Goal: Transaction & Acquisition: Subscribe to service/newsletter

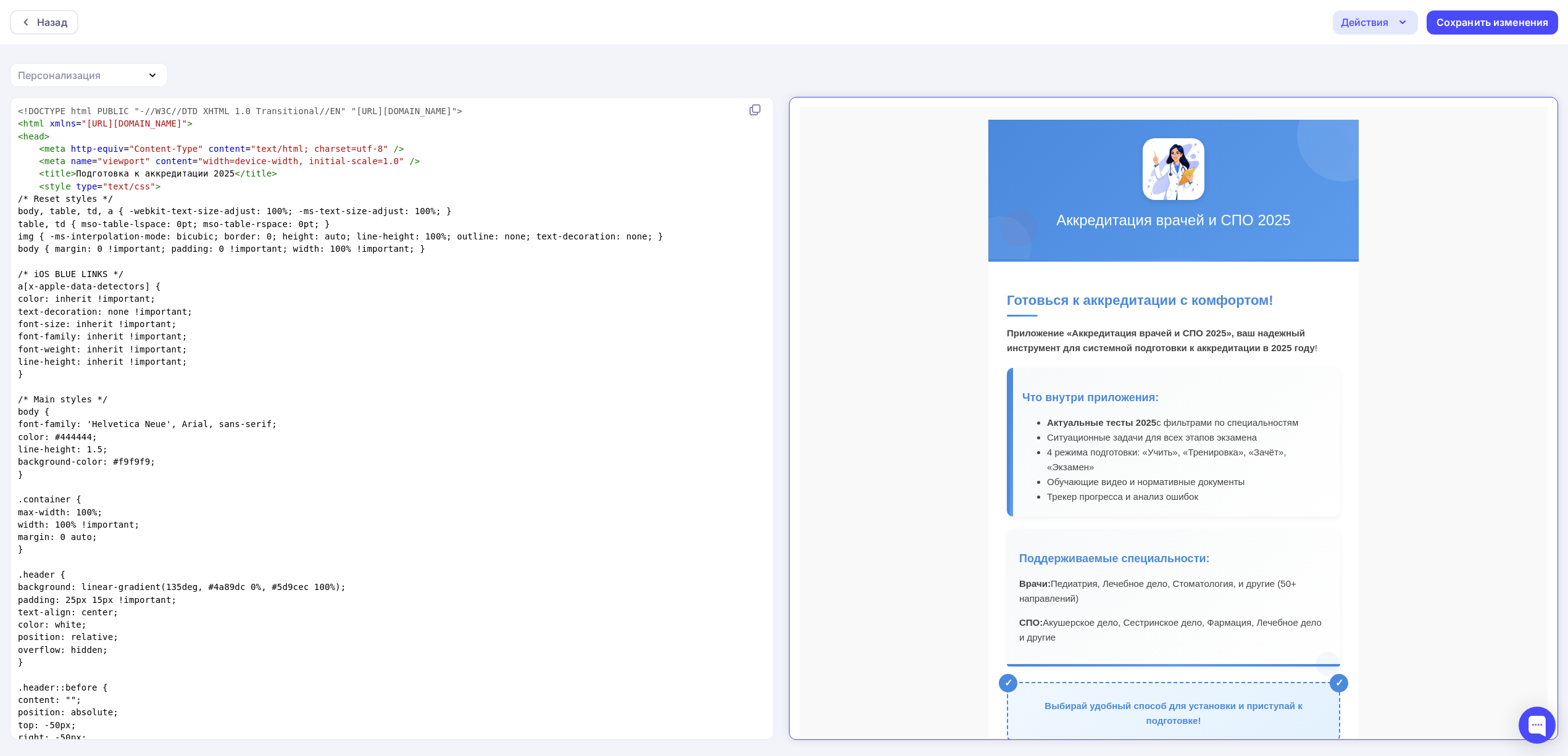
scroll to position [164, 0]
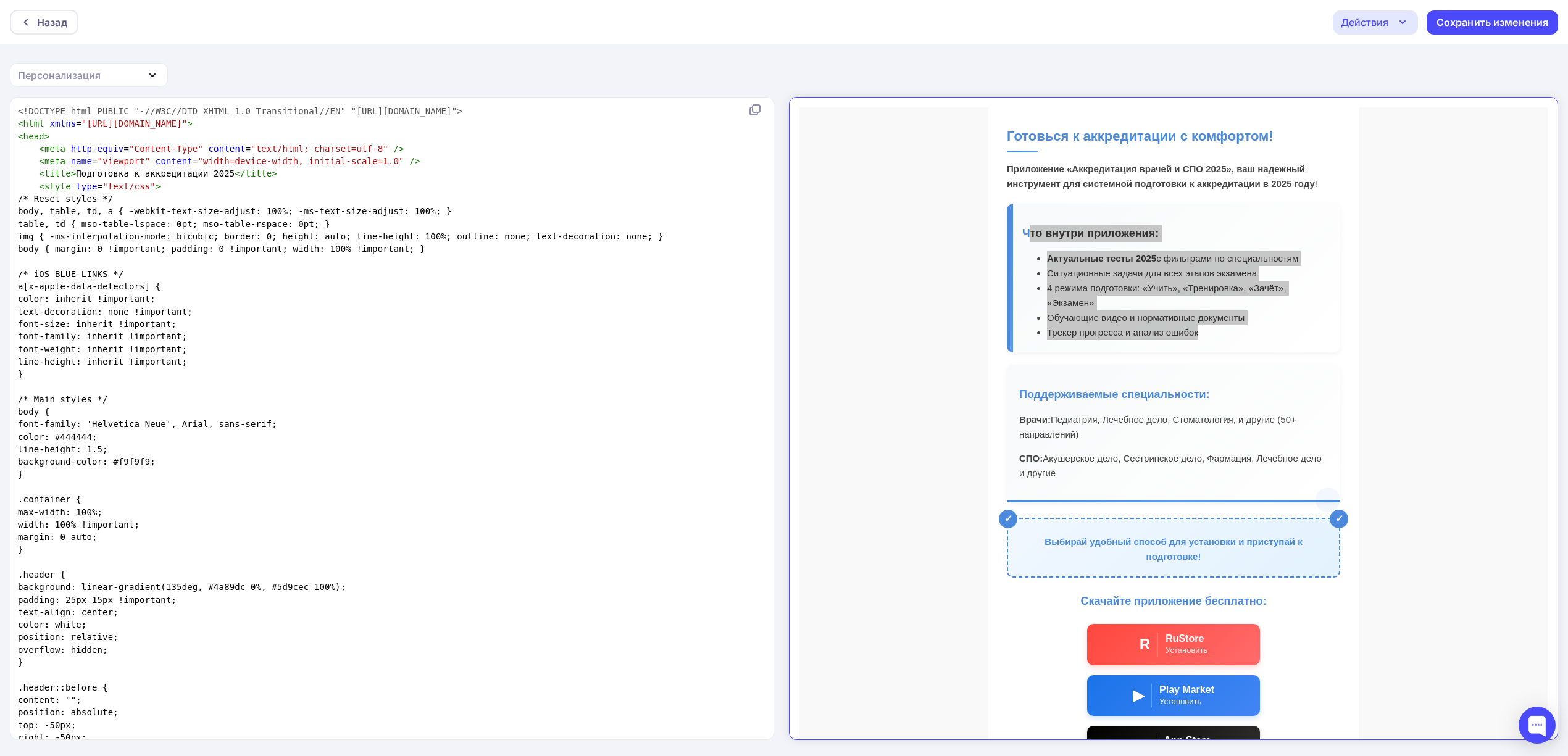
click at [601, 416] on pre "body {" at bounding box center [389, 412] width 748 height 12
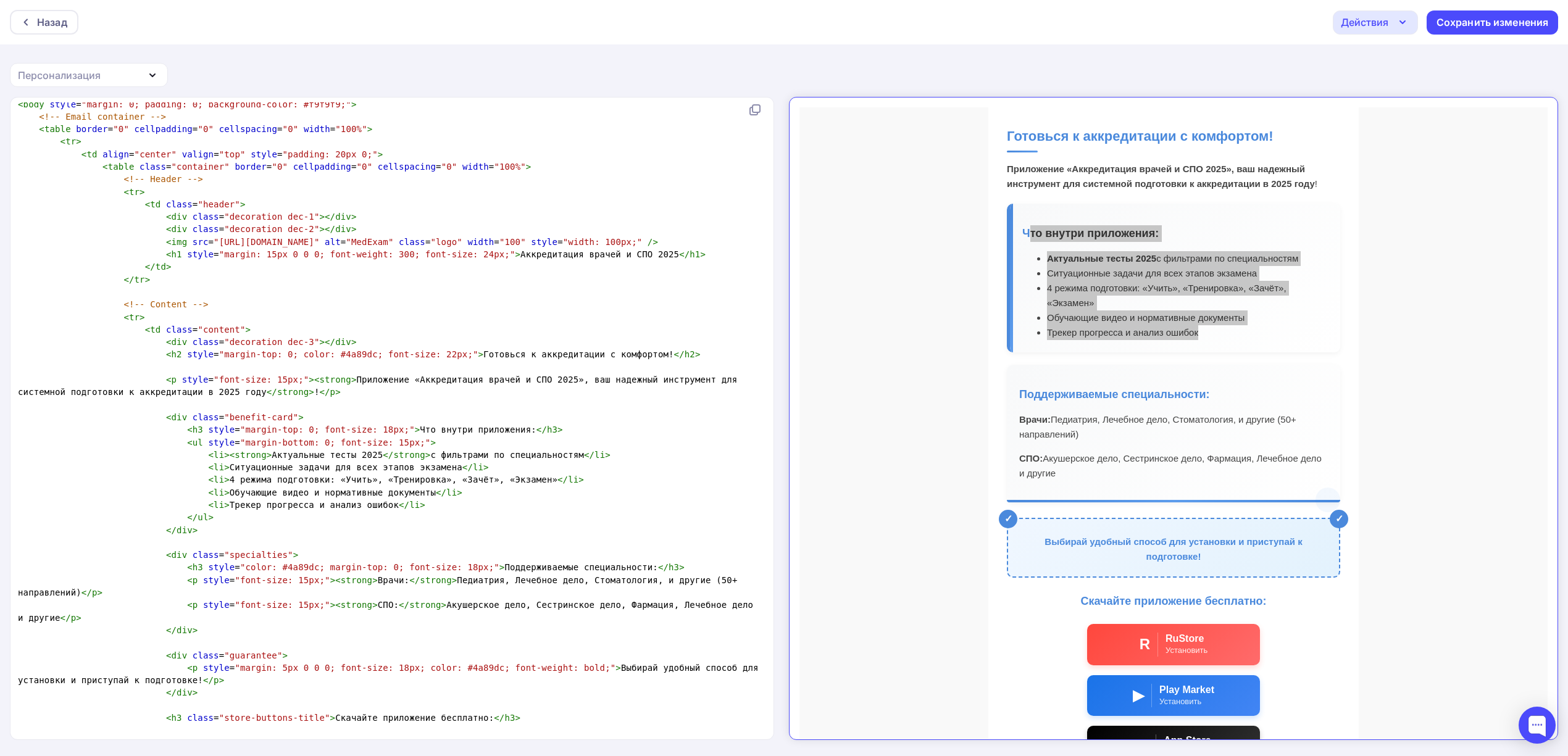
scroll to position [6019, 0]
click at [402, 482] on span "< li > 4 режима подготовки: «Учить», «Тренировка», «Зачёт», «Экзамен» </ li >" at bounding box center [301, 479] width 566 height 10
click at [510, 478] on span "< li > 4 режима подготовки: «Учить», «Тренировка», «Зачёт», «Экзамен» </ li >" at bounding box center [301, 479] width 566 height 10
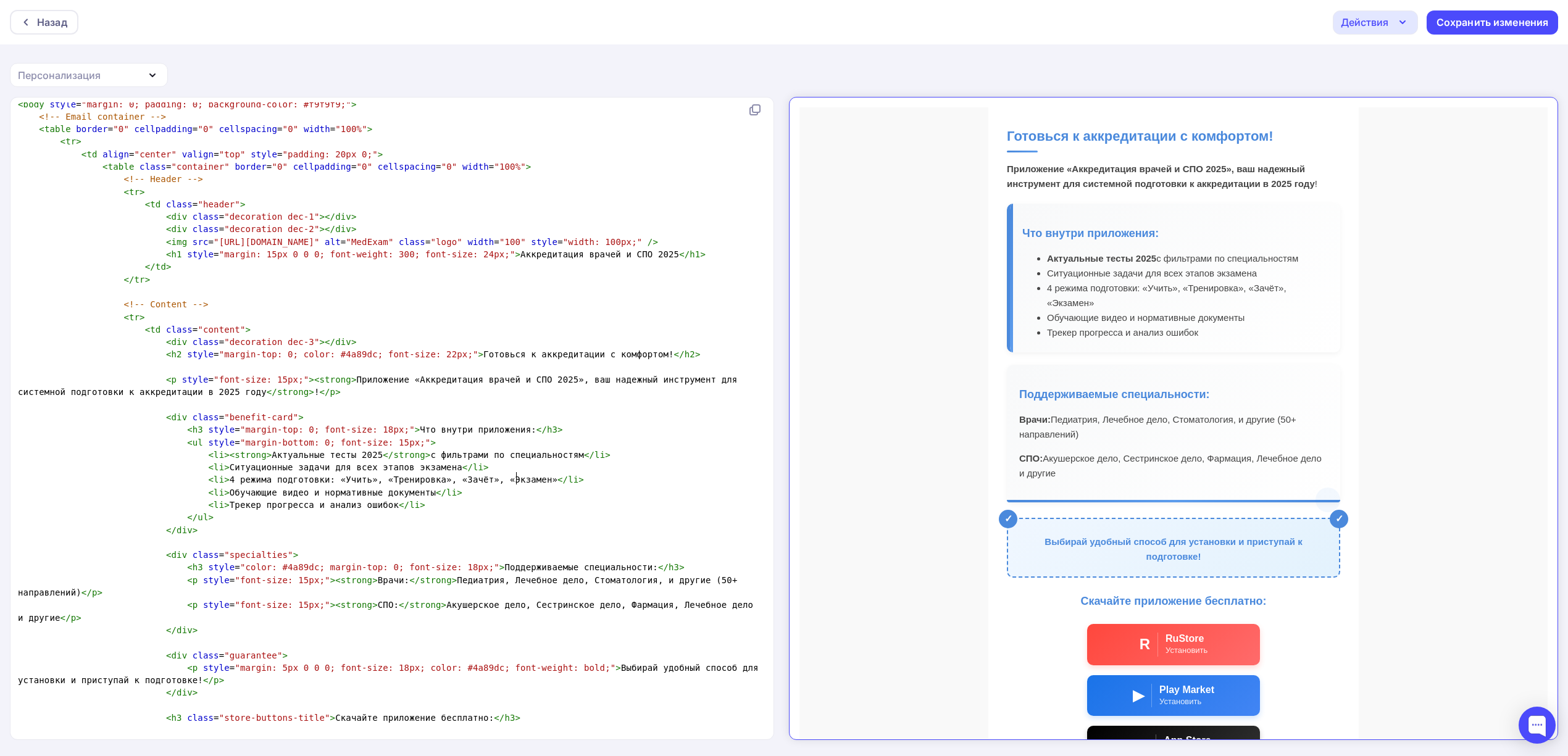
scroll to position [164, 0]
paste textarea
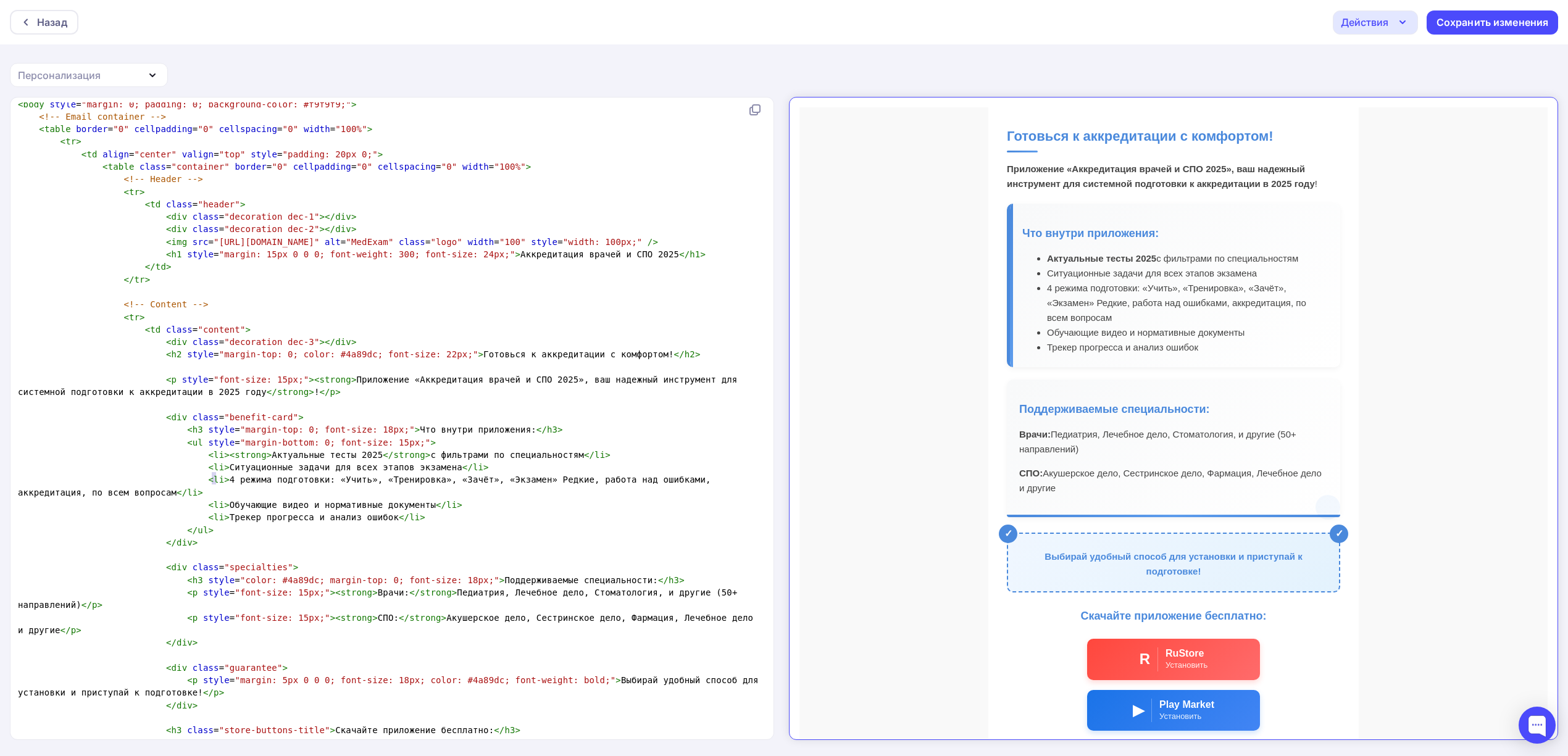
click at [213, 477] on span "< li > 4 режима подготовки: «Учить», «Тренировка», «Зачёт», «Экзамен» Редкие, р…" at bounding box center [367, 486] width 698 height 22
type textarea "7"
click at [247, 478] on span "< li > 7 режима подготовки: «Учить», «Тренировка», «Зачёт», «Экзамен» Редкие, р…" at bounding box center [367, 486] width 698 height 22
type textarea "ов"
click at [552, 478] on span "< li > 7 режимов подготовки: «Учить», «Тренировка», «Зачёт», «Экзамен» Редкие, …" at bounding box center [370, 486] width 704 height 22
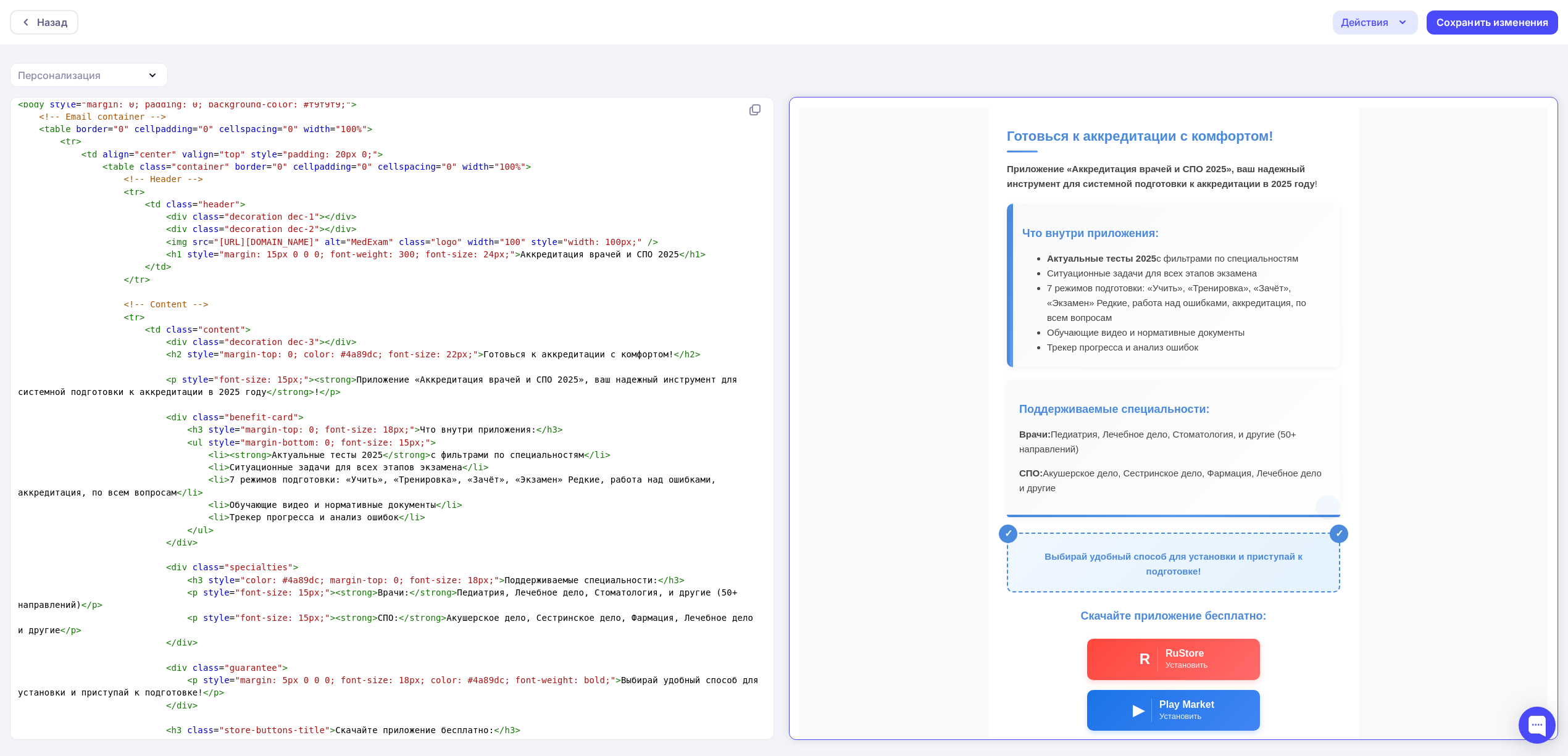
type textarea "»"
click at [512, 478] on span "< li > 7 режимов подготовки: «Учить», «Тренировка», «Зачёт», «Экзамен» Редкие, …" at bounding box center [370, 486] width 704 height 22
click at [548, 479] on span "< li > 7 режимов подготовки: «Учить», «Тренировка», «Зачёт», «Экзамен» Редкие, …" at bounding box center [370, 486] width 704 height 22
click at [521, 477] on span "< li > 7 режимов подготовки: «Учить», «Тренировка», «Зачёт», «Экзамен» Редкие»,…" at bounding box center [372, 486] width 709 height 22
paste textarea "[PERSON_NAME]"
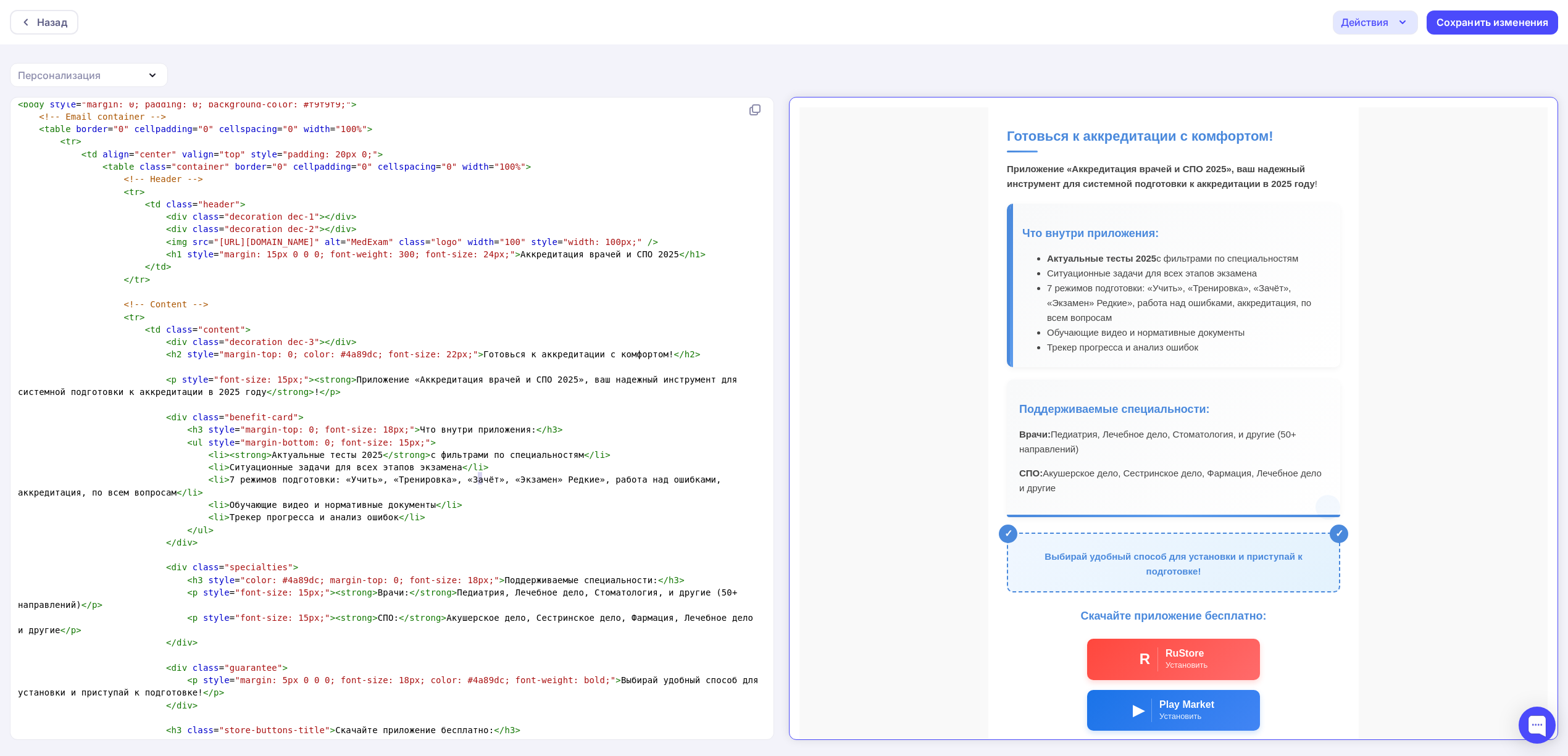
type textarea "«Э"
click at [474, 478] on span "< li > 7 режимов подготовки: «Учить», «Тренировка», «Зачёт», «Экзамен» Редкие»,…" at bounding box center [372, 486] width 709 height 22
click at [521, 477] on span "< li > 7 режимов подготовки: «Учить», «Тренировка», «Зачёт», «Экзамен» Редкие»,…" at bounding box center [372, 486] width 709 height 22
click at [517, 478] on span "< li > 7 режимов подготовки: «Учить», «Тренировка», «Зачёт», «Экзамен» «Редкие»…" at bounding box center [375, 486] width 714 height 22
type textarea ","
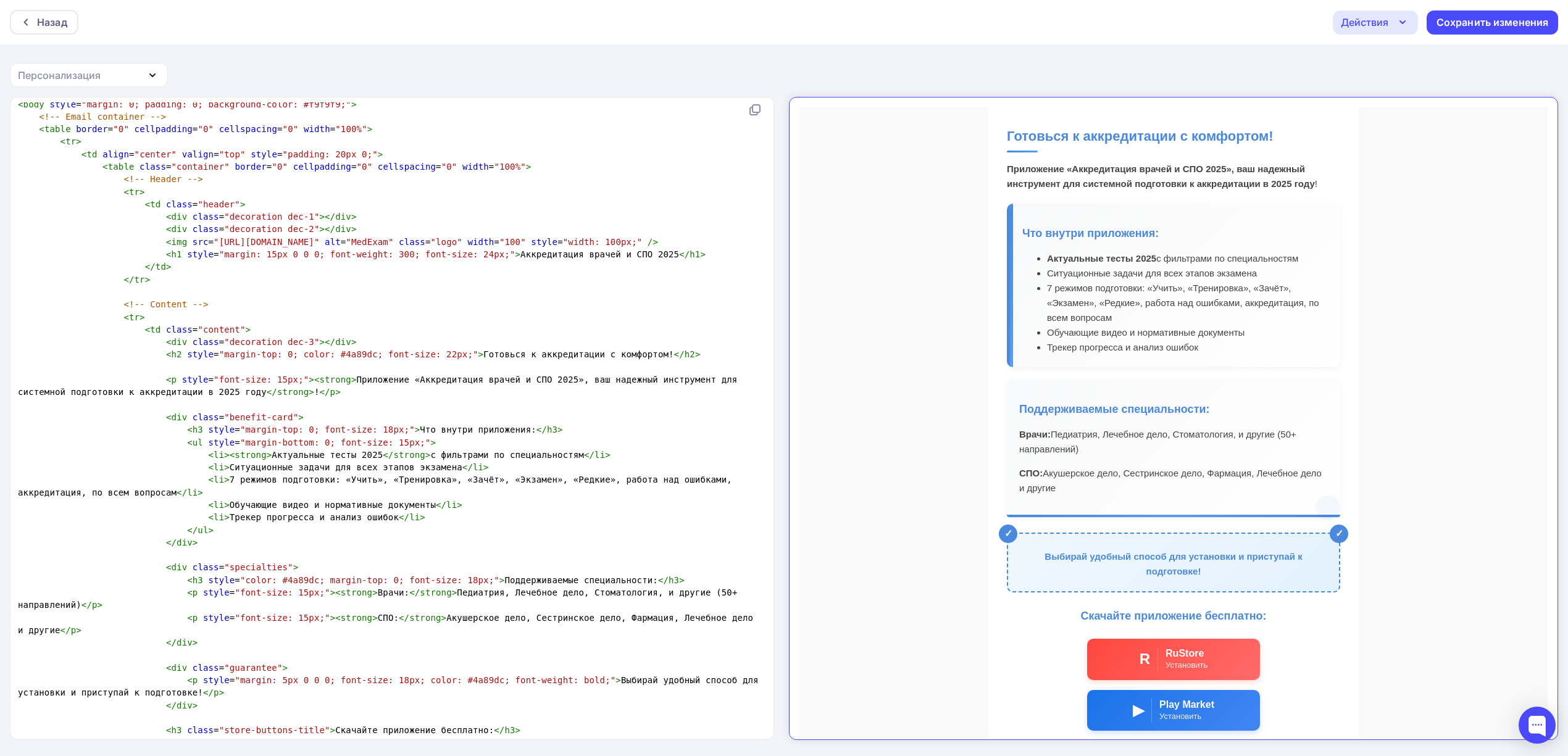
click at [575, 477] on span "< li > 7 режимов подготовки: «Учить», «Тренировка», «Зачёт», «Экзамен», «Редкие…" at bounding box center [377, 486] width 719 height 22
type textarea "«"
click at [530, 479] on span "< li > 7 режимов подготовки: «Учить», «Тренировка», «Зачёт», «Экзамен», «Редкие…" at bounding box center [377, 486] width 719 height 22
click at [573, 478] on span "< li > 7 режимов подготовки: «Учить», «Тренировка», «Зачёт», «Экзамен», «Редкие…" at bounding box center [377, 486] width 719 height 22
click at [680, 475] on span "< li > 7 режимов подготовки: «Учить», «Тренировка», «Зачёт», «Экзамен», «Редкие…" at bounding box center [380, 486] width 725 height 22
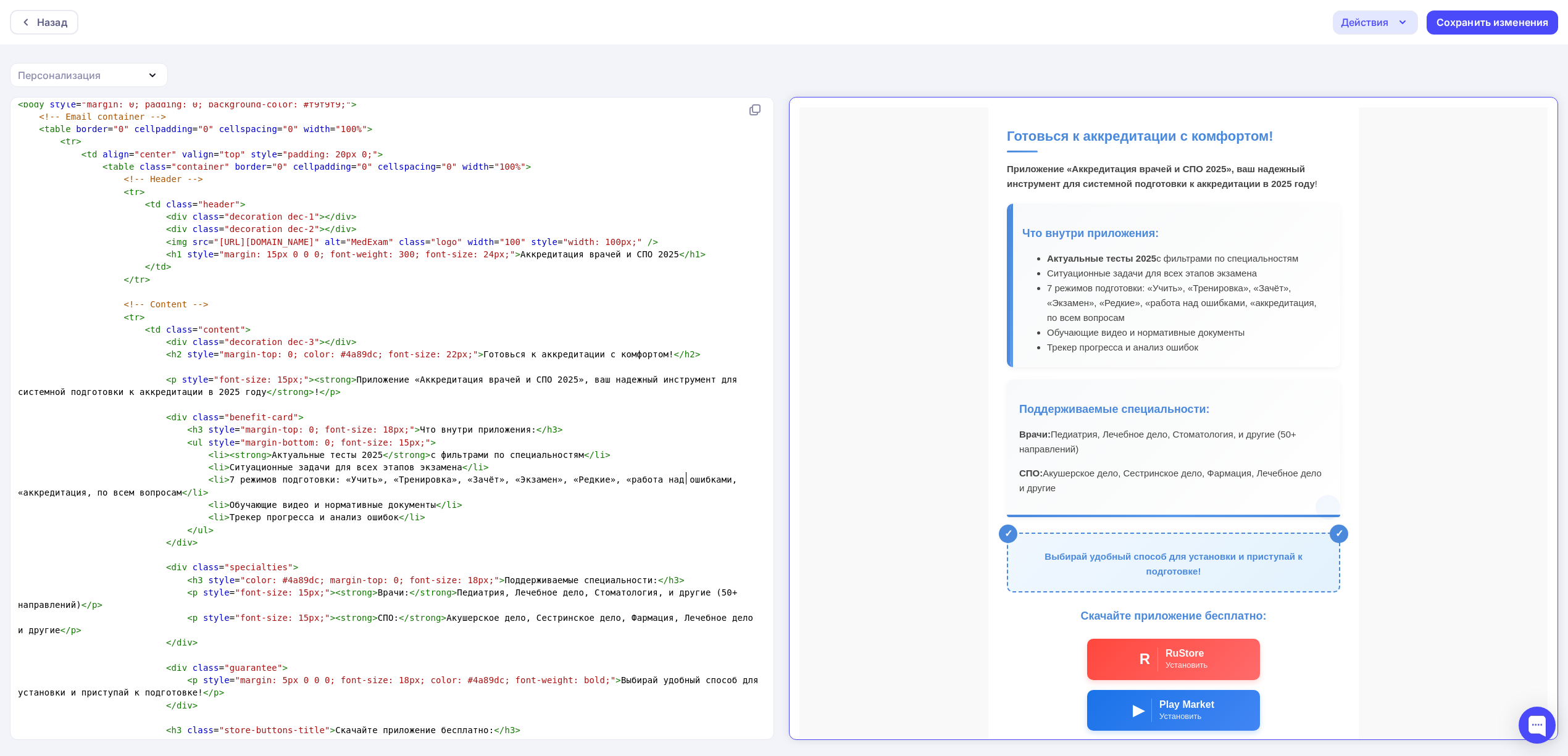
click at [743, 475] on span "< li > 7 режимов подготовки: «Учить», «Тренировка», «Зачёт», «Экзамен», «Редкие…" at bounding box center [380, 486] width 725 height 22
click at [684, 478] on span "< li > 7 режимов подготовки: «Учить», «Тренировка», «Зачёт», «Экзамен», «Редкие…" at bounding box center [380, 486] width 725 height 22
type textarea "эм"
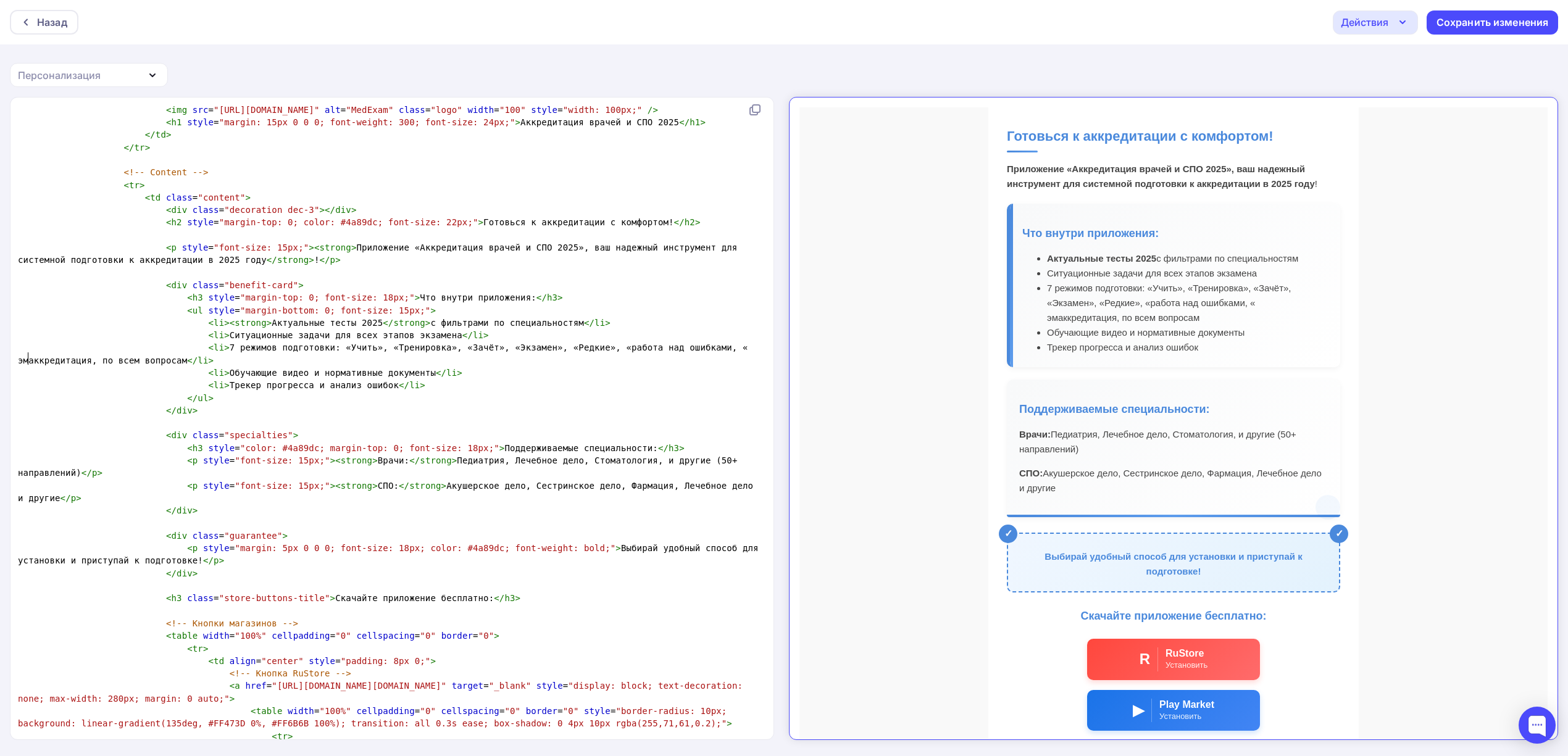
scroll to position [6101, 0]
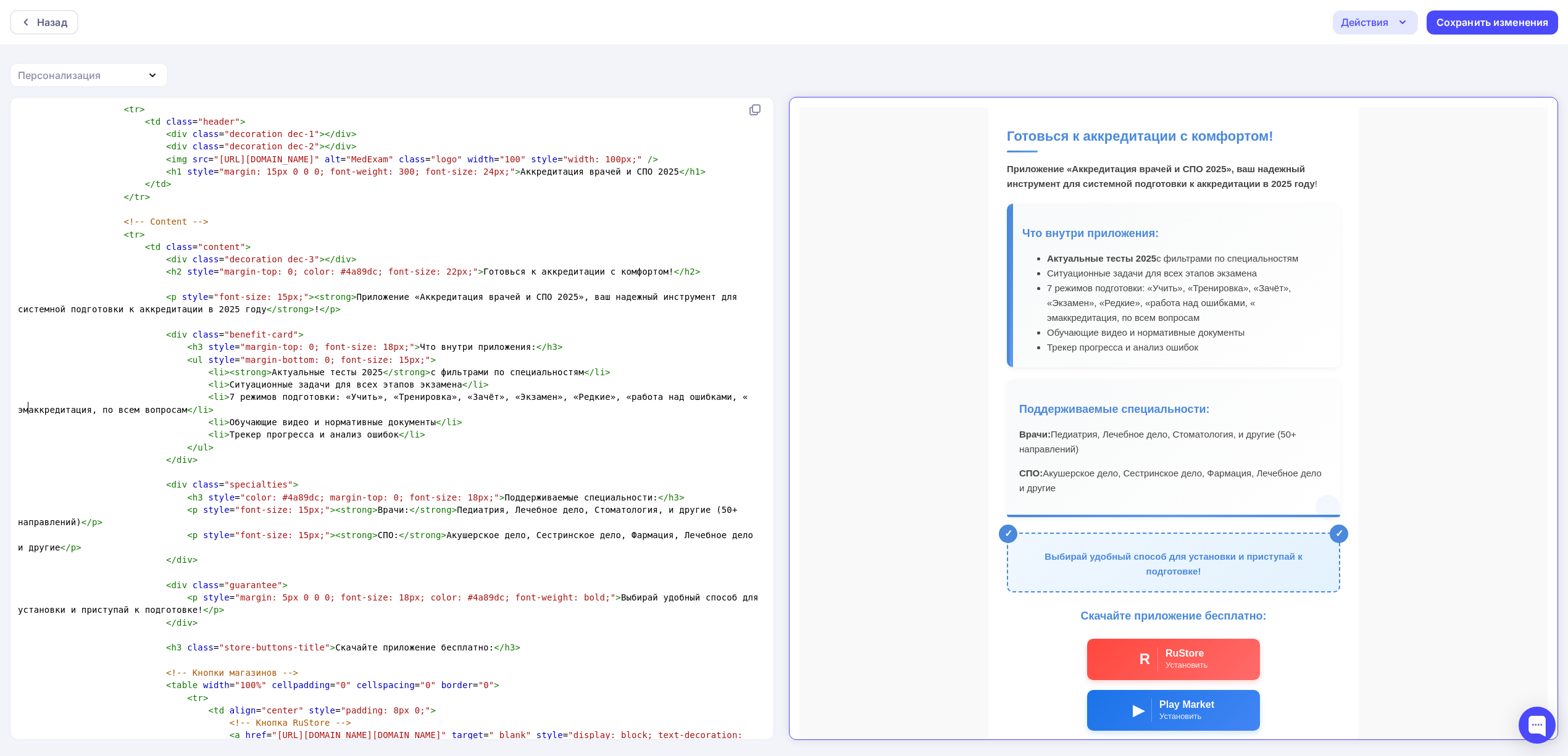
click at [515, 373] on span "< li >< strong > Актуальные тесты 2025 </ strong > с фильтрами по специальностя…" at bounding box center [314, 372] width 593 height 10
click at [512, 386] on pre "< li > Ситуационные задачи для всех этапов экзамена </ li >" at bounding box center [389, 384] width 748 height 12
click at [96, 407] on span "< li > 7 режимов подготовки: «Учить», «Тренировка», «Зачёт», «Экзамен», «Редкие…" at bounding box center [386, 403] width 735 height 22
click at [83, 405] on span "< li > 7 режимов подготовки: «Учить», «Тренировка», «Зачёт», «Экзамен», «Редкие…" at bounding box center [386, 403] width 735 height 22
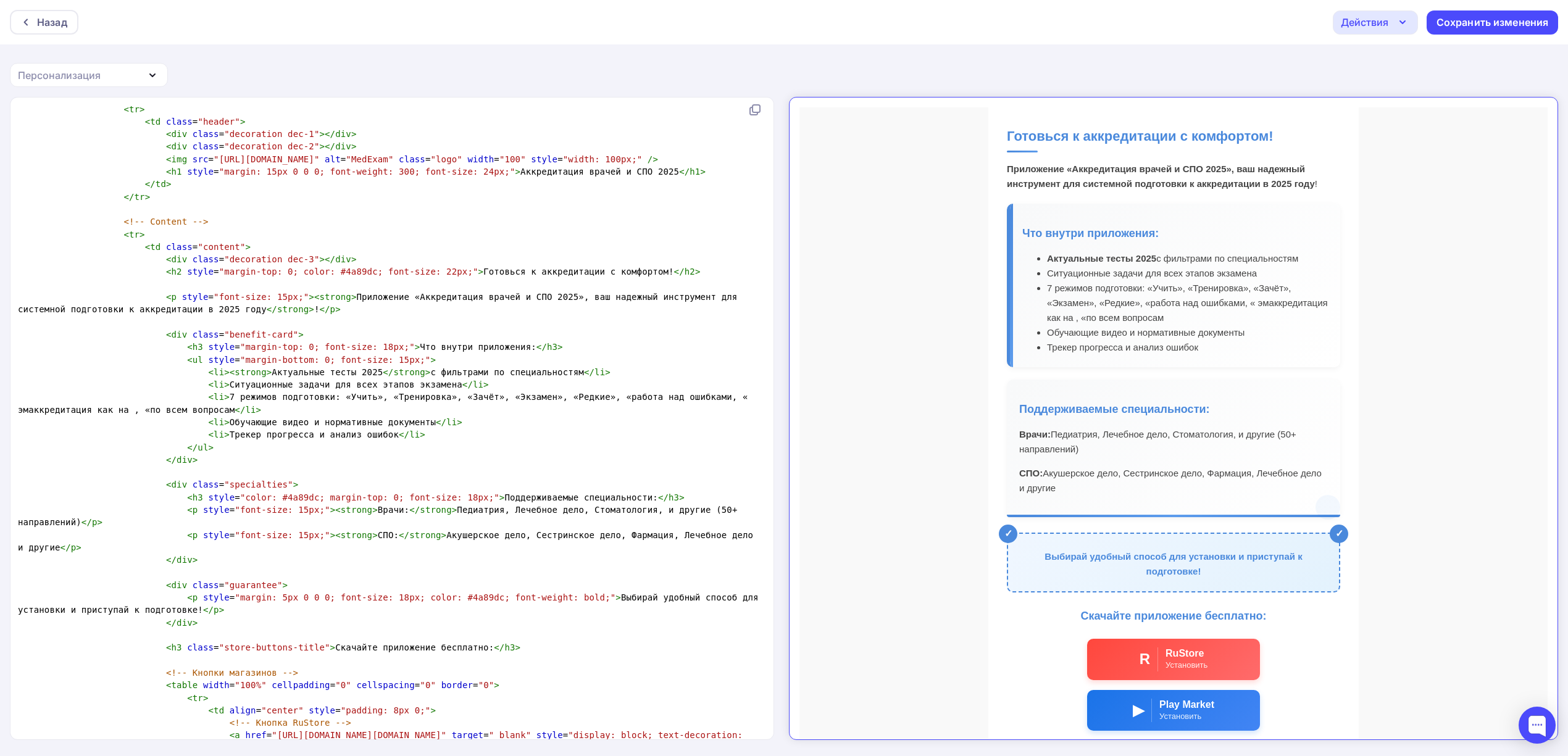
type textarea "как на э"
click at [709, 395] on pre "< li > 7 режимов подготовки: «Учить», «Тренировка», «Зачёт», «Экзамен», «Редкие…" at bounding box center [389, 404] width 748 height 26
type textarea "симуляция экзамена"
type textarea "по"
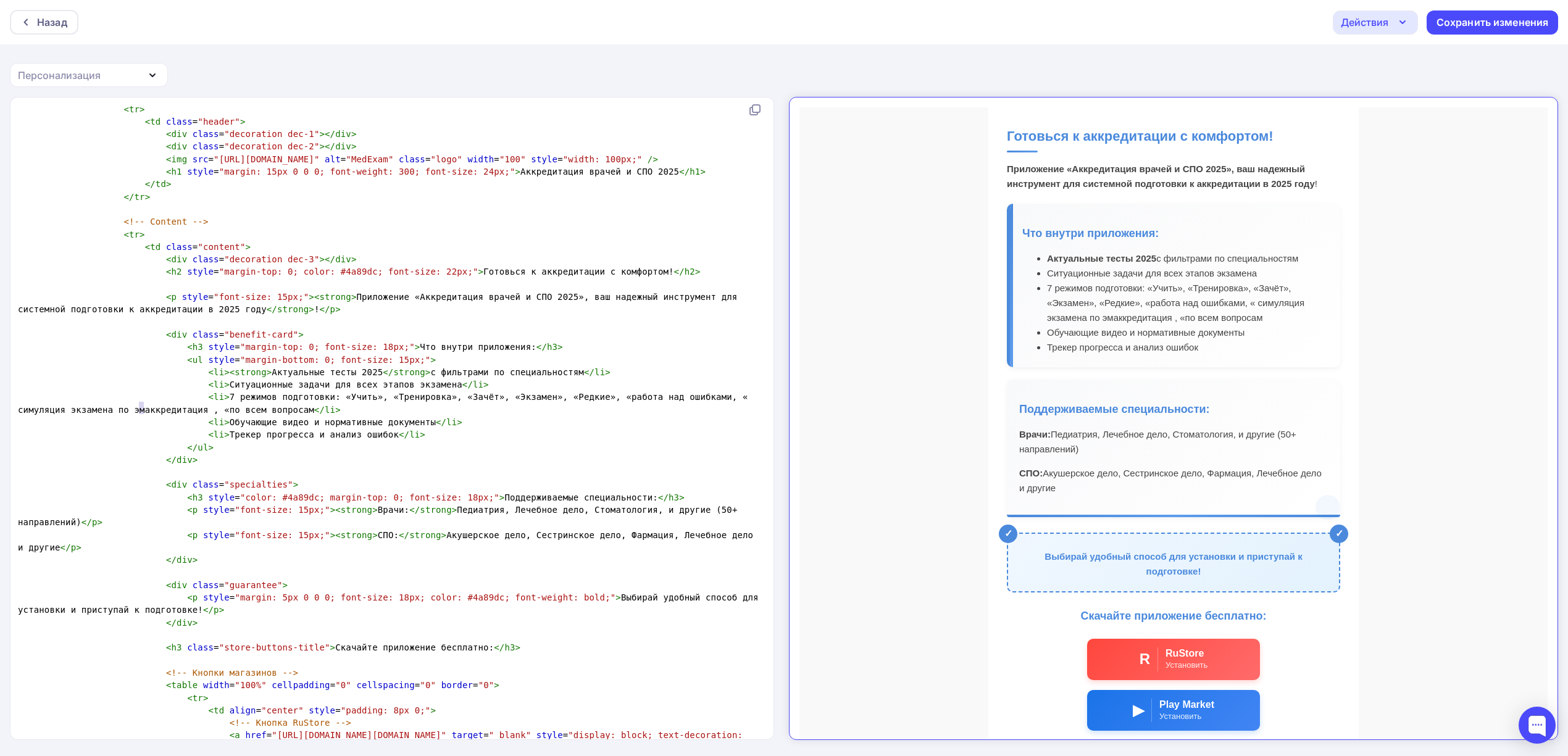
click at [141, 408] on span "< li > 7 режимов подготовки: «Учить», «Тренировка», «Зачёт», «Экзамен», «Редкие…" at bounding box center [386, 403] width 735 height 22
type textarea "и"
click at [646, 433] on pre "< li > Трекер прогресса и анализ ошибок </ li >" at bounding box center [389, 434] width 748 height 12
click at [166, 407] on span "< li > 7 режимов подготовки: «Учить», «Тренировка», «Зачёт», «Экзамен», «Редкие…" at bounding box center [386, 403] width 735 height 22
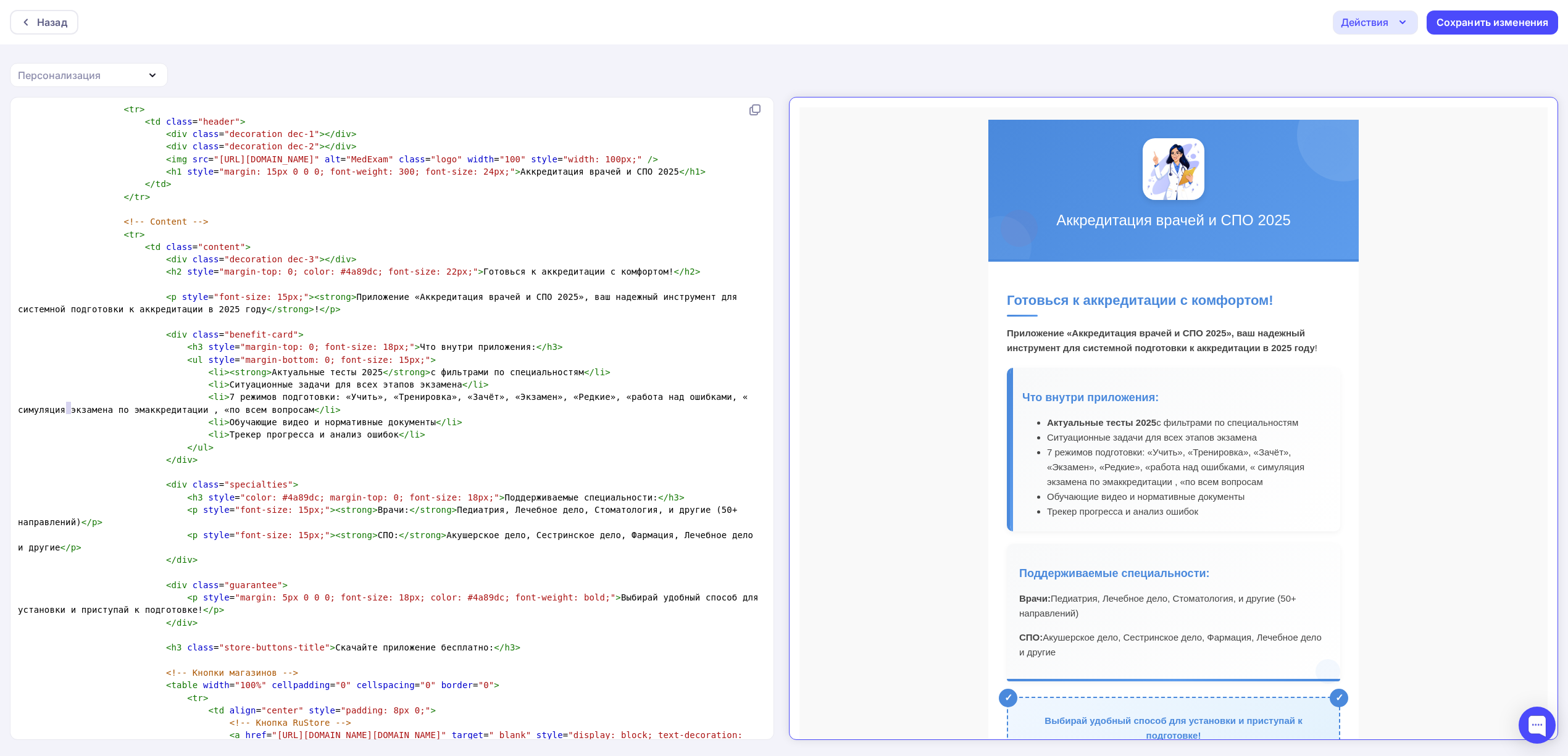
type textarea "по"
drag, startPoint x: 71, startPoint y: 408, endPoint x: 62, endPoint y: 408, distance: 9.0
click at [62, 408] on span "< li > 7 режимов подготовки: «Учить», «Тренировка», «Зачёт», «Экзамен», «Редкие…" at bounding box center [386, 403] width 735 height 22
type textarea "ци"
drag, startPoint x: 141, startPoint y: 408, endPoint x: 130, endPoint y: 406, distance: 11.2
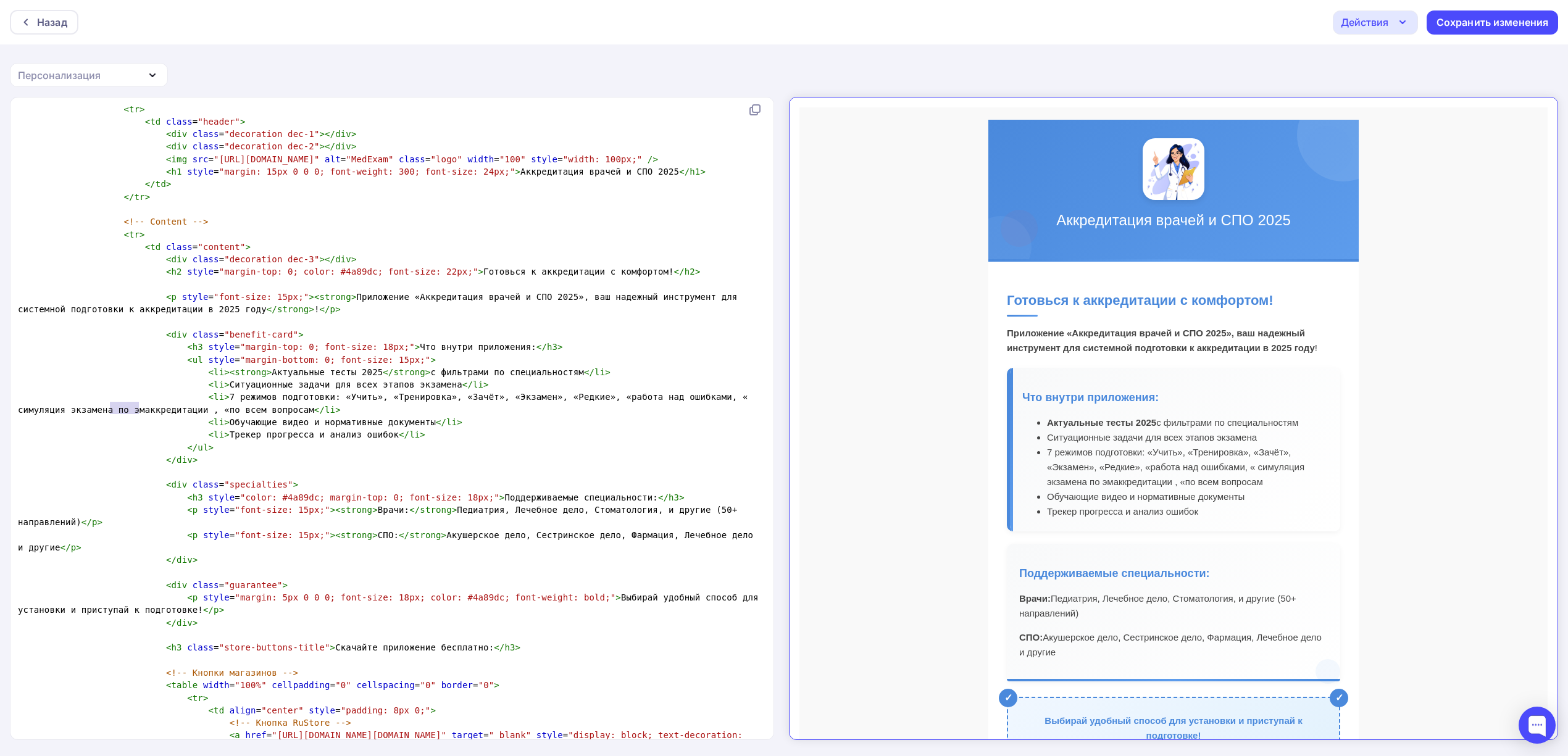
click at [130, 406] on span "< li > 7 режимов подготовки: «Учить», «Тренировка», «Зачёт», «Экзамен», «Редкие…" at bounding box center [386, 403] width 735 height 22
click at [141, 409] on span "< li > 7 режимов подготовки: «Учить», «Тренировка», «Зачёт», «Экзамен», «Редкие…" at bounding box center [386, 403] width 735 height 22
click at [167, 407] on span "< li > 7 режимов подготовки: «Учить», «Тренировка», «Зачёт», «Экзамен», «Редкие…" at bounding box center [386, 403] width 735 height 22
click at [162, 408] on span "< li > 7 режимов подготовки: «Учить», «Тренировка», «Зачёт», «Экзамен», «Редкие…" at bounding box center [386, 403] width 735 height 22
type textarea "подготовка"
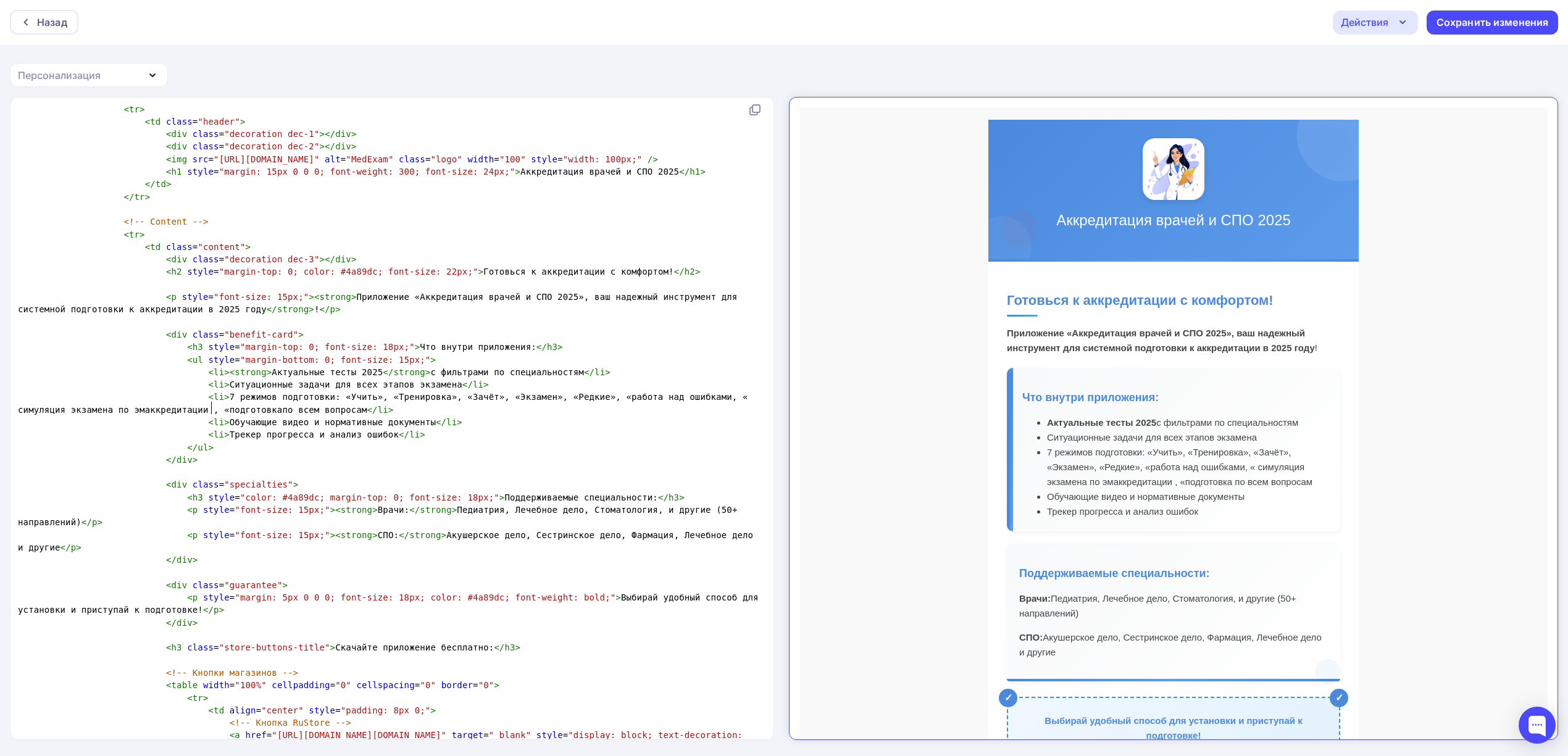
scroll to position [4, 52]
click at [586, 398] on span "< li > 7 режимов подготовки: «Учить», «Тренировка», «Зачёт», «Экзамен», «Редкие…" at bounding box center [386, 403] width 735 height 22
type textarea "»"
drag, startPoint x: 558, startPoint y: 399, endPoint x: 566, endPoint y: 396, distance: 8.5
click at [563, 398] on span "< li > 7 режимов подготовки: «Учить», «Тренировка», «Зачёт», «Экзамен», «Редкие…" at bounding box center [386, 403] width 735 height 22
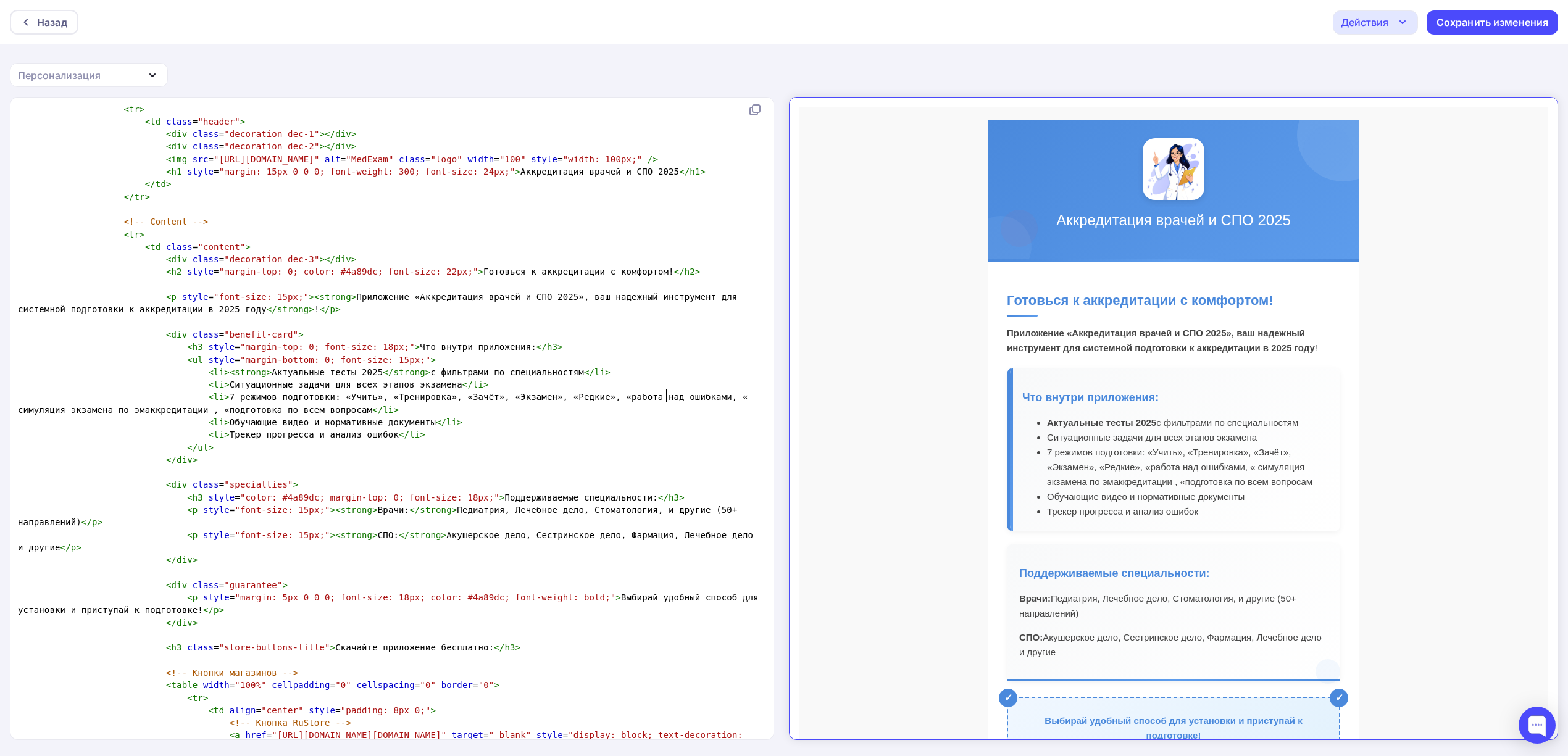
click at [668, 395] on span "< li > 7 режимов подготовки: «Учить», «Тренировка», «Зачёт», «Экзамен», «Редкие…" at bounding box center [386, 403] width 735 height 22
click at [671, 398] on span "< li > 7 режимов подготовки: «Учить», «Тренировка», «Зачёт», «Экзамен», «Редкие…" at bounding box center [386, 403] width 735 height 22
click at [141, 412] on span "< li > 7 режимов подготовки: «Учить», «Тренировка», «Зачёт», «Экзамен», «Редкие…" at bounding box center [388, 403] width 740 height 22
click at [142, 408] on span "< li > 7 режимов подготовки: «Учить», «Тренировка», «Зачёт», «Экзамен», «Редкие…" at bounding box center [388, 403] width 740 height 22
click at [166, 406] on span "< li > 7 режимов подготовки: «Учить», «Тренировка», «Зачёт», «Экзамен», «Редкие…" at bounding box center [388, 403] width 740 height 22
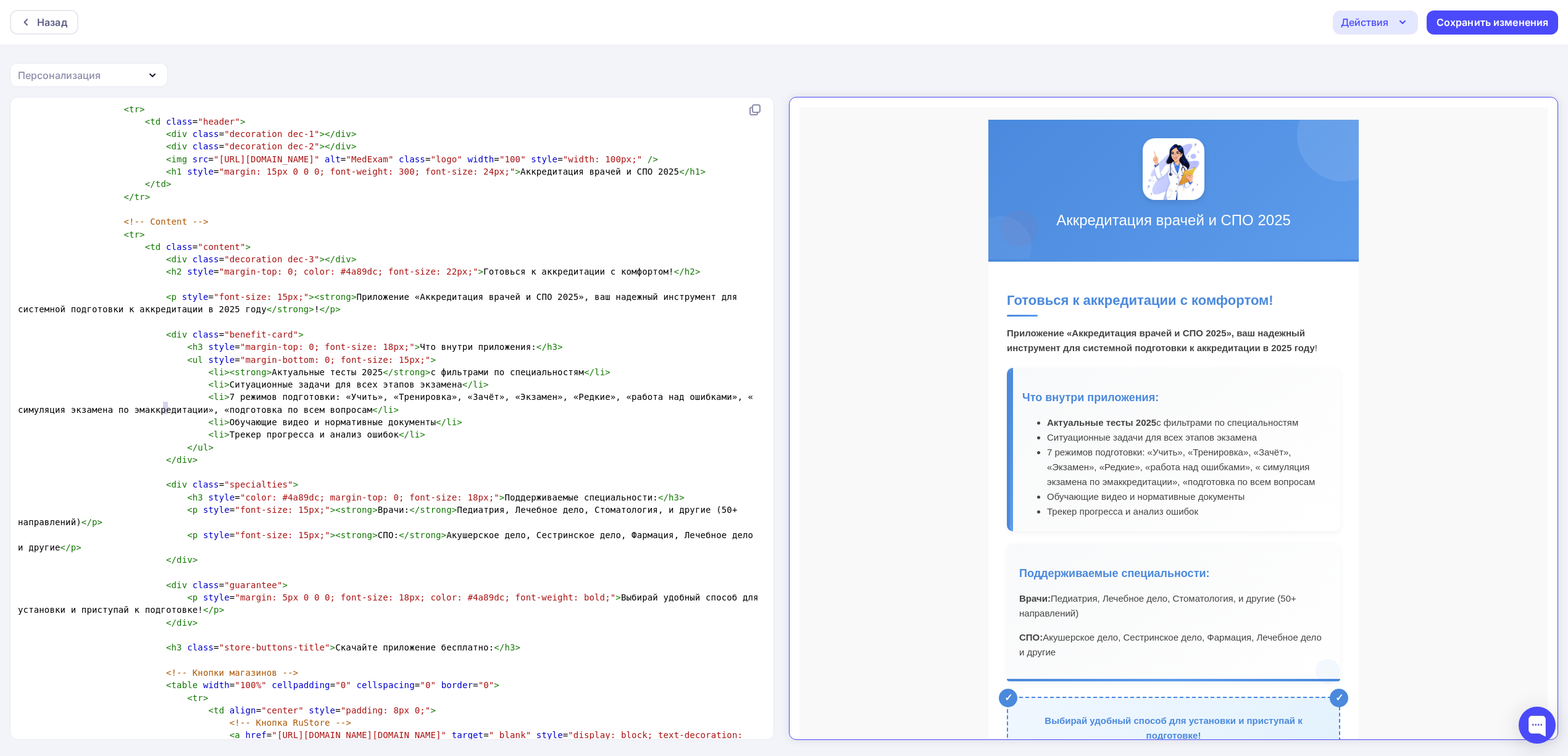
type textarea "П"
click at [331, 401] on pre "< li > 7 режимов подготовки: «Учить», «Тренировка», «Зачёт», «Экзамен», «Редкие…" at bounding box center [389, 404] width 748 height 26
click at [331, 411] on pre "< li > 7 режимов подготовки: «Учить», «Тренировка», «Зачёт», «Экзамен», «Редкие…" at bounding box center [389, 404] width 748 height 26
click at [701, 398] on span "< li > 7 режимов подготовки: «Учить», «Тренировка», «Зачёт», «Экзамен», «Редкие…" at bounding box center [388, 403] width 740 height 22
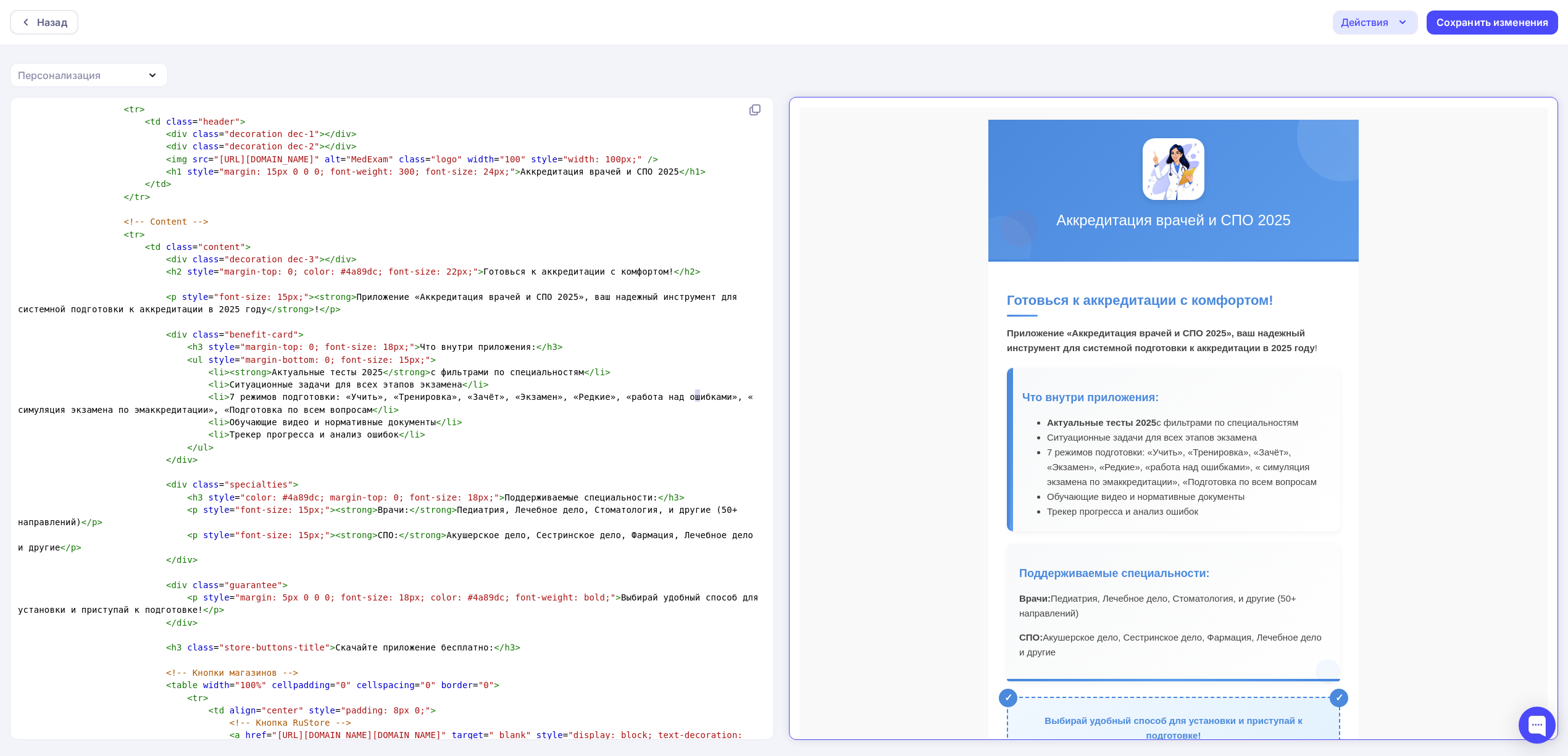
type textarea "С"
click at [695, 396] on span "< li > 7 режимов подготовки: «Учить», «Тренировка», «Зачёт», «Экзамен», «Редкие…" at bounding box center [388, 403] width 740 height 22
click at [1534, 19] on div "Сохранить изменения" at bounding box center [1493, 22] width 113 height 14
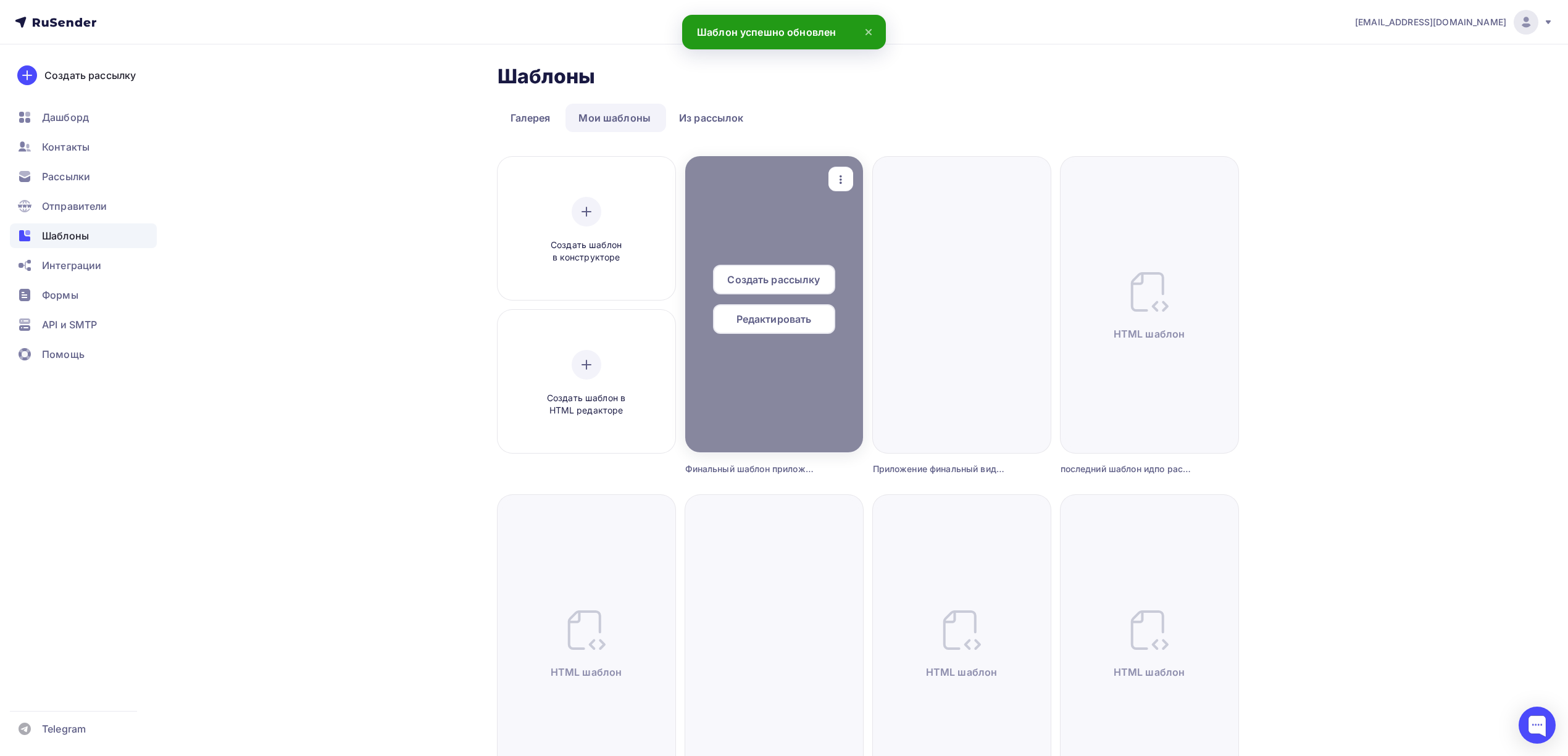
click at [792, 376] on div at bounding box center [773, 304] width 178 height 296
click at [794, 323] on span "Редактировать" at bounding box center [774, 319] width 75 height 15
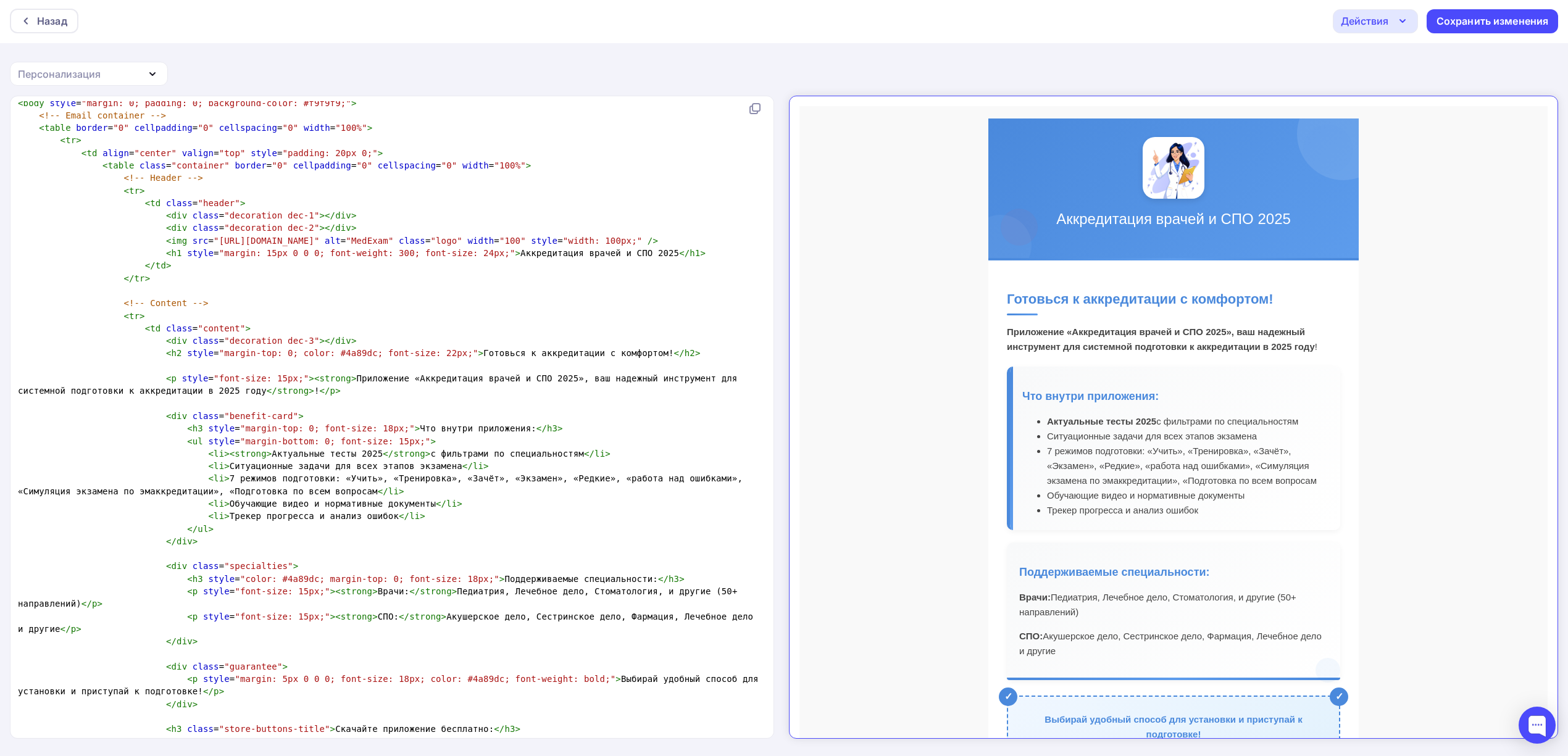
scroll to position [4, 1]
click at [214, 476] on span "< li > 7 режимов подготовки: «Учить», «Тренировка», «Зачёт», «Экзамен», «Редкие…" at bounding box center [383, 484] width 730 height 22
type textarea "8"
click at [581, 478] on span "< li > 8 режимов подготовки: «Учить», «Тренировка», «Зачёт», «Экзамен», «Редкие…" at bounding box center [383, 484] width 730 height 22
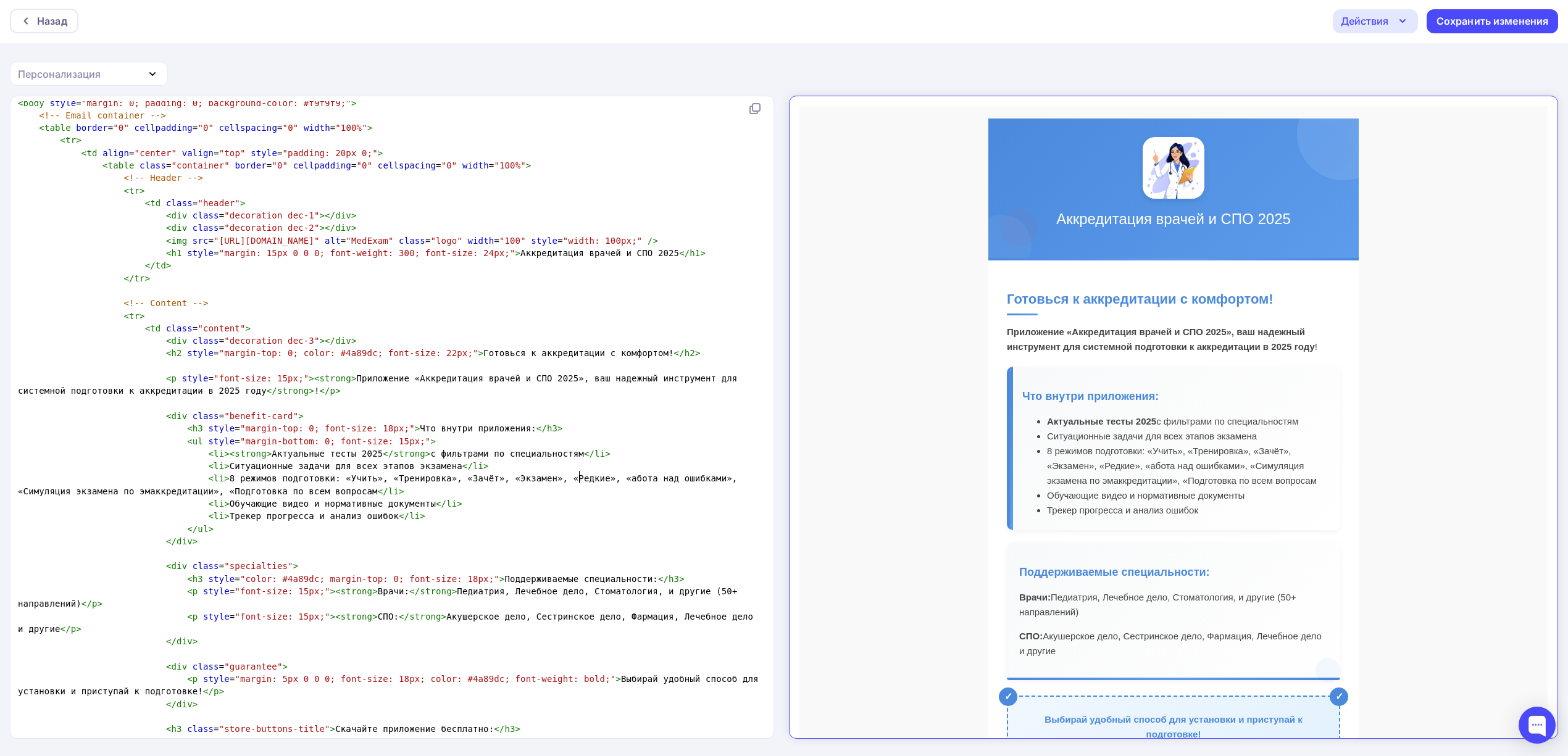
type textarea "Р"
click at [86, 489] on span "< li > 8 режимов подготовки: «Учить», «Тренировка», «Зачёт», «Экзамен», «Редкие…" at bounding box center [383, 484] width 730 height 22
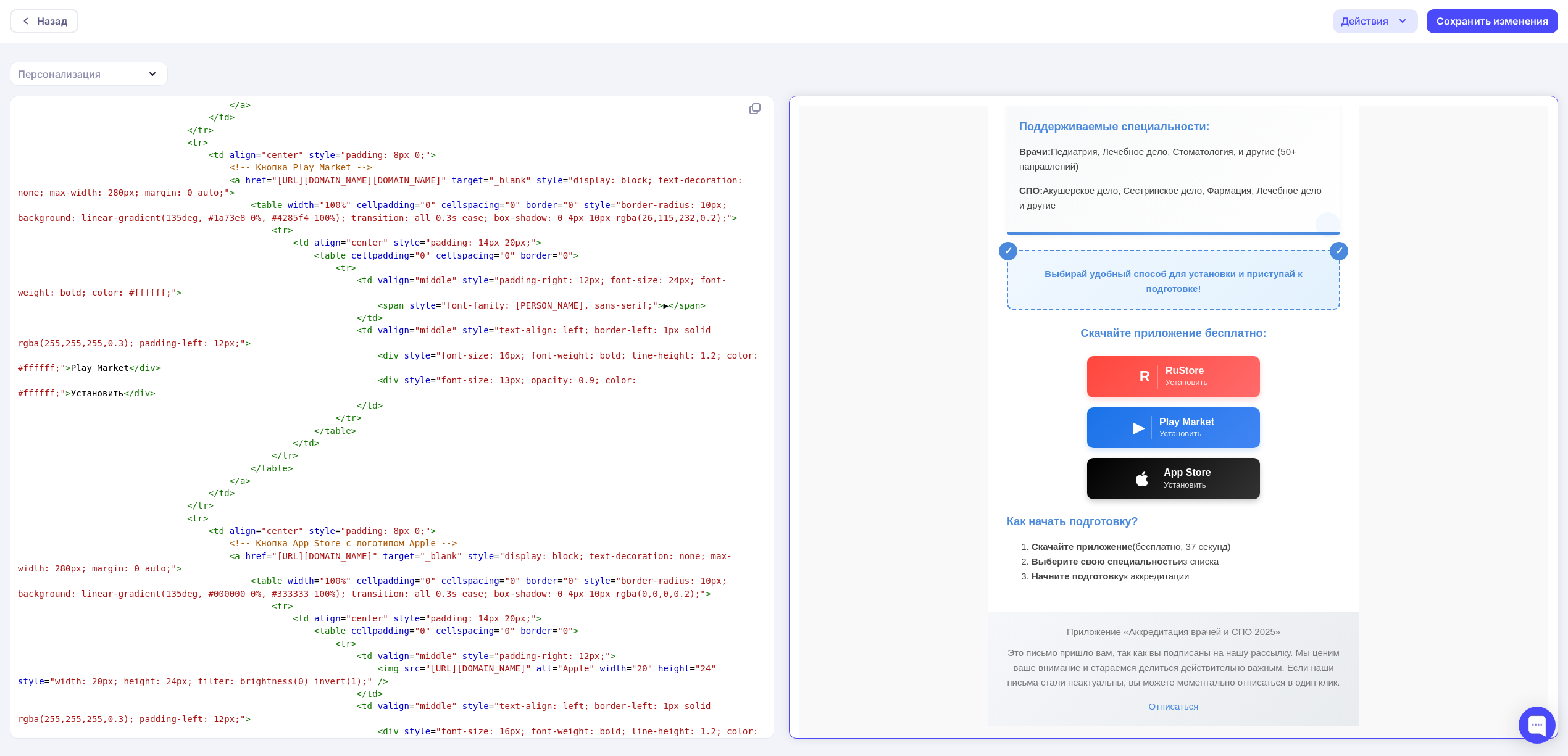
scroll to position [7119, 0]
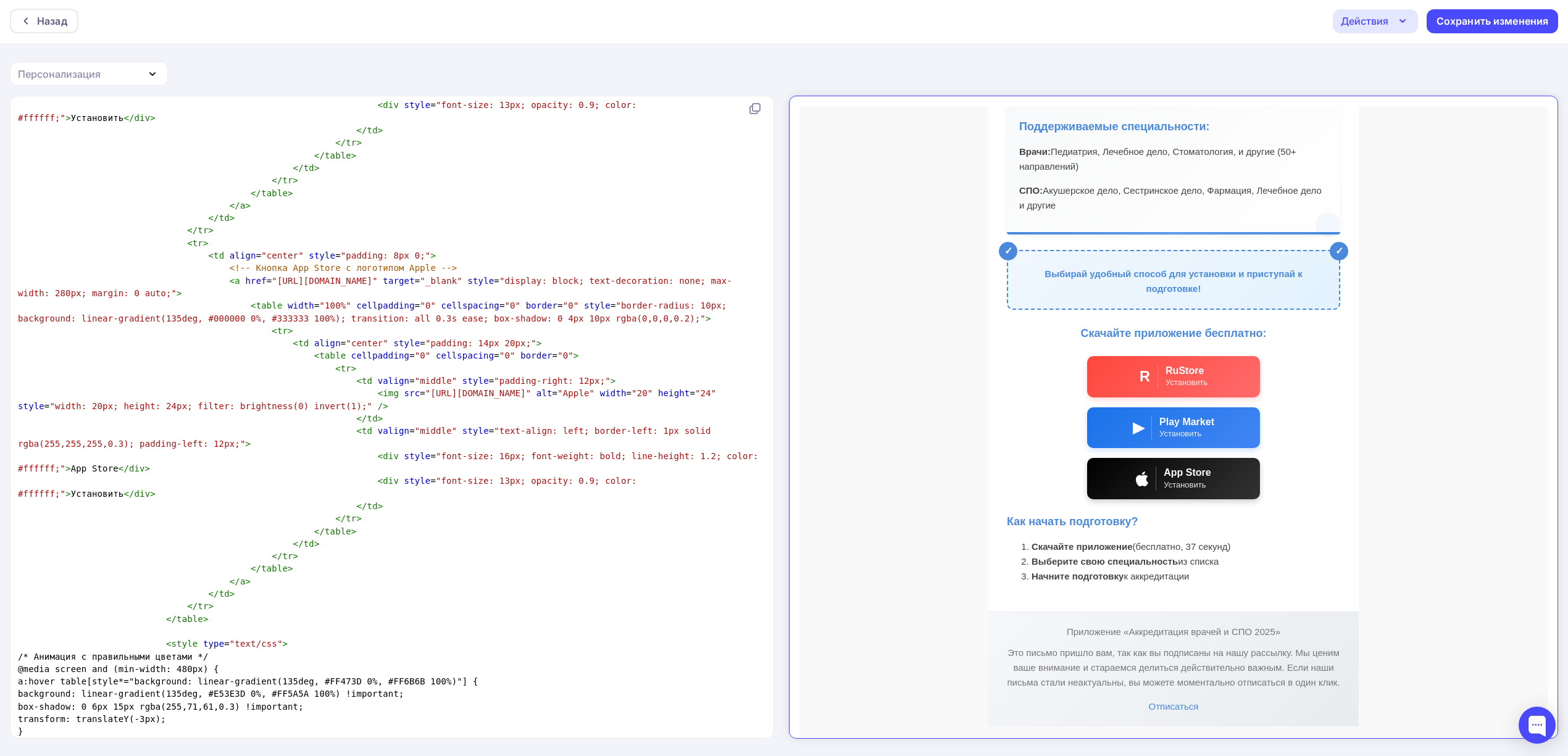
type textarea "а"
click at [1068, 262] on p "Выбирай удобный способ для установки и приступай к подготовке!" at bounding box center [1163, 270] width 306 height 29
copy p "Выбирай"
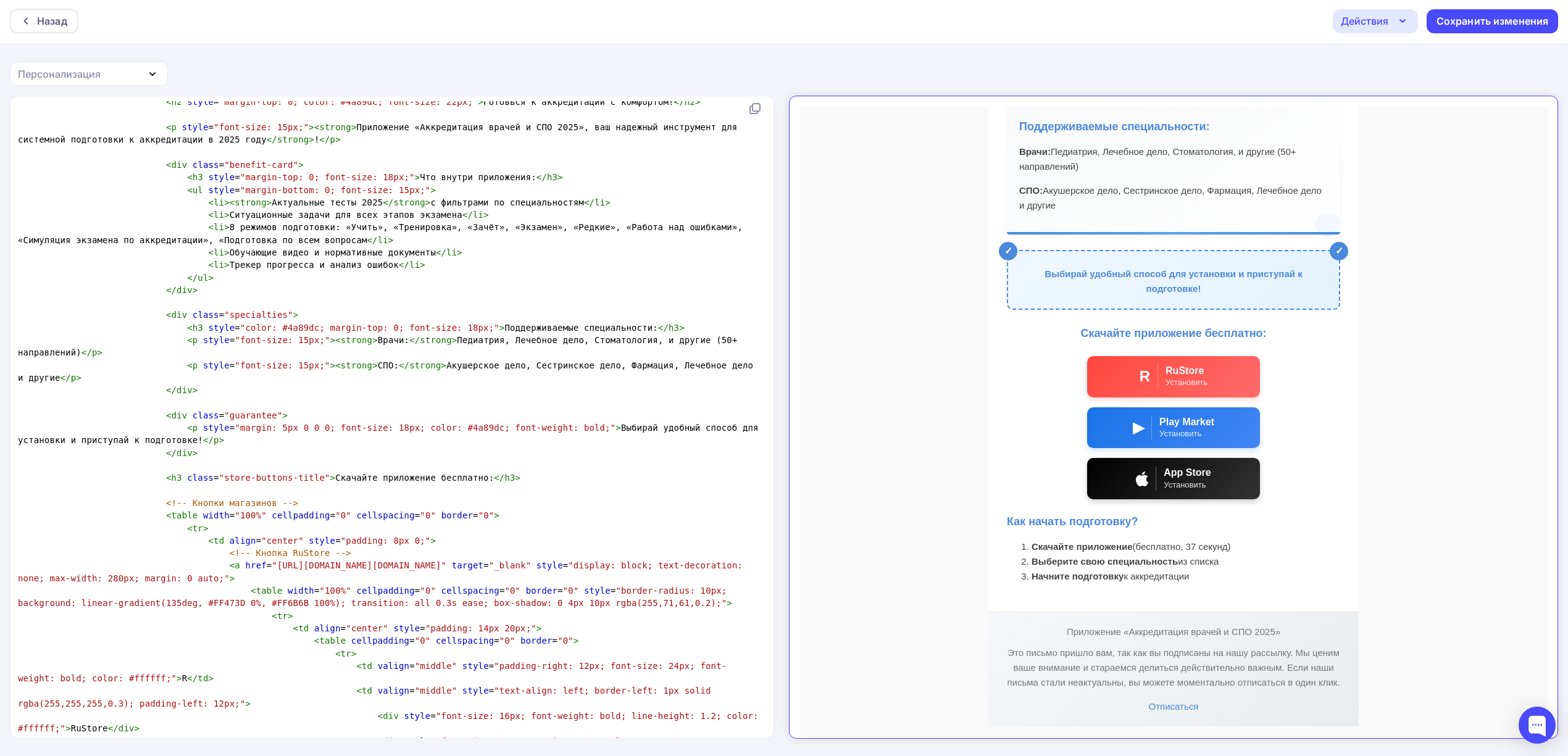
click at [606, 428] on span "< p style = "margin: 5px 0 0 0; font-size: 18px; color: #4a89dc; font-weight: b…" at bounding box center [391, 434] width 746 height 22
click at [601, 428] on span "< p style = "margin: 5px 0 0 0; font-size: 18px; color: #4a89dc; font-weight: b…" at bounding box center [391, 434] width 746 height 22
type textarea "те"
click at [688, 425] on span "< p style = "margin: 5px 0 0 0; font-size: 18px; color: #4a89dc; font-weight: b…" at bounding box center [386, 434] width 735 height 22
click at [707, 425] on span "< p style = "margin: 5px 0 0 0; font-size: 18px; color: #4a89dc; font-weight: b…" at bounding box center [386, 434] width 735 height 22
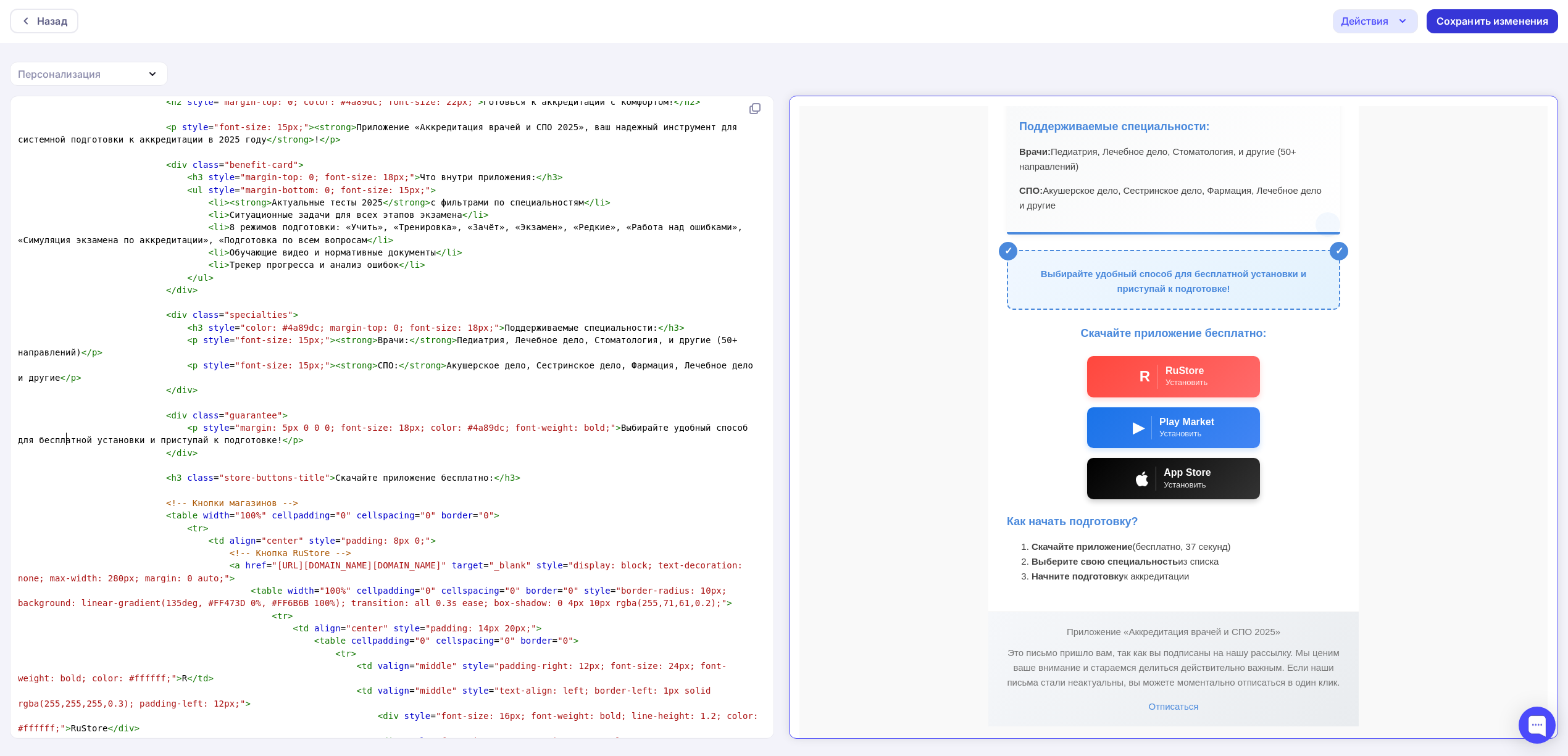
type textarea "бесплатной"
click at [1471, 20] on div "Сохранить изменения" at bounding box center [1493, 21] width 113 height 14
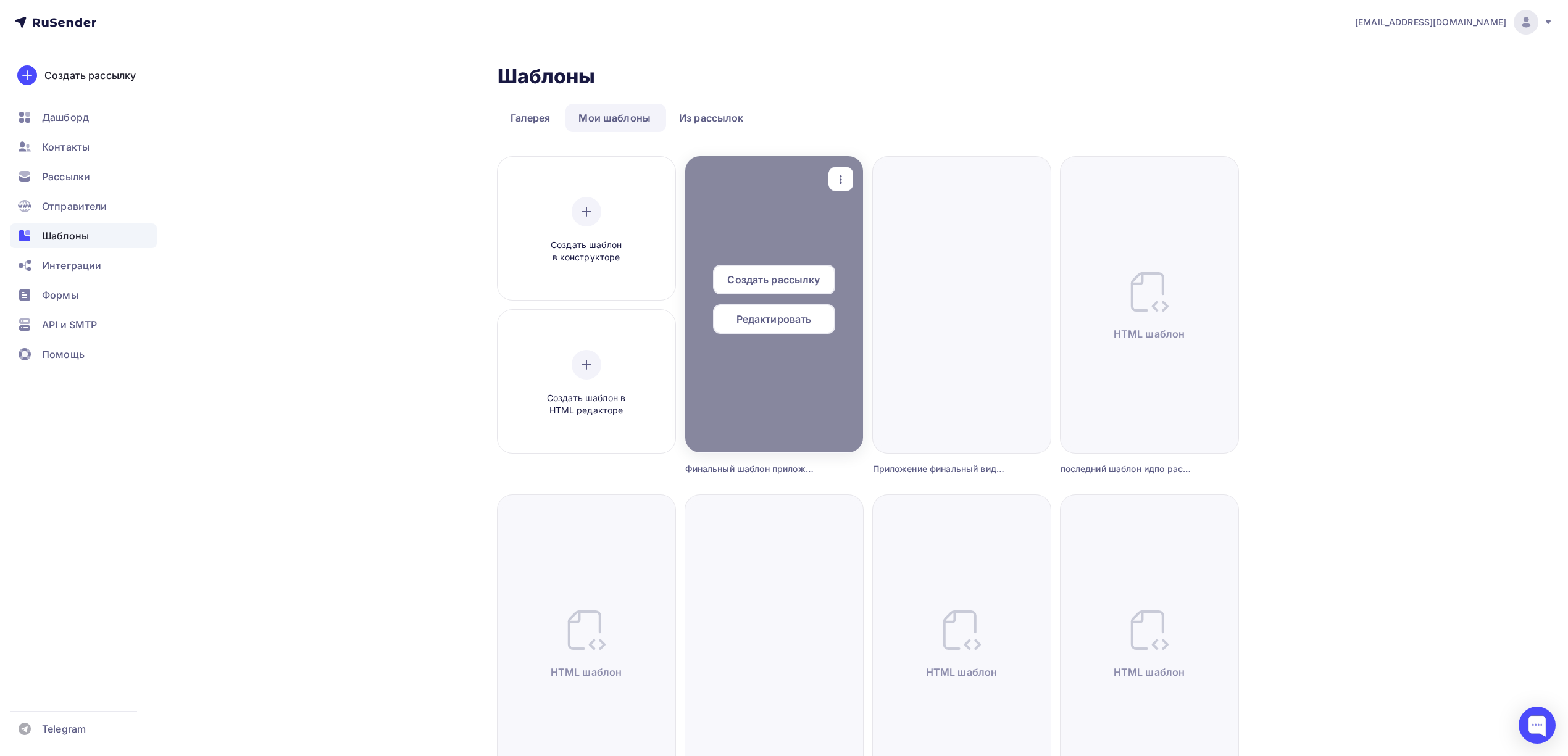
click at [818, 228] on div at bounding box center [773, 304] width 178 height 296
click at [796, 326] on div "Редактировать" at bounding box center [773, 319] width 122 height 29
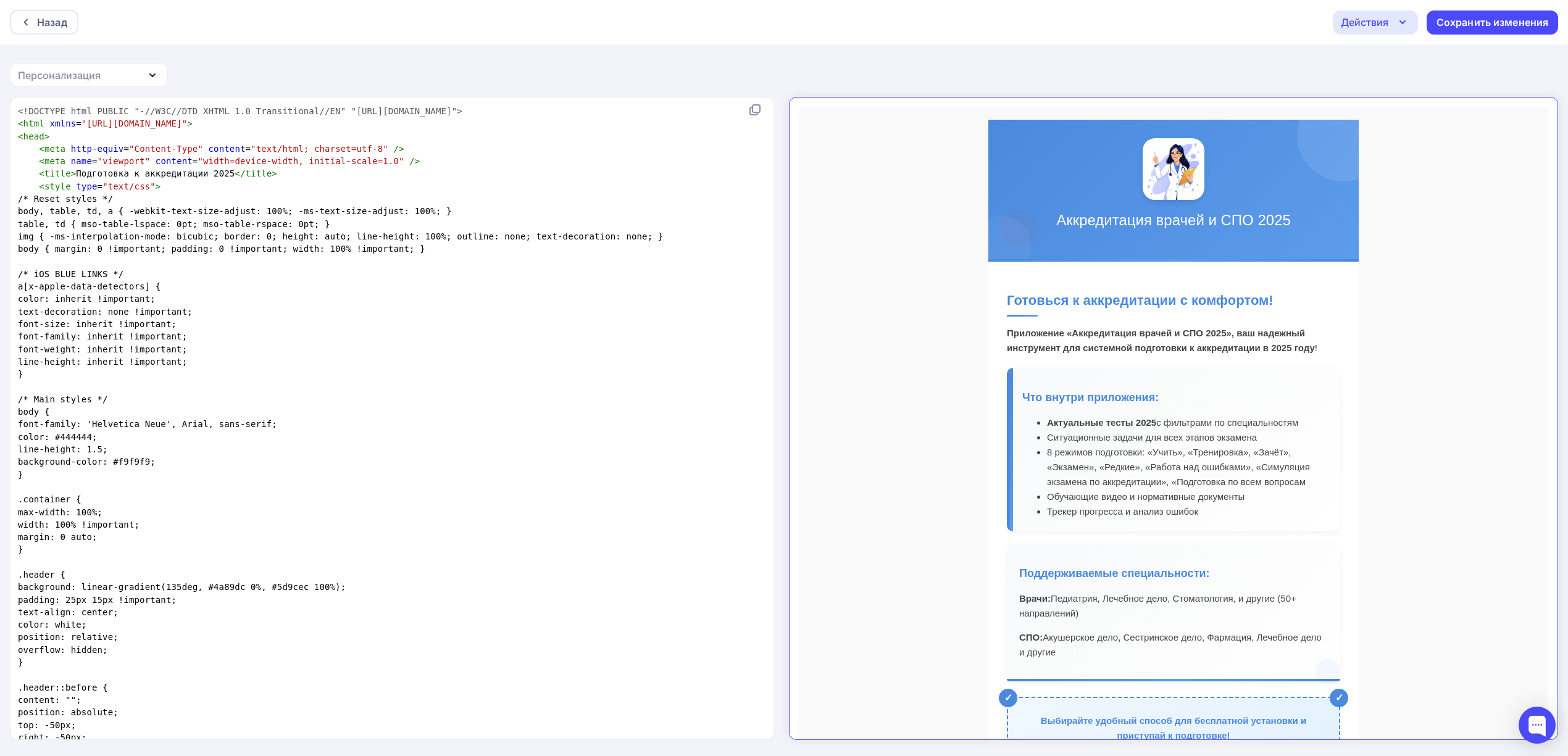
click at [1066, 318] on strong "Приложение «Аккредитация врачей и СПО 2025», ваш надежный инструмент для систем…" at bounding box center [1150, 330] width 308 height 26
click at [1052, 323] on strong "Приложение «Аккредитация врачей и СПО 2025», ваш надежный инструмент для систем…" at bounding box center [1150, 330] width 308 height 26
click at [996, 291] on h2 "Готовься к аккредитации с комфортом!" at bounding box center [1163, 292] width 333 height 26
click at [1010, 284] on h2 "Готовься к аккредитации с комфортом!" at bounding box center [1163, 292] width 333 height 26
click at [1071, 289] on h2 "Готовься к аккредитации с комфортом!" at bounding box center [1163, 292] width 333 height 26
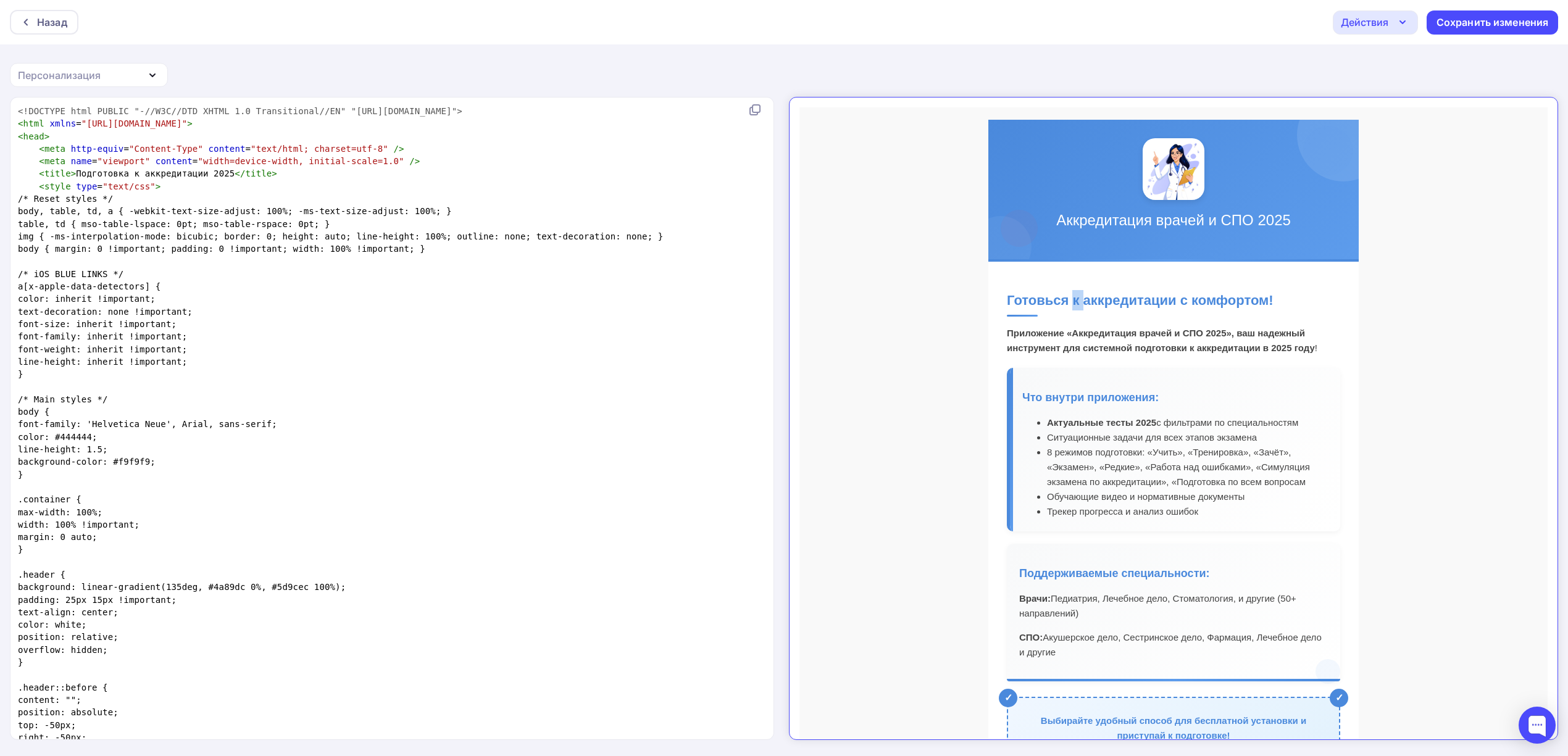
click at [1064, 300] on h2 "Готовься к аккредитации с комфортом!" at bounding box center [1163, 292] width 333 height 26
click at [1048, 284] on h2 "Готовься к аккредитации с комфортом!" at bounding box center [1163, 292] width 333 height 26
click at [998, 291] on h2 "Готовься к аккредитации с комфортом!" at bounding box center [1163, 292] width 333 height 26
click at [999, 289] on h2 "Готовься к аккредитации с комфортом!" at bounding box center [1163, 292] width 333 height 26
click at [996, 291] on h2 "Готовься к аккредитации с комфортом!" at bounding box center [1163, 292] width 333 height 26
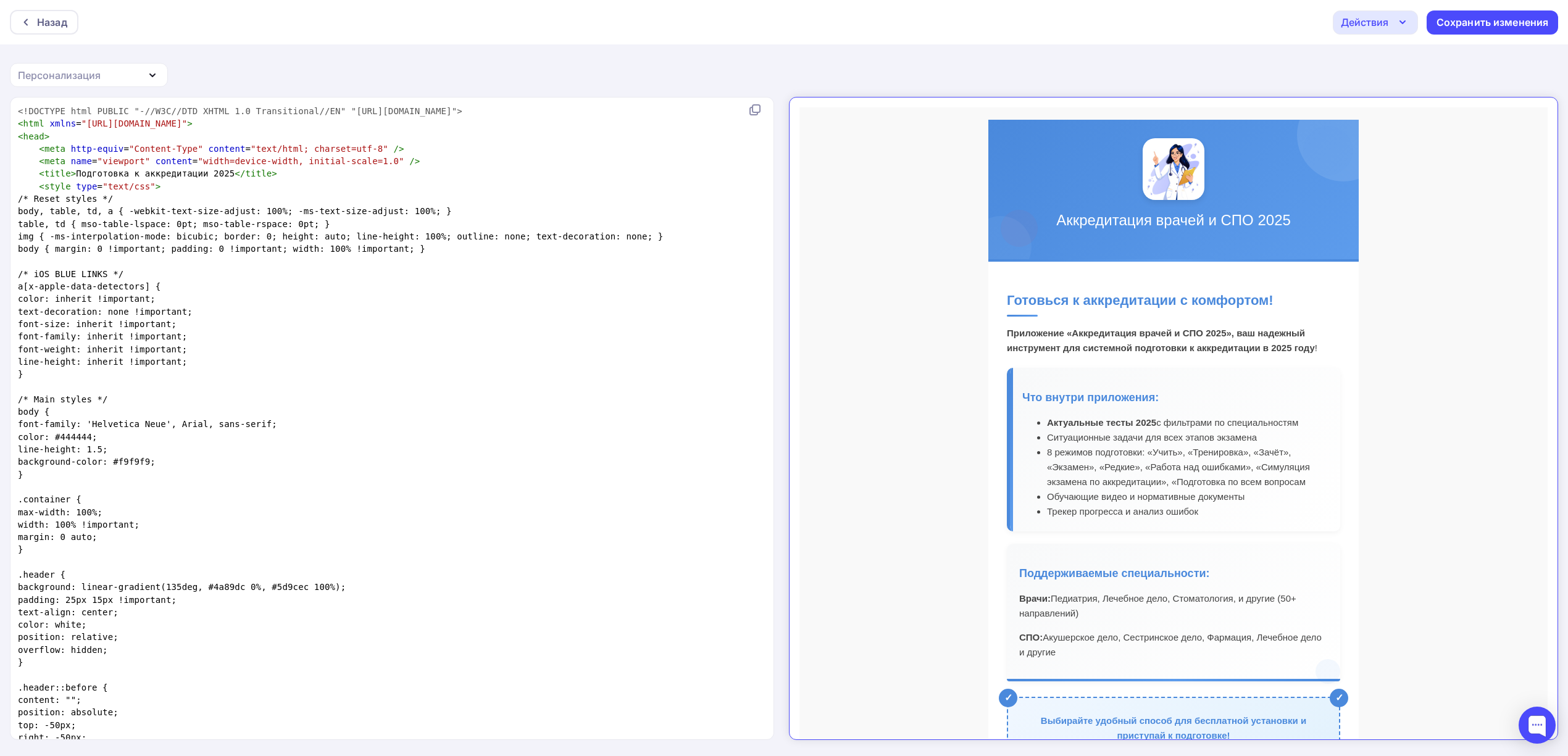
click at [377, 309] on pre "text-decoration: none !important;" at bounding box center [389, 311] width 748 height 12
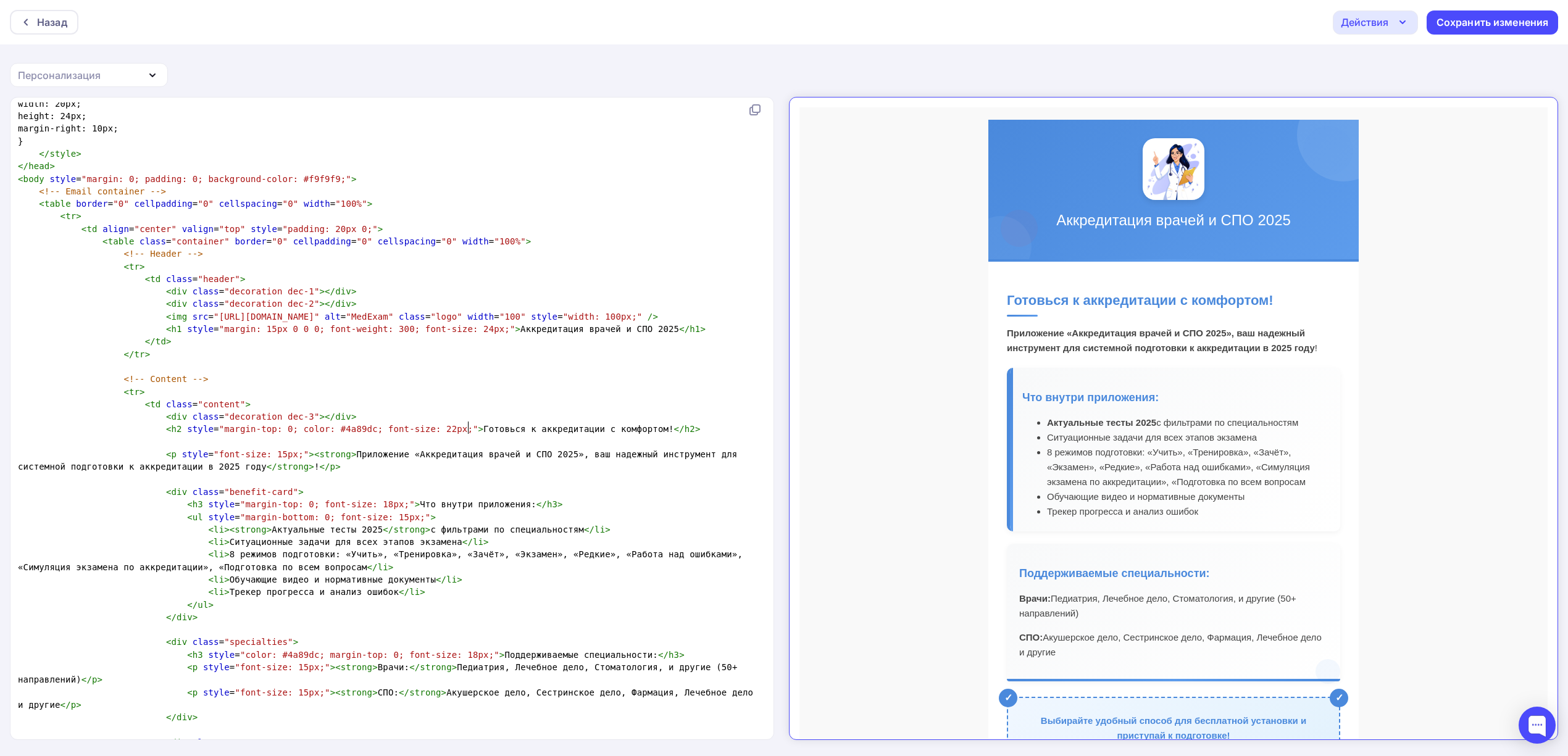
click at [469, 426] on span "< h2 style = "margin-top: 0; color: #4a89dc; font-size: 22px;" > Готовься к акк…" at bounding box center [359, 428] width 683 height 10
click at [446, 430] on span "< h2 style = "margin-top: 0; color: #4a89dc; font-size: 22px;" > Готовься к акк…" at bounding box center [359, 428] width 683 height 10
click at [444, 432] on span "< h2 style = "margin-top: 0; color: #4a89dc; font-size: 22px;" > Готовься к акк…" at bounding box center [359, 428] width 683 height 10
click at [444, 428] on span "< h2 style = "margin-top: 0; color: #4a89dc; font-size: 22px;" > Готовься к акк…" at bounding box center [359, 428] width 683 height 10
click at [468, 424] on span "< h2 style = "margin-top: 0; color: #4a89dc; font-size: 22px;" > Готовься к акк…" at bounding box center [359, 428] width 683 height 10
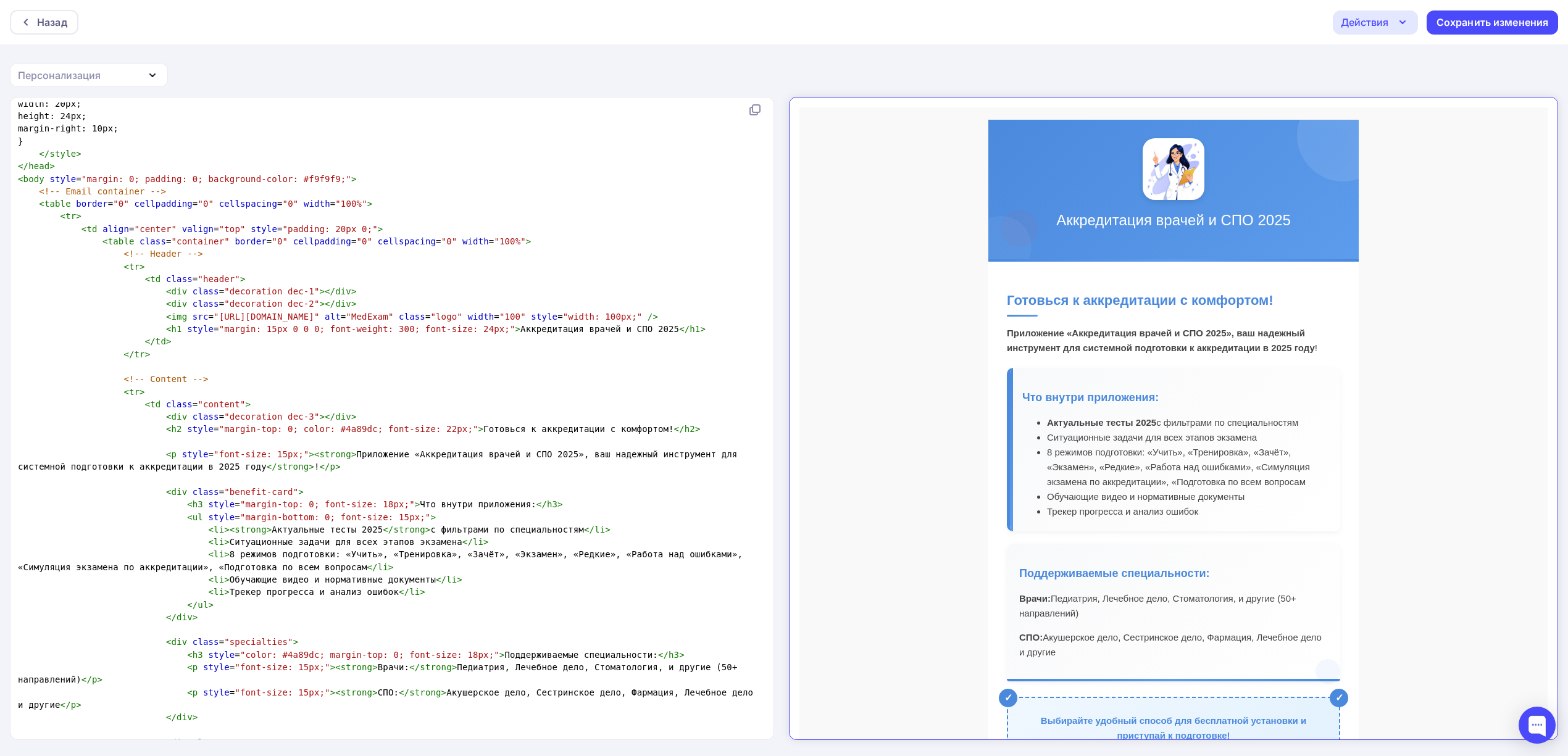
click at [444, 428] on span "< h2 style = "margin-top: 0; color: #4a89dc; font-size: 22px;" > Готовься к акк…" at bounding box center [359, 428] width 683 height 10
paste textarea
click at [444, 428] on span "< h2 style = "margin-top: 0; color: #4a89dc; font-size: 22px;" > {{name}} Готов…" at bounding box center [383, 428] width 730 height 10
click at [485, 426] on span "< h2 style = "margin-top: 0; color: #4a89dc; font-size: 22px;" > {{name}} Готов…" at bounding box center [383, 428] width 730 height 10
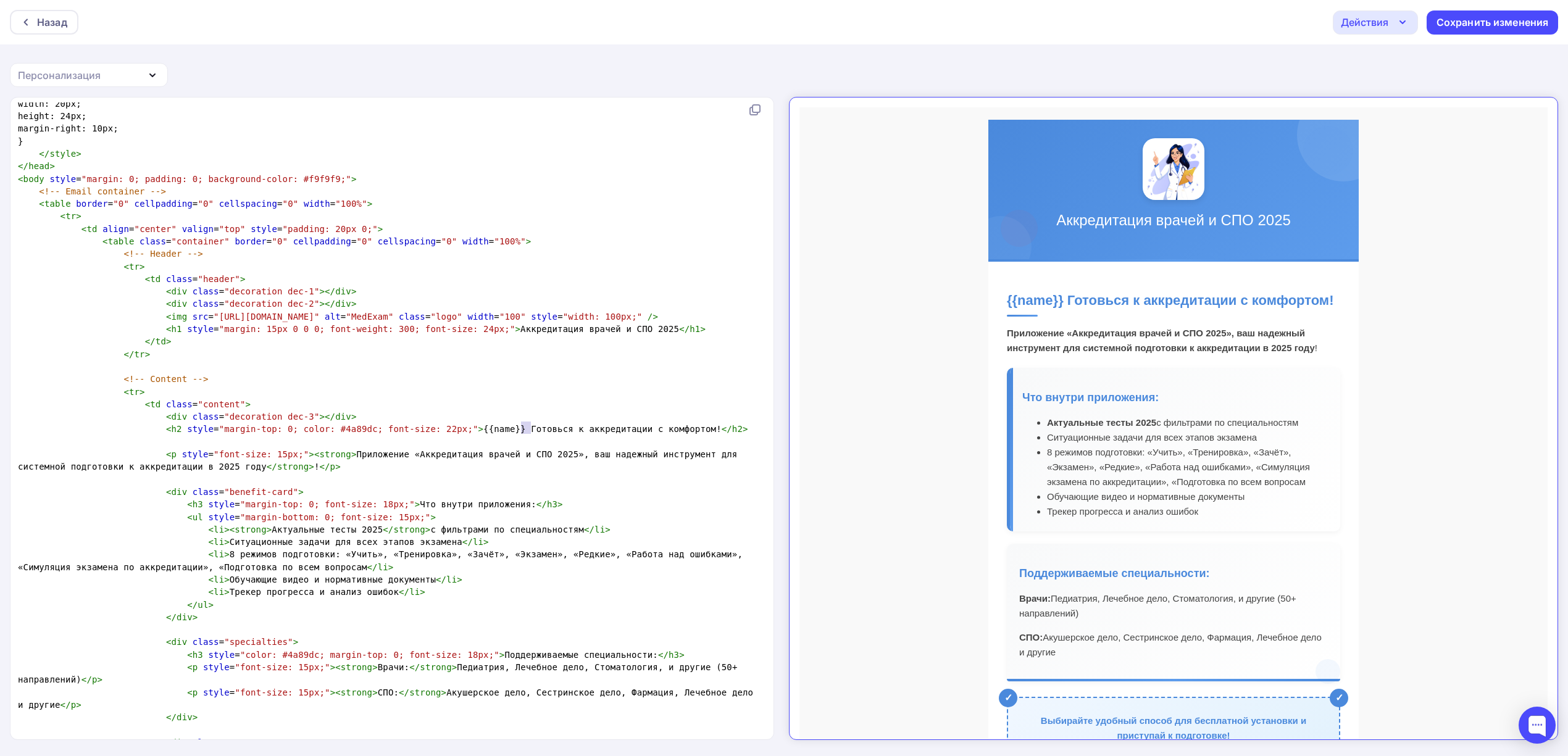
drag, startPoint x: 529, startPoint y: 424, endPoint x: 521, endPoint y: 424, distance: 8.0
click at [521, 424] on span "< h2 style = "margin-top: 0; color: #4a89dc; font-size: 22px;" > {{name}} Готов…" at bounding box center [383, 428] width 730 height 10
type textarea "тесь"
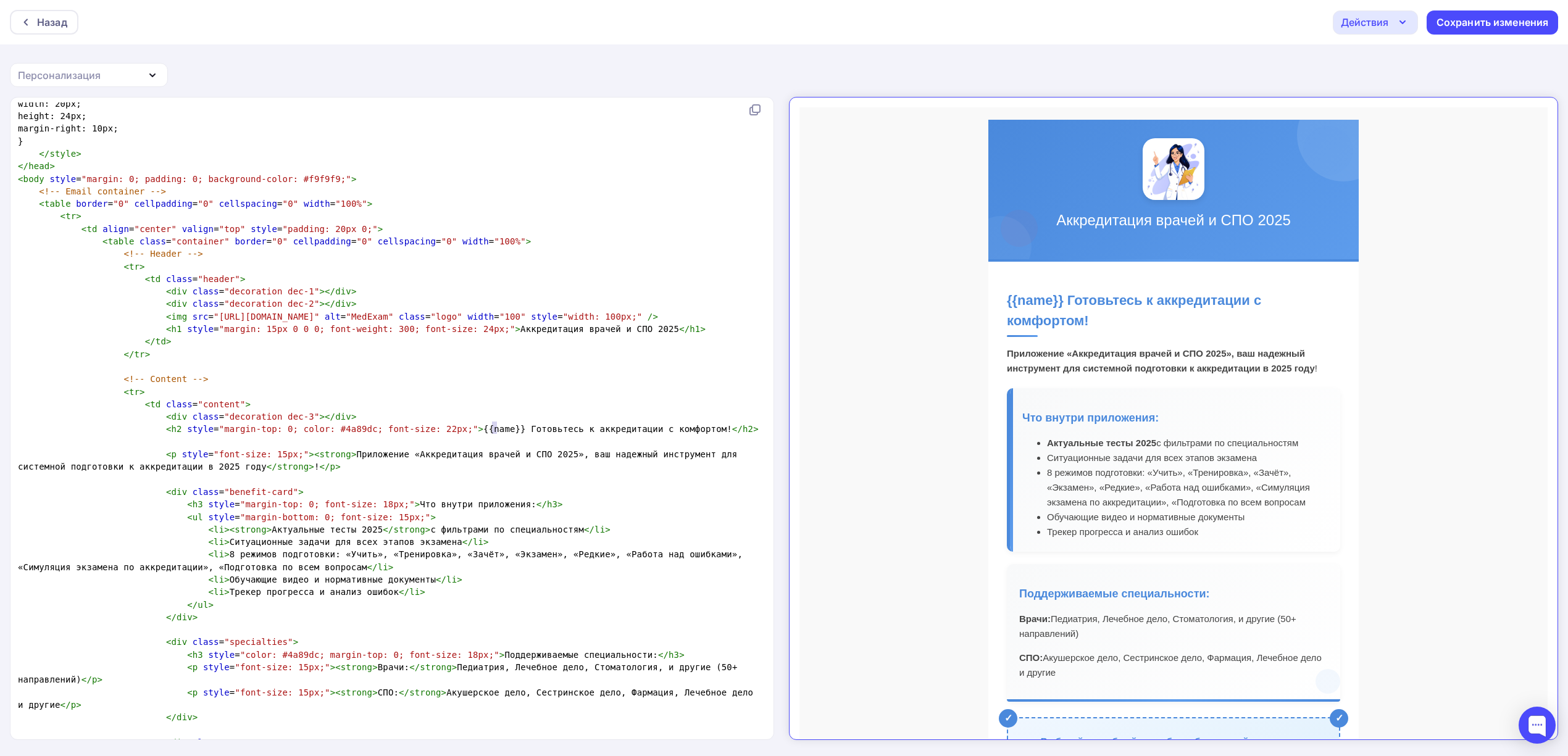
click at [494, 428] on span "< h2 style = "margin-top: 0; color: #4a89dc; font-size: 22px;" > {{name}} Готов…" at bounding box center [388, 428] width 740 height 10
type textarea "г"
click at [489, 430] on span "< h2 style = "margin-top: 0; color: #4a89dc; font-size: 22px;" > {{name}} готов…" at bounding box center [388, 428] width 740 height 10
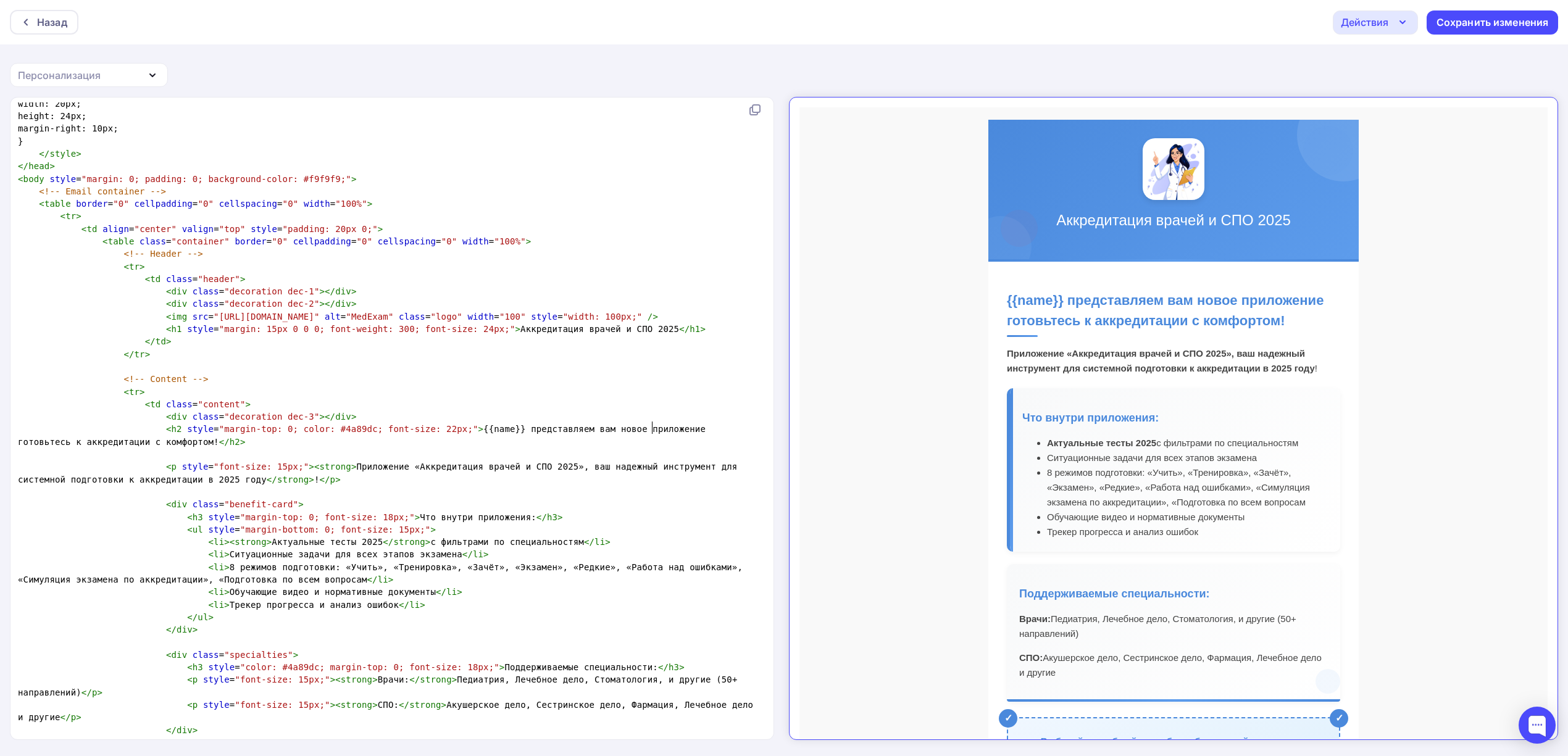
scroll to position [4, 166]
type textarea "представляем вам новое приложение"
drag, startPoint x: 1043, startPoint y: 206, endPoint x: 1278, endPoint y: 209, distance: 235.0
click at [1278, 209] on h1 "Аккредитация врачей и СПО 2025" at bounding box center [1163, 210] width 352 height 22
copy h1 "Аккредитация врачей и СПО 2025"
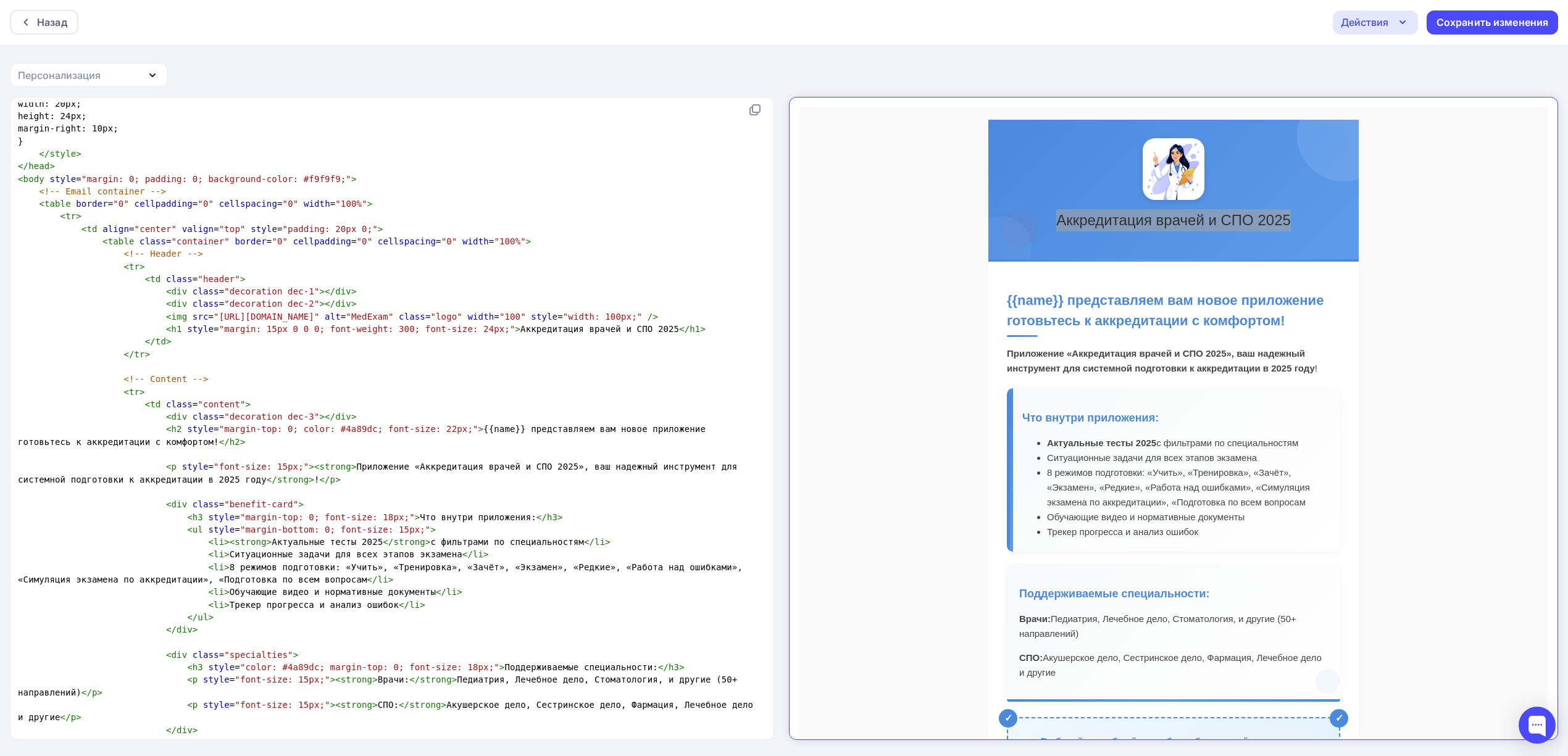
click at [659, 430] on span "< h2 style = "margin-top: 0; color: #4a89dc; font-size: 22px;" > {{name}} предс…" at bounding box center [367, 435] width 698 height 22
click at [655, 430] on span "< h2 style = "margin-top: 0; color: #4a89dc; font-size: 22px;" > {{name}} предс…" at bounding box center [367, 435] width 698 height 22
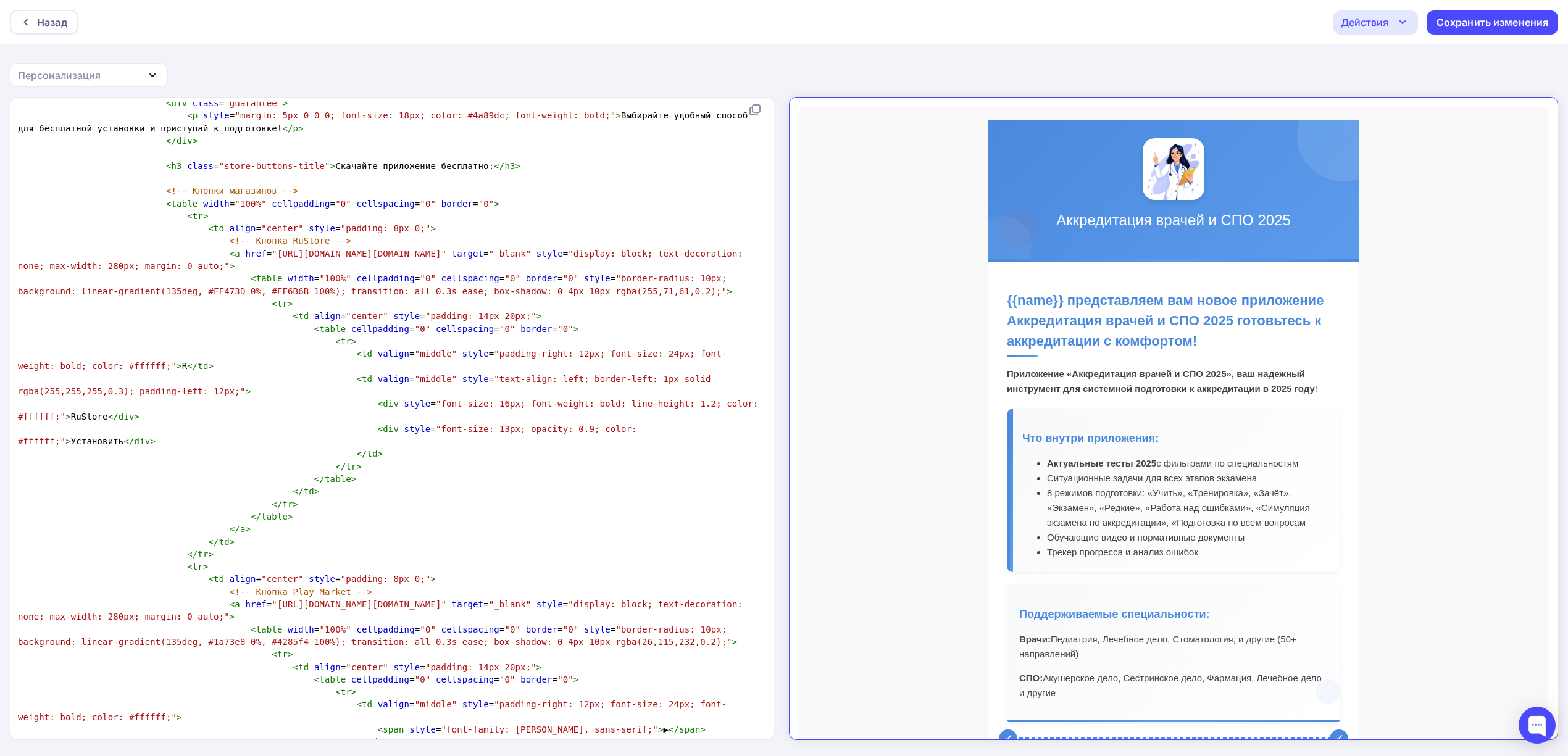
scroll to position [6602, 0]
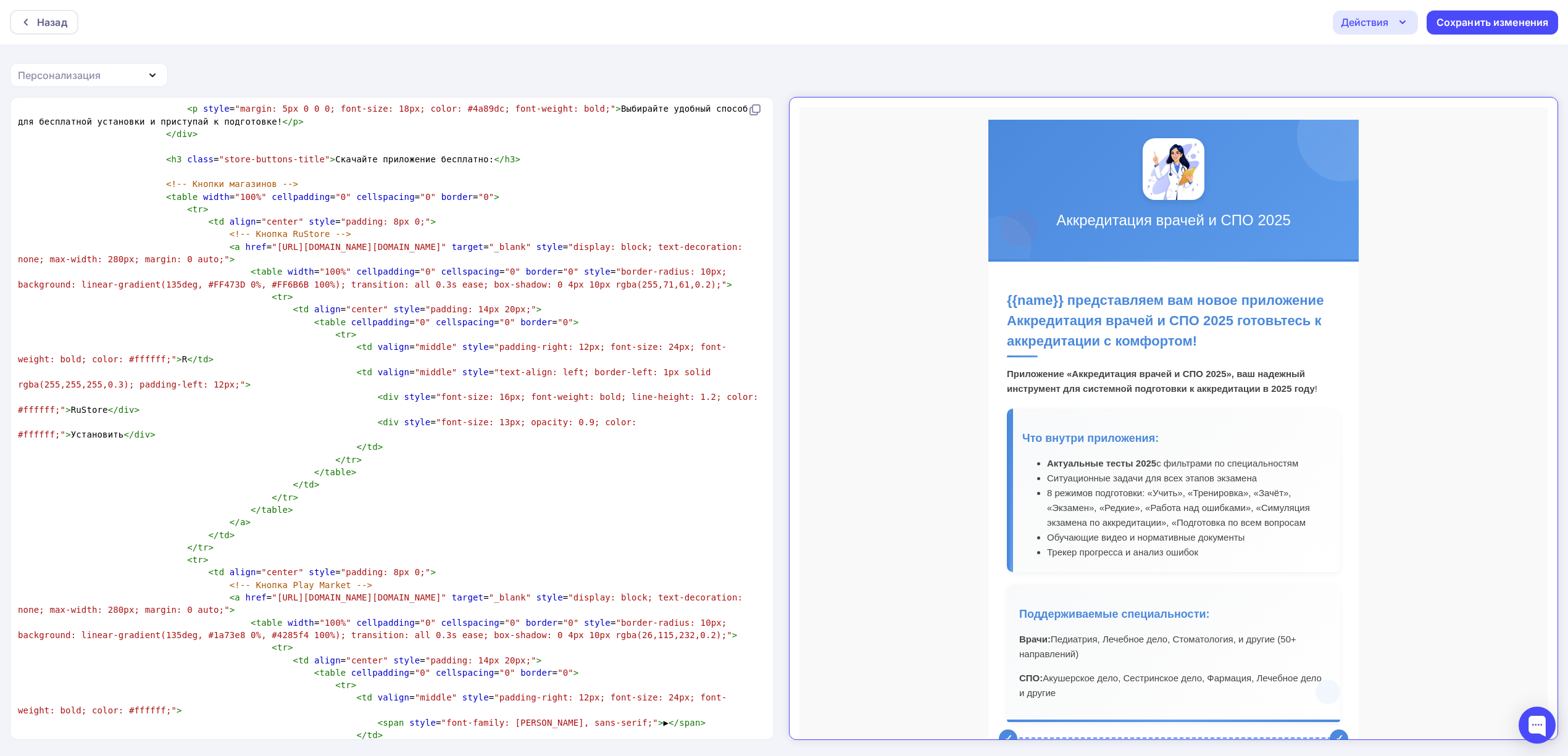
type textarea "​"
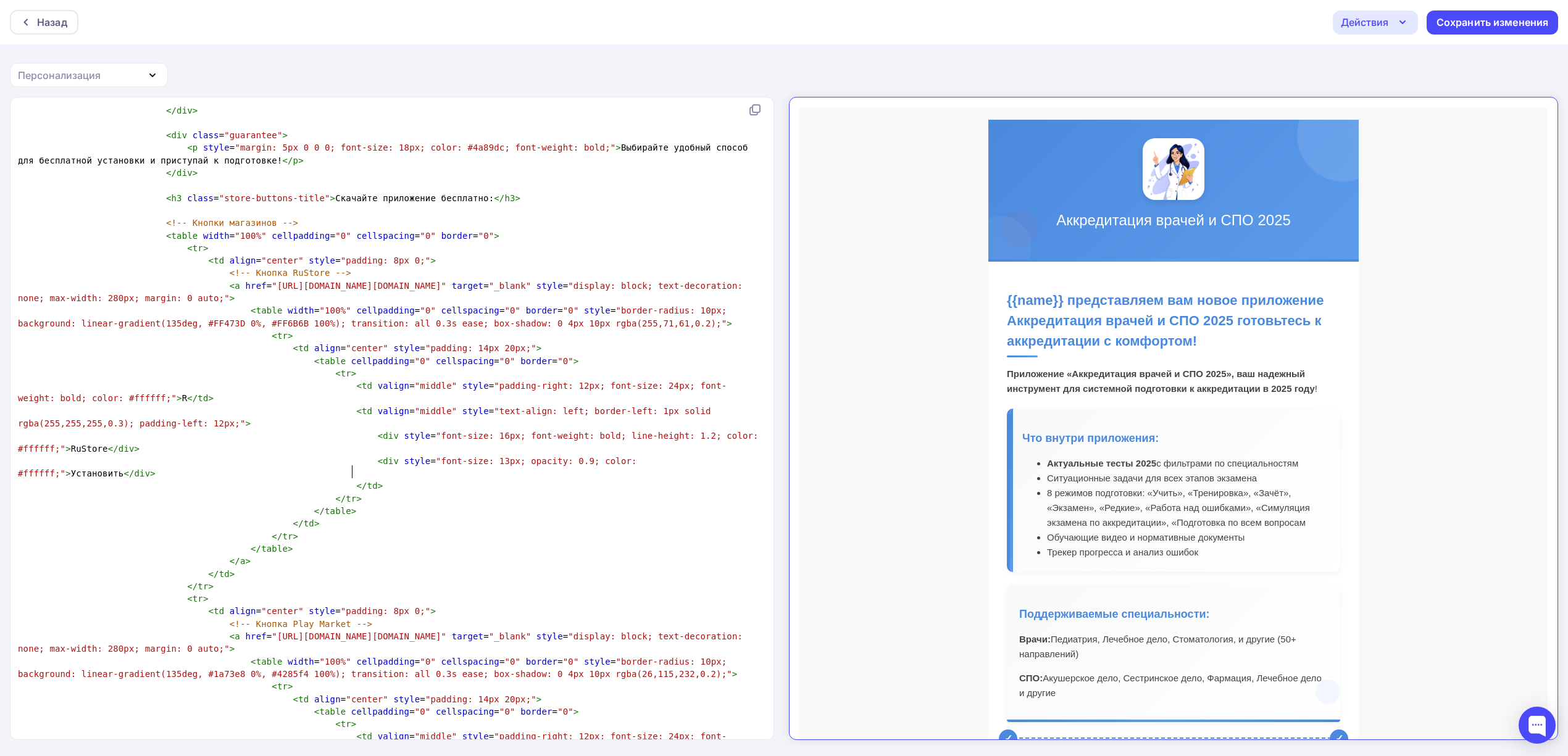
scroll to position [6521, 0]
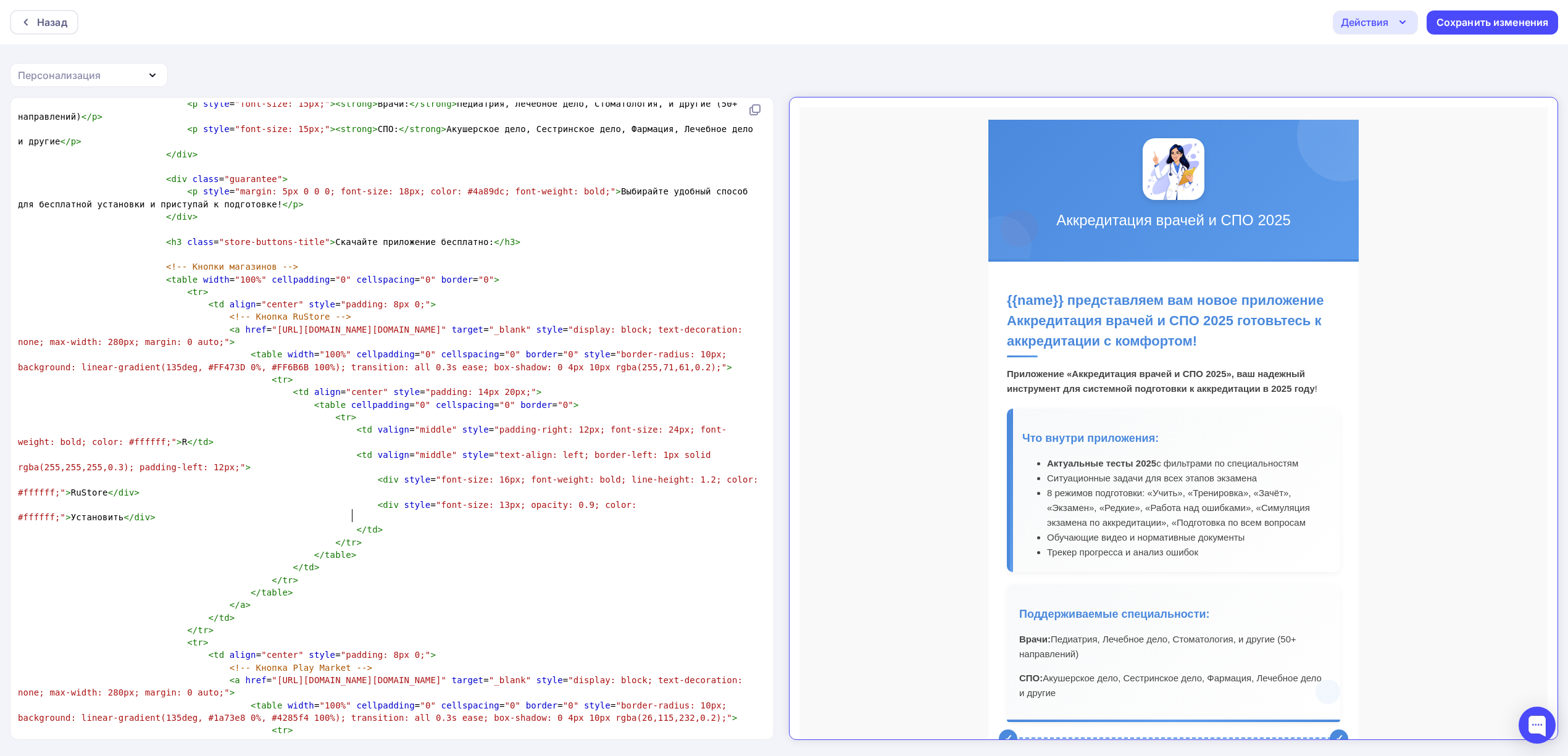
click at [542, 477] on span ""font-size: 16px; font-weight: bold; line-height: 1.2; color: #ffffff;"" at bounding box center [391, 486] width 746 height 22
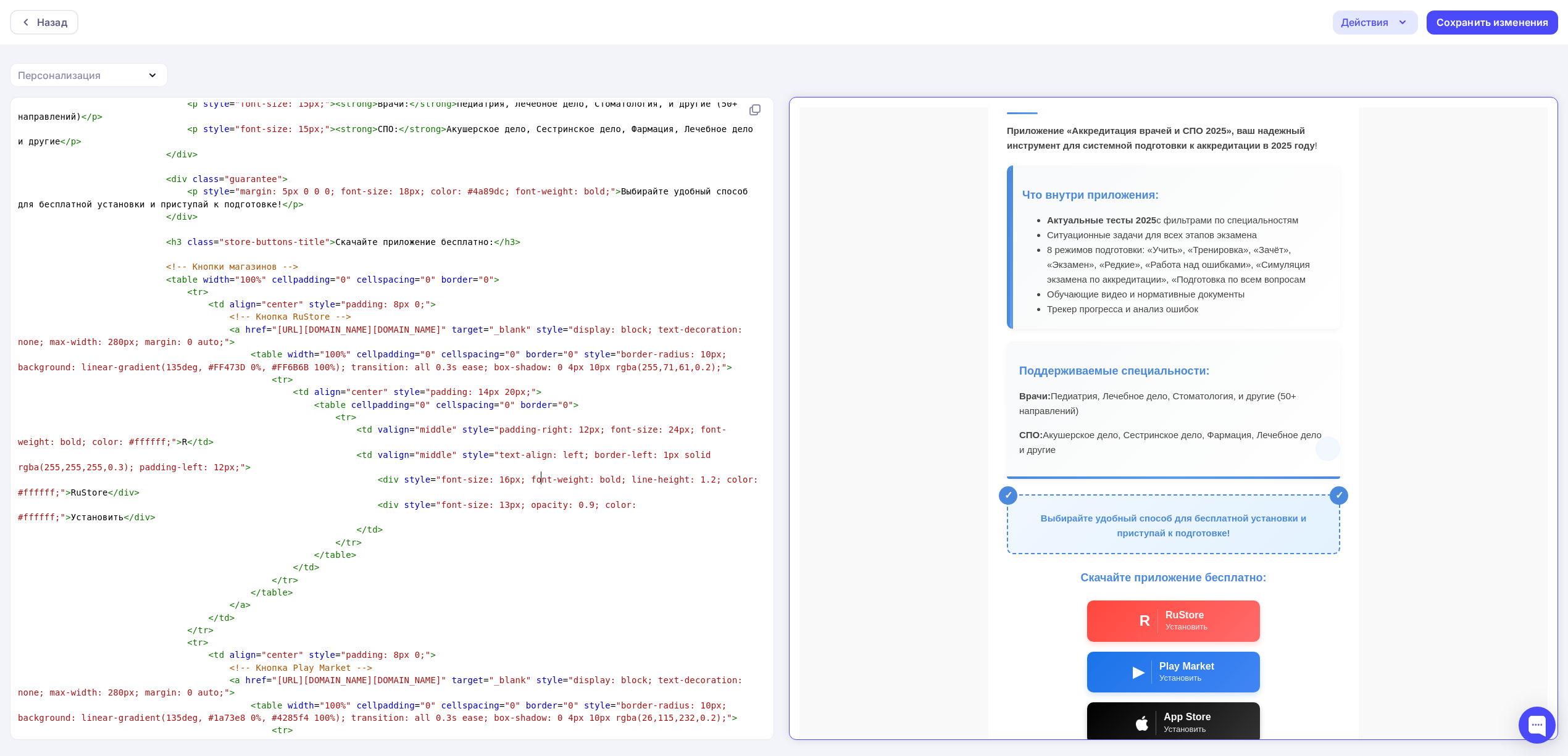
scroll to position [239, 0]
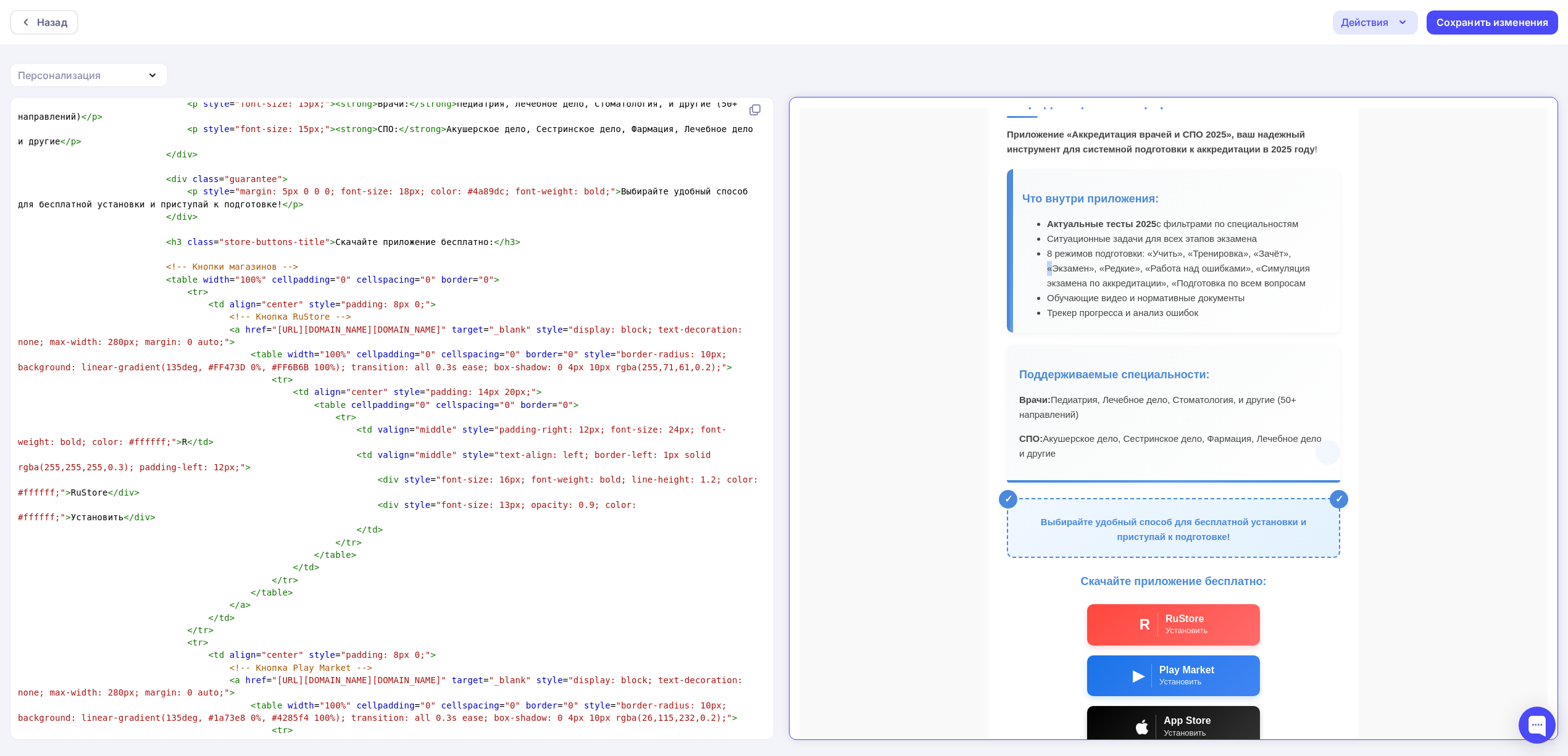
drag, startPoint x: 1037, startPoint y: 259, endPoint x: 1029, endPoint y: 260, distance: 8.1
click at [1029, 260] on ul "Актуальные тесты 2025 с фильтрами по специальностям Ситуационные задачи для все…" at bounding box center [1164, 258] width 305 height 104
copy li "«"
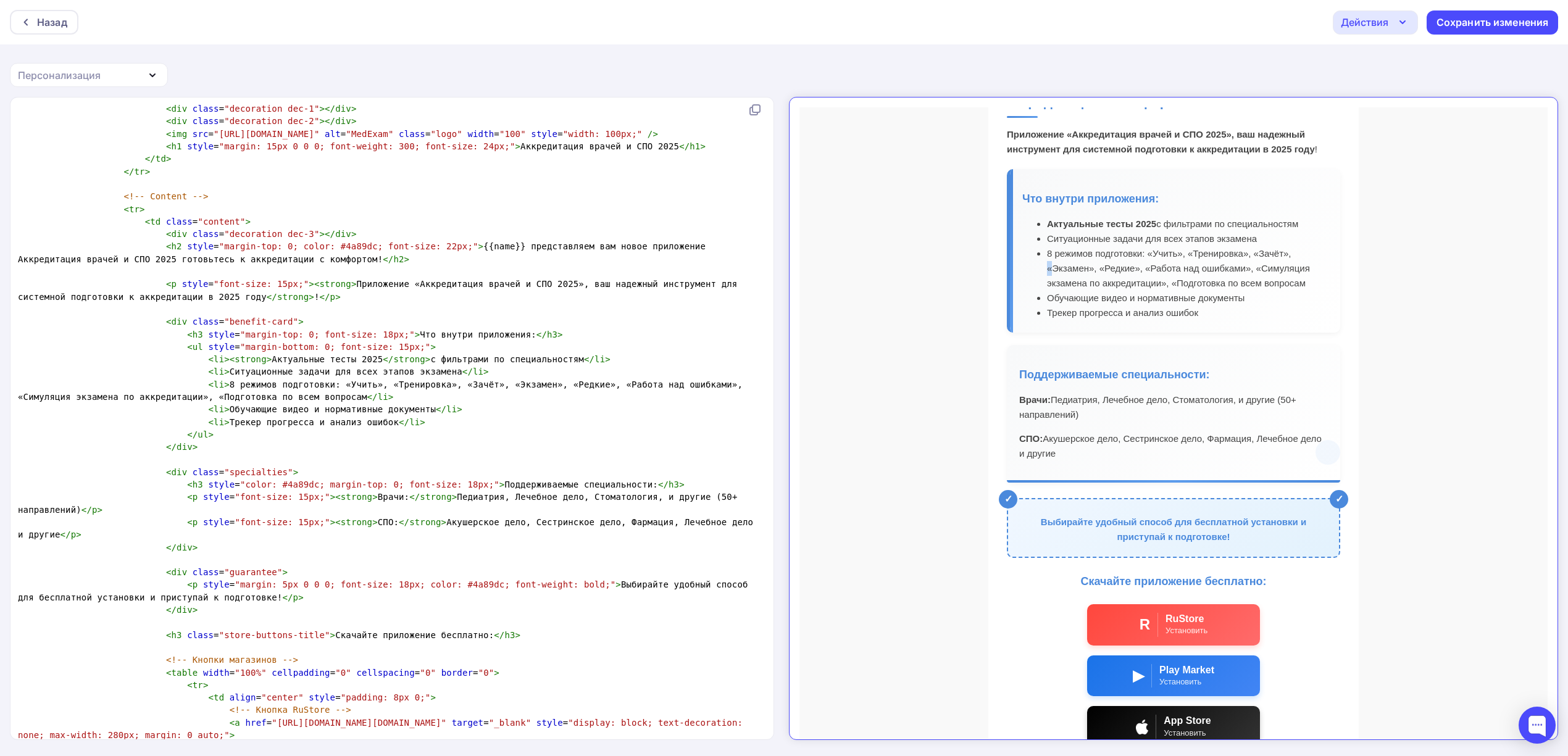
scroll to position [6127, 0]
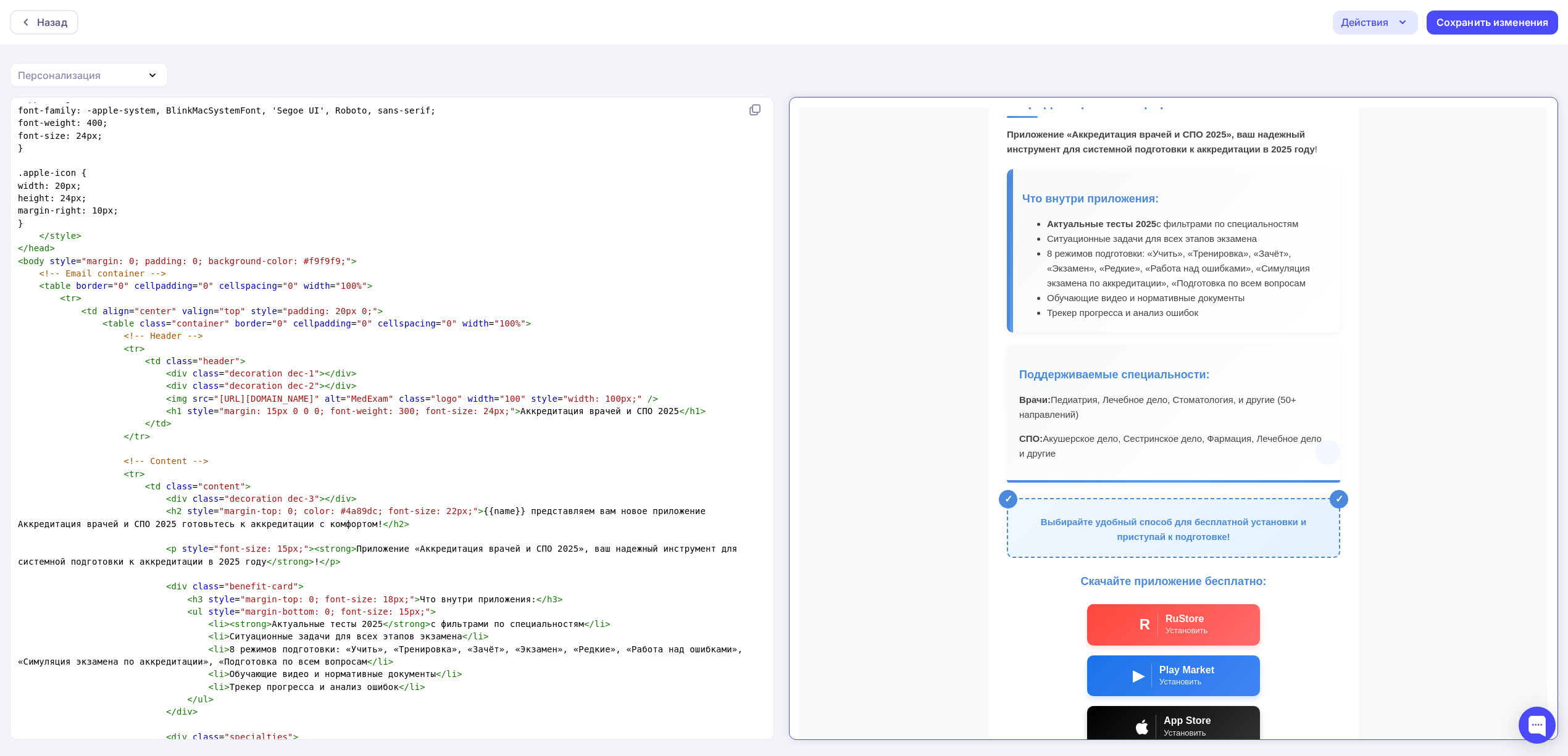
click at [657, 508] on span "< h2 style = "margin-top: 0; color: #4a89dc; font-size: 22px;" > {{name}} предс…" at bounding box center [365, 518] width 693 height 22
click at [1147, 270] on li "8 режимов подготовки: «Учить», «Тренировка», «Зачёт», «Экзамен», «Редкие», «Раб…" at bounding box center [1176, 257] width 281 height 44
copy li "»"
click at [65, 524] on span "< h2 style = "margin-top: 0; color: #4a89dc; font-size: 22px;" > {{name}} предс…" at bounding box center [365, 518] width 693 height 22
click at [368, 662] on span "</" at bounding box center [373, 661] width 11 height 10
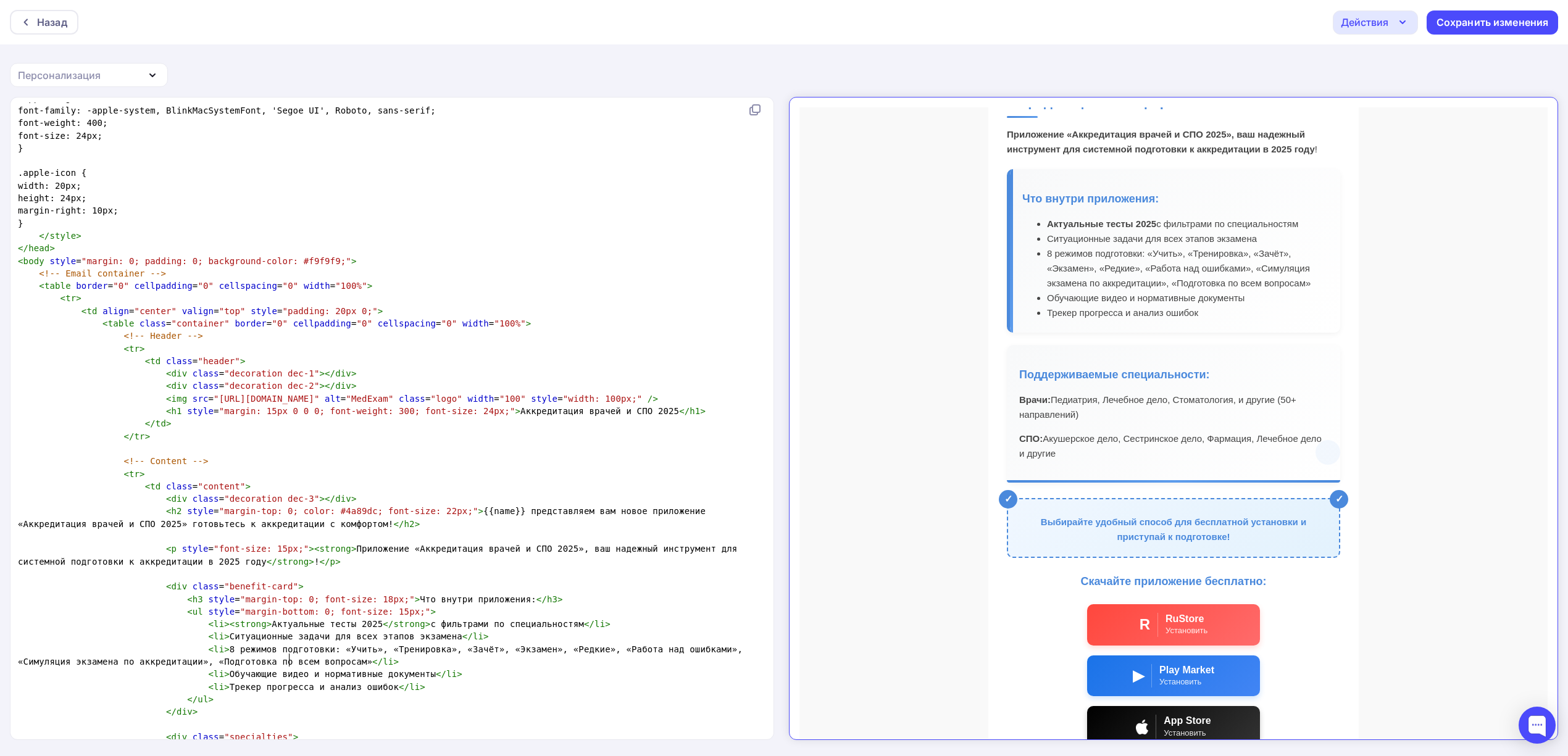
scroll to position [239, 0]
click at [1468, 11] on div "Сохранить изменения" at bounding box center [1491, 22] width 131 height 24
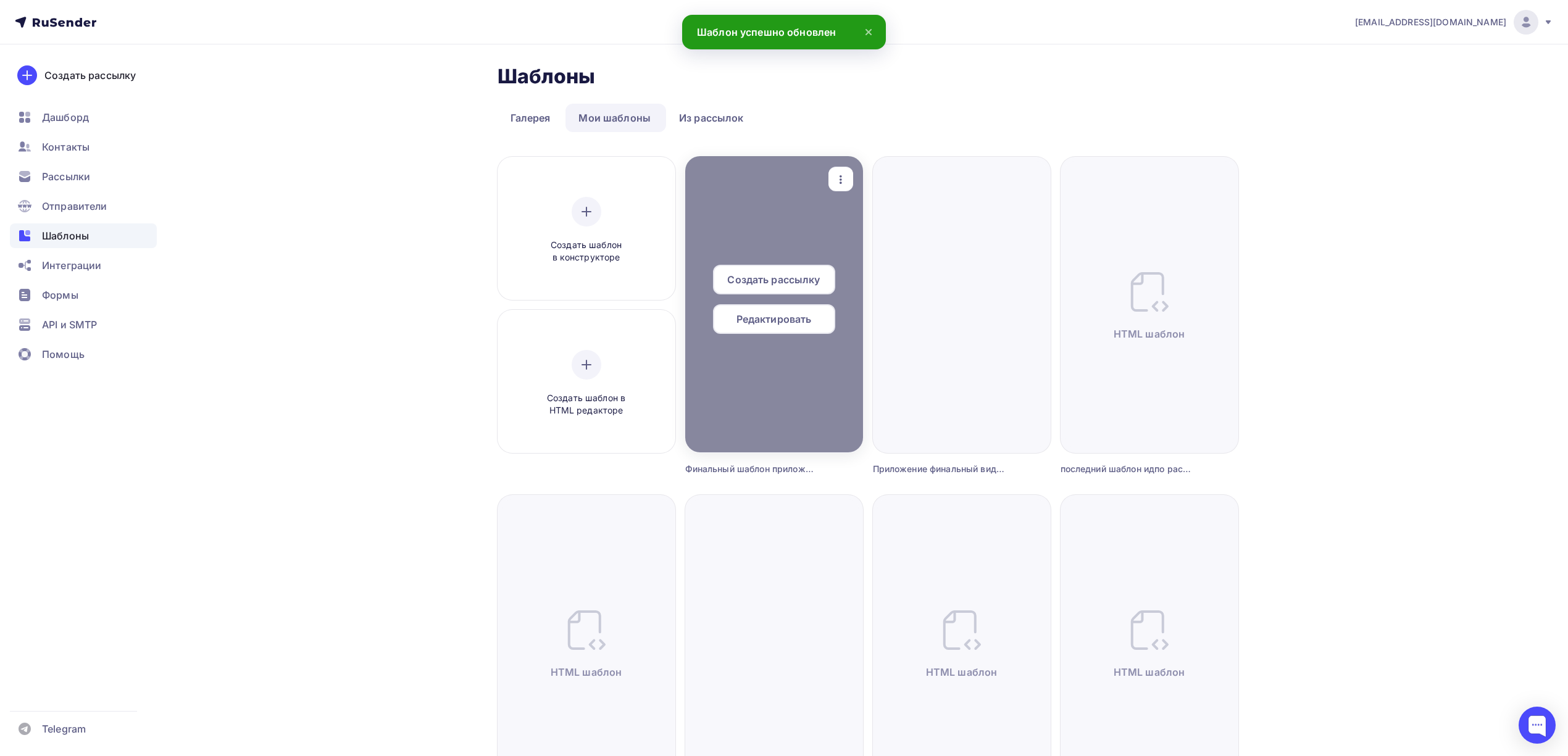
click at [779, 334] on div "Создать рассылку Редактировать" at bounding box center [773, 304] width 178 height 79
click at [784, 320] on span "Редактировать" at bounding box center [774, 319] width 75 height 15
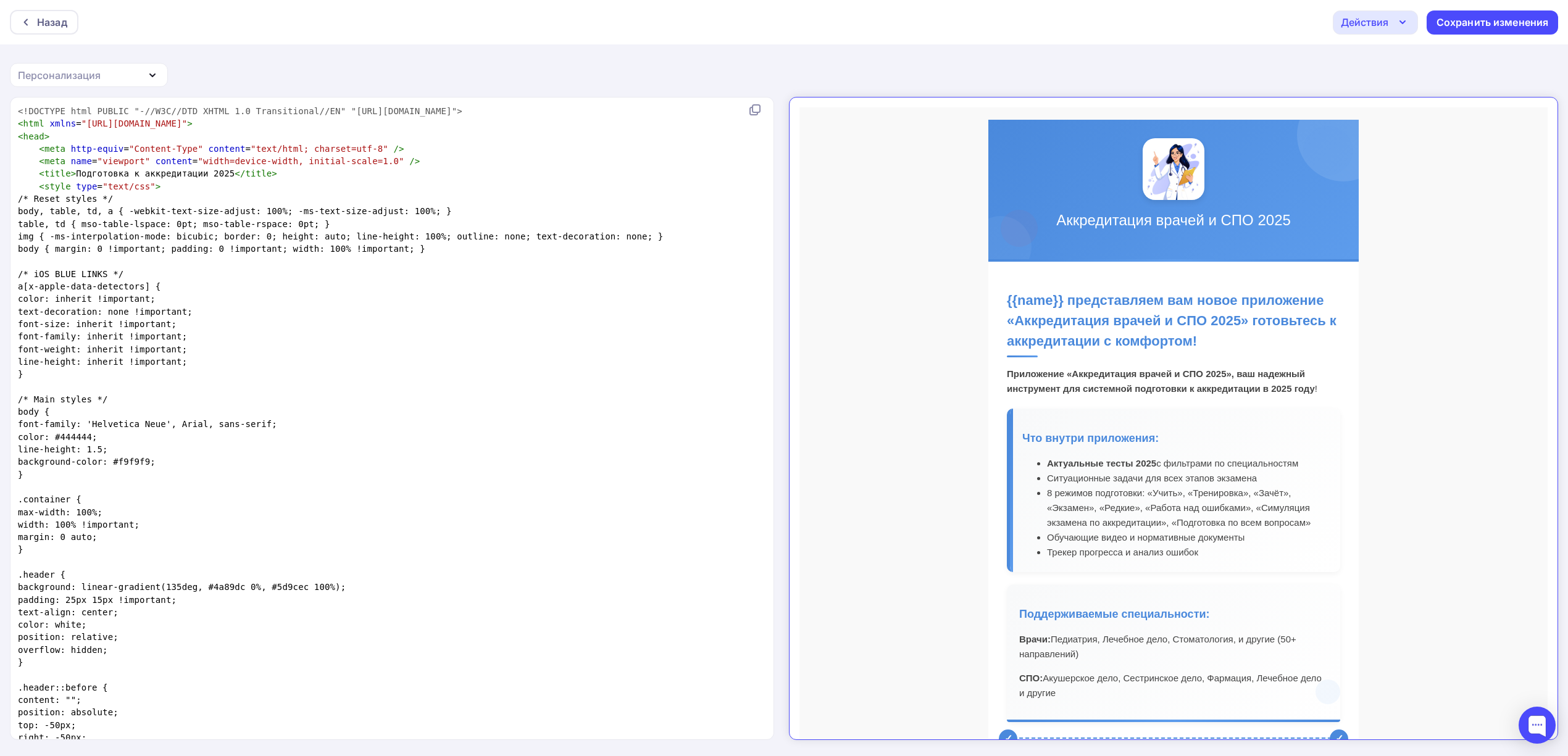
click at [1194, 312] on h2 "{{name}} представляем вам новое приложение «Аккредитация врачей и СПО 2025» гот…" at bounding box center [1163, 314] width 333 height 68
click at [1263, 316] on h2 "{{name}} представляем вам новое приложение «Аккредитация врачей и СПО 2025» гот…" at bounding box center [1163, 314] width 333 height 68
click at [1266, 313] on h2 "{{name}} представляем вам новое приложение «Аккредитация врачей и СПО 2025» гот…" at bounding box center [1163, 314] width 333 height 68
click at [1278, 328] on h2 "{{name}} представляем вам новое приложение «Аккредитация врачей и СПО 2025» гот…" at bounding box center [1163, 314] width 333 height 68
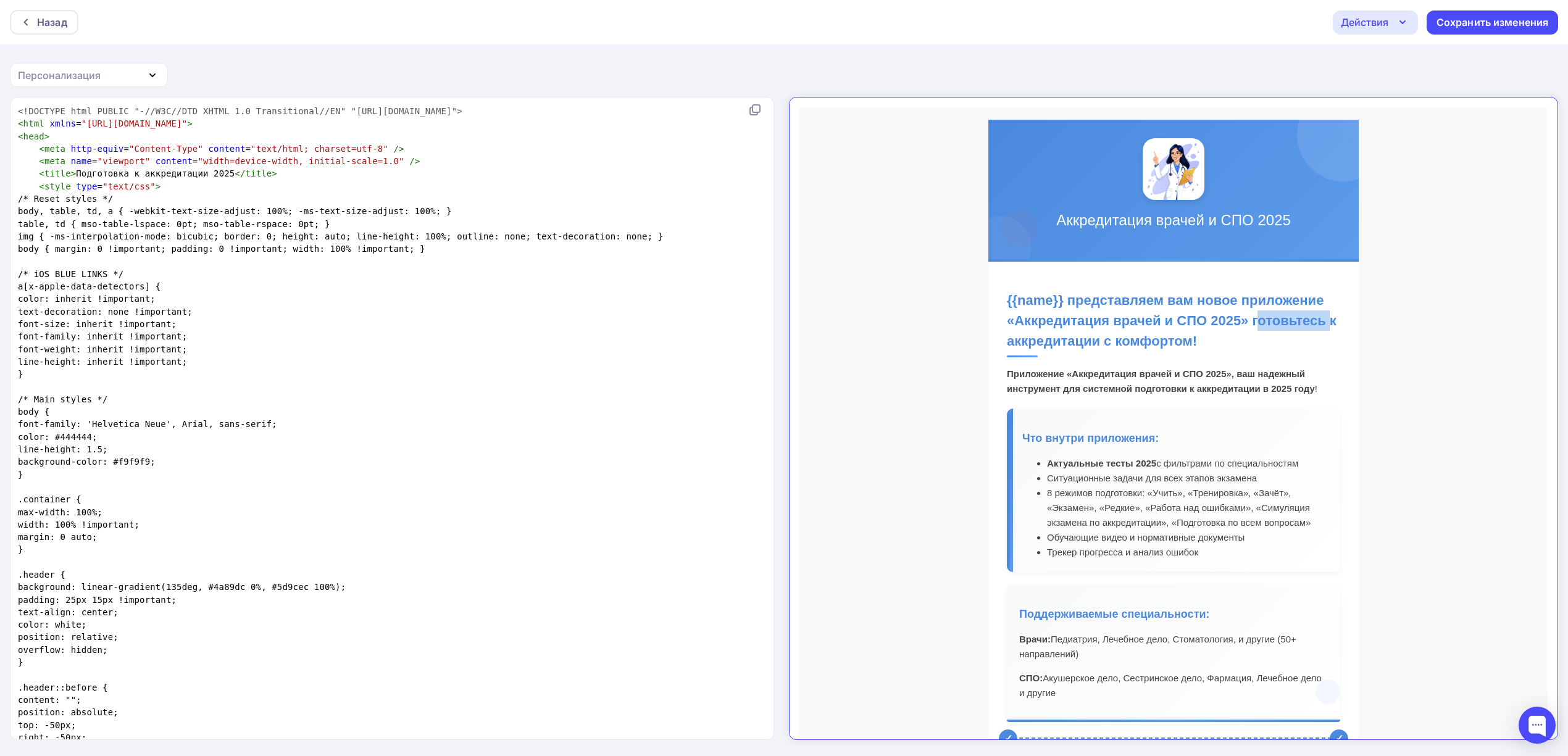
drag, startPoint x: 1311, startPoint y: 310, endPoint x: 1239, endPoint y: 315, distance: 72.2
click at [1239, 315] on h2 "{{name}} представляем вам новое приложение «Аккредитация врачей и СПО 2025» гот…" at bounding box center [1163, 314] width 333 height 68
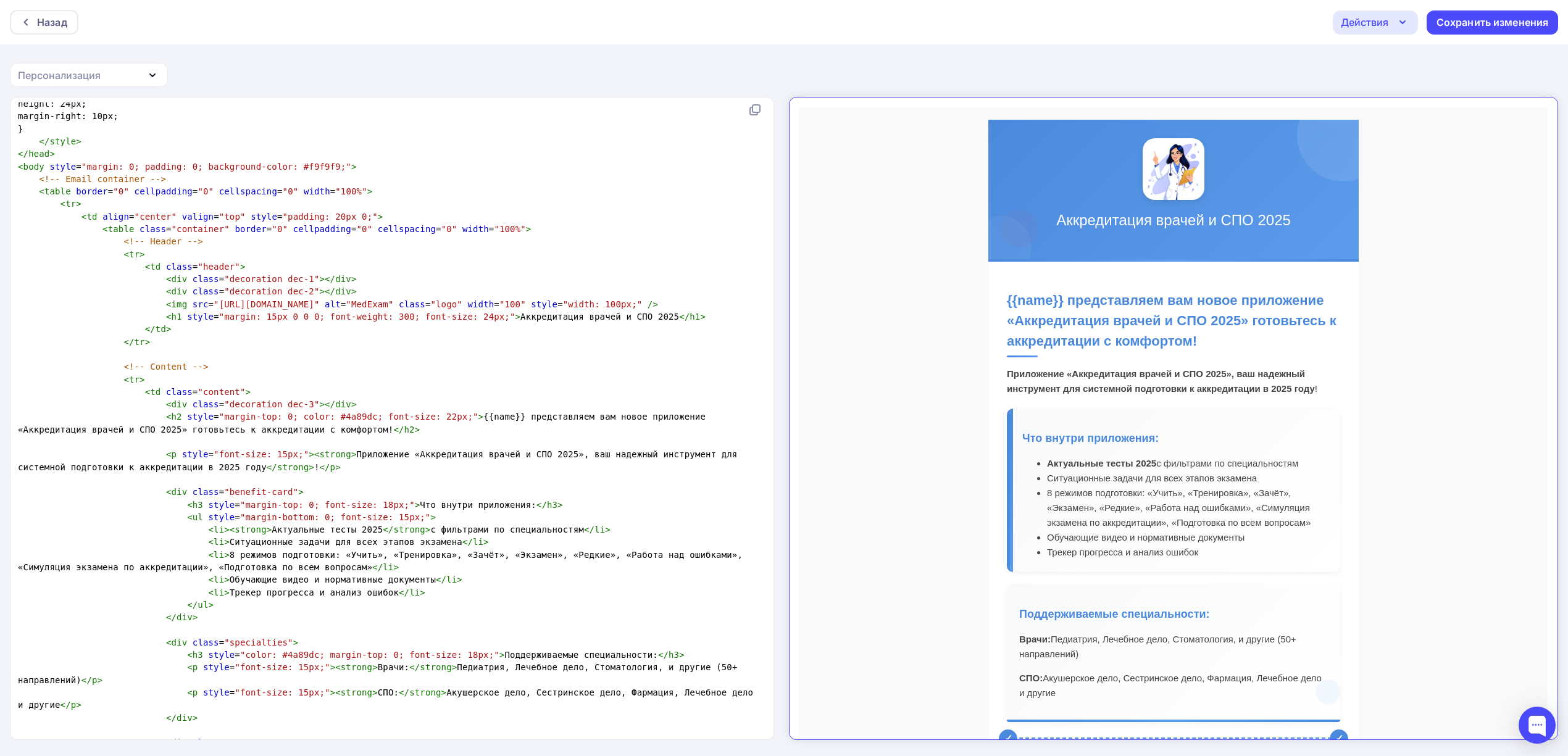
click at [68, 428] on span "< h2 style = "margin-top: 0; color: #4a89dc; font-size: 22px;" > {{name}} предс…" at bounding box center [365, 423] width 693 height 22
click at [74, 428] on span "< h2 style = "margin-top: 0; color: #4a89dc; font-size: 22px;" > {{name}} предс…" at bounding box center [365, 423] width 693 height 22
click at [600, 417] on span "< h2 style = "margin-top: 0; color: #4a89dc; font-size: 22px;" > {{name}} предс…" at bounding box center [365, 423] width 693 height 22
click at [40, 430] on span "< h2 style = "margin-top: 0; color: #4a89dc; font-size: 22px;" > {{name}} предс…" at bounding box center [386, 423] width 735 height 22
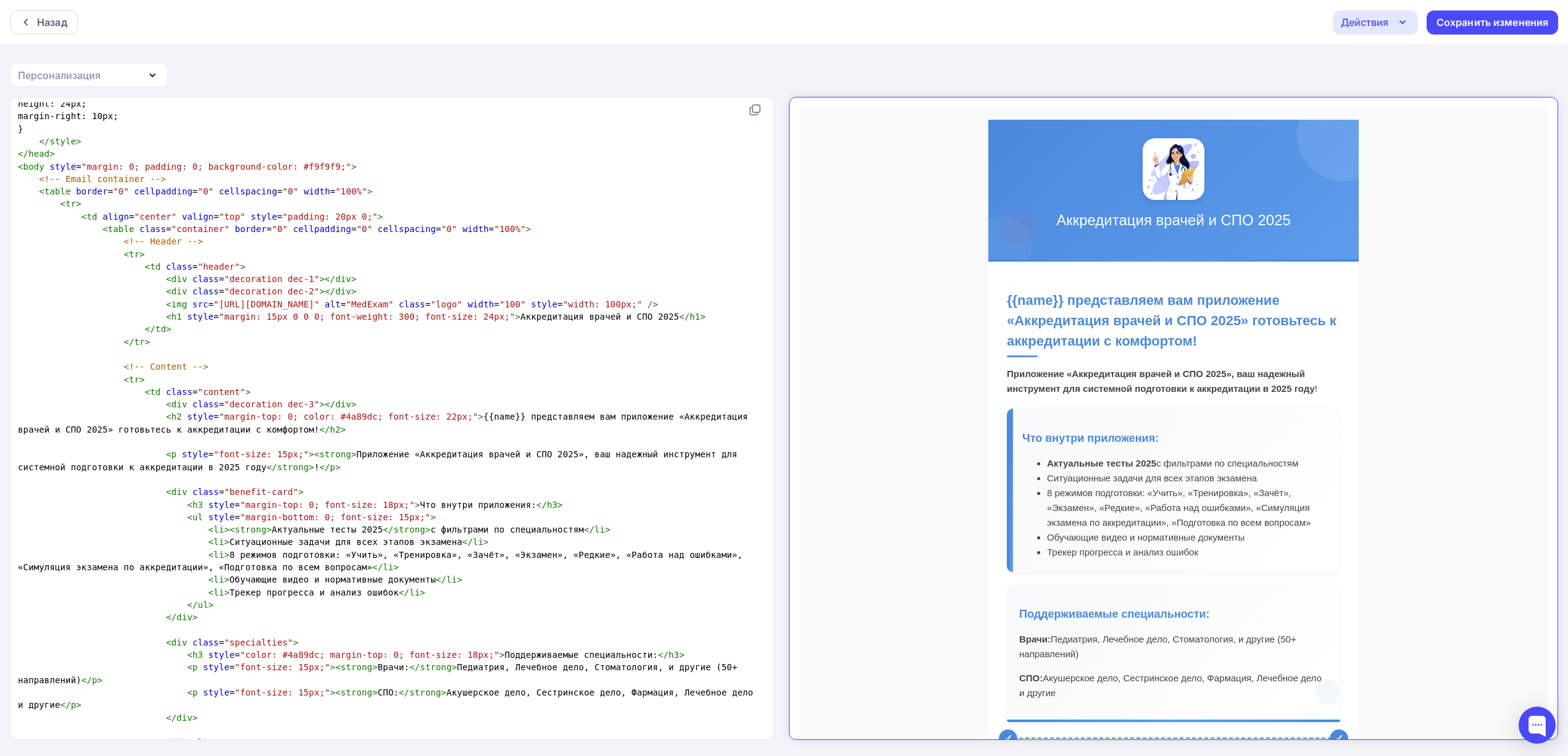
type textarea "."
click at [53, 428] on span "< h2 style = "margin-top: 0; color: #4a89dc; font-size: 22px;" > {{name}} предс…" at bounding box center [386, 423] width 735 height 22
type textarea "Г"
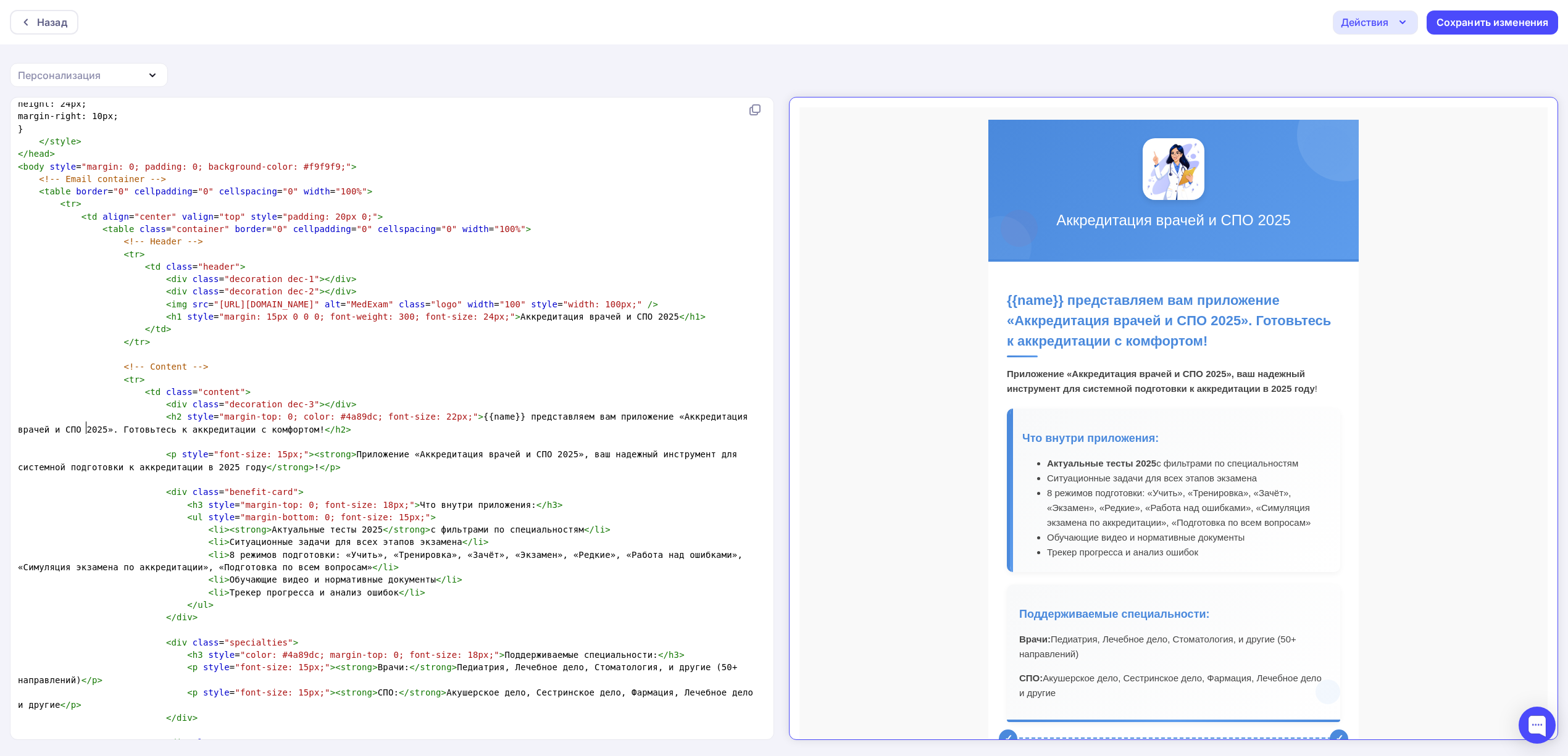
click at [86, 428] on span "< h2 style = "margin-top: 0; color: #4a89dc; font-size: 22px;" > {{name}} предс…" at bounding box center [386, 423] width 735 height 22
type textarea "тесь"
drag, startPoint x: 99, startPoint y: 426, endPoint x: 80, endPoint y: 425, distance: 19.0
click at [80, 425] on span "< h2 style = "margin-top: 0; color: #4a89dc; font-size: 22px;" > {{name}} предс…" at bounding box center [386, 423] width 735 height 22
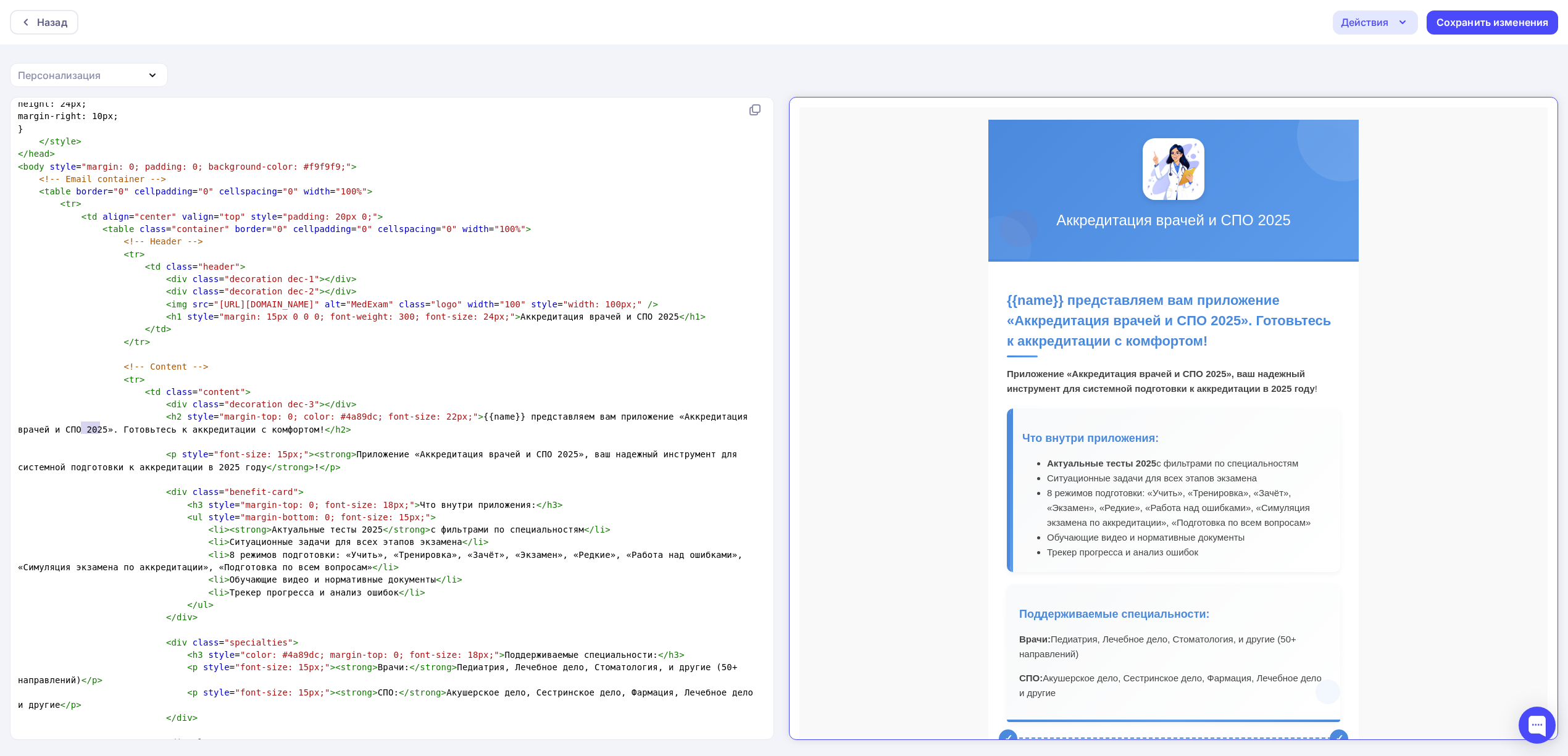
click at [50, 430] on span "< h2 style = "margin-top: 0; color: #4a89dc; font-size: 22px;" > {{name}} предс…" at bounding box center [386, 423] width 735 height 22
type textarea "Под"
click at [72, 425] on span "< h2 style = "margin-top: 0; color: #4a89dc; font-size: 22px;" > {{name}} предс…" at bounding box center [386, 423] width 735 height 22
type textarea "г"
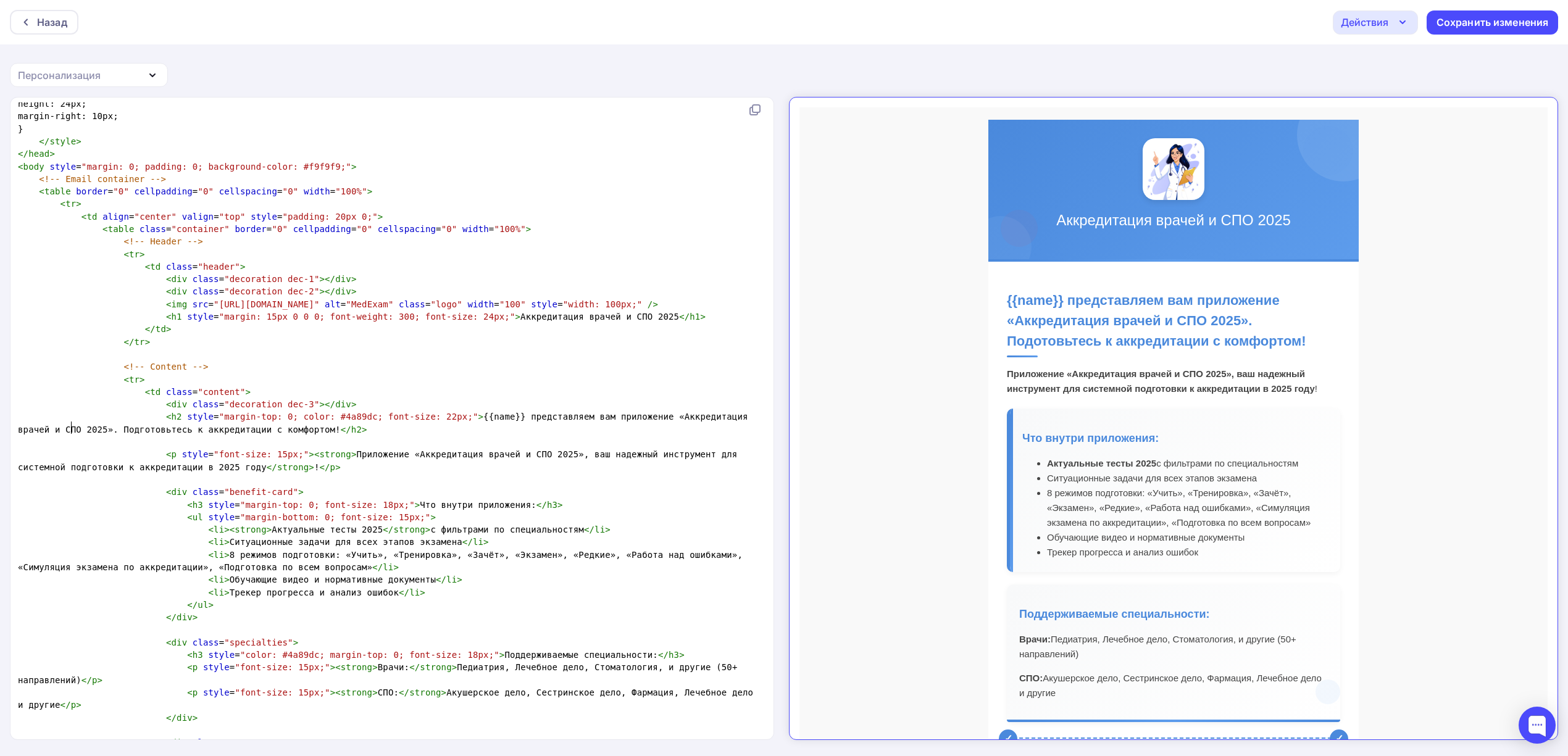
scroll to position [4, 4]
click at [253, 368] on pre "<!-- Content -->" at bounding box center [389, 366] width 748 height 12
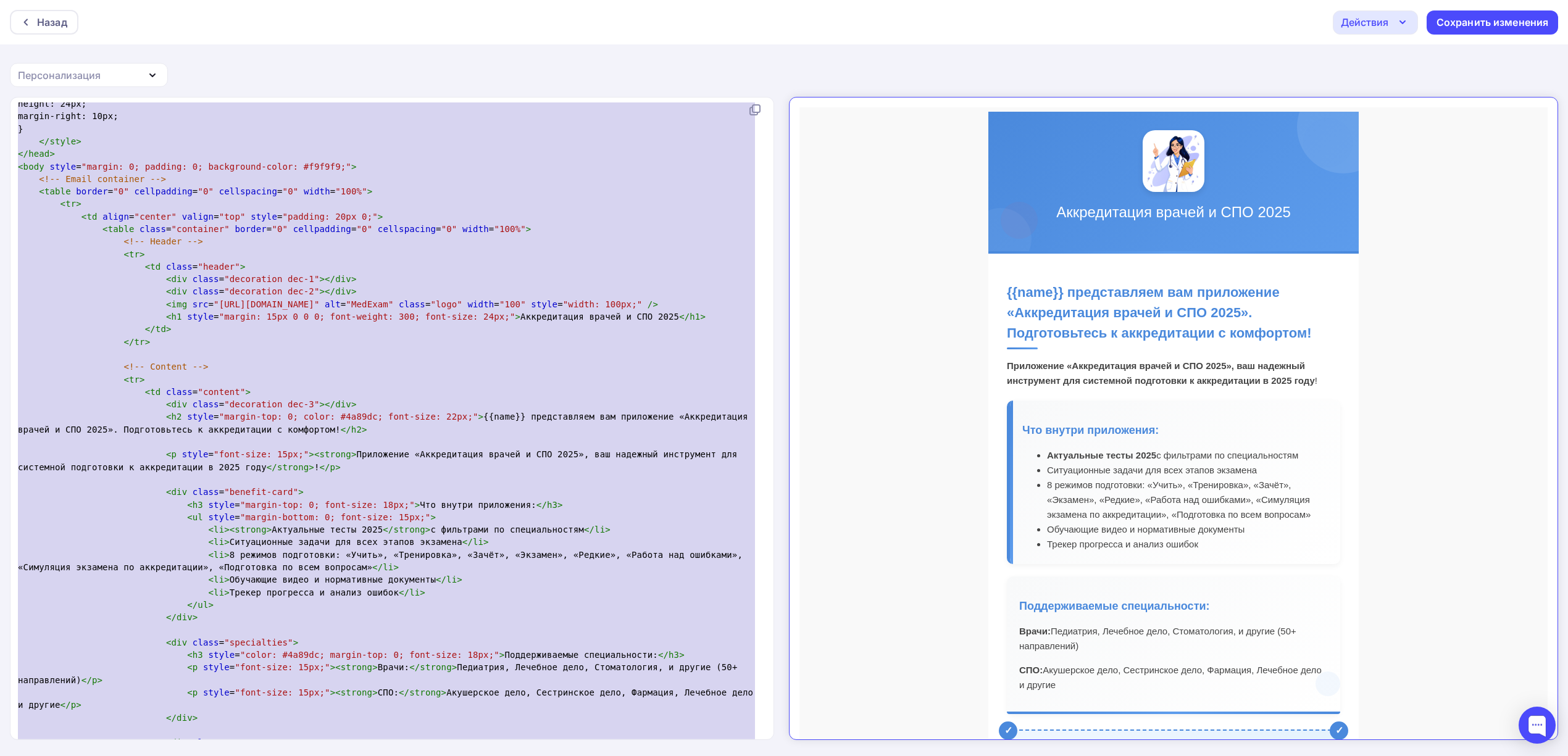
scroll to position [0, 0]
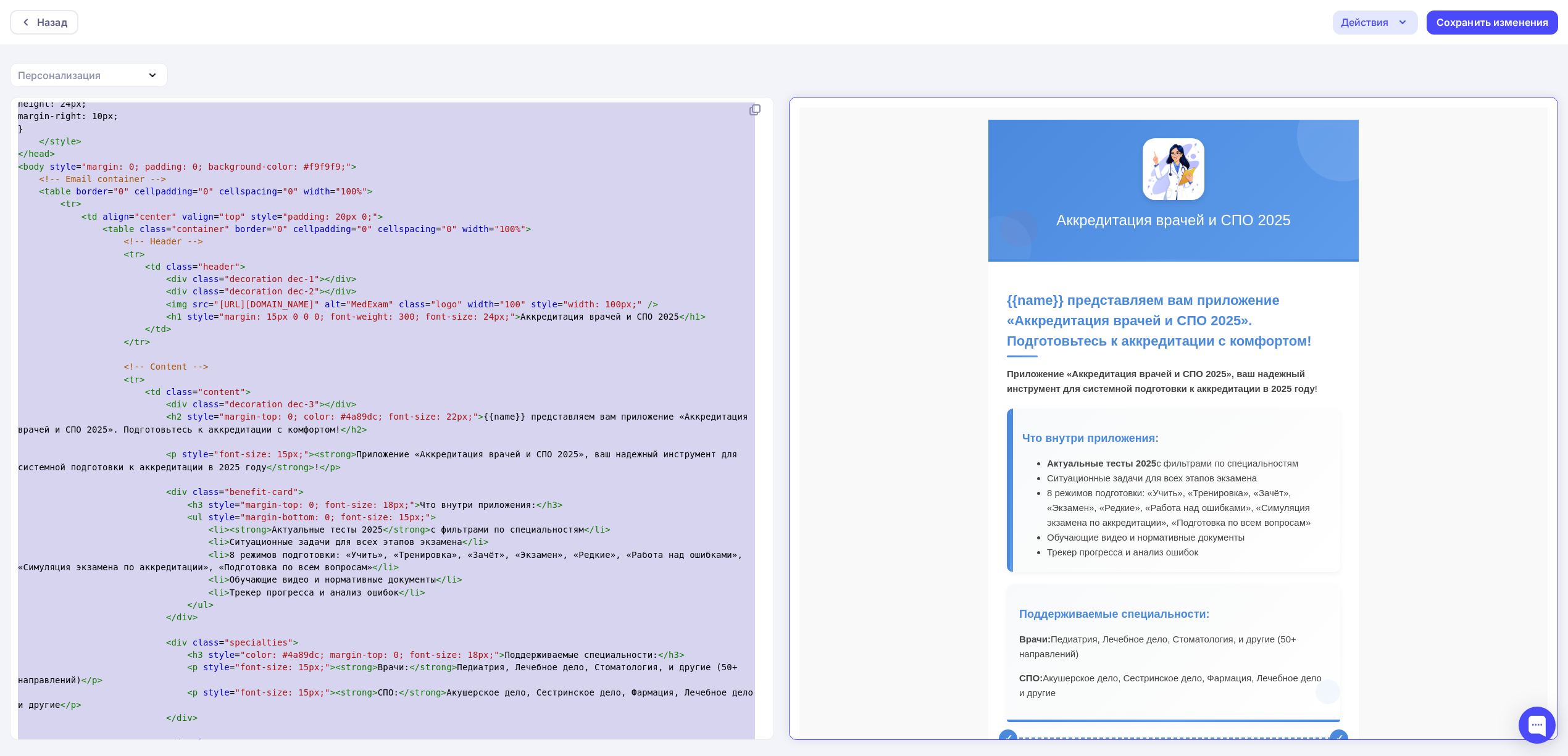
type textarea "<!LOREMIP dolo SITAME "-//C3A//ELI SEDDO 7.6 Eiusmodtempo//IN" "utla://etd.m7.a…"
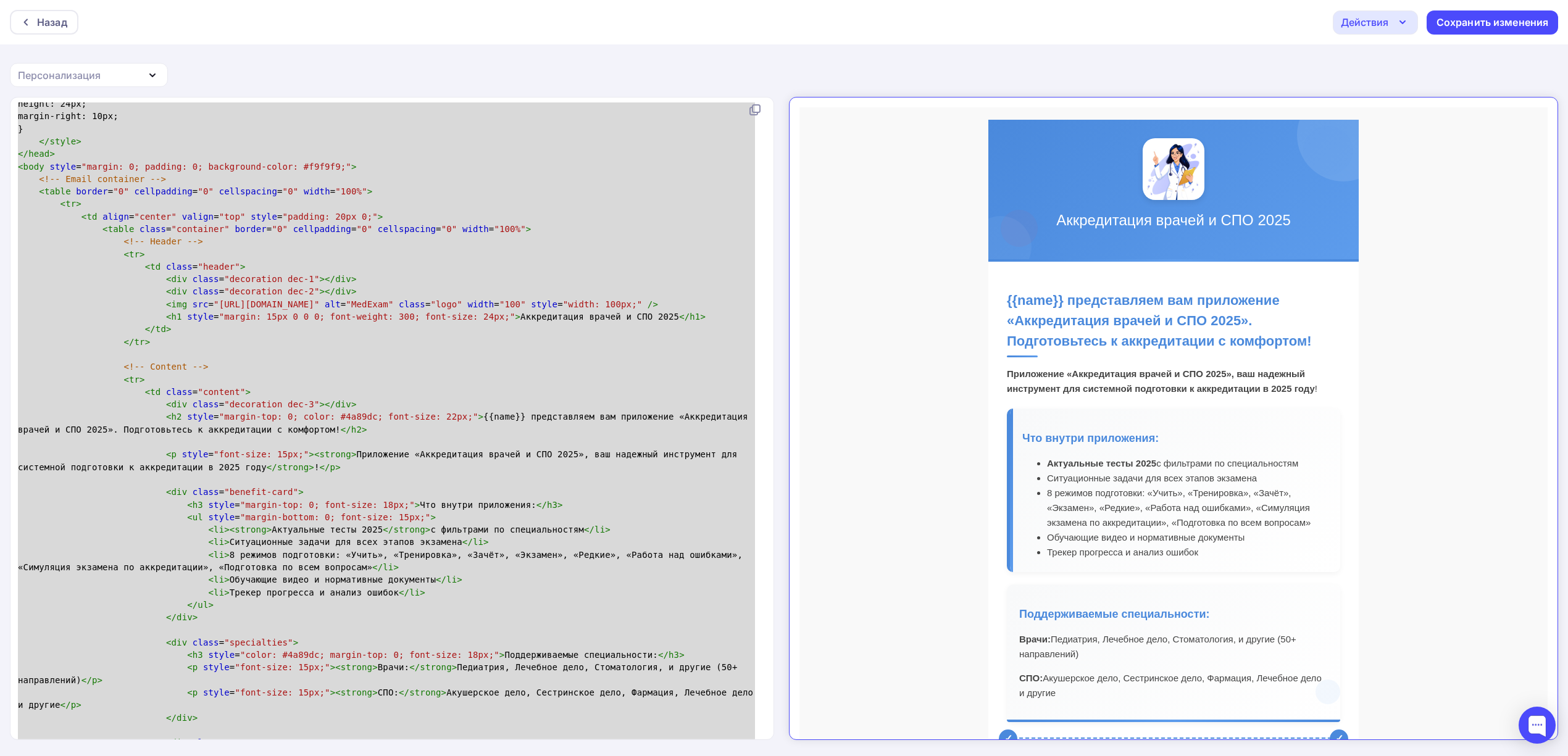
drag, startPoint x: 1297, startPoint y: 332, endPoint x: 993, endPoint y: 330, distance: 304.0
click at [996, 330] on h2 "{{name}} представляем вам приложение «Аккредитация врачей и СПО 2025». Подготов…" at bounding box center [1163, 314] width 333 height 68
copy h2 "Подготовьтесь к аккредитации с комфортом!"
drag, startPoint x: 1052, startPoint y: 289, endPoint x: 987, endPoint y: 284, distance: 65.2
click at [987, 284] on td "{{name}} представляем вам приложение «Аккредитация врачей и СПО 2025». Подготов…" at bounding box center [1163, 669] width 371 height 840
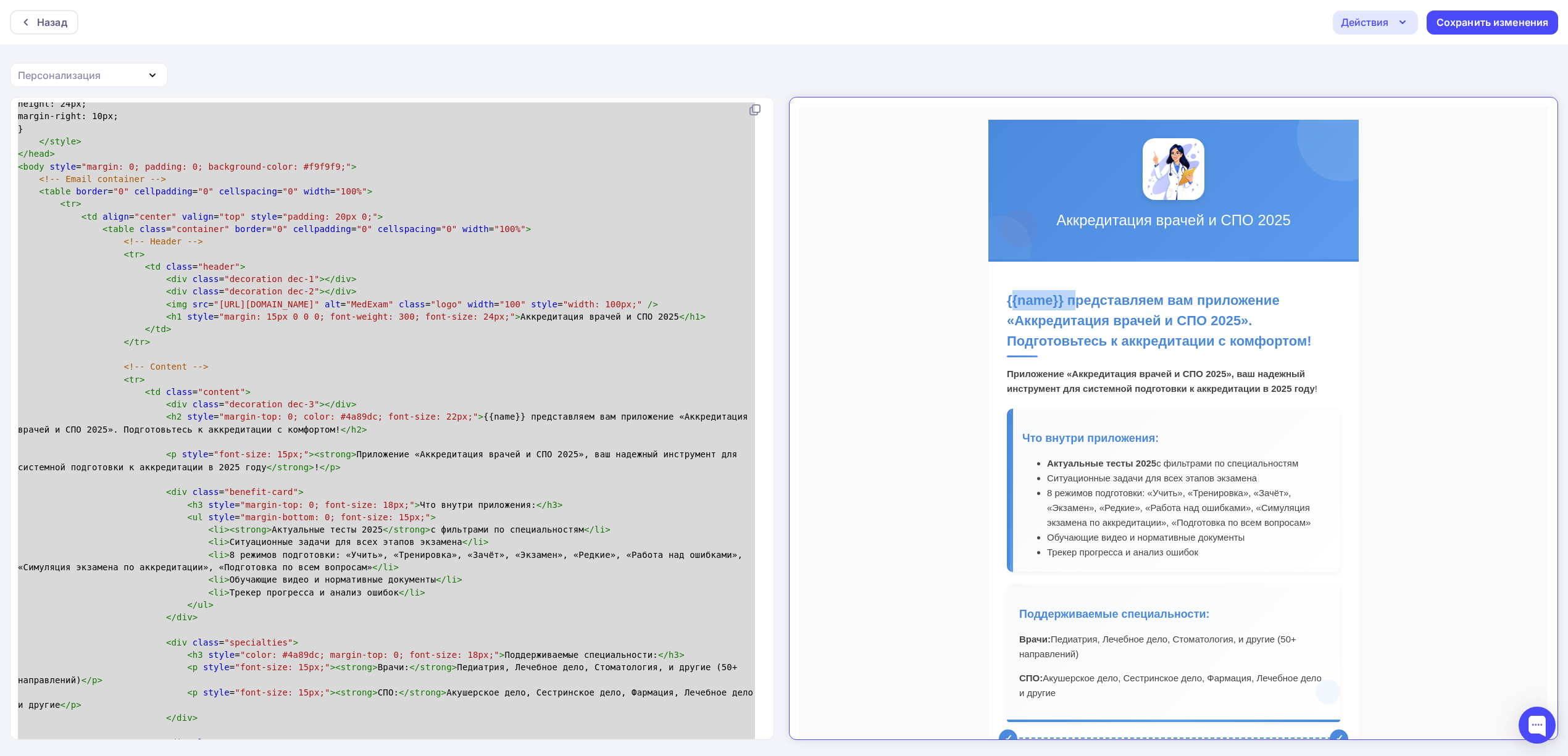
copy h2 "{{name}}"
click at [527, 470] on pre "< p style = "font-size: 15px;" >< strong > Приложение «Аккредитация врачей и СП…" at bounding box center [389, 460] width 748 height 26
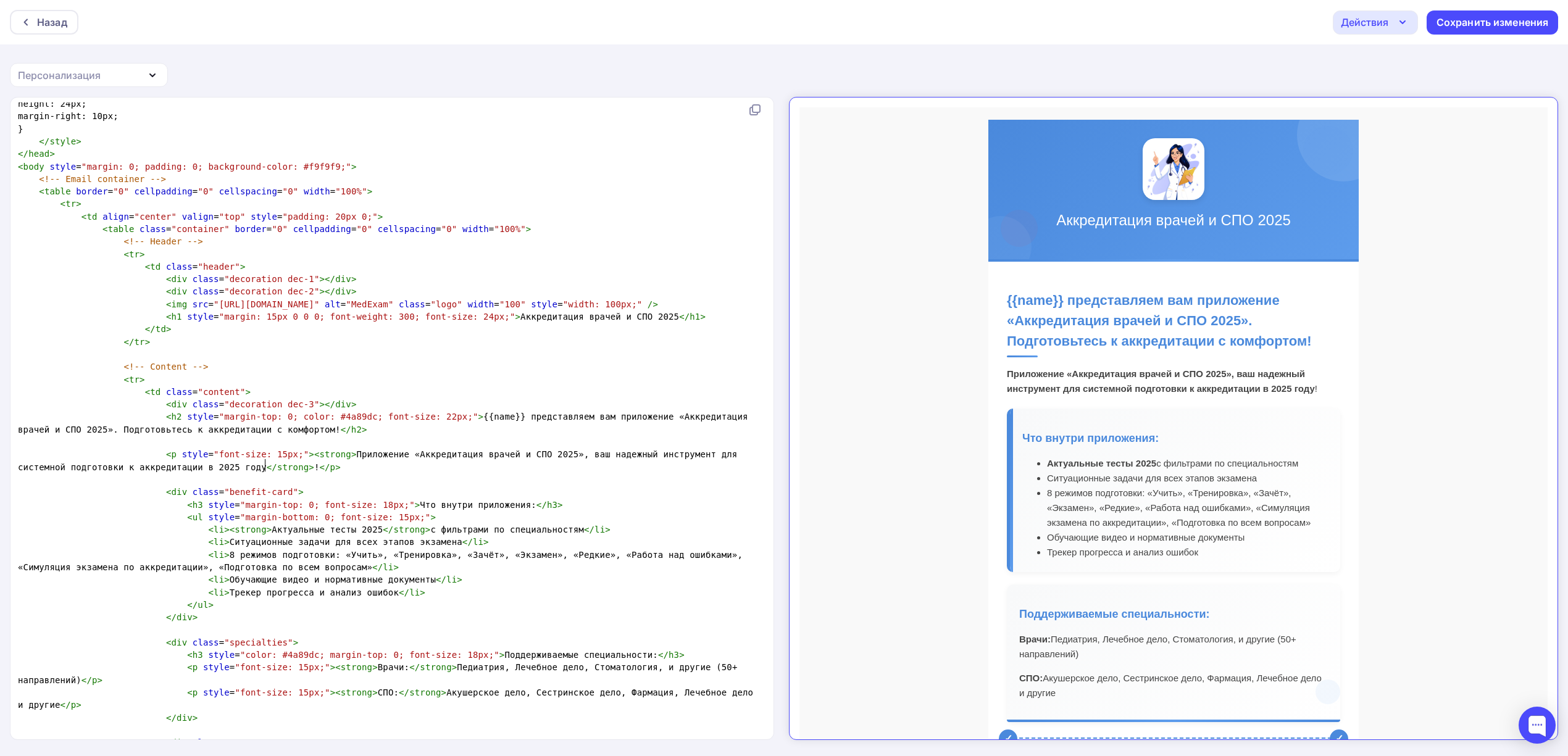
type textarea "<!LOREMIP dolo SITAME "-//C3A//ELI SEDDO 7.6 Eiusmodtempo//IN" "utla://etd.m7.a…"
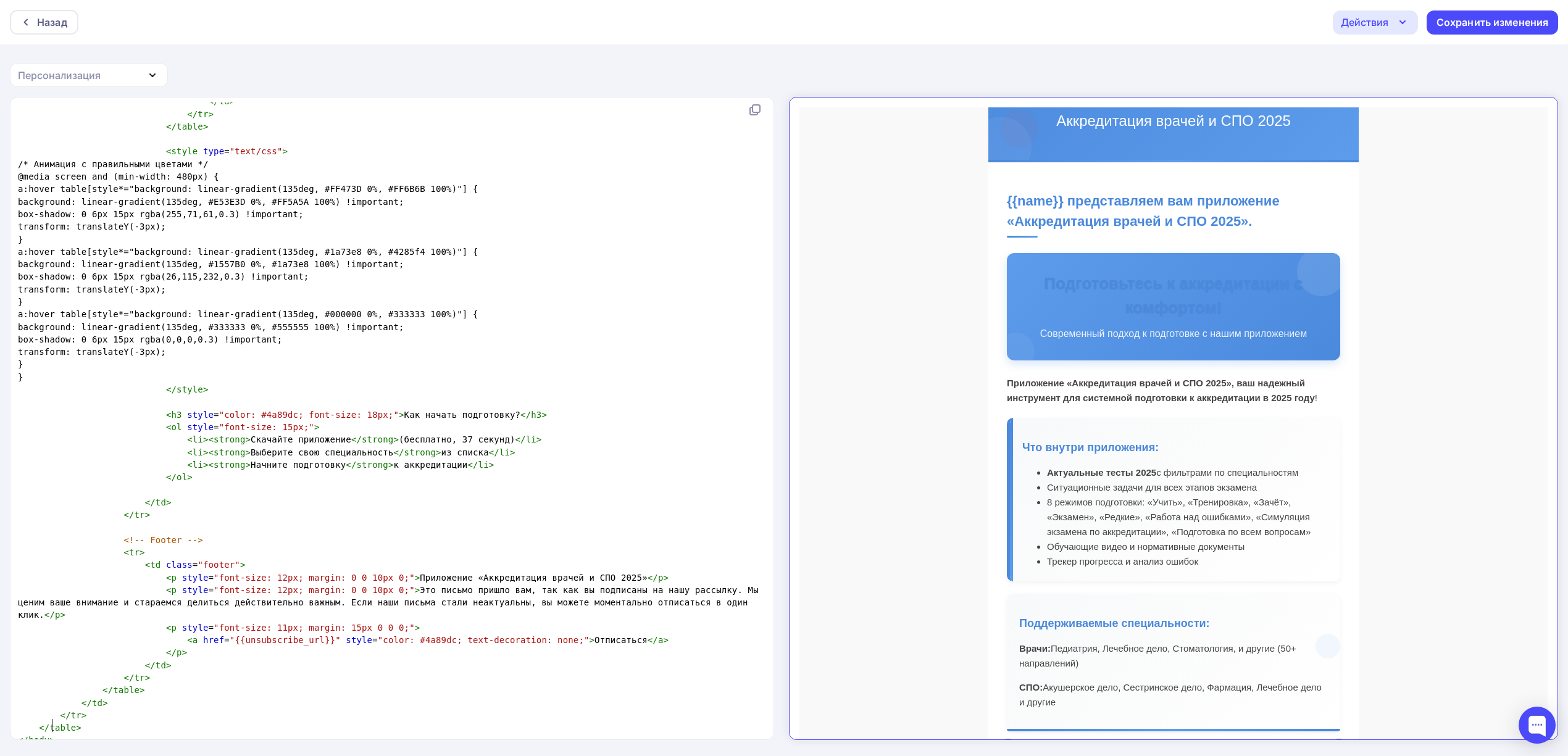
scroll to position [82, 0]
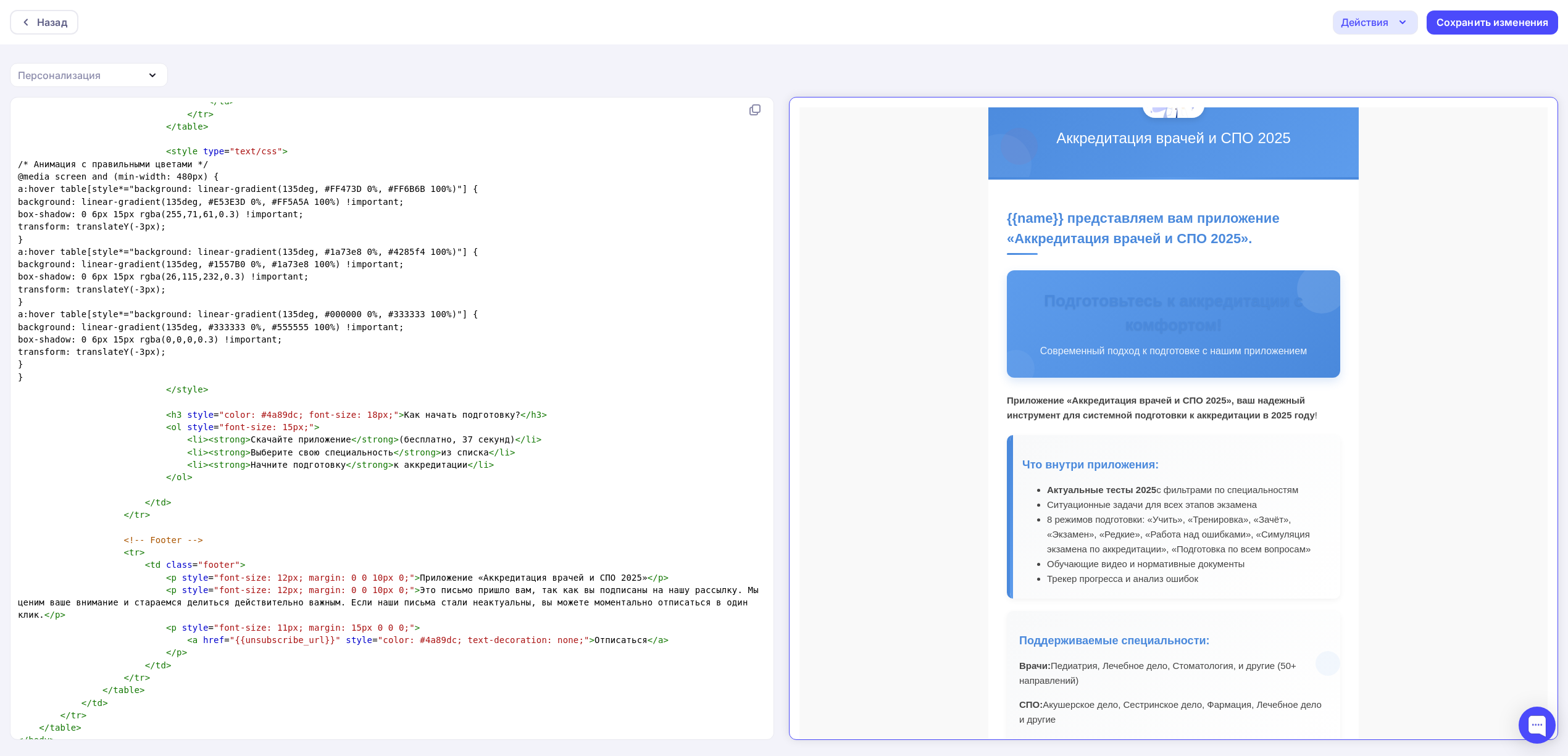
click at [1151, 286] on h3 "Подготовьтесь к аккредитации с комфортом!" at bounding box center [1163, 302] width 302 height 48
click at [1143, 308] on h3 "Подготовьтесь к аккредитации с комфортом!" at bounding box center [1163, 302] width 302 height 48
click at [1104, 296] on h3 "Подготовьтесь к аккредитации с комфортом!" at bounding box center [1163, 302] width 302 height 48
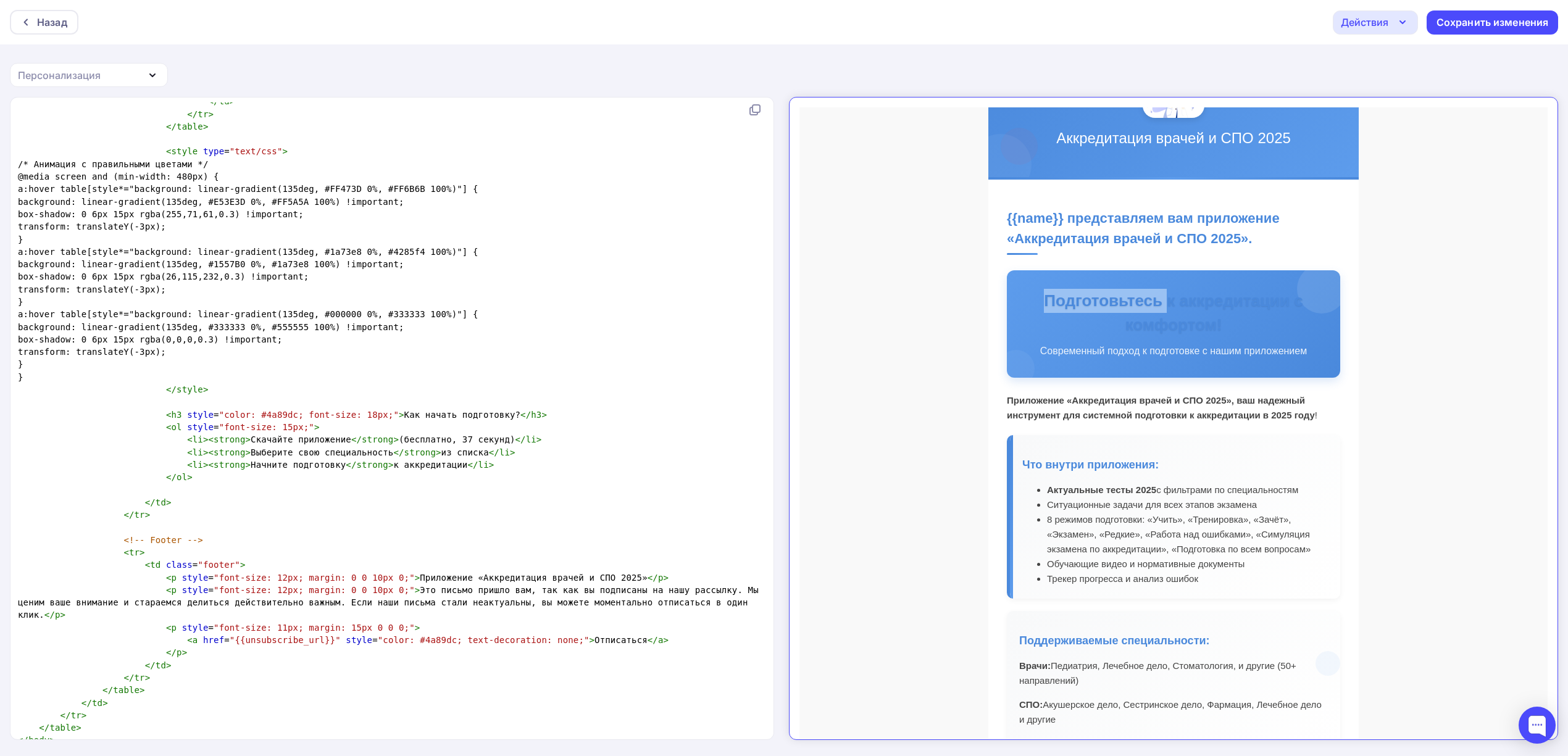
click at [1104, 295] on h3 "Подготовьтесь к аккредитации с комфортом!" at bounding box center [1163, 302] width 302 height 48
copy div "Подготовьтесь к аккредитации с комфортом!"
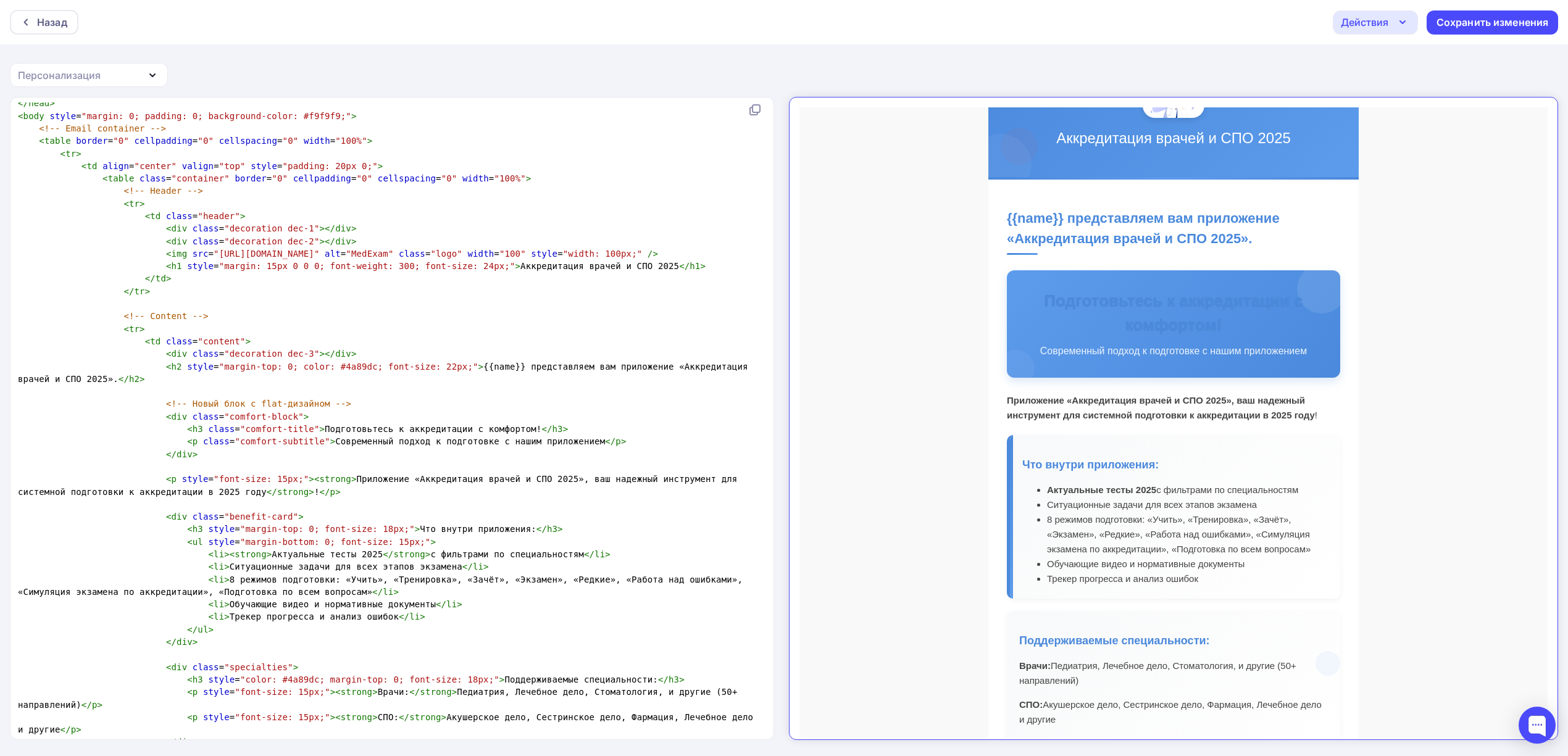
click at [1092, 319] on h3 "Подготовьтесь к аккредитации с комфортом!" at bounding box center [1163, 302] width 302 height 48
click at [1456, 325] on td "Аккредитация врачей и СПО 2025 {{name}} представляем вам приложение «Аккредитац…" at bounding box center [1162, 628] width 748 height 1227
click at [1394, 350] on td "Аккредитация врачей и СПО 2025 {{name}} представляем вам приложение «Аккредитац…" at bounding box center [1162, 628] width 748 height 1227
click at [1358, 412] on td "Аккредитация врачей и СПО 2025 {{name}} представляем вам приложение «Аккредитац…" at bounding box center [1162, 628] width 748 height 1227
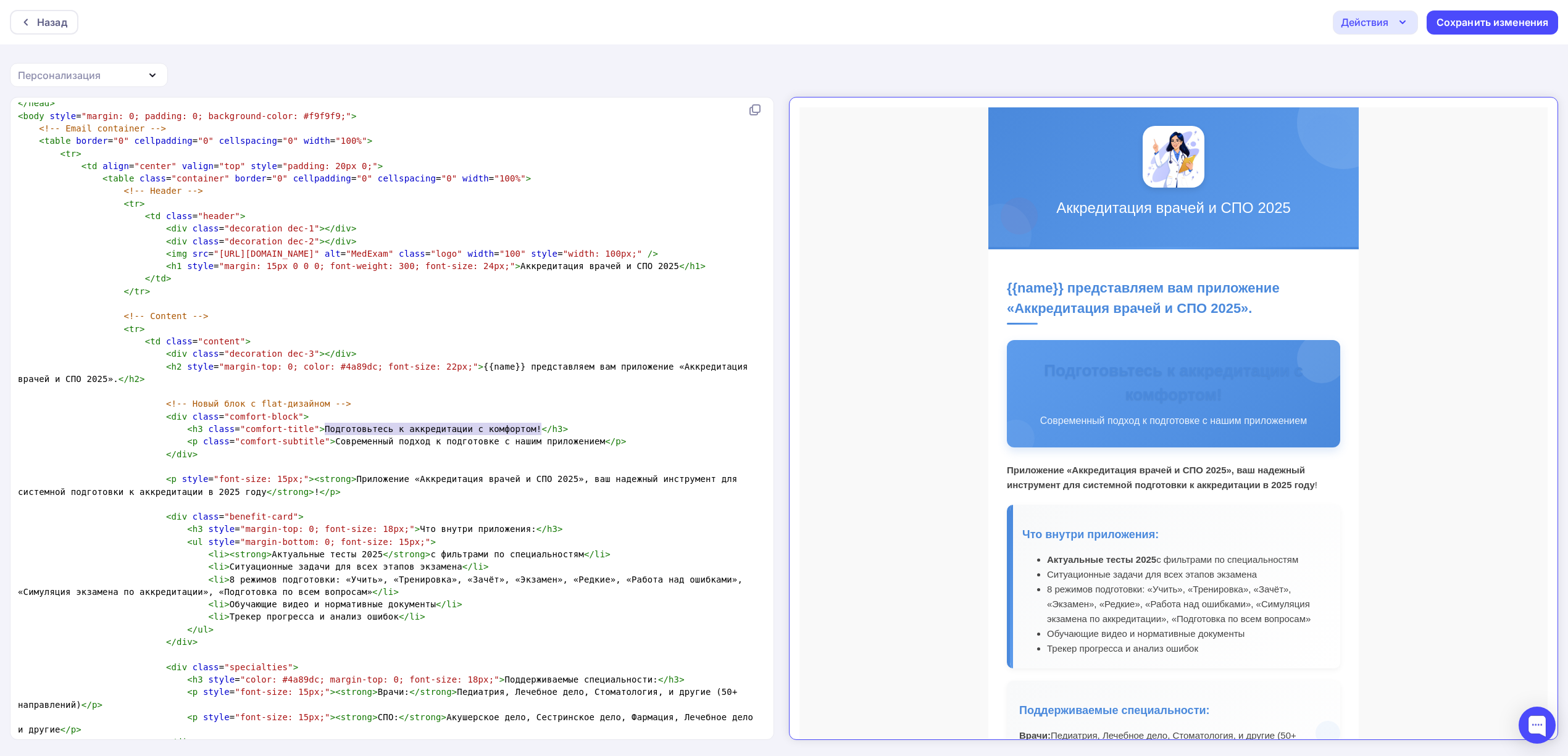
scroll to position [0, 0]
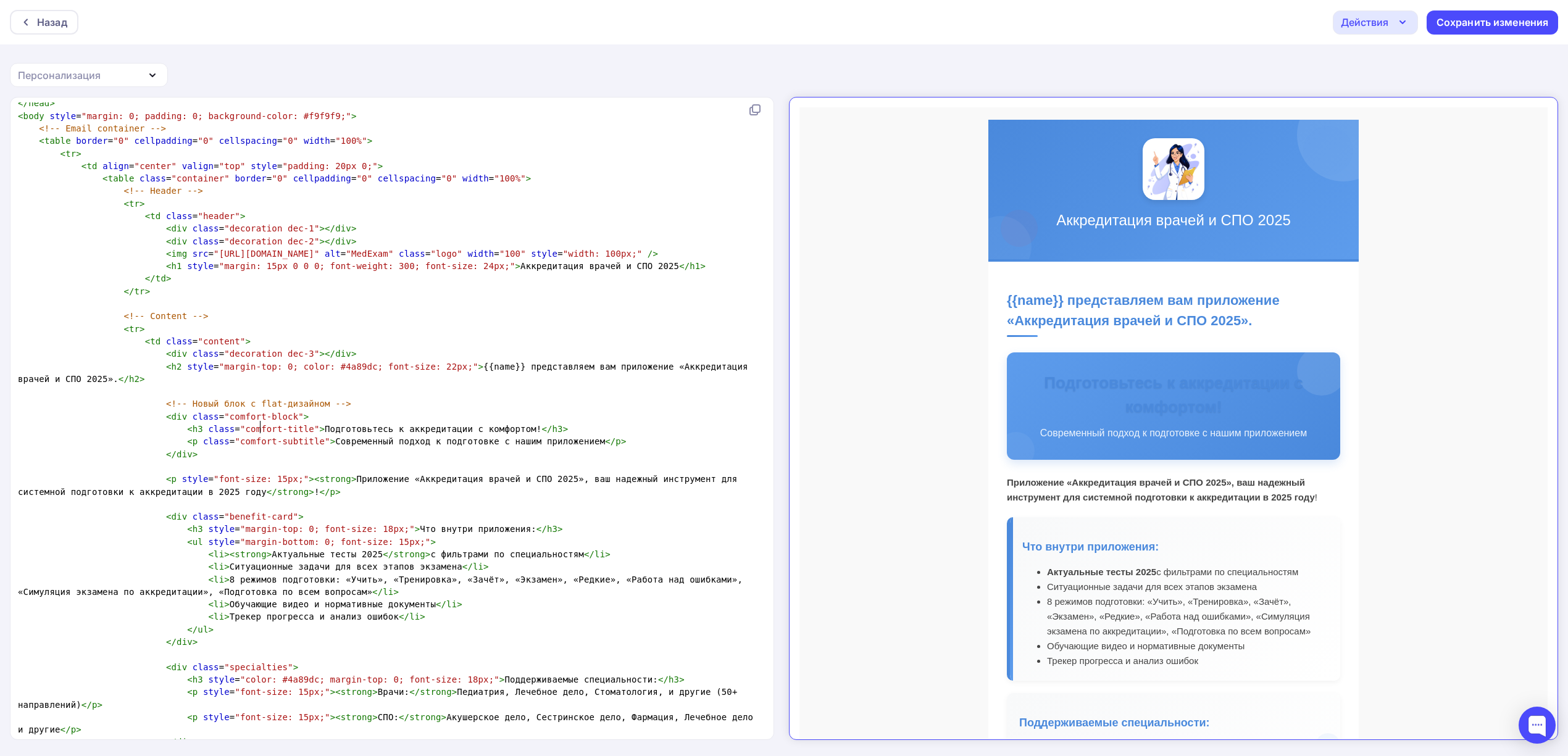
click at [263, 428] on span ""comfort-title"" at bounding box center [280, 428] width 80 height 10
type textarea "<h3 class="comfort-title">Подготовьтесь к аккредитации с комфортом!</h3>"
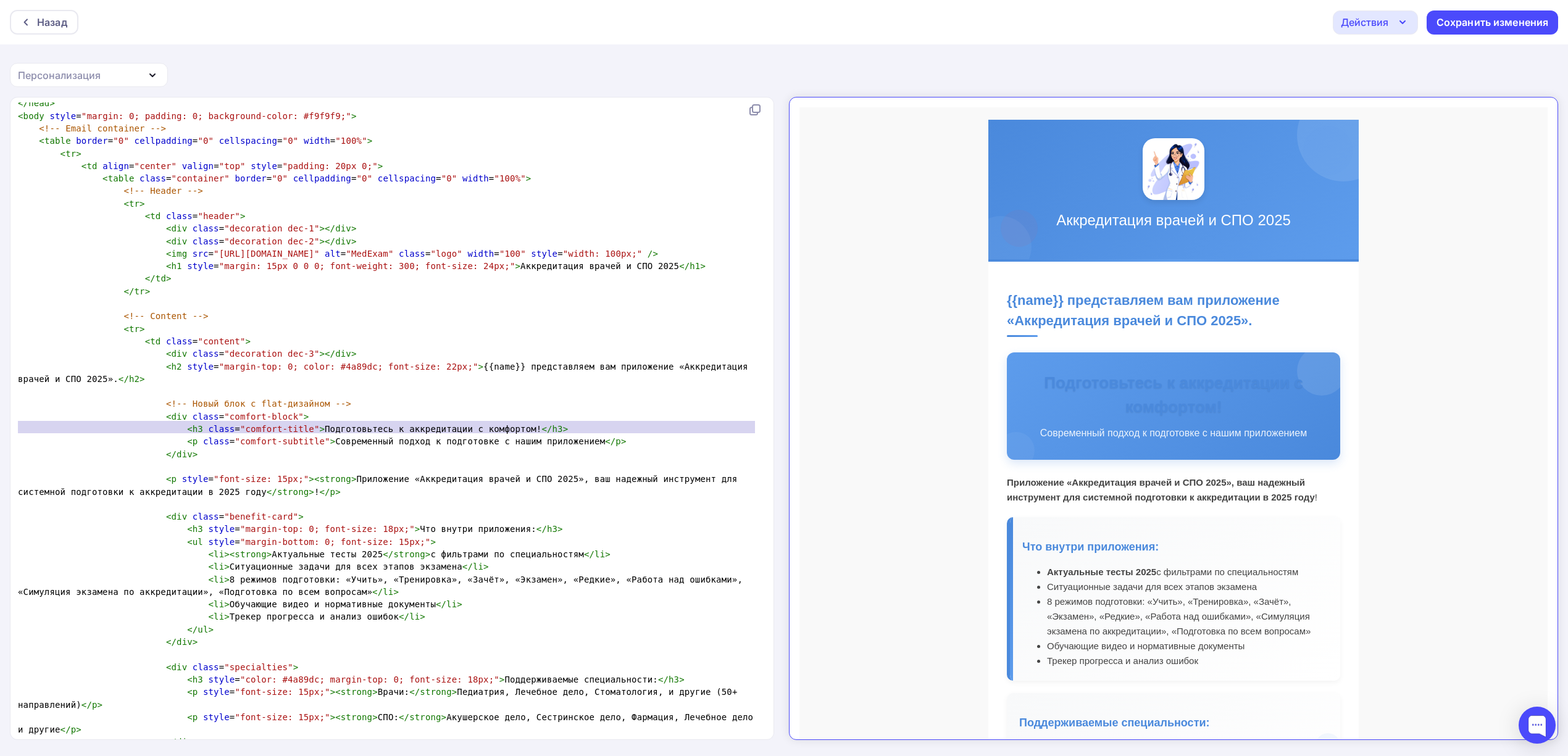
click at [263, 428] on span ""comfort-title"" at bounding box center [280, 428] width 80 height 10
click at [266, 426] on span ""comfort-title"" at bounding box center [280, 428] width 80 height 10
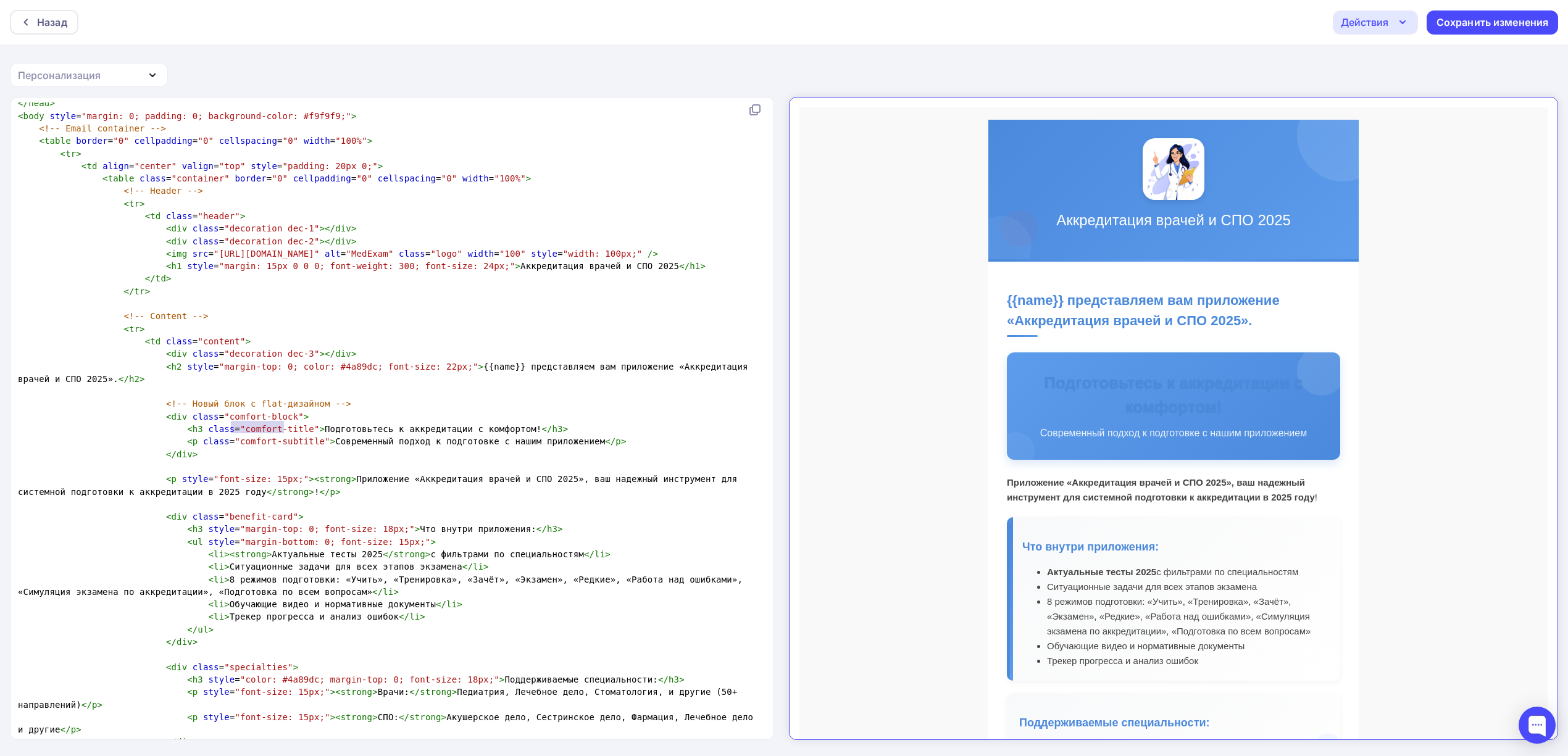
type textarea "comfort-titl"
drag, startPoint x: 285, startPoint y: 426, endPoint x: 228, endPoint y: 426, distance: 57.0
click at [240, 426] on span ""comfort-title"" at bounding box center [280, 428] width 80 height 10
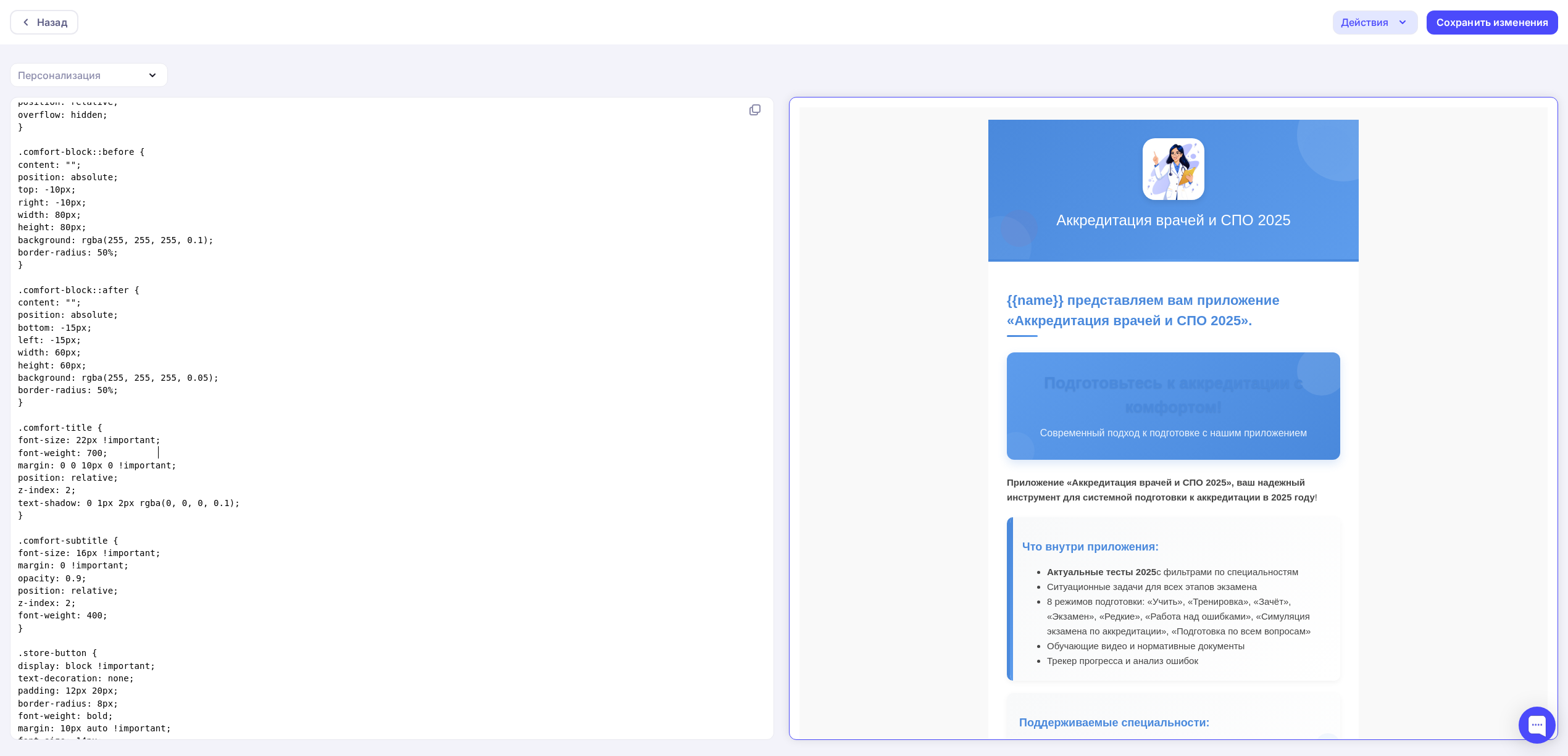
click at [170, 449] on pre "font-weight: 700;" at bounding box center [389, 453] width 748 height 12
click at [158, 486] on pre "z-index: 2;" at bounding box center [389, 490] width 748 height 12
type textarea "с"
click at [164, 491] on pre "z-index: 2;" at bounding box center [389, 490] width 748 height 12
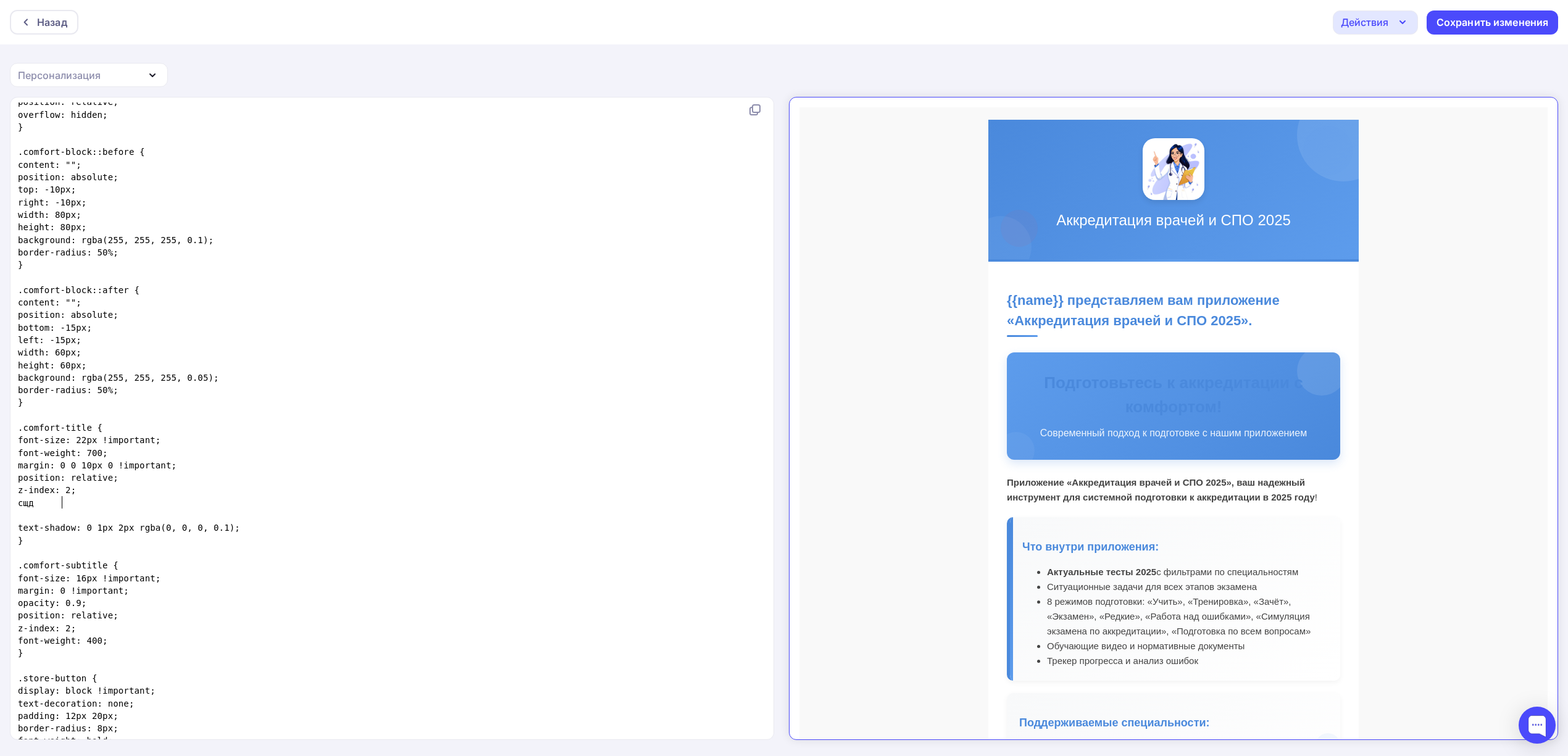
type textarea "сщдщ"
type textarea "color:fff#"
click at [61, 506] on span "color:fff#" at bounding box center [44, 502] width 53 height 10
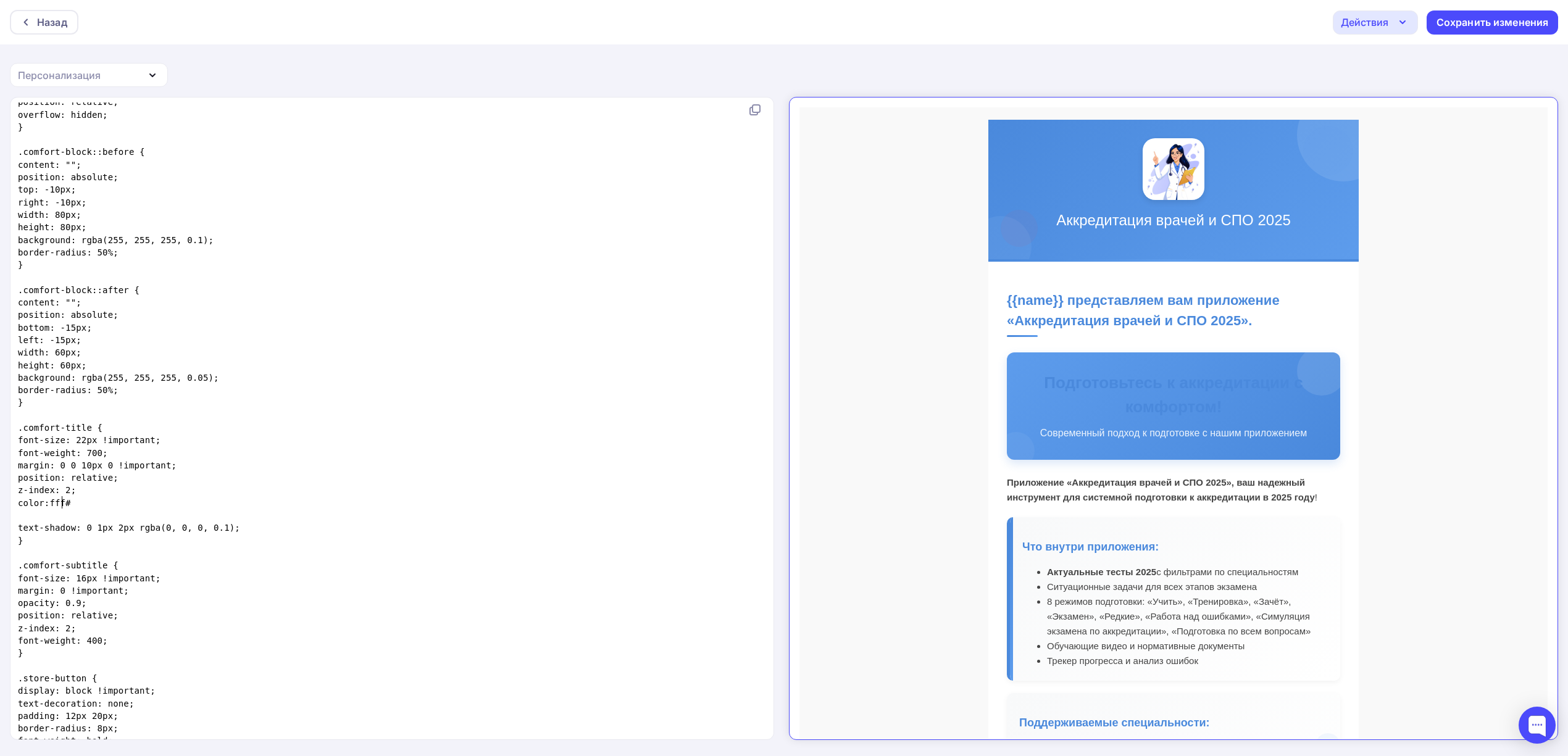
type textarea "l"
click at [100, 502] on pre "collor:fff#" at bounding box center [389, 502] width 748 height 12
click at [117, 501] on pre "collor:fff#" at bounding box center [389, 502] width 748 height 12
type textarea ":"
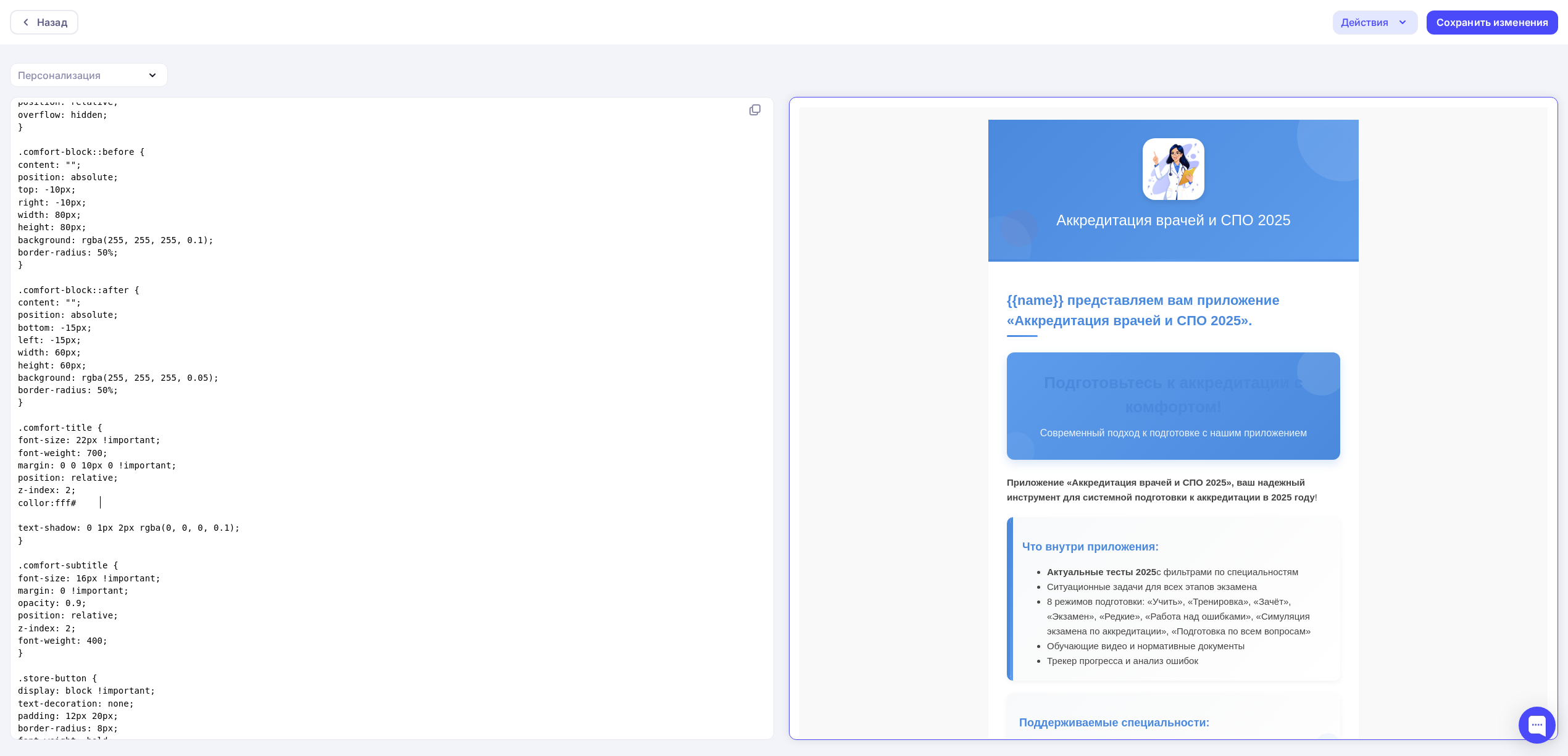
type textarea "Ж"
type textarea ":"
click at [108, 454] on span "font-weight: 700;" at bounding box center [63, 452] width 90 height 10
click at [114, 506] on pre "collor:fff:" at bounding box center [389, 502] width 748 height 12
type textarea ";"
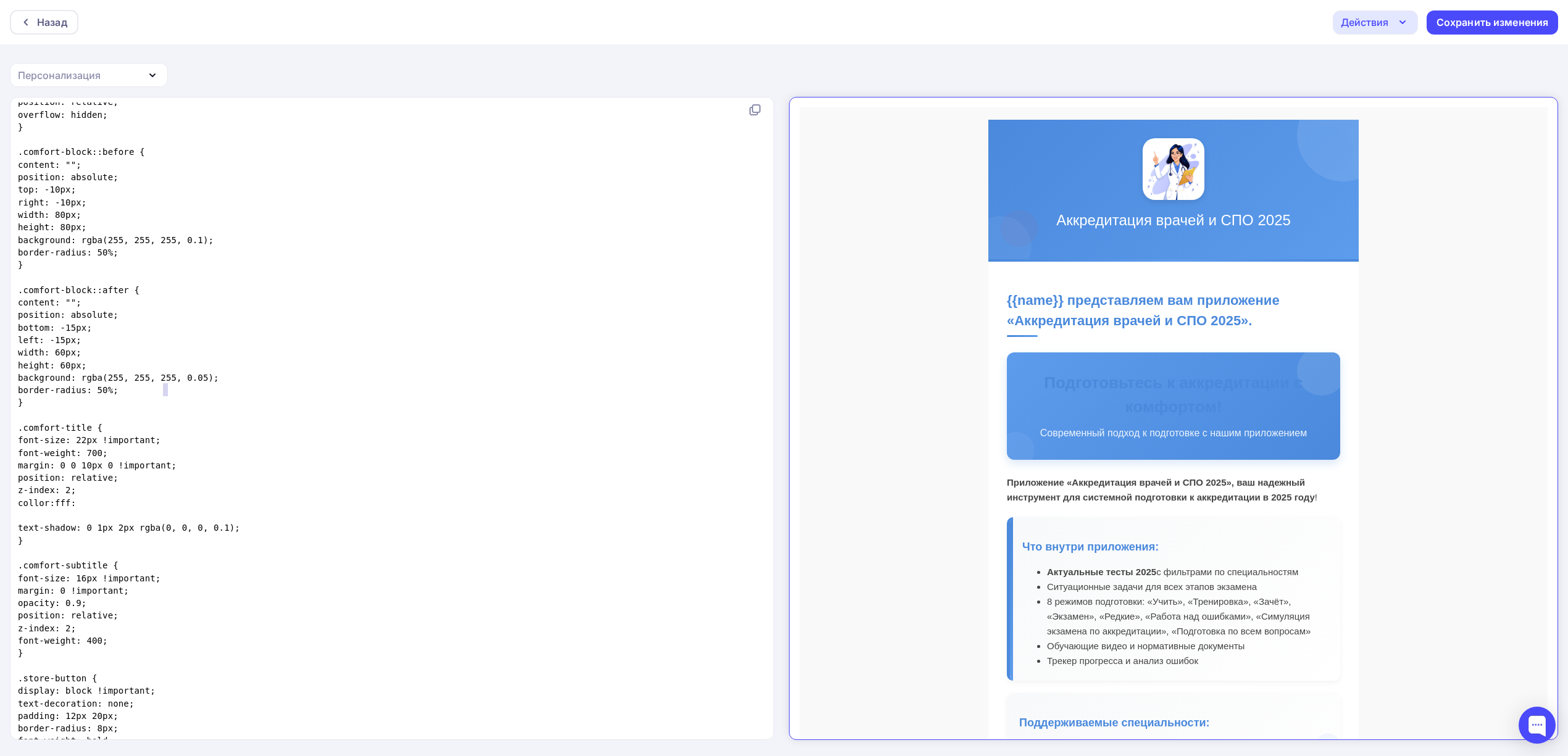
click at [130, 489] on pre "z-index: 2;" at bounding box center [389, 490] width 748 height 12
type textarea ":"
drag, startPoint x: 101, startPoint y: 504, endPoint x: 95, endPoint y: 503, distance: 6.1
click at [95, 503] on pre "collor:fff:" at bounding box center [389, 502] width 748 height 12
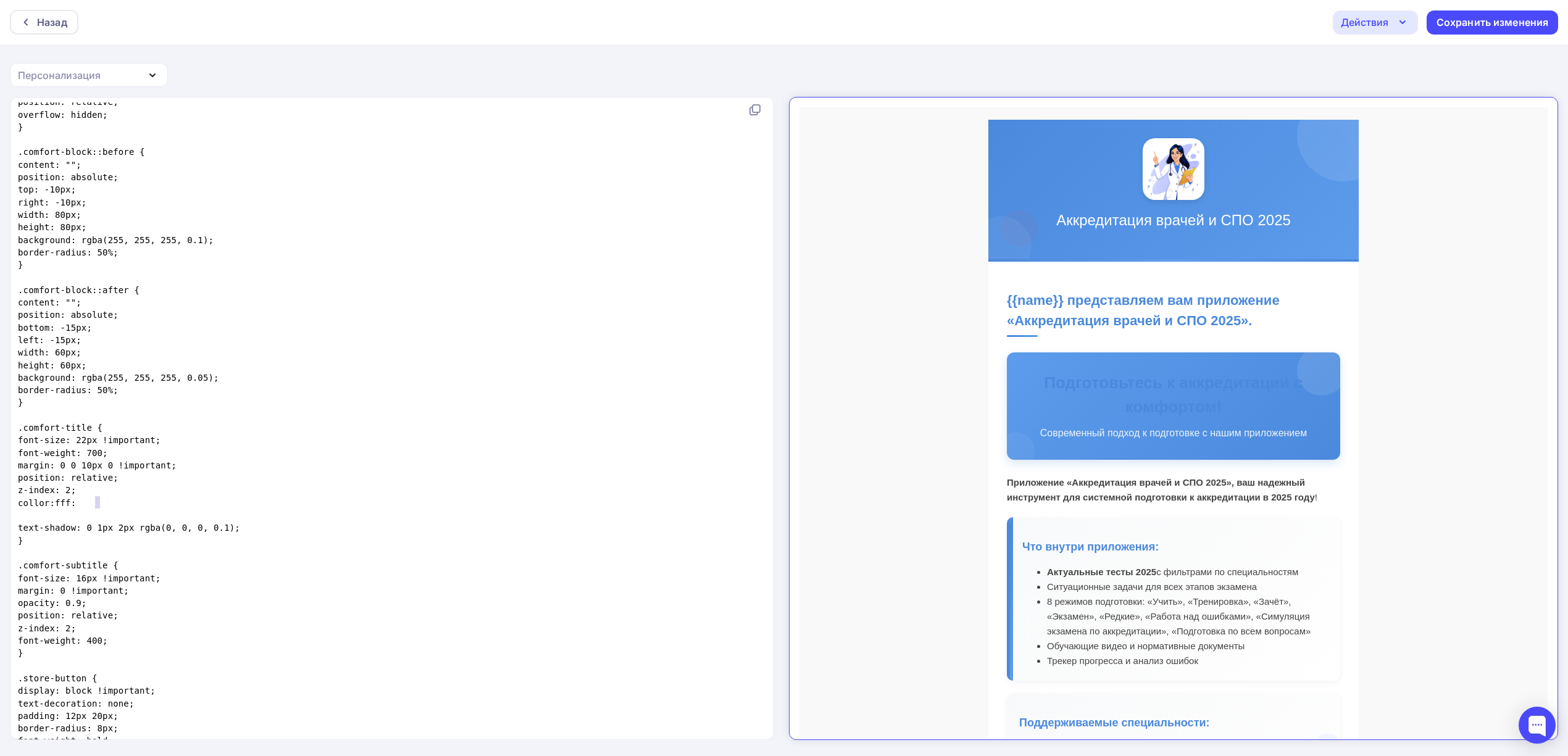
paste textarea
click at [235, 493] on pre "z-index: 2;" at bounding box center [389, 490] width 748 height 12
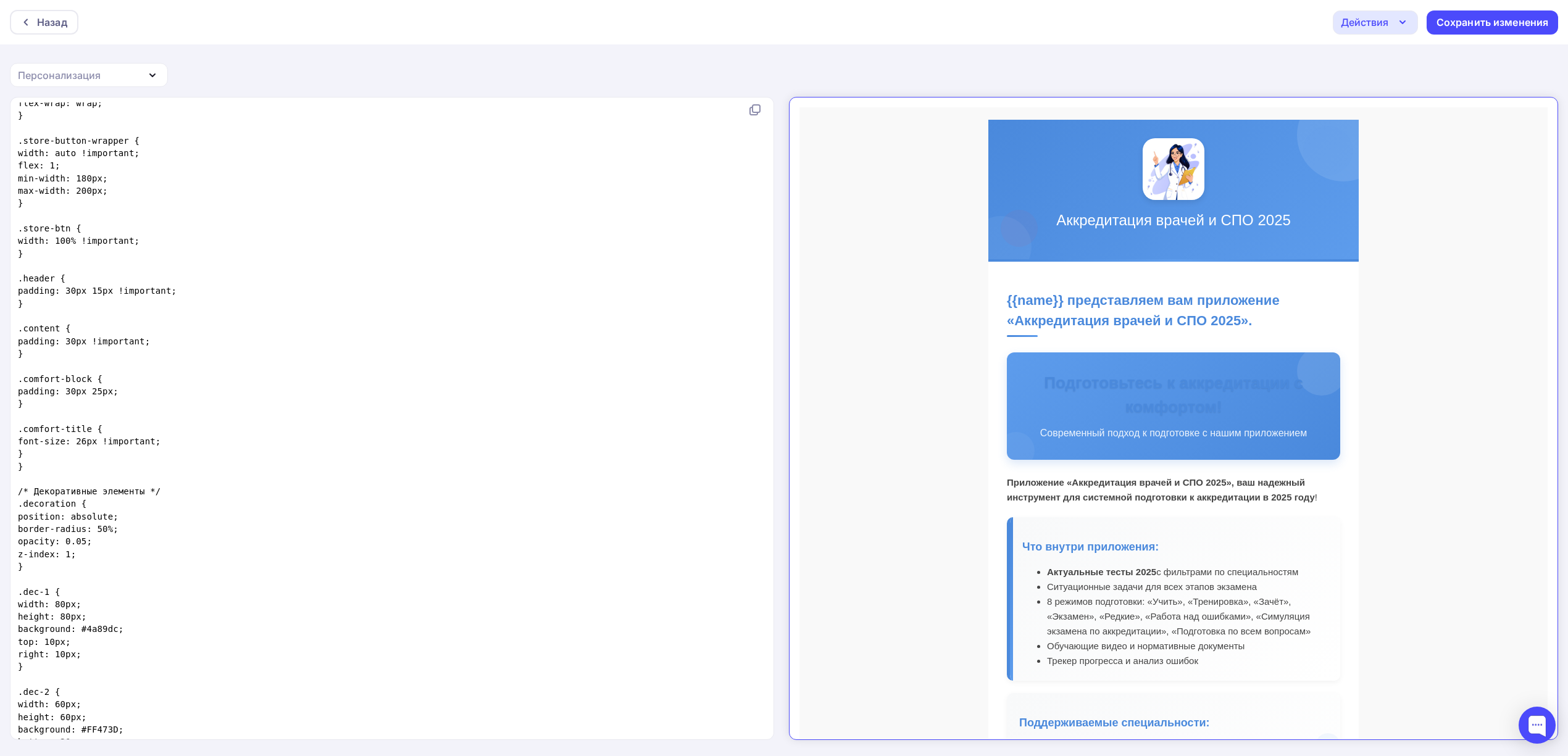
click at [239, 442] on pre "font-size: 26px !important;" at bounding box center [389, 441] width 748 height 12
type textarea "color:fffЖ"
type textarea ":"
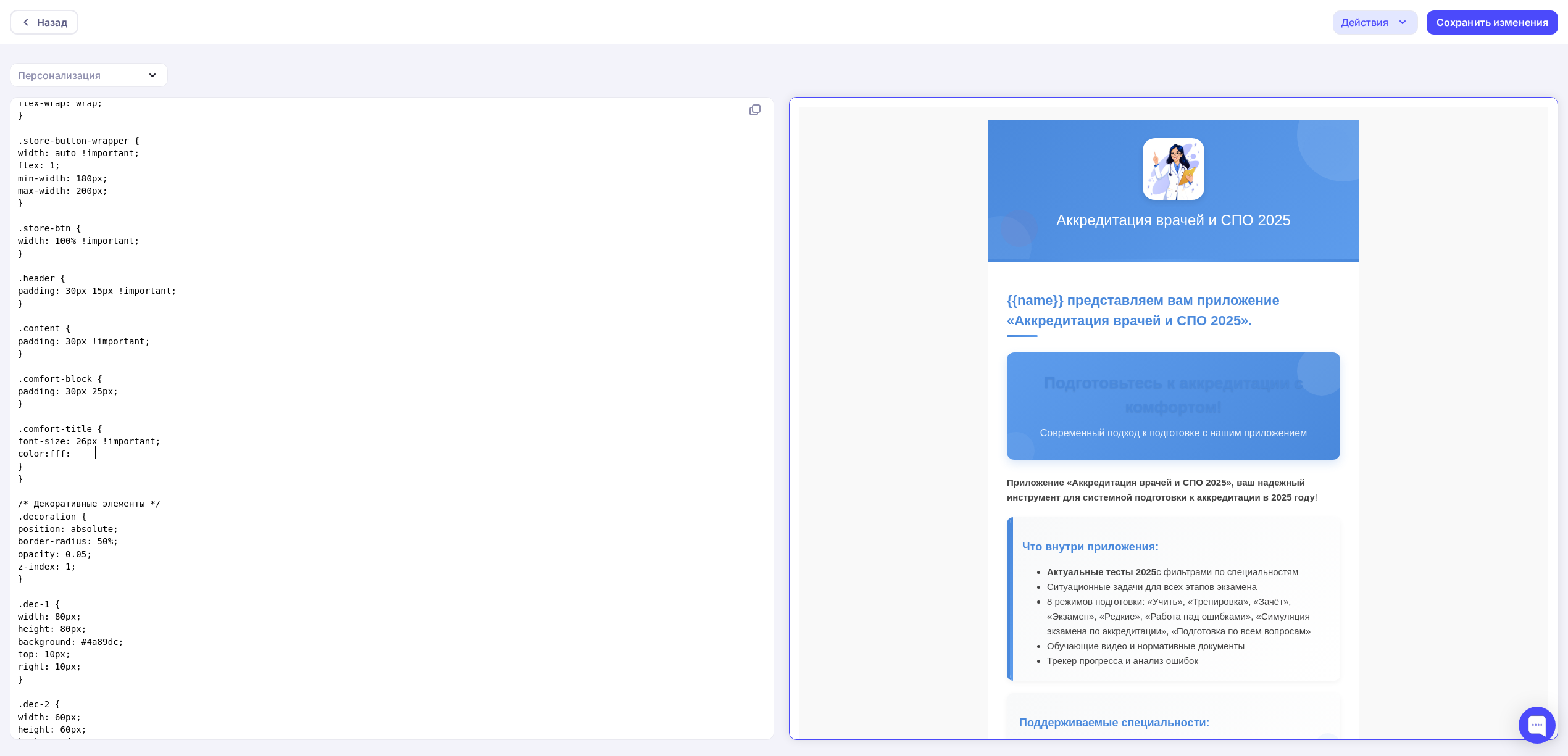
scroll to position [4, 5]
type textarea ";"
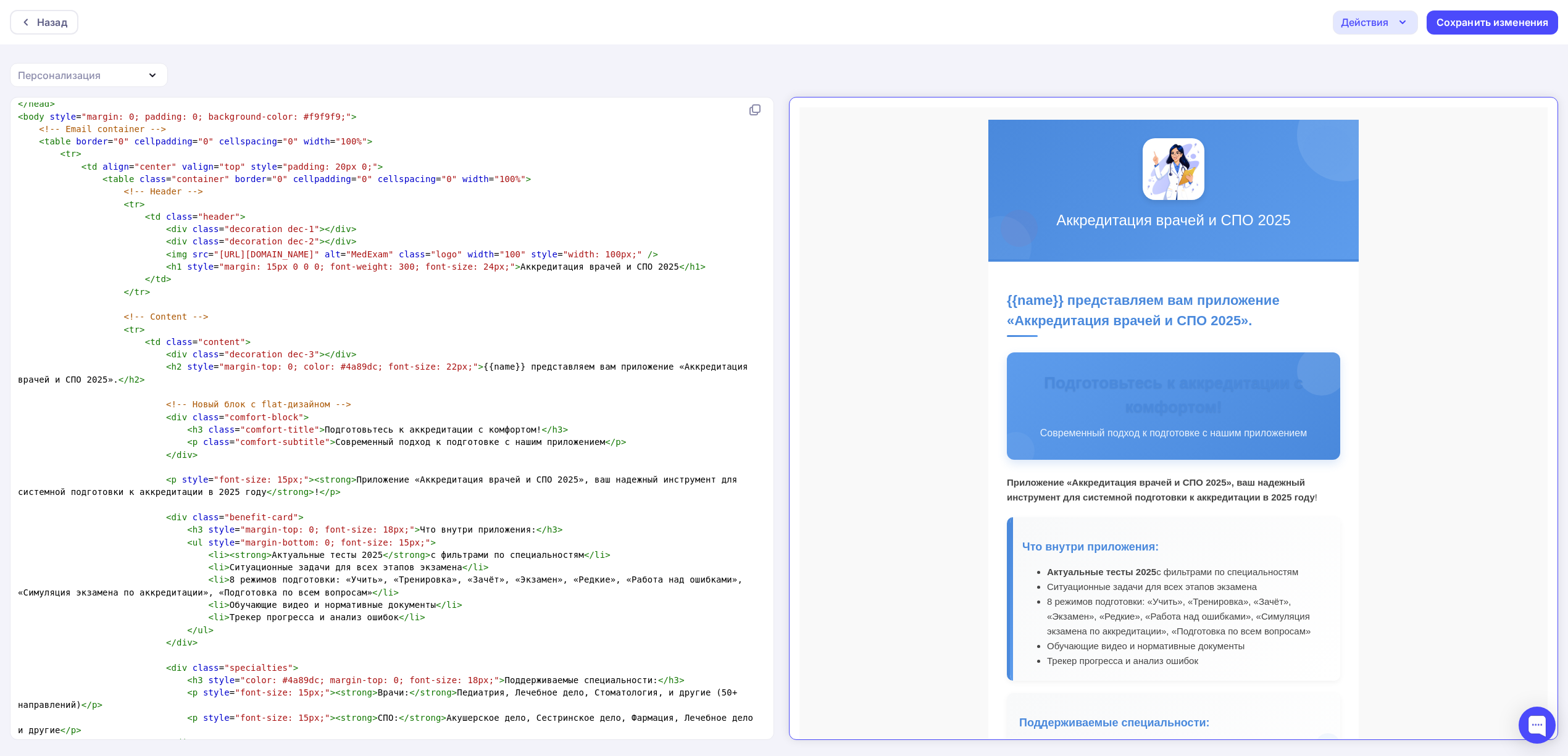
click at [1105, 375] on h3 "Подготовьтесь к аккредитации с комфортом!" at bounding box center [1163, 384] width 302 height 48
copy div "Подготовьтесь к аккредитации с комфортом!"
click at [506, 370] on pre "< h2 style = "margin-top: 0; color: #4a89dc; font-size: 22px;" > {{name}} предс…" at bounding box center [389, 373] width 748 height 26
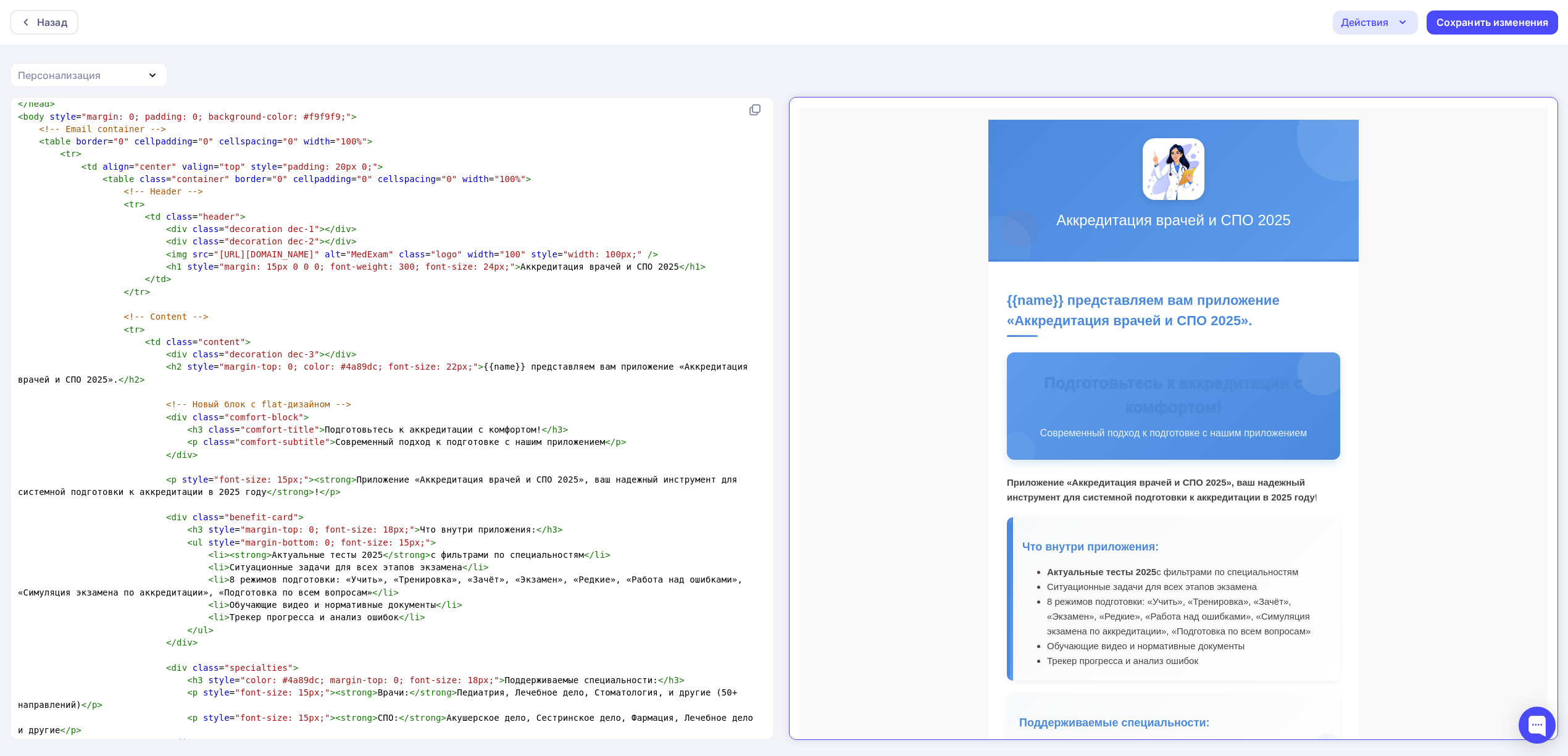
scroll to position [4, 4]
type textarea "<!DOCTYPE html PUBLIC "-//W3C//DTD XHTML 1.0 Transitional//EN" "http://www.w3.o…"
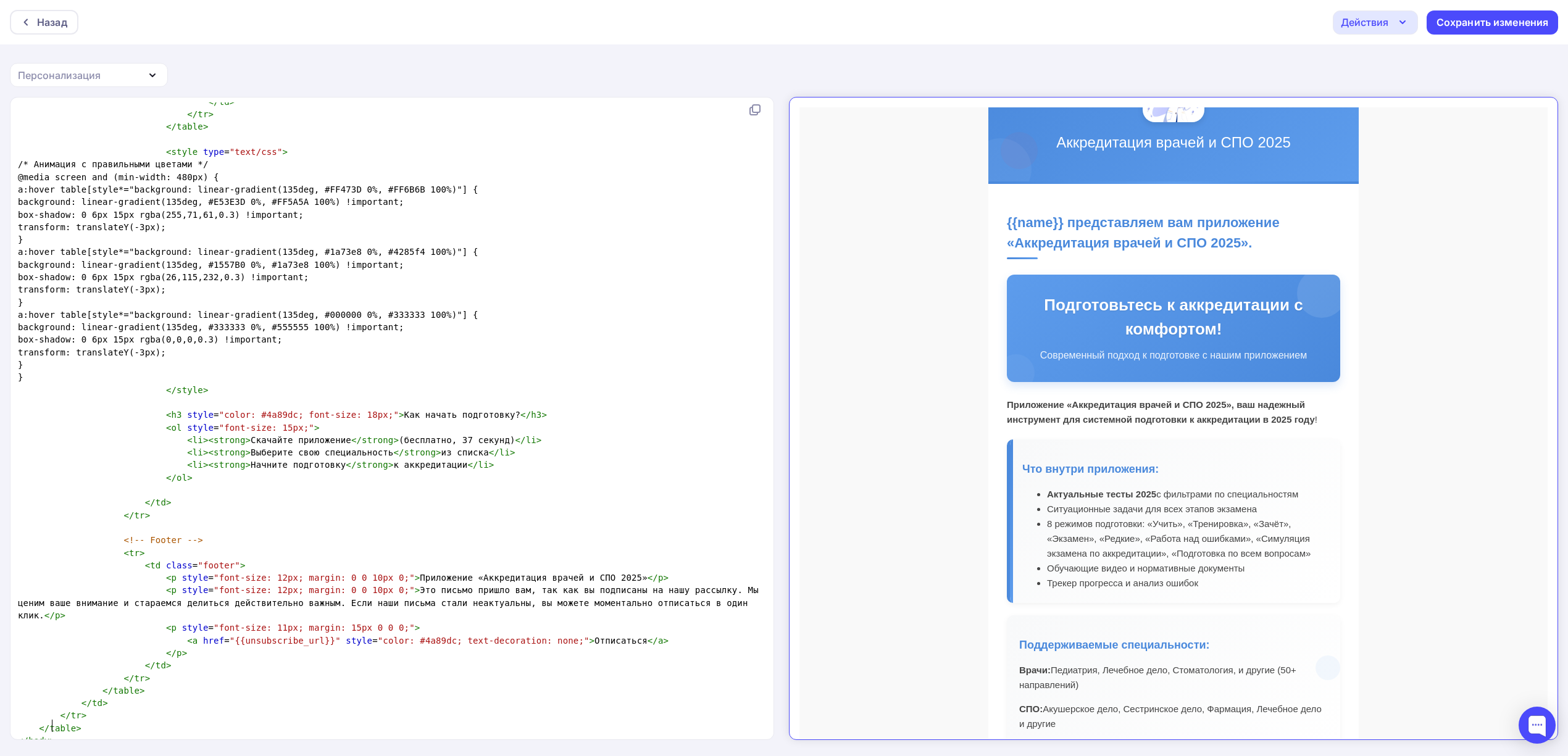
scroll to position [82, 0]
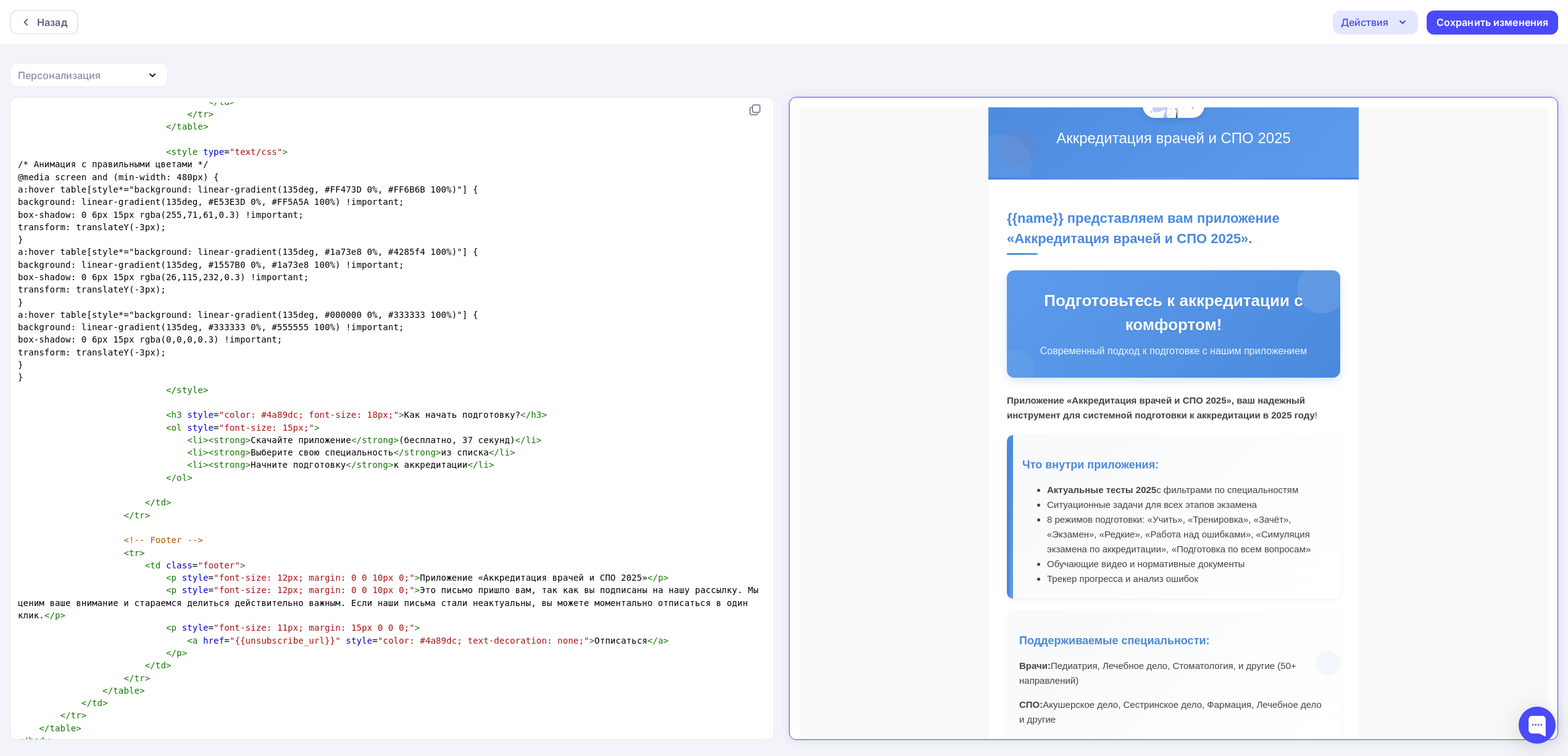
click at [1143, 389] on strong "Приложение «Аккредитация врачей и СПО 2025», ваш надежный инструмент для систем…" at bounding box center [1150, 398] width 308 height 26
copy td "Приложение «Аккредитация врачей и СПО 2025», ваш надежный инструмент для систем…"
click at [1081, 402] on strong "Приложение «Аккредитация врачей и СПО 2025», ваш надежный инструмент для систем…" at bounding box center [1150, 398] width 308 height 26
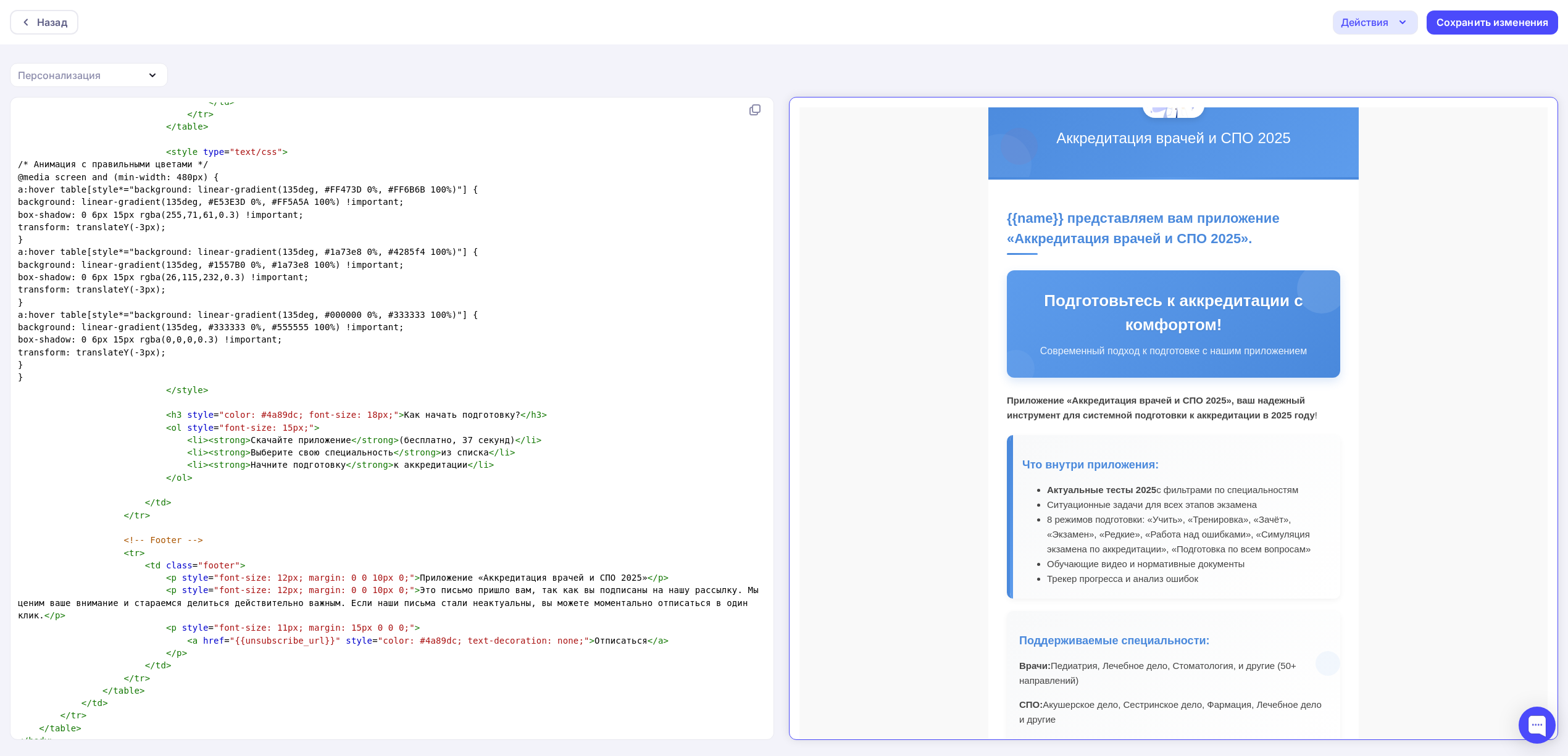
click at [1098, 392] on strong "Приложение «Аккредитация врачей и СПО 2025», ваш надежный инструмент для систем…" at bounding box center [1150, 398] width 308 height 26
click at [1137, 392] on strong "Приложение «Аккредитация врачей и СПО 2025», ваш надежный инструмент для систем…" at bounding box center [1150, 398] width 308 height 26
click at [1158, 389] on strong "Приложение «Аккредитация врачей и СПО 2025», ваш надежный инструмент для систем…" at bounding box center [1150, 398] width 308 height 26
drag, startPoint x: 1158, startPoint y: 389, endPoint x: 979, endPoint y: 389, distance: 179.0
click at [979, 389] on td "{{name}} представляем вам приложение «Аккредитация врачей и СПО 2025». Подготов…" at bounding box center [1163, 640] width 371 height 949
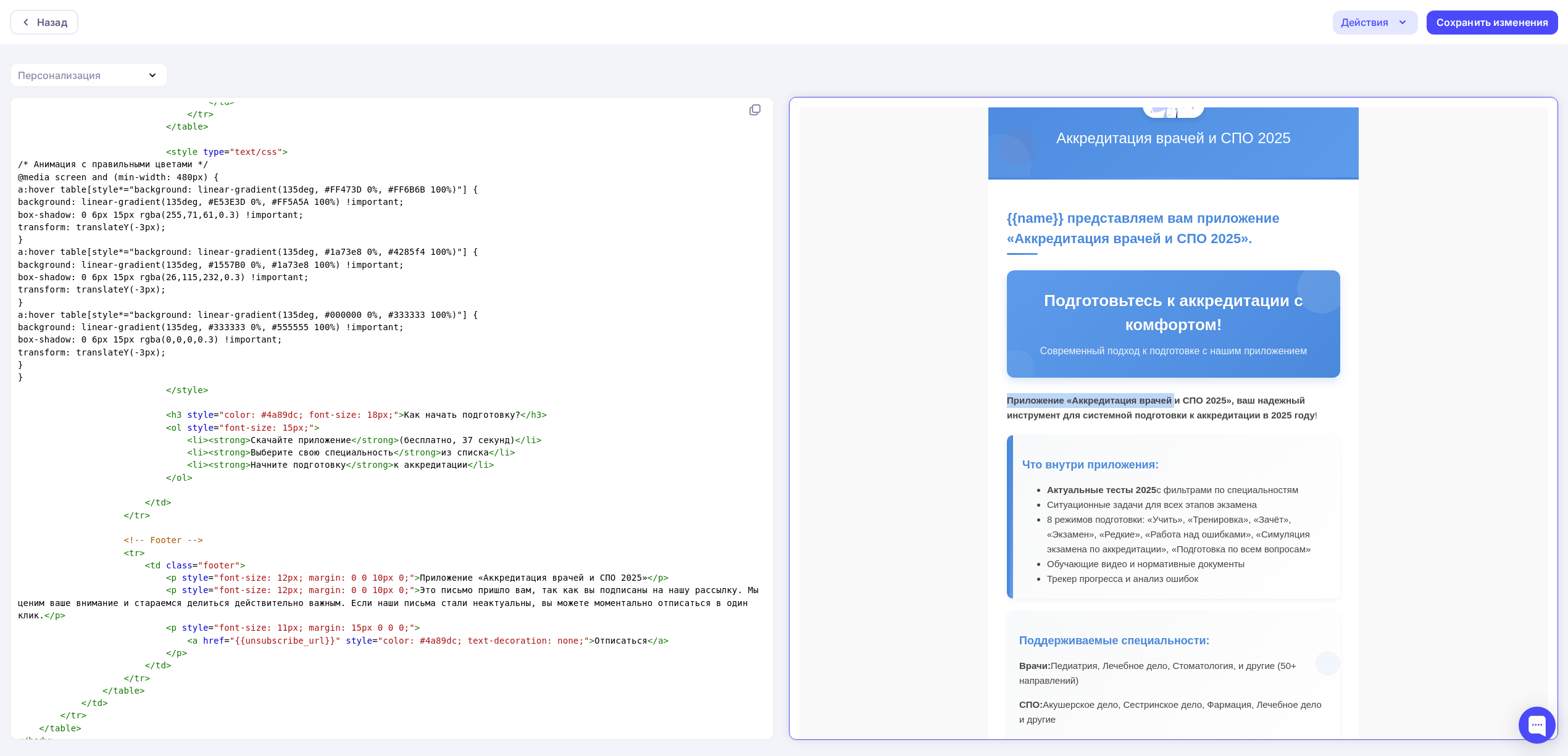
copy strong "Приложение «Аккредитация врачей"
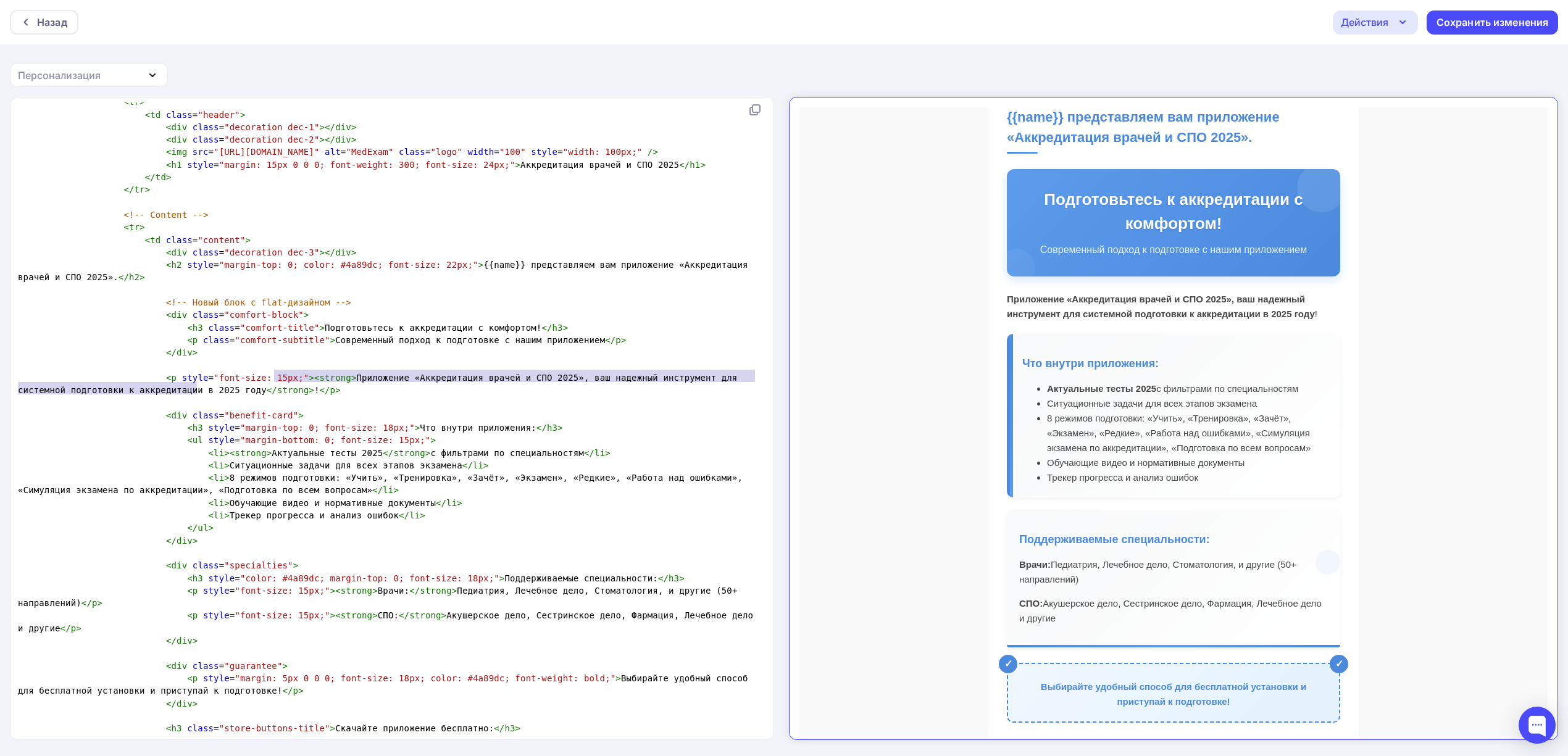
scroll to position [5, 0]
type textarea "Приложение «Аккредитация врачей и СПО 2025», ваш надежный инструмент для систем…"
drag, startPoint x: 197, startPoint y: 390, endPoint x: 329, endPoint y: 373, distance: 133.1
click at [329, 373] on span "< p style = "font-size: 15px;" >< strong > Приложение «Аккредитация врачей и СП…" at bounding box center [380, 384] width 725 height 22
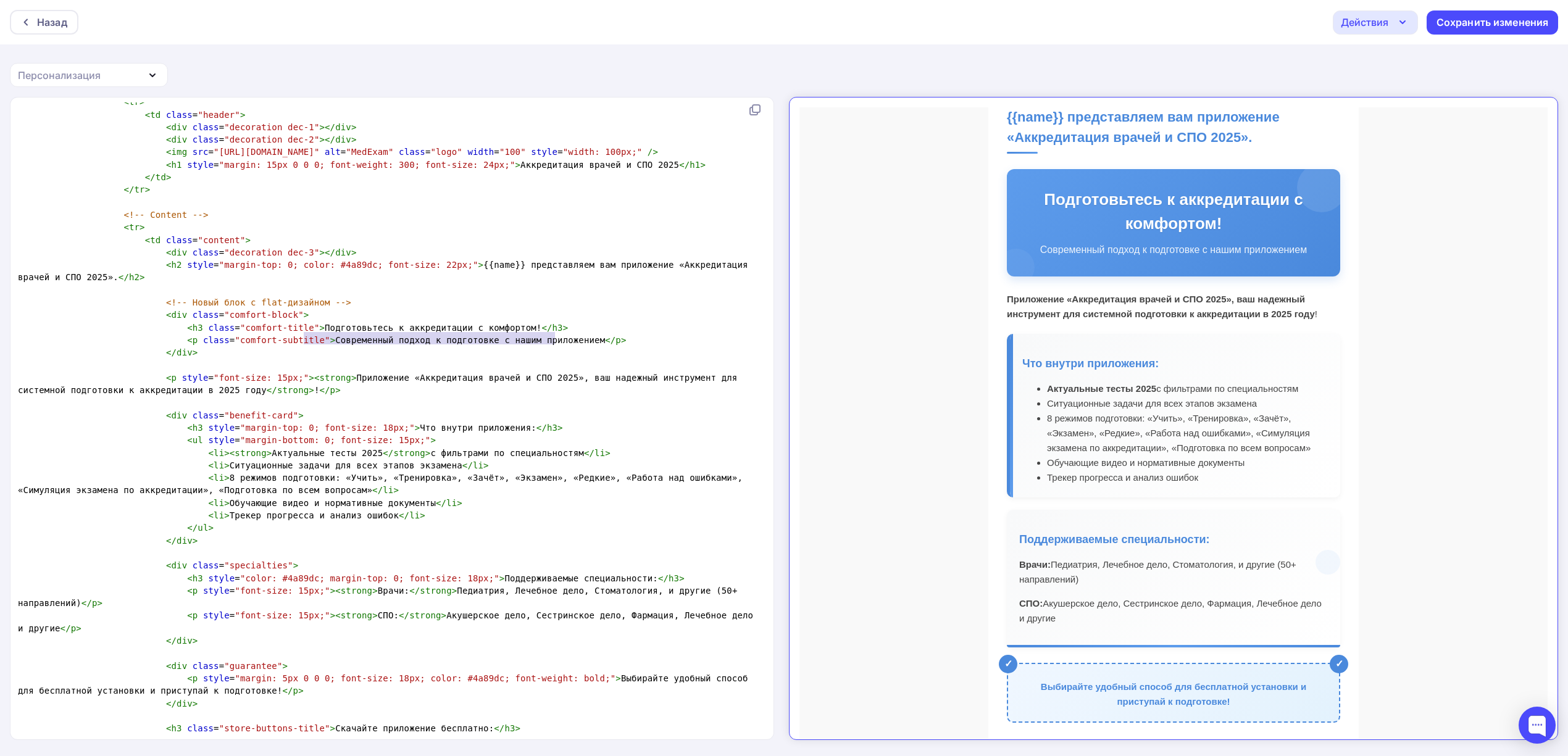
type textarea "Современный подход к подготовке с нашим приложением"
drag, startPoint x: 554, startPoint y: 336, endPoint x: 309, endPoint y: 340, distance: 245.0
click at [309, 340] on span "< p class = "comfort-subtitle" > Современный подход к подготовке с нашим прилож…" at bounding box center [322, 340] width 608 height 10
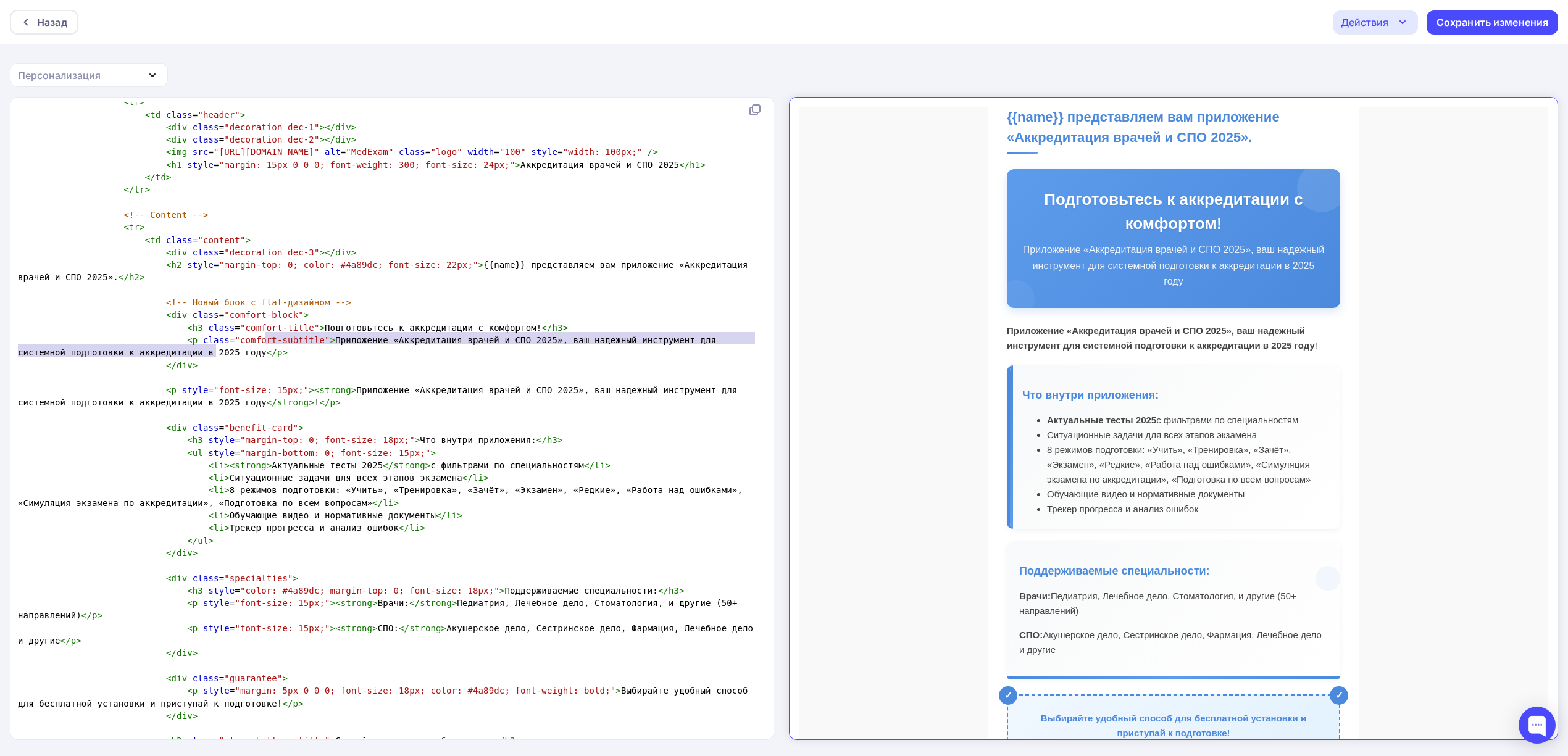
scroll to position [17, 0]
type textarea "<p class="comfort-subtitle">Приложение «Аккредитация врачей и СПО 2025», ваш на…"
drag, startPoint x: 263, startPoint y: 344, endPoint x: 171, endPoint y: 338, distance: 92.2
click at [171, 338] on pre "< p class = "comfort-subtitle" > Приложение «Аккредитация врачей и СПО 2025», в…" at bounding box center [389, 346] width 748 height 26
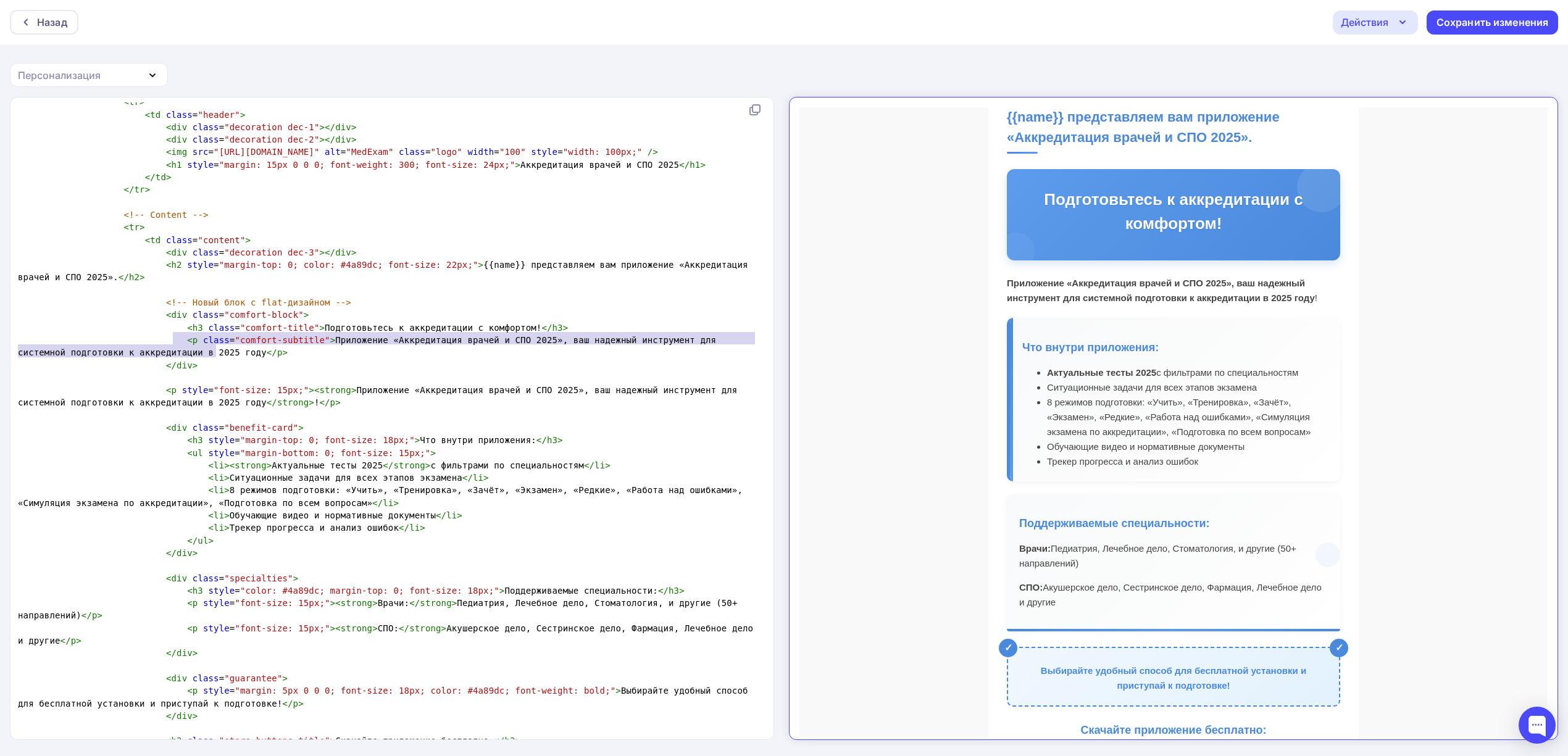
scroll to position [183, 0]
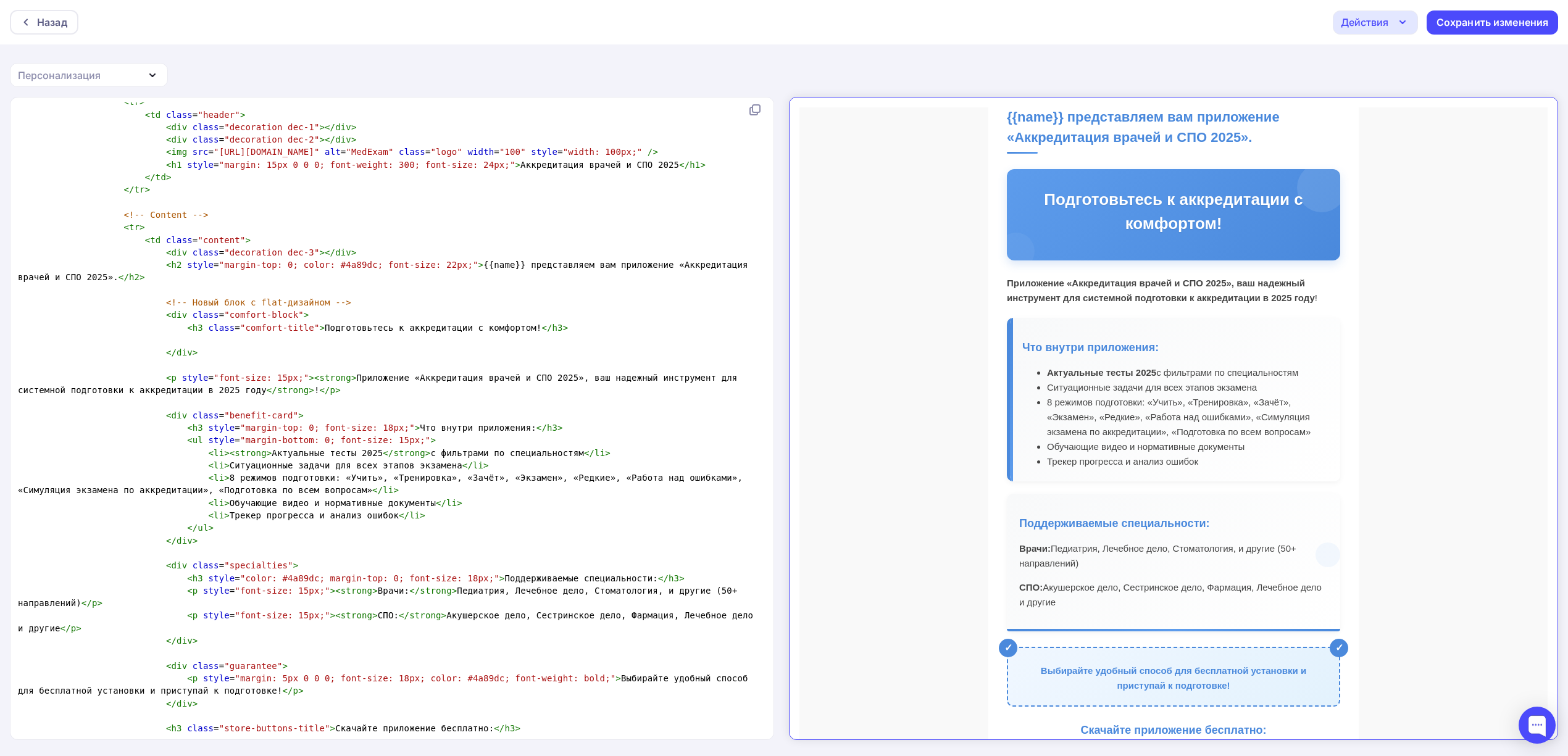
type textarea "<p class="comfort-subtitle">Приложение «Аккредитация врачей и СПО 2025», ваш на…"
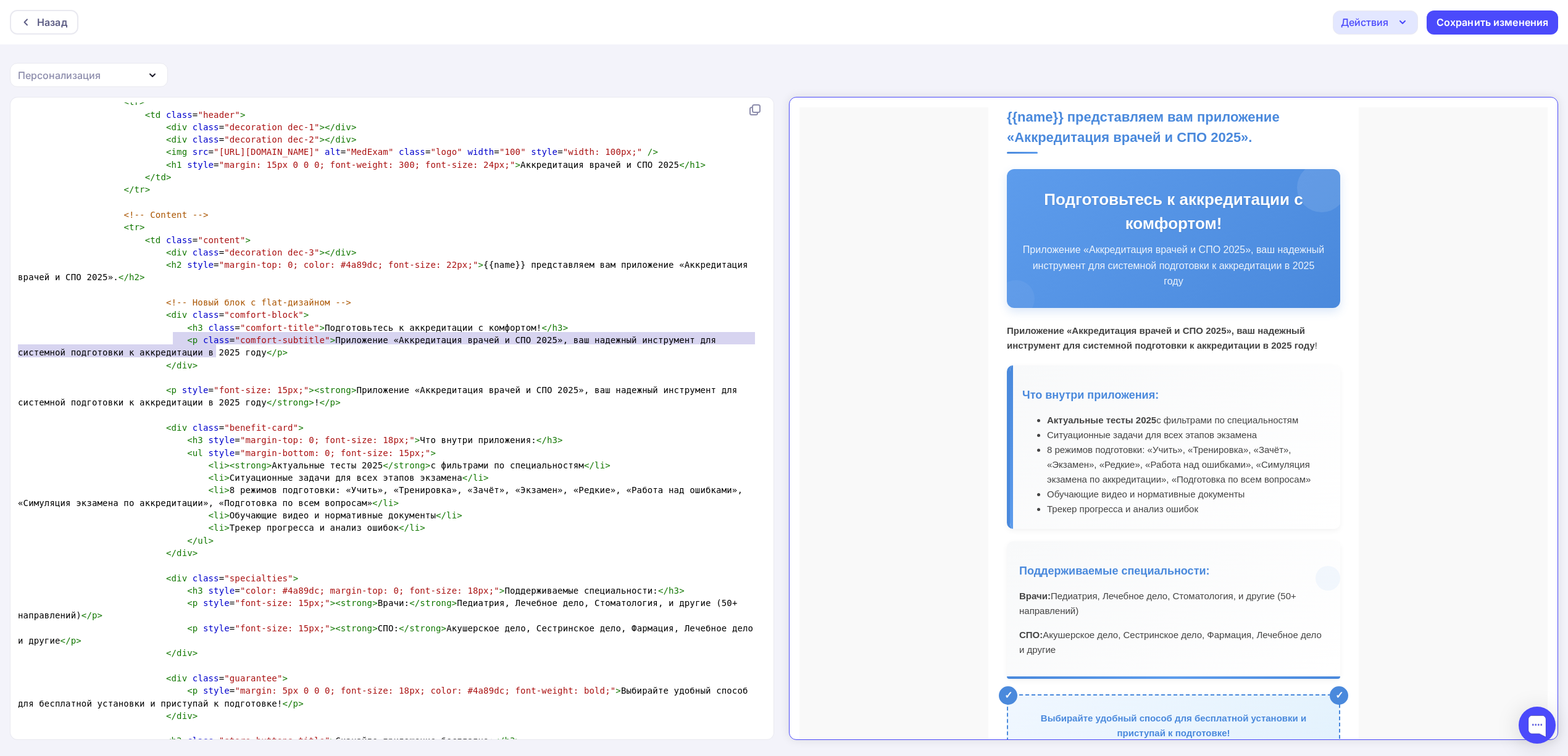
scroll to position [5, 0]
click at [317, 409] on pre at bounding box center [389, 415] width 748 height 12
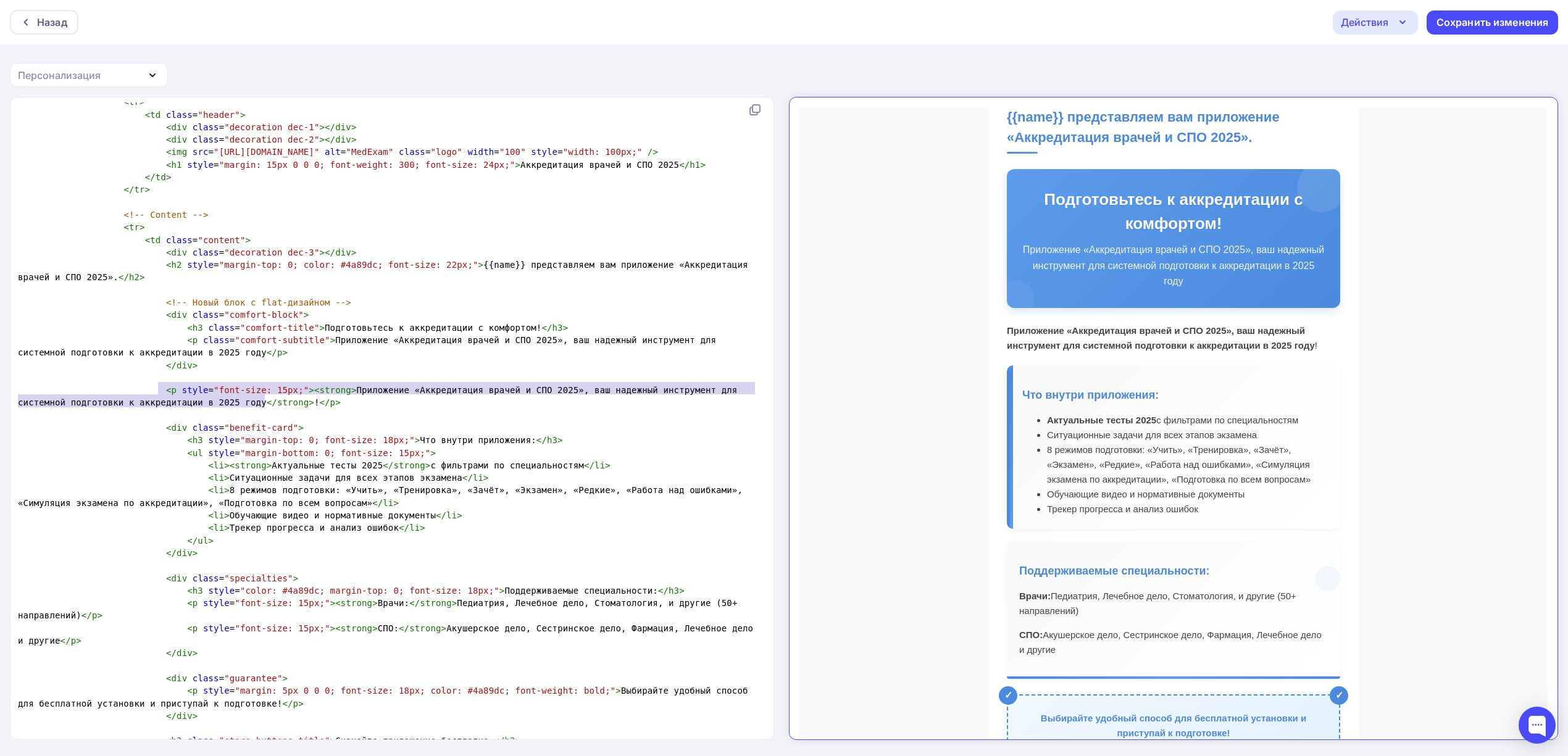
type textarea "<p style="font-size: 15px;"><strong>Приложение «Аккредитация врачей и СПО 2025»…"
drag, startPoint x: 270, startPoint y: 402, endPoint x: 152, endPoint y: 392, distance: 118.4
click at [152, 392] on pre "< p style = "font-size: 15px;" >< strong > Приложение «Аккредитация врачей и СП…" at bounding box center [389, 397] width 748 height 26
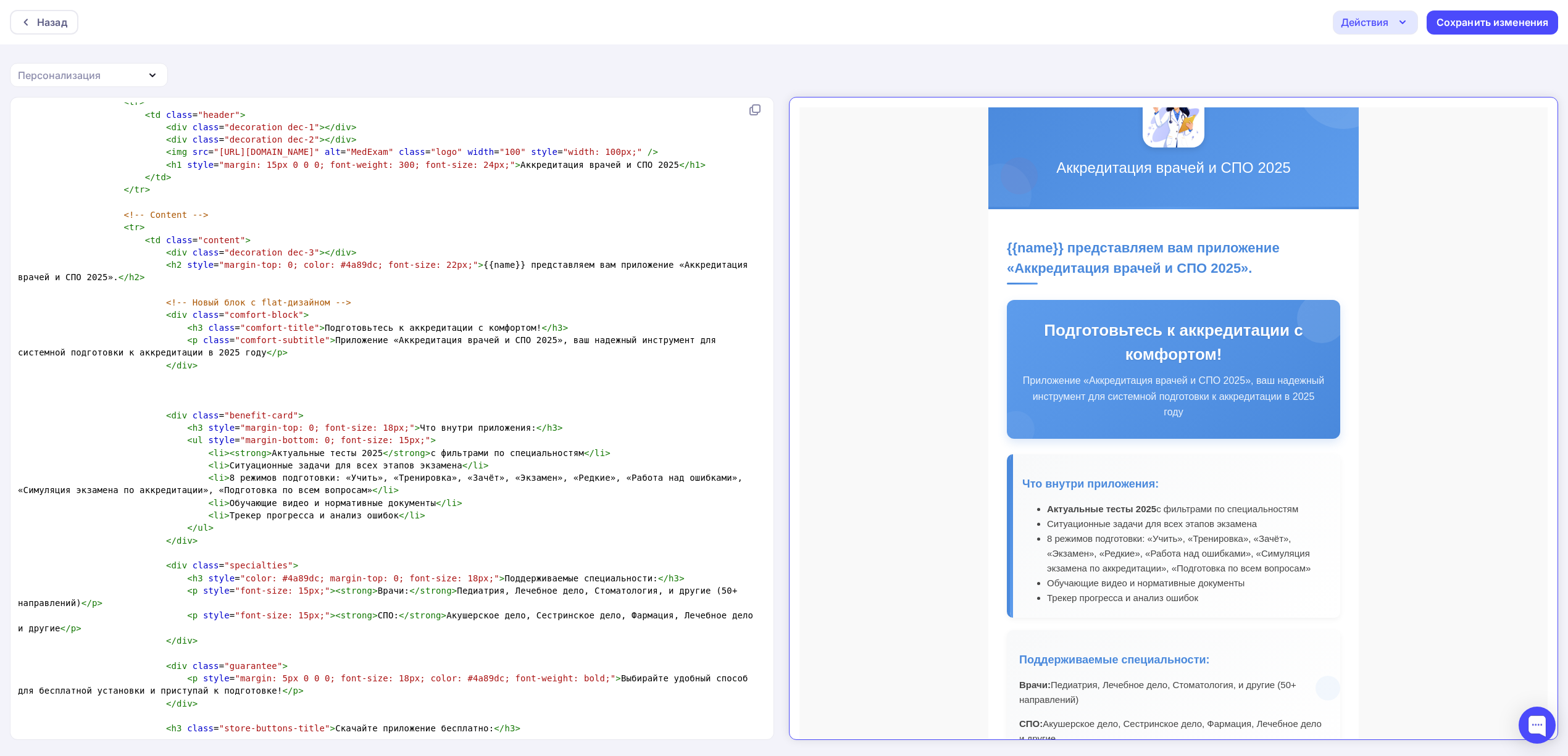
scroll to position [0, 0]
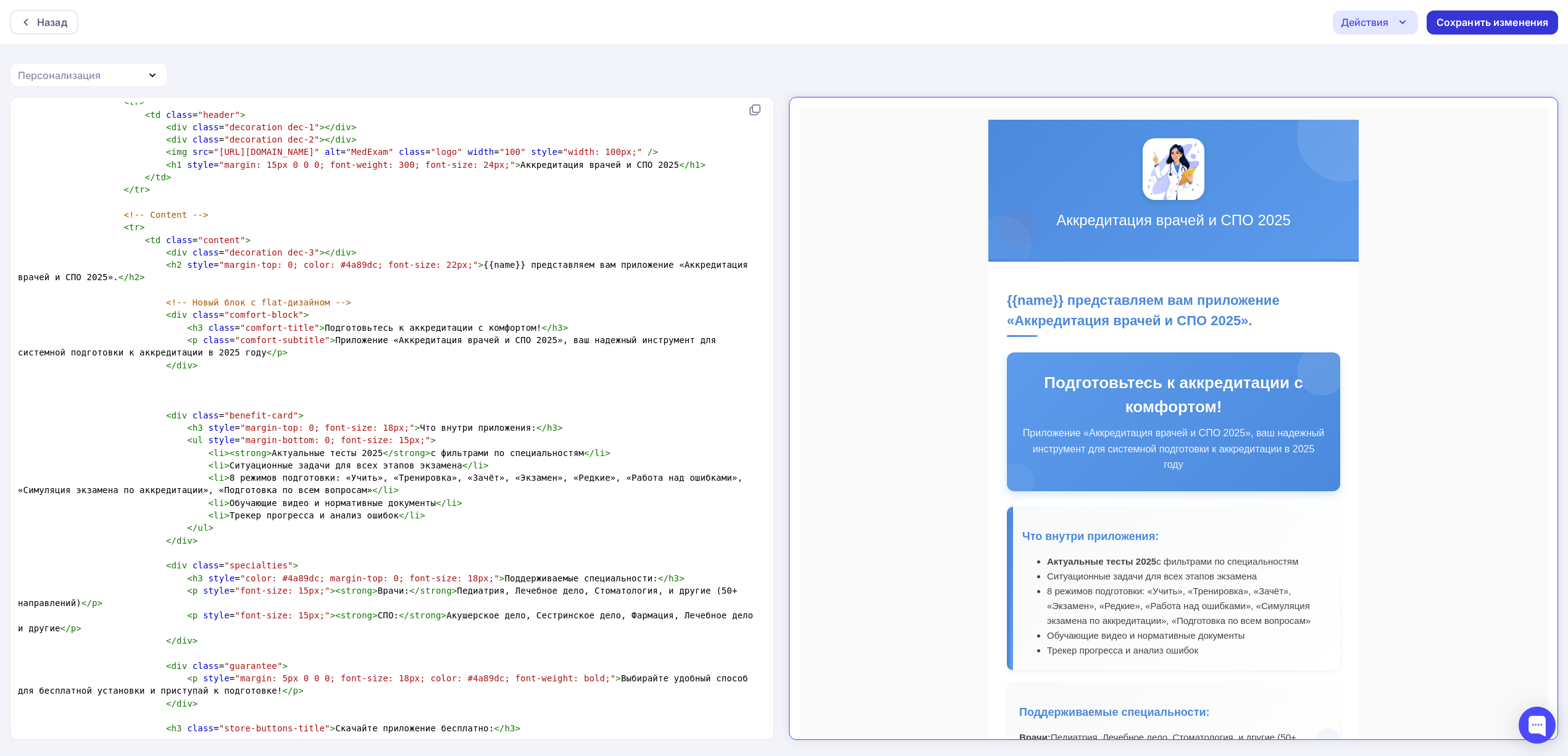
click at [1482, 18] on div "Сохранить изменения" at bounding box center [1493, 22] width 113 height 14
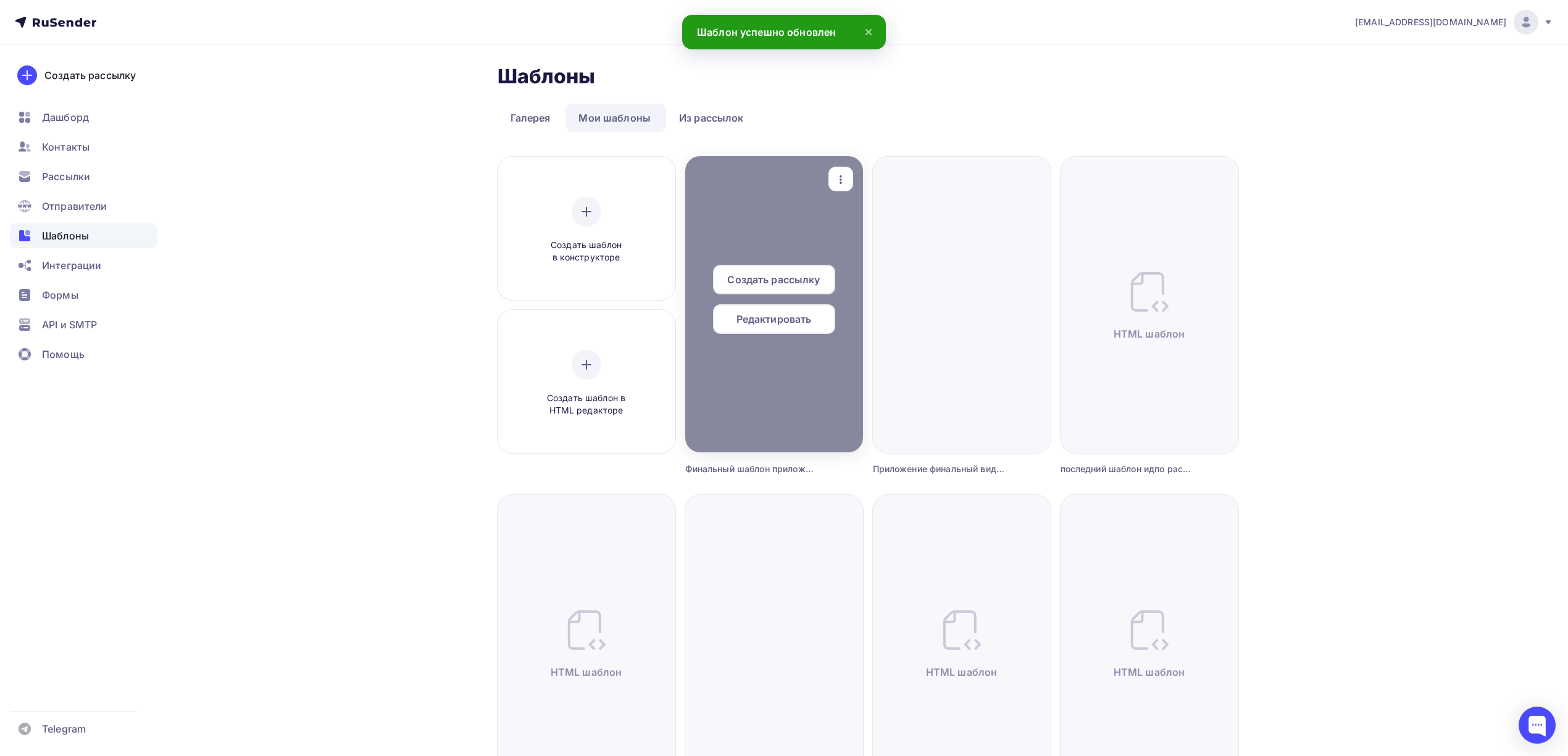
click at [779, 336] on div "Создать рассылку Редактировать" at bounding box center [773, 304] width 178 height 79
click at [782, 319] on span "Редактировать" at bounding box center [774, 319] width 75 height 15
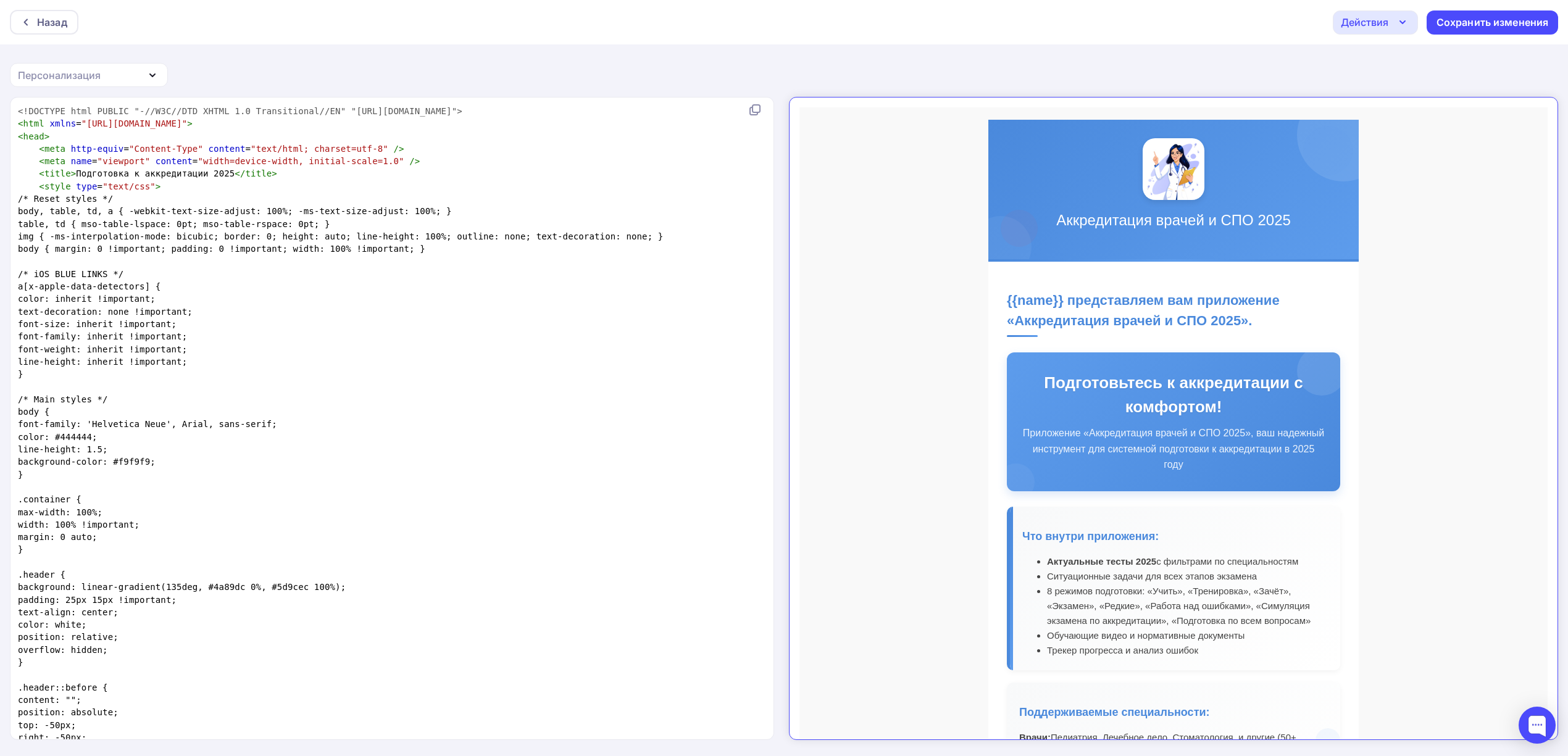
click at [1398, 26] on icon "button" at bounding box center [1402, 22] width 15 height 15
click at [1401, 59] on div "Отправить тестовое письмо" at bounding box center [1441, 59] width 142 height 15
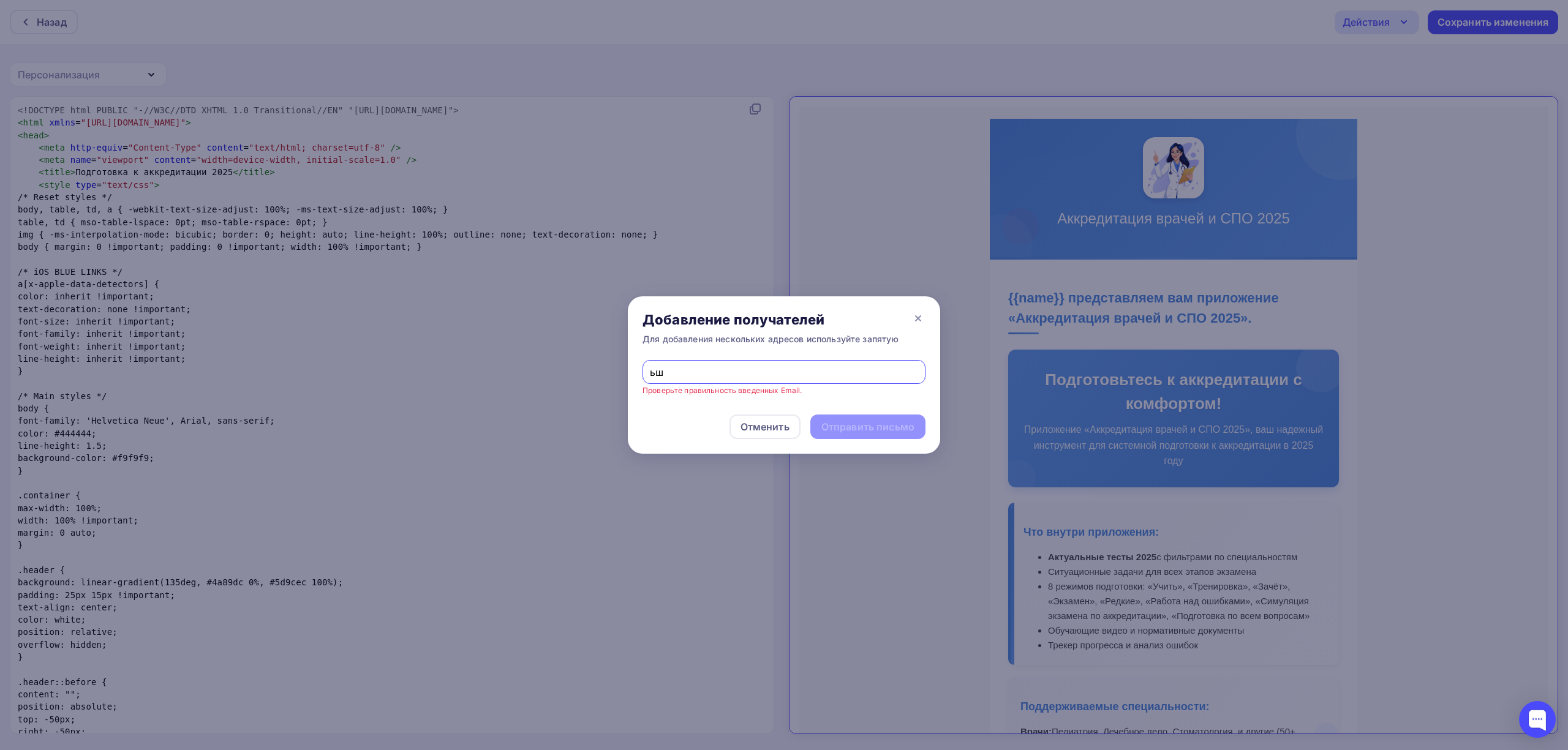
type input "ь"
type input "mipk-menager@yandex.ru"
click at [886, 434] on div "Отправить письмо" at bounding box center [868, 426] width 115 height 25
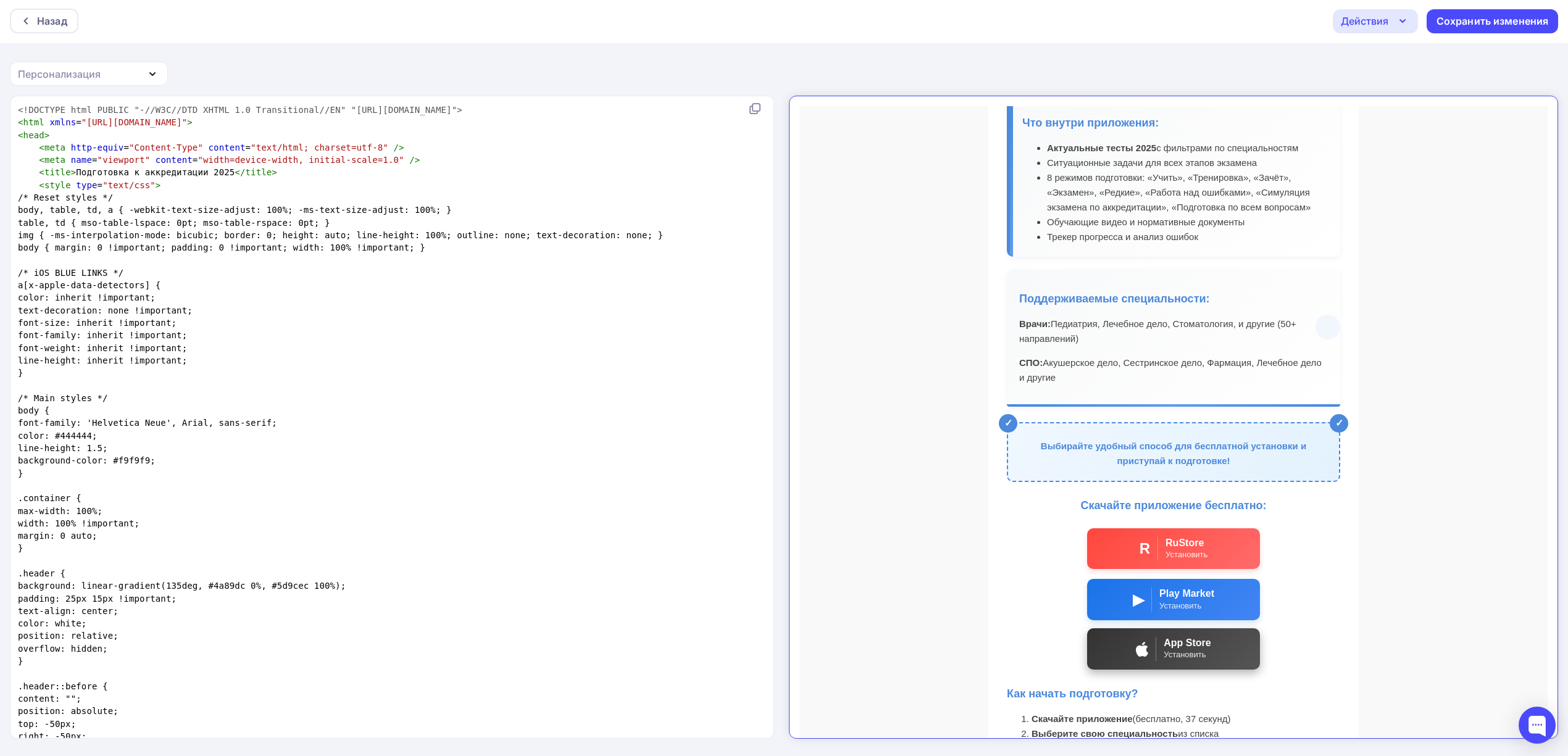
scroll to position [584, 0]
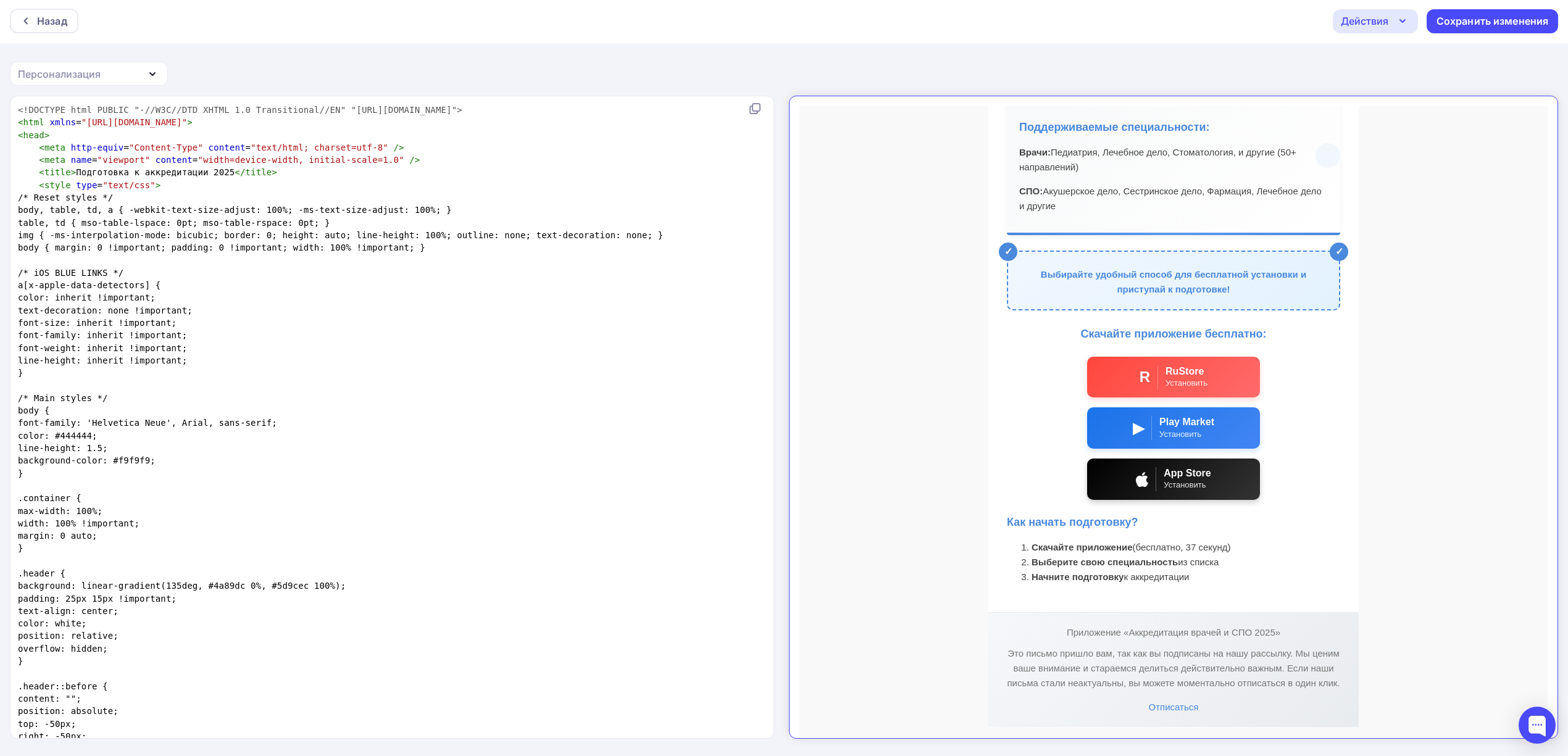
click at [477, 337] on pre "font-family: inherit !important;" at bounding box center [389, 335] width 748 height 12
type textarea "<!DOCTYPE html PUBLIC "-//W3C//DTD XHTML 1.0 Transitional//EN" "http://www.w3.o…"
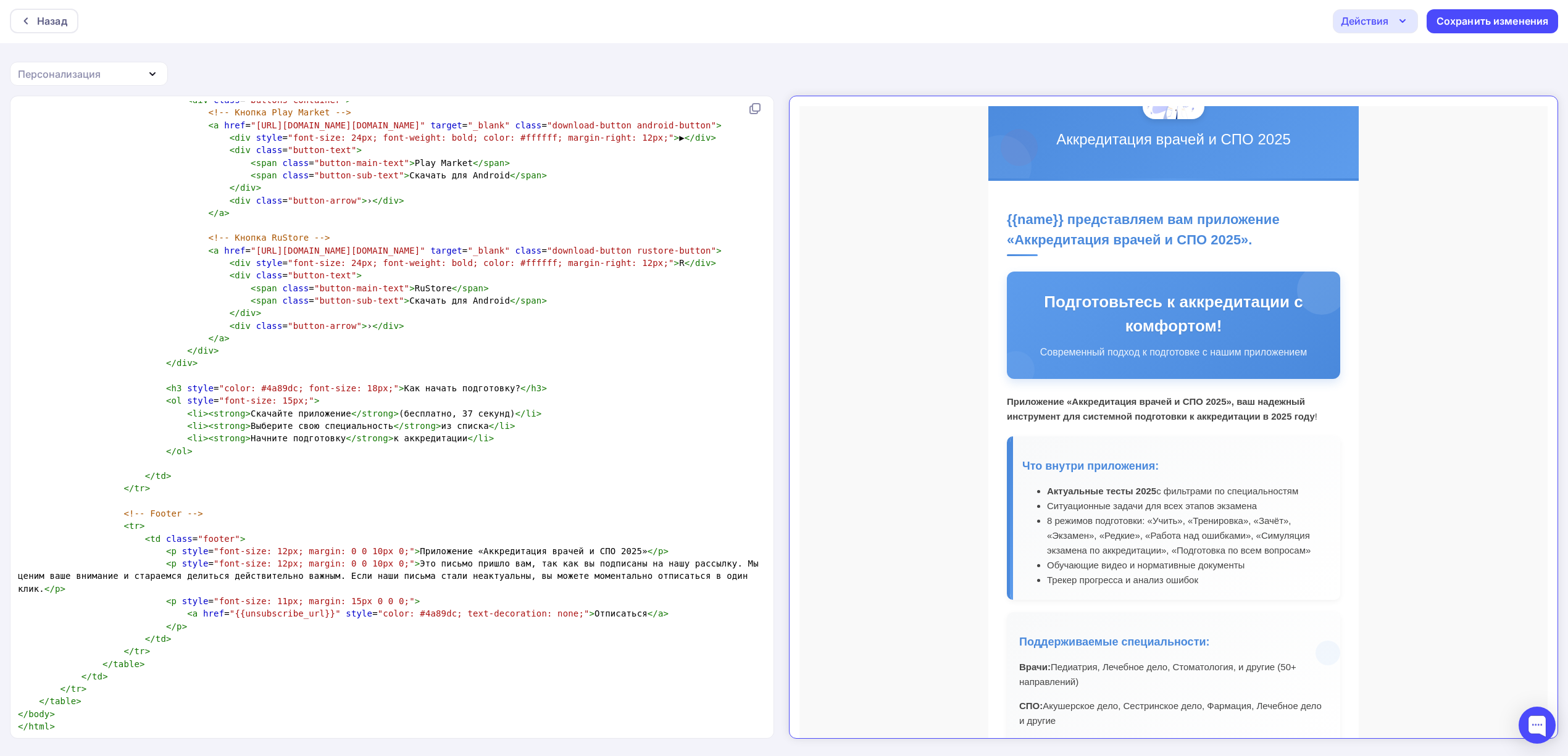
scroll to position [82, 0]
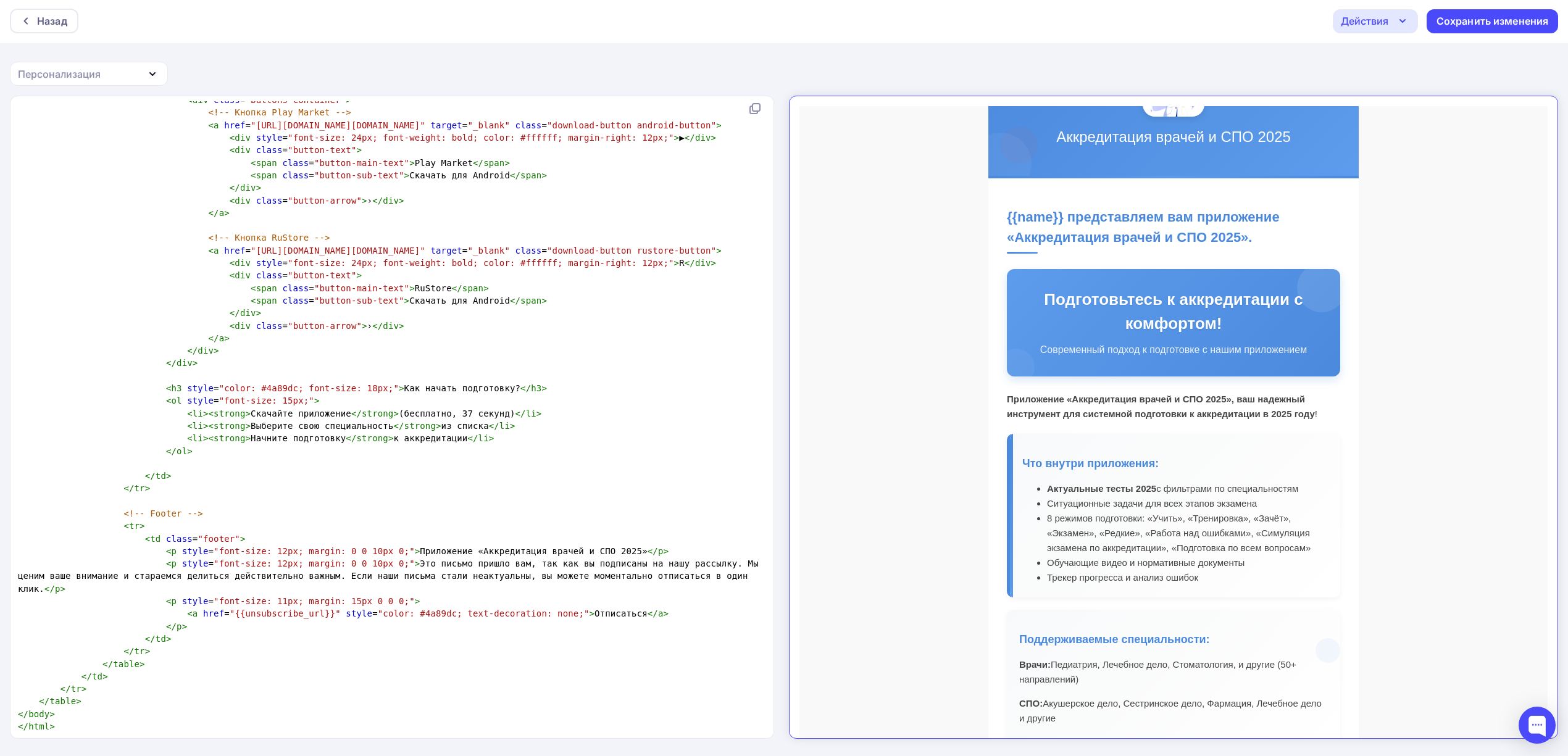
click at [1116, 388] on strong "Приложение «Аккредитация врачей и СПО 2025», ваш надежный инструмент для систем…" at bounding box center [1150, 396] width 308 height 26
click at [1086, 393] on strong "Приложение «Аккредитация врачей и СПО 2025», ваш надежный инструмент для систем…" at bounding box center [1150, 396] width 308 height 26
click at [1224, 388] on strong "Приложение «Аккредитация врачей и СПО 2025», ваш надежный инструмент для систем…" at bounding box center [1150, 396] width 308 height 26
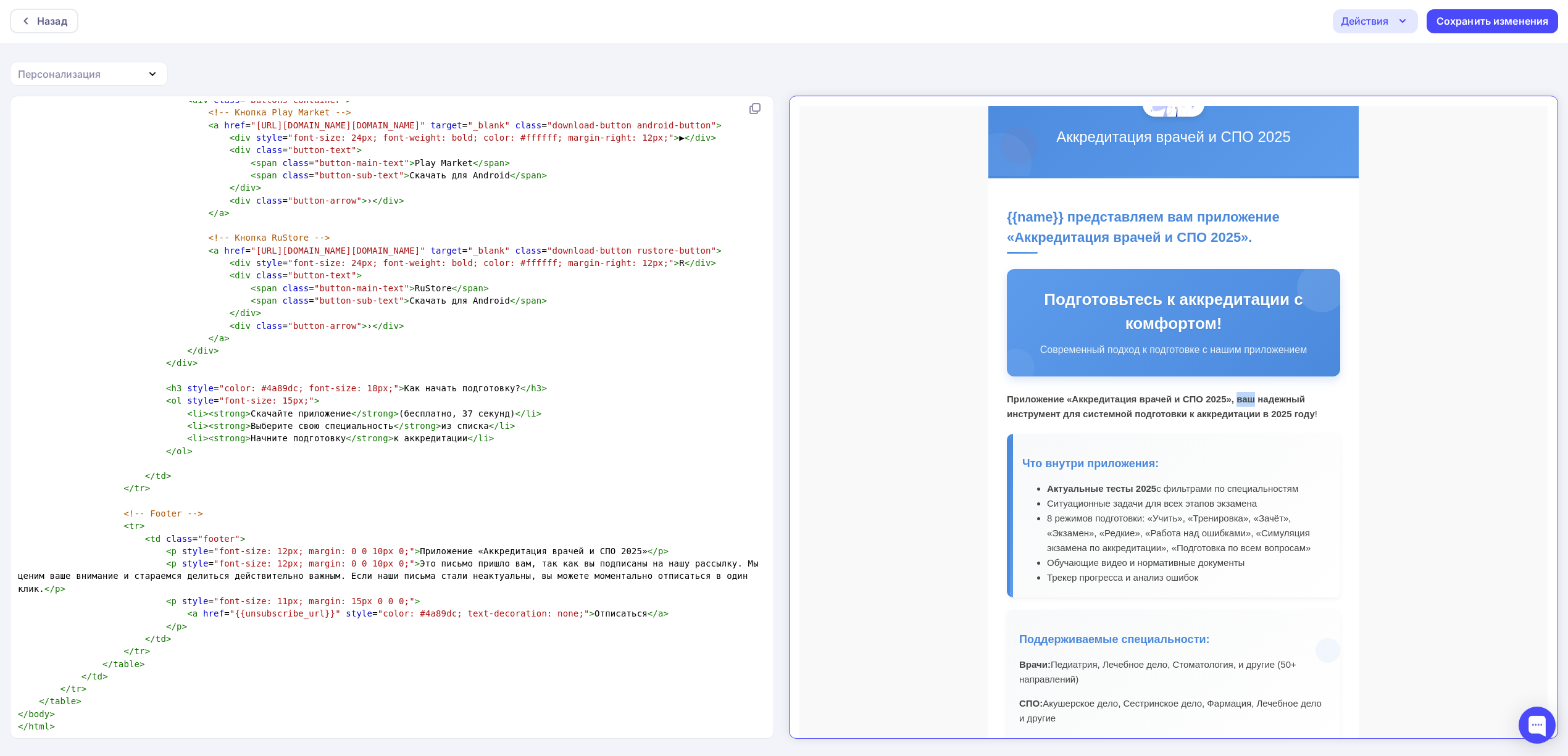
click at [1227, 388] on strong "Приложение «Аккредитация врачей и СПО 2025», ваш надежный инструмент для систем…" at bounding box center [1150, 396] width 308 height 26
click at [1224, 388] on strong "Приложение «Аккредитация врачей и СПО 2025», ваш надежный инструмент для систем…" at bounding box center [1150, 396] width 308 height 26
drag, startPoint x: 1224, startPoint y: 388, endPoint x: 1295, endPoint y: 388, distance: 71.0
click at [1295, 388] on p "Приложение «Аккредитация врачей и СПО 2025», ваш надежный инструмент для систем…" at bounding box center [1163, 395] width 333 height 29
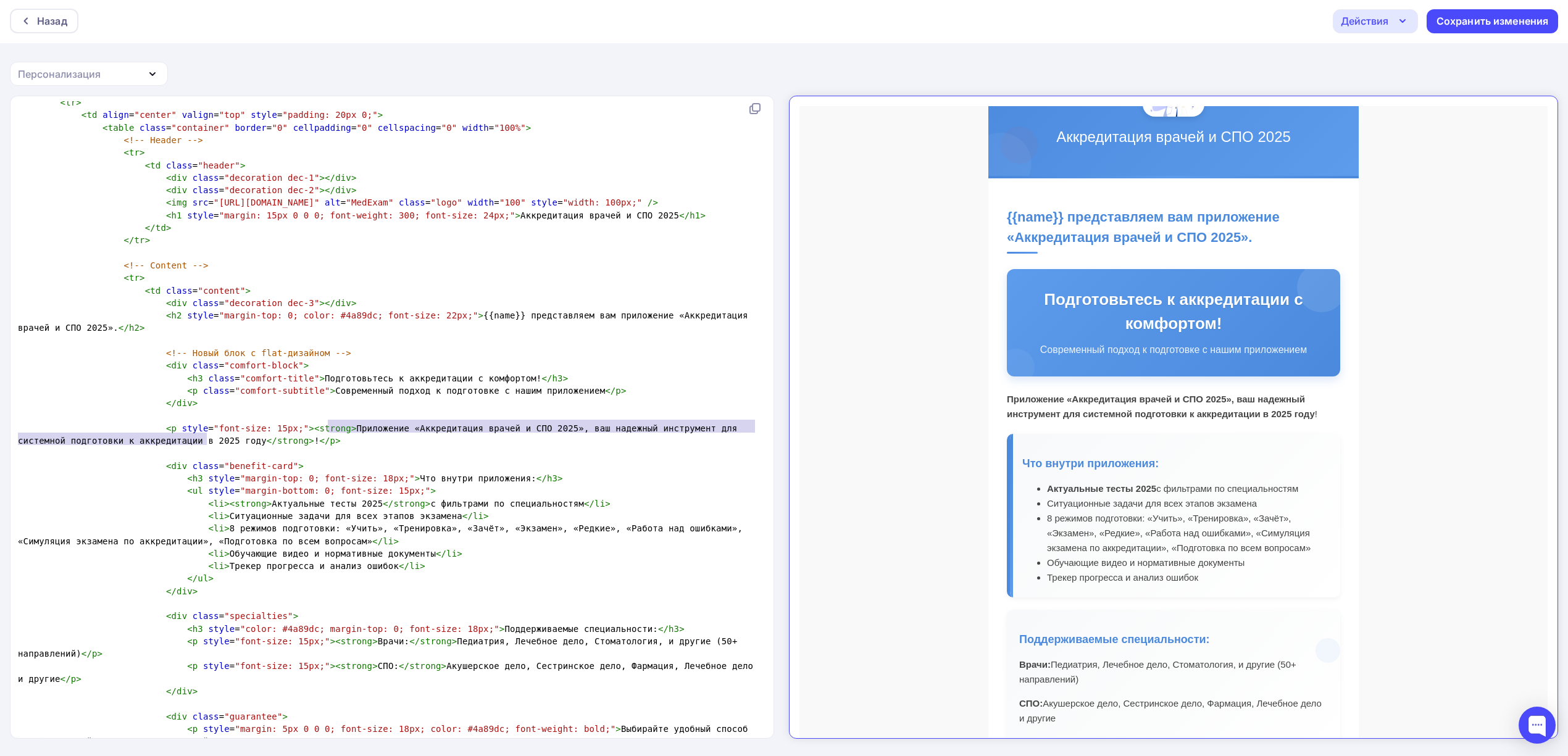
type textarea "Приложение «Аккредитация врачей и СПО 2025», ваш надежный инструмент для систем…"
drag, startPoint x: 329, startPoint y: 426, endPoint x: 199, endPoint y: 440, distance: 130.8
click at [199, 440] on span "< p style = "font-size: 15px;" >< strong > Приложение «Аккредитация врачей и СП…" at bounding box center [380, 434] width 725 height 22
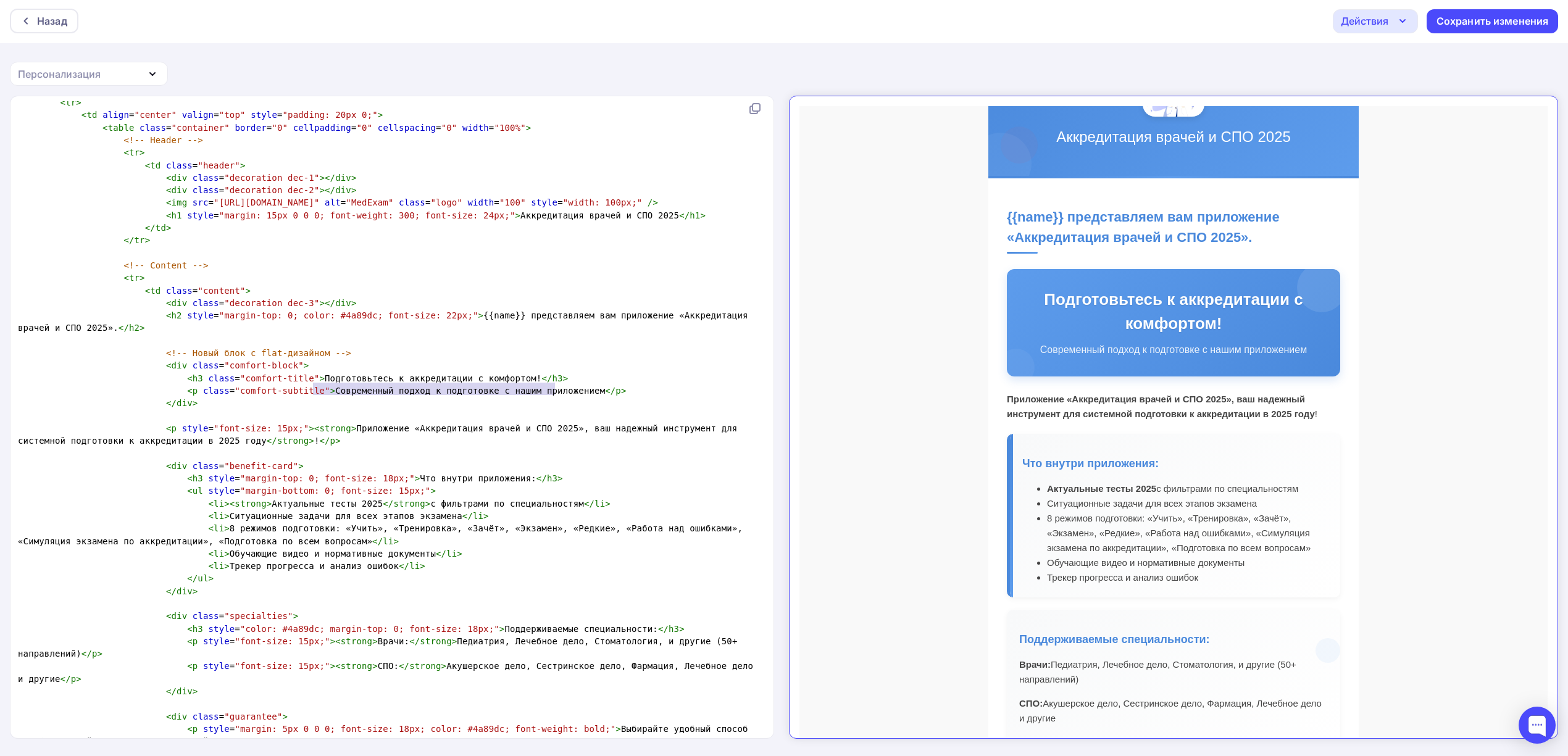
type textarea "Современный подход к подготовке с нашим приложением"
drag, startPoint x: 556, startPoint y: 390, endPoint x: 309, endPoint y: 392, distance: 247.0
click at [309, 392] on span "< p class = "comfort-subtitle" > Современный подход к подготовке с нашим прилож…" at bounding box center [322, 390] width 608 height 10
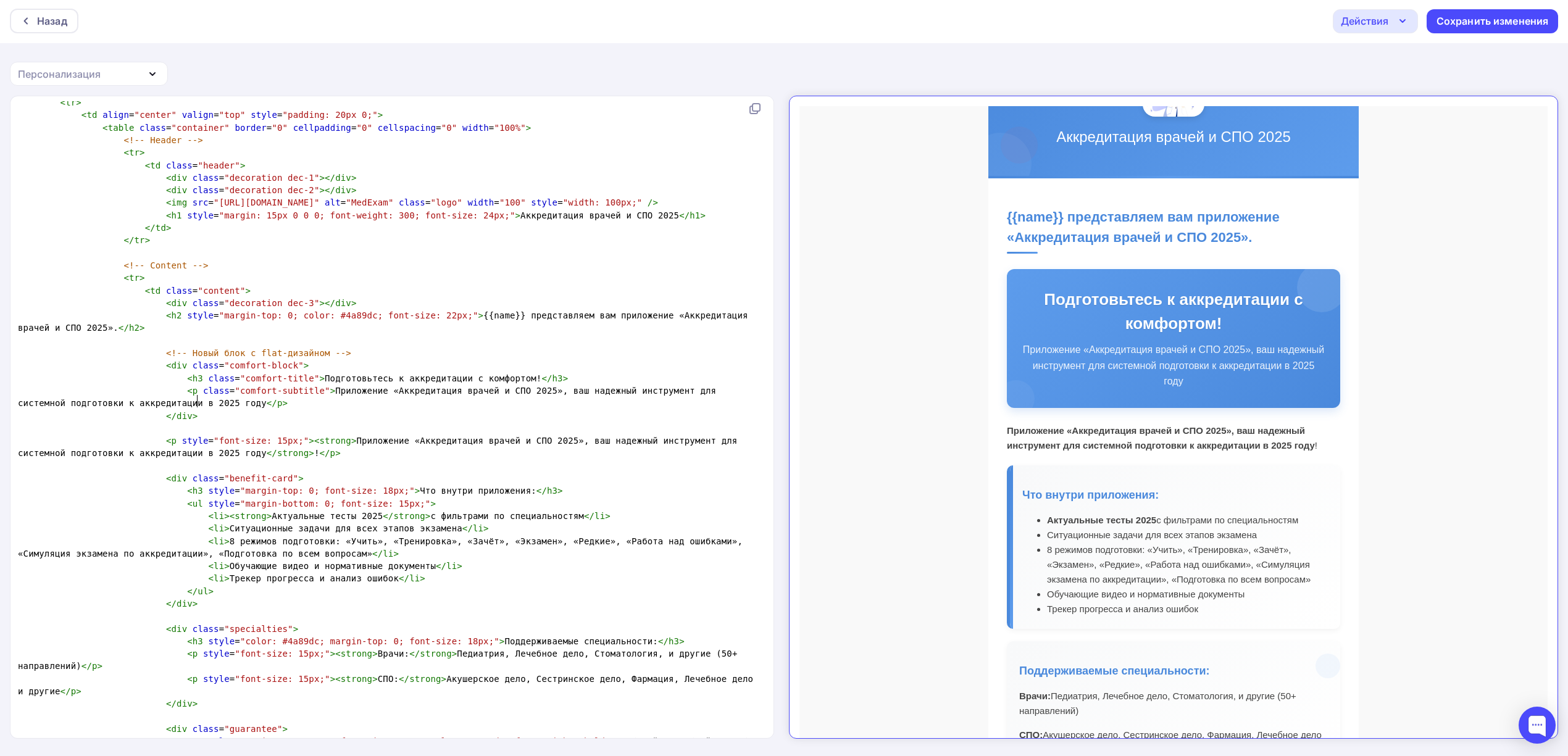
scroll to position [82, 0]
type textarea "<p style="font-size: 15px;"><strong>Приложение «Аккредитация врачей и СПО 2025»…"
drag, startPoint x: 277, startPoint y: 452, endPoint x: 152, endPoint y: 434, distance: 126.3
click at [152, 434] on pre "< p style = "font-size: 15px;" >< strong > Приложение «Аккредитация врачей и СП…" at bounding box center [389, 447] width 748 height 26
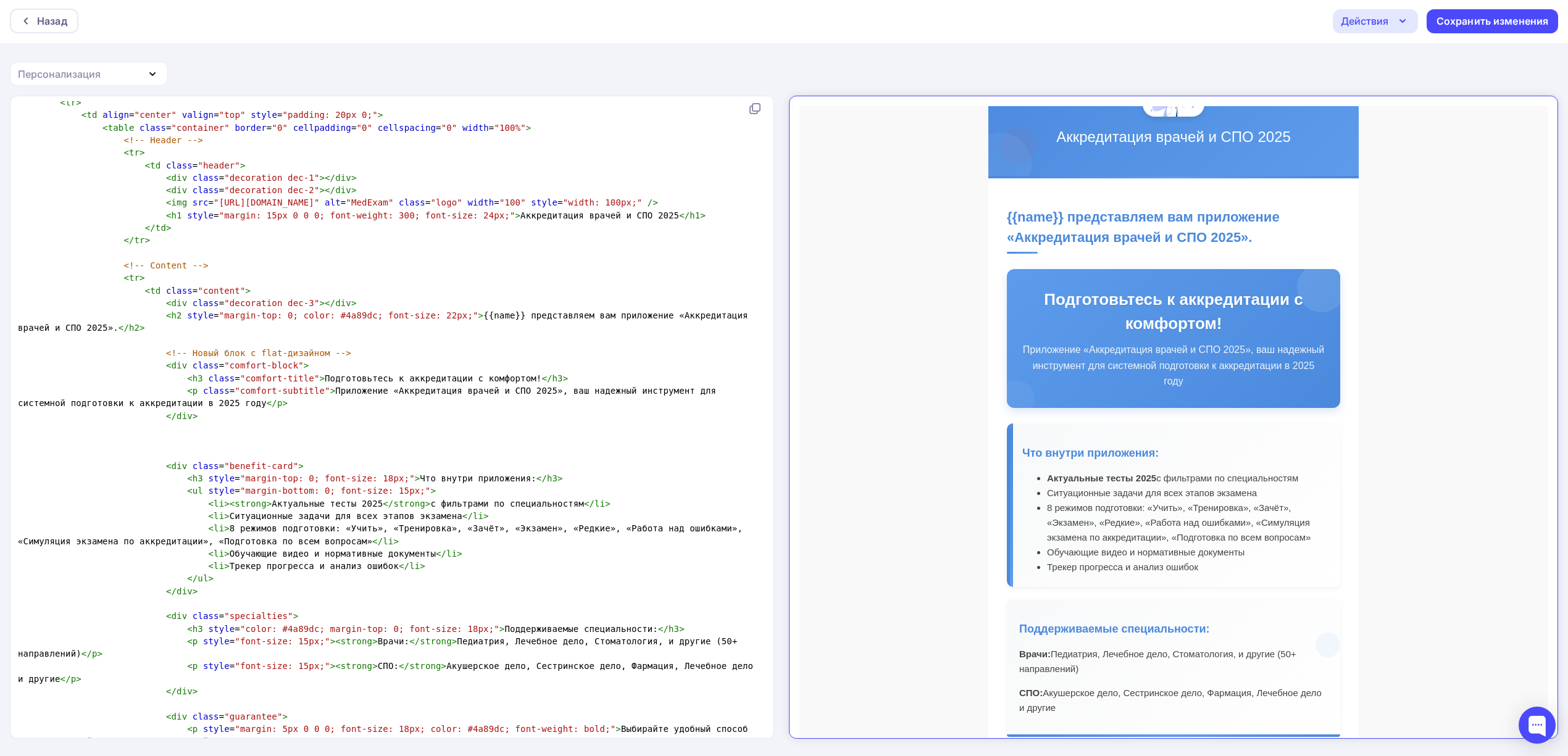
type textarea "<p style="font-size: 15px;"><strong>Приложение «Аккредитация врачей и СПО 2025»…"
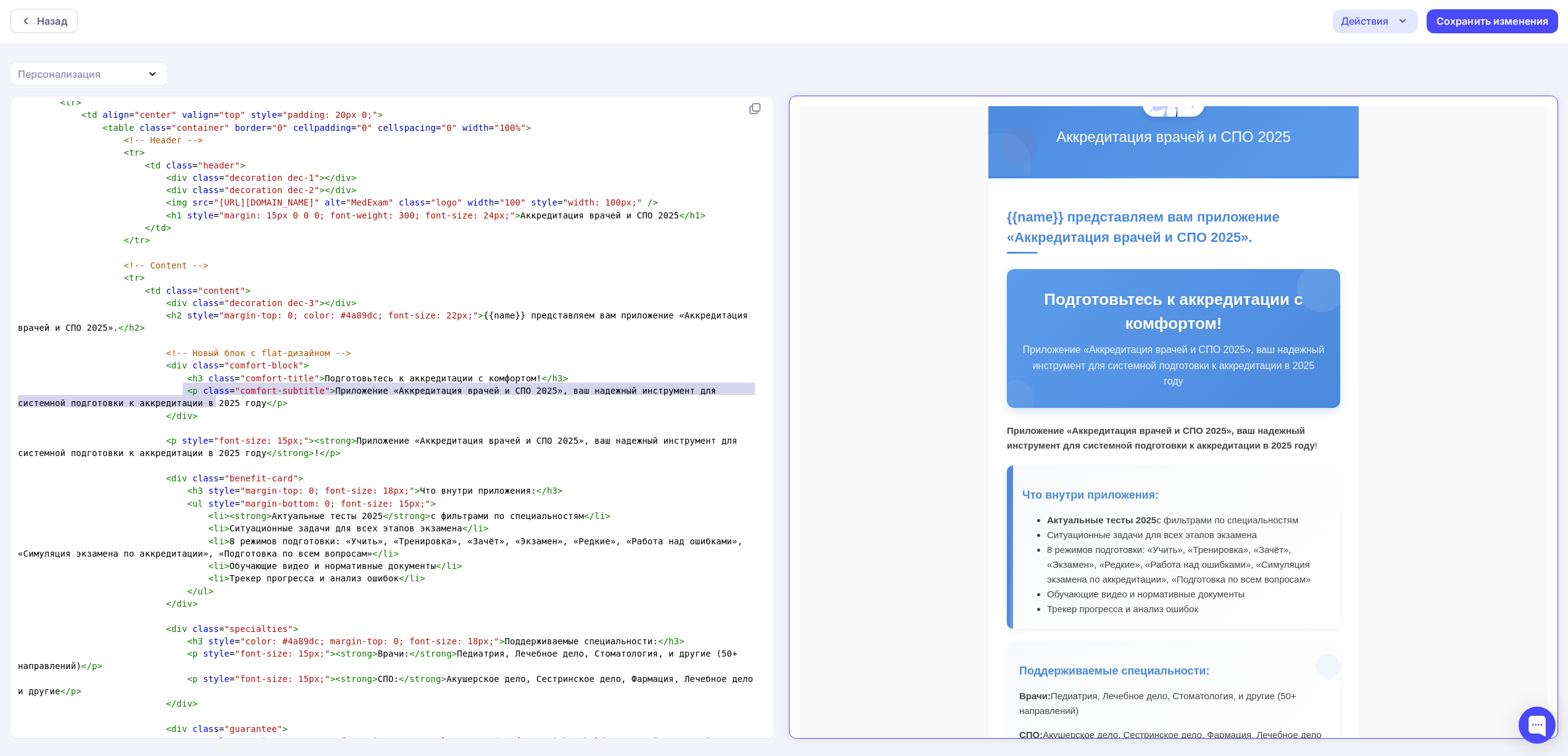
type textarea "<p class="comfort-subtitle">Приложение «Аккредитация врачей и СПО 2025», ваш на…"
drag, startPoint x: 238, startPoint y: 403, endPoint x: 169, endPoint y: 388, distance: 70.6
click at [169, 388] on pre "< p class = "comfort-subtitle" > Приложение «Аккредитация врачей и СПО 2025», в…" at bounding box center [389, 398] width 748 height 26
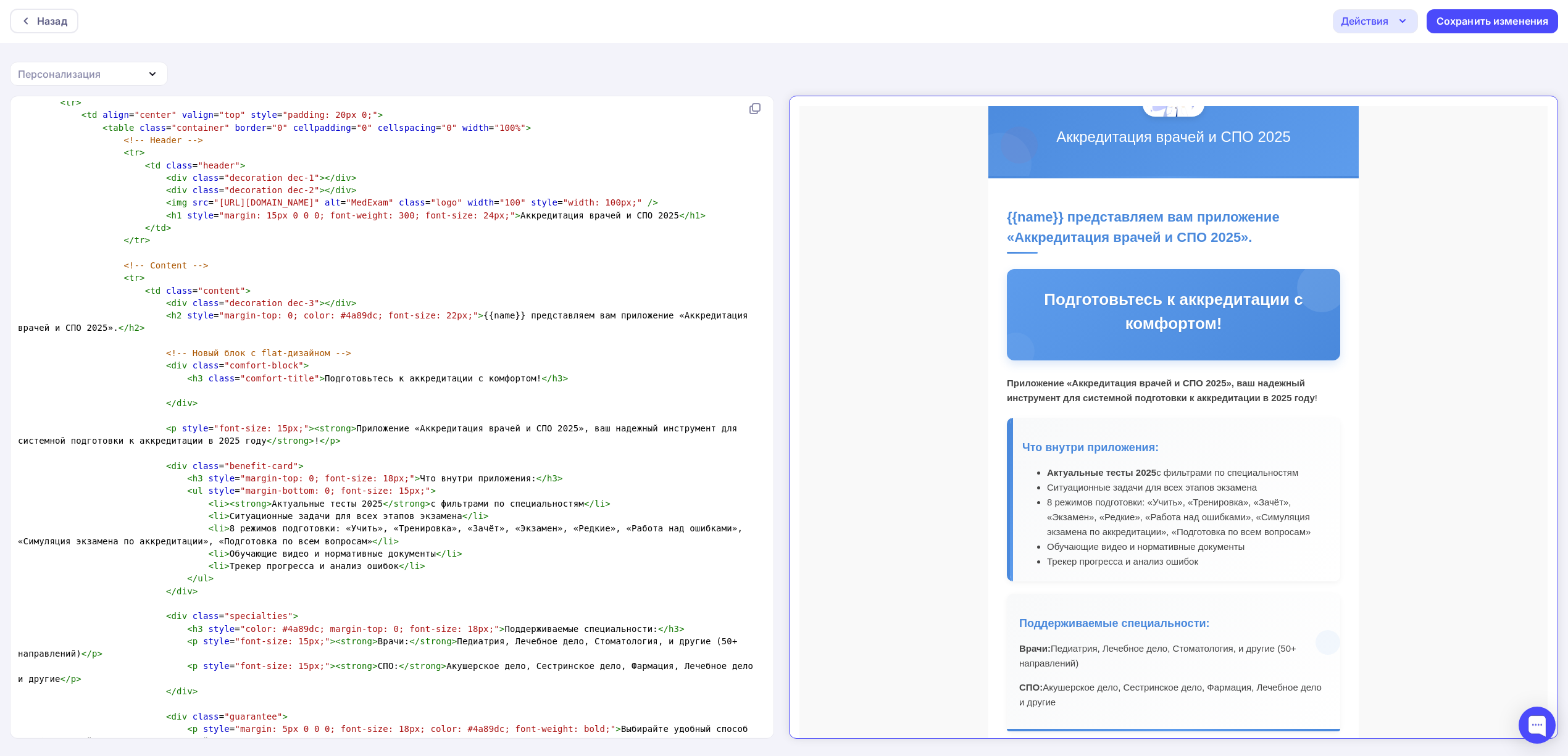
type textarea "<p class="comfort-subtitle">Приложение «Аккредитация врачей и СПО 2025», ваш на…"
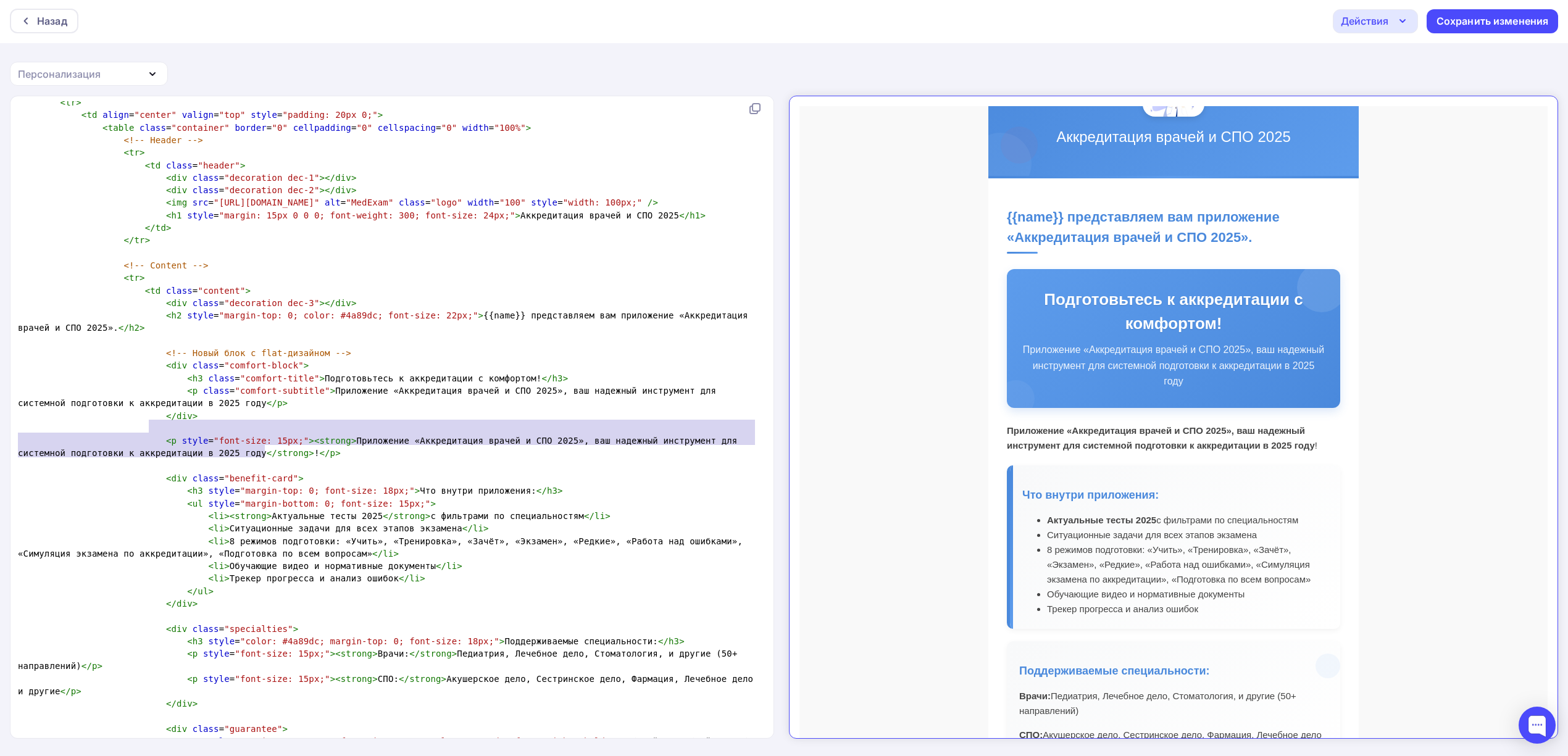
type textarea "<p style="font-size: 15px;"><strong>Приложение «Аккредитация врачей и СПО 2025»…"
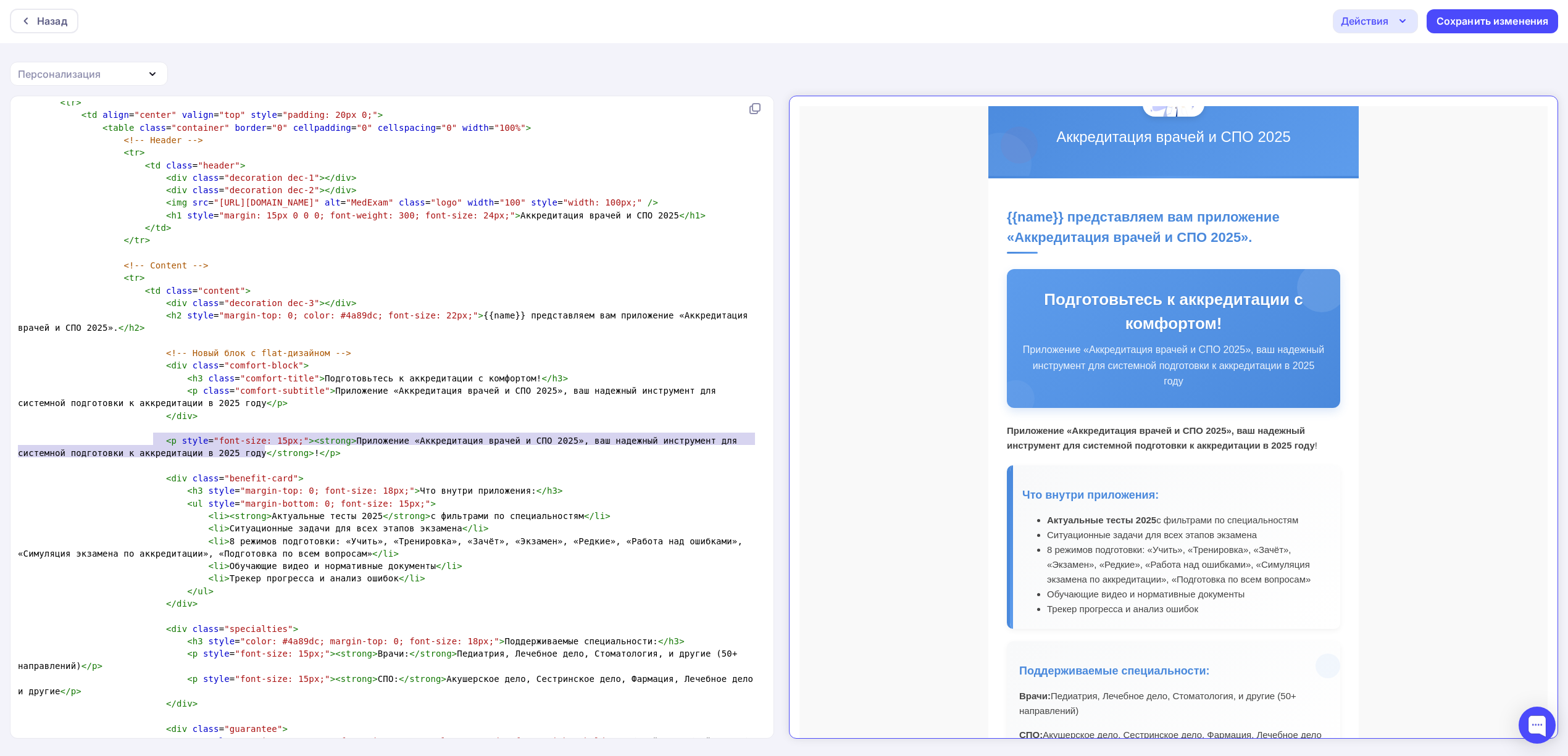
drag, startPoint x: 266, startPoint y: 452, endPoint x: 152, endPoint y: 434, distance: 115.4
click at [152, 434] on pre "< p style = "font-size: 15px;" >< strong > Приложение «Аккредитация врачей и СП…" at bounding box center [389, 447] width 748 height 26
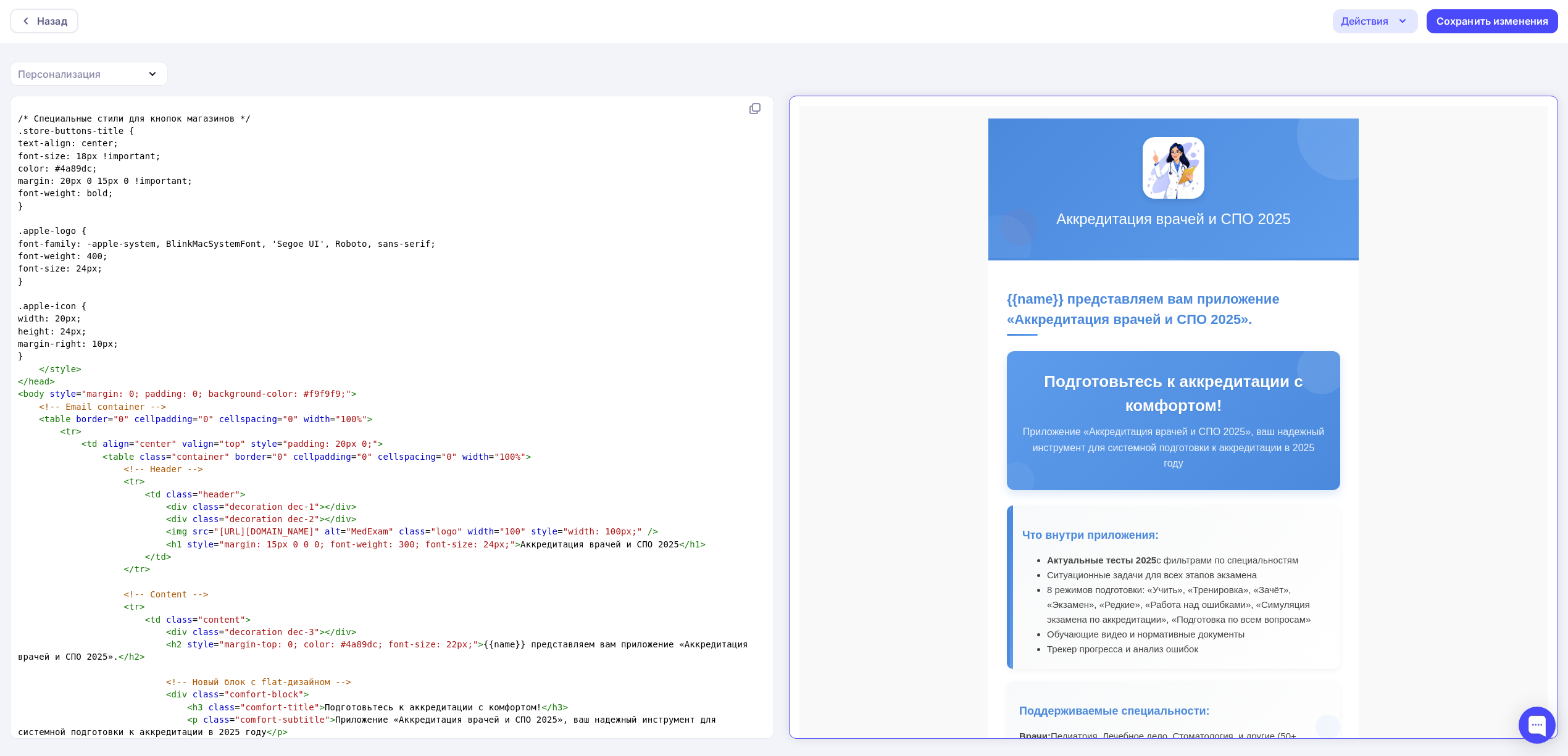
scroll to position [7163, 0]
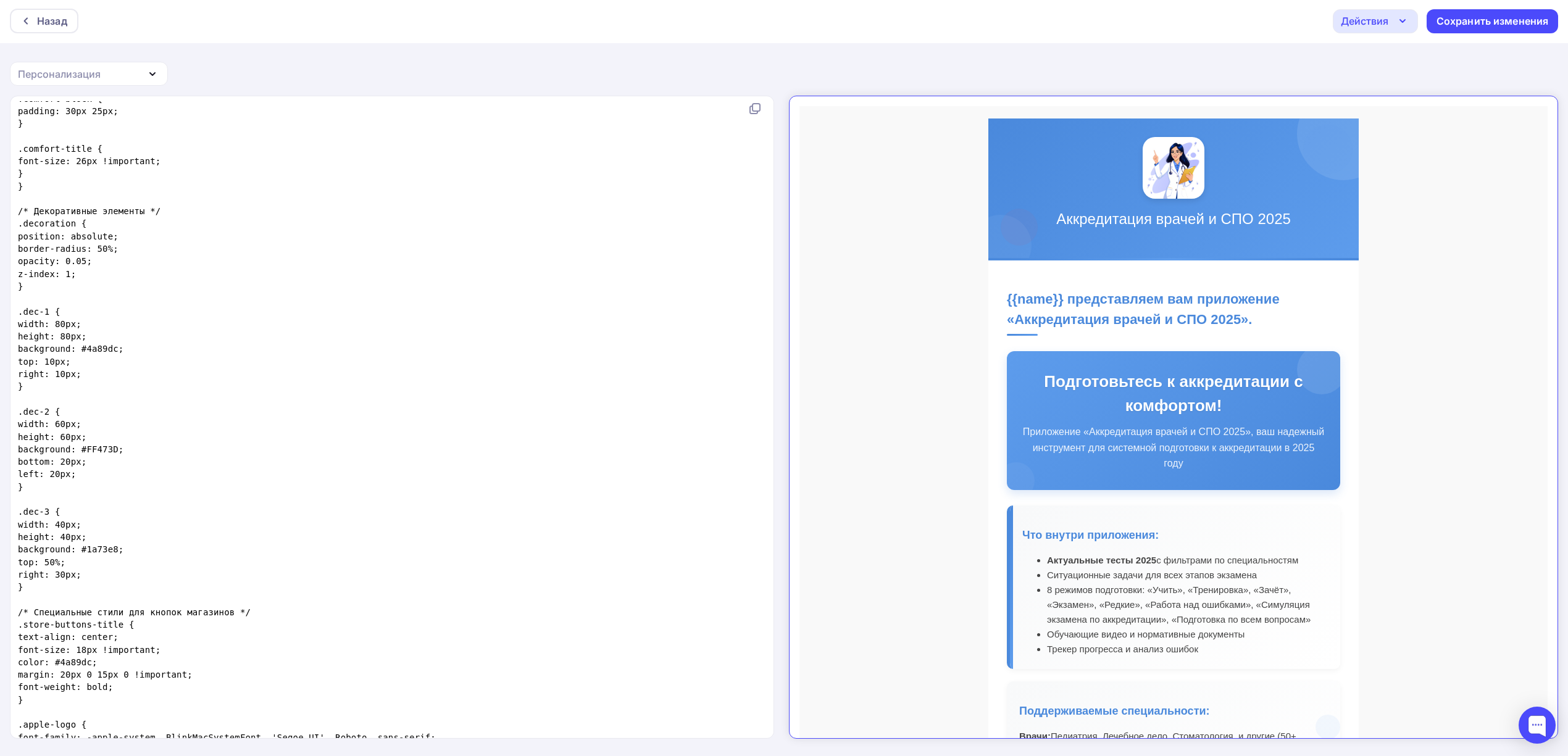
click at [775, 590] on div "x <!DOCTYPE html PUBLIC "-//W3C//DTD XHTML 1.0 Transitional//EN" "http://www.w3…" at bounding box center [392, 417] width 764 height 642
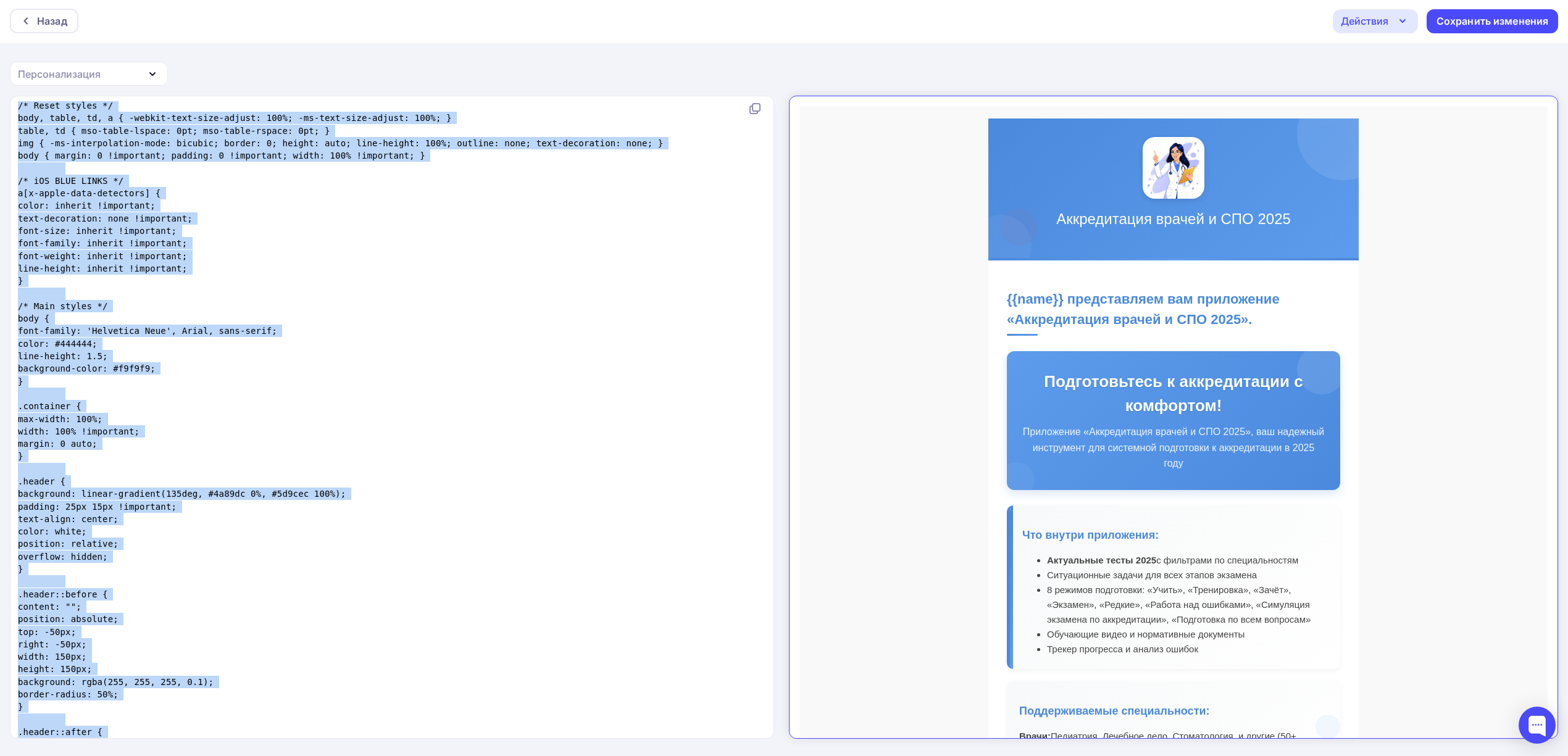
scroll to position [0, 0]
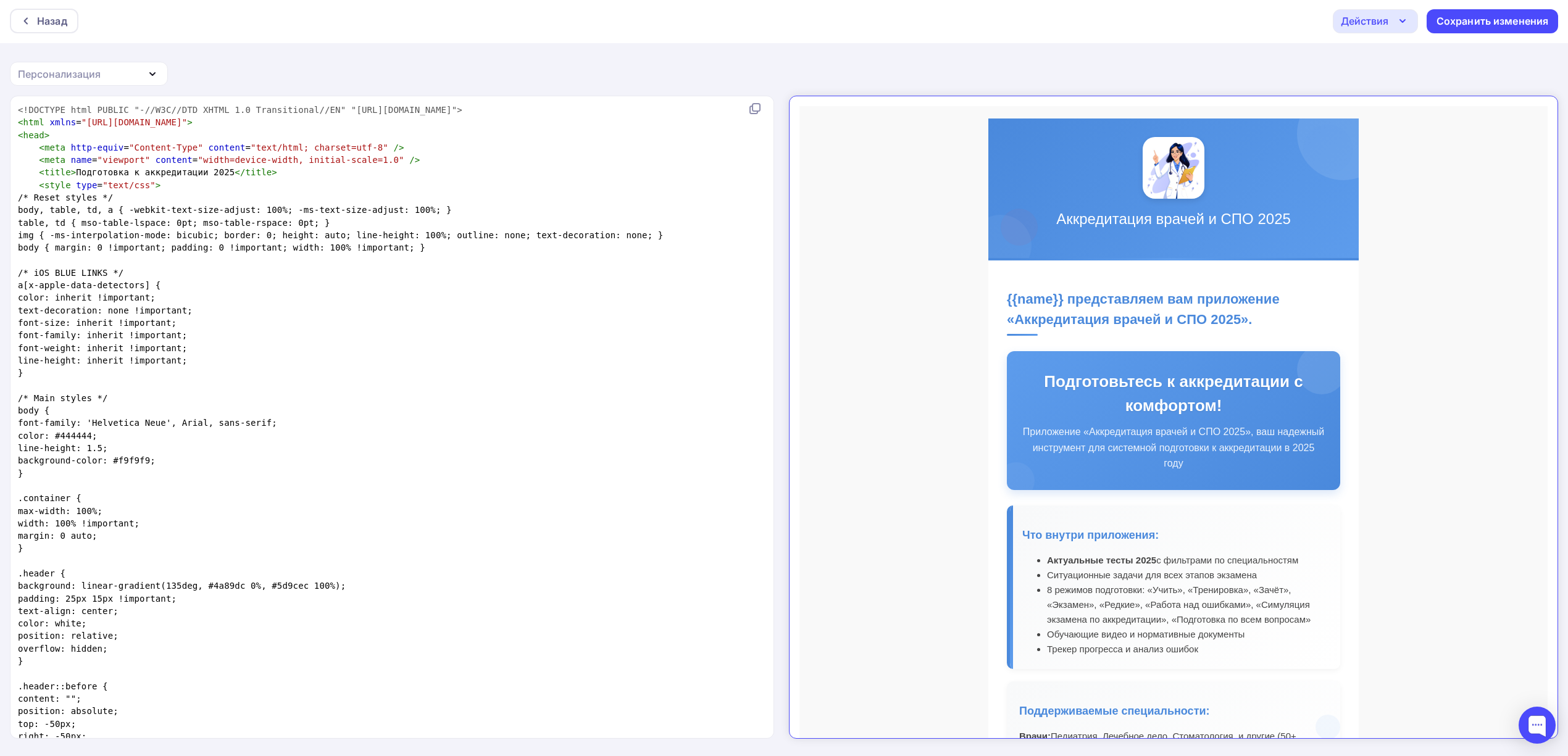
click at [487, 351] on pre "font-weight: inherit !important;" at bounding box center [389, 348] width 748 height 12
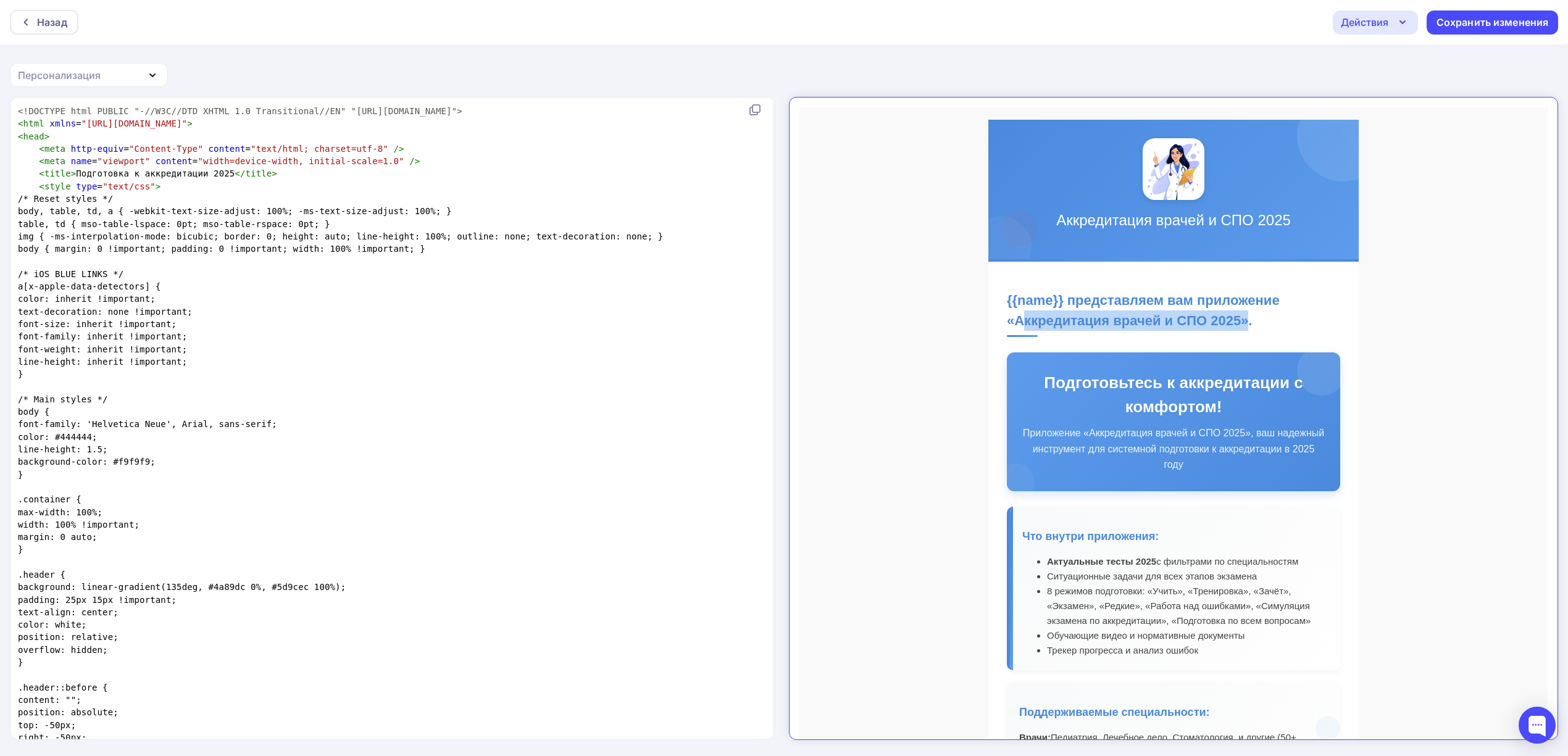
drag, startPoint x: 1227, startPoint y: 310, endPoint x: 1002, endPoint y: 308, distance: 225.0
click at [1002, 308] on h2 "{{name}} представляем вам приложение «Аккредитация врачей и СПО 2025»." at bounding box center [1163, 303] width 333 height 47
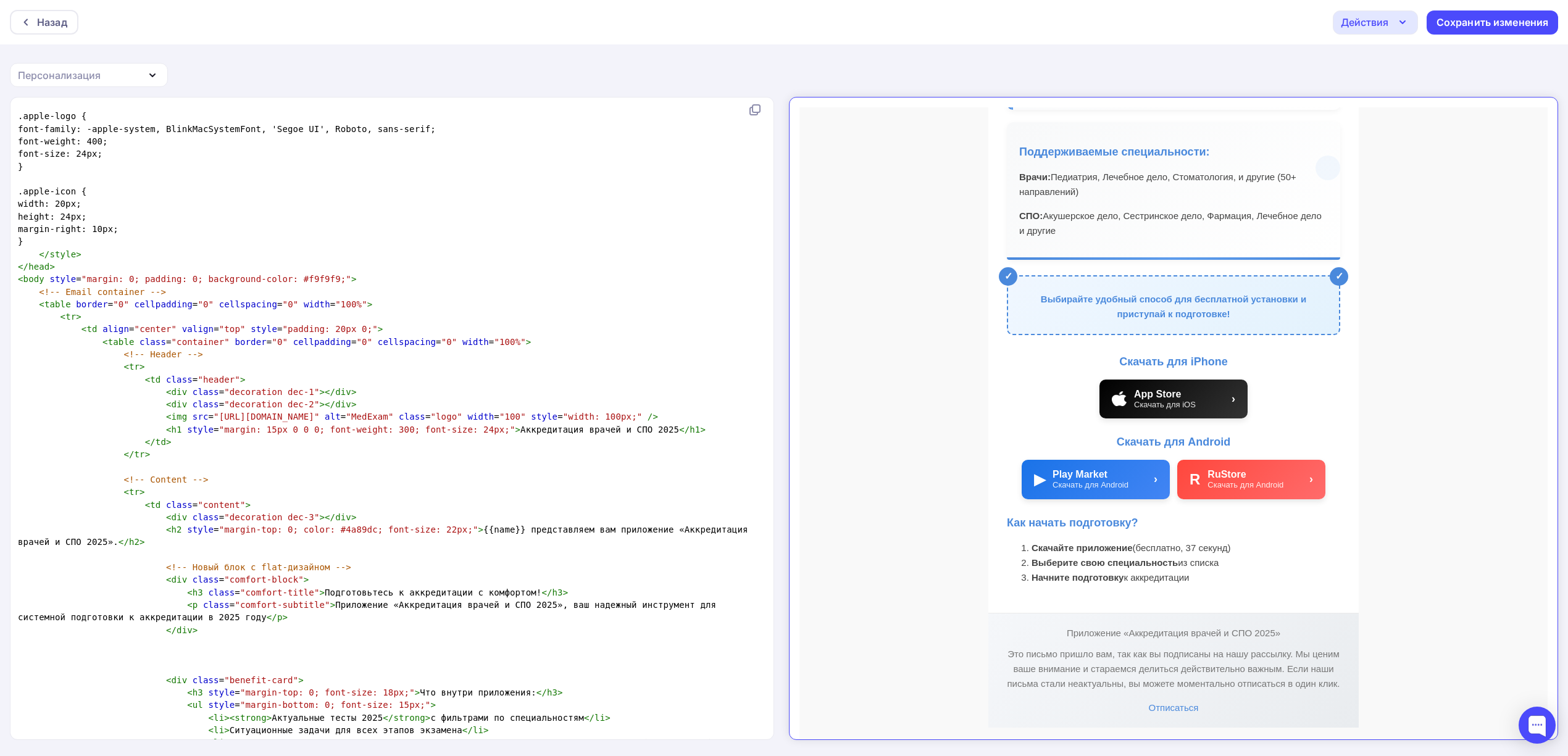
scroll to position [7808, 0]
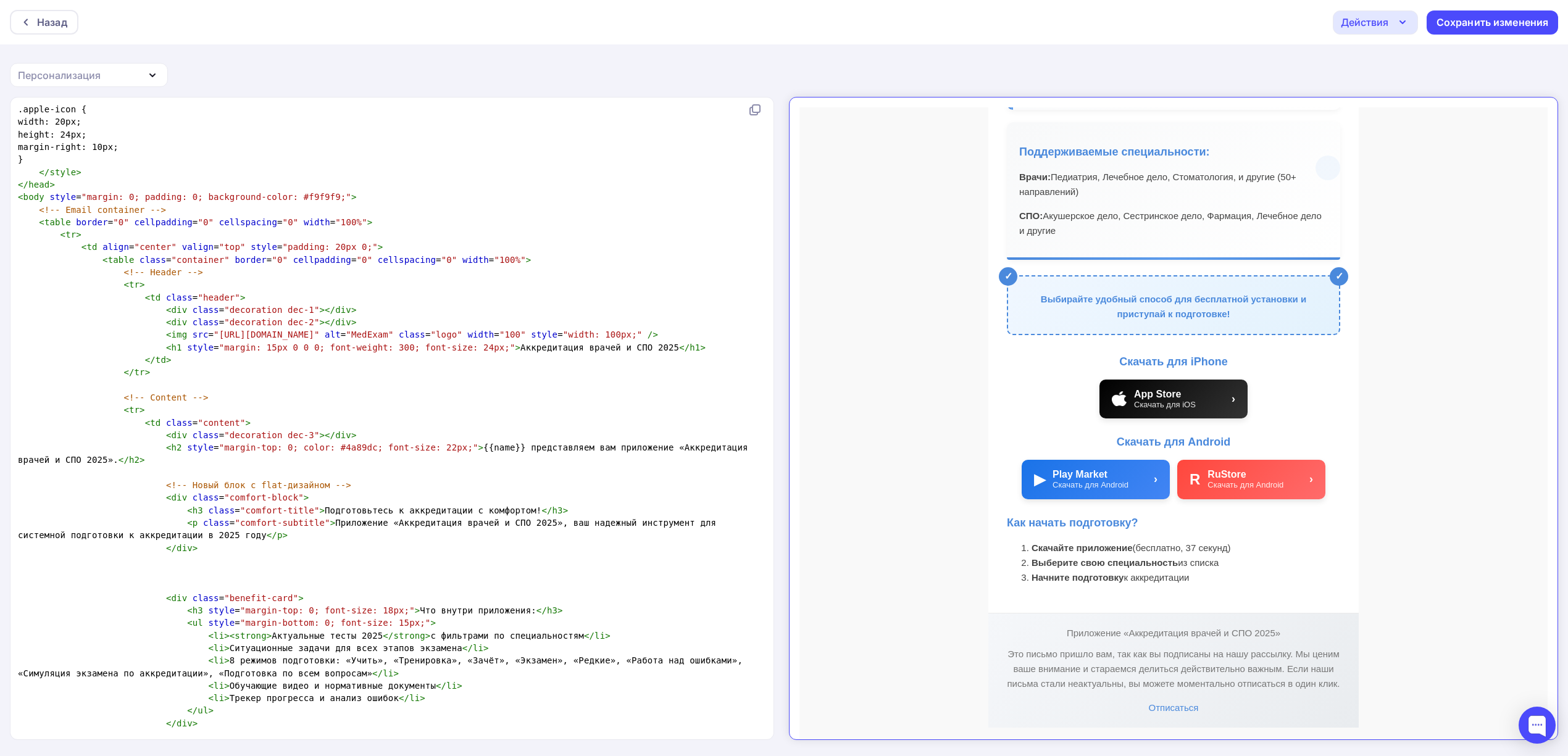
click at [41, 458] on span "< h2 style = "margin-top: 0; color: #4a89dc; font-size: 22px;" > {{name}} предс…" at bounding box center [386, 454] width 735 height 22
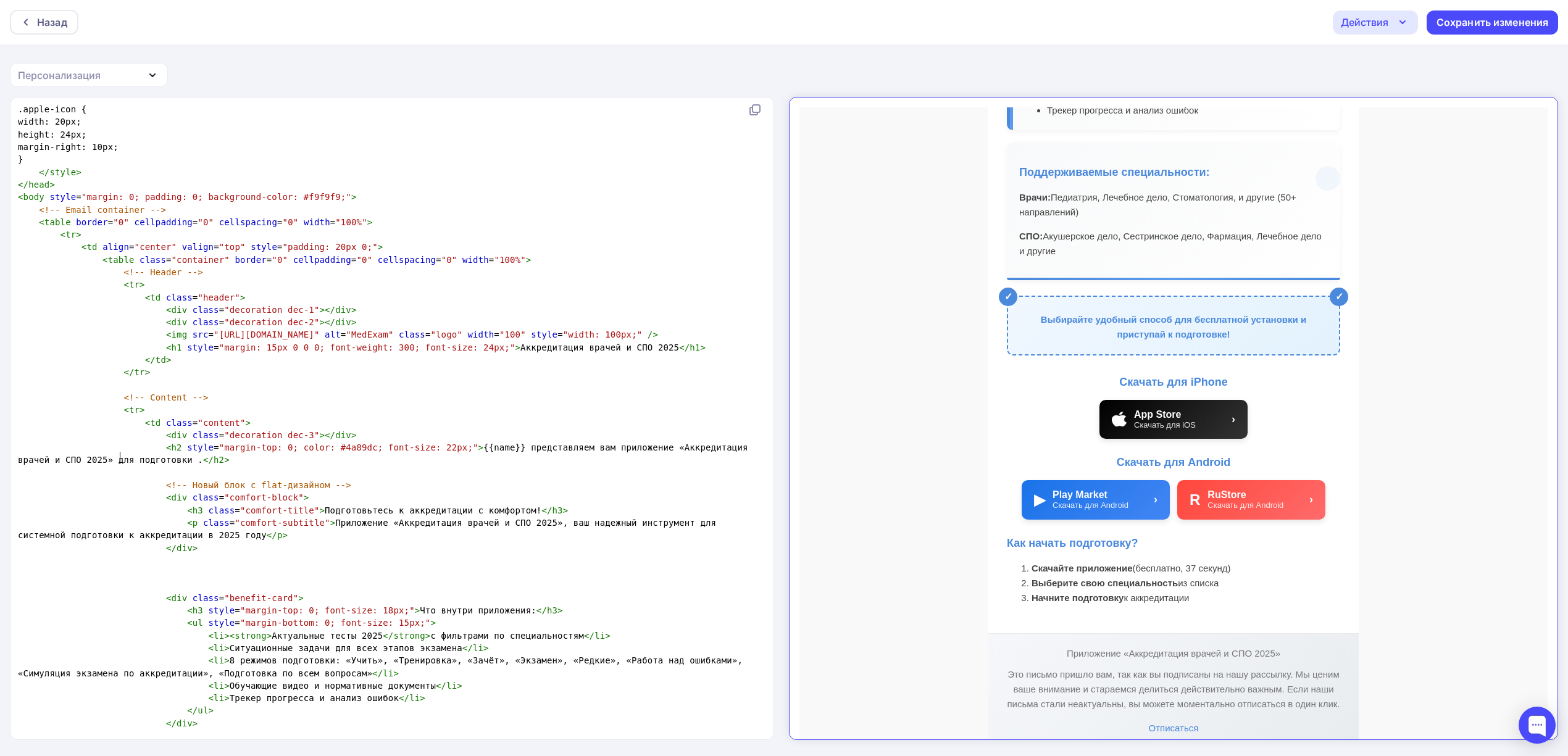
type textarea "для подготовки а"
type textarea "к аккредитации"
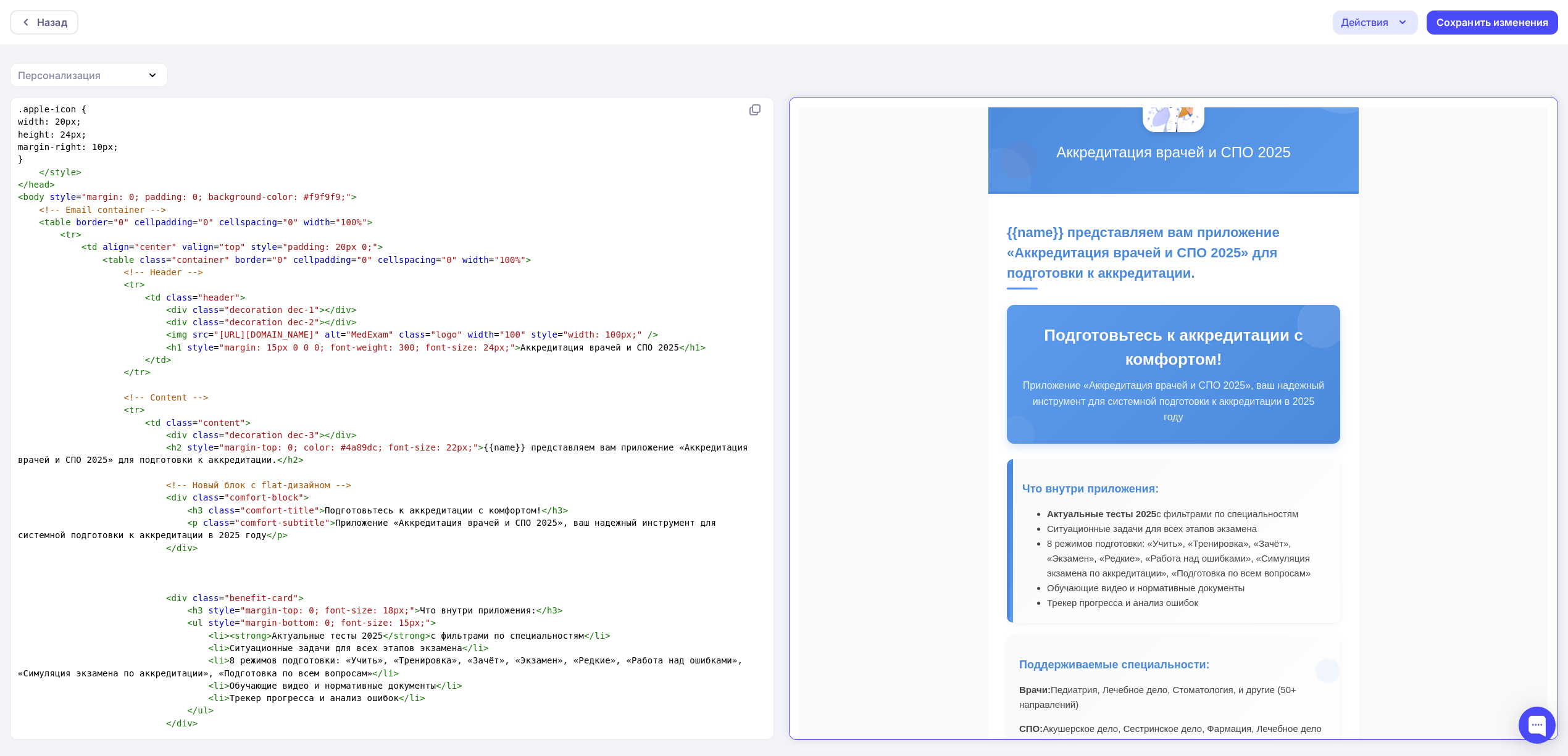
scroll to position [67, 0]
click at [419, 447] on span ""margin-top: 0; color: #4a89dc; font-size: 22px;"" at bounding box center [349, 447] width 260 height 10
type textarea "18"
click at [453, 419] on pre "< td class = "content" >" at bounding box center [389, 422] width 748 height 12
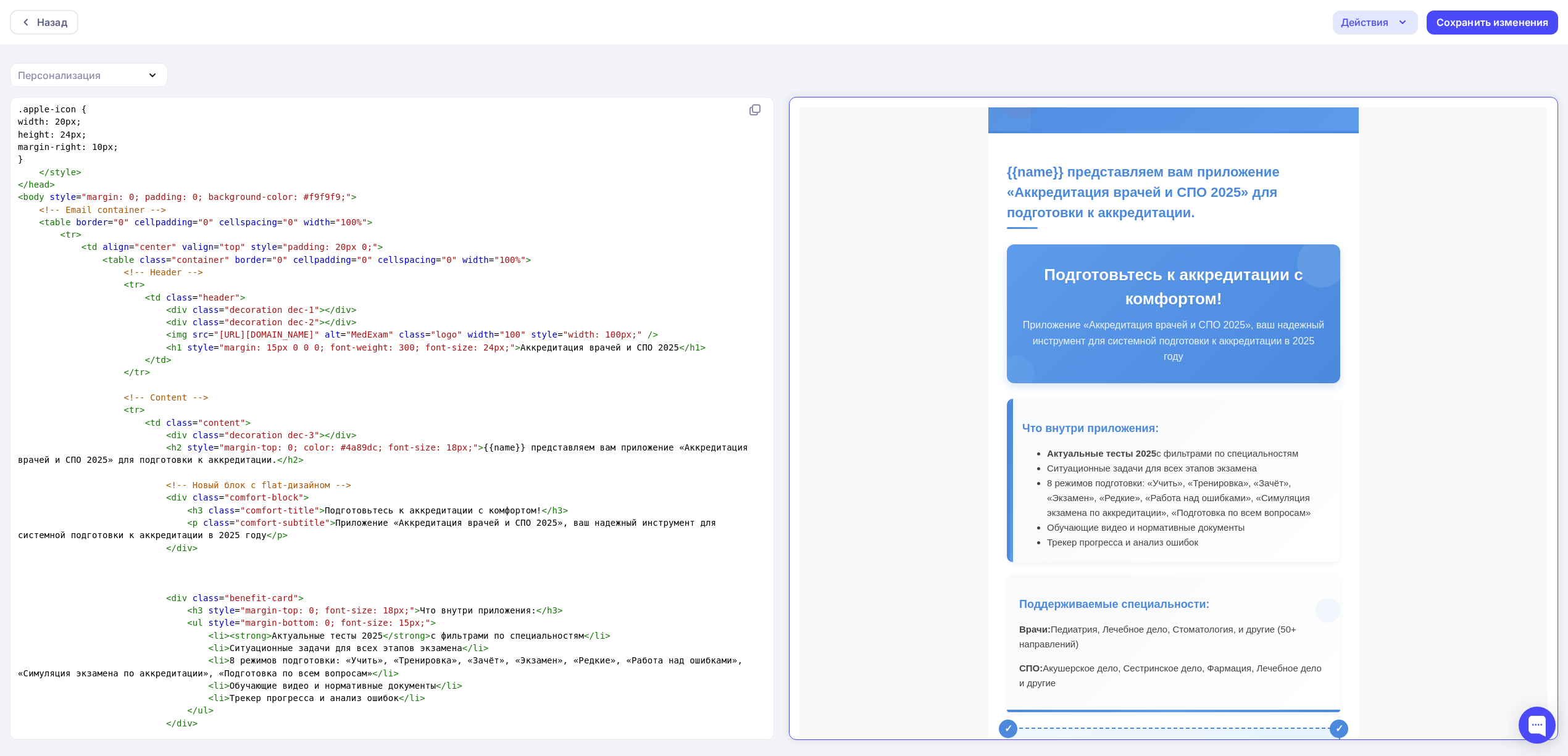
scroll to position [164, 0]
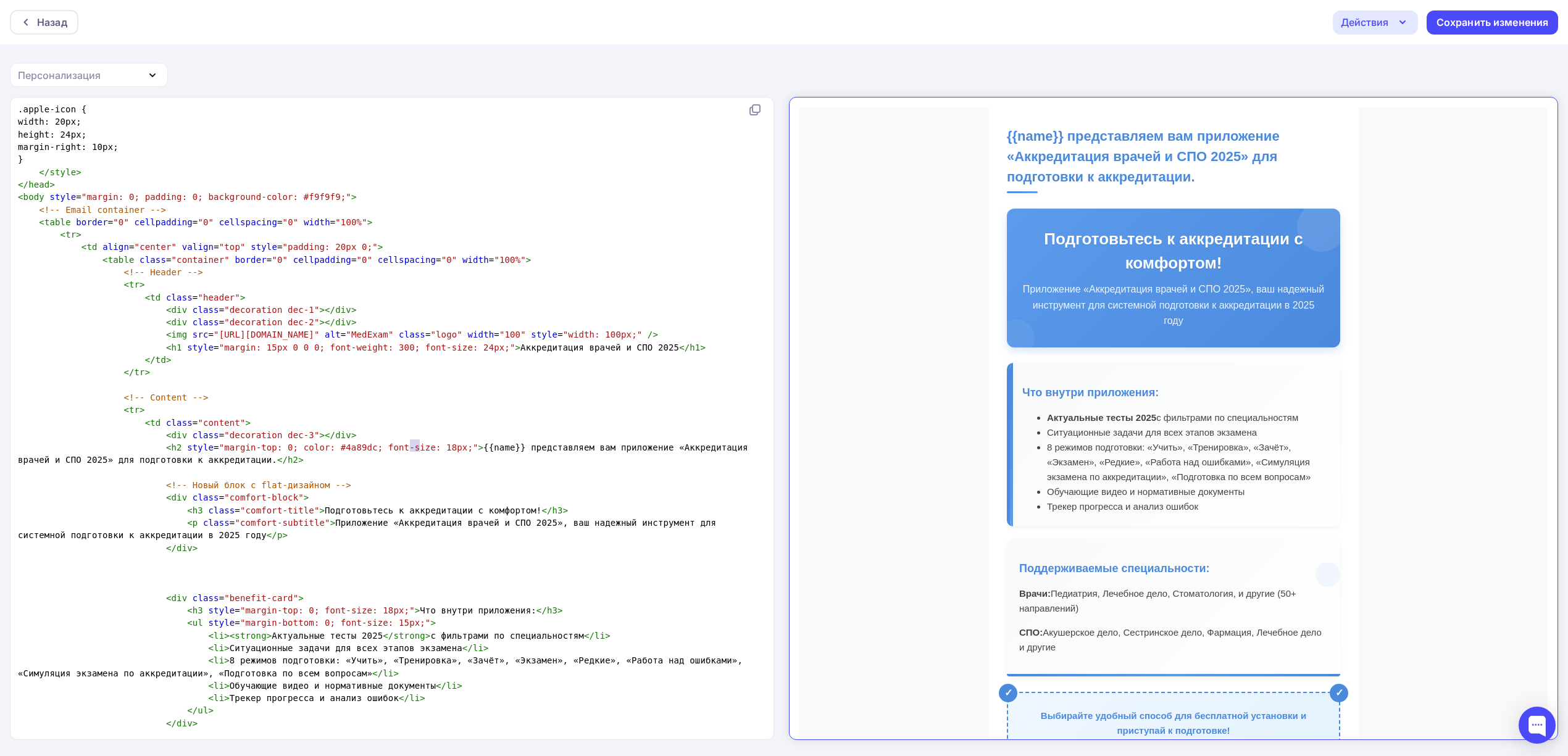
drag, startPoint x: 418, startPoint y: 442, endPoint x: 411, endPoint y: 446, distance: 8.1
click at [411, 446] on span ""margin-top: 0; color: #4a89dc; font-size: 18px;"" at bounding box center [349, 447] width 260 height 10
type textarea "16"
click at [518, 482] on pre "<!-- Новый блок с flat-дизайном -->" at bounding box center [389, 484] width 748 height 12
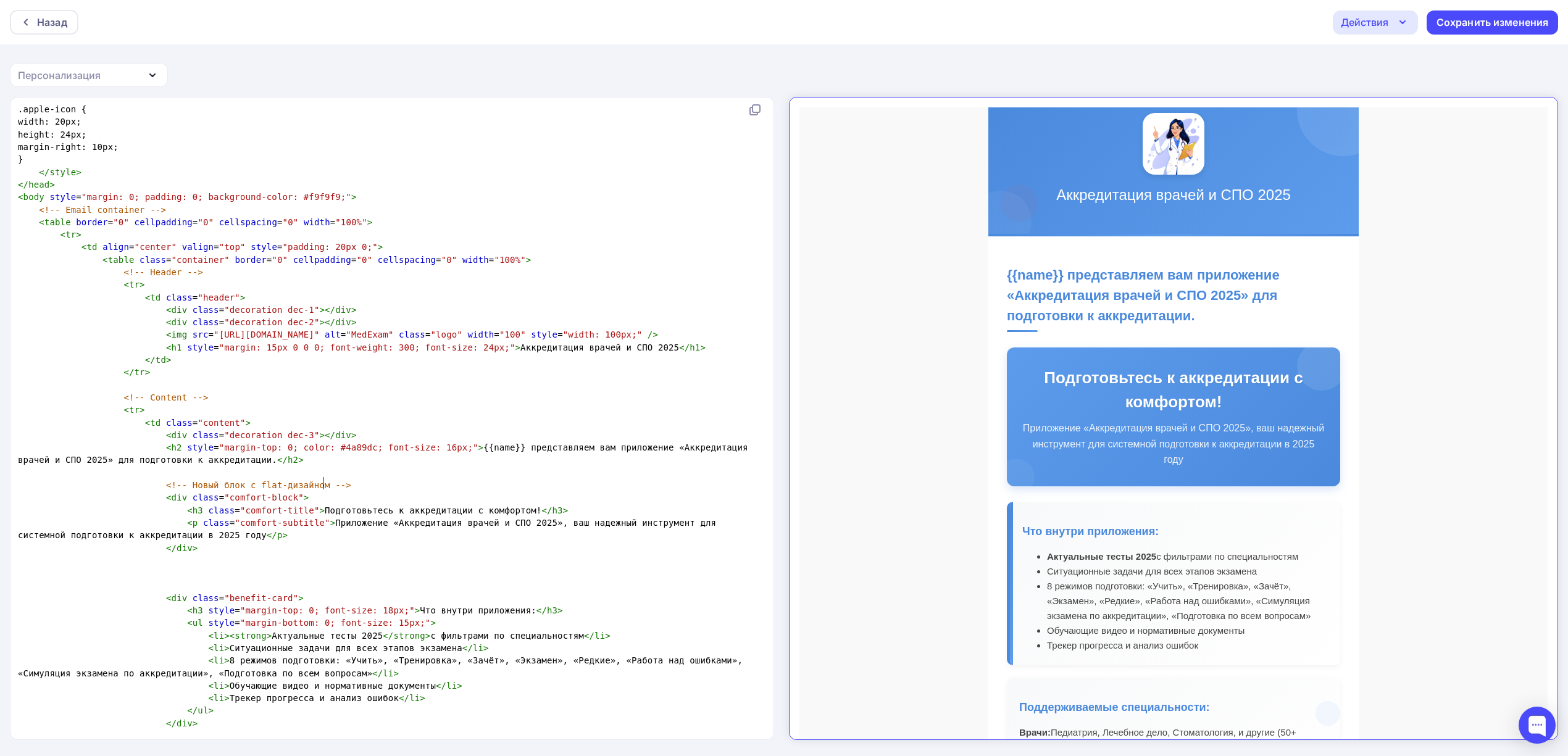
scroll to position [4, 0]
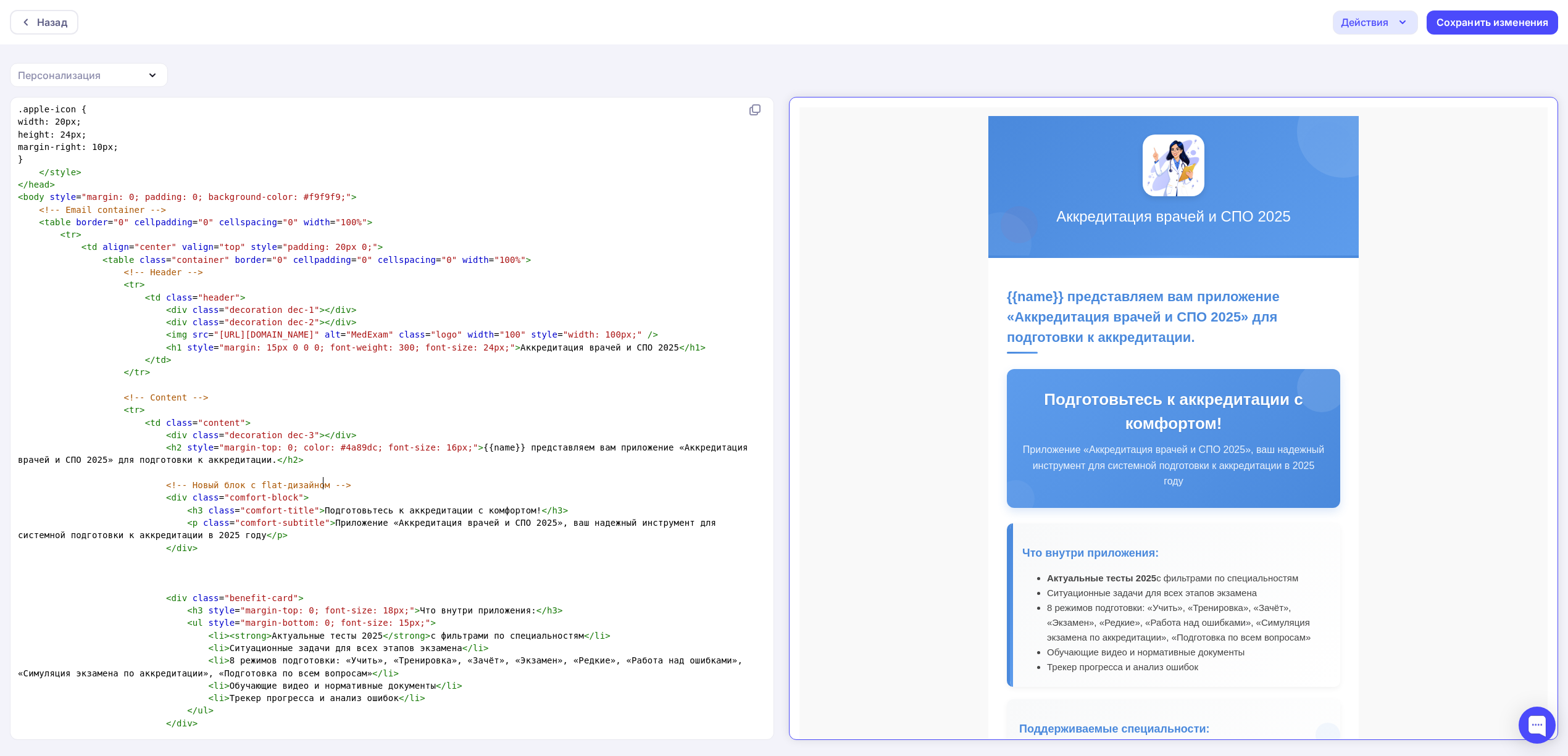
click at [635, 367] on pre "</ tr >" at bounding box center [389, 372] width 748 height 12
type textarea "<!DOCTYPE html PUBLIC "-//W3C//DTD XHTML 1.0 Transitional//EN" "http://www.w3.o…"
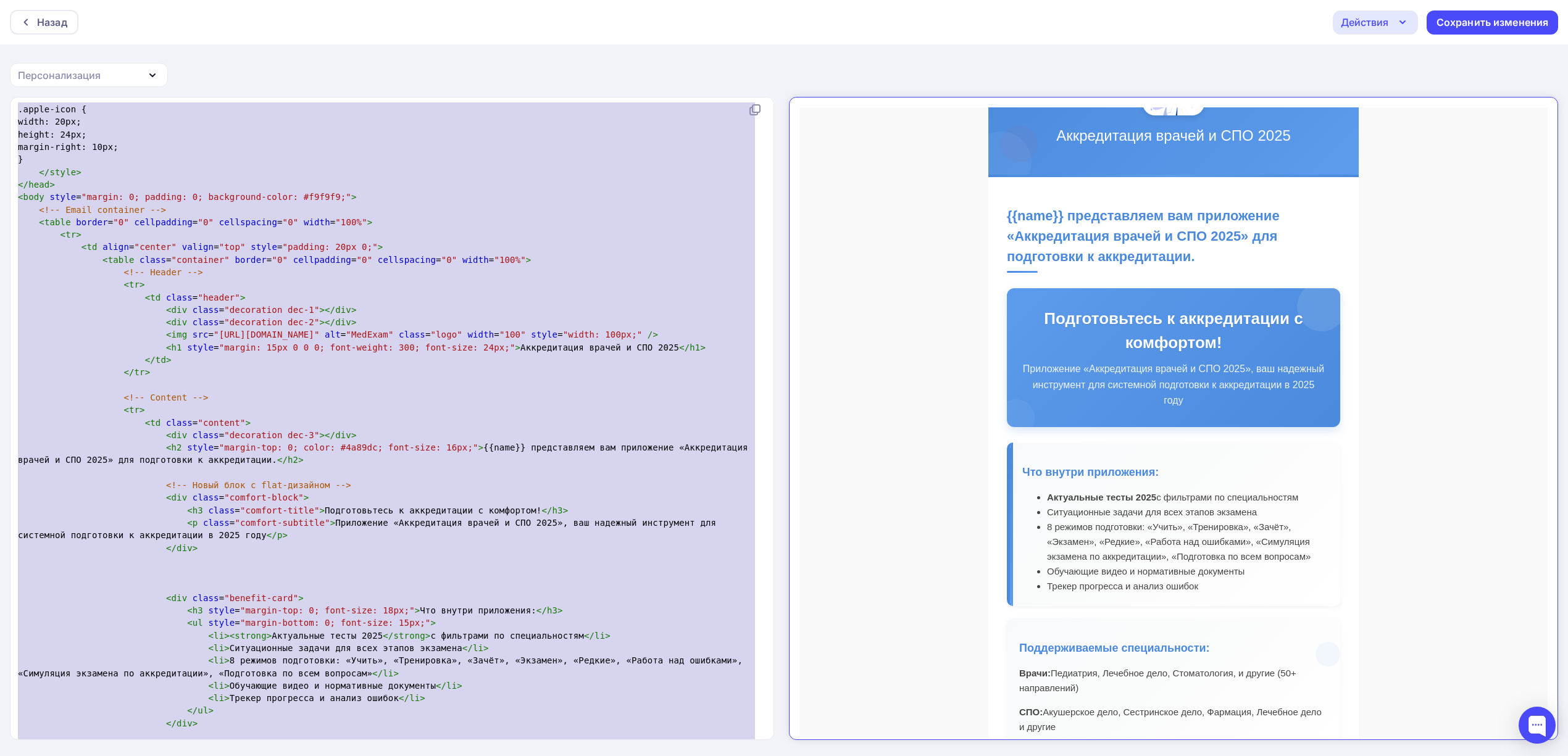
scroll to position [82, 0]
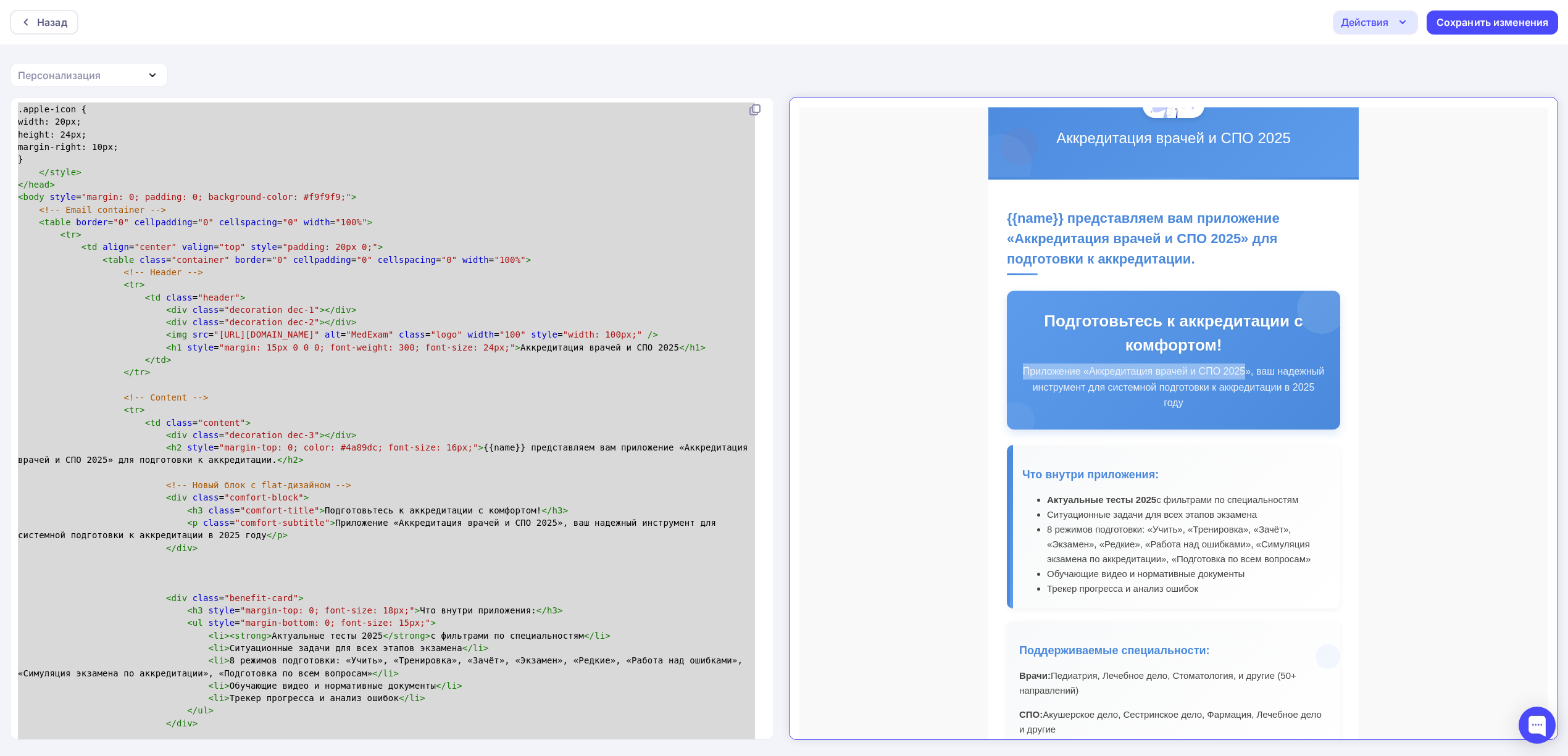
drag, startPoint x: 1231, startPoint y: 360, endPoint x: 995, endPoint y: 354, distance: 236.1
click at [996, 354] on div "Подготовьтесь к аккредитации с комфортом! Приложение «Аккредитация врачей и СПО…" at bounding box center [1163, 350] width 333 height 139
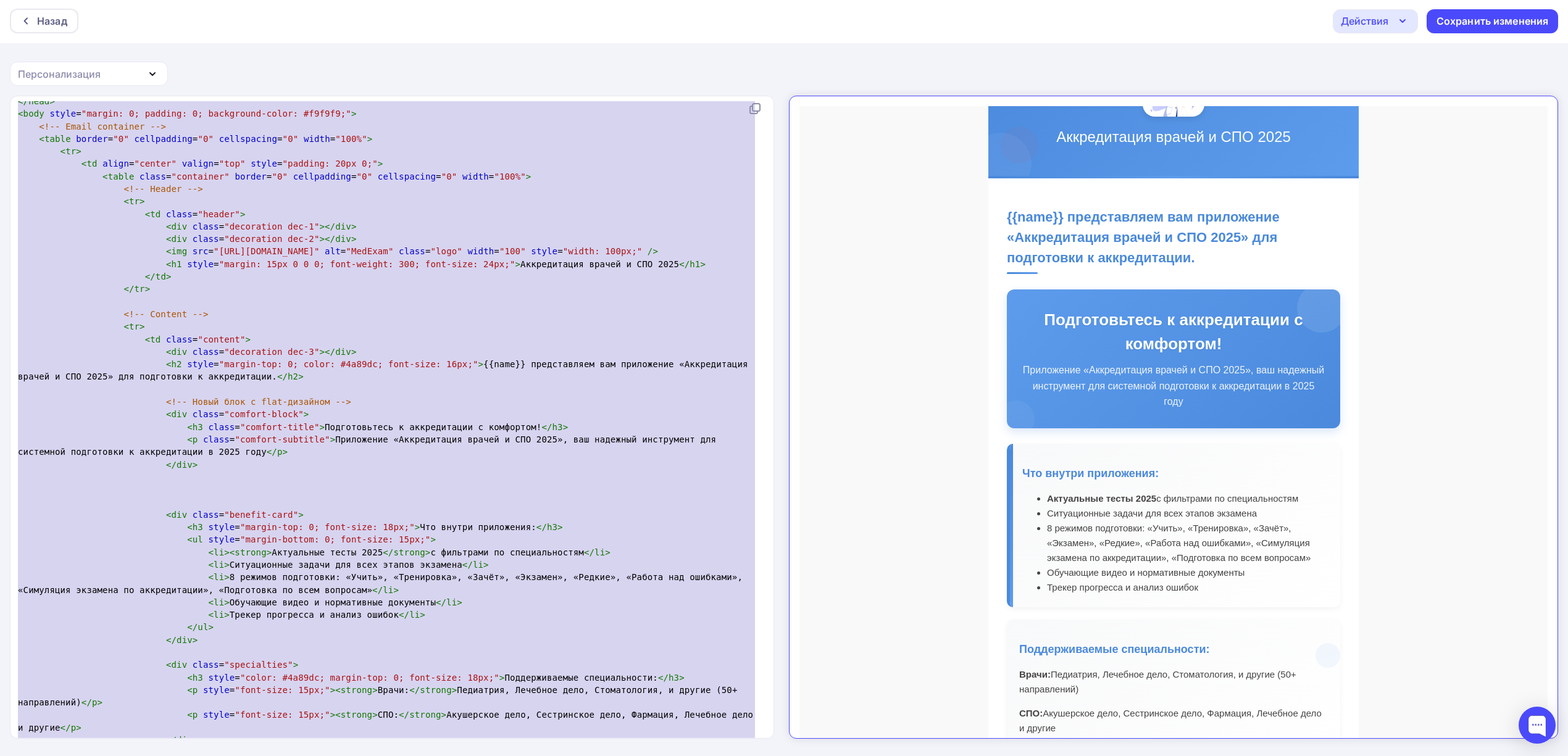
click at [221, 450] on pre "< p class = "comfort-subtitle" > Приложение «Аккредитация врачей и СПО 2025», в…" at bounding box center [389, 446] width 748 height 26
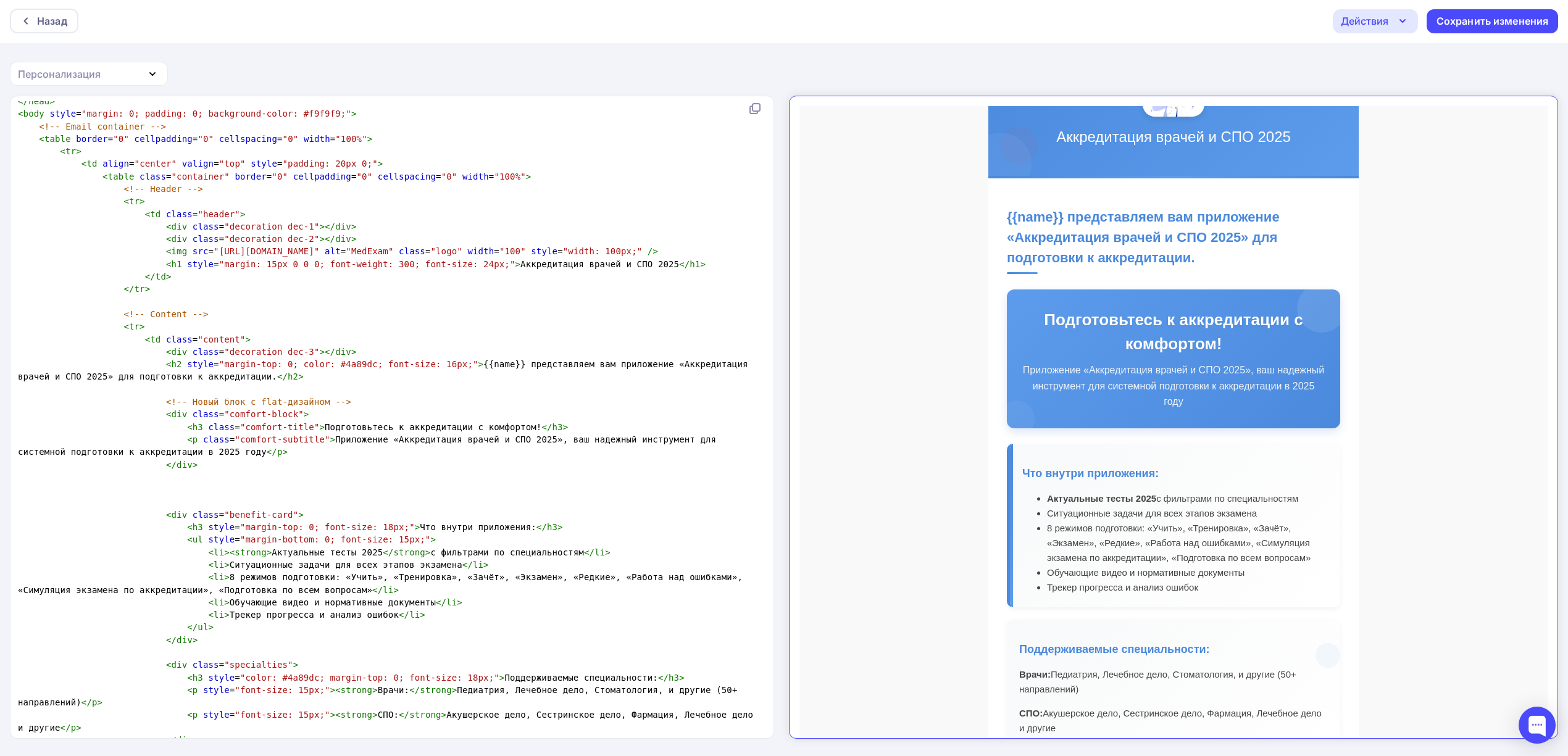
type textarea "<p class="comfort-subtitle">Приложение «Аккредитация врачей и СПО 2025», ваш на…"
click at [171, 440] on span "< p class = "comfort-subtitle" > Приложение «Аккредитация врачей и СПО 2025», в…" at bounding box center [370, 446] width 704 height 22
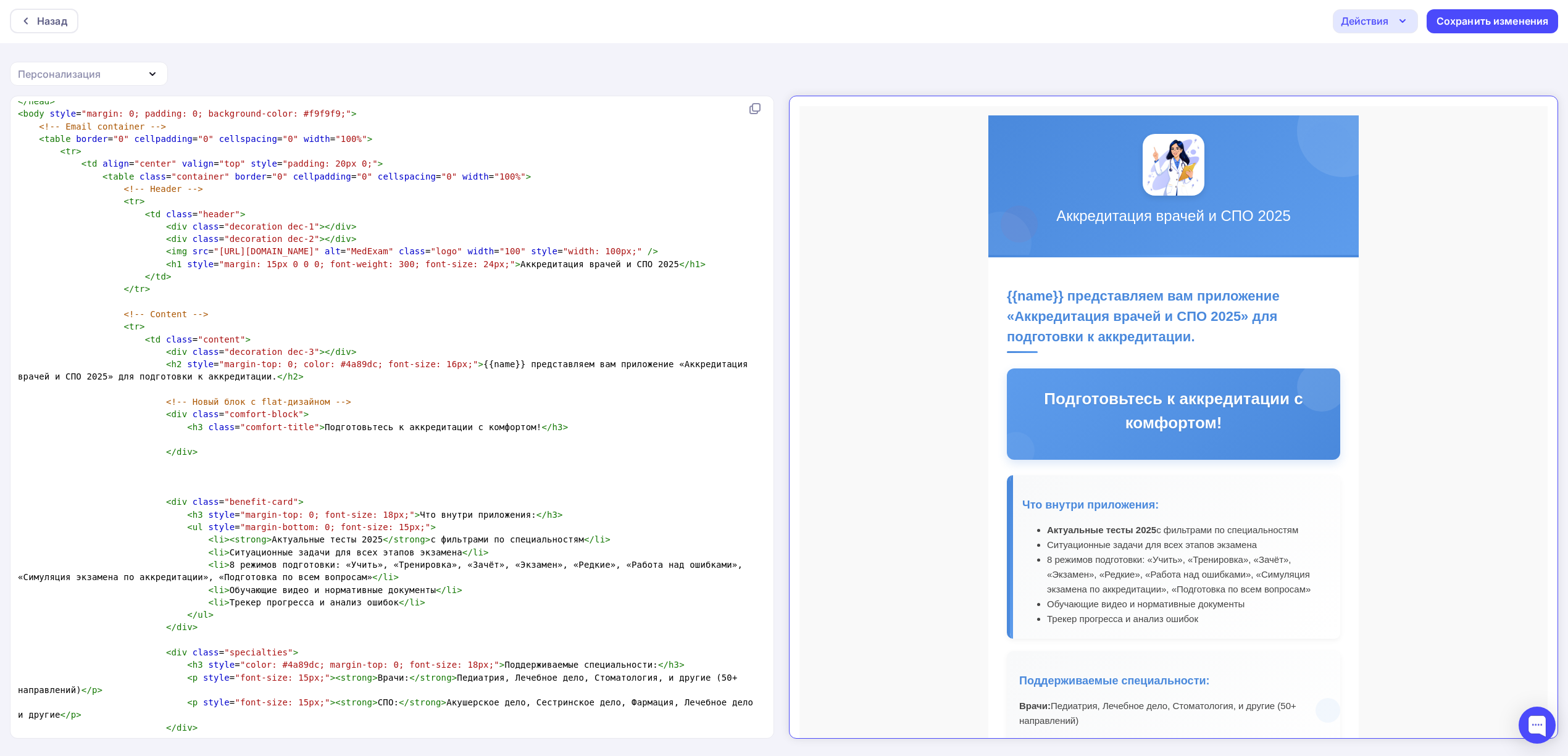
scroll to position [0, 0]
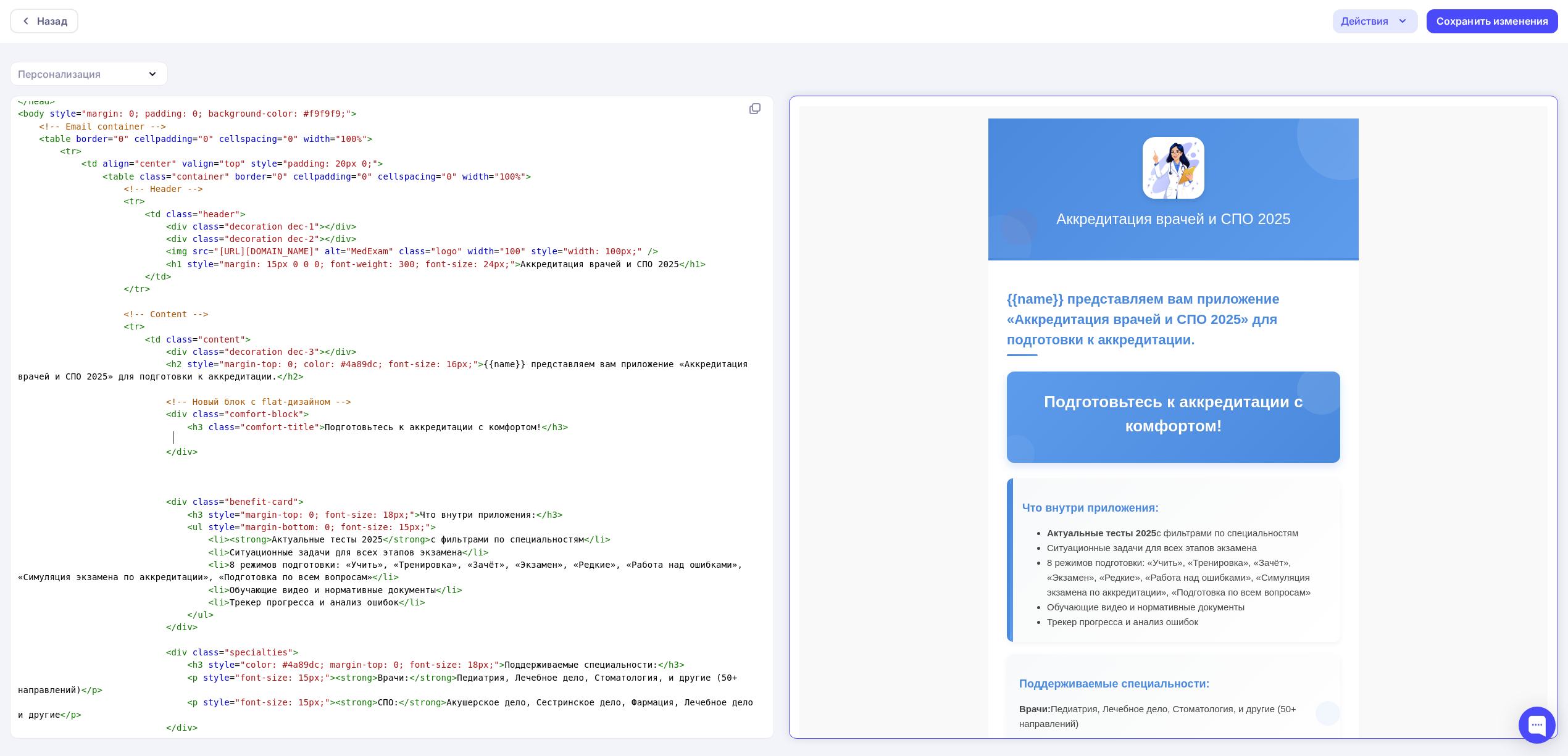
click at [1188, 329] on h2 "{{name}} представляем вам приложение «Аккредитация врачей и СПО 2025» для подго…" at bounding box center [1163, 312] width 333 height 68
drag, startPoint x: 1180, startPoint y: 334, endPoint x: 994, endPoint y: 332, distance: 186.0
click at [996, 332] on h2 "{{name}} представляем вам приложение «Аккредитация врачей и СПО 2025» для подго…" at bounding box center [1163, 312] width 333 height 68
click at [756, 421] on pre "< h3 class = "comfort-title" > Подготовьтесь к аккредитации с комфортом! </ h3 >" at bounding box center [389, 427] width 748 height 12
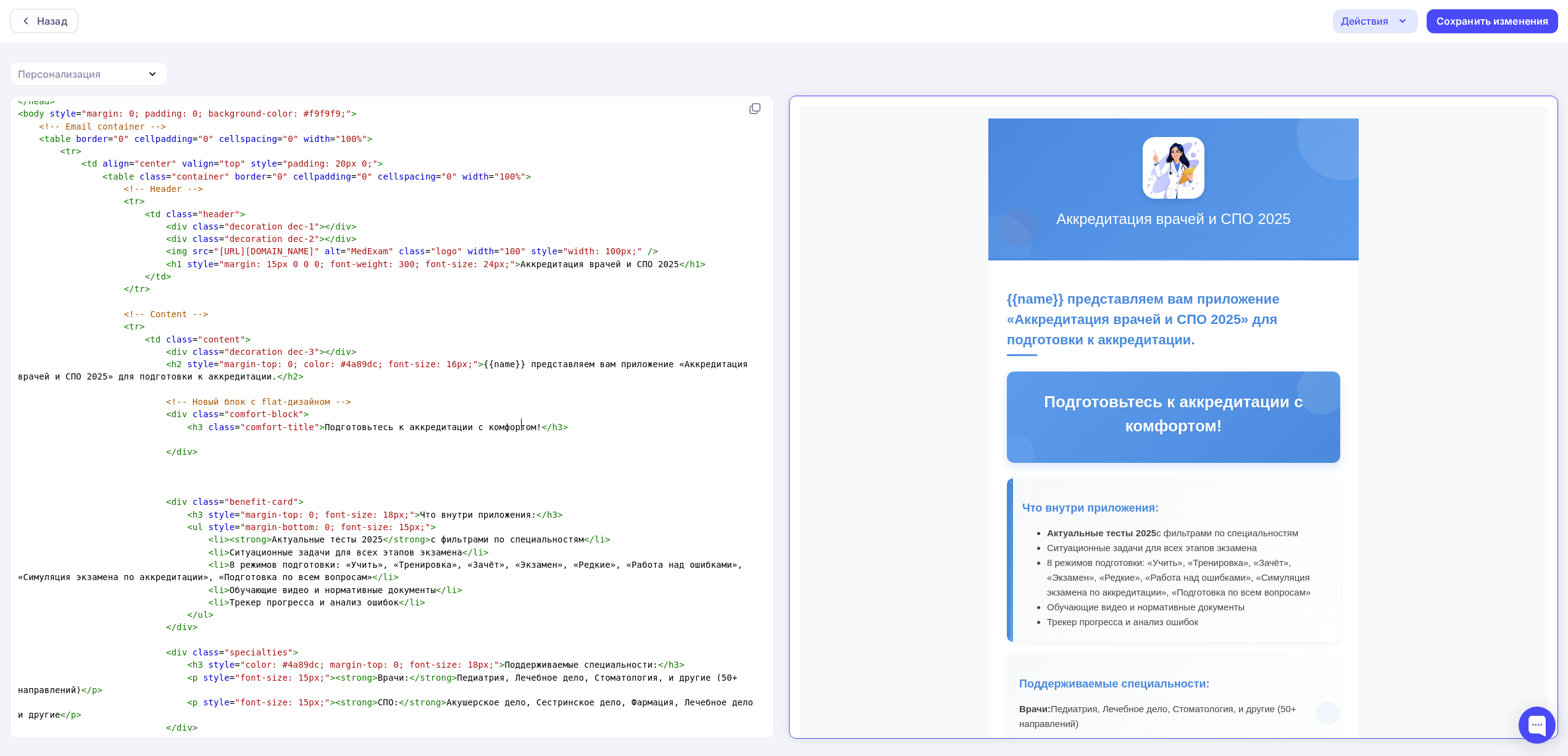
type textarea "<p class="comfort-subtitle">Приложение «Аккредитация врачей и СПО 2025», ваш на…"
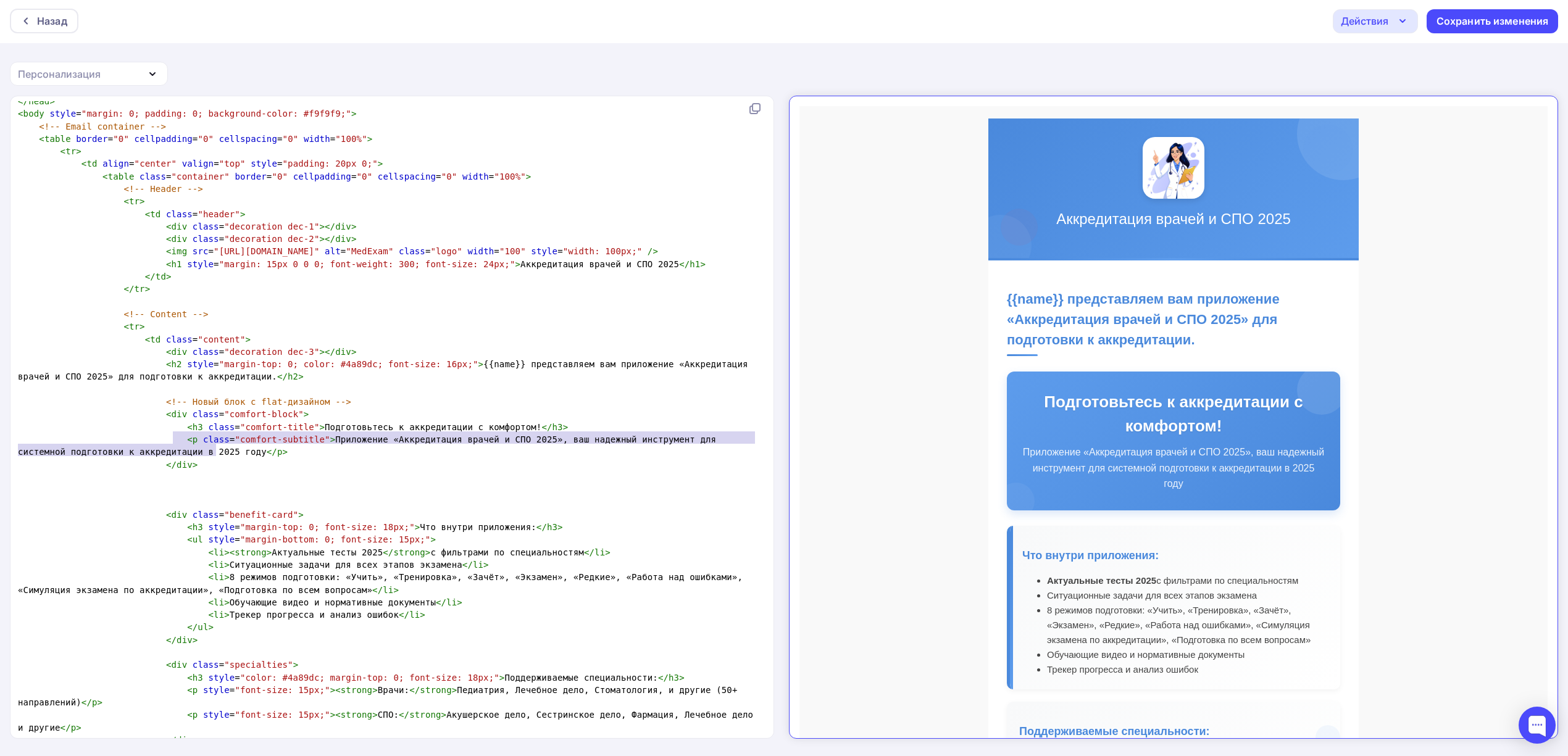
click at [1152, 458] on p "Приложение «Аккредитация врачей и СПО 2025», ваш надежный инструмент для систем…" at bounding box center [1163, 457] width 302 height 47
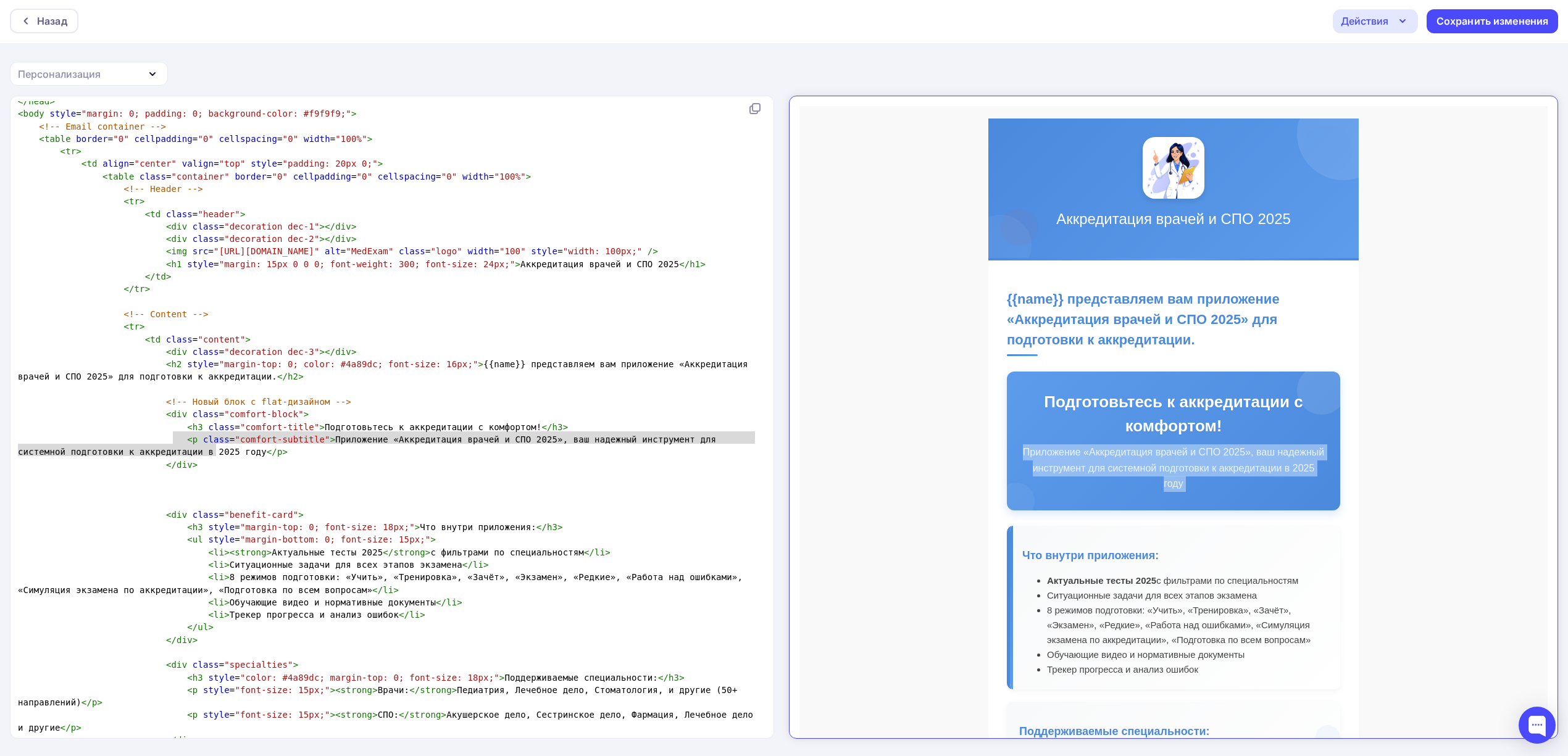
click at [1152, 458] on p "Приложение «Аккредитация врачей и СПО 2025», ваш надежный инструмент для систем…" at bounding box center [1163, 457] width 302 height 47
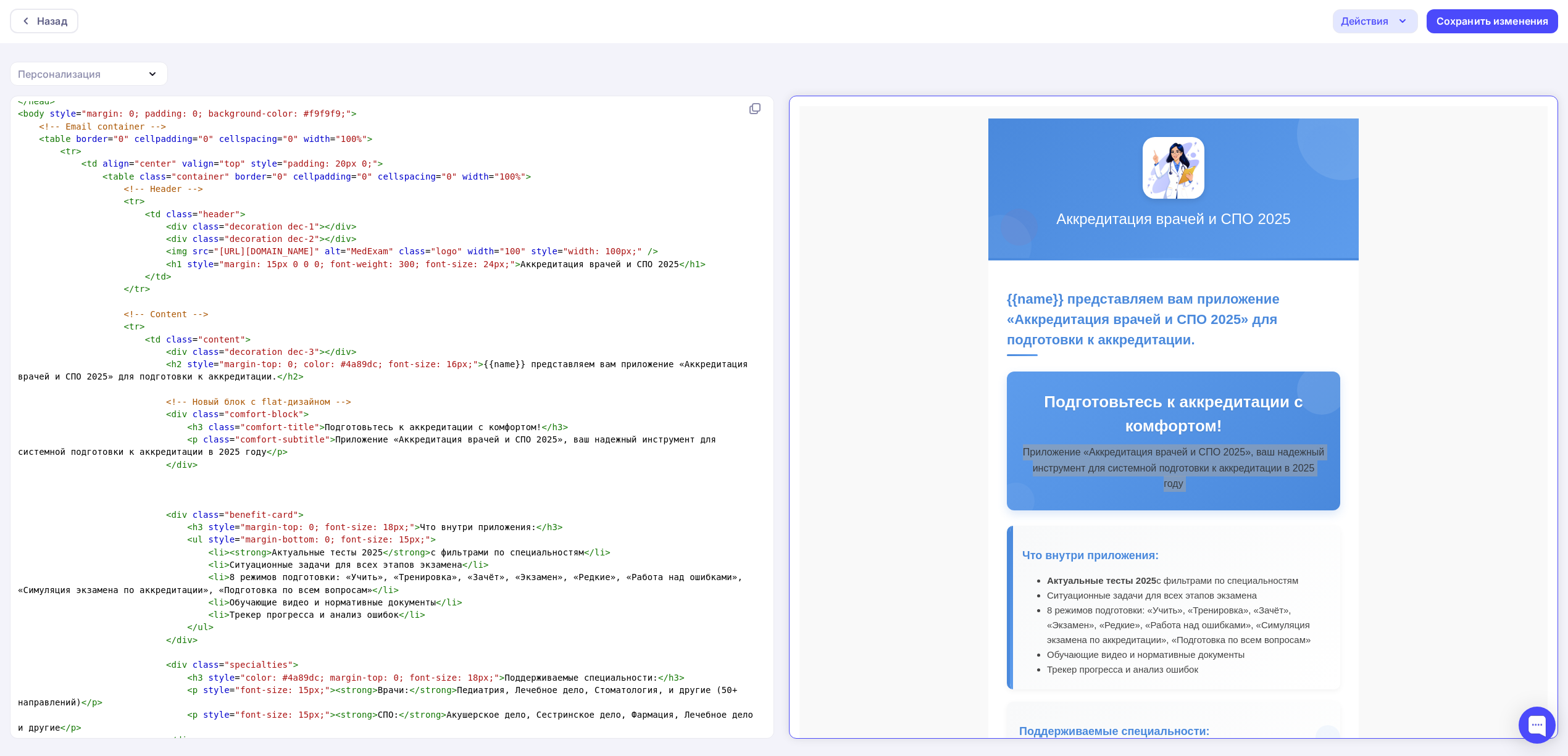
click at [485, 423] on span "< h3 class = "comfort-title" > Подготовьтесь к аккредитации с комфортом! </ h3 >" at bounding box center [293, 427] width 550 height 10
type textarea "Подготовьтесь к аккредитации с комфортом"
drag, startPoint x: 491, startPoint y: 422, endPoint x: 298, endPoint y: 423, distance: 193.0
click at [298, 423] on span "< h3 class = "comfort-title" > Подготовьтесь к аккредитации с комфортом! </ h3 >" at bounding box center [293, 427] width 550 height 10
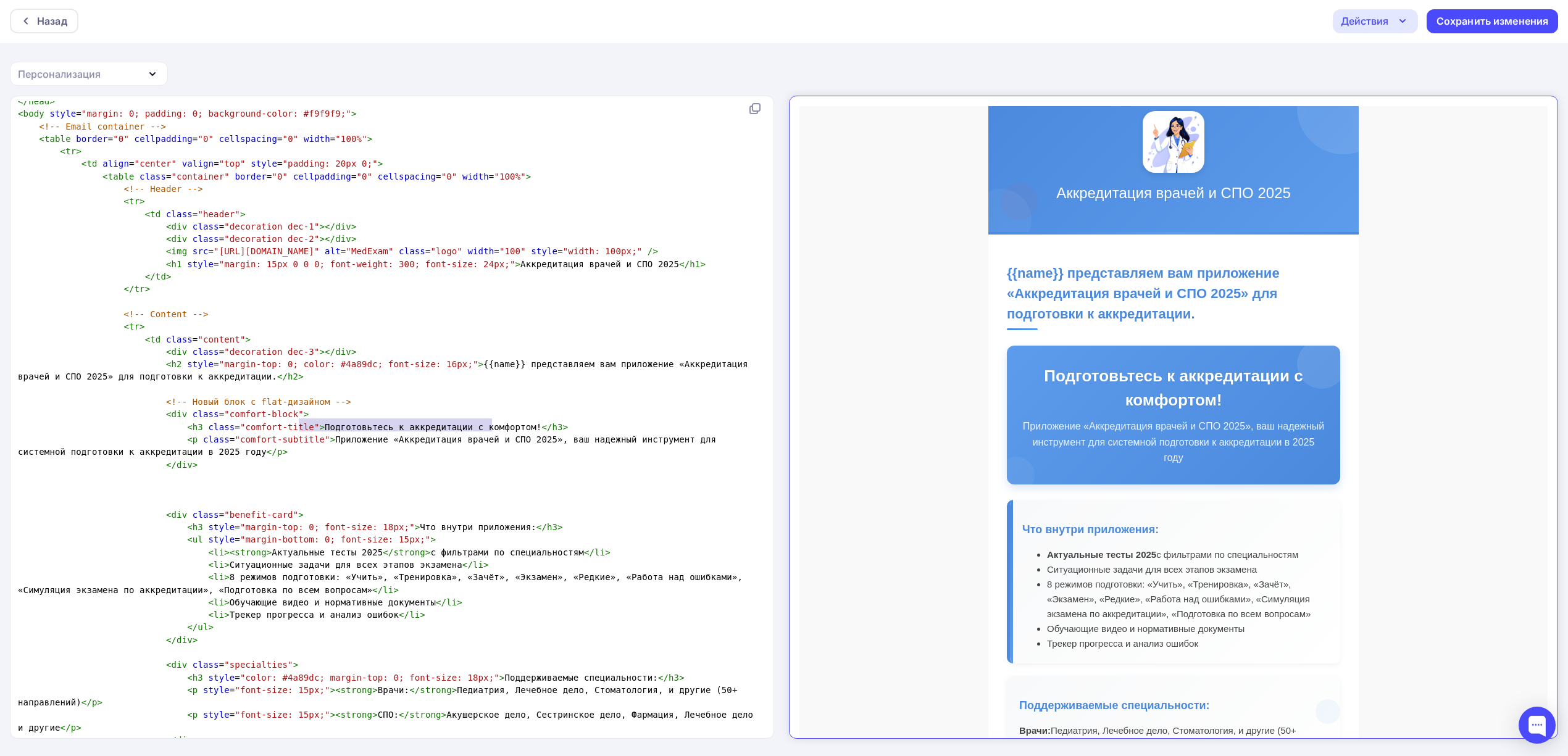
scroll to position [4, 0]
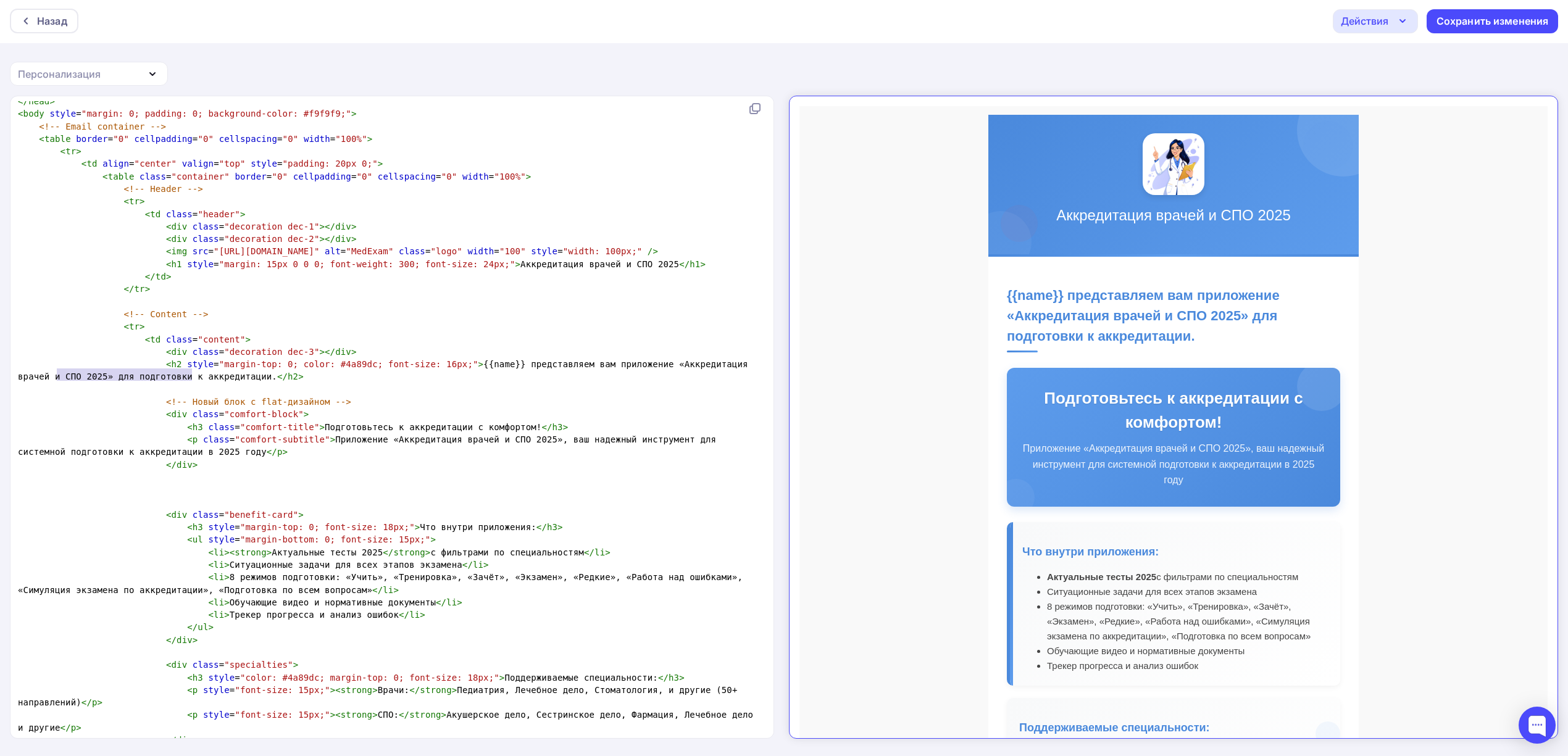
type textarea "для подготовки к аккредитации."
drag, startPoint x: 190, startPoint y: 374, endPoint x: 46, endPoint y: 376, distance: 144.0
click at [46, 376] on span "< h2 style = "margin-top: 0; color: #4a89dc; font-size: 16px;" > {{name}} предс…" at bounding box center [386, 370] width 735 height 22
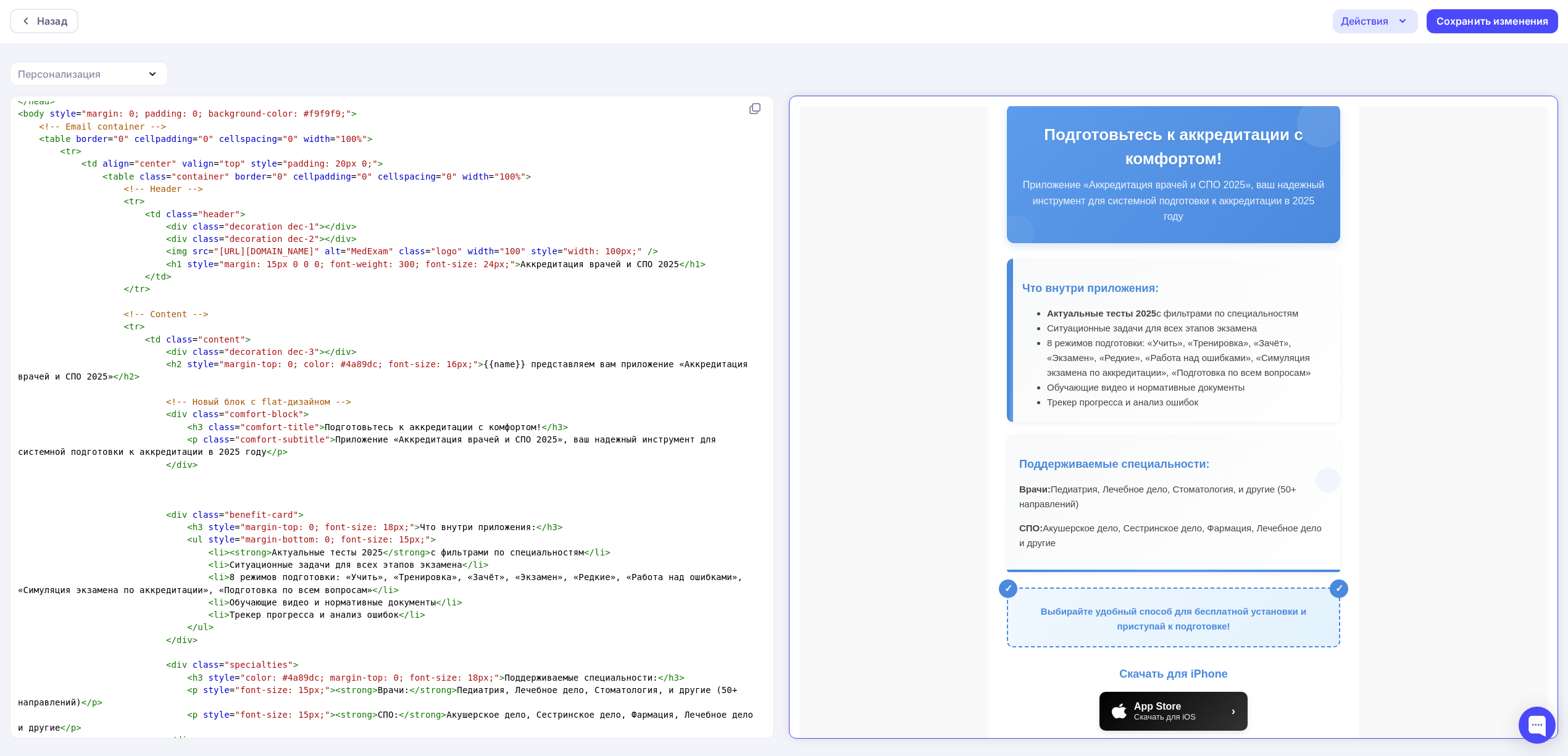
scroll to position [231, 0]
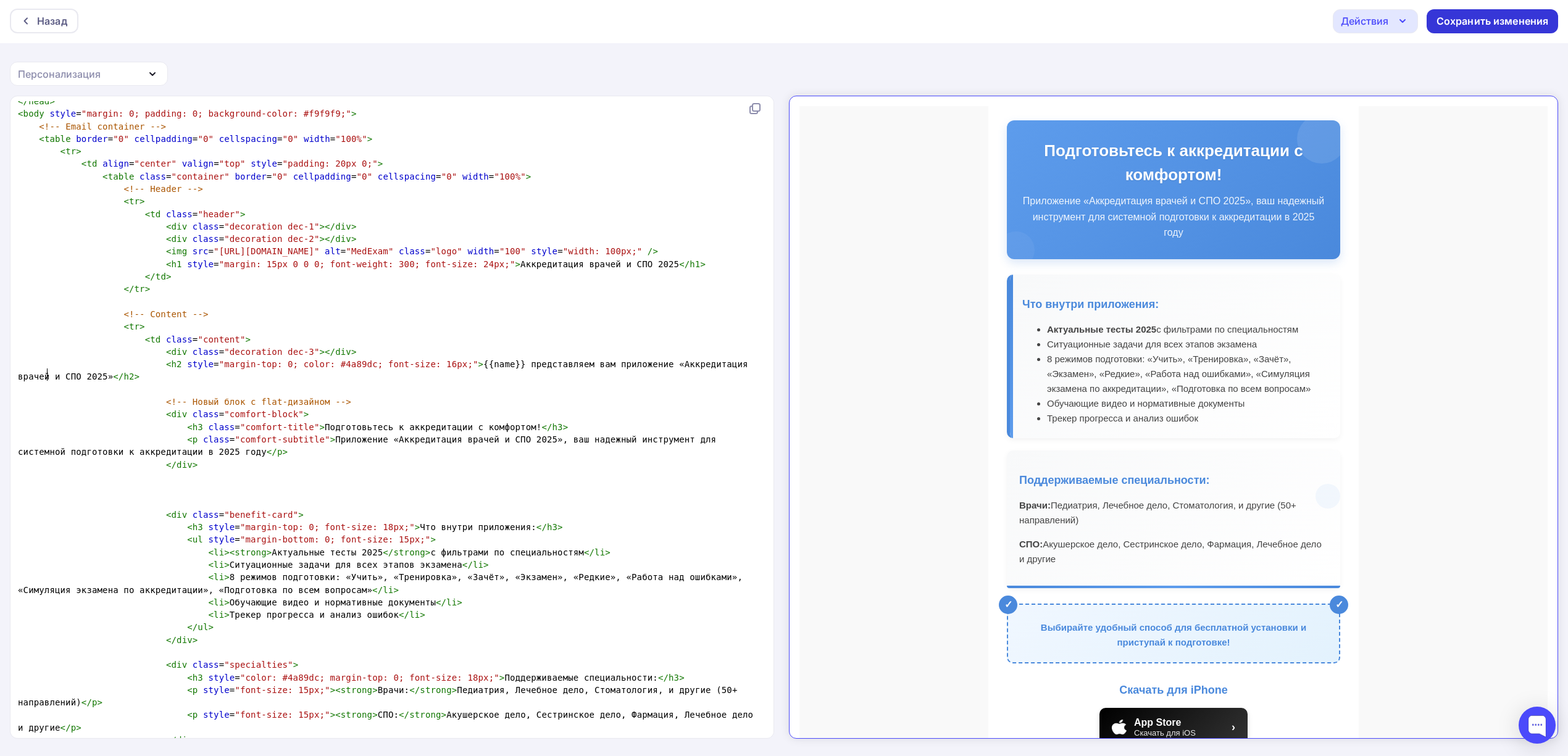
click at [1461, 22] on div "Сохранить изменения" at bounding box center [1493, 21] width 113 height 14
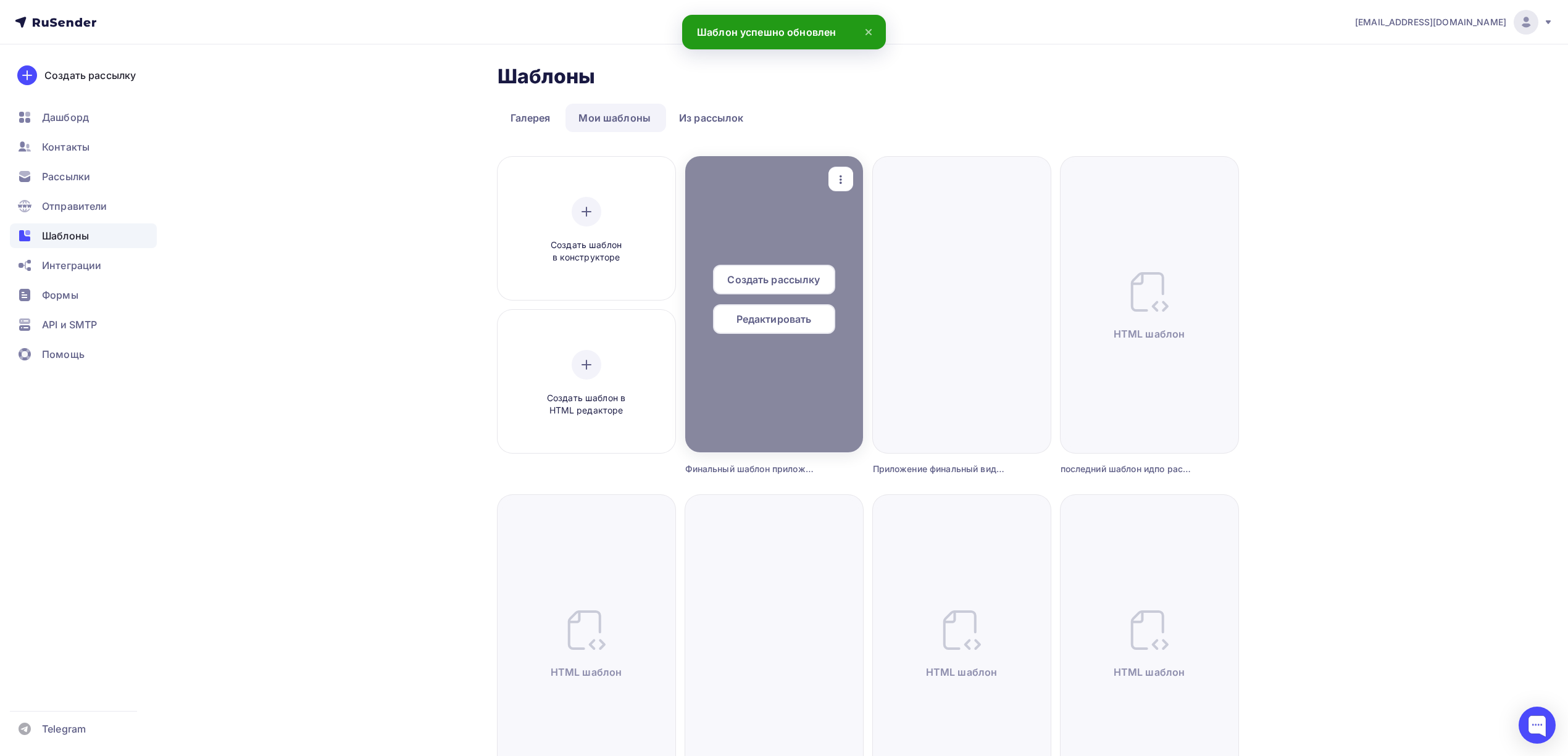
click at [776, 324] on span "Редактировать" at bounding box center [774, 319] width 75 height 15
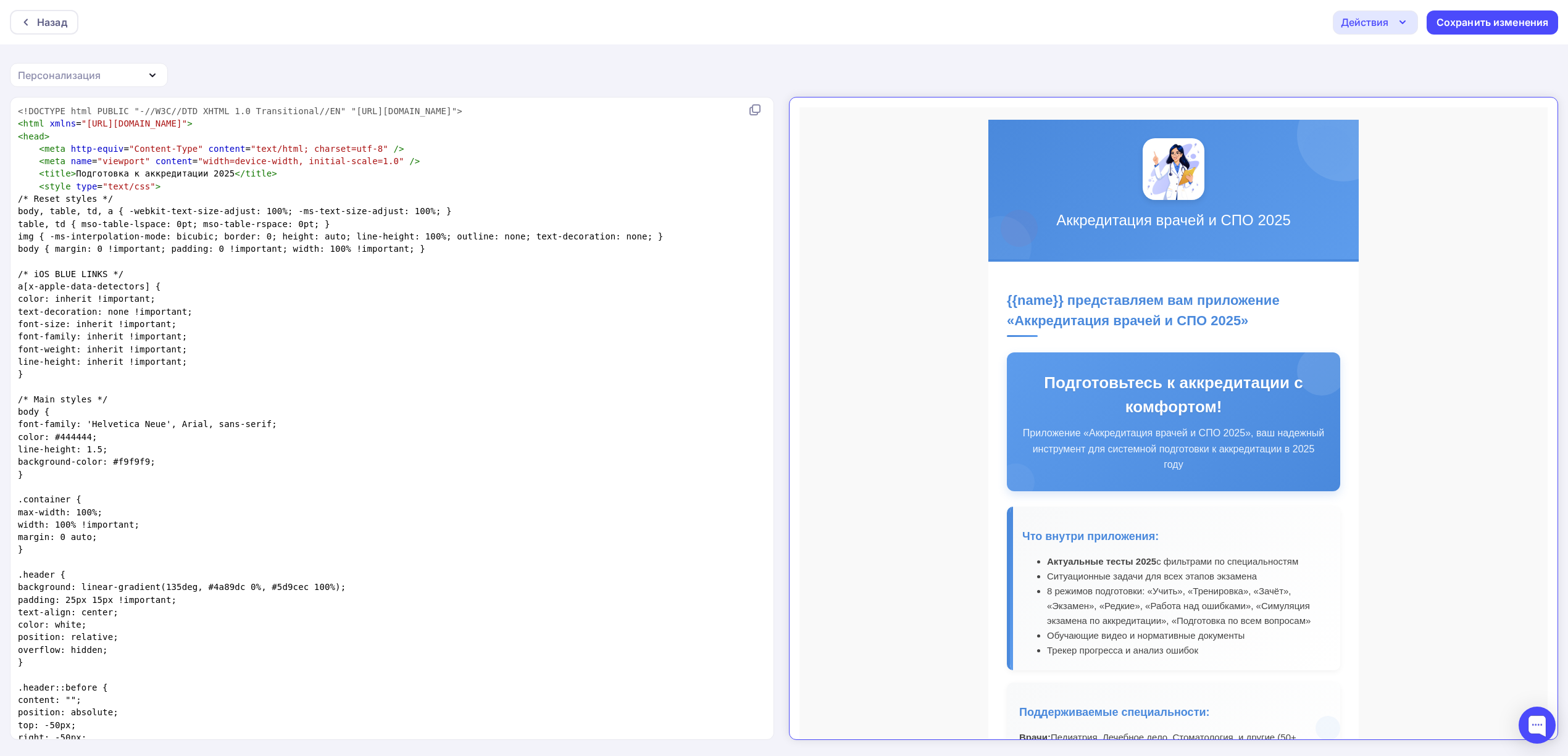
click at [1409, 35] on div "Назад Действия Отправить тестовое письмо Выйти без сохранения Сохранить изменен…" at bounding box center [784, 22] width 1568 height 44
click at [1402, 29] on div "Действия" at bounding box center [1375, 22] width 86 height 24
click at [918, 269] on td "Аккредитация врачей и СПО 2025 {{name}} представляем вам приложение «Аккредитац…" at bounding box center [1162, 693] width 748 height 1192
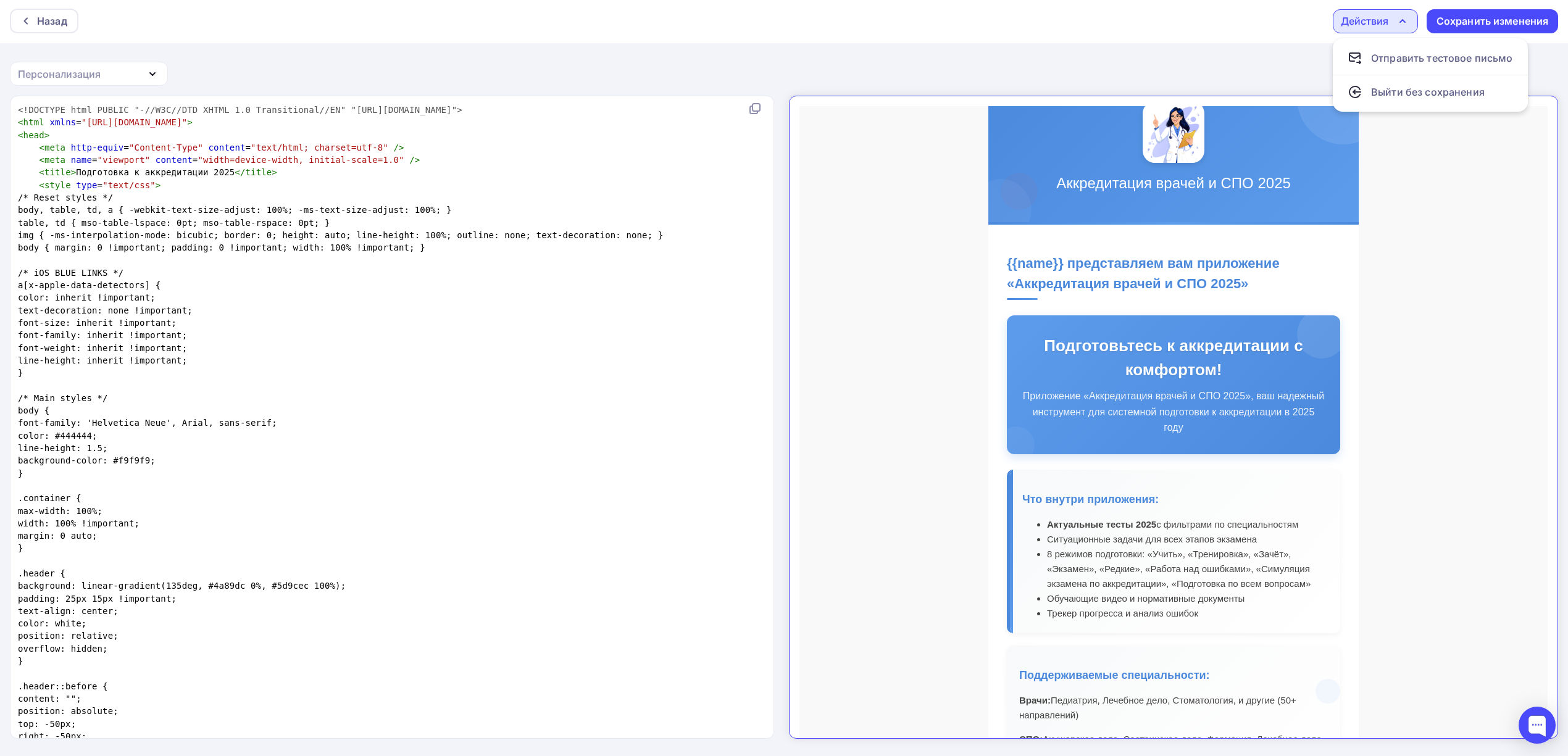
scroll to position [164, 0]
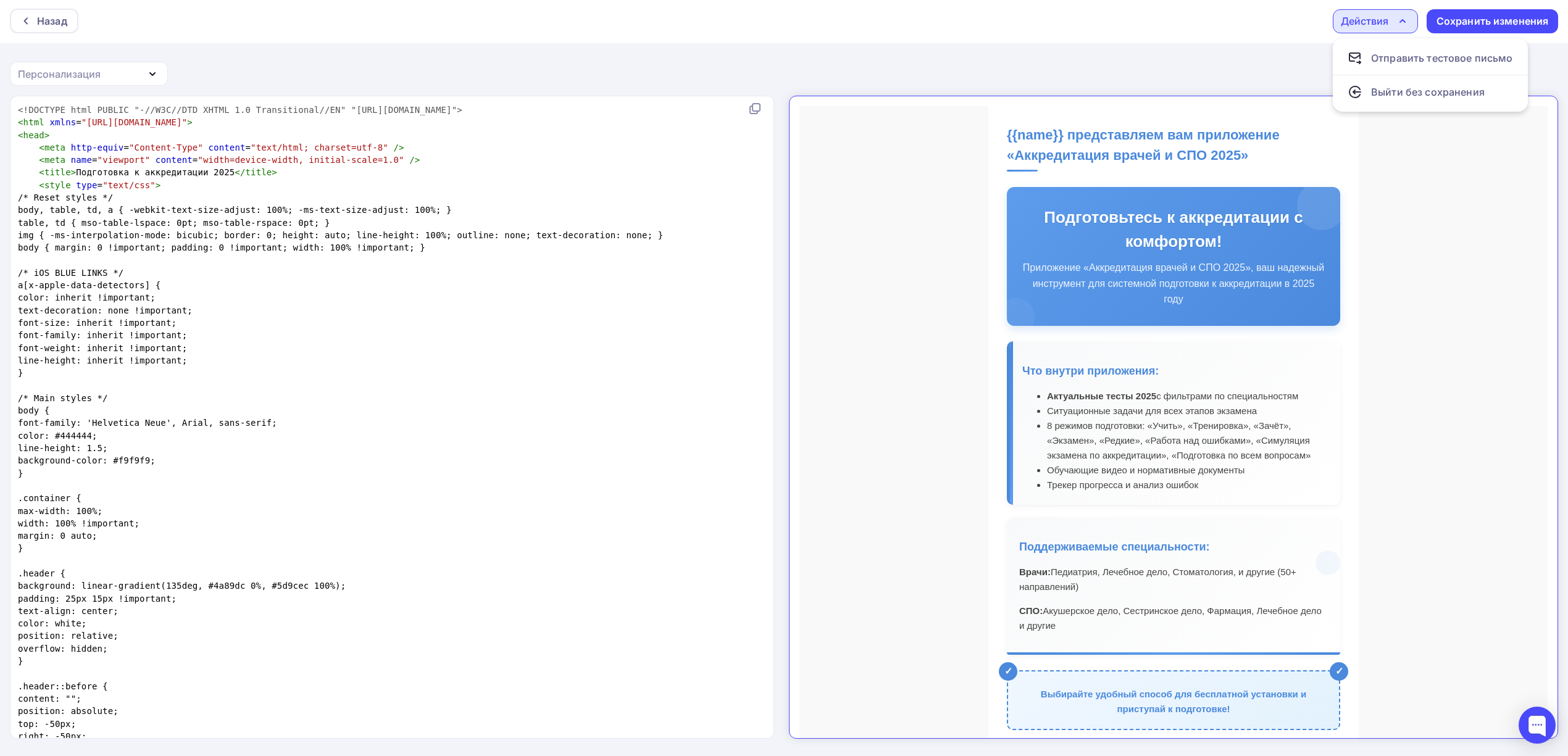
click at [1276, 61] on div "Назад Действия Отправить тестовое письмо Выйти без сохранения Сохранить изменен…" at bounding box center [784, 377] width 1568 height 758
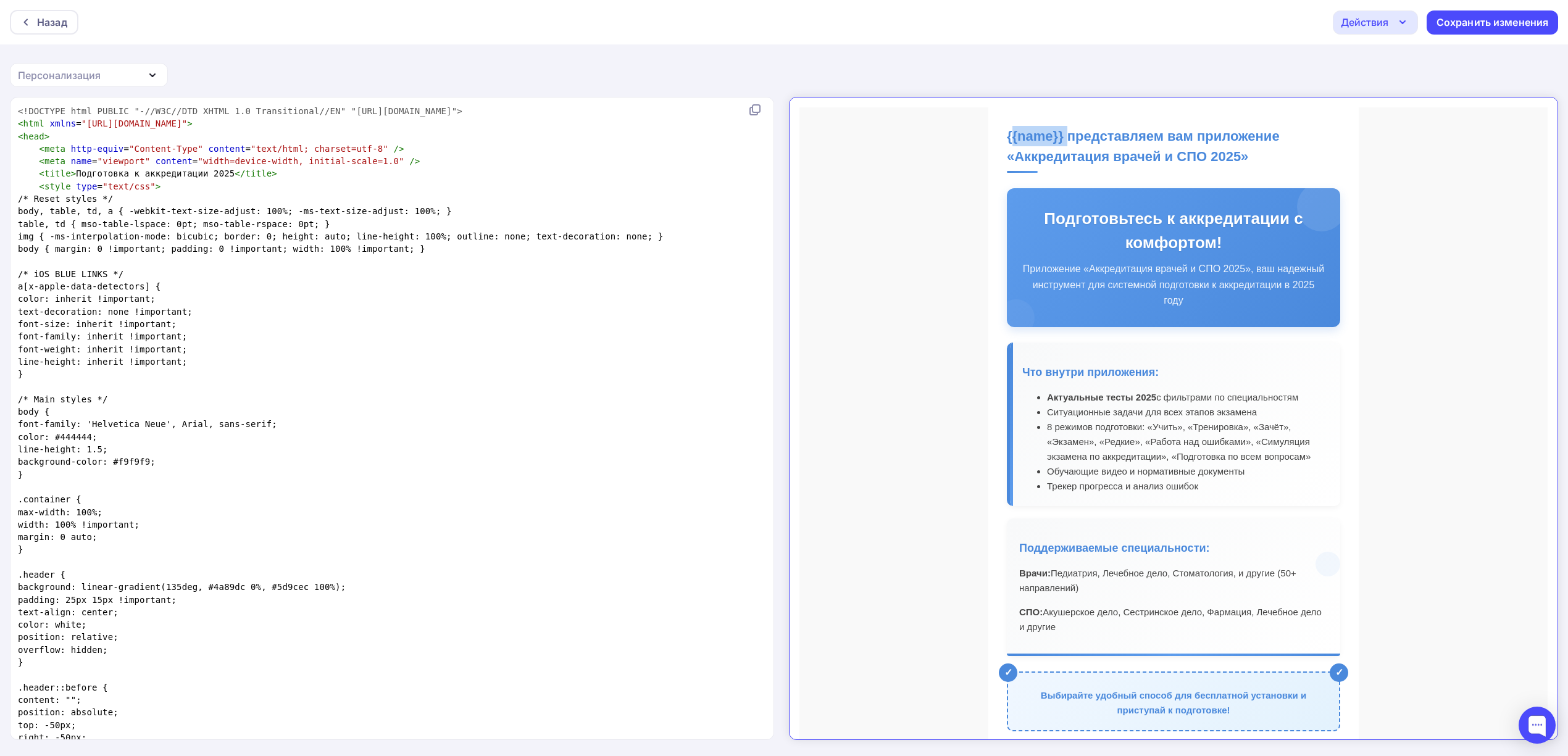
drag, startPoint x: 1048, startPoint y: 125, endPoint x: 978, endPoint y: 126, distance: 70.0
click at [978, 126] on td "{{name}} представляем вам приложение «Аккредитация врачей и СПО 2025» Подготовь…" at bounding box center [1163, 542] width 371 height 914
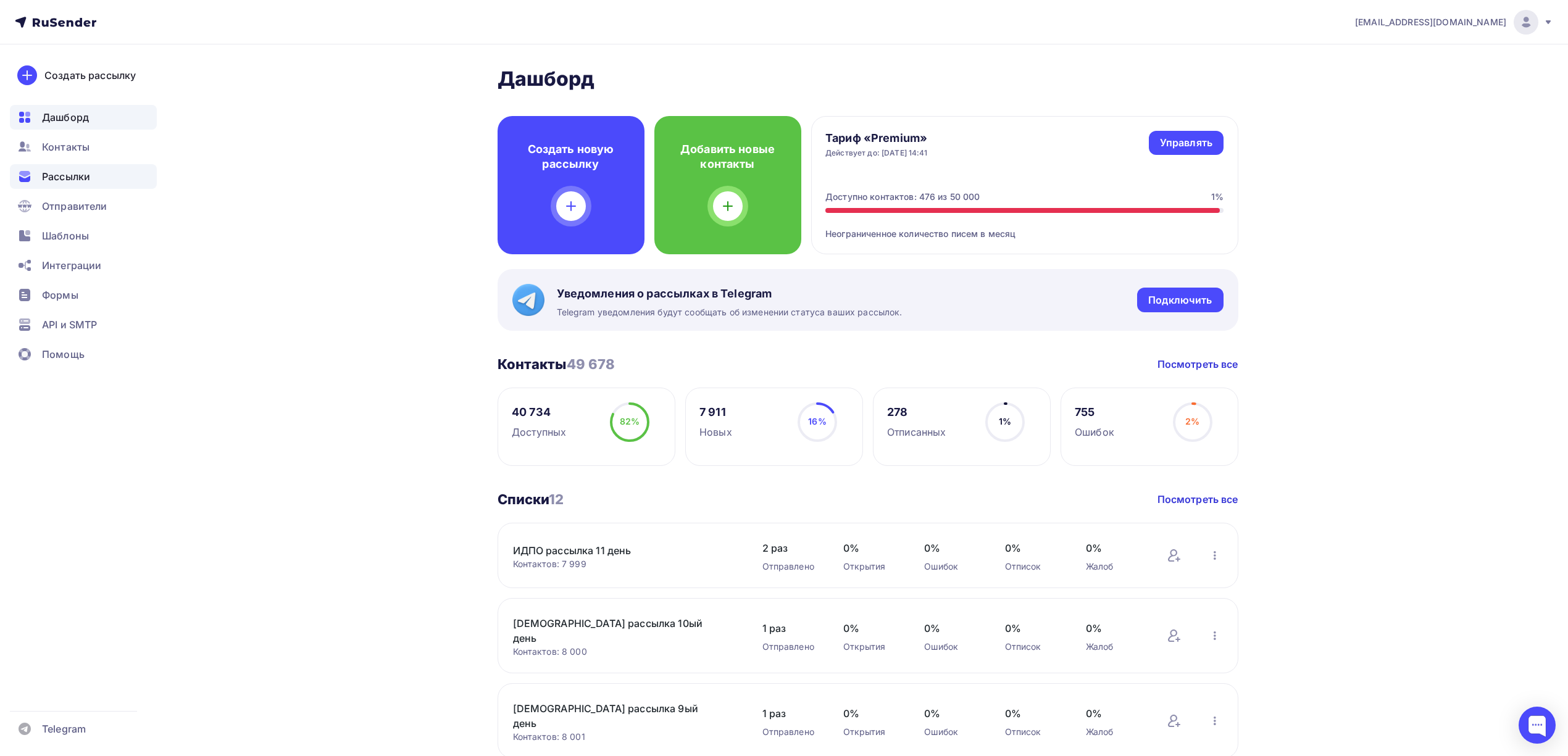
click at [86, 176] on span "Рассылки" at bounding box center [66, 176] width 48 height 15
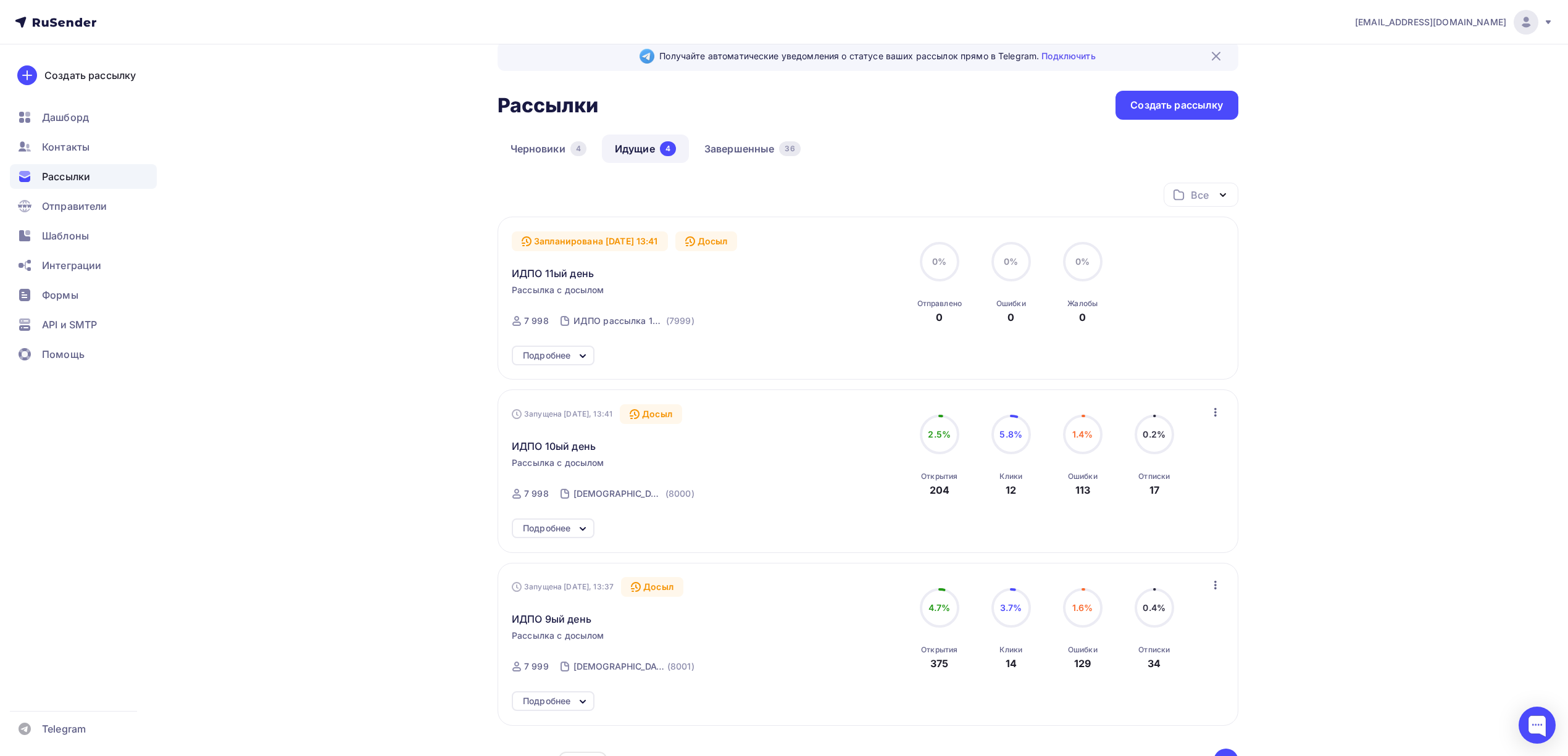
scroll to position [8, 0]
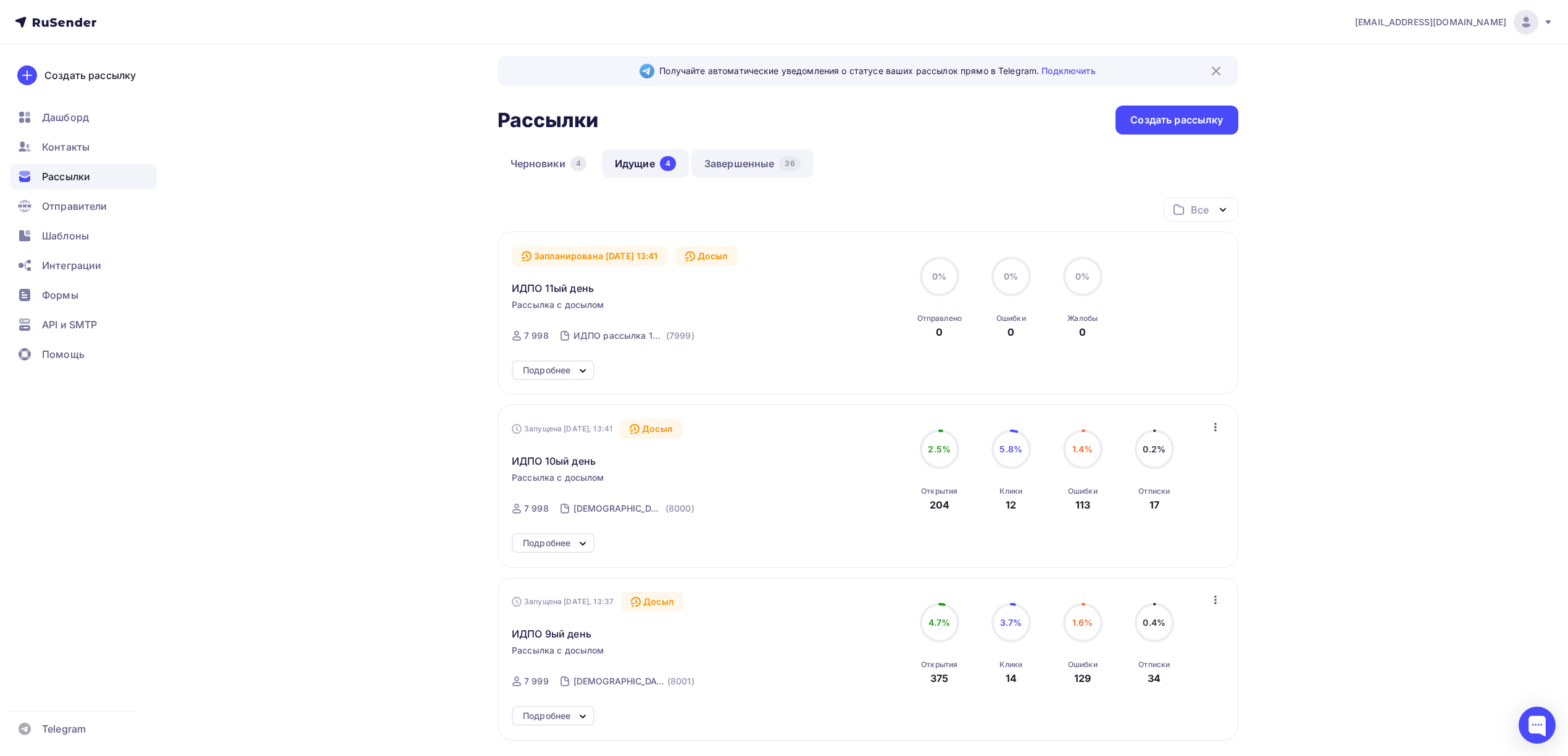
click at [723, 170] on link "Завершенные 36" at bounding box center [752, 164] width 122 height 28
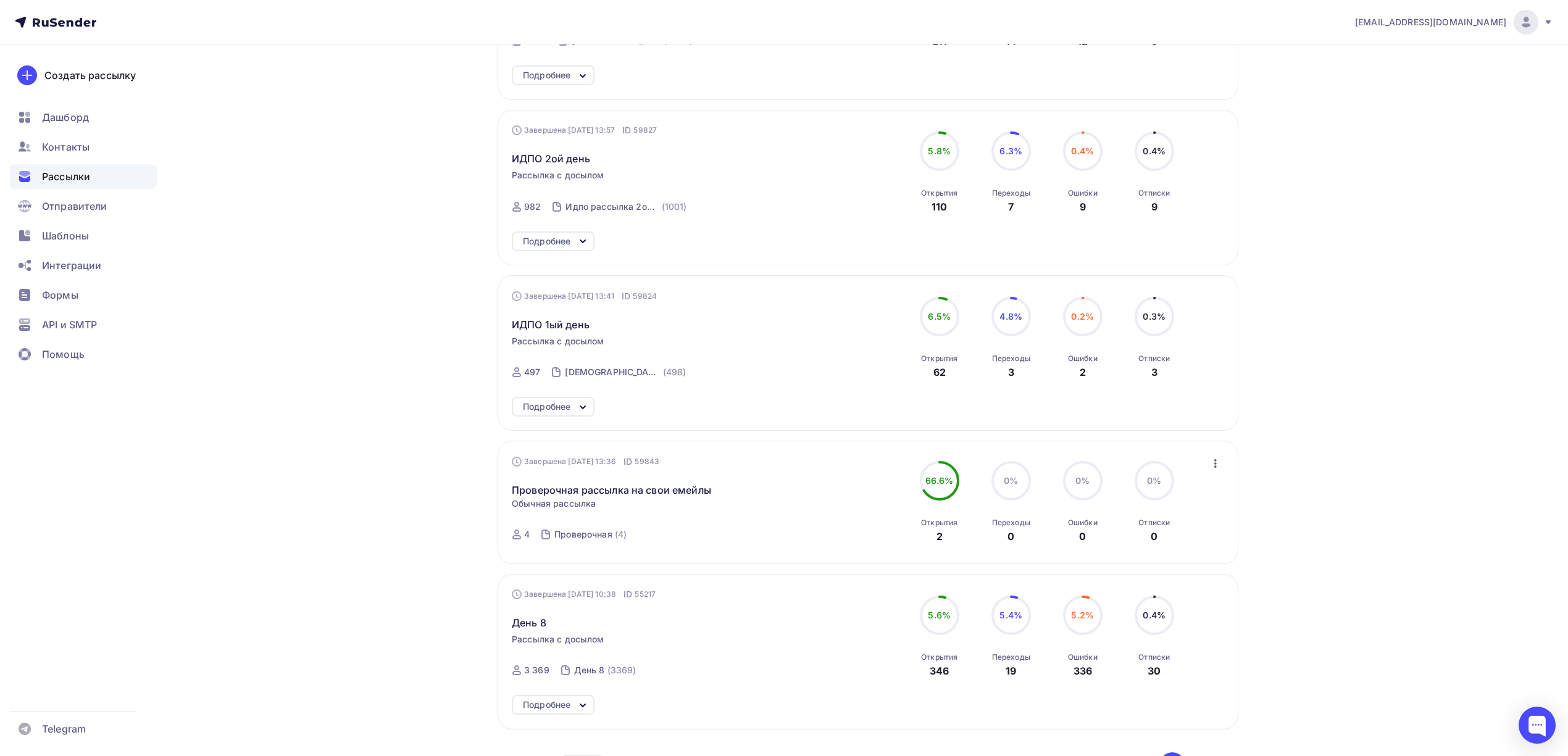
scroll to position [1084, 0]
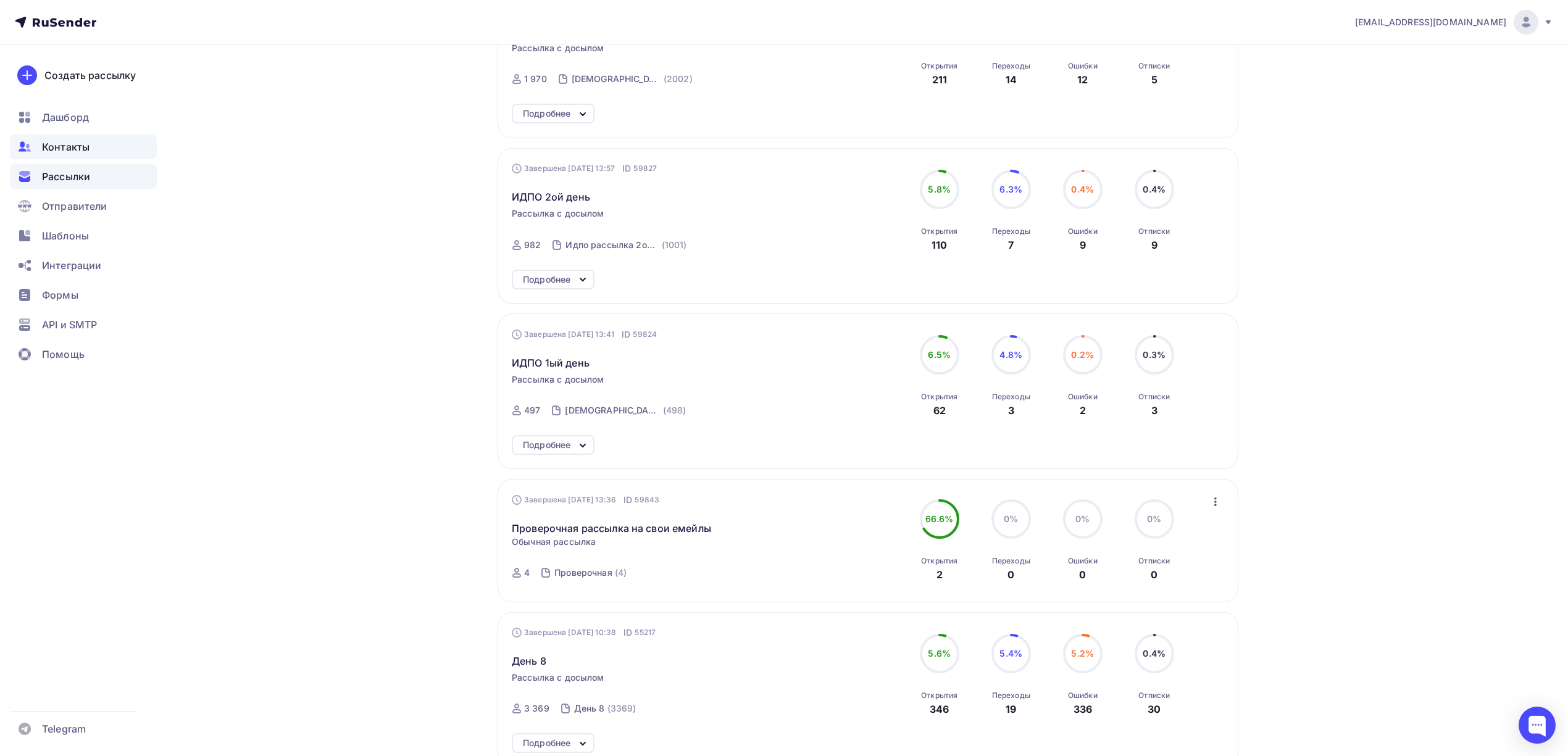
click at [71, 148] on span "Контакты" at bounding box center [65, 147] width 47 height 15
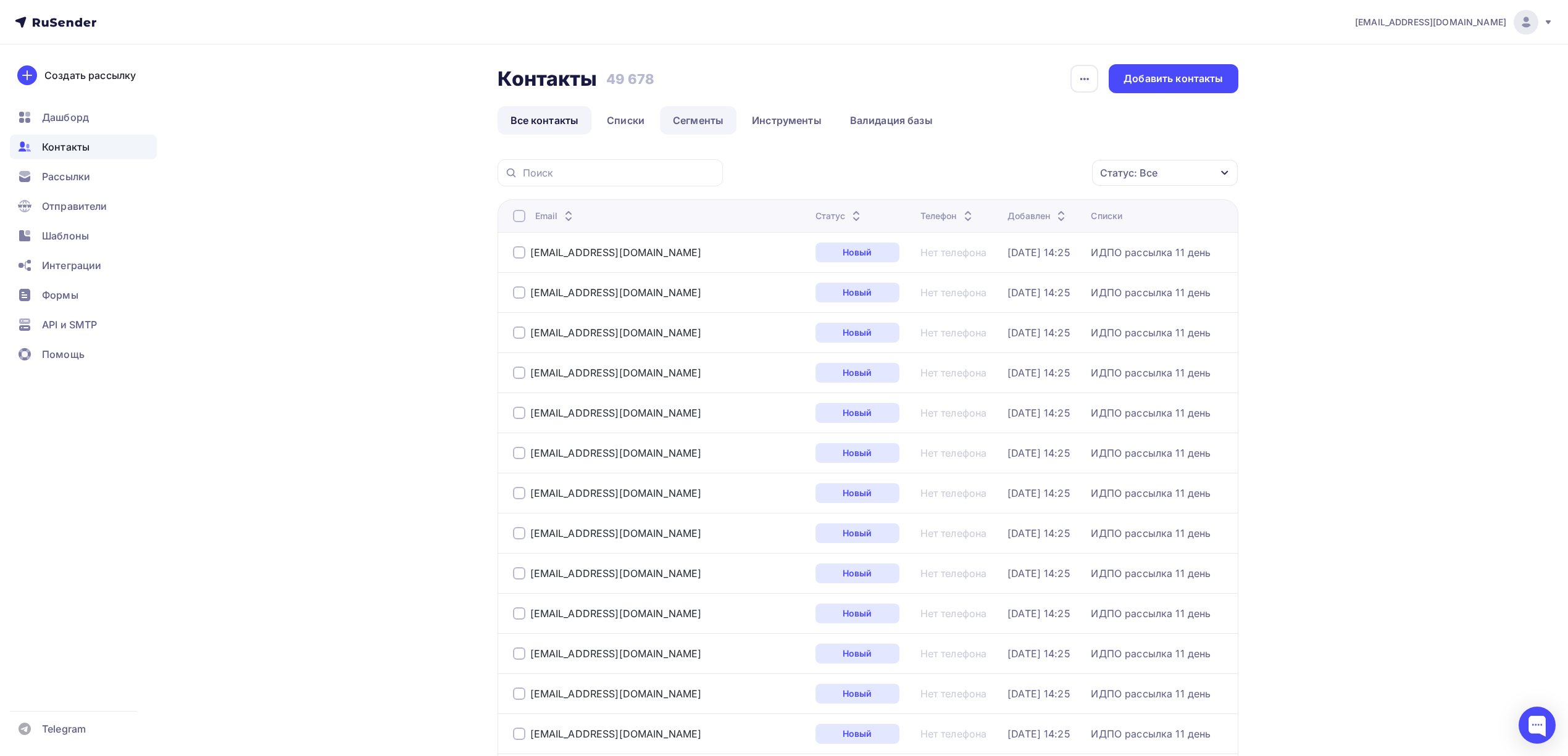
click at [689, 115] on link "Сегменты" at bounding box center [698, 121] width 77 height 28
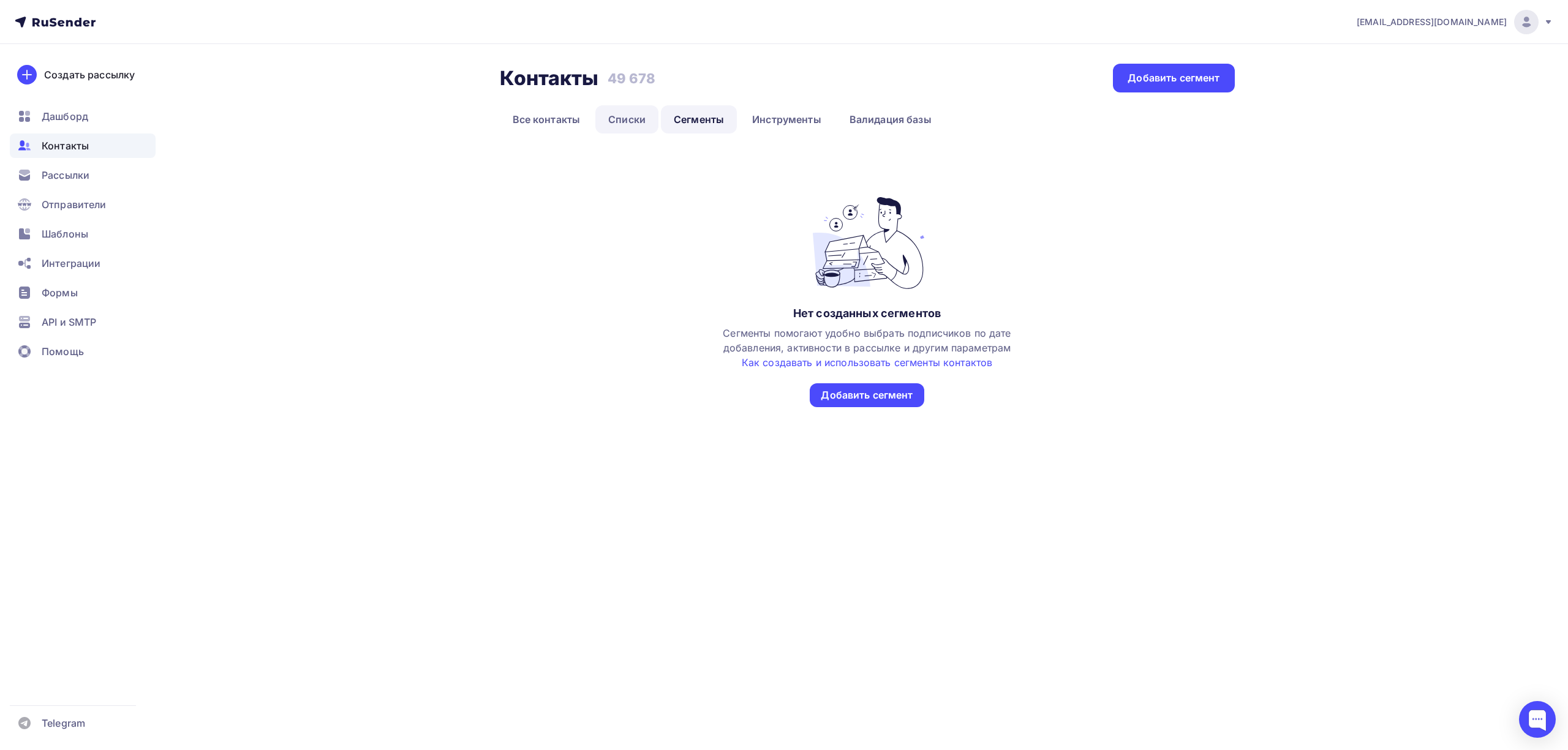
click at [650, 121] on link "Списки" at bounding box center [627, 120] width 63 height 28
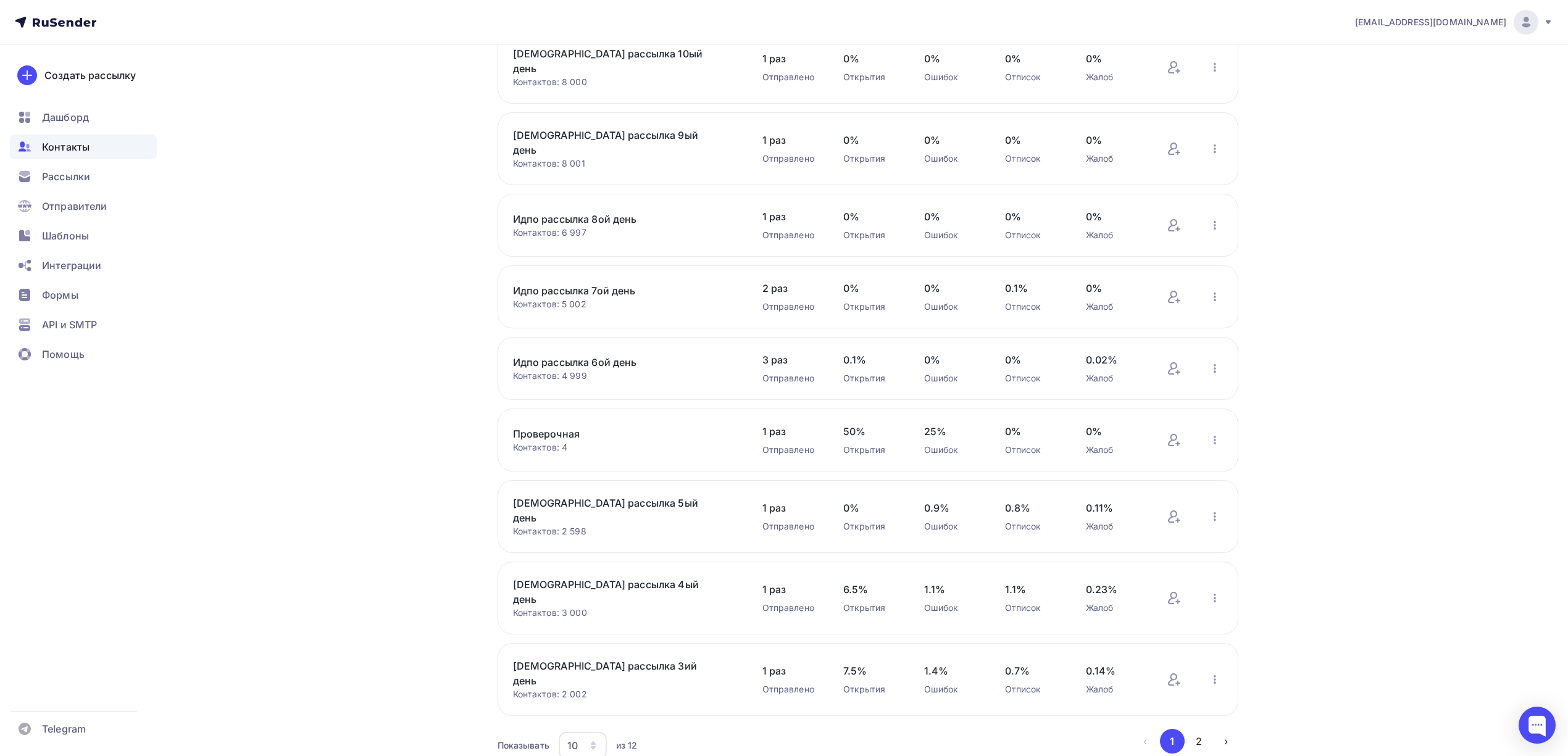
scroll to position [206, 0]
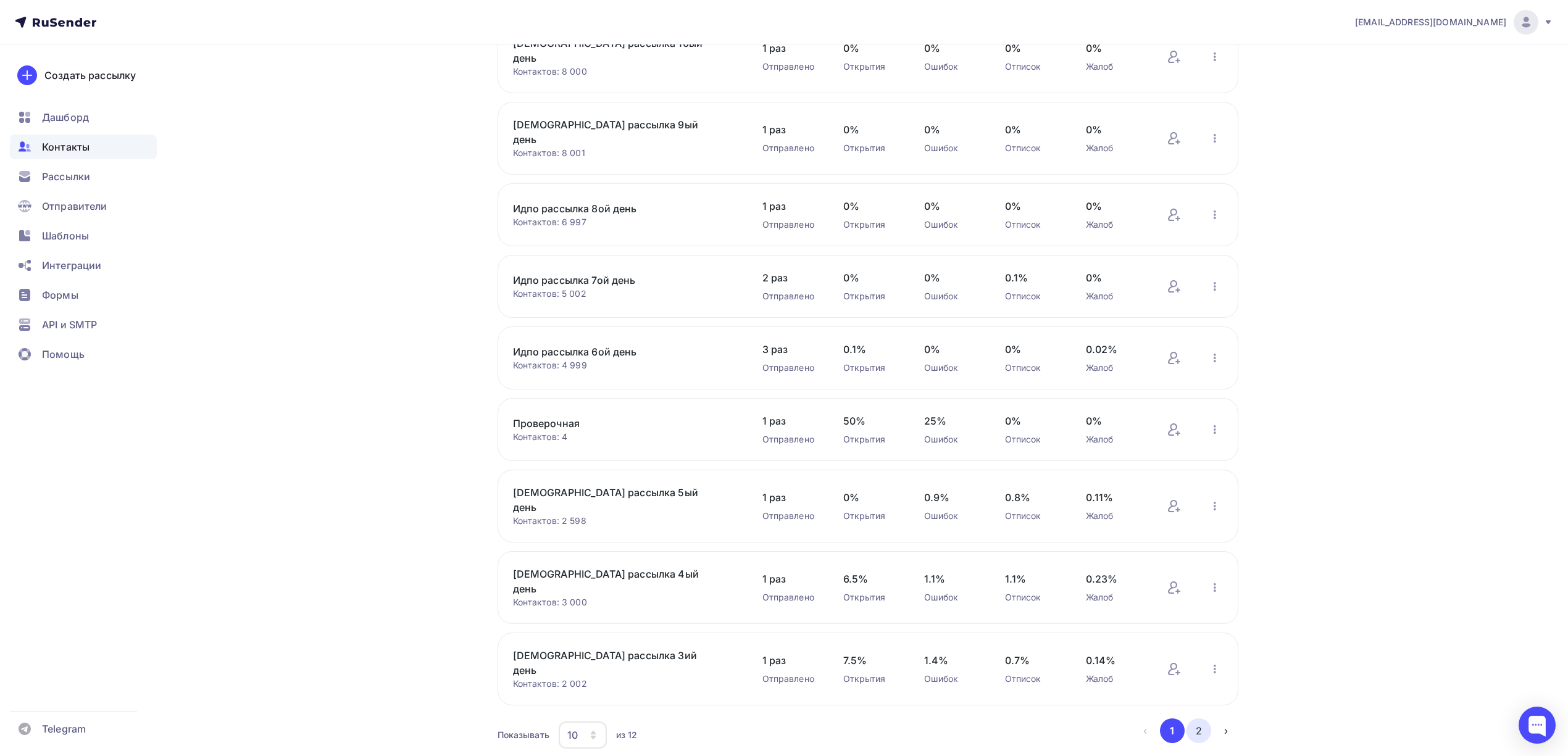
click at [1194, 718] on button "2" at bounding box center [1198, 730] width 25 height 25
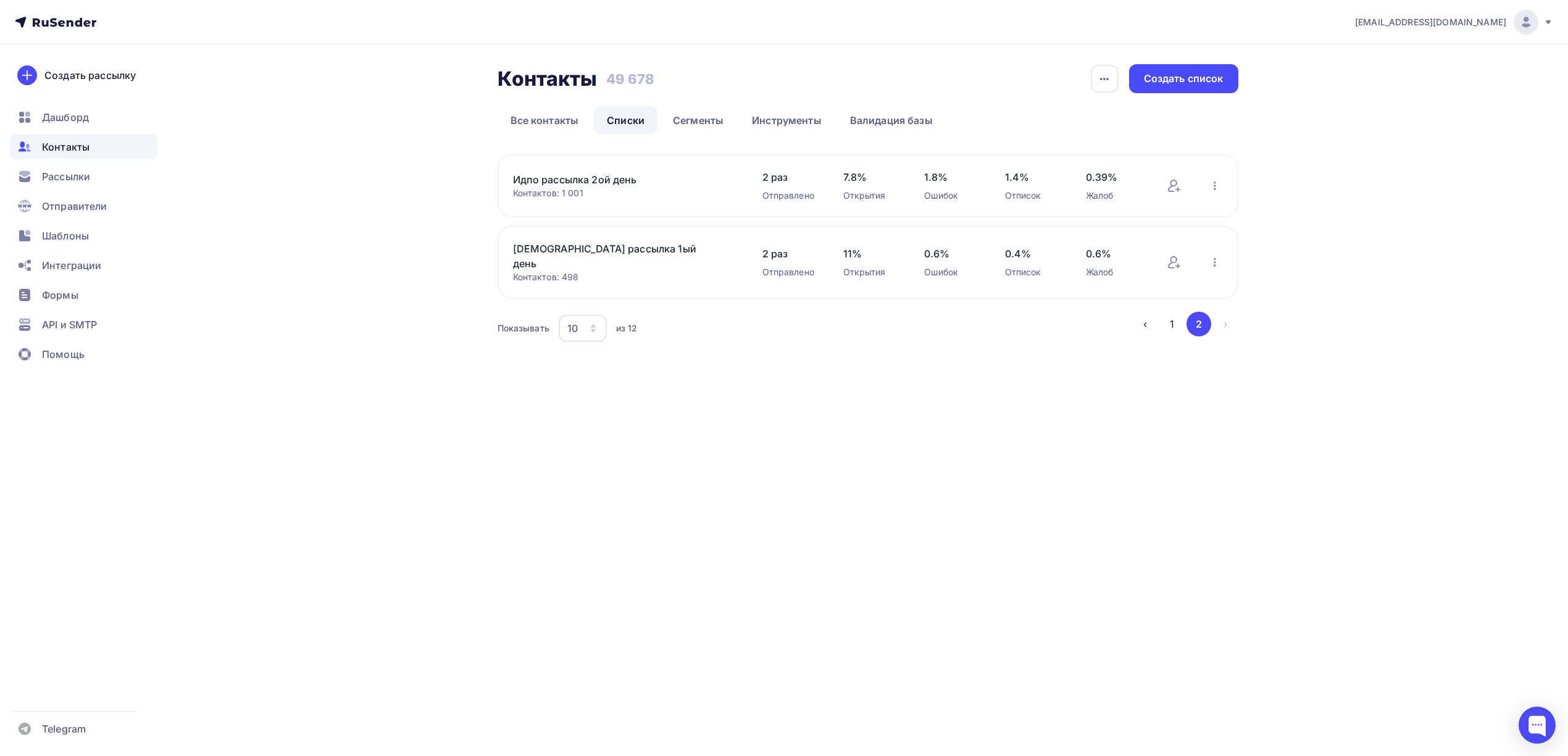
scroll to position [0, 0]
click at [575, 134] on link "Все контакты" at bounding box center [551, 121] width 95 height 28
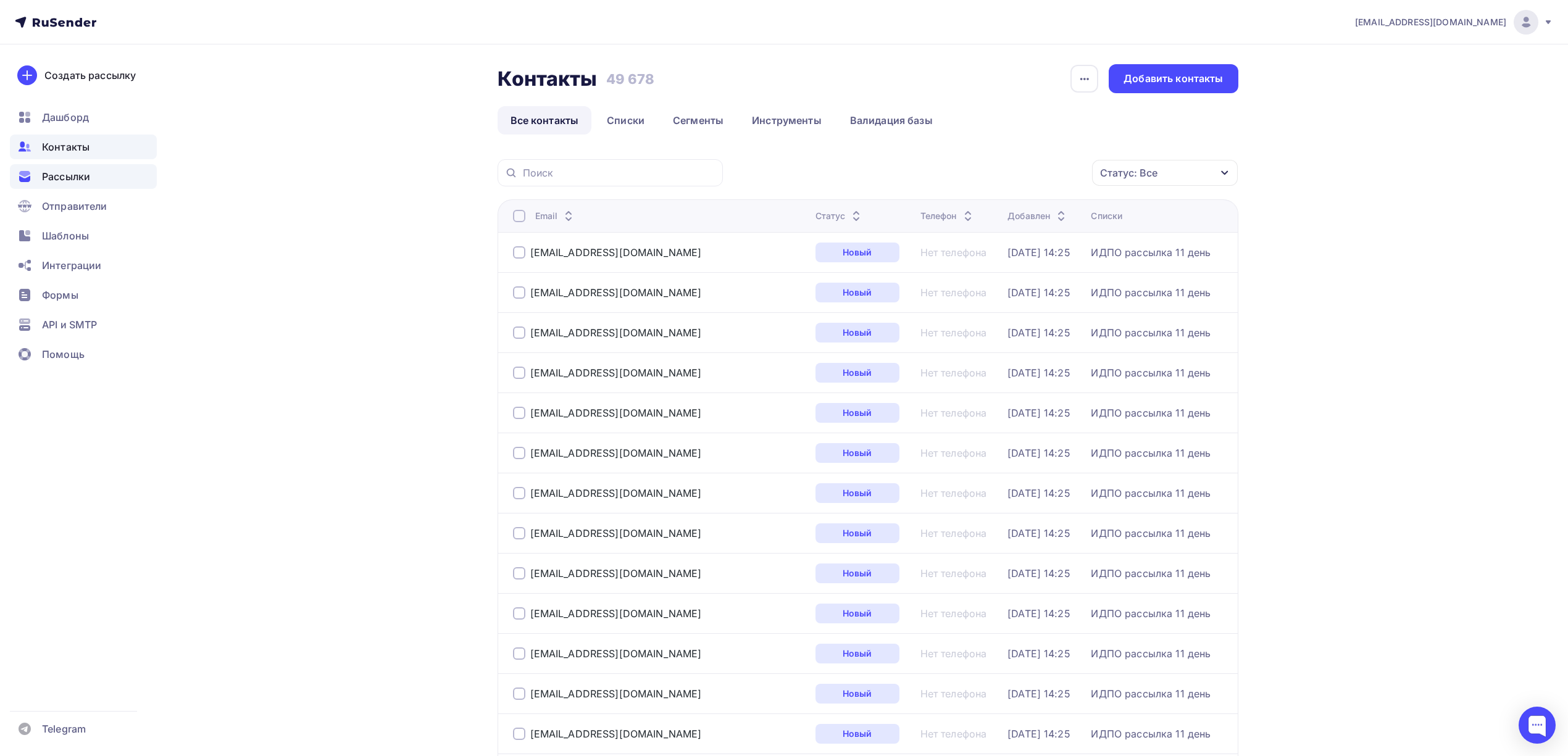
click at [95, 181] on div "Рассылки" at bounding box center [83, 176] width 147 height 25
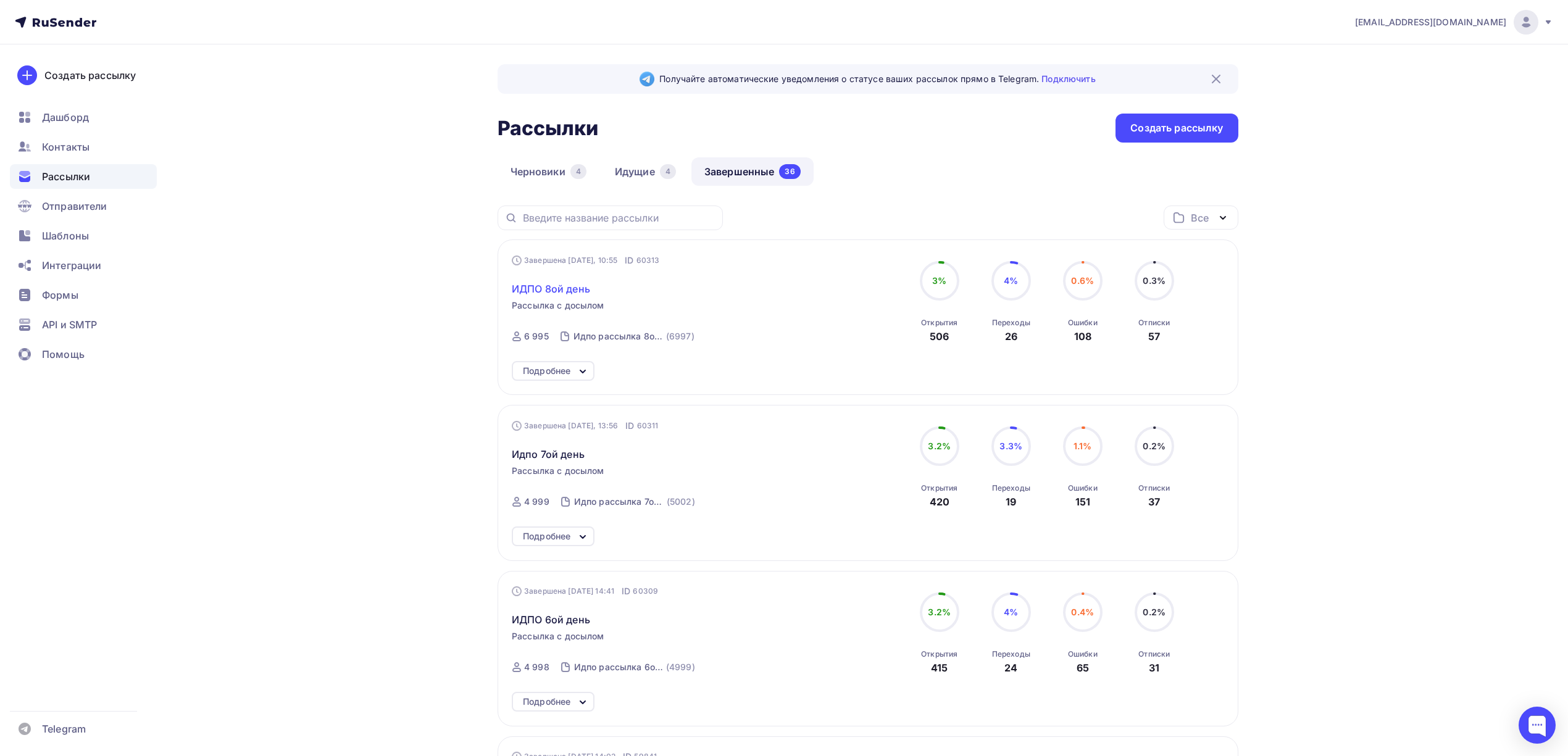
click at [563, 281] on span "ИДПО 8ой день" at bounding box center [551, 289] width 78 height 15
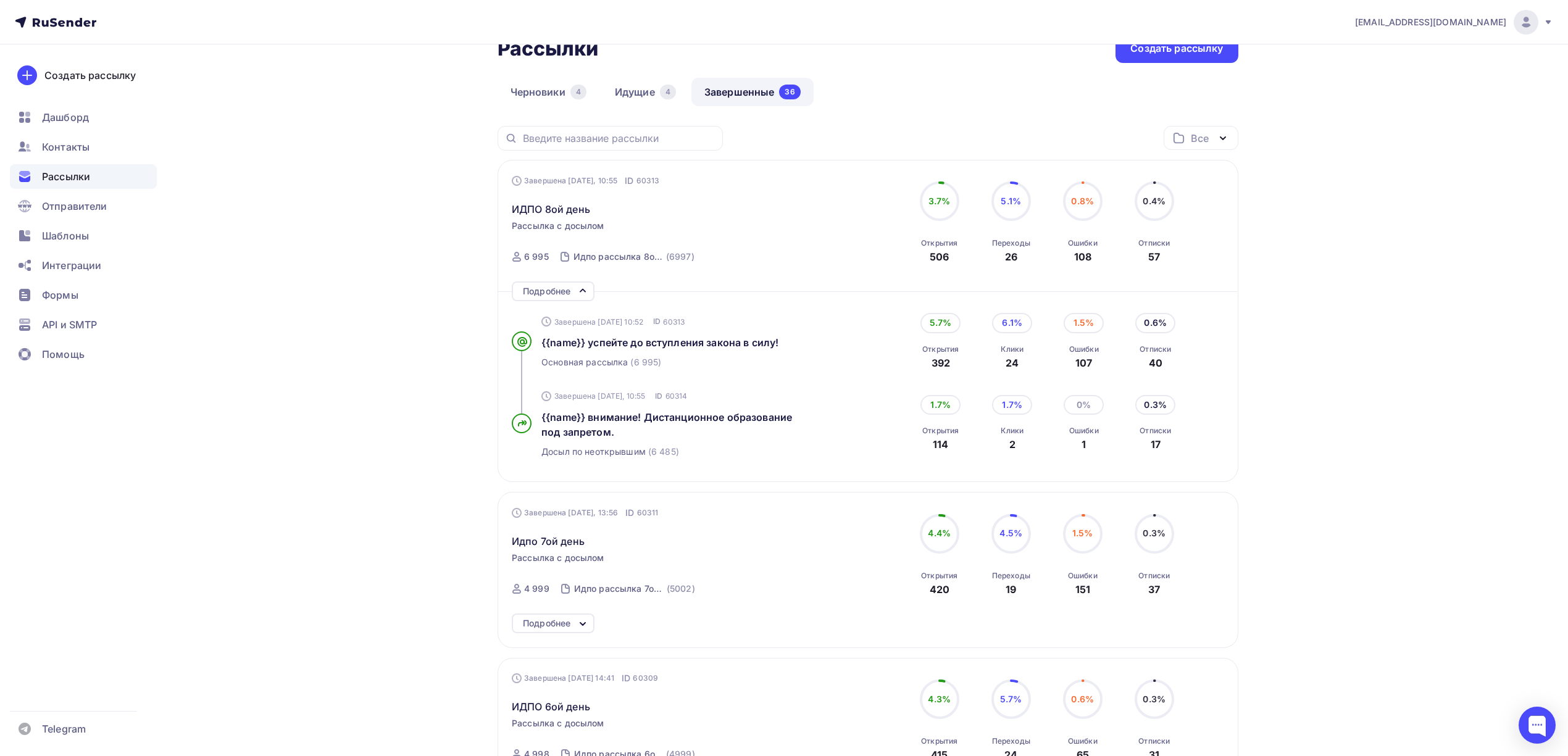
scroll to position [82, 0]
drag, startPoint x: 535, startPoint y: 342, endPoint x: 589, endPoint y: 342, distance: 54.0
click at [589, 342] on div "Завершена 30.09.2025, 10:52 ID 60313 {{name}} успейте до вступления закона в си…" at bounding box center [687, 338] width 351 height 74
copy div "Завершена 30.09.2025, 10:52 ID 60313 {{name}}"
click at [537, 343] on div "Завершена 30.09.2025, 10:52 ID 60313 {{name}} успейте до вступления закона в си…" at bounding box center [687, 338] width 351 height 74
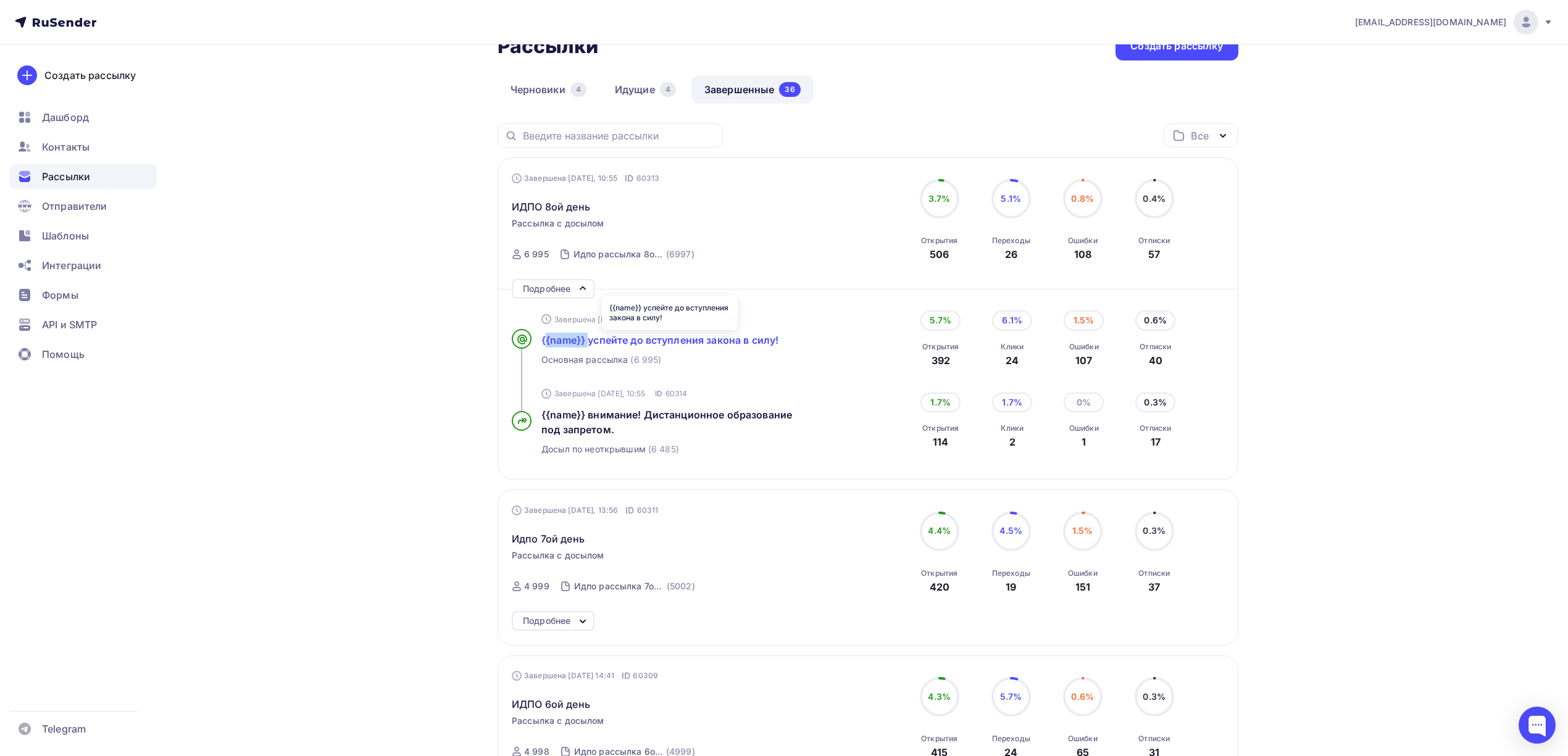
drag, startPoint x: 537, startPoint y: 343, endPoint x: 587, endPoint y: 341, distance: 50.0
click at [587, 341] on div "Завершена 30.09.2025, 10:52 ID 60313 {{name}} успейте до вступления закона в си…" at bounding box center [687, 338] width 351 height 74
copy span "{{name}}"
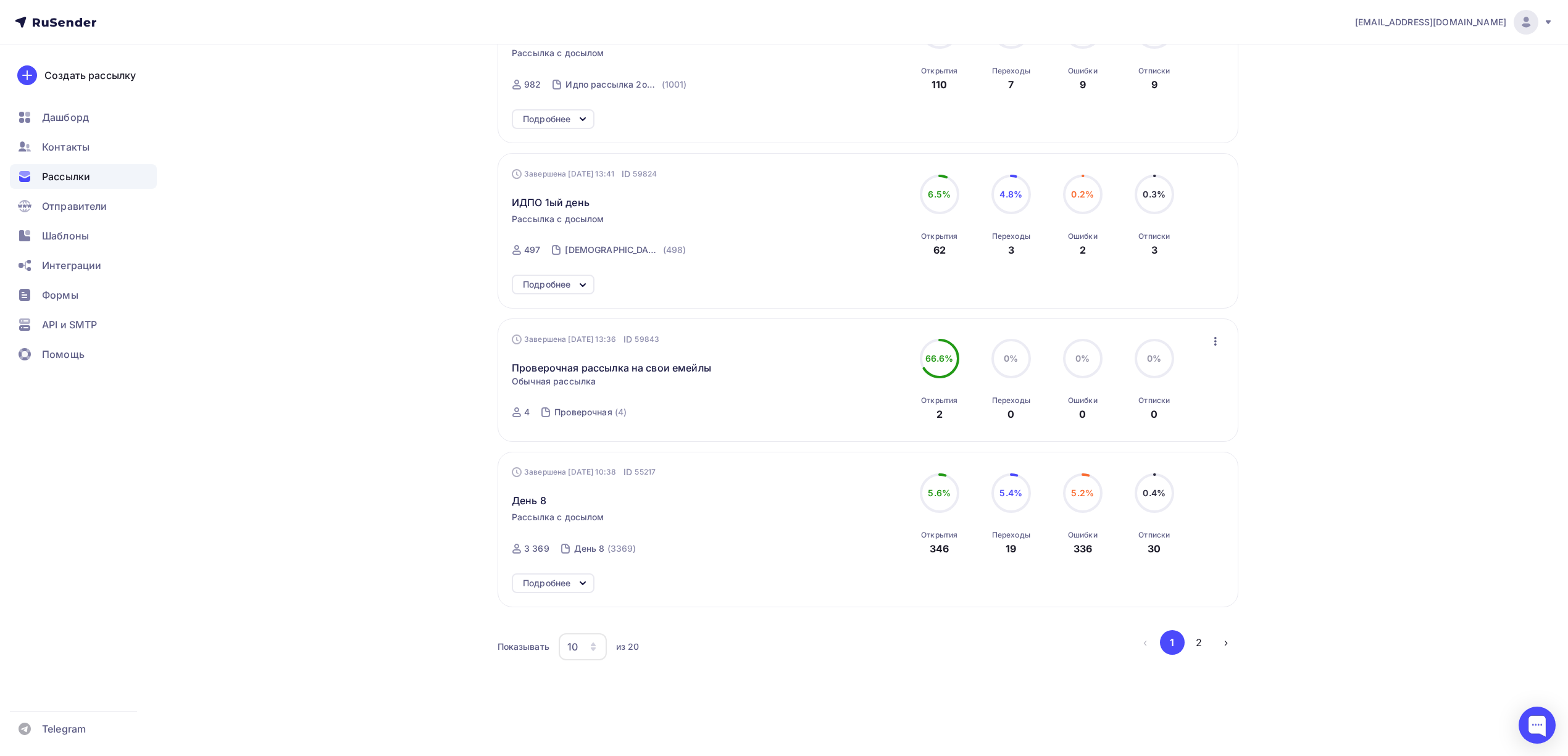
scroll to position [1415, 0]
click at [1203, 650] on button "2" at bounding box center [1198, 642] width 25 height 25
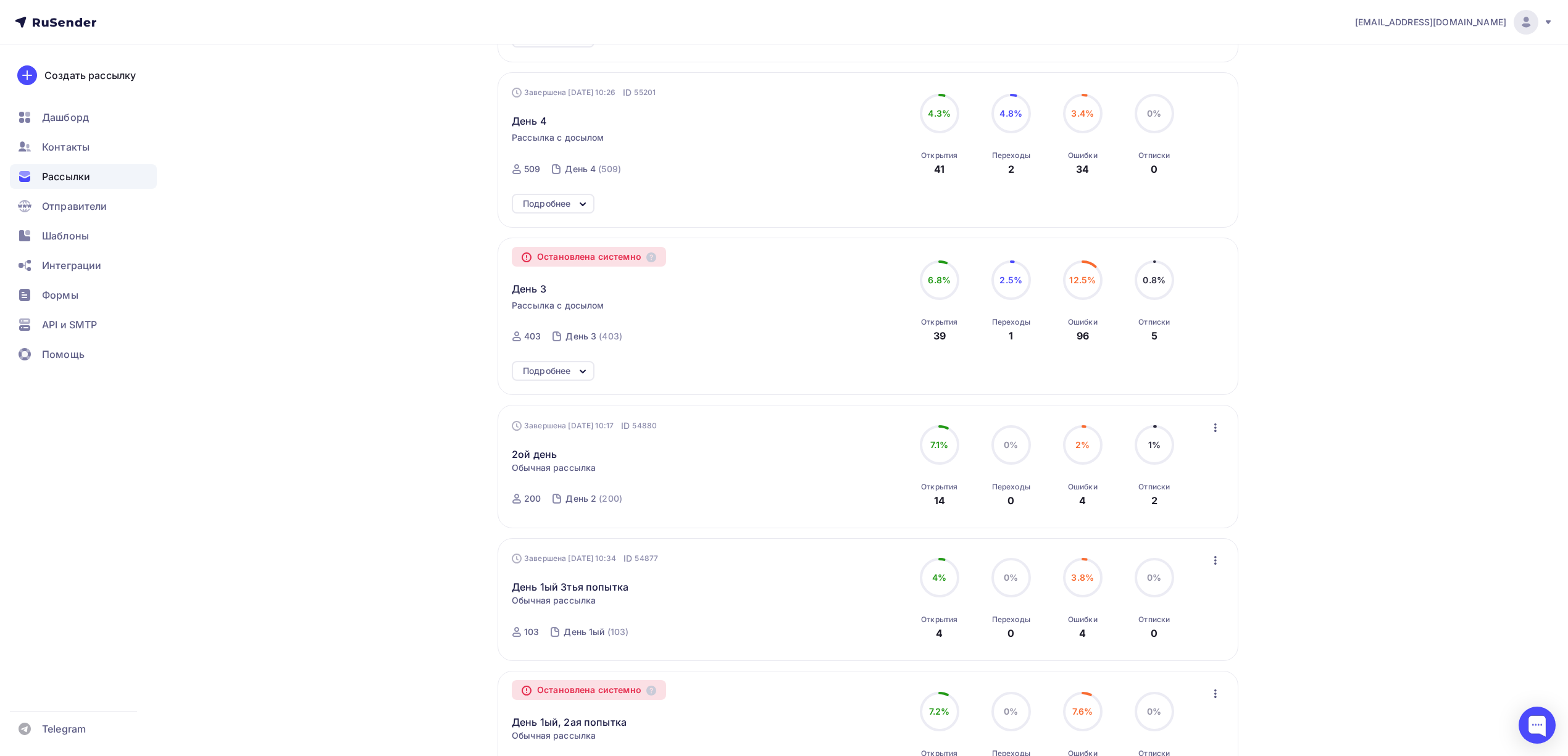
scroll to position [411, 0]
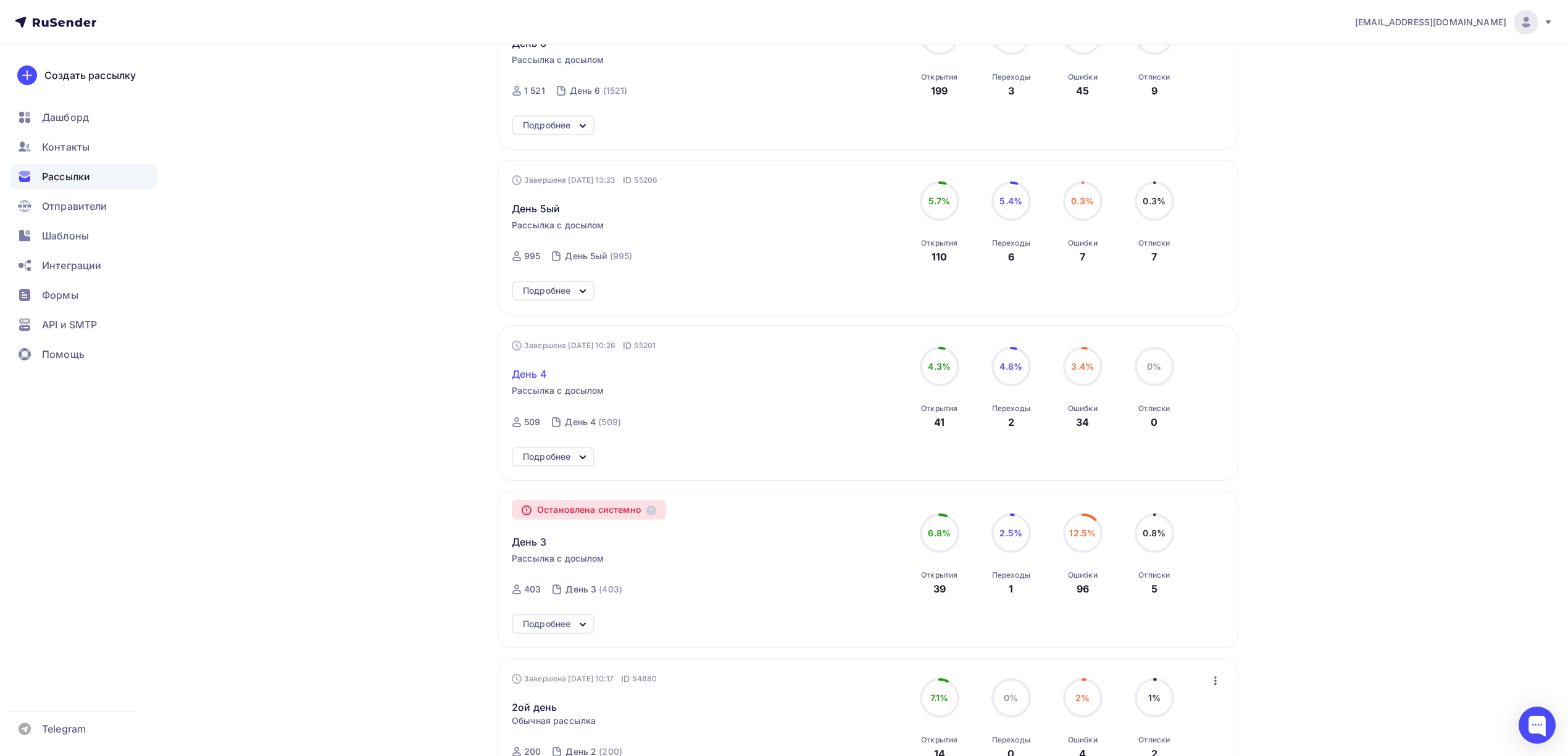
click at [541, 375] on span "День 4" at bounding box center [529, 374] width 35 height 15
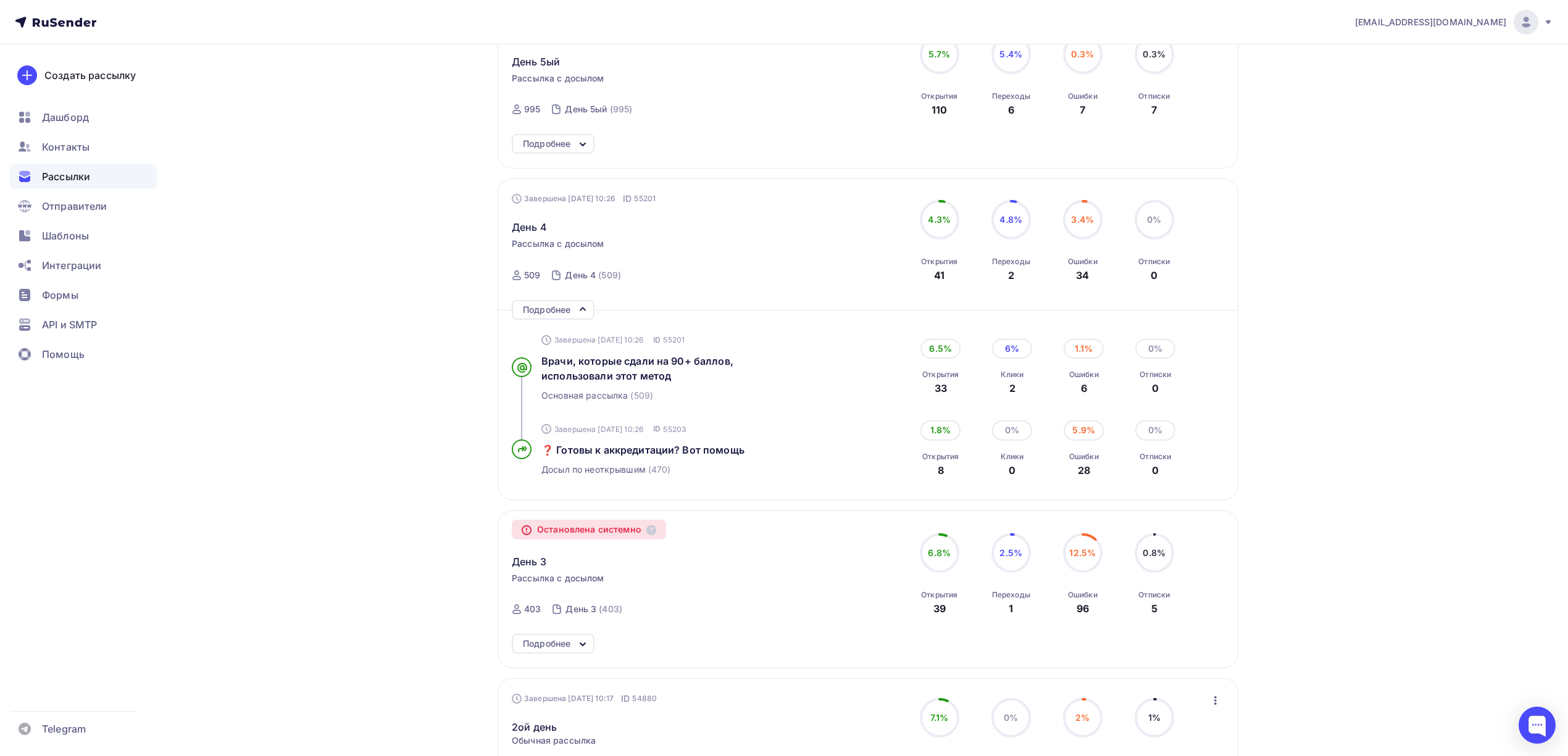
scroll to position [576, 0]
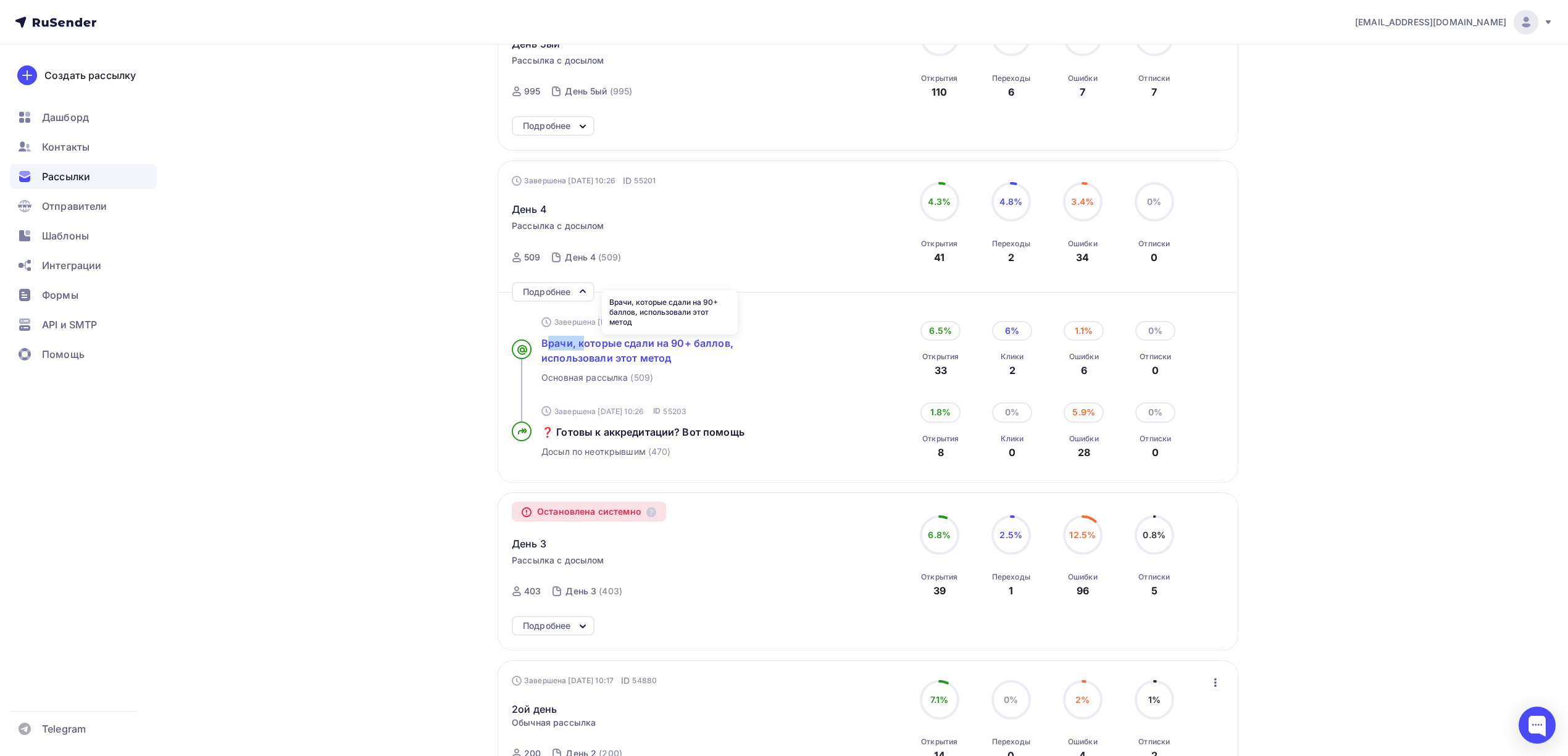
drag, startPoint x: 539, startPoint y: 340, endPoint x: 579, endPoint y: 350, distance: 41.2
click at [579, 350] on div "Завершена 11.08.2025, 10:26 ID 55201 Врачи, которые сдали на 90+ баллов, исполь…" at bounding box center [687, 349] width 351 height 88
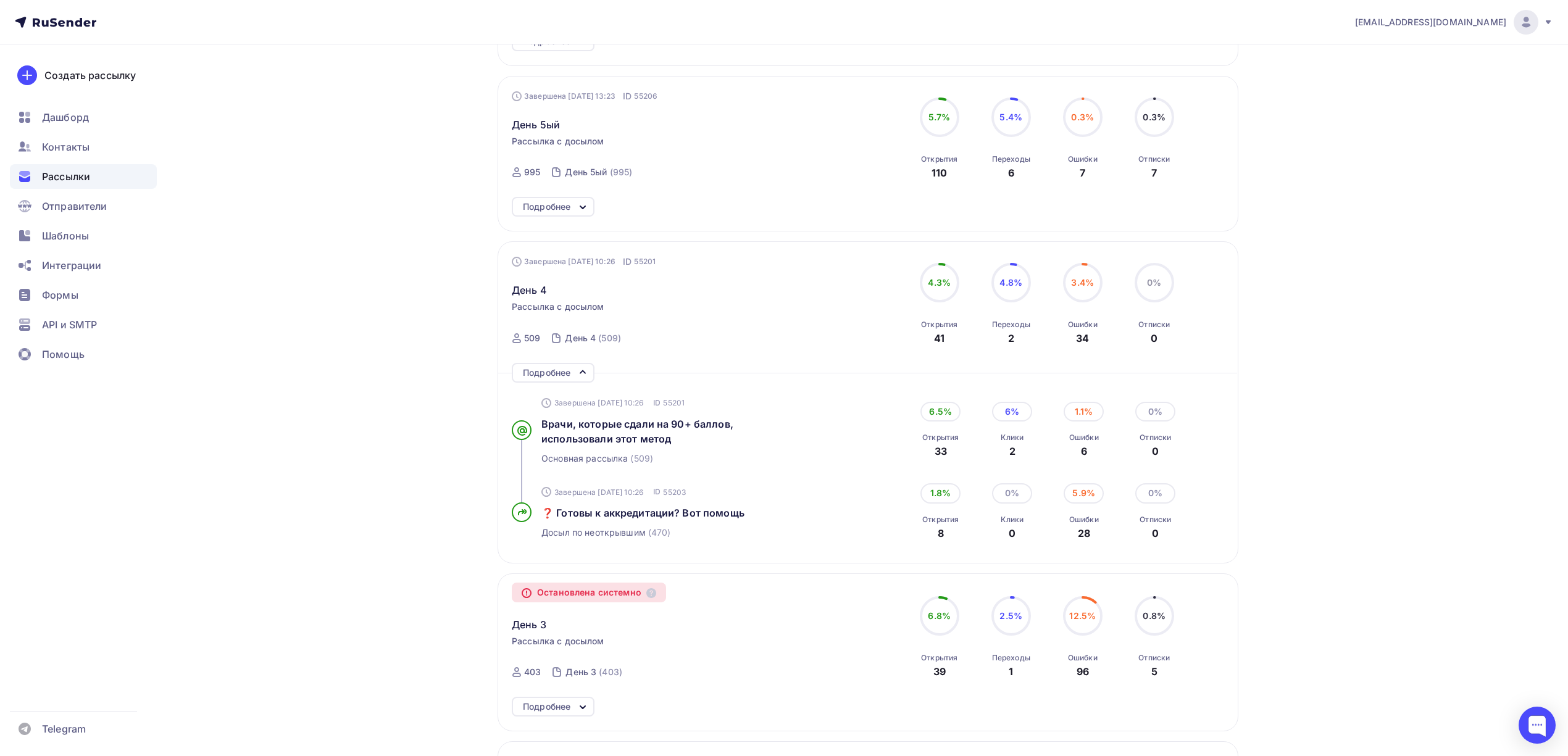
scroll to position [494, 0]
click at [646, 443] on span "Врачи, которые сдали на 90+ баллов, использовали этот метод" at bounding box center [638, 433] width 192 height 27
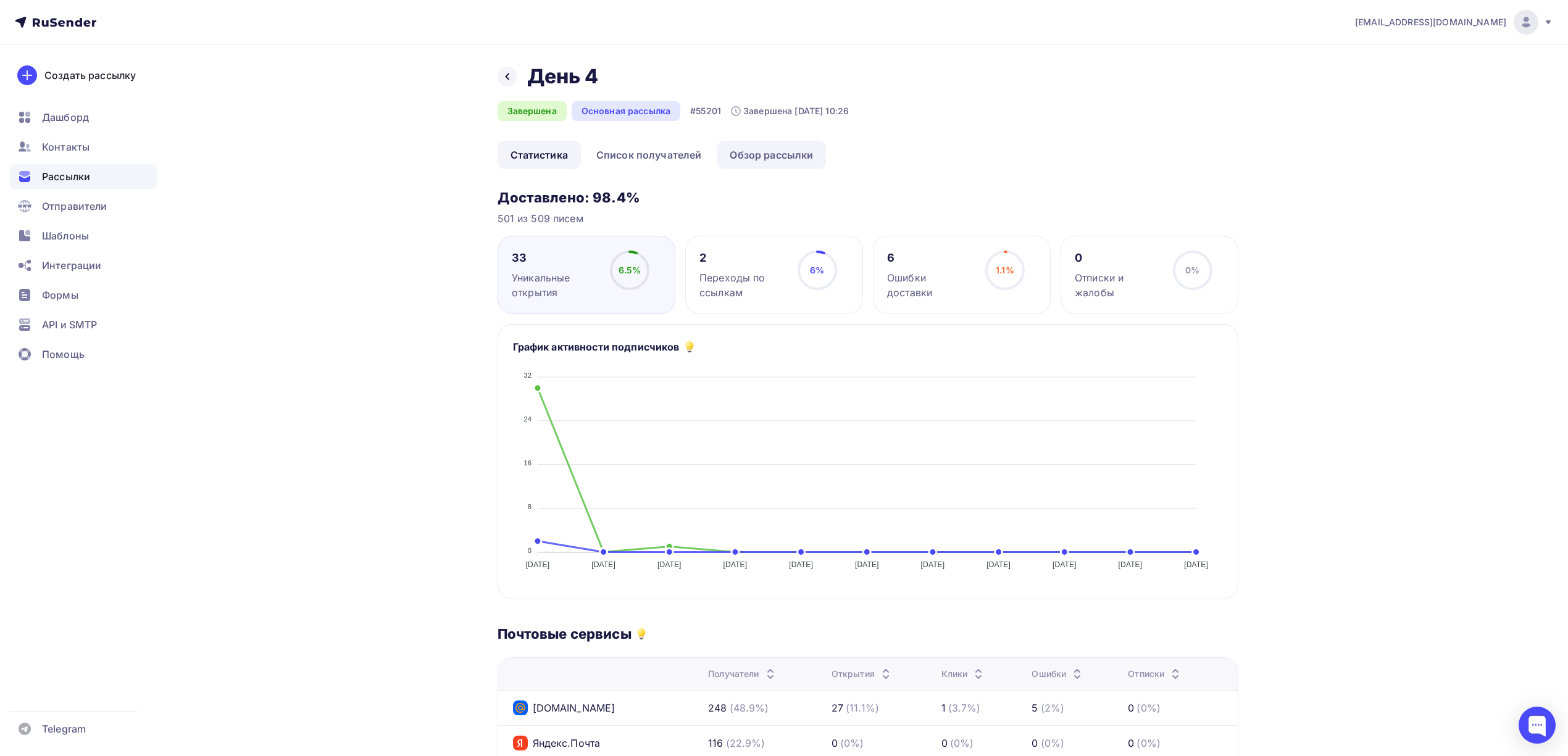
click at [754, 152] on link "Обзор рассылки" at bounding box center [771, 155] width 110 height 28
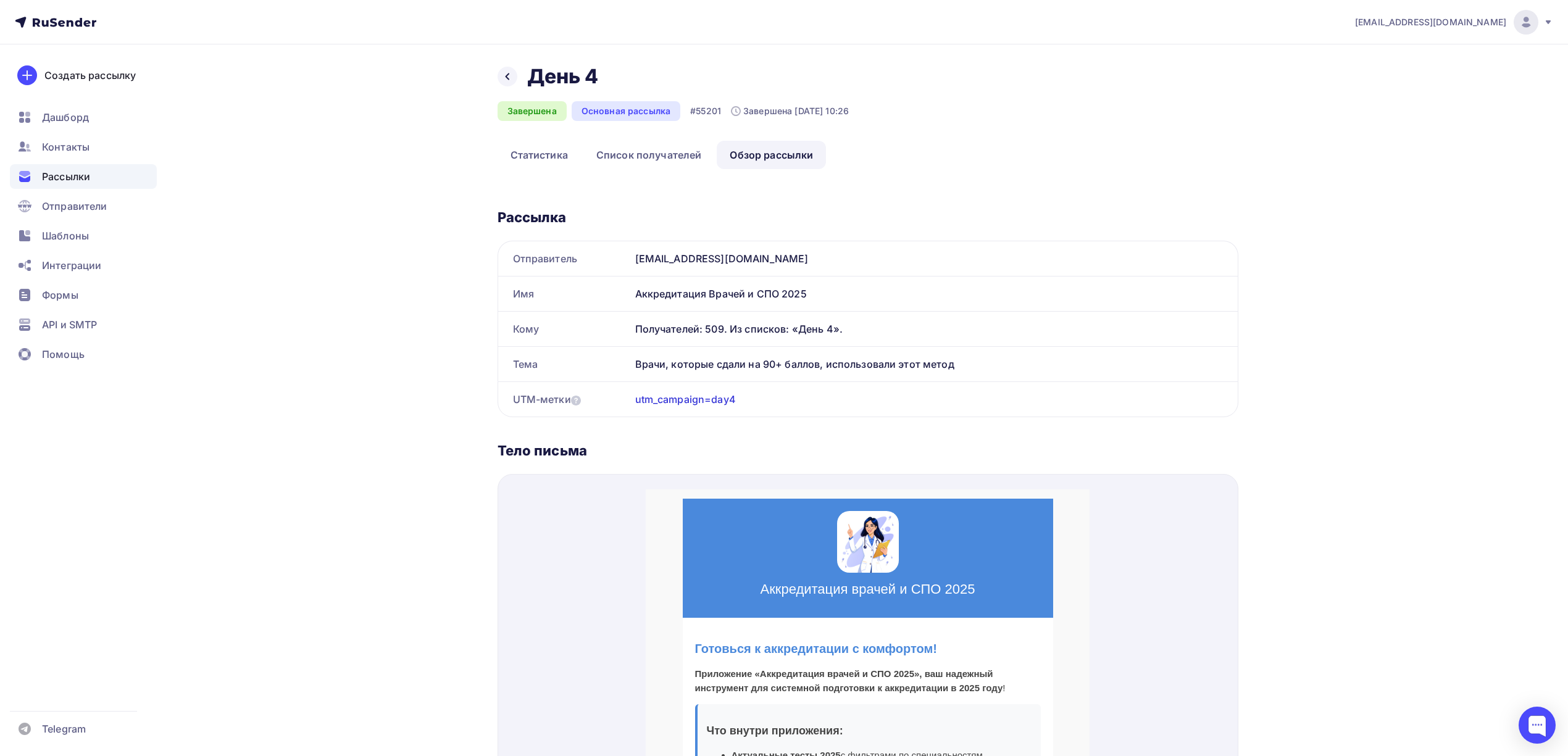
drag, startPoint x: 813, startPoint y: 296, endPoint x: 635, endPoint y: 297, distance: 178.0
click at [635, 297] on div "Аккредитация Врачей и СПО 2025" at bounding box center [934, 294] width 608 height 34
copy div "Аккредитация Врачей и СПО 2025"
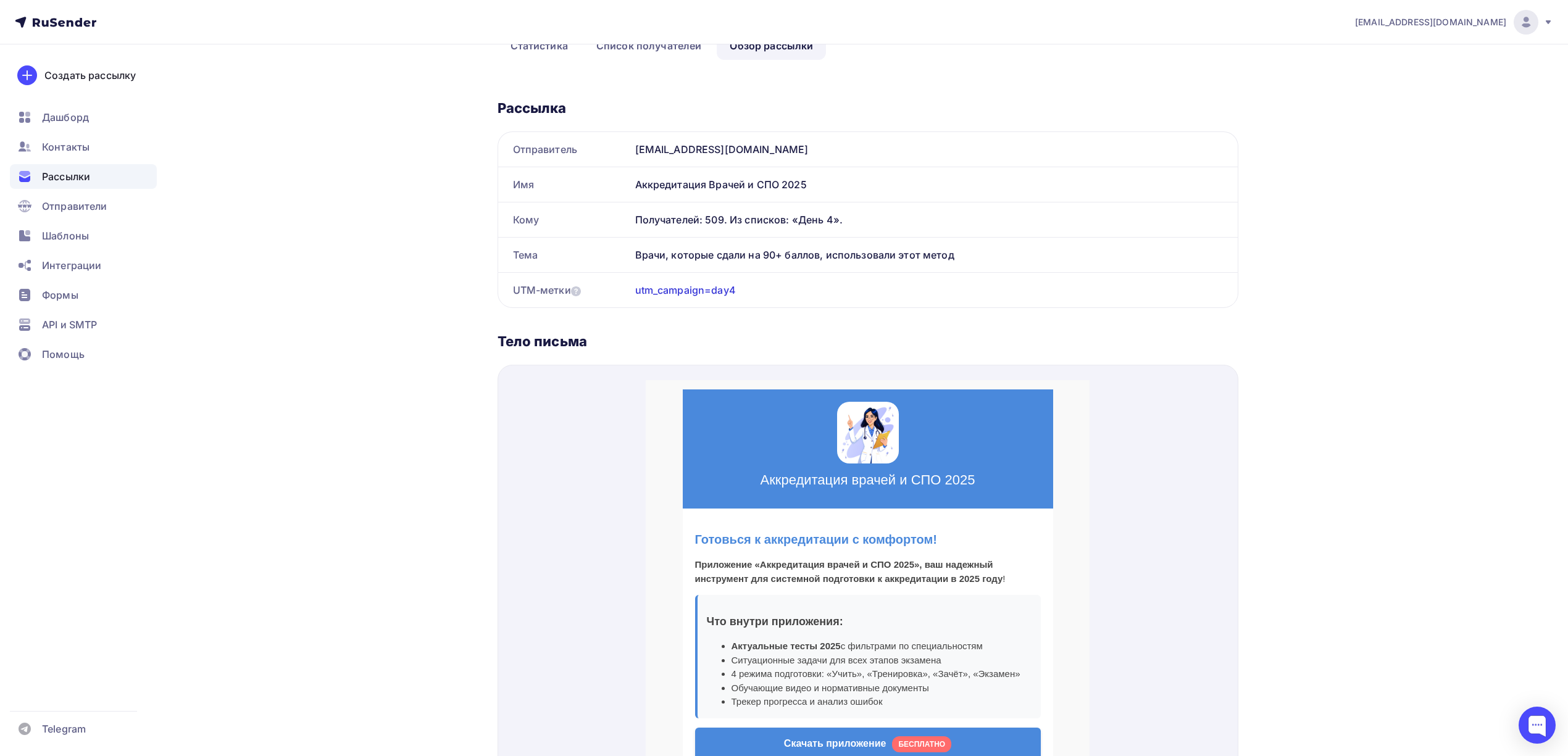
scroll to position [106, 0]
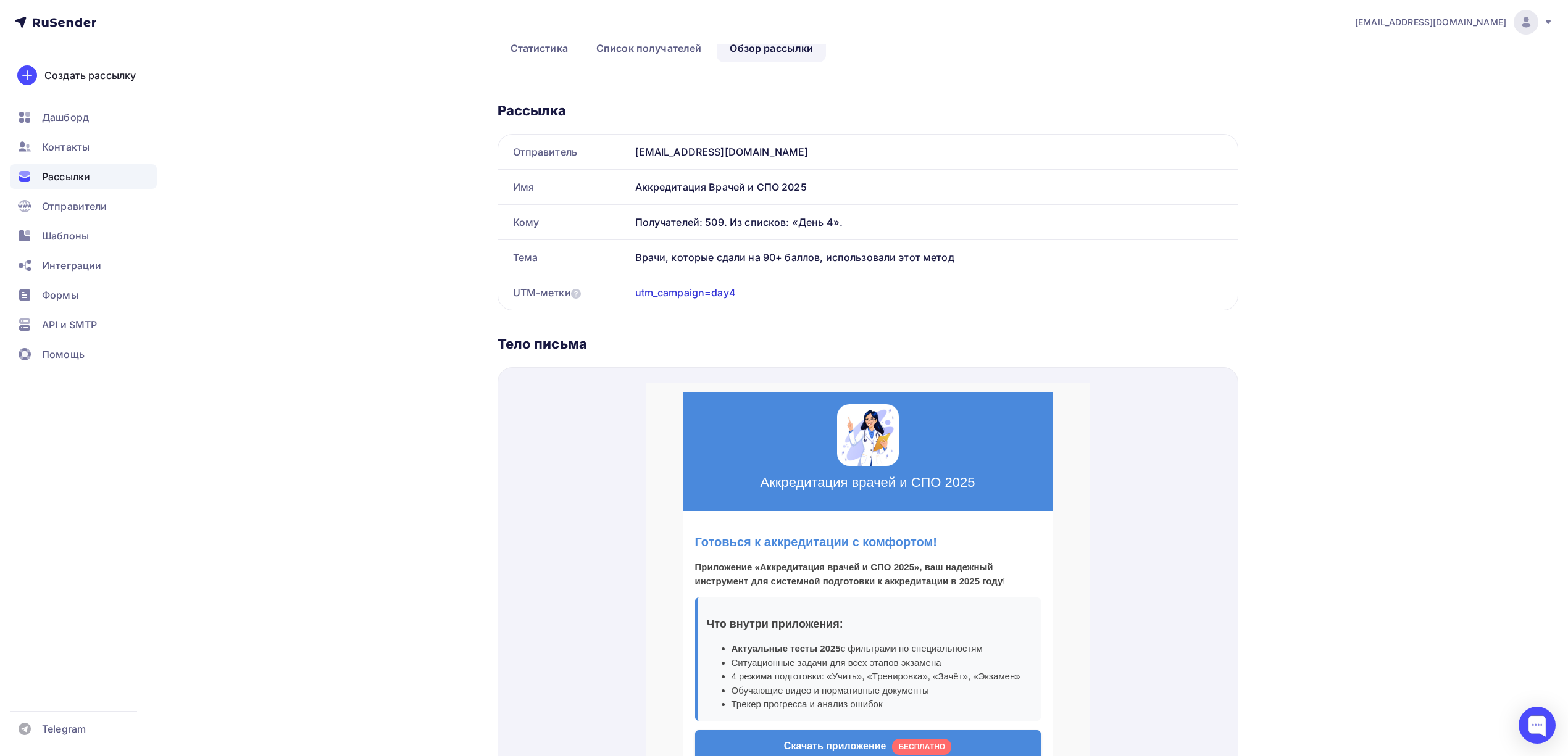
drag, startPoint x: 952, startPoint y: 260, endPoint x: 635, endPoint y: 254, distance: 317.1
click at [635, 254] on div "Врачи, которые сдали на 90+ баллов, использовали этот метод" at bounding box center [934, 257] width 608 height 34
copy div "Врачи, которые сдали на 90+ баллов, использовали этот метод"
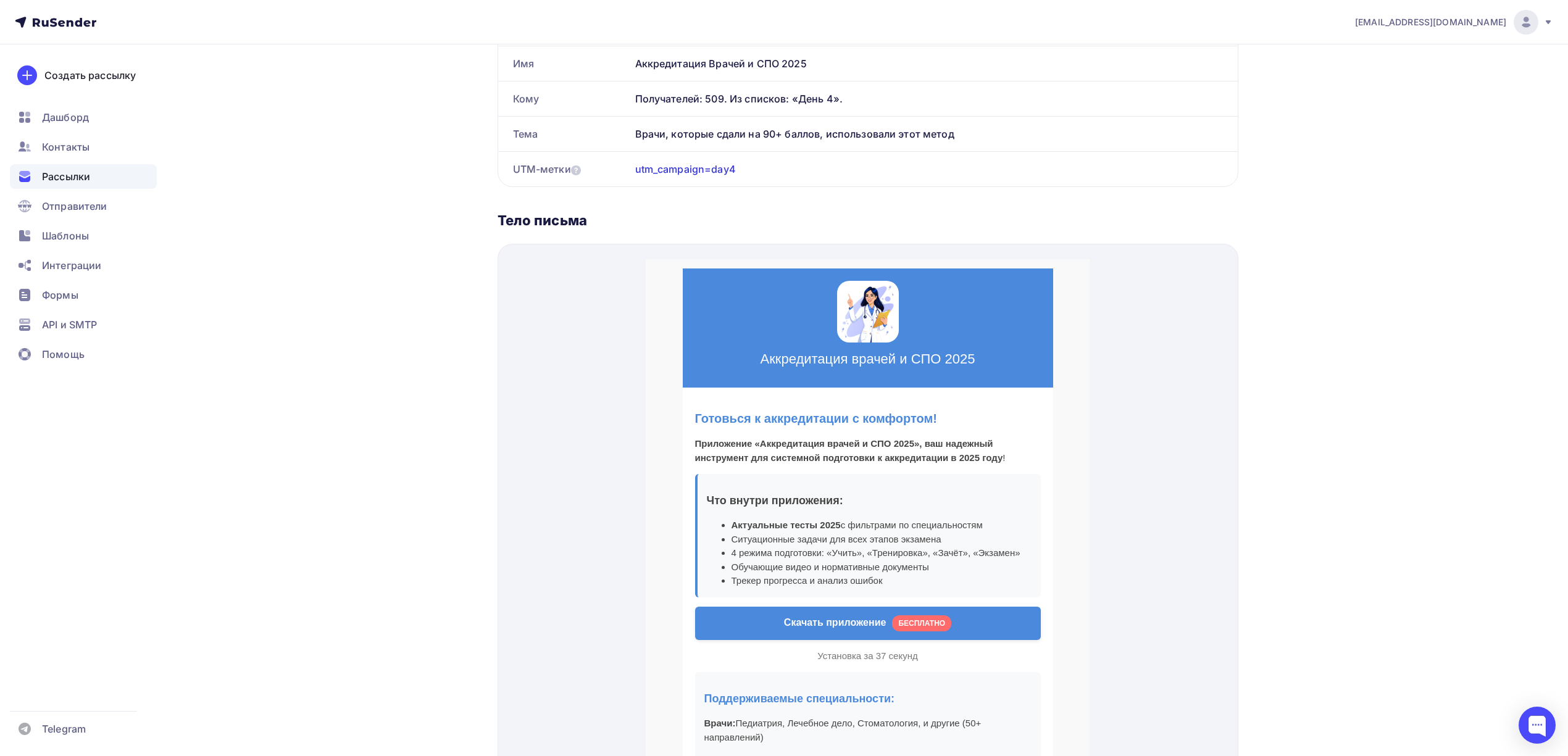
scroll to position [189, 0]
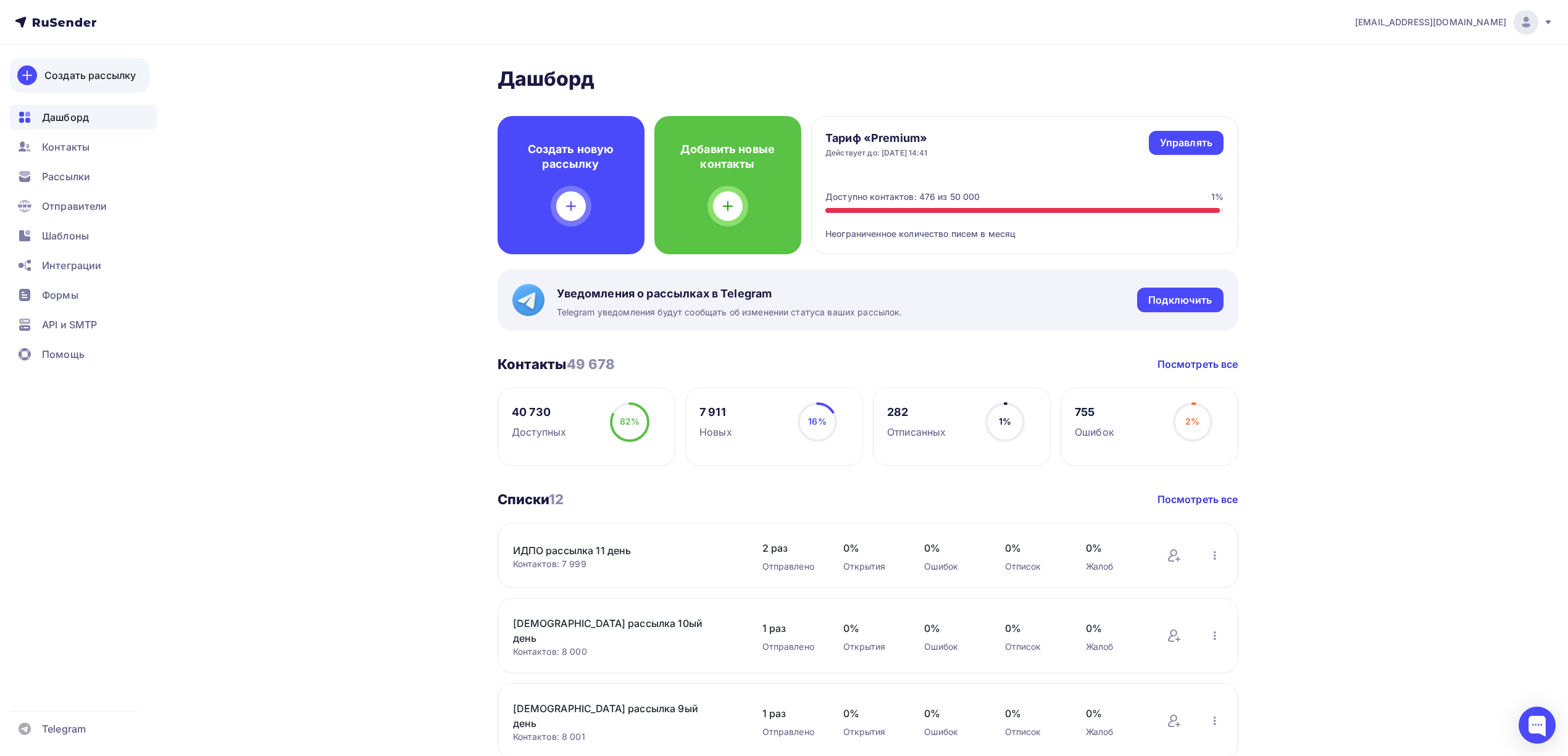
click at [61, 65] on link "Создать рассылку" at bounding box center [80, 75] width 140 height 34
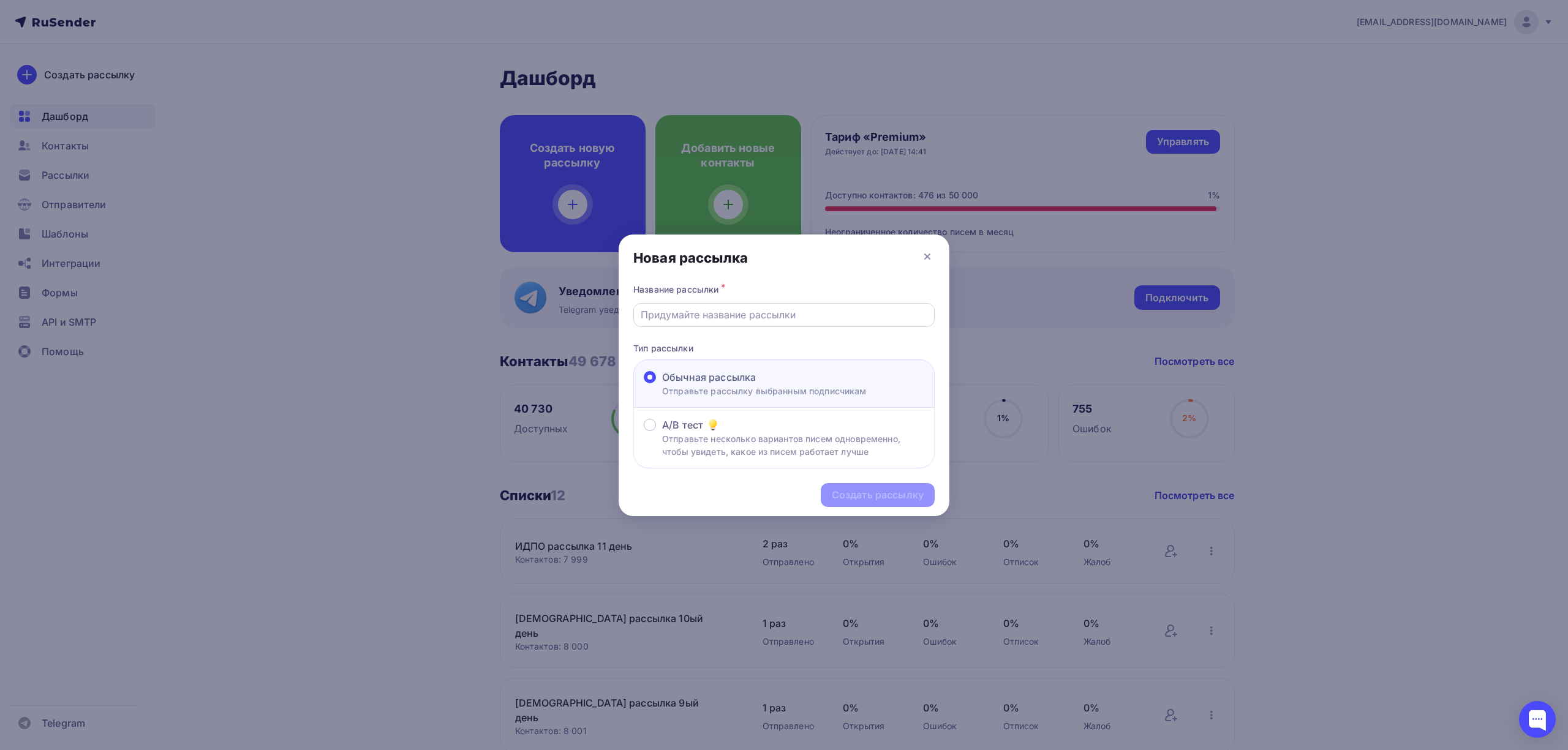
click at [757, 316] on input "text" at bounding box center [785, 315] width 287 height 15
click at [745, 316] on input "text" at bounding box center [785, 315] width 287 height 15
type input "Идпо приложение 1ый день"
click at [865, 491] on div "Создать рассылку" at bounding box center [877, 495] width 92 height 14
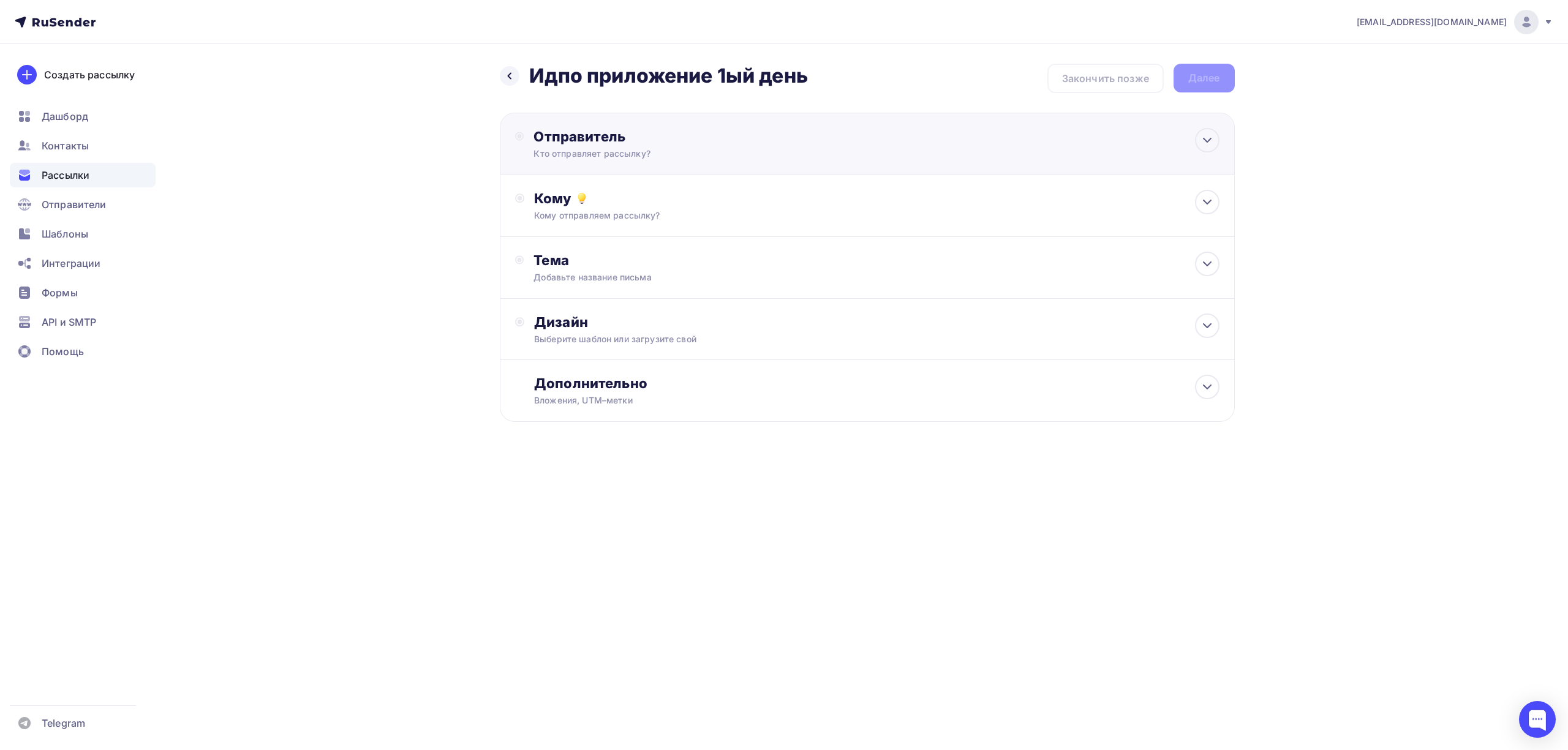
click at [792, 162] on div "Отправитель Кто отправляет рассылку? Email * drongar89@gmail.com info@dpo-med-i…" at bounding box center [867, 144] width 735 height 62
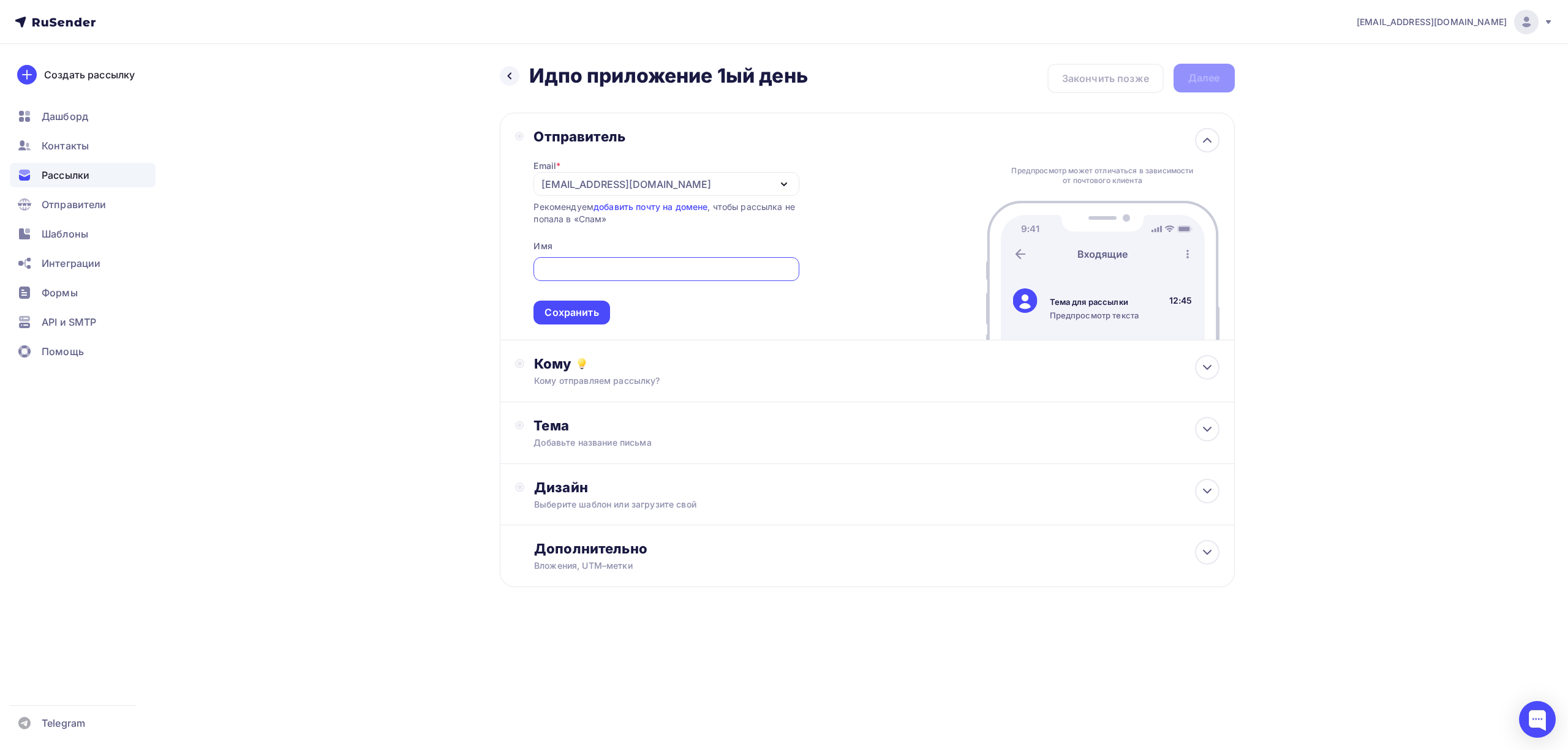
scroll to position [1, 0]
click at [757, 188] on div "[EMAIL_ADDRESS][DOMAIN_NAME]" at bounding box center [666, 184] width 265 height 24
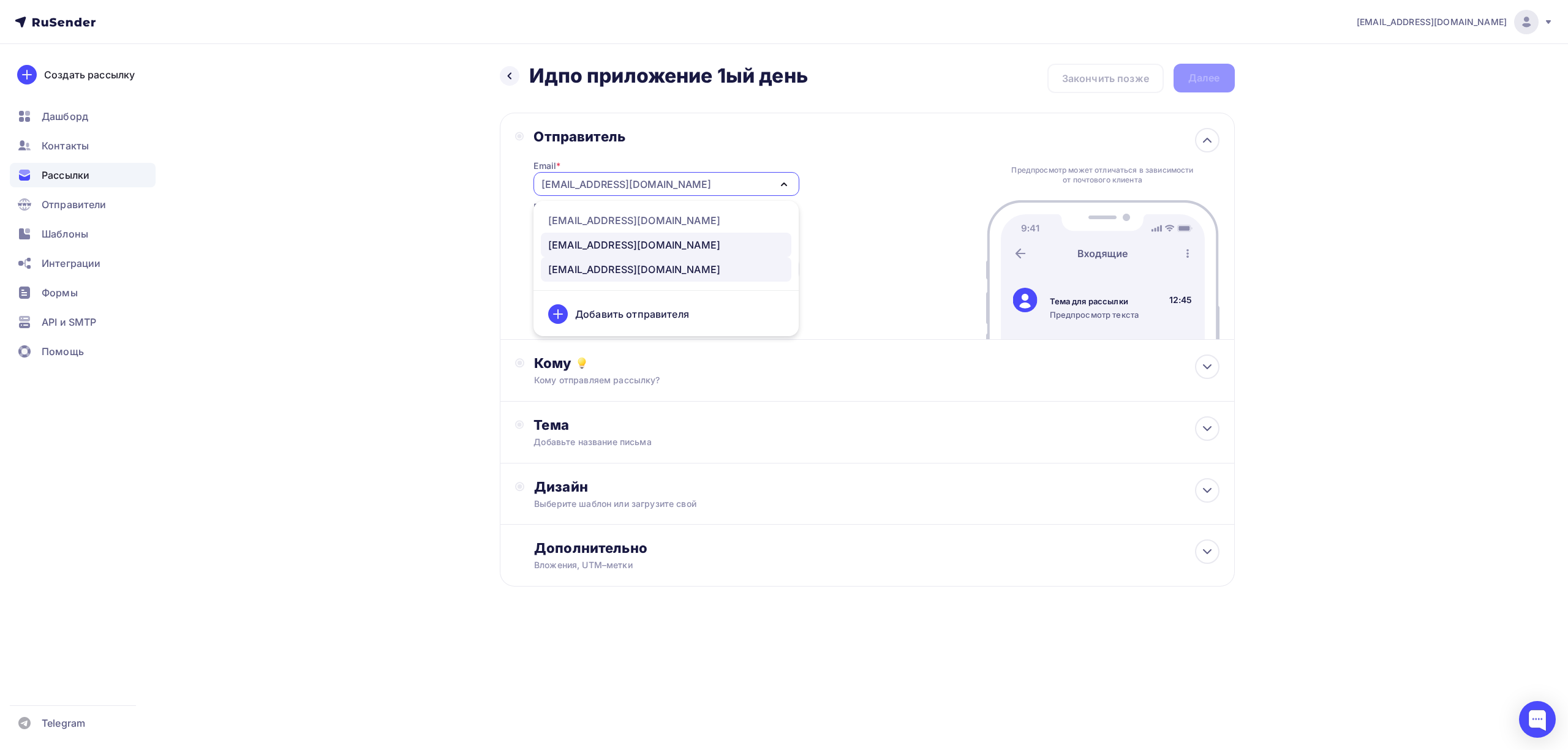
click at [651, 241] on div "education@med-exam-email.ru" at bounding box center [634, 245] width 172 height 15
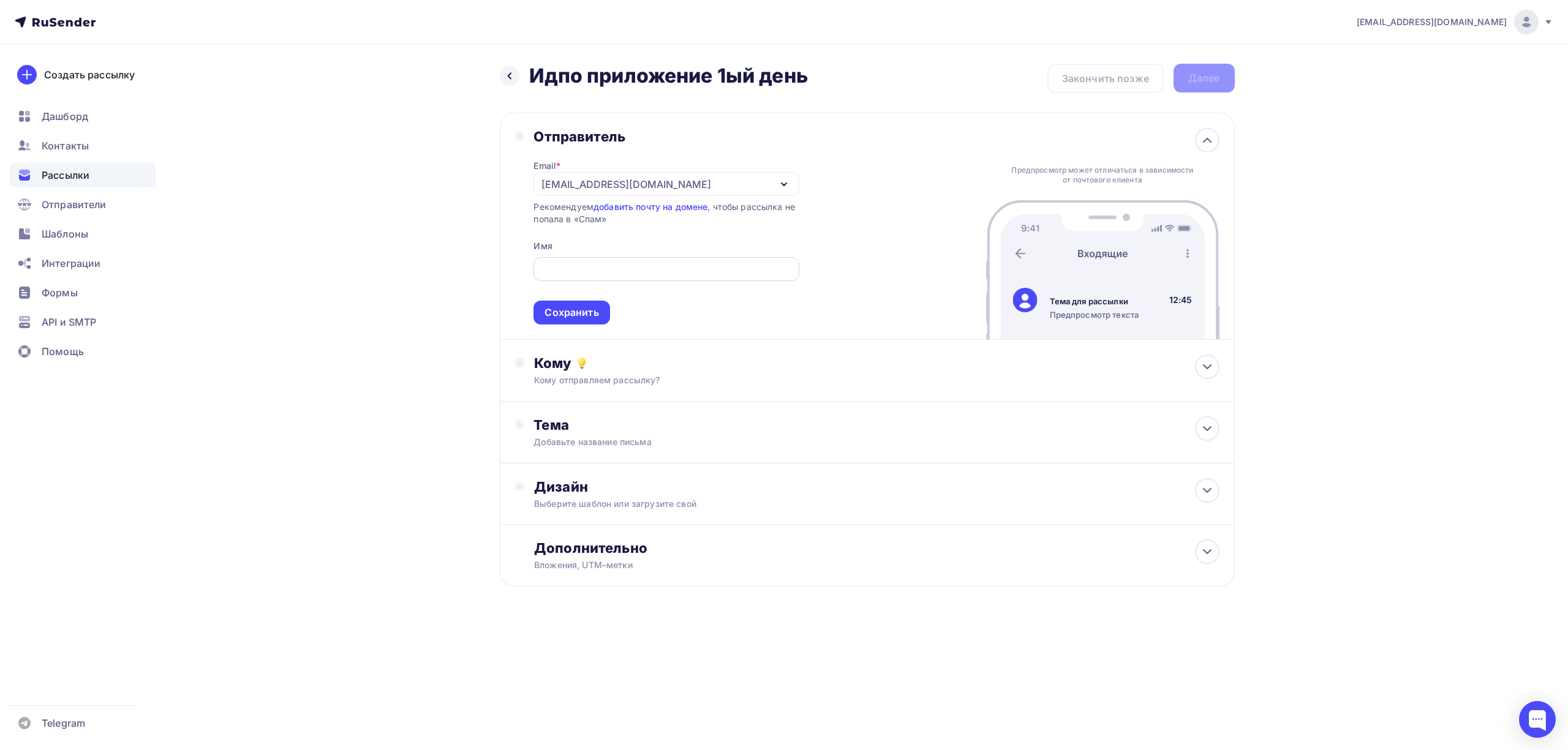
click at [649, 263] on input "text" at bounding box center [666, 269] width 251 height 15
paste input "Аккредитация Врачей и СПО 2025"
type input "Аккредитация Врачей и СПО 2025"
click at [586, 321] on div "Сохранить" at bounding box center [572, 312] width 76 height 24
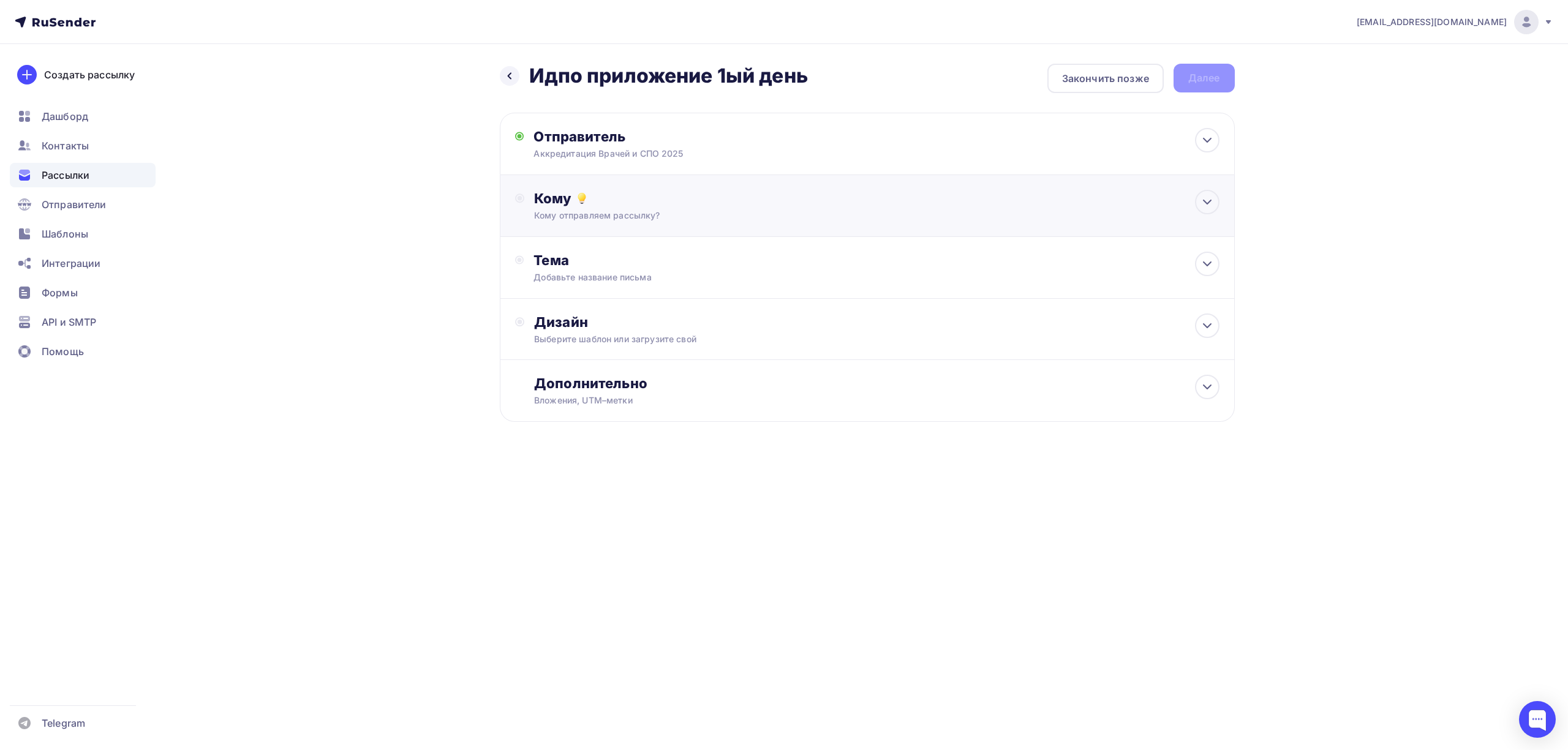
click at [666, 214] on div "Кому отправляем рассылку?" at bounding box center [842, 215] width 617 height 12
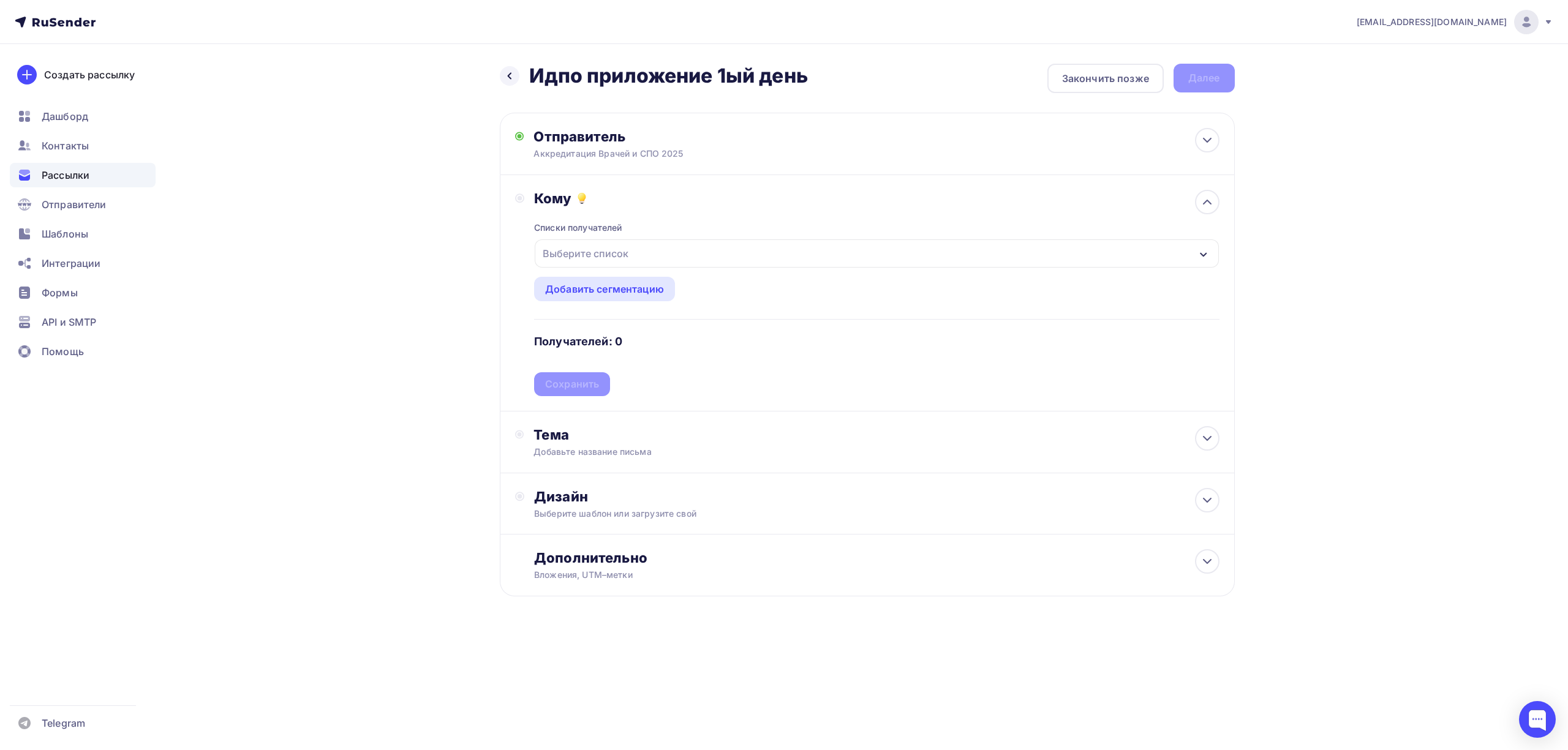
click at [658, 243] on div "Выберите список" at bounding box center [876, 254] width 683 height 28
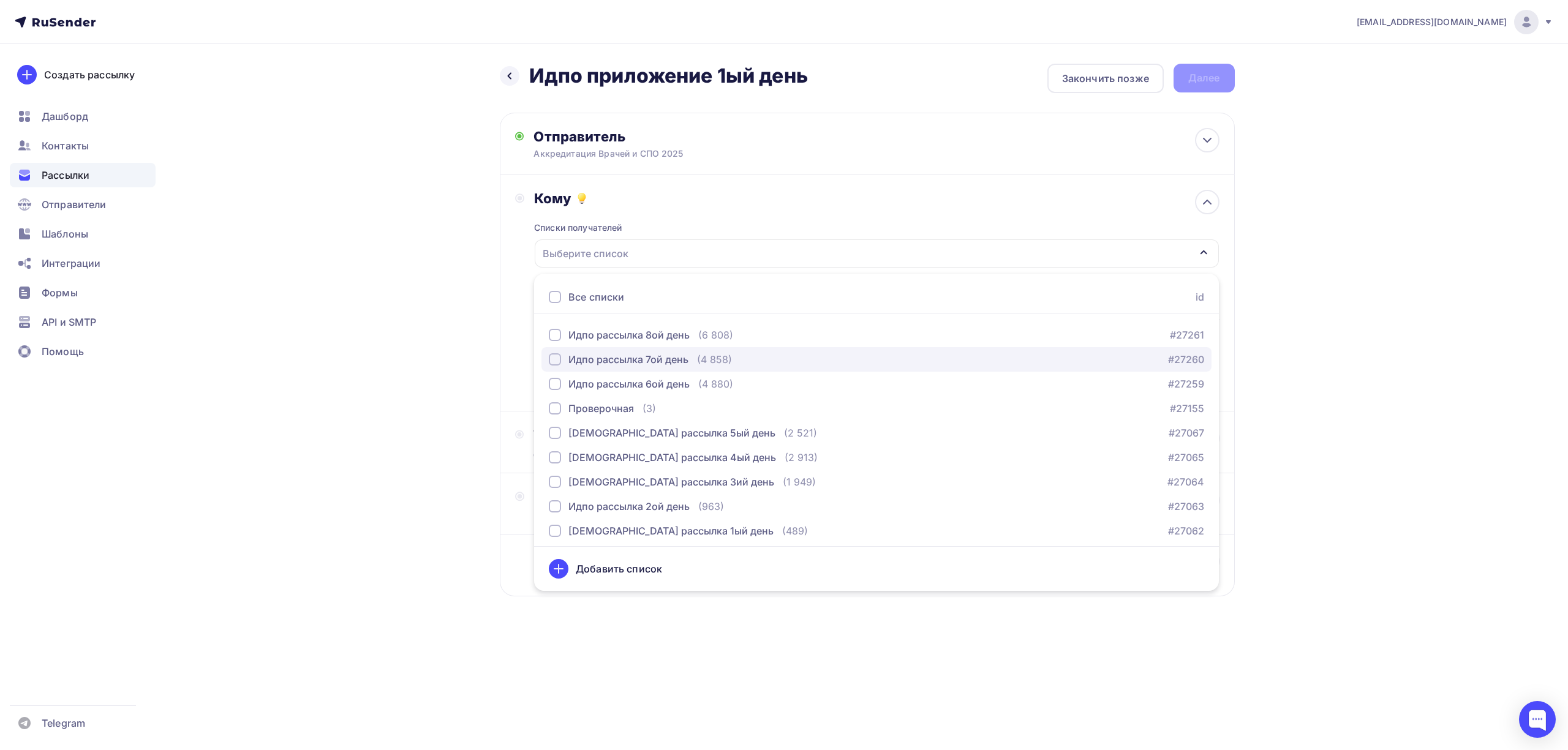
scroll to position [76, 0]
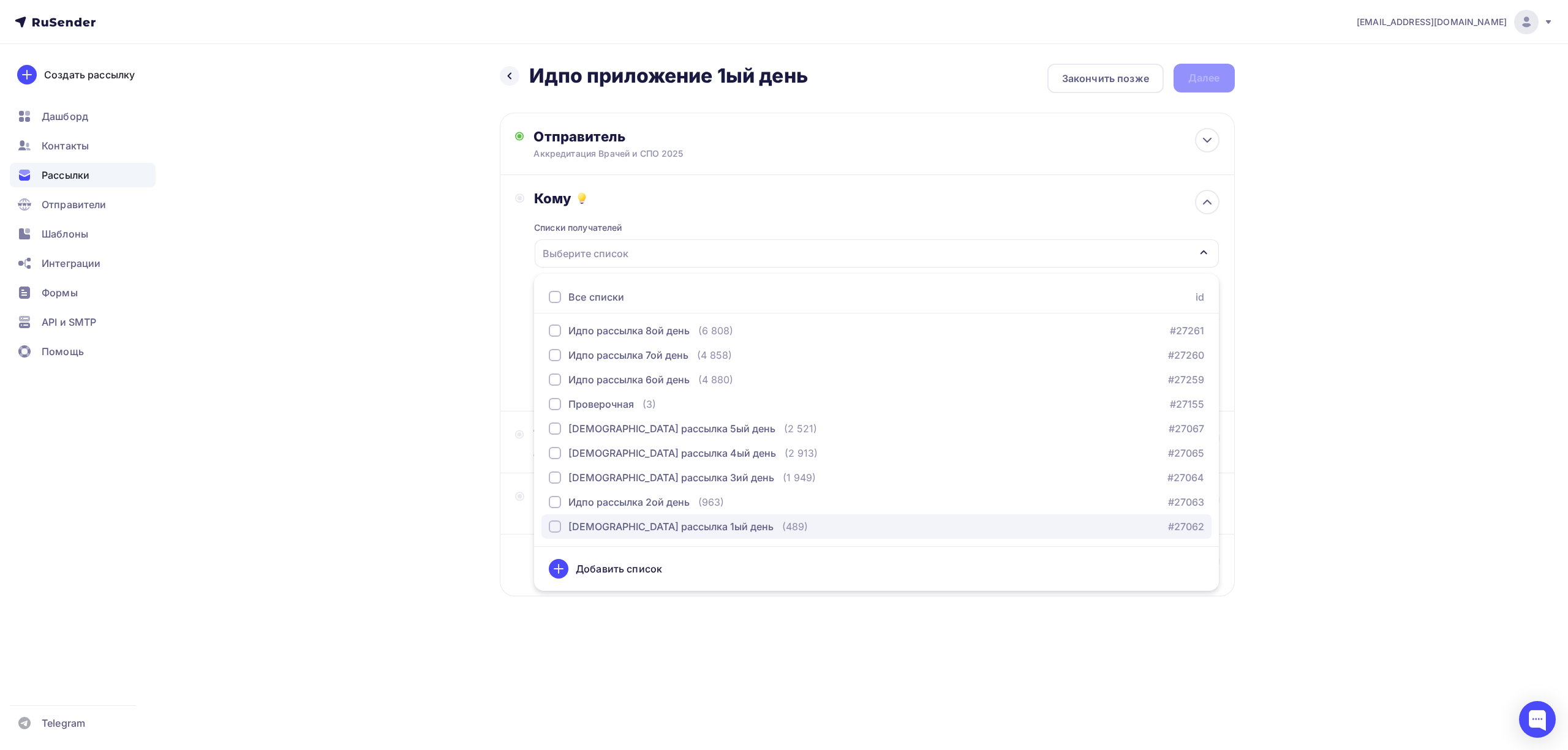
click at [696, 528] on div "Идпо рассылка 1ый день (489)" at bounding box center [678, 527] width 259 height 15
click at [1343, 223] on div "drongar89@gmail.com Аккаунт Тарифы Выйти Создать рассылку Дашборд Контакты Расс…" at bounding box center [784, 338] width 1568 height 676
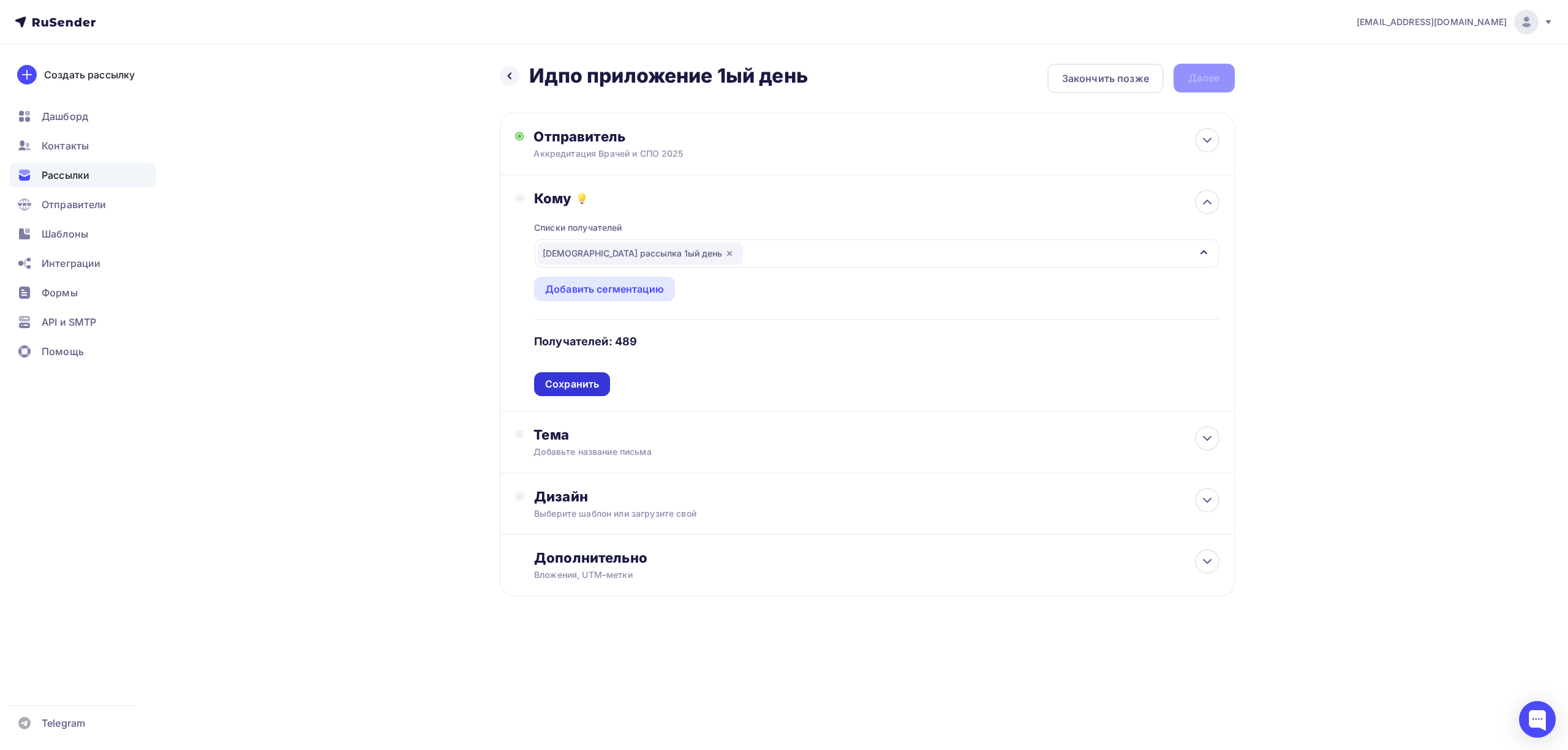
click at [598, 392] on div "Сохранить" at bounding box center [572, 384] width 76 height 24
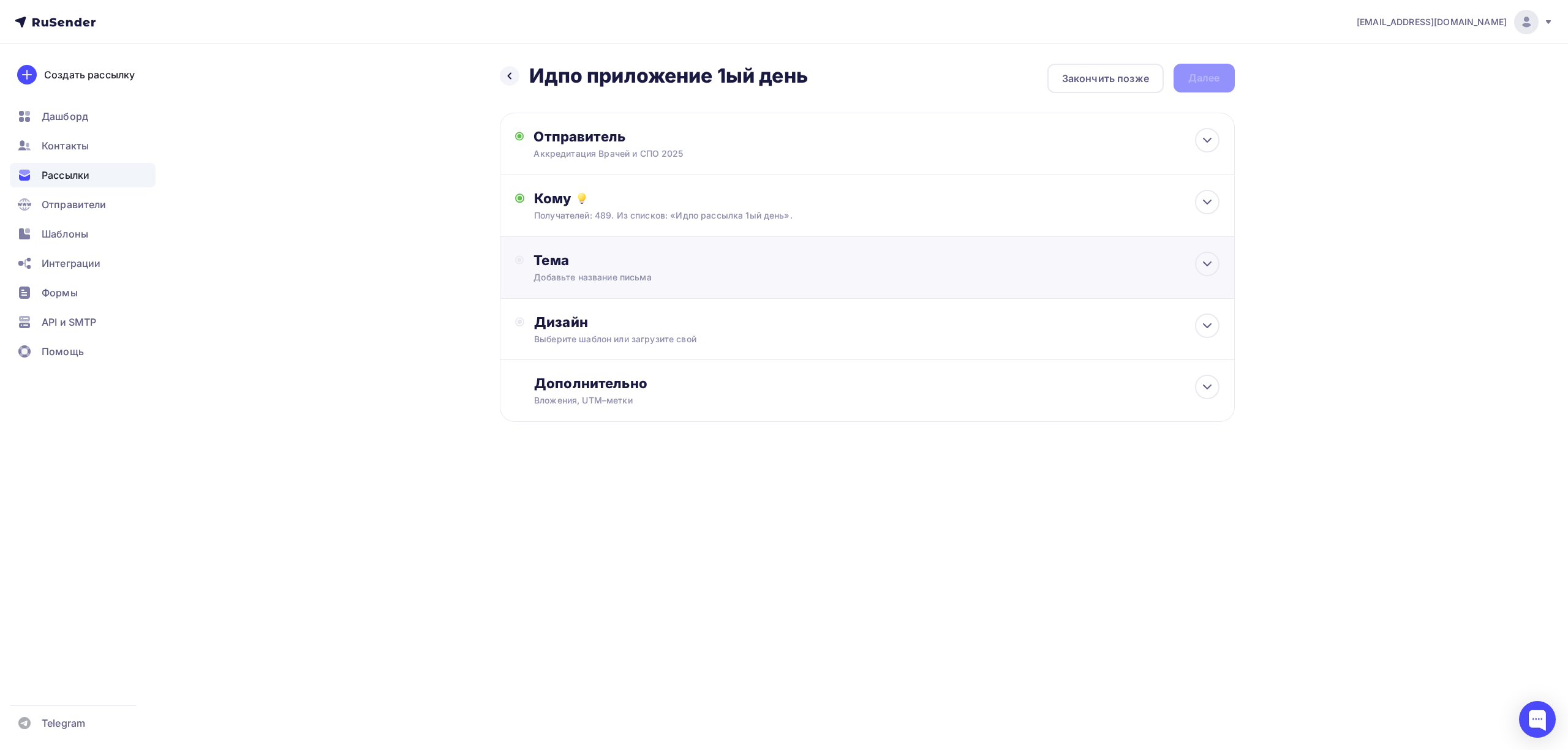
click at [647, 285] on div "Тема Добавьте название письма Тема * Рекомендуем использовать не более 150 симв…" at bounding box center [867, 267] width 735 height 62
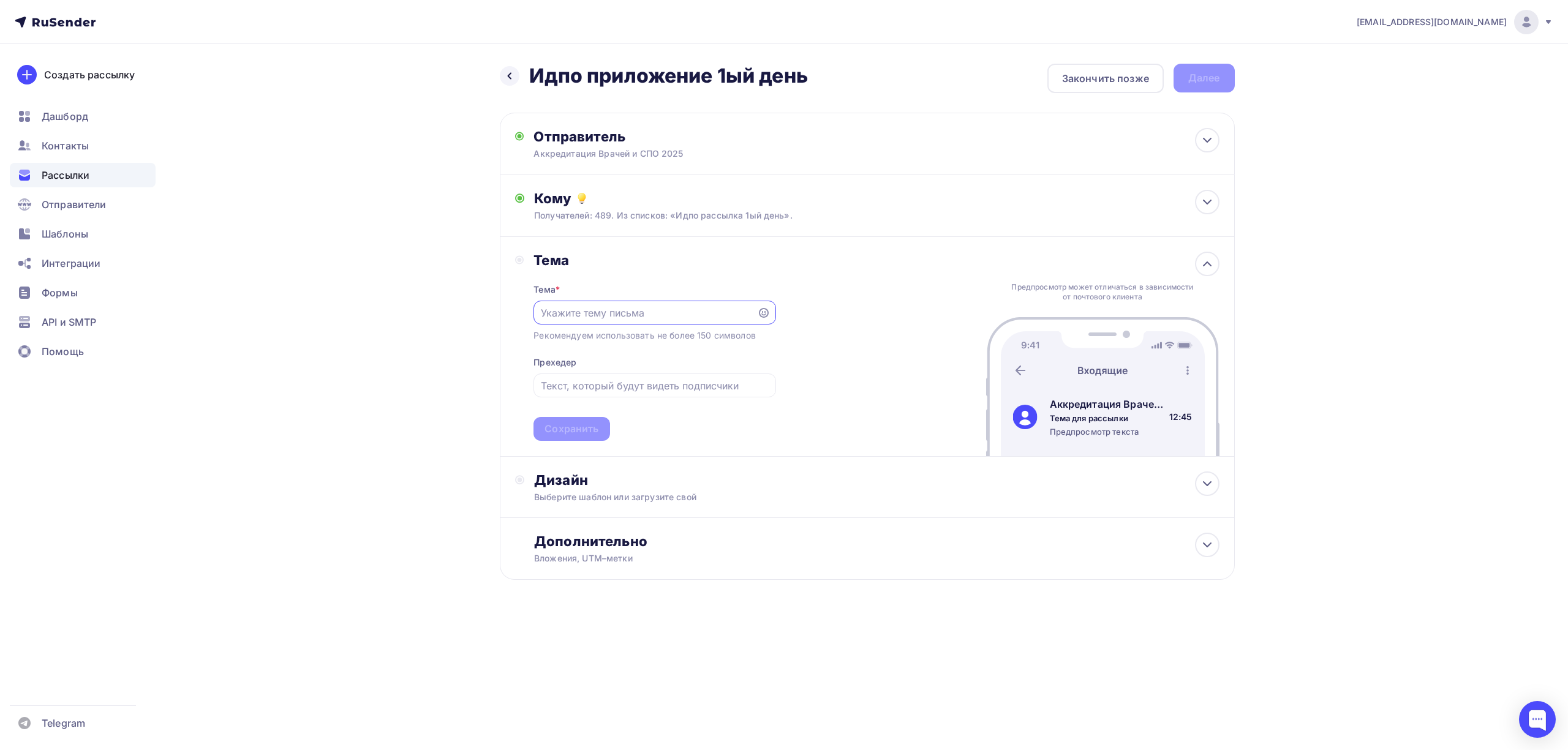
scroll to position [0, 0]
paste input "Врачи, которые сдали на 90+ баллов, использовали этот метод"
click at [660, 296] on div "Тема * Врачи, которые сдали на 90+ баллов, использовали этот метод Рекомендуем …" at bounding box center [654, 354] width 242 height 172
drag, startPoint x: 628, startPoint y: 312, endPoint x: 645, endPoint y: 330, distance: 24.8
click at [645, 330] on div "Тема * Врачи, которые сдали на 90+ баллов, использовали этот метод Рекомендуем …" at bounding box center [654, 354] width 242 height 172
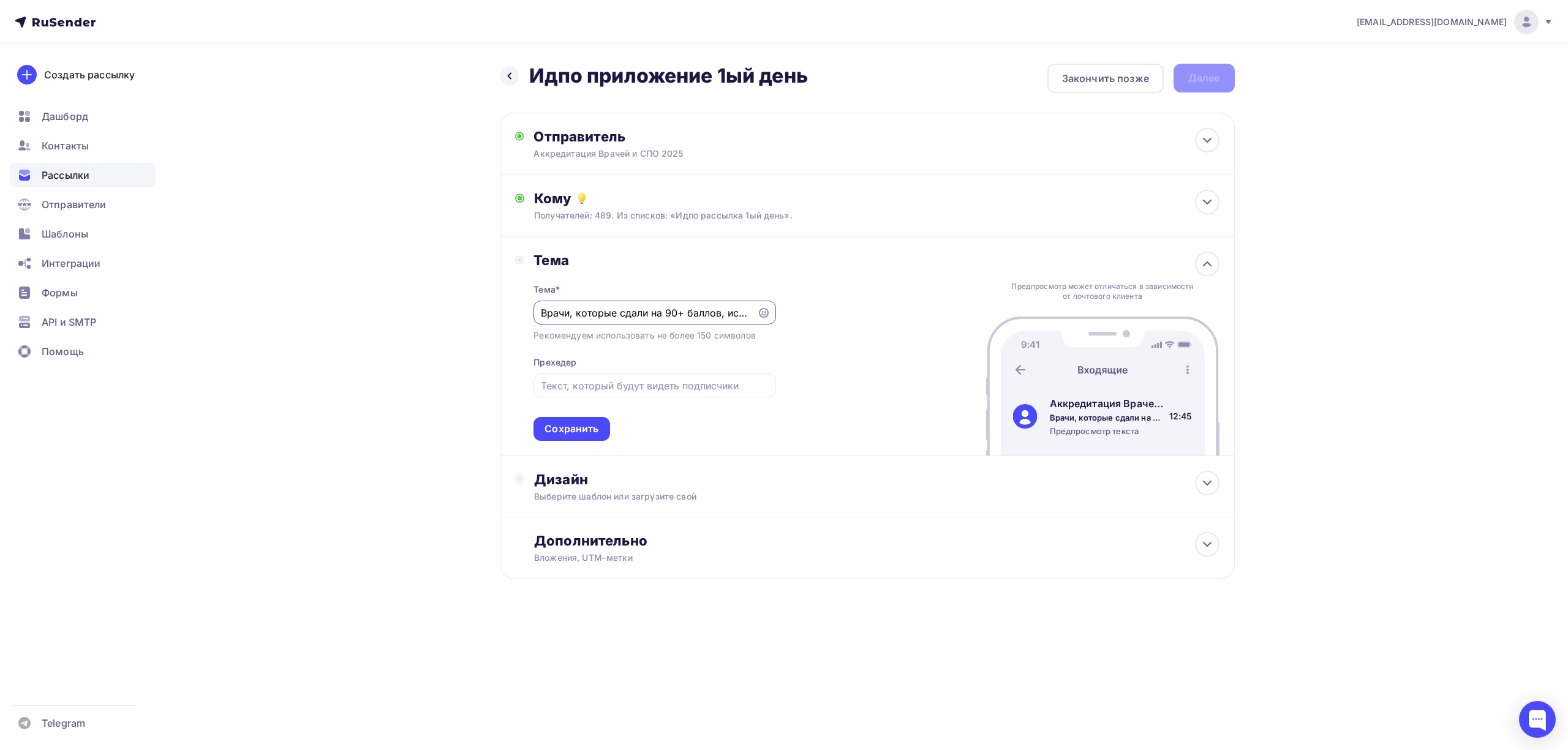
click at [544, 312] on input "Врачи, которые сдали на 90+ баллов, использовали этот метод" at bounding box center [645, 313] width 209 height 15
click at [540, 312] on div "Врачи, которые сдали на 90+ баллов, использовали этот метод" at bounding box center [654, 312] width 242 height 24
click at [579, 311] on input "Врачи, которые сдали на 90+ баллов, использовали этот метод" at bounding box center [645, 313] width 209 height 15
click at [548, 312] on input "Врачи, которые сдали на 90+ баллов, использовали этот метод" at bounding box center [645, 313] width 209 height 15
click at [542, 314] on input "Врачи, которые сдали на 90+ баллов, использовали этот метод" at bounding box center [645, 313] width 209 height 15
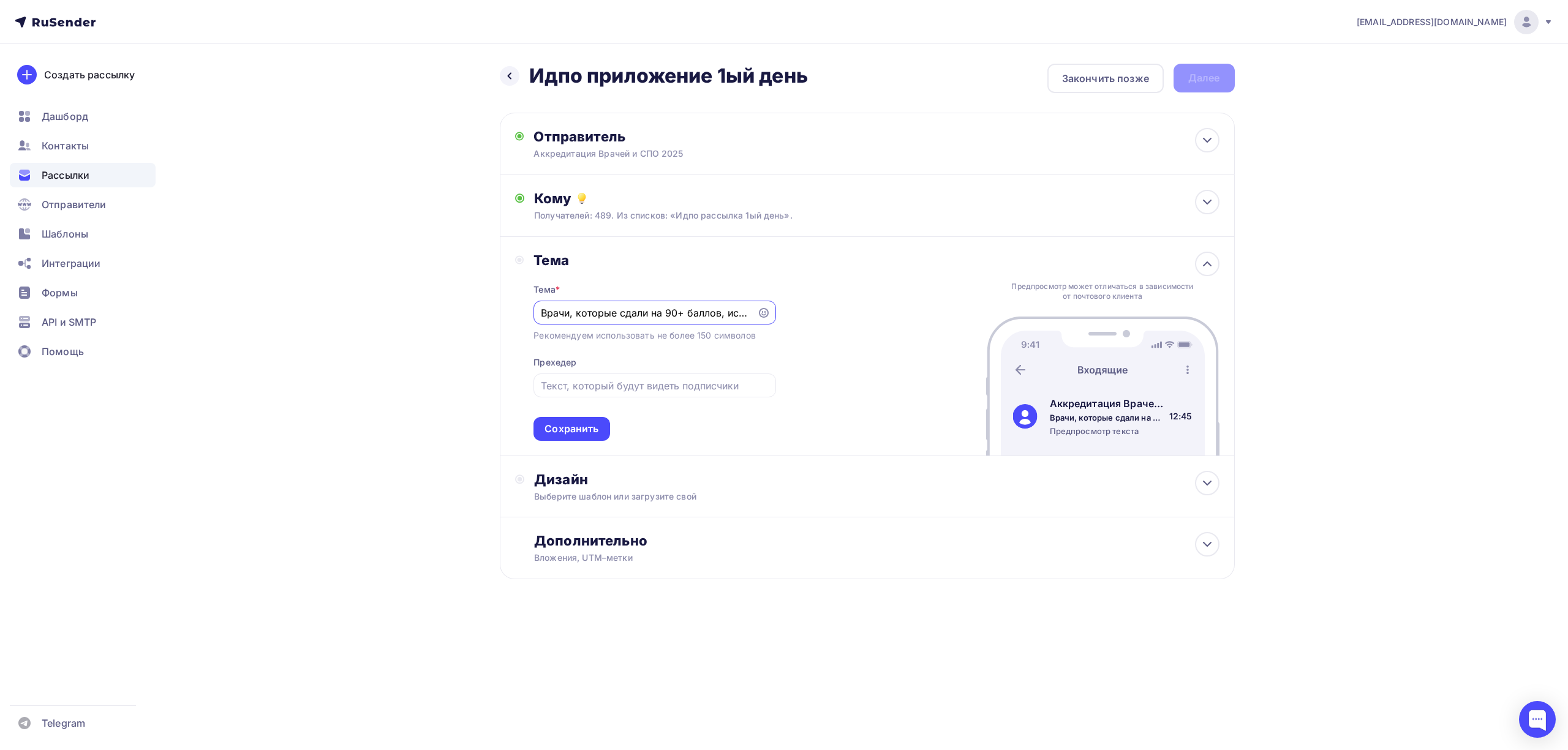
paste input "Врачи, которые сдали на 90+ баллов, использовали этот метод"
drag, startPoint x: 637, startPoint y: 319, endPoint x: 545, endPoint y: 312, distance: 92.3
click at [462, 318] on div "Назад Идпо приложение 1ый день Идпо приложение 1ый день Закончить позже Далее О…" at bounding box center [784, 350] width 1004 height 614
click at [560, 313] on input "Врачи, которые сдали на 90+ баллов, использовали этот метод" at bounding box center [645, 313] width 209 height 15
click at [549, 315] on input "Врачи, которые сдали на 90+ баллов, использовали этот метод" at bounding box center [645, 313] width 209 height 15
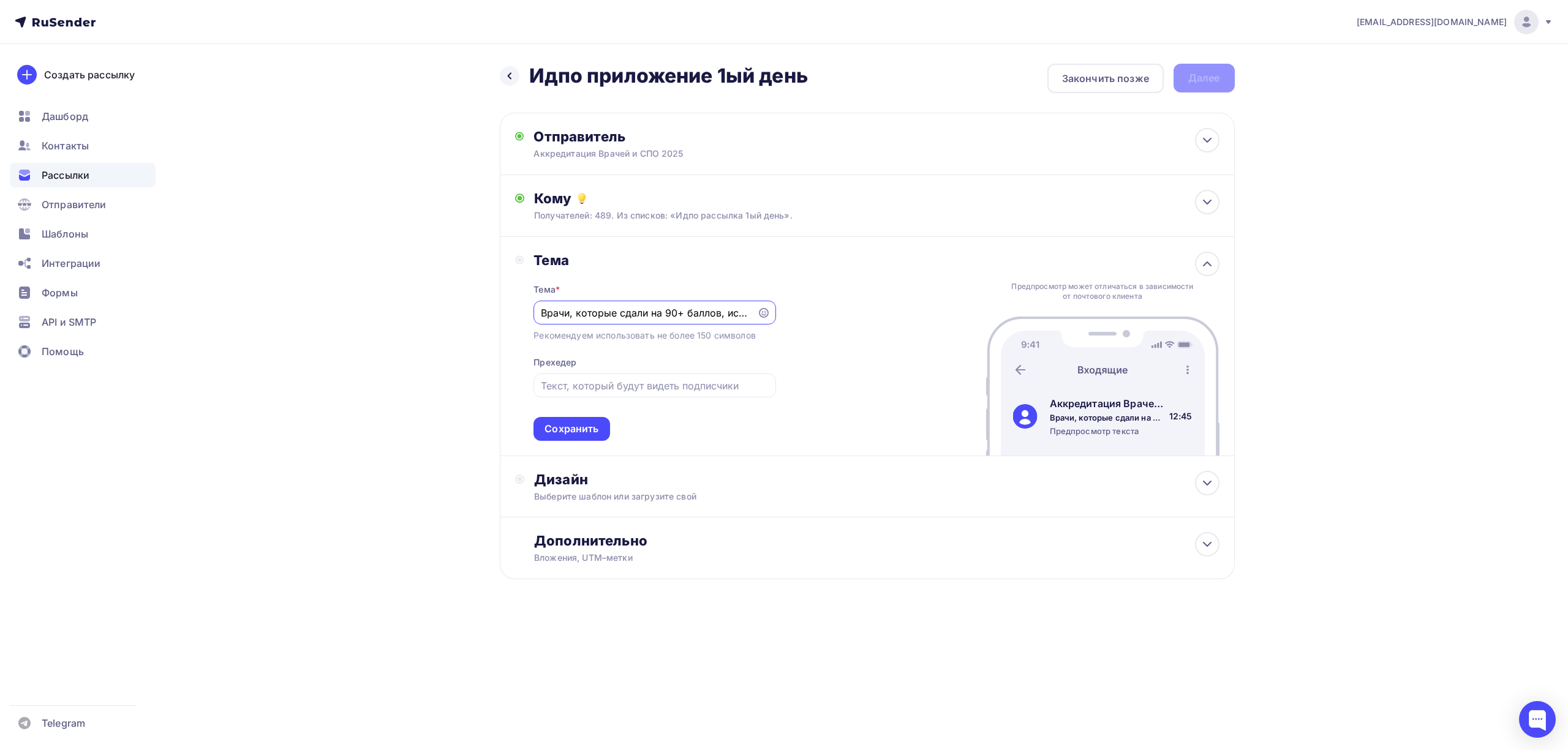
click at [541, 314] on input "Врачи, которые сдали на 90+ баллов, использовали этот метод" at bounding box center [645, 313] width 209 height 15
paste input "{{name}}"
drag, startPoint x: 728, startPoint y: 312, endPoint x: 708, endPoint y: 312, distance: 20.0
click at [708, 312] on input "Врачи, которые сдали на 90+ баллов, использовали этот метод" at bounding box center [645, 313] width 209 height 15
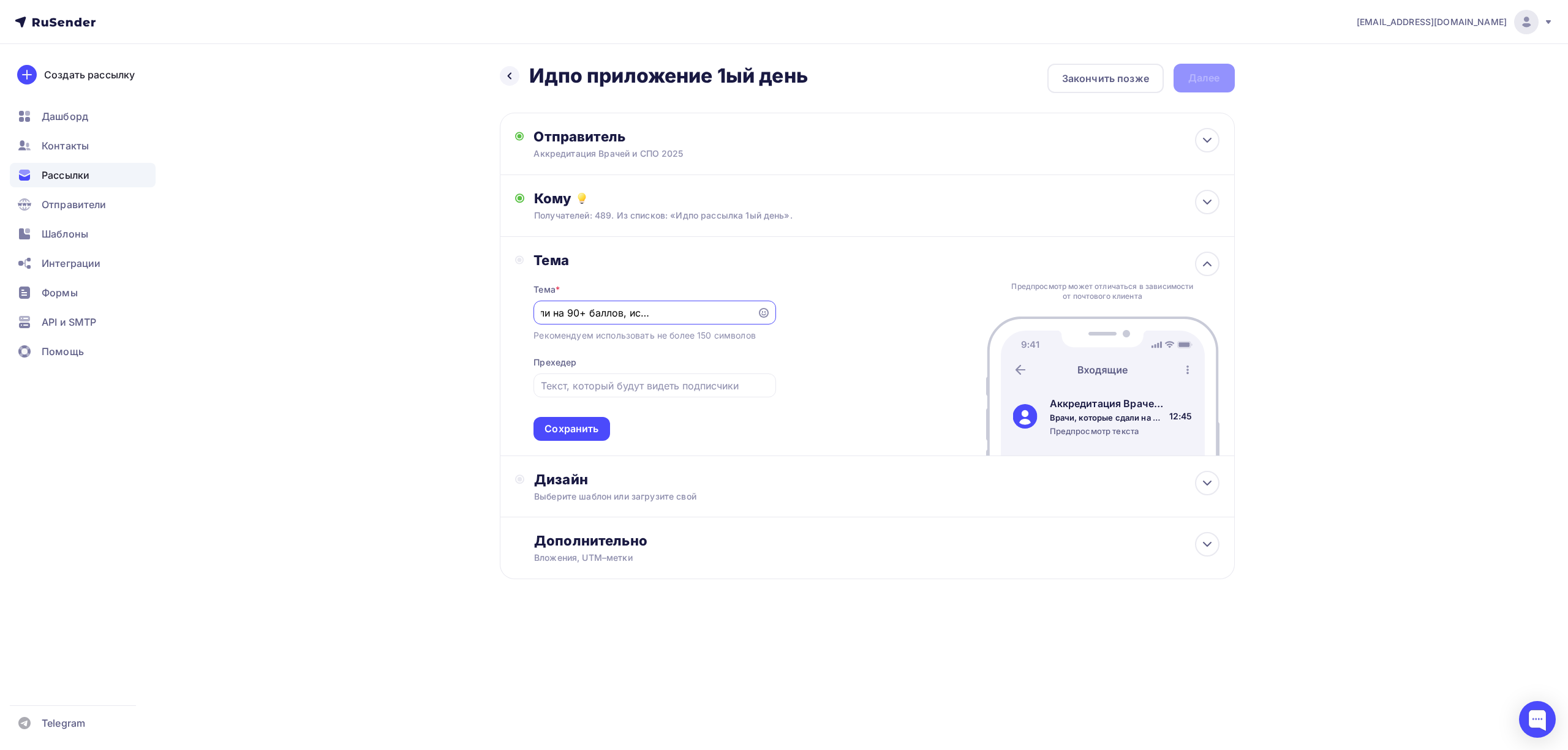
click at [704, 312] on input "Врачи, которые сдали на 90+ баллов, использовали этот метод" at bounding box center [645, 313] width 209 height 15
drag, startPoint x: 733, startPoint y: 312, endPoint x: 669, endPoint y: 315, distance: 64.1
click at [669, 315] on input "Врачи, которые сдали на 90+ баллов, использовали этот метод" at bounding box center [645, 313] width 209 height 15
click at [672, 314] on input "Врачи, которые сдали на 90+ баллов, использовали этот метод" at bounding box center [645, 313] width 209 height 15
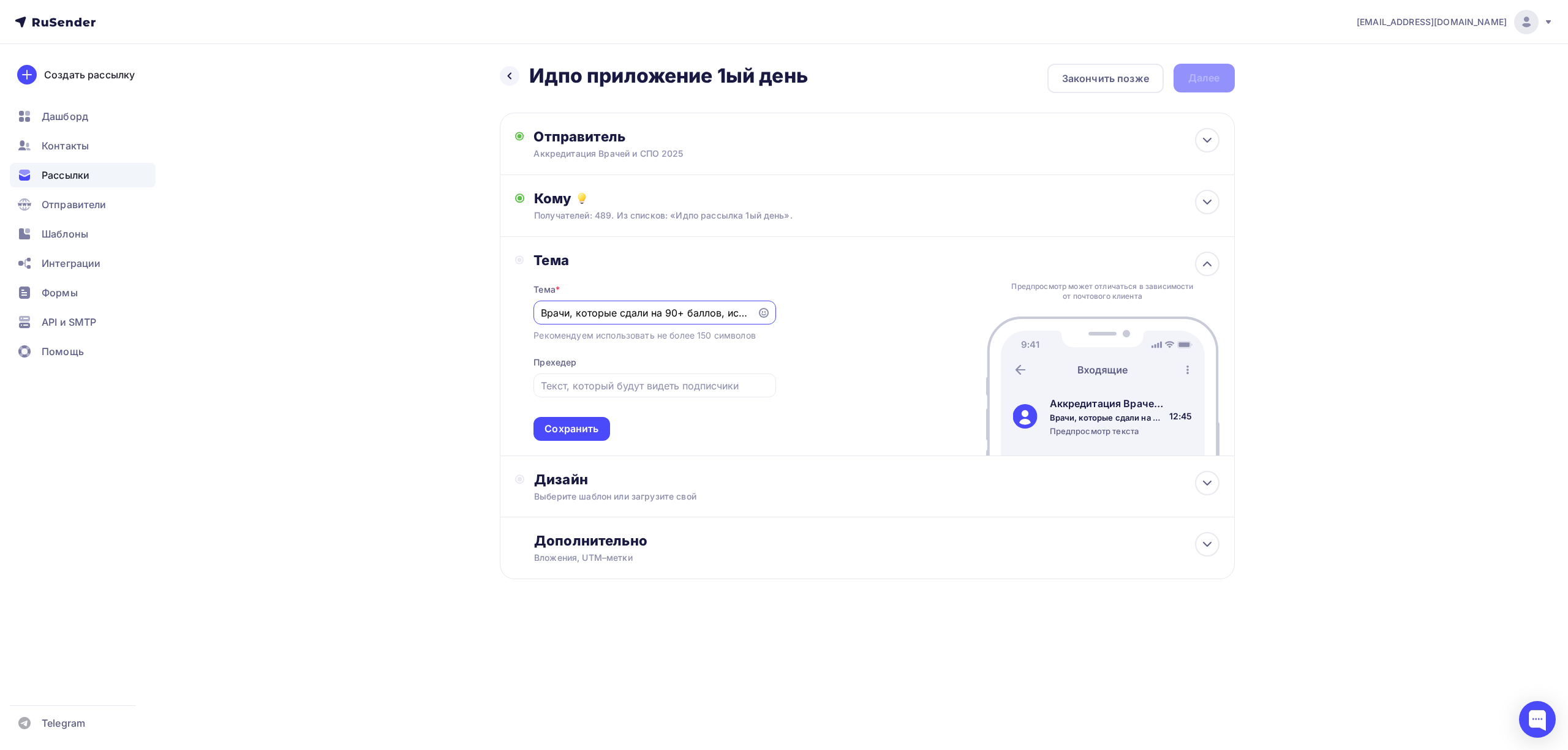
scroll to position [0, 98]
drag, startPoint x: 721, startPoint y: 310, endPoint x: 710, endPoint y: 311, distance: 11.0
click at [710, 311] on input "Врачи, которые сдали на 90+ баллов, использовали этот метод" at bounding box center [645, 313] width 209 height 15
drag, startPoint x: 571, startPoint y: 312, endPoint x: 538, endPoint y: 315, distance: 33.1
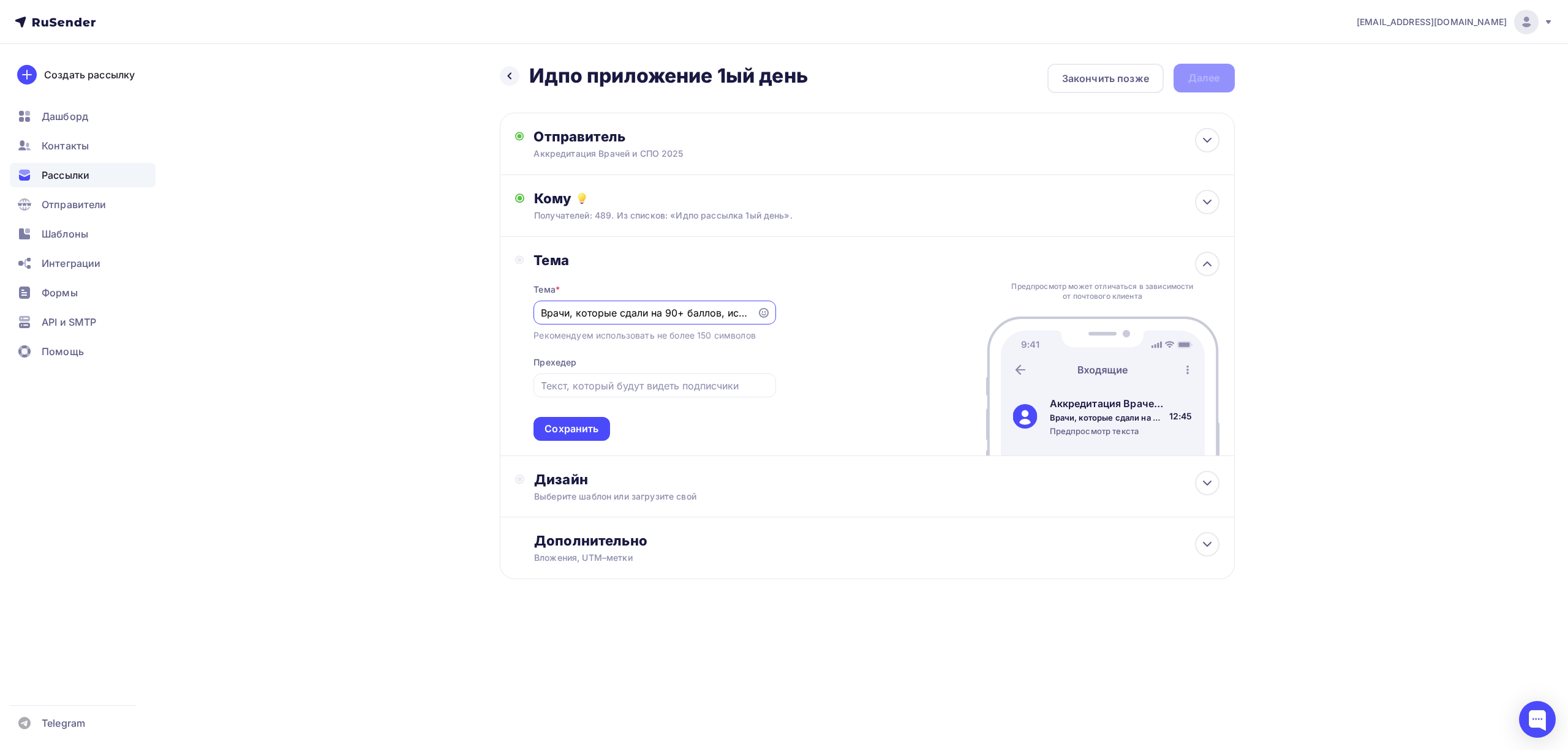
click at [538, 315] on div "Врачи, которые сдали на 90+ баллов, использовали этот метод" at bounding box center [654, 312] width 242 height 24
click at [538, 311] on div "Врачи, которые сдали на 90+ баллов, использовали этот метод" at bounding box center [654, 312] width 242 height 24
click at [555, 315] on input "Врачи, которые сдали на 90+ баллов, использовали этот метод" at bounding box center [645, 313] width 209 height 15
click at [542, 315] on input "Врачи, которые сдали на 90+ баллов, использовали этот метод" at bounding box center [645, 313] width 209 height 15
paste input "{{name}}"
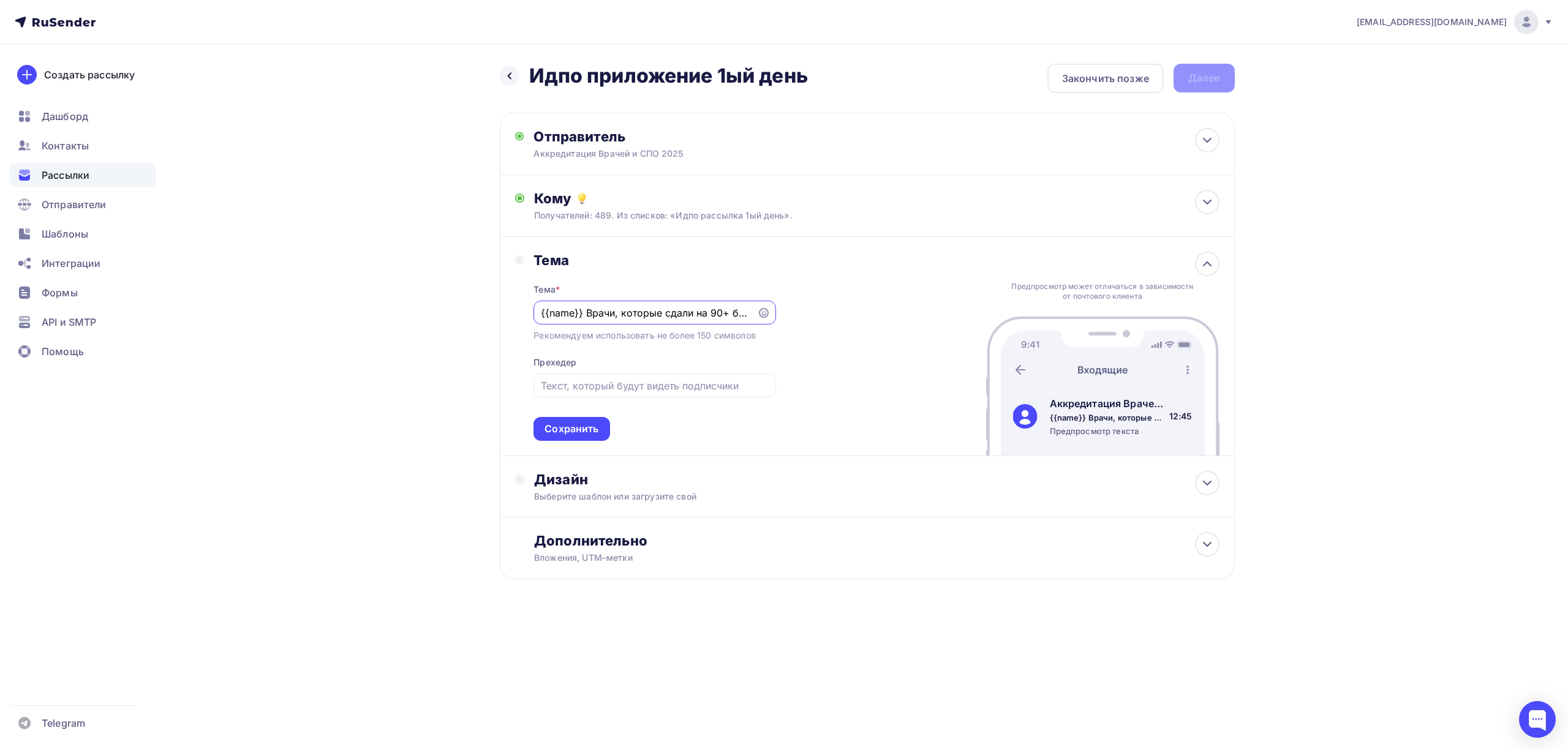
drag, startPoint x: 642, startPoint y: 316, endPoint x: 670, endPoint y: 316, distance: 28.0
click at [670, 316] on input "{{name}} Врачи, которые сдали на 90+ баллов, использовали этот метод" at bounding box center [645, 313] width 209 height 15
click at [576, 316] on input "{{name}} Врачи, которые сдали на 90+ баллов, использовали этот метод" at bounding box center [645, 313] width 209 height 15
click at [584, 312] on input "{{name}} Врачи, которые сдали на 90+ баллов, использовали этот метод" at bounding box center [645, 313] width 209 height 15
drag, startPoint x: 691, startPoint y: 312, endPoint x: 509, endPoint y: 321, distance: 182.2
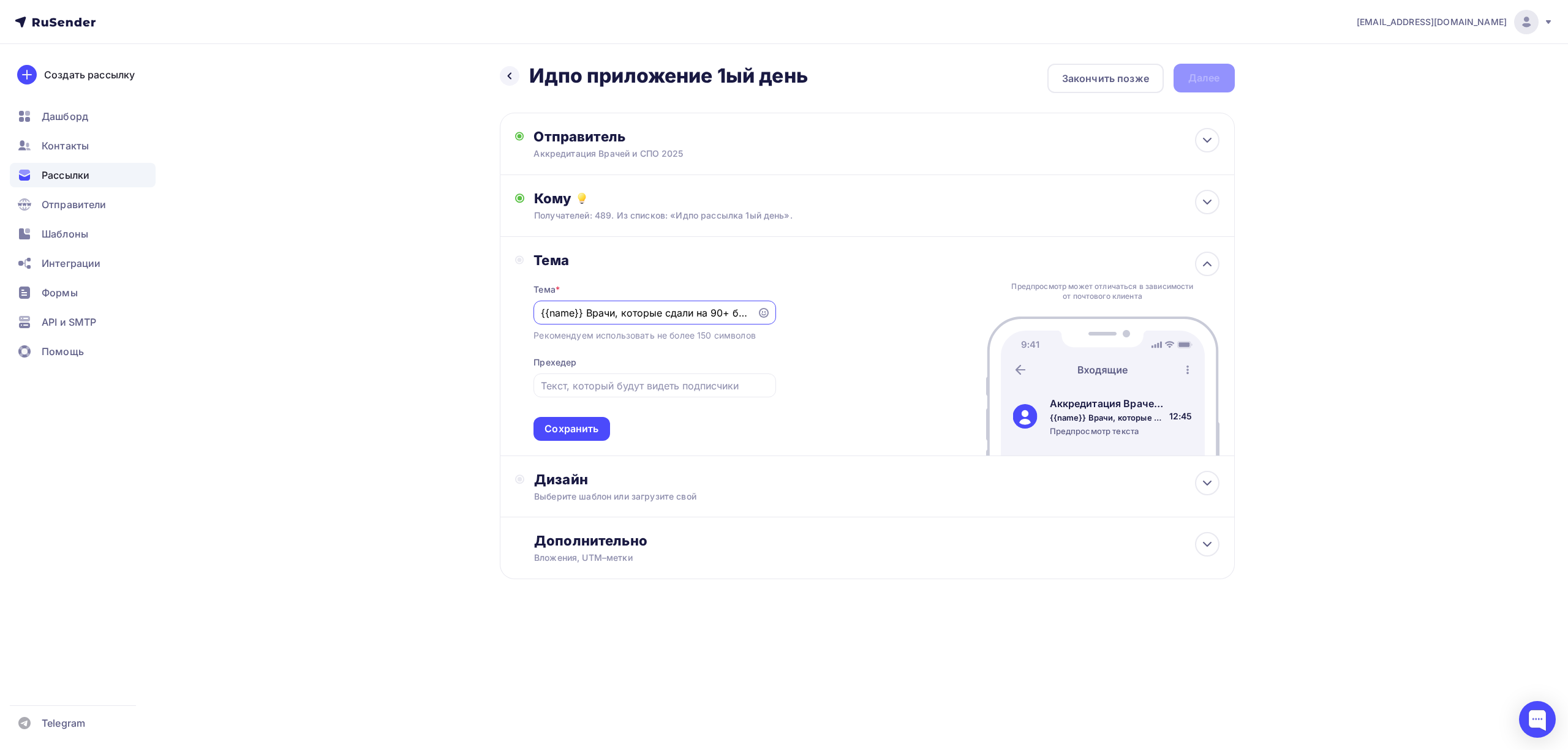
click at [509, 321] on div "Тема Тема * {{name}} Врачи, которые сдали на 90+ баллов, использовали этот мето…" at bounding box center [867, 346] width 735 height 219
click at [684, 312] on input "{{name}} Врачи, которые сдали на 90+ баллов, использовали этот метод" at bounding box center [645, 313] width 209 height 15
click at [692, 310] on input "{{name}} Врачи, которые сдали на 90+ баллов, использовали этот метод" at bounding box center [645, 313] width 209 height 15
click at [694, 330] on div "Рекомендуем использовать не более 150 символов" at bounding box center [645, 336] width 222 height 12
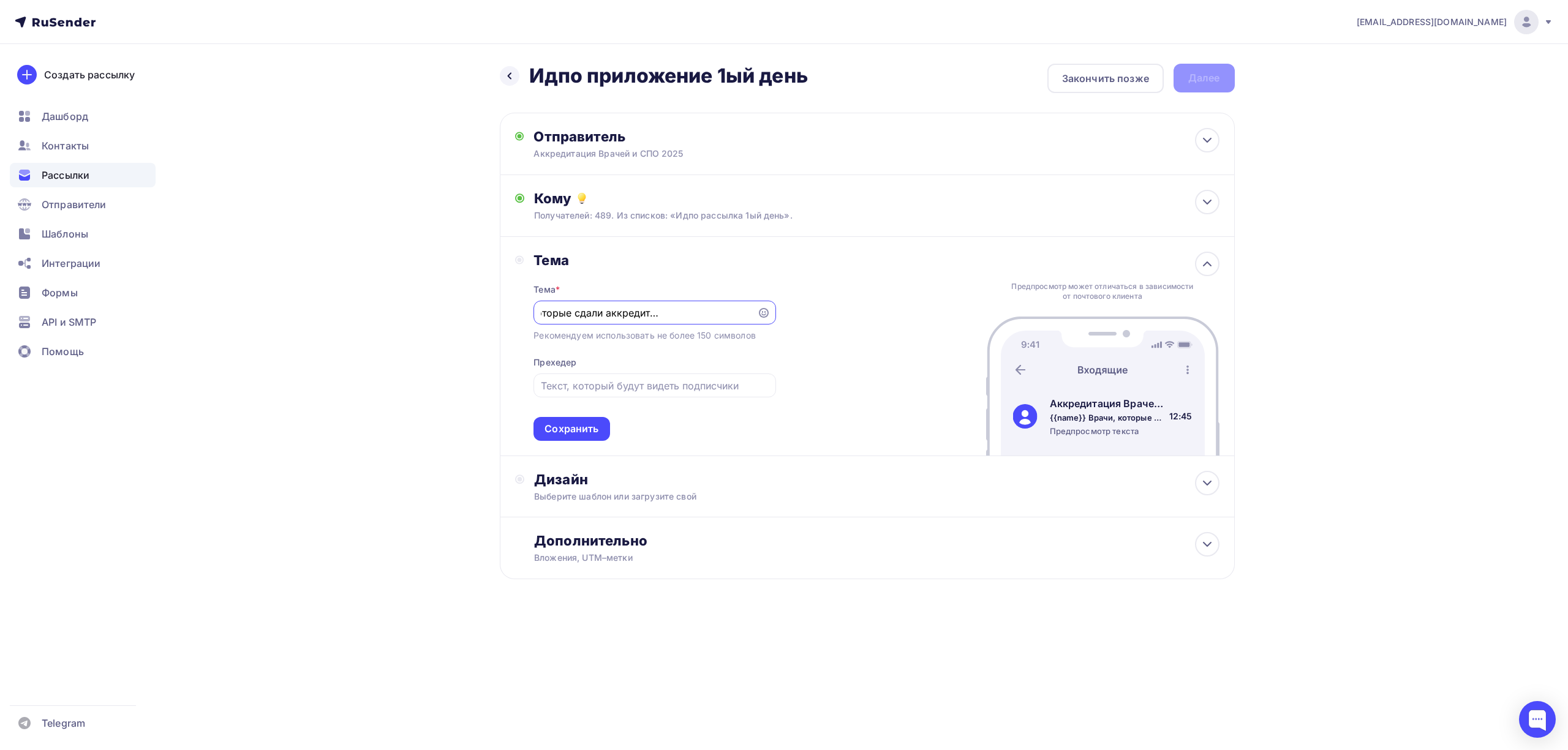
scroll to position [0, 0]
drag, startPoint x: 699, startPoint y: 313, endPoint x: 493, endPoint y: 322, distance: 206.2
click at [493, 322] on div "Назад Идпо приложение 1ый день Идпо приложение 1ый день Закончить позже Далее О…" at bounding box center [784, 350] width 1004 height 614
click at [591, 304] on div "{{name}} Врачи, которые сдали аккредитацию на 90+ баллов, использовали этот мет…" at bounding box center [654, 312] width 242 height 24
click at [581, 313] on input "{{name}} Врачи, которые сдали аккредитацию на 90+ баллов, использовали этот мет…" at bounding box center [645, 313] width 209 height 15
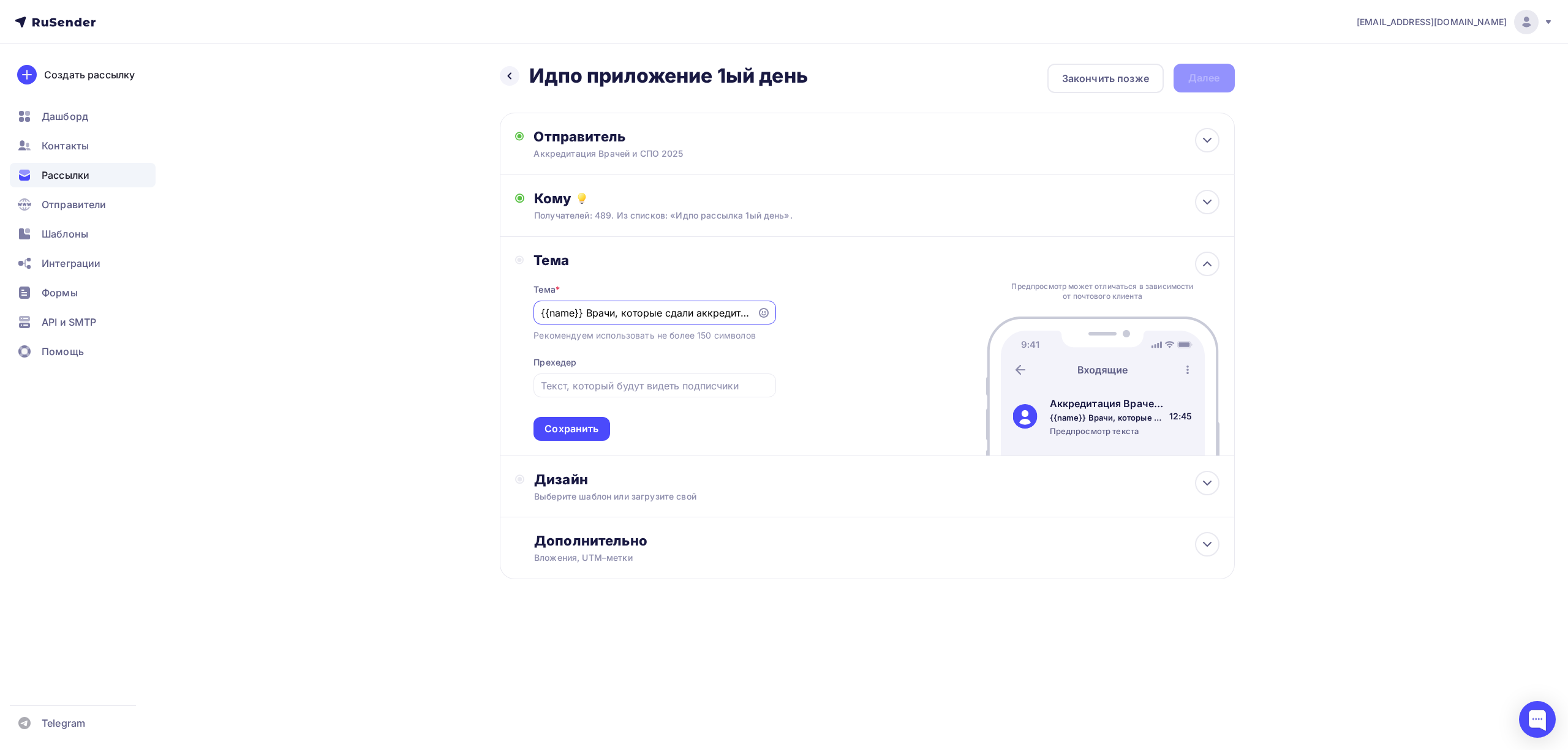
click at [589, 312] on input "{{name}} Врачи, которые сдали аккредитацию на 90+ баллов, использовали этот мет…" at bounding box center [645, 313] width 209 height 15
click at [583, 309] on input "{{name}} врачи, которые сдали аккредитацию на 90+ баллов, использовали этот мет…" at bounding box center [645, 313] width 209 height 15
drag, startPoint x: 718, startPoint y: 314, endPoint x: 691, endPoint y: 324, distance: 28.8
click at [689, 326] on div "Тема * {{name}} а вы знаете что врачи, которые сдали аккредитацию на 90+ баллов…" at bounding box center [654, 354] width 242 height 172
click at [719, 316] on input "{{name}} а вы знаете что врачи, которые сдали аккредитацию на 90+ баллов, испол…" at bounding box center [645, 313] width 209 height 15
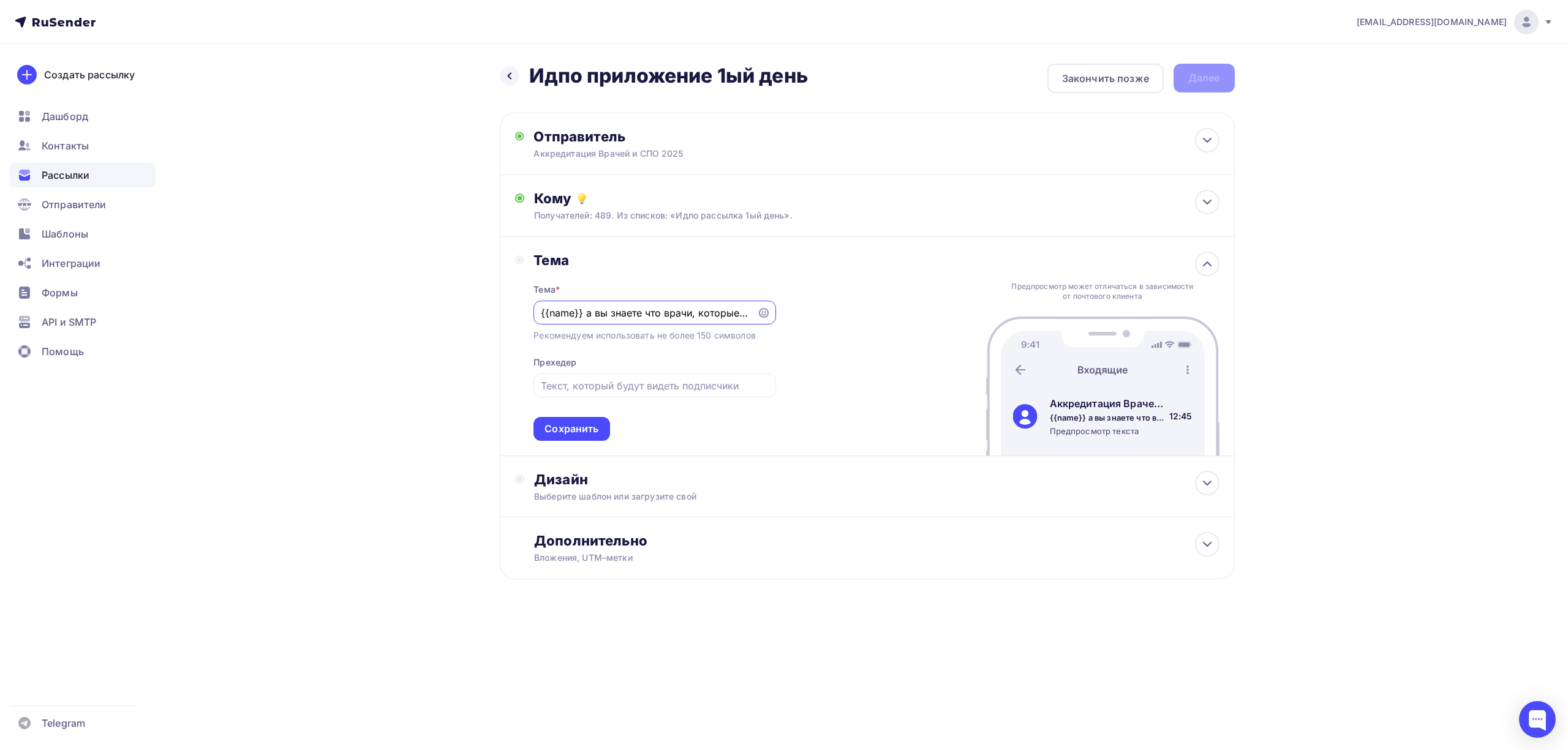
click at [731, 312] on input "{{name}} а вы знаете что врачи, которые сдали аккредитацию на 90+ баллов, испол…" at bounding box center [645, 313] width 209 height 15
drag, startPoint x: 738, startPoint y: 317, endPoint x: 486, endPoint y: 328, distance: 252.2
click at [486, 328] on div "Назад Идпо приложение 1ый день Идпо приложение 1ый день Закончить позже Далее О…" at bounding box center [784, 350] width 1004 height 614
click at [590, 427] on div "Сохранить" at bounding box center [571, 429] width 54 height 14
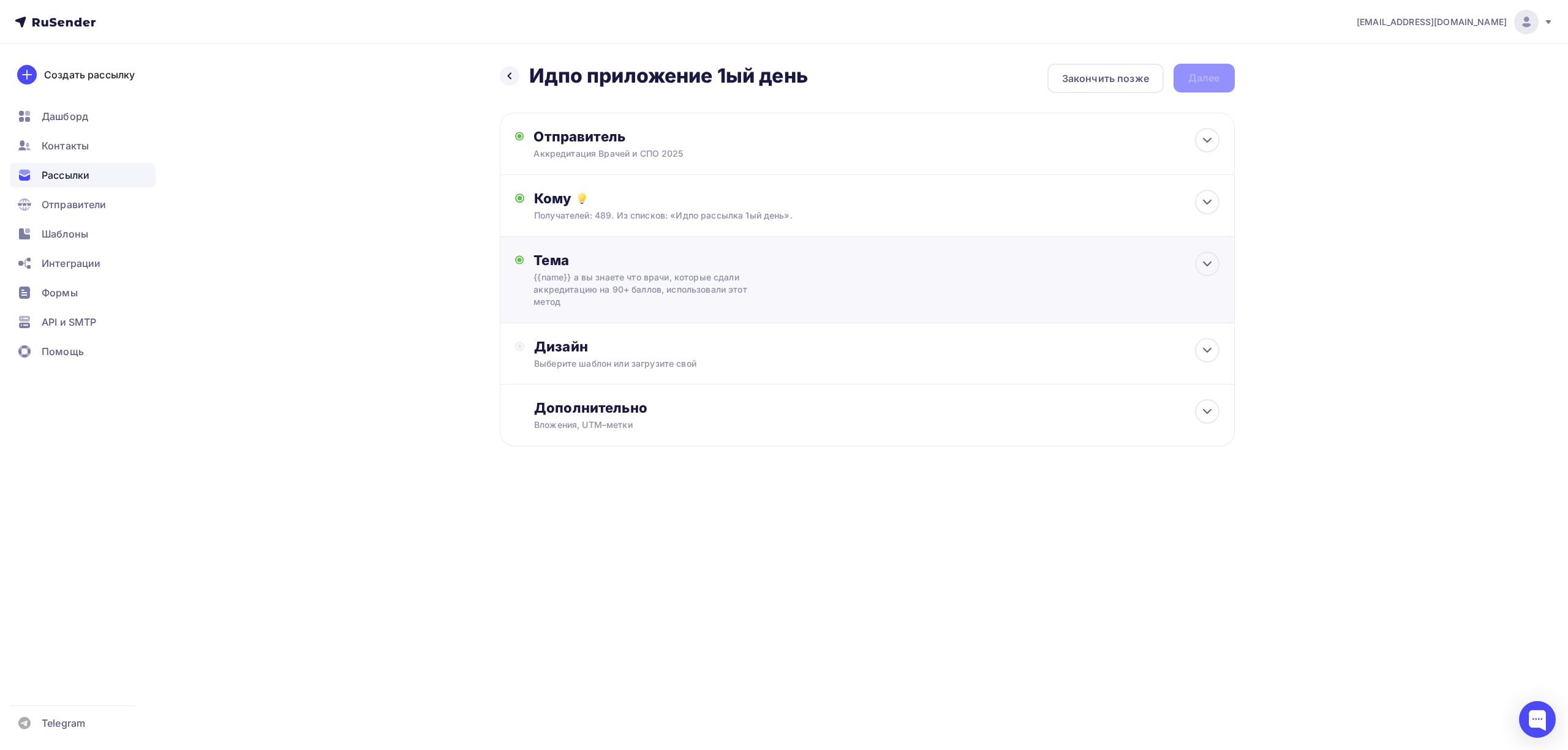
click at [1103, 282] on div "Тема {{name}} а вы знаете что врачи, которые сдали аккредитацию на 90+ баллов, …" at bounding box center [867, 280] width 735 height 86
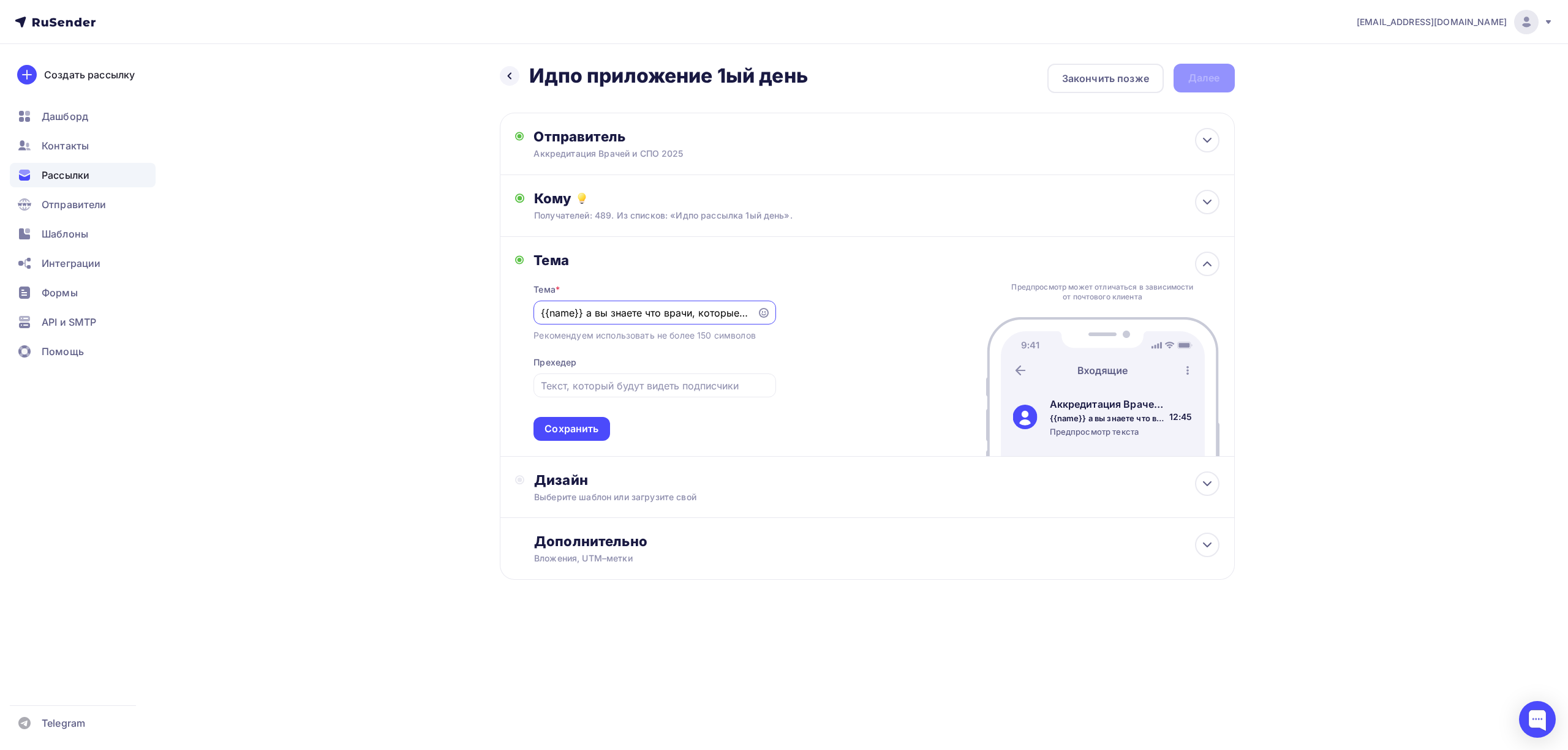
scroll to position [1, 0]
click at [655, 313] on input "{{name}} а вы знаете что врачи, которые сдали аккредитацию на 90+ баллов, испол…" at bounding box center [645, 313] width 209 height 15
click at [642, 314] on input "{{name}} а вы знаете что врачи, которые сдали аккредитацию на 90+ баллов, испол…" at bounding box center [645, 313] width 209 height 15
type input "{{name}} а вы знаете, что врачи, которые сдали аккредитацию на 90+ баллов, испо…"
click at [844, 334] on div "Тема Тема * {{name}} а вы знаете, что врачи, которые сдали аккредитацию на 90+ …" at bounding box center [867, 346] width 735 height 219
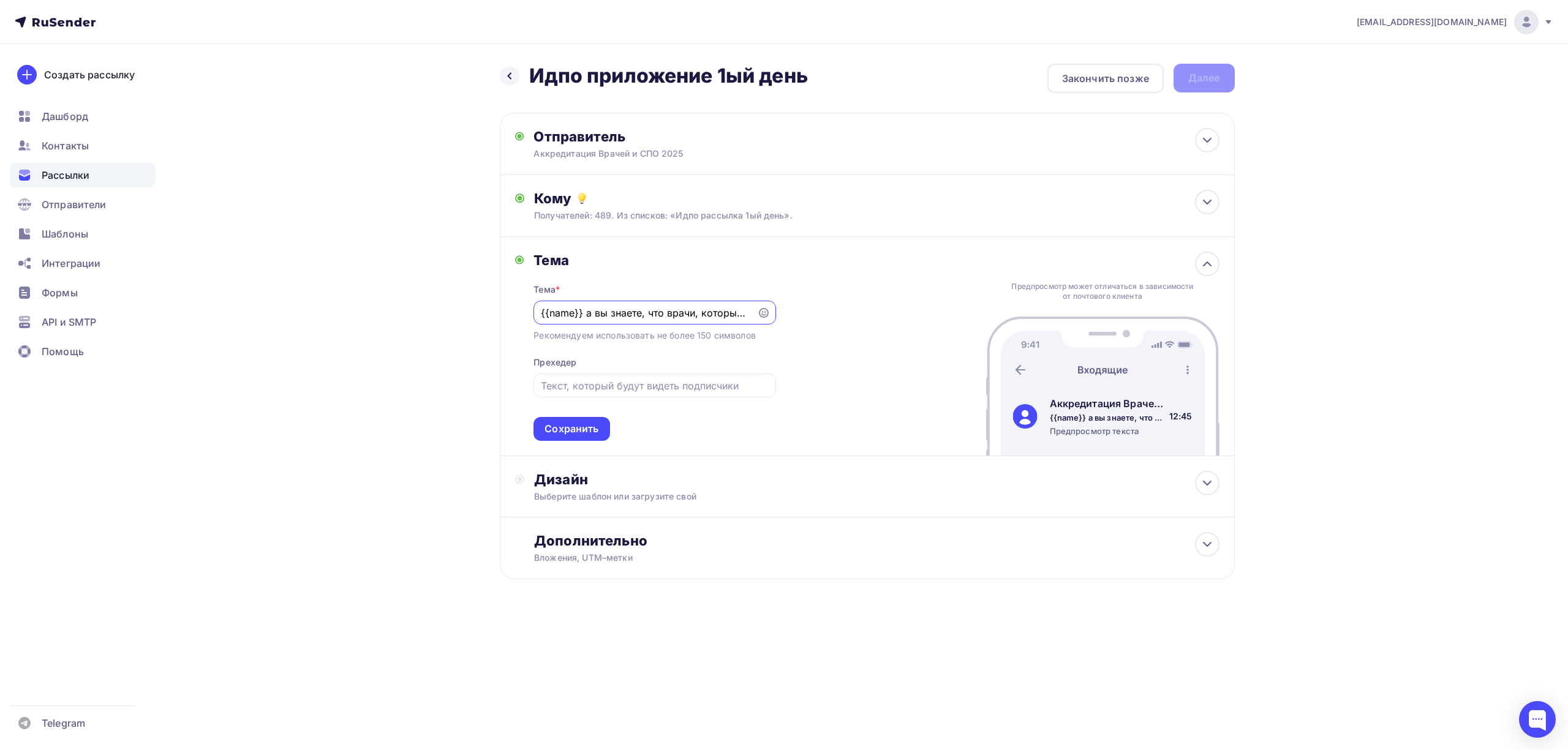
scroll to position [0, 295]
drag, startPoint x: 704, startPoint y: 312, endPoint x: 670, endPoint y: 306, distance: 34.5
click at [669, 306] on input "{{name}} а вы знаете, что врачи, которые сдали аккредитацию на 90+ баллов, испо…" at bounding box center [645, 313] width 209 height 15
click at [672, 307] on input "{{name}} а вы знаете, что врачи, которые сдали аккредитацию на 90+ баллов, испо…" at bounding box center [645, 313] width 209 height 15
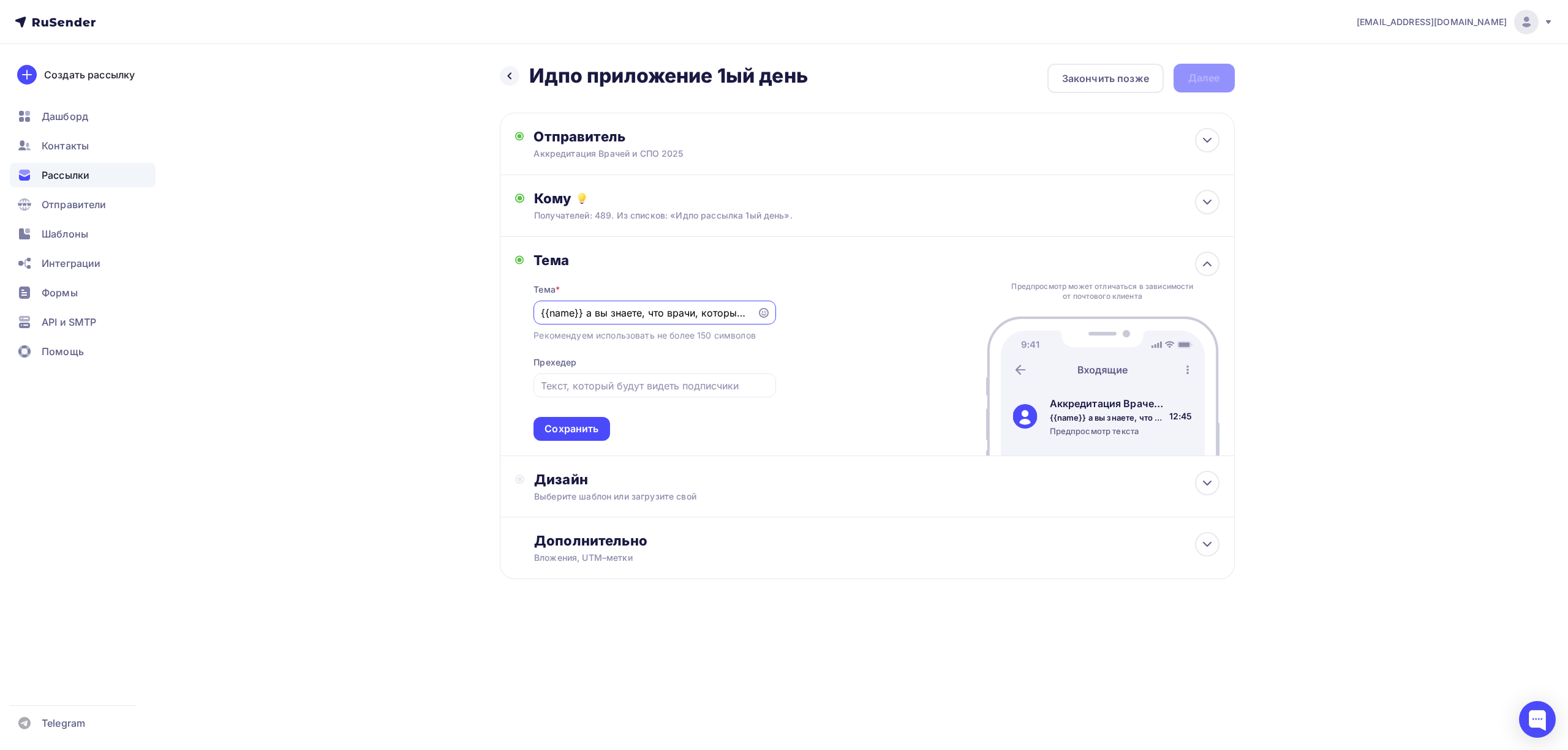
drag, startPoint x: 651, startPoint y: 314, endPoint x: 435, endPoint y: 314, distance: 216.0
click at [435, 314] on div "Назад Идпо приложение 1ый день Идпо приложение 1ый день Закончить позже Далее О…" at bounding box center [784, 350] width 1004 height 614
click at [865, 272] on div "Тема Тема * {{name}} а вы знаете, что врачи, которые сдали аккредитацию на 90+ …" at bounding box center [867, 346] width 735 height 219
click at [704, 309] on input "{{name}} а вы знаете, что врачи, которые сдали аккредитацию на 90+ баллов, испо…" at bounding box center [645, 313] width 209 height 15
click at [725, 307] on input "{{name}} а вы знаете, что врачи, которые сдали аккредитацию на 90+ баллов, испо…" at bounding box center [645, 313] width 209 height 15
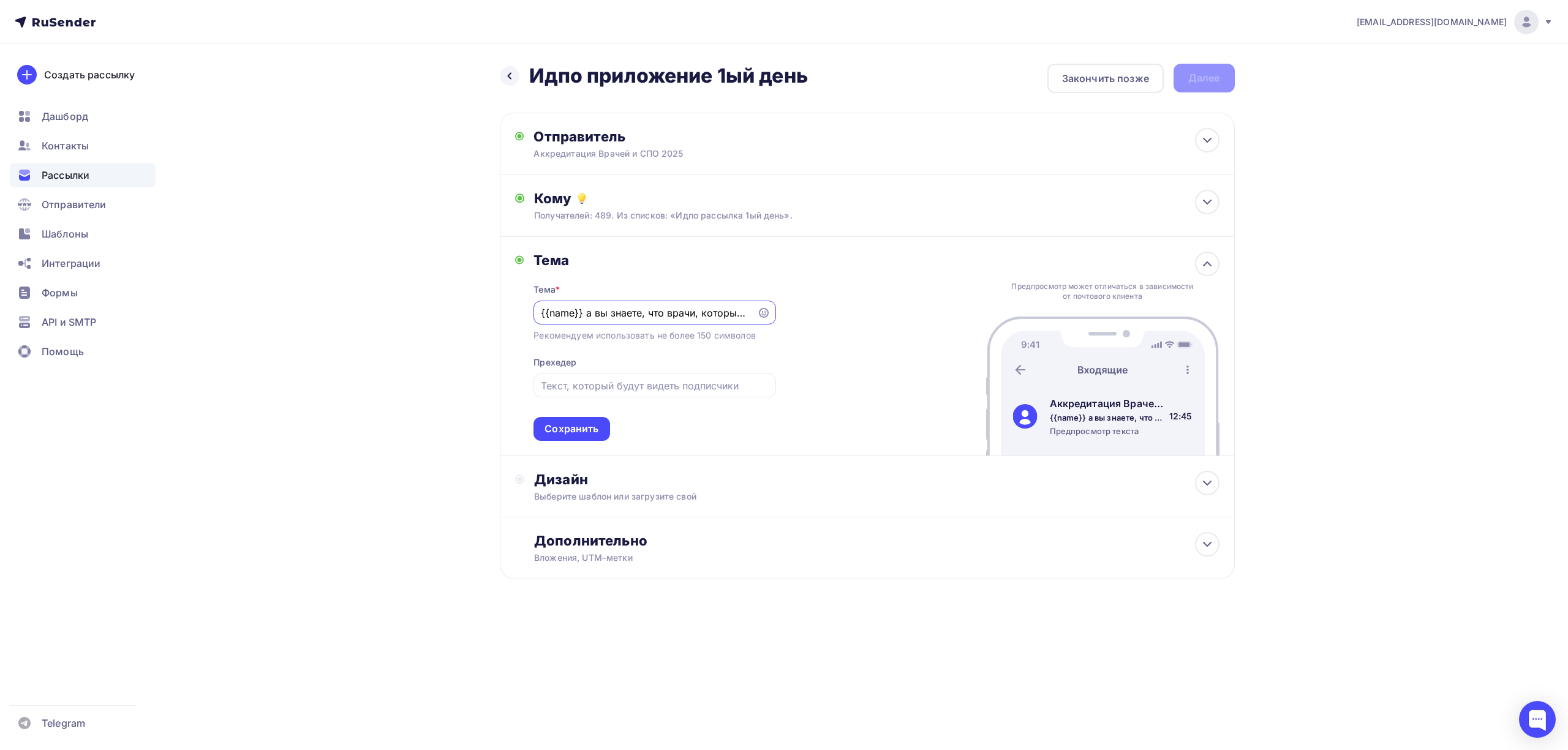
click at [692, 307] on input "{{name}} а вы знаете, что врачи, которые сдали аккредитацию на 90+ баллов, испо…" at bounding box center [645, 313] width 209 height 15
drag, startPoint x: 699, startPoint y: 314, endPoint x: 675, endPoint y: 309, distance: 24.5
click at [675, 309] on input "{{name}} а вы знаете, что врачи, которые сдали аккредитацию на 90+ баллов, испо…" at bounding box center [645, 313] width 209 height 15
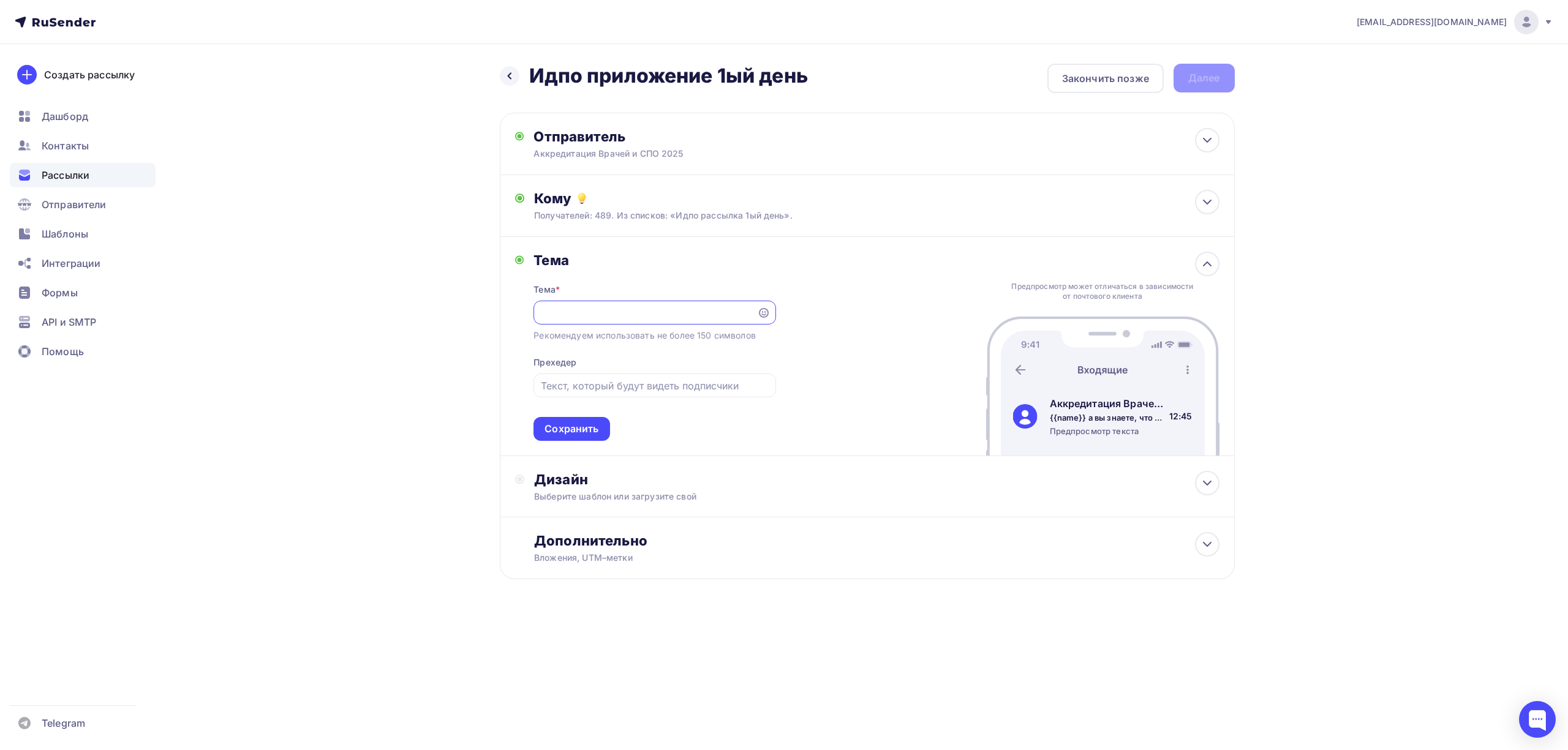
click at [675, 309] on input "{{name}} а вы знаете, что врачи, которые сдали аккредитацию на 90+ баллов, испо…" at bounding box center [645, 313] width 209 height 15
paste input ", а вы знали, что врачи, которые сдали аккредитацию на 90+ баллов, использовали…"
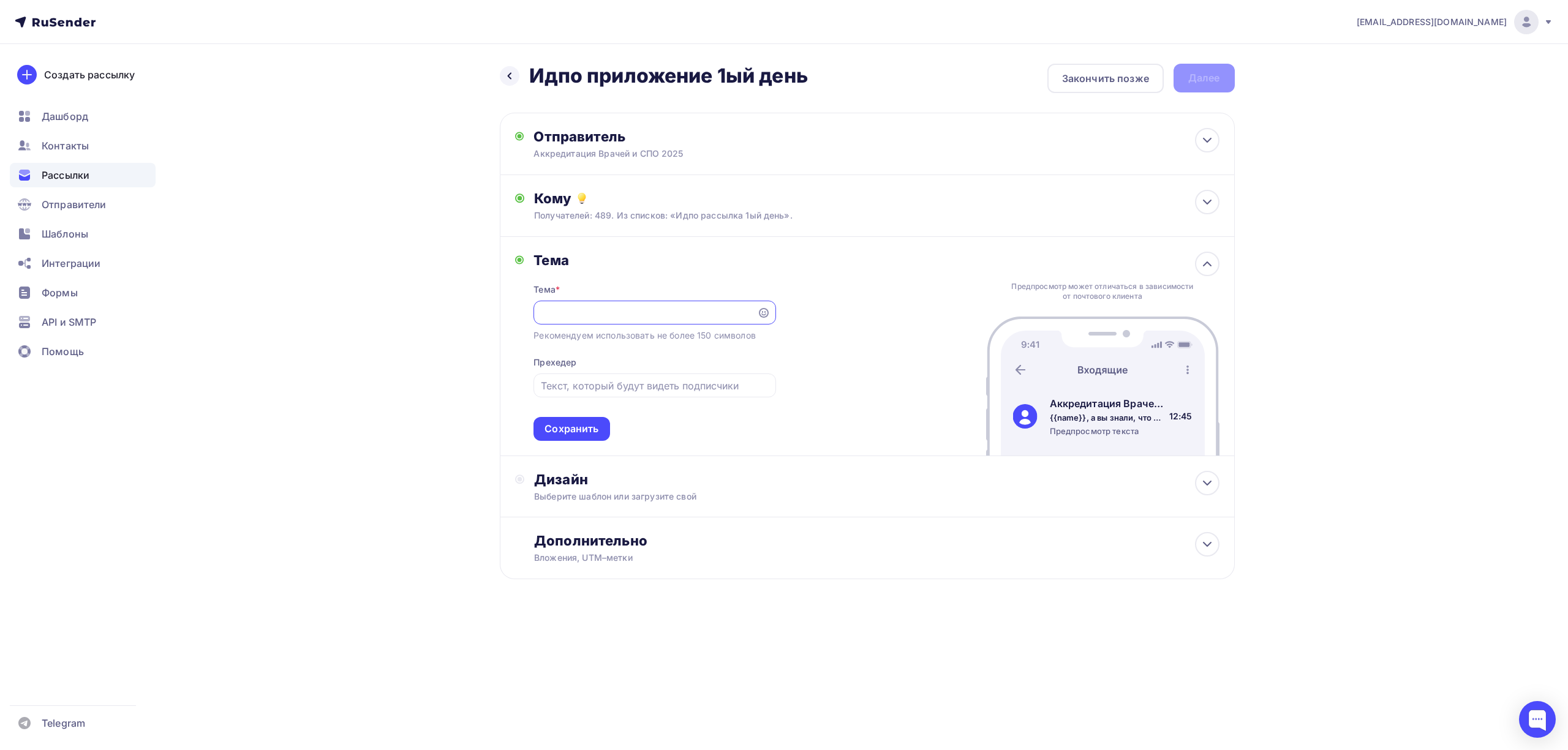
drag, startPoint x: 663, startPoint y: 307, endPoint x: 664, endPoint y: 314, distance: 7.1
click at [664, 314] on input "{{name}}, а вы знали, что врачи, которые сдали аккредитацию на 90+ баллов, испо…" at bounding box center [645, 313] width 209 height 15
click at [591, 314] on input "{{name}}, а вы знали, что врачи, которые сдали аккредитацию на 90+ баллов, испо…" at bounding box center [645, 313] width 209 height 15
click at [730, 317] on input "{{name}}, а вы знали, что врачи, которые сдали аккредитацию на 90+ баллов, испо…" at bounding box center [645, 313] width 209 height 15
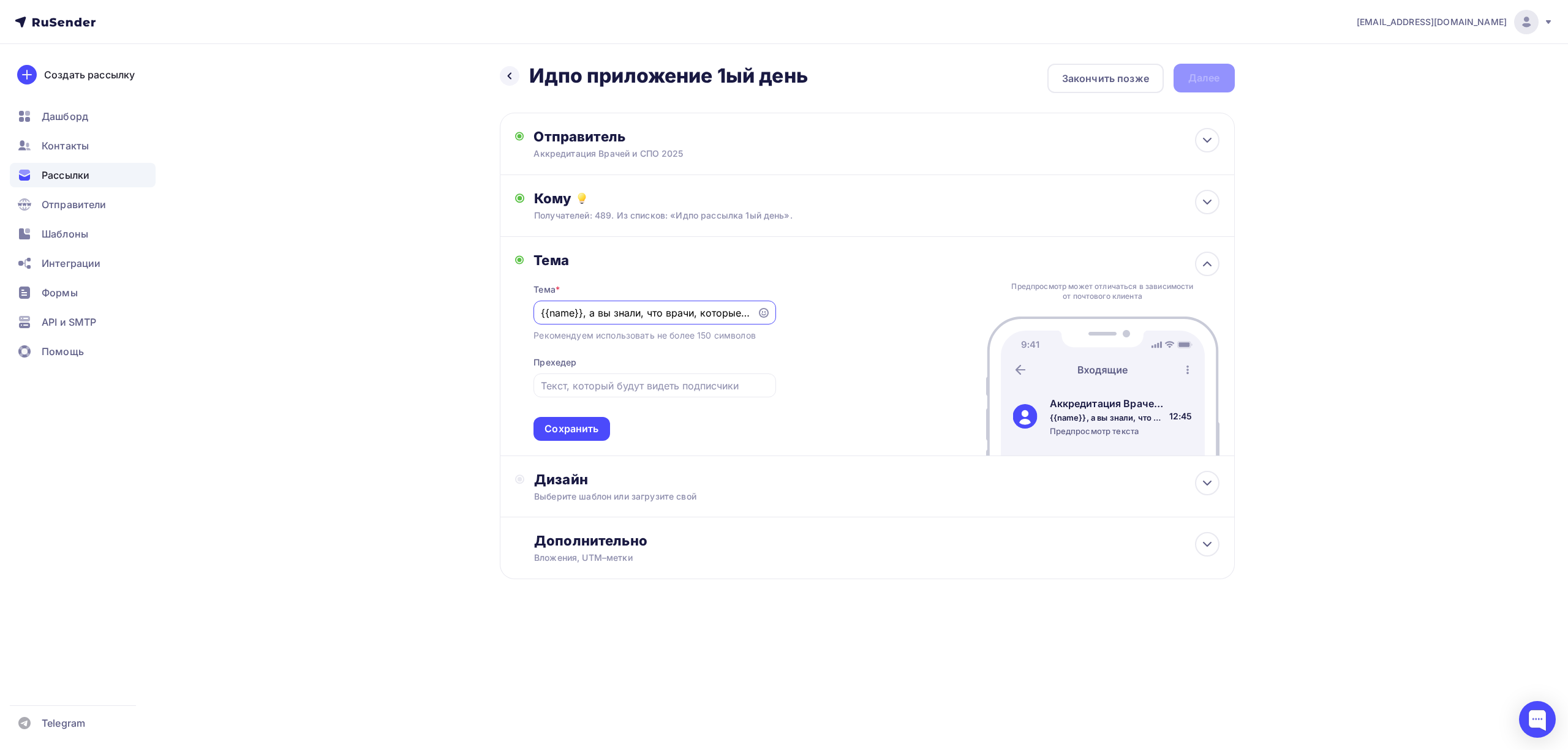
type input "{{name}}, а вы знали, что врачи, которые сдали аккредитацию на 90+ баллов, испо…"
click at [814, 302] on div "Тема Тема * {{name}}, а вы знали, что врачи, которые сдали аккредитацию на 90+ …" at bounding box center [867, 346] width 735 height 219
click at [589, 426] on div "Сохранить" at bounding box center [571, 429] width 54 height 14
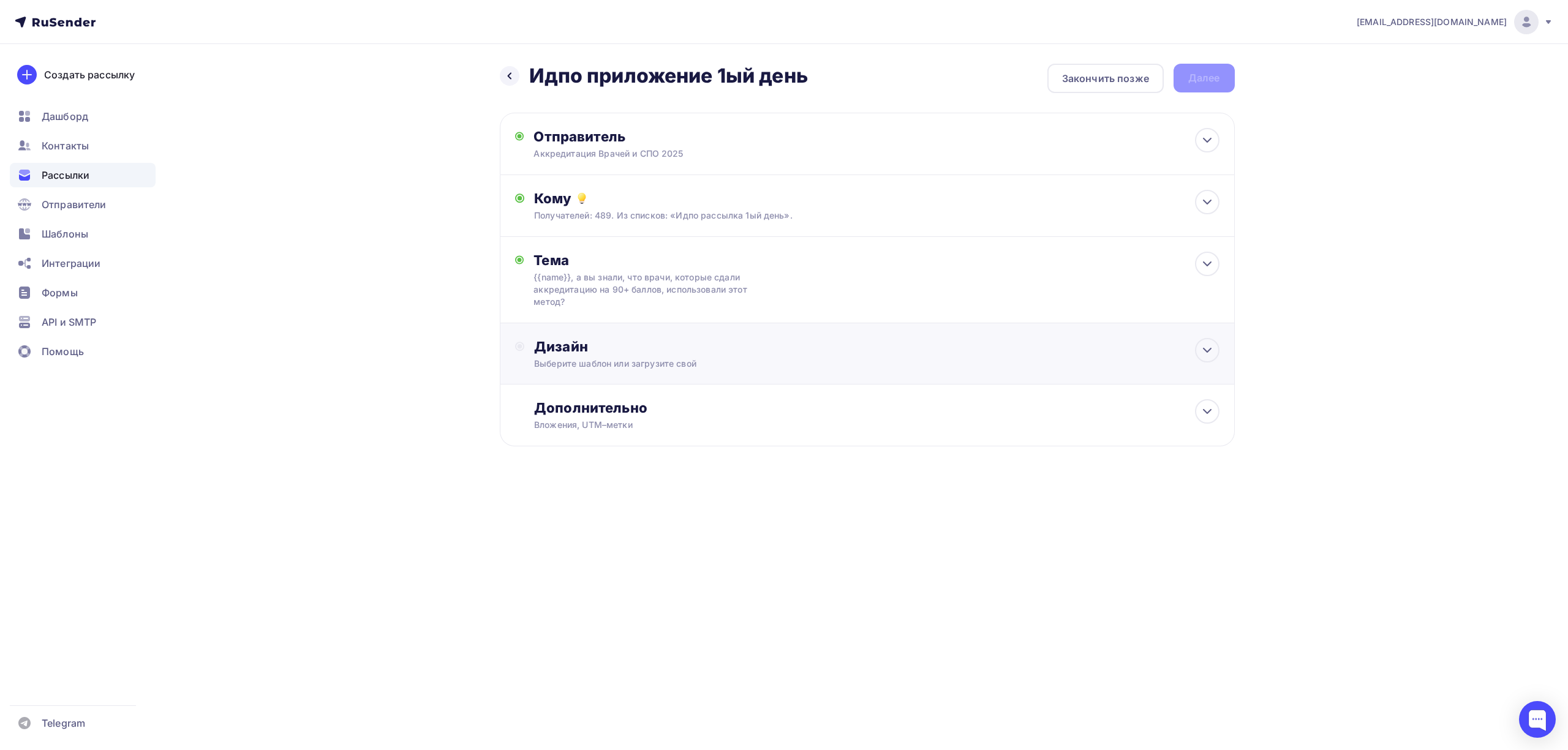
click at [741, 368] on div "Выберите шаблон или загрузите свой" at bounding box center [842, 363] width 617 height 12
click at [600, 399] on div "Выбрать шаблон" at bounding box center [587, 396] width 85 height 14
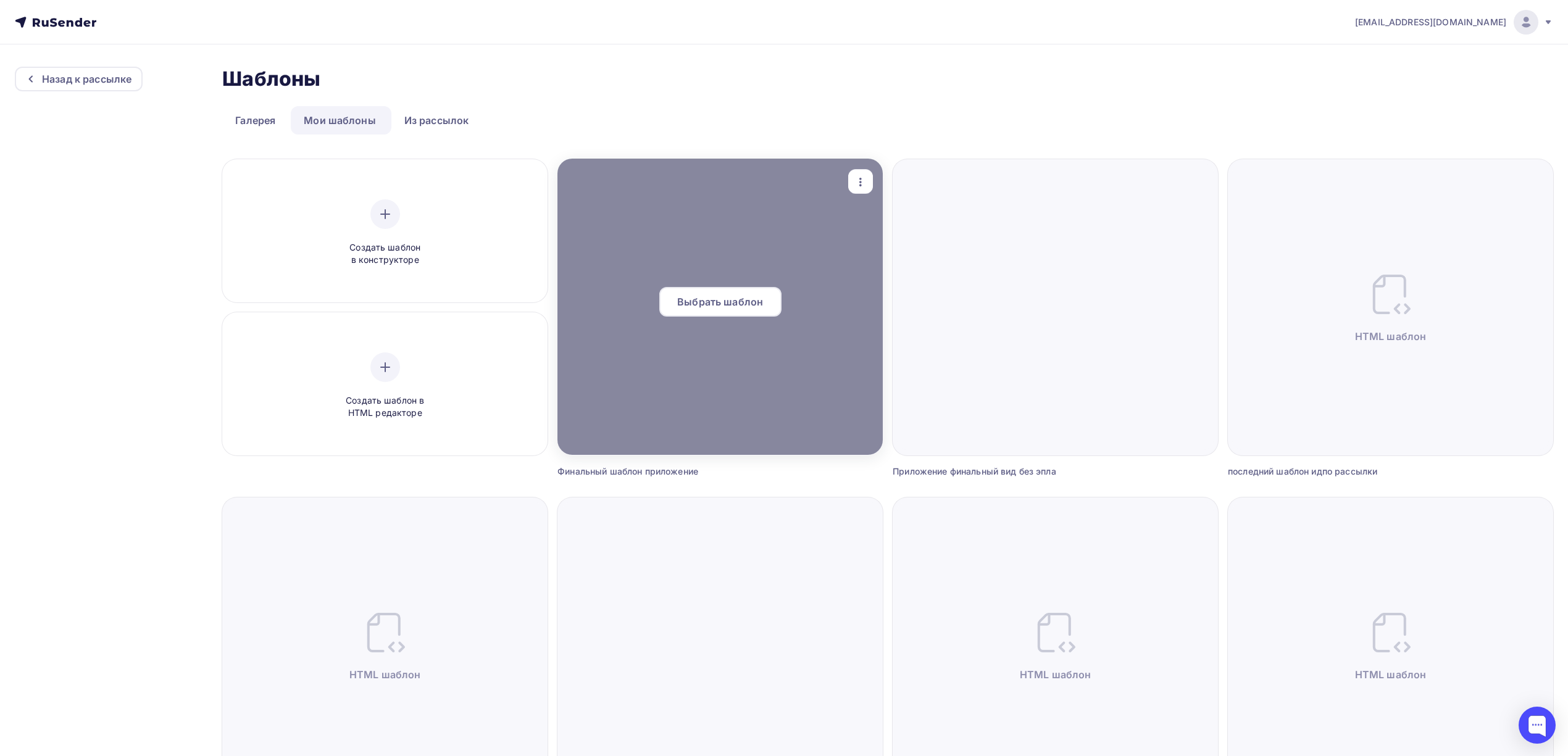
click at [753, 304] on span "Выбрать шаблон" at bounding box center [720, 302] width 86 height 15
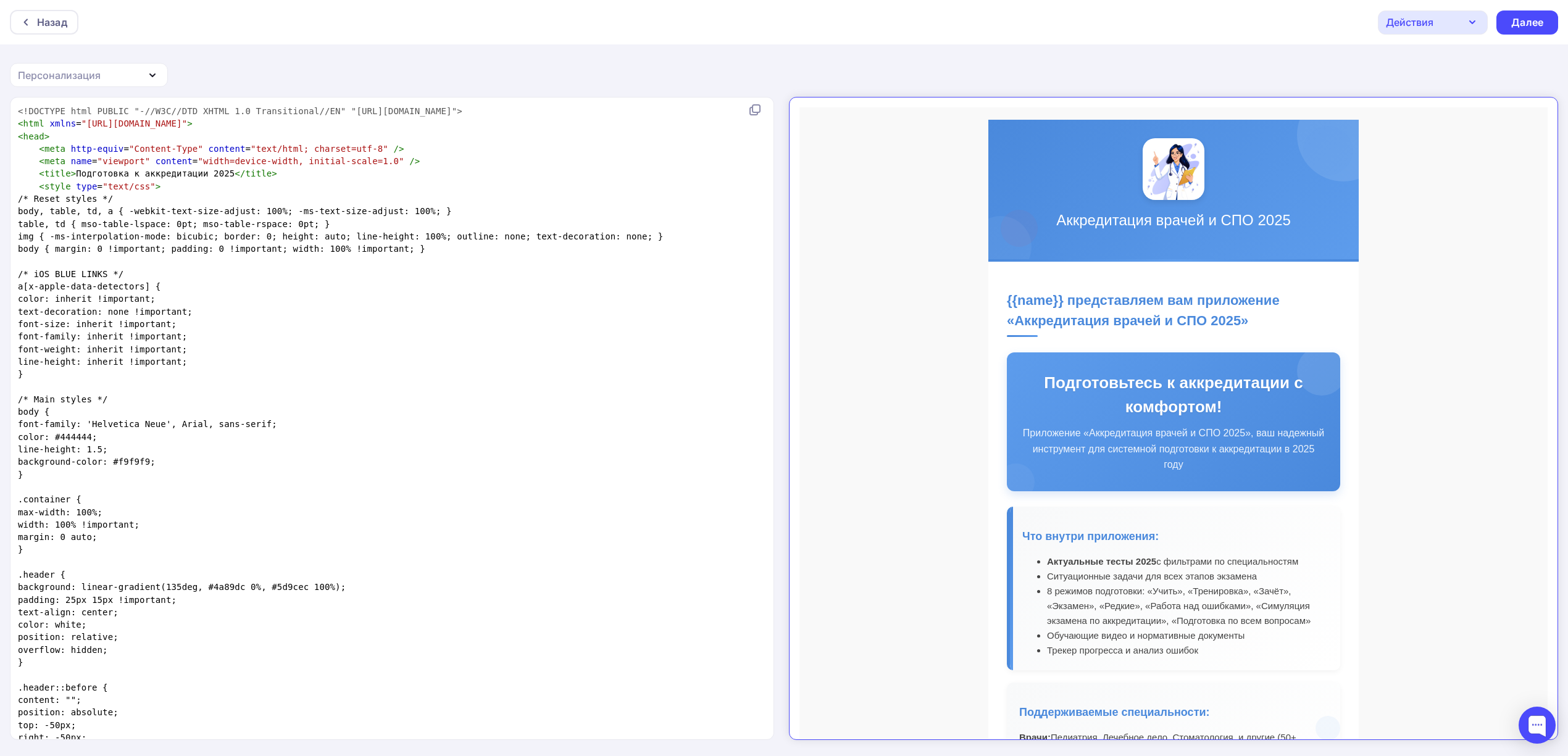
click at [1416, 25] on div "Действия" at bounding box center [1409, 22] width 47 height 15
click at [1410, 308] on td "Аккредитация врачей и СПО 2025 {{name}} представляем вам приложение «Аккредитац…" at bounding box center [1162, 693] width 748 height 1192
click at [1401, 20] on div "Действия" at bounding box center [1409, 22] width 47 height 15
click at [1454, 16] on div "Действия" at bounding box center [1432, 22] width 110 height 24
click at [1252, 47] on div "Назад Действия Отправить тестовое письмо Сохранить в Мои шаблоны Выйти без сохр…" at bounding box center [784, 379] width 1568 height 758
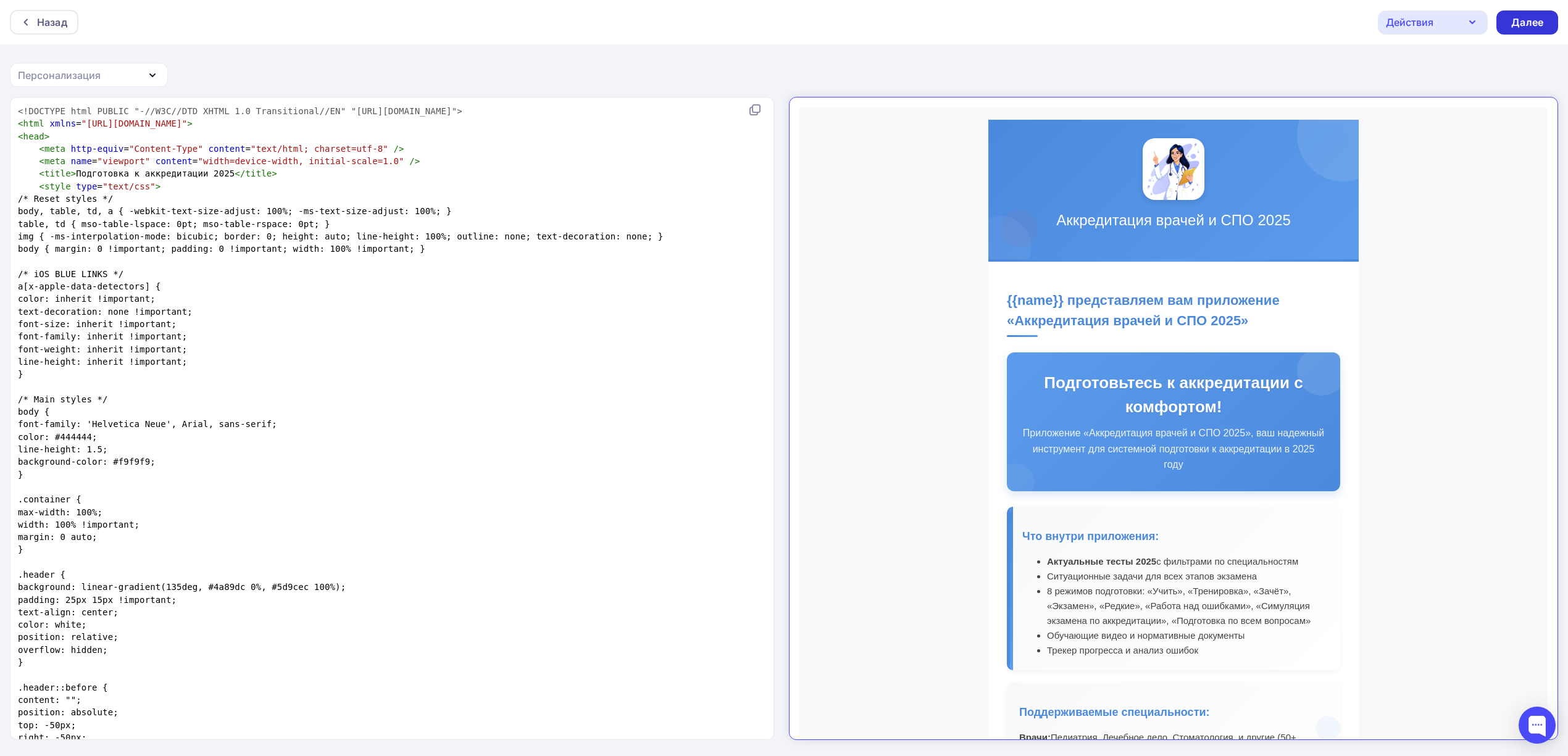
click at [1507, 12] on div "Далее" at bounding box center [1527, 22] width 62 height 24
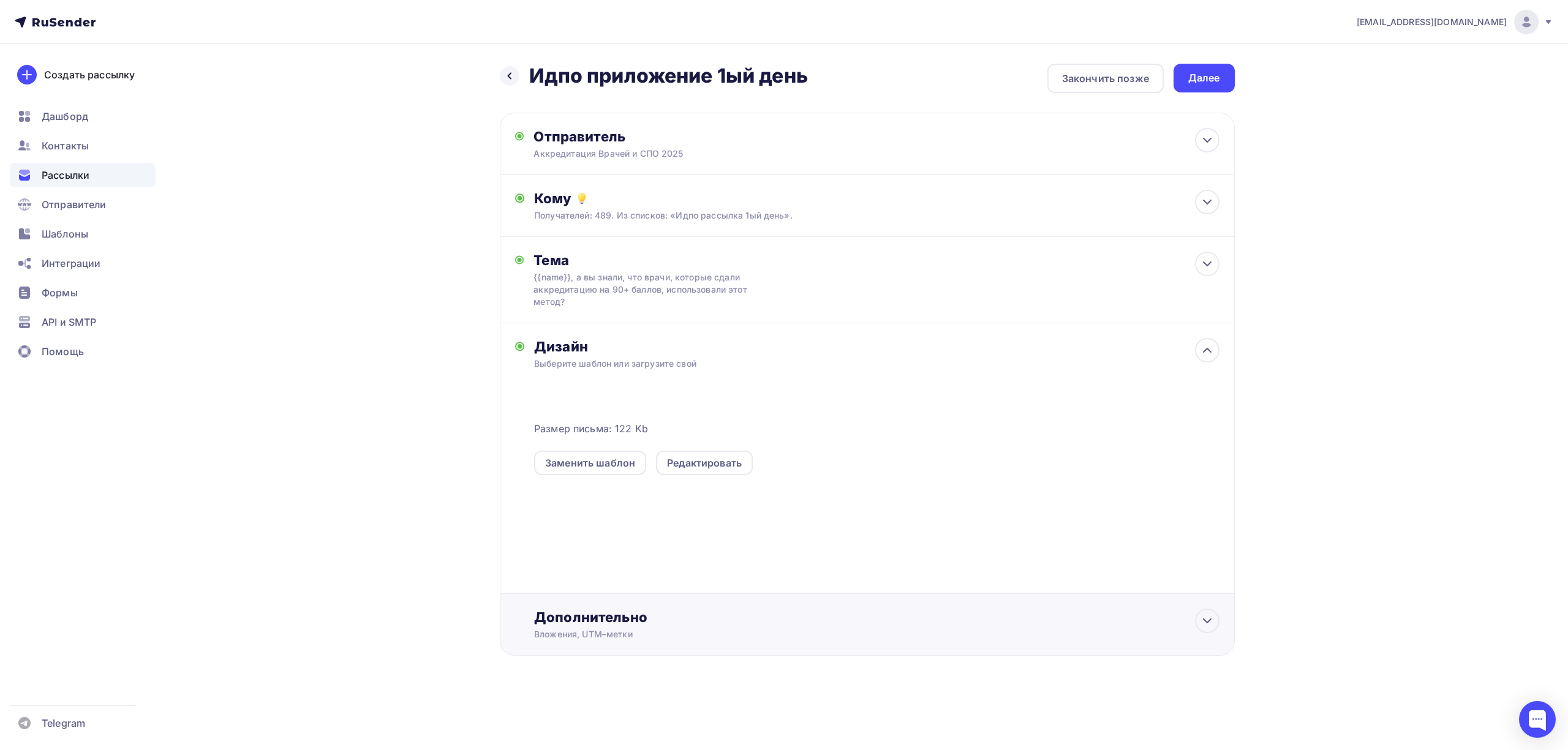
click at [829, 623] on div "Дополнительно" at bounding box center [876, 617] width 685 height 17
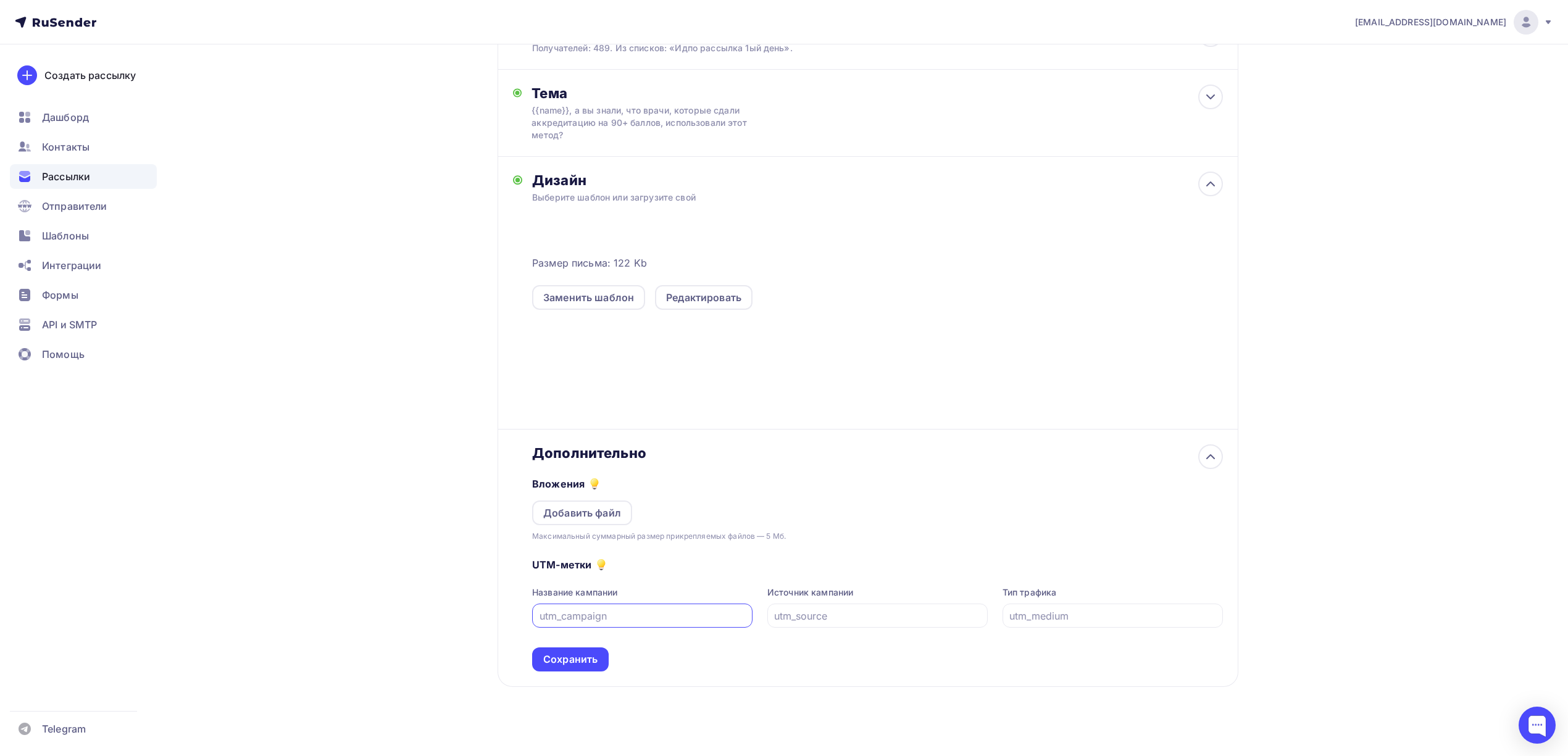
scroll to position [179, 0]
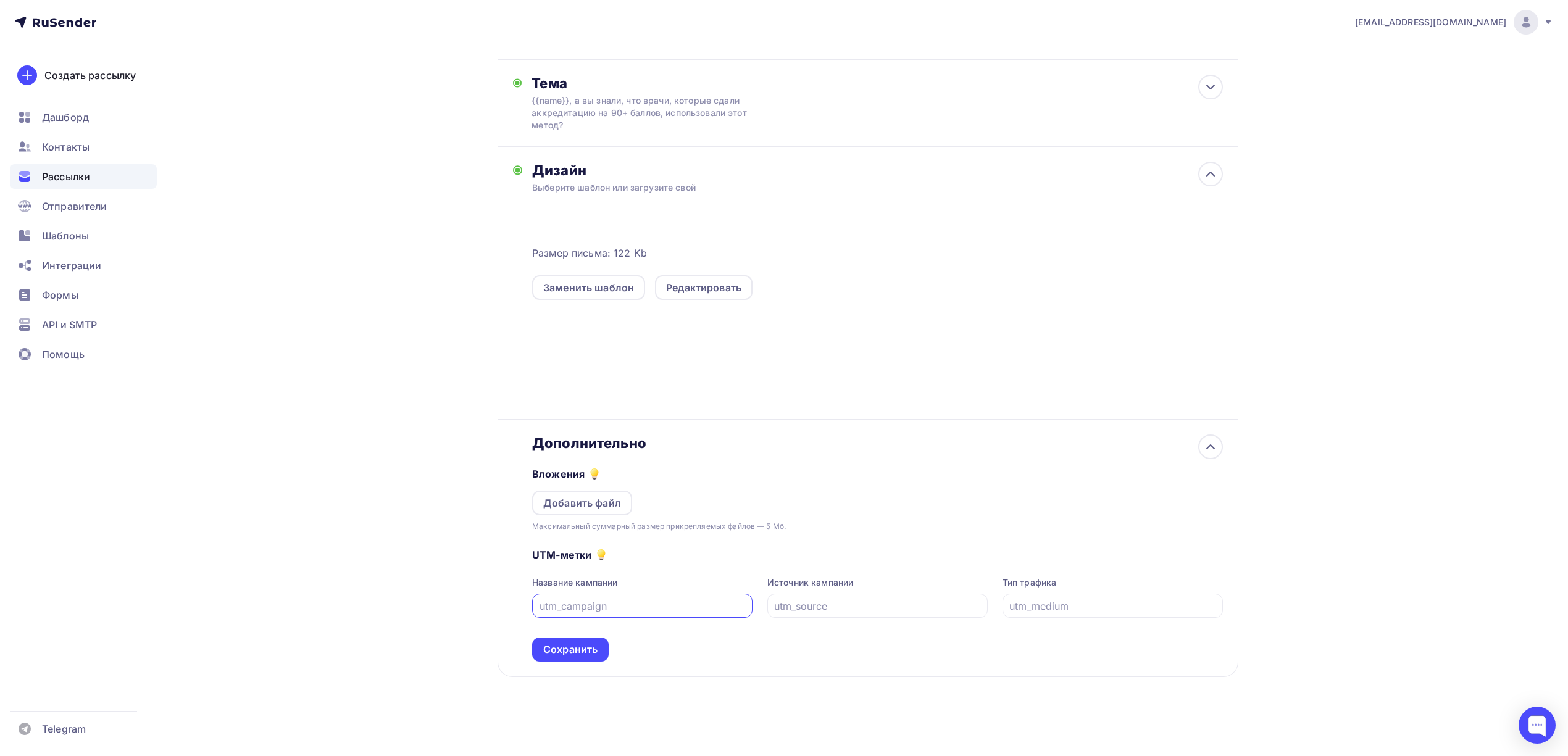
click at [667, 600] on input "text" at bounding box center [642, 606] width 206 height 15
click at [601, 658] on div "Сохранить" at bounding box center [570, 650] width 77 height 24
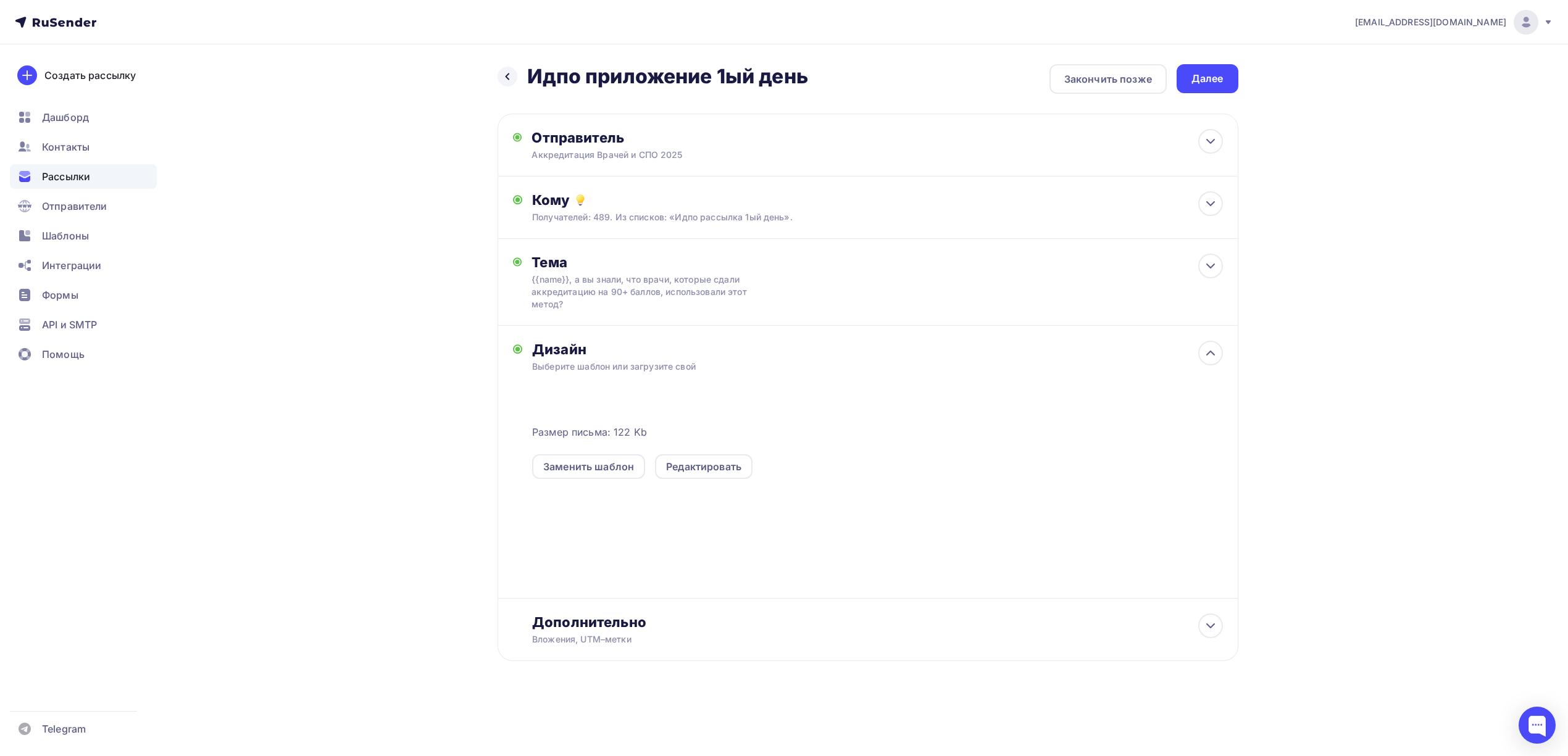
scroll to position [0, 0]
click at [1206, 82] on div "Далее" at bounding box center [1213, 78] width 32 height 14
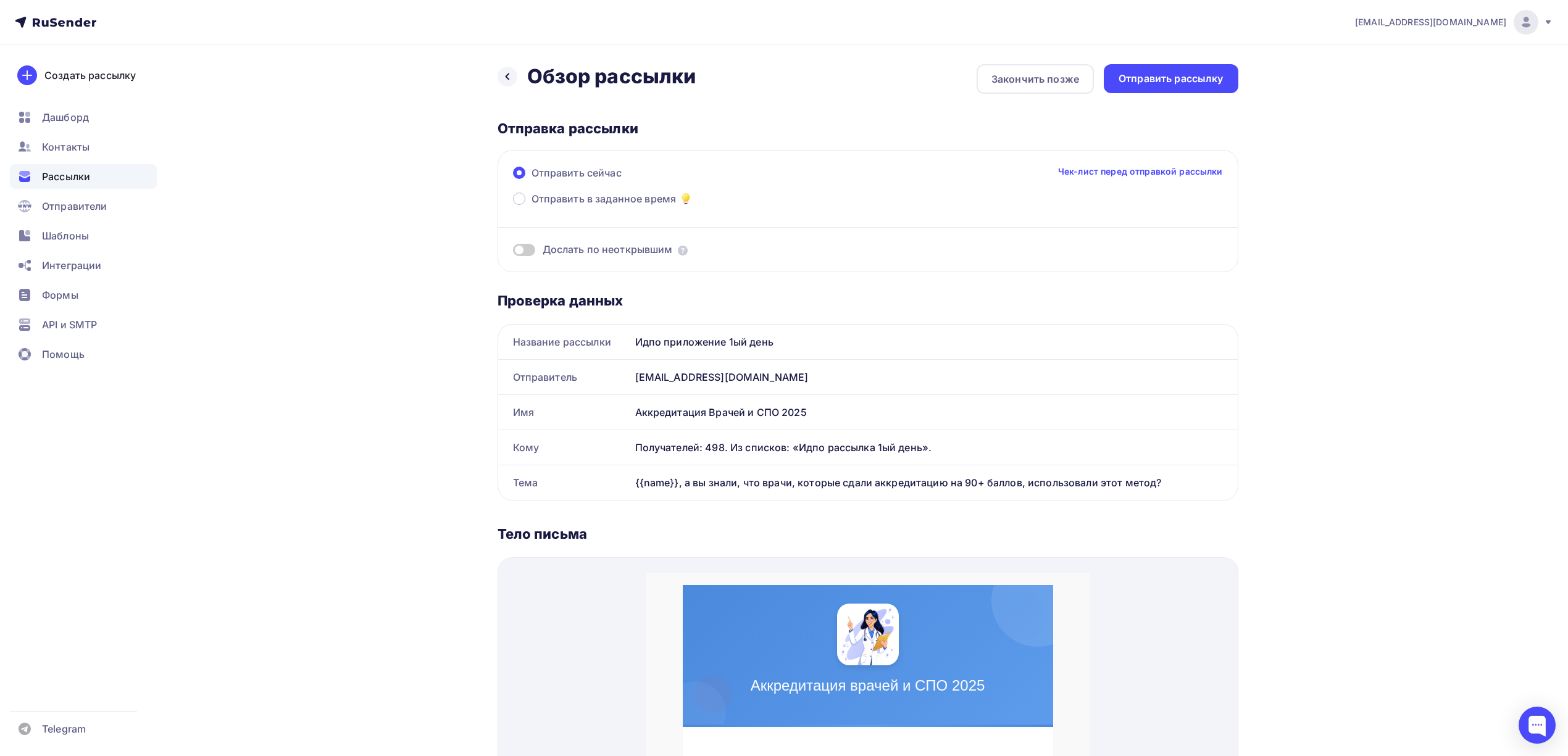
click at [559, 248] on span "Дослать по неоткрывшим" at bounding box center [608, 249] width 131 height 14
click at [528, 254] on span at bounding box center [524, 250] width 23 height 12
click at [513, 252] on input "checkbox" at bounding box center [513, 252] width 0 height 0
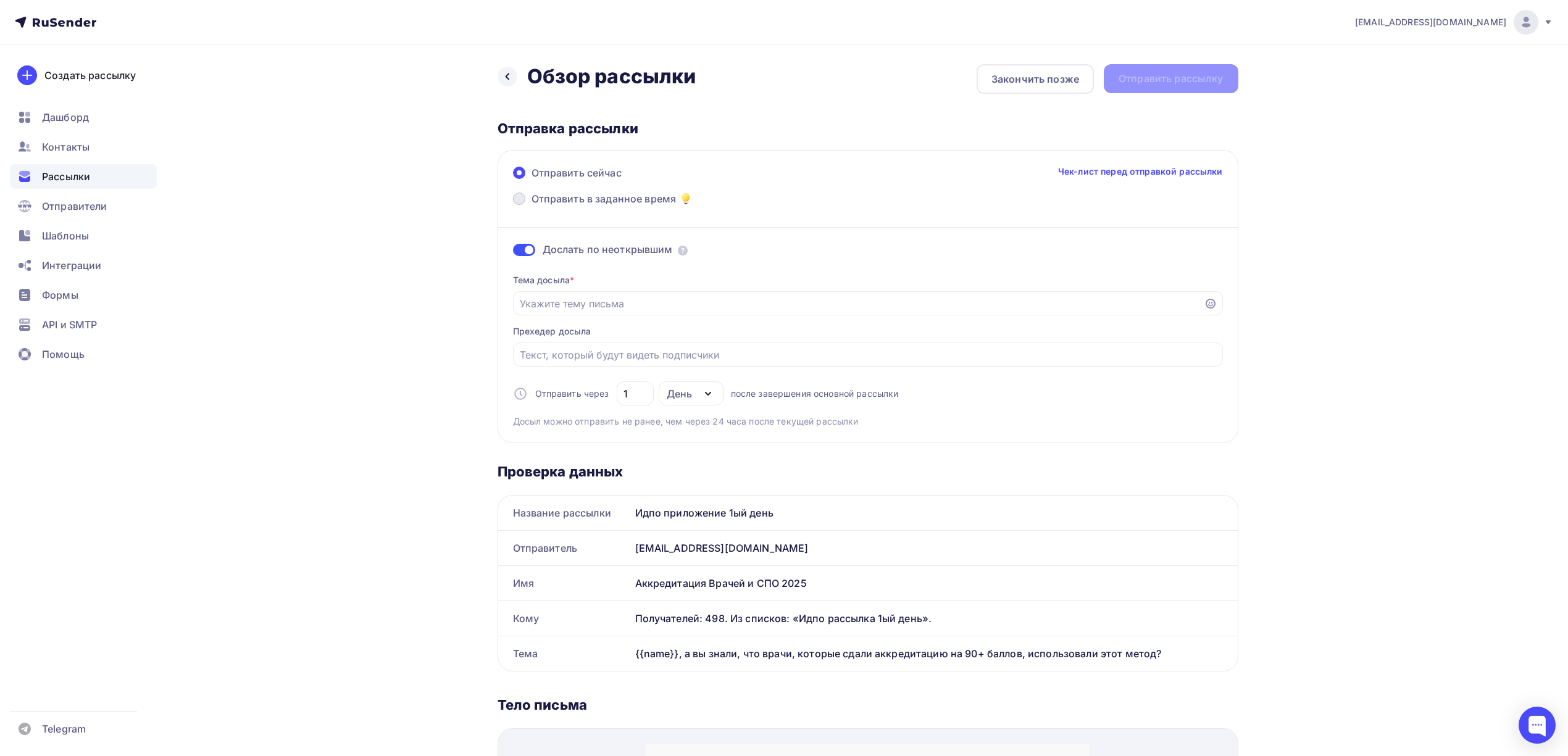
click at [635, 196] on span "Отправить в заданное время" at bounding box center [603, 199] width 145 height 15
click at [531, 206] on input "Отправить в заданное время" at bounding box center [531, 206] width 0 height 0
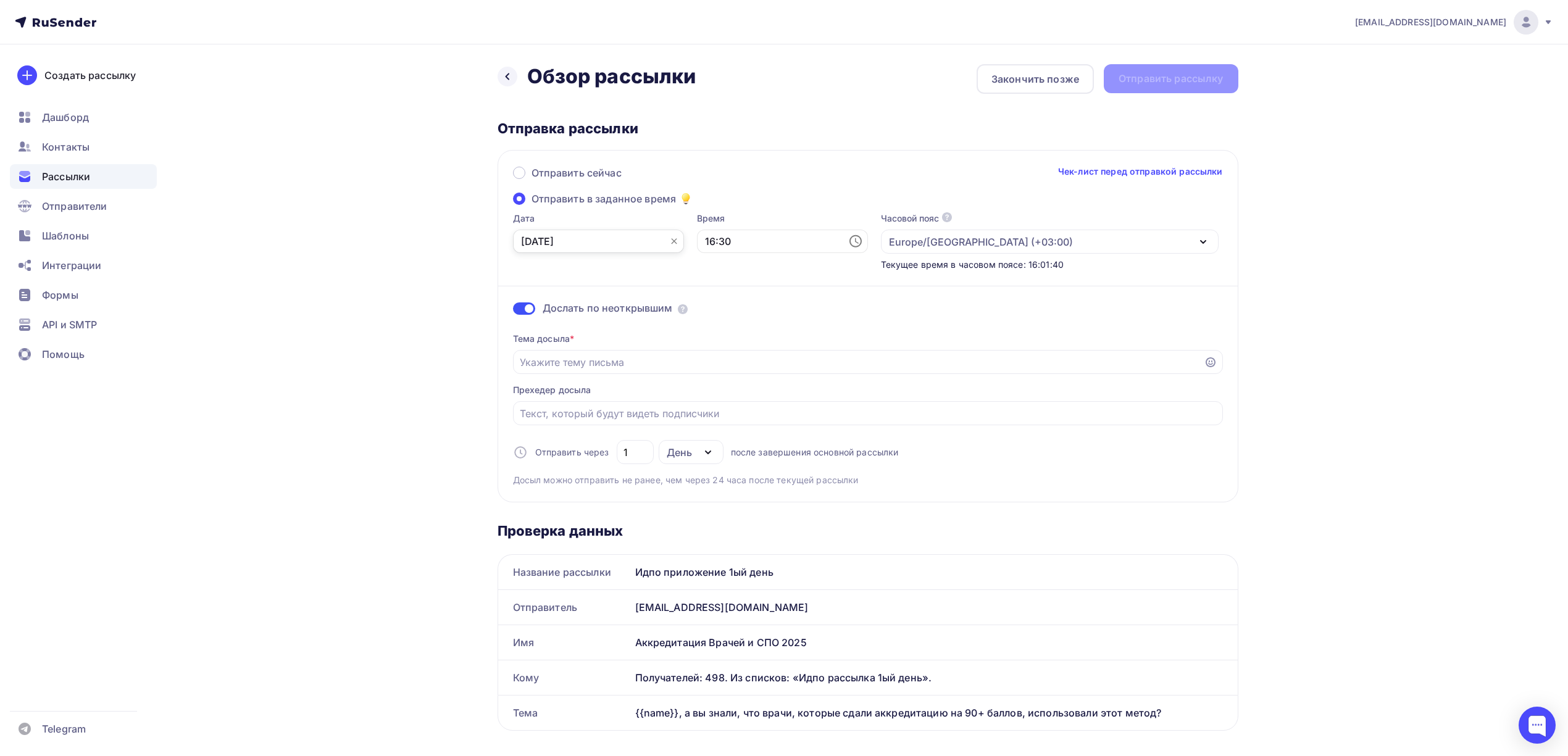
click at [584, 235] on input "02.10.2025" at bounding box center [599, 241] width 171 height 23
click at [608, 302] on td "3" at bounding box center [610, 308] width 20 height 20
type input "03.10.2025"
click at [743, 245] on input "16:30" at bounding box center [782, 241] width 171 height 23
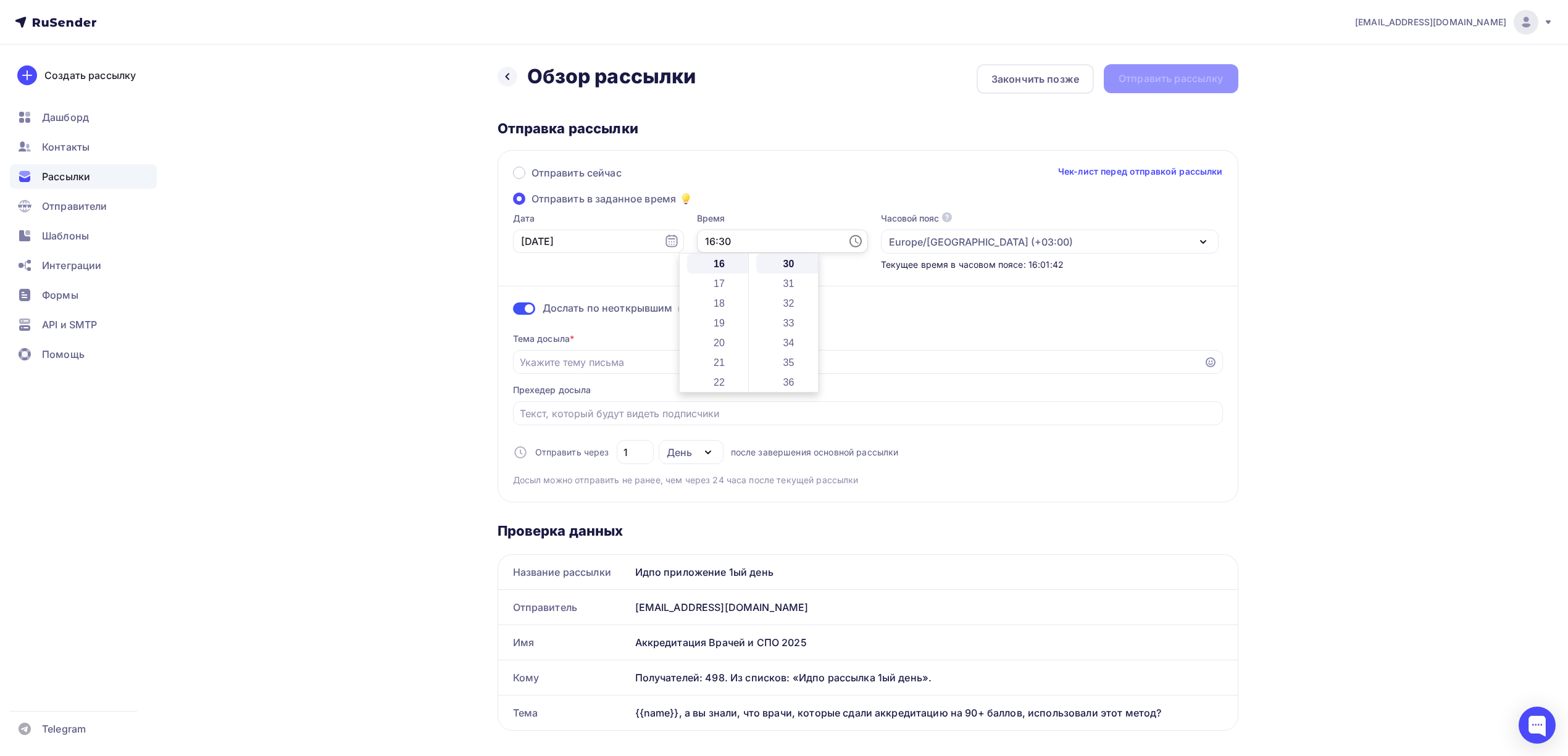
click at [743, 245] on input "16:30" at bounding box center [782, 241] width 171 height 23
click at [726, 242] on input "16:30" at bounding box center [782, 241] width 171 height 23
drag, startPoint x: 726, startPoint y: 242, endPoint x: 687, endPoint y: 238, distance: 39.2
click at [697, 238] on input "16:30" at bounding box center [782, 241] width 171 height 23
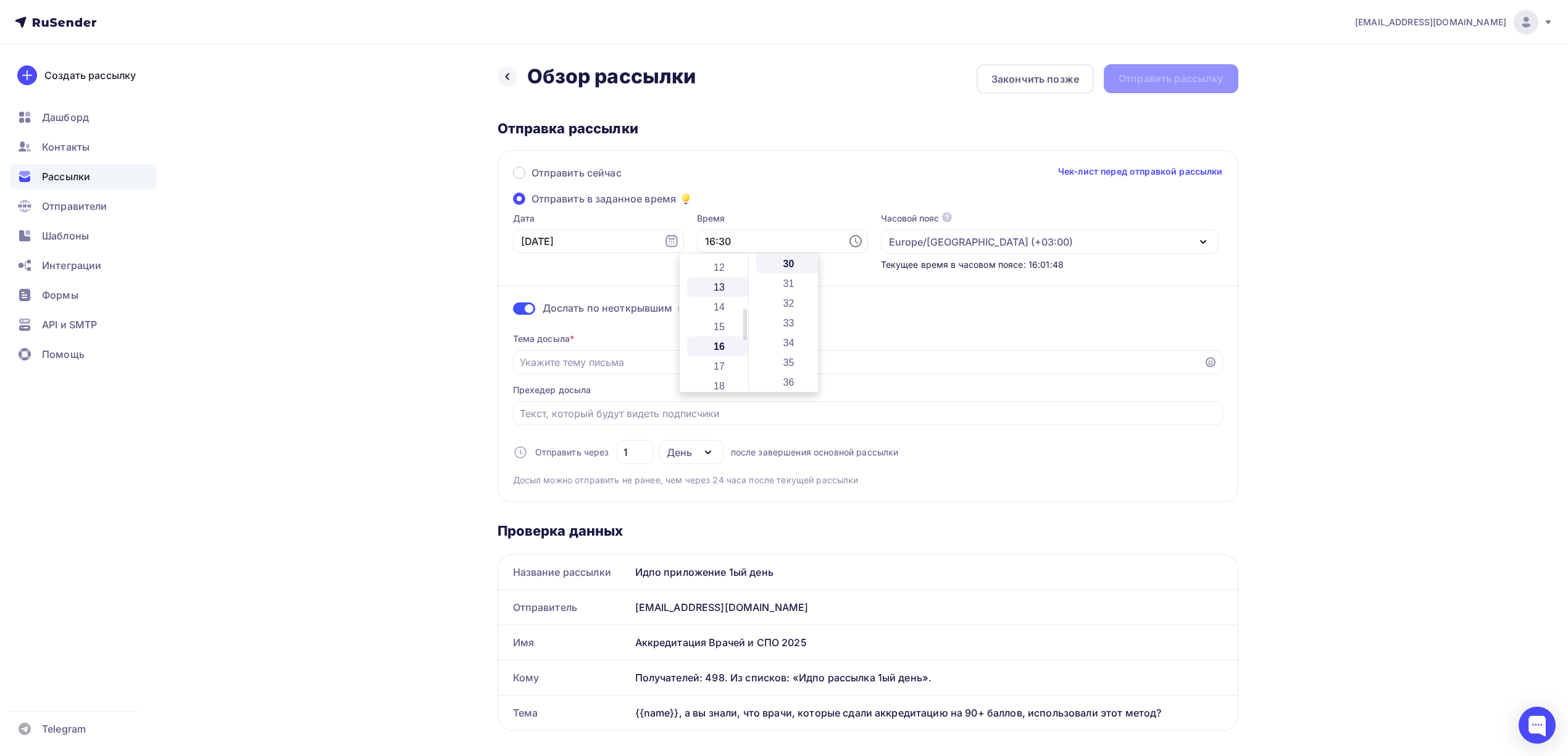
click at [719, 290] on li "13" at bounding box center [720, 286] width 67 height 20
click at [790, 322] on li "37" at bounding box center [789, 320] width 67 height 20
click at [1299, 248] on div "drongar89@gmail.com Аккаунт Тарифы Выйти Создать рассылку Дашборд Контакты Расс…" at bounding box center [784, 752] width 1568 height 1504
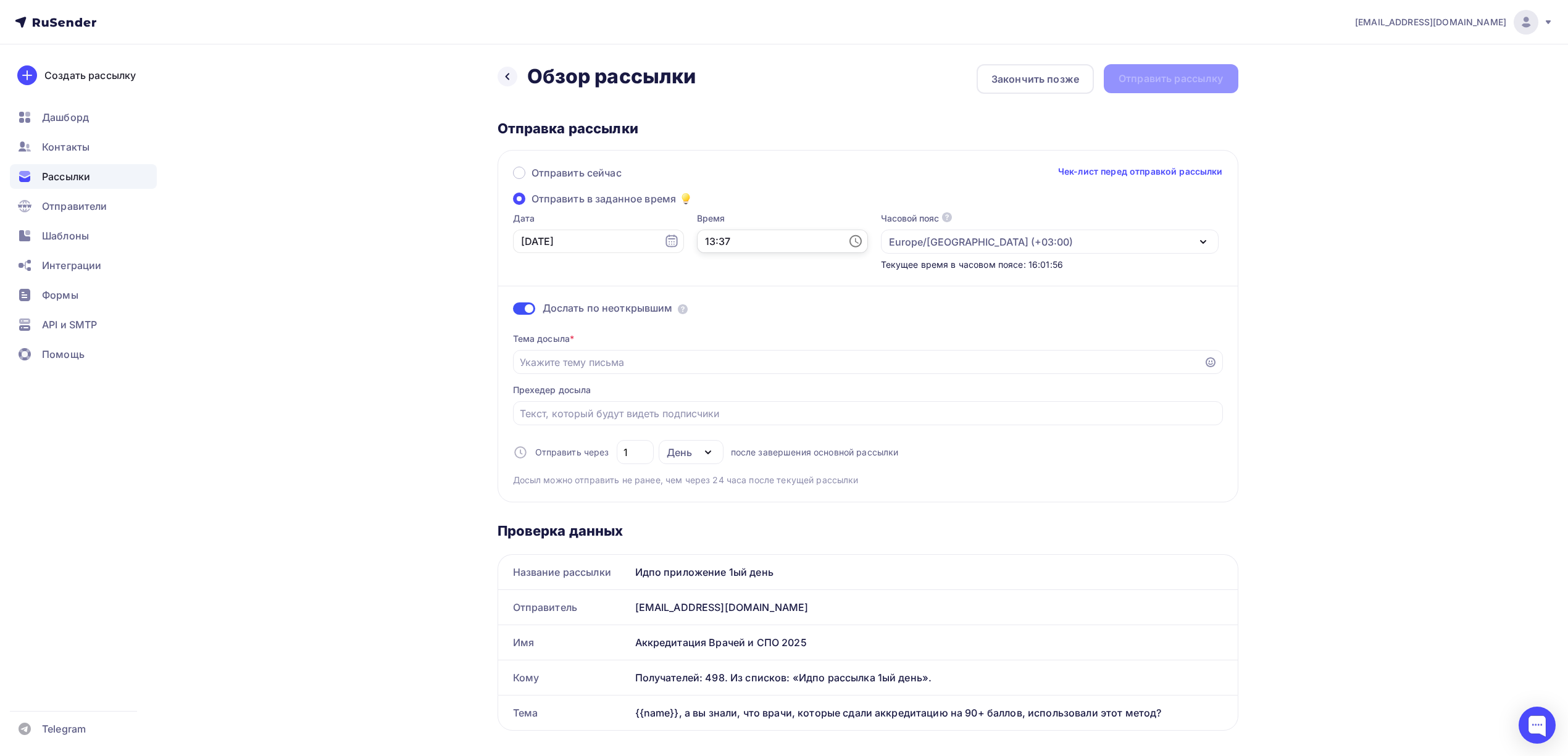
click at [725, 238] on input "13:37" at bounding box center [782, 241] width 171 height 23
click at [789, 359] on li "42" at bounding box center [789, 362] width 67 height 20
type input "13:42"
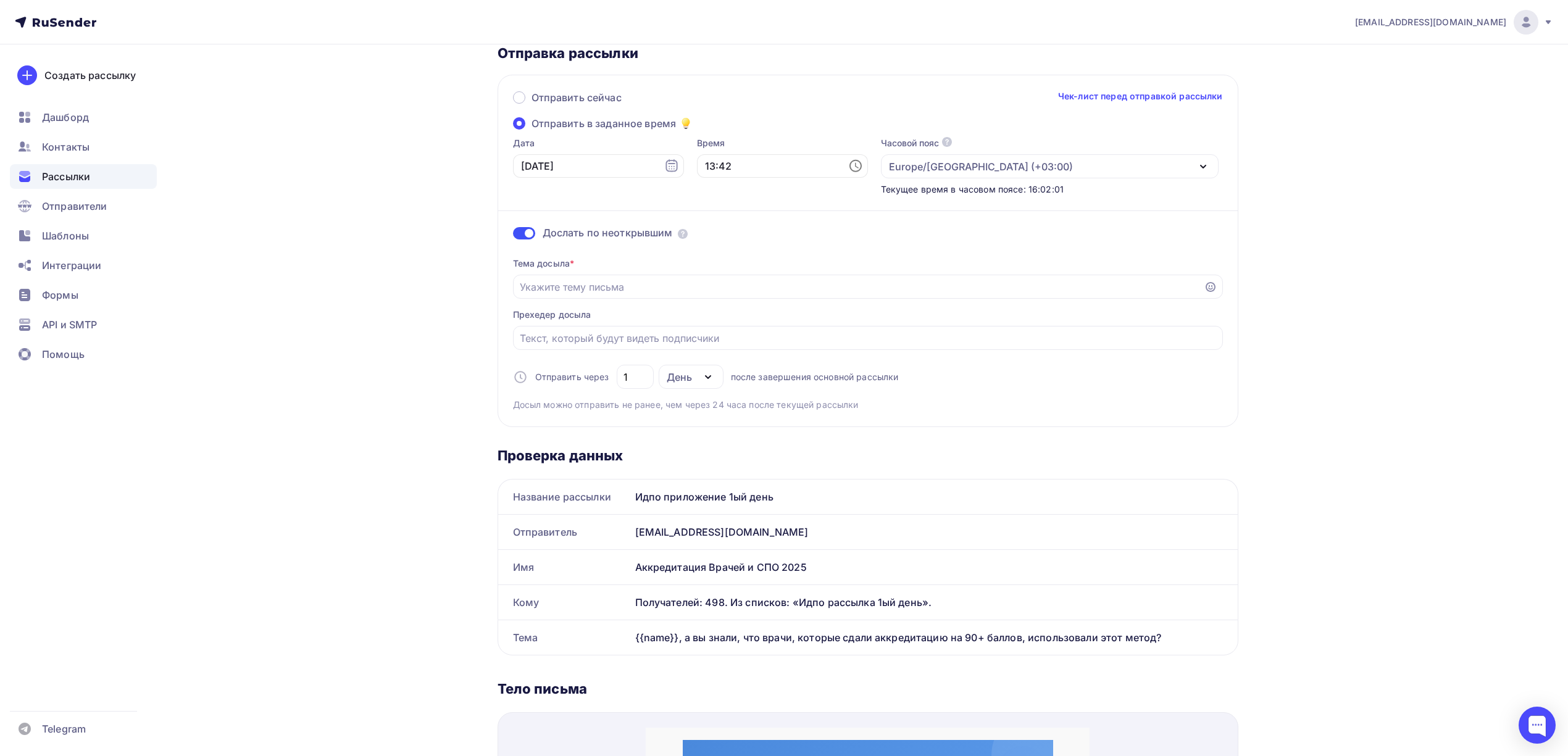
scroll to position [82, 0]
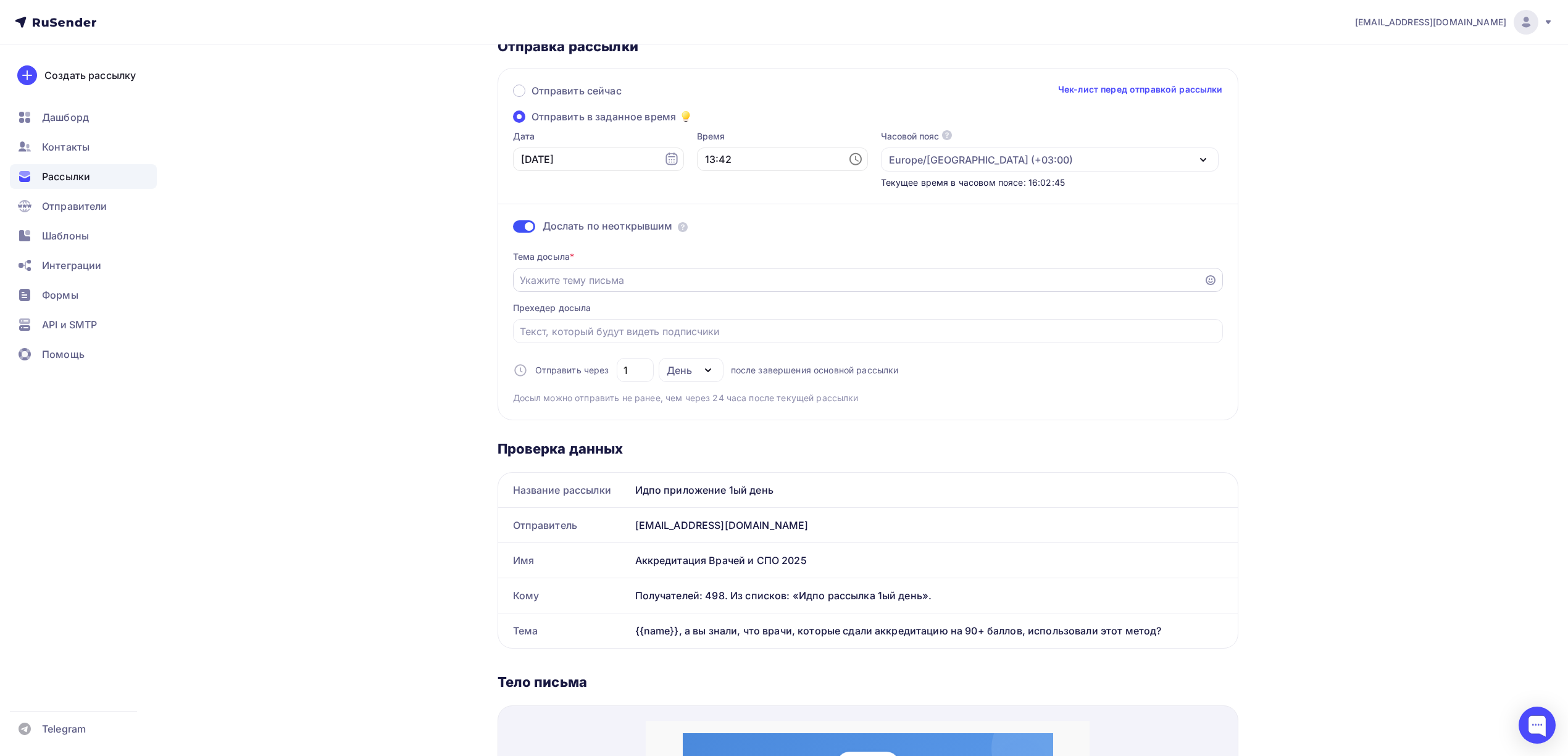
click at [595, 274] on input "Отправить в заданное время" at bounding box center [858, 280] width 677 height 15
paste input "❓ Готовы к аккредитации? Вот помощь"
click at [531, 280] on input "❓ Готовы к аккредитации? Вот помощь" at bounding box center [858, 280] width 677 height 15
paste input "{{name}}"
click at [763, 278] on input "❓ {{name}} Готовы к аккредитации? Вот помощь" at bounding box center [858, 280] width 677 height 15
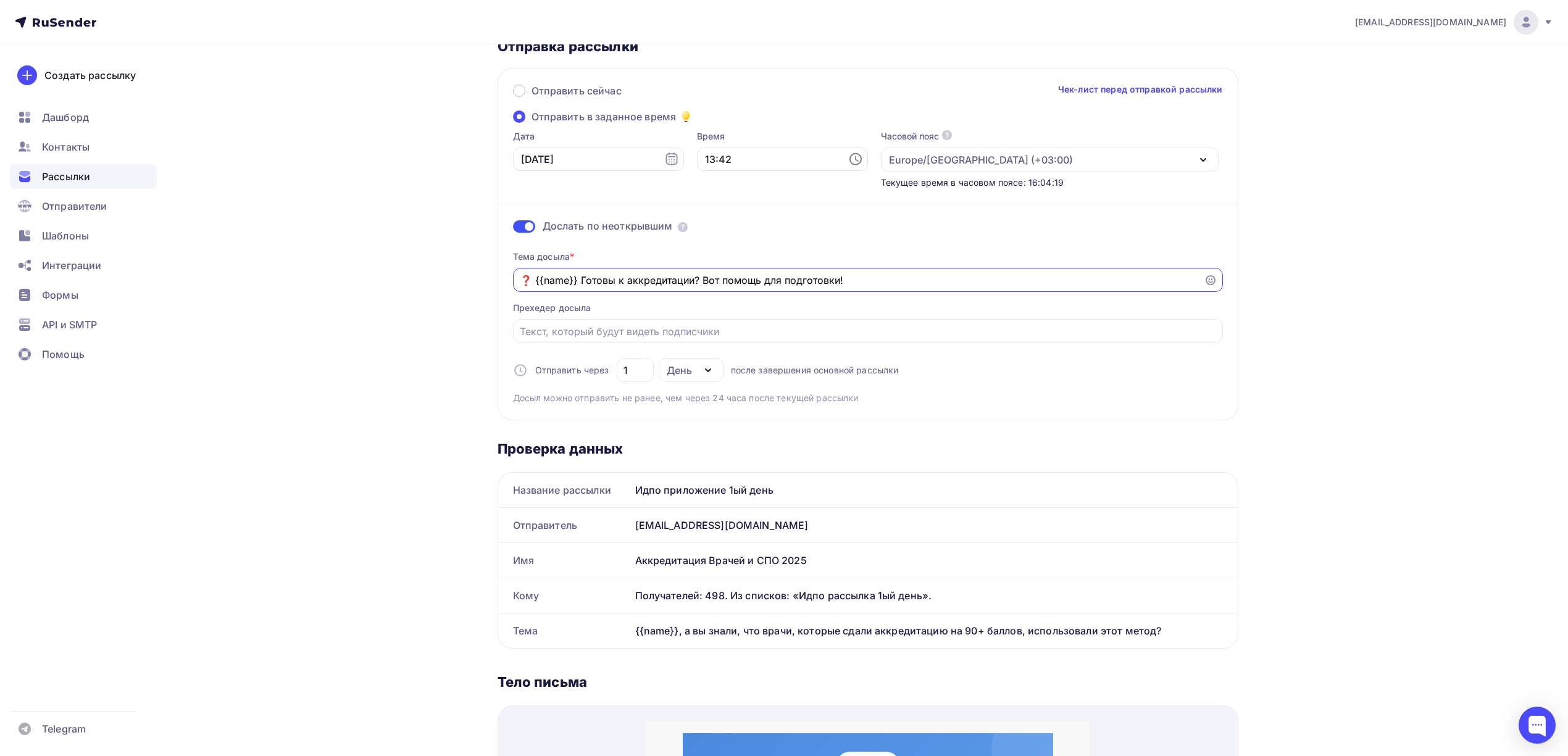
click at [578, 280] on input "❓ {{name}} Готовы к аккредитации? Вот помощь для подготовки!" at bounding box center [858, 280] width 677 height 15
click at [702, 368] on icon "button" at bounding box center [708, 370] width 15 height 15
type input "❓ {{name}} готовы к аккредитации? Вот помощь для подготовки!"
click at [644, 368] on input "1" at bounding box center [635, 370] width 23 height 15
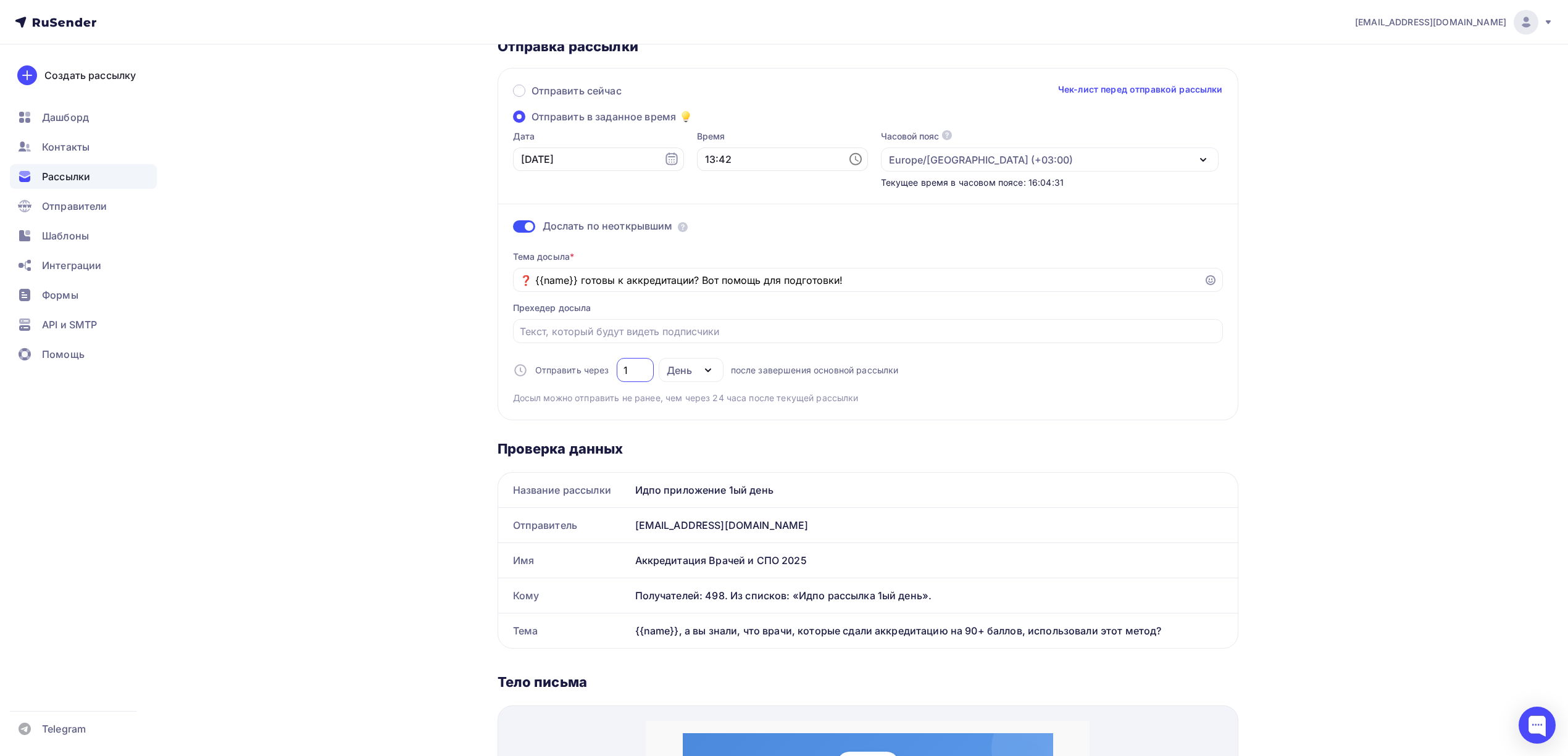
click at [644, 368] on input "1" at bounding box center [635, 370] width 23 height 15
type input "3"
click at [1233, 392] on div "Отправить сейчас Чек-лист перед отправкой рассылки Отправить в заданное время Д…" at bounding box center [867, 244] width 740 height 352
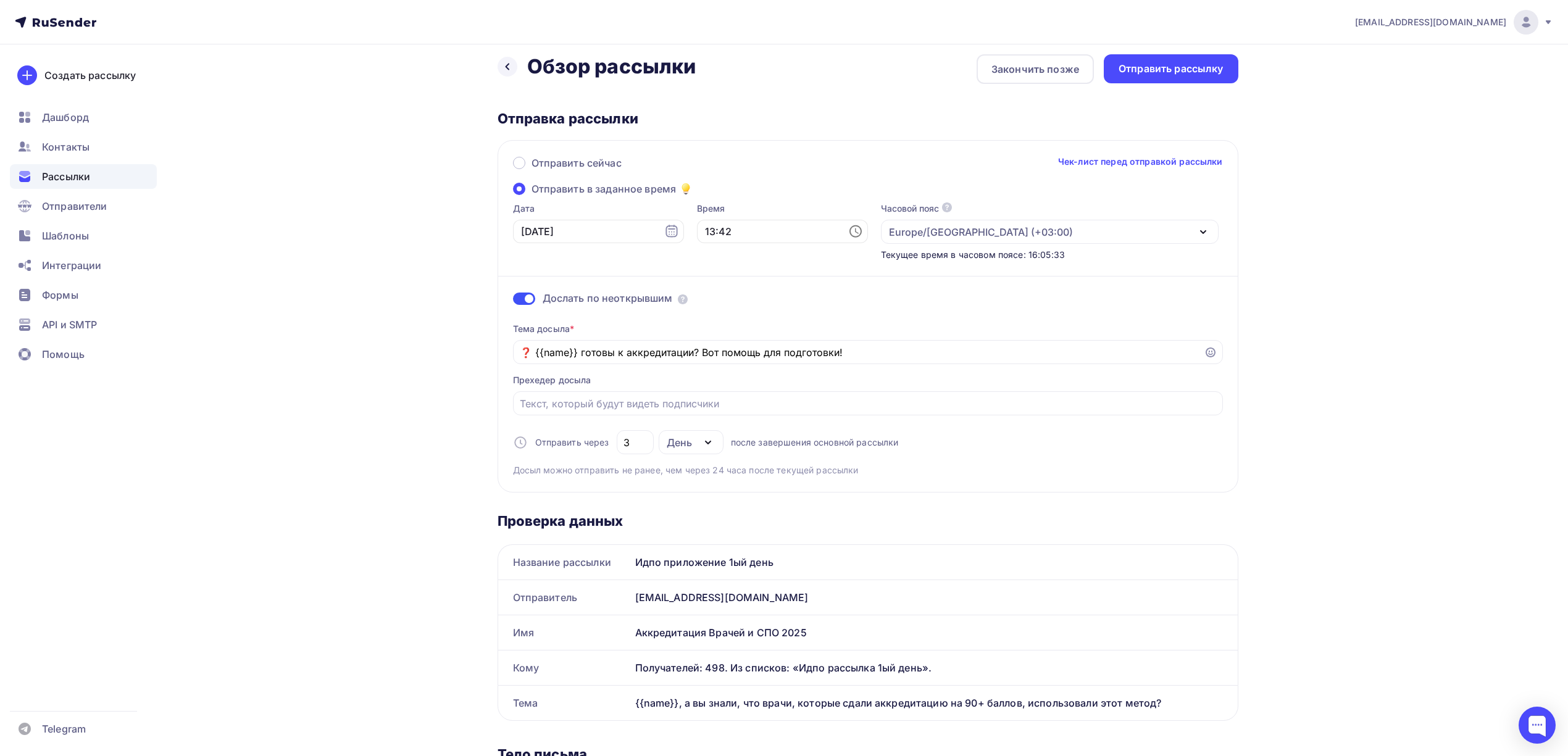
scroll to position [0, 0]
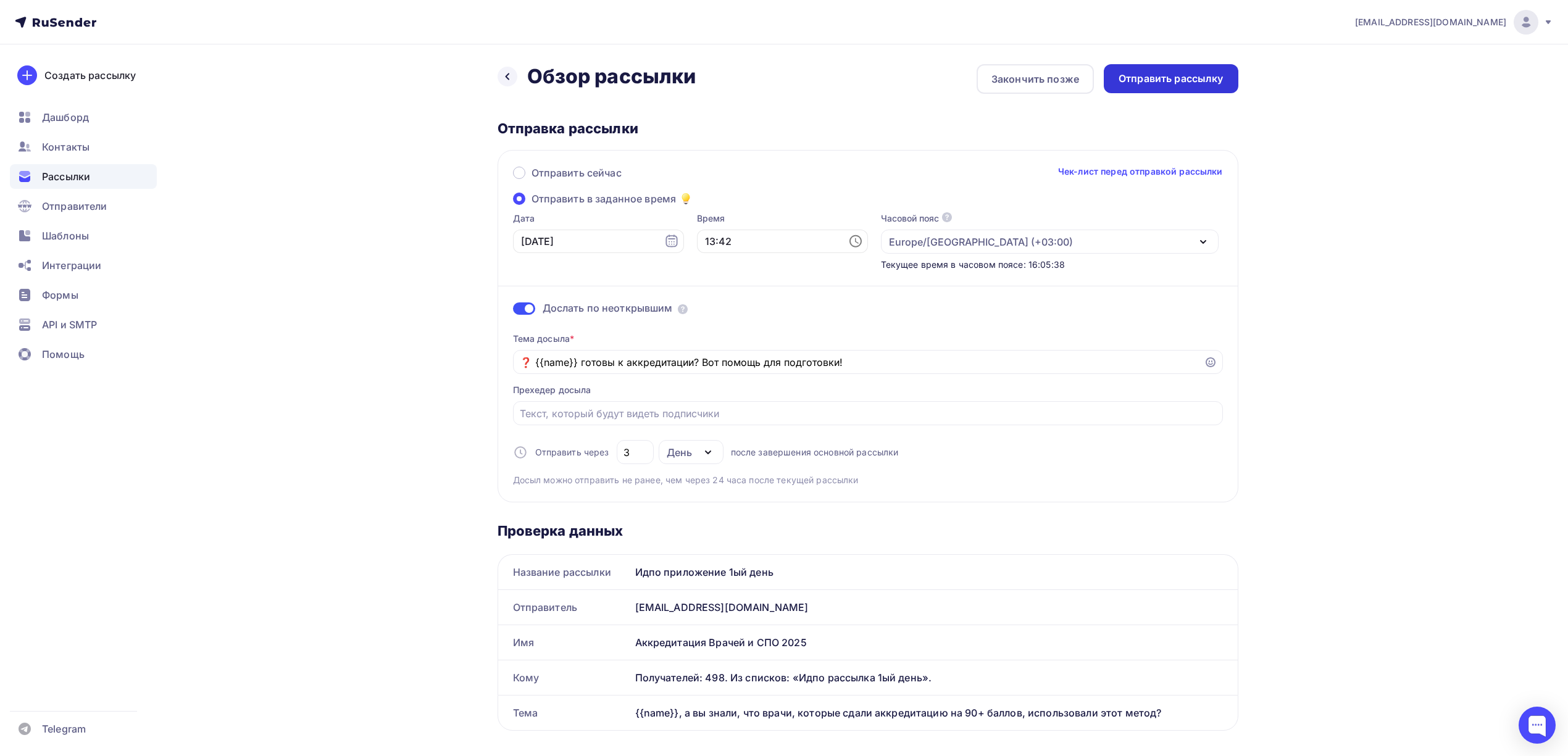
click at [1169, 80] on div "Отправить рассылку" at bounding box center [1171, 78] width 105 height 14
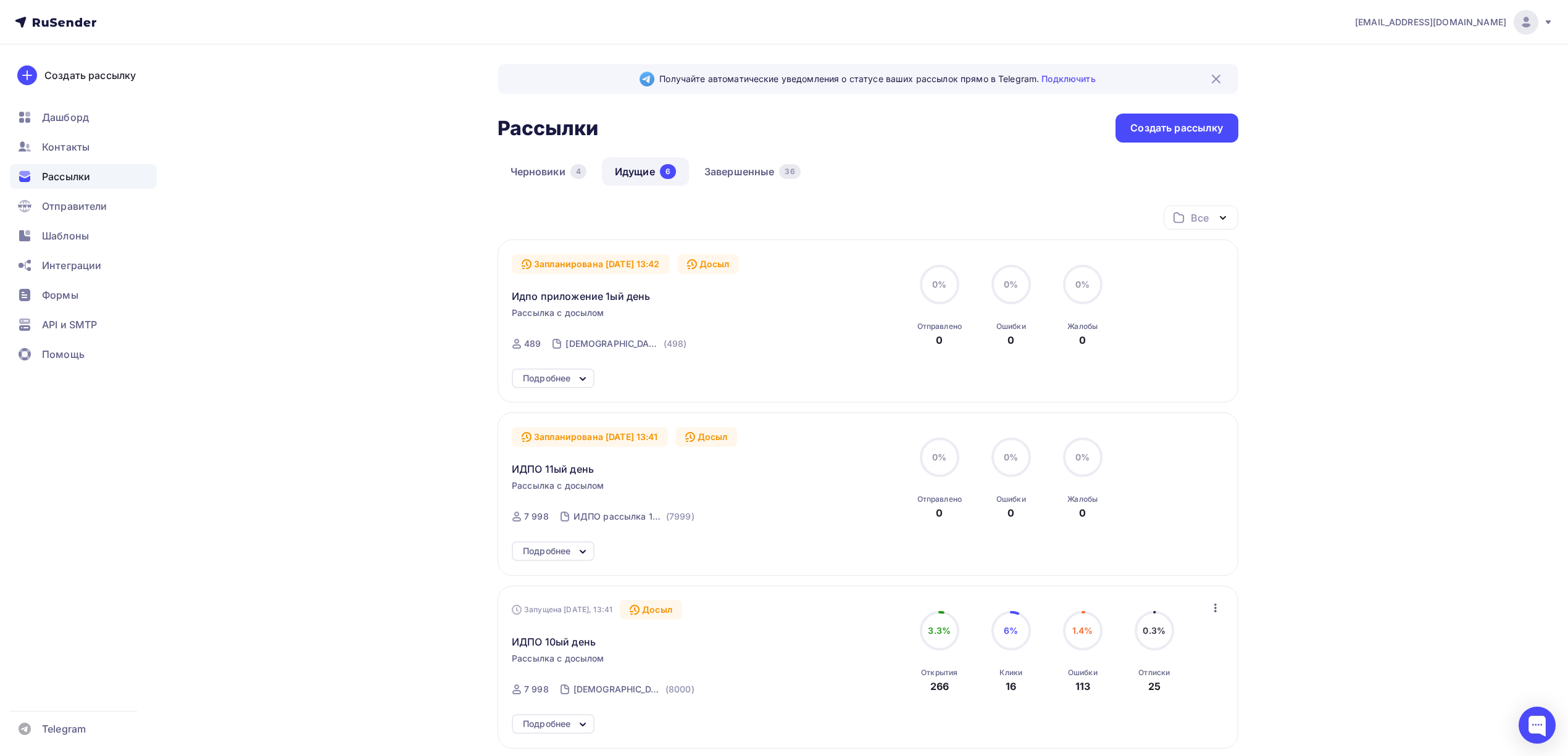
click at [570, 381] on div "Подробнее" at bounding box center [546, 378] width 47 height 15
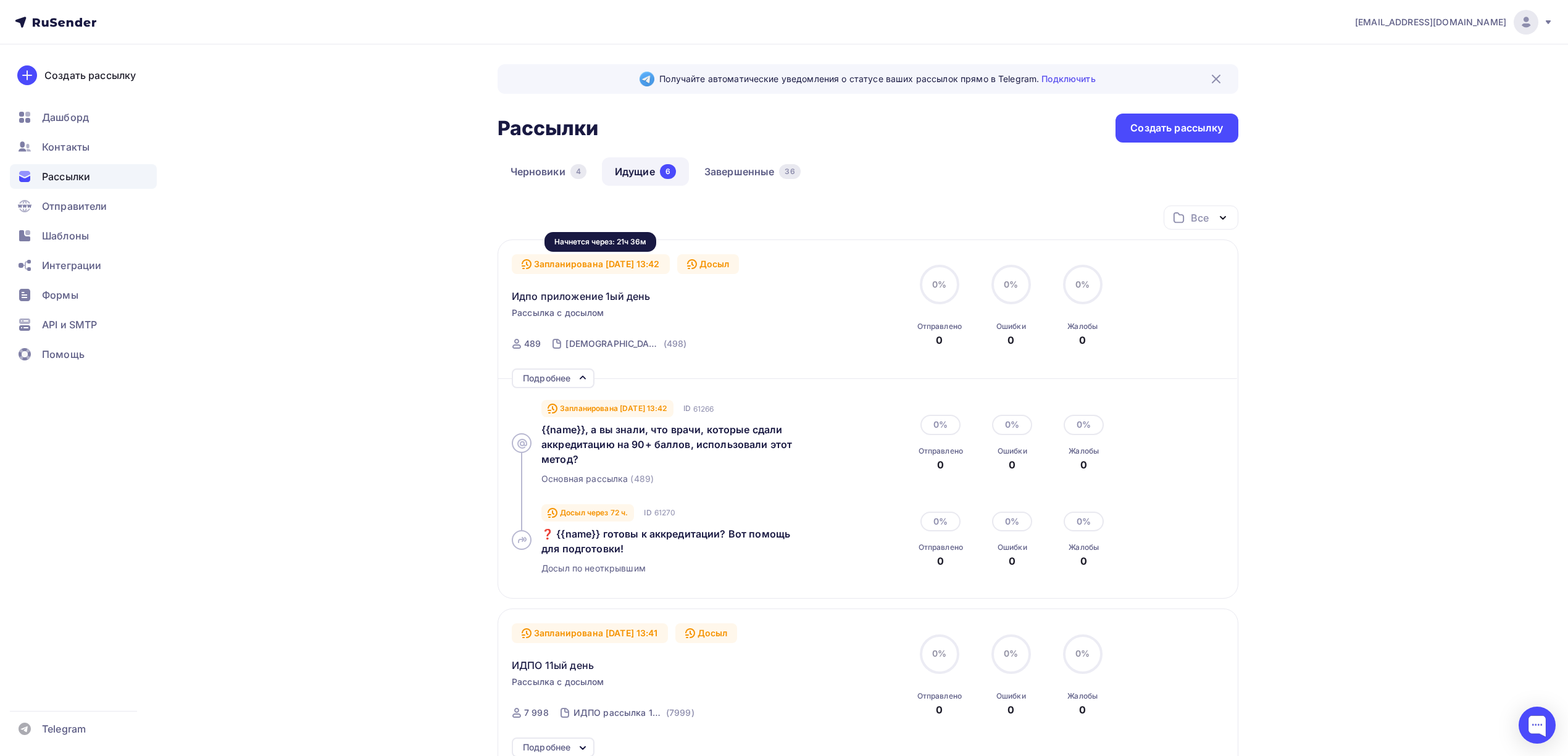
click at [617, 256] on div "Запланирована [DATE] 13:42" at bounding box center [590, 264] width 158 height 20
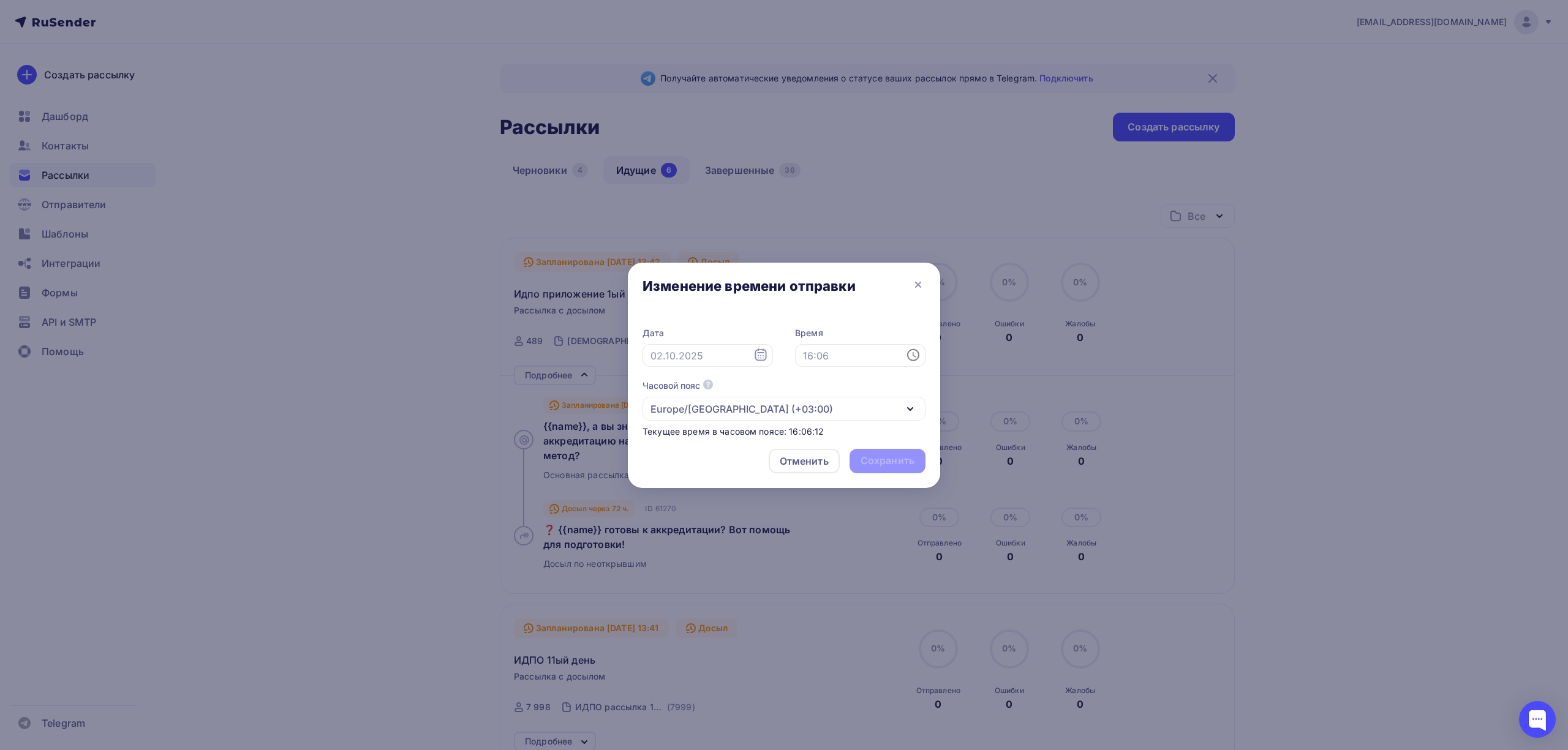
click at [1312, 465] on div at bounding box center [784, 375] width 1568 height 750
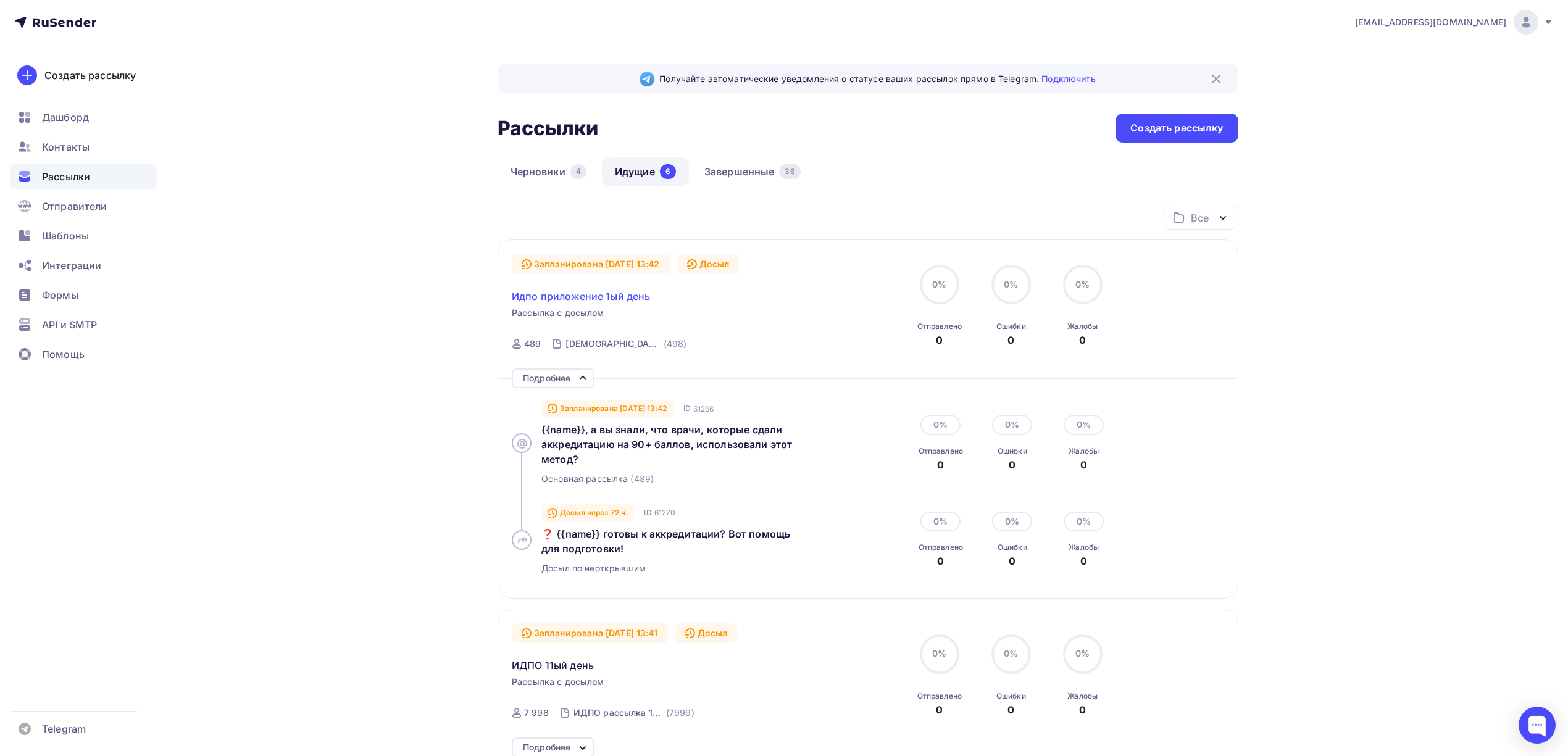
click at [610, 294] on span "Идпо приложение 1ый день" at bounding box center [581, 296] width 138 height 15
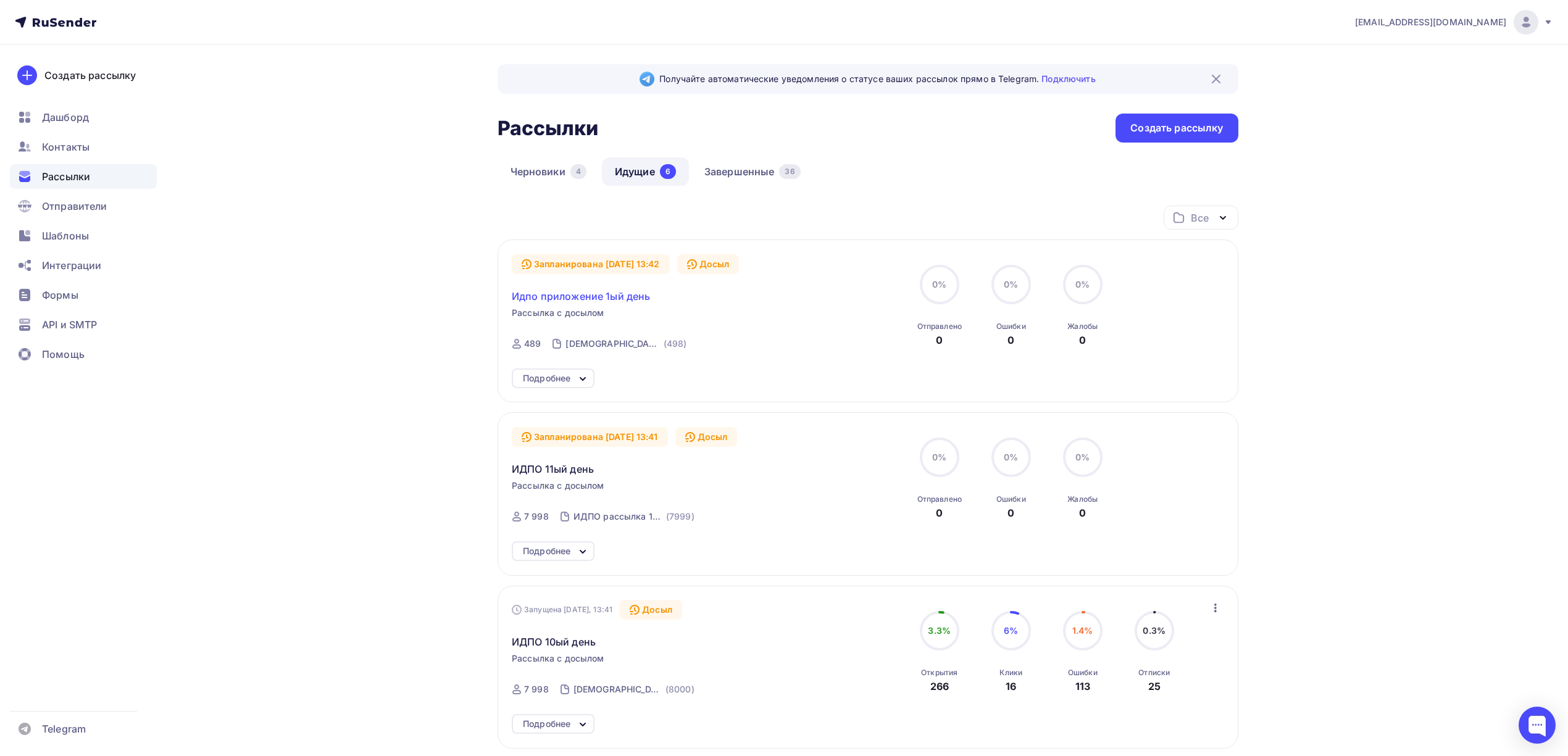
click at [604, 299] on span "Идпо приложение 1ый день" at bounding box center [581, 296] width 138 height 15
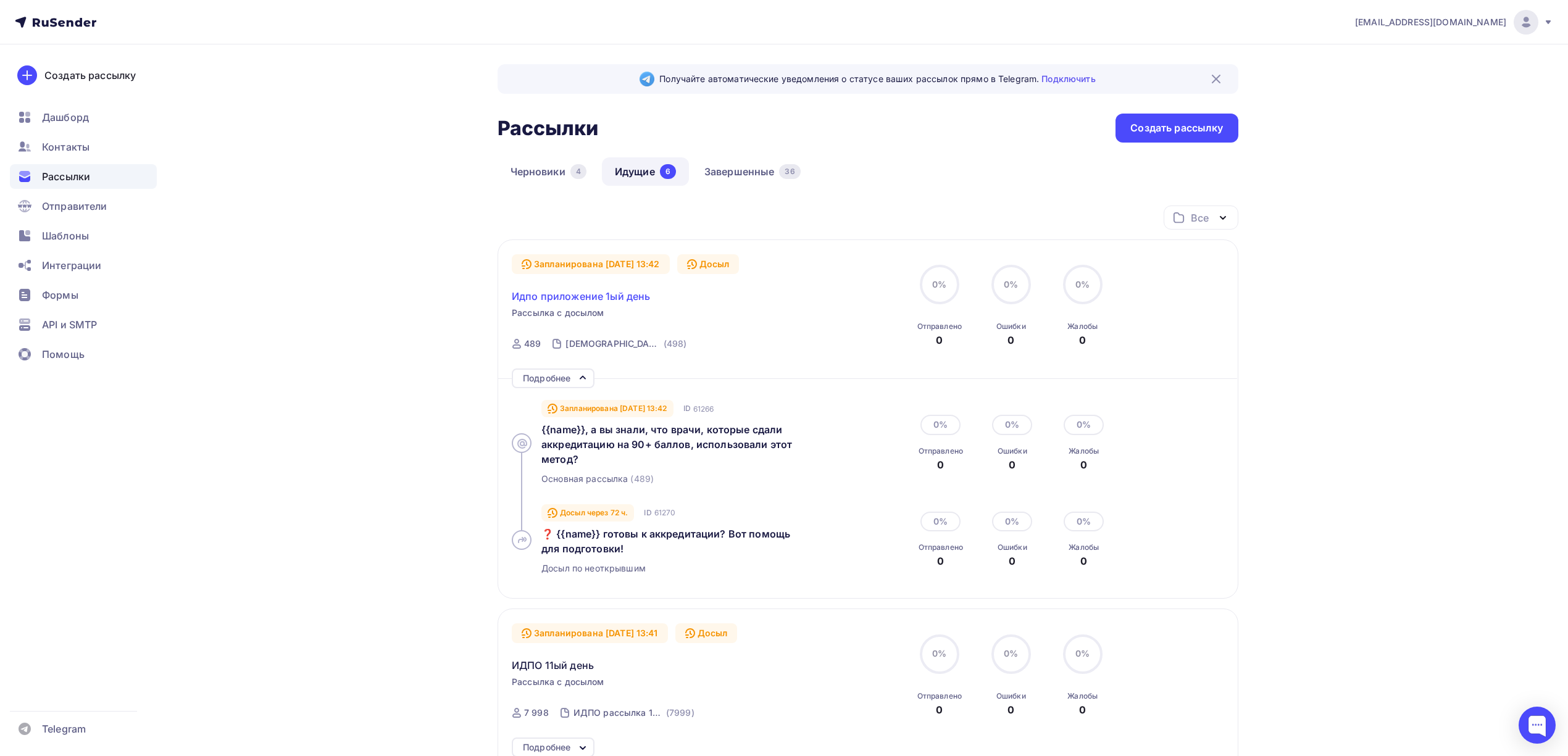
click at [605, 297] on span "Идпо приложение 1ый день" at bounding box center [581, 296] width 138 height 15
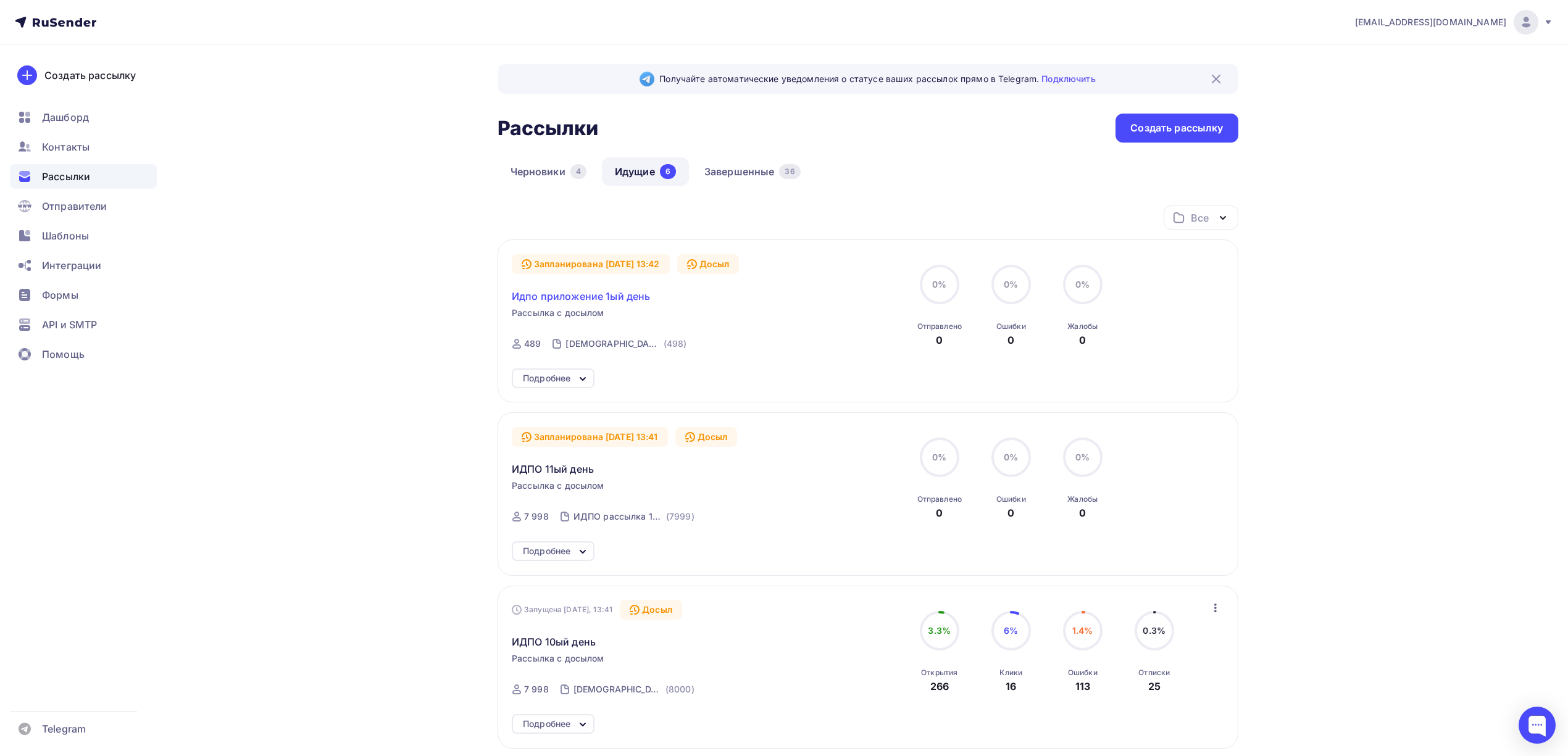
click at [605, 297] on span "Идпо приложение 1ый день" at bounding box center [581, 296] width 138 height 15
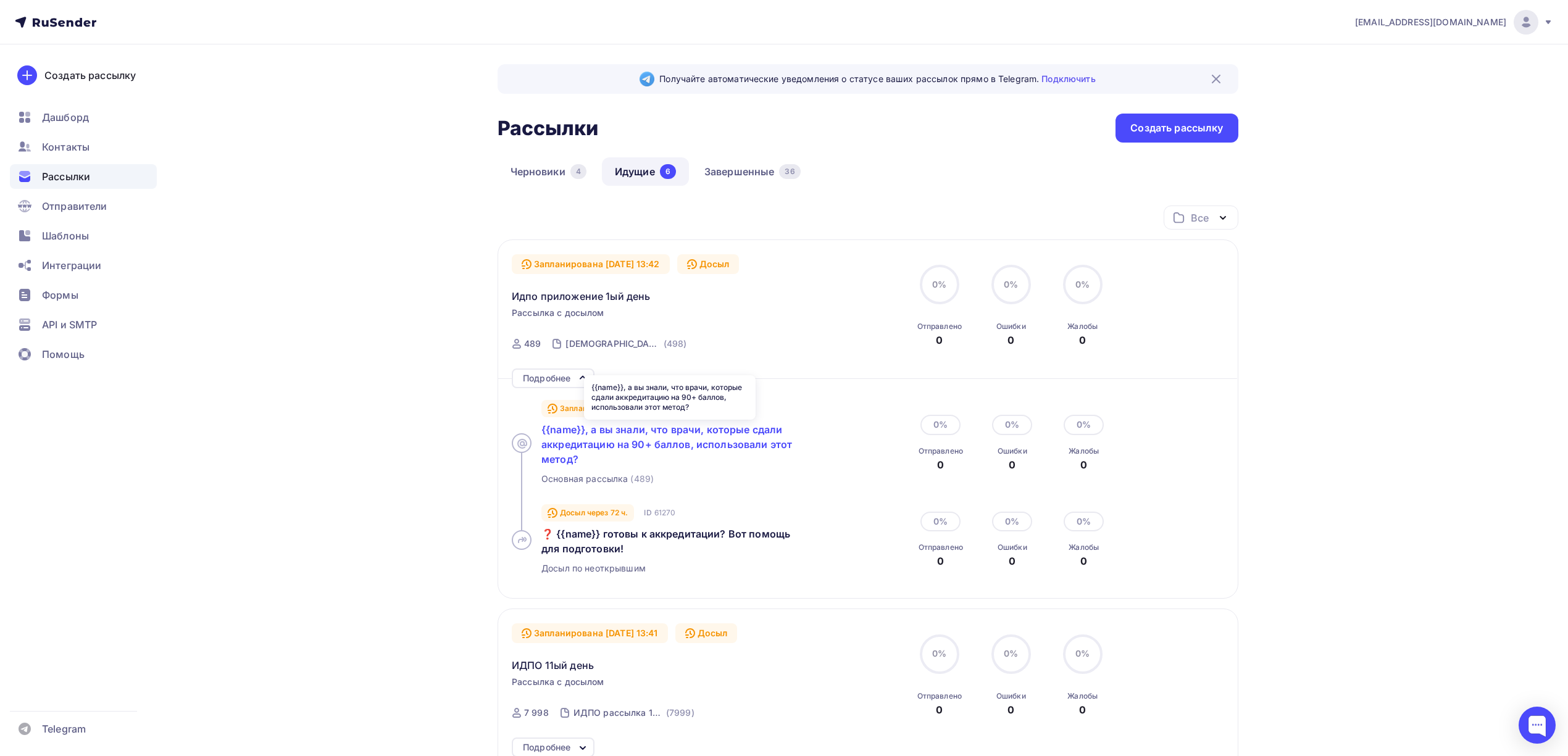
click at [635, 444] on span "{{name}}, а вы знали, что врачи, которые сдали аккредитацию на 90+ баллов, испо…" at bounding box center [667, 444] width 251 height 42
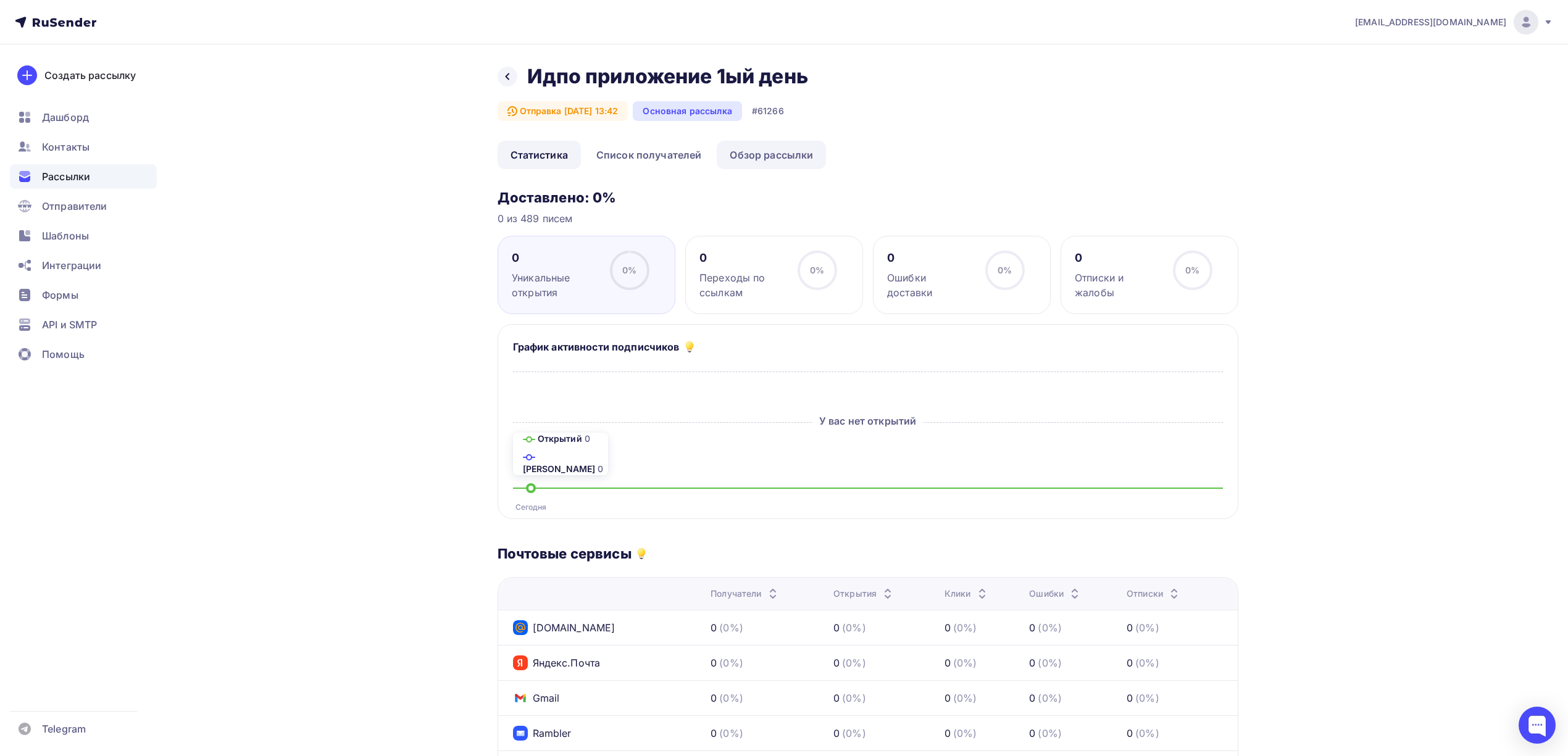
click at [757, 152] on link "Обзор рассылки" at bounding box center [771, 155] width 110 height 28
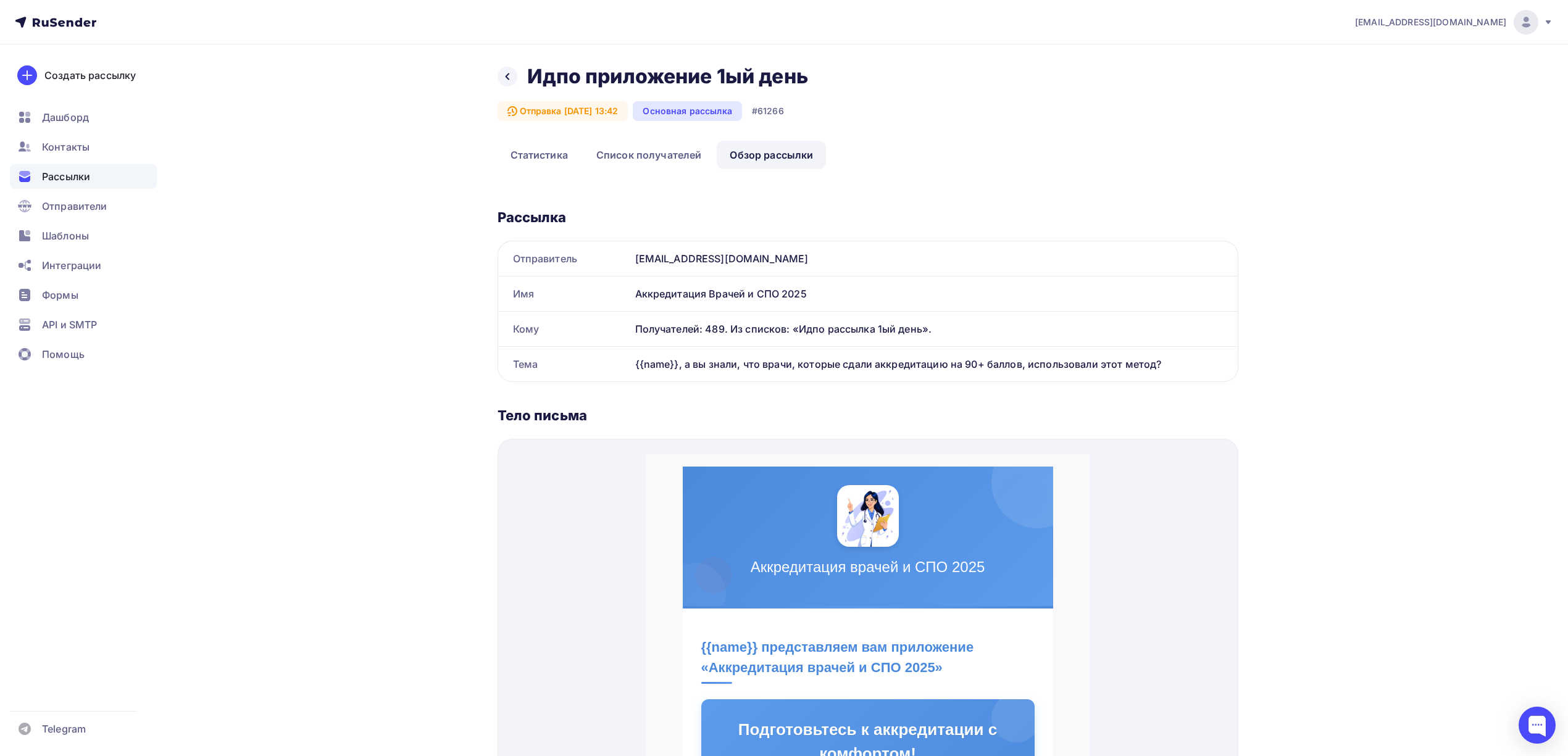
click at [80, 174] on span "Рассылки" at bounding box center [66, 176] width 48 height 15
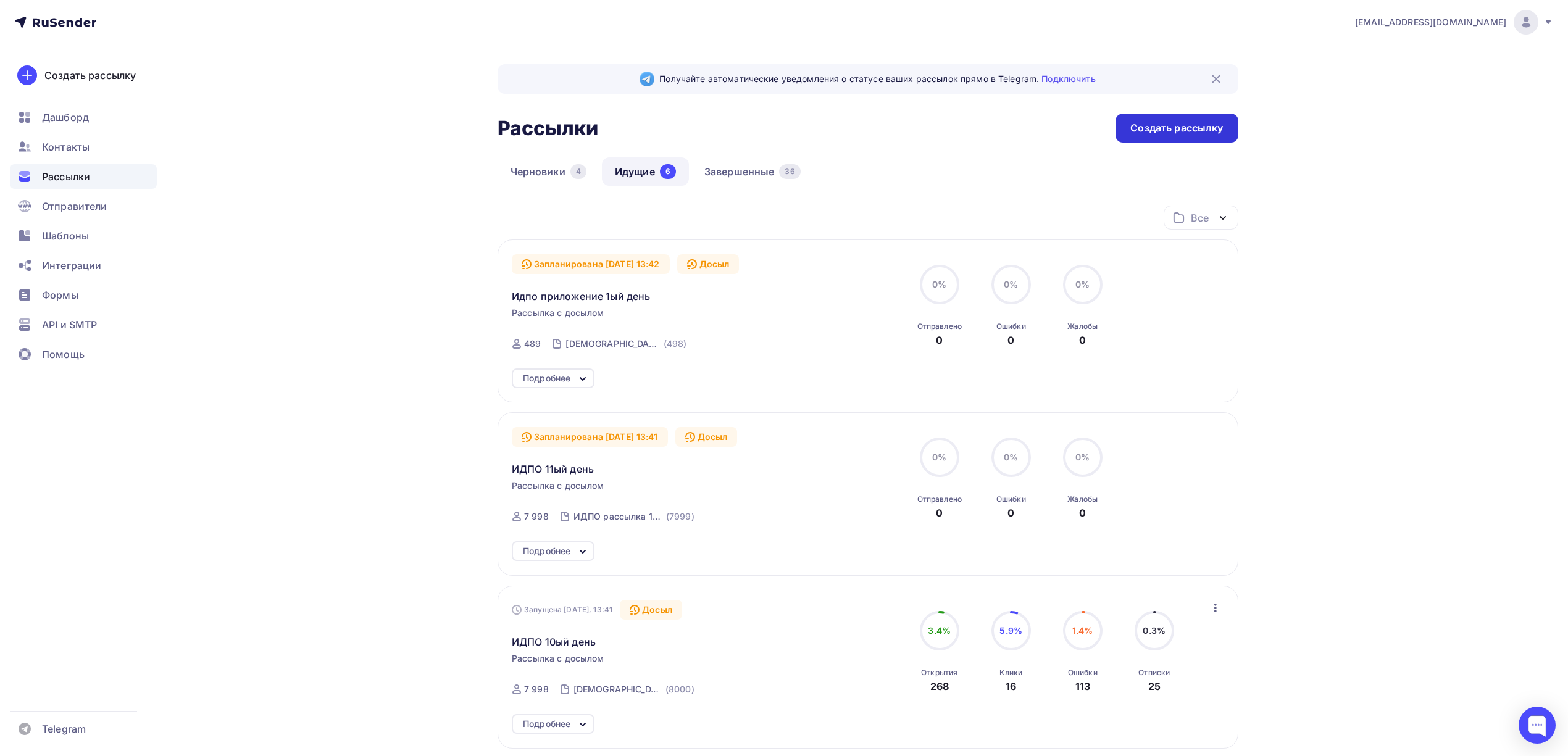
click at [1141, 131] on div "Создать рассылку" at bounding box center [1176, 128] width 92 height 14
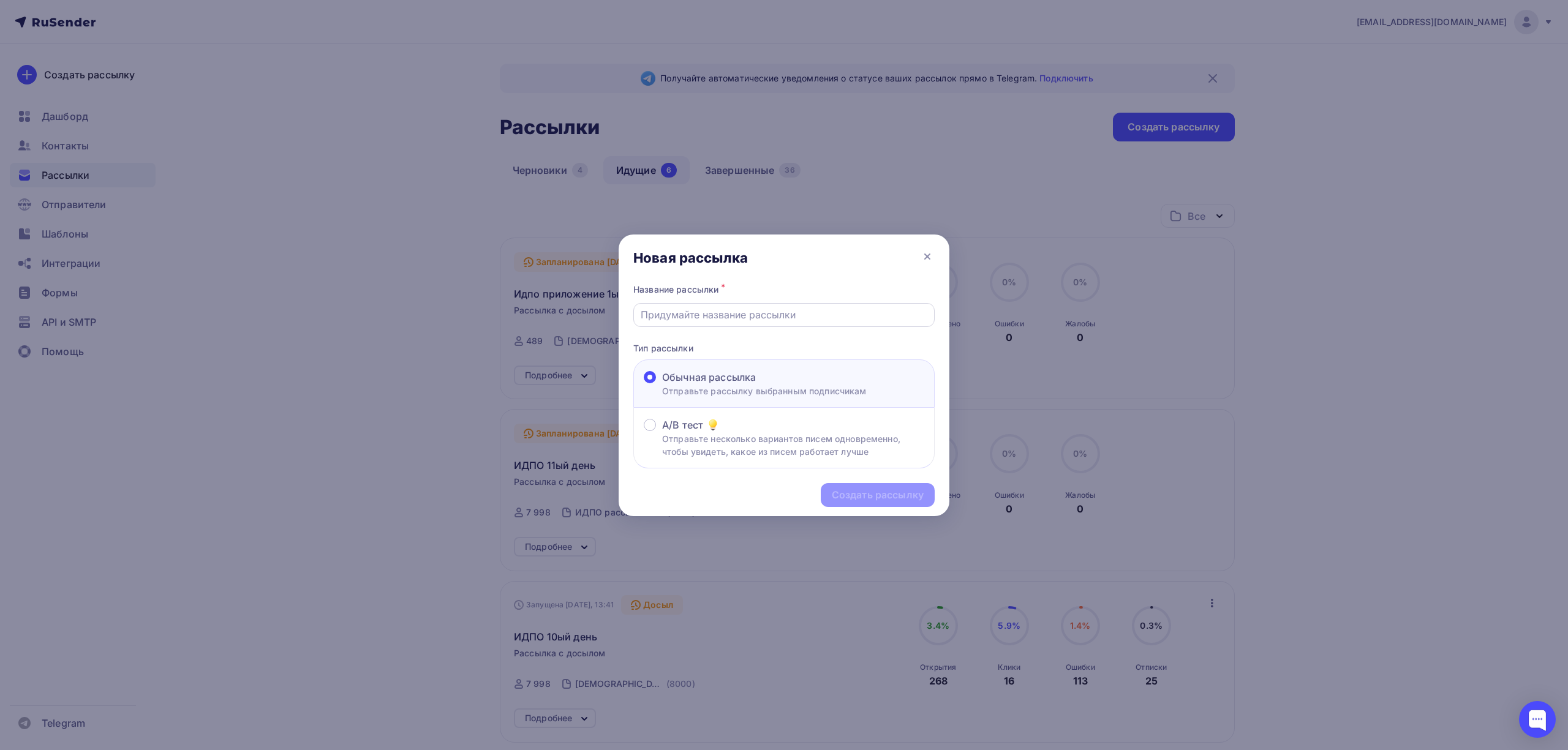
click at [710, 312] on input "text" at bounding box center [785, 315] width 287 height 15
type input "тестовая"
click at [881, 495] on div "Создать рассылку" at bounding box center [877, 495] width 92 height 14
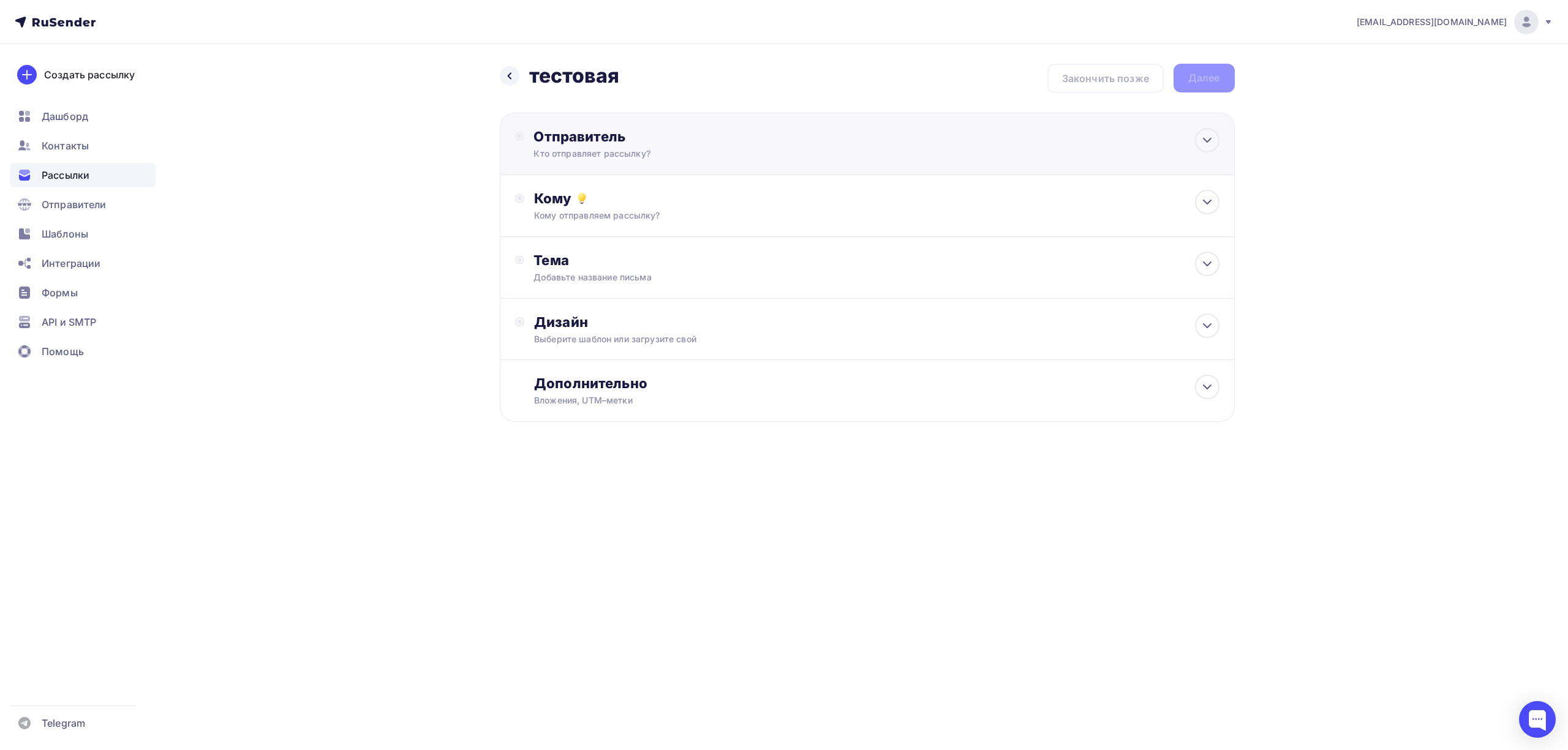
click at [622, 131] on div "Отправитель" at bounding box center [666, 136] width 265 height 17
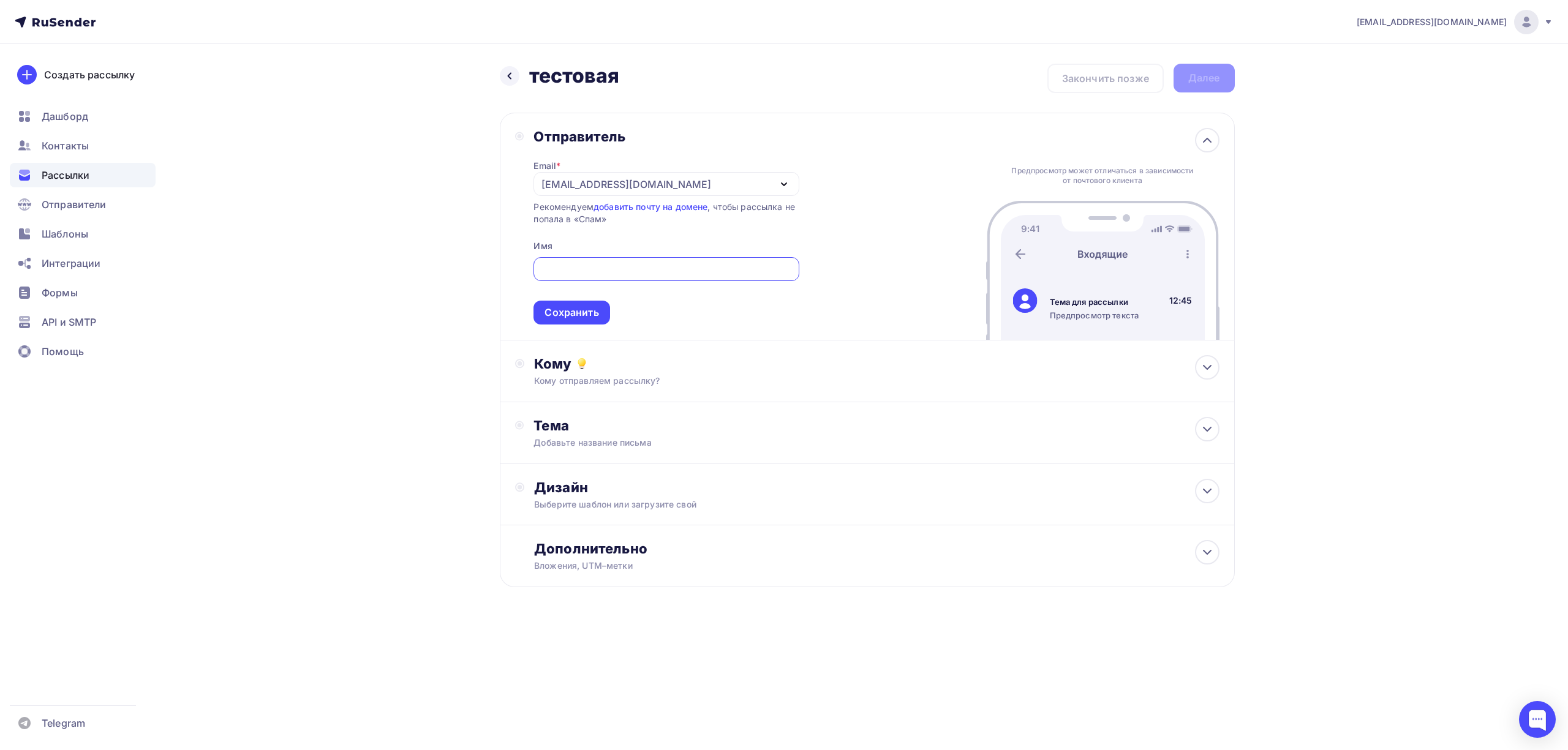
scroll to position [1, 0]
click at [637, 180] on div "[EMAIL_ADDRESS][DOMAIN_NAME]" at bounding box center [626, 185] width 170 height 15
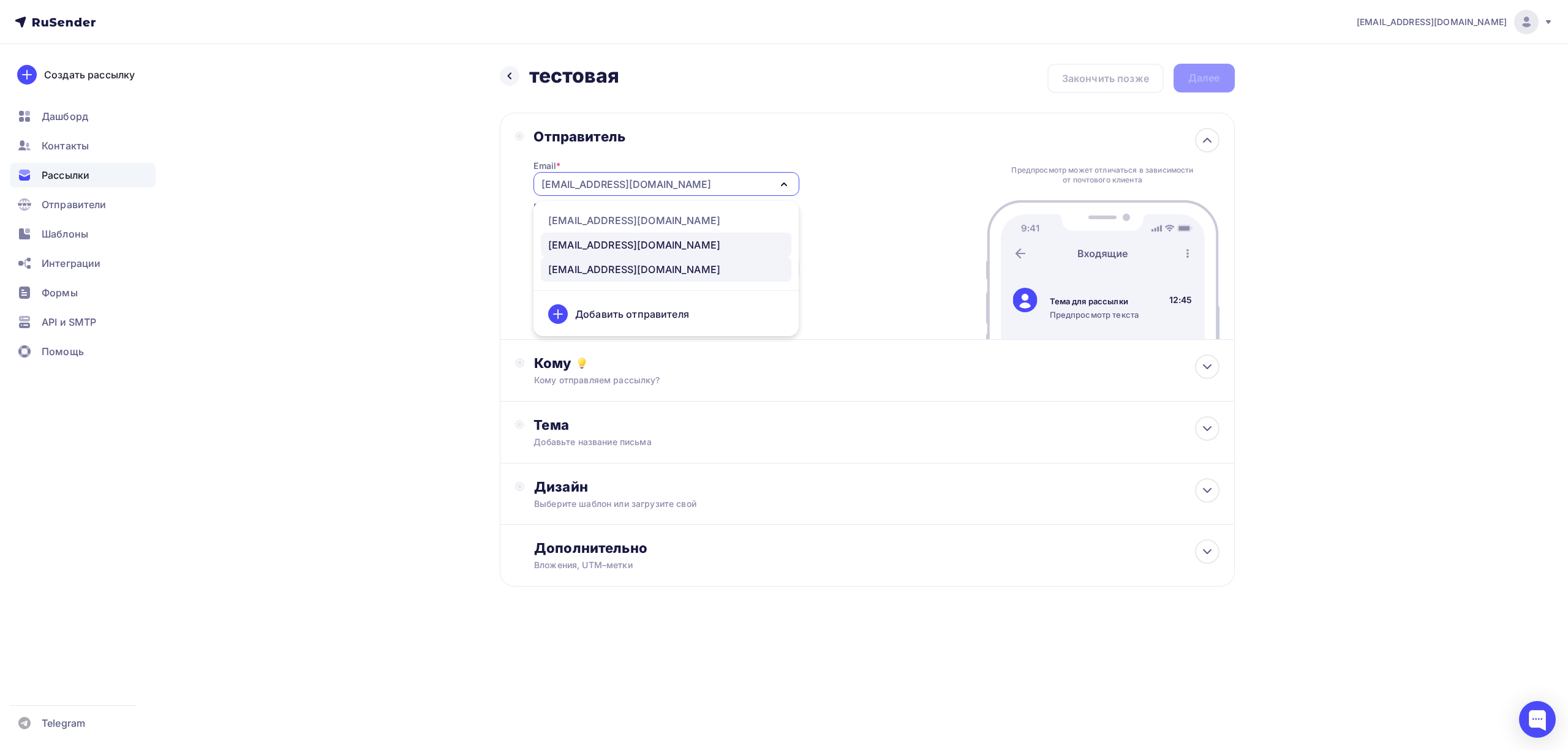
click at [642, 243] on div "[EMAIL_ADDRESS][DOMAIN_NAME]" at bounding box center [634, 245] width 172 height 15
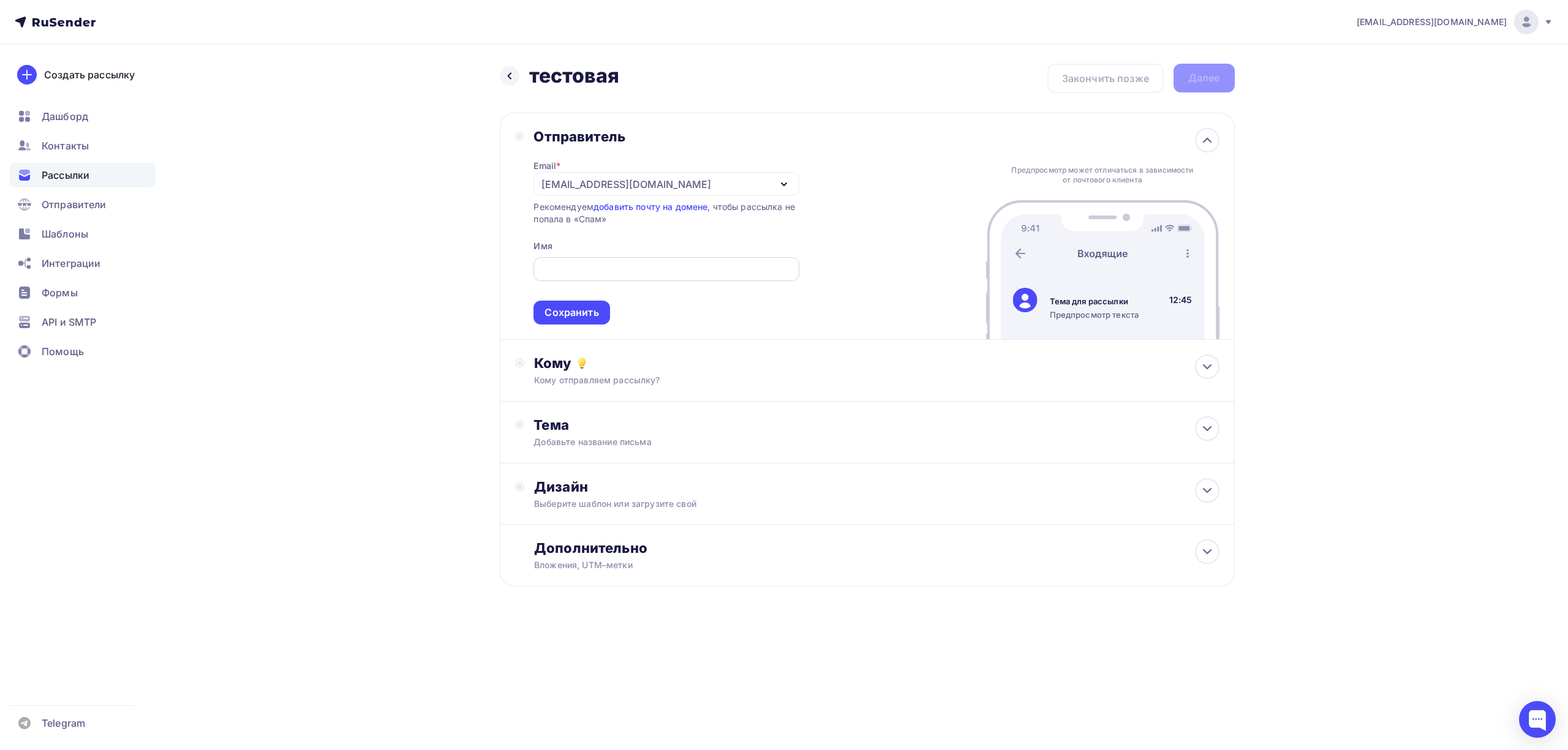
click at [637, 263] on input "text" at bounding box center [666, 269] width 251 height 15
paste input "Аккредитация Врачей и СПО 2025"
type input "Аккредитация Врачей и СПО 2025"
click at [591, 316] on div "Сохранить" at bounding box center [571, 312] width 54 height 14
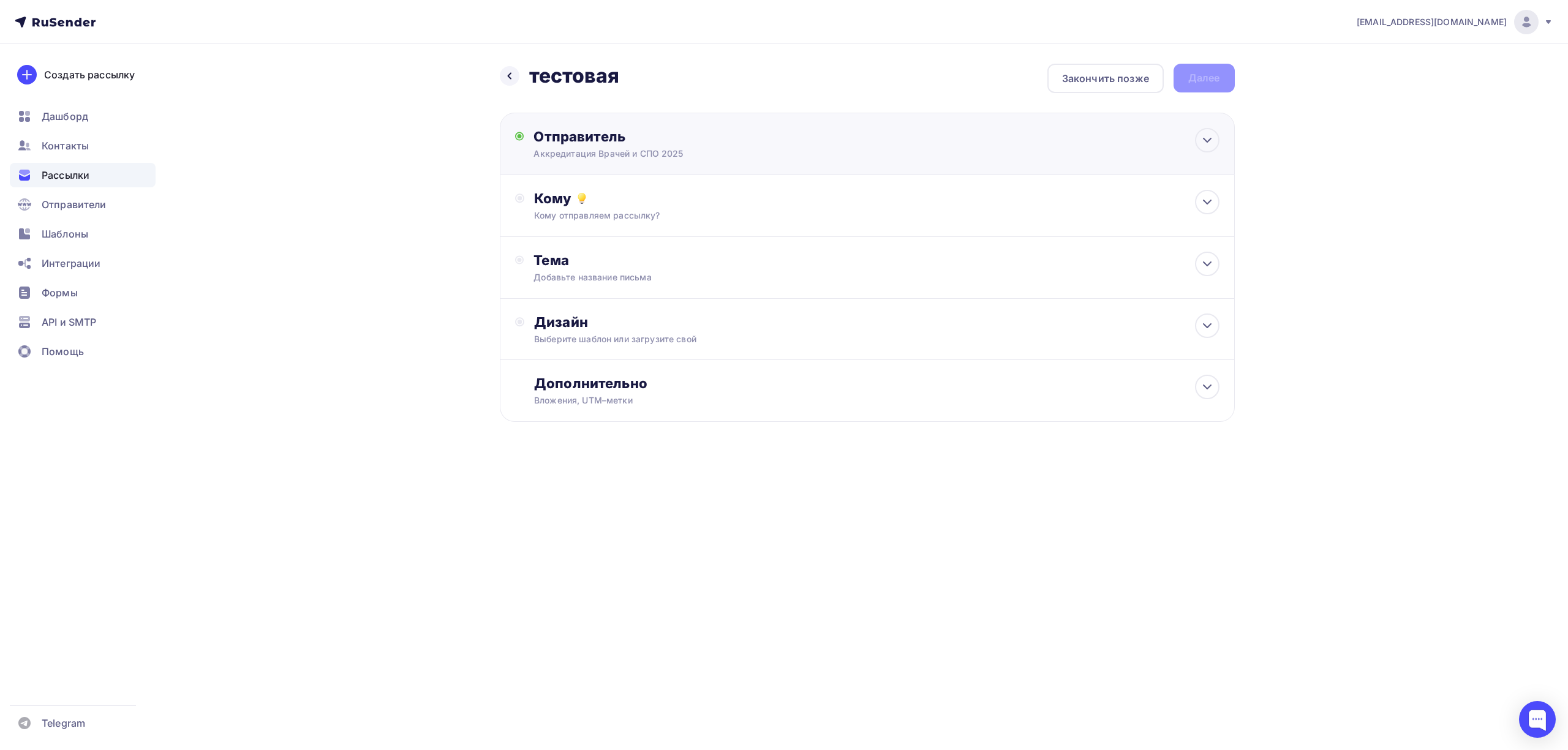
scroll to position [0, 0]
click at [684, 206] on div "Кому" at bounding box center [876, 198] width 685 height 17
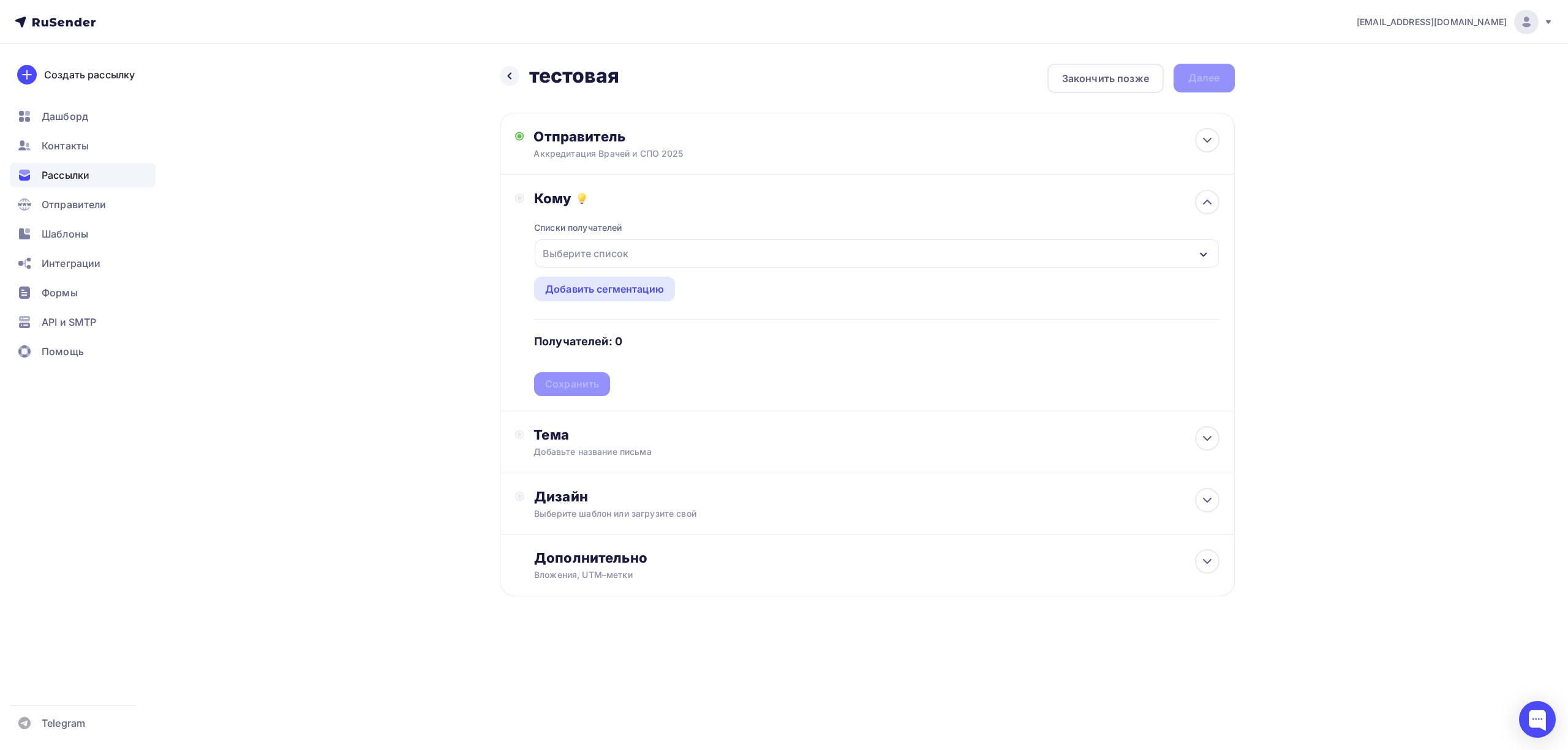
click at [672, 255] on div "Выберите список" at bounding box center [876, 254] width 683 height 28
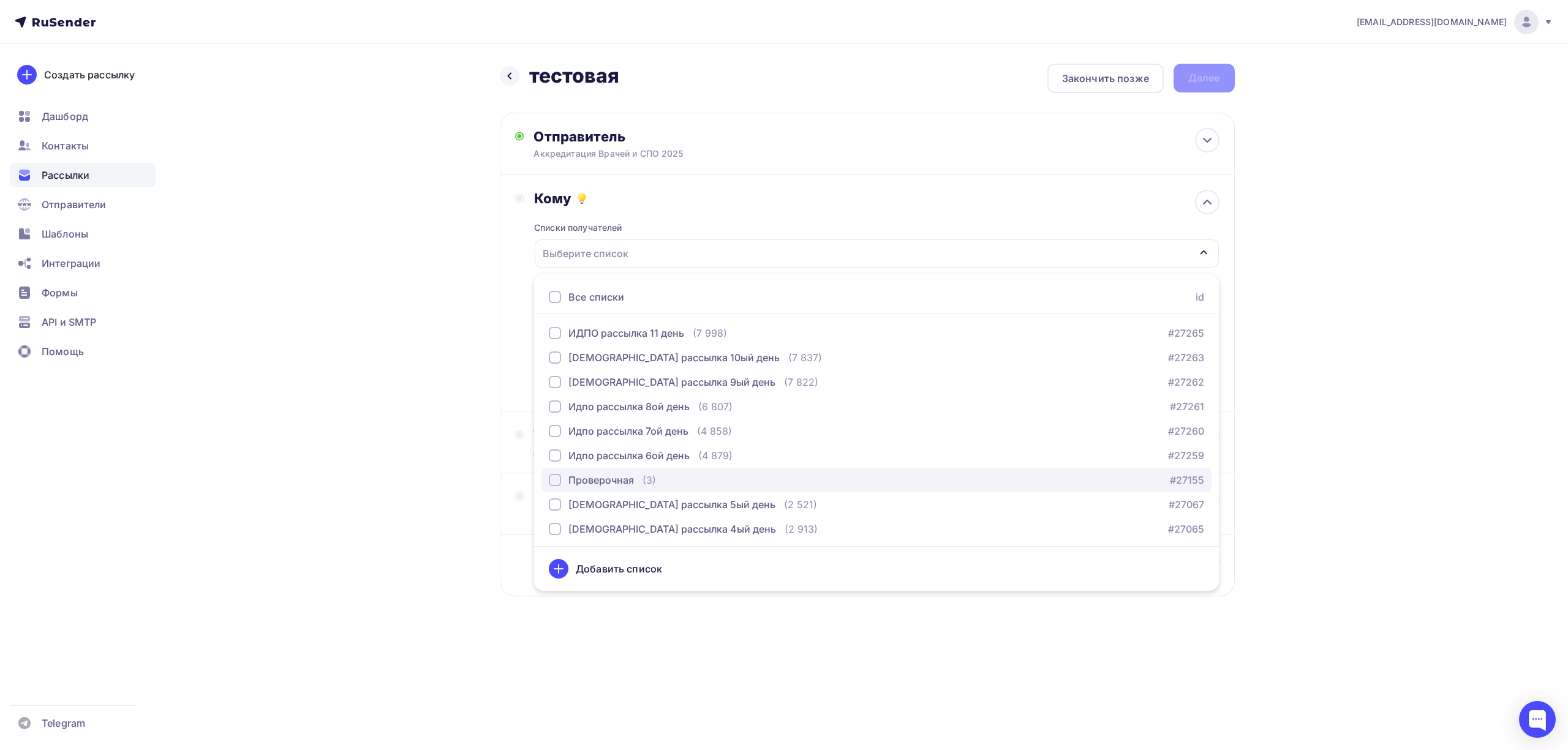
click at [628, 481] on div "Проверочная" at bounding box center [602, 480] width 66 height 15
click at [1331, 290] on div "drongar89@gmail.com Аккаунт Тарифы Выйти Создать рассылку Дашборд Контакты Расс…" at bounding box center [784, 338] width 1568 height 676
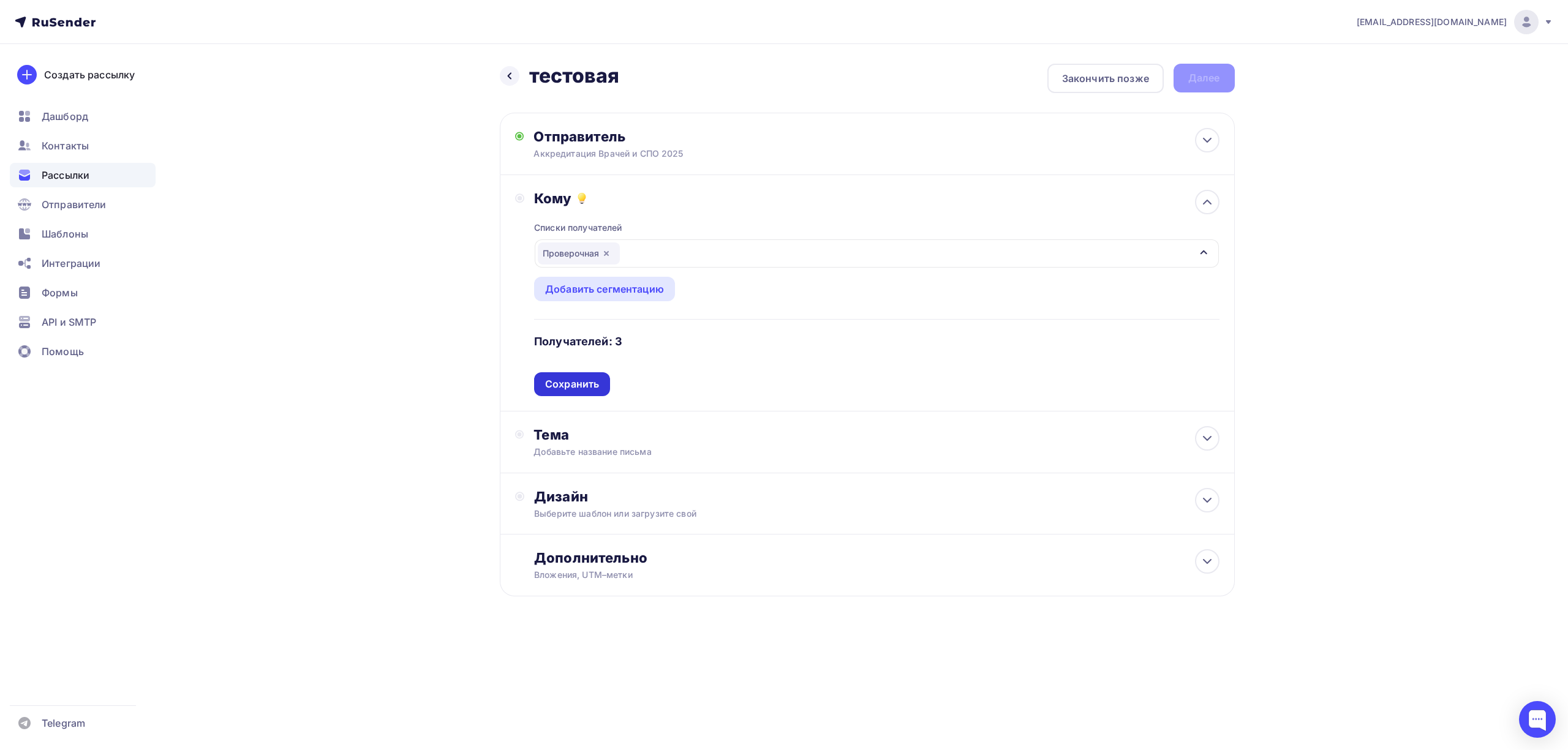
click at [584, 385] on div "Сохранить" at bounding box center [572, 384] width 54 height 14
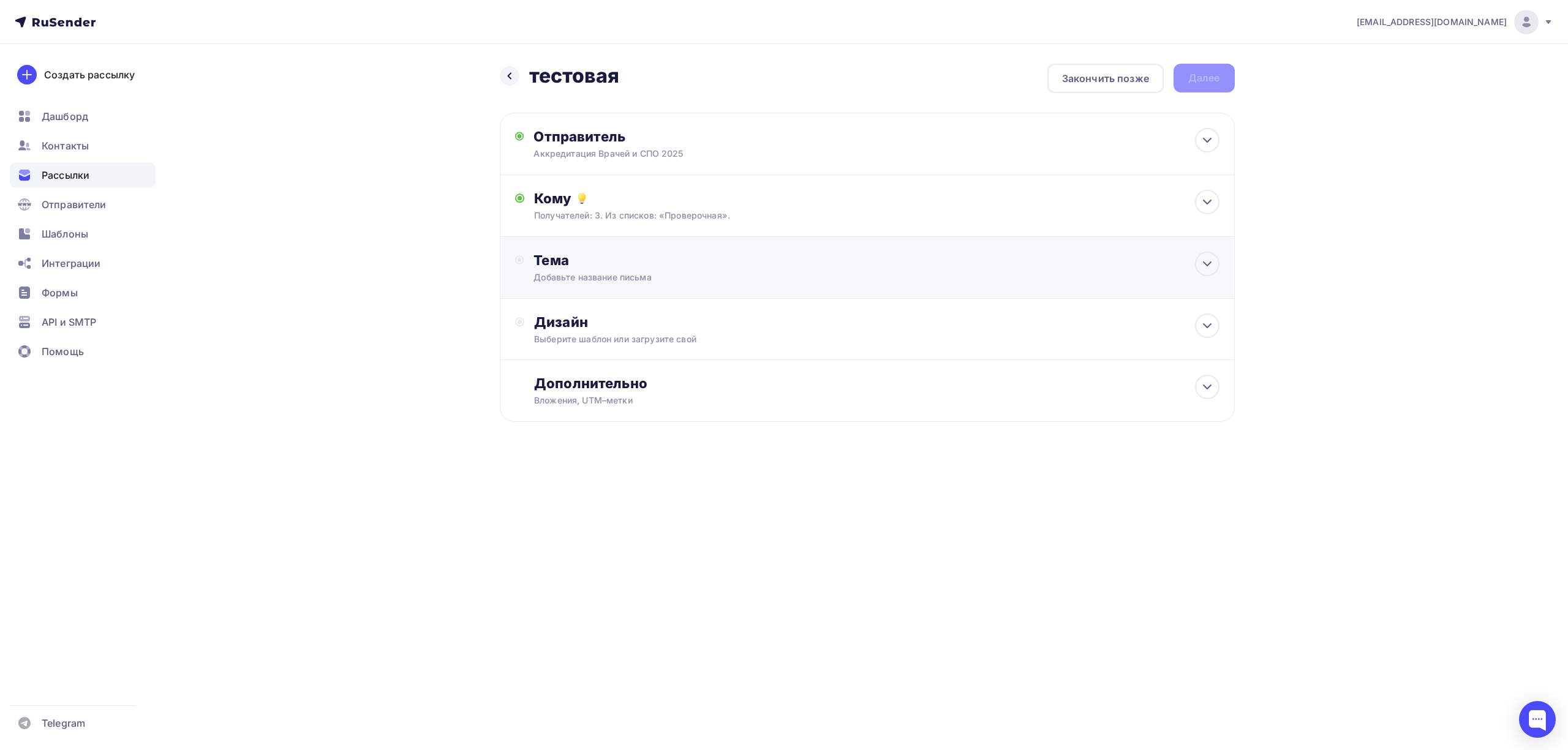
click at [667, 279] on div "Добавьте название письма" at bounding box center [643, 277] width 218 height 12
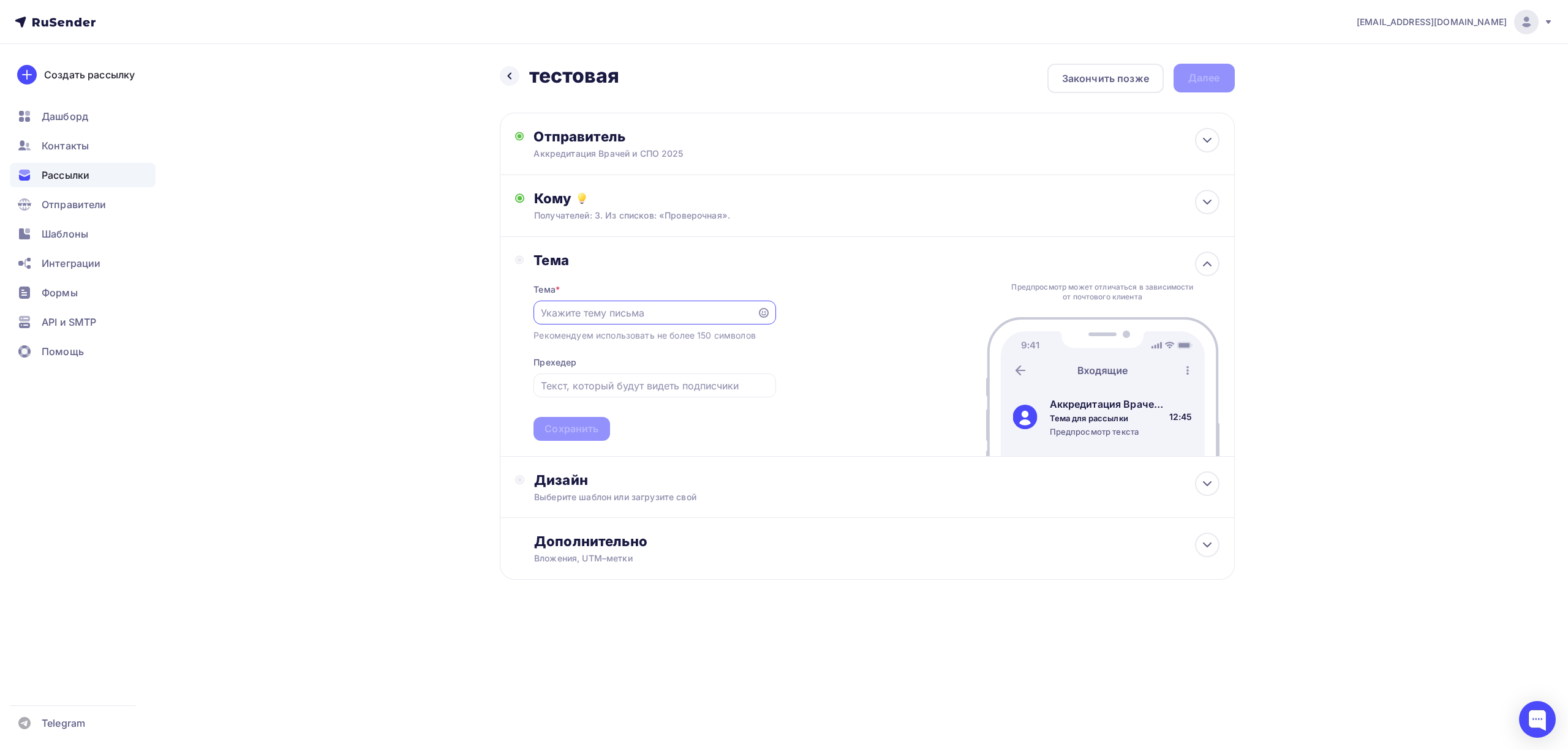
scroll to position [1, 0]
paste input "Аккредитация Врачей и СПО 2025"
type input "Аккредитация Врачей и СПО 2025"
paste input "{{name}}, а вы знали, что врачи, которые сдали аккредитацию на 90+ баллов, испо…"
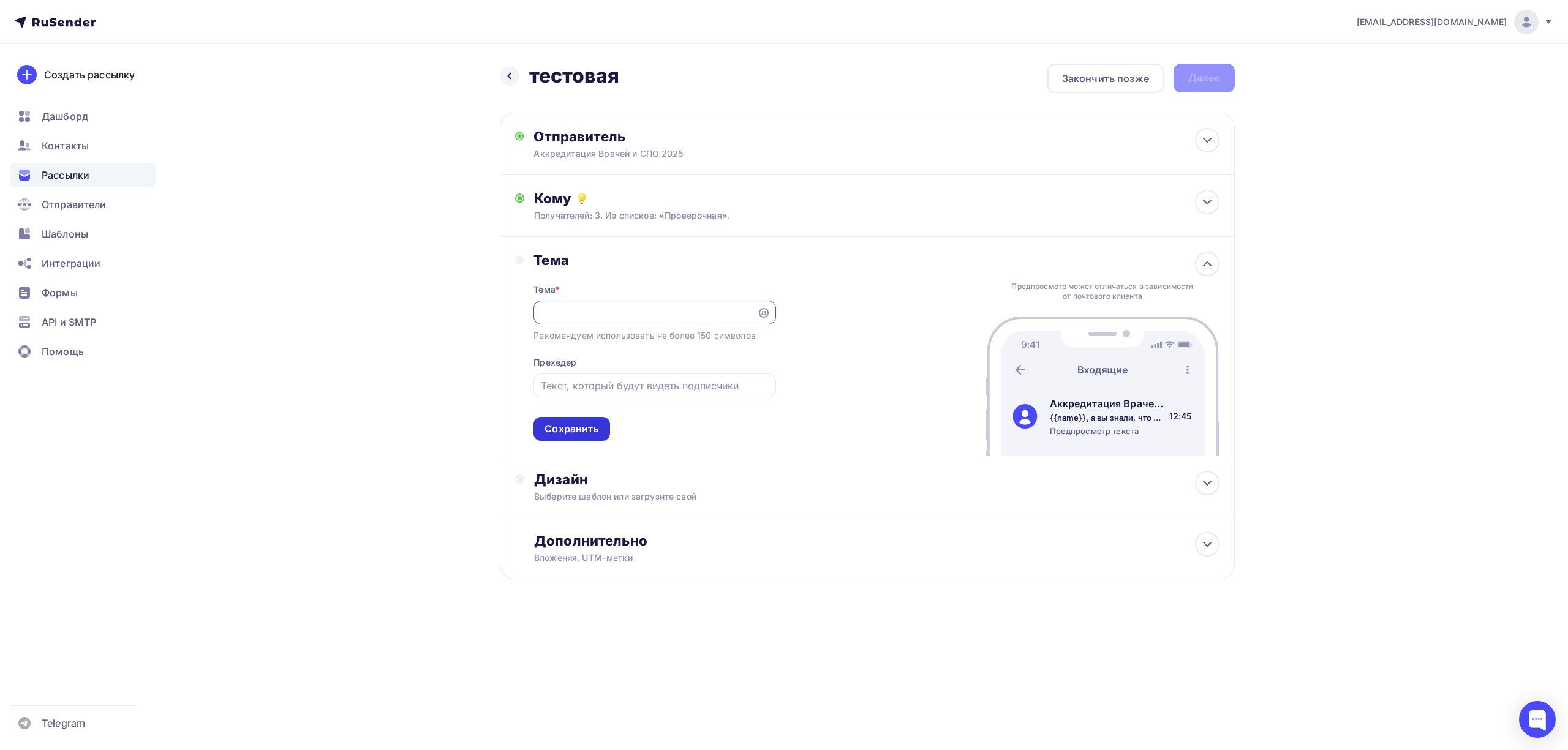
type input "{{name}}, а вы знали, что врачи, которые сдали аккредитацию на 90+ баллов, испо…"
click at [586, 429] on div "Сохранить" at bounding box center [571, 429] width 54 height 14
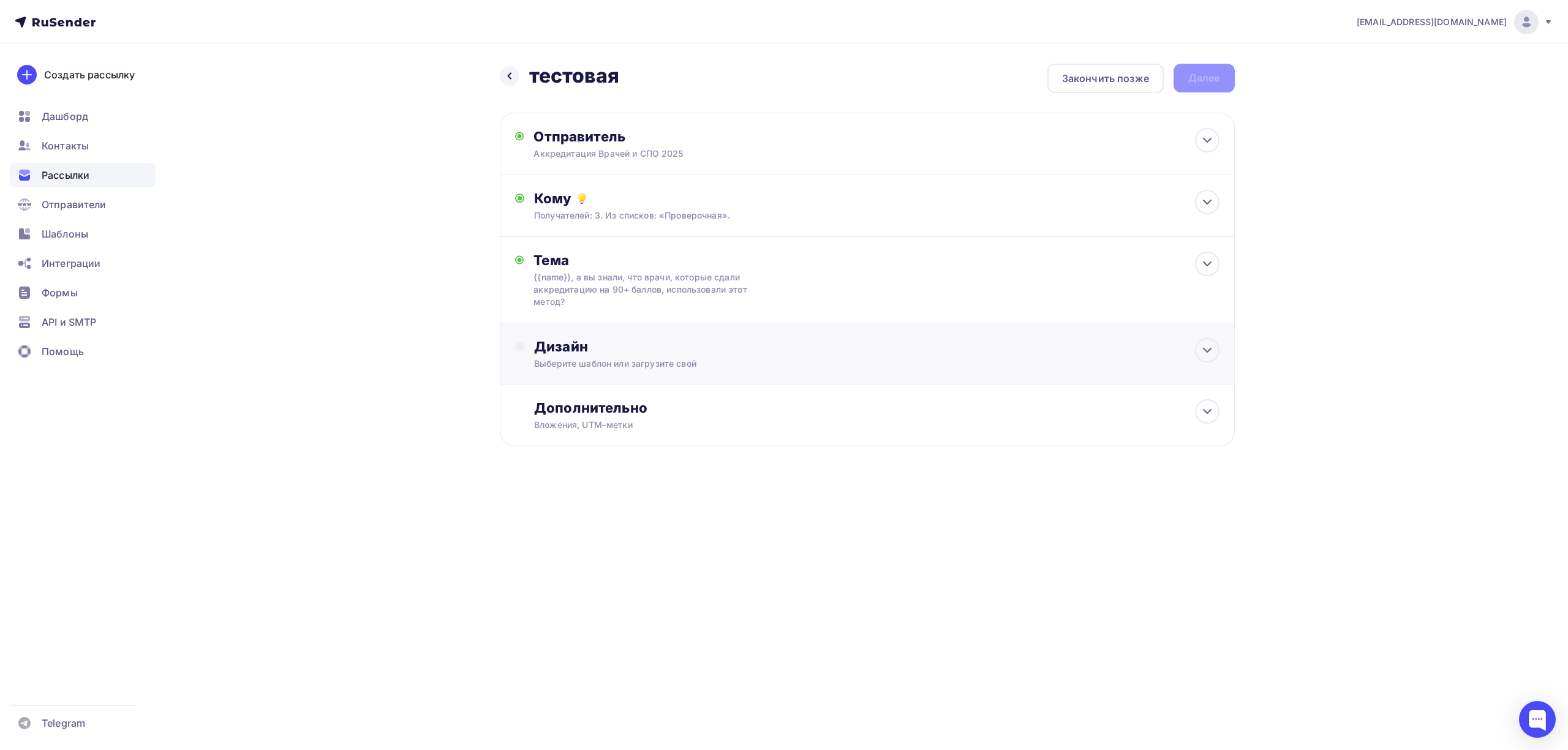
click at [651, 356] on div "Дизайн Выберите шаблон или загрузите свой" at bounding box center [876, 353] width 685 height 32
click at [613, 397] on div "Выбрать шаблон" at bounding box center [587, 396] width 85 height 14
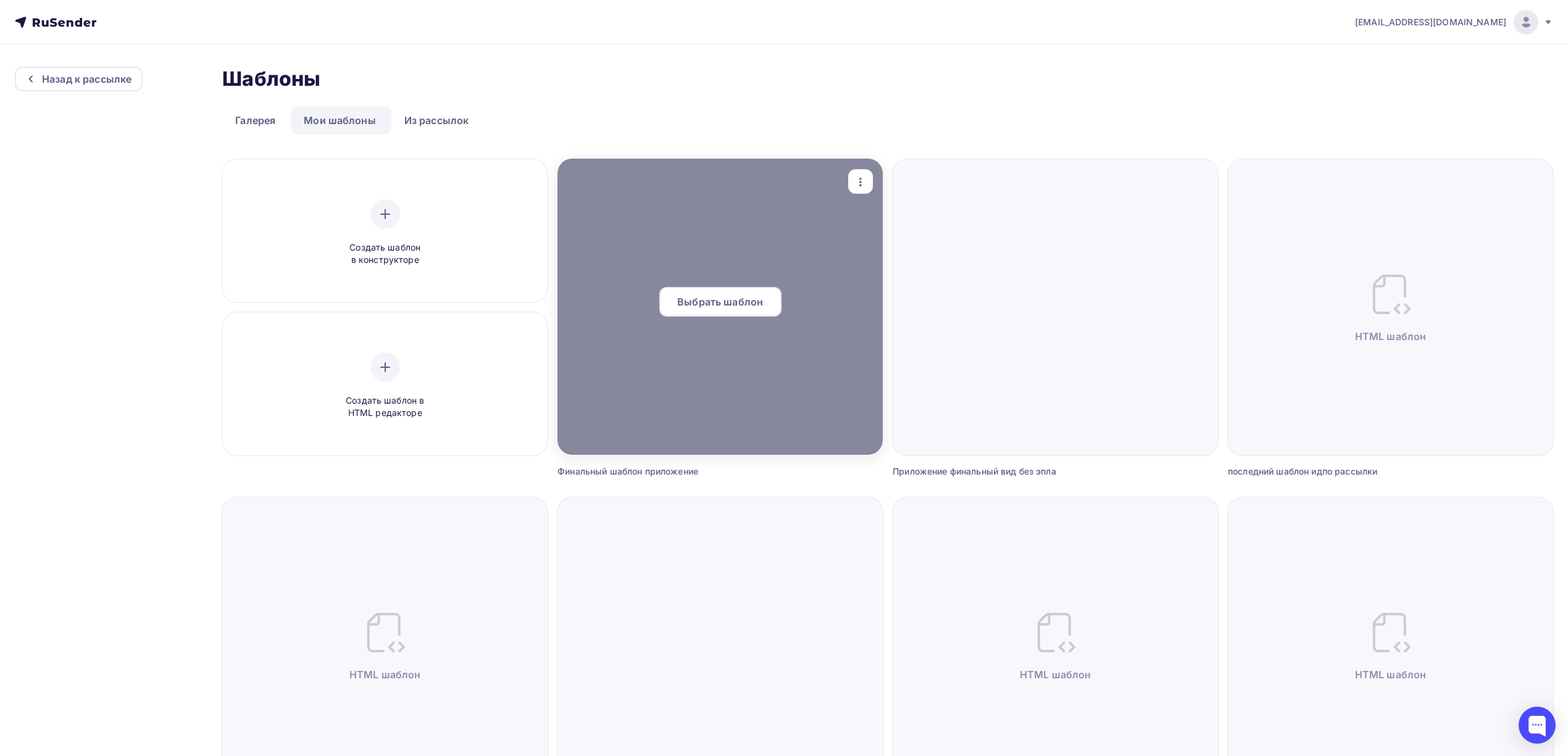
click at [734, 309] on div "Выбрать шаблон" at bounding box center [720, 302] width 122 height 29
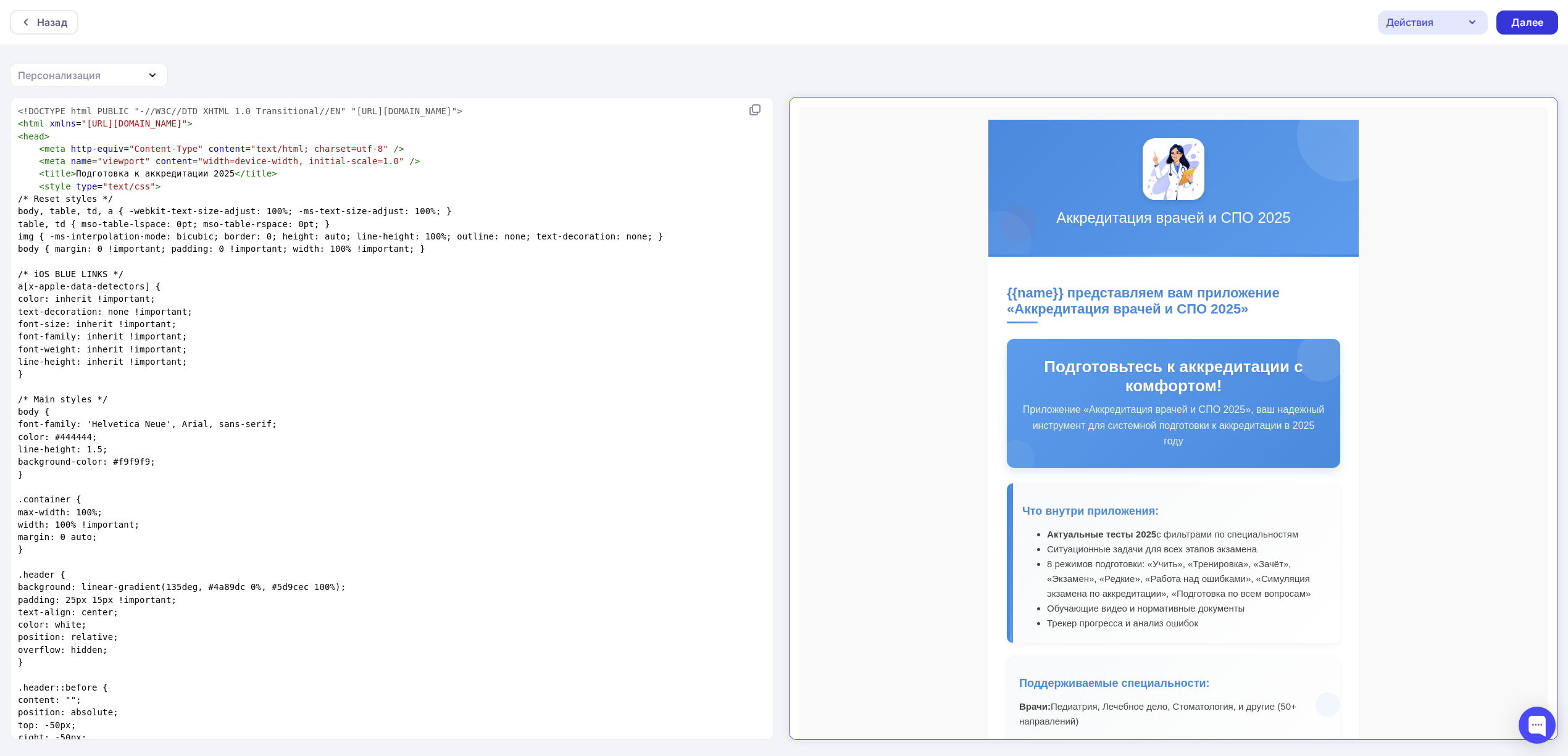
click at [1507, 22] on div "Далее" at bounding box center [1527, 22] width 62 height 24
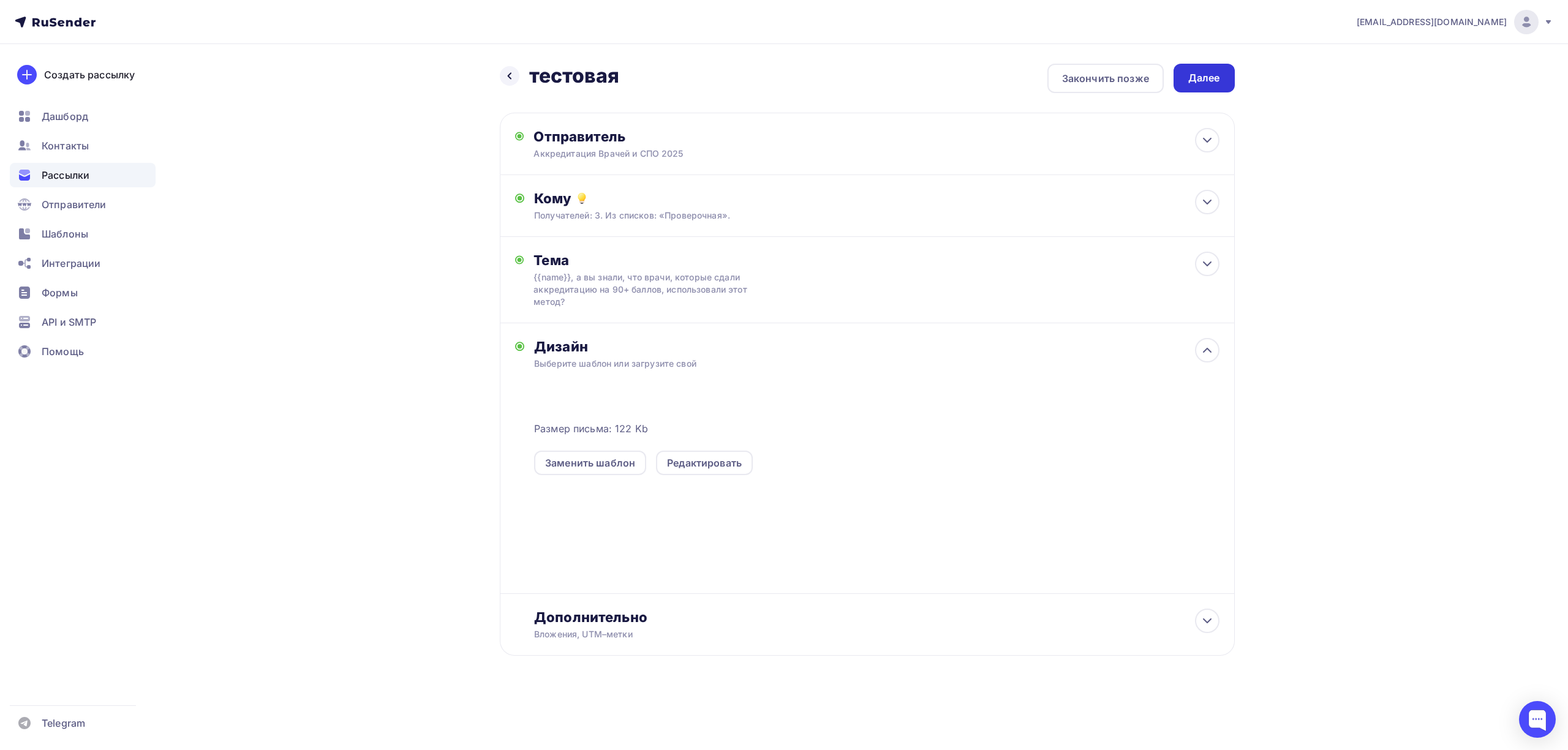
click at [1199, 87] on div "Далее" at bounding box center [1204, 78] width 61 height 29
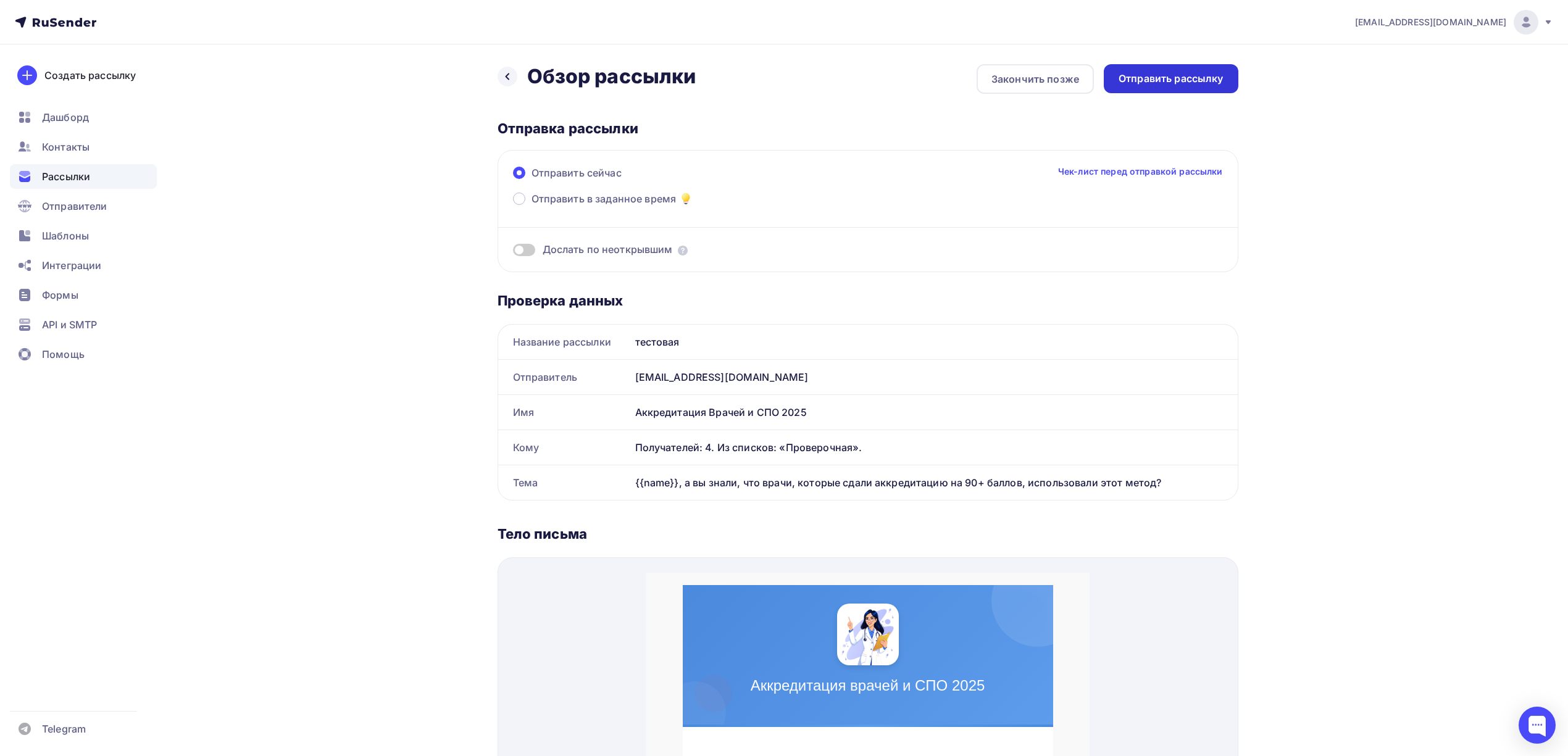
click at [1151, 78] on div "Отправить рассылку" at bounding box center [1171, 78] width 105 height 14
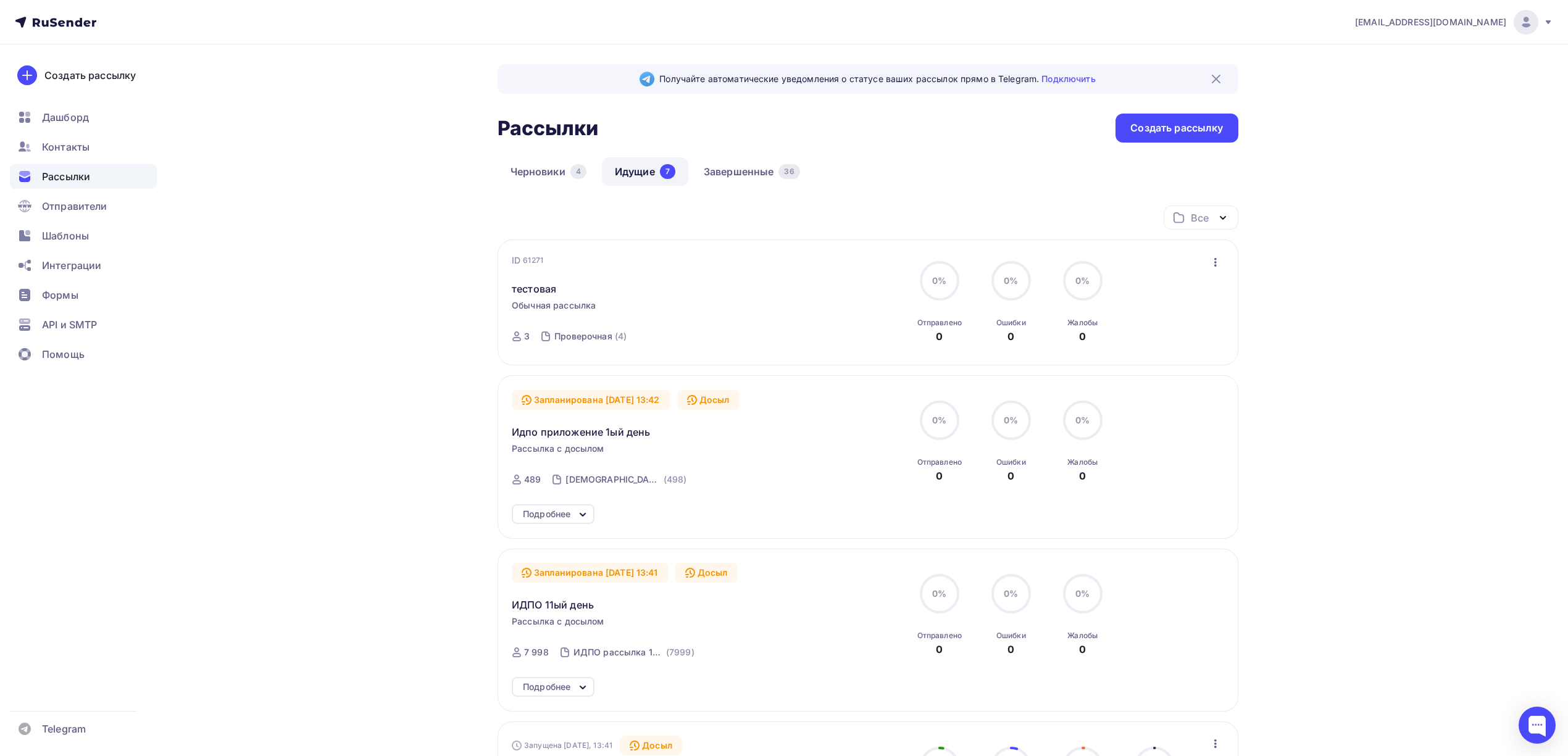
click at [631, 170] on link "Идущие 7" at bounding box center [644, 172] width 86 height 28
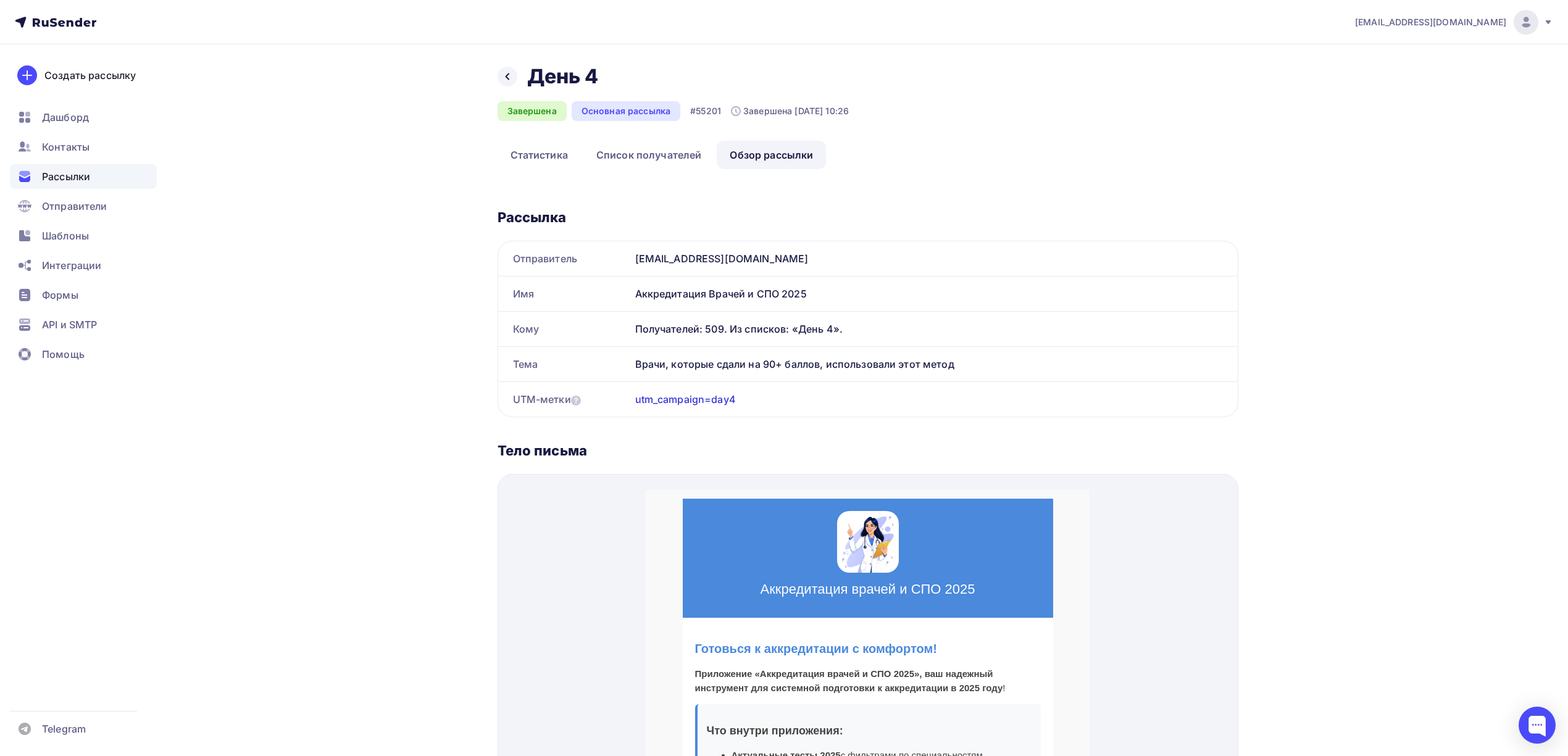
click at [507, 87] on div "Назад День 4 День 4" at bounding box center [673, 76] width 352 height 25
click at [509, 80] on icon at bounding box center [507, 76] width 10 height 10
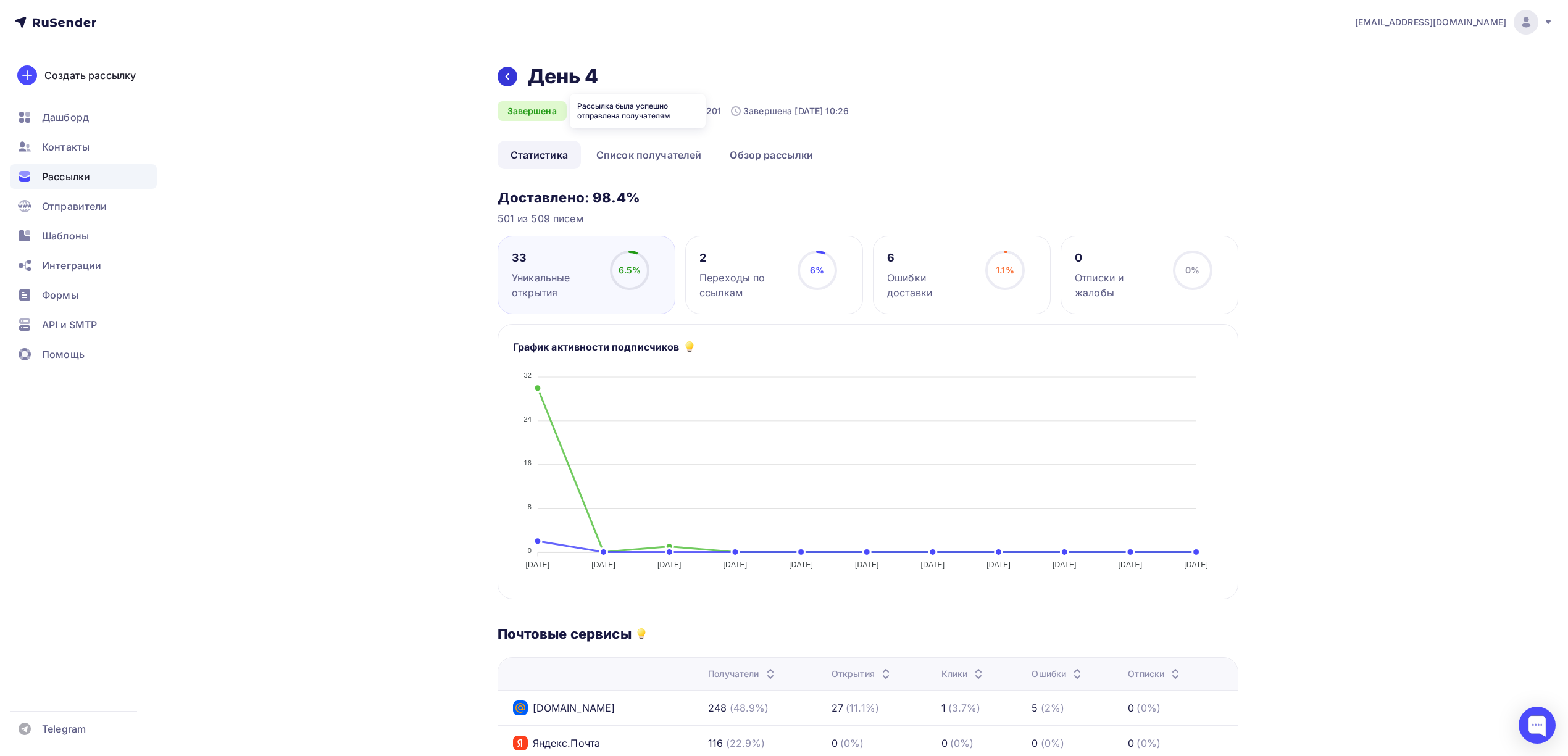
click at [507, 82] on div at bounding box center [507, 76] width 20 height 20
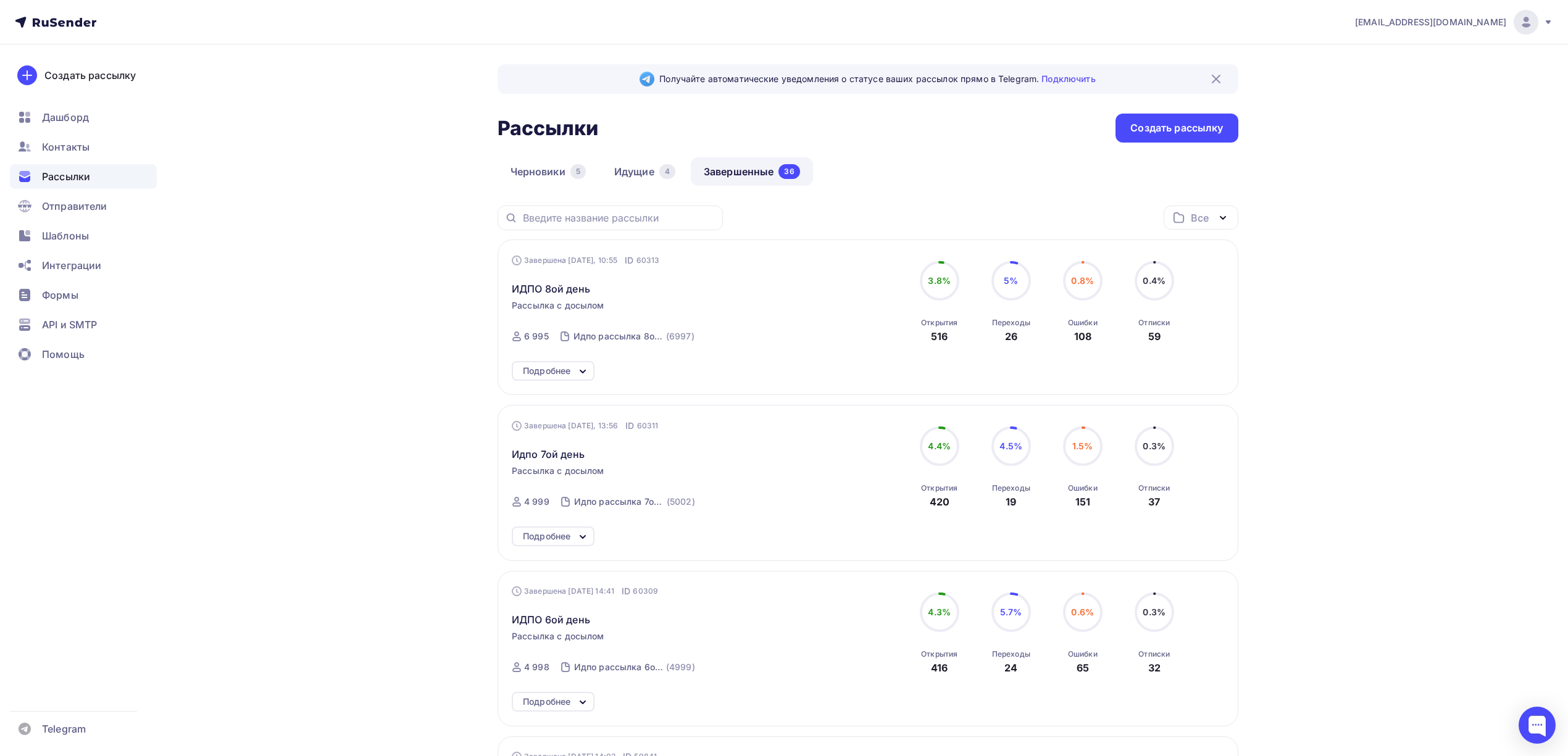
click at [740, 183] on link "Завершенные 36" at bounding box center [752, 172] width 122 height 28
click at [742, 176] on link "Завершенные 36" at bounding box center [752, 172] width 122 height 28
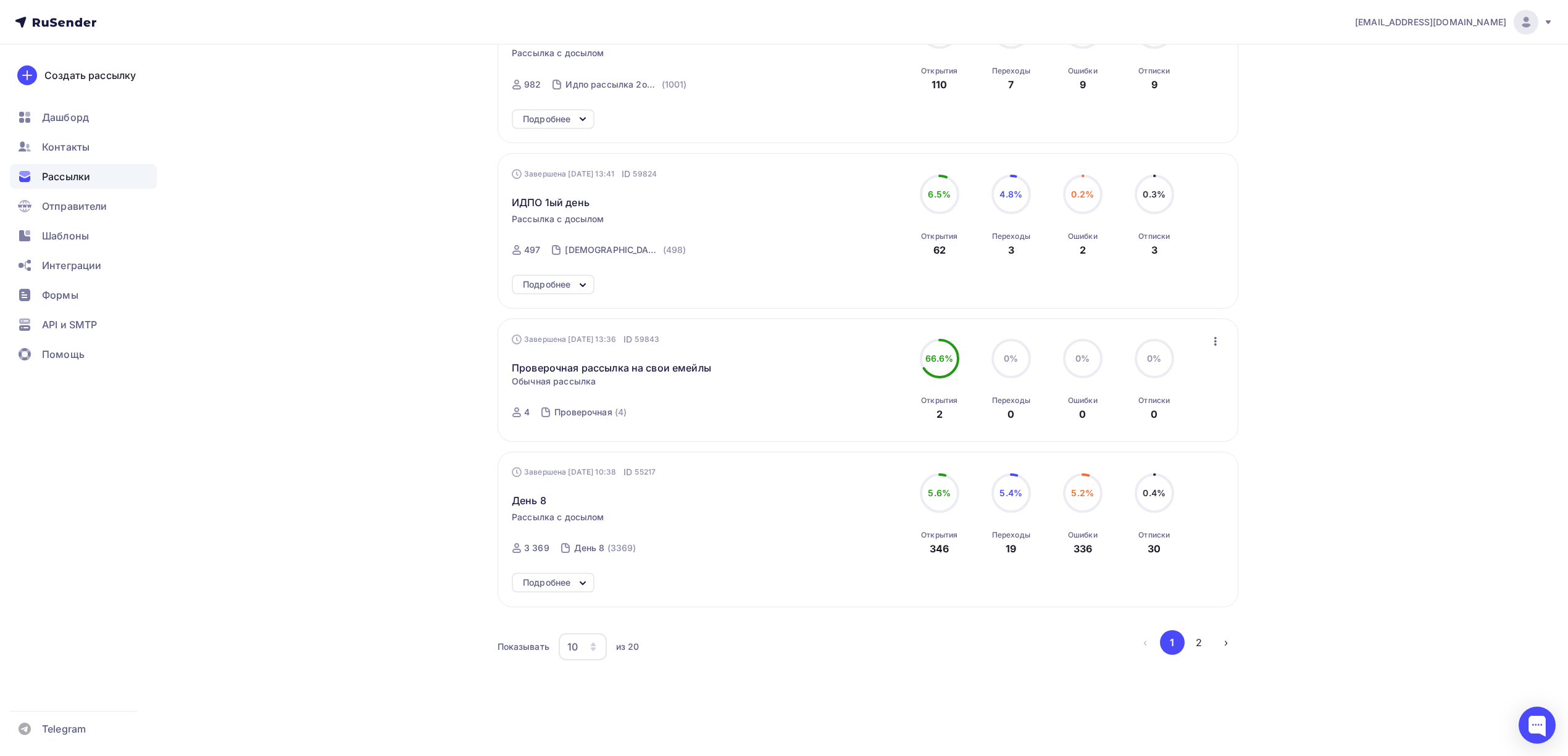
scroll to position [1250, 0]
click at [532, 502] on span "День 8" at bounding box center [529, 500] width 35 height 15
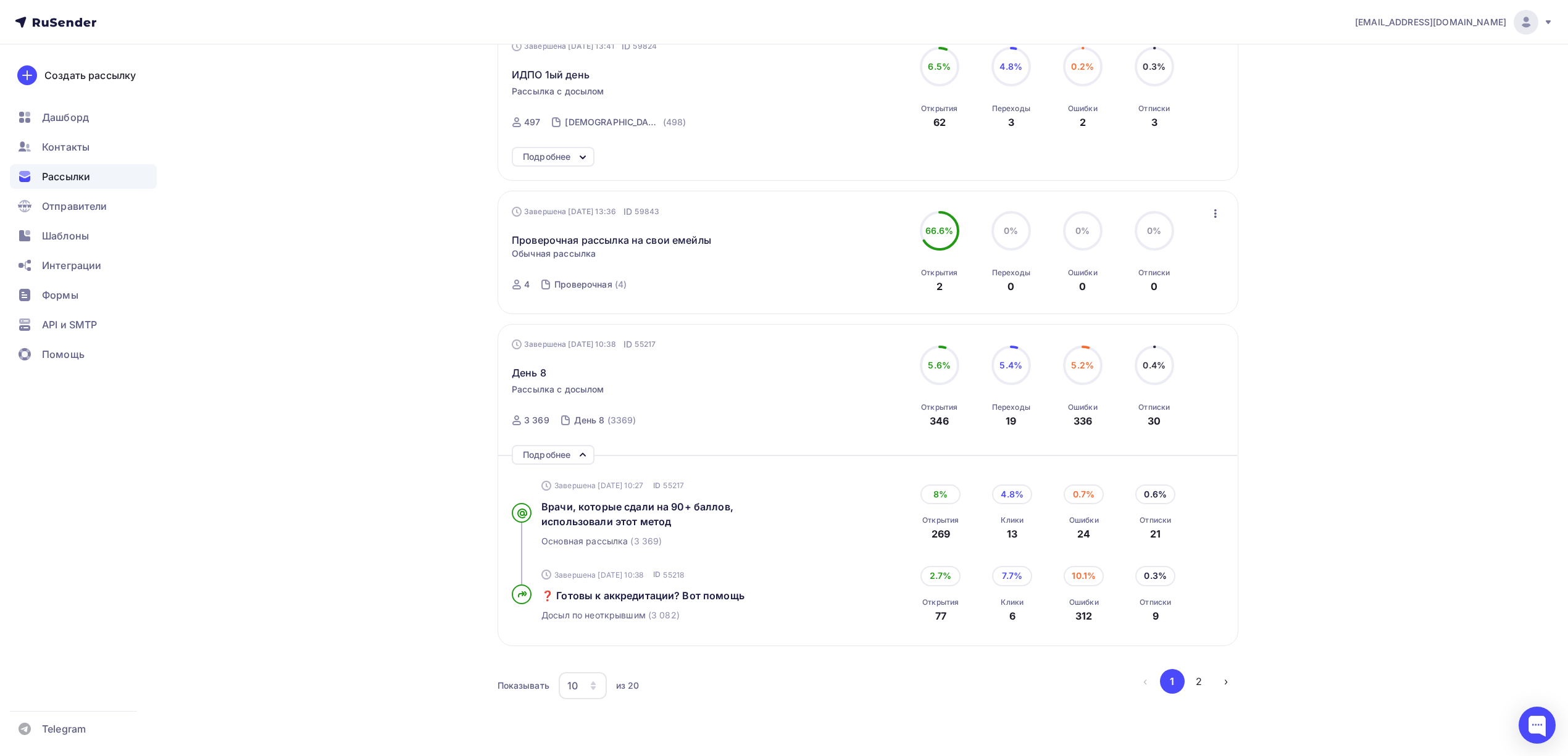
scroll to position [1415, 0]
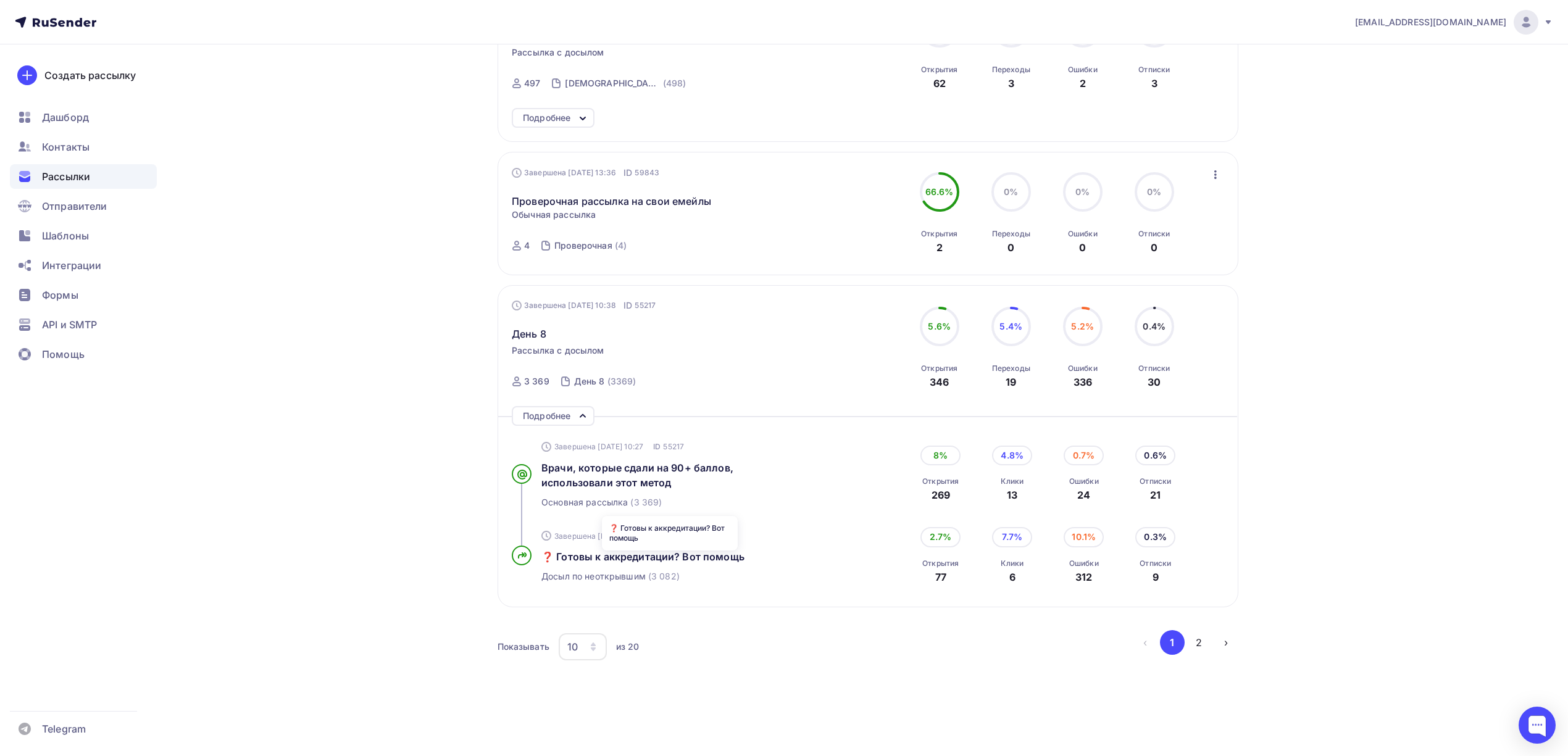
drag, startPoint x: 537, startPoint y: 558, endPoint x: 750, endPoint y: 563, distance: 213.1
click at [750, 563] on div "Завершена 20.08.2025, 10:38 ID 55218 ❓ Готовы к аккредитации? Вот помощь Досыл …" at bounding box center [687, 555] width 351 height 74
copy span "❓ Готовы к аккредитации? Вот помощь"
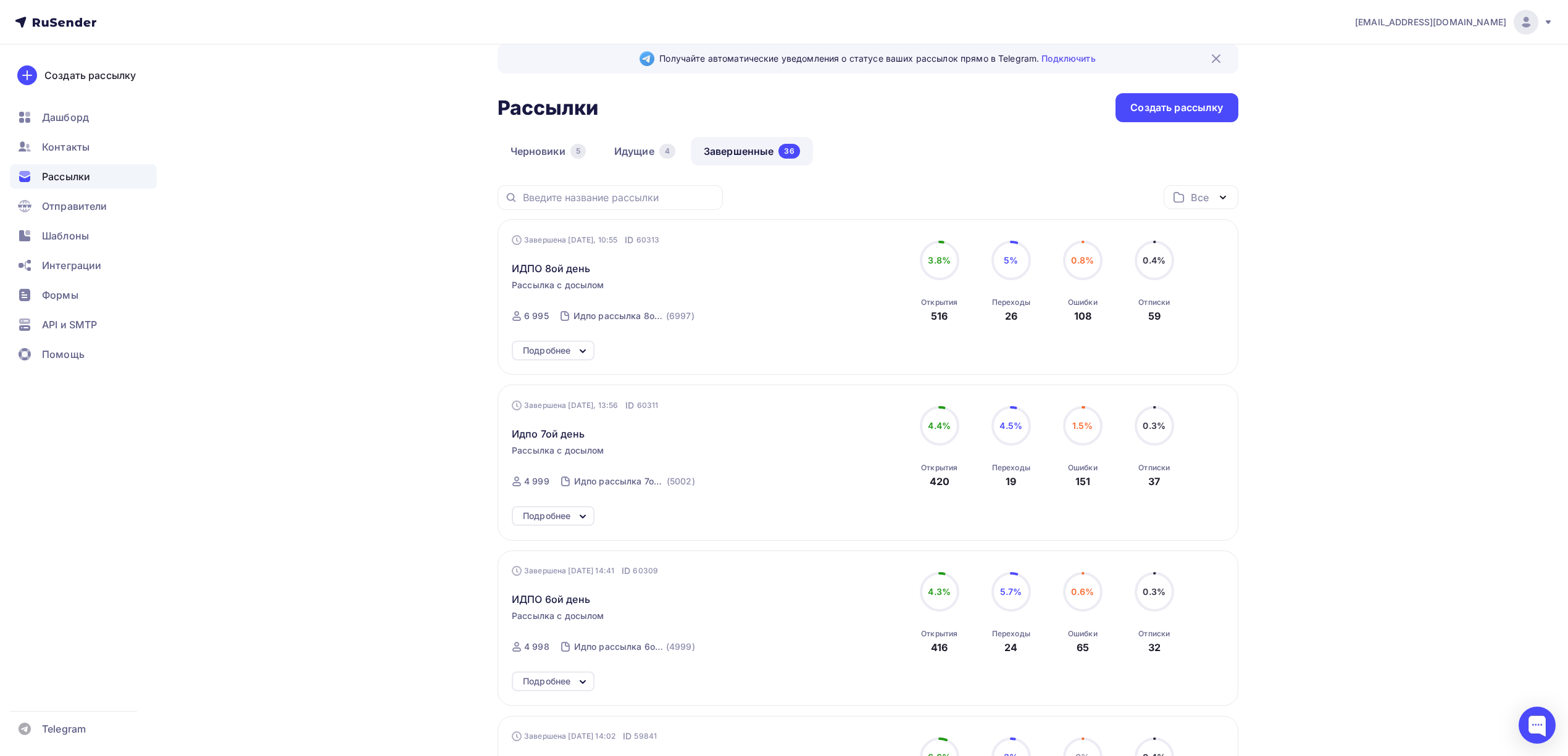
scroll to position [0, 0]
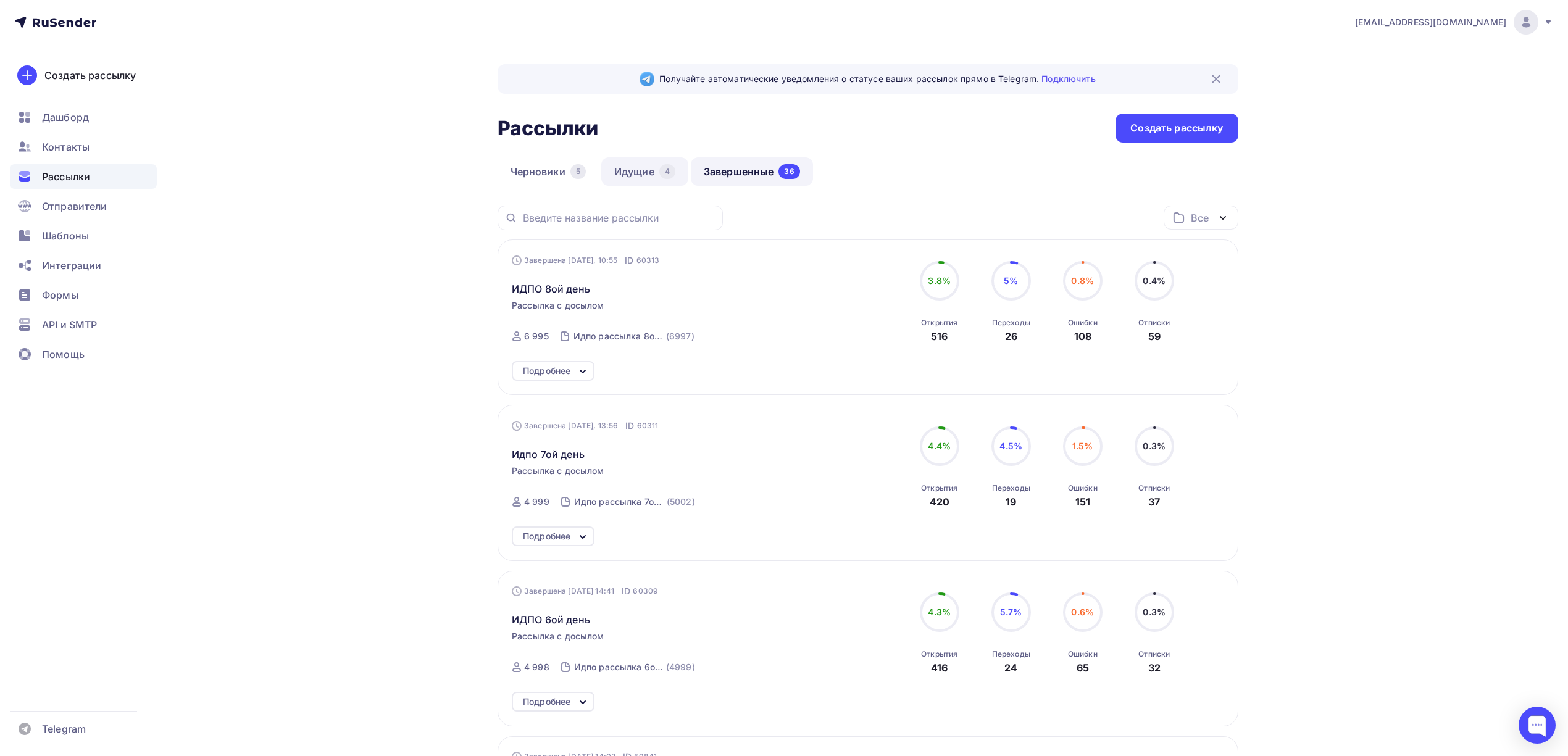
click at [631, 172] on link "Идущие 4" at bounding box center [644, 172] width 87 height 28
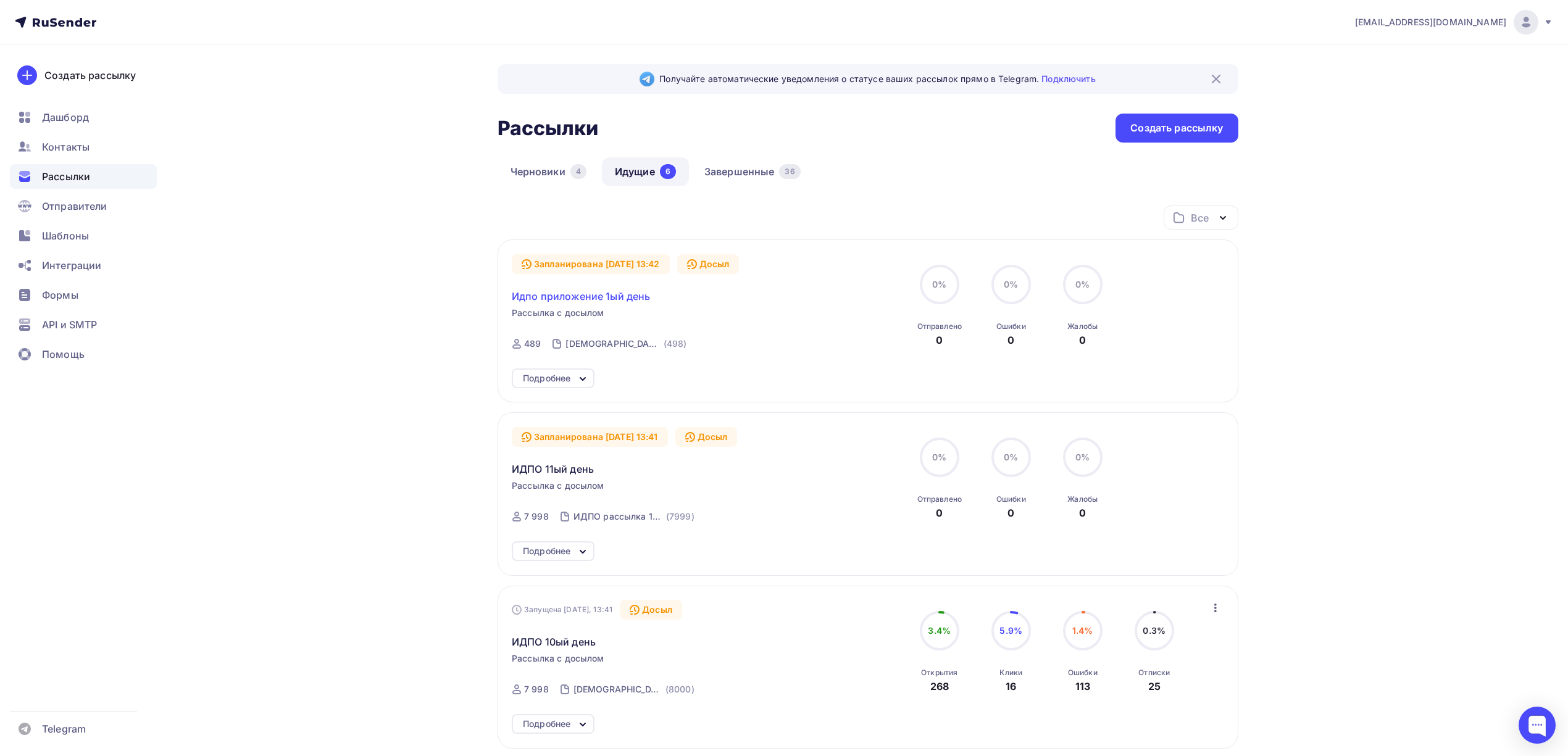
click at [614, 291] on span "Идпо приложение 1ый день" at bounding box center [581, 296] width 138 height 15
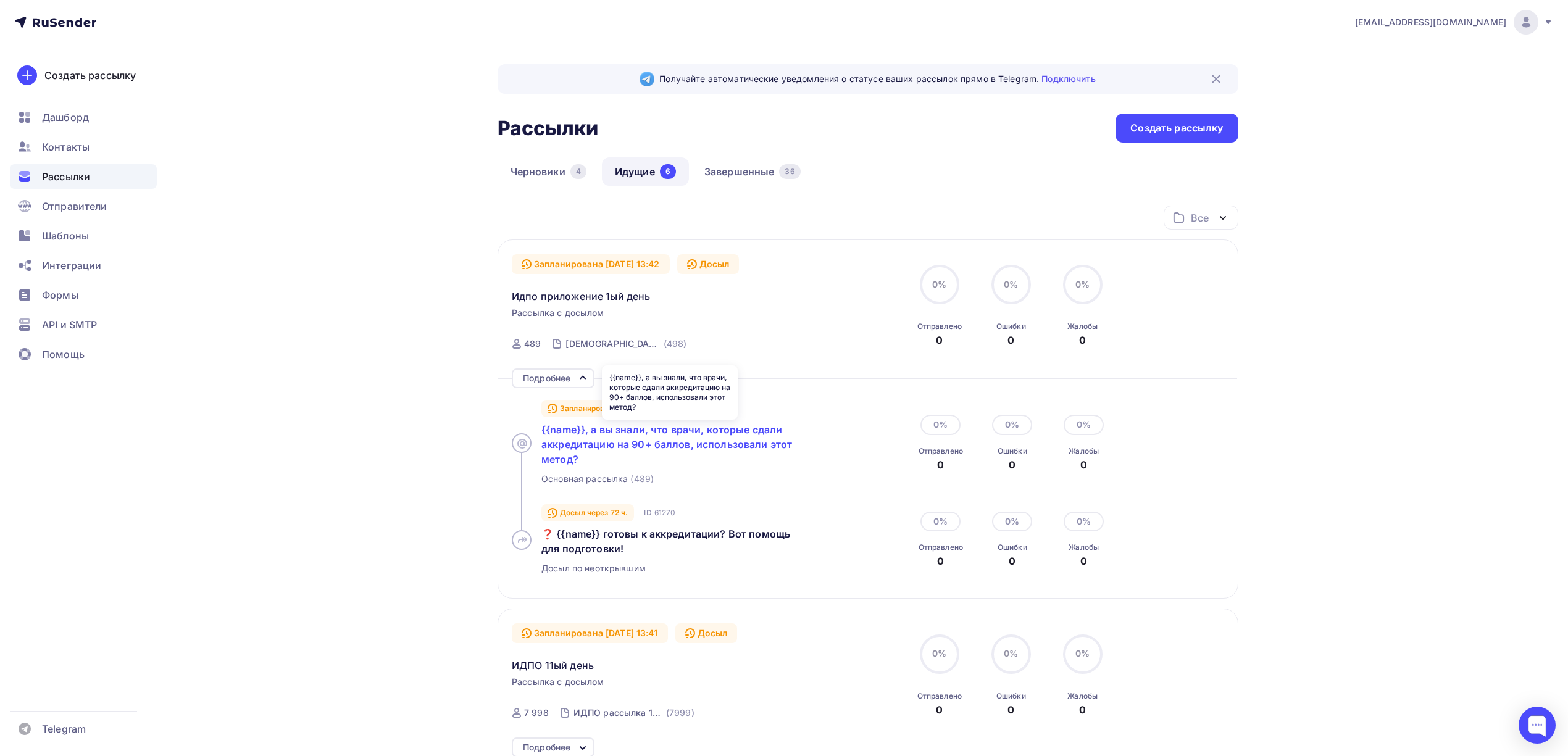
click at [645, 430] on span "{{name}}, а вы знали, что врачи, которые сдали аккредитацию на 90+ баллов, испо…" at bounding box center [667, 444] width 251 height 42
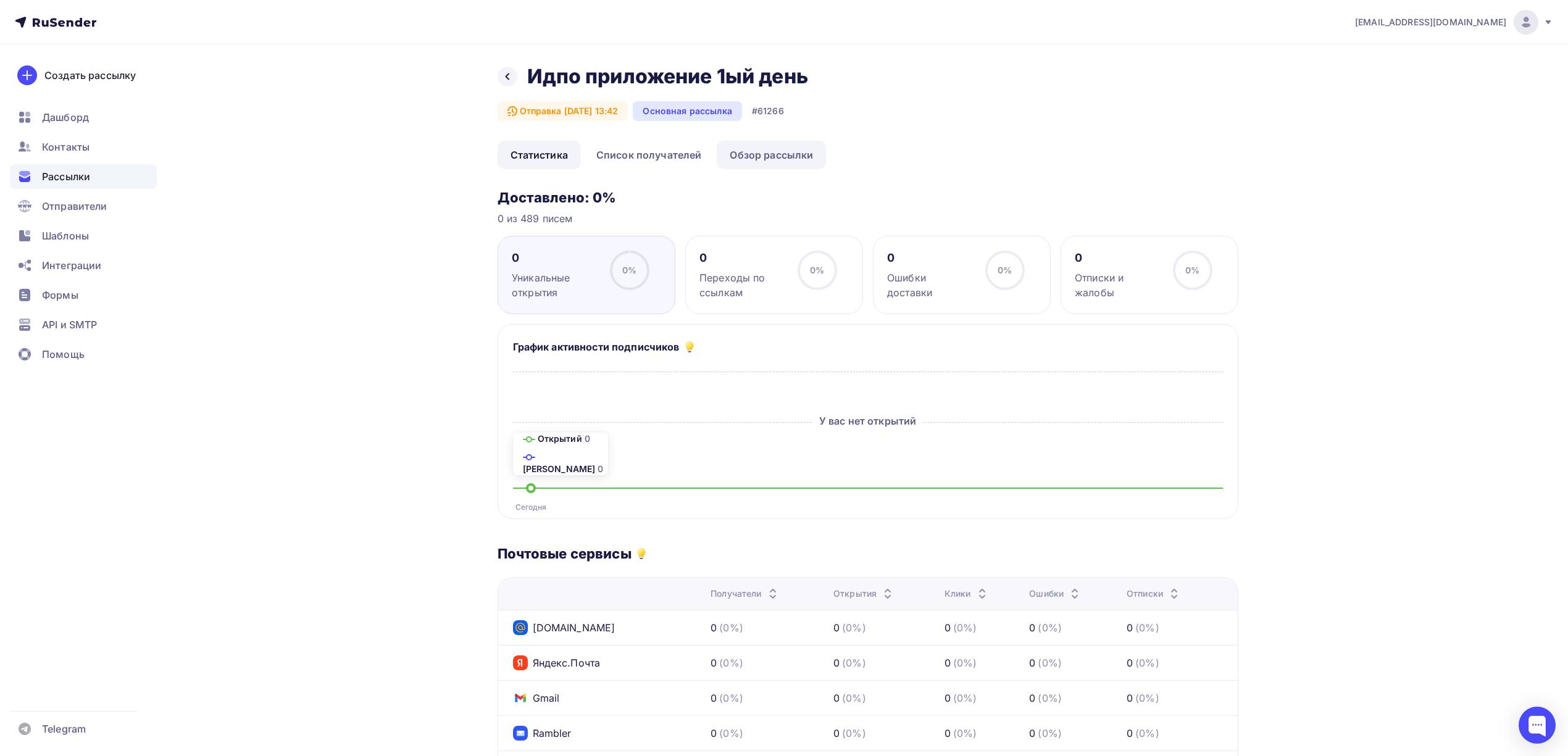
click at [769, 152] on link "Обзор рассылки" at bounding box center [771, 155] width 110 height 28
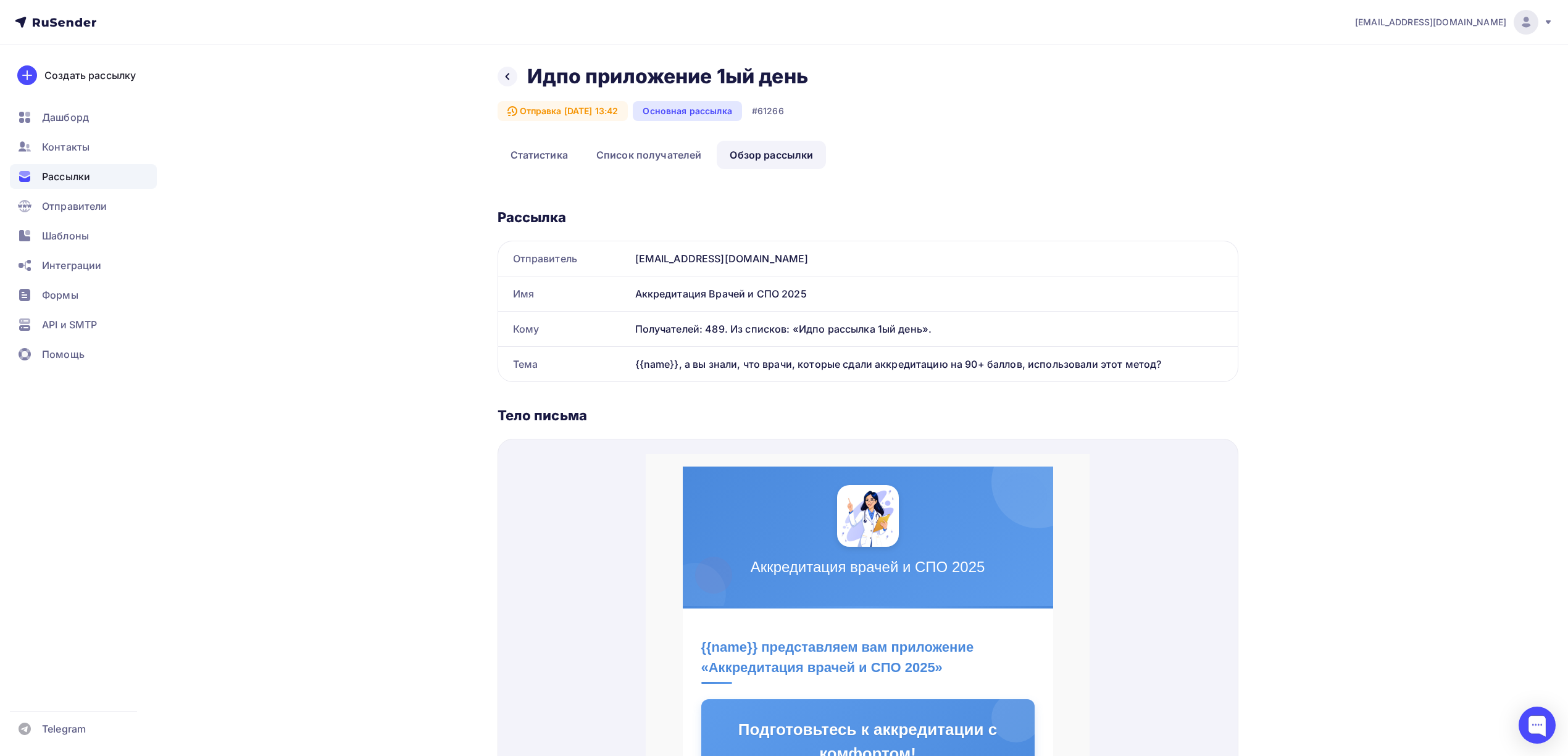
drag, startPoint x: 810, startPoint y: 296, endPoint x: 635, endPoint y: 291, distance: 175.1
click at [635, 291] on div "Аккредитация Врачей и СПО 2025" at bounding box center [934, 294] width 608 height 34
copy div "Аккредитация Врачей и СПО 2025"
drag, startPoint x: 1165, startPoint y: 365, endPoint x: 623, endPoint y: 370, distance: 542.0
click at [623, 370] on div "Тема {{name}}, а вы знали, что врачи, которые сдали аккредитацию на 90+ баллов,…" at bounding box center [868, 364] width 740 height 34
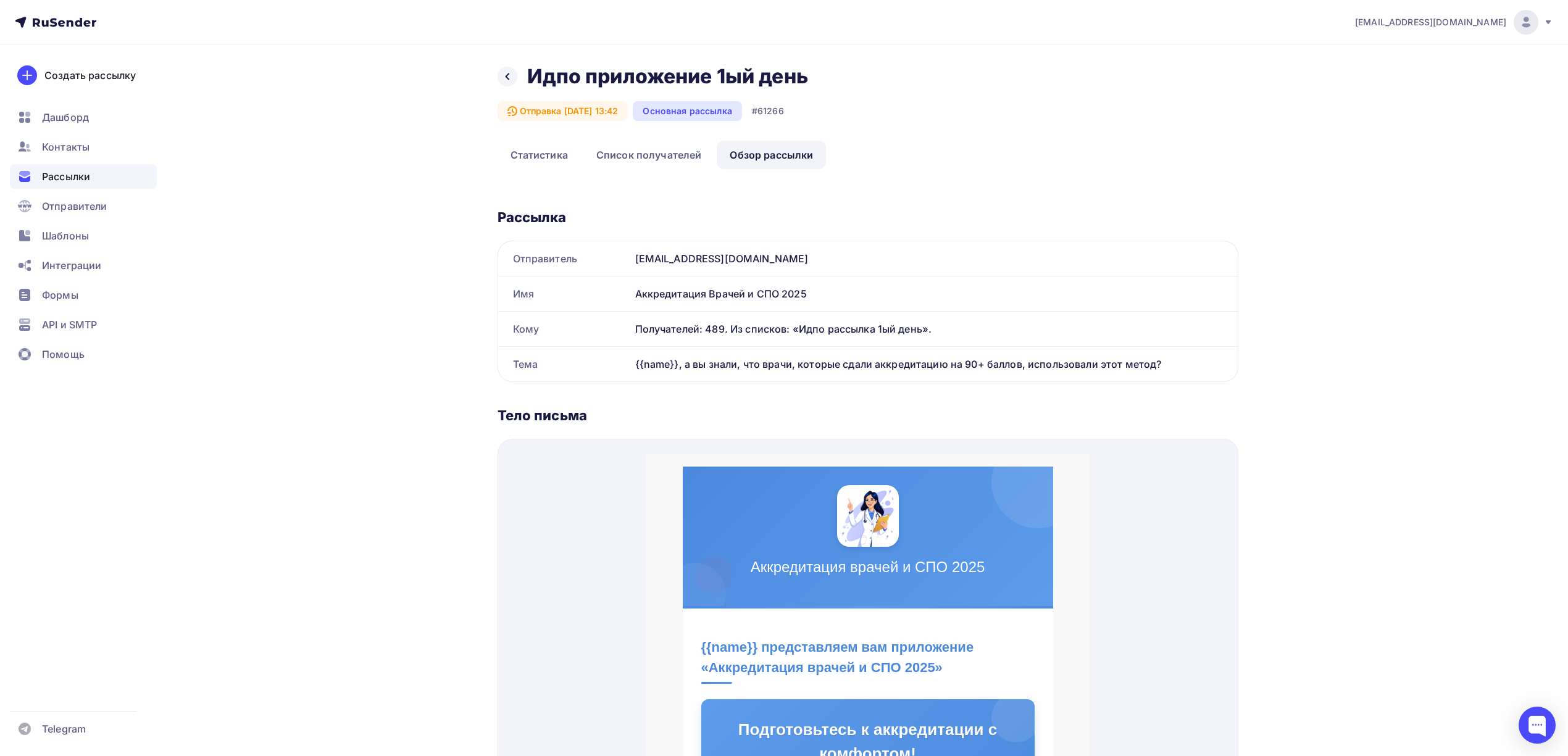
copy div "Тема {{name}}, а вы знали, что врачи, которые сдали аккредитацию на 90+ баллов,…"
click at [86, 232] on span "Шаблоны" at bounding box center [65, 236] width 47 height 15
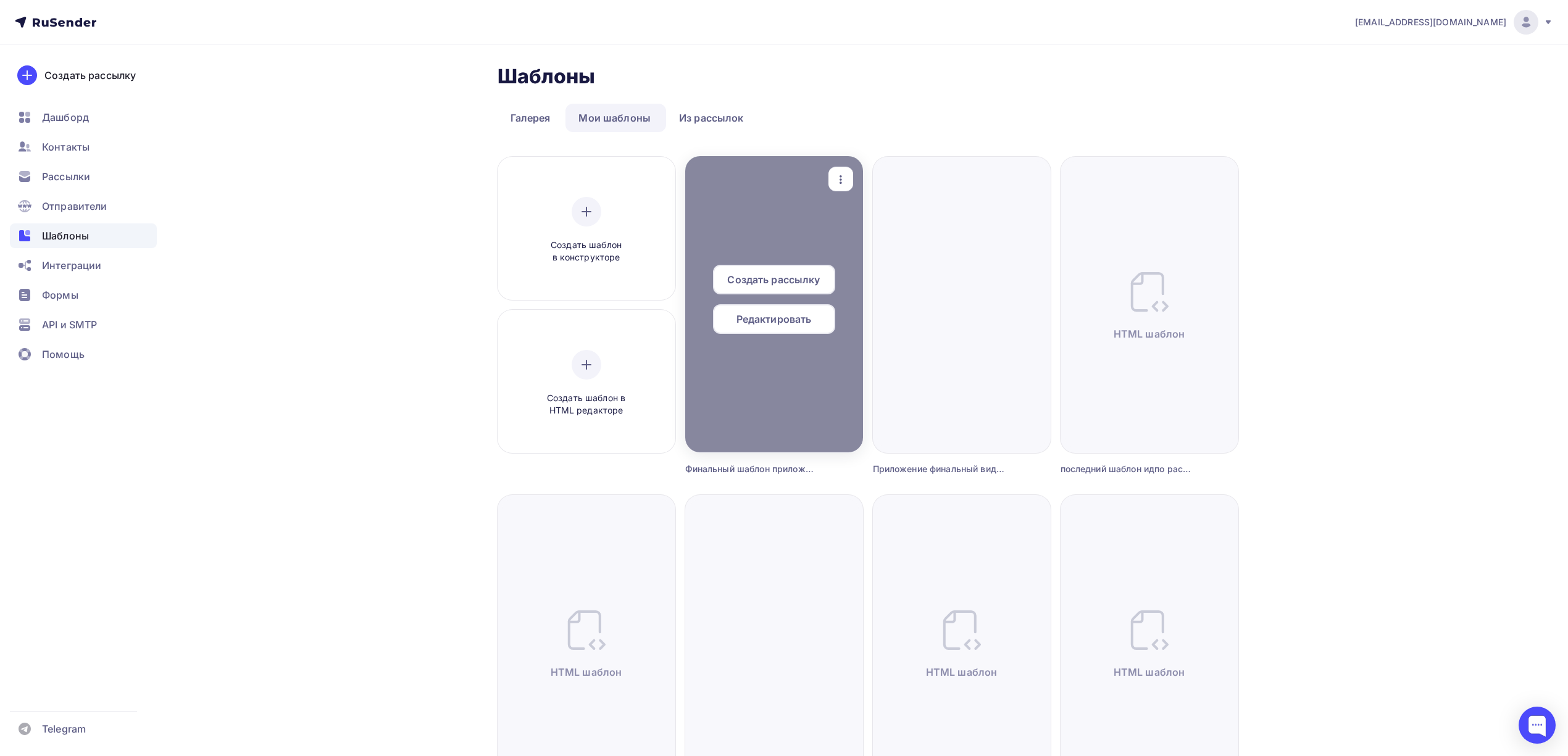
click at [778, 322] on span "Редактировать" at bounding box center [774, 319] width 75 height 15
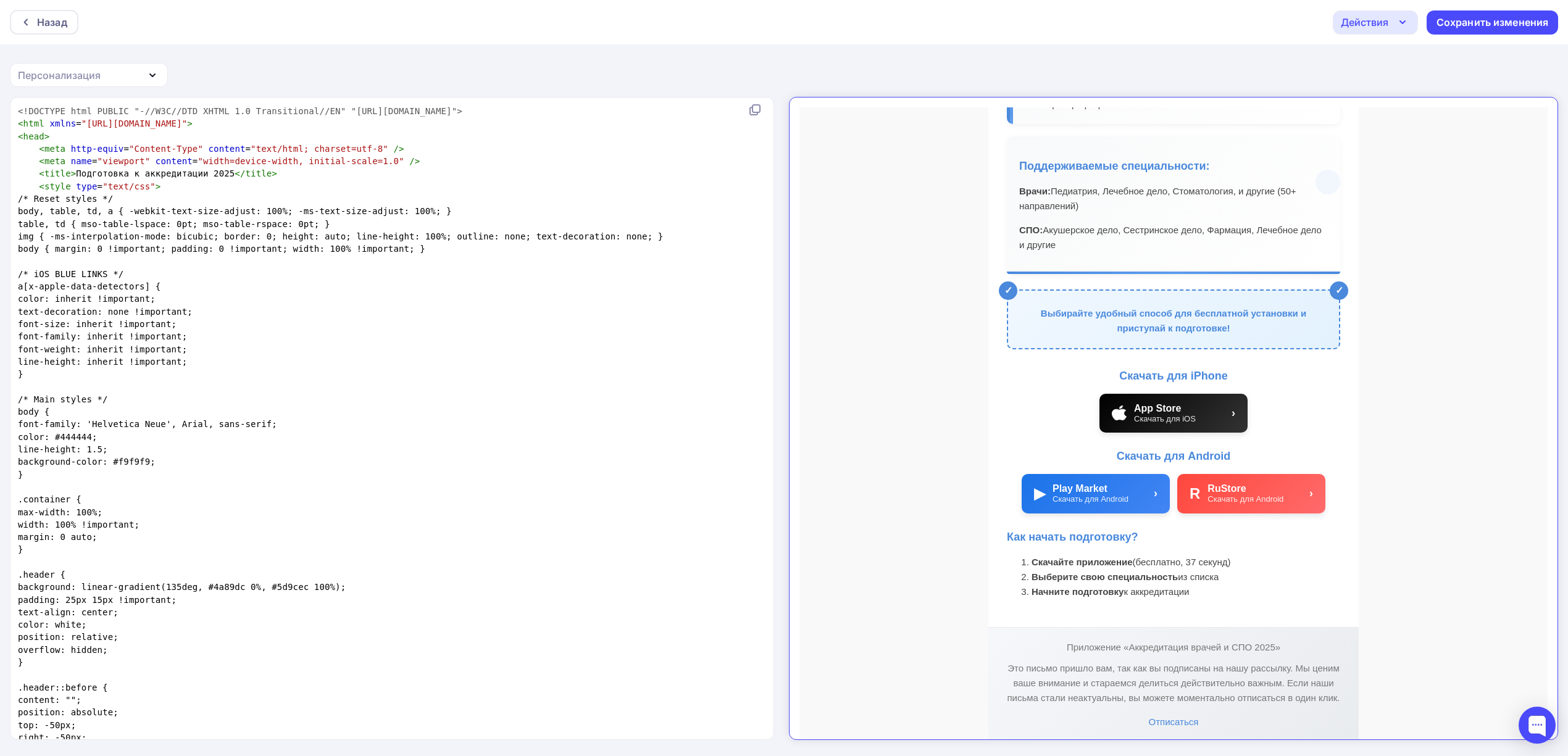
scroll to position [560, 0]
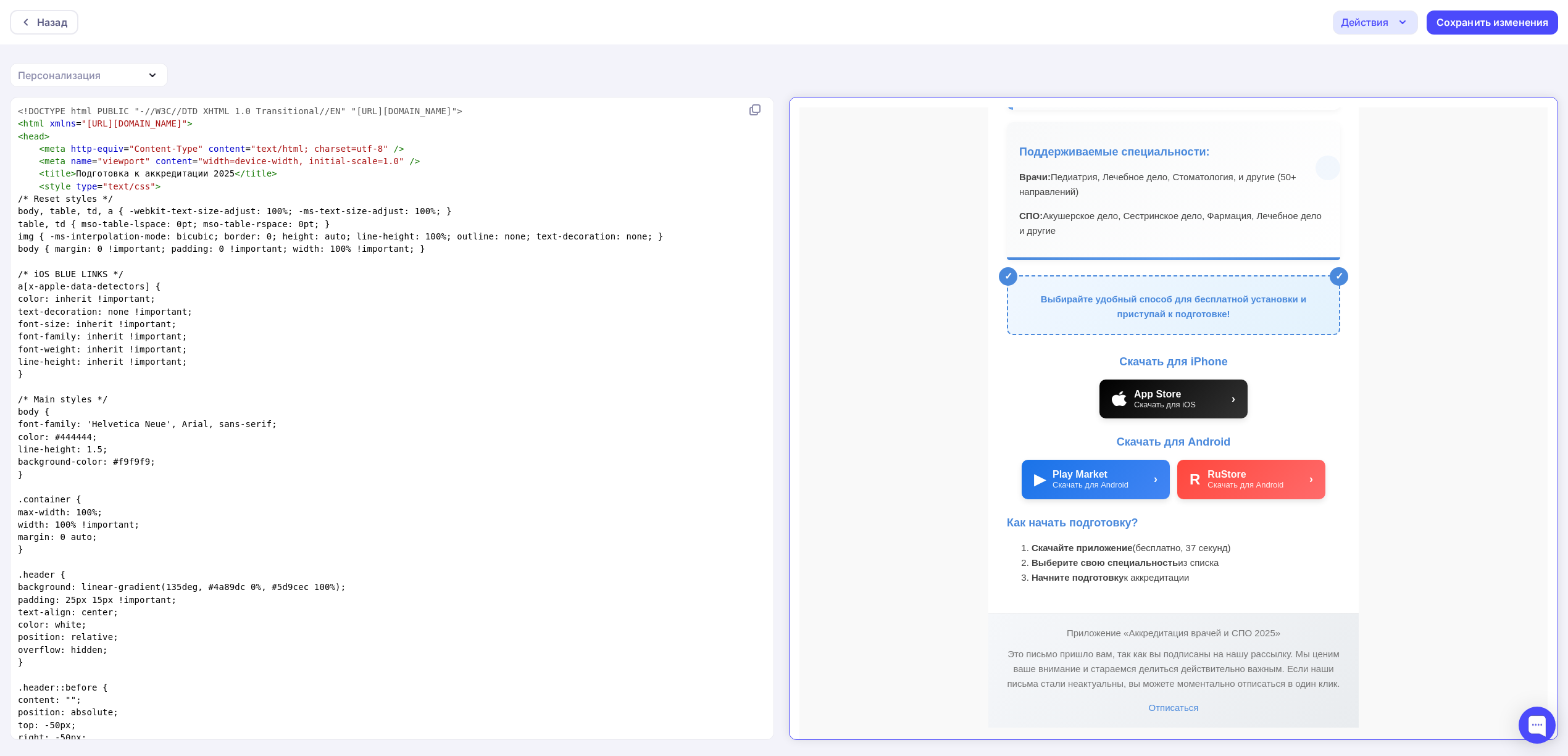
click at [531, 437] on pre "color: #444444;" at bounding box center [389, 436] width 748 height 12
type textarea "<!DOCTYPE html PUBLIC "-//W3C//DTD XHTML 1.0 Transitional//EN" "http://www.w3.o…"
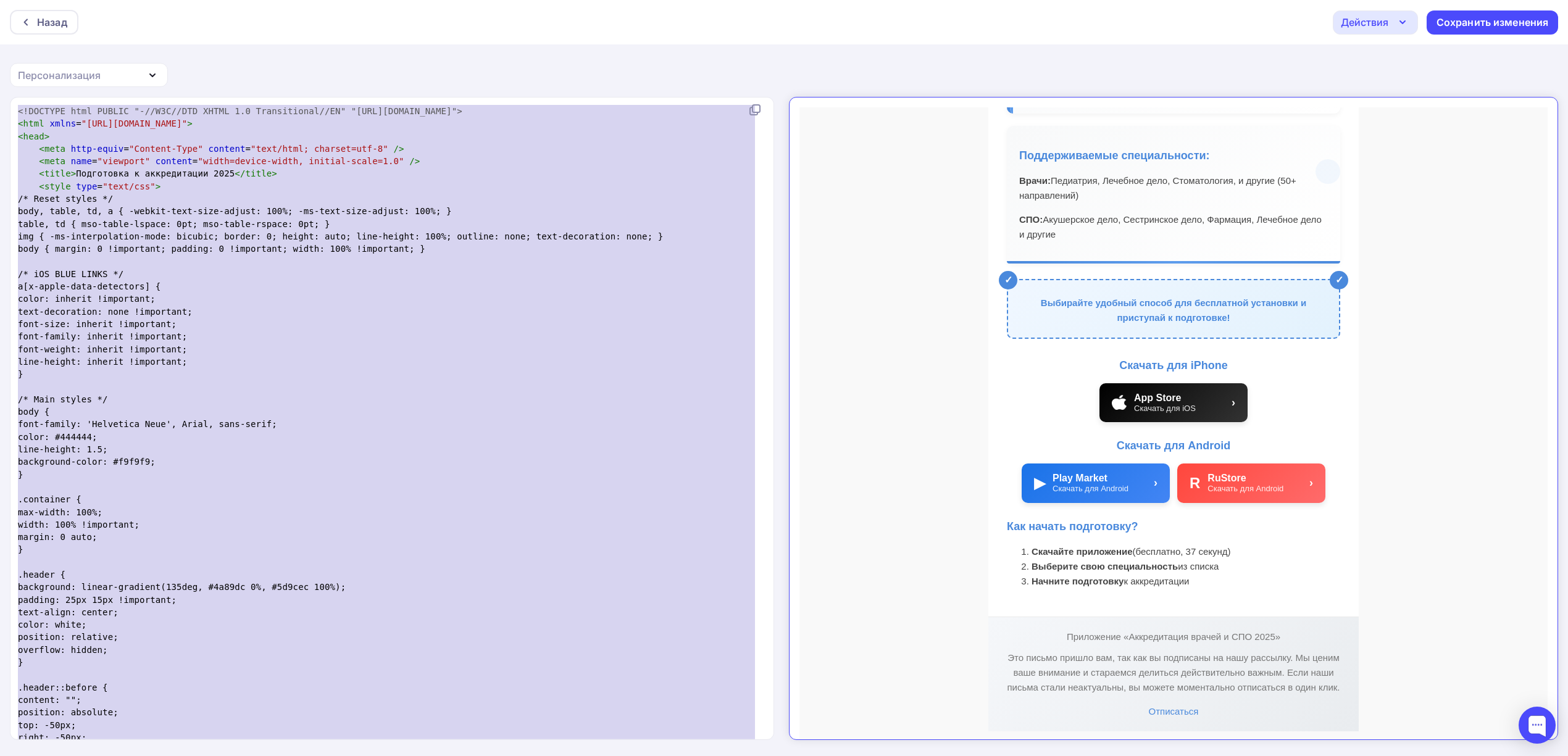
scroll to position [560, 0]
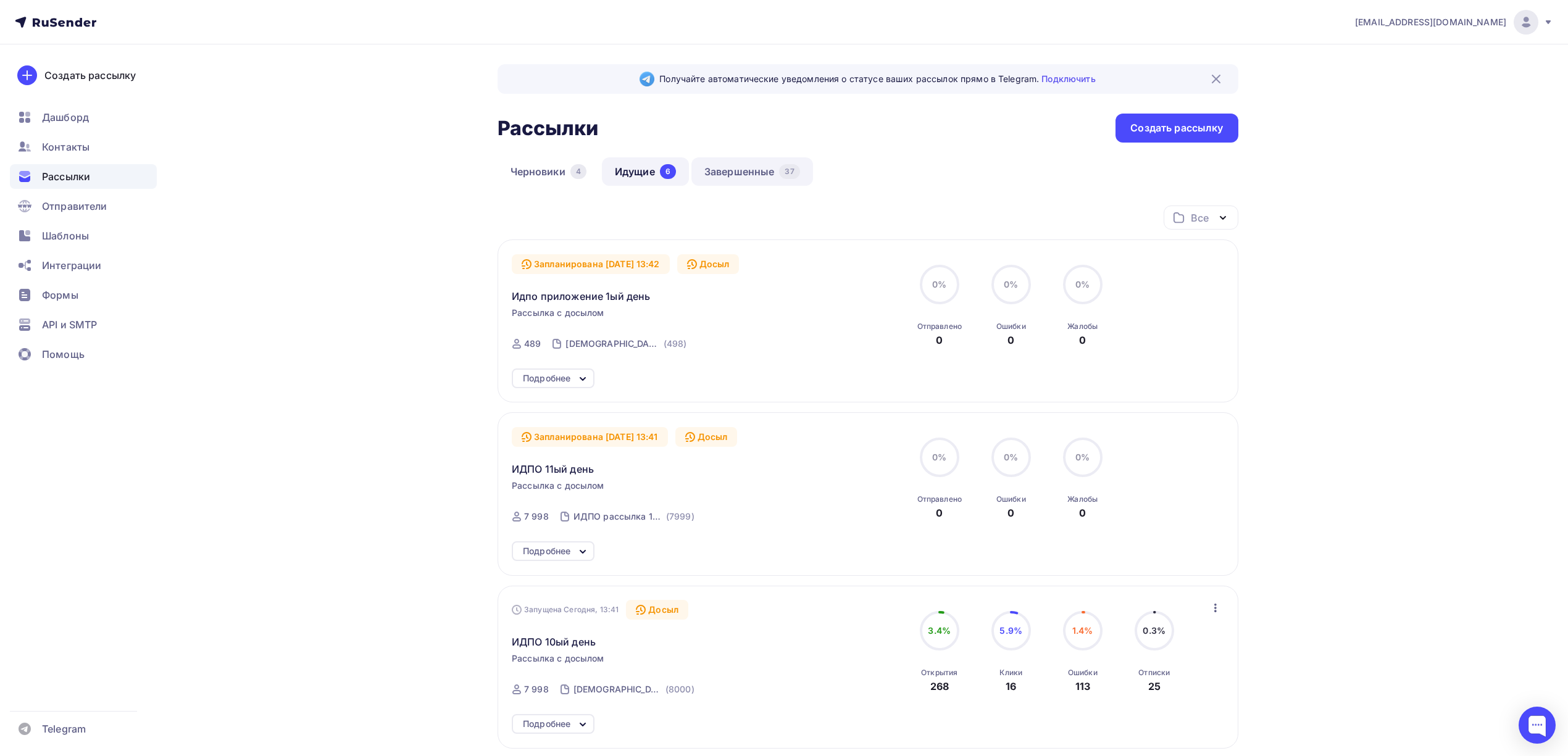
click at [753, 169] on link "Завершенные 37" at bounding box center [752, 172] width 122 height 28
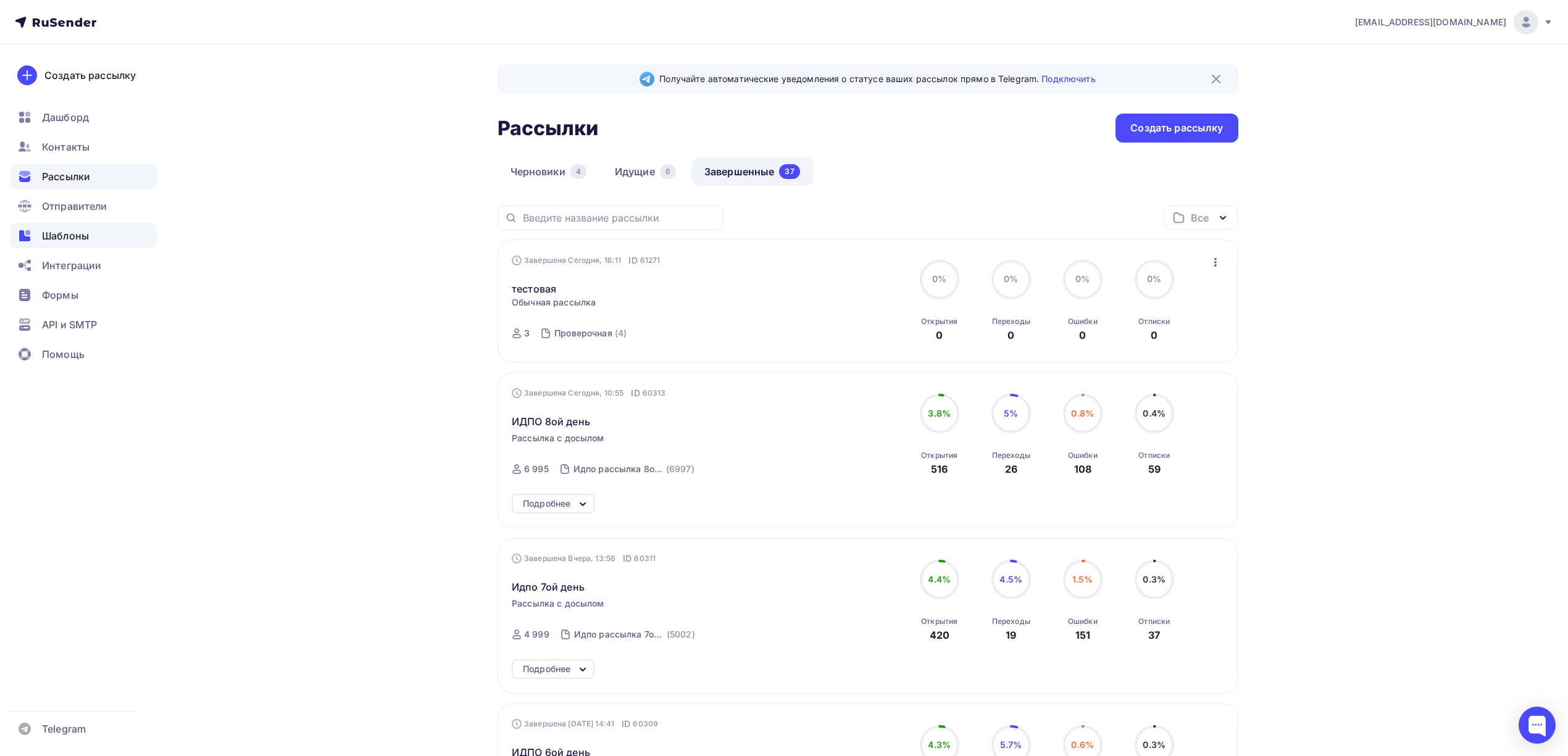
click at [92, 233] on div "Шаблоны" at bounding box center [83, 236] width 147 height 25
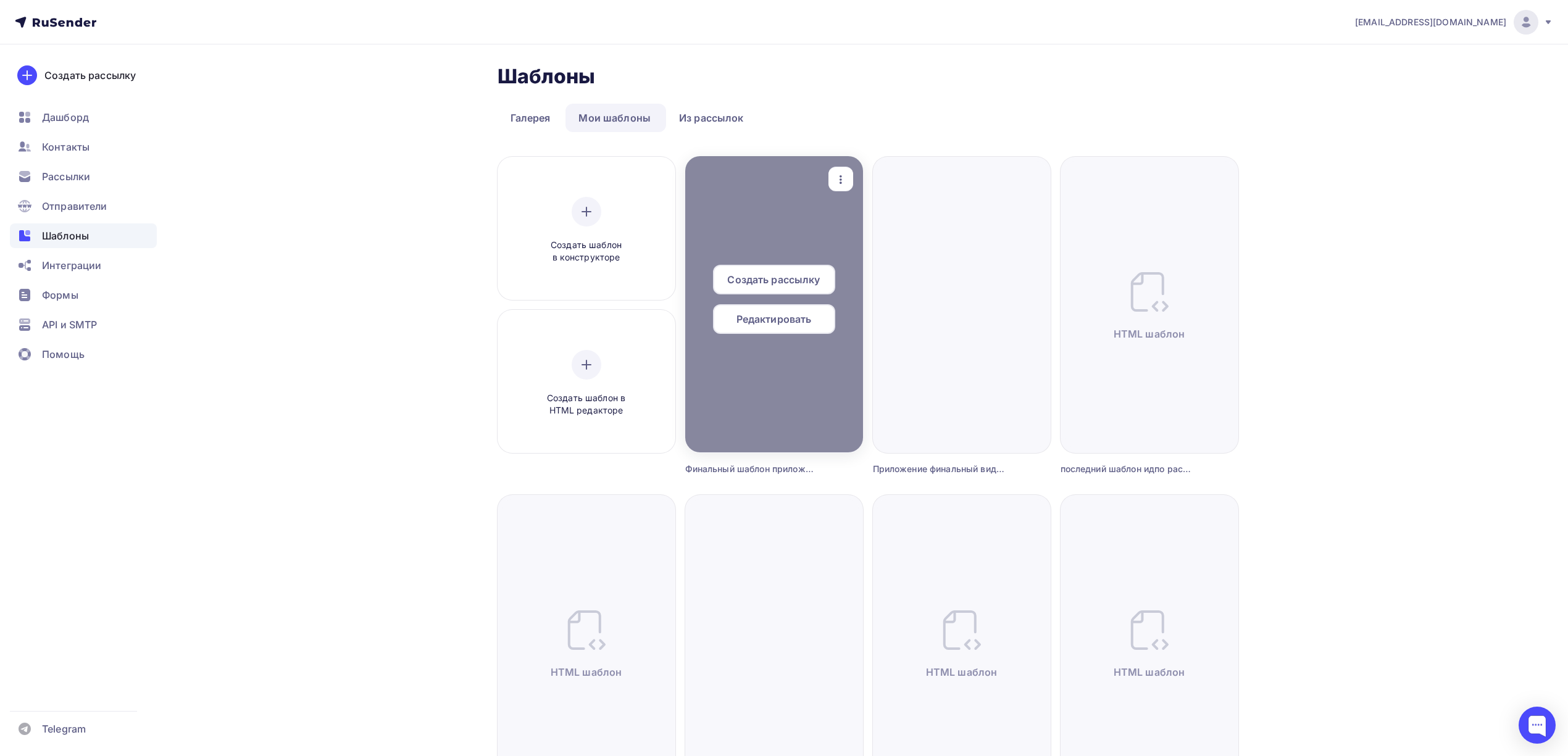
click at [776, 319] on span "Редактировать" at bounding box center [774, 319] width 75 height 15
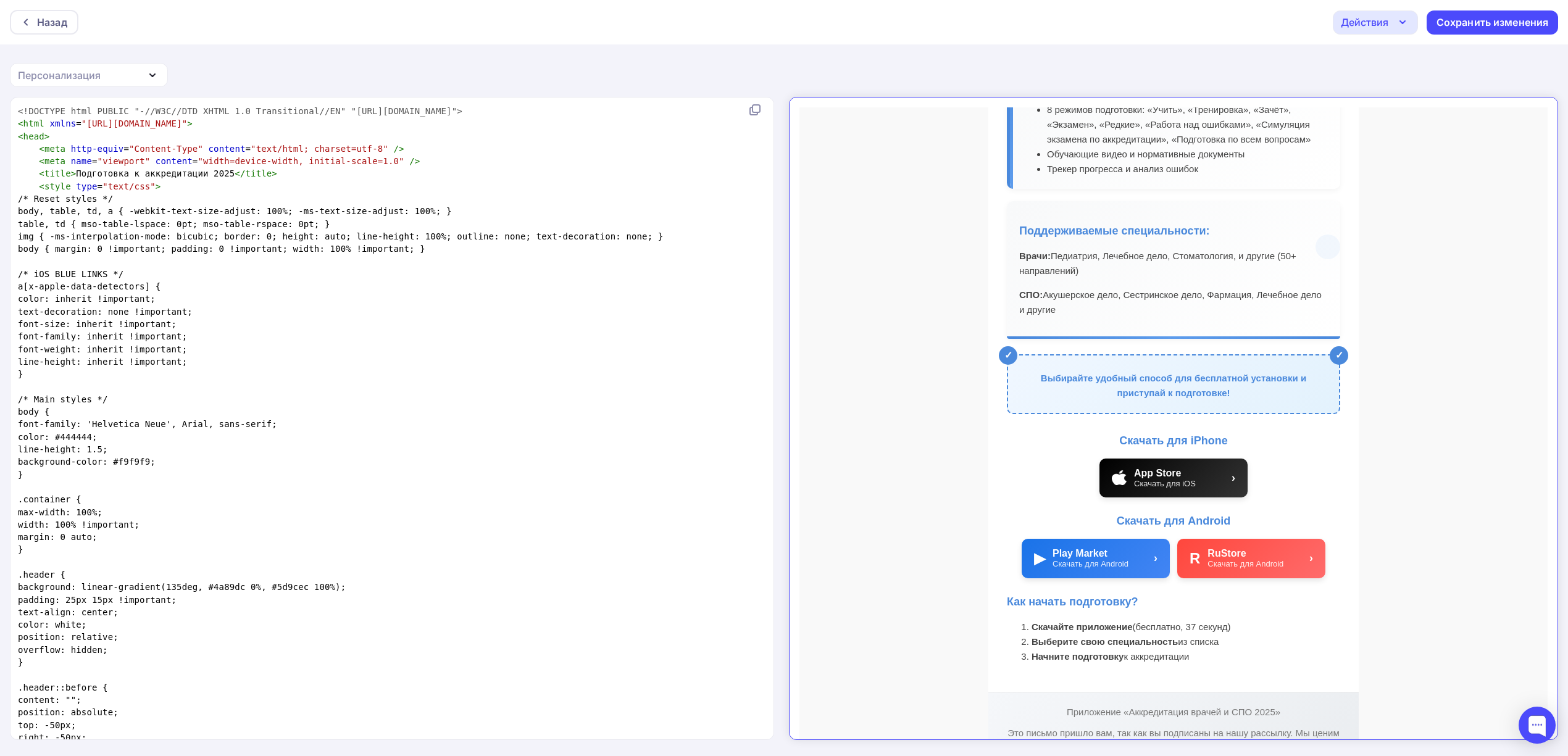
scroll to position [494, 0]
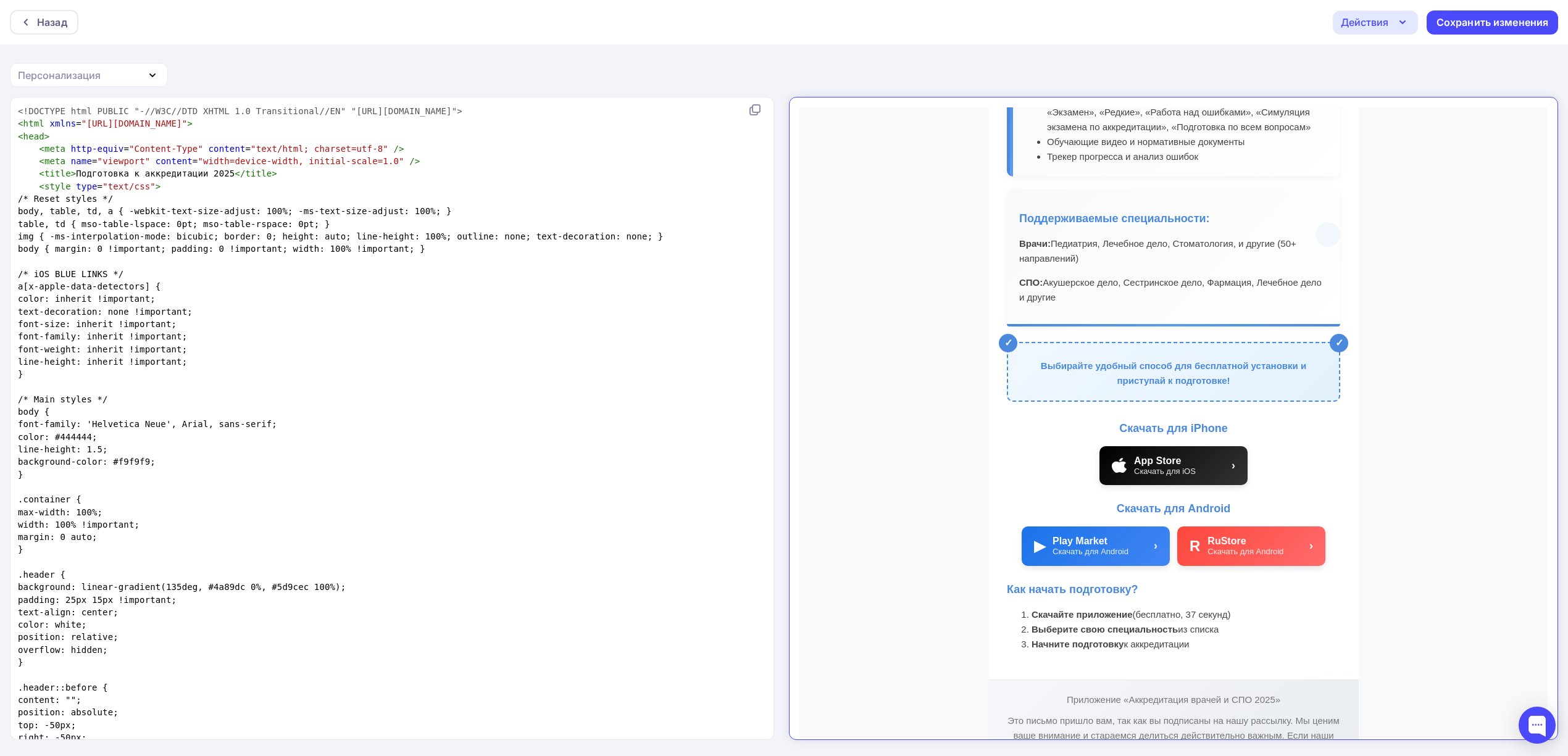
click at [363, 402] on pre "/* Main styles */" at bounding box center [389, 399] width 748 height 12
type textarea "<!LOREMIP dolo SITAME "-//C7A//ELI SEDDO 8.3 Eiusmodtempo//IN" "utla://etd.m0.a…"
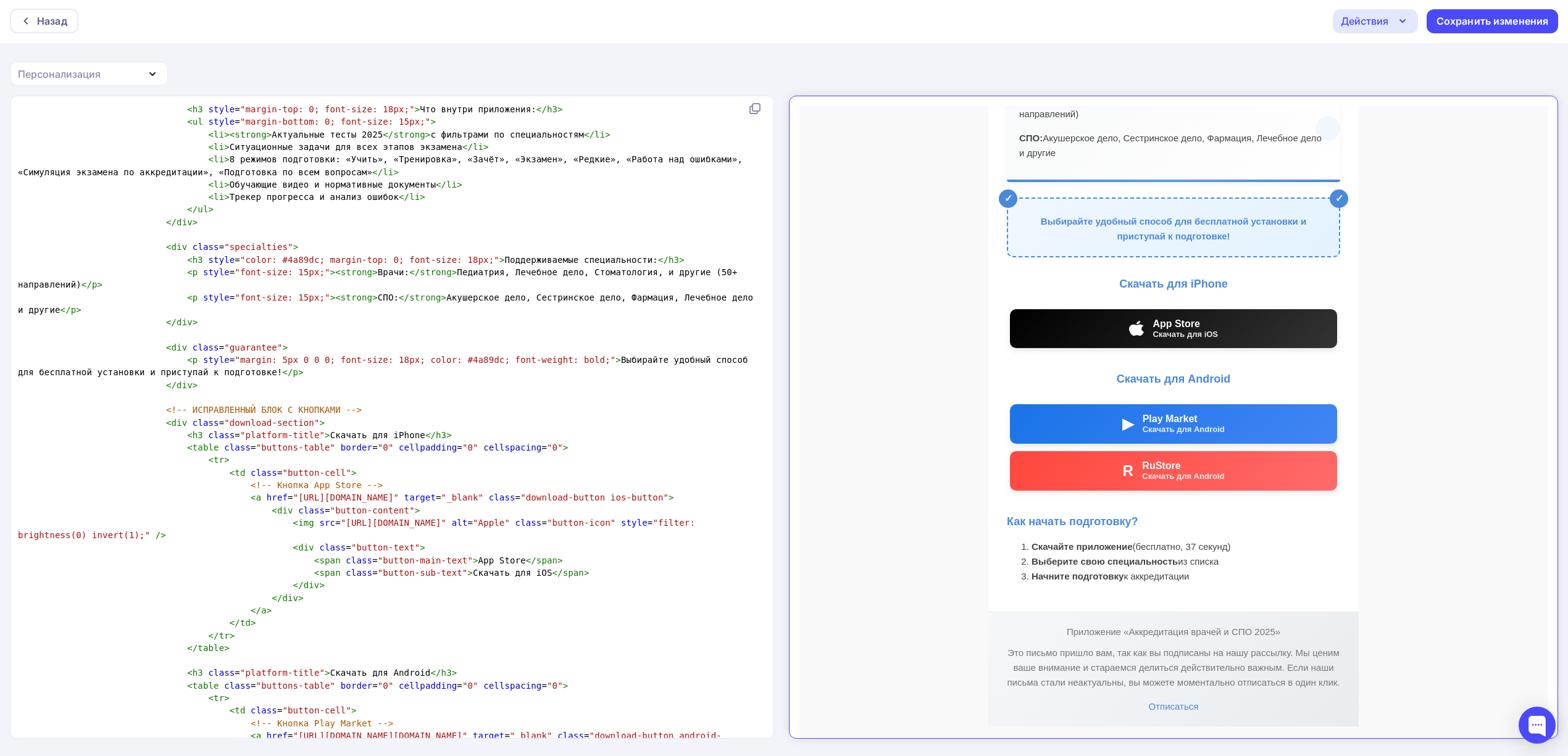
scroll to position [6292, 0]
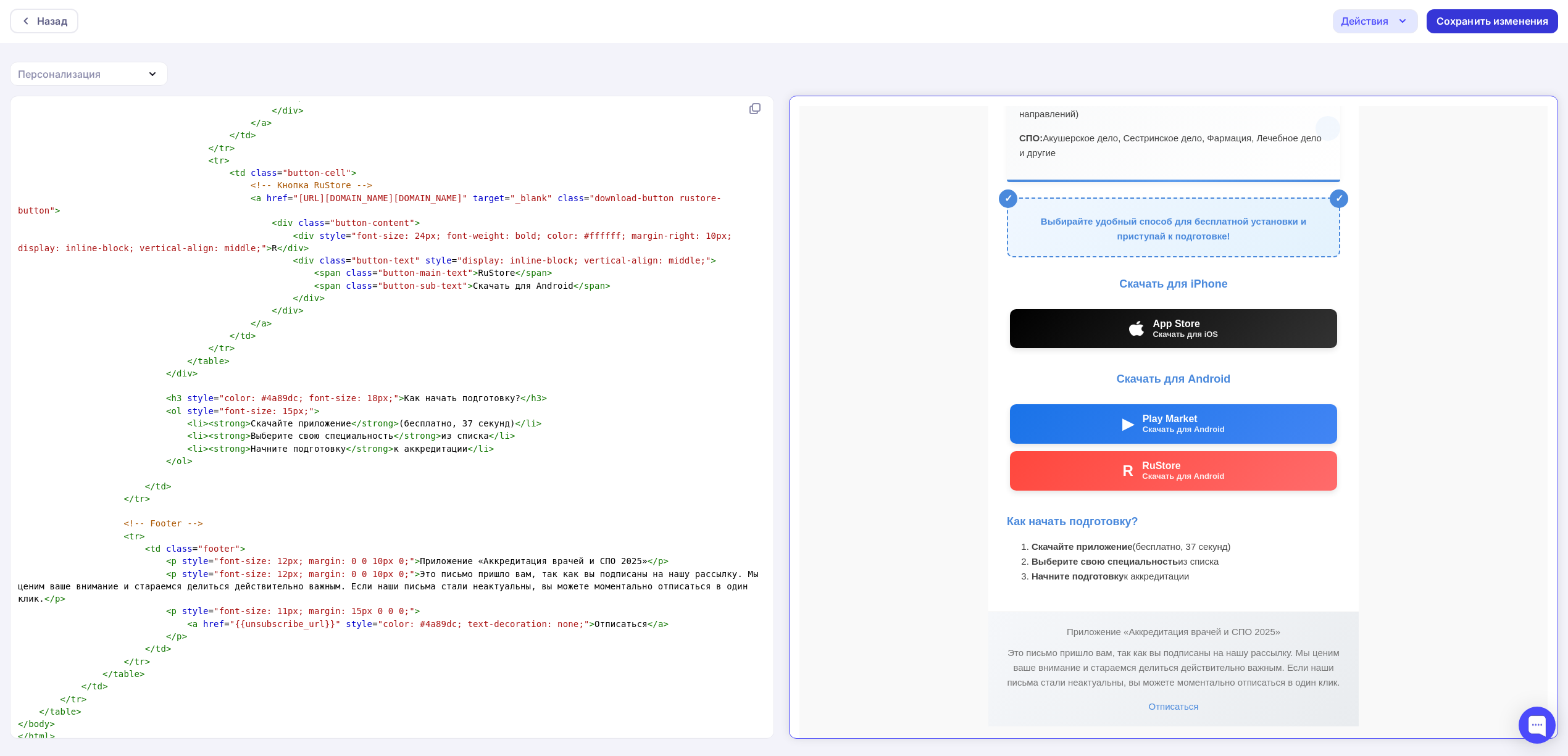
click at [1458, 18] on div "Сохранить изменения" at bounding box center [1493, 21] width 113 height 14
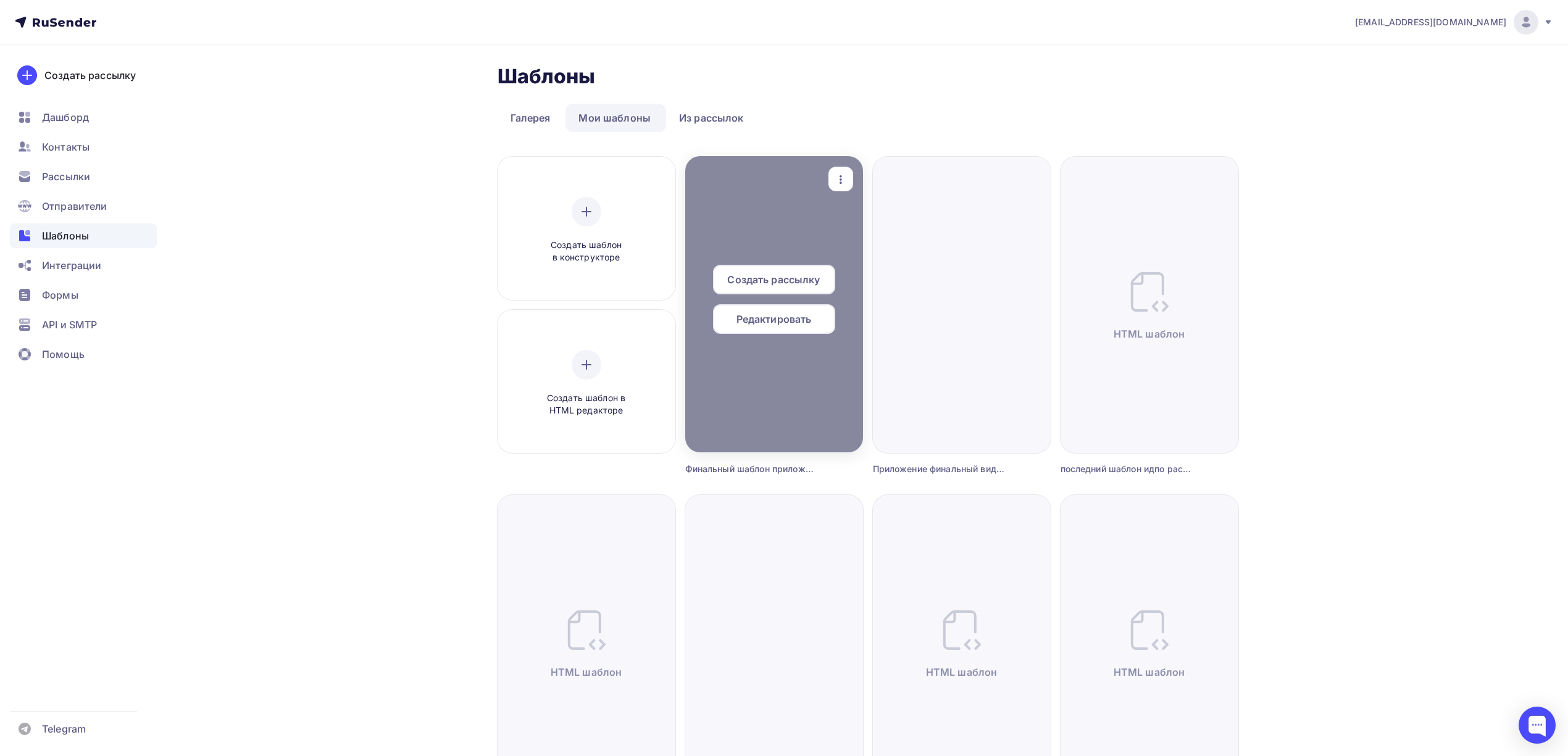
click at [786, 314] on span "Редактировать" at bounding box center [774, 319] width 75 height 15
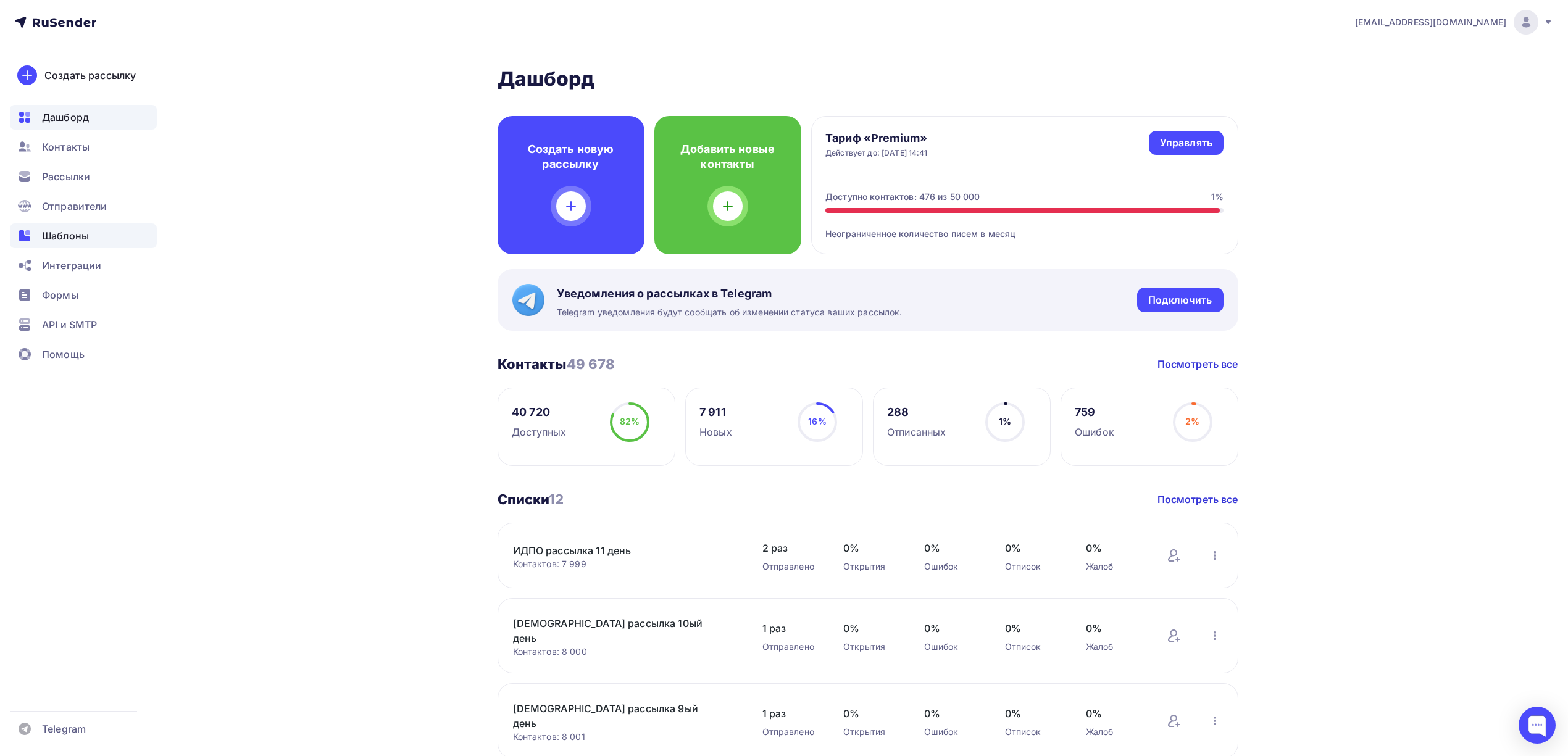
click at [86, 240] on span "Шаблоны" at bounding box center [65, 236] width 47 height 15
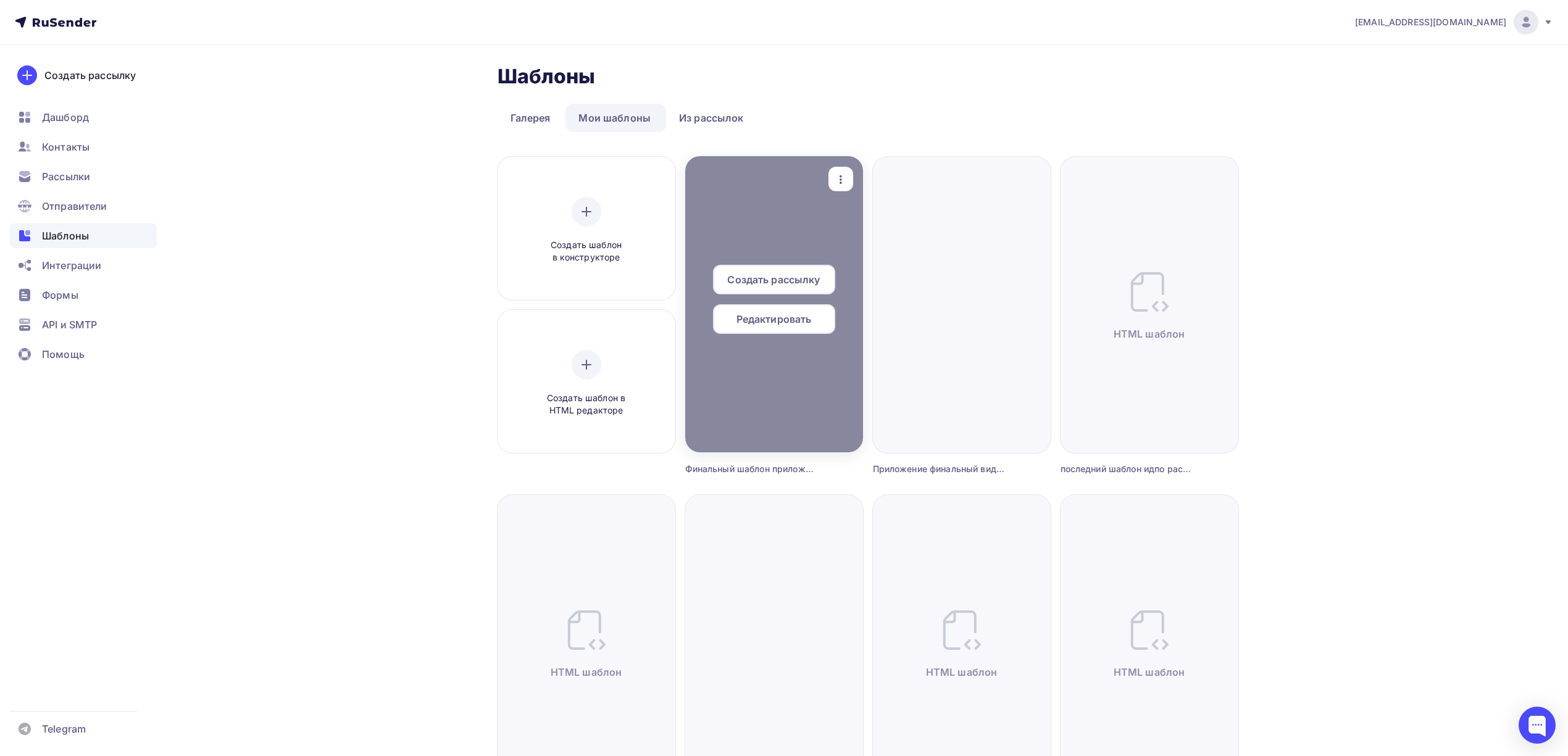
click at [779, 316] on span "Редактировать" at bounding box center [774, 319] width 75 height 15
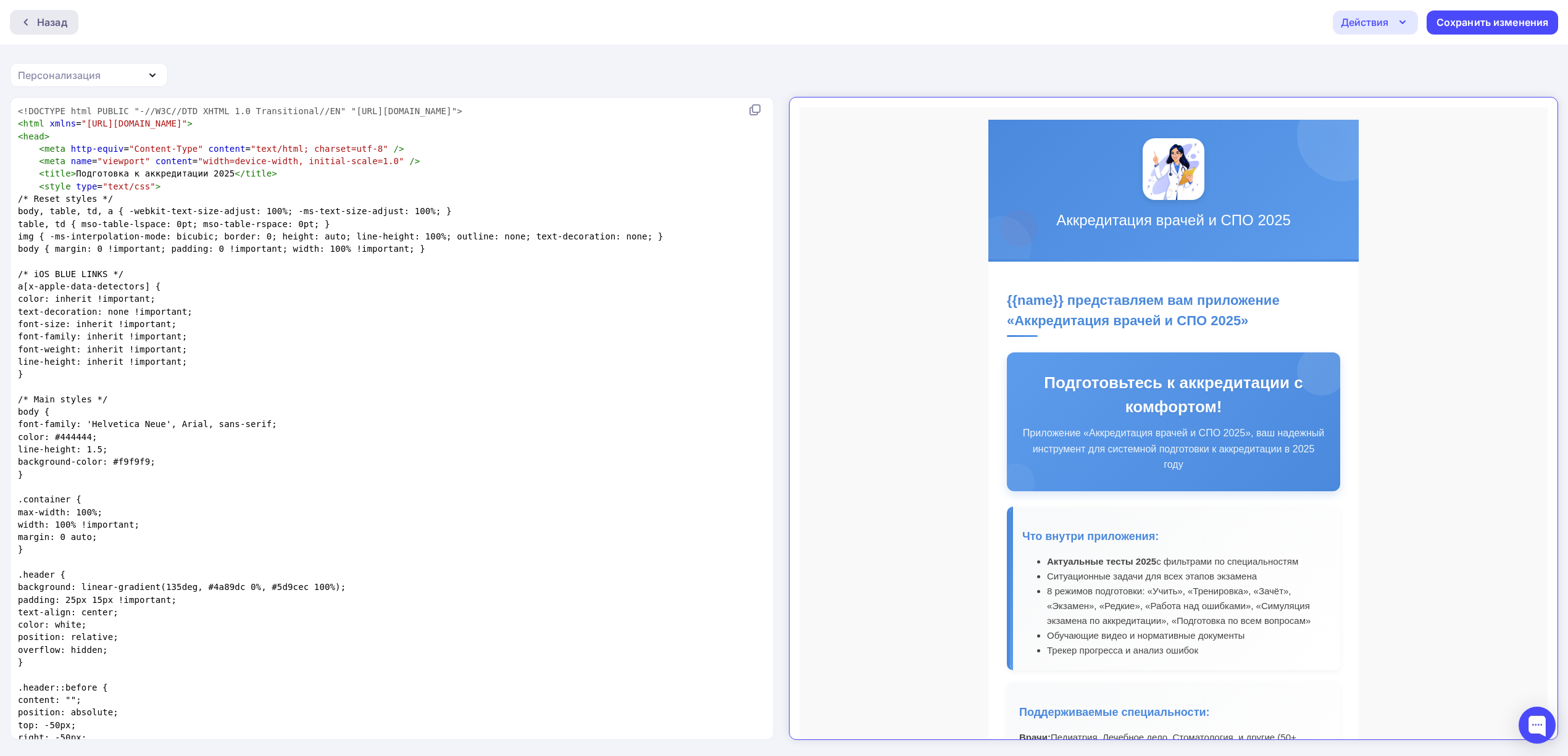
click at [59, 28] on div "Назад" at bounding box center [52, 22] width 30 height 15
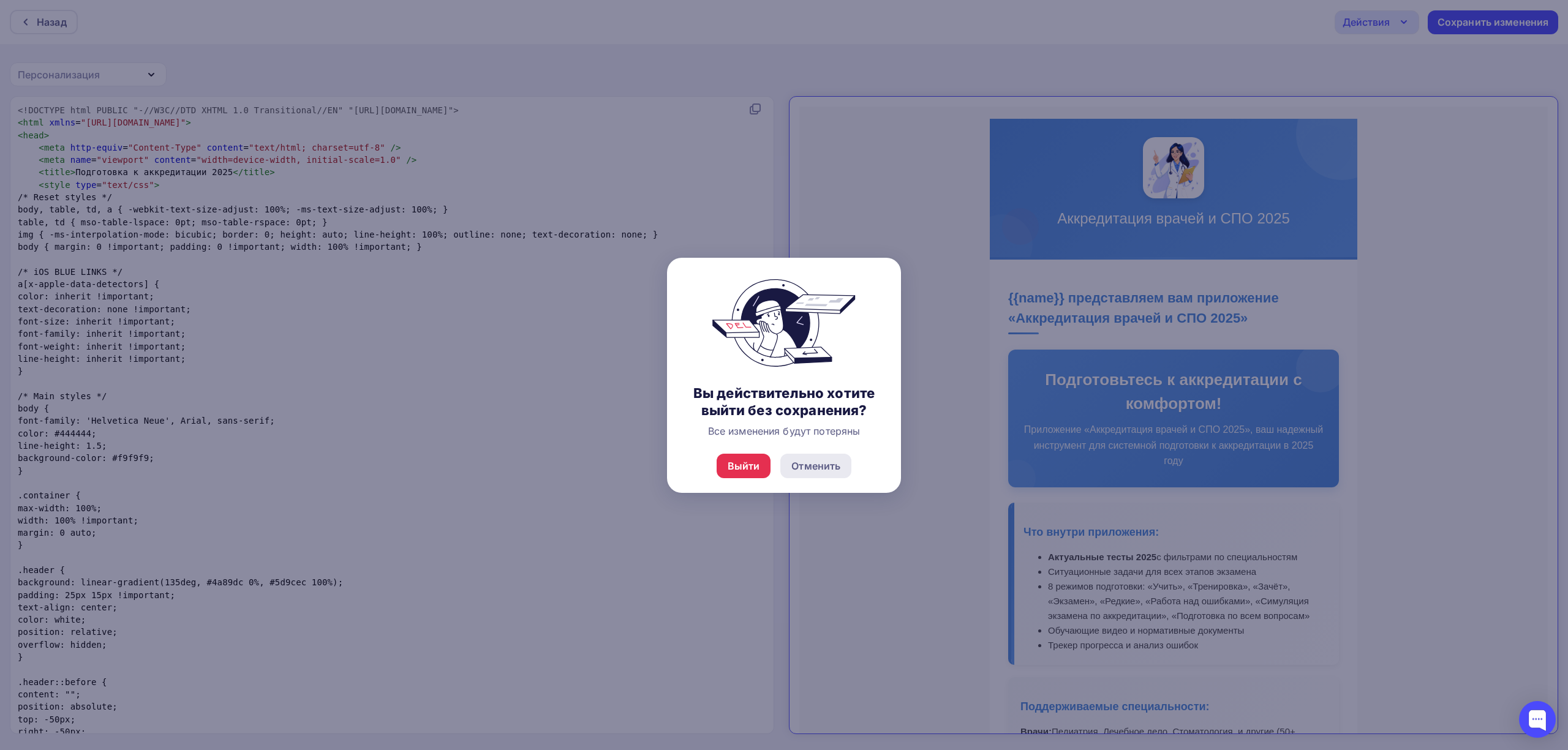
click at [818, 472] on div "Отменить" at bounding box center [816, 466] width 49 height 15
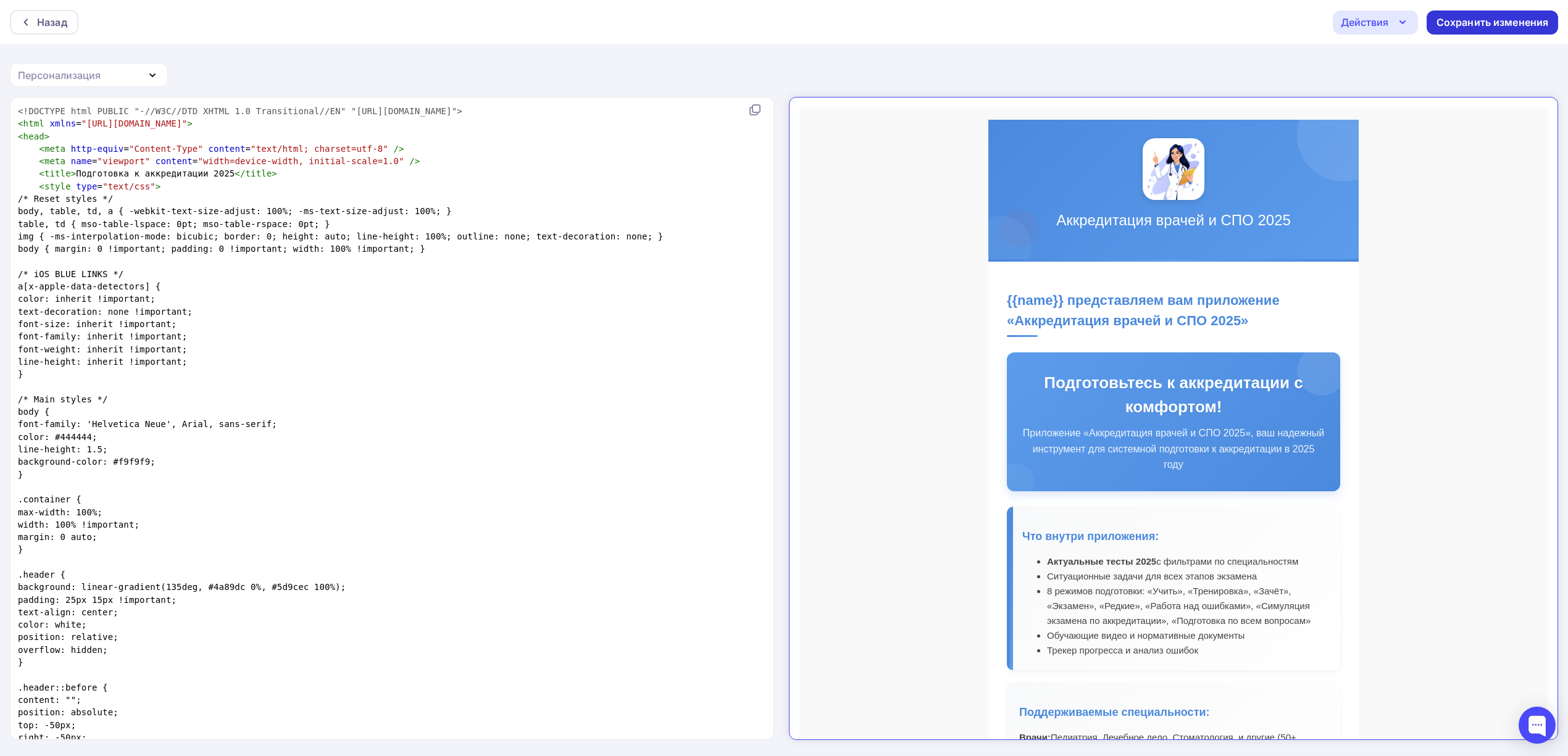
click at [1447, 27] on div "Сохранить изменения" at bounding box center [1493, 22] width 113 height 14
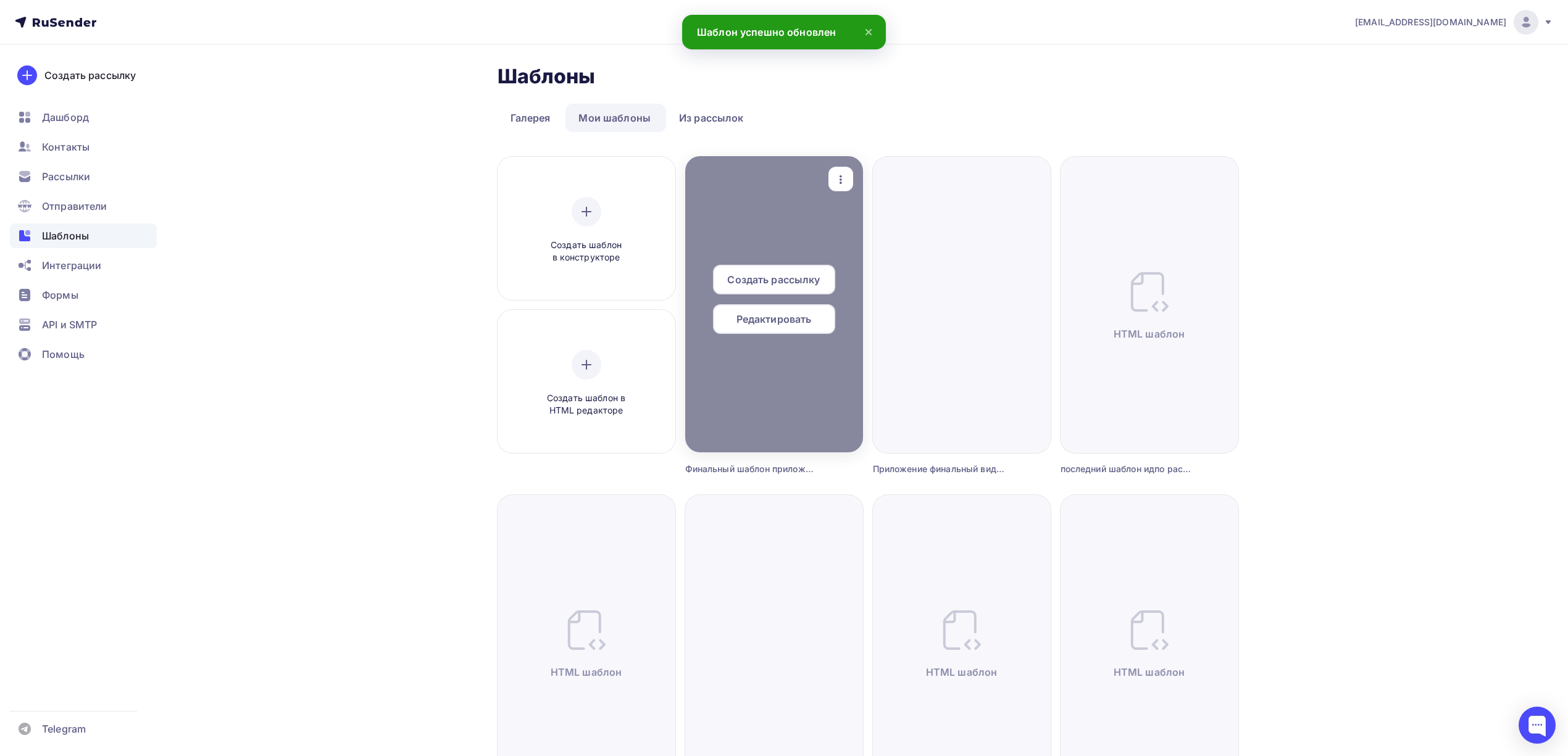
click at [782, 241] on div at bounding box center [773, 304] width 178 height 296
click at [779, 314] on span "Редактировать" at bounding box center [774, 319] width 75 height 15
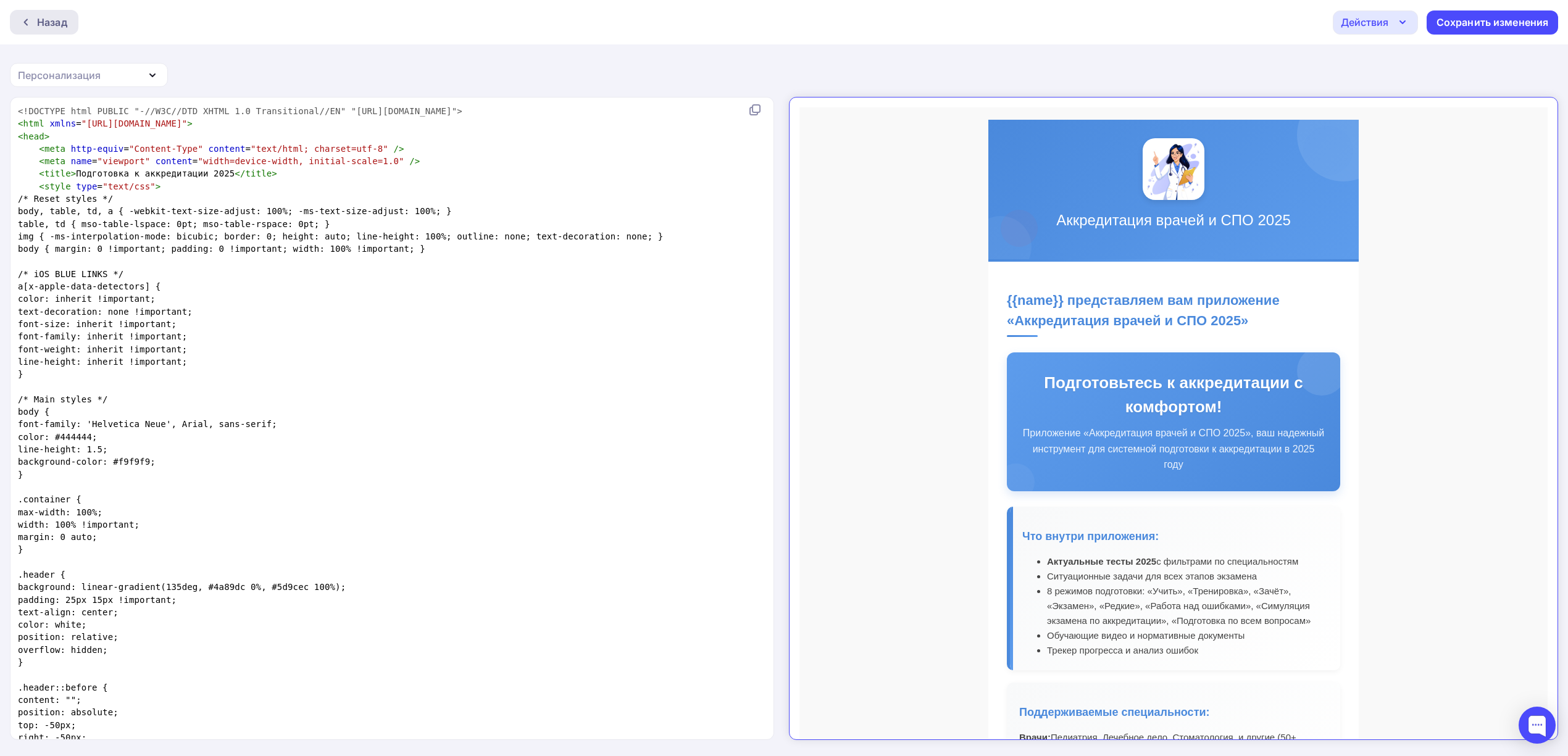
click at [56, 30] on div "Назад" at bounding box center [44, 22] width 68 height 25
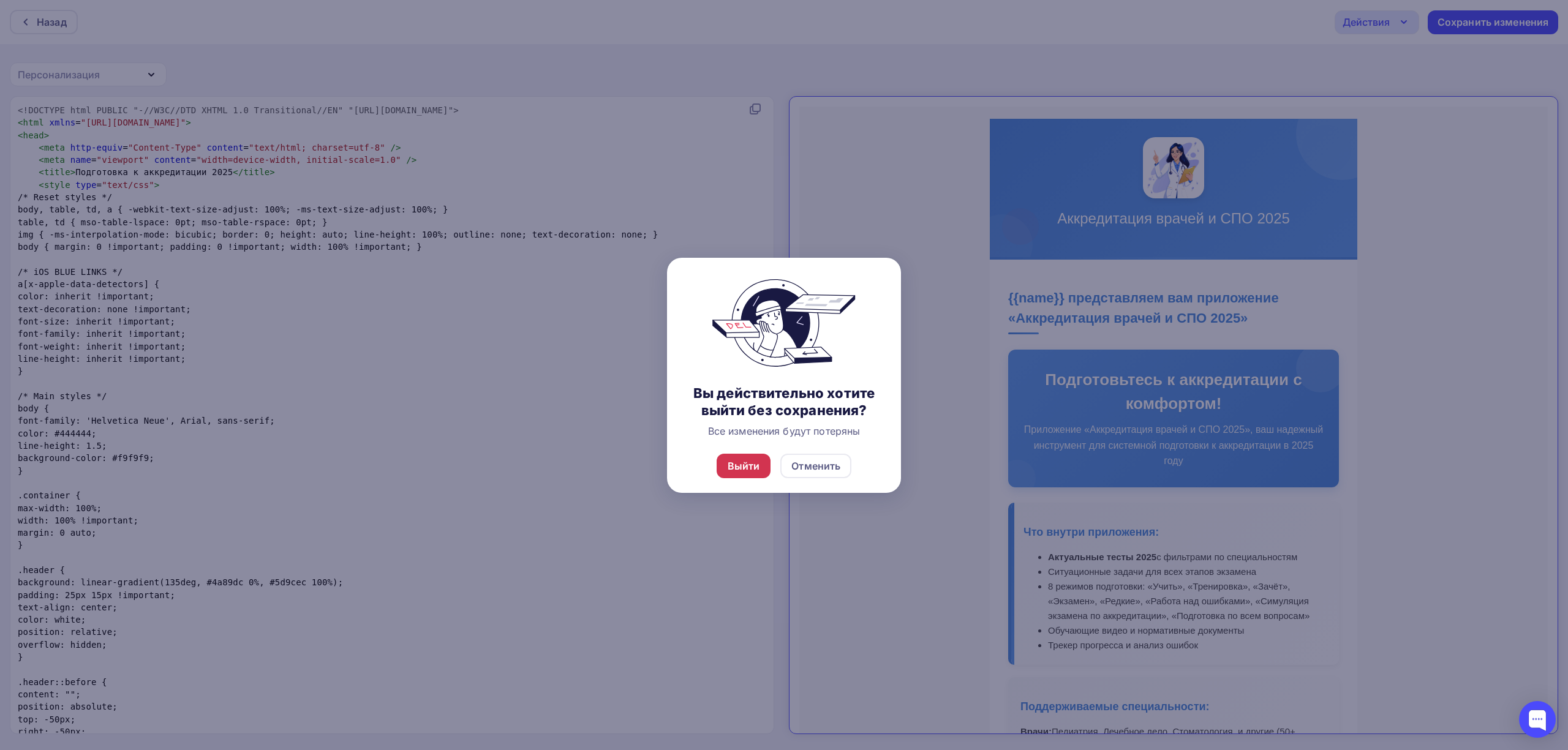
click at [756, 464] on div "Выйти" at bounding box center [744, 466] width 33 height 15
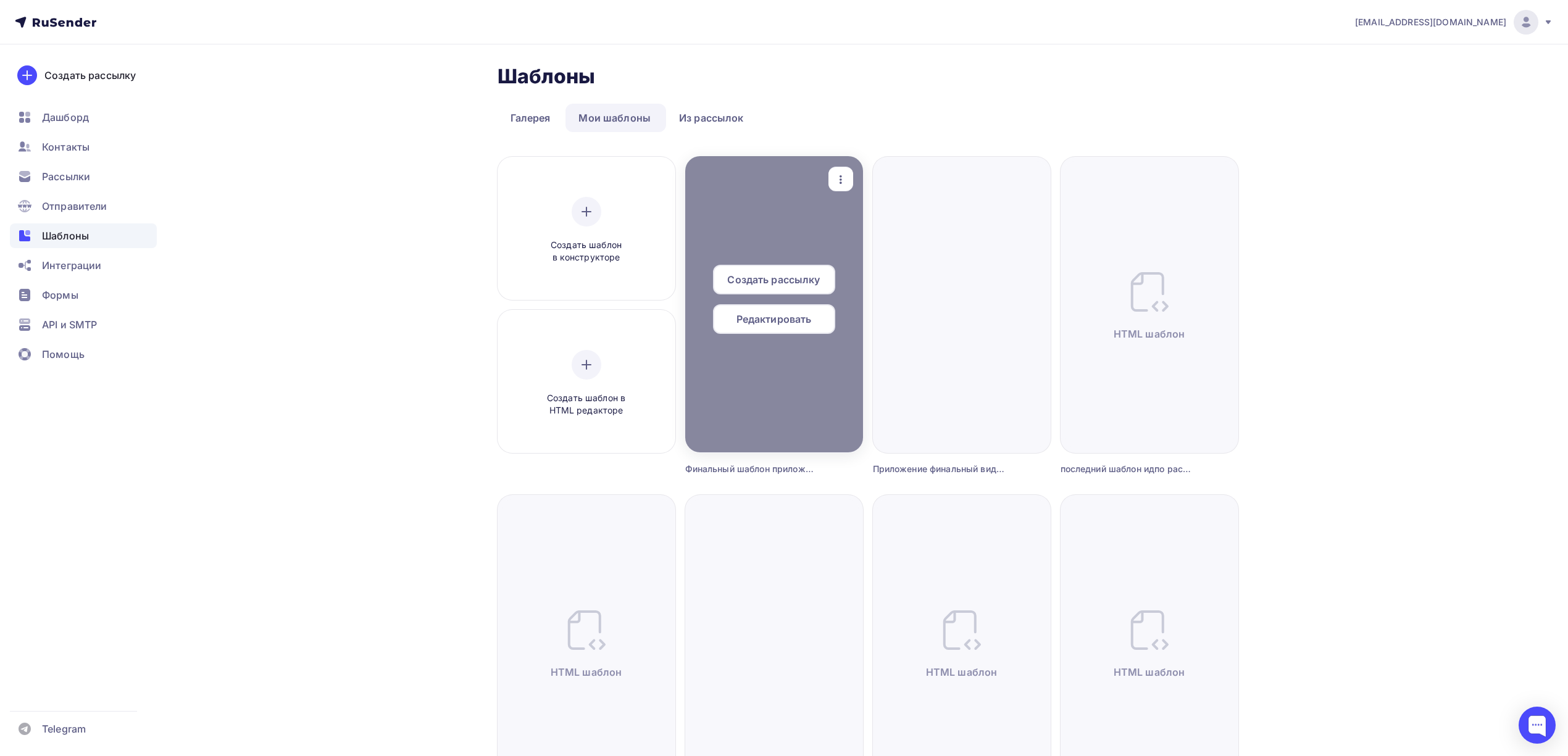
click at [768, 325] on span "Редактировать" at bounding box center [774, 319] width 75 height 15
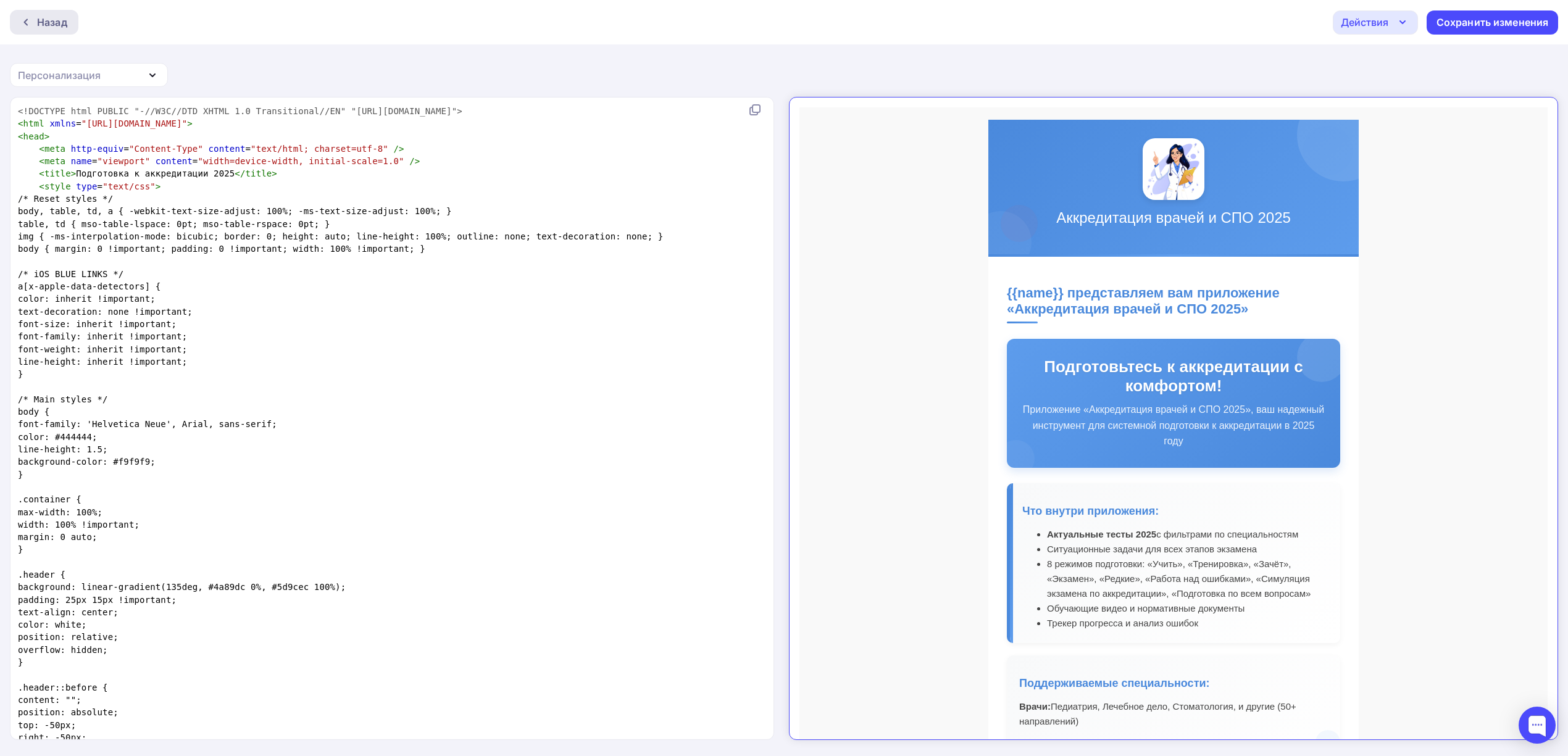
click at [33, 21] on div at bounding box center [29, 22] width 16 height 10
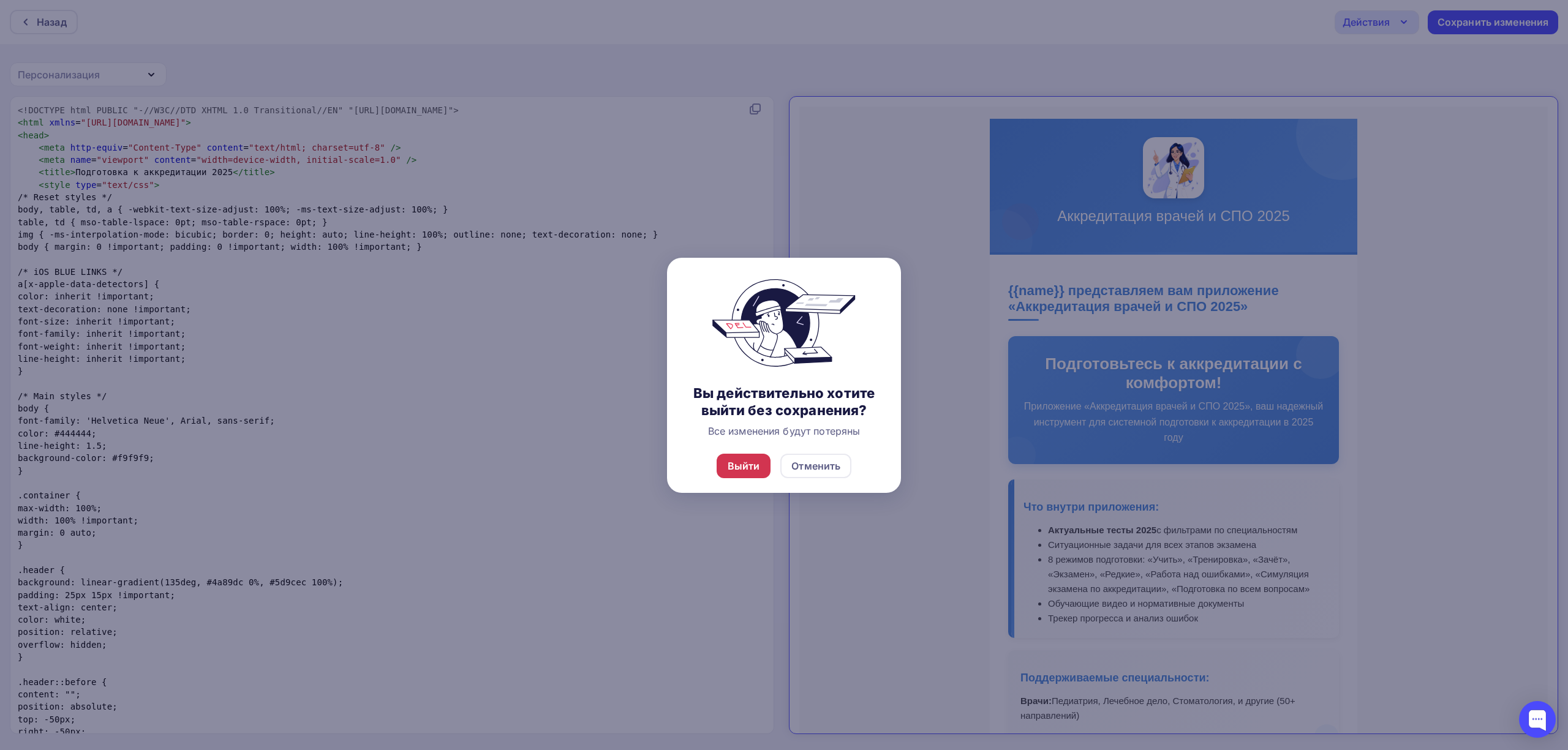
click at [761, 459] on div "Выйти" at bounding box center [744, 466] width 54 height 25
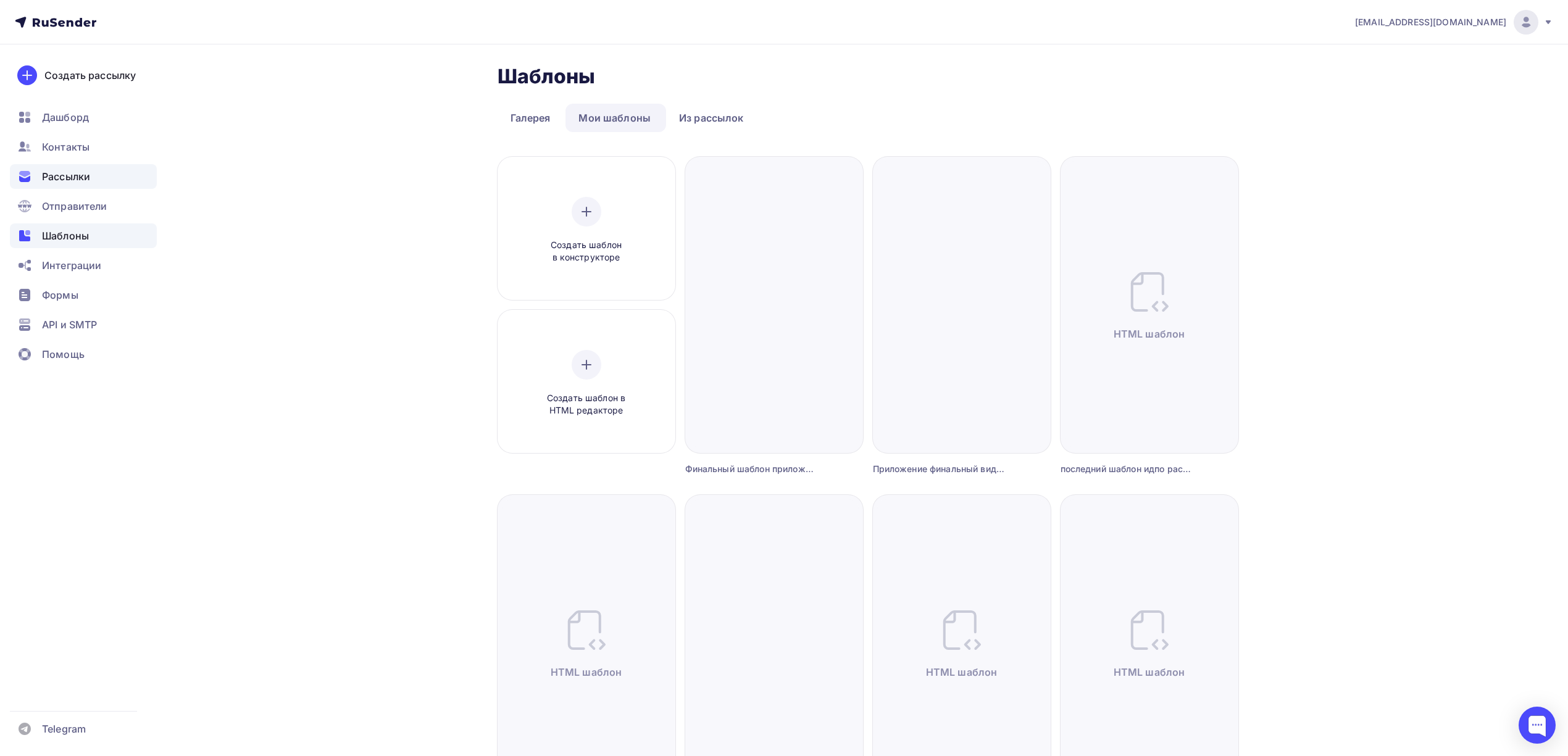
click at [30, 184] on div "Рассылки" at bounding box center [83, 176] width 147 height 25
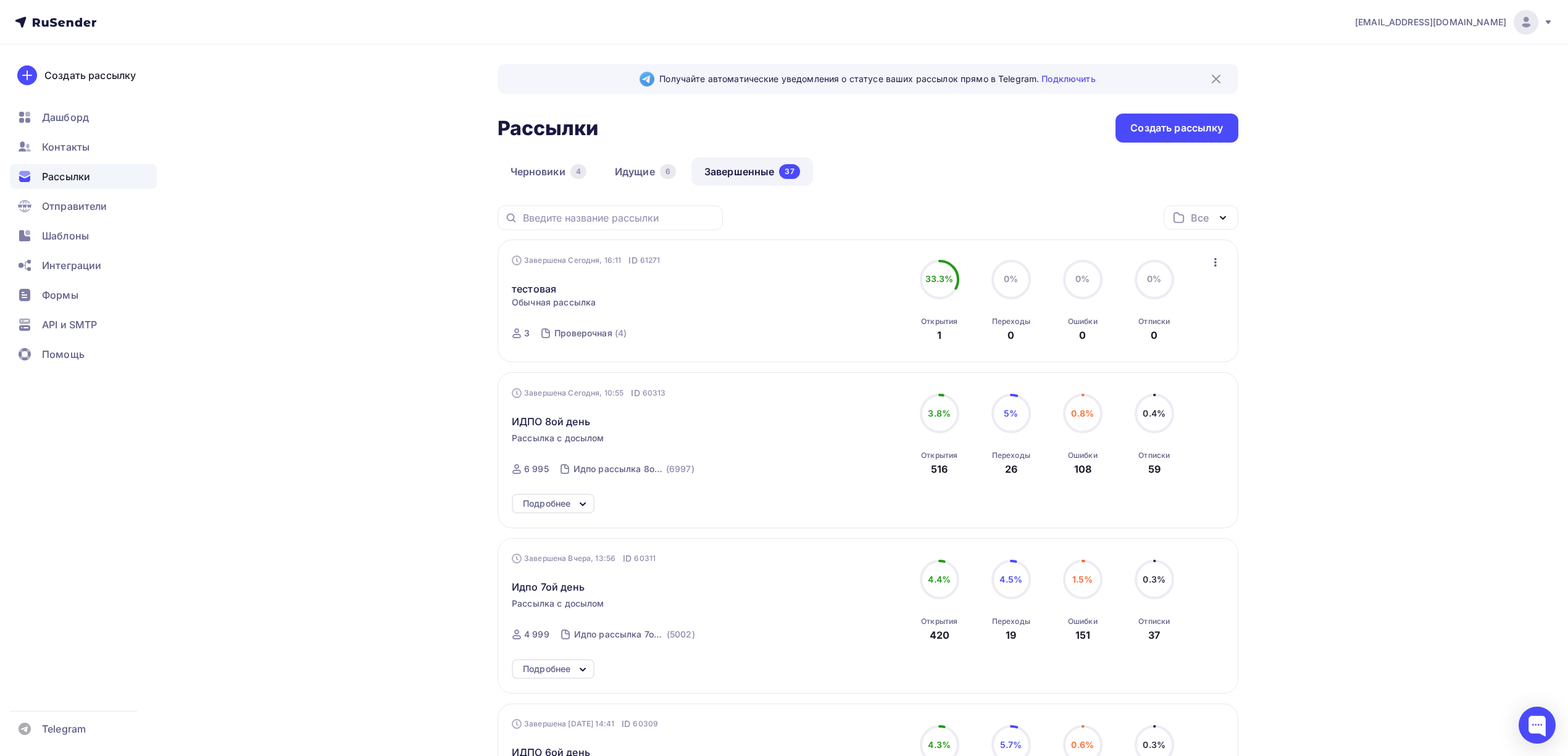
click at [1215, 262] on icon "button" at bounding box center [1215, 262] width 15 height 15
click at [1128, 350] on div "Копировать в новую" at bounding box center [1158, 344] width 127 height 15
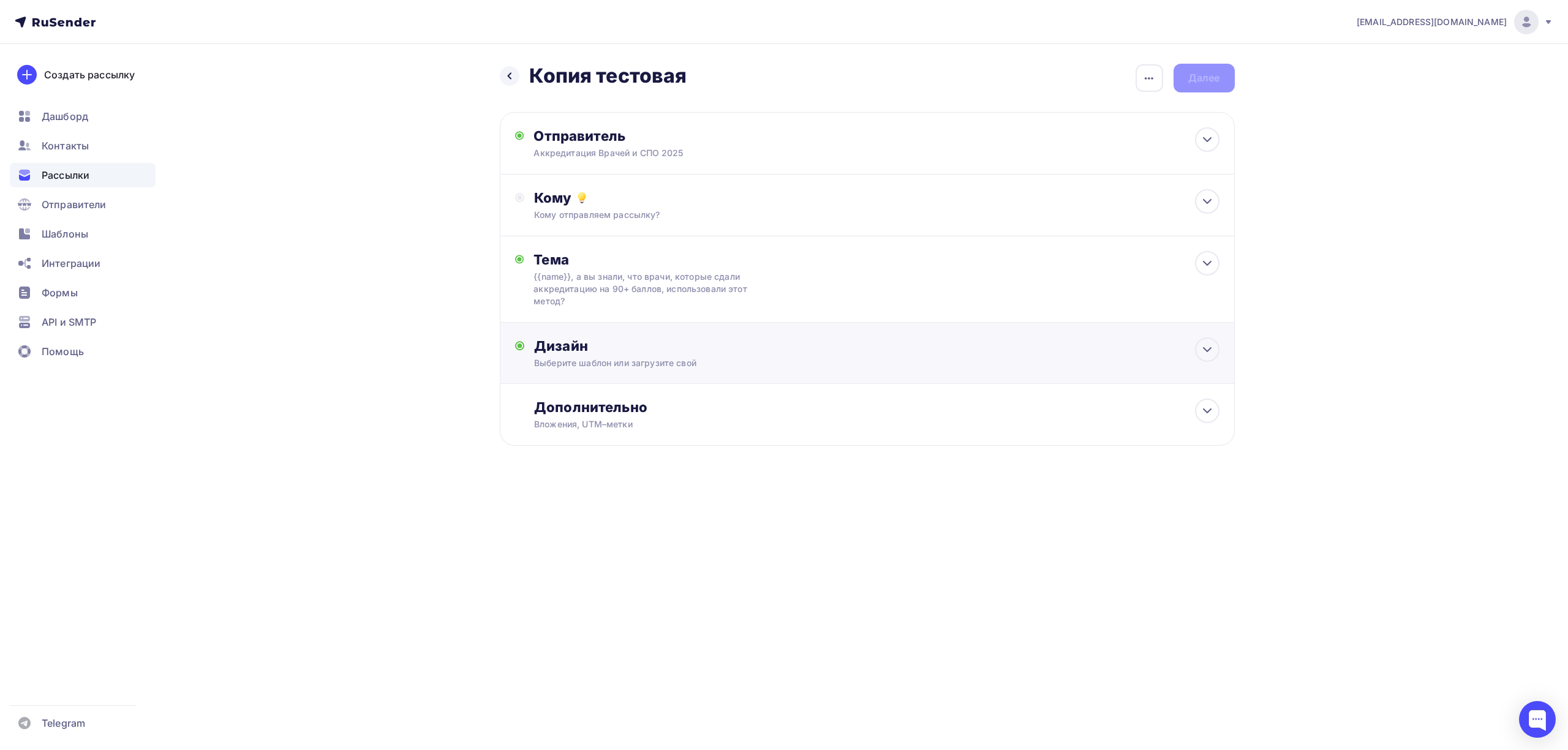
click at [683, 343] on div "Дизайн" at bounding box center [876, 345] width 685 height 17
click at [617, 469] on div "Заменить шаблон" at bounding box center [590, 462] width 90 height 15
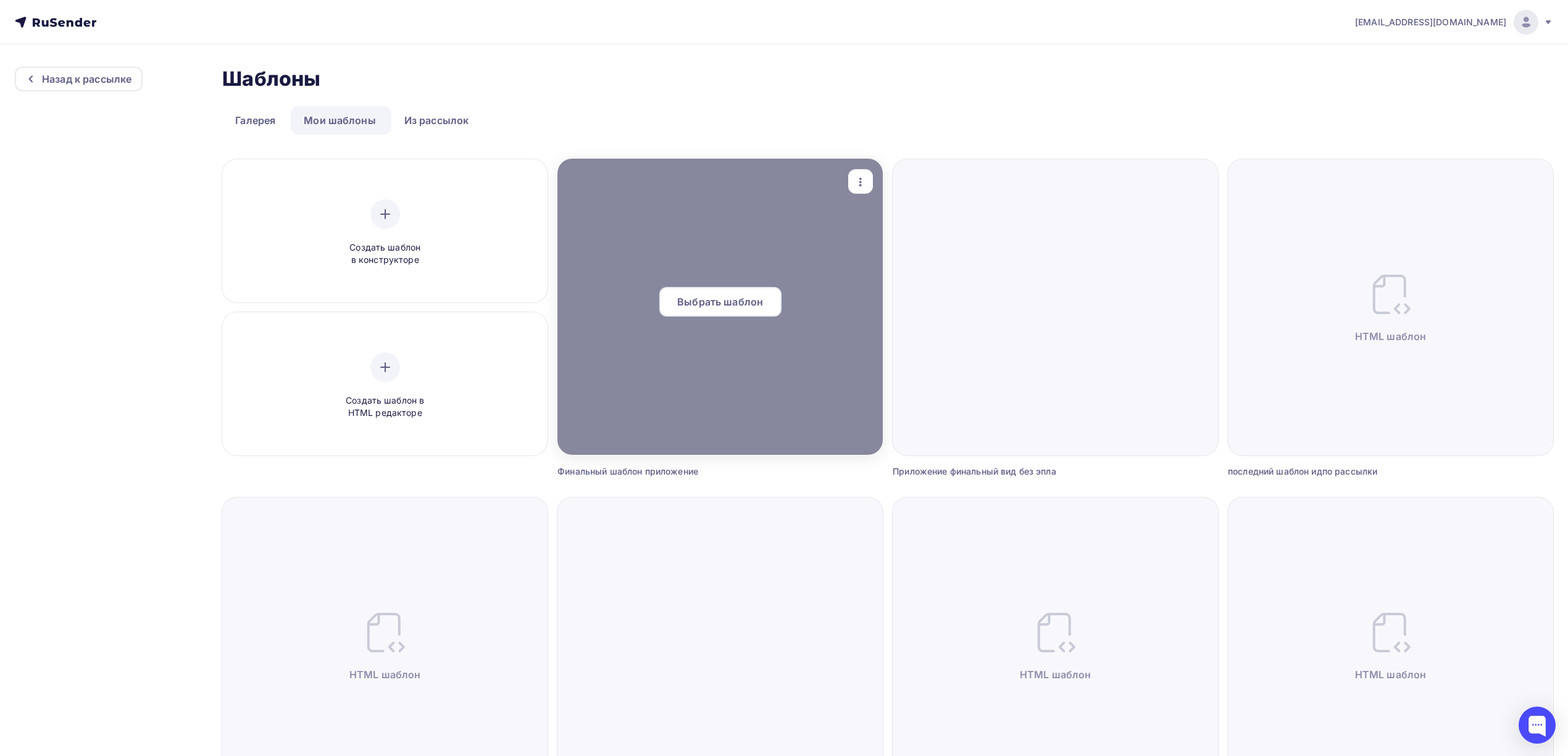
click at [719, 297] on span "Выбрать шаблон" at bounding box center [720, 302] width 86 height 15
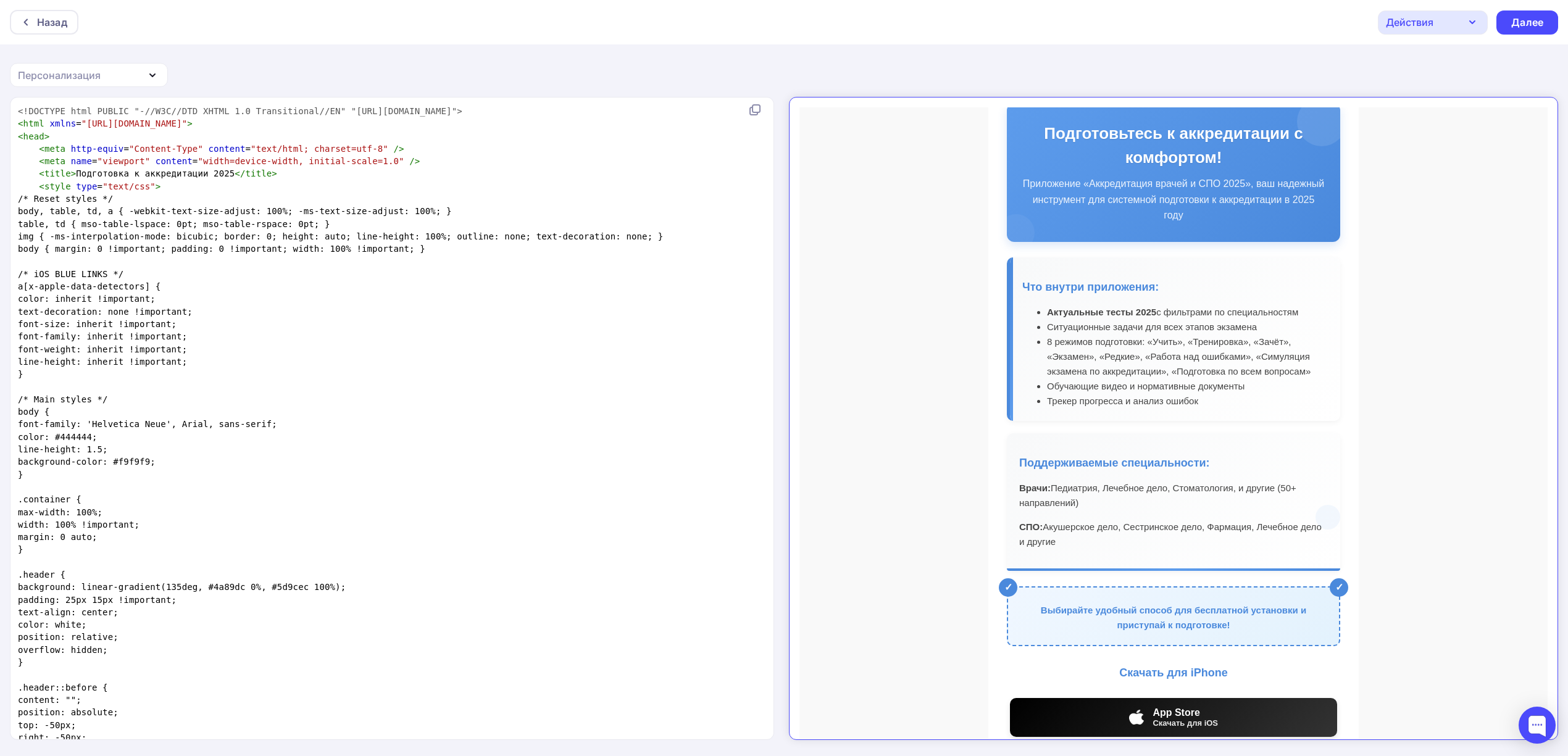
scroll to position [637, 0]
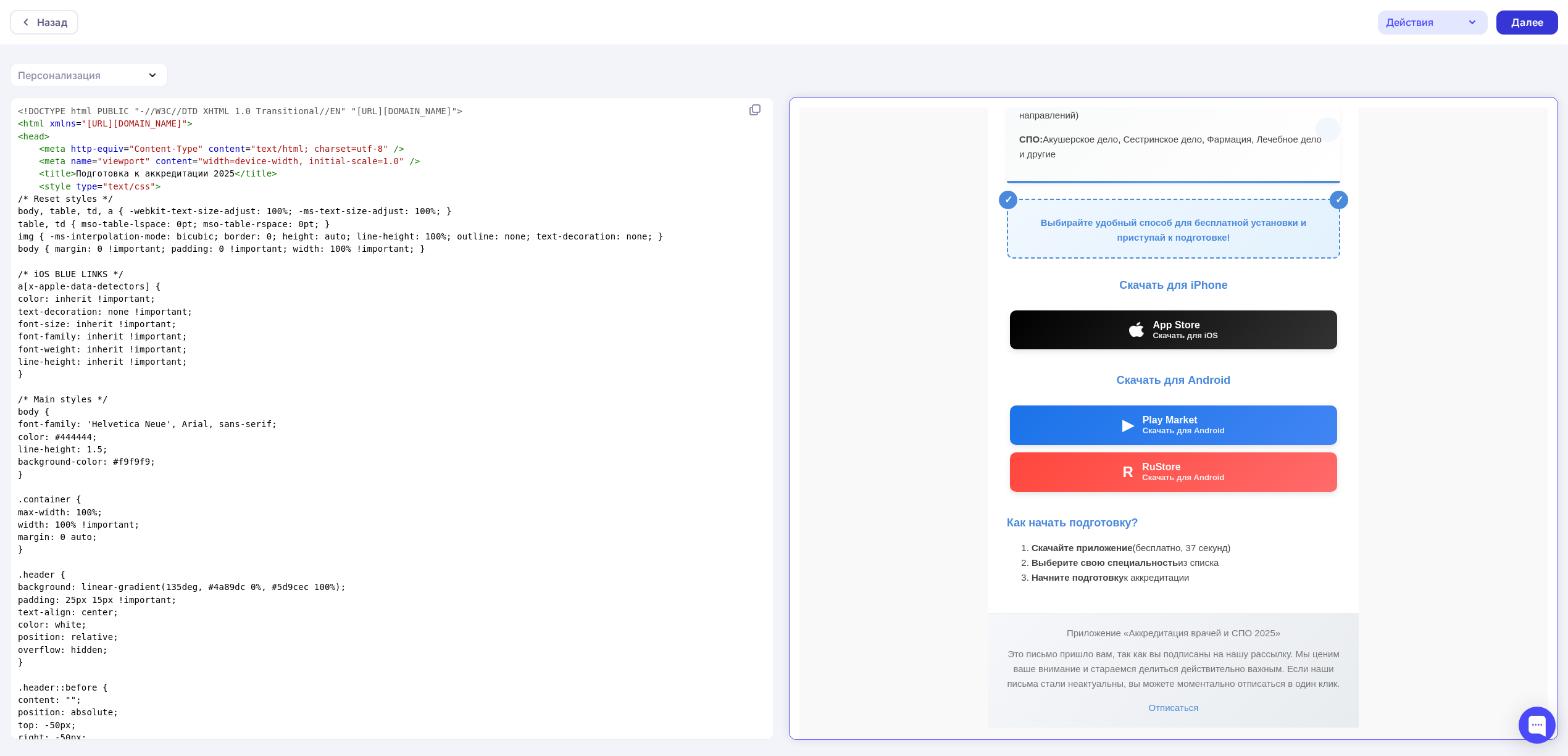
click at [1537, 18] on div "Далее" at bounding box center [1527, 22] width 32 height 14
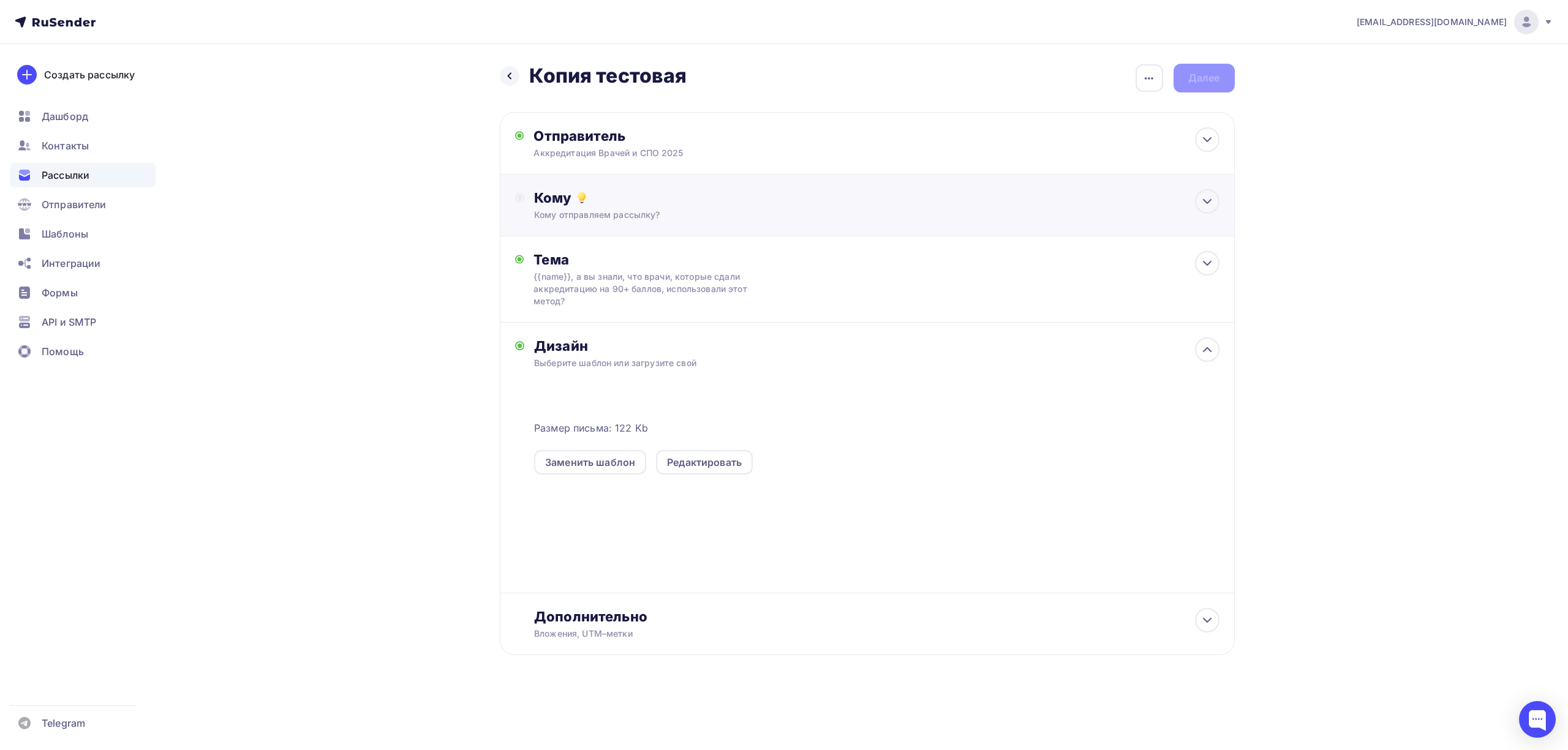
click at [802, 221] on div "Кому отправляем рассылку?" at bounding box center [842, 215] width 617 height 12
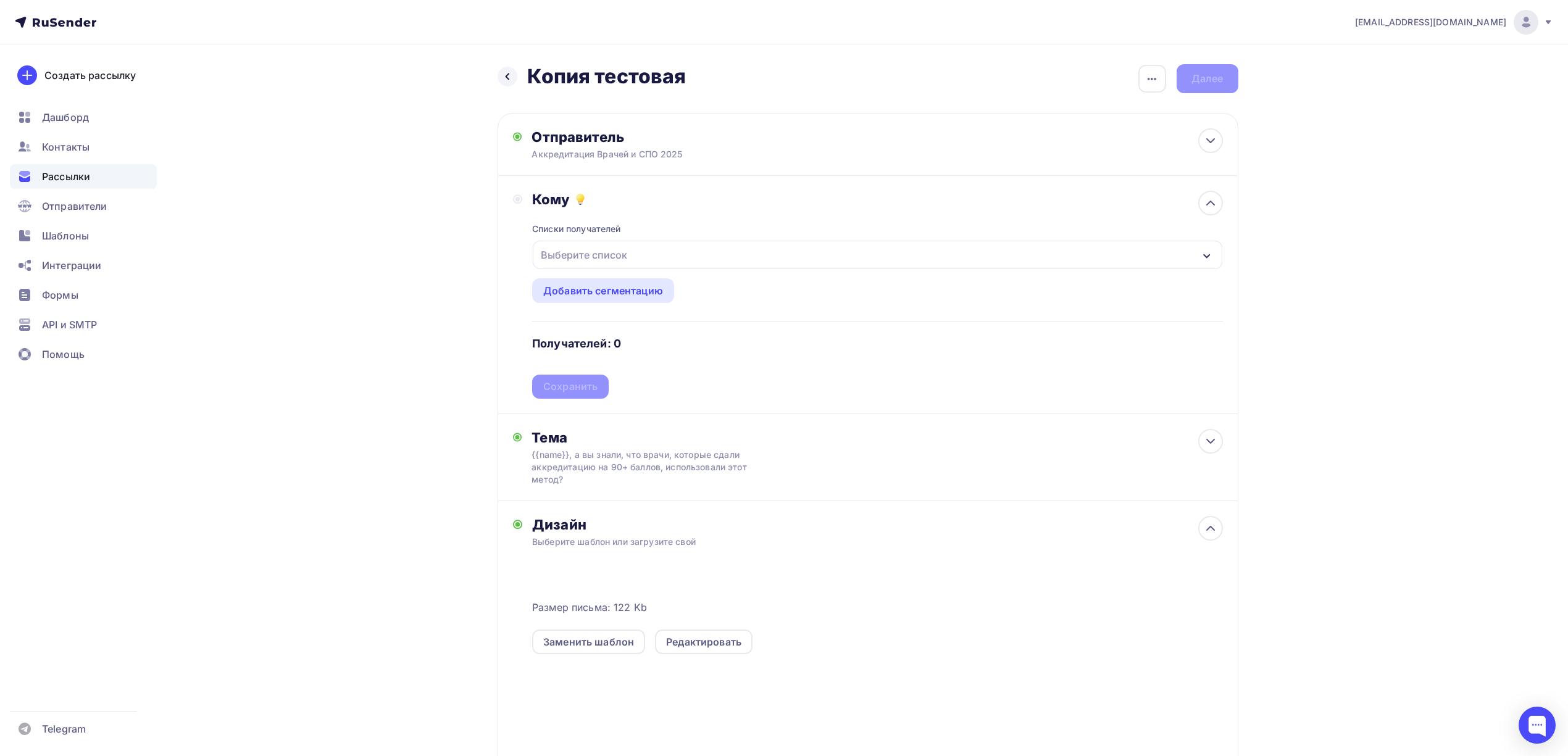
click at [712, 250] on div "Выберите список" at bounding box center [877, 255] width 689 height 28
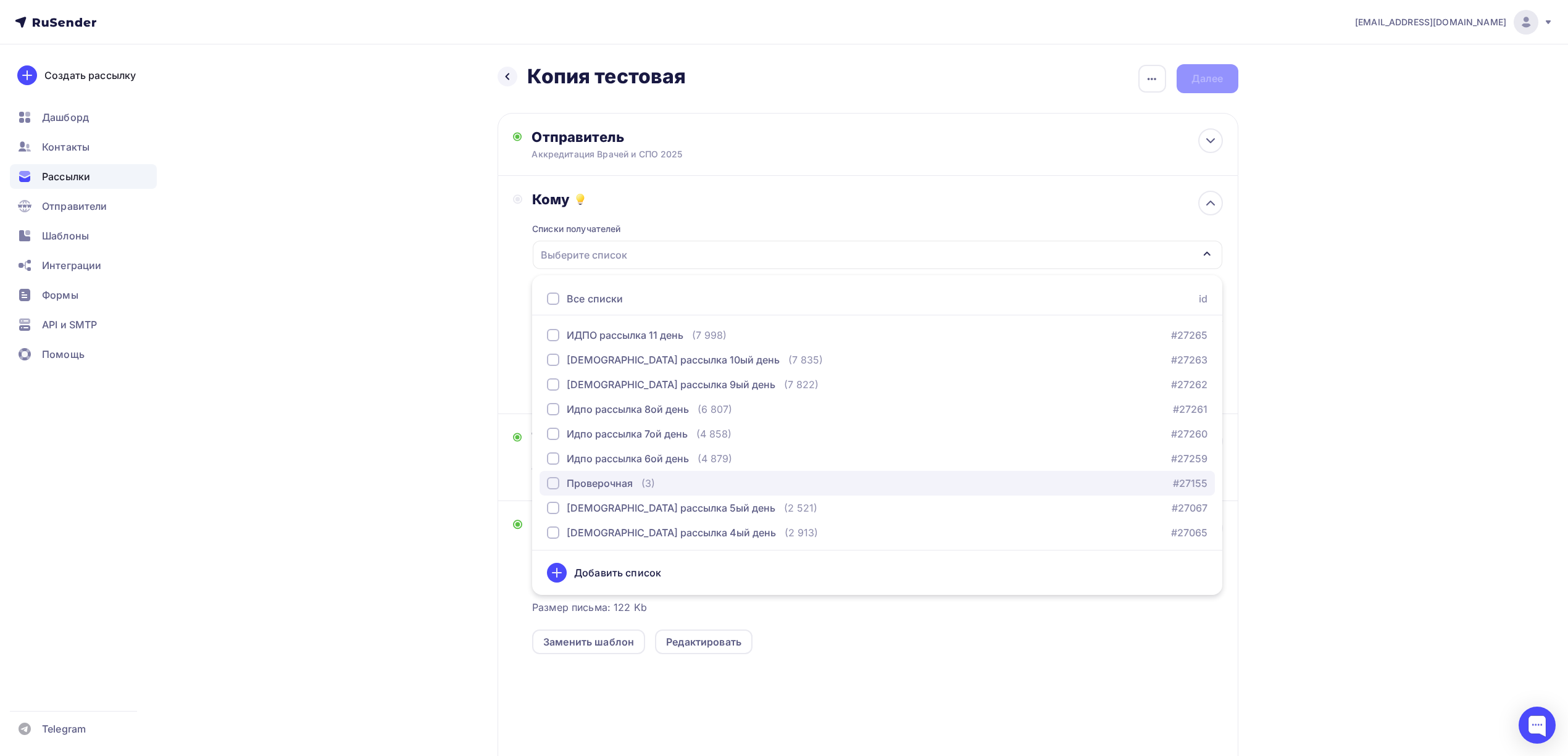
click at [628, 484] on div "Проверочная" at bounding box center [599, 483] width 66 height 15
click at [1396, 297] on div "[EMAIL_ADDRESS][DOMAIN_NAME] Аккаунт Тарифы Выйти Создать рассылку [GEOGRAPHIC_…" at bounding box center [784, 458] width 1568 height 916
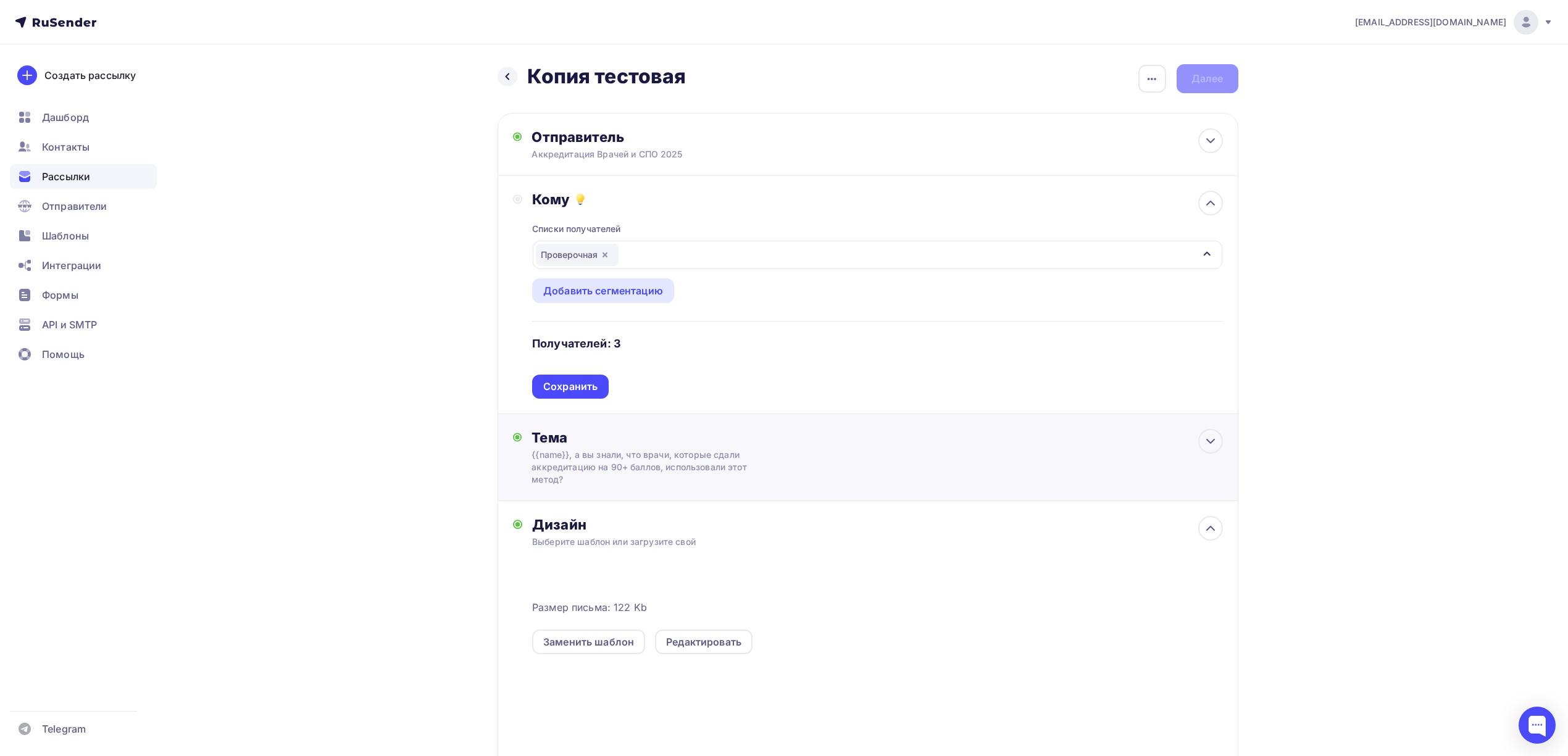
click at [779, 459] on div "Тема {{name}}, а вы знали, что врачи, которые сдали аккредитацию на 90+ баллов,…" at bounding box center [867, 458] width 740 height 87
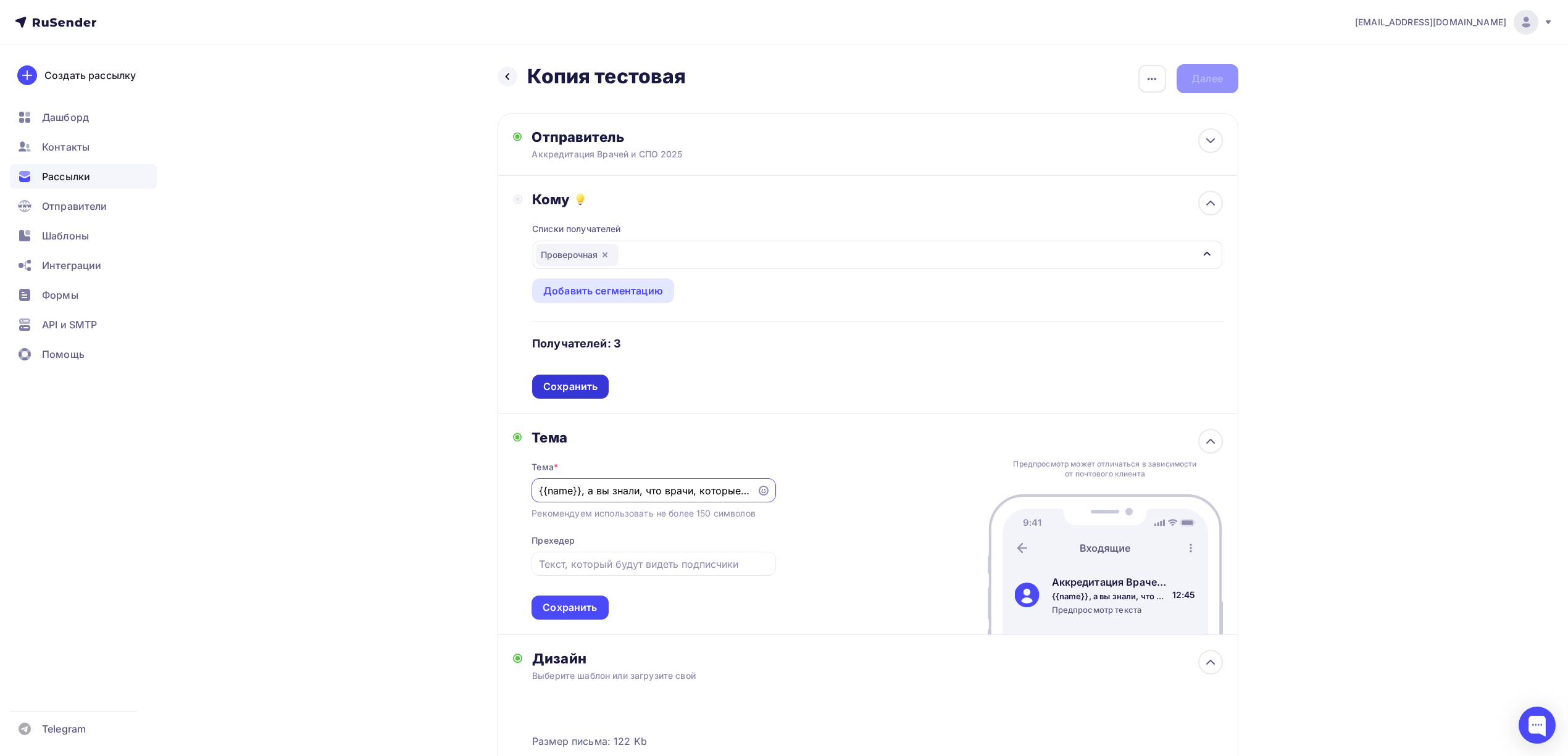
click at [560, 379] on div "Сохранить" at bounding box center [570, 386] width 77 height 24
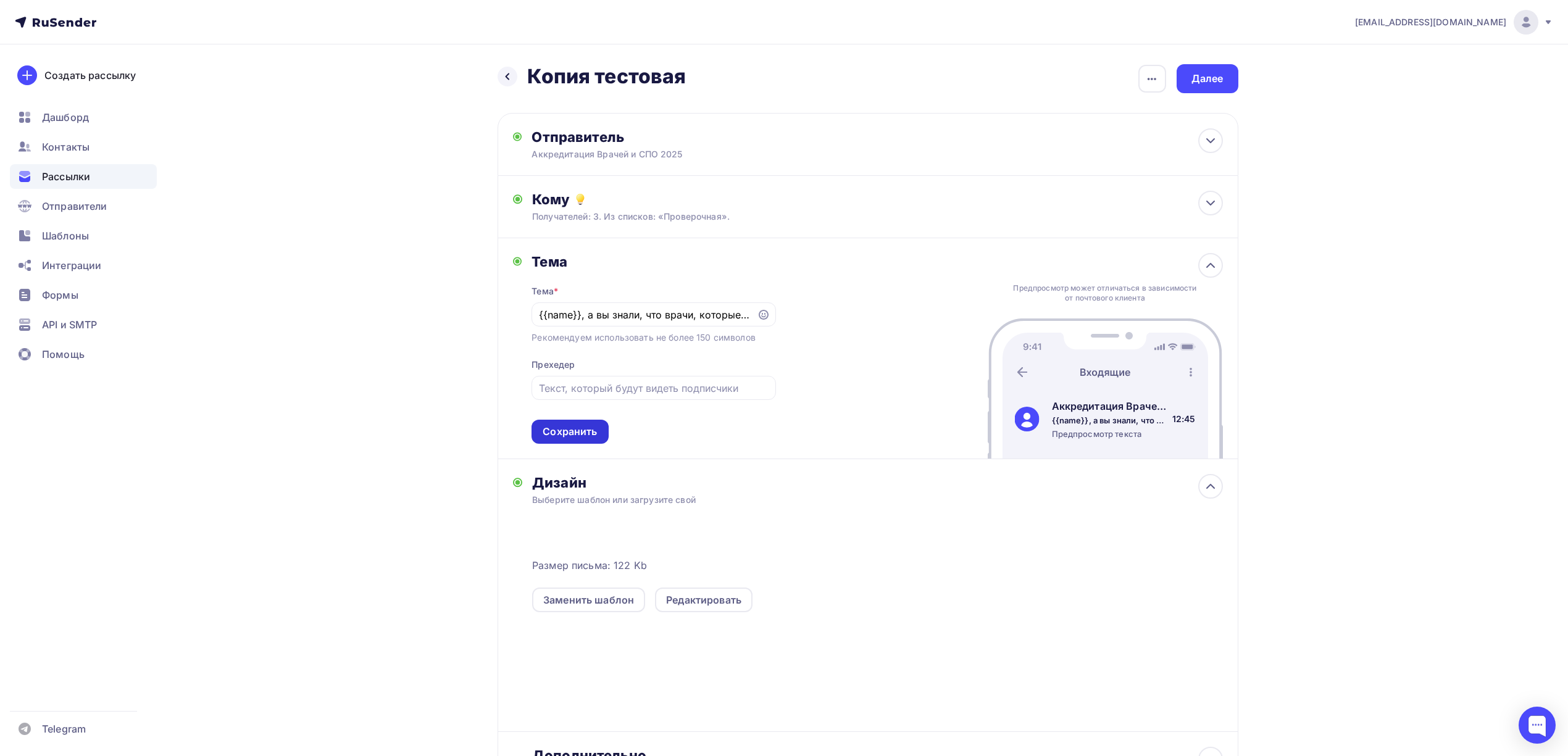
click at [585, 436] on div "Сохранить" at bounding box center [569, 431] width 54 height 14
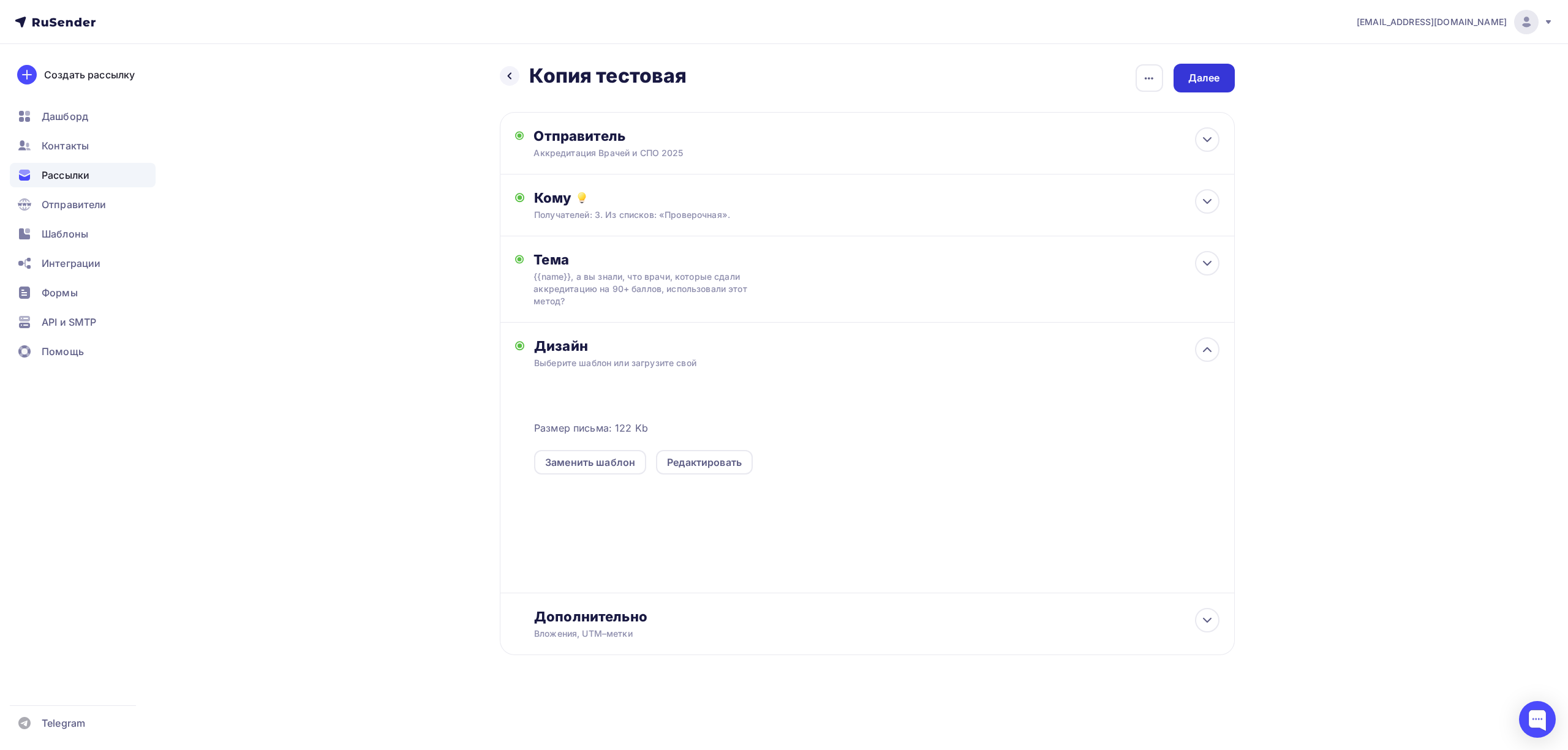
click at [1215, 80] on div "Далее" at bounding box center [1204, 77] width 32 height 14
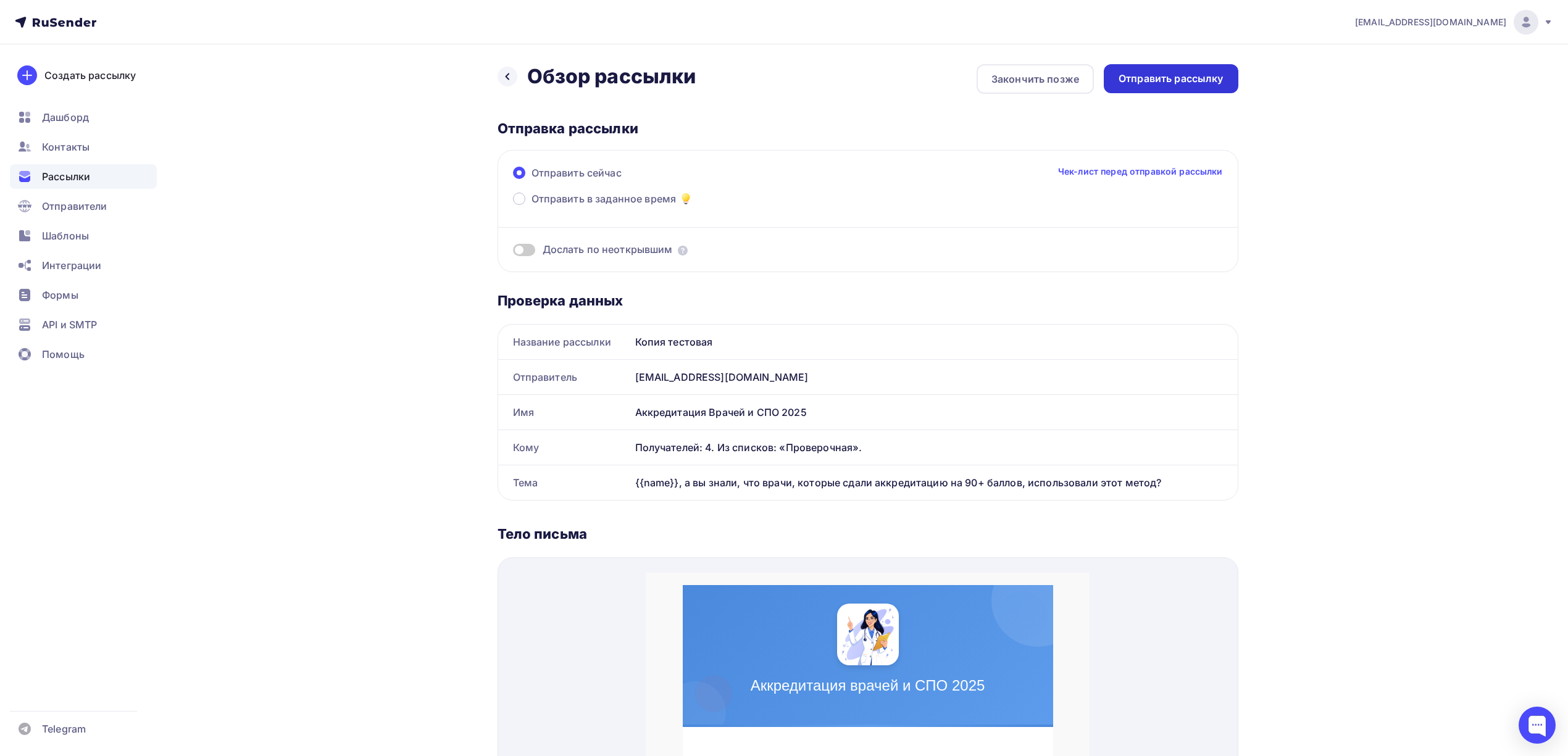
click at [1173, 75] on div "Отправить рассылку" at bounding box center [1171, 78] width 105 height 14
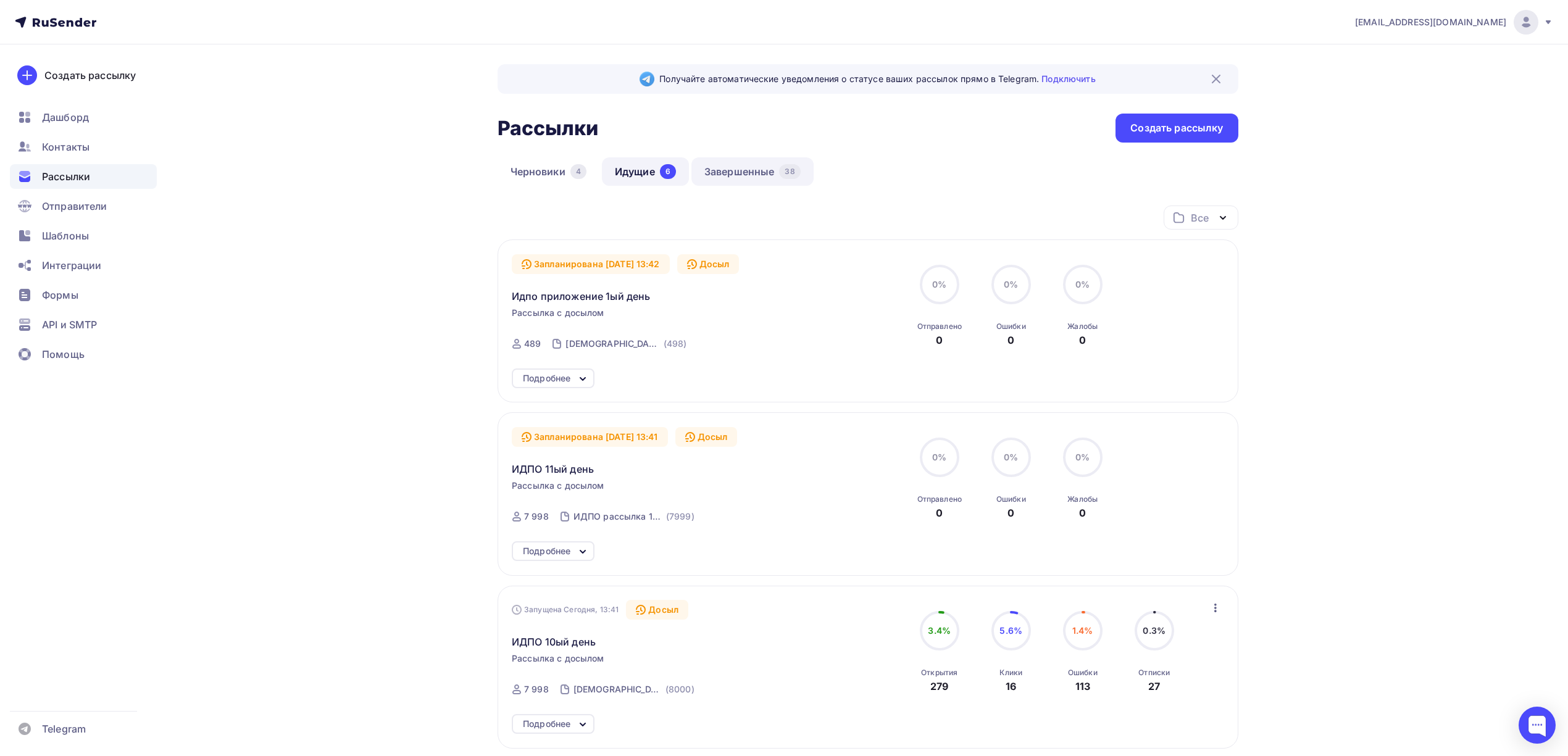
click at [764, 180] on link "Завершенные 38" at bounding box center [752, 172] width 122 height 28
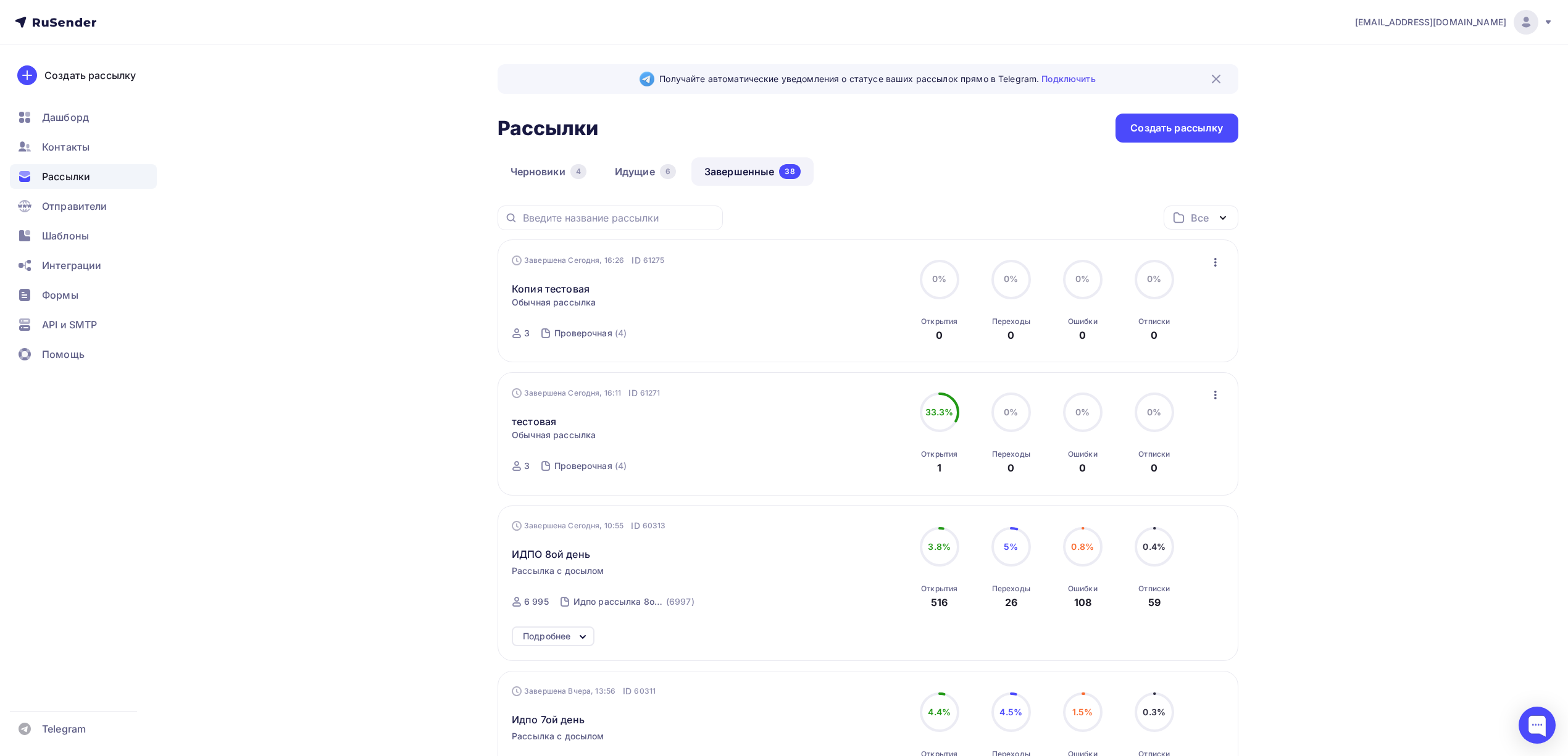
click at [563, 298] on span "Обычная рассылка" at bounding box center [554, 302] width 84 height 12
click at [563, 292] on link "Копия тестовая" at bounding box center [551, 289] width 78 height 15
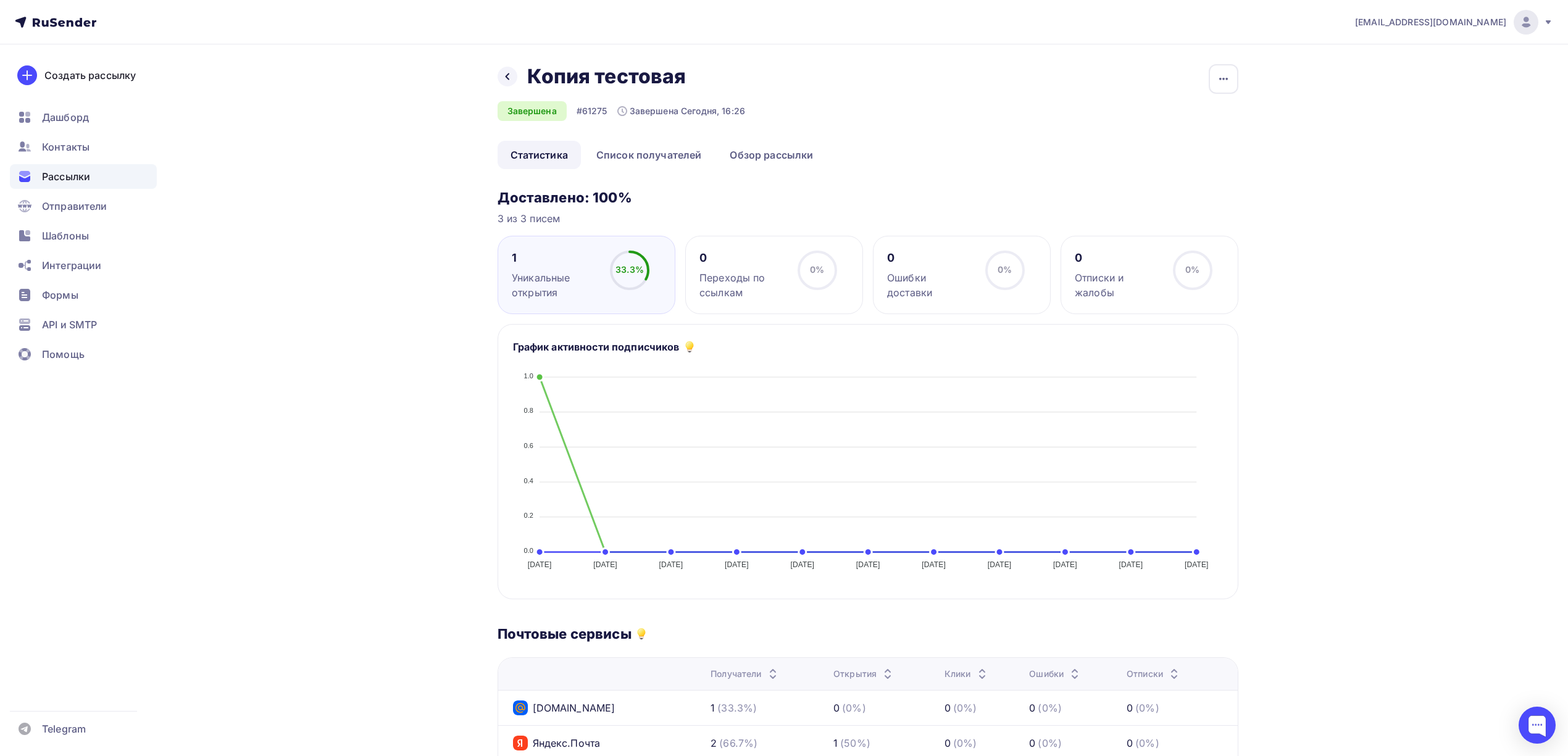
click at [89, 176] on span "Рассылки" at bounding box center [66, 176] width 48 height 15
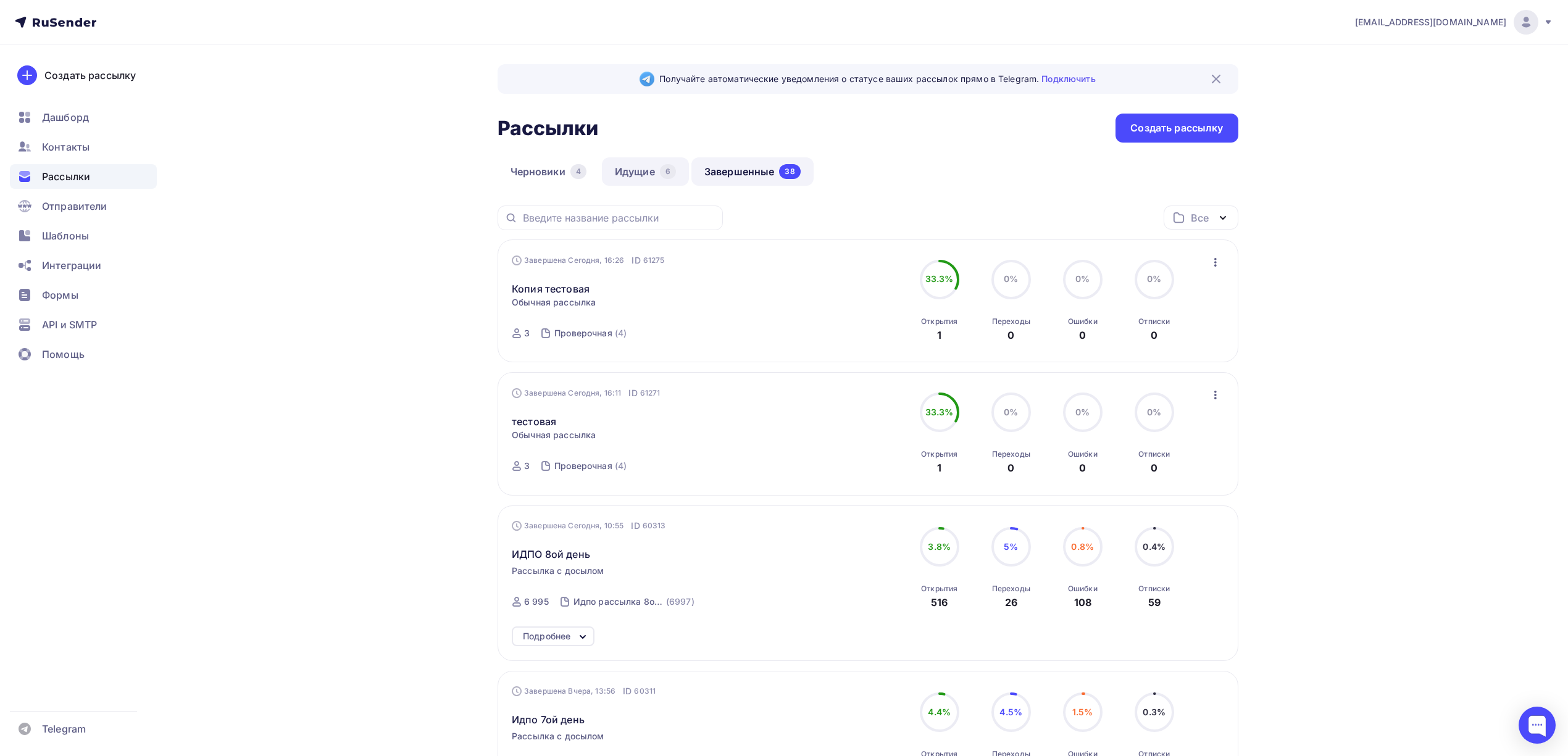
click at [650, 176] on link "Идущие 6" at bounding box center [645, 172] width 87 height 28
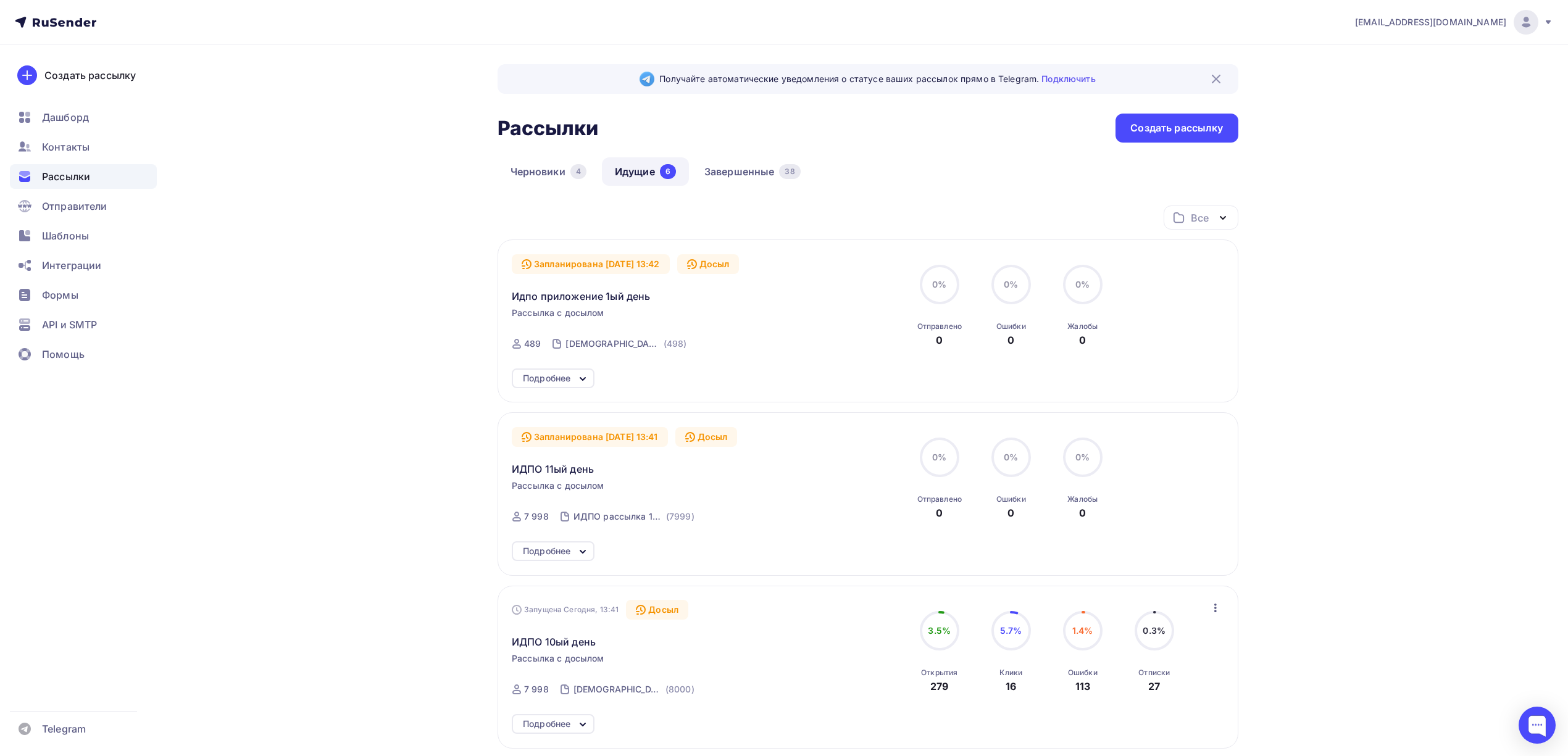
click at [574, 380] on div "Подробнее" at bounding box center [553, 378] width 83 height 20
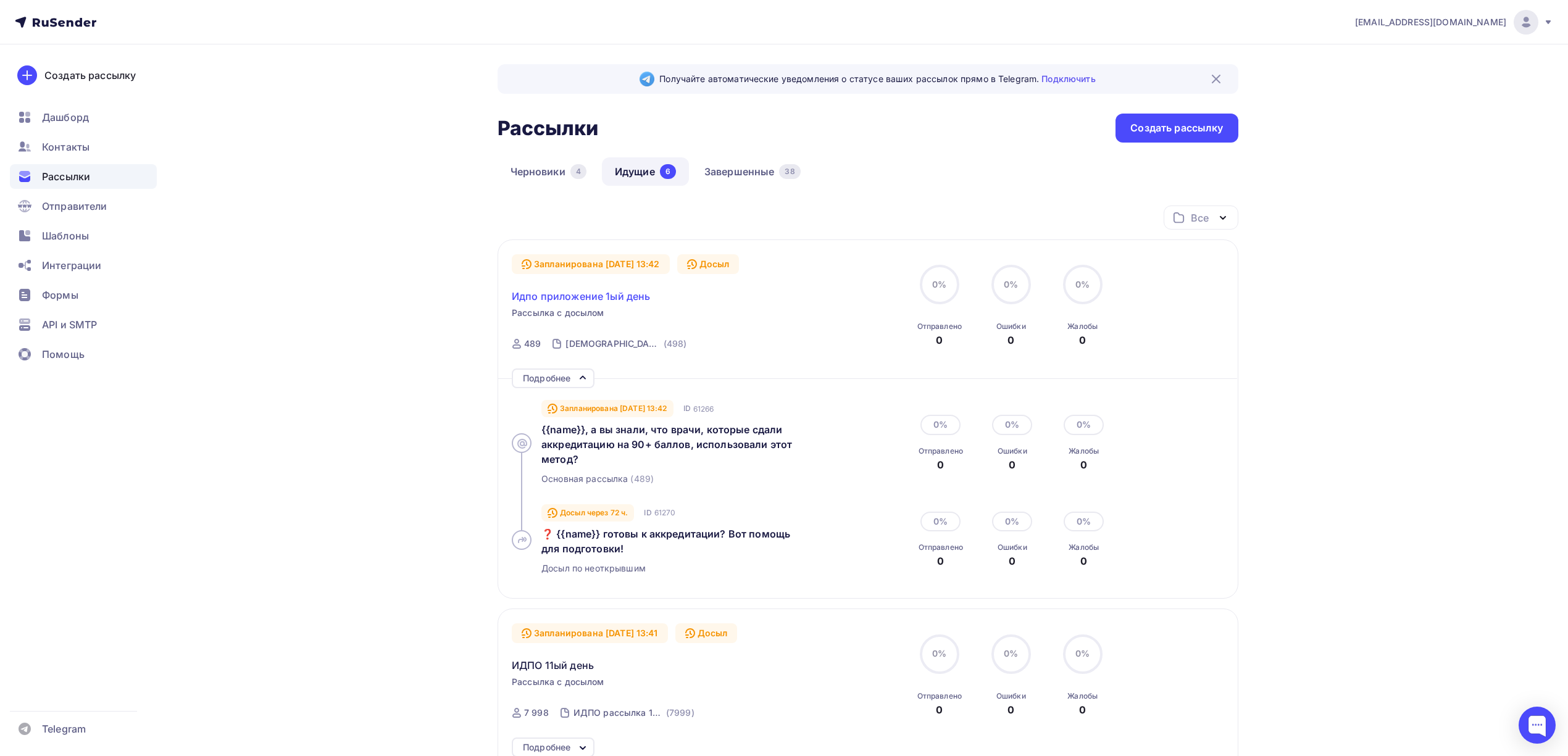
click at [611, 291] on span "Идпо приложение 1ый день" at bounding box center [581, 296] width 138 height 15
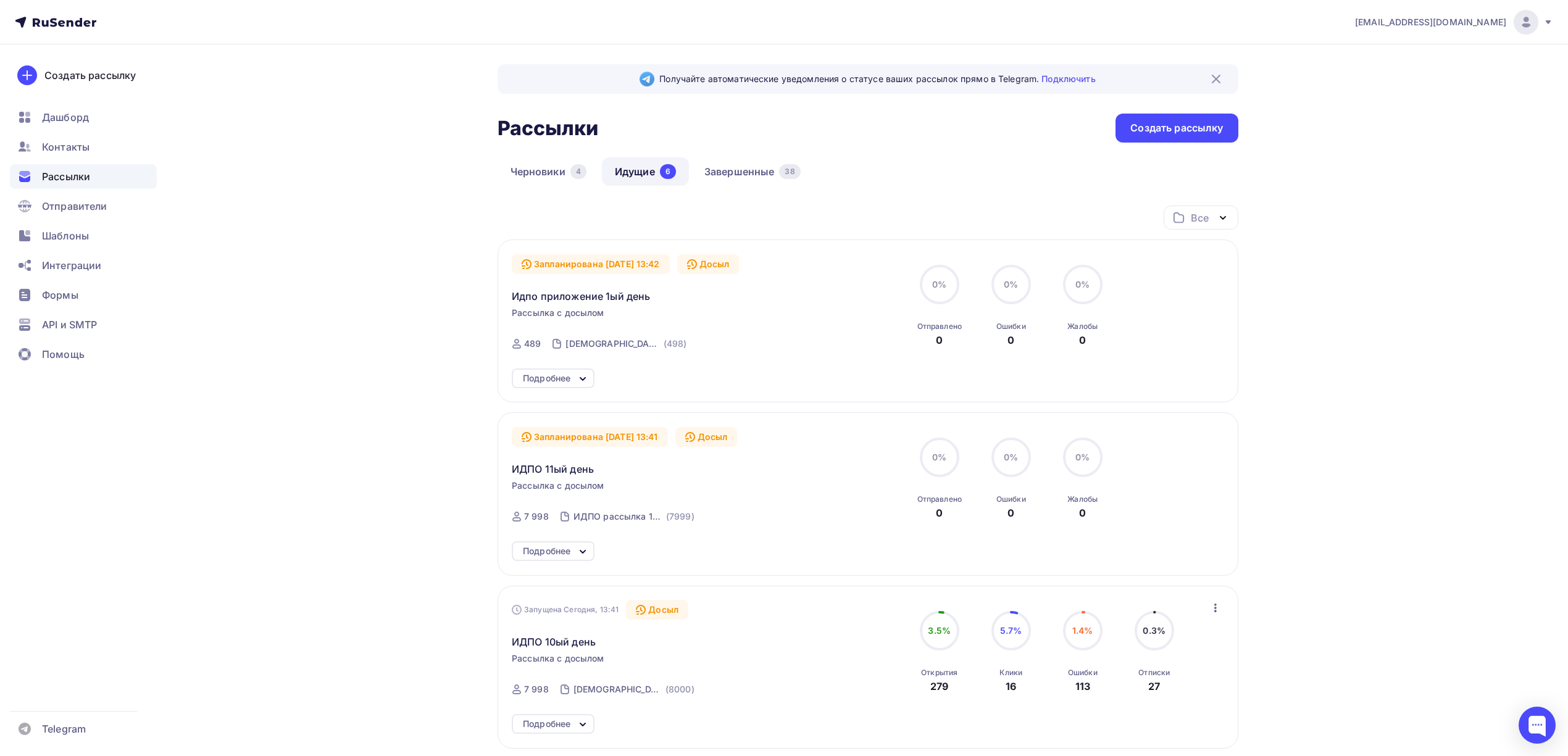
click at [616, 287] on div "Идпо приложение 1ый день" at bounding box center [652, 288] width 281 height 29
click at [623, 292] on span "Идпо приложение 1ый день" at bounding box center [581, 296] width 138 height 15
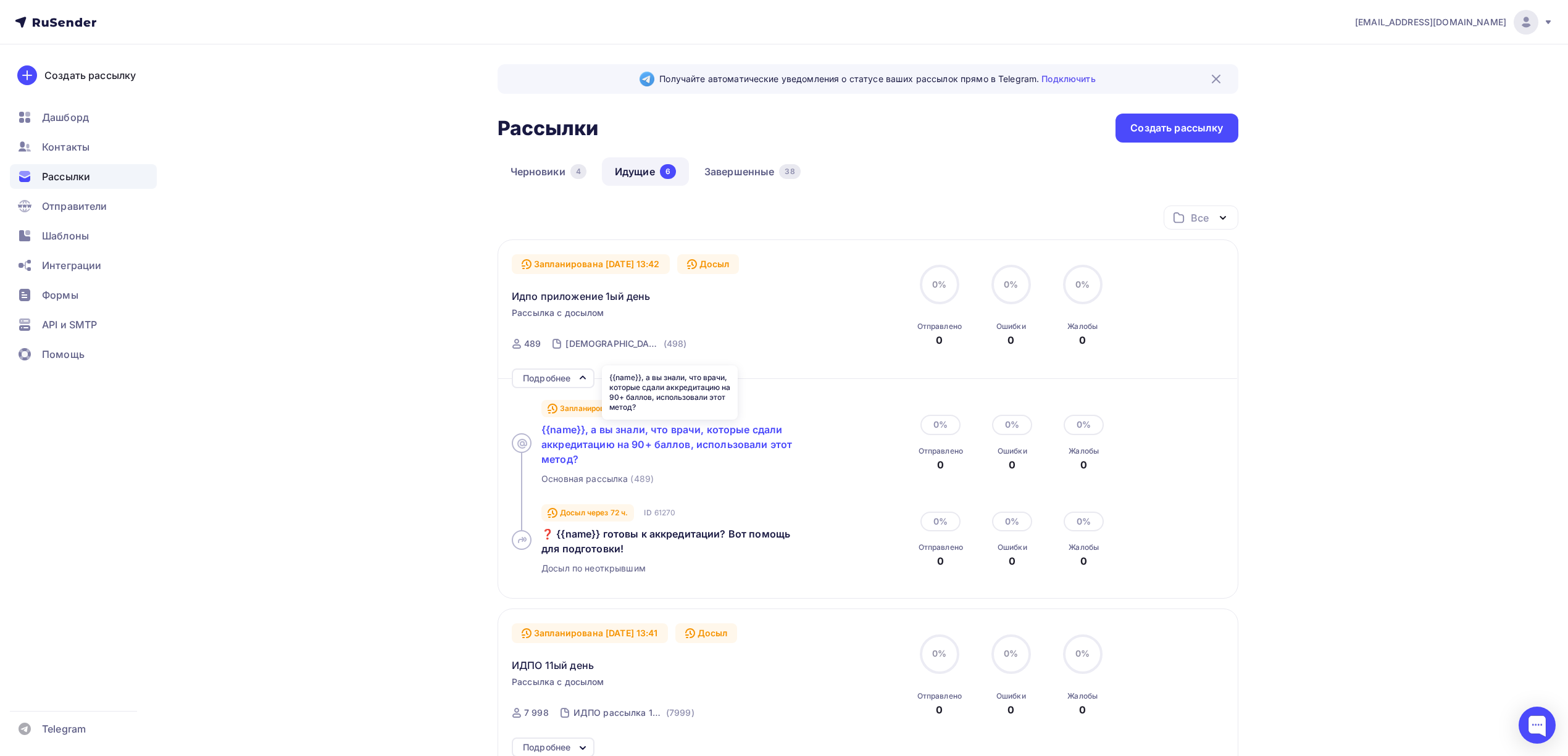
click at [719, 430] on span "{{name}}, а вы знали, что врачи, которые сдали аккредитацию на 90+ баллов, испо…" at bounding box center [667, 444] width 251 height 42
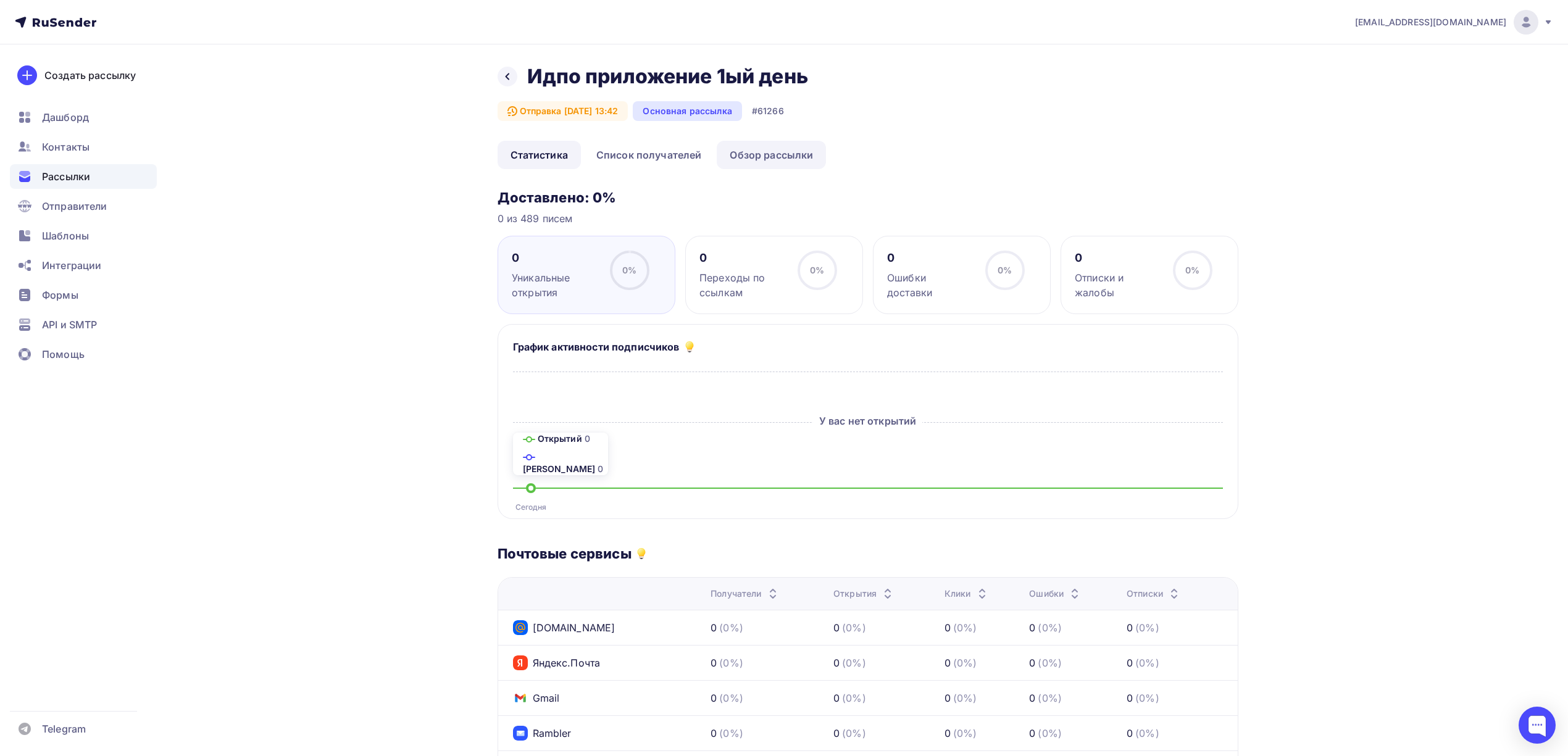
click at [789, 158] on link "Обзор рассылки" at bounding box center [771, 155] width 110 height 28
click at [781, 161] on link "Обзор рассылки" at bounding box center [771, 155] width 110 height 28
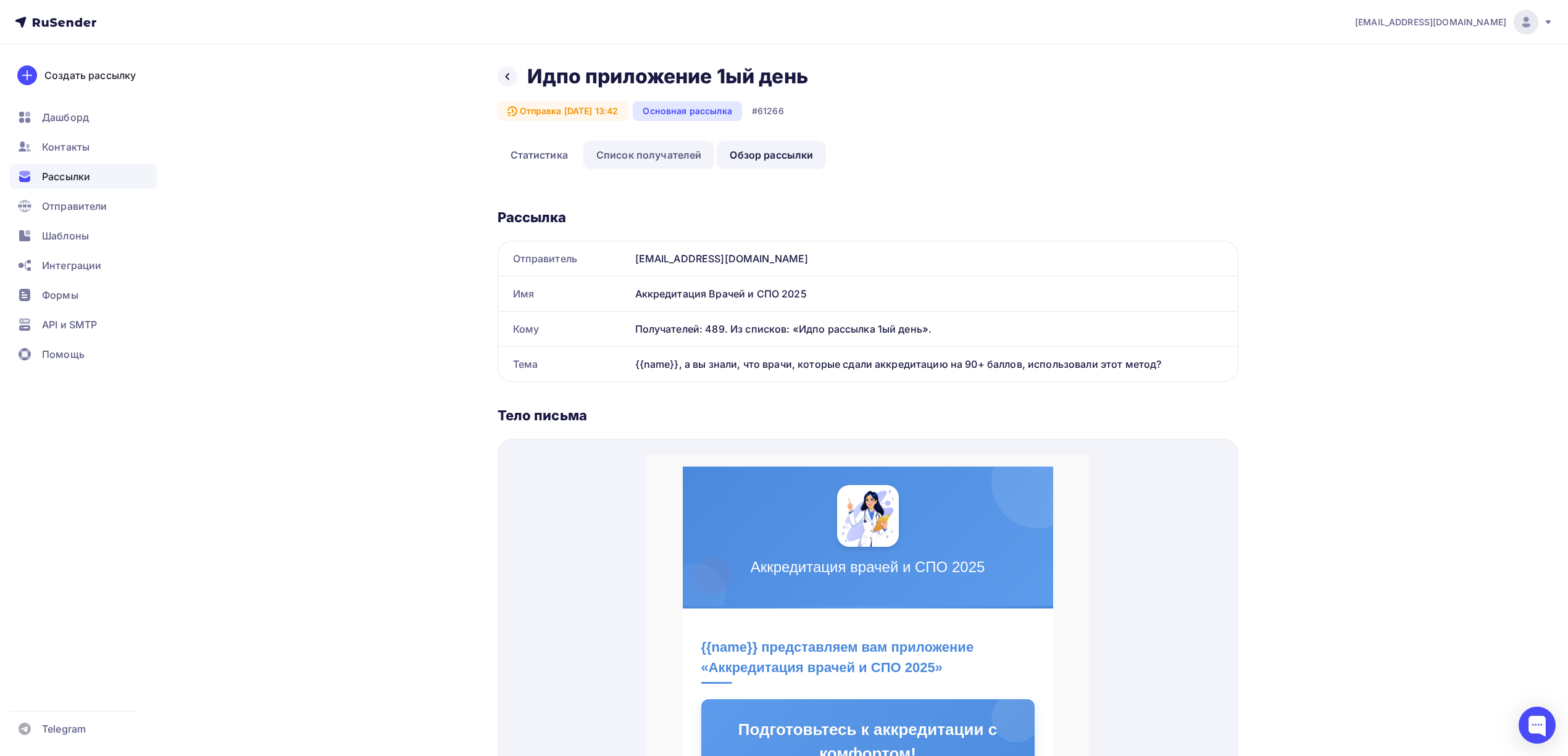
click at [671, 158] on link "Список получателей" at bounding box center [649, 155] width 131 height 28
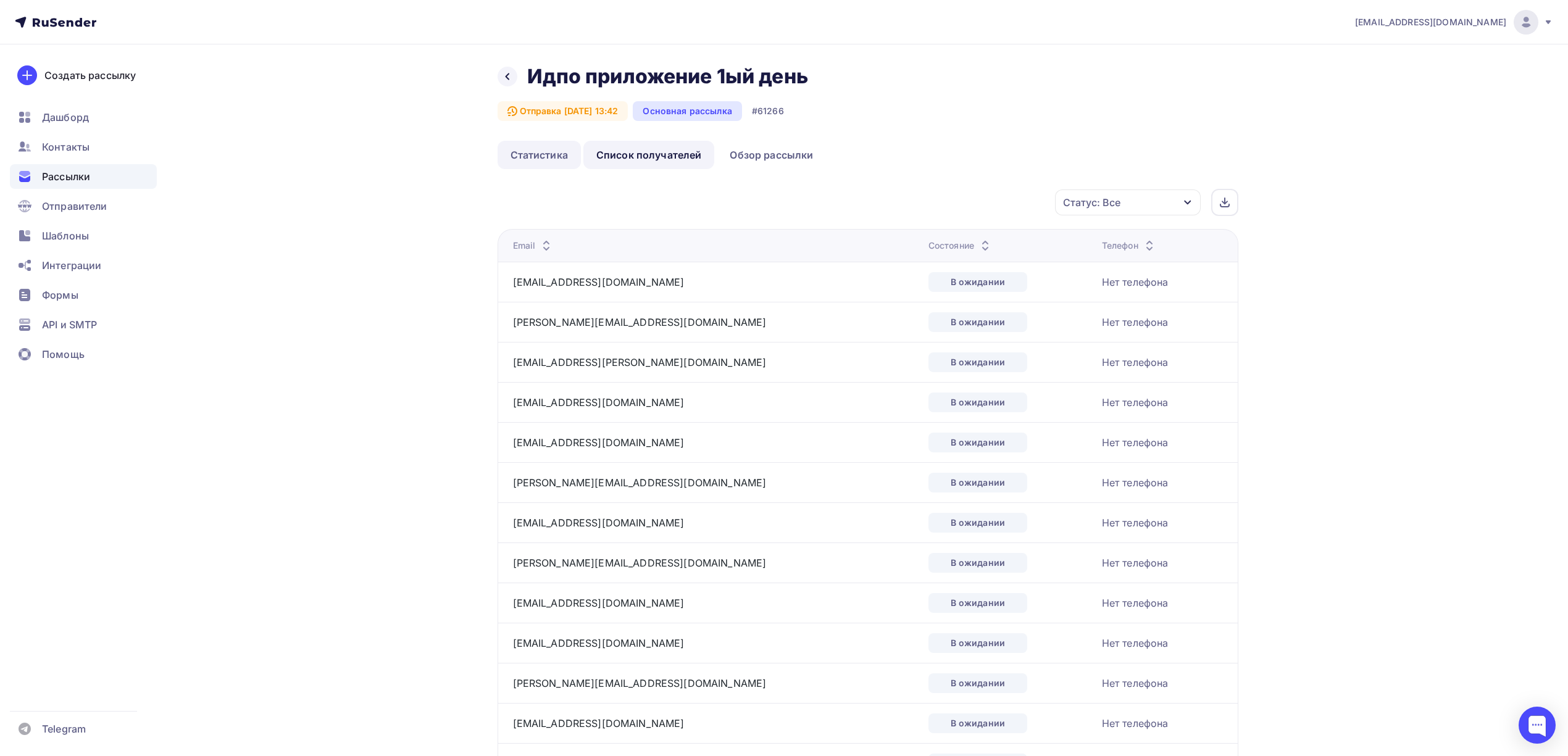
click at [536, 152] on link "Статистика" at bounding box center [539, 155] width 83 height 28
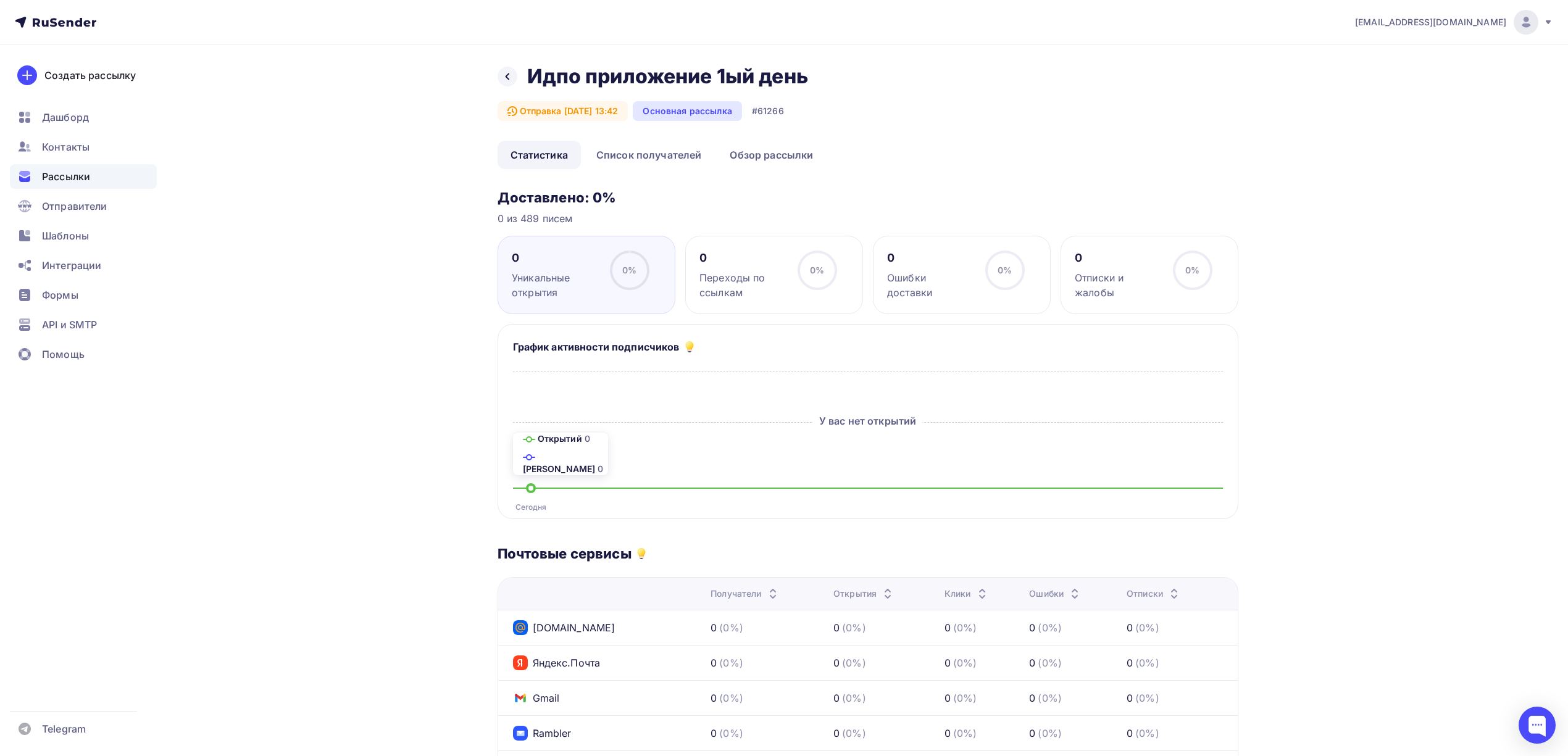
click at [109, 176] on div "Рассылки" at bounding box center [83, 176] width 147 height 25
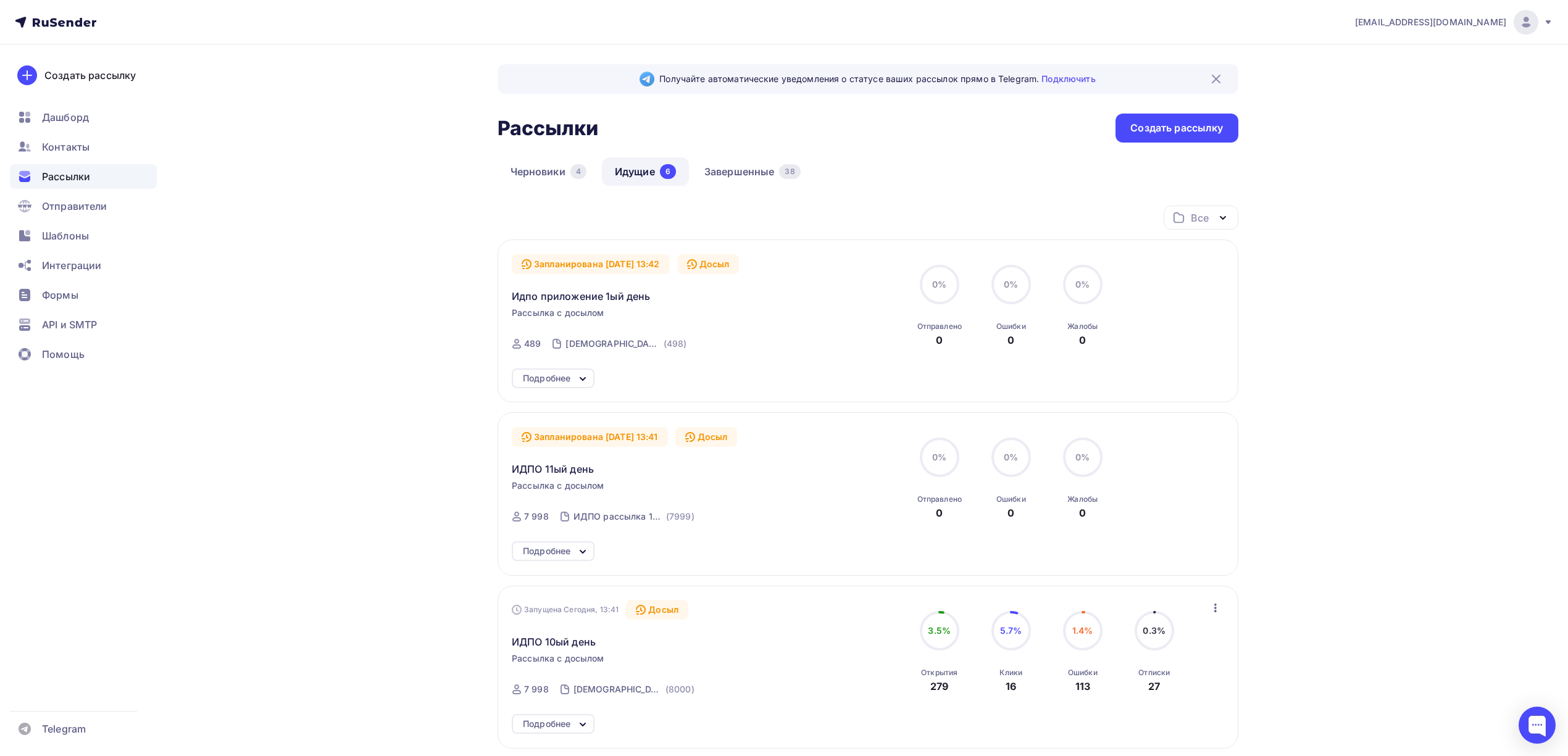
click at [573, 375] on div "Подробнее" at bounding box center [553, 378] width 83 height 20
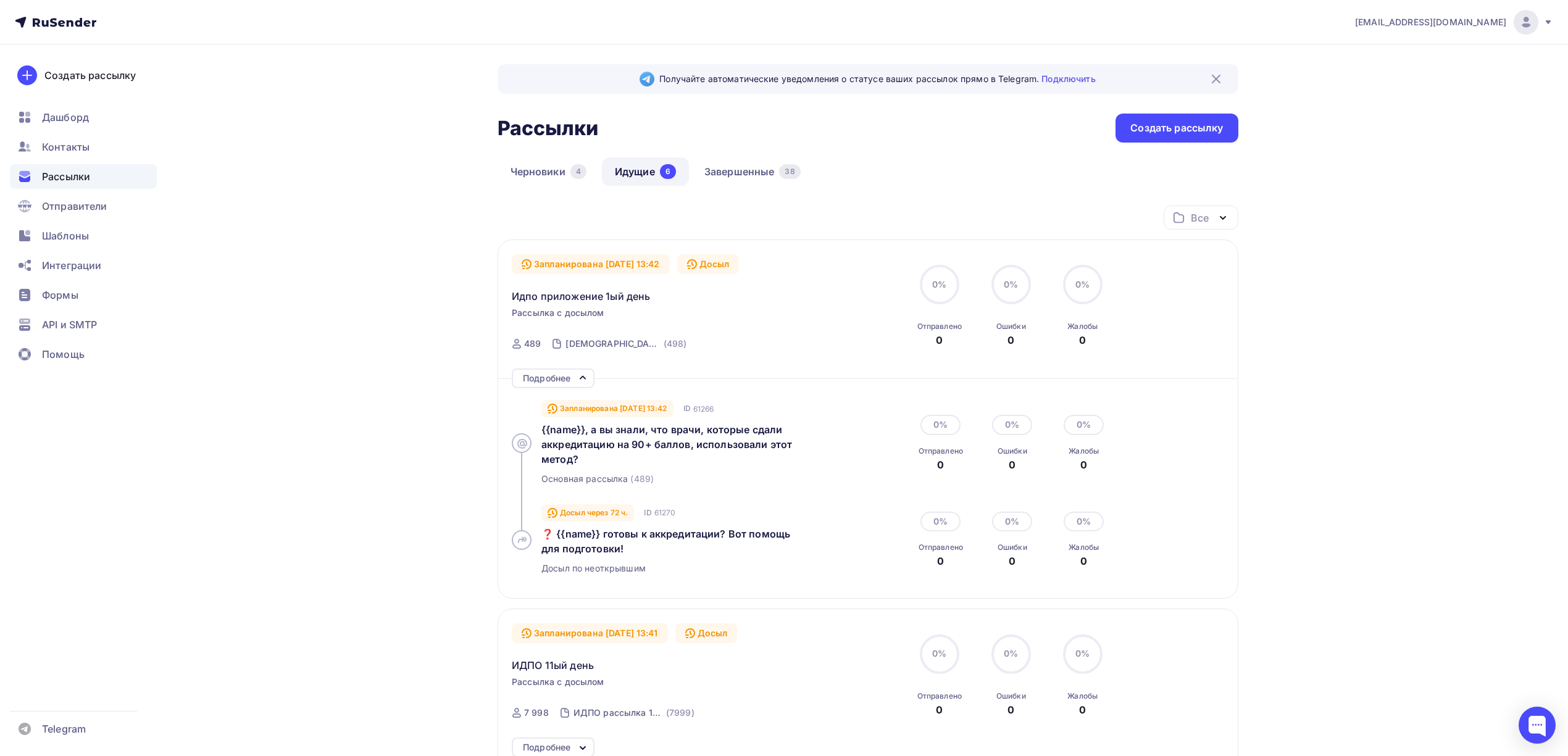
click at [740, 265] on div "Досыл" at bounding box center [708, 264] width 62 height 20
click at [648, 260] on div "Запланирована [DATE] 13:42" at bounding box center [590, 264] width 158 height 20
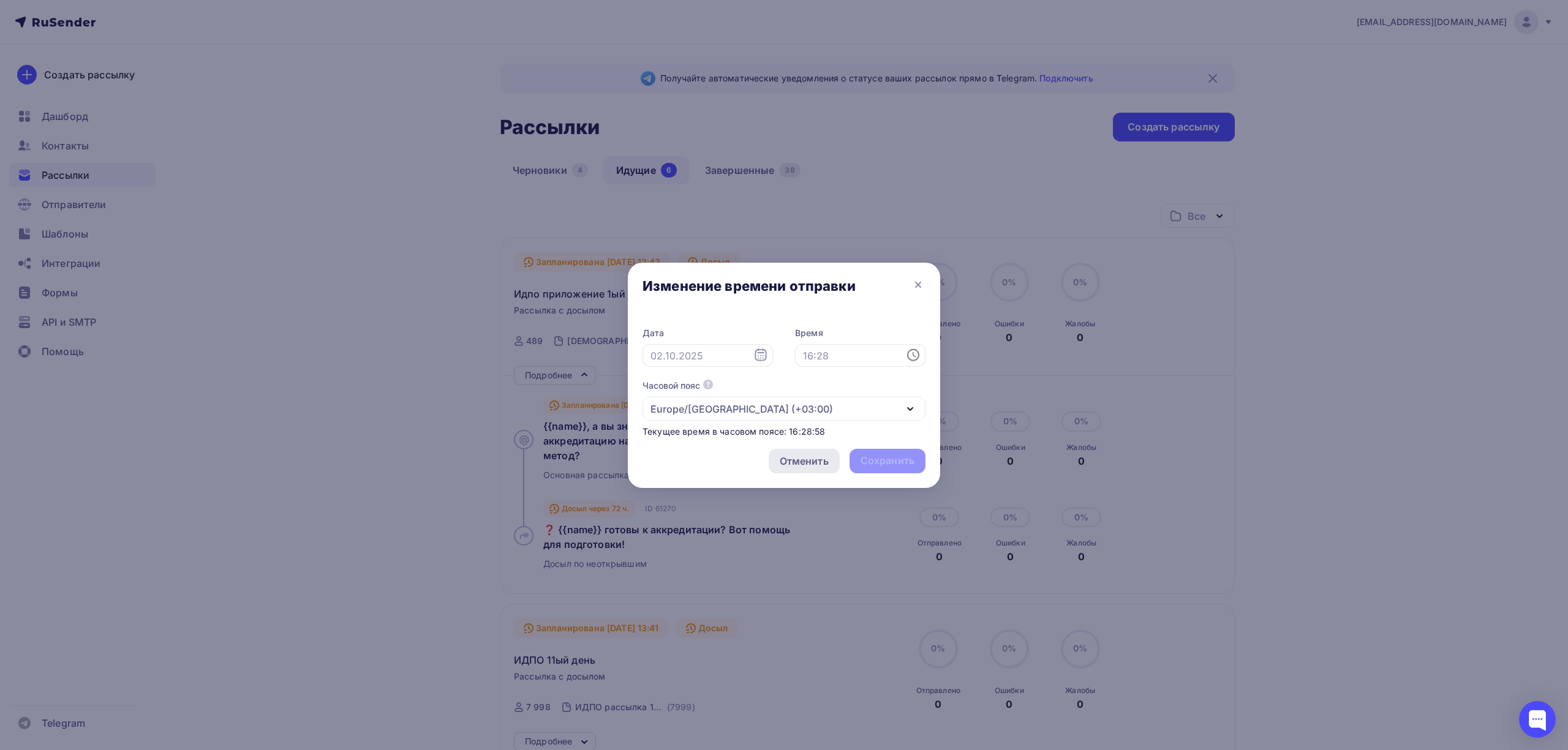
click at [803, 458] on div "Отменить" at bounding box center [804, 461] width 49 height 15
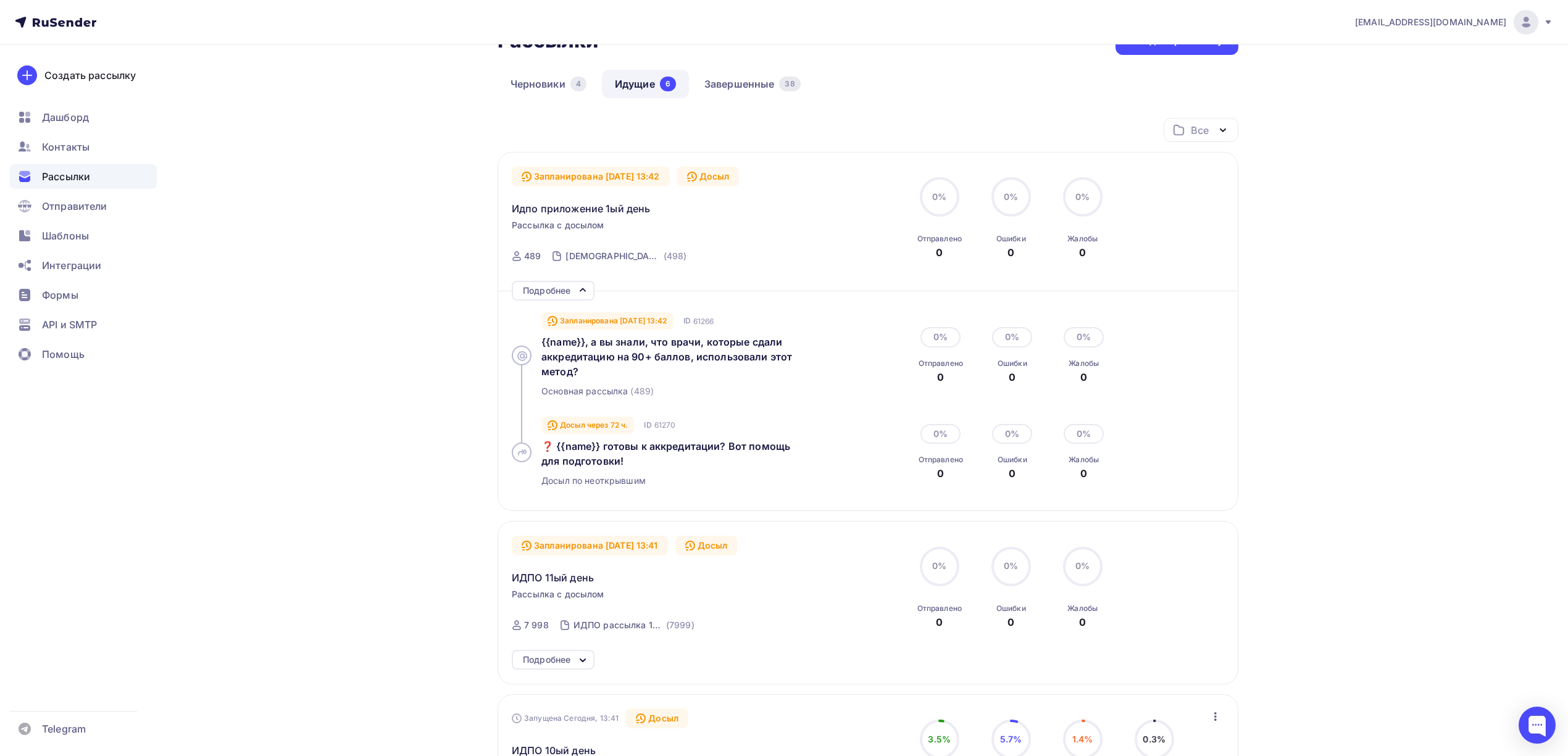
scroll to position [82, 0]
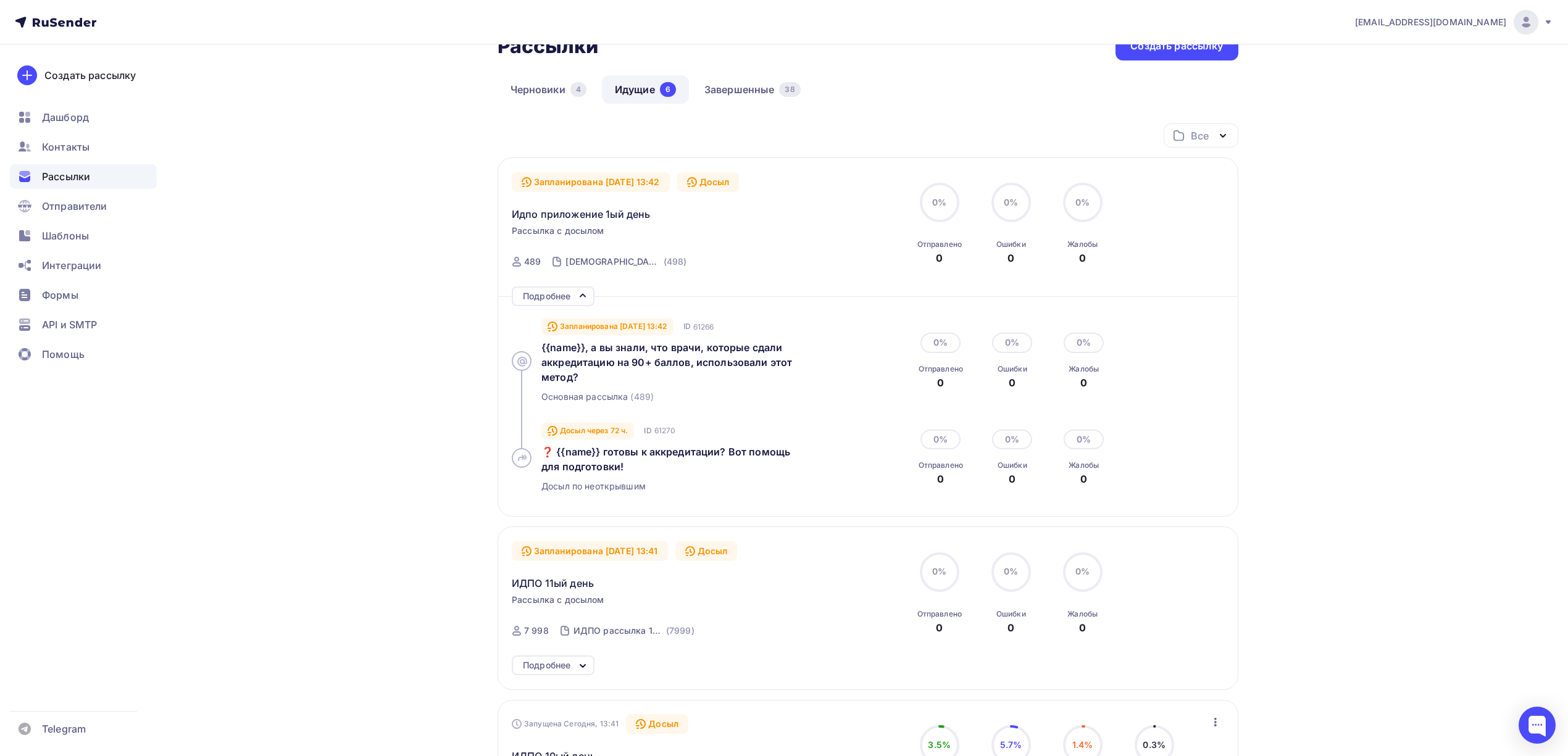
click at [726, 180] on div "Досыл" at bounding box center [708, 182] width 62 height 20
click at [1539, 719] on div at bounding box center [1536, 724] width 37 height 37
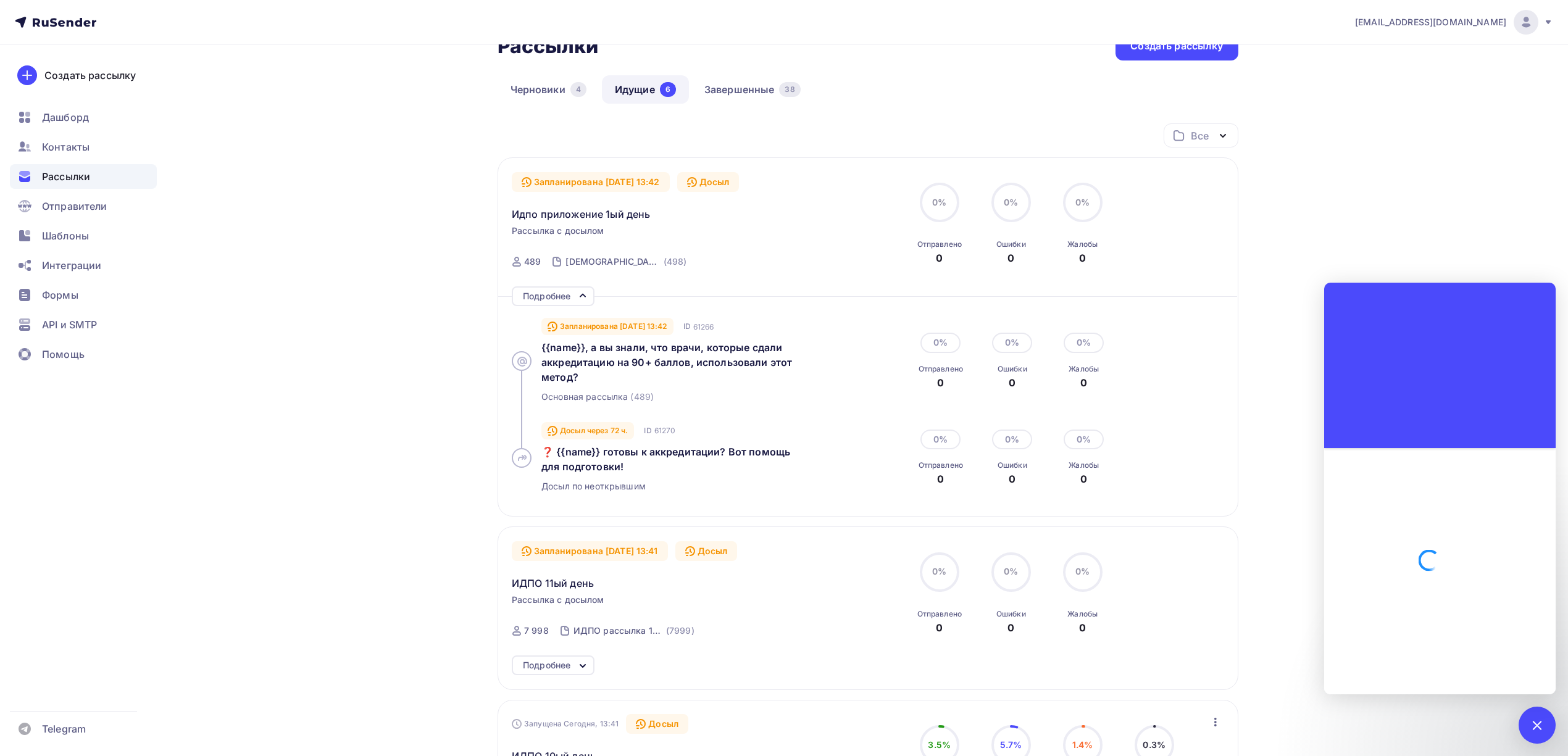
click at [1461, 537] on div at bounding box center [1440, 571] width 232 height 246
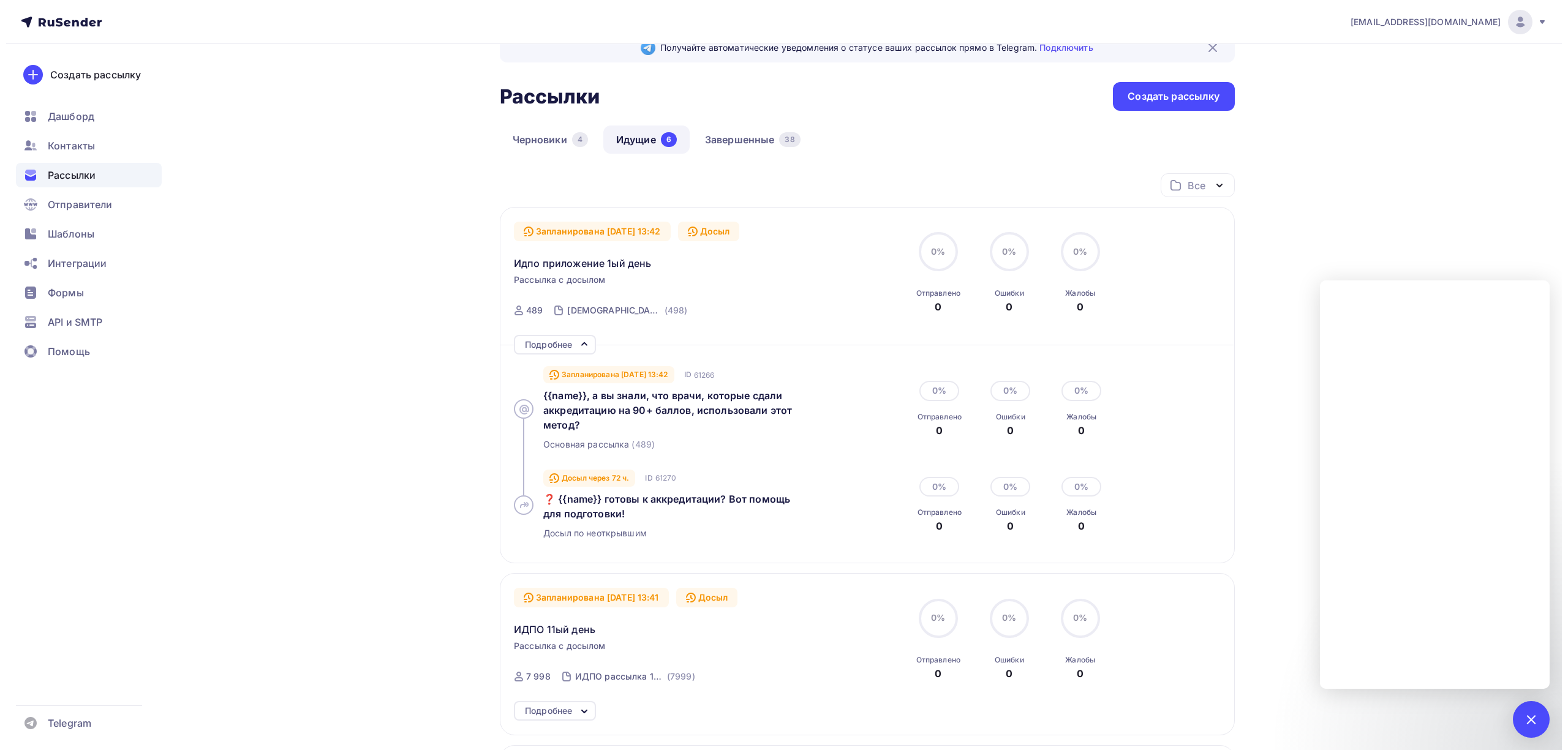
scroll to position [0, 0]
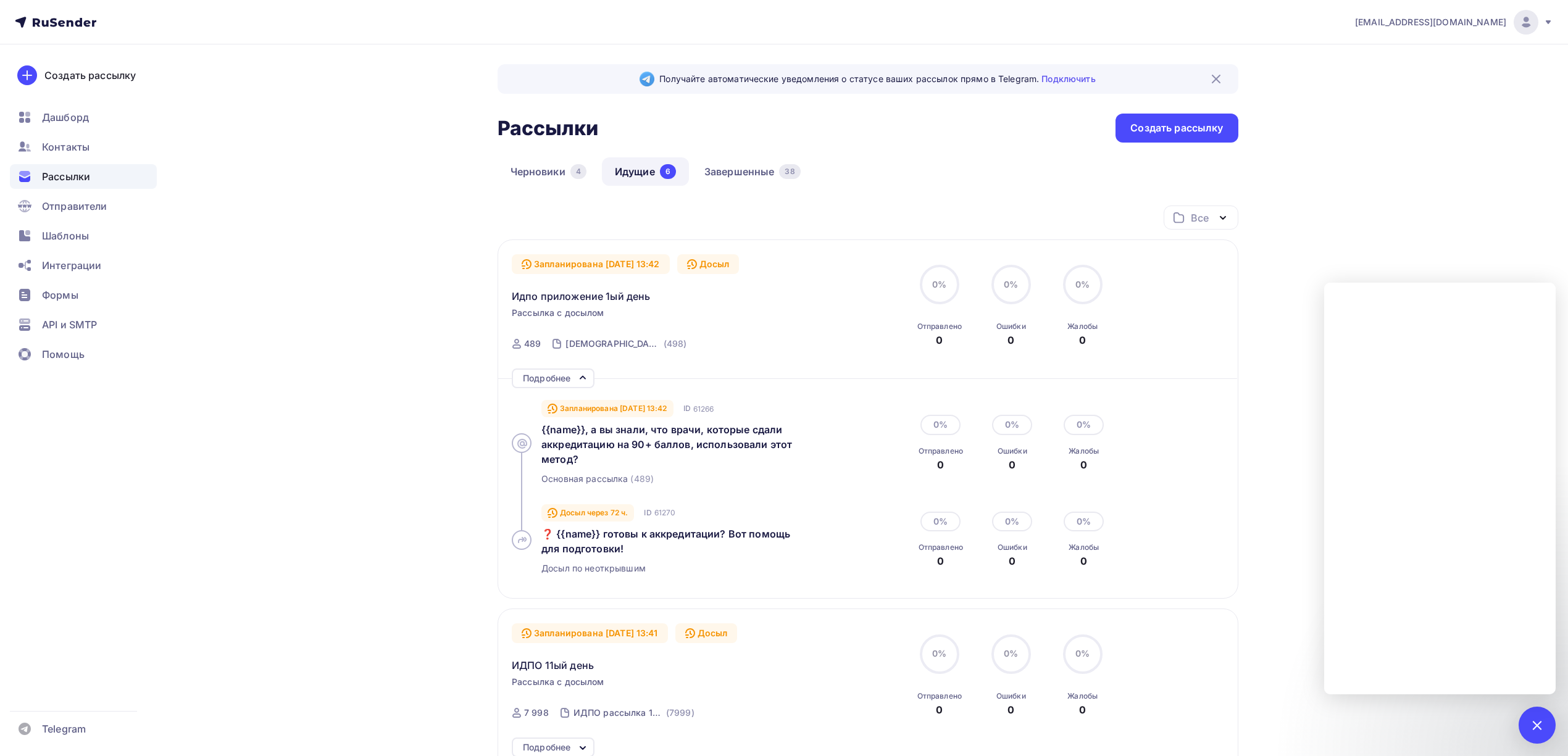
click at [1172, 262] on div "Запланирована 03.10.2025, 13:42 Досыл Идпо приложение 1ый день Рассылка с досыл…" at bounding box center [867, 306] width 712 height 104
click at [623, 176] on link "Идущие 6" at bounding box center [645, 172] width 87 height 28
click at [584, 290] on span "Идпо приложение 1ый день" at bounding box center [581, 296] width 138 height 15
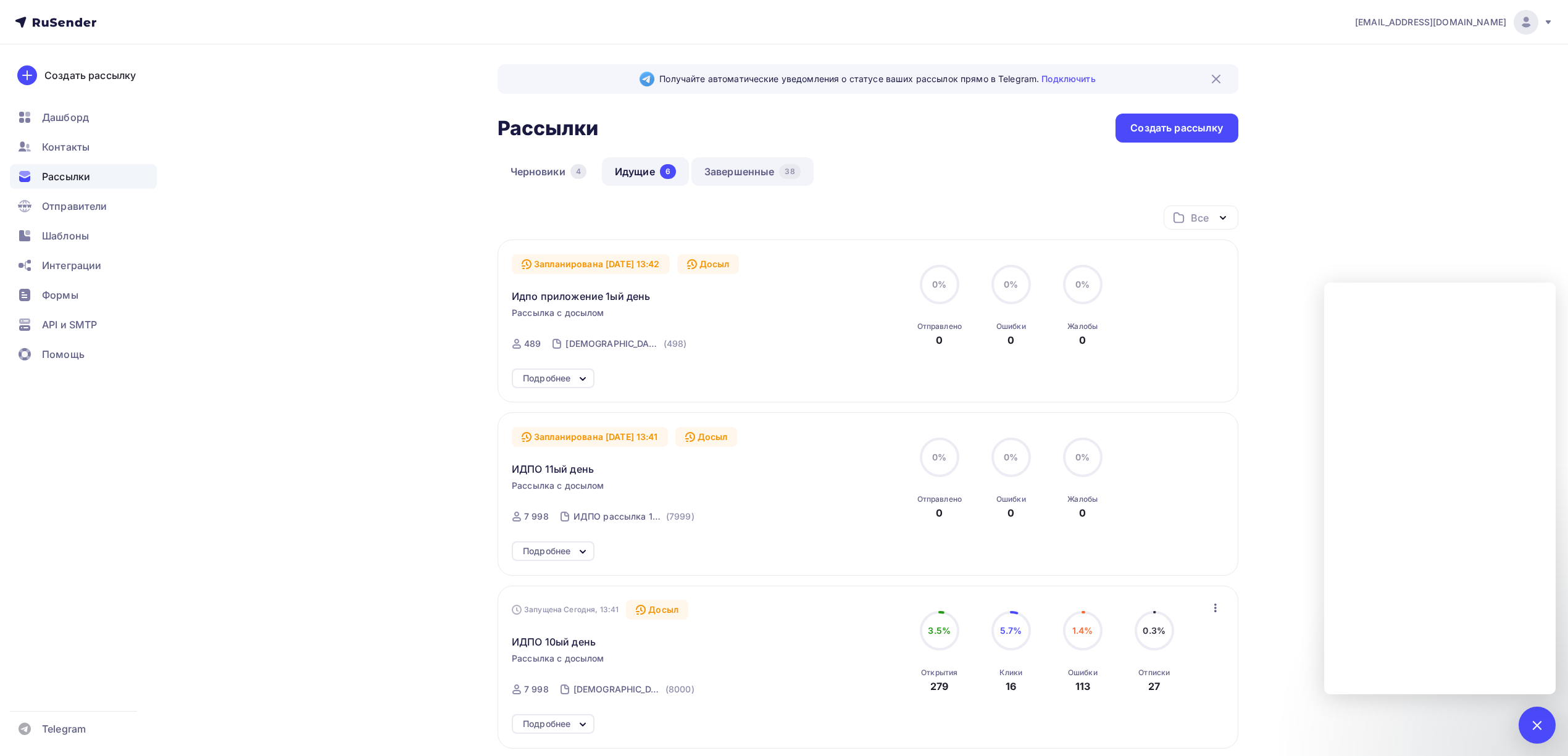
click at [739, 174] on link "Завершенные 38" at bounding box center [752, 172] width 122 height 28
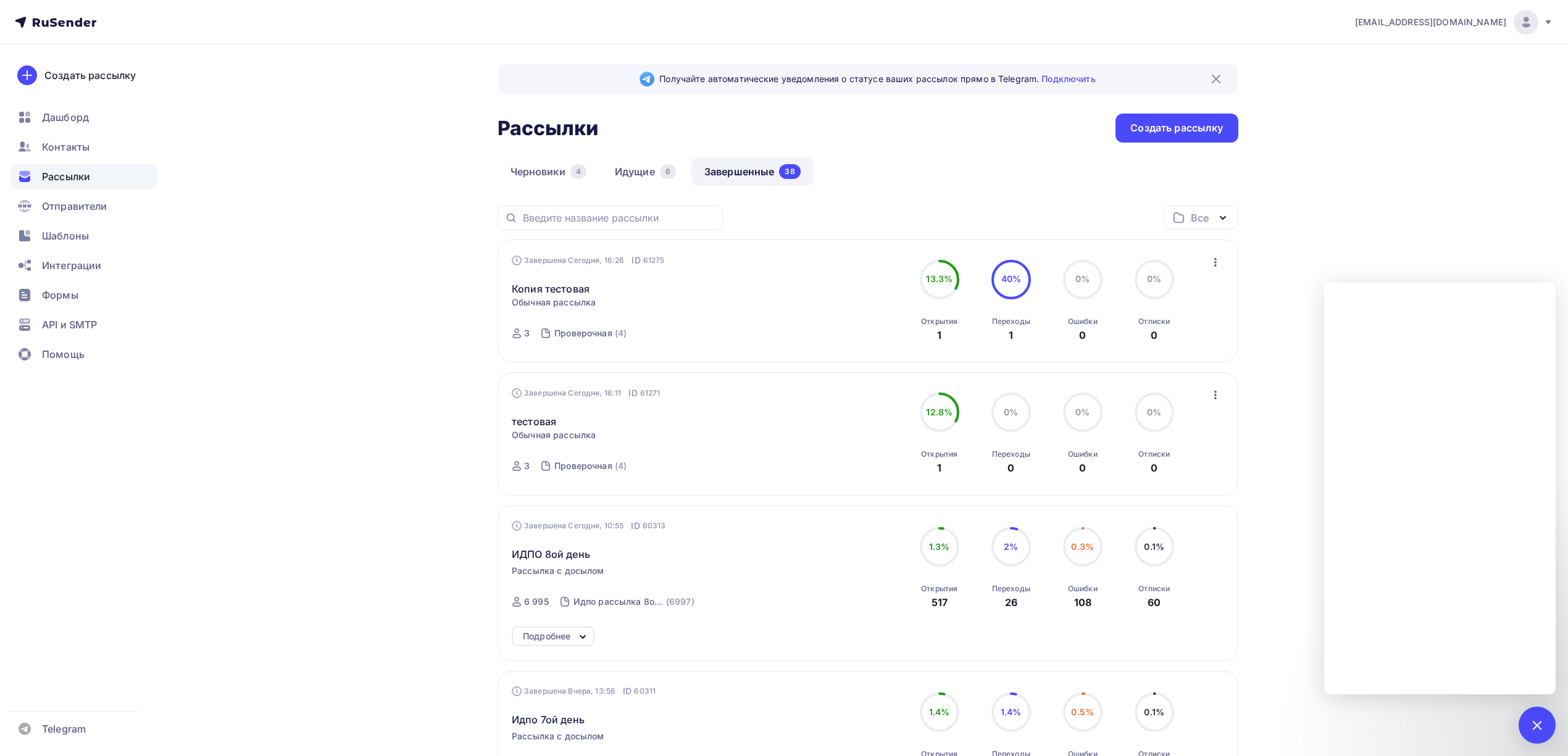
click at [1215, 260] on icon "button" at bounding box center [1215, 262] width 2 height 9
click at [968, 178] on div "Черновики 4 Идущие 6 Завершенные 38" at bounding box center [867, 182] width 740 height 48
click at [625, 176] on link "Идущие 6" at bounding box center [645, 172] width 87 height 28
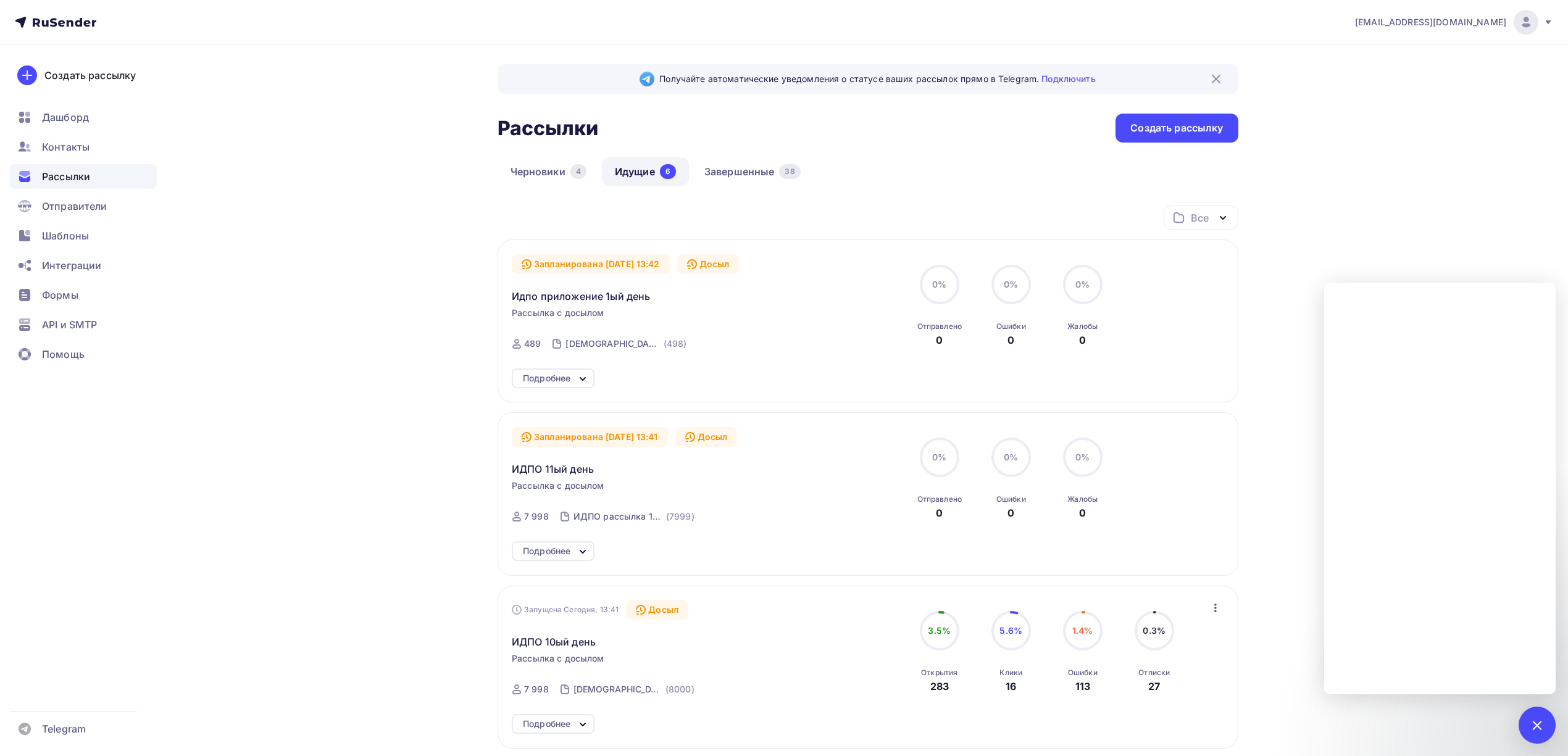
click at [1210, 262] on div "Запланирована 03.10.2025, 13:42 Досыл Идпо приложение 1ый день Рассылка с досыл…" at bounding box center [867, 306] width 712 height 104
click at [746, 176] on link "Завершенные 38" at bounding box center [752, 172] width 122 height 28
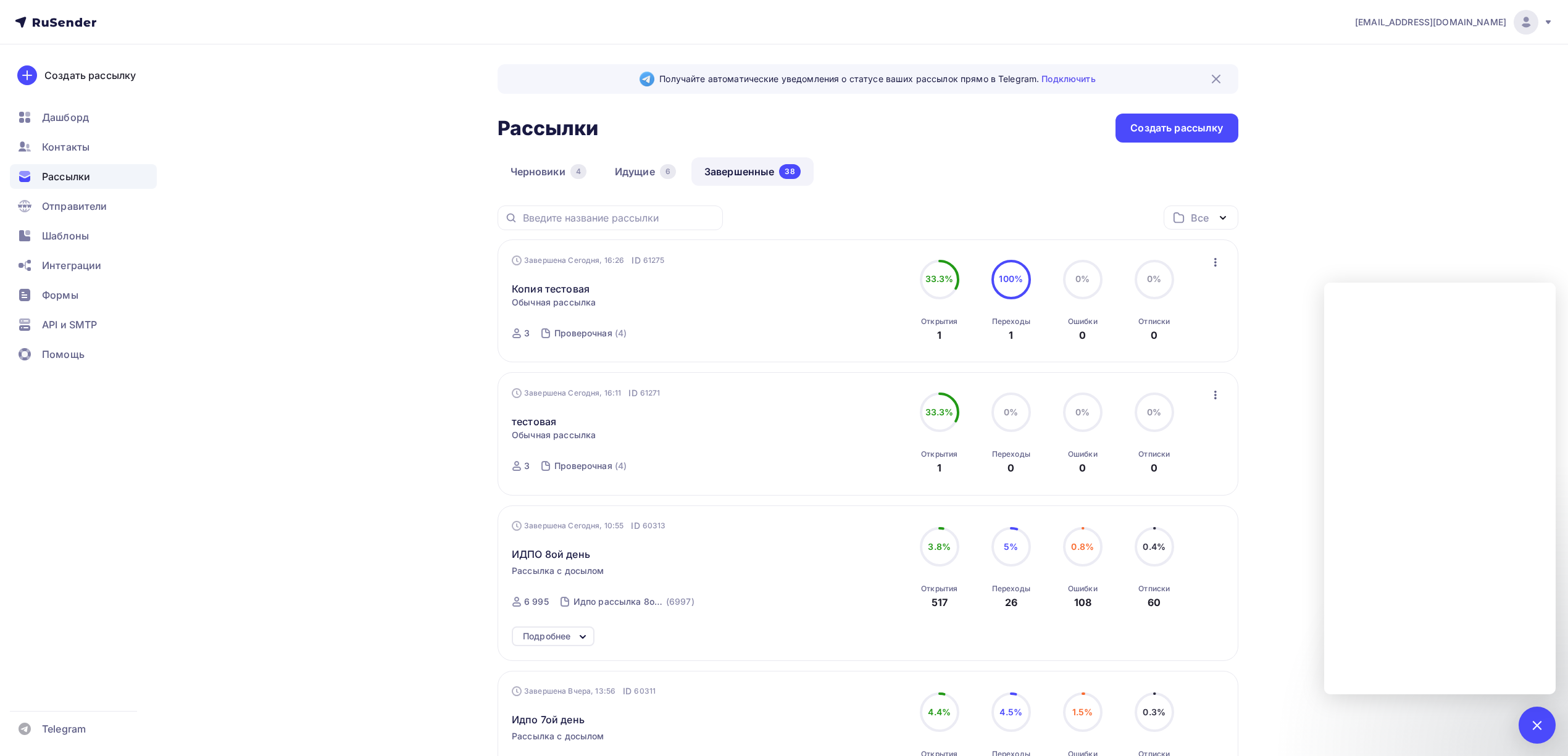
click at [1218, 266] on icon "button" at bounding box center [1215, 262] width 15 height 15
click at [1178, 346] on div "Копировать в новую" at bounding box center [1158, 344] width 127 height 15
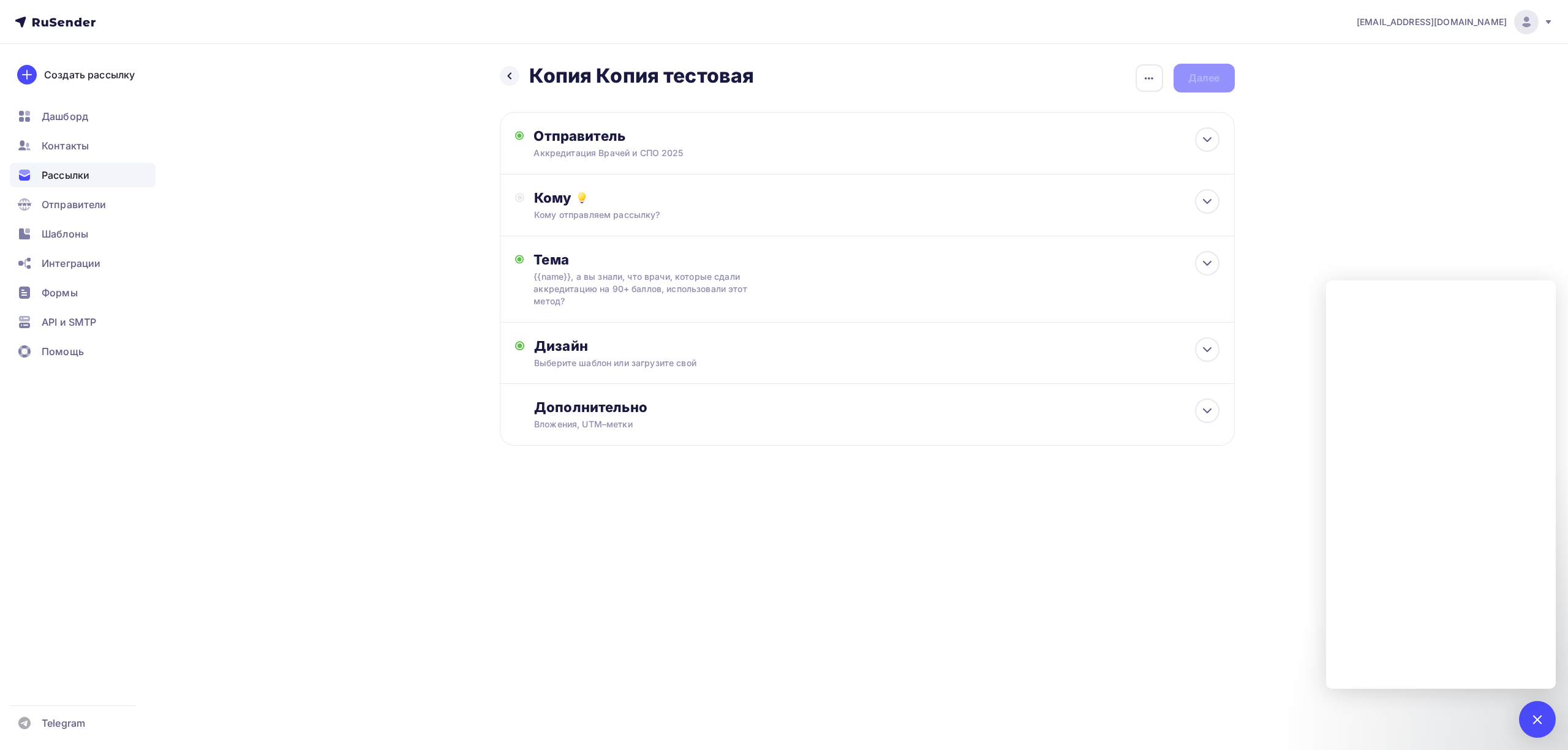
click at [718, 81] on h2 "Копия Копия тестовая" at bounding box center [642, 76] width 226 height 25
click at [1135, 74] on div "Назад Копия Копия тестовая Копия Копия тестовая Закончить позже Переименовать р…" at bounding box center [867, 78] width 735 height 29
click at [1142, 77] on icon "button" at bounding box center [1150, 78] width 15 height 15
click at [1103, 138] on div "Переименовать рассылку" at bounding box center [1085, 141] width 152 height 15
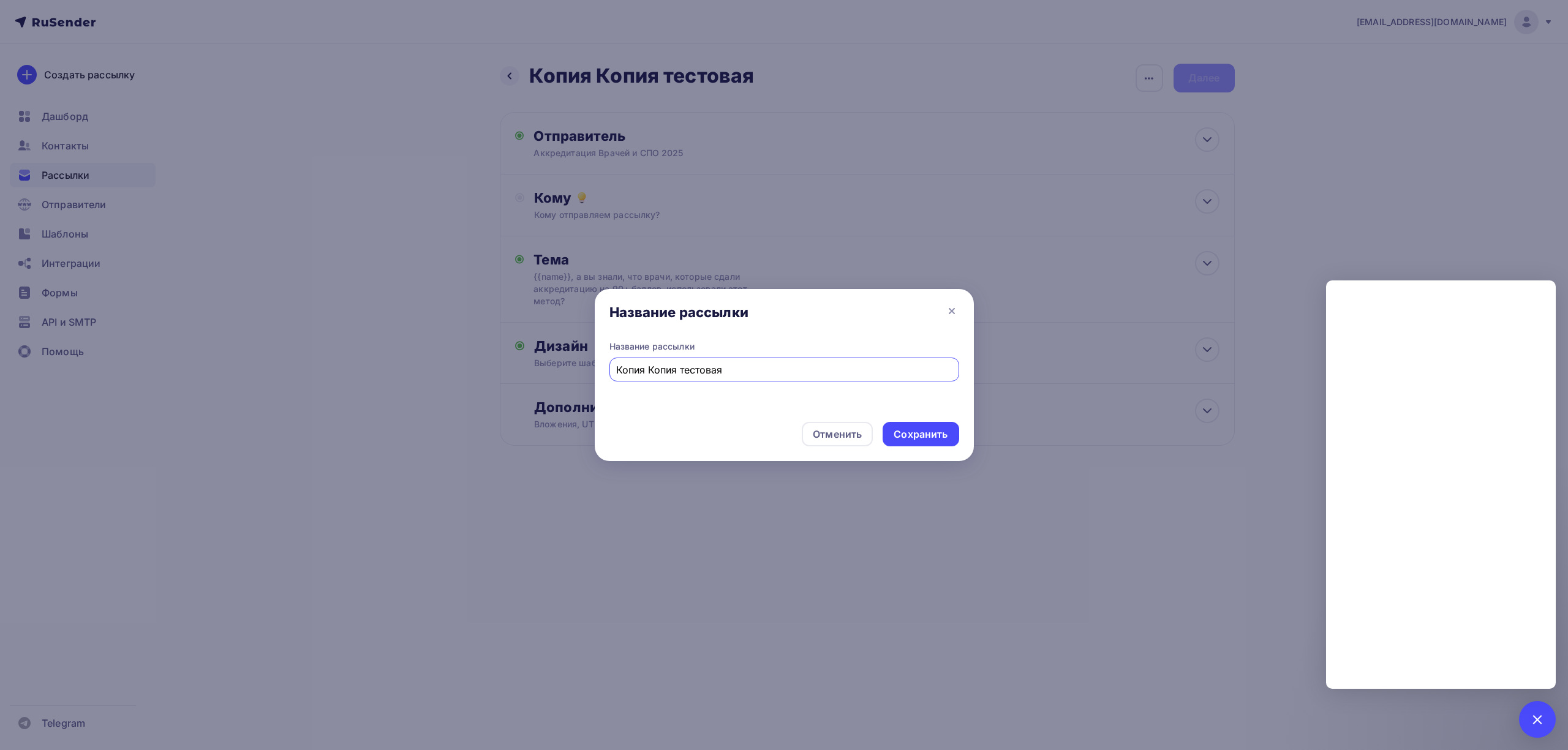
click at [734, 363] on input "Копия Копия тестовая" at bounding box center [784, 370] width 336 height 15
type input "Идпо приложение 2ой день"
click at [932, 431] on div "Сохранить" at bounding box center [920, 434] width 54 height 14
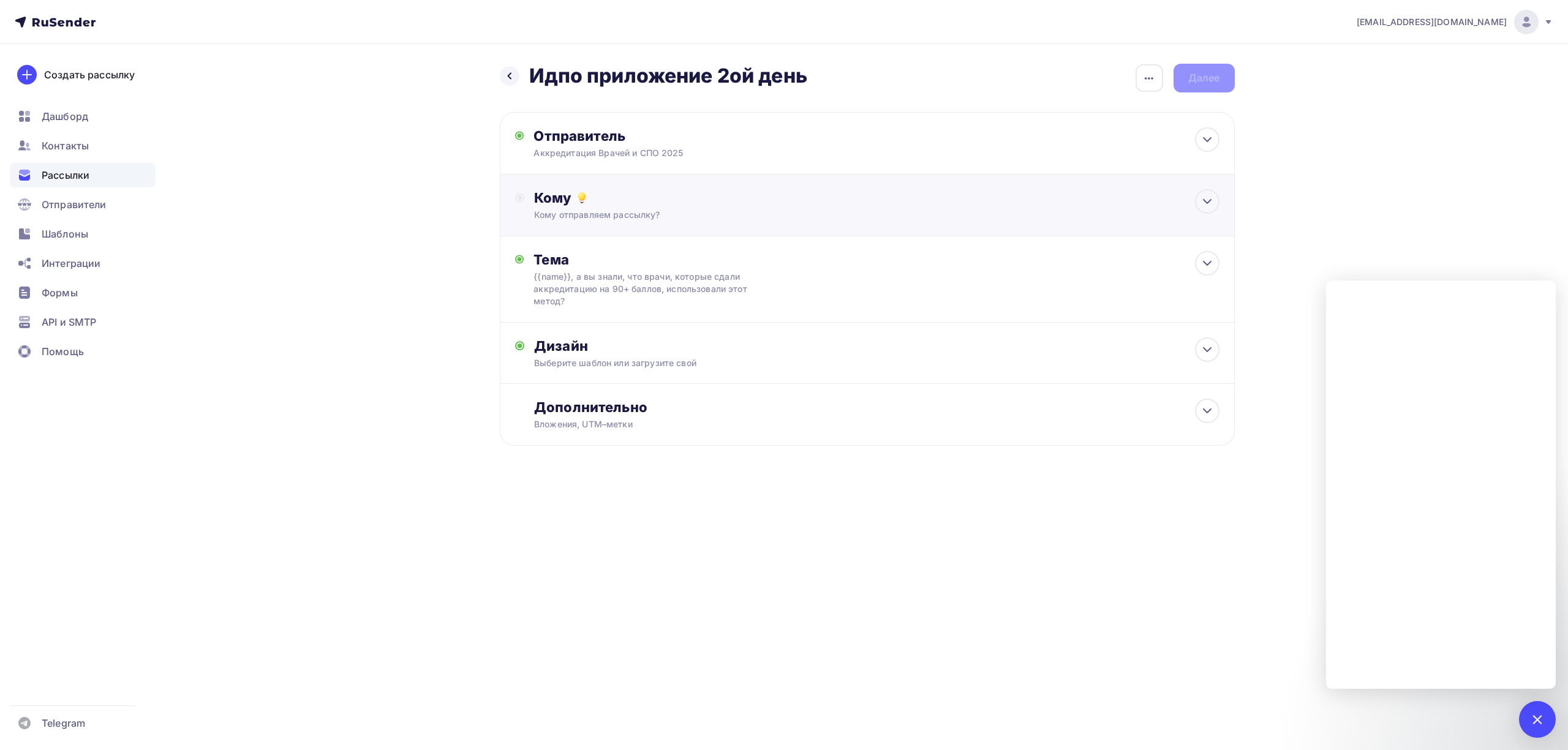
click at [809, 225] on div "Кому Кому отправляем рассылку? Списки получателей Выберите список Все списки id…" at bounding box center [867, 205] width 735 height 62
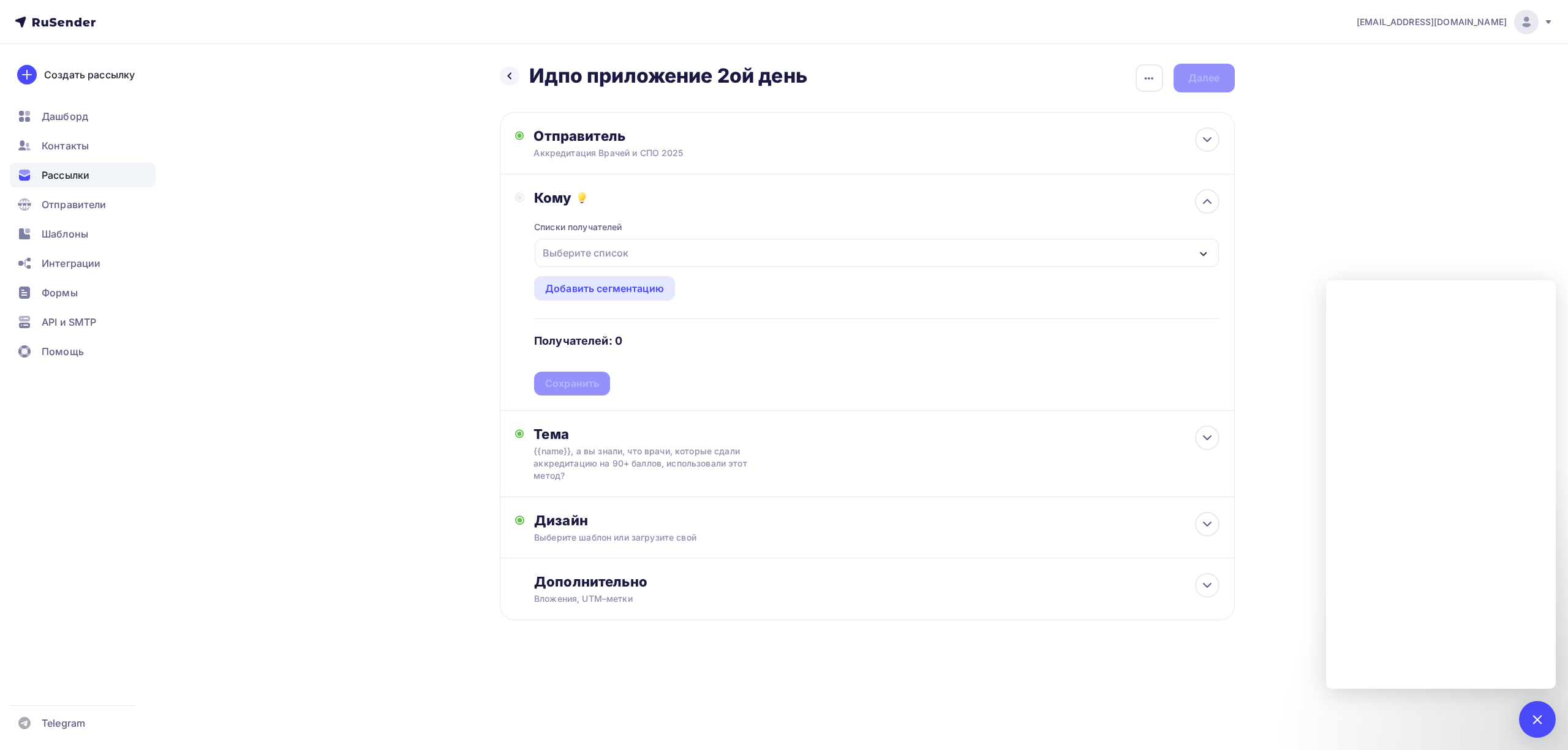
click at [795, 250] on div "Выберите список" at bounding box center [876, 253] width 683 height 28
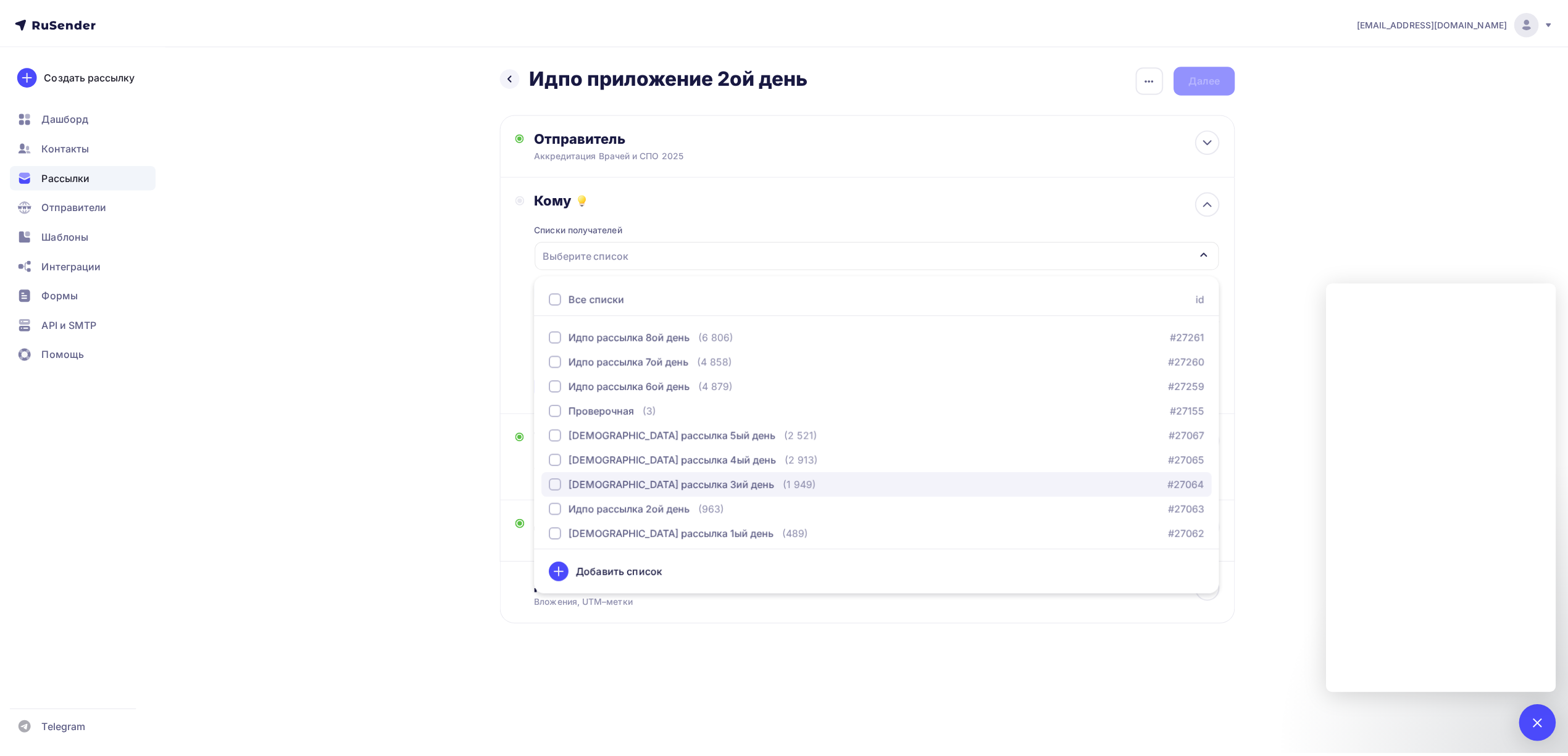
scroll to position [76, 0]
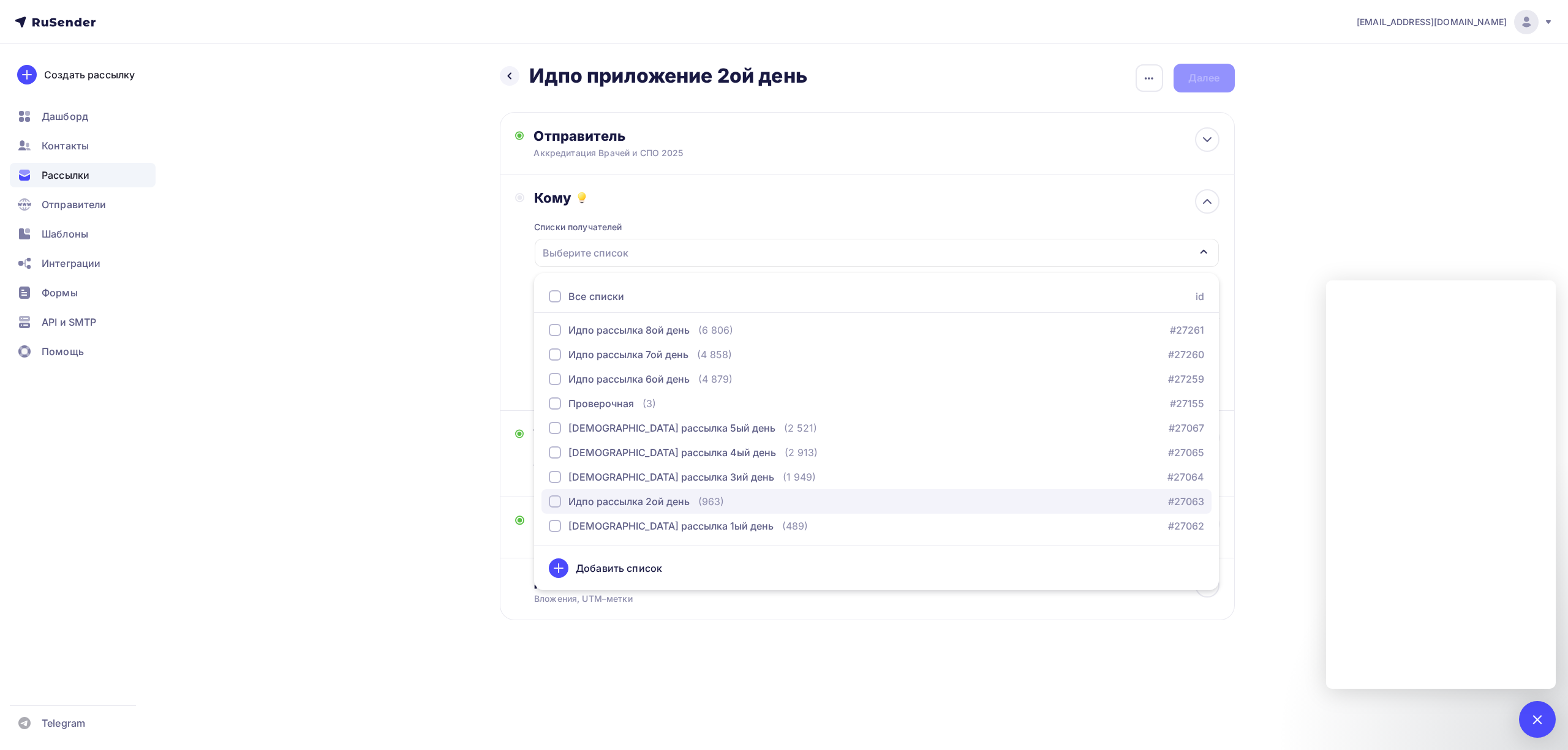
click at [677, 499] on div "Идпо рассылка 2ой день" at bounding box center [629, 501] width 121 height 15
click at [1311, 229] on div "drongar89@gmail.com Аккаунт Тарифы Выйти Создать рассылку Дашборд Контакты Расс…" at bounding box center [784, 350] width 1568 height 699
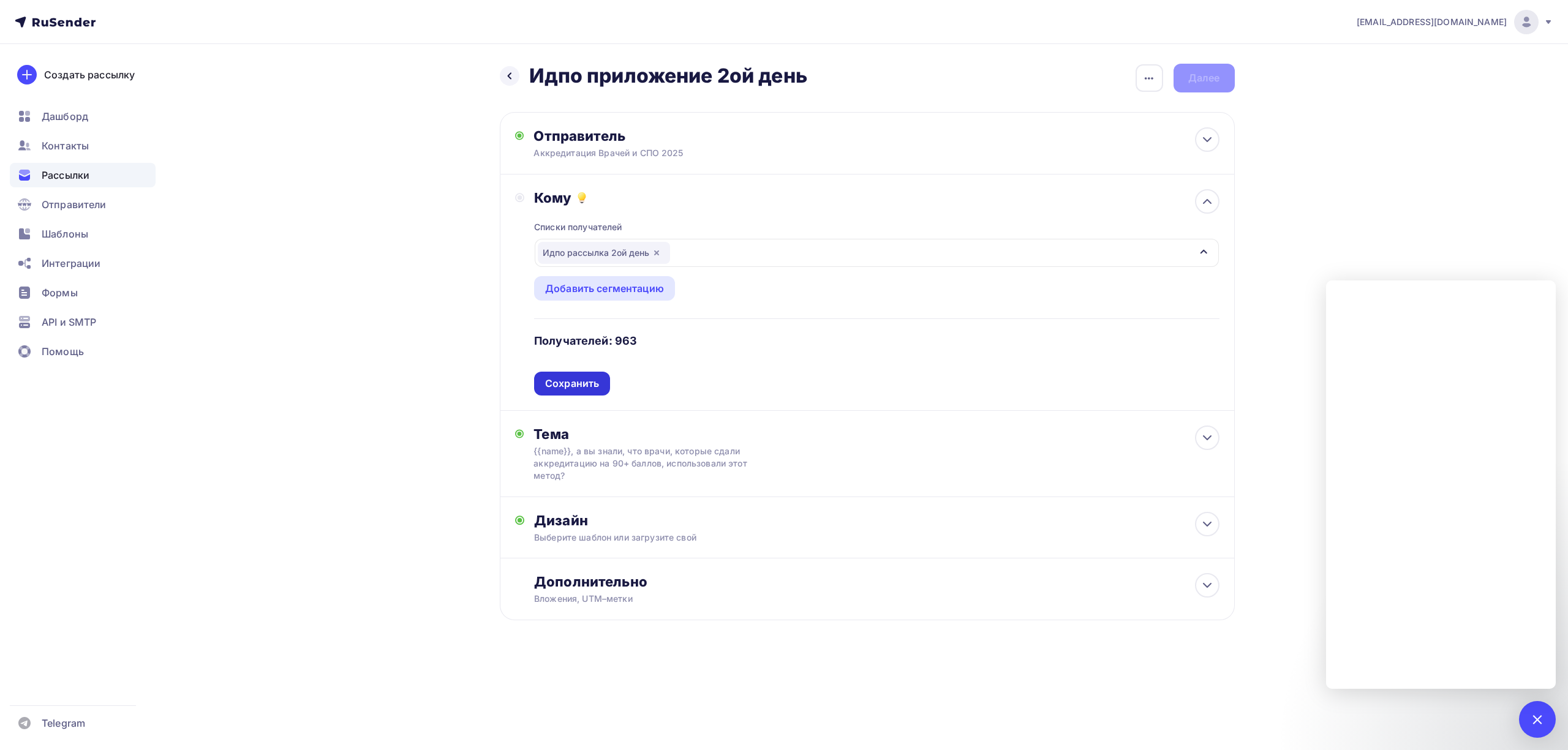
click at [587, 385] on div "Сохранить" at bounding box center [572, 383] width 54 height 14
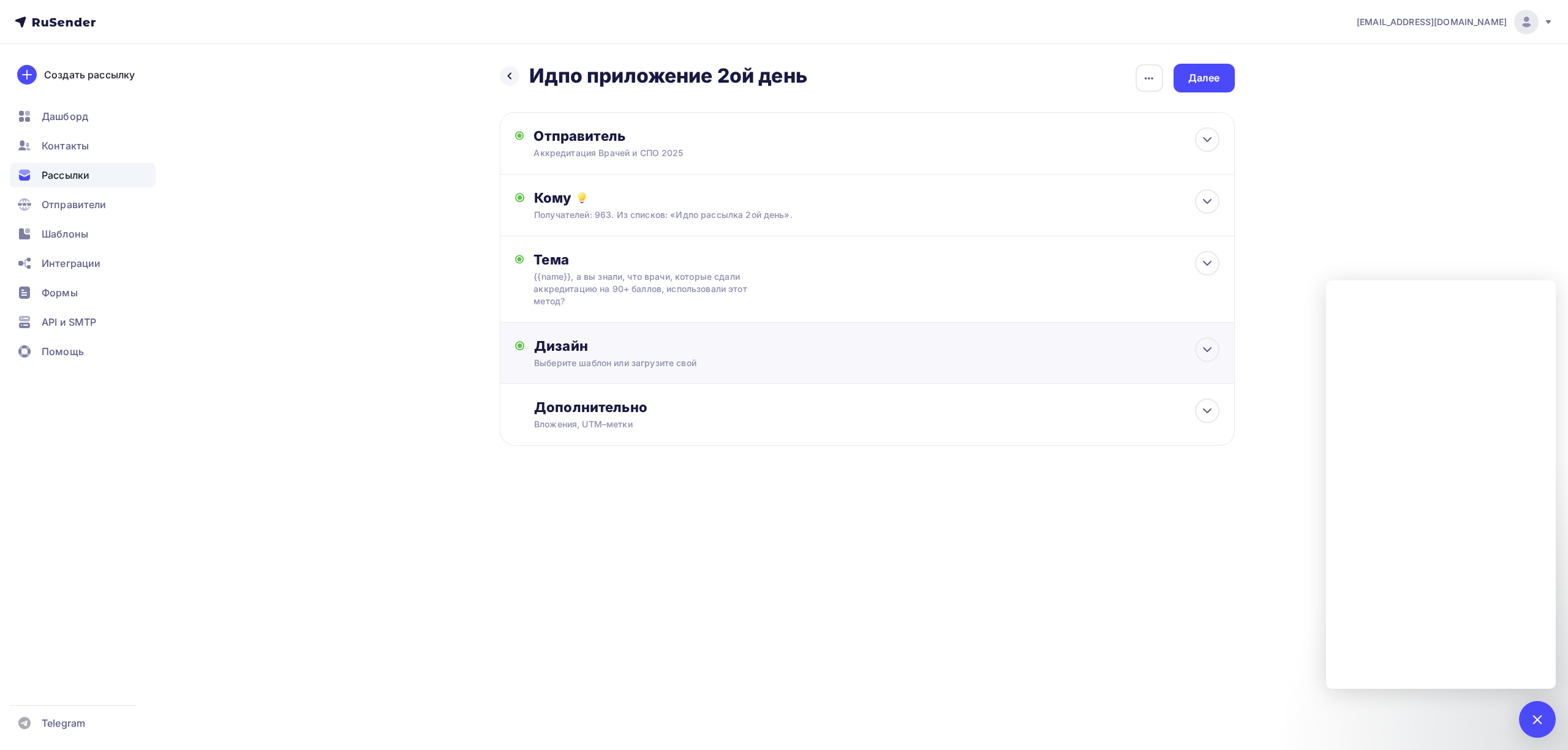
click at [707, 368] on div "Выберите шаблон или загрузите свой" at bounding box center [842, 363] width 617 height 12
click at [631, 465] on div "Заменить шаблон" at bounding box center [590, 462] width 90 height 15
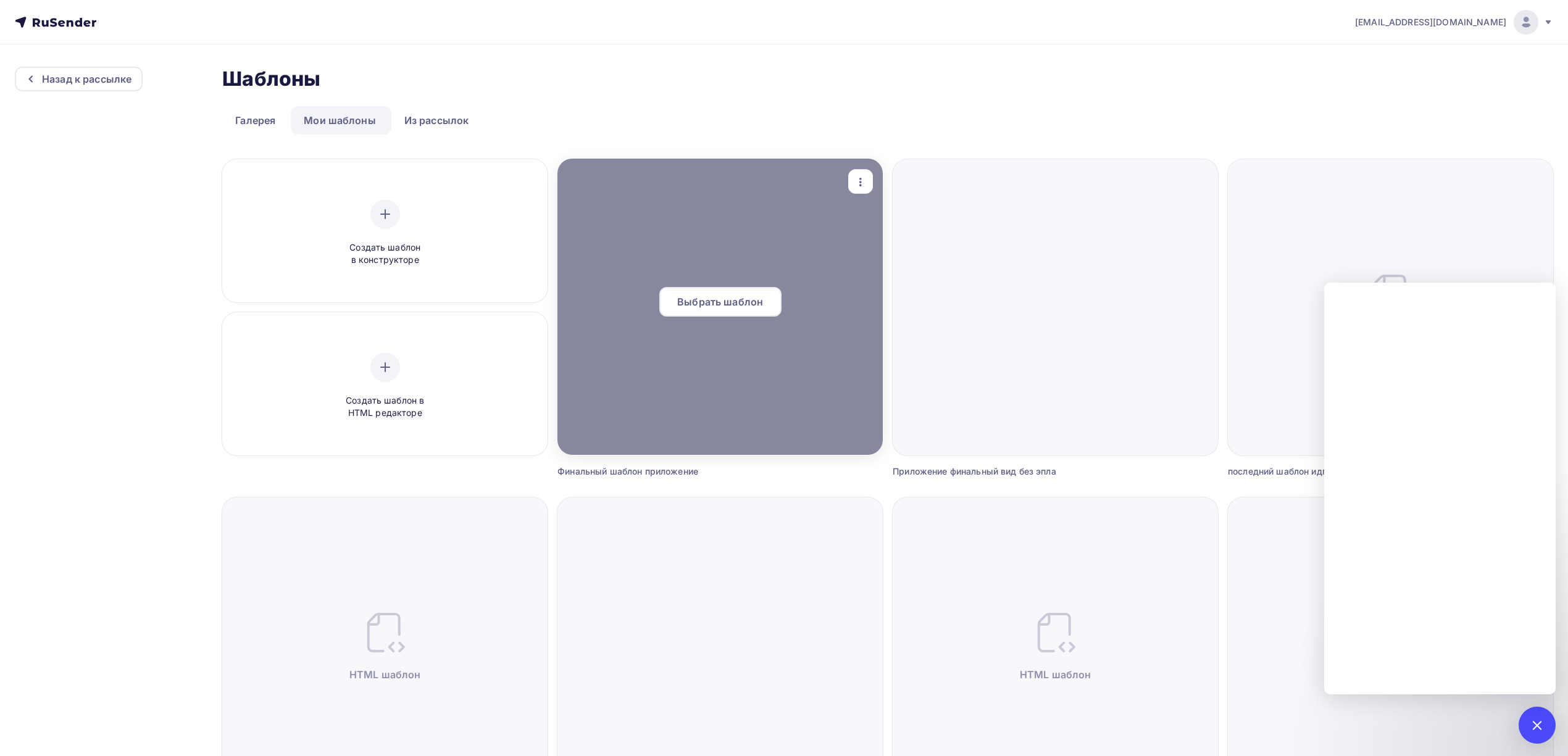
click at [737, 307] on span "Выбрать шаблон" at bounding box center [720, 302] width 86 height 15
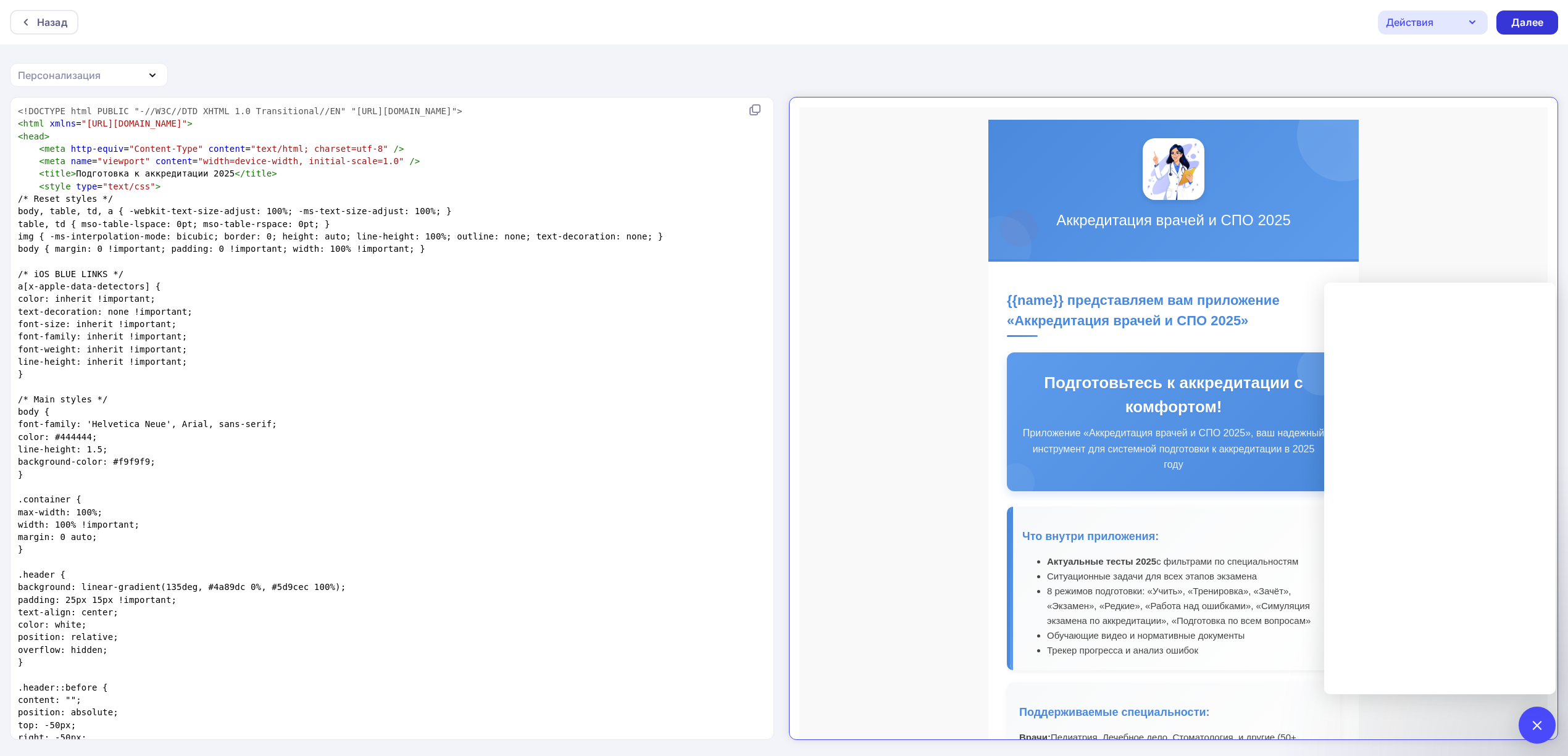
click at [1534, 16] on div "Далее" at bounding box center [1527, 22] width 32 height 14
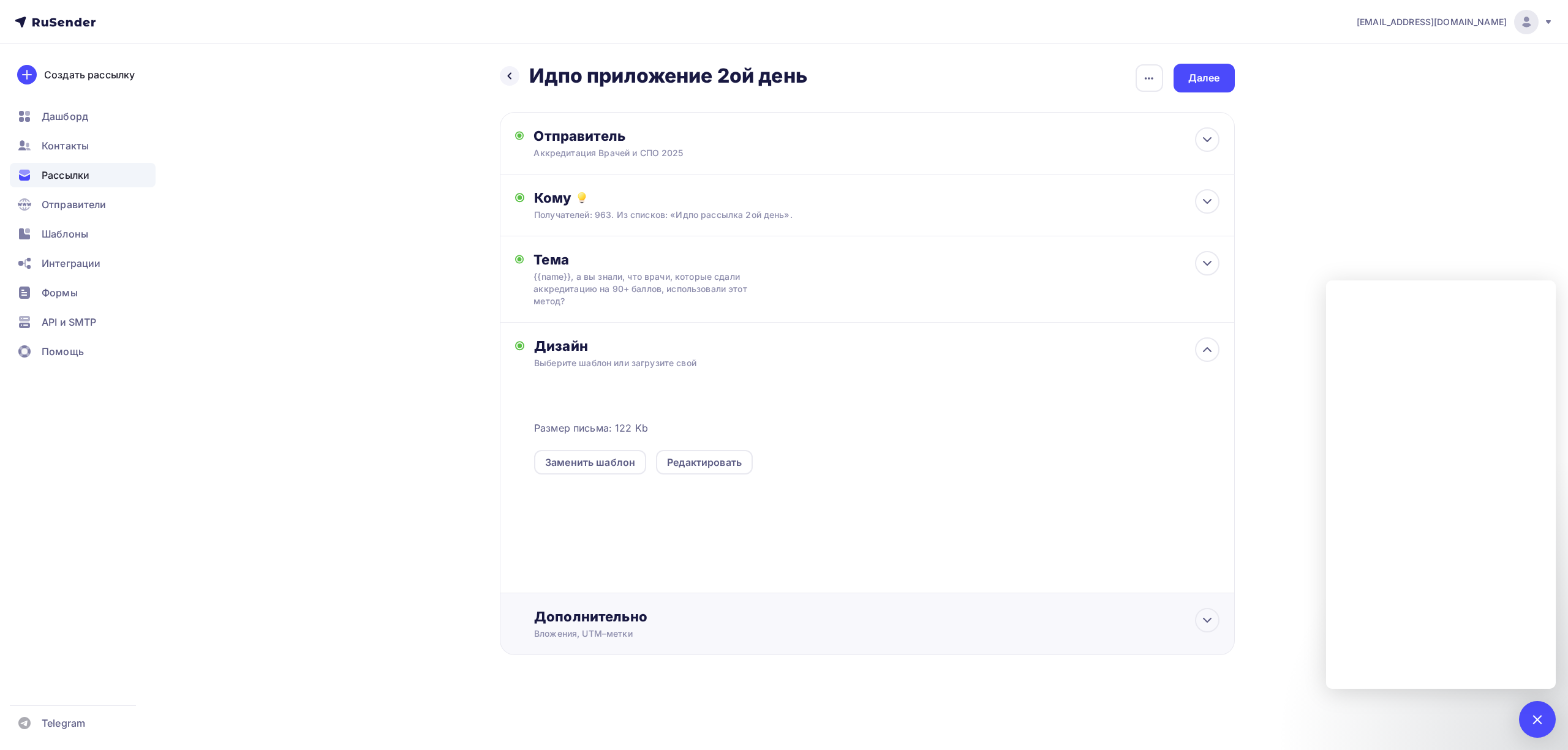
click at [794, 624] on div "Дополнительно" at bounding box center [876, 616] width 685 height 17
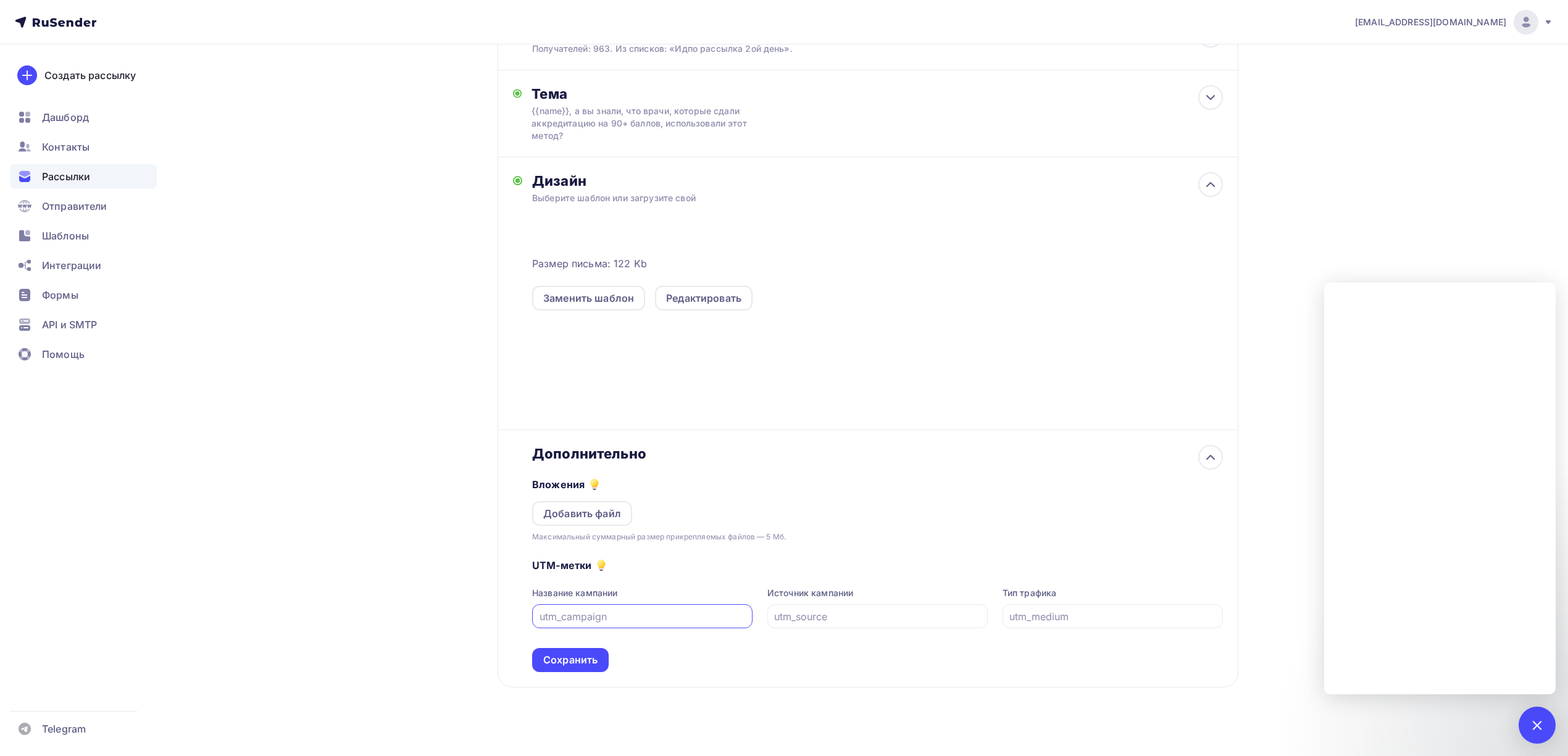
scroll to position [180, 0]
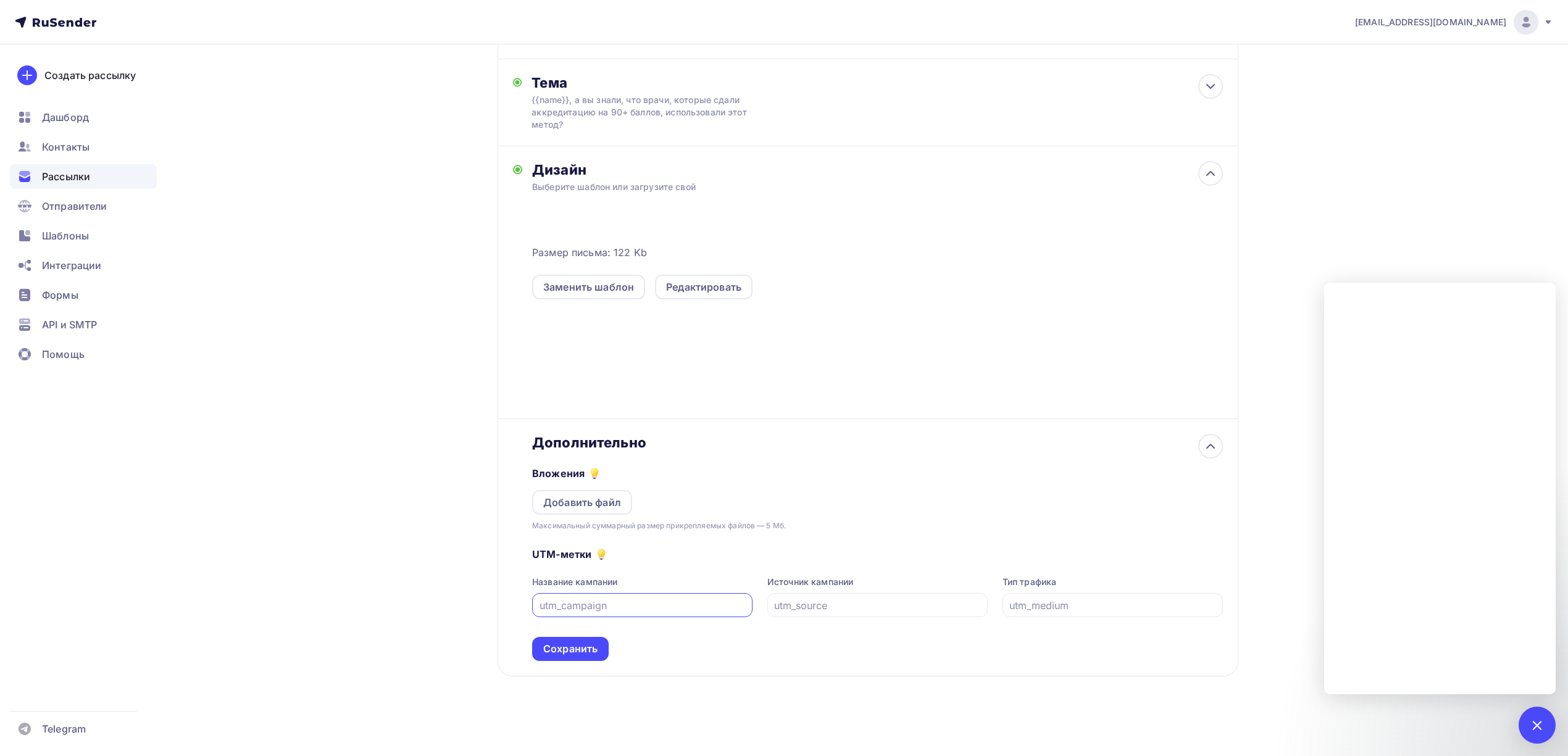
click at [635, 605] on input "text" at bounding box center [642, 605] width 206 height 15
type input "в"
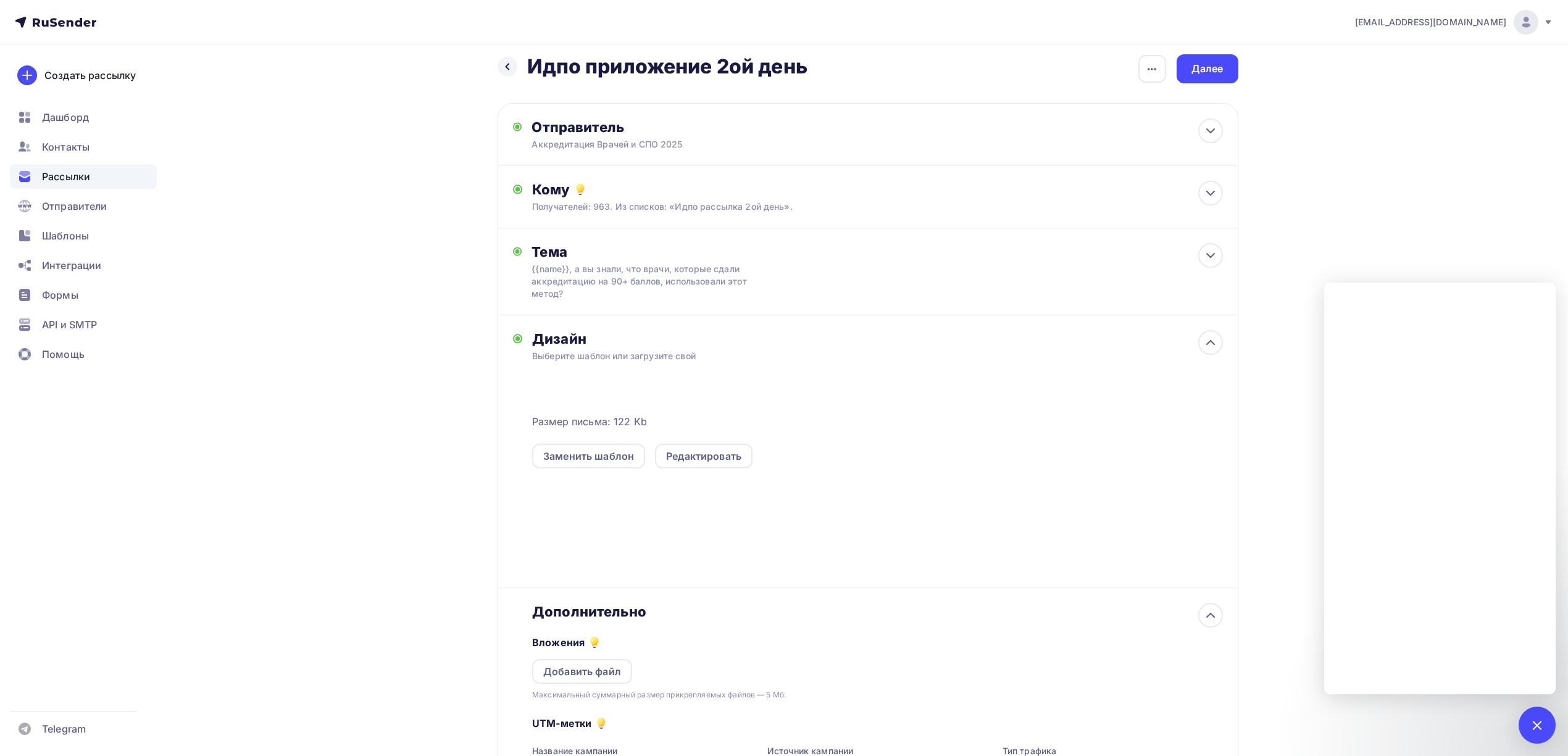
scroll to position [0, 0]
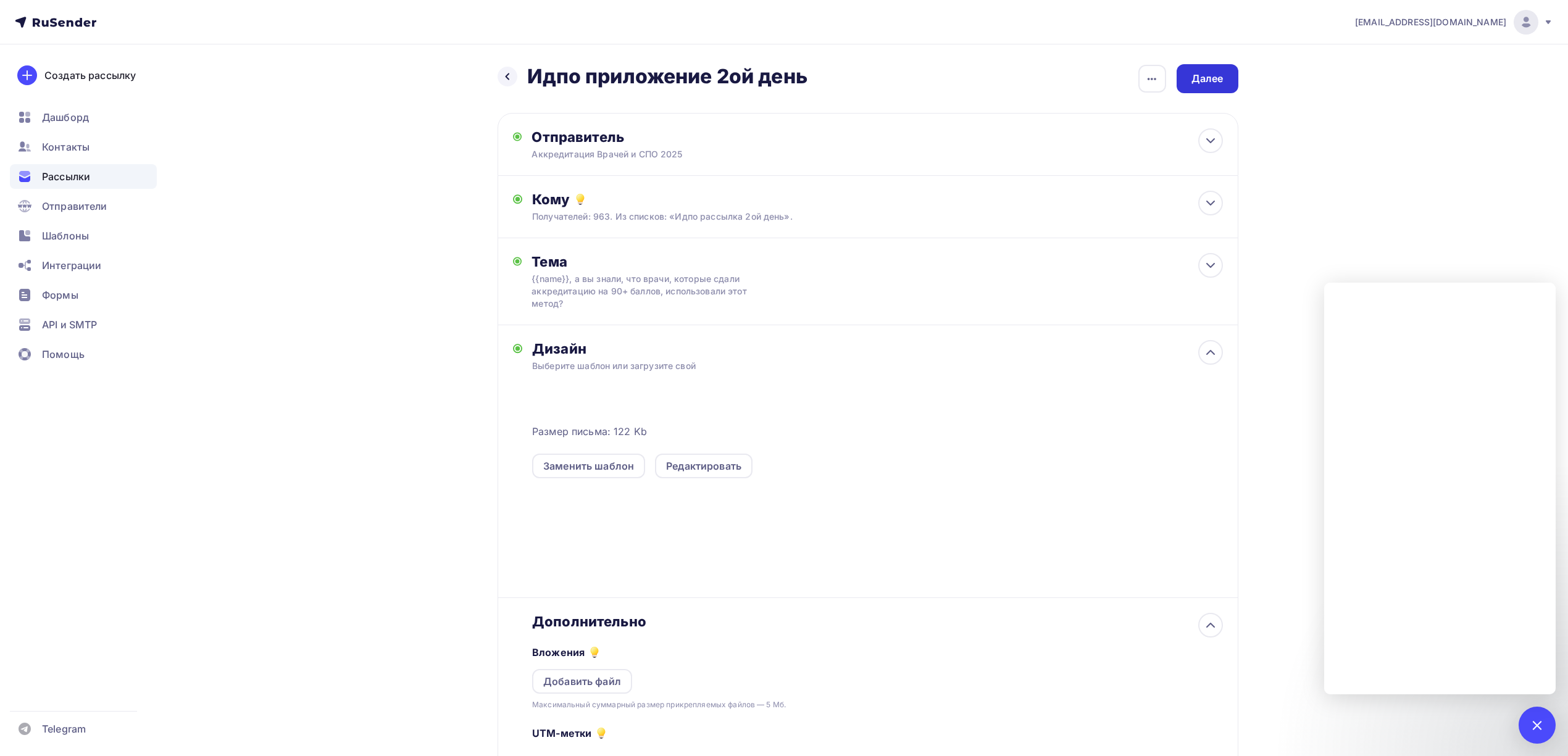
click at [1210, 76] on div "Далее" at bounding box center [1207, 78] width 32 height 14
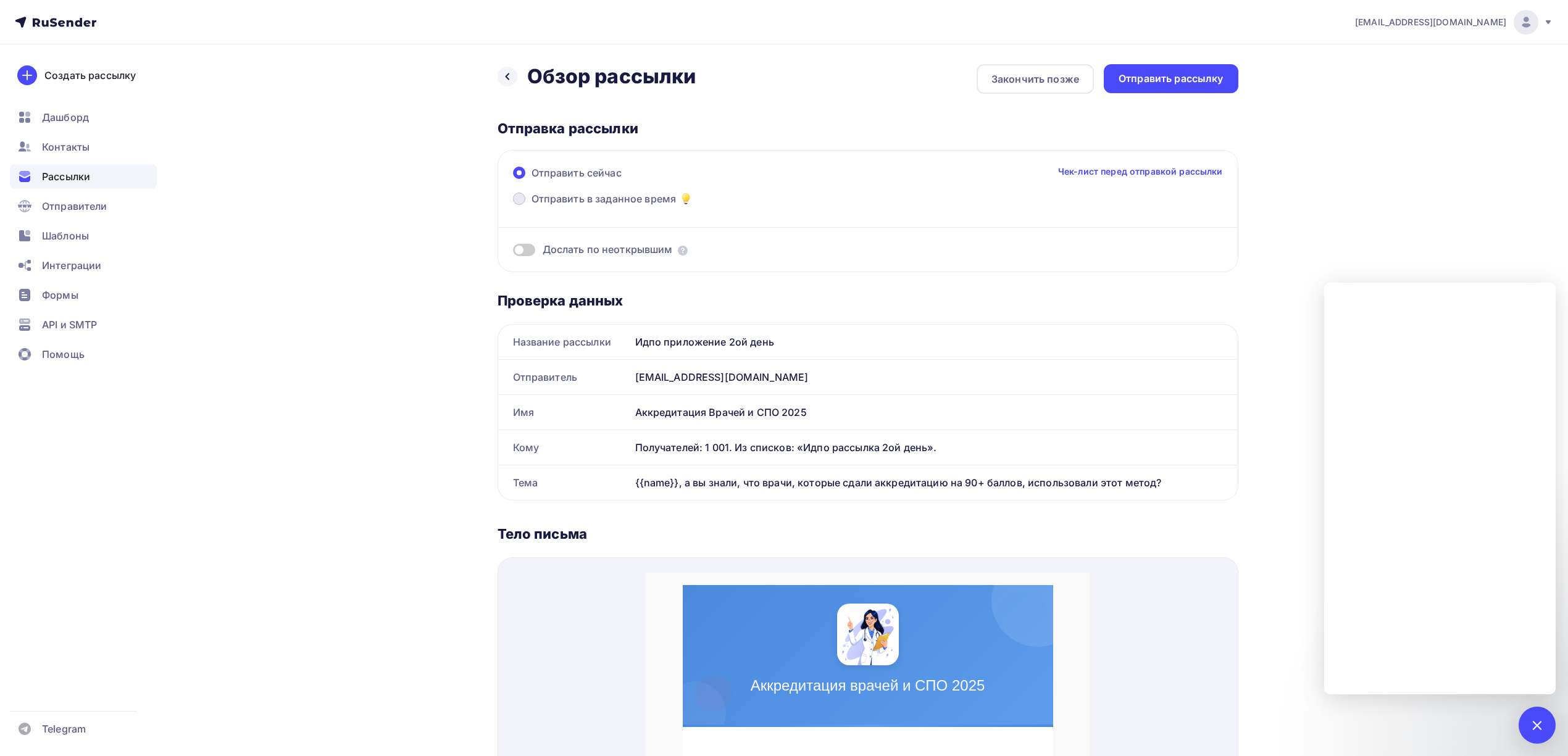
click at [587, 197] on span "Отправить в заданное время" at bounding box center [603, 199] width 145 height 15
click at [531, 206] on input "Отправить в заданное время" at bounding box center [531, 206] width 0 height 0
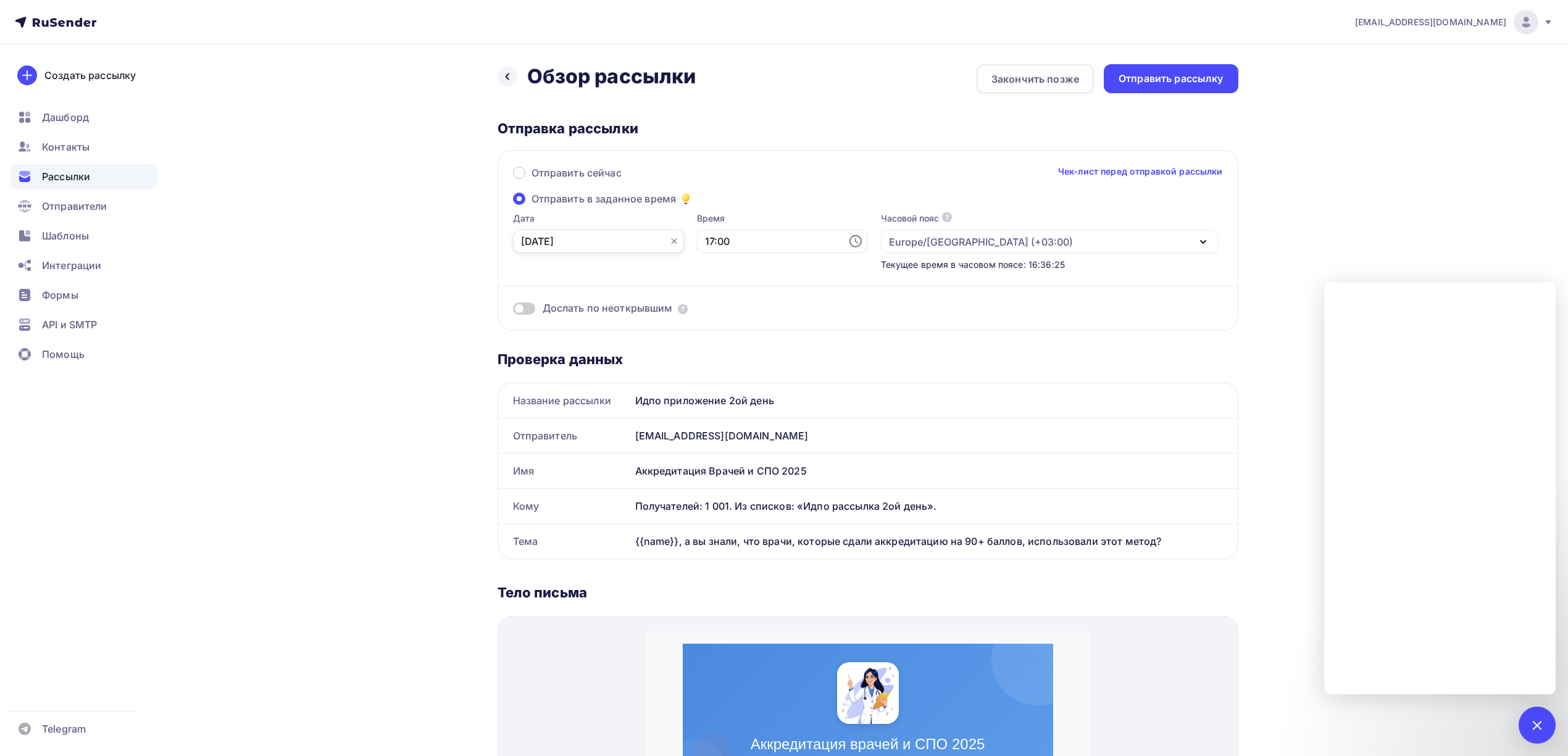
click at [633, 245] on input "02.10.2025" at bounding box center [599, 241] width 171 height 23
click at [531, 329] on div "6" at bounding box center [530, 327] width 20 height 11
type input "06.10.2025"
click at [734, 245] on input "17:00" at bounding box center [782, 241] width 171 height 23
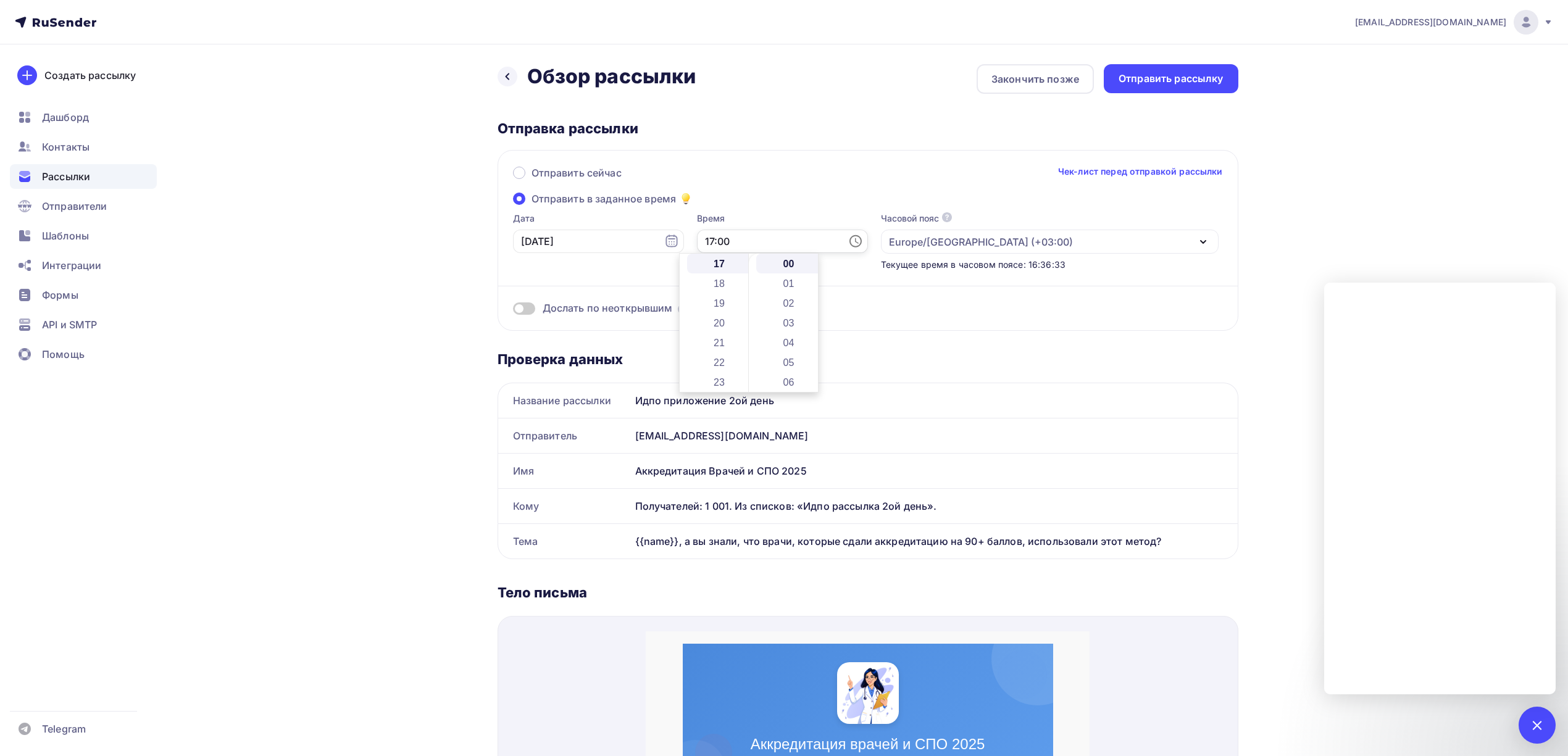
click at [734, 245] on input "17:00" at bounding box center [782, 241] width 171 height 23
click at [764, 198] on div "Отправить сейчас Чек-лист перед отправкой рассылки Отправить в заданное время Д…" at bounding box center [867, 240] width 740 height 181
click at [742, 245] on input "17:00" at bounding box center [782, 241] width 171 height 23
click at [722, 274] on li "13" at bounding box center [720, 267] width 67 height 20
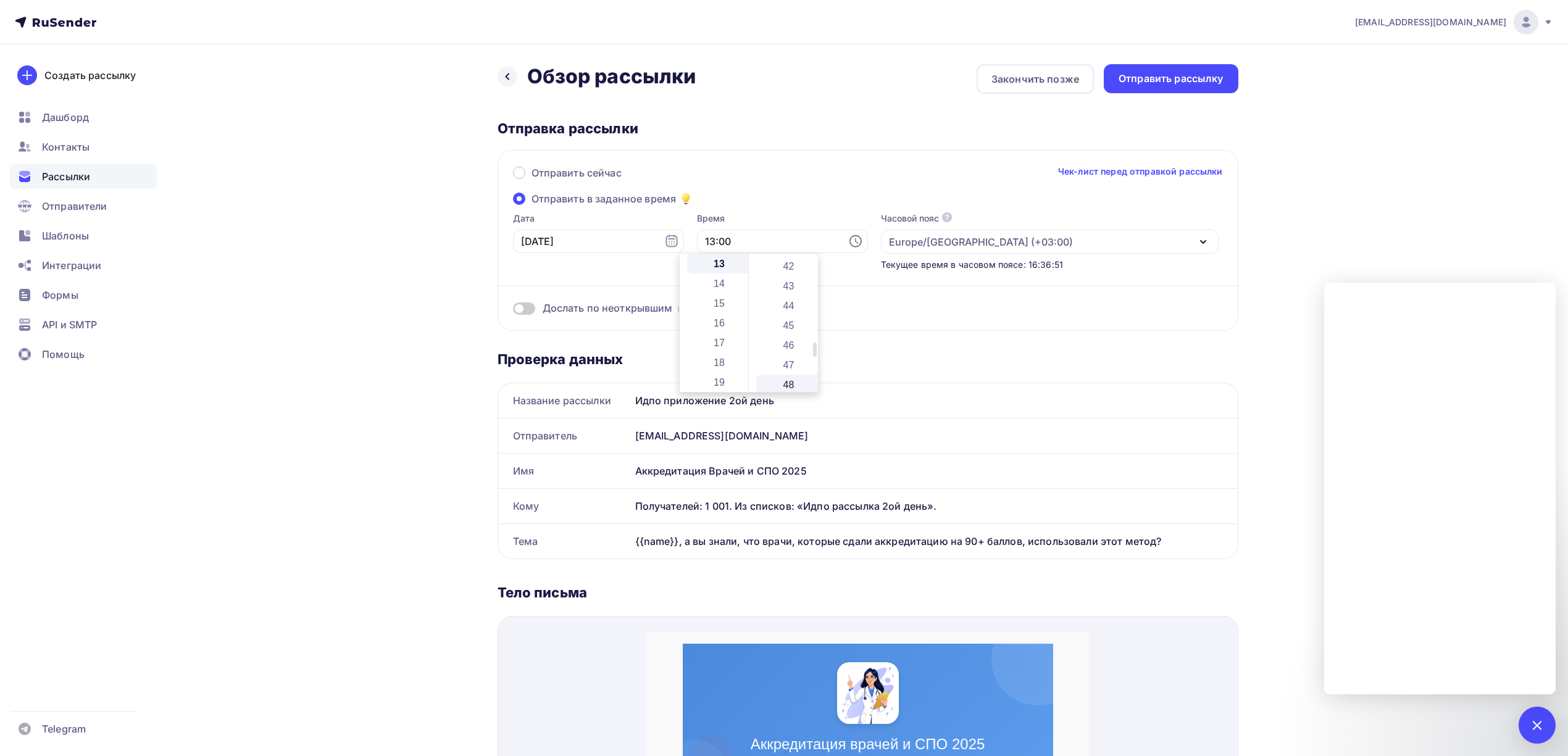
scroll to position [823, 0]
click at [789, 270] on li "42" at bounding box center [789, 270] width 67 height 20
type input "13:42"
click at [1309, 206] on div "drongar89@gmail.com Аккаунт Тарифы Выйти Создать рассылку Дашборд Контакты Расс…" at bounding box center [784, 666] width 1568 height 1332
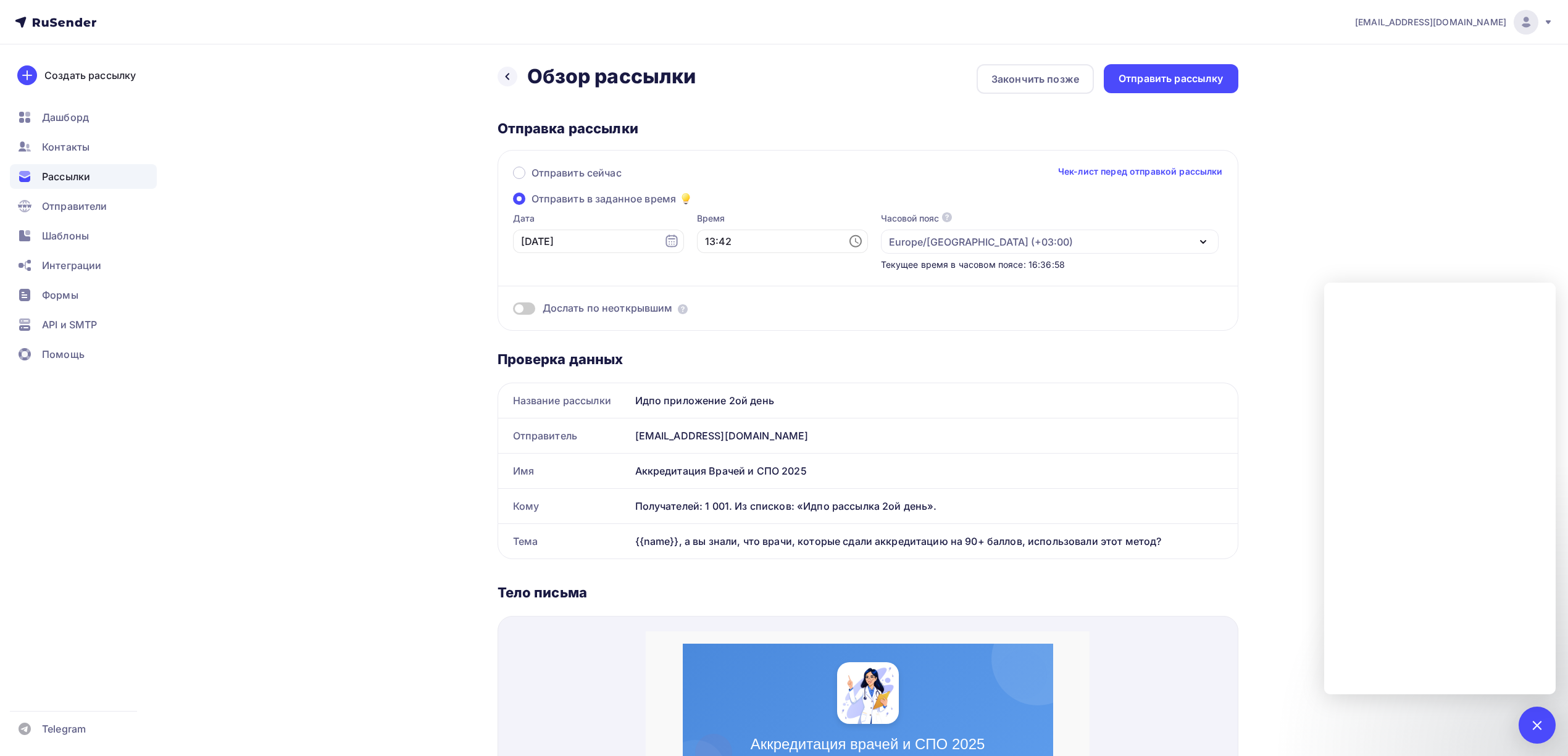
click at [568, 316] on div "Отправить сейчас Чек-лист перед отправкой рассылки Отправить в заданное время Д…" at bounding box center [867, 240] width 740 height 181
click at [574, 309] on span "Дослать по неоткрывшим" at bounding box center [608, 308] width 131 height 14
click at [524, 311] on span at bounding box center [524, 308] width 23 height 12
click at [513, 310] on input "checkbox" at bounding box center [513, 310] width 0 height 0
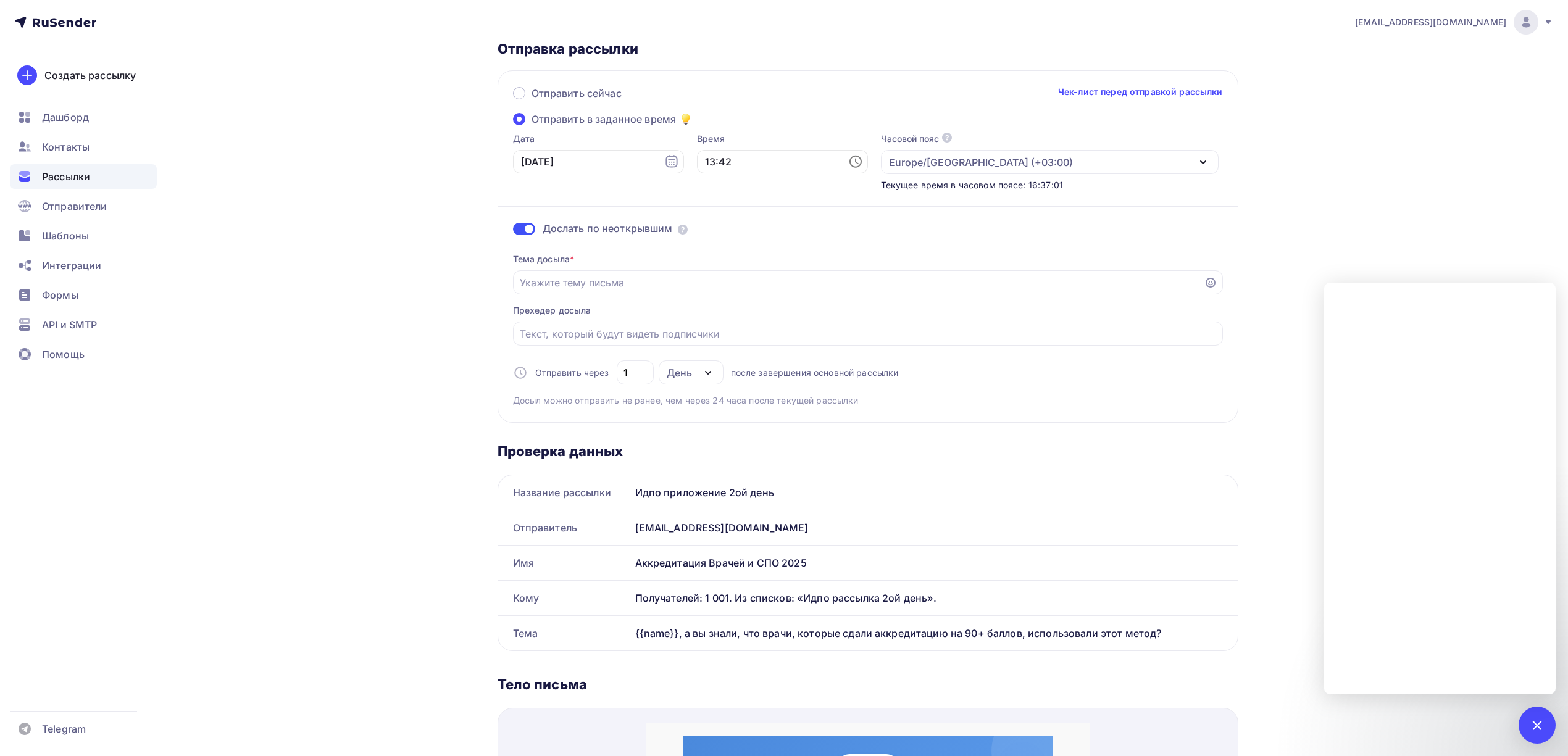
scroll to position [0, 0]
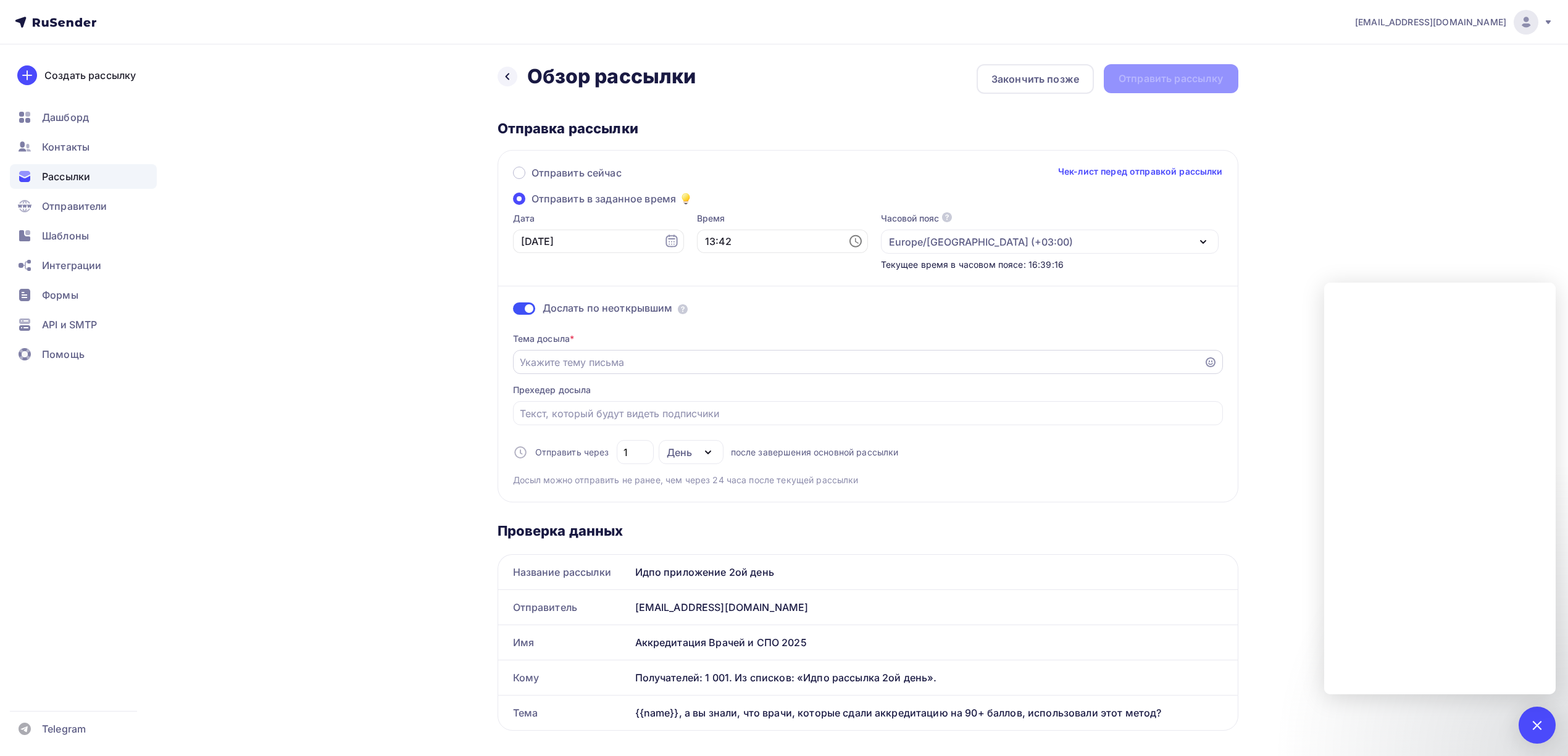
click at [667, 368] on input "Отправить в заданное время" at bounding box center [858, 362] width 677 height 15
paste input "❓ {{name}} готовы к аккредитации? Вот помощь для подготовки!"
click at [687, 453] on div "День" at bounding box center [680, 452] width 26 height 15
type input "❓ {{name}} готовы к аккредитации? Вот помощь для подготовки!"
click at [611, 452] on div "Отправить через 1 День День Часы после завершения основной рассылки" at bounding box center [706, 452] width 386 height 24
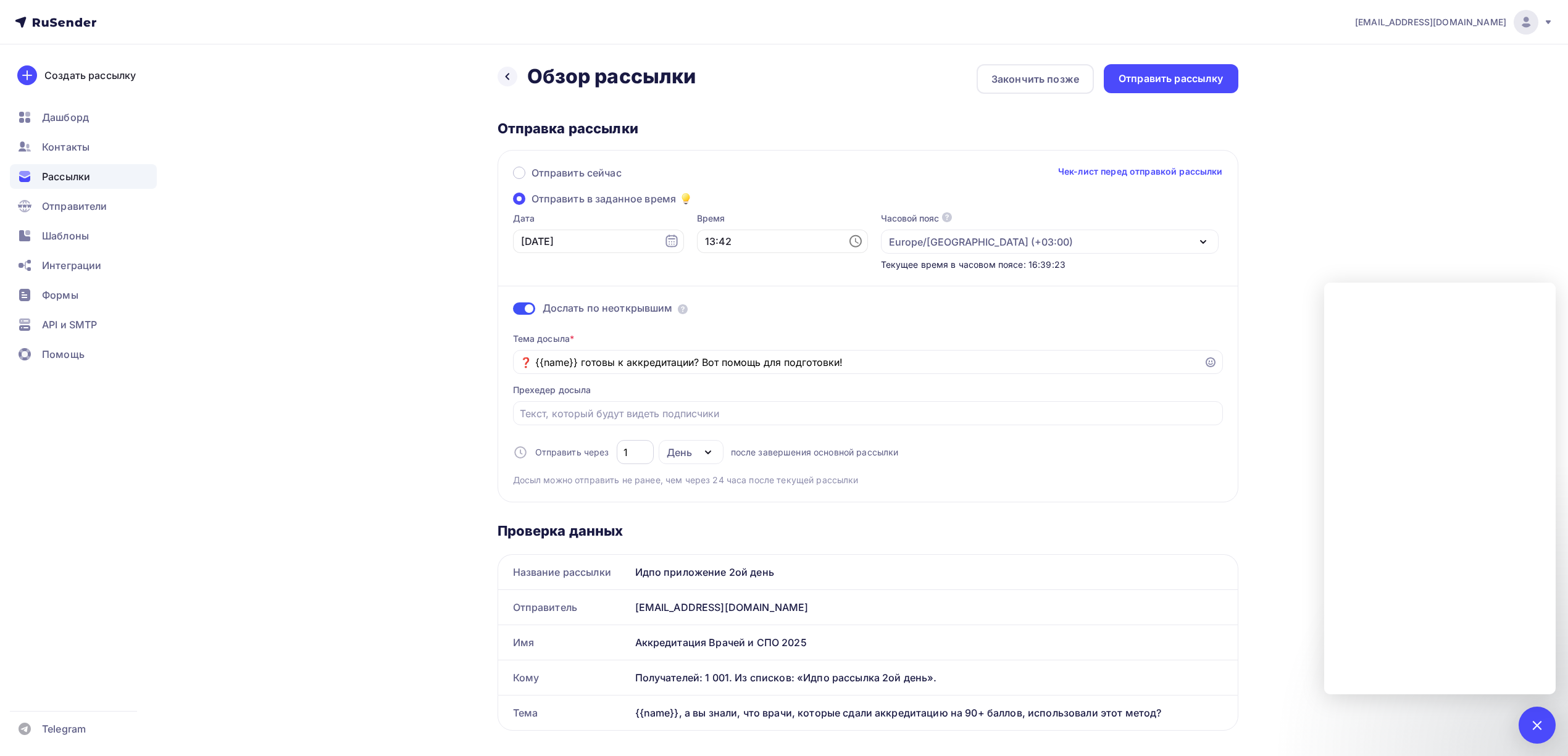
click at [628, 452] on input "1" at bounding box center [635, 452] width 23 height 15
type input "4"
type input "3"
click at [1323, 230] on div "drongar89@gmail.com Аккаунт Тарифы Выйти Создать рассылку Дашборд Контакты Расс…" at bounding box center [784, 752] width 1568 height 1504
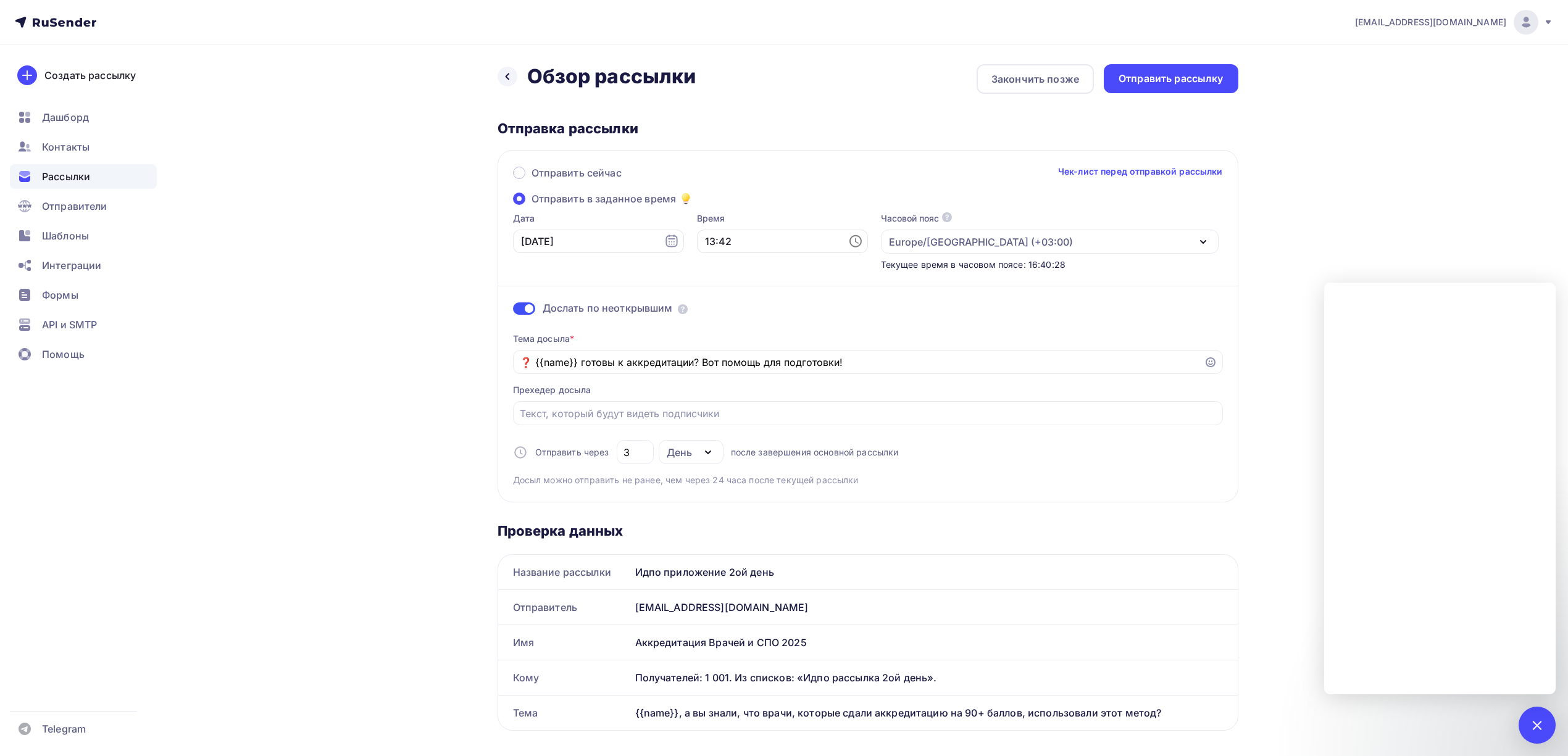
drag, startPoint x: 1164, startPoint y: 87, endPoint x: 1259, endPoint y: 122, distance: 101.2
click at [1311, 178] on div "[EMAIL_ADDRESS][DOMAIN_NAME] Аккаунт Тарифы Выйти Создать рассылку [GEOGRAPHIC_…" at bounding box center [784, 752] width 1568 height 1504
click at [1179, 86] on div "Отправить рассылку" at bounding box center [1170, 79] width 134 height 29
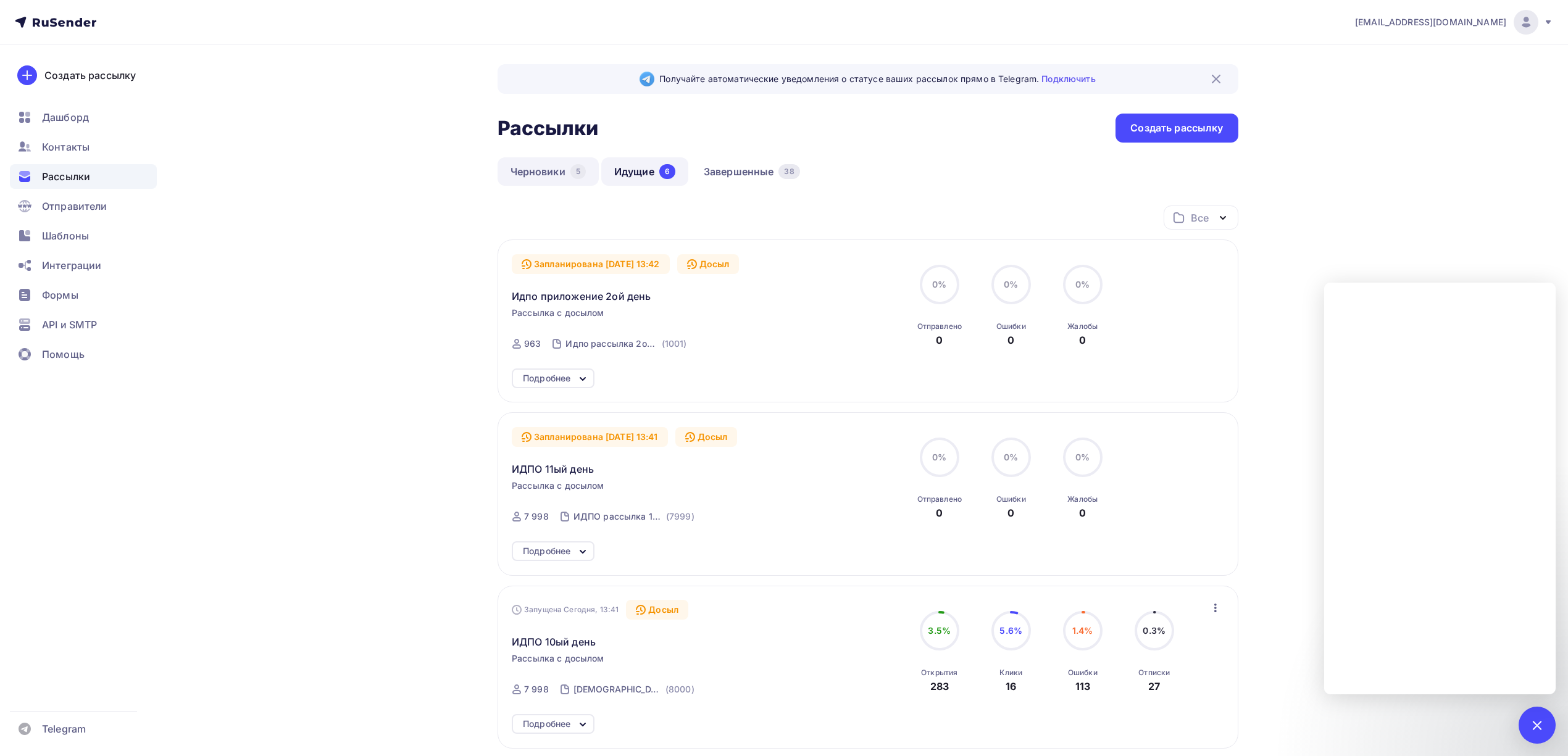
click at [552, 162] on link "Черновики 5" at bounding box center [548, 172] width 101 height 28
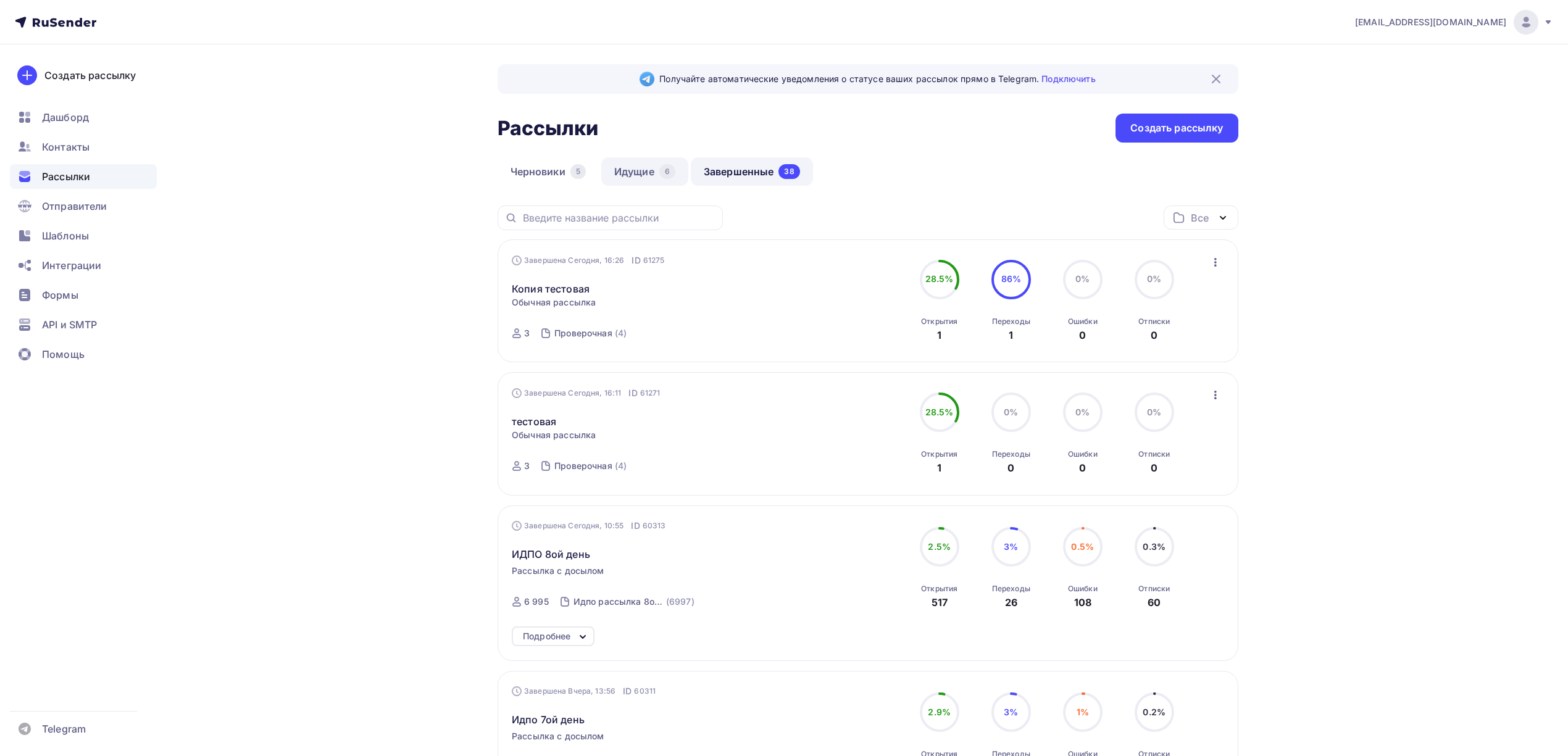
click at [642, 178] on link "Идущие 6" at bounding box center [644, 172] width 87 height 28
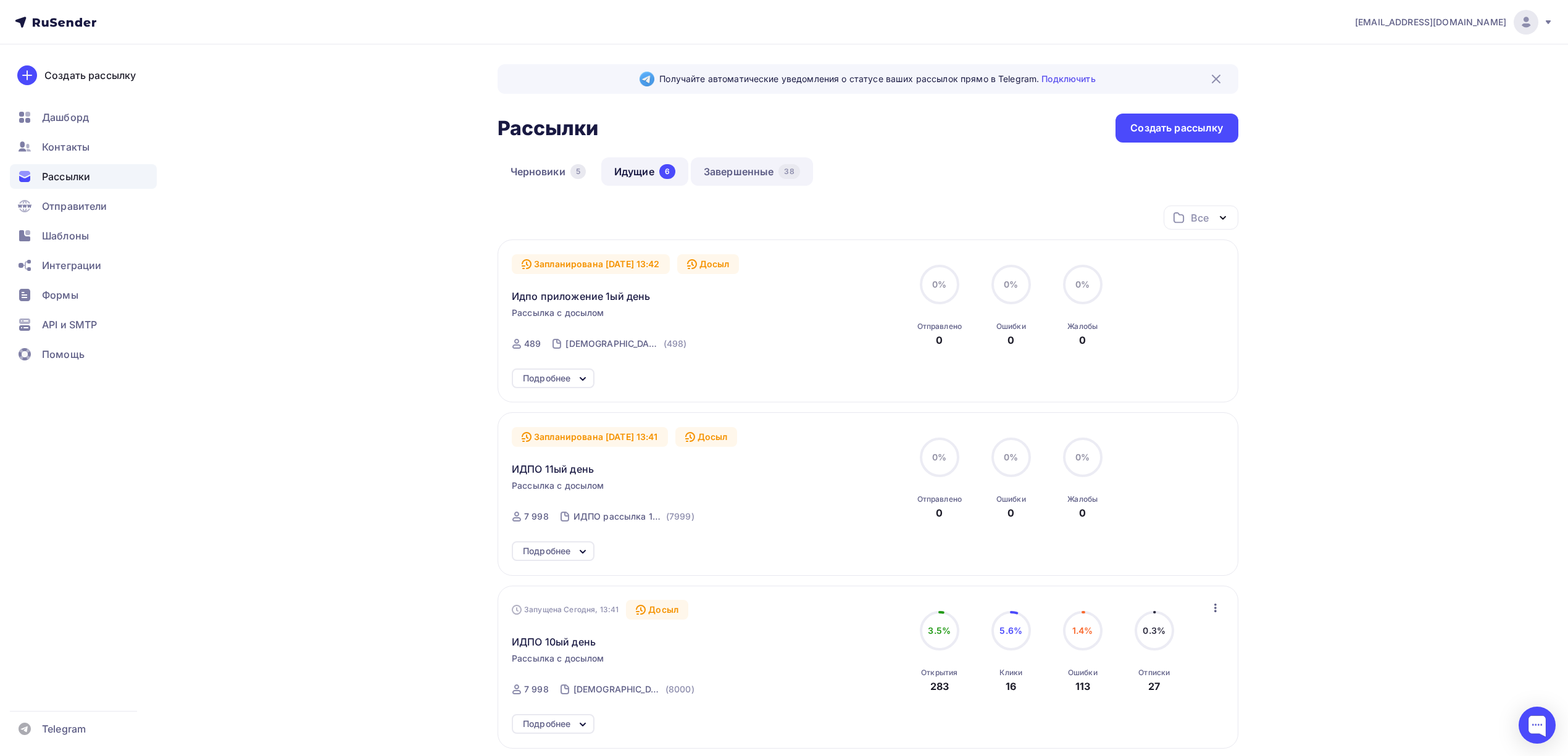
click at [744, 171] on link "Завершенные 38" at bounding box center [752, 172] width 122 height 28
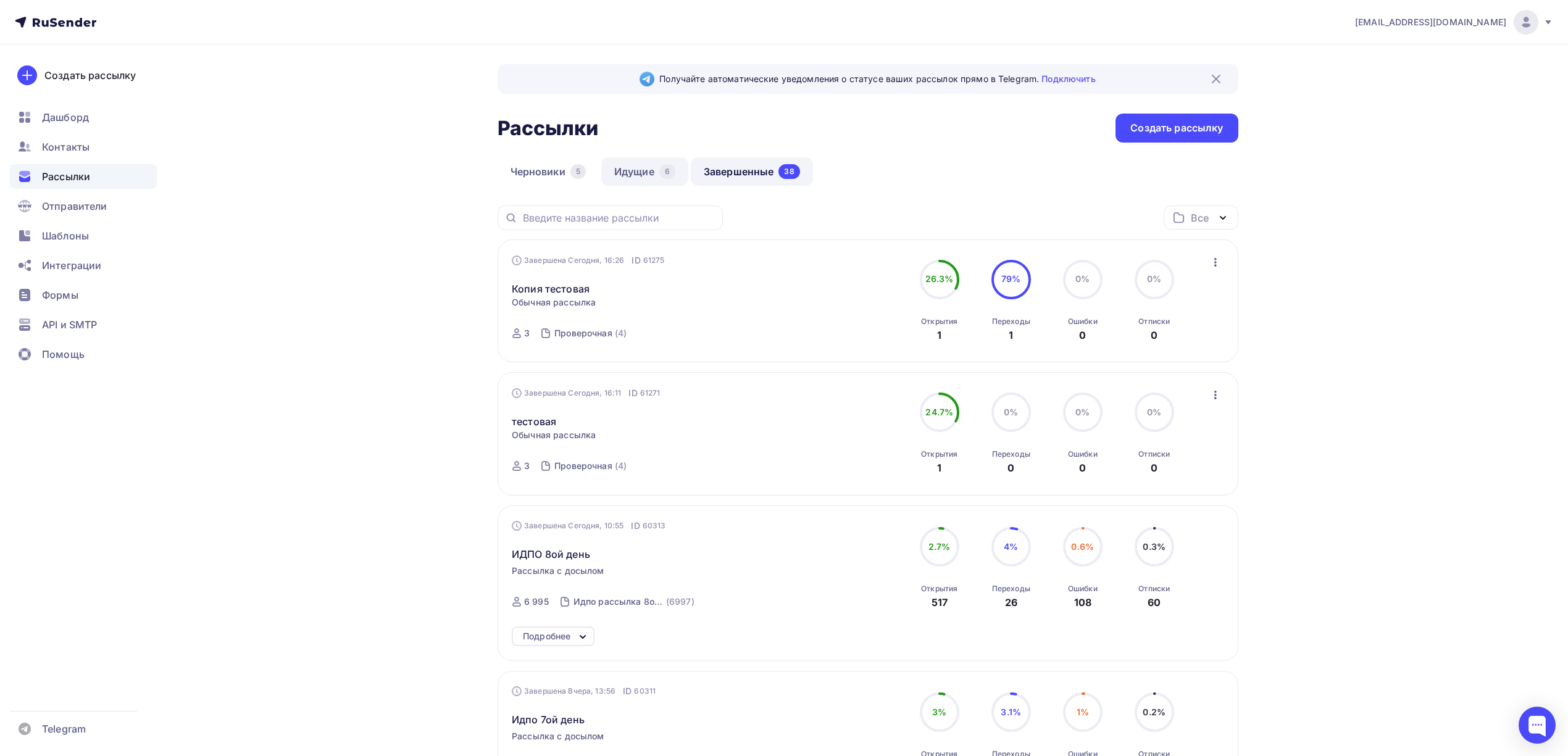
click at [638, 179] on link "Идущие 6" at bounding box center [644, 172] width 87 height 28
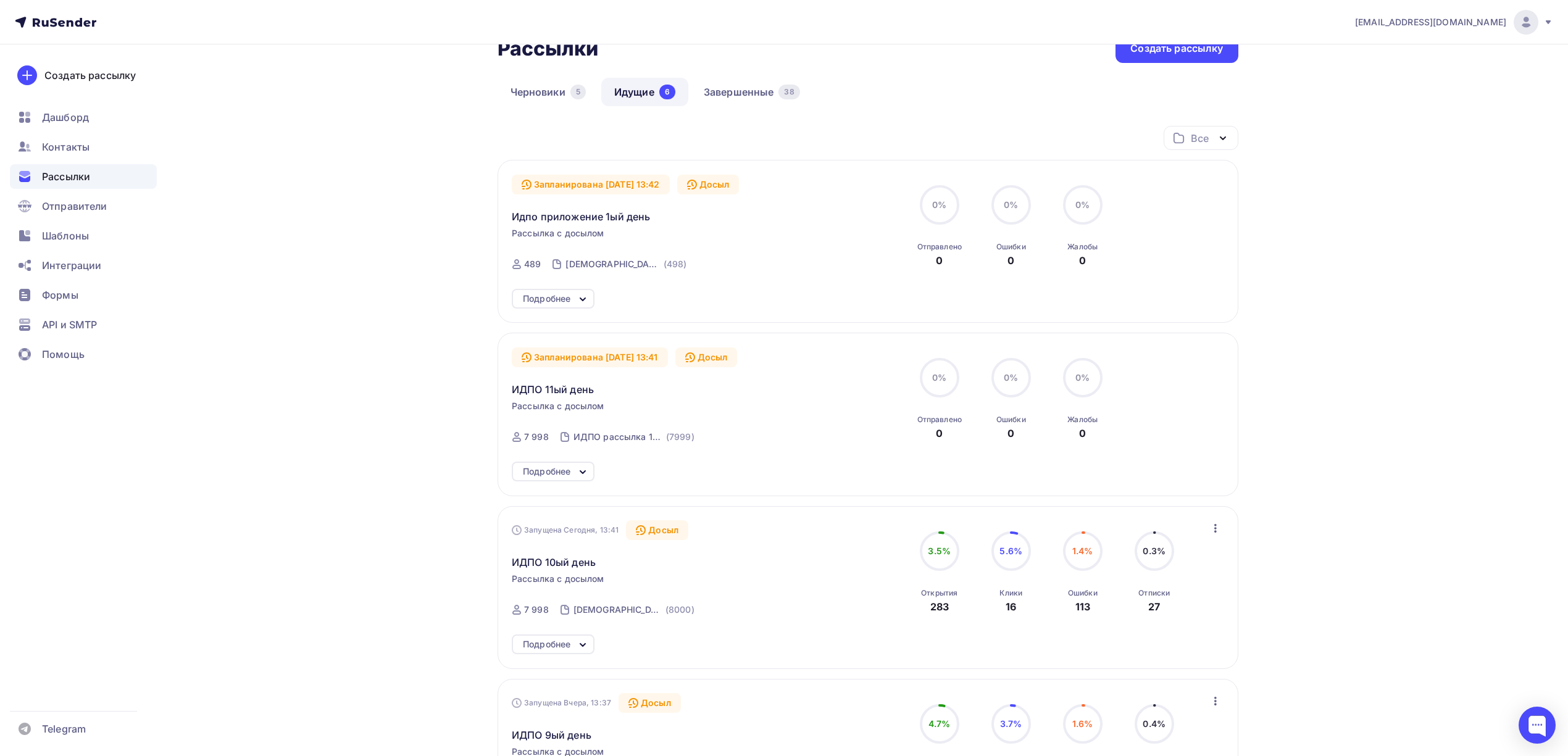
scroll to position [82, 0]
drag, startPoint x: 503, startPoint y: 208, endPoint x: 665, endPoint y: 224, distance: 162.8
click at [665, 224] on div "Запланирована [DATE] 13:42 Досыл Идпо приложение 1ый день Рассылка с досылом От…" at bounding box center [867, 238] width 740 height 163
copy span "Идпо приложение 1ый день"
click at [579, 290] on icon at bounding box center [583, 297] width 15 height 15
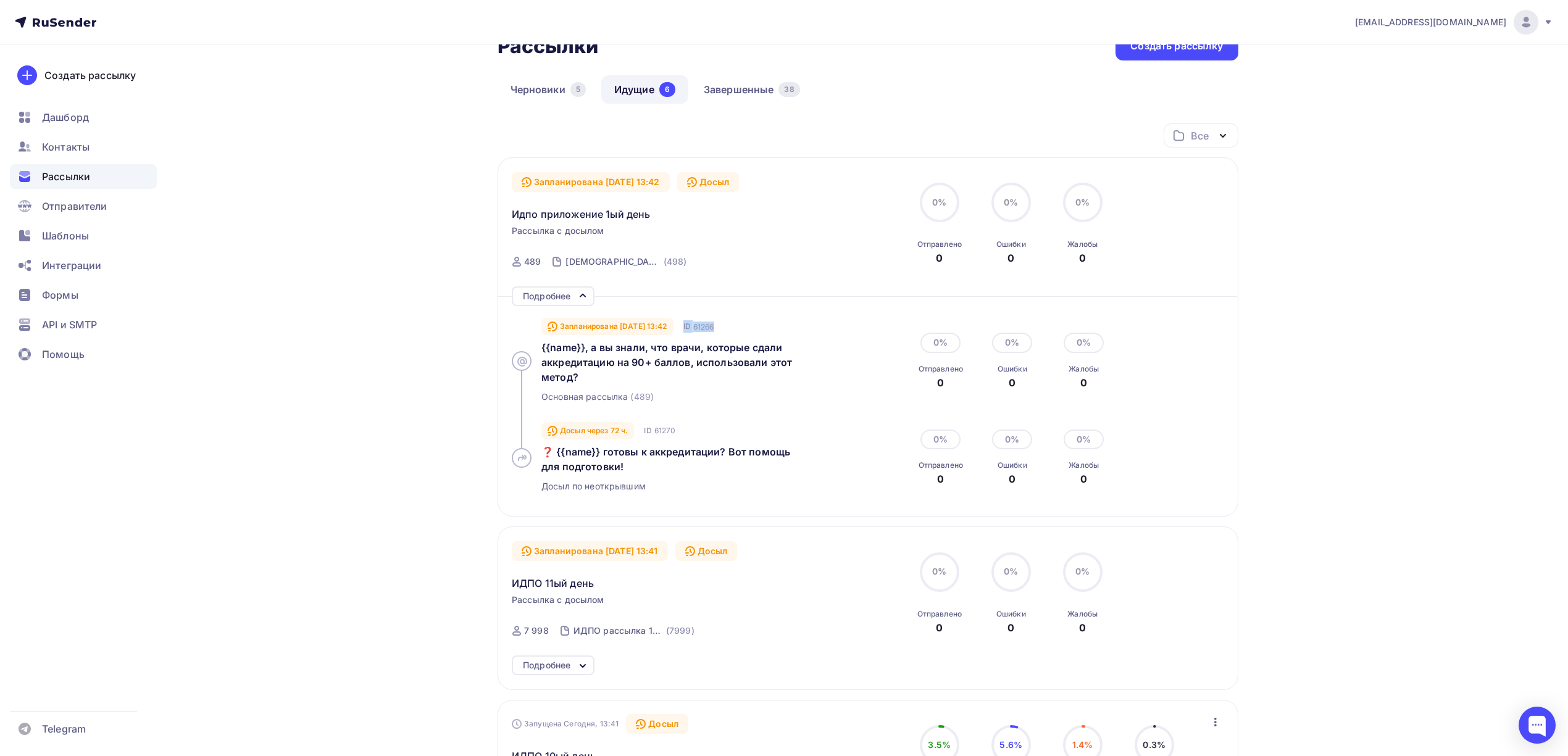
drag, startPoint x: 752, startPoint y: 332, endPoint x: 700, endPoint y: 329, distance: 52.1
click at [700, 329] on div "Запланирована [DATE] 13:42 ID 61266" at bounding box center [682, 326] width 281 height 15
copy div "ID 61266"
click at [605, 546] on div "Запланирована [DATE] 13:41" at bounding box center [590, 551] width 156 height 20
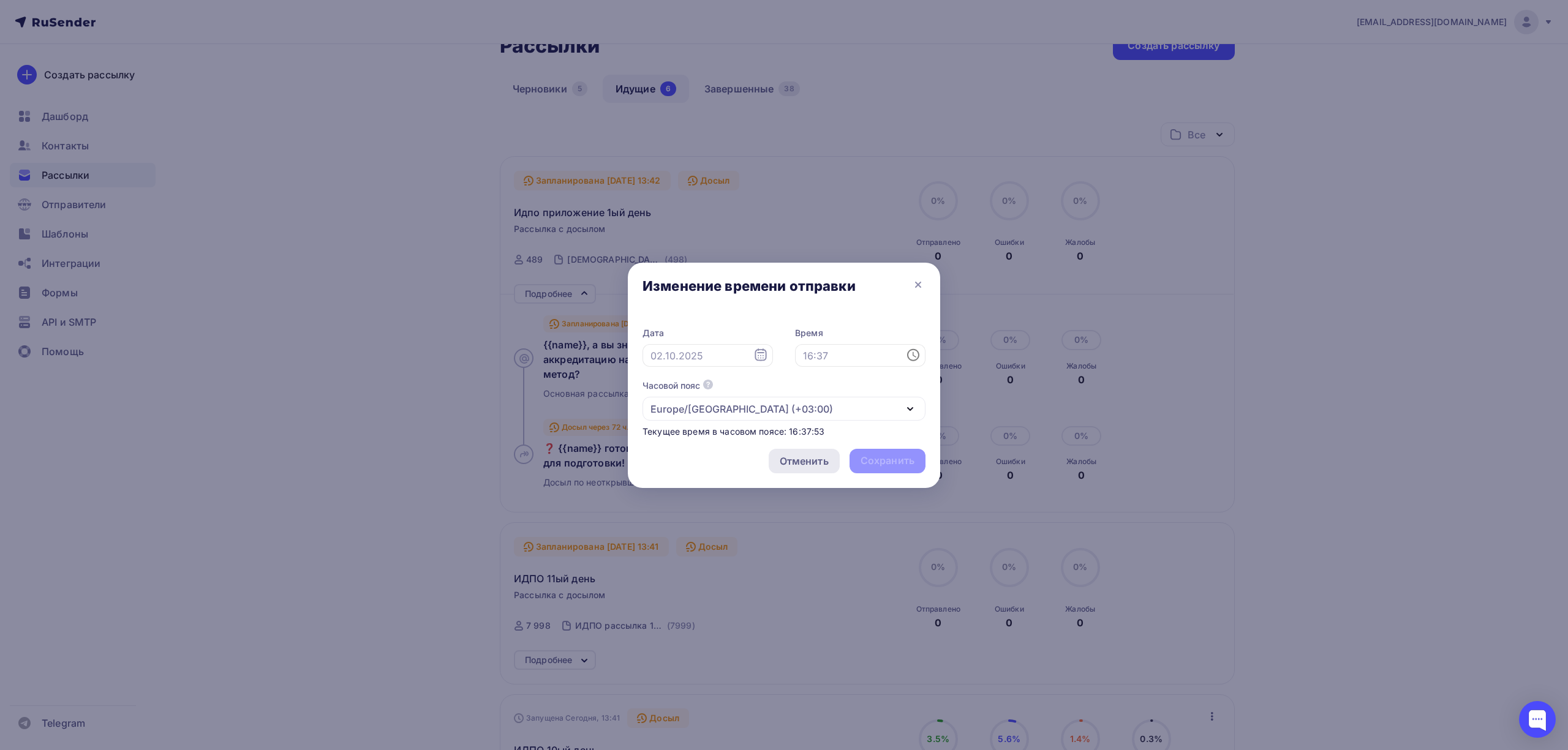
click at [803, 454] on div "Отменить" at bounding box center [804, 461] width 49 height 15
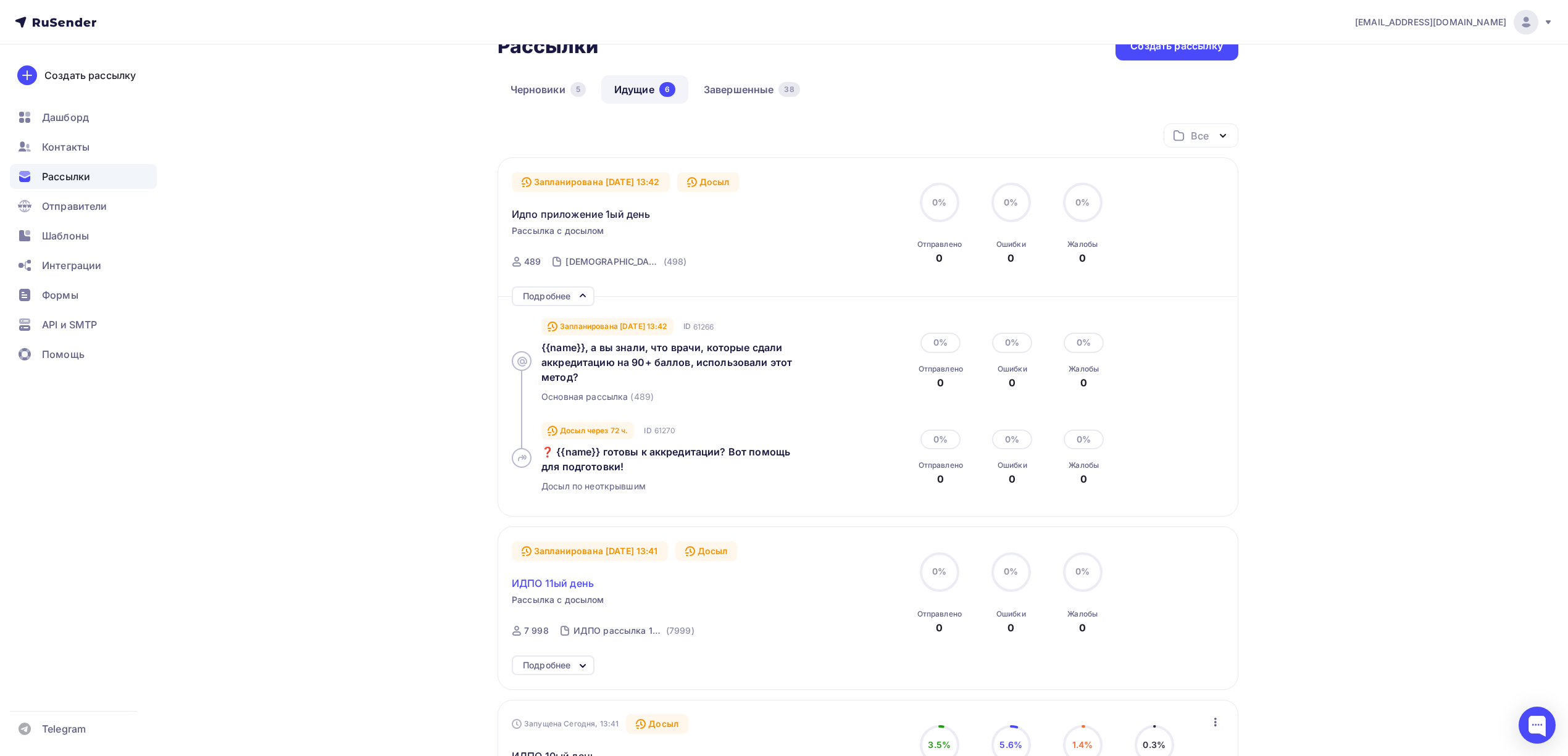
click at [580, 587] on span "ИДПО 11ый день" at bounding box center [552, 584] width 82 height 15
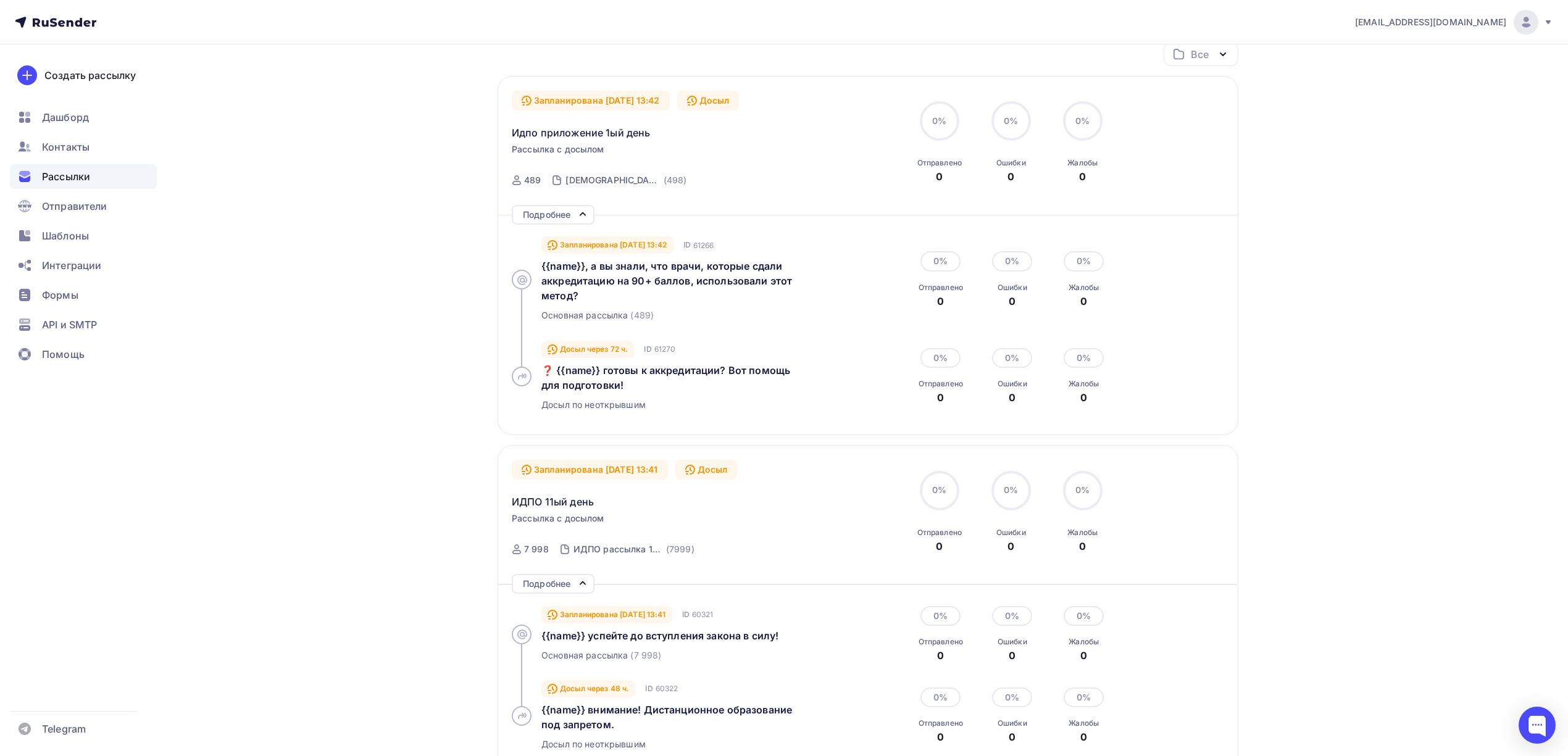
scroll to position [164, 0]
drag, startPoint x: 739, startPoint y: 243, endPoint x: 701, endPoint y: 245, distance: 38.1
click at [701, 245] on div "Запланирована [DATE] 13:42 ID 61266" at bounding box center [682, 244] width 281 height 15
copy div "ID 61266"
click at [1548, 724] on div at bounding box center [1536, 724] width 37 height 37
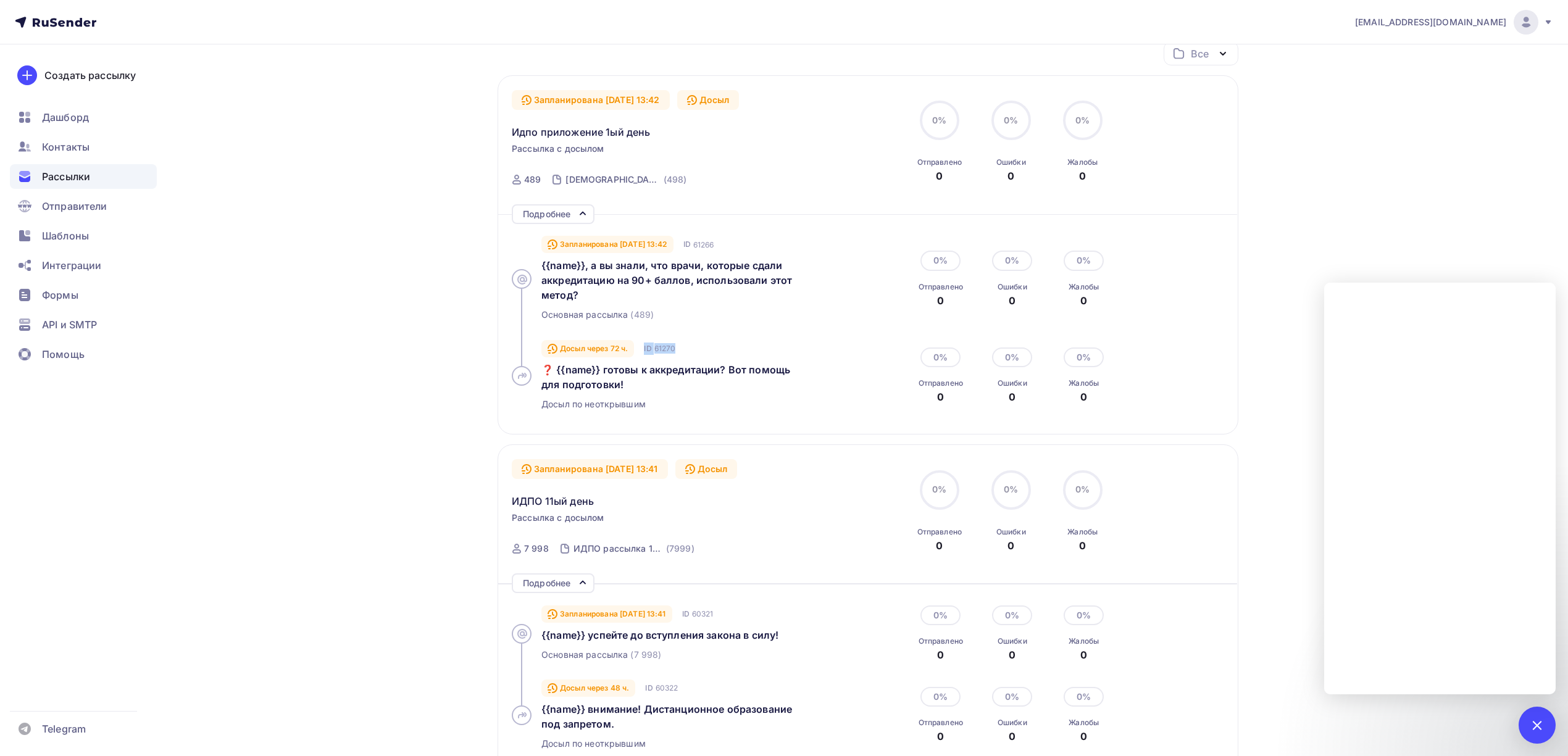
drag, startPoint x: 691, startPoint y: 349, endPoint x: 645, endPoint y: 346, distance: 46.1
click at [645, 346] on div "Досыл через 72 ч. ID 61270" at bounding box center [682, 349] width 281 height 15
copy div "ID 61270"
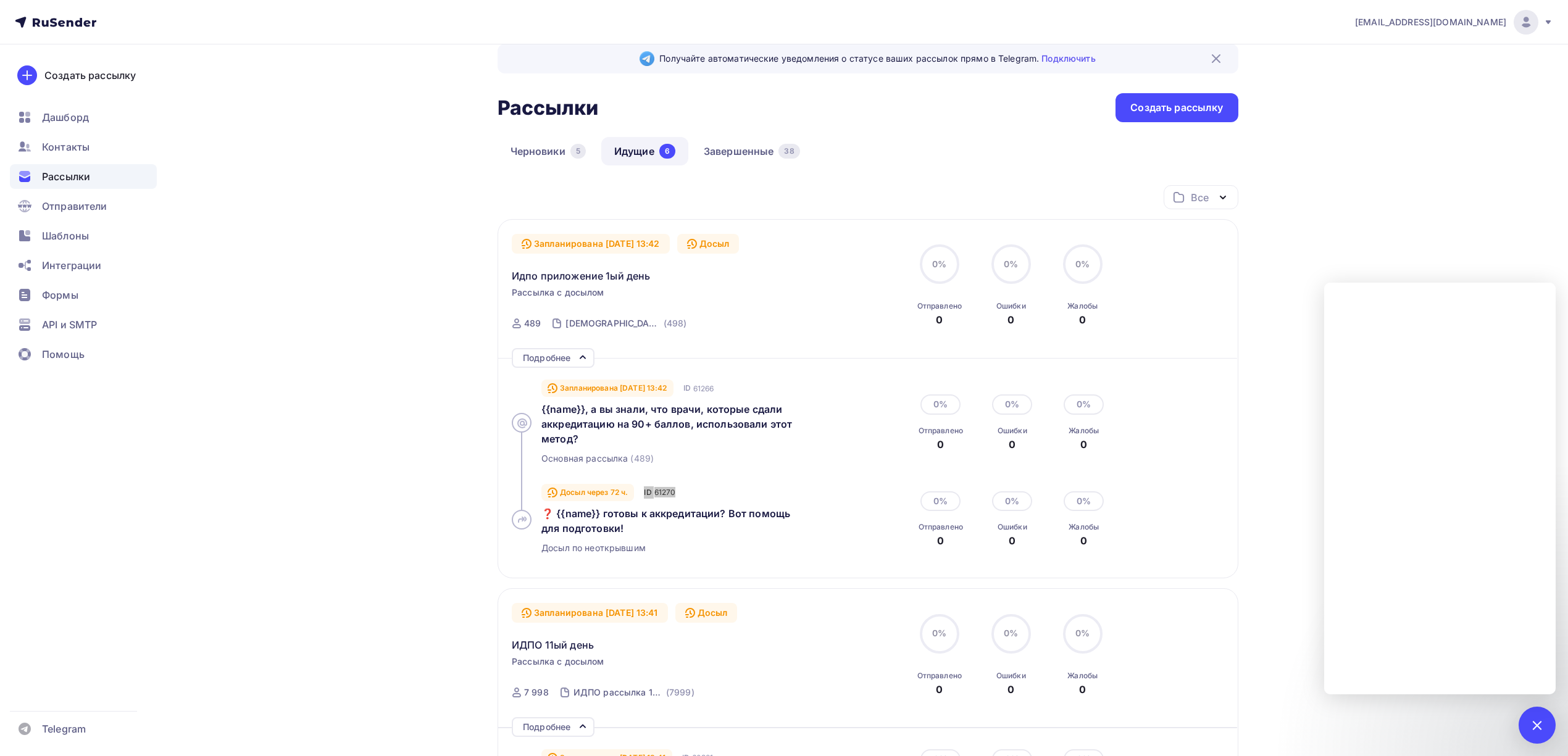
scroll to position [0, 0]
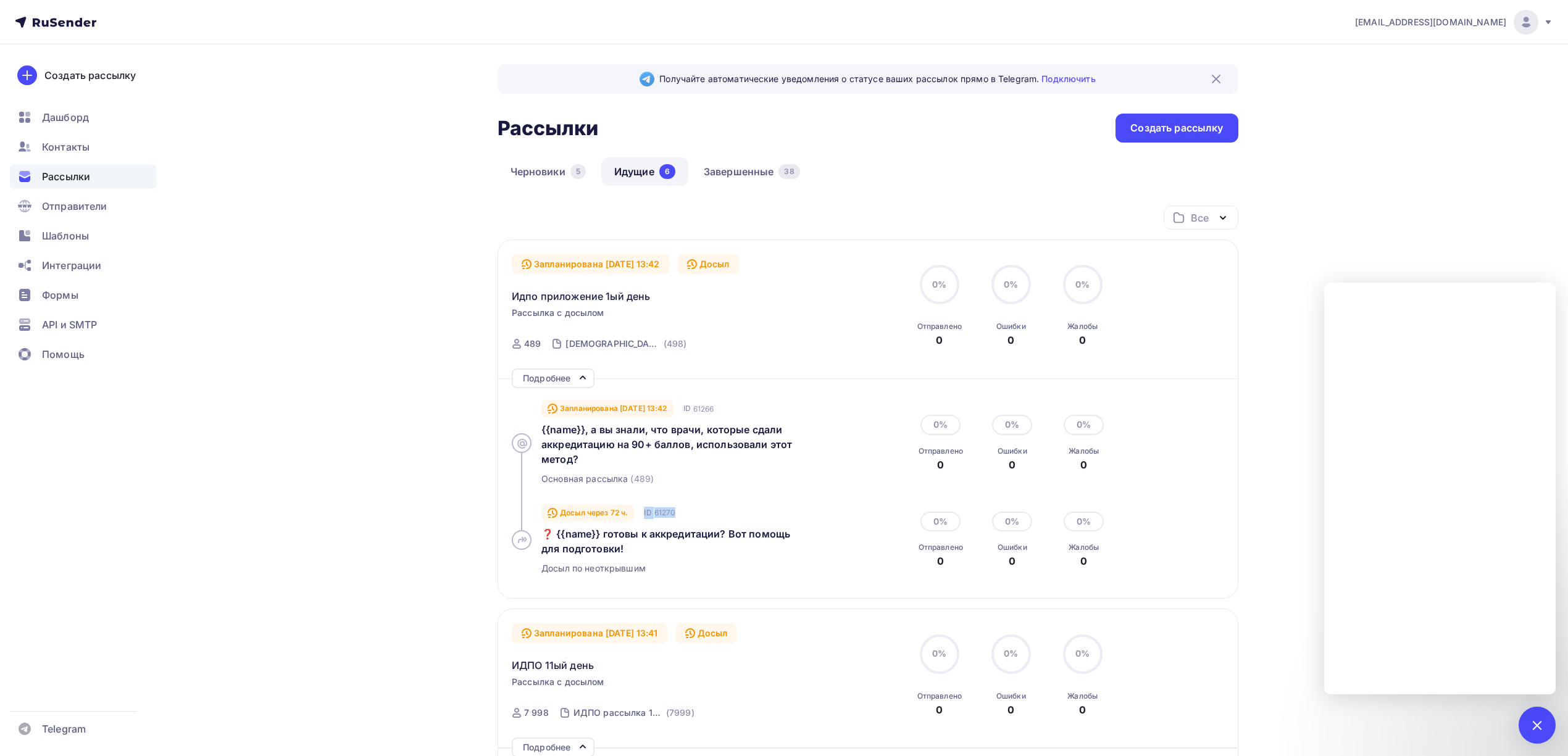
click at [626, 170] on link "Идущие 6" at bounding box center [644, 172] width 87 height 28
drag, startPoint x: 533, startPoint y: 527, endPoint x: 635, endPoint y: 550, distance: 104.6
click at [635, 550] on div "Досыл через 72 ч. ID 61270 ❓ {{name}} готовы к аккредитации? Вот помощь для под…" at bounding box center [687, 540] width 351 height 88
click at [665, 555] on div "❓ {{name}} готовы к аккредитации? Вот помощь для подготовки!" at bounding box center [670, 541] width 257 height 29
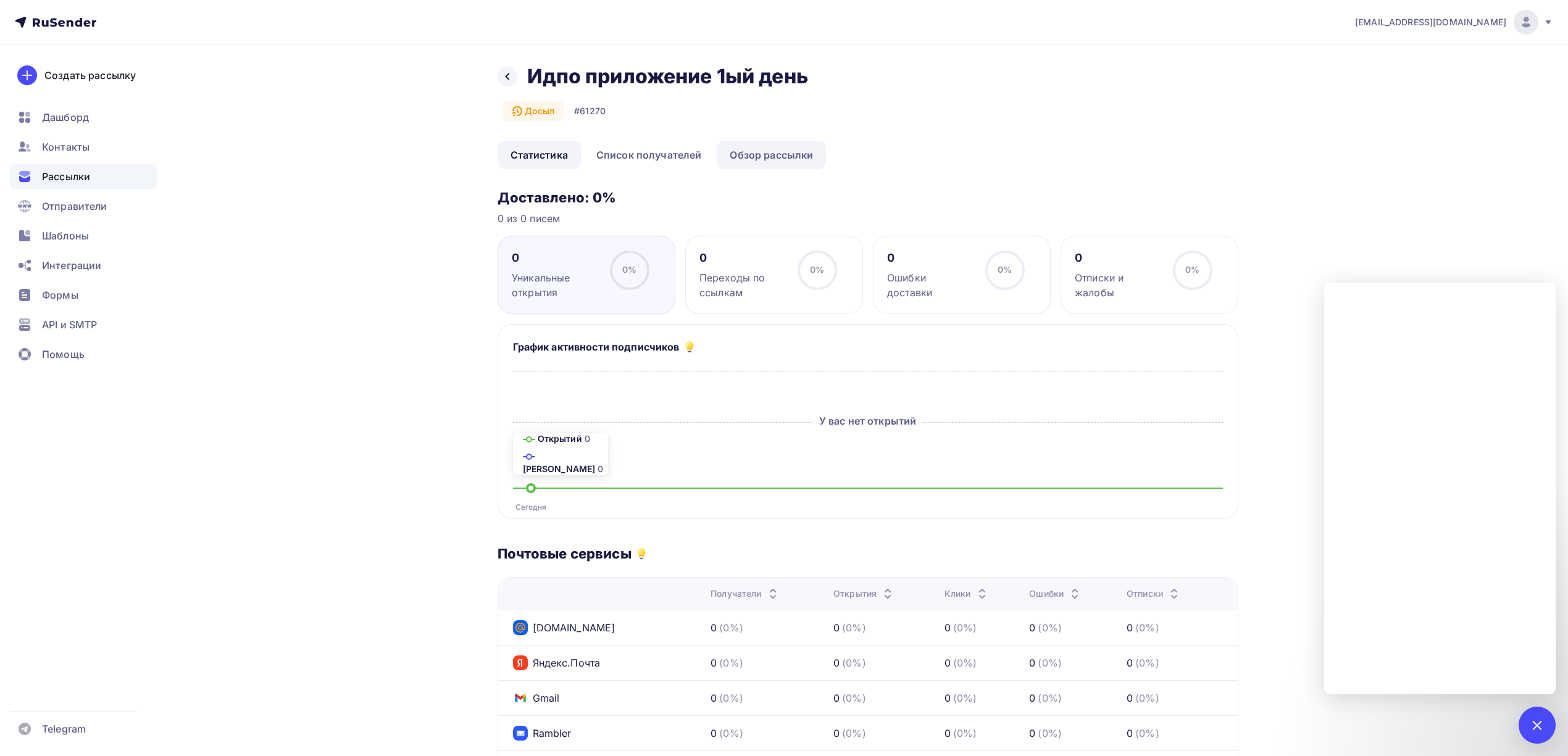
click at [747, 155] on link "Обзор рассылки" at bounding box center [771, 155] width 110 height 28
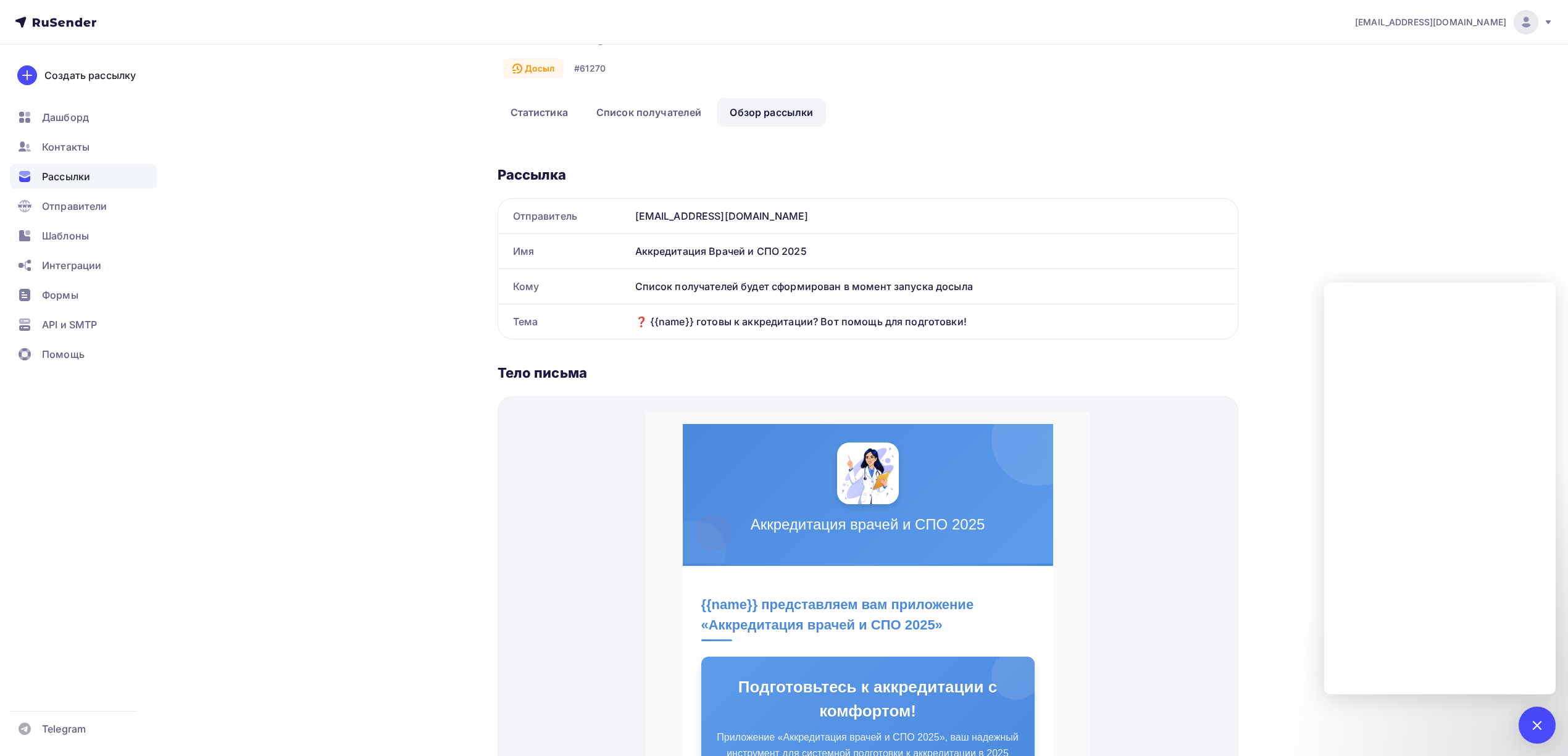
scroll to position [164, 0]
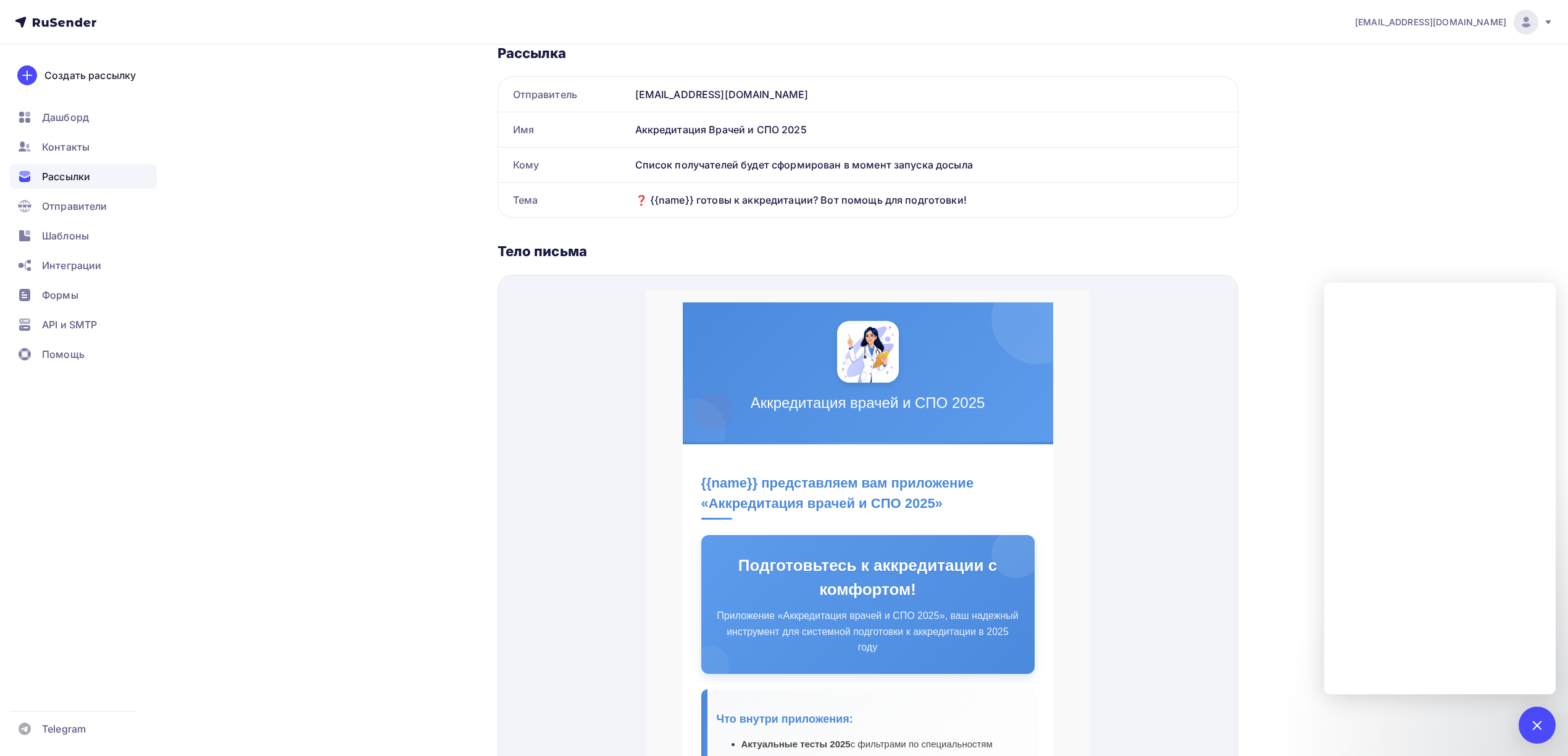
click at [932, 203] on div "❓ {{name}} готовы к аккредитации? Вот помощь для подготовки!" at bounding box center [934, 200] width 608 height 34
copy div "❓ {{name}} готовы к аккредитации? Вот помощь для подготовки! Название рассылки …"
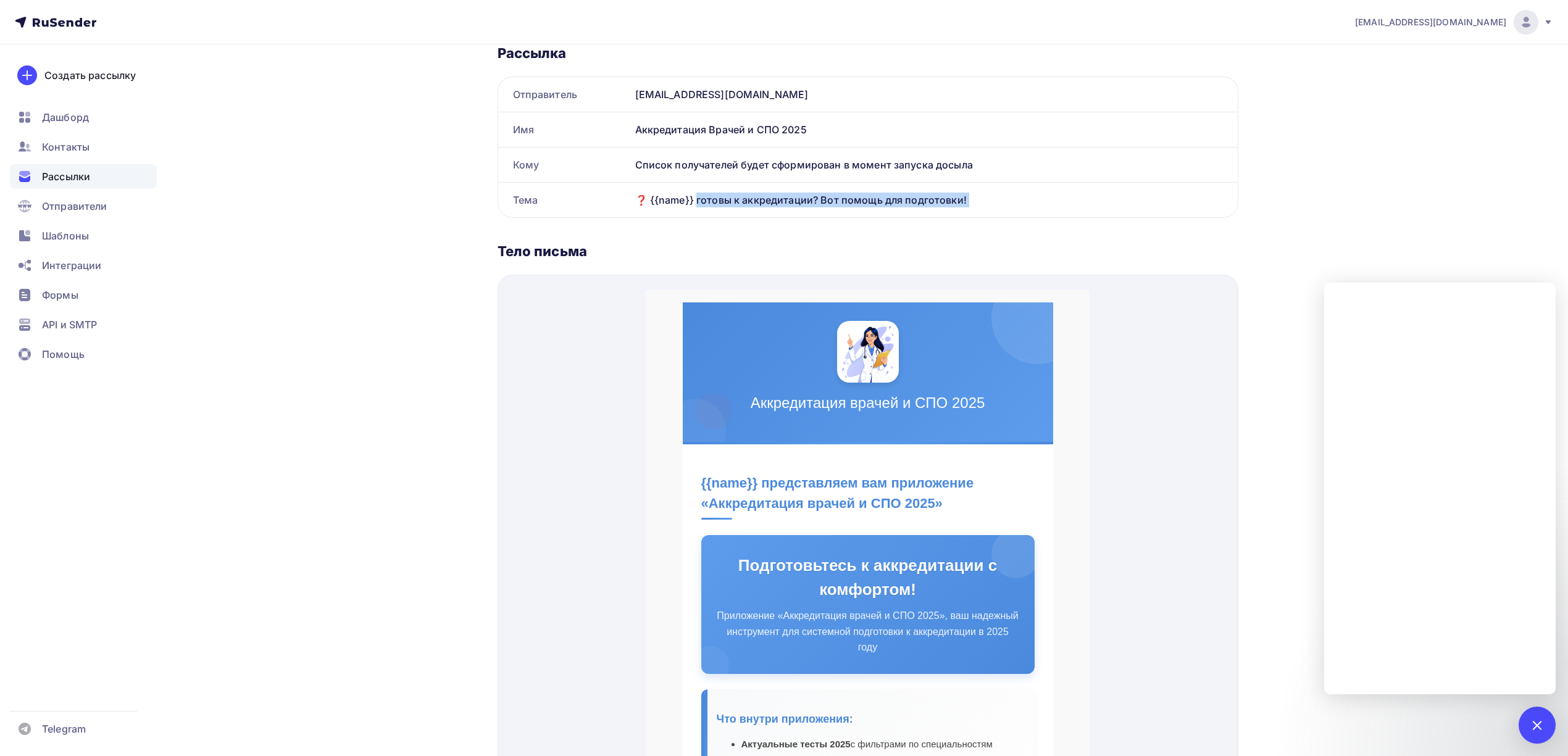
copy div "❓ {{name}} готовы к аккредитации? Вот помощь для подготовки! Название рассылки …"
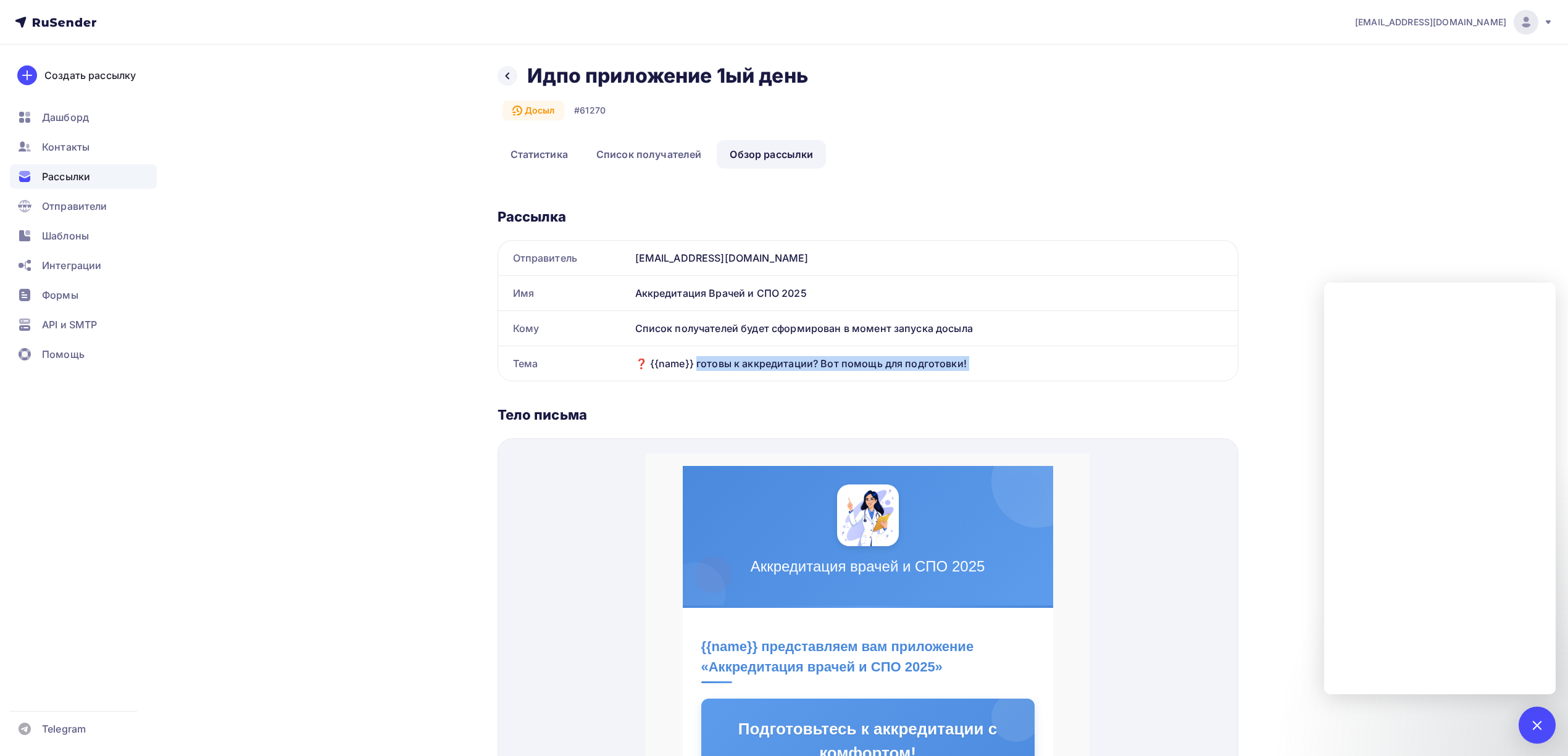
scroll to position [0, 0]
click at [774, 152] on link "Обзор рассылки" at bounding box center [771, 155] width 110 height 28
click at [667, 152] on link "Список получателей" at bounding box center [649, 155] width 131 height 28
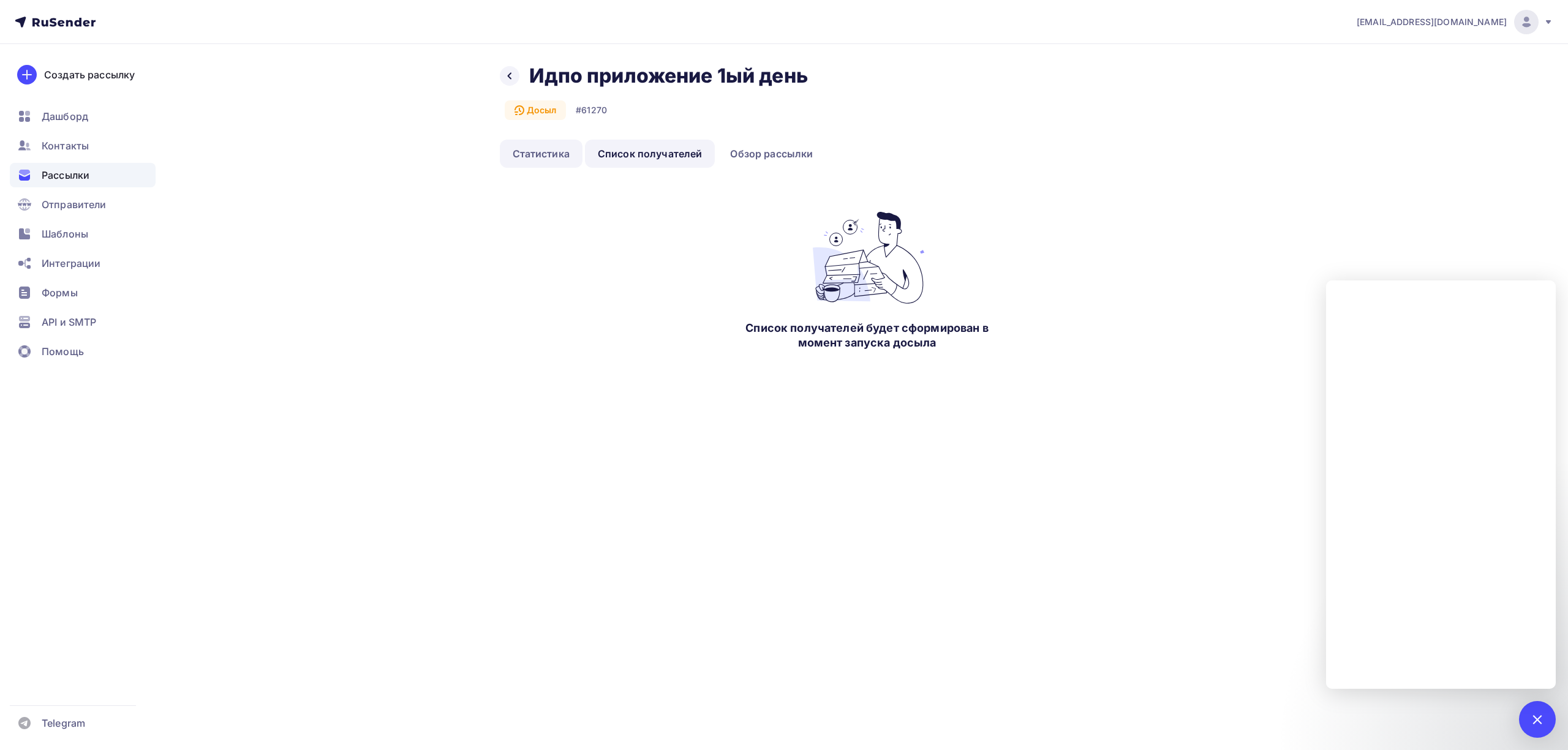
click at [549, 159] on link "Статистика" at bounding box center [541, 154] width 83 height 28
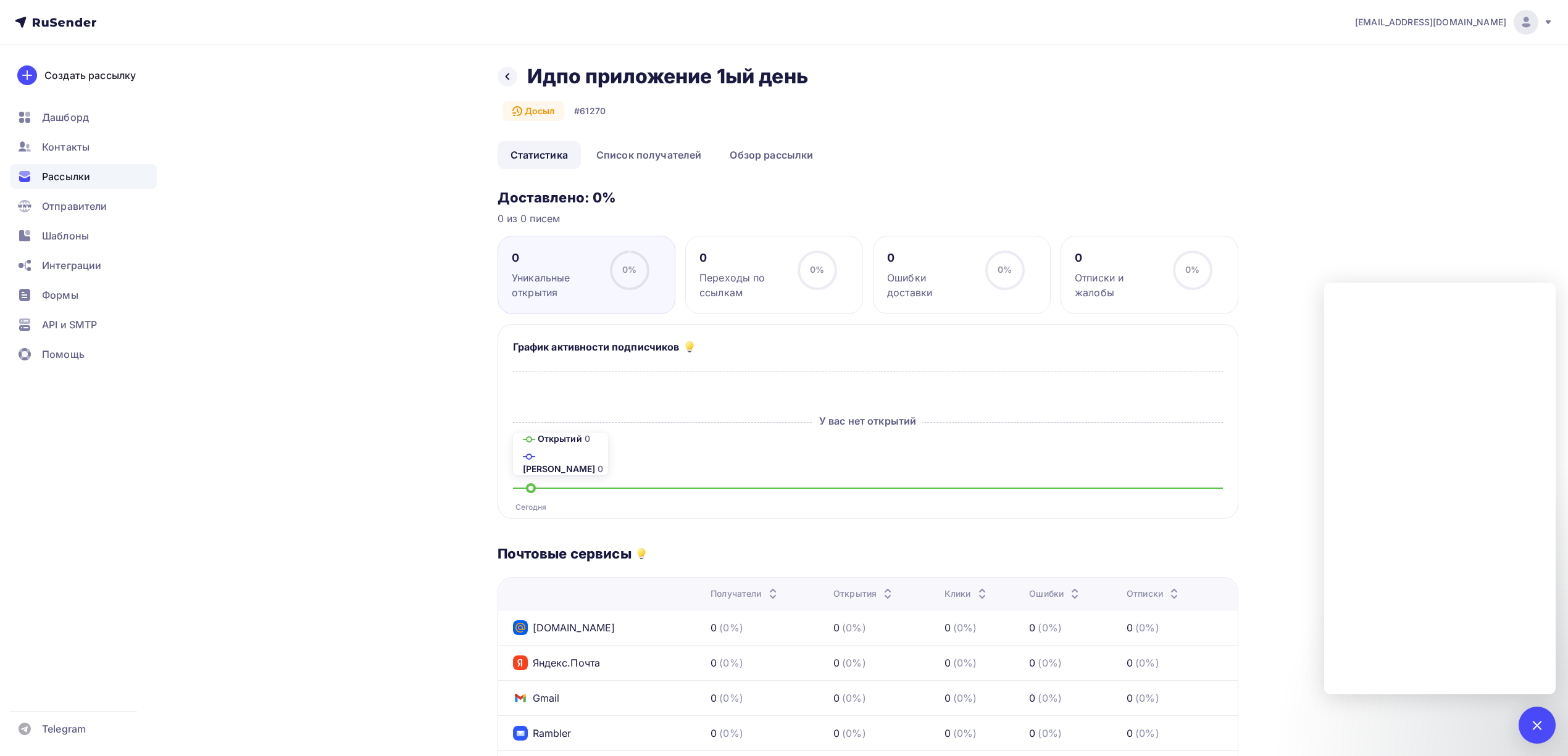
click at [77, 176] on span "Рассылки" at bounding box center [66, 176] width 48 height 15
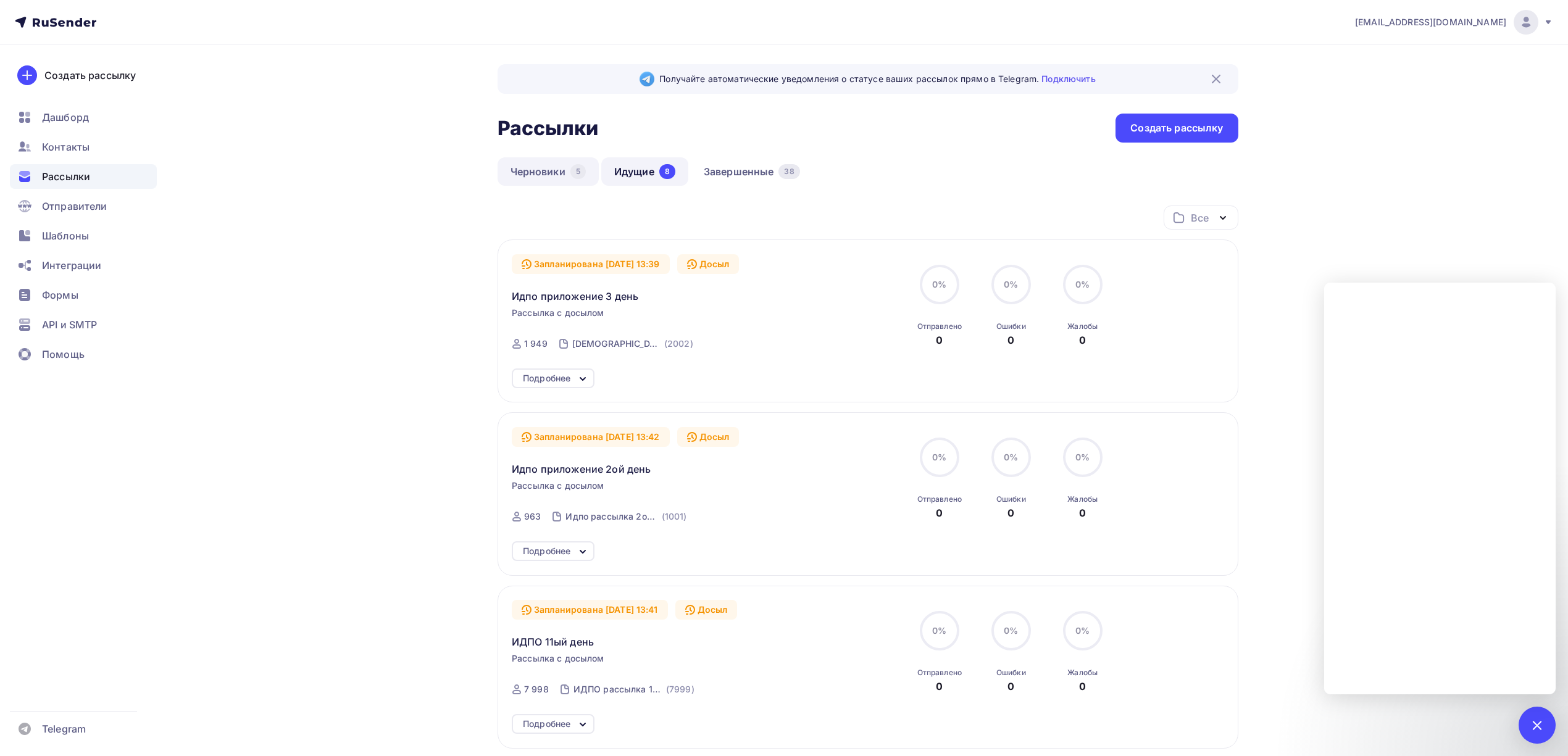
click at [528, 178] on link "Черновики 5" at bounding box center [548, 172] width 101 height 28
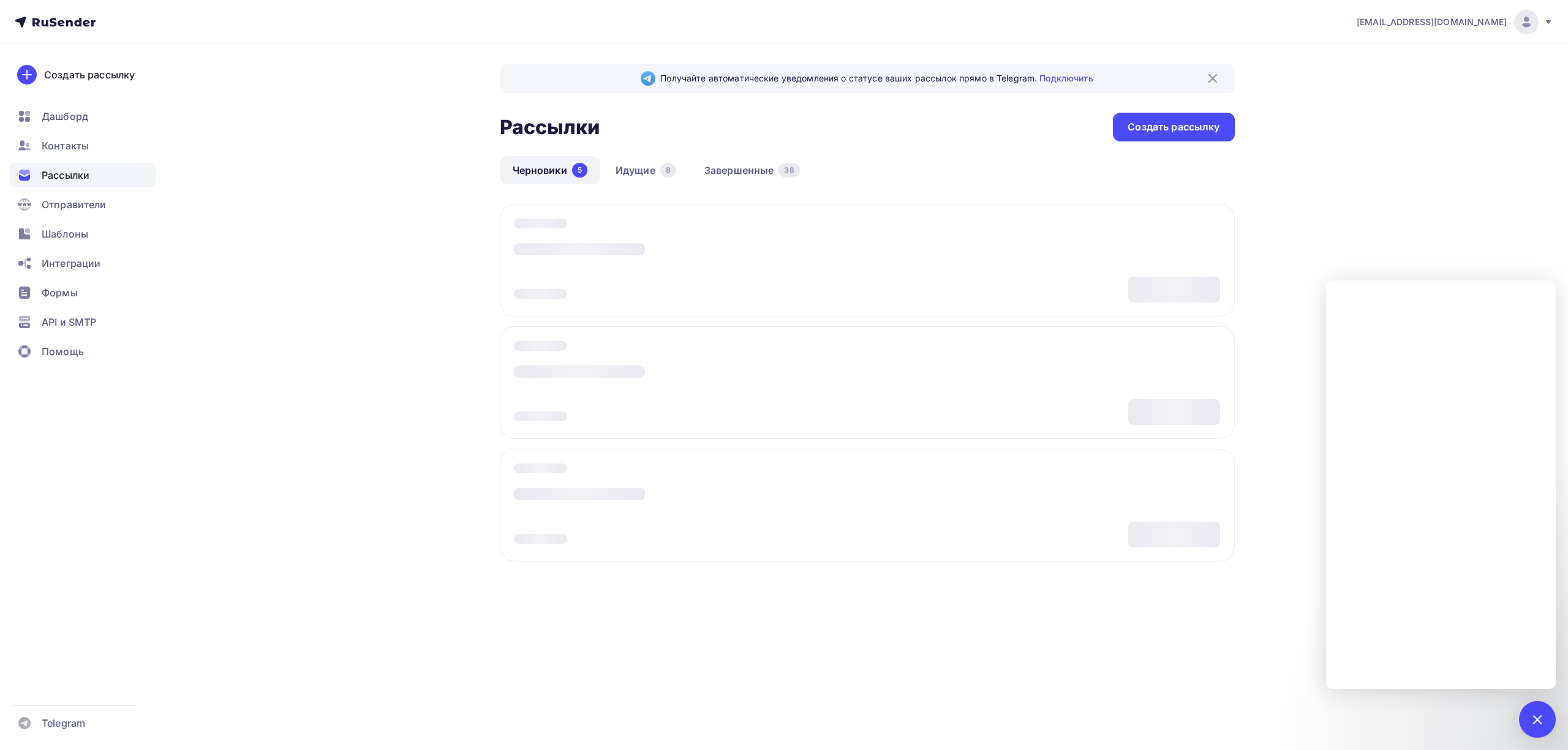
click at [1395, 195] on div "[EMAIL_ADDRESS][DOMAIN_NAME] Аккаунт Тарифы Выйти Создать рассылку [GEOGRAPHIC_…" at bounding box center [784, 325] width 1568 height 650
click at [1488, 20] on span "[EMAIL_ADDRESS][DOMAIN_NAME]" at bounding box center [1432, 22] width 150 height 12
click at [1399, 60] on span "Аккаунт" at bounding box center [1390, 54] width 40 height 15
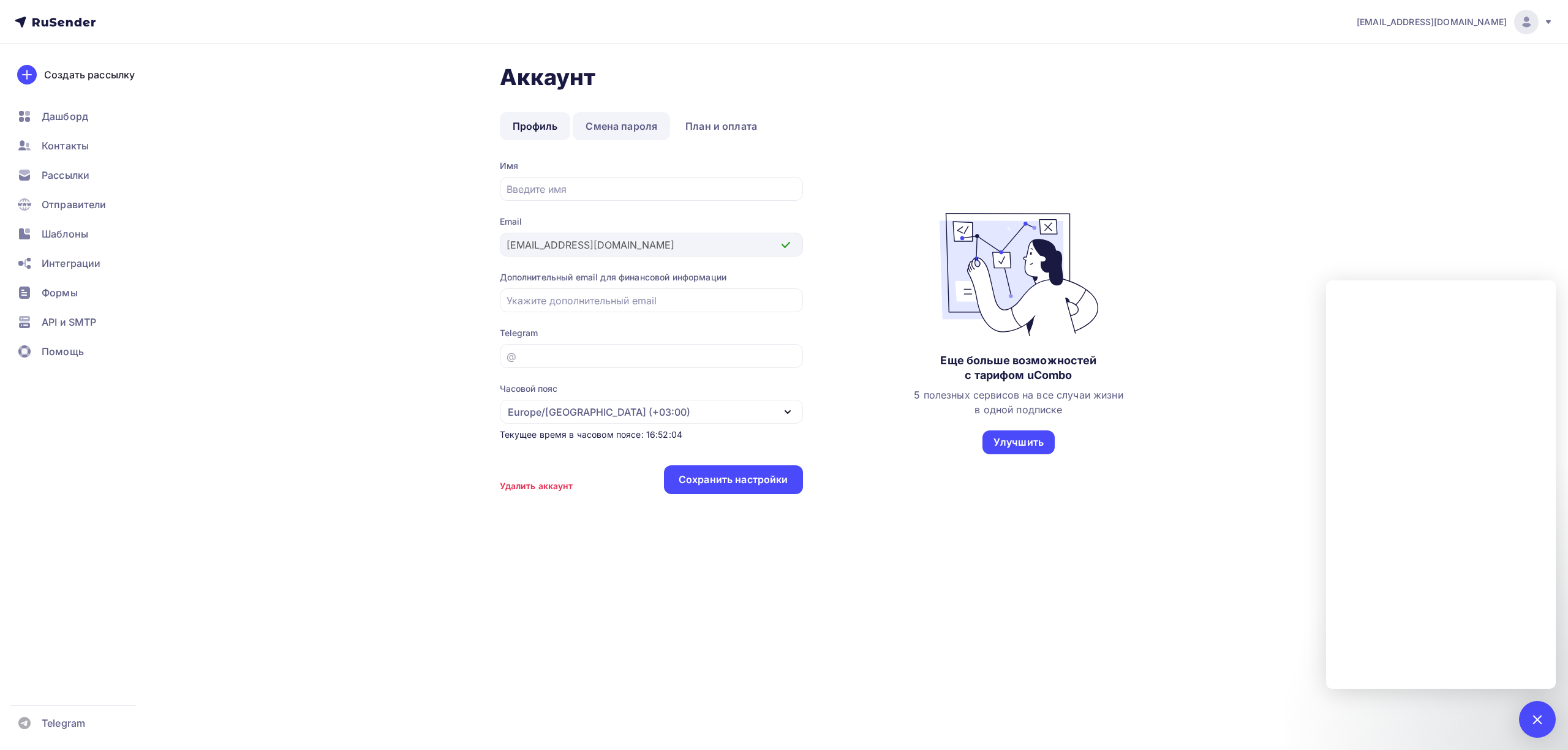
click at [654, 128] on link "Смена пароля" at bounding box center [621, 126] width 98 height 28
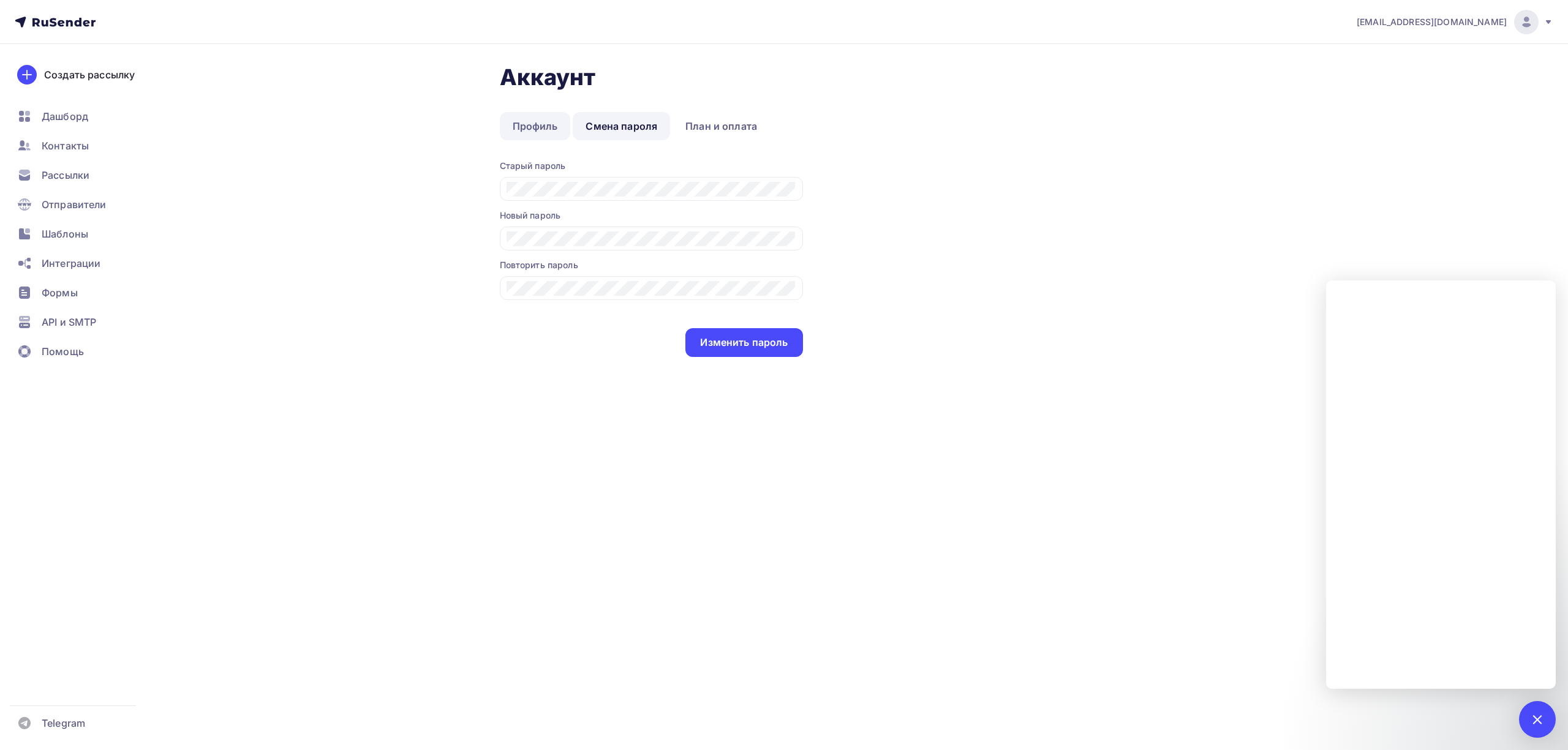
click at [549, 129] on link "Профиль" at bounding box center [535, 126] width 71 height 28
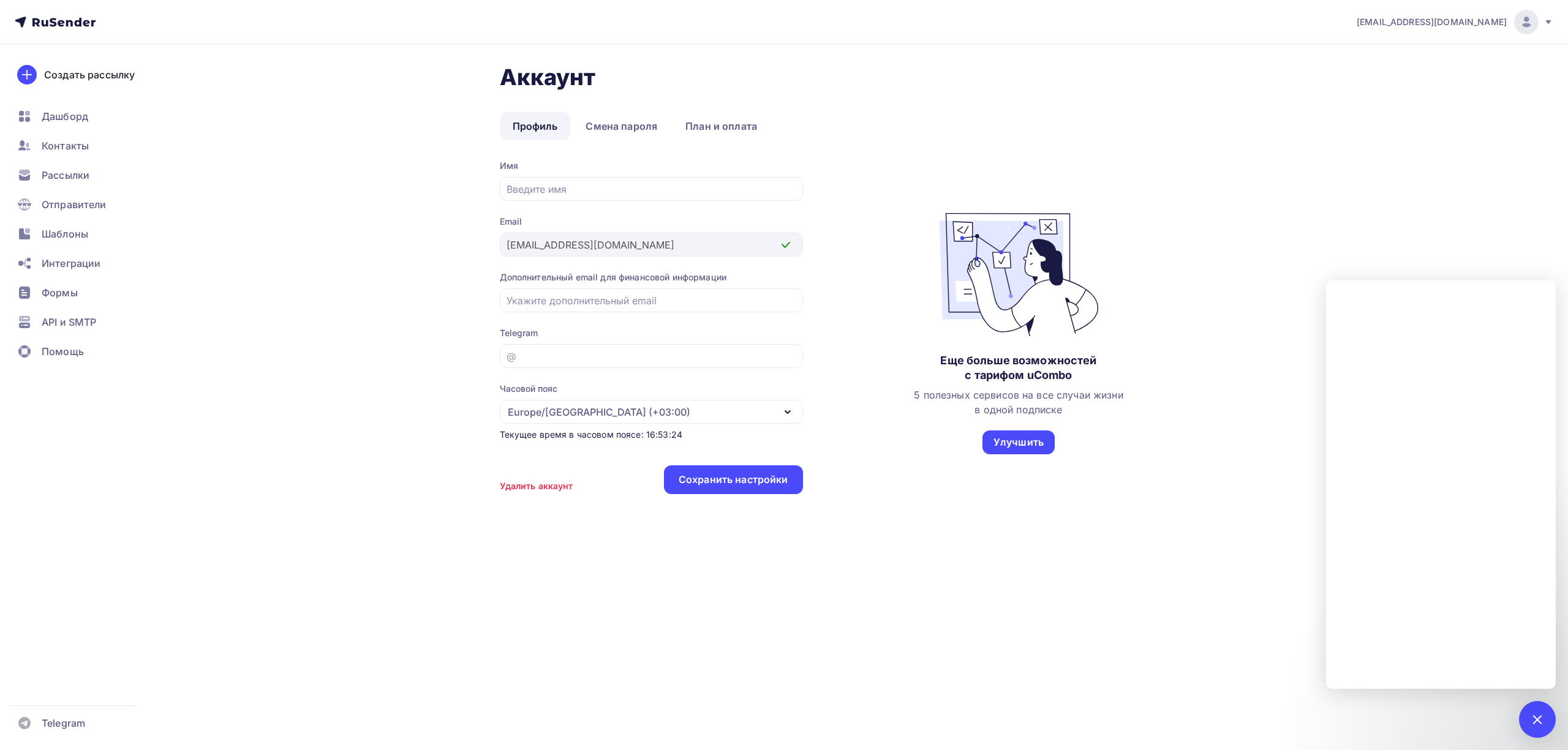
drag, startPoint x: 1402, startPoint y: 180, endPoint x: 1387, endPoint y: 176, distance: 15.5
click at [1401, 180] on div "[EMAIL_ADDRESS][DOMAIN_NAME] Аккаунт Тарифы Выйти Создать рассылку [GEOGRAPHIC_…" at bounding box center [784, 295] width 1568 height 590
click at [1269, 204] on div "Аккаунт Профиль Смена пароля План и оплата Профиль Смена пароля План и оплата И…" at bounding box center [784, 317] width 1004 height 546
click at [50, 173] on span "Рассылки" at bounding box center [66, 175] width 48 height 15
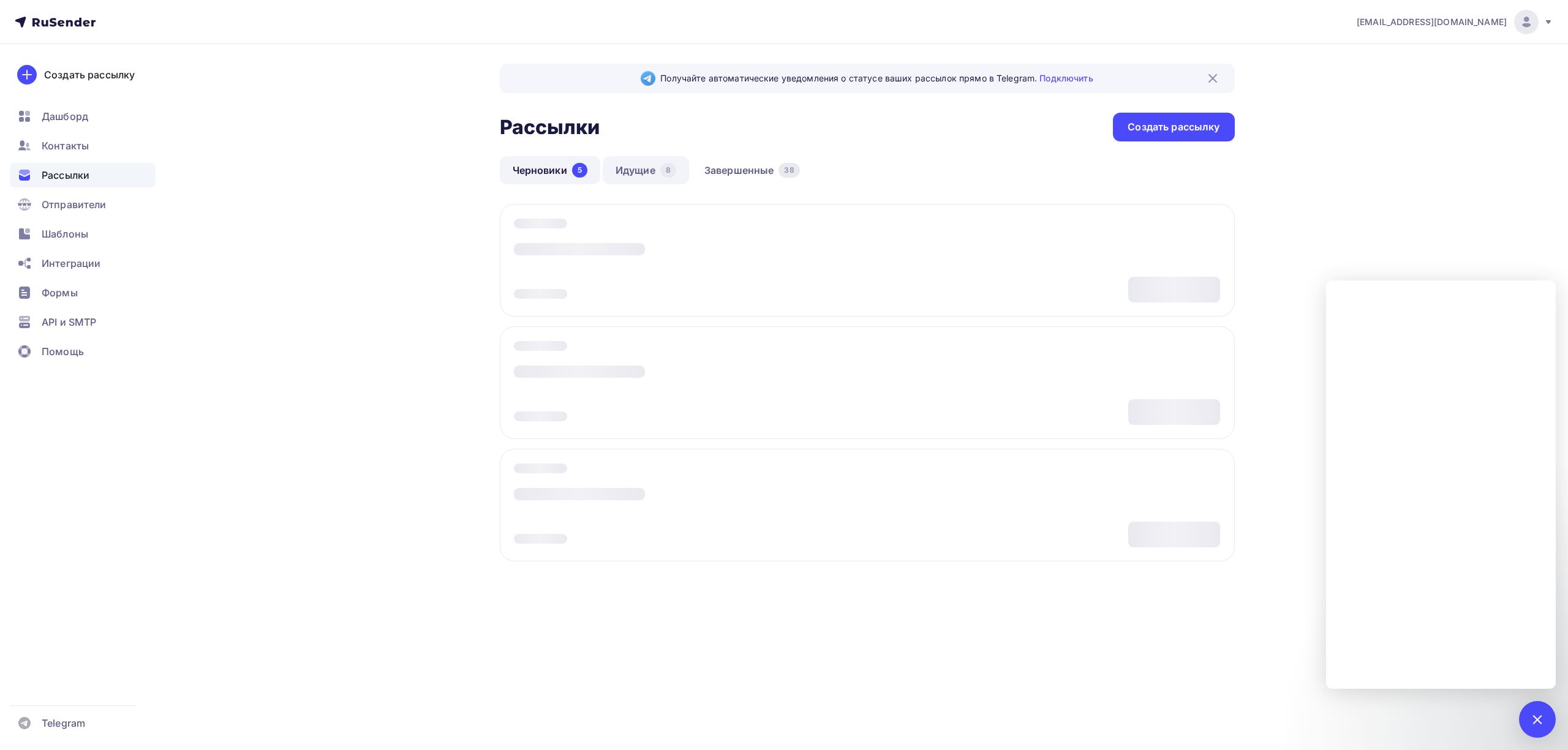
click at [635, 174] on link "Идущие 8" at bounding box center [646, 170] width 86 height 28
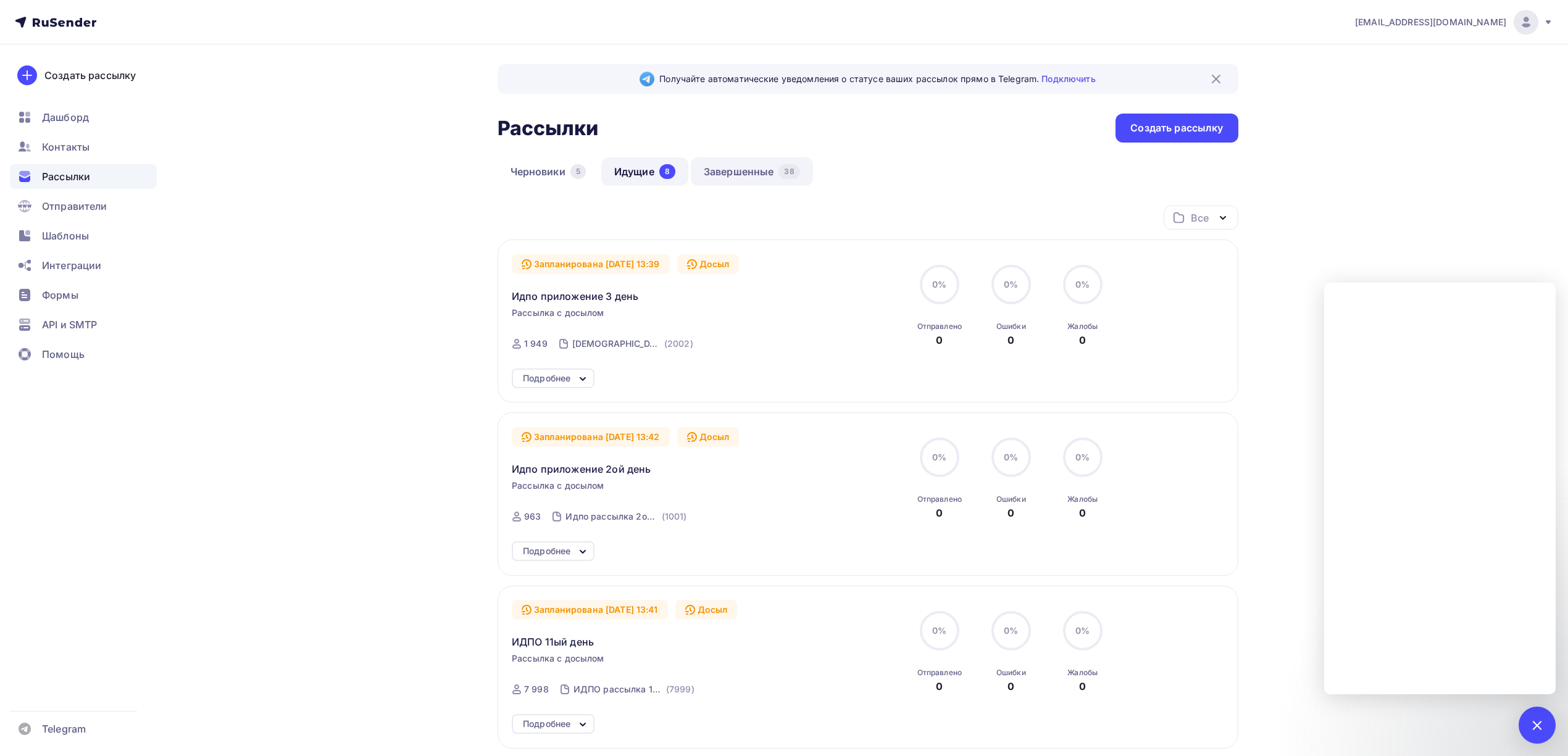
click at [726, 166] on link "Завершенные 38" at bounding box center [752, 172] width 122 height 28
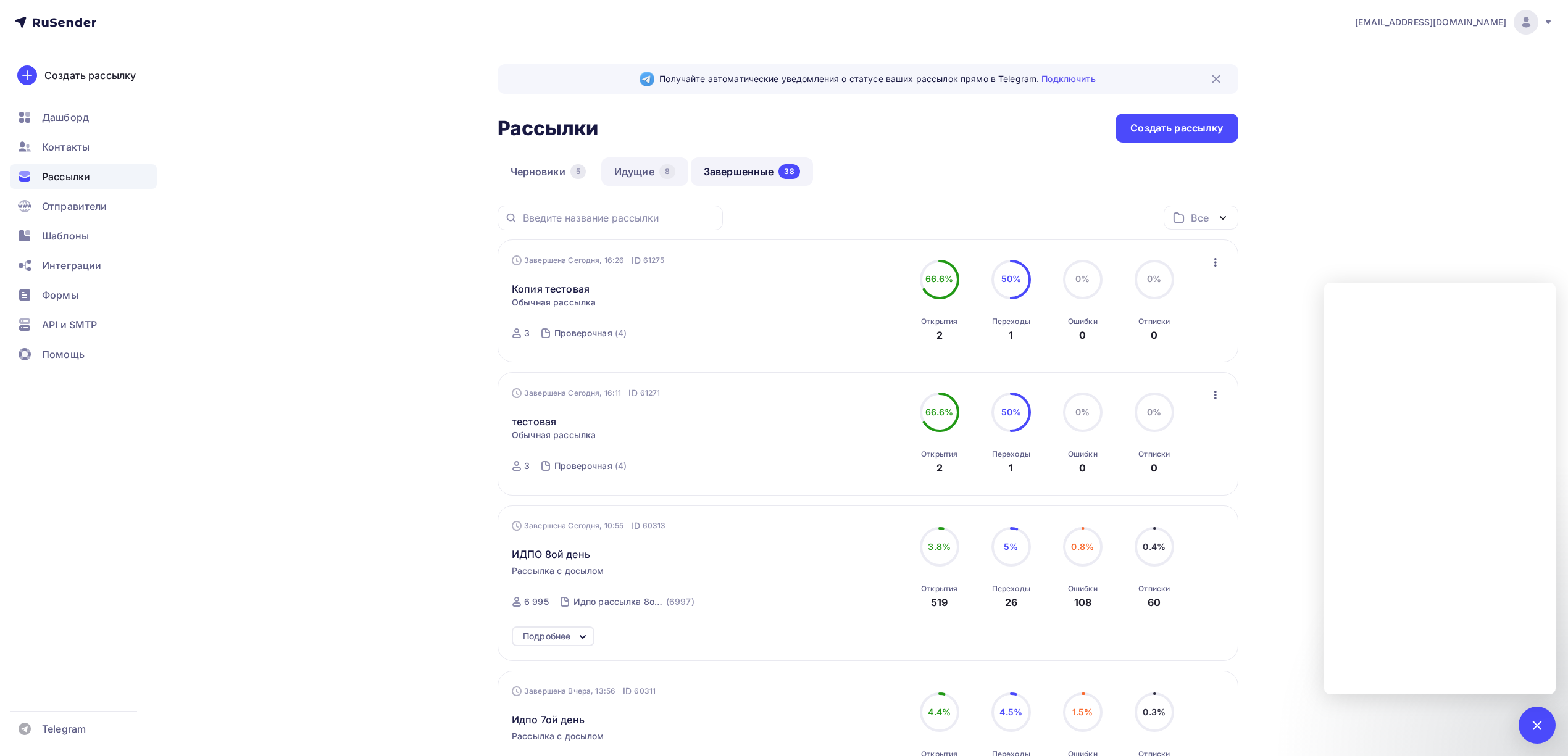
click at [642, 176] on link "Идущие 8" at bounding box center [644, 172] width 87 height 28
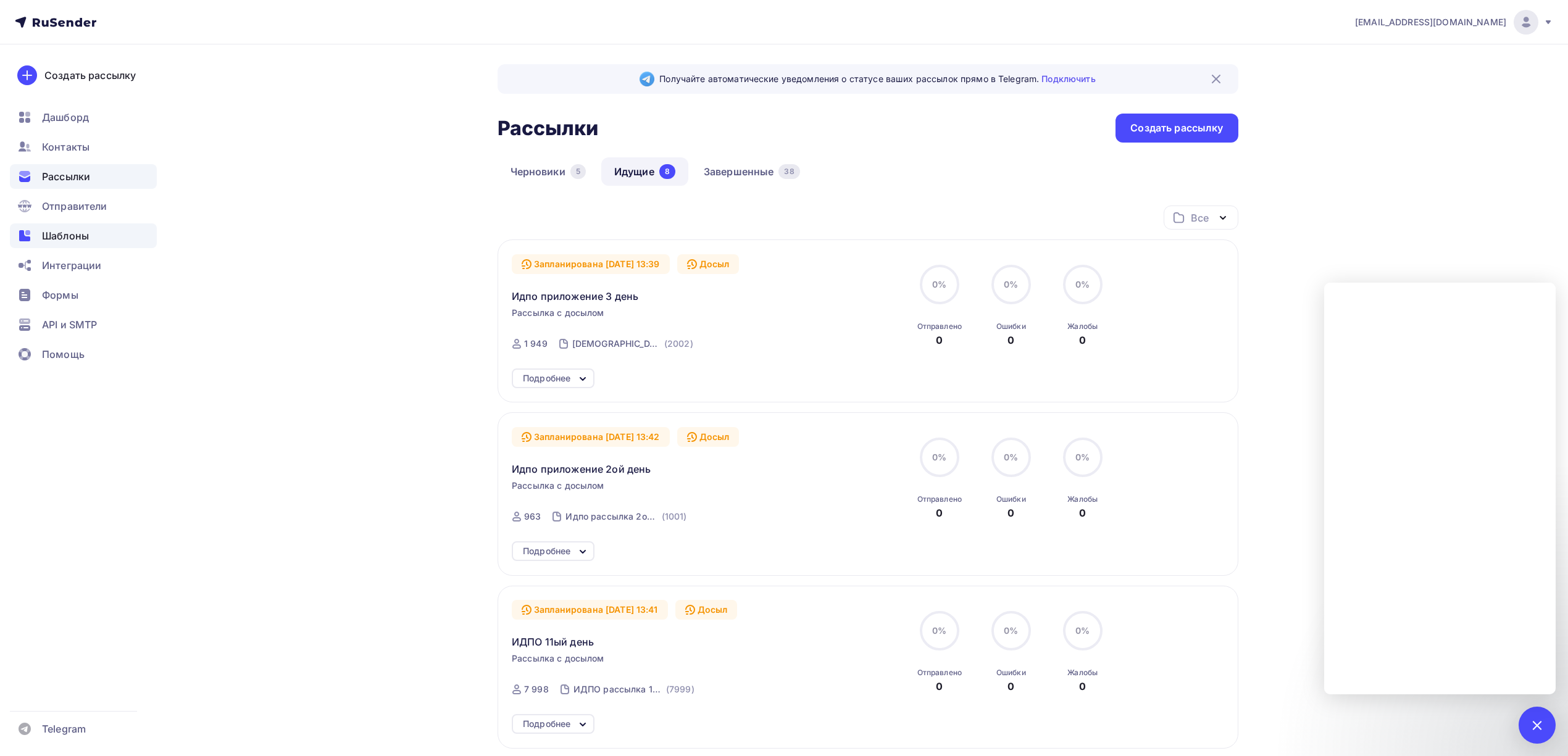
click at [73, 232] on span "Шаблоны" at bounding box center [65, 236] width 47 height 15
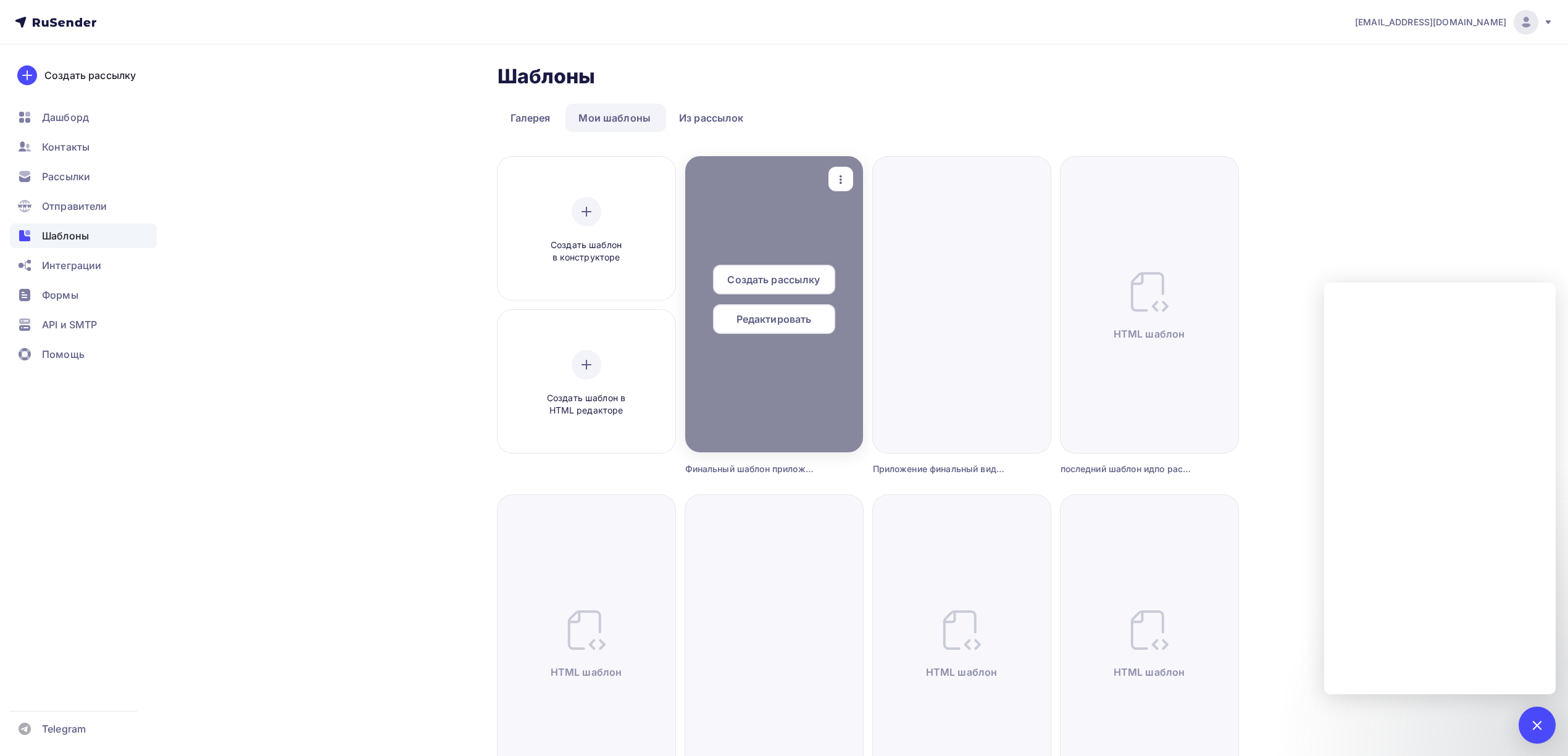
click at [771, 321] on span "Редактировать" at bounding box center [774, 319] width 75 height 15
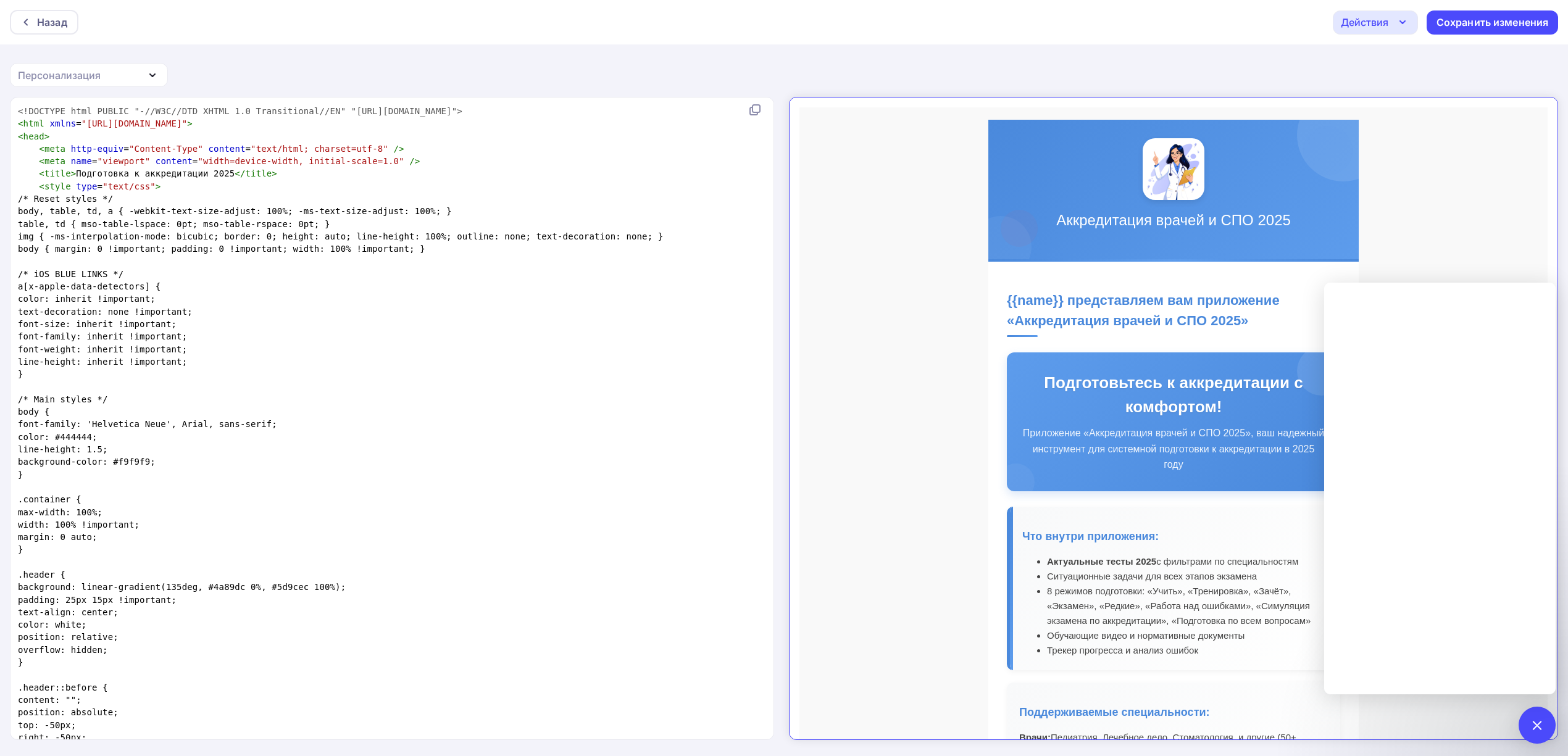
click at [430, 418] on pre "font-family: 'Helvetica Neue', Arial, sans-serif;" at bounding box center [389, 424] width 748 height 12
type textarea "<!LOREMIP dolo SITAME "-//C3A//ELI SEDDO 7.6 Eiusmodtempo//IN" "utla://etd.m7.a…"
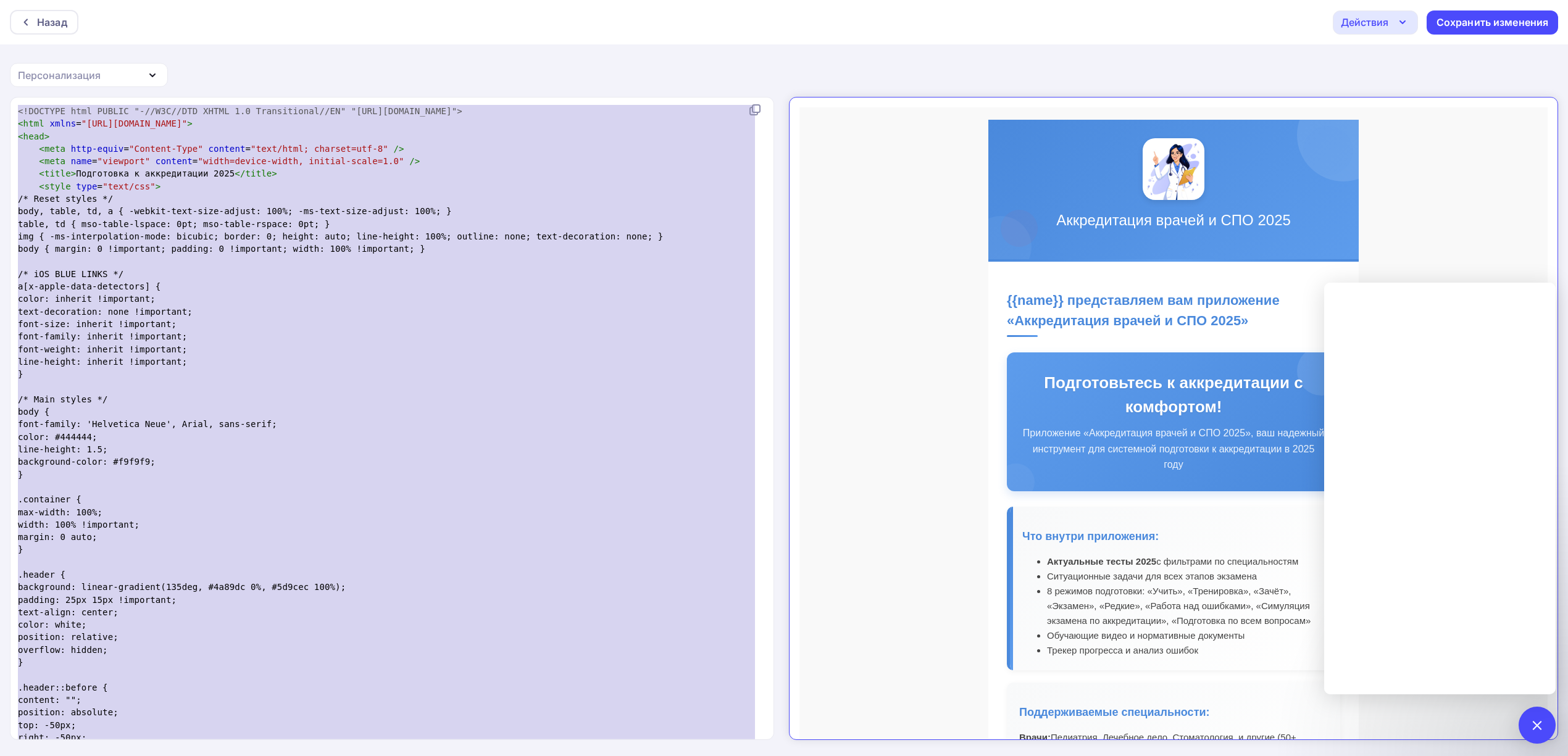
click at [329, 440] on pre "color: #444444;" at bounding box center [389, 436] width 748 height 12
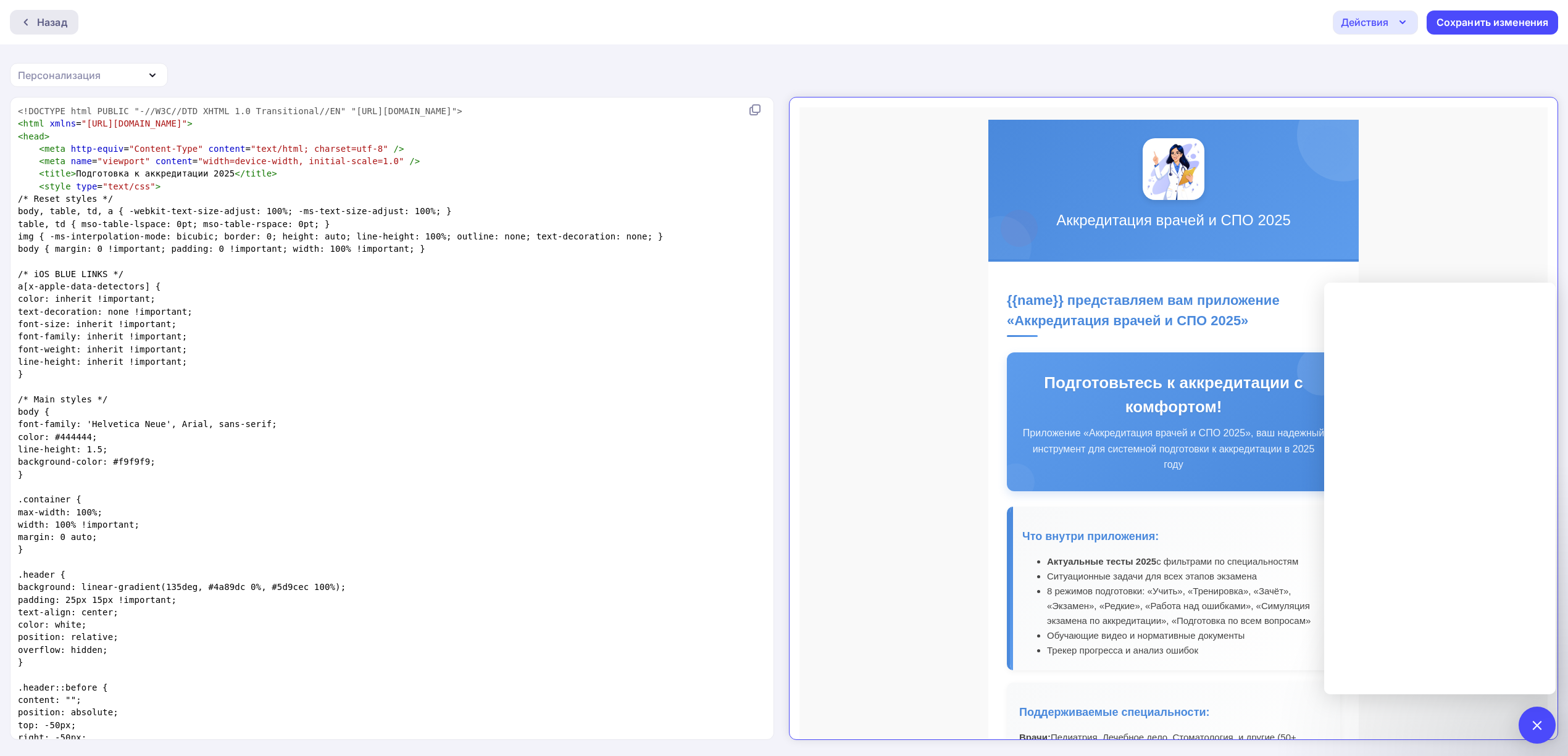
click at [65, 19] on div "Назад" at bounding box center [52, 22] width 30 height 15
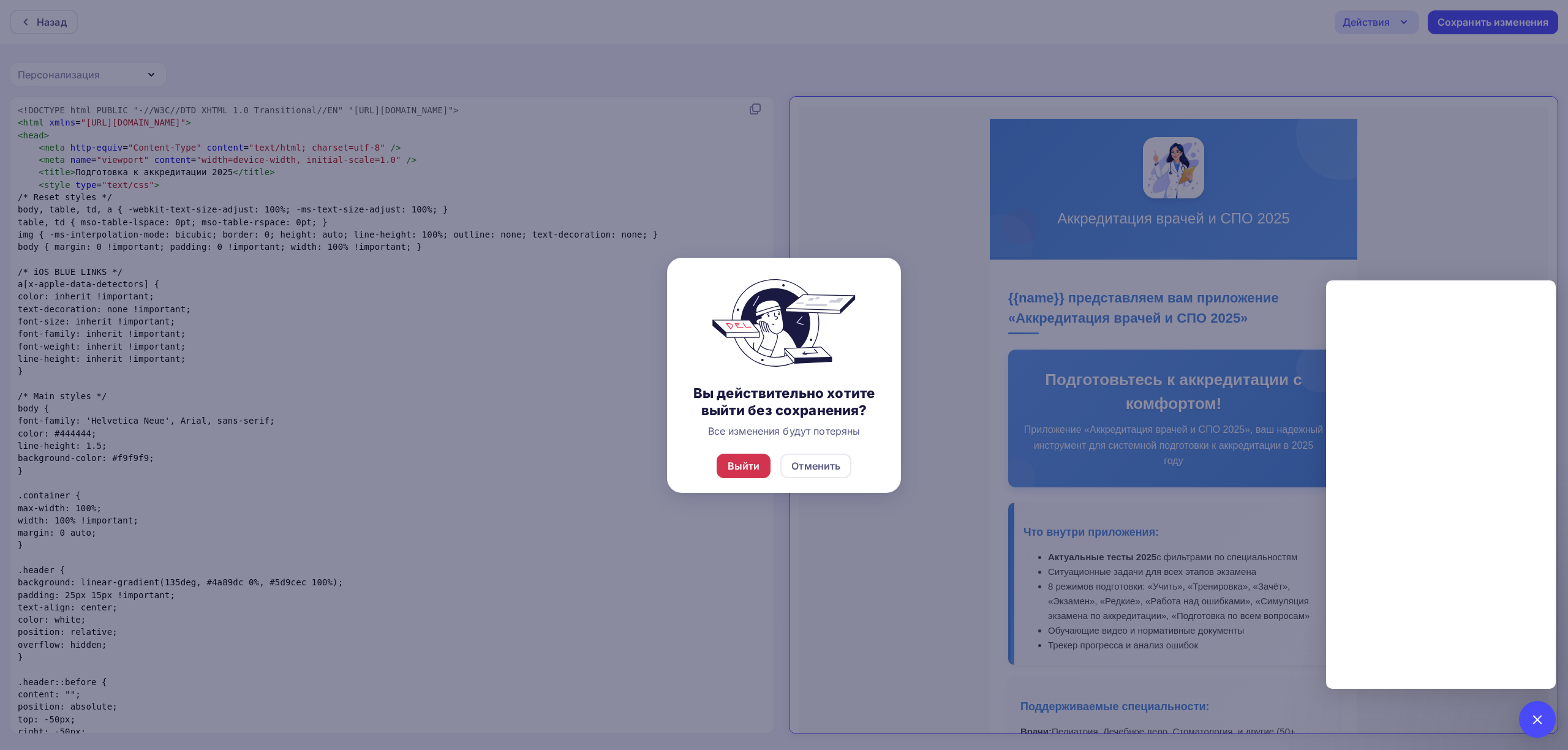
click at [733, 468] on div "Выйти" at bounding box center [744, 466] width 33 height 15
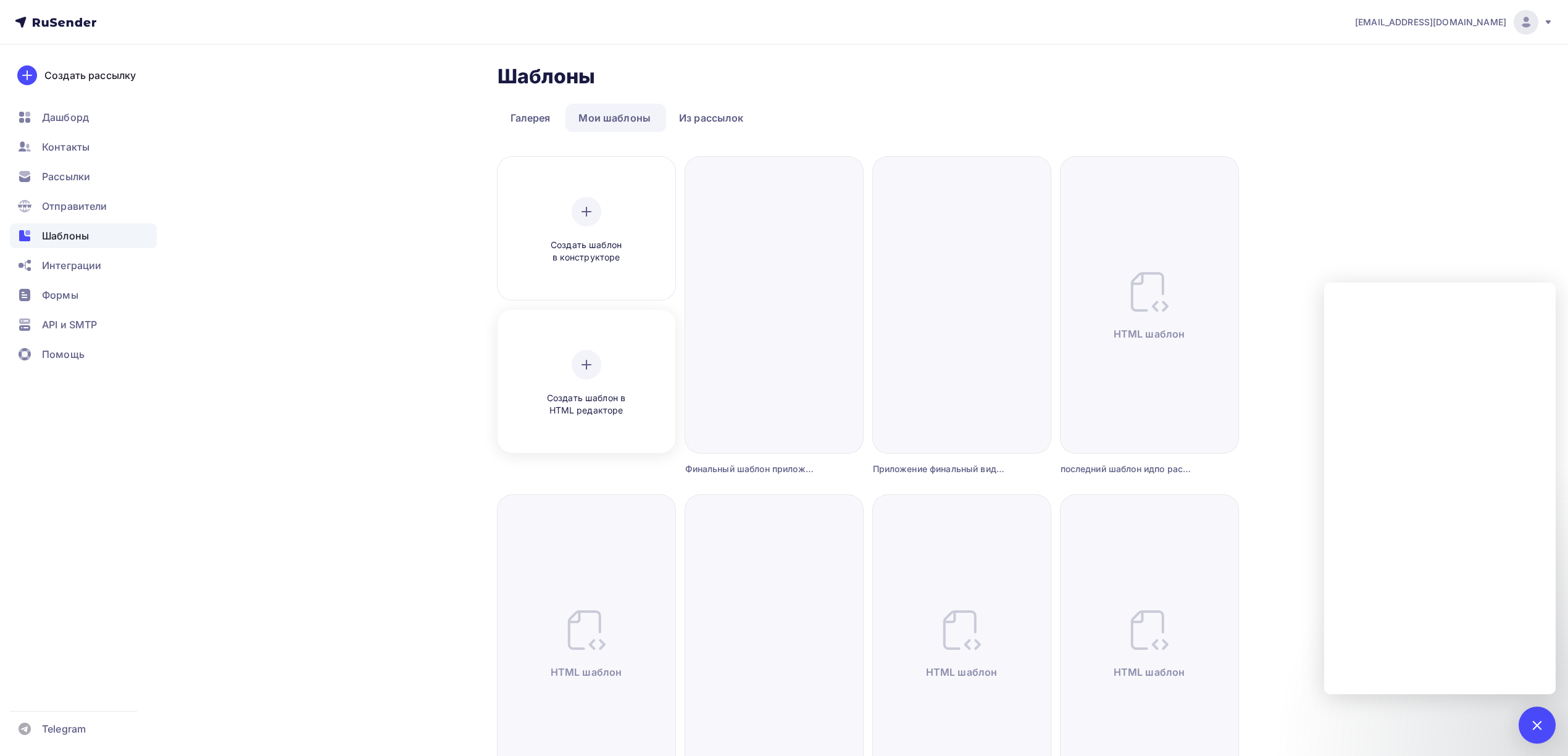
click at [601, 374] on div "Создать шаблон в HTML редакторе" at bounding box center [586, 384] width 117 height 68
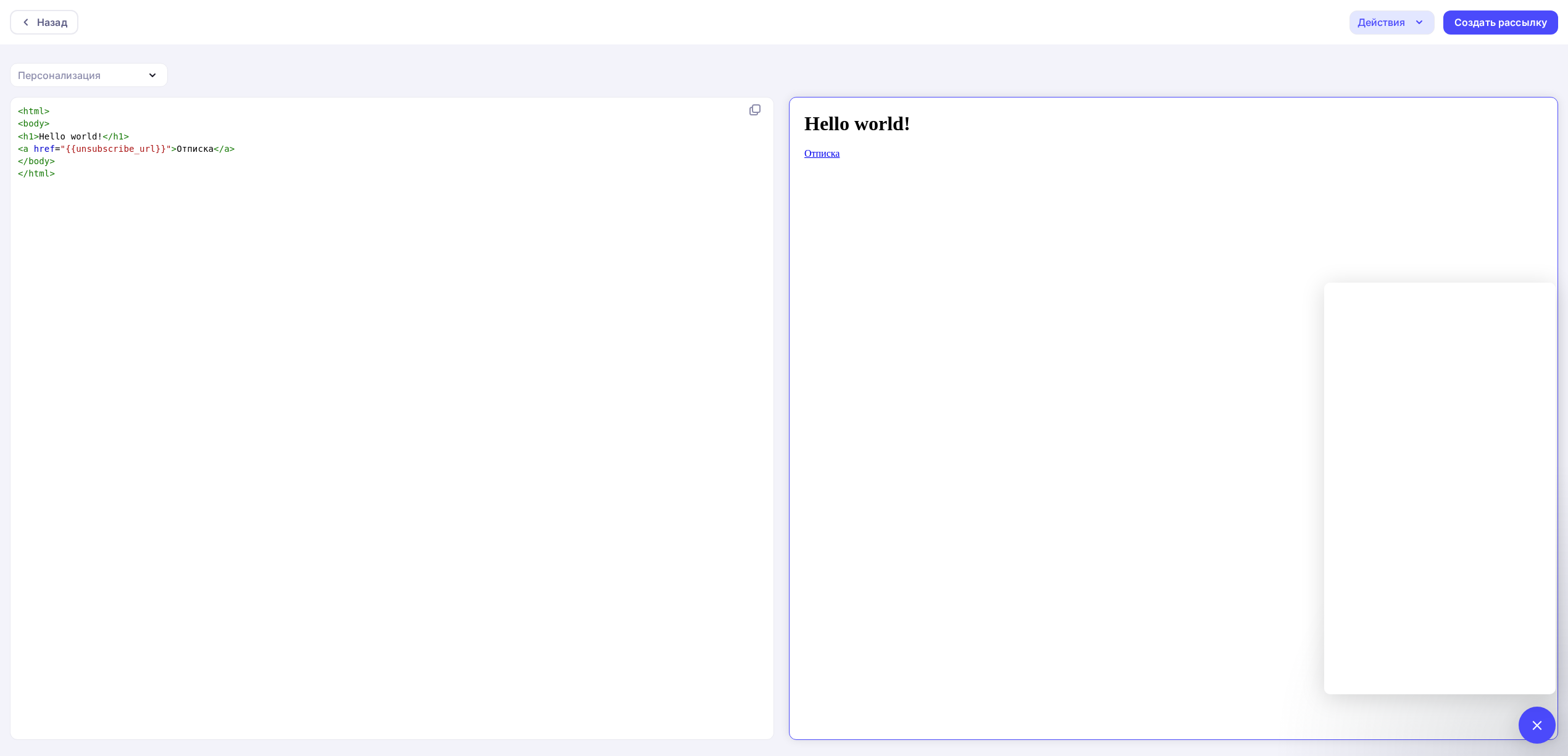
scroll to position [4, 1]
click at [379, 256] on div "xxxxxxxxxx < html > < body > < h1 > Hello world! </ h1 > < a href = "{{unsubscr…" at bounding box center [405, 434] width 779 height 663
type textarea "<html> <body> <h1>Hello world!</h1> <a href="{{unsubscribe_url}}">Отписка</a> <…"
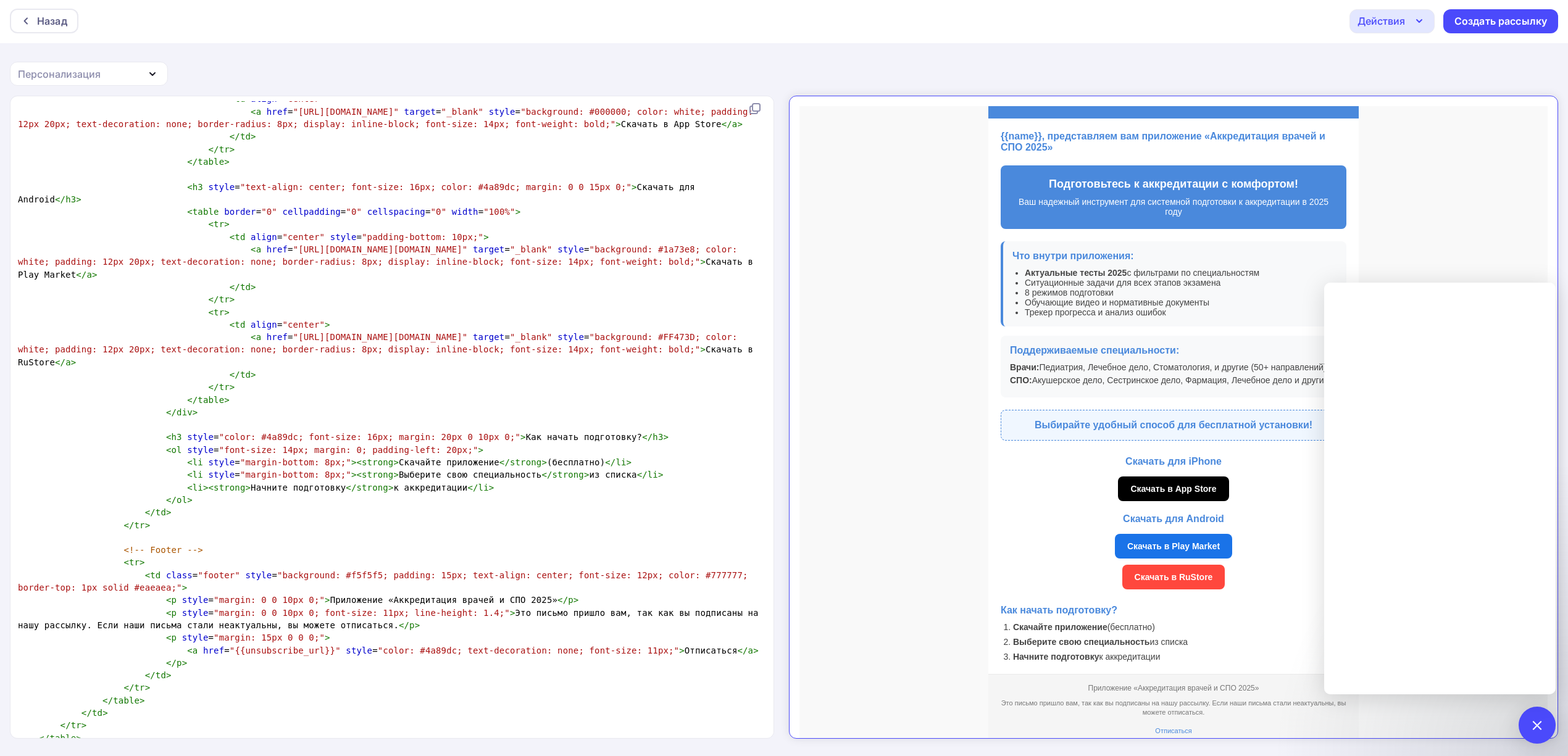
scroll to position [90, 0]
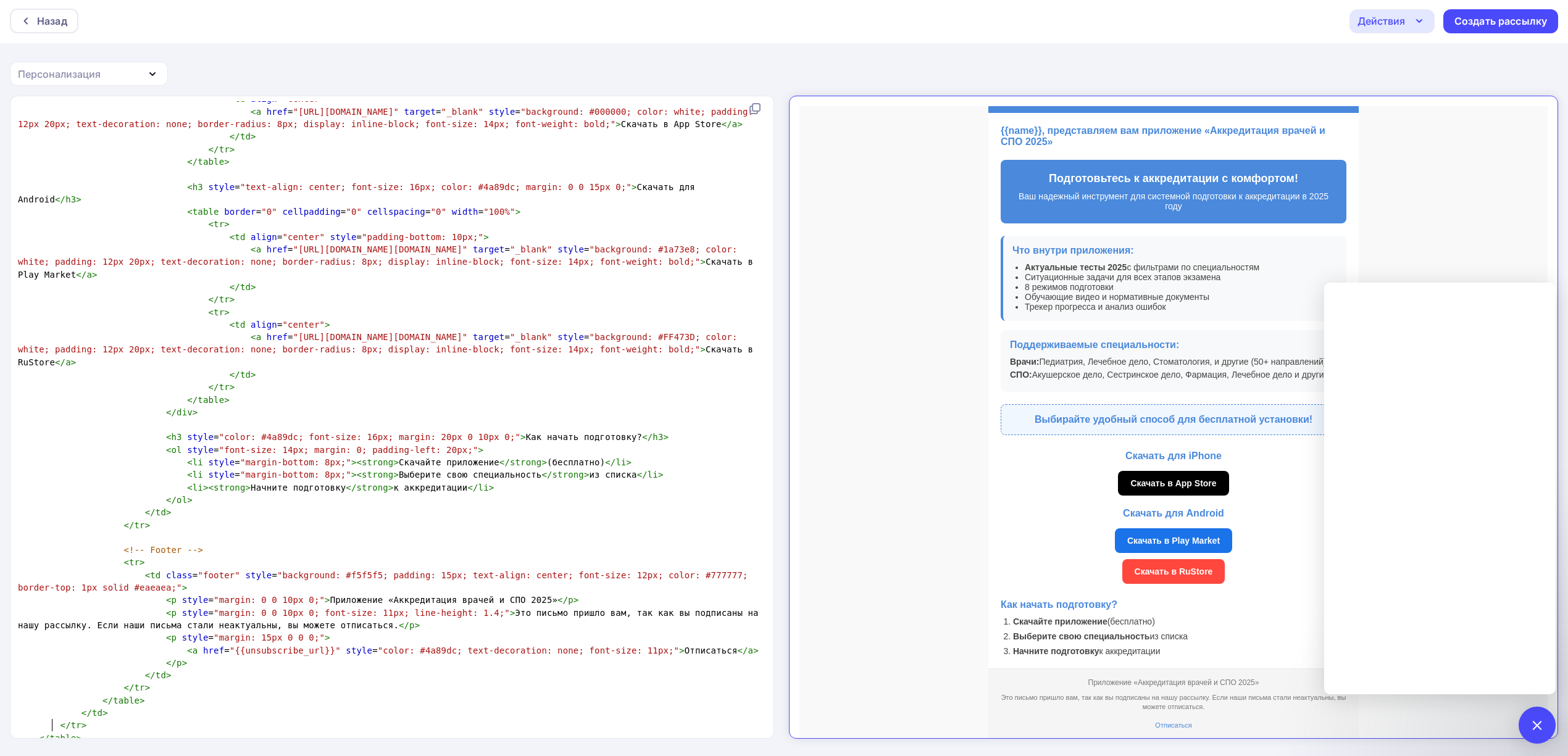
click at [1419, 211] on td "Аккредитация врачей и СПО 2025 {{name}}, представляем вам приложение «Аккредита…" at bounding box center [1162, 368] width 748 height 719
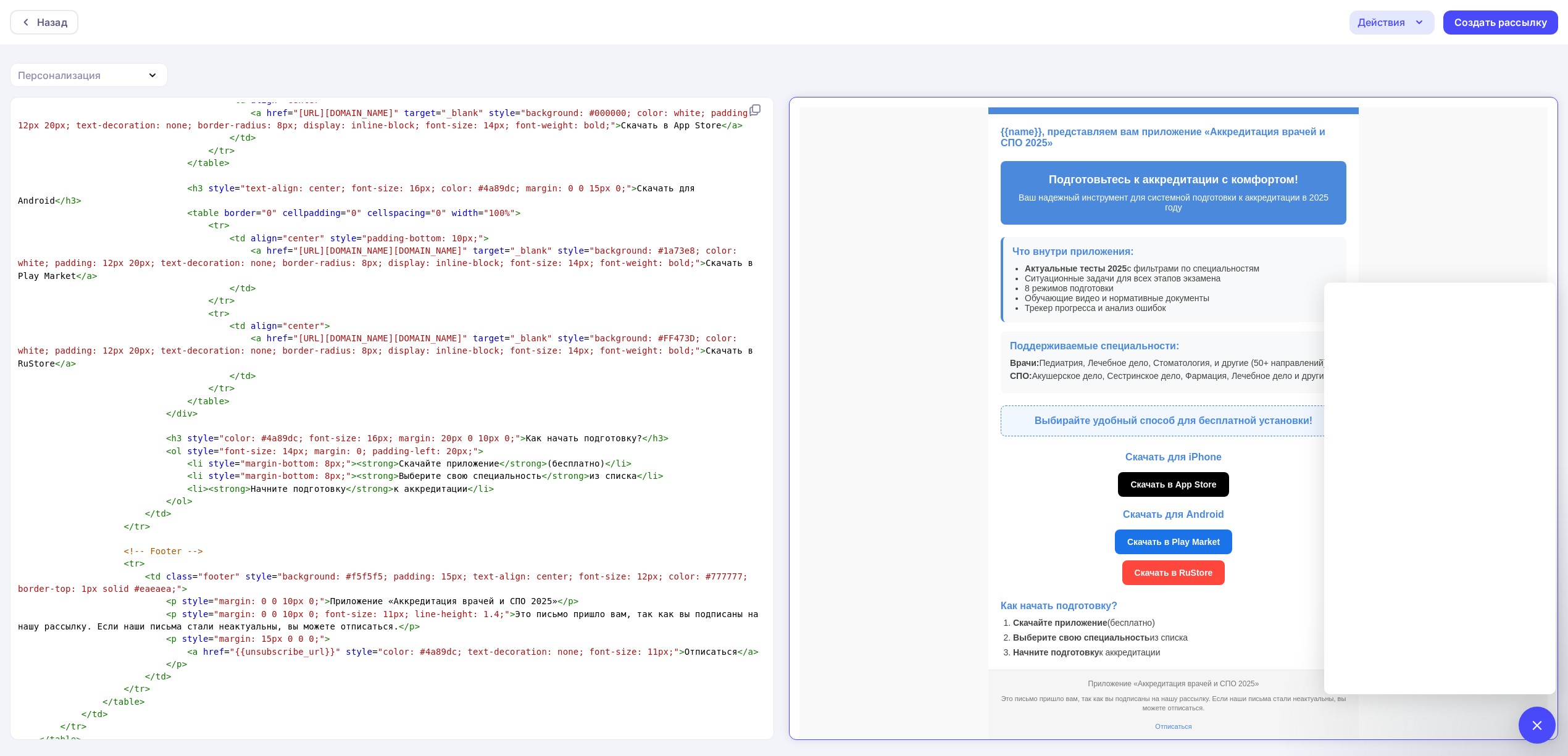
click at [1401, 21] on div "Действия" at bounding box center [1380, 22] width 47 height 15
click at [1421, 92] on div "Сохранить в Мои шаблоны" at bounding box center [1455, 93] width 135 height 15
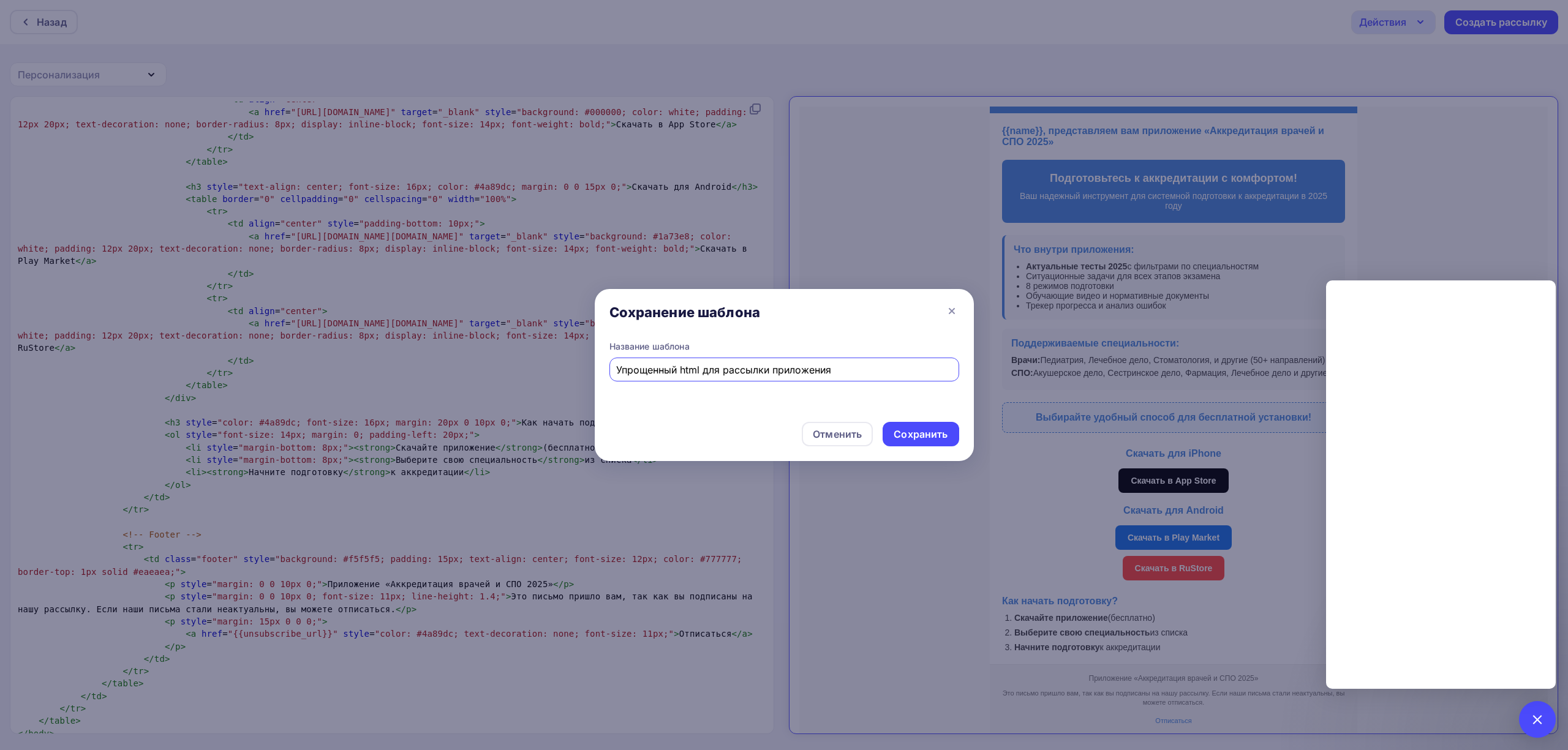
type input "Упрощенный html для рассылки приложения"
click at [943, 429] on div "Сохранить" at bounding box center [920, 434] width 54 height 14
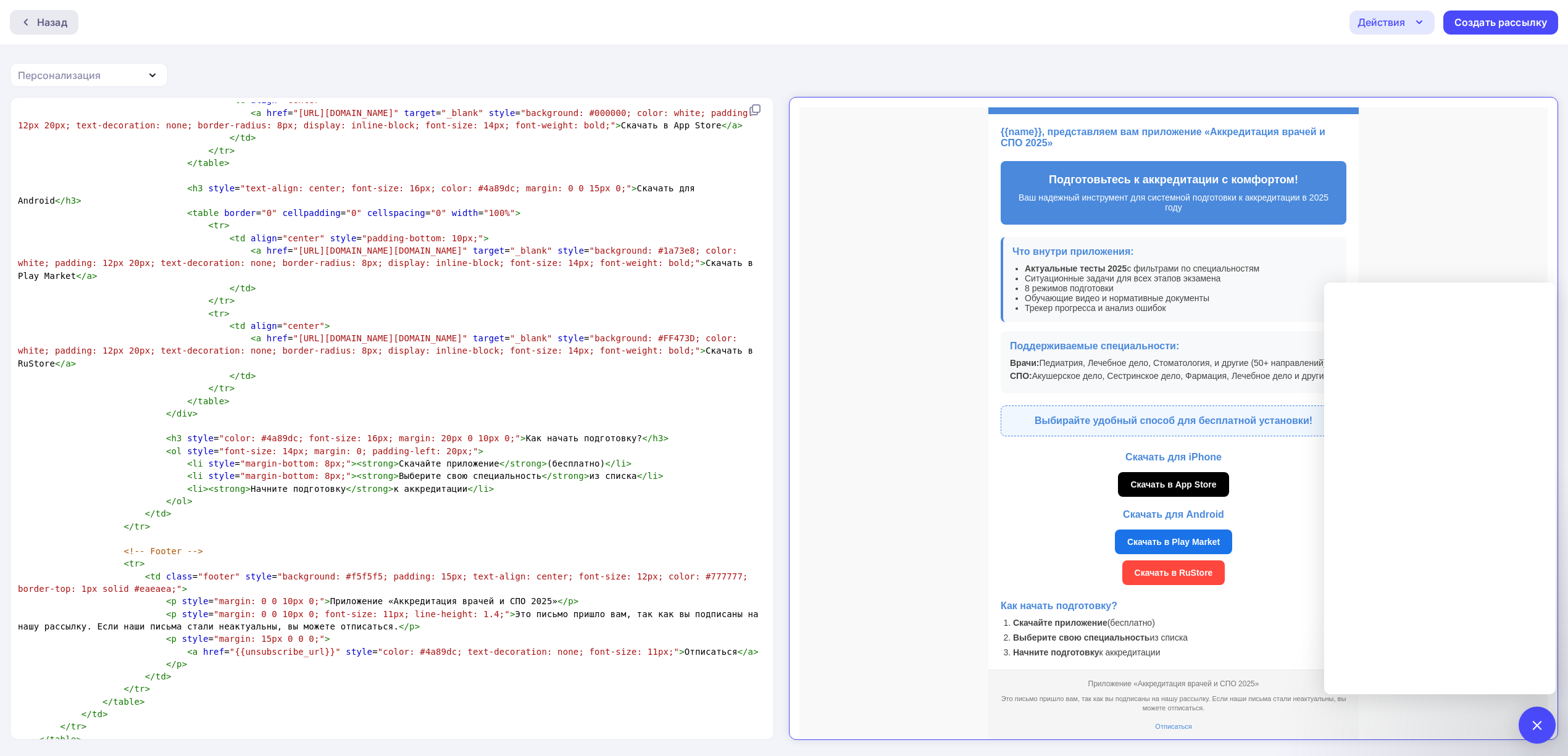
click at [37, 26] on div "Назад" at bounding box center [52, 22] width 30 height 15
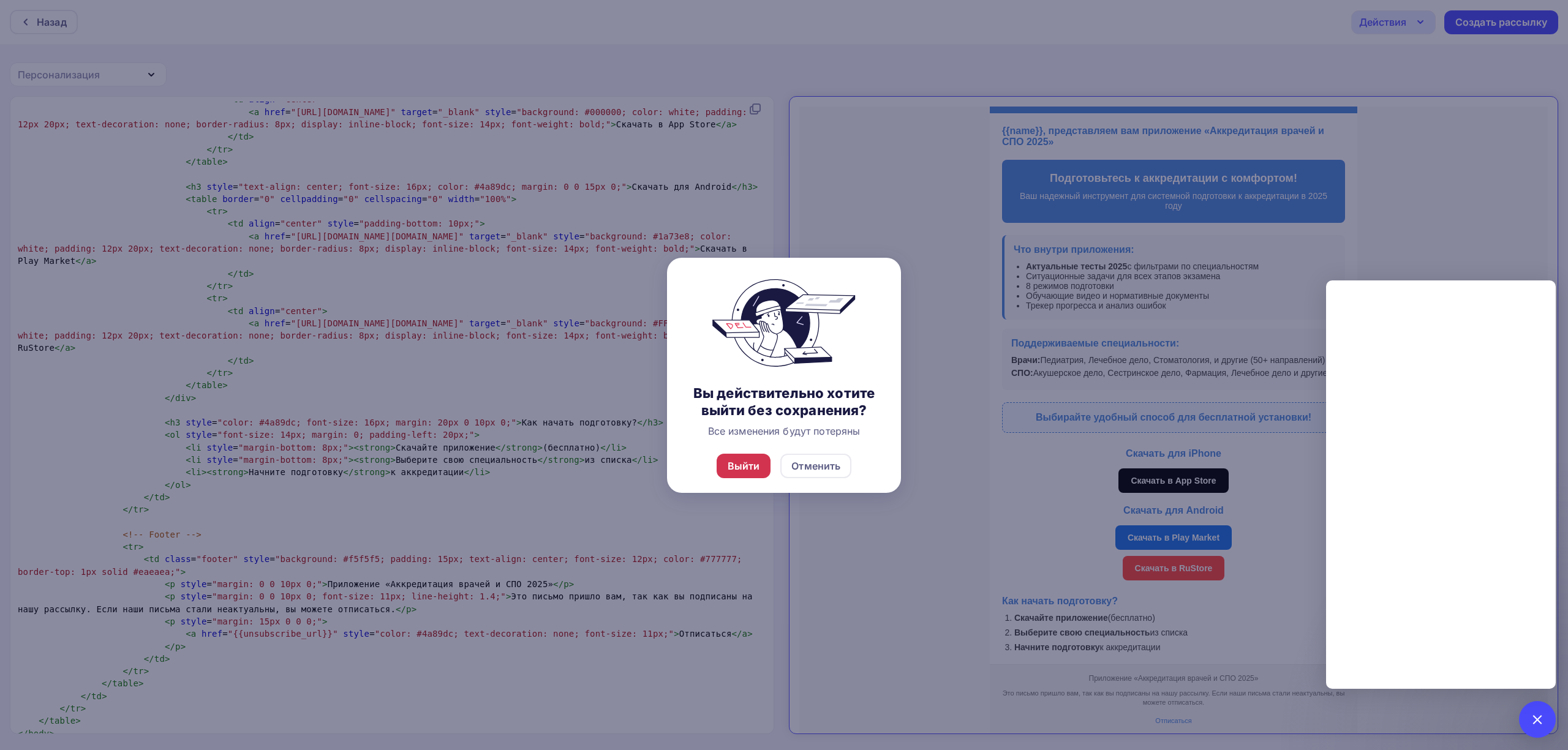
click at [738, 463] on div "Выйти" at bounding box center [744, 466] width 33 height 15
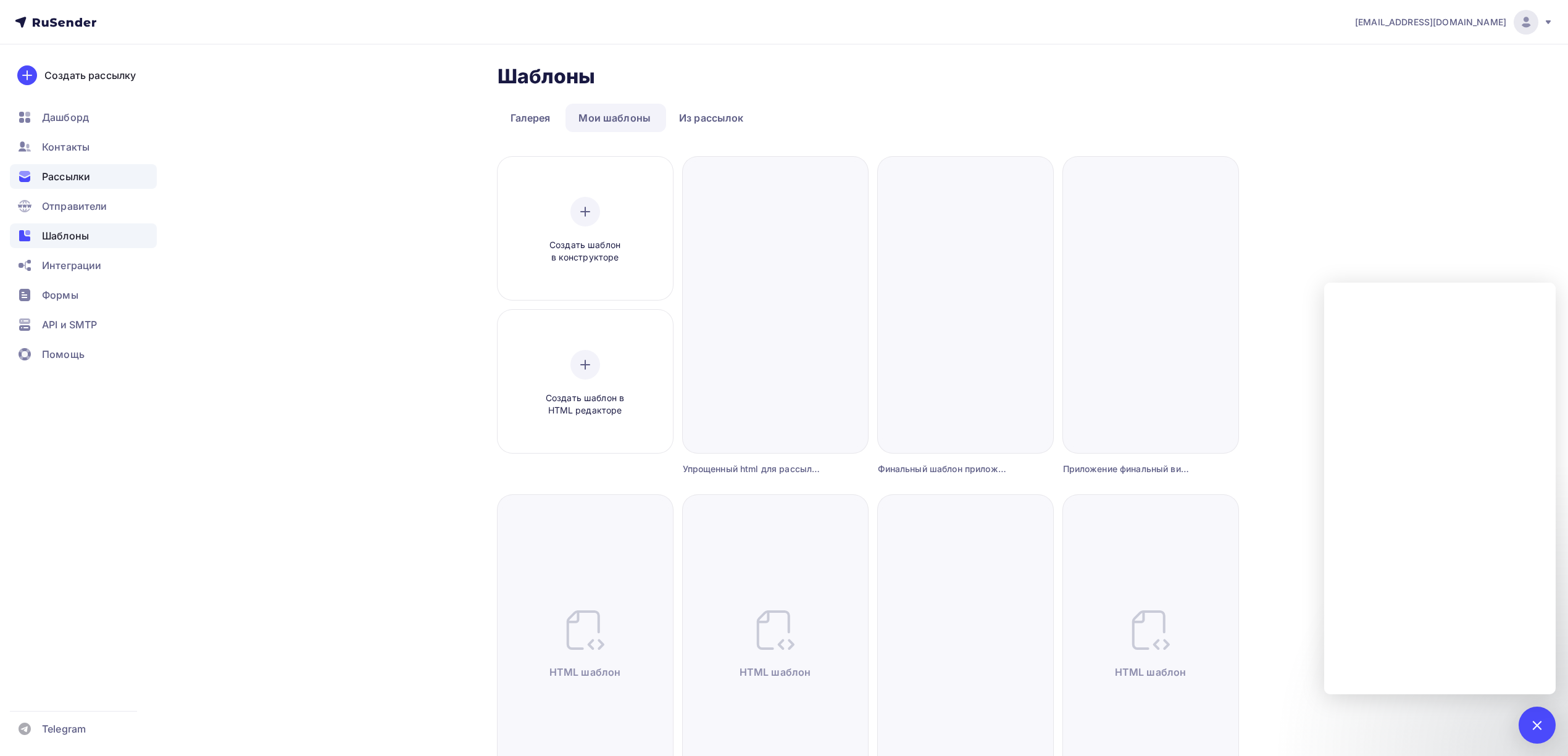
click at [92, 164] on div "Рассылки" at bounding box center [83, 176] width 147 height 25
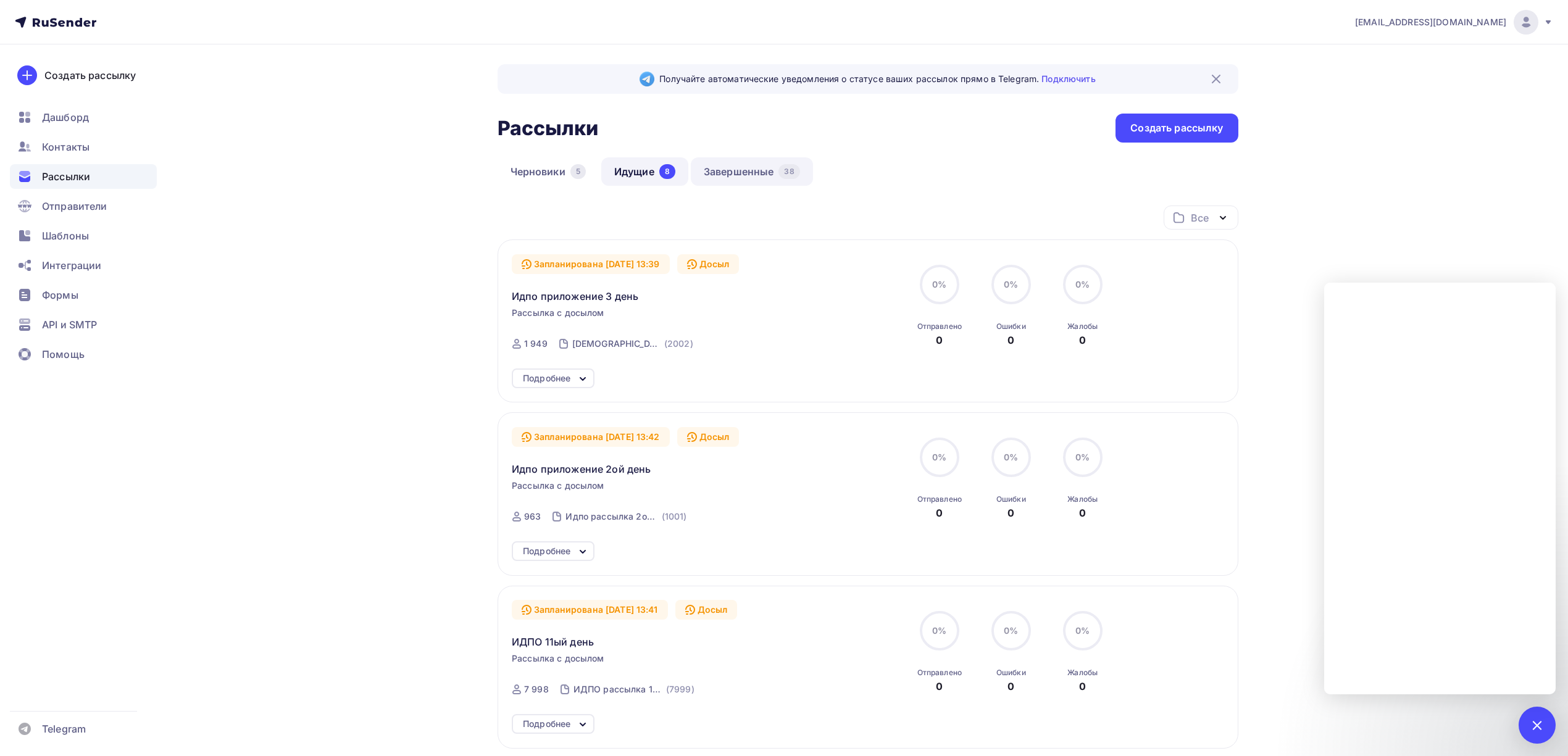
click at [743, 176] on link "Завершенные 38" at bounding box center [752, 172] width 122 height 28
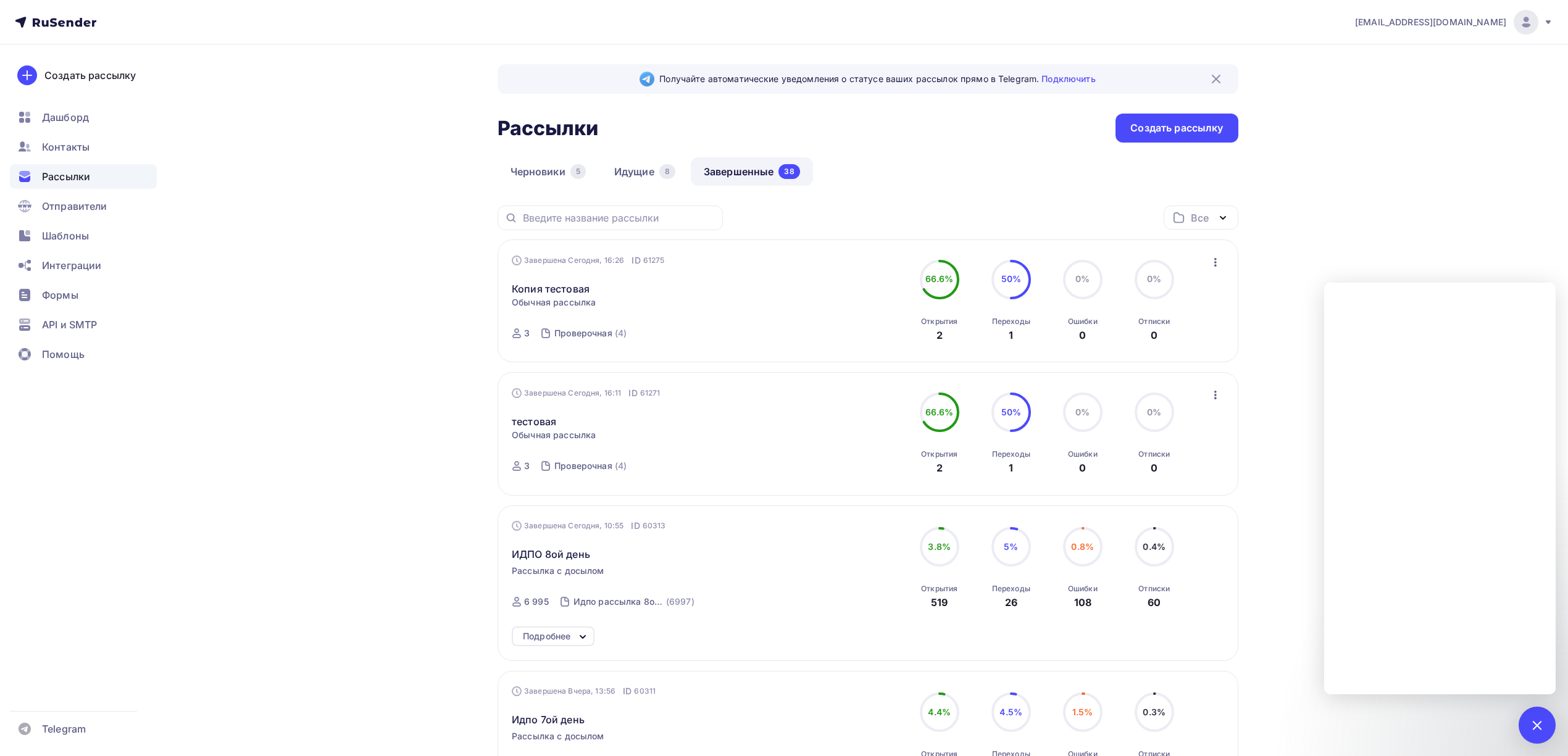
click at [1223, 266] on button "button" at bounding box center [1215, 262] width 16 height 16
click at [1179, 352] on link "Копировать в новую" at bounding box center [1159, 344] width 141 height 25
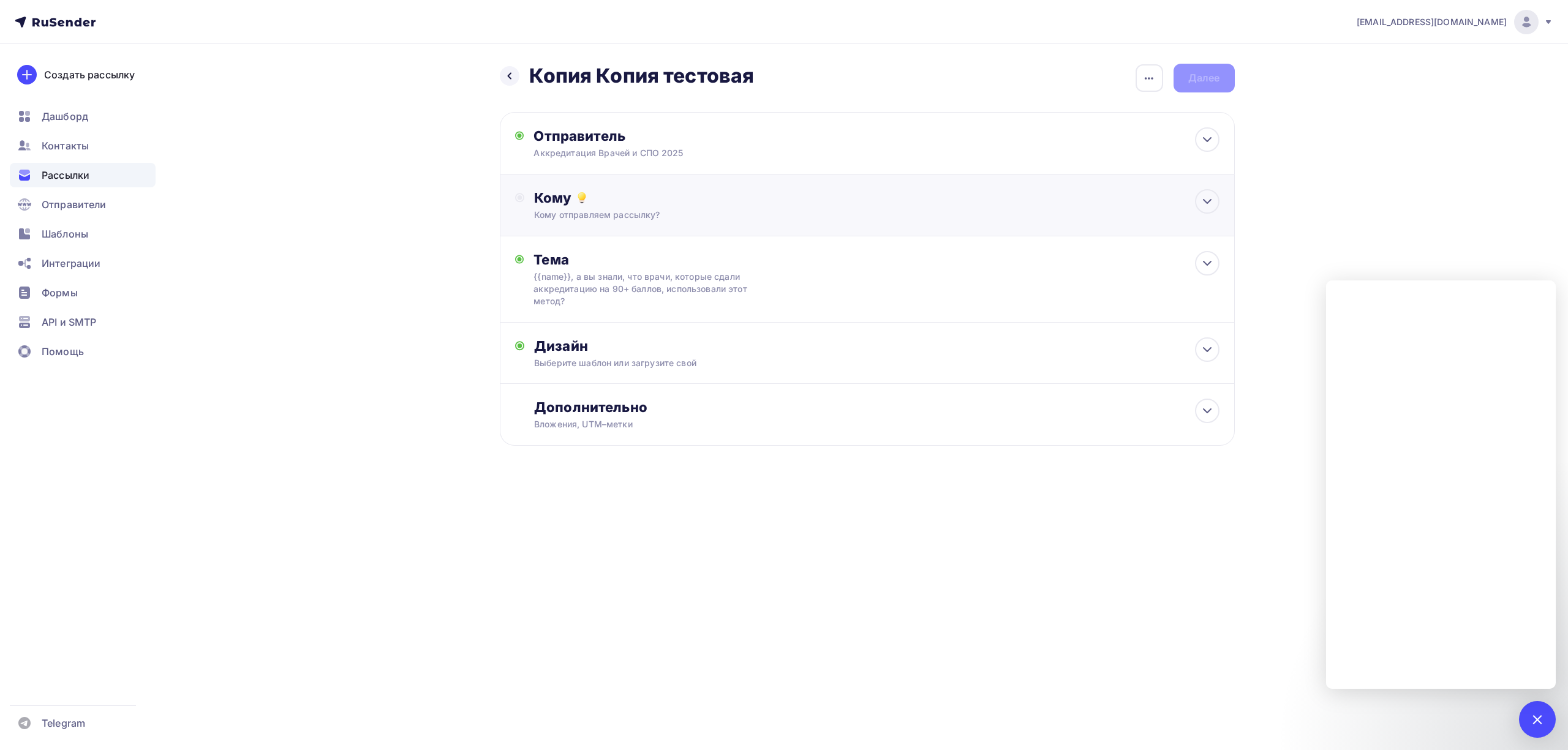
click at [760, 218] on div "Кому отправляем рассылку?" at bounding box center [842, 215] width 617 height 12
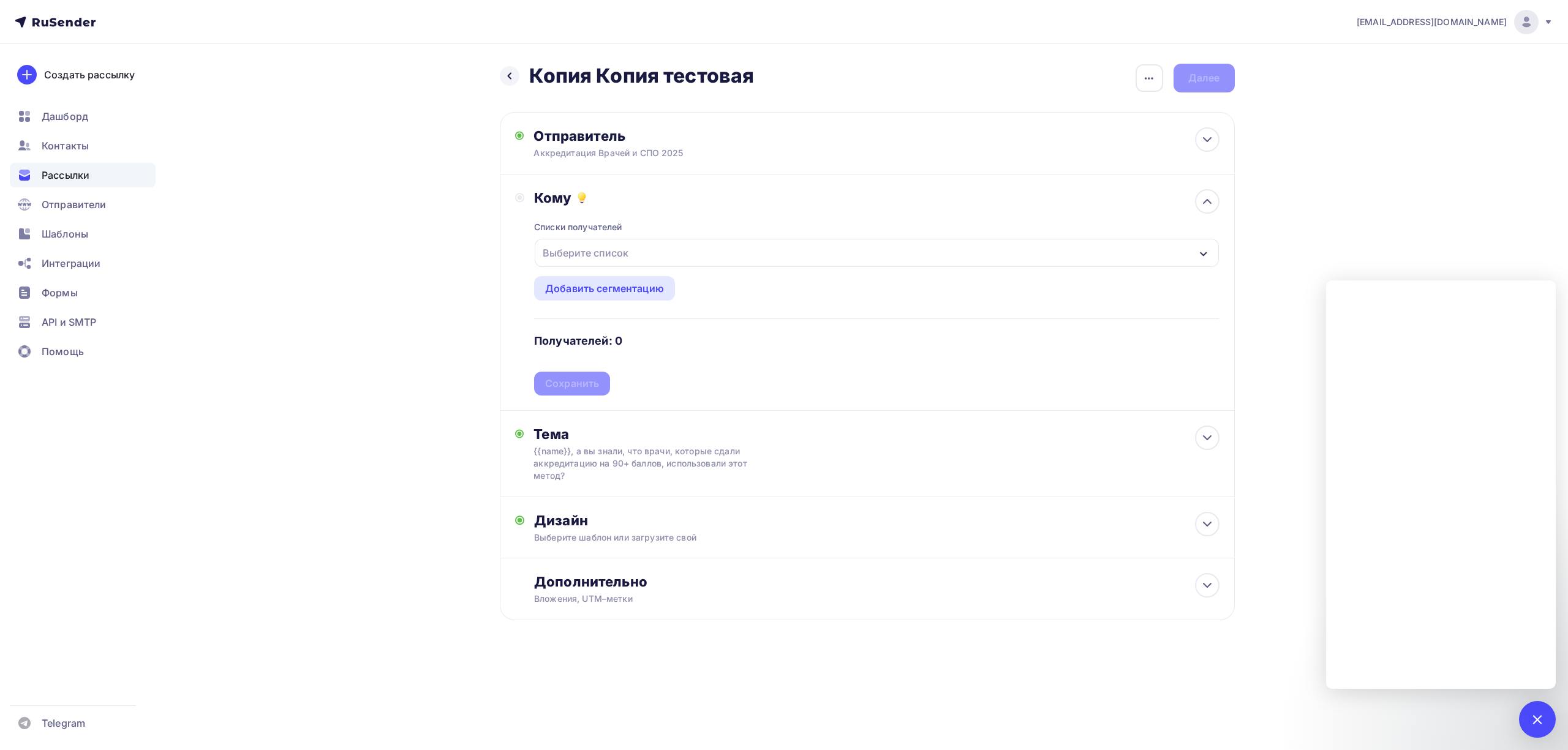
click at [677, 254] on div "Выберите список" at bounding box center [876, 253] width 683 height 28
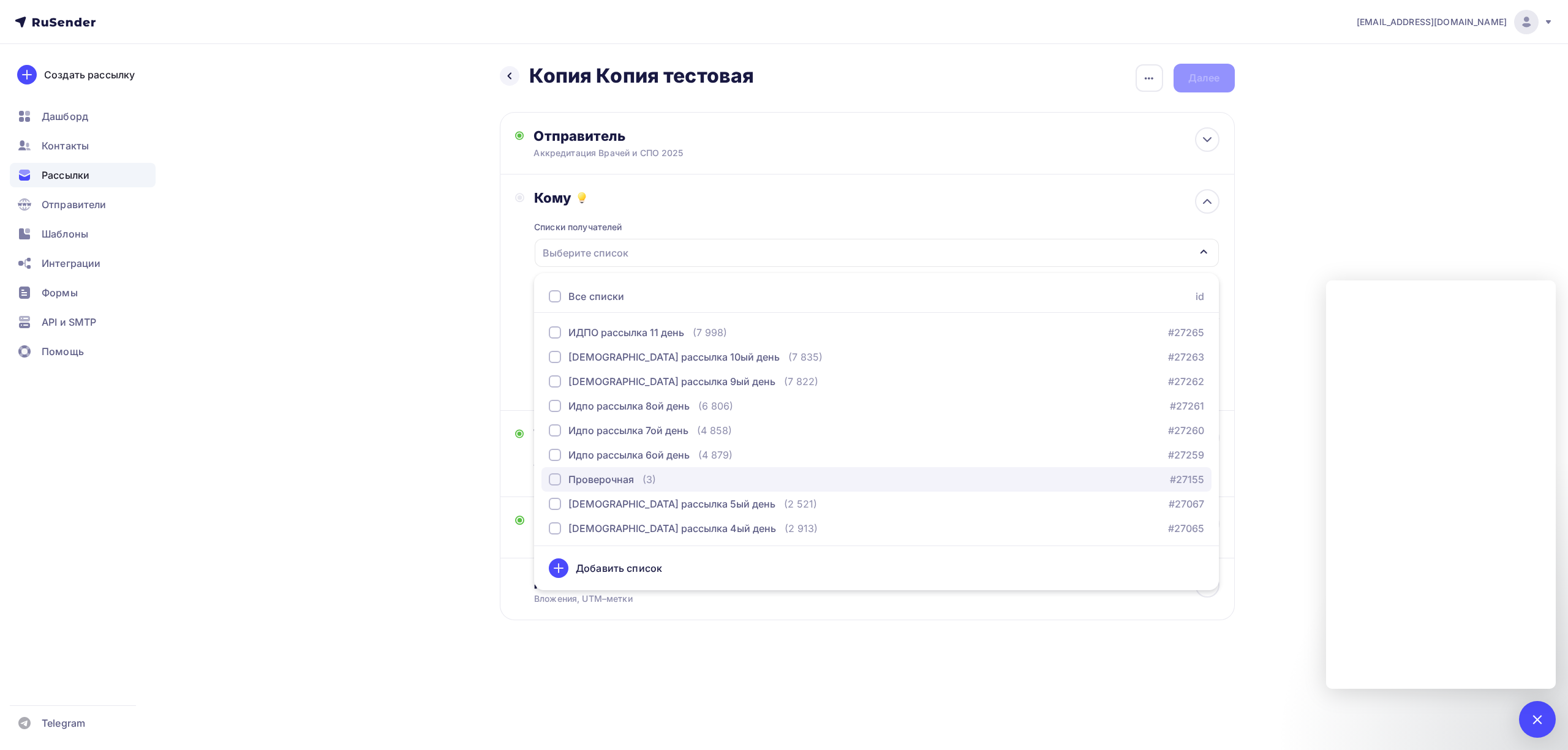
click at [620, 484] on div "Проверочная" at bounding box center [602, 479] width 66 height 15
click at [1325, 207] on div "[EMAIL_ADDRESS][DOMAIN_NAME] Аккаунт Тарифы Выйти Создать рассылку [GEOGRAPHIC_…" at bounding box center [784, 350] width 1568 height 699
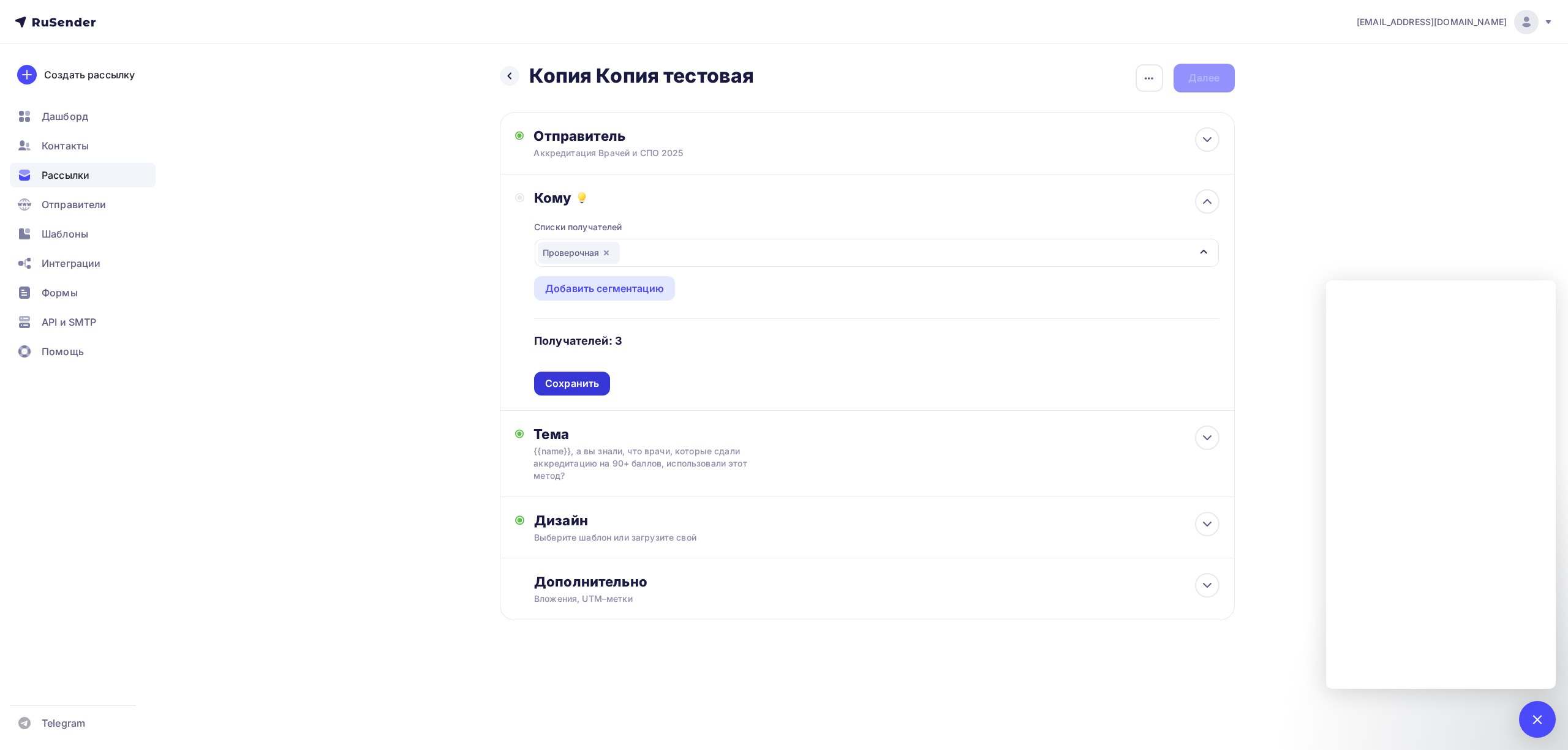
click at [586, 387] on div "Сохранить" at bounding box center [572, 383] width 54 height 14
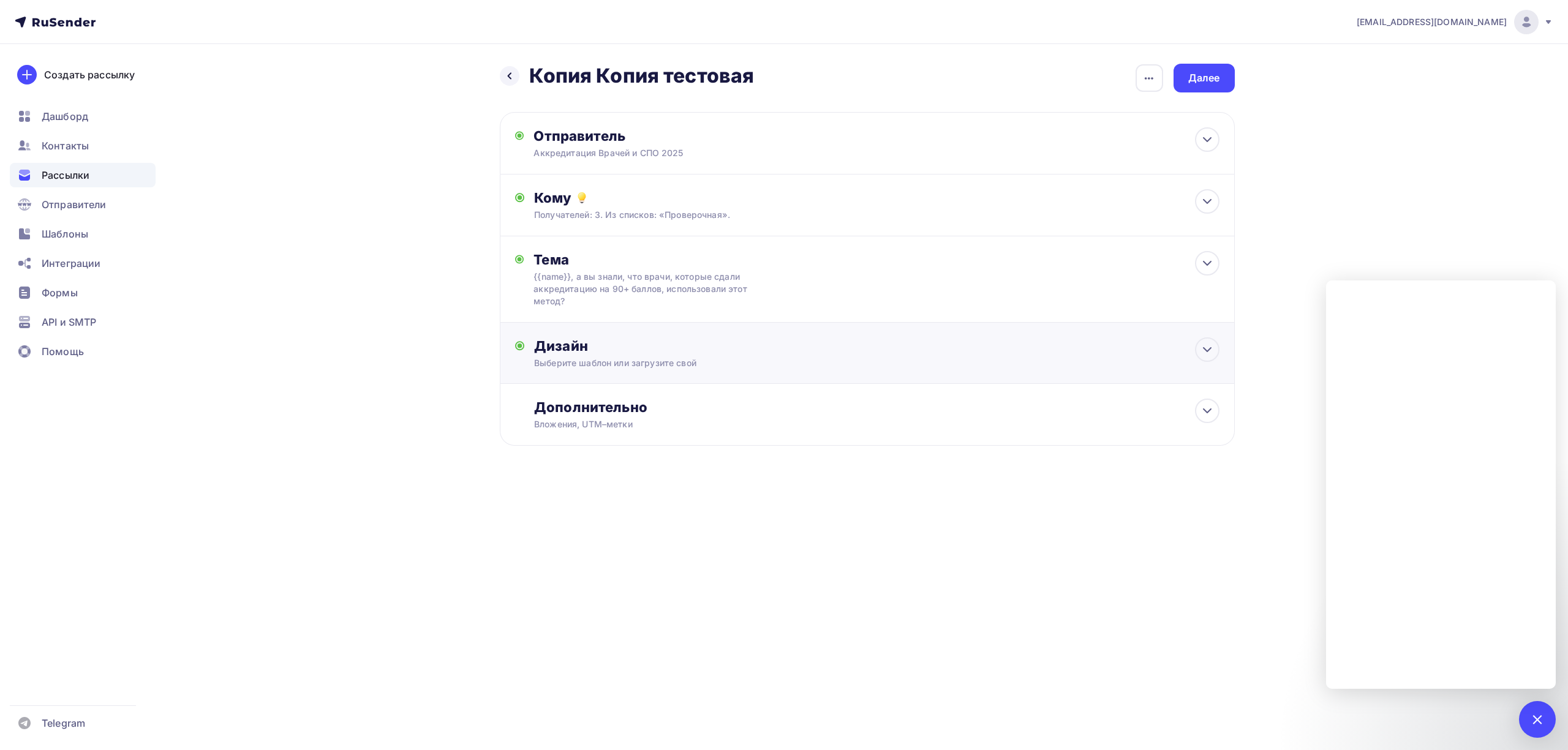
click at [684, 359] on div "Выберите шаблон или загрузите свой" at bounding box center [842, 363] width 617 height 12
click at [607, 464] on div "Заменить шаблон" at bounding box center [590, 462] width 90 height 15
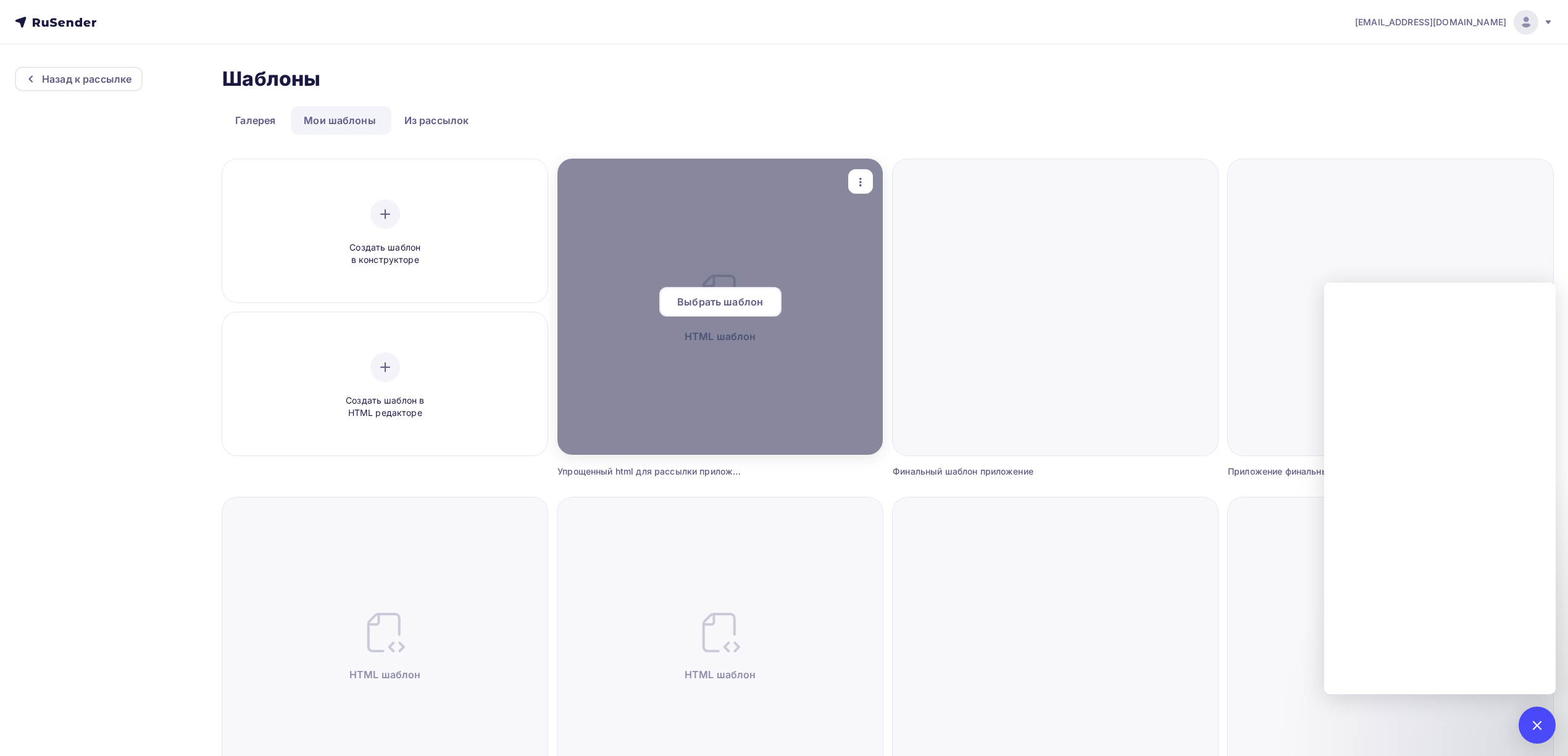
click at [737, 304] on span "Выбрать шаблон" at bounding box center [720, 302] width 86 height 15
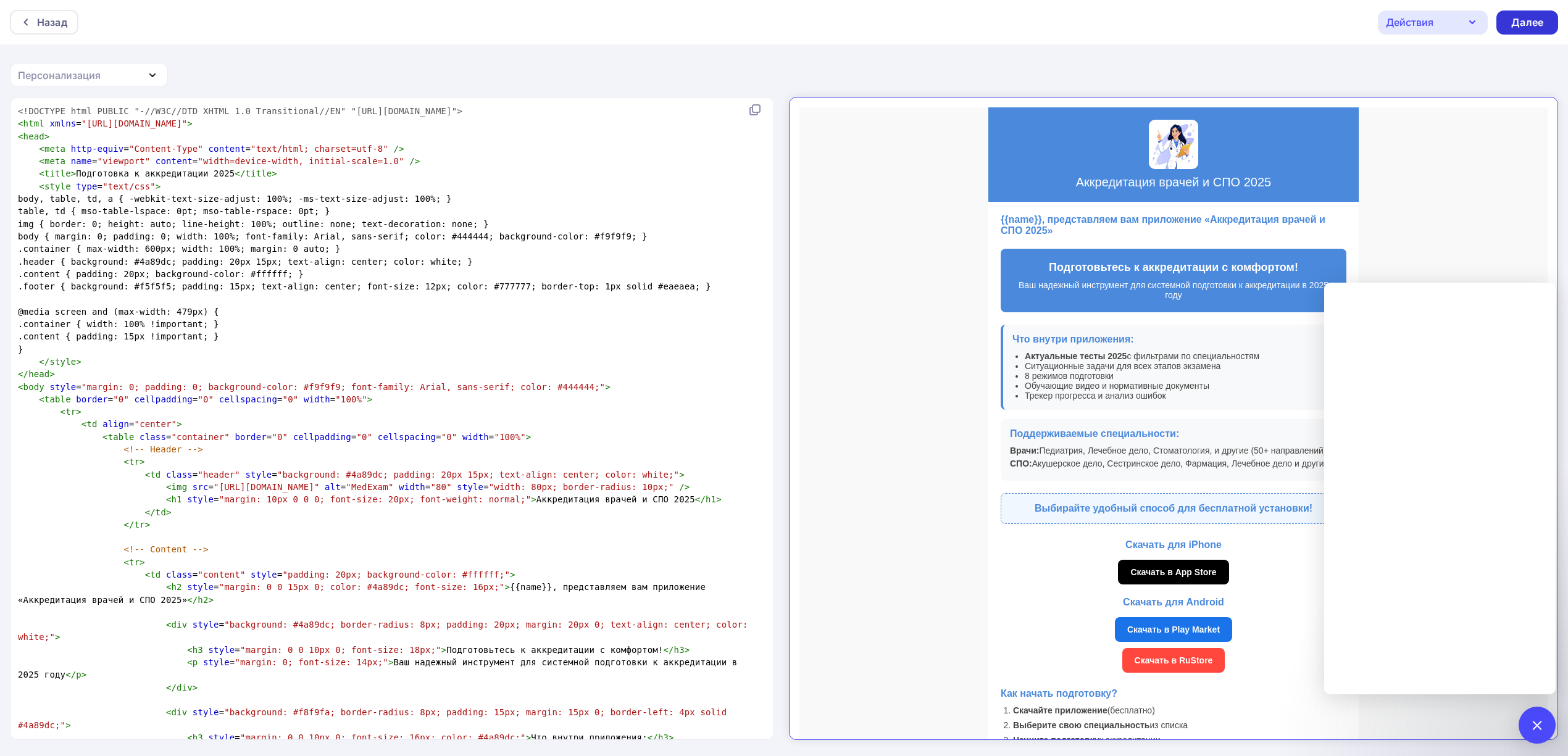
click at [1521, 19] on div "Далее" at bounding box center [1527, 22] width 32 height 14
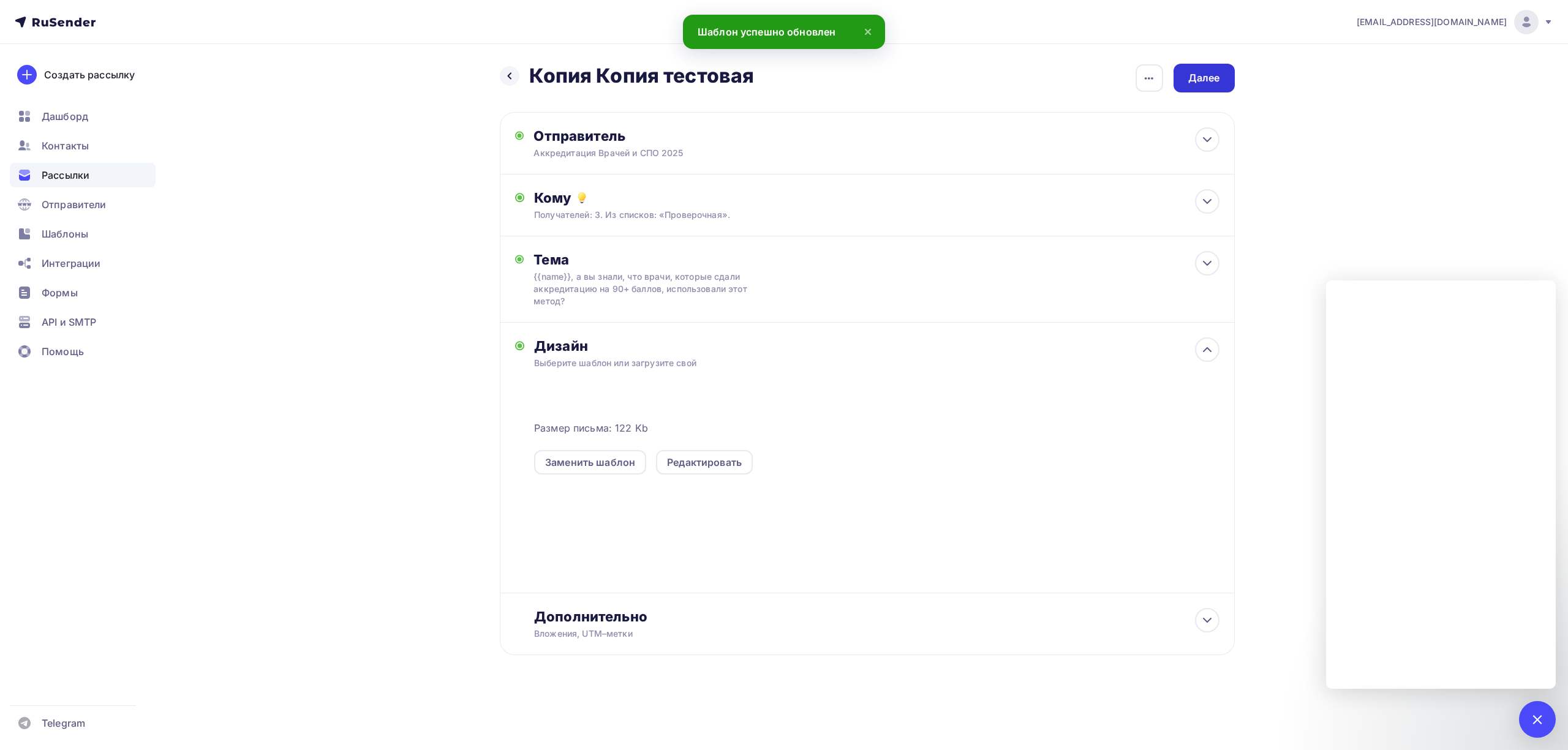
click at [1207, 77] on div "Далее" at bounding box center [1204, 77] width 32 height 14
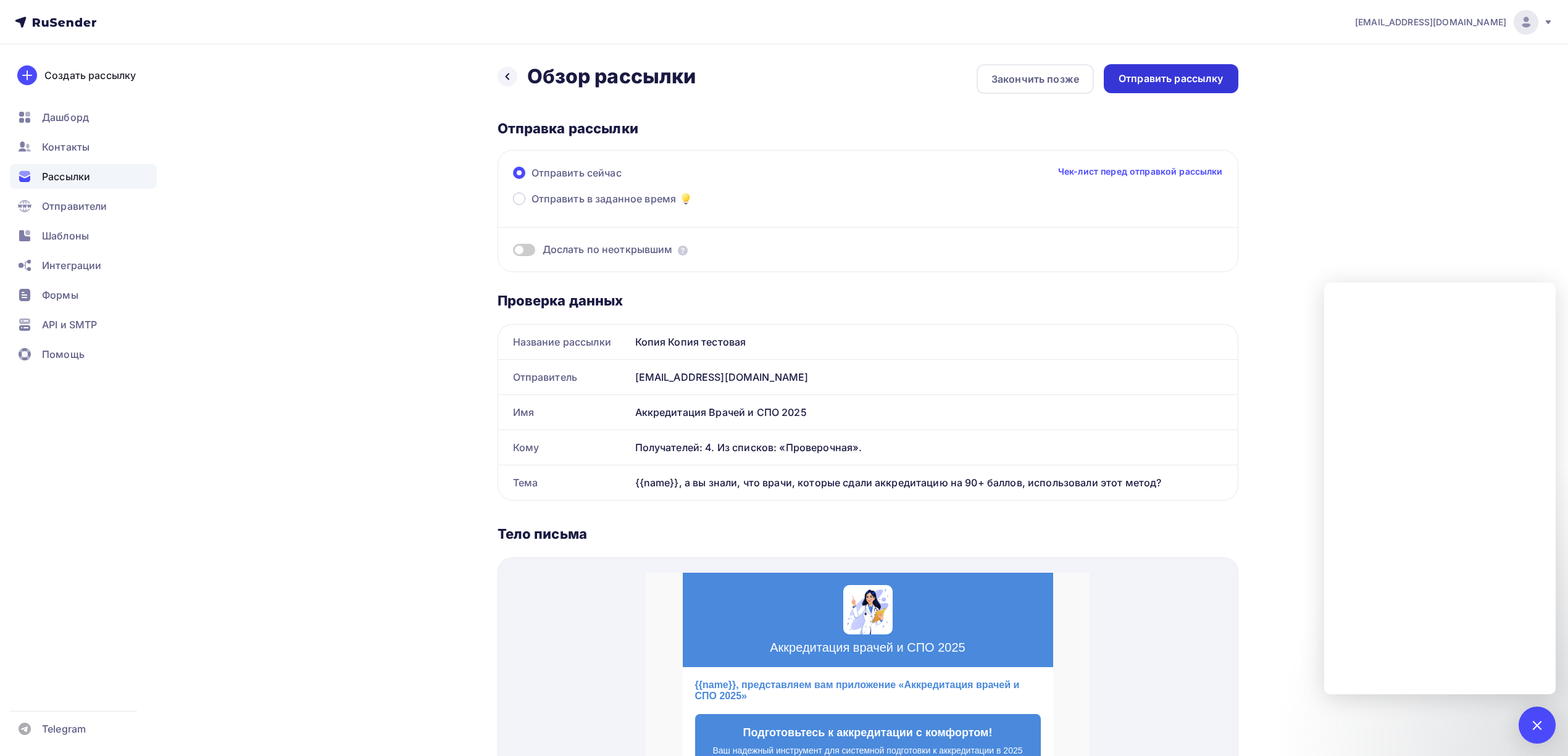
click at [1189, 84] on div "Отправить рассылку" at bounding box center [1171, 78] width 105 height 14
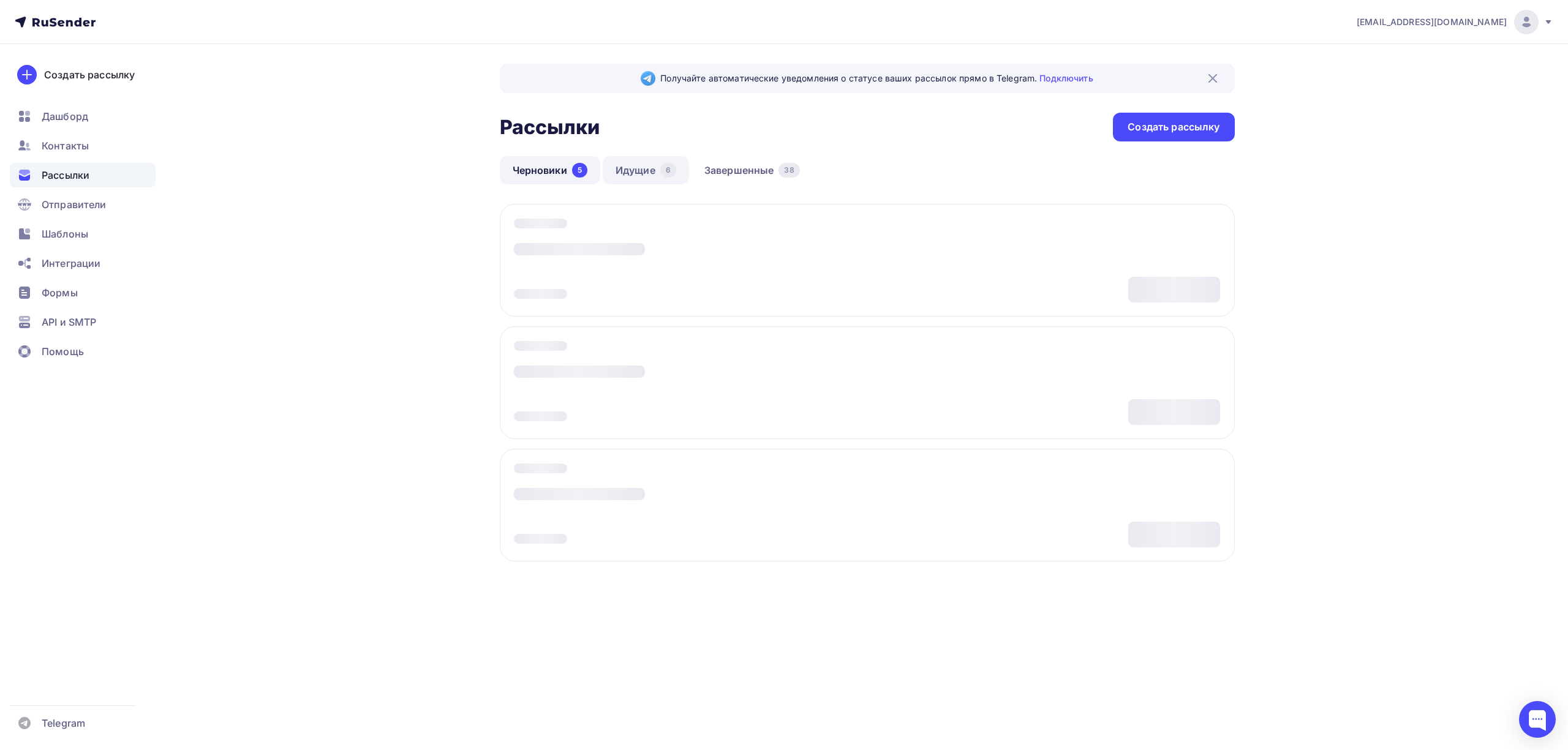
click at [648, 174] on link "Идущие 6" at bounding box center [646, 170] width 86 height 28
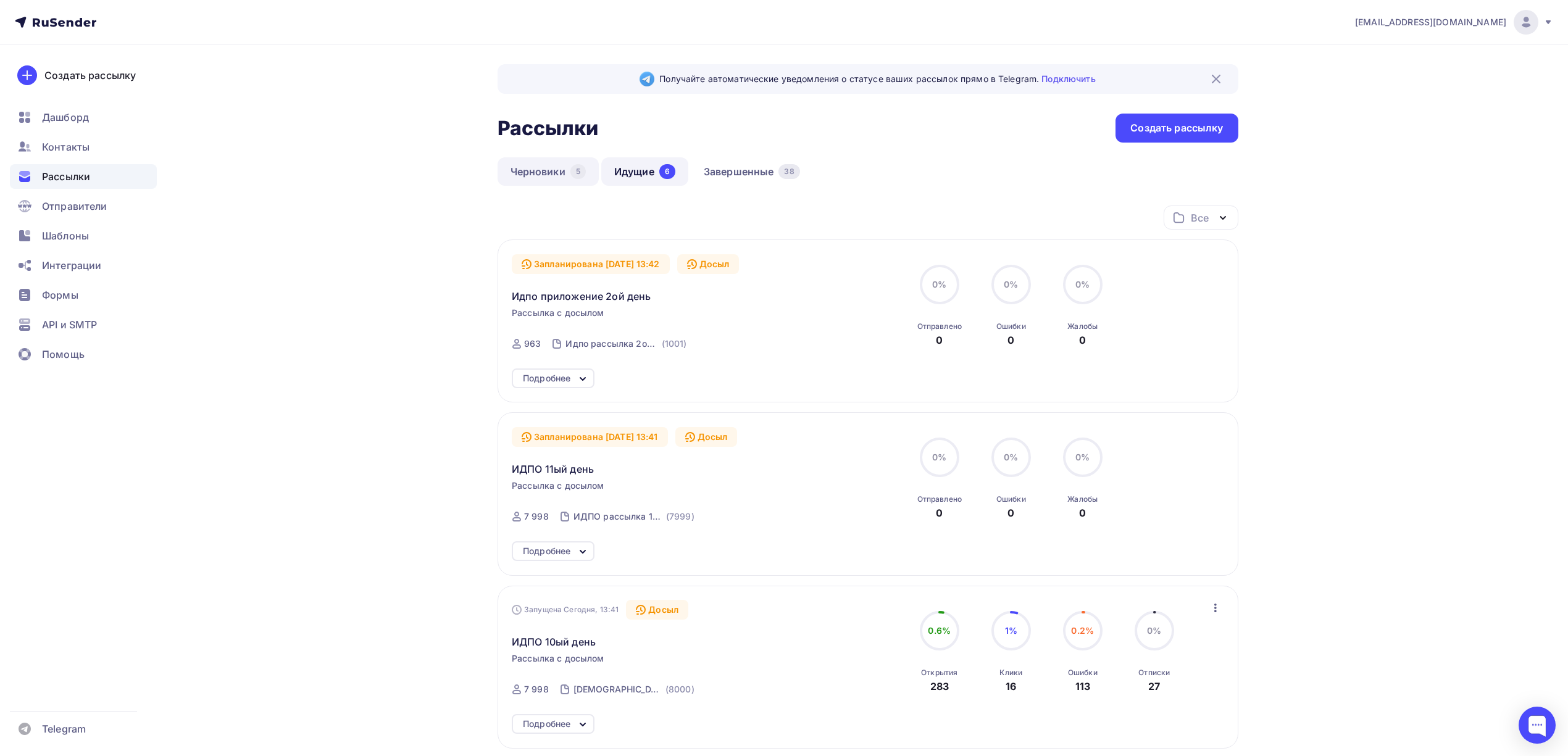
click at [524, 169] on link "Черновики 5" at bounding box center [548, 172] width 101 height 28
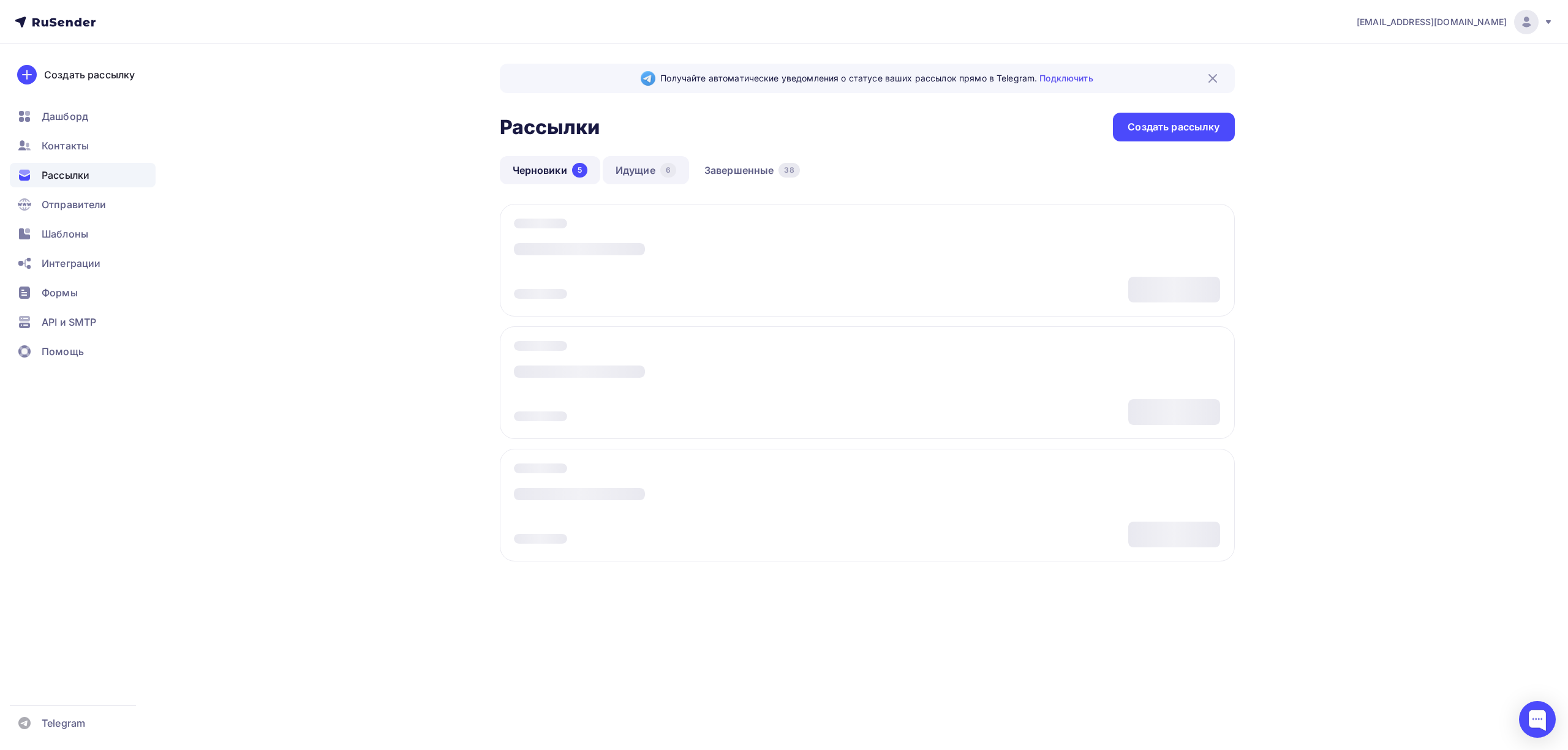
click at [637, 174] on link "Идущие 6" at bounding box center [646, 170] width 86 height 28
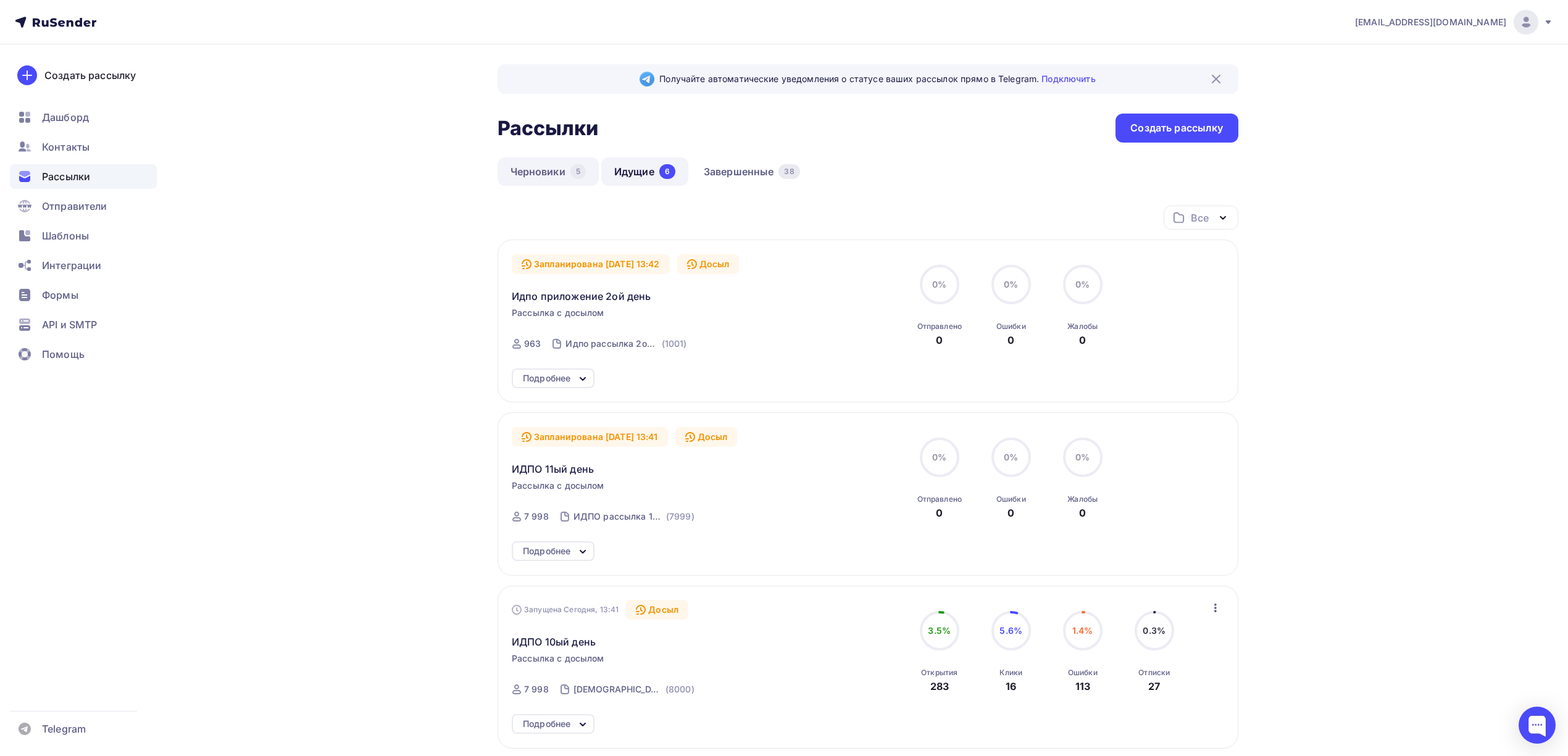
click at [530, 176] on link "Черновики 5" at bounding box center [548, 172] width 101 height 28
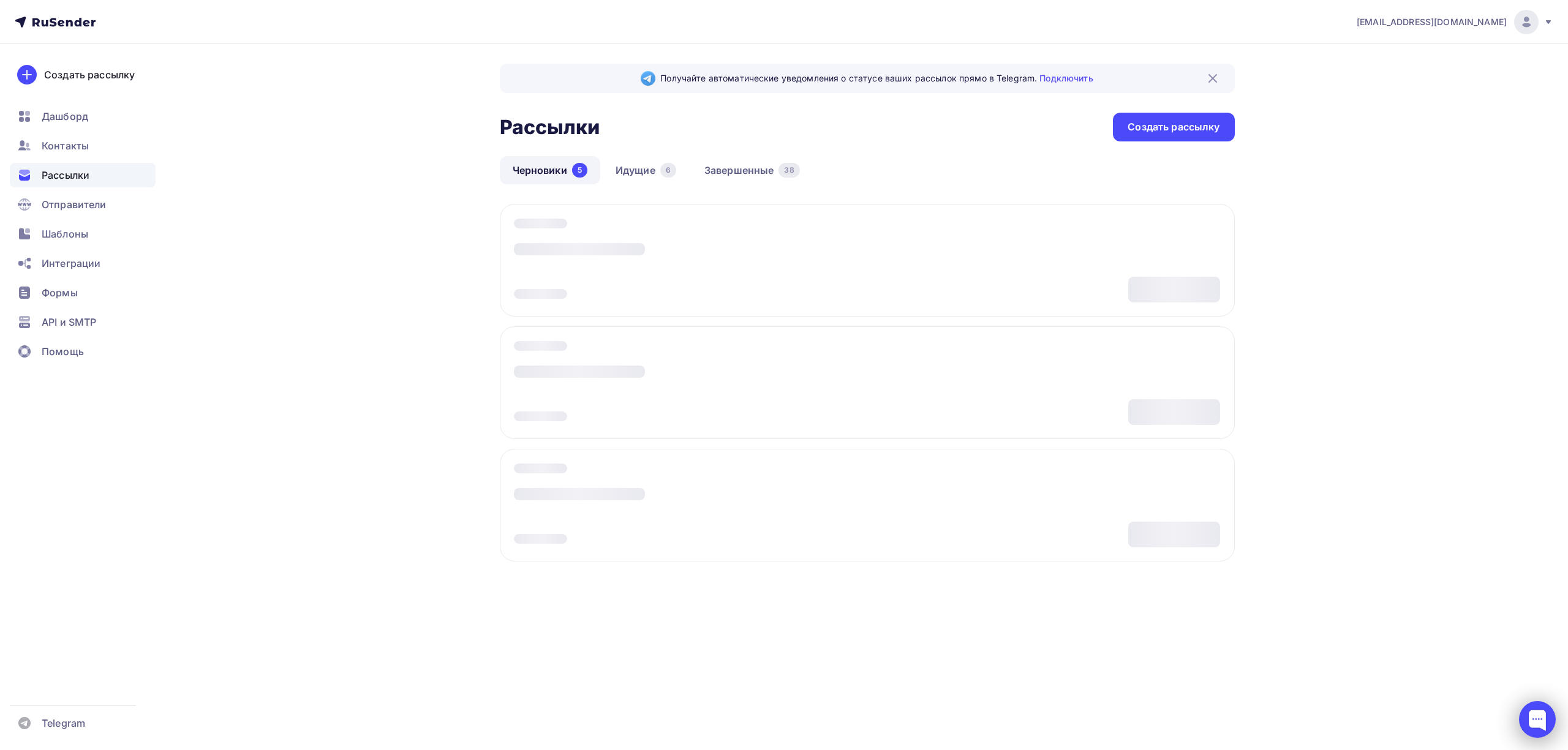
click at [1532, 711] on div at bounding box center [1537, 719] width 36 height 36
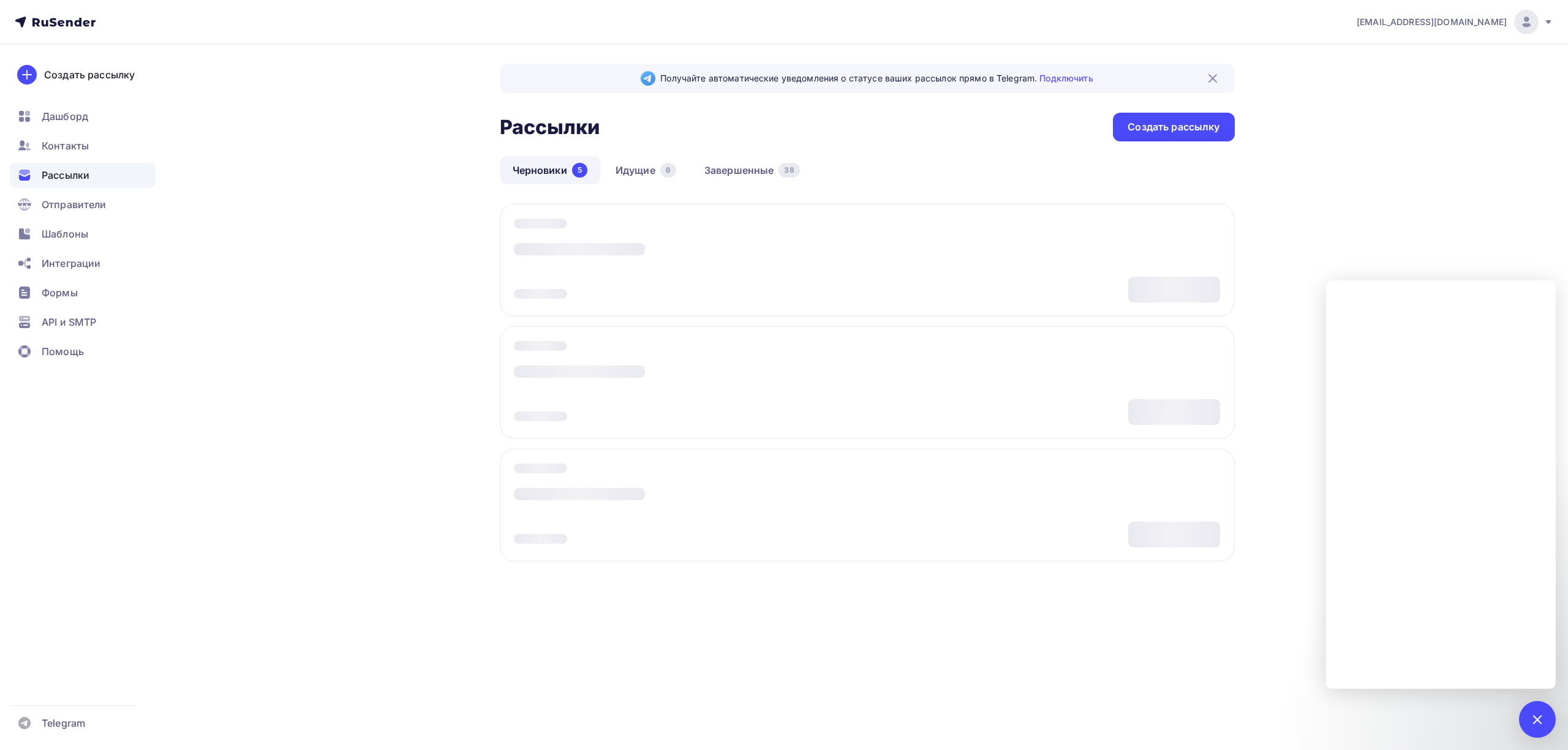
click at [267, 61] on div "[EMAIL_ADDRESS][DOMAIN_NAME] Аккаунт Тарифы Выйти Создать рассылку [GEOGRAPHIC_…" at bounding box center [784, 325] width 1568 height 650
click at [51, 17] on icon at bounding box center [55, 22] width 81 height 15
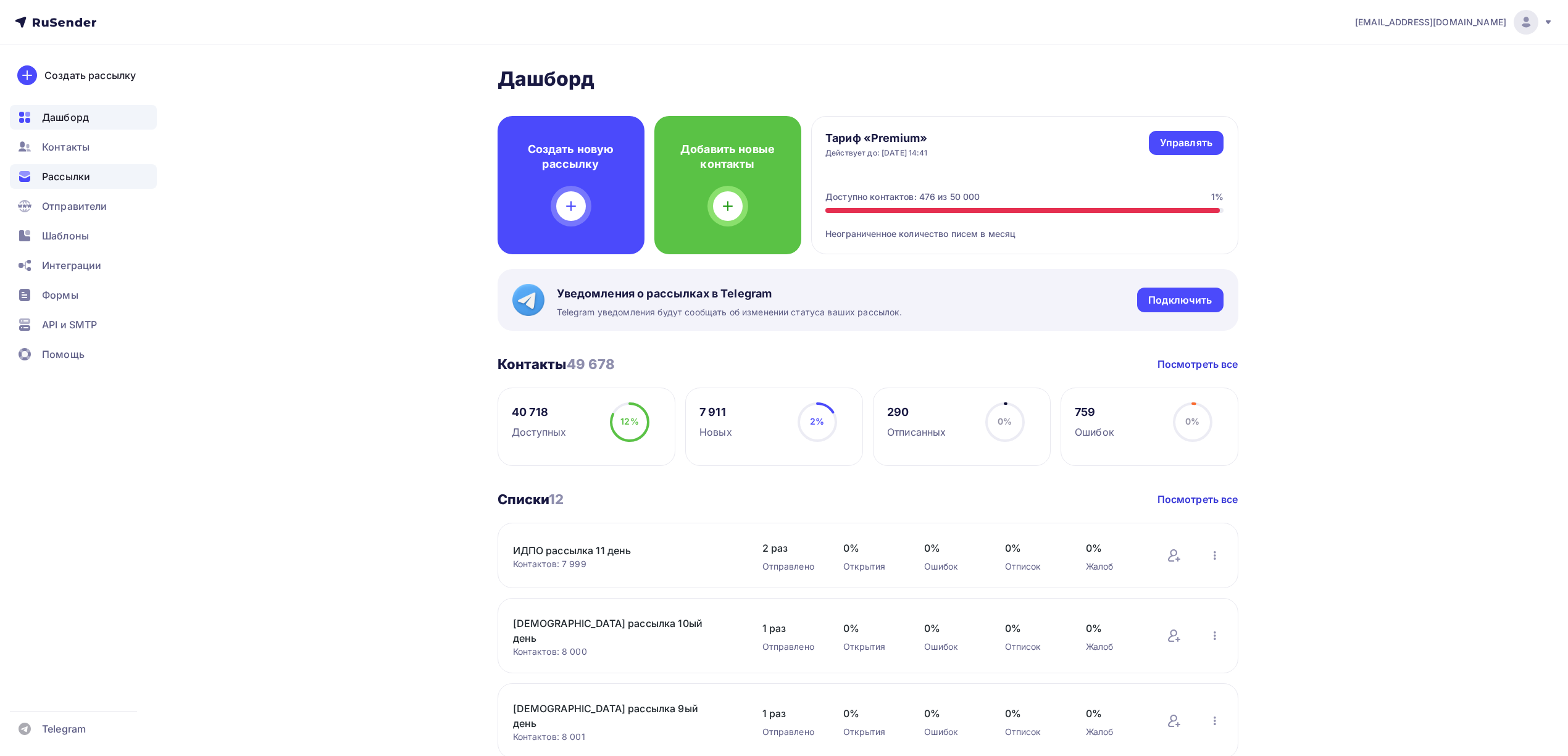
click at [77, 178] on span "Рассылки" at bounding box center [66, 176] width 48 height 15
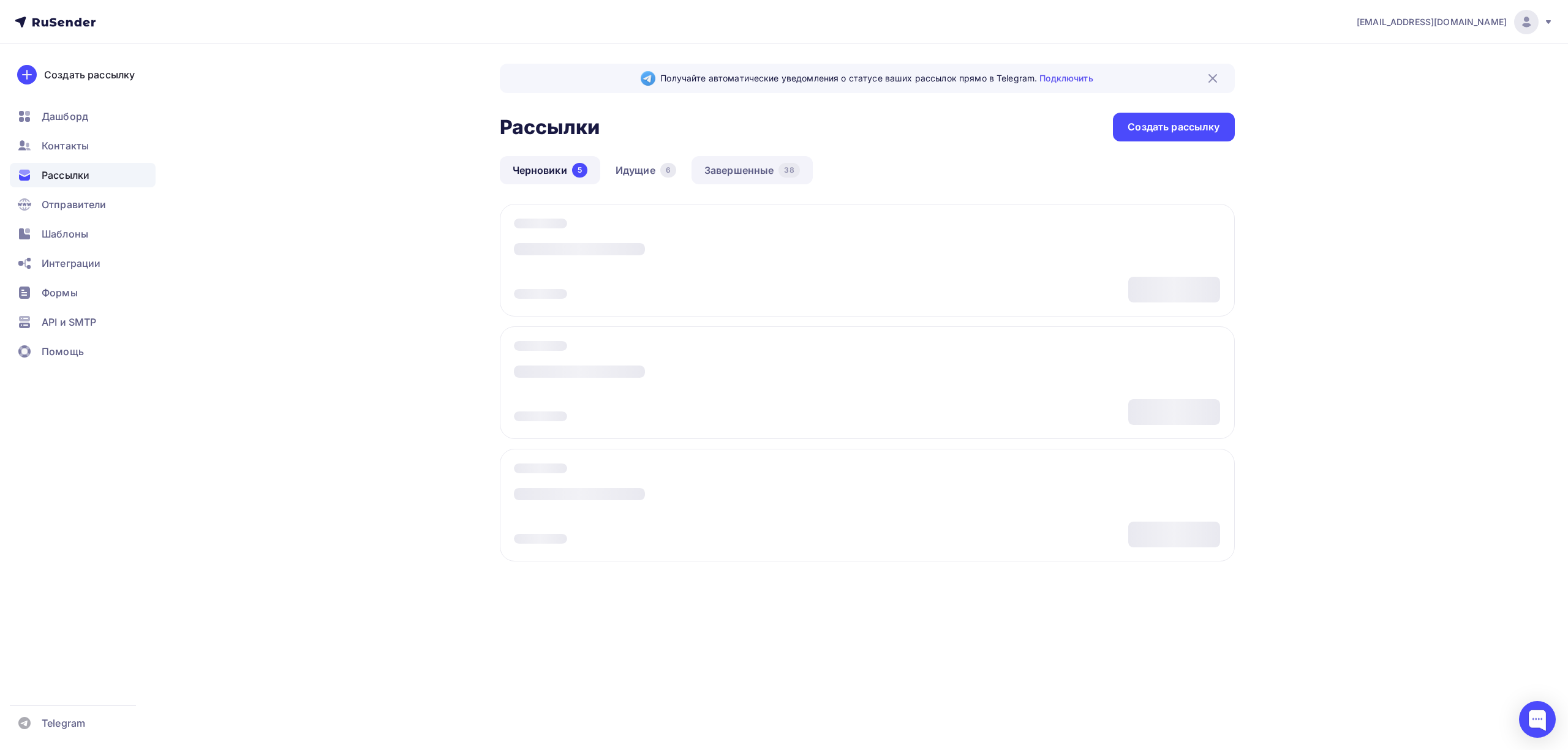
click at [748, 167] on link "Завершенные 38" at bounding box center [752, 170] width 121 height 28
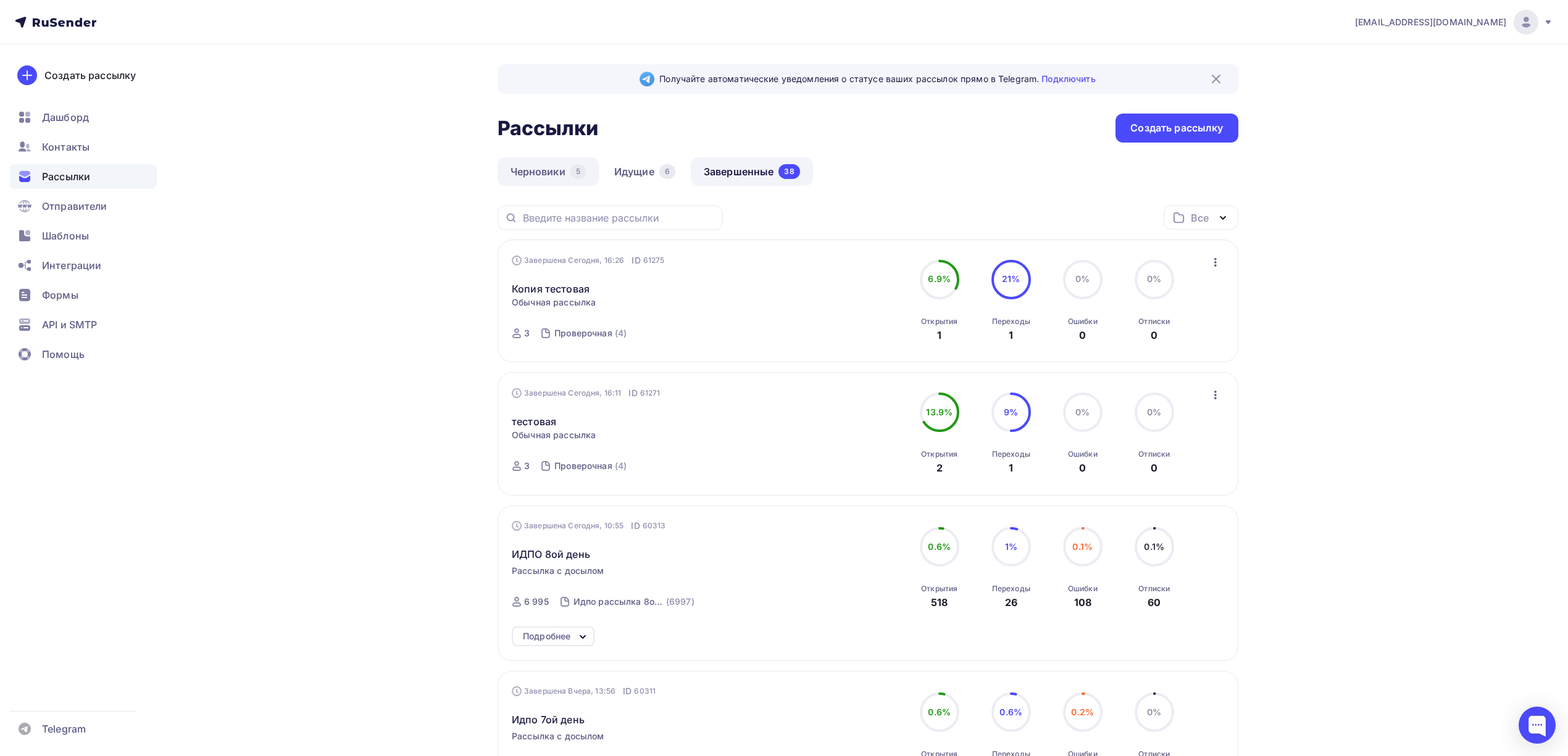
click at [539, 166] on link "Черновики 5" at bounding box center [548, 172] width 101 height 28
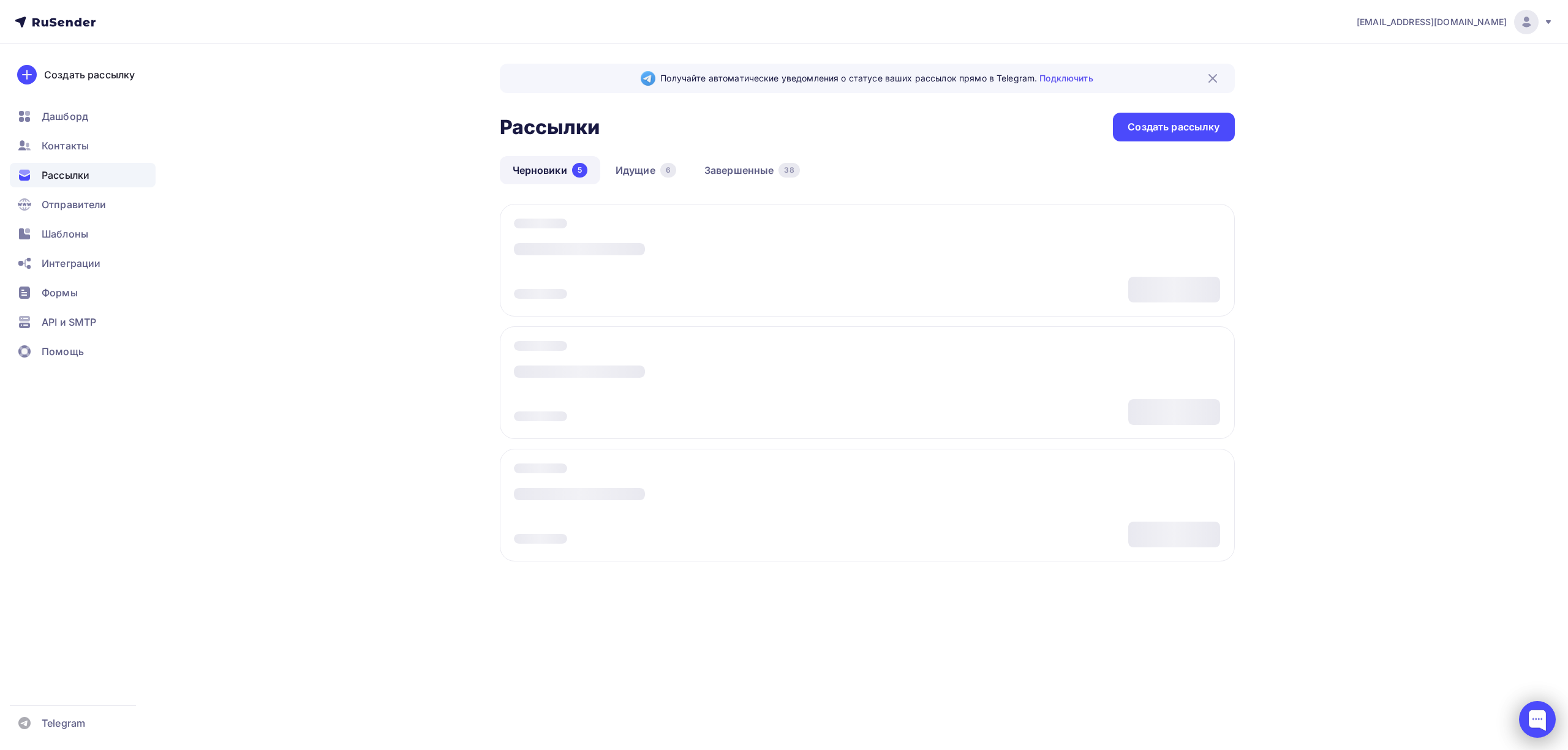
click at [1554, 727] on div at bounding box center [1537, 719] width 36 height 36
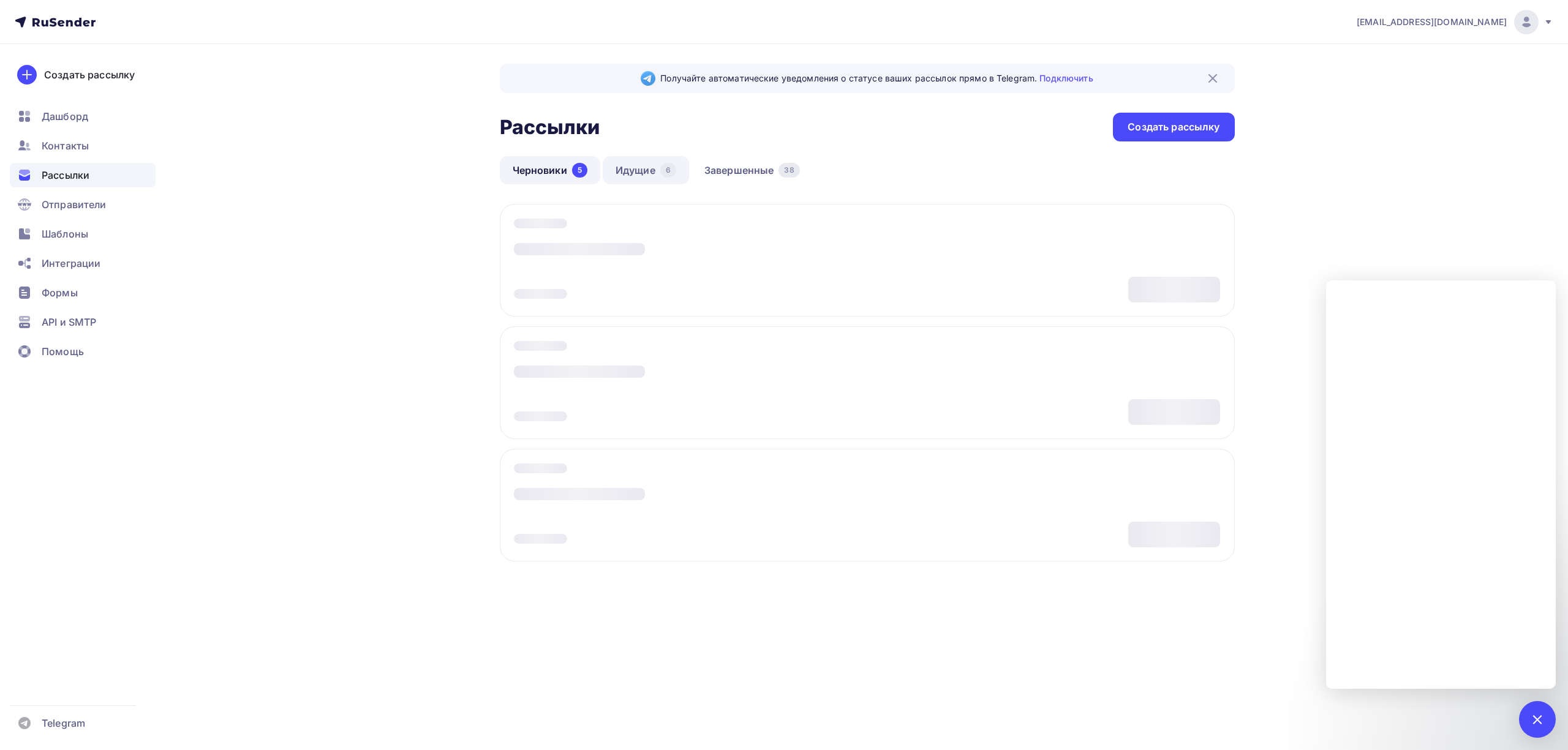
click at [637, 174] on link "Идущие 6" at bounding box center [646, 170] width 86 height 28
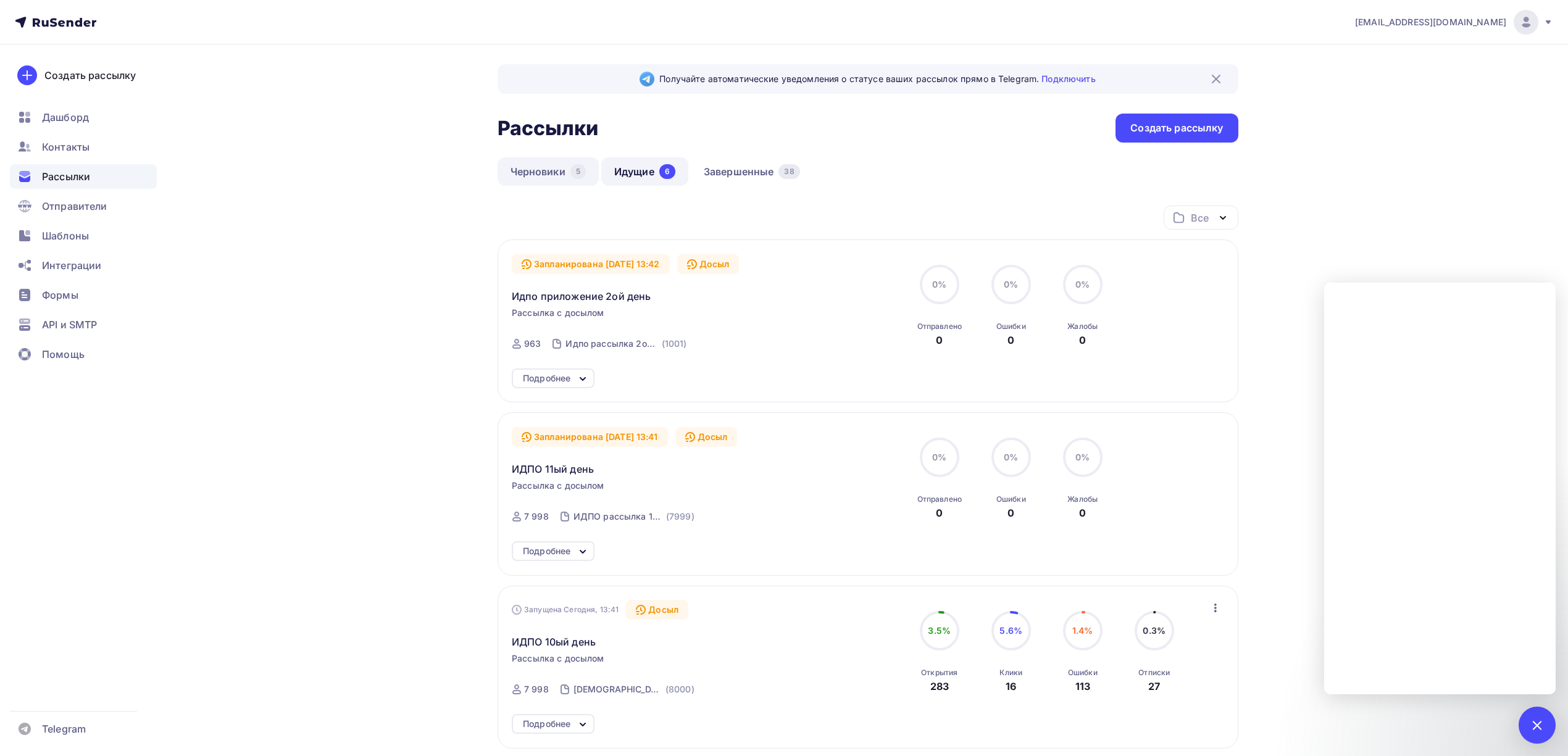
click at [551, 174] on link "Черновики 5" at bounding box center [548, 172] width 101 height 28
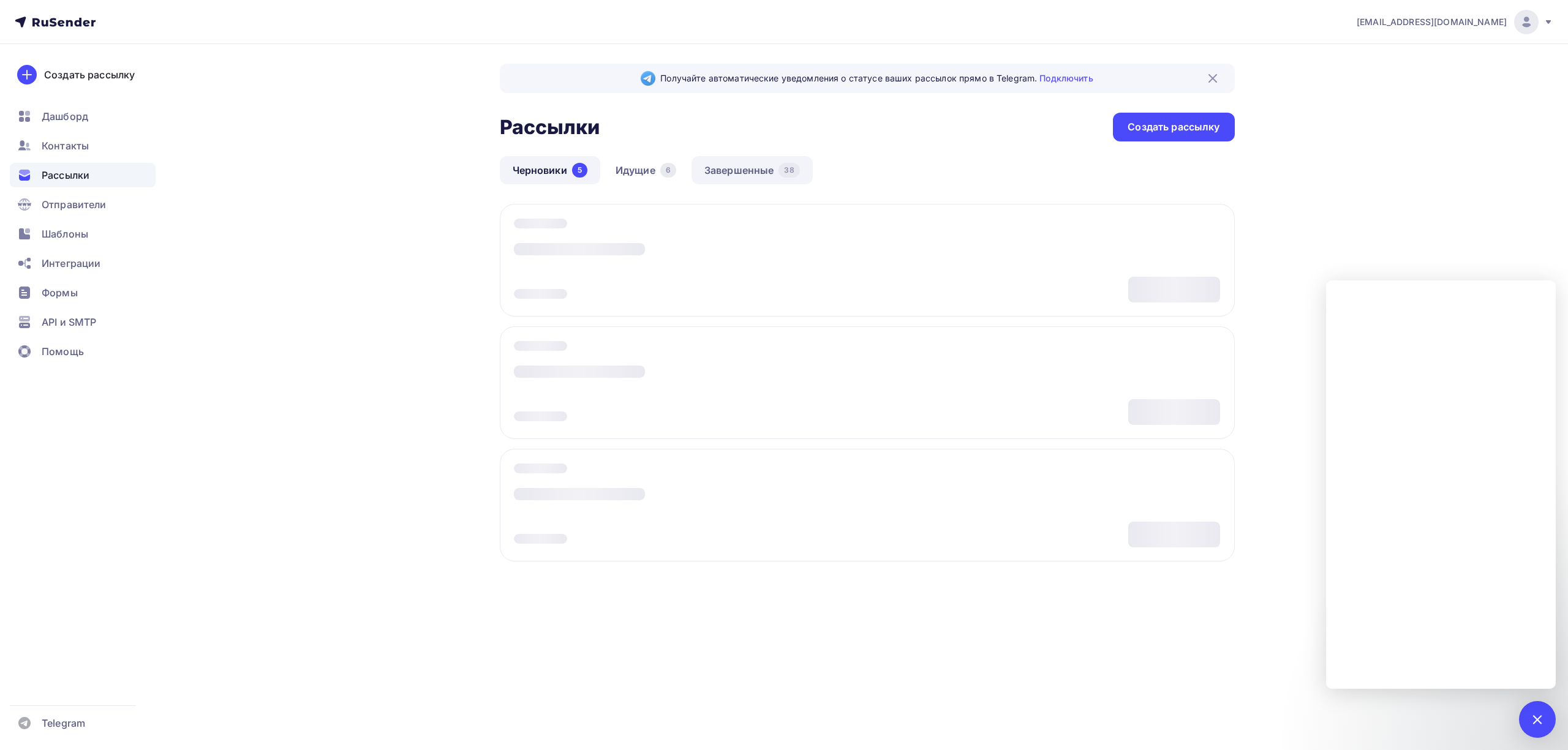
click at [755, 170] on link "Завершенные 38" at bounding box center [752, 170] width 121 height 28
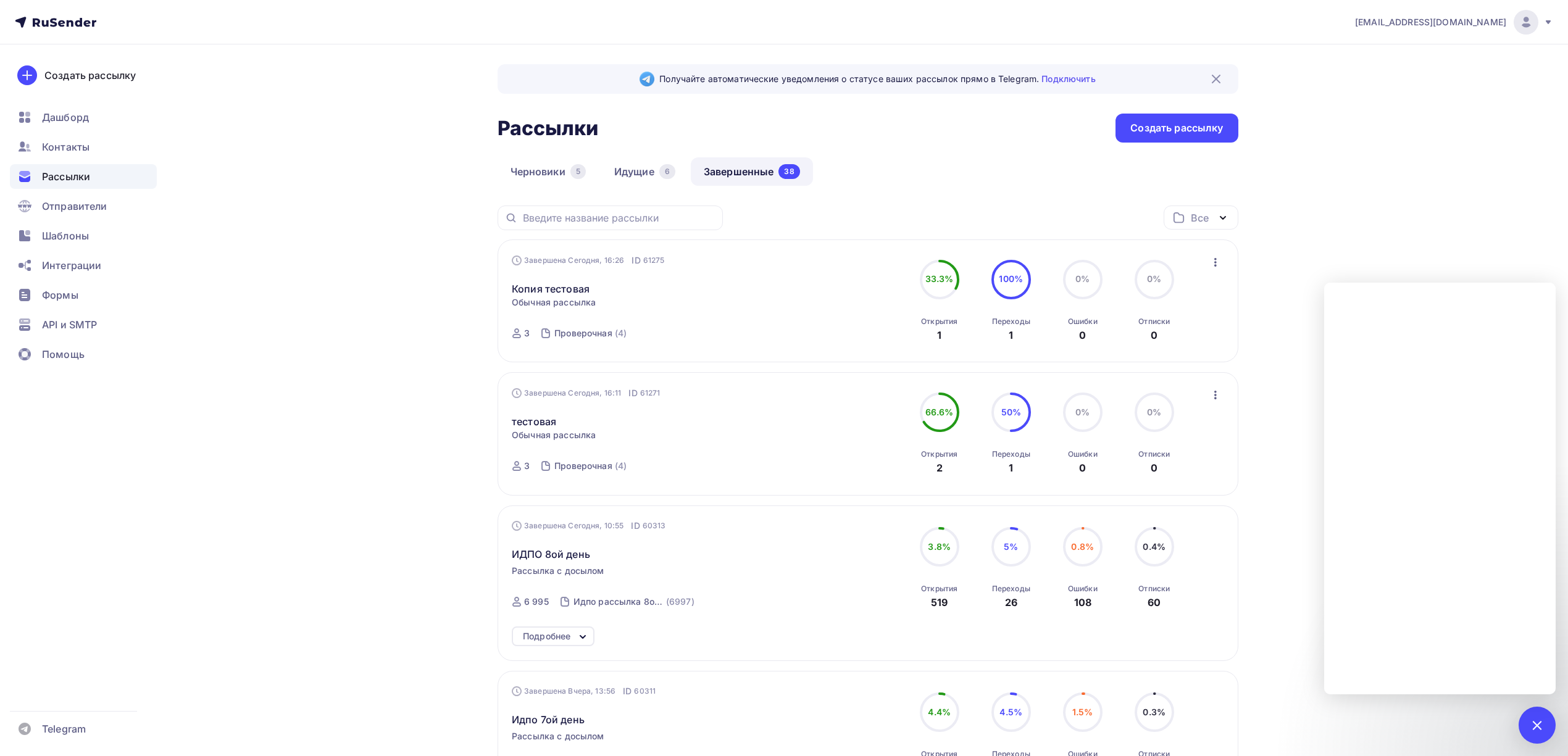
click at [1208, 262] on icon "button" at bounding box center [1215, 262] width 15 height 15
click at [646, 176] on link "Идущие 6" at bounding box center [644, 172] width 87 height 28
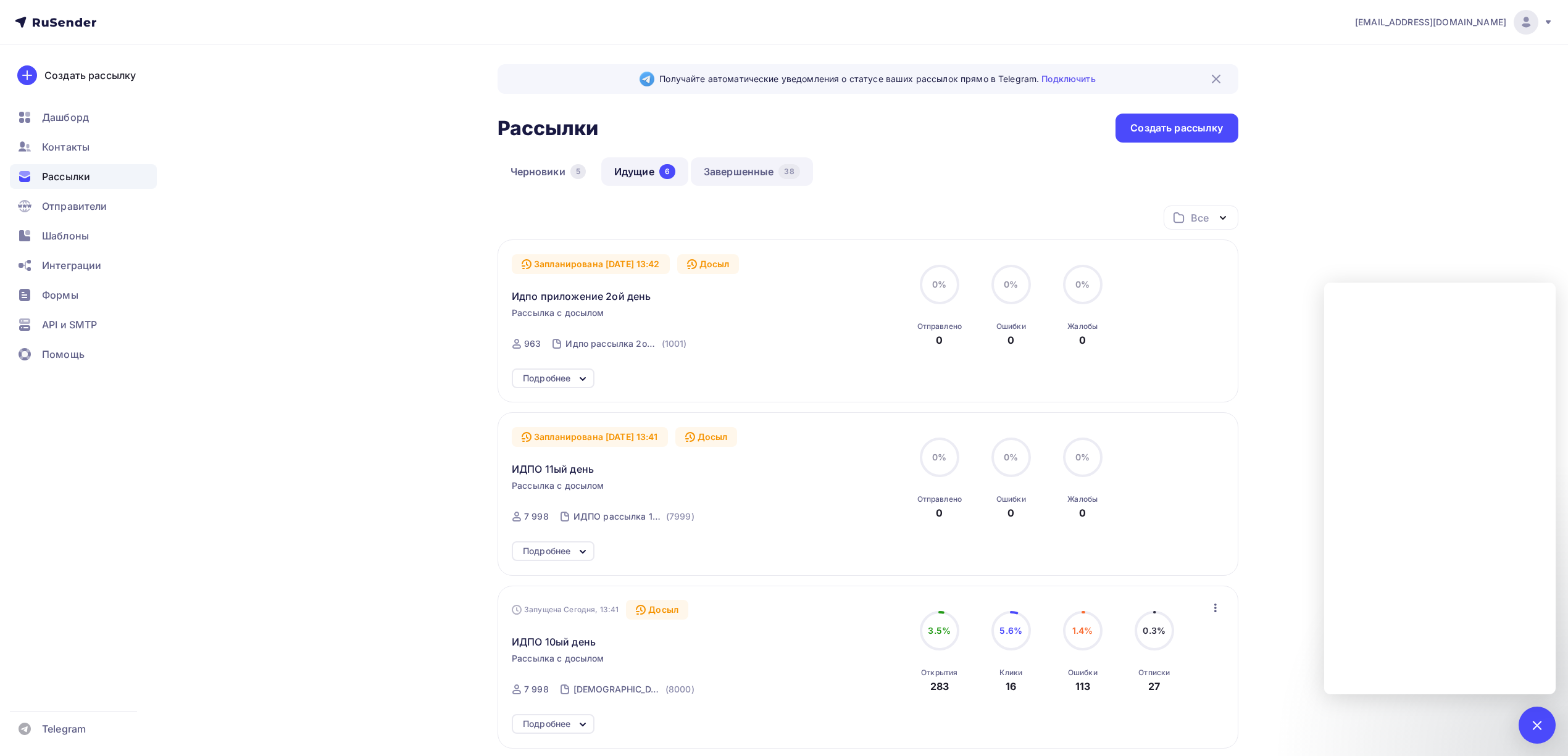
click at [734, 172] on link "Завершенные 38" at bounding box center [752, 172] width 122 height 28
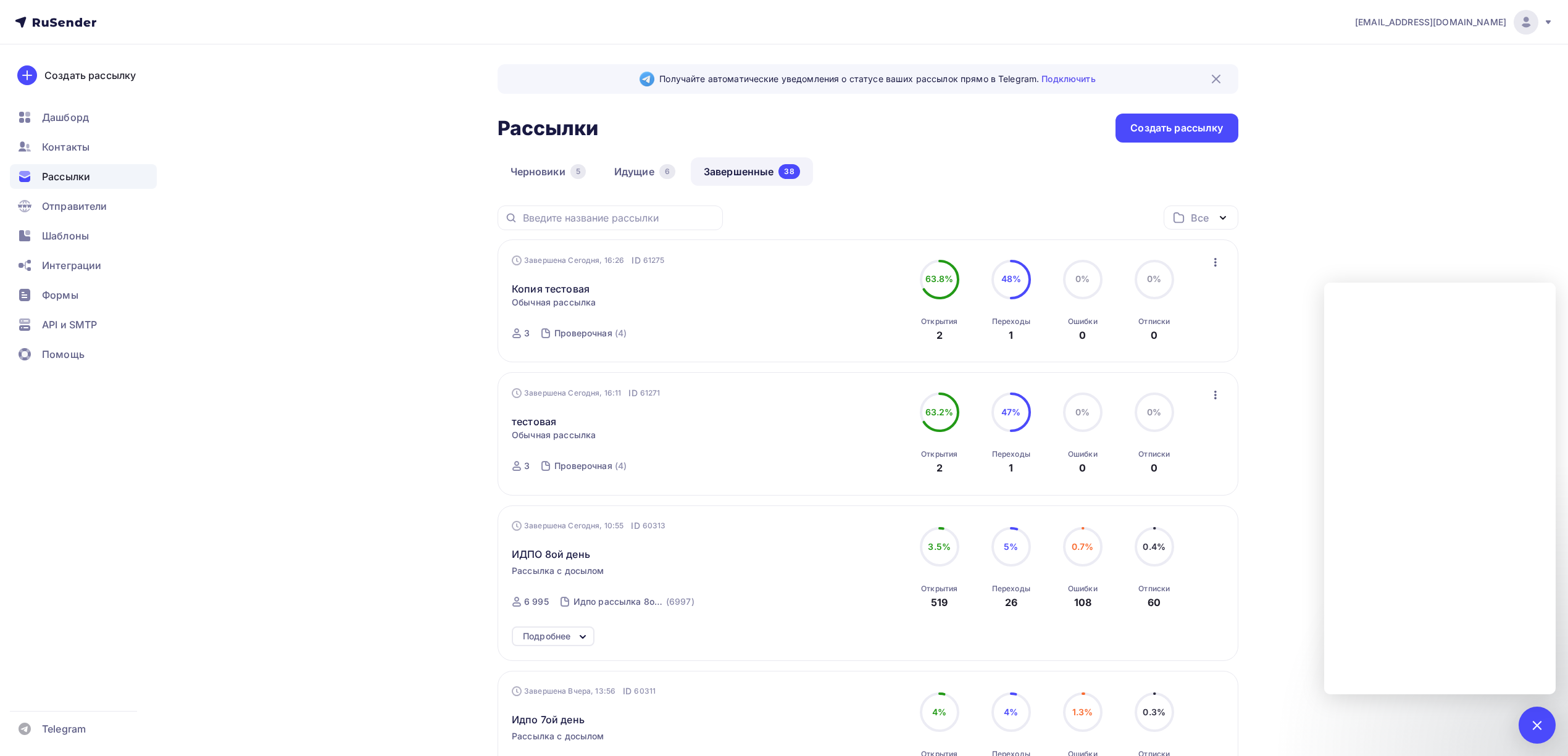
click at [1215, 266] on icon "button" at bounding box center [1215, 262] width 2 height 9
click at [1158, 343] on div "Копировать в новую" at bounding box center [1158, 344] width 127 height 15
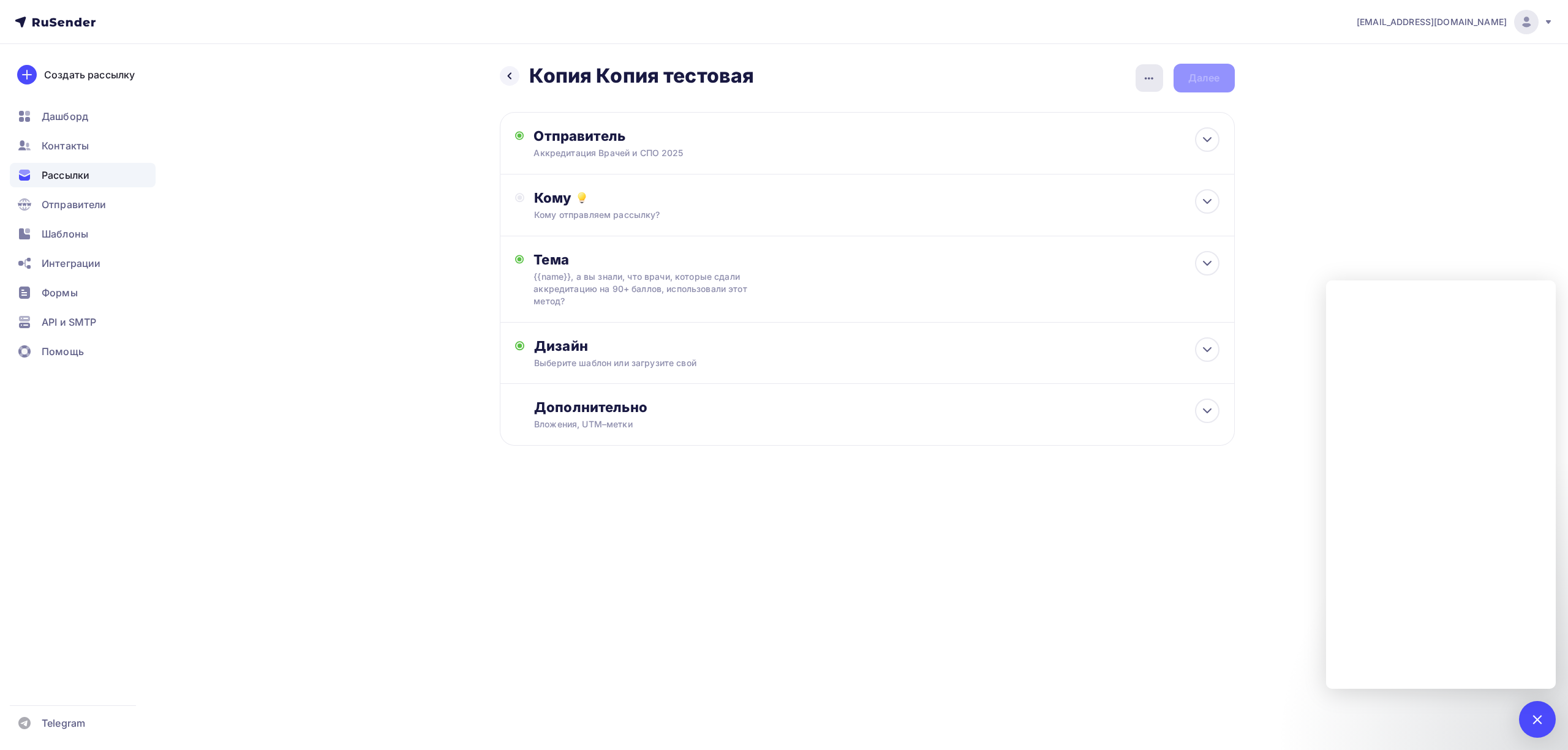
click at [1147, 79] on icon "button" at bounding box center [1150, 78] width 15 height 15
click at [1094, 147] on div "Переименовать рассылку" at bounding box center [1085, 141] width 152 height 15
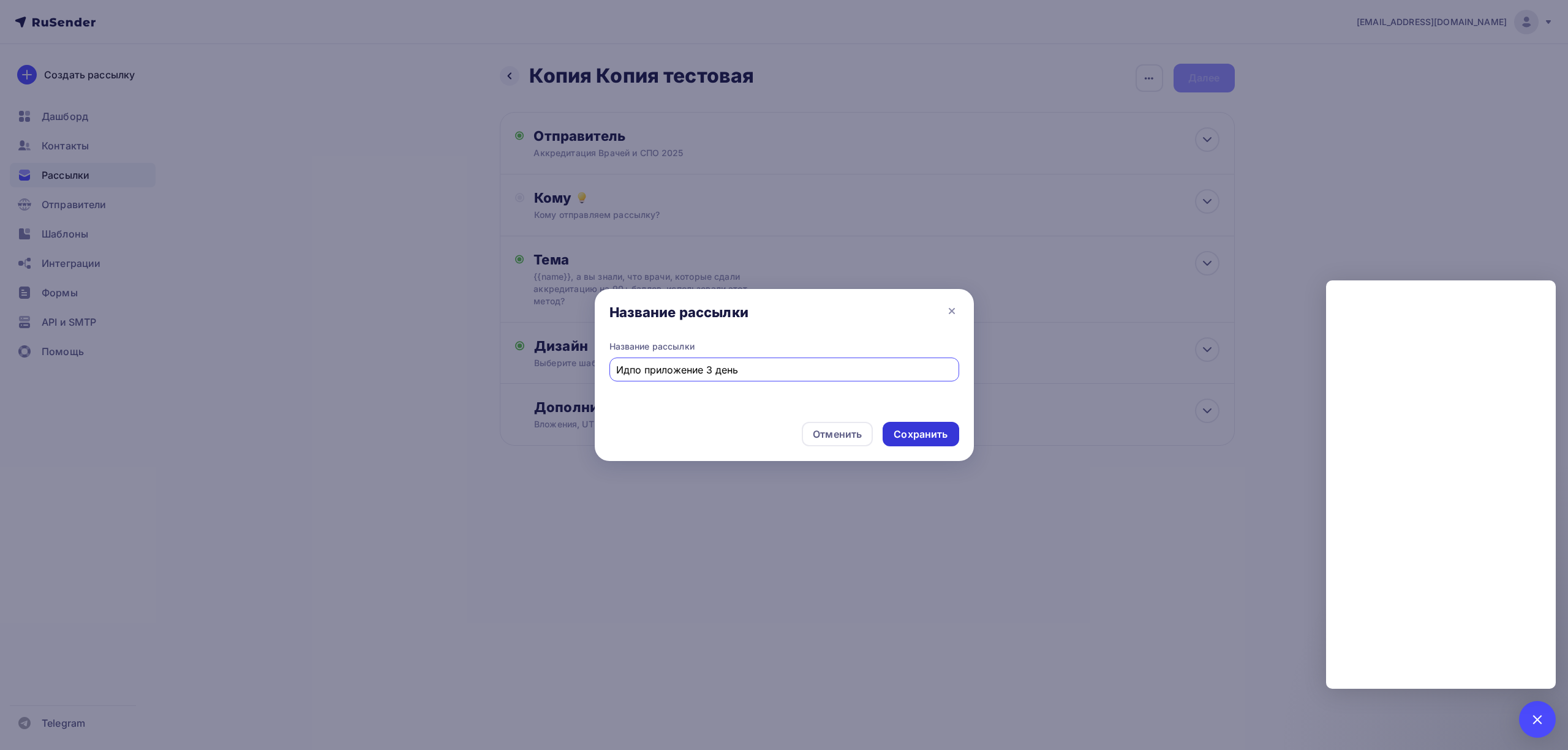
type input "Идпо приложение 3 день"
drag, startPoint x: 922, startPoint y: 444, endPoint x: 935, endPoint y: 427, distance: 21.4
click at [935, 427] on div "Сохранить" at bounding box center [921, 434] width 76 height 25
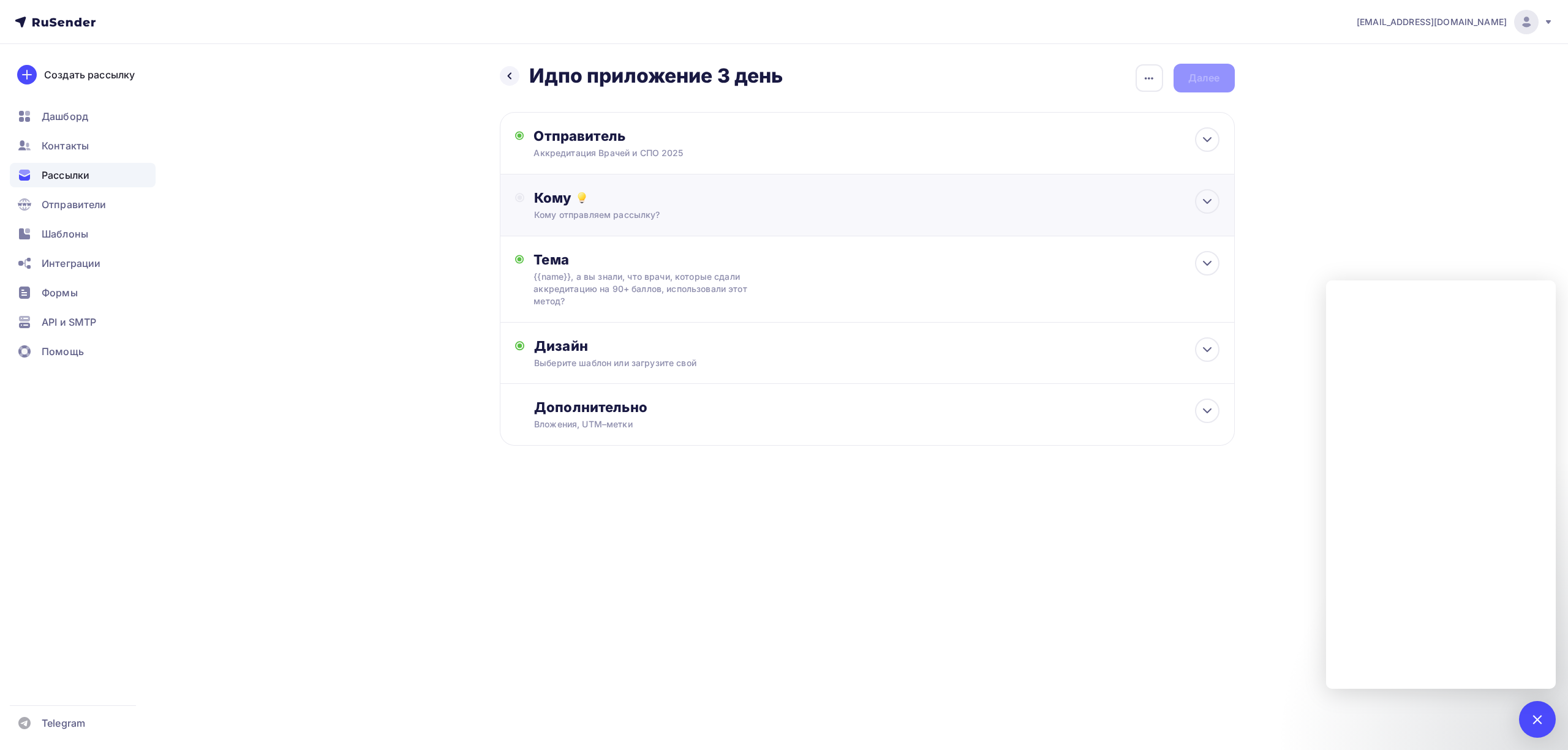
click at [821, 209] on div "Кому отправляем рассылку?" at bounding box center [842, 215] width 617 height 12
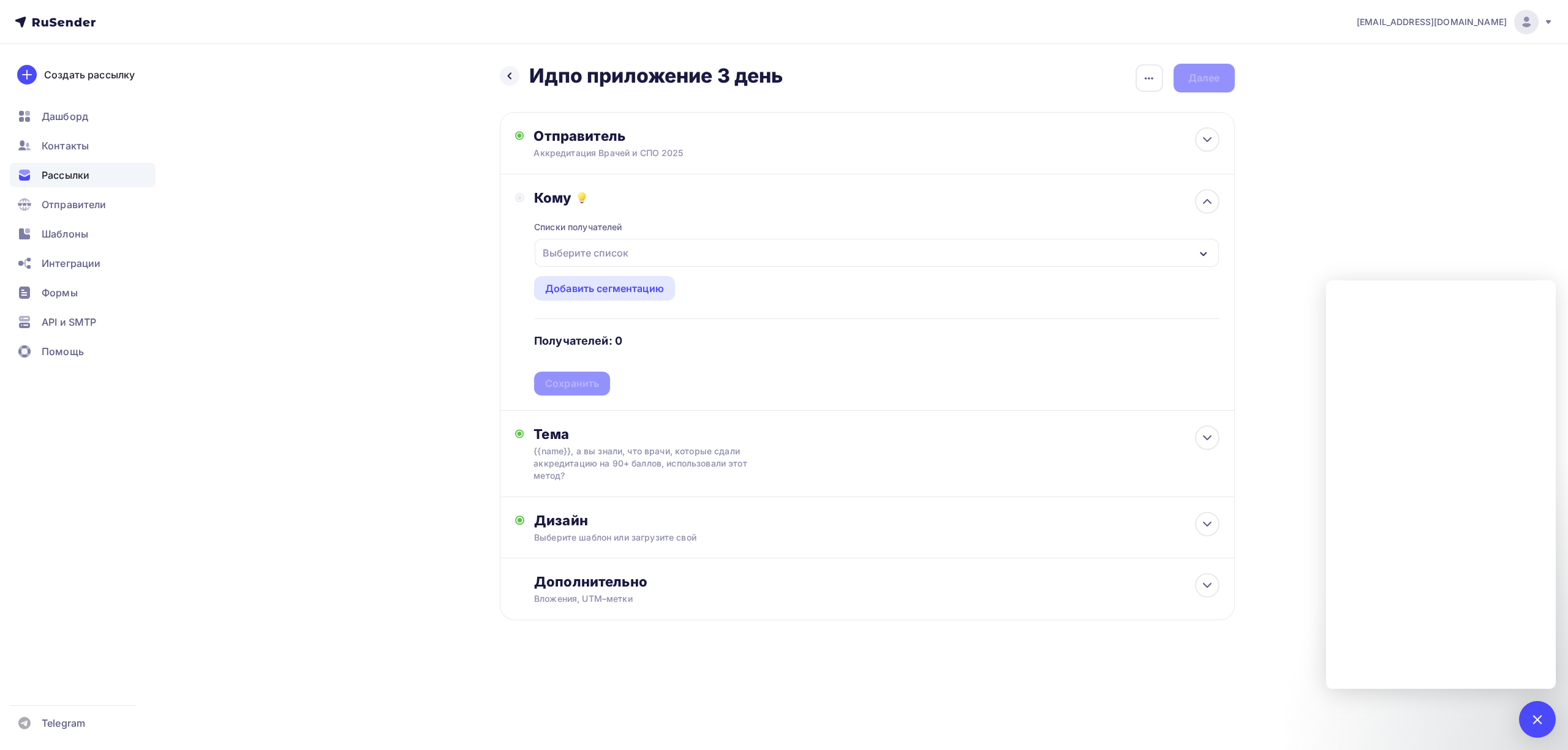
click at [645, 260] on div "Выберите список" at bounding box center [876, 253] width 683 height 28
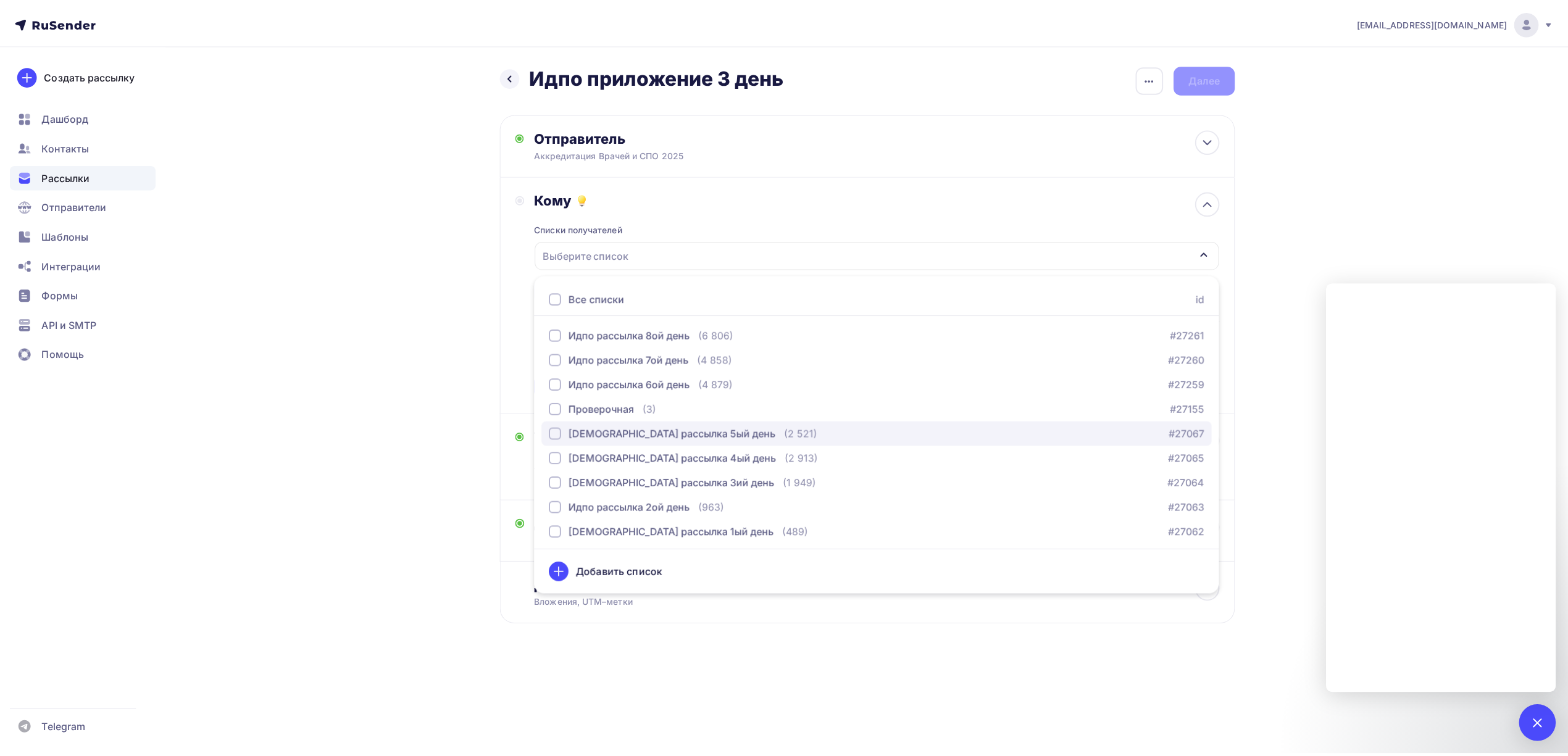
scroll to position [76, 0]
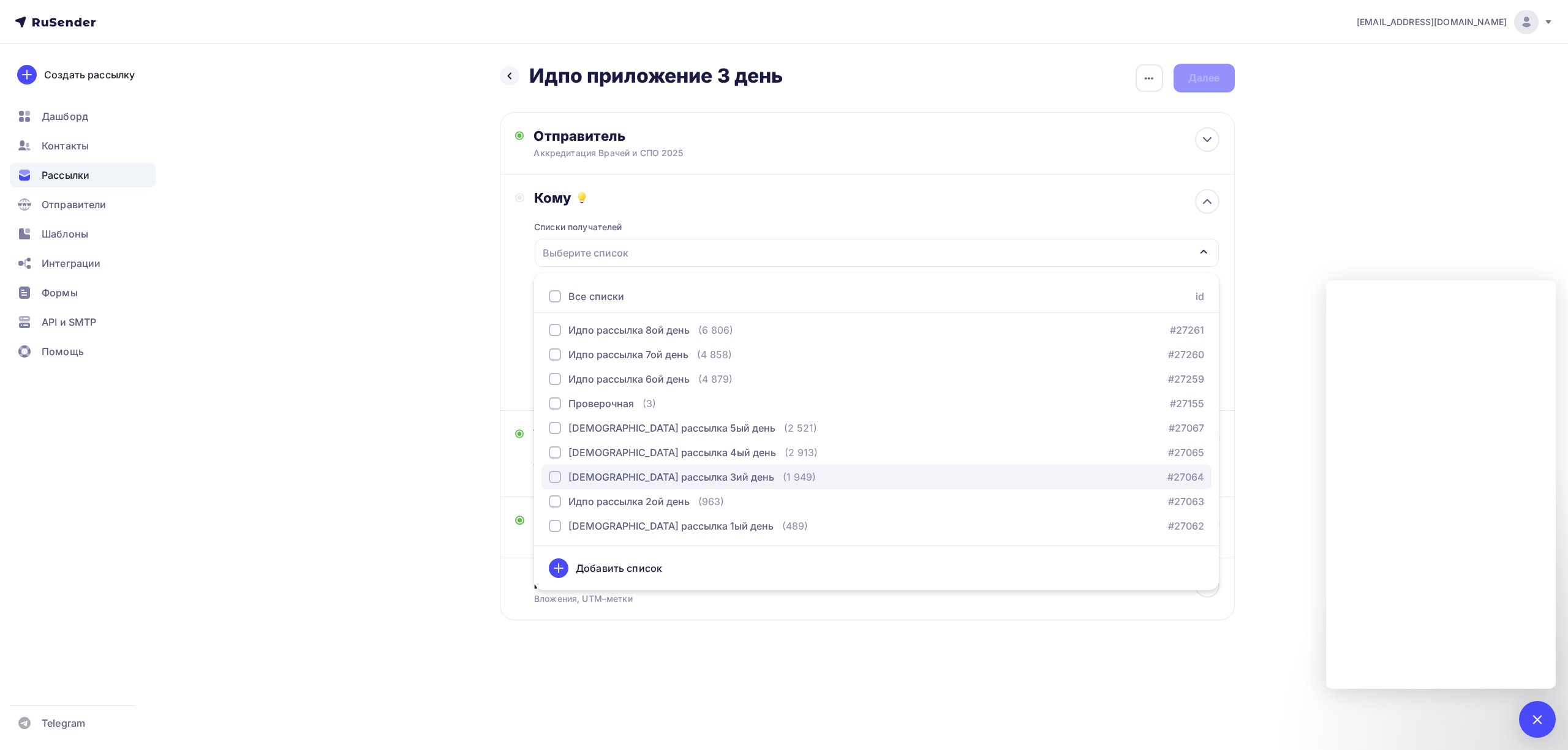
click at [679, 478] on div "[DEMOGRAPHIC_DATA] рассылка 3ий день" at bounding box center [672, 477] width 205 height 15
click at [1356, 191] on div "drongar89@gmail.com Аккаунт Тарифы Выйти Создать рассылку Дашборд Контакты Расс…" at bounding box center [784, 350] width 1568 height 699
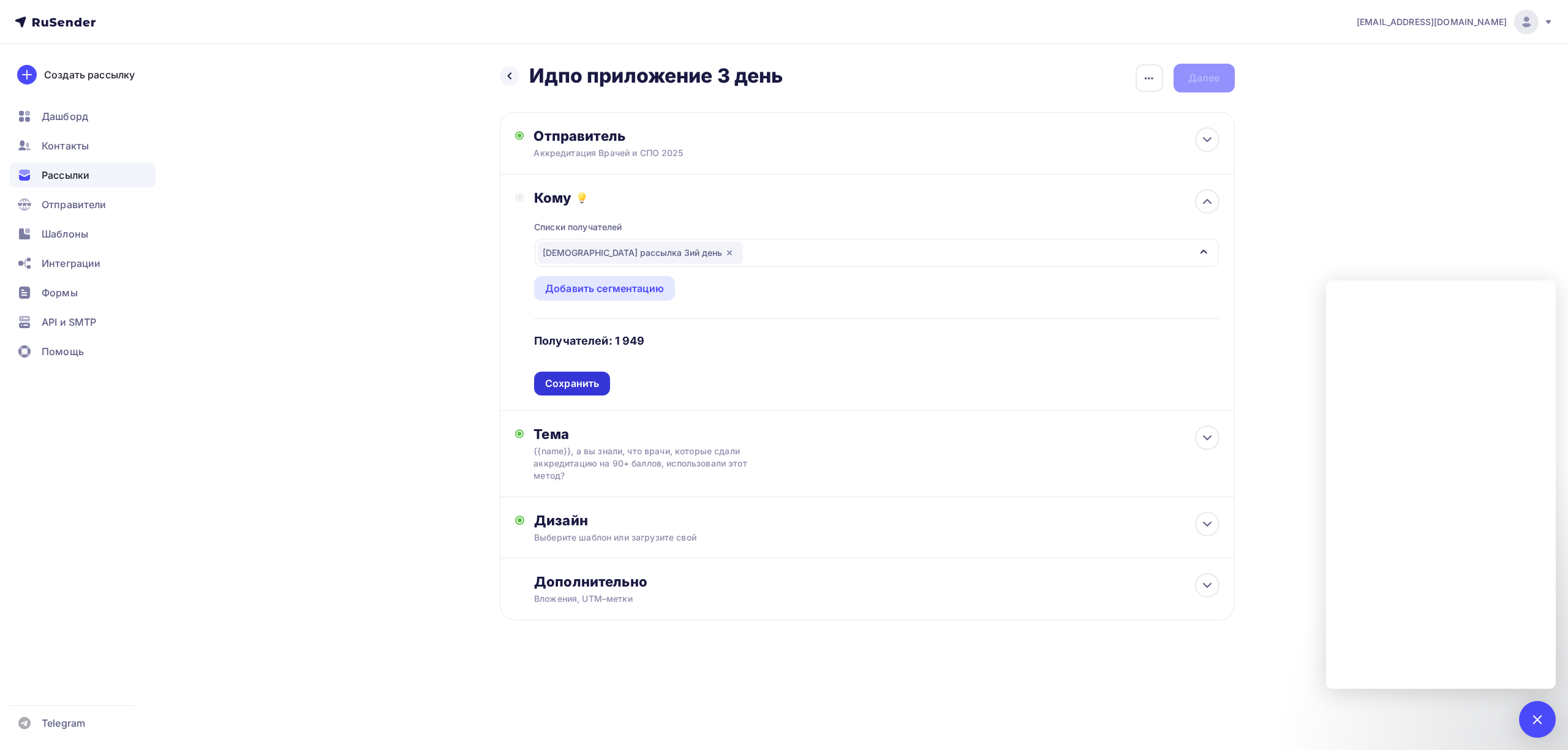
click at [561, 391] on div "Сохранить" at bounding box center [572, 383] width 54 height 14
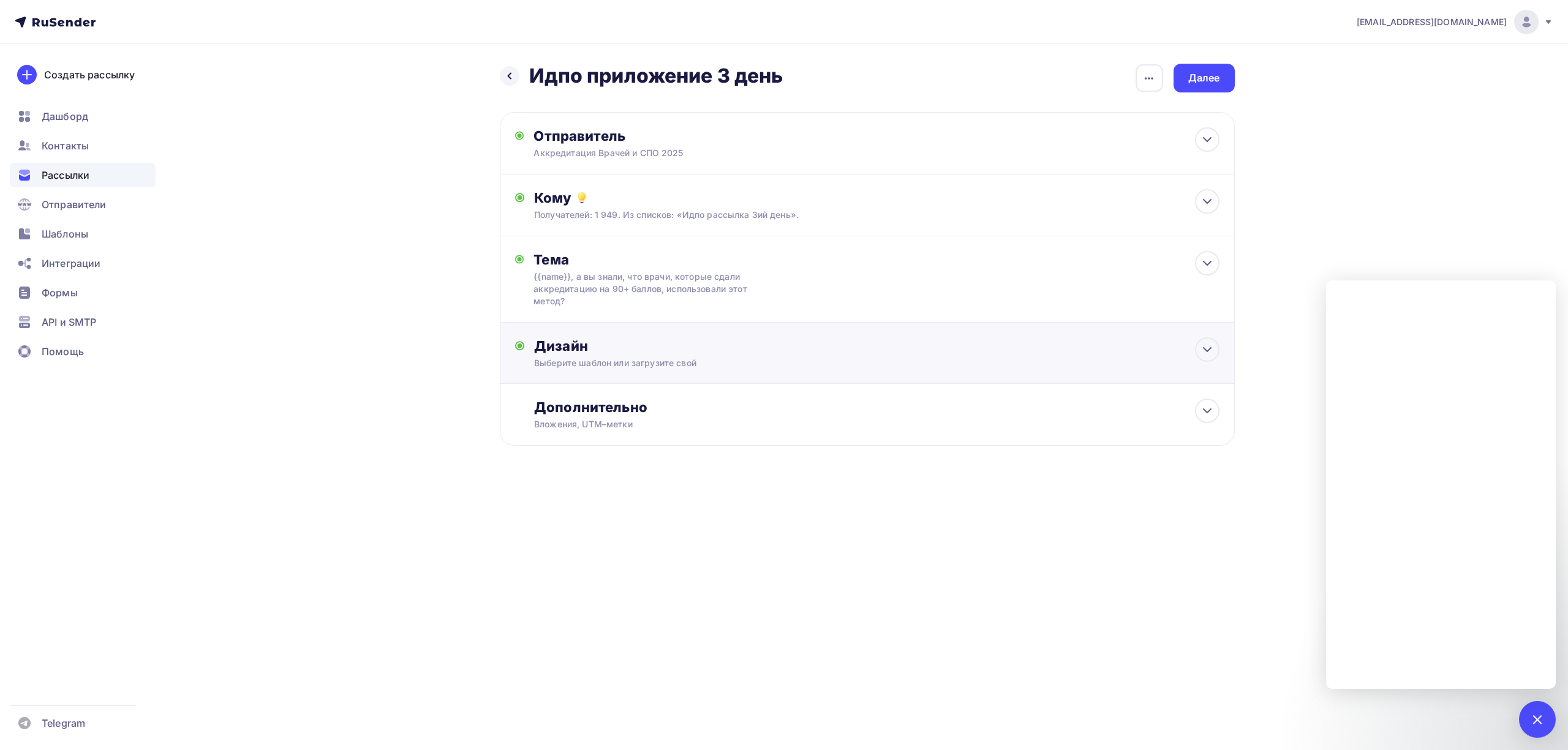
click at [801, 356] on div "Дизайн Выберите шаблон или загрузите свой Размер письма: 122 Kb Заменить шаблон…" at bounding box center [876, 353] width 685 height 32
click at [596, 464] on div "Заменить шаблон" at bounding box center [590, 462] width 90 height 15
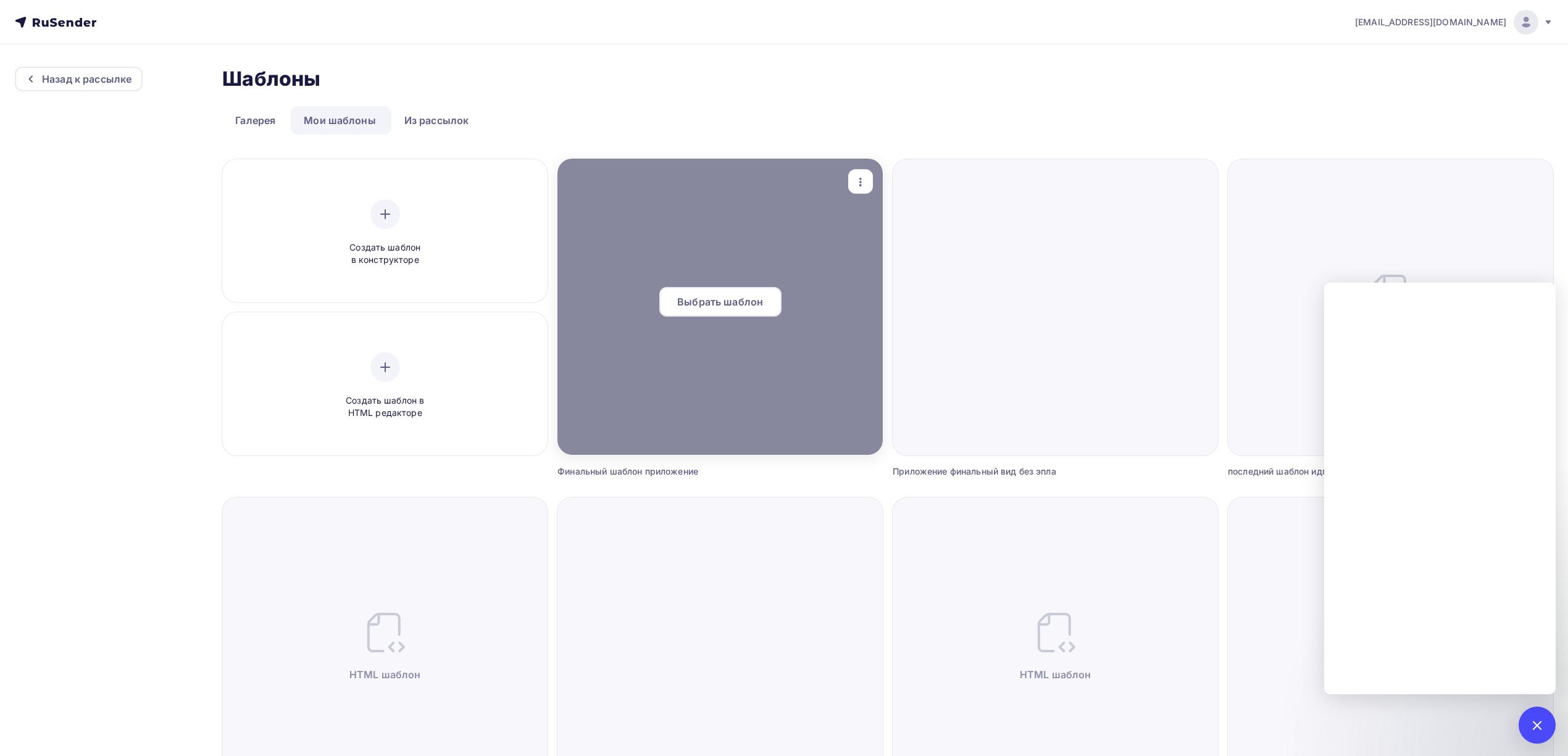
click at [729, 302] on span "Выбрать шаблон" at bounding box center [720, 302] width 86 height 15
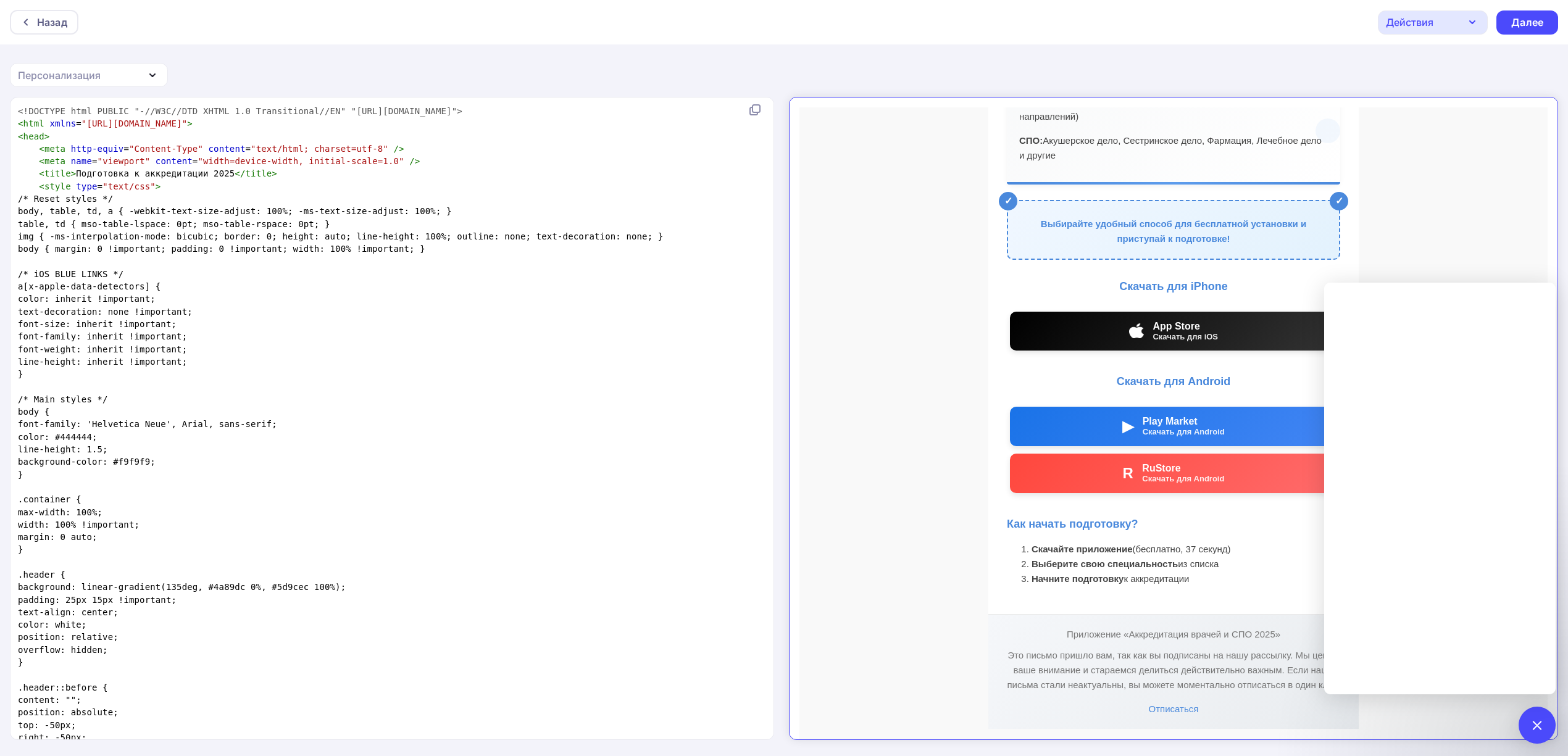
scroll to position [637, 0]
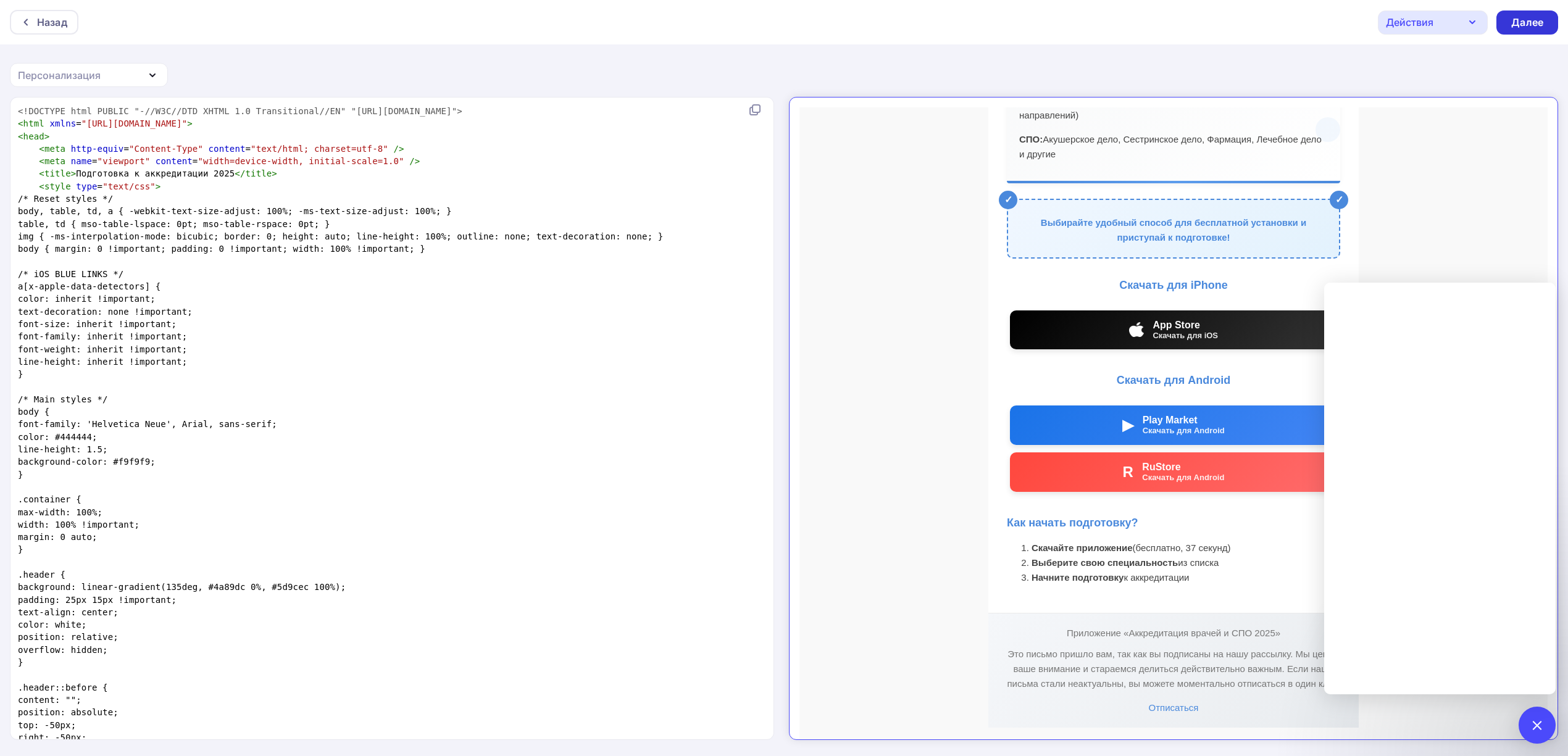
click at [1545, 16] on div "Далее" at bounding box center [1527, 22] width 62 height 24
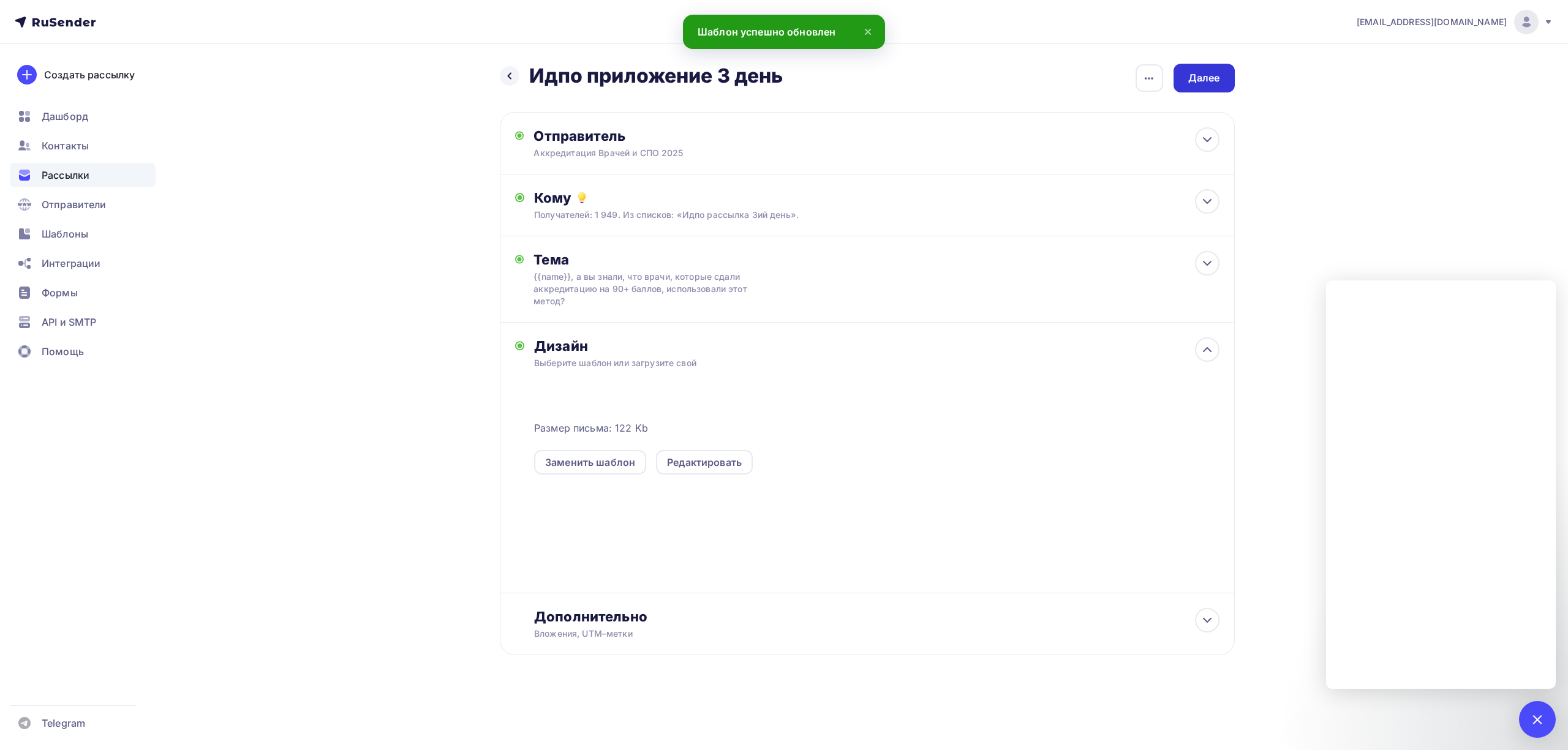
click at [1211, 83] on div "Далее" at bounding box center [1204, 77] width 32 height 14
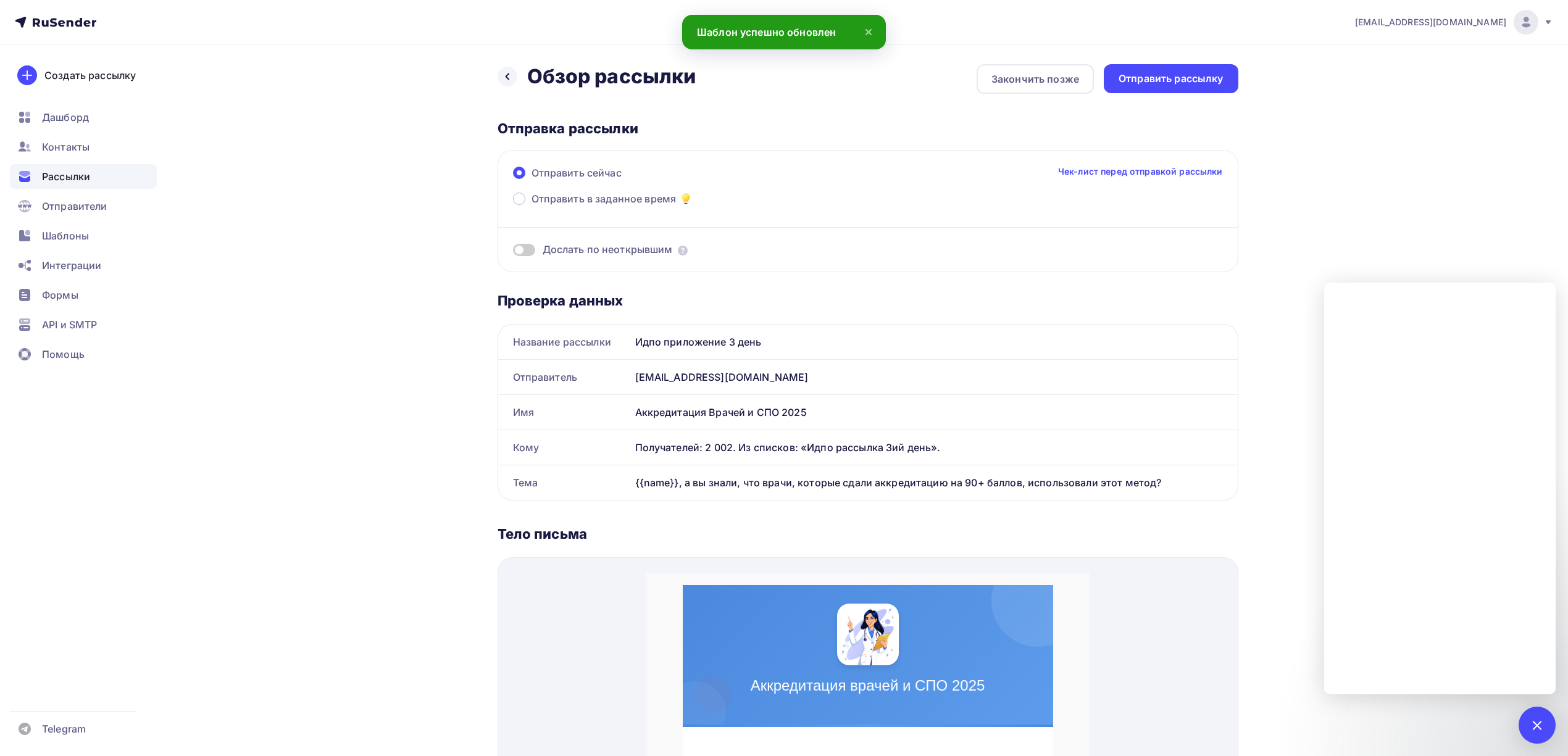
click at [605, 245] on span "Дослать по неоткрывшим" at bounding box center [608, 249] width 131 height 14
click at [601, 250] on span "Дослать по неоткрывшим" at bounding box center [608, 249] width 131 height 14
click at [529, 249] on span at bounding box center [524, 250] width 23 height 12
click at [513, 252] on input "checkbox" at bounding box center [513, 252] width 0 height 0
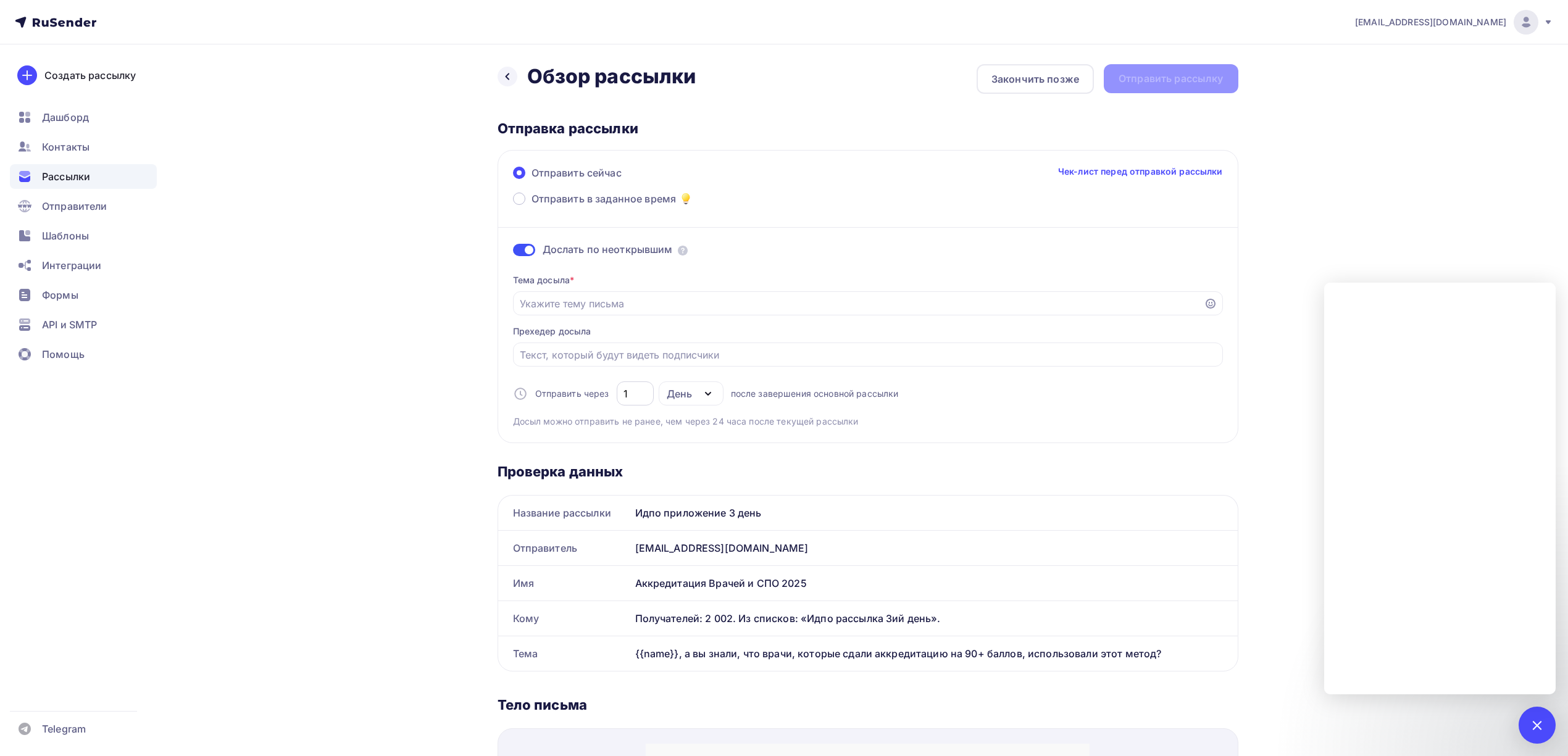
click at [629, 396] on input "1" at bounding box center [635, 394] width 23 height 15
type input "3"
click at [1008, 396] on div "Тема досыла * Прехедер досыла Отправить через 3 День День Часы после завершения…" at bounding box center [868, 346] width 710 height 164
click at [635, 304] on input "Отправить в заданное время" at bounding box center [858, 304] width 677 height 15
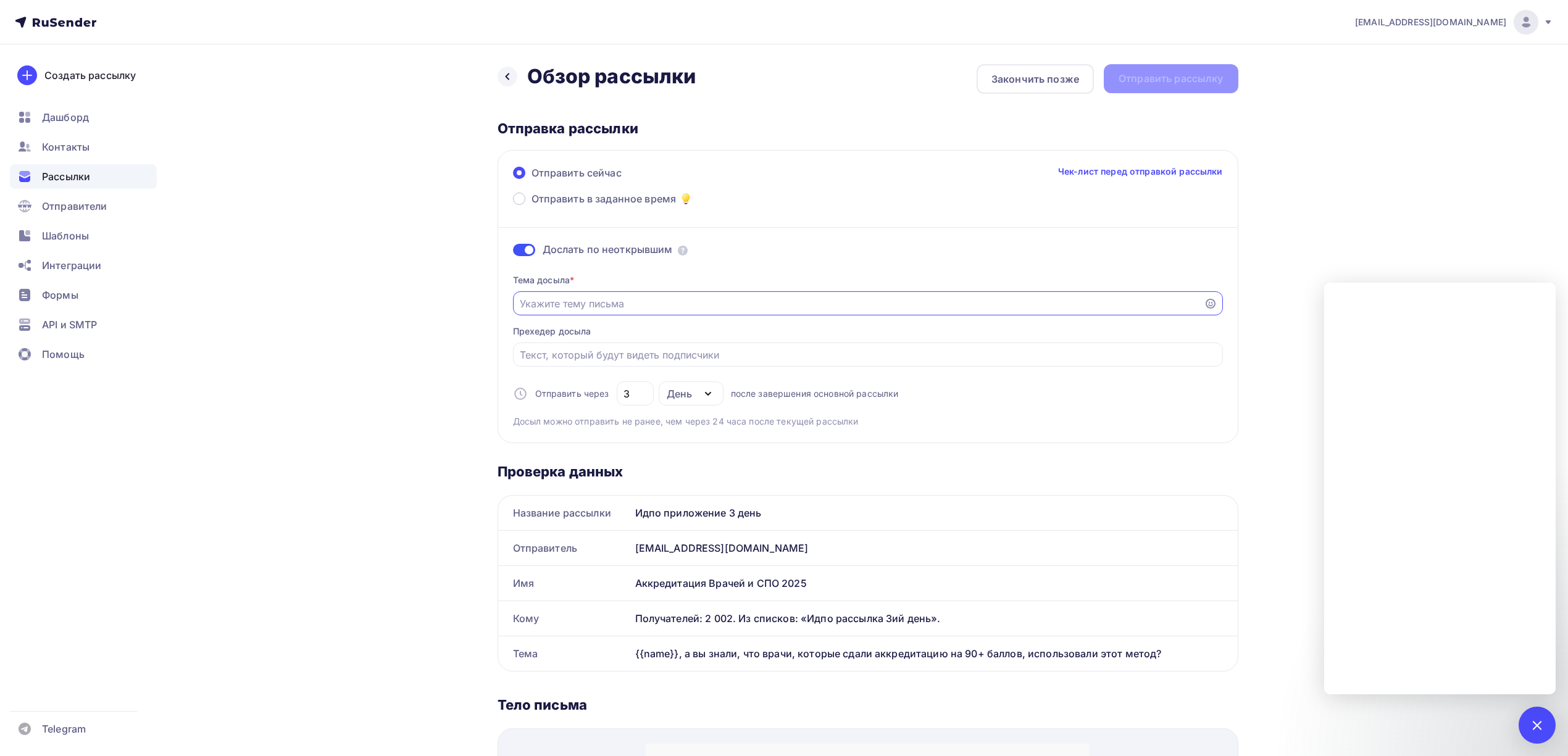
paste input "❓ {{name}} готовы к аккредитации? Вот помощь для подготовки!"
type input "❓ {{name}} готовы к аккредитации? Вот помощь для подготовки!"
click at [603, 201] on span "Отправить в заданное время" at bounding box center [603, 199] width 145 height 15
click at [531, 206] on input "Отправить в заданное время" at bounding box center [531, 206] width 0 height 0
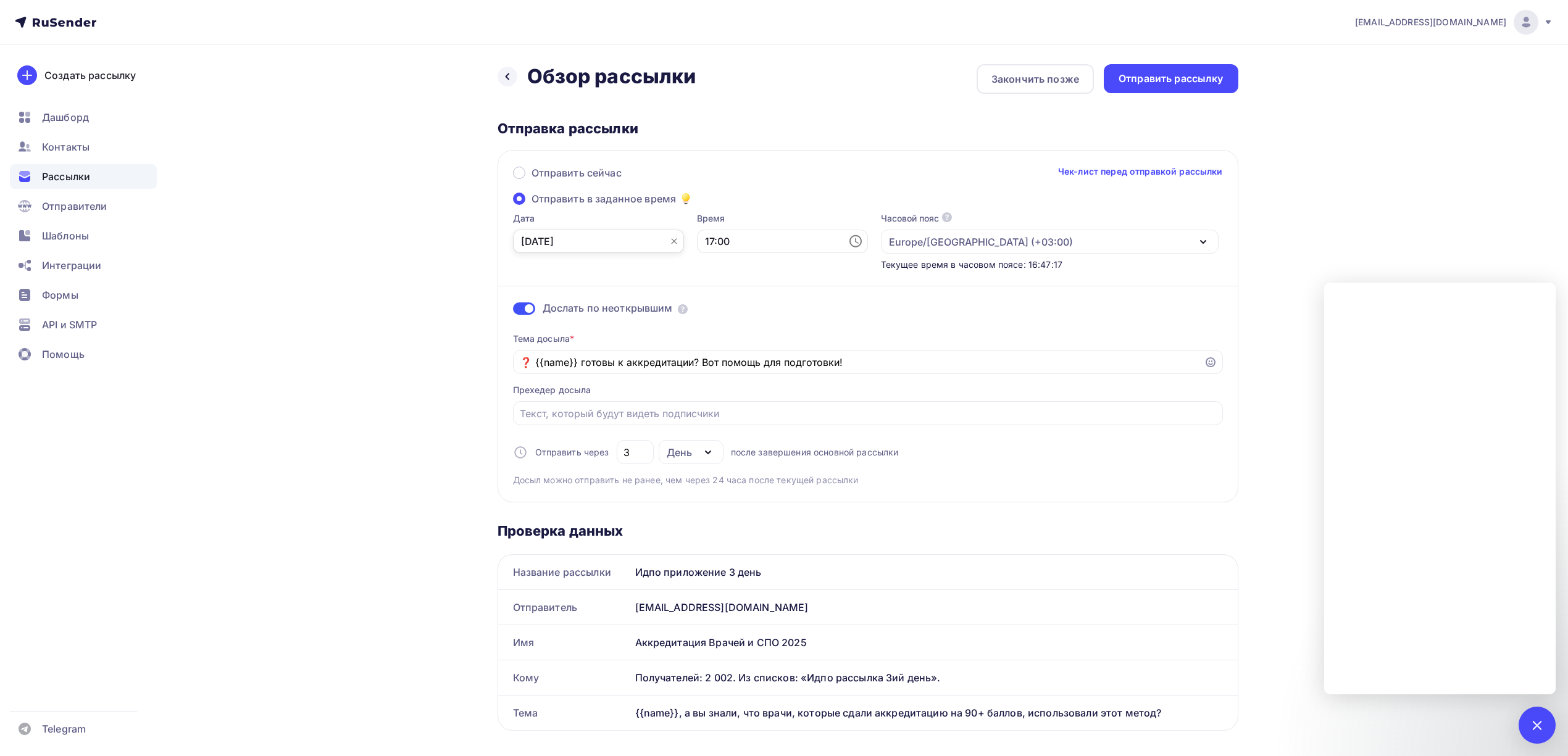
click at [617, 242] on input "[DATE]" at bounding box center [599, 241] width 171 height 23
click at [551, 331] on div "7" at bounding box center [551, 327] width 20 height 11
type input "07.10.2025"
click at [722, 239] on input "17:00" at bounding box center [782, 241] width 171 height 23
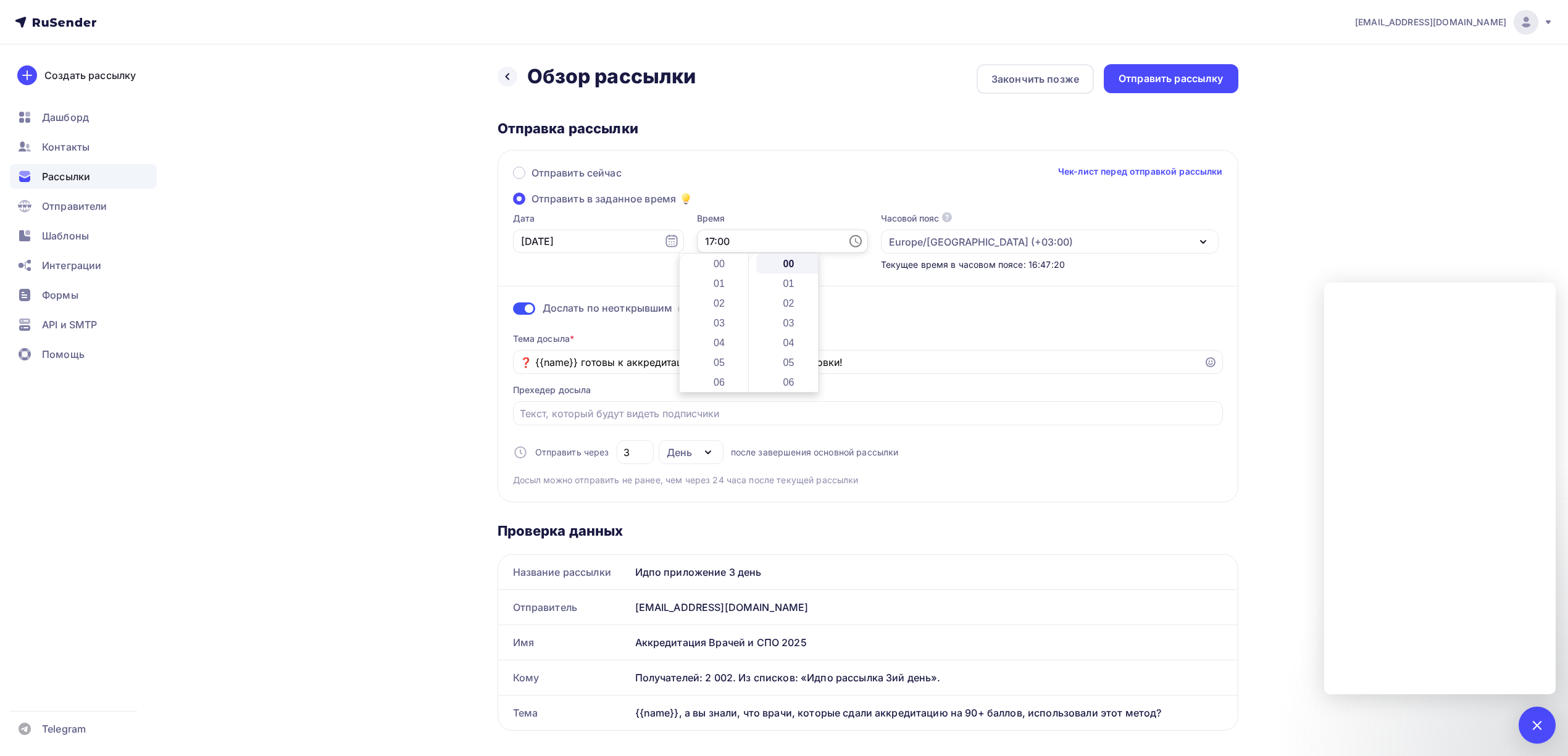
scroll to position [336, 0]
click at [722, 239] on input "17:00" at bounding box center [782, 241] width 171 height 23
click at [717, 266] on li "13" at bounding box center [720, 267] width 67 height 20
click at [786, 299] on li "39" at bounding box center [789, 293] width 67 height 20
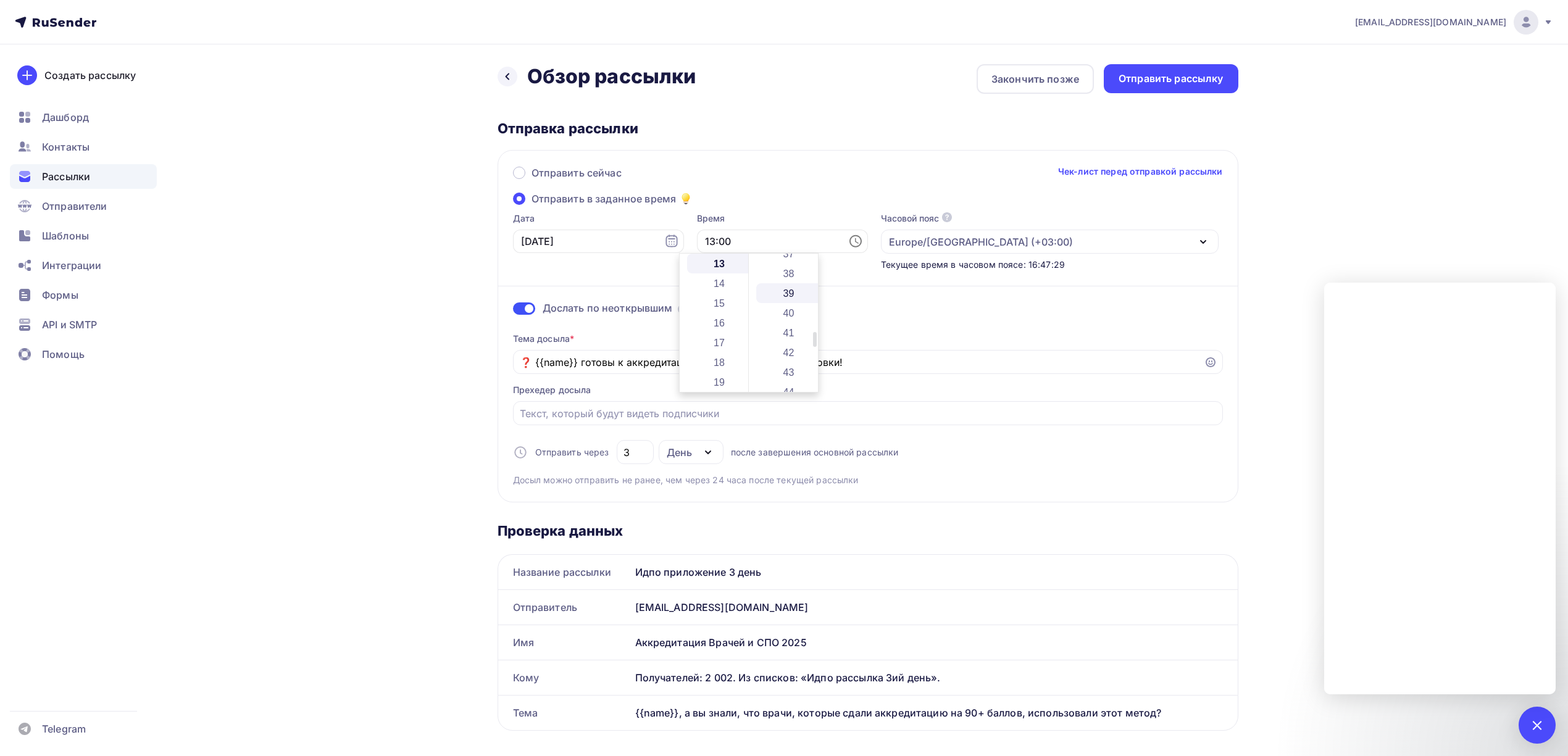
type input "13:39"
click at [1346, 201] on div "[EMAIL_ADDRESS][DOMAIN_NAME] Аккаунт Тарифы Выйти Создать рассылку [GEOGRAPHIC_…" at bounding box center [784, 752] width 1568 height 1504
click at [1161, 79] on div "Отправить рассылку" at bounding box center [1171, 78] width 105 height 14
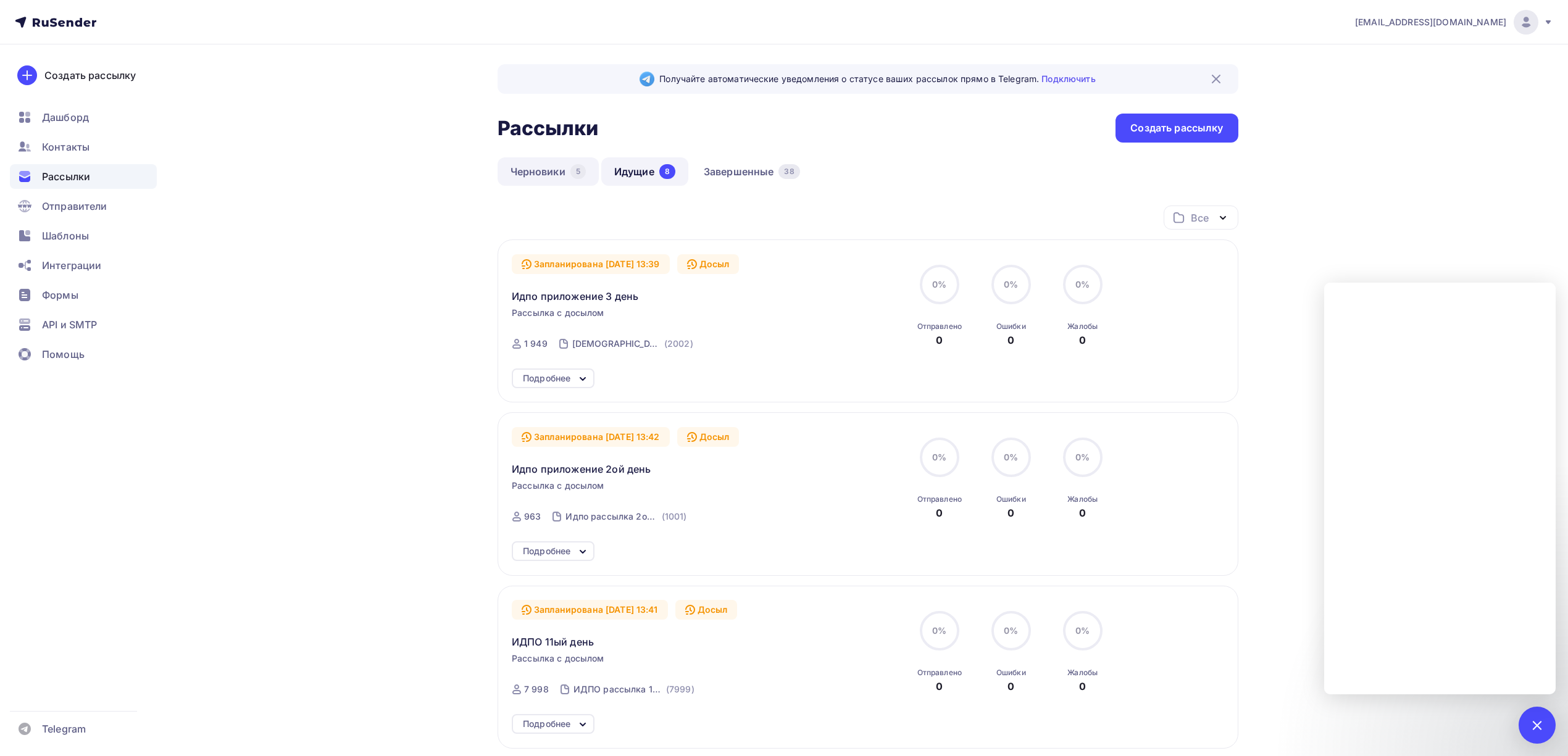
click at [564, 179] on link "Черновики 5" at bounding box center [548, 172] width 101 height 28
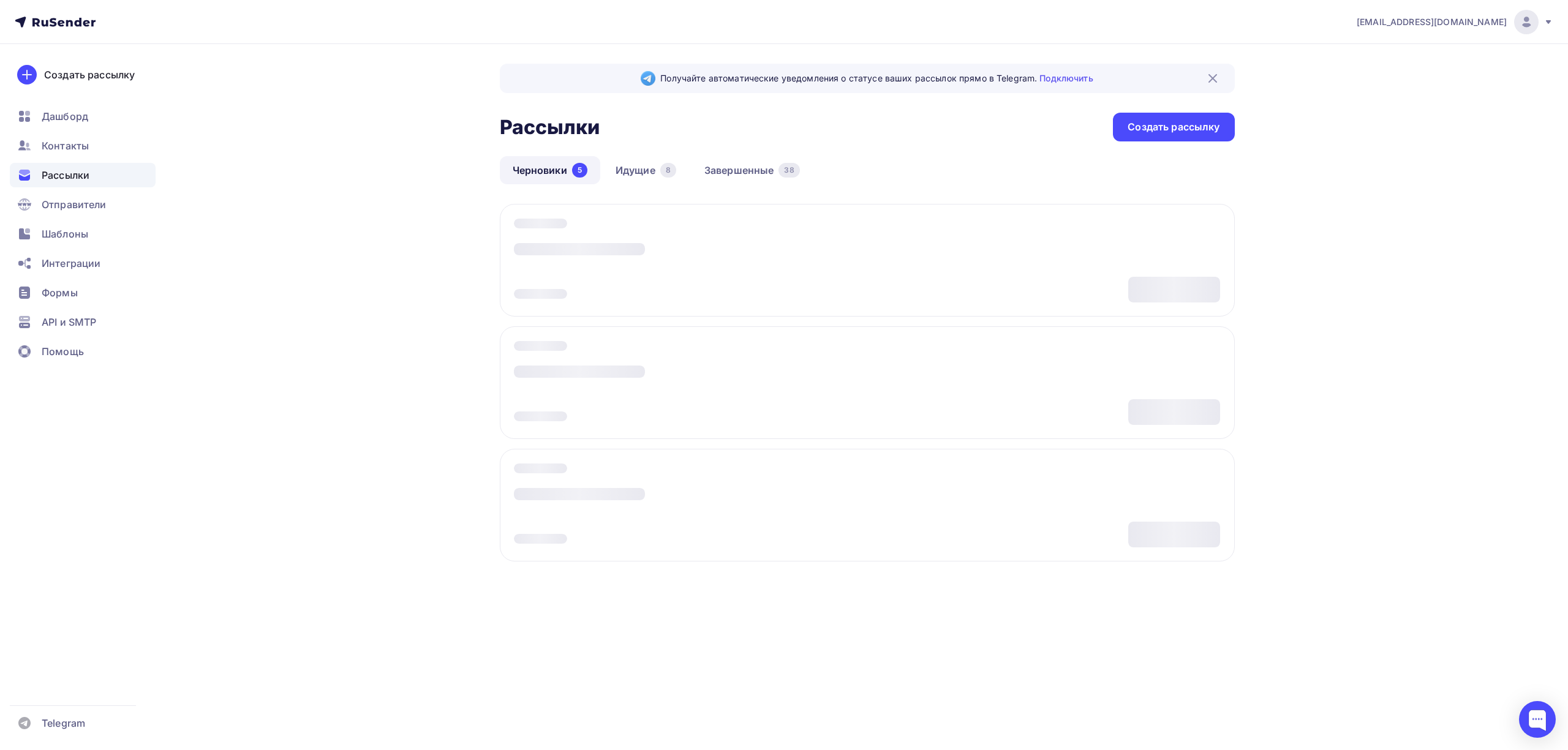
click at [976, 180] on div "Черновики 5 Идущие 8 Завершенные 38" at bounding box center [867, 180] width 735 height 48
click at [1540, 723] on div at bounding box center [1537, 719] width 36 height 36
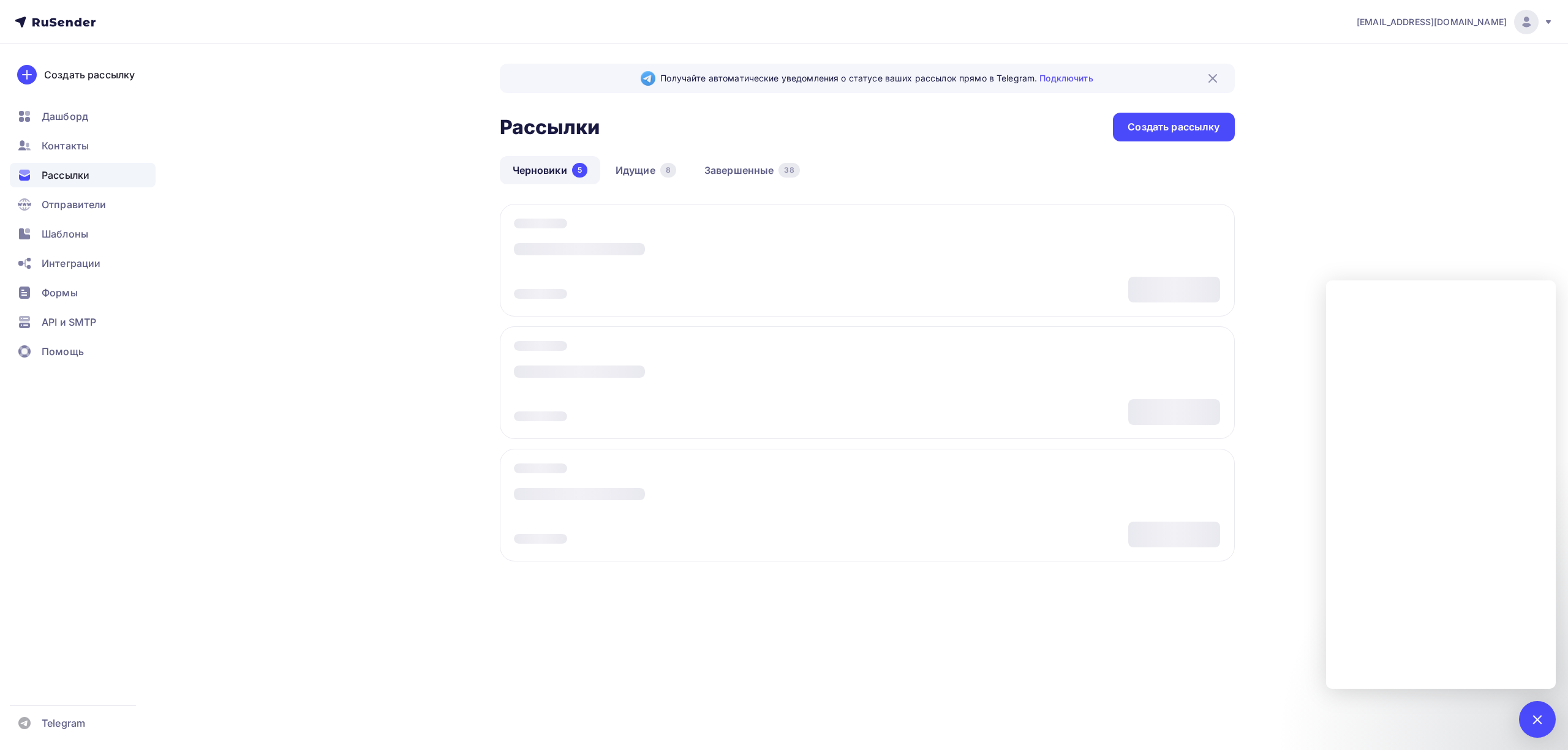
click at [1387, 192] on div "[EMAIL_ADDRESS][DOMAIN_NAME] Аккаунт Тарифы Выйти Создать рассылку [GEOGRAPHIC_…" at bounding box center [784, 325] width 1568 height 650
click at [564, 178] on link "Черновики 5" at bounding box center [549, 170] width 101 height 28
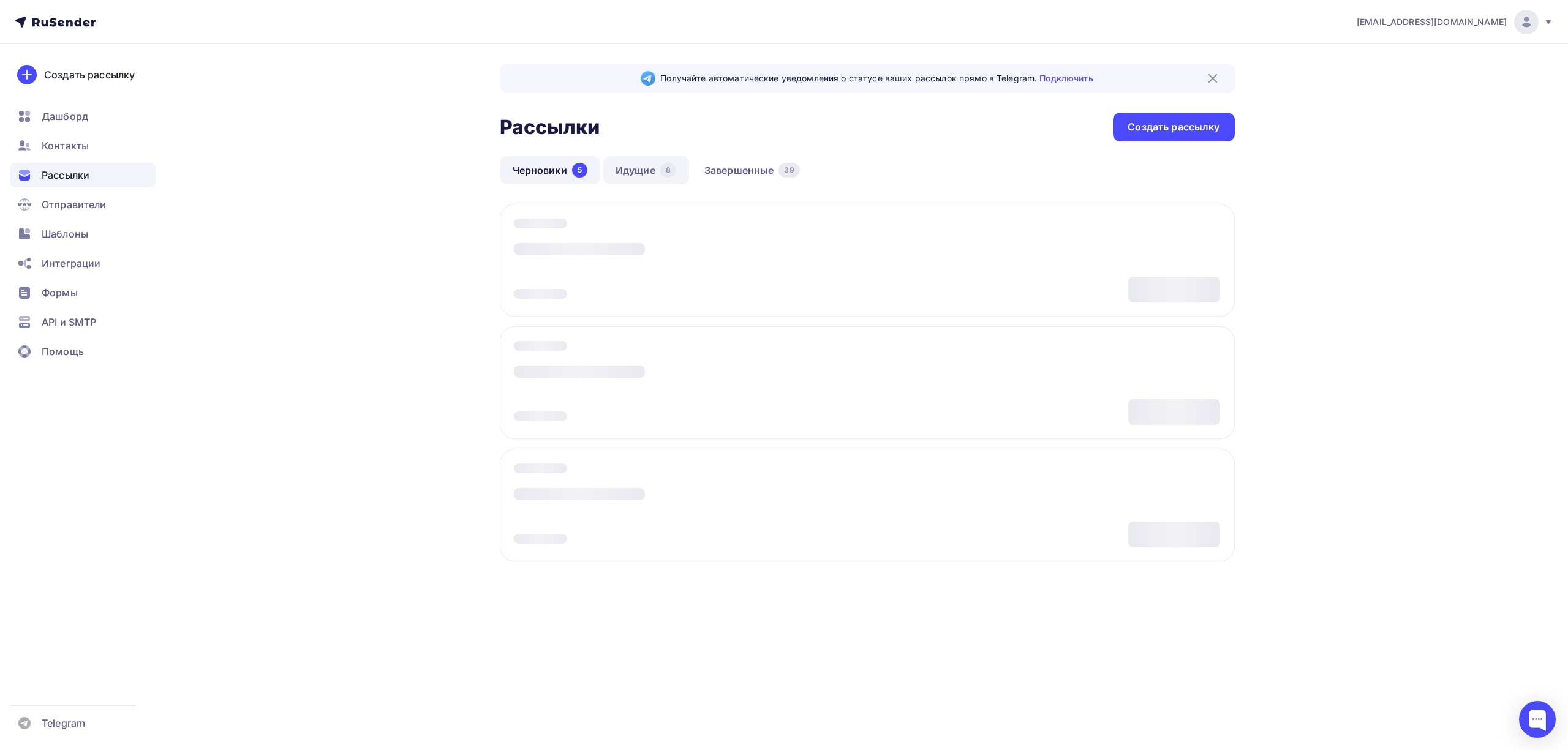
click at [635, 170] on link "Идущие 8" at bounding box center [646, 170] width 86 height 28
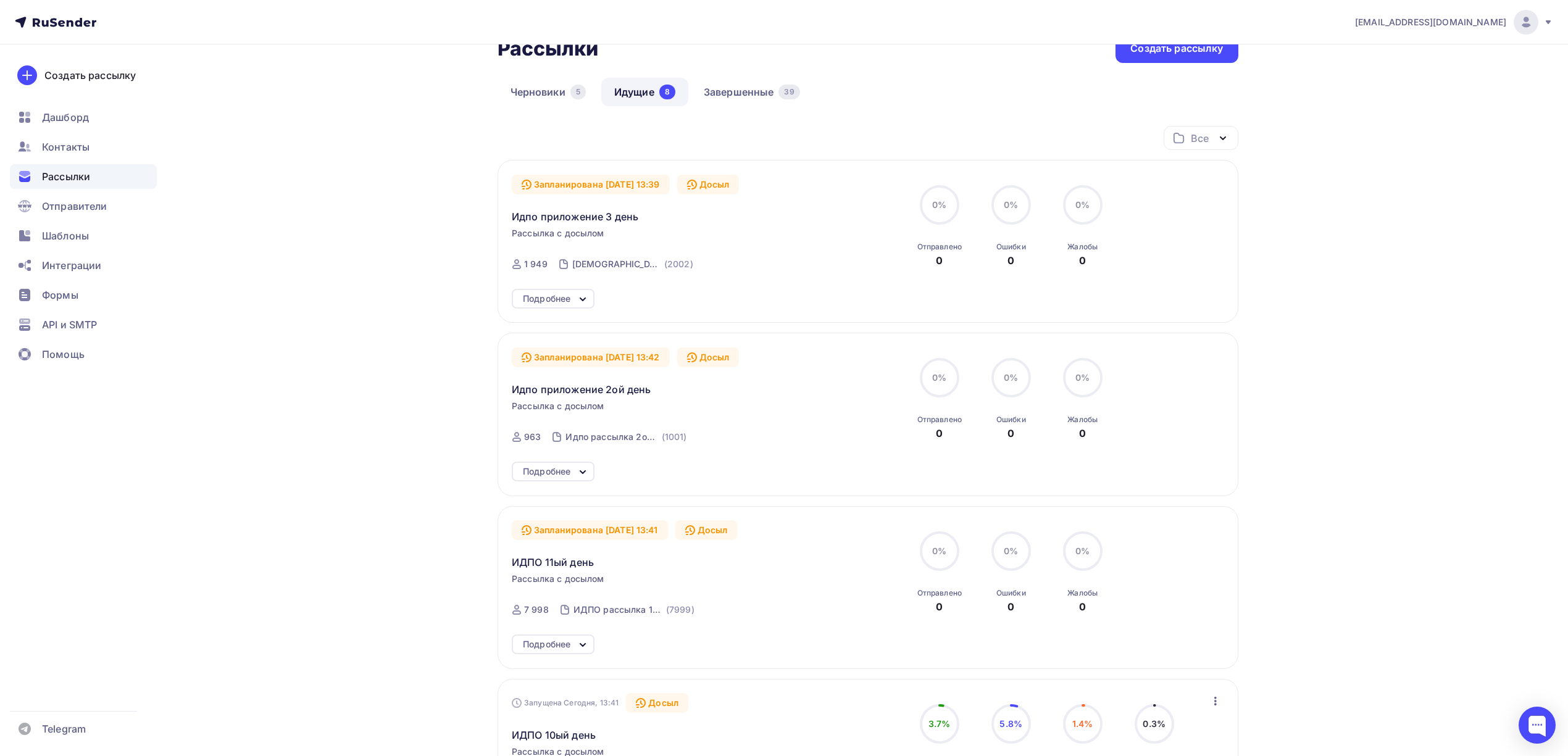
scroll to position [82, 0]
click at [635, 86] on link "Идущие 8" at bounding box center [644, 89] width 87 height 28
click at [534, 96] on link "Черновики 5" at bounding box center [548, 89] width 101 height 28
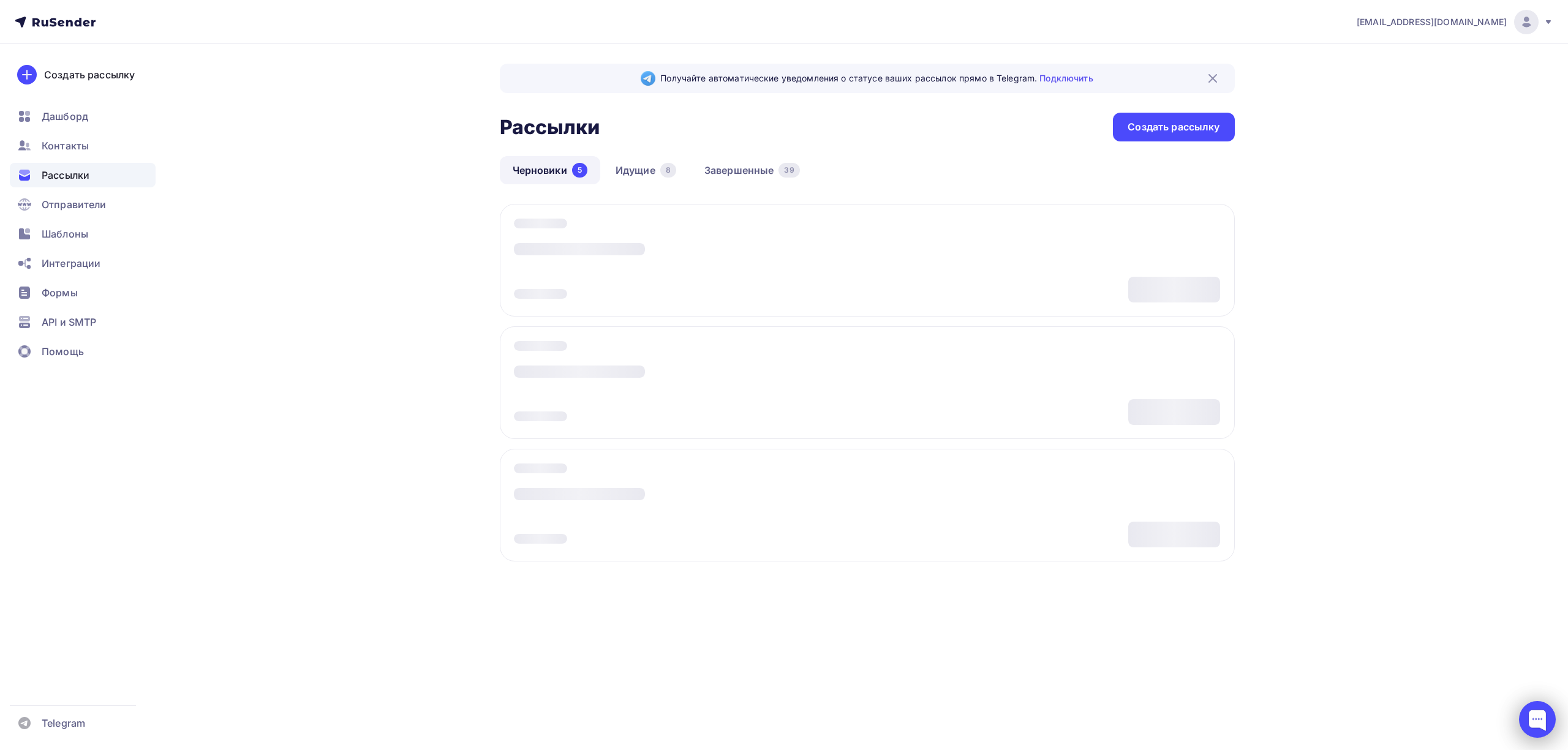
click at [1532, 711] on div at bounding box center [1537, 719] width 36 height 36
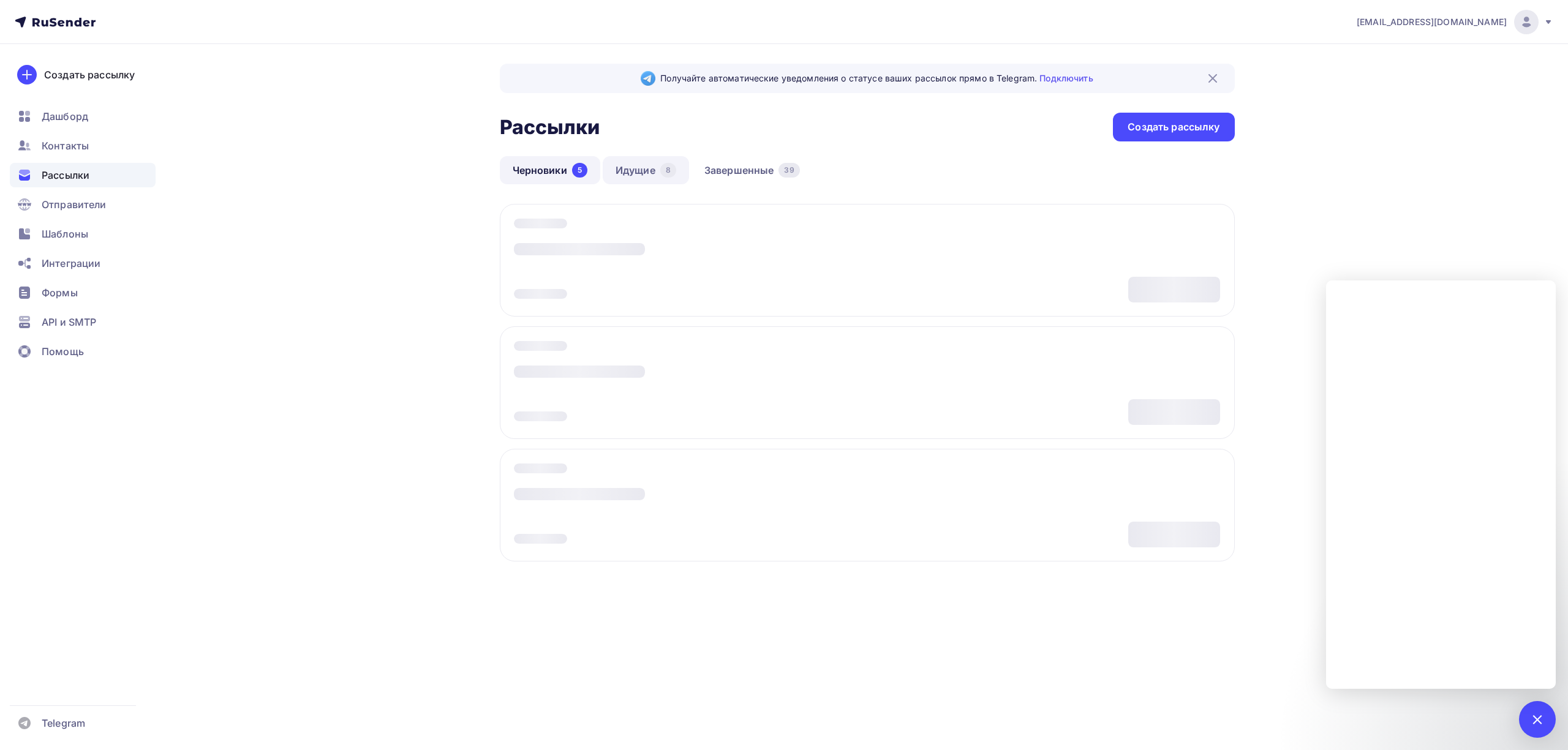
click at [645, 167] on link "Идущие 8" at bounding box center [646, 170] width 86 height 28
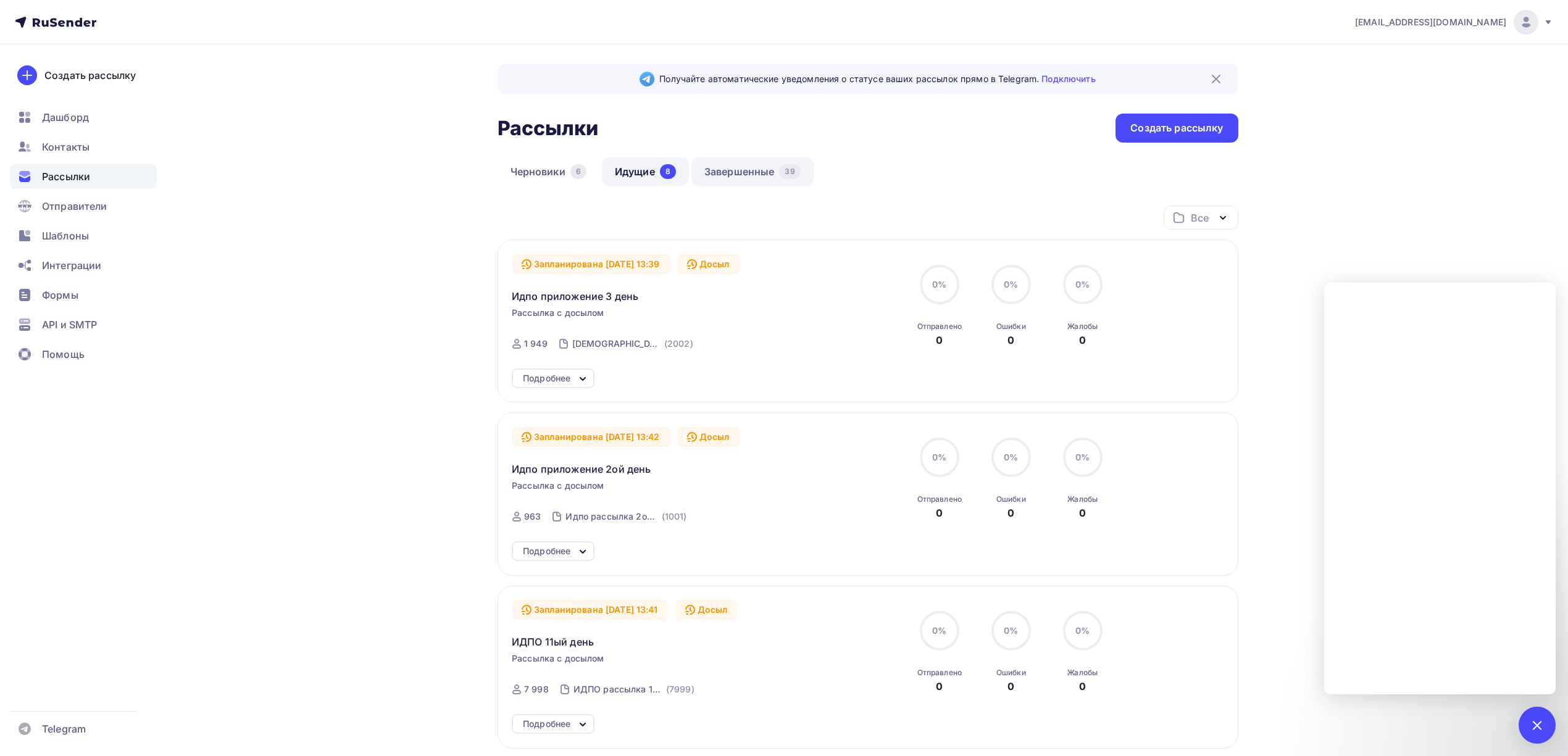
click at [754, 170] on link "Завершенные 39" at bounding box center [752, 172] width 122 height 28
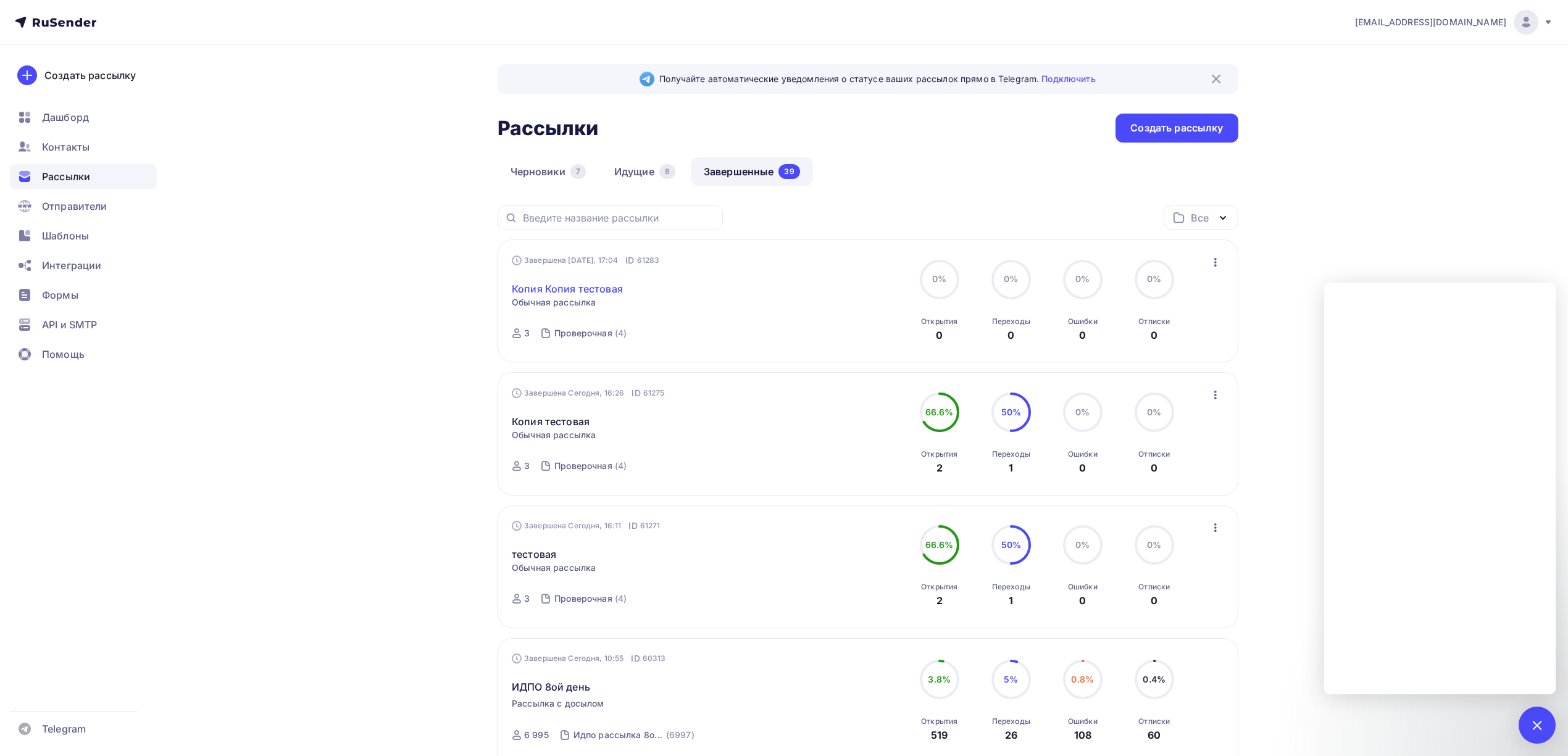
click at [596, 286] on link "Копия Копия тестовая" at bounding box center [567, 289] width 111 height 15
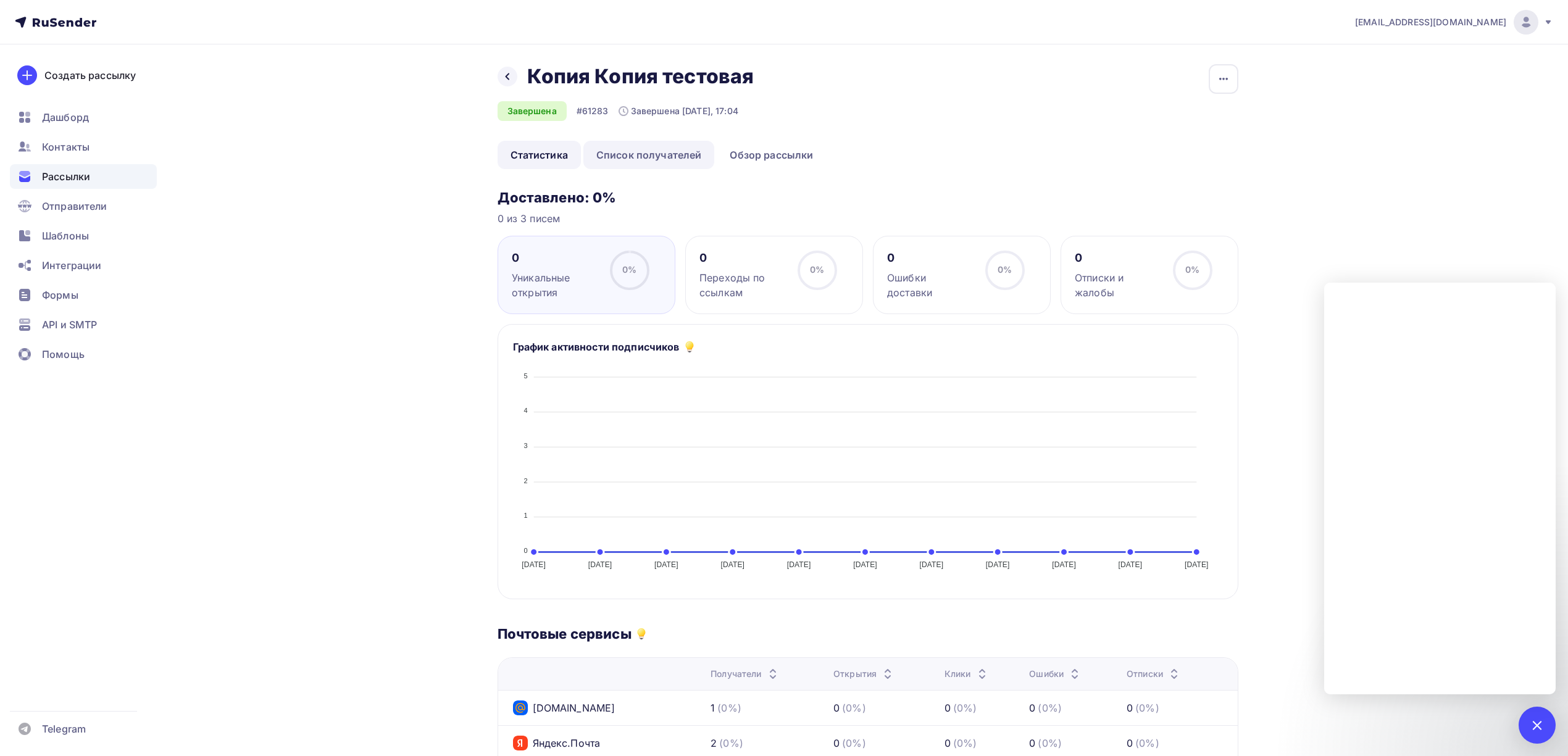
click at [653, 158] on link "Список получателей" at bounding box center [649, 155] width 131 height 28
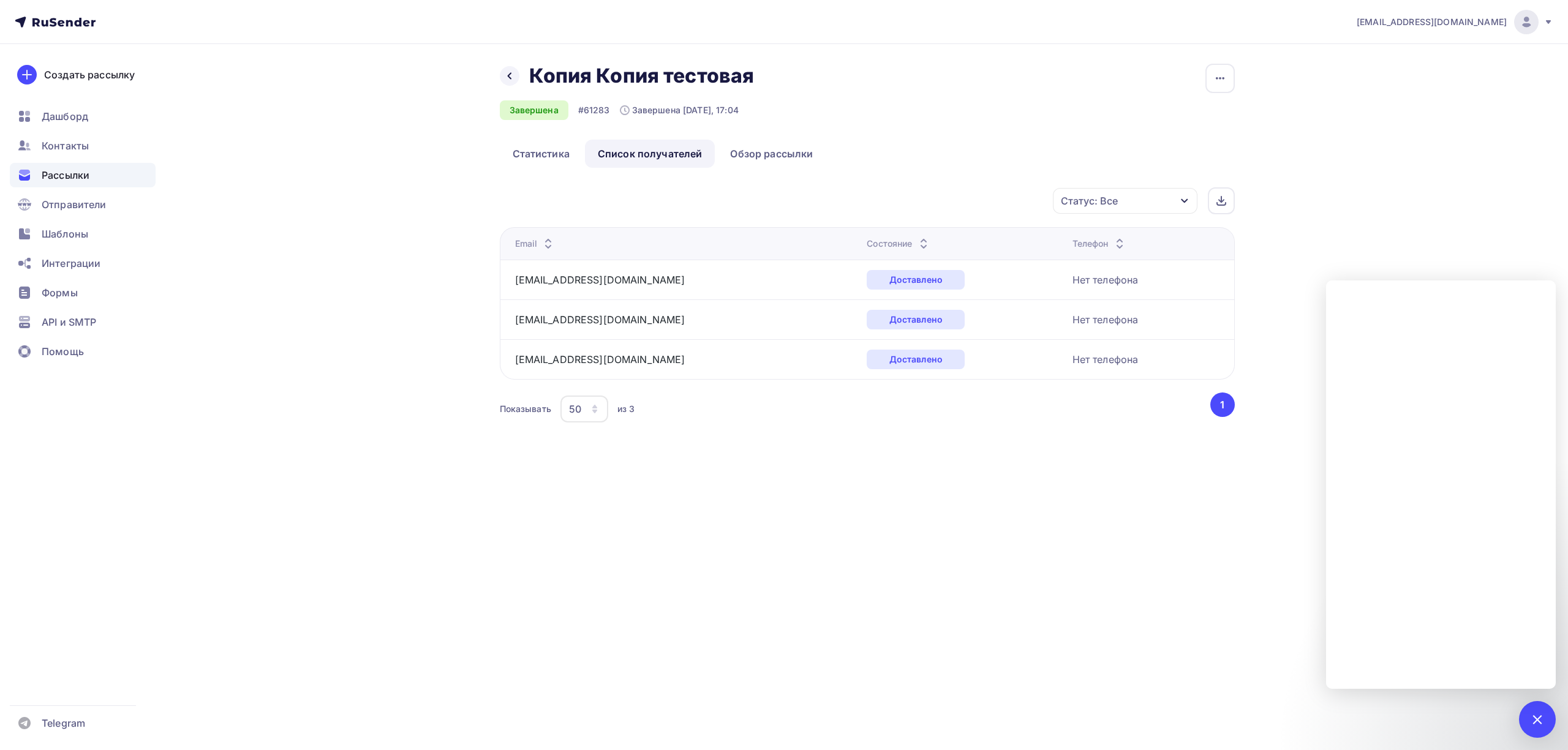
click at [797, 133] on div "Назад Копия Копия тестовая Копия Копия тестовая Завершена #61283 Завершена Сего…" at bounding box center [867, 102] width 735 height 76
click at [774, 147] on link "Обзор рассылки" at bounding box center [771, 154] width 109 height 28
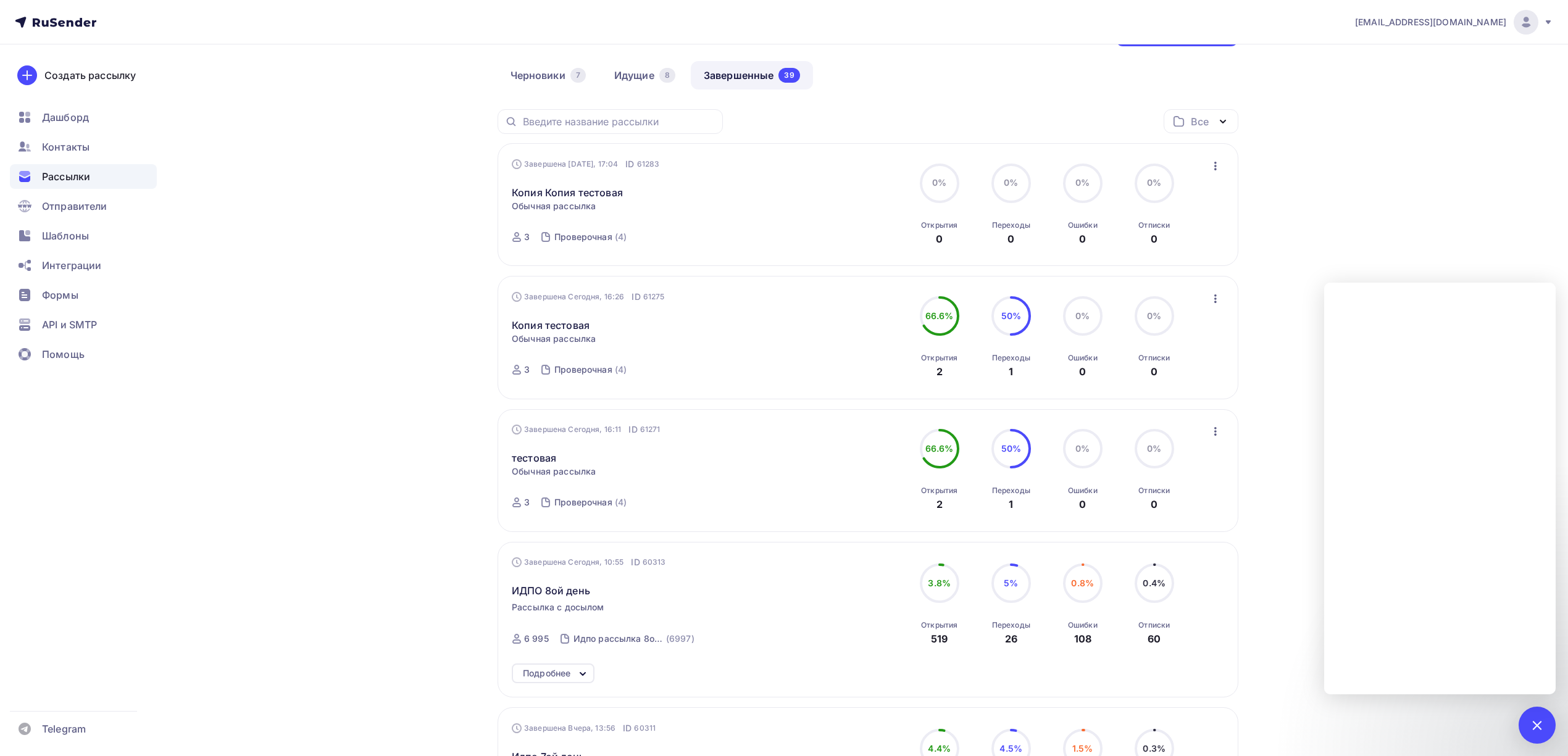
scroll to position [82, 0]
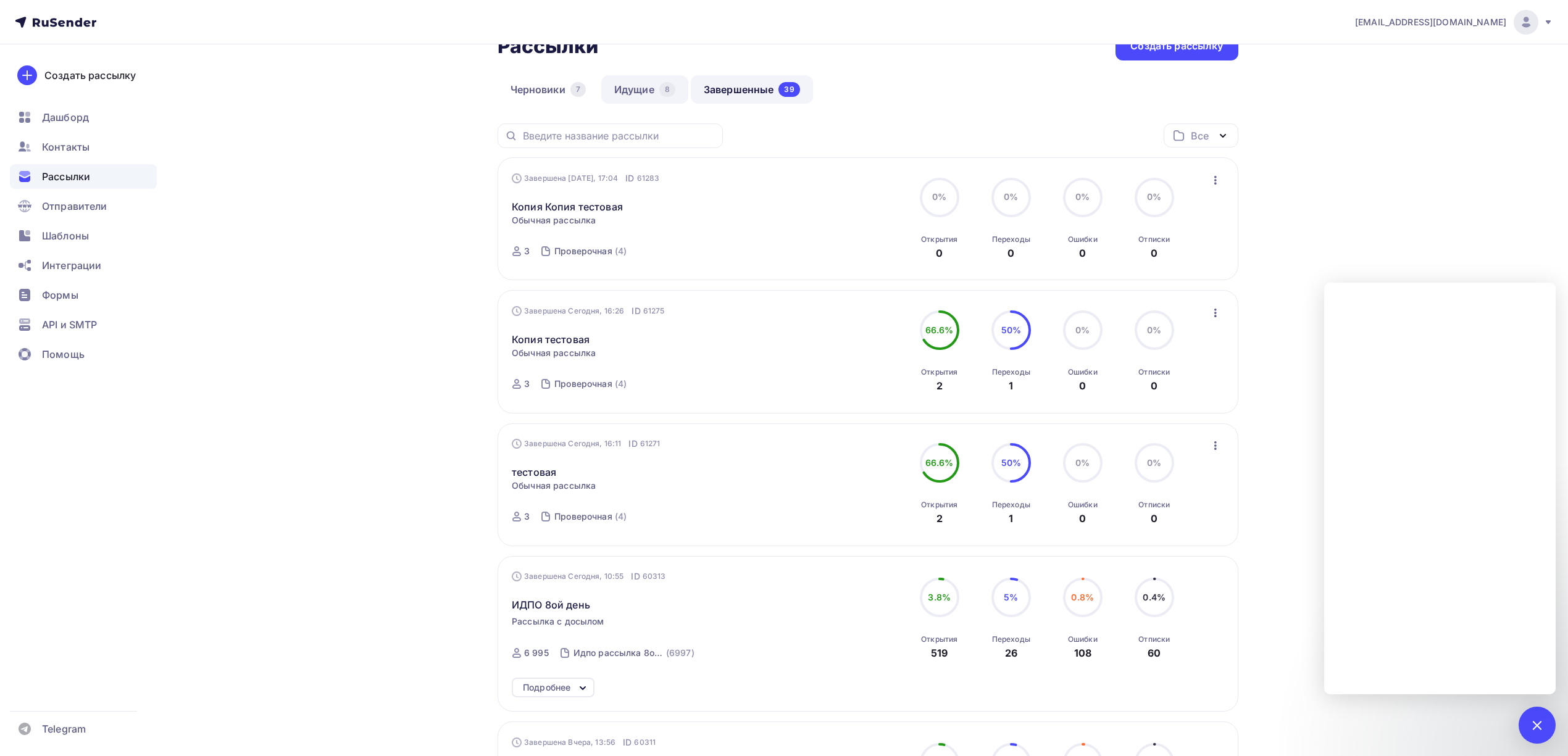
click at [640, 96] on link "Идущие 8" at bounding box center [644, 89] width 87 height 28
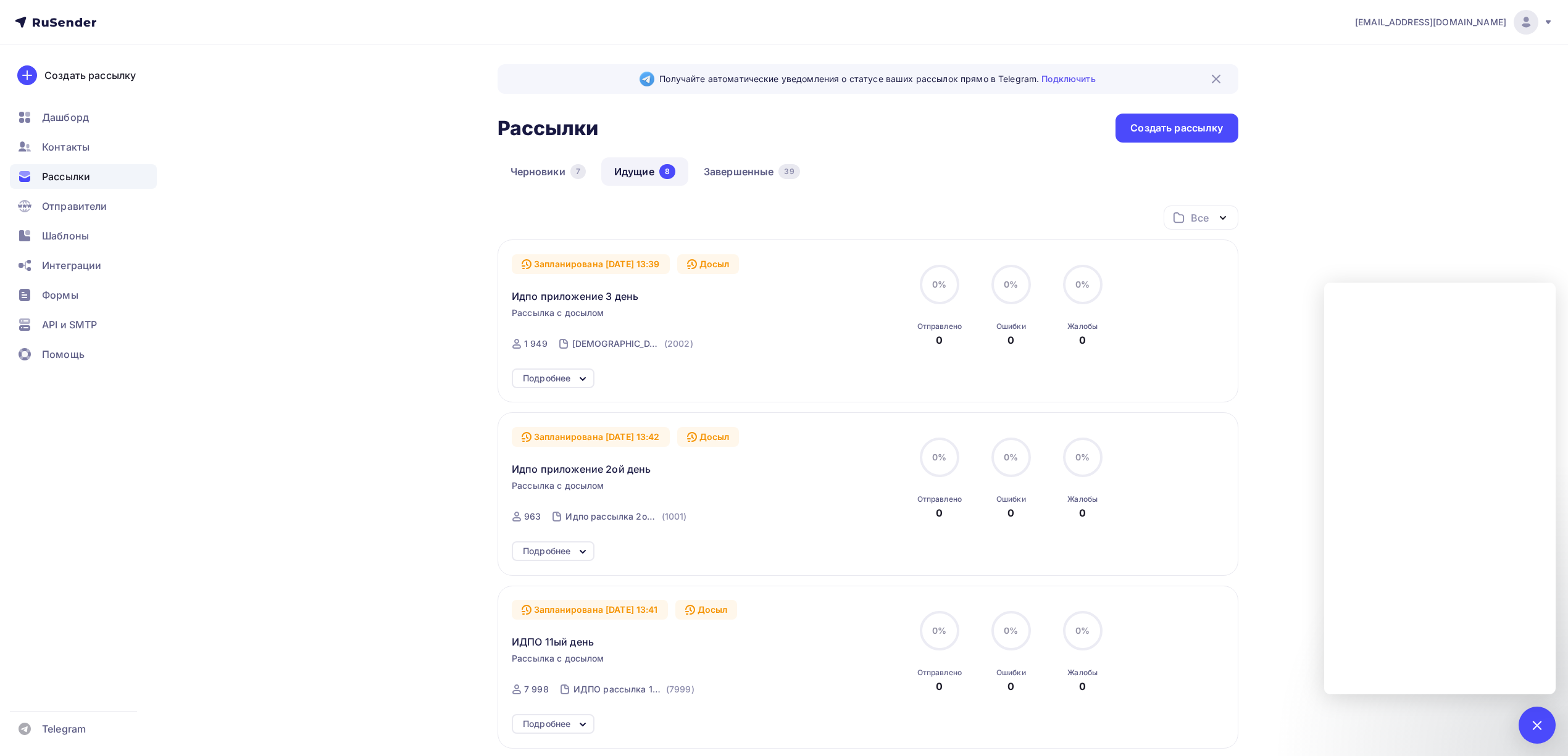
click at [587, 304] on div "Запланирована 07.10.2025, 13:39 Досыл Идпо приложение 3 день Рассылка с досылом…" at bounding box center [652, 306] width 281 height 104
click at [590, 299] on span "Идпо приложение 3 день" at bounding box center [575, 296] width 127 height 15
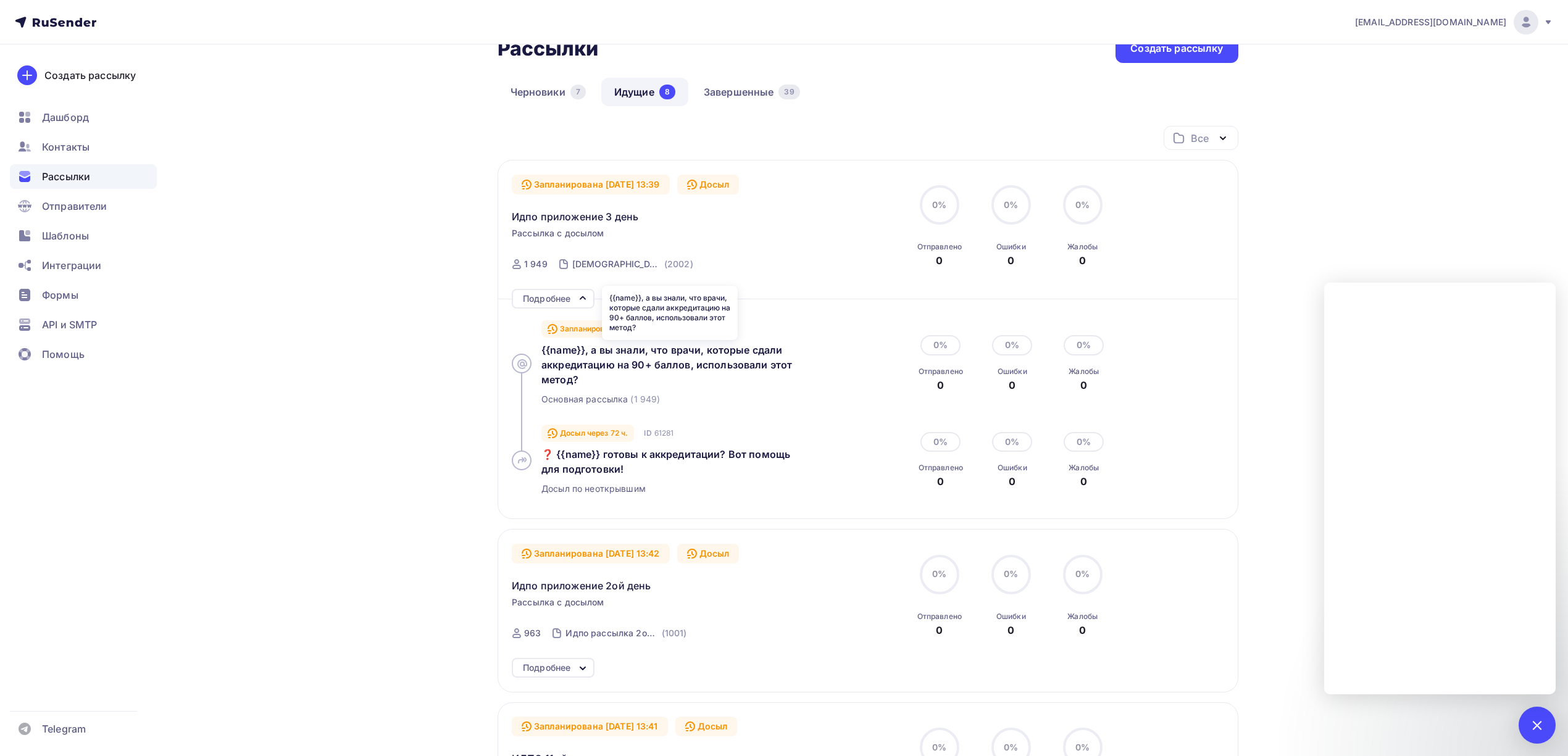
scroll to position [82, 0]
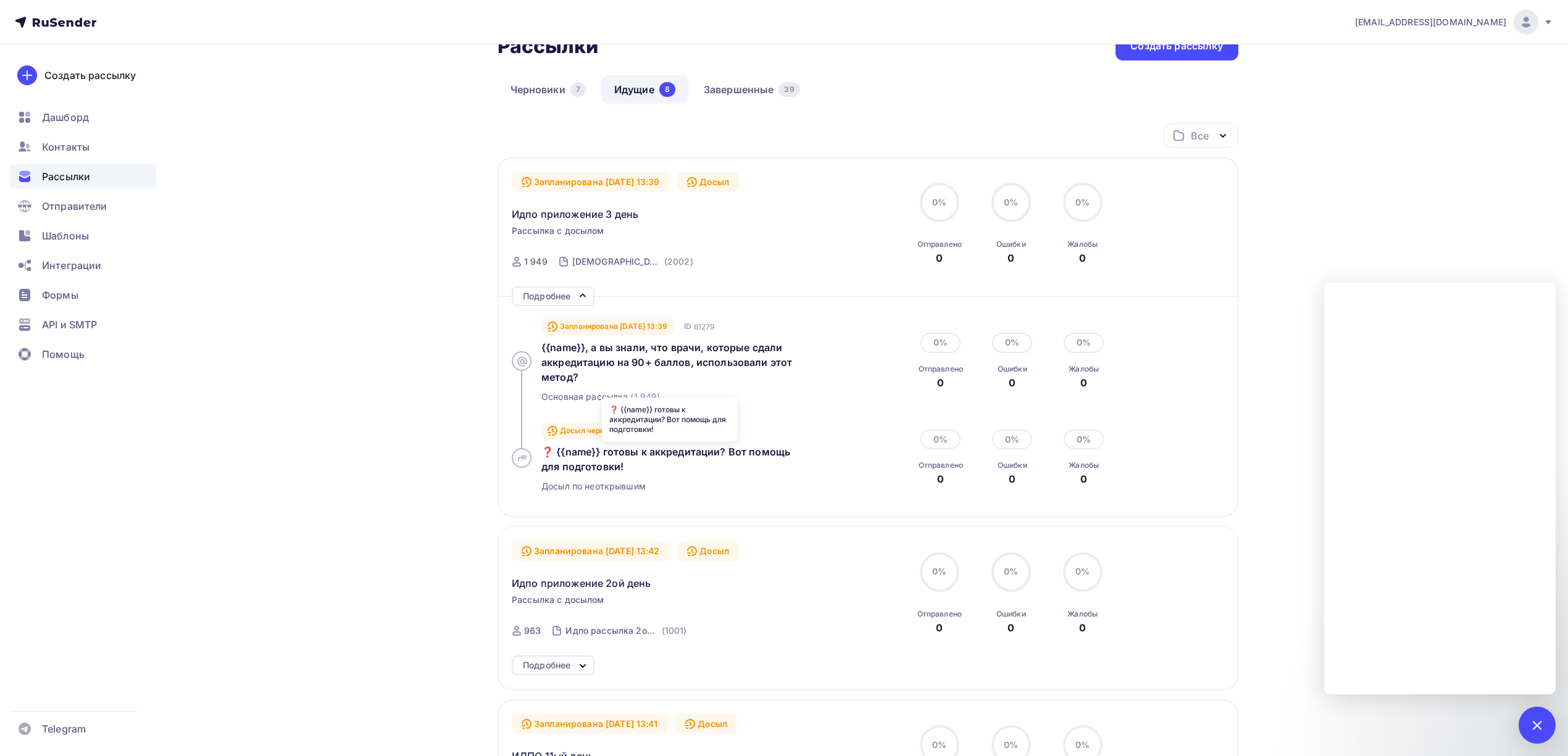
drag, startPoint x: 538, startPoint y: 448, endPoint x: 632, endPoint y: 472, distance: 97.0
click at [632, 472] on div "Досыл через 72 ч. ID 61281 ❓ {{name}} готовы к аккредитации? Вот помощь для под…" at bounding box center [687, 458] width 351 height 88
copy span "❓ {{name}} готовы к аккредитации? Вот помощь для подготовки!"
click at [534, 90] on link "Черновики 7" at bounding box center [548, 89] width 101 height 28
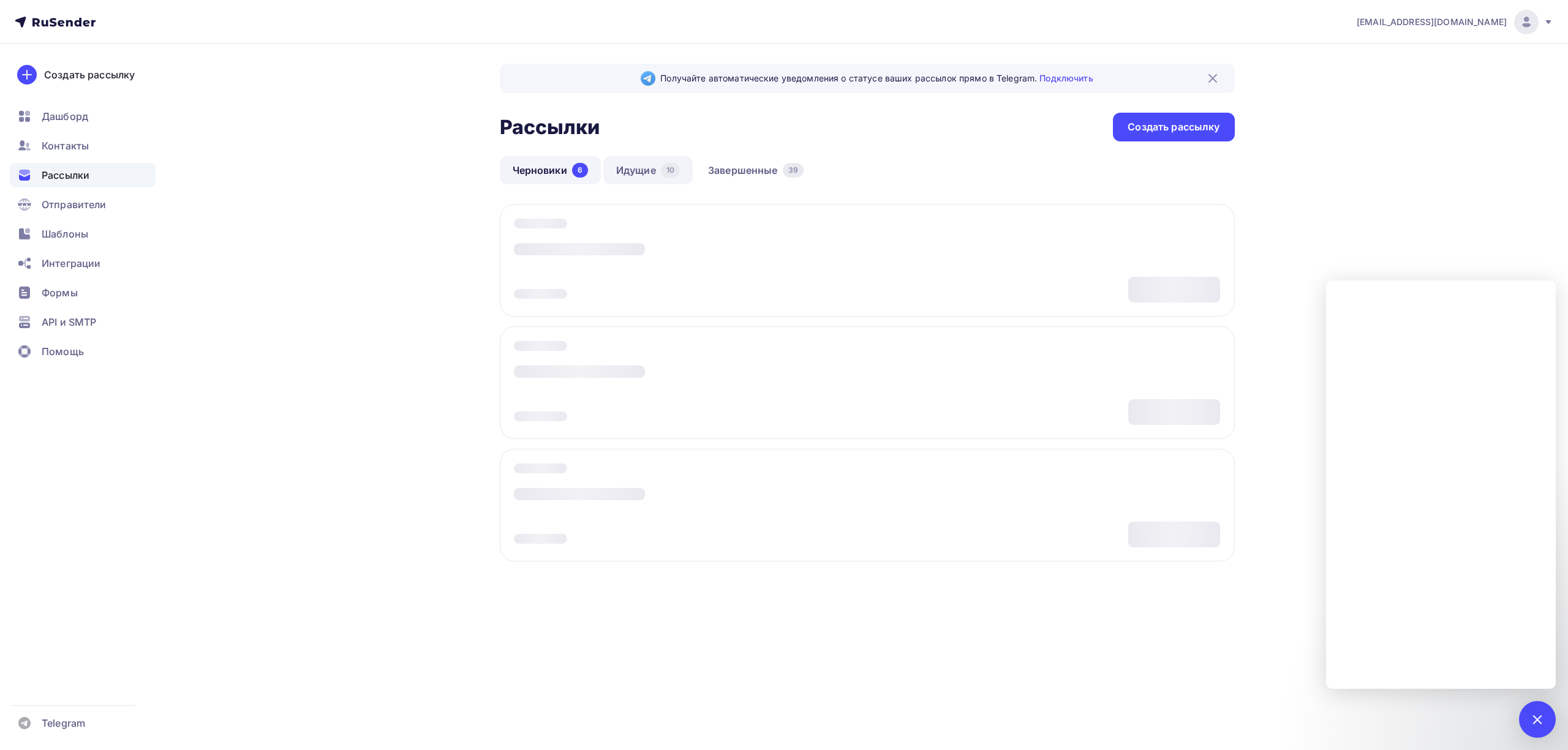
click at [657, 178] on link "Идущие 10" at bounding box center [648, 170] width 89 height 28
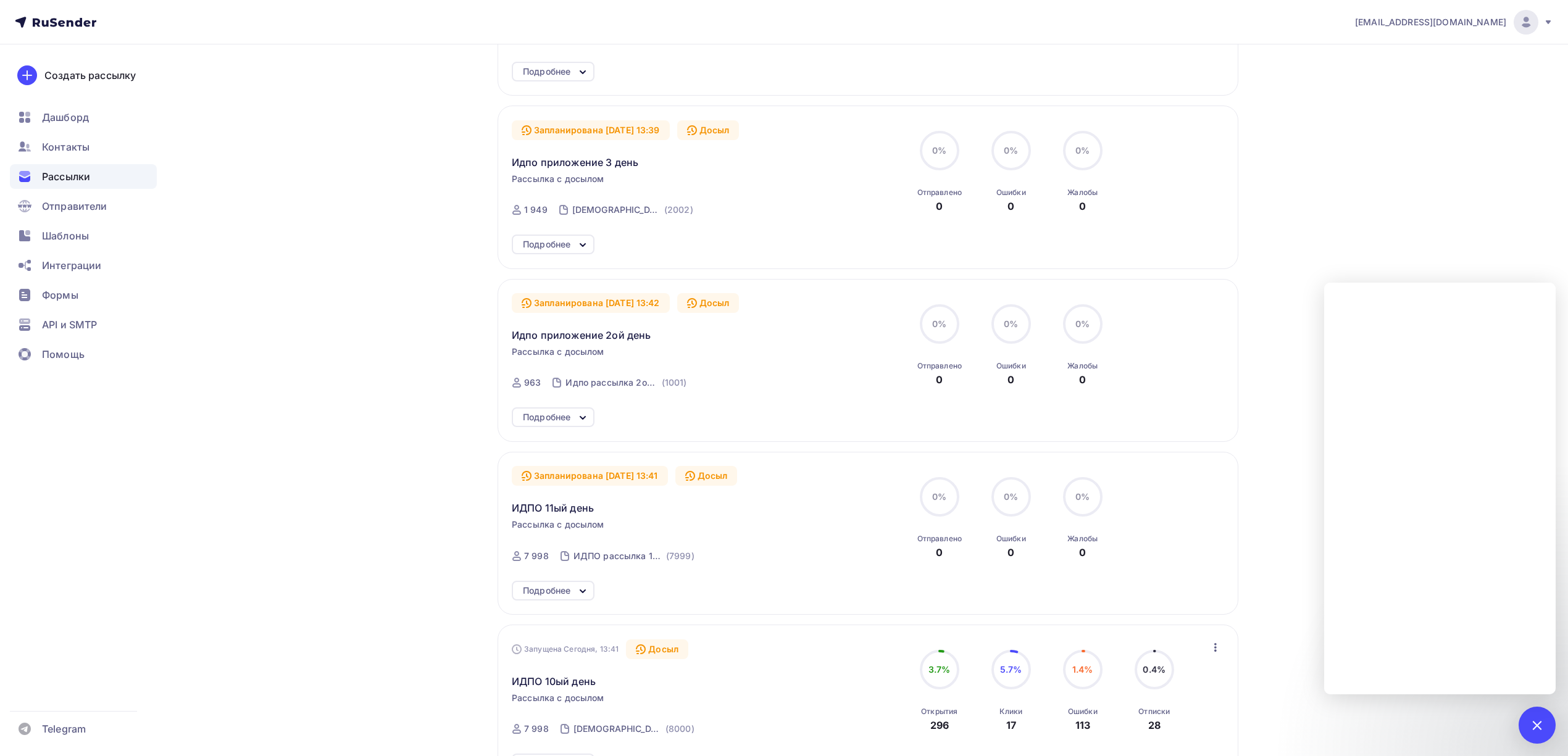
scroll to position [329, 0]
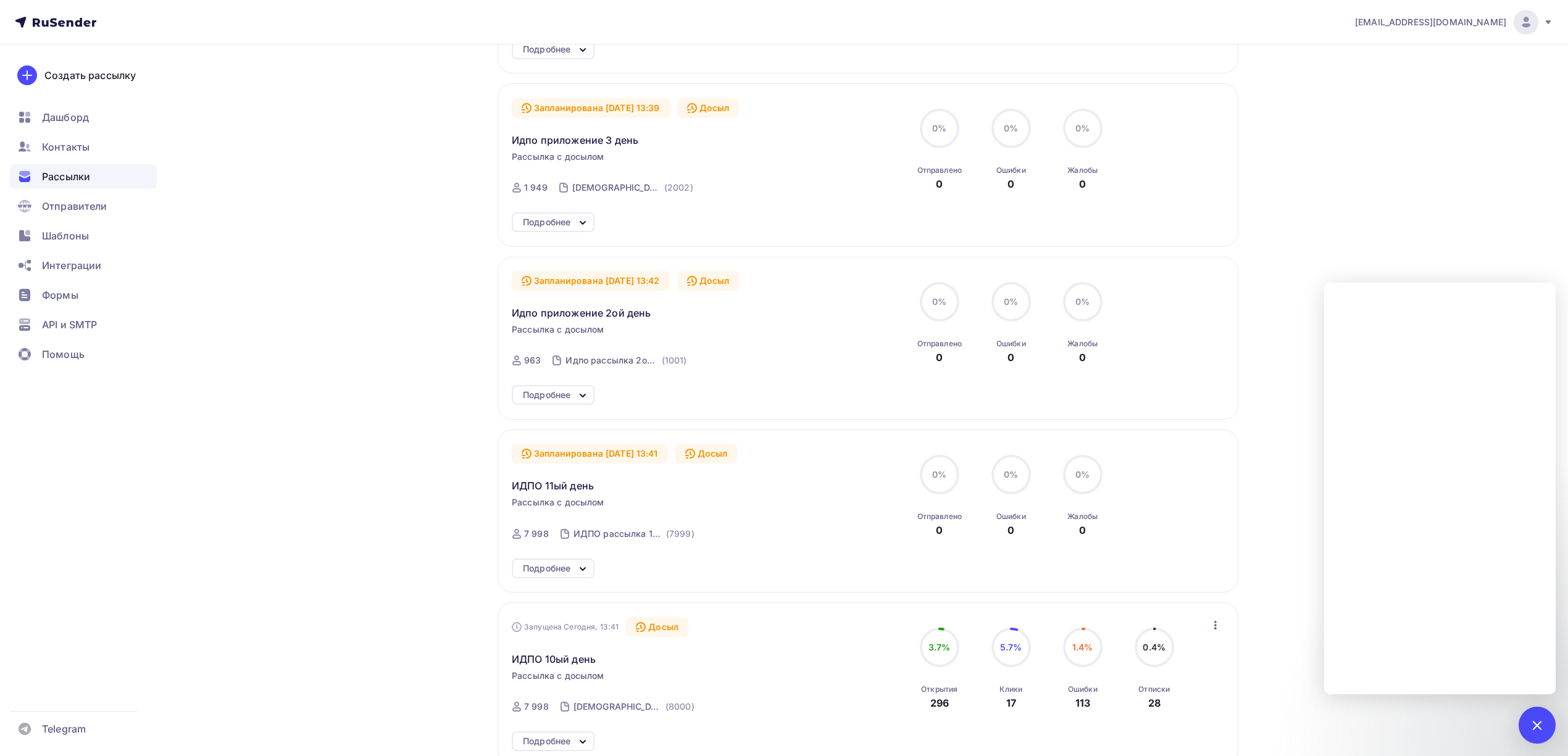
click at [1287, 344] on div "Получайте автоматические уведомления о статусе ваших рассылок прямо в Telegram.…" at bounding box center [784, 416] width 1012 height 1402
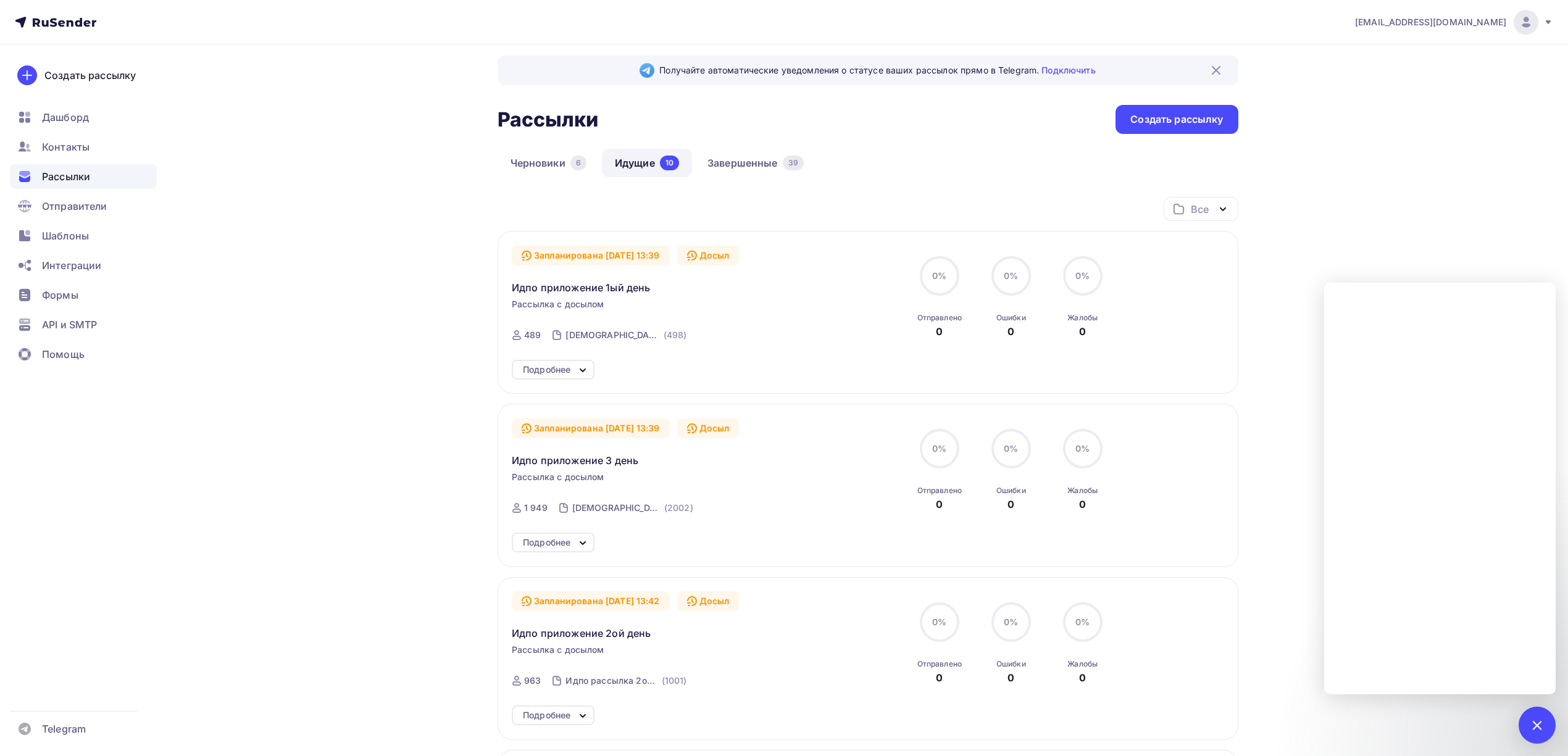
scroll to position [0, 0]
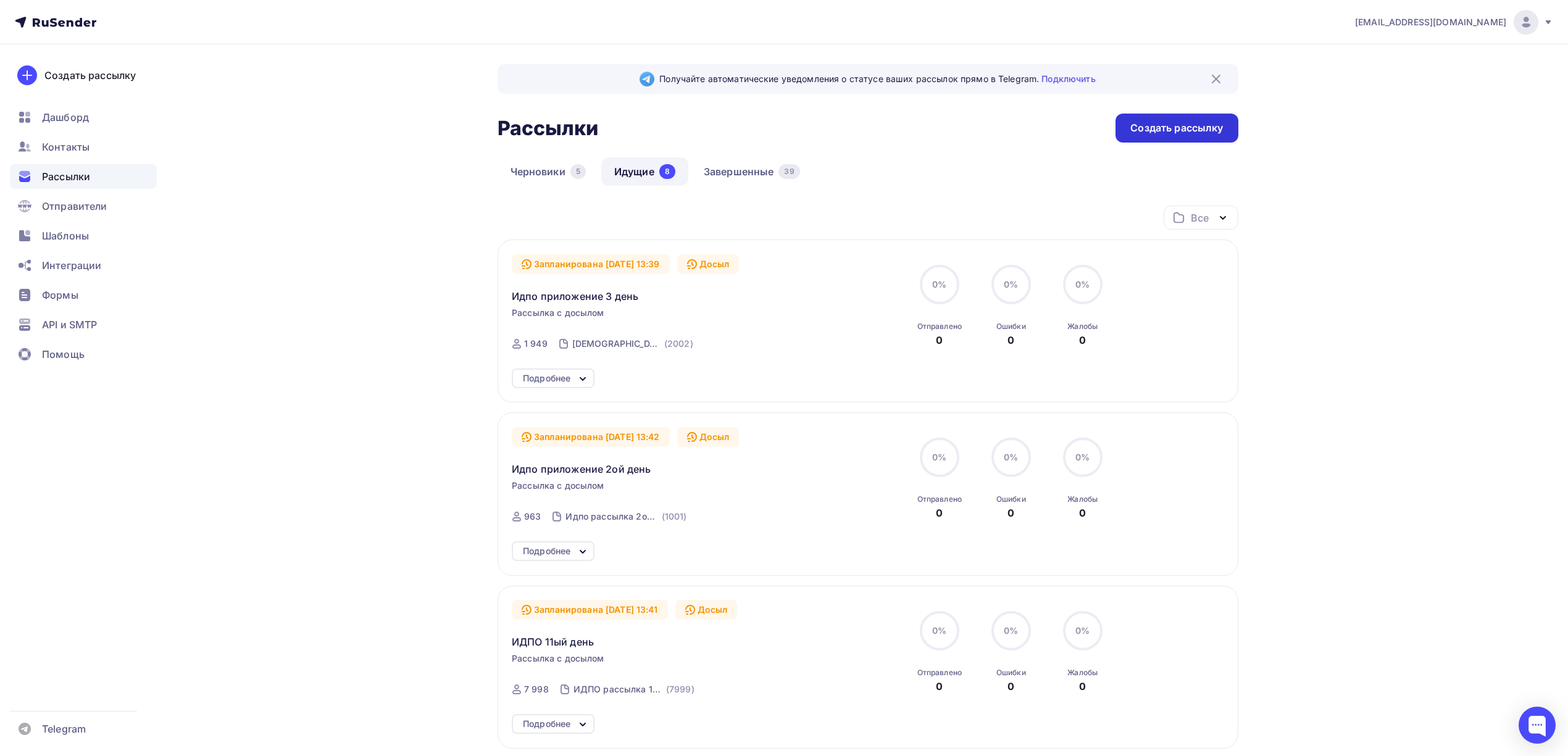
click at [1198, 136] on div "Создать рассылку" at bounding box center [1176, 128] width 122 height 29
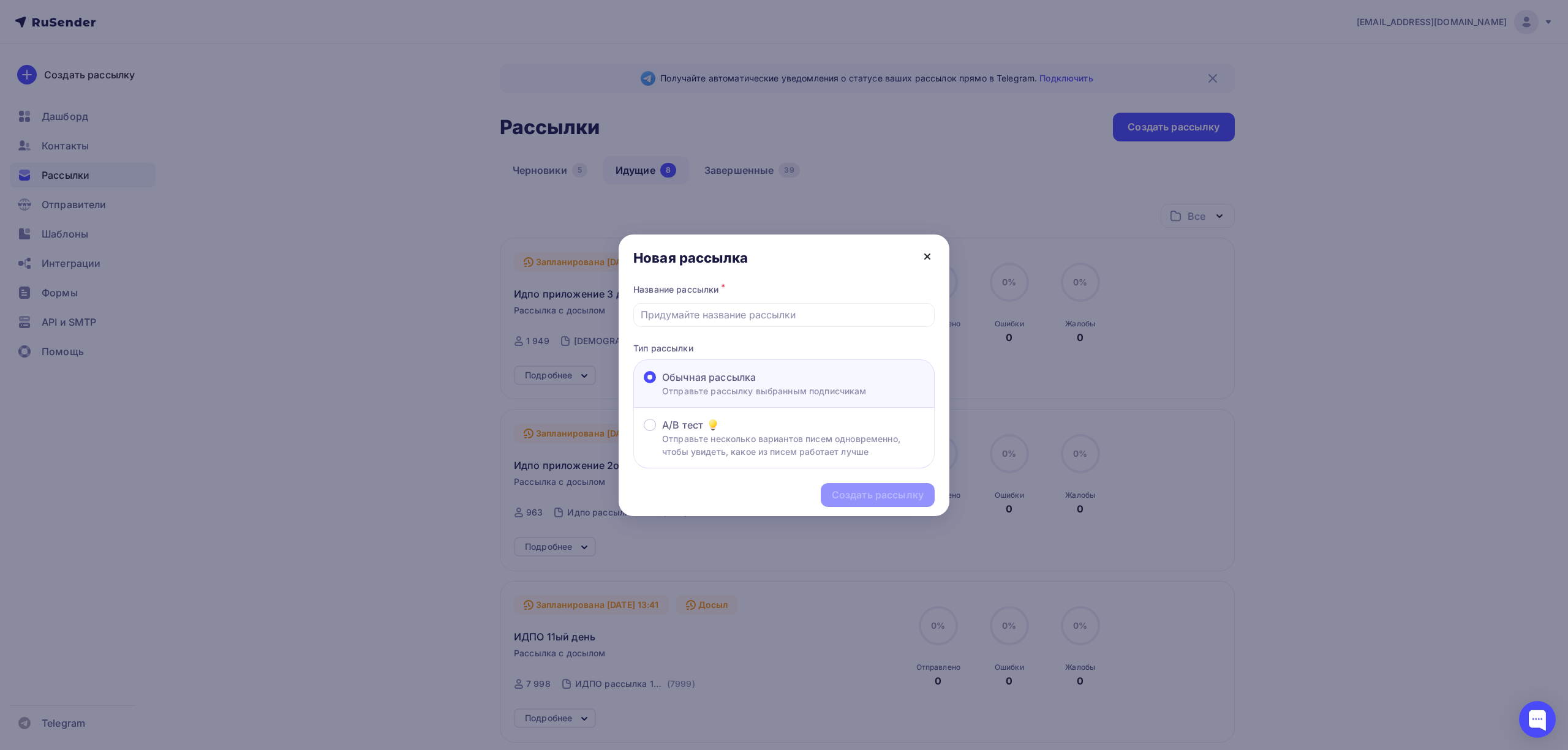
click at [925, 254] on icon at bounding box center [927, 256] width 5 height 5
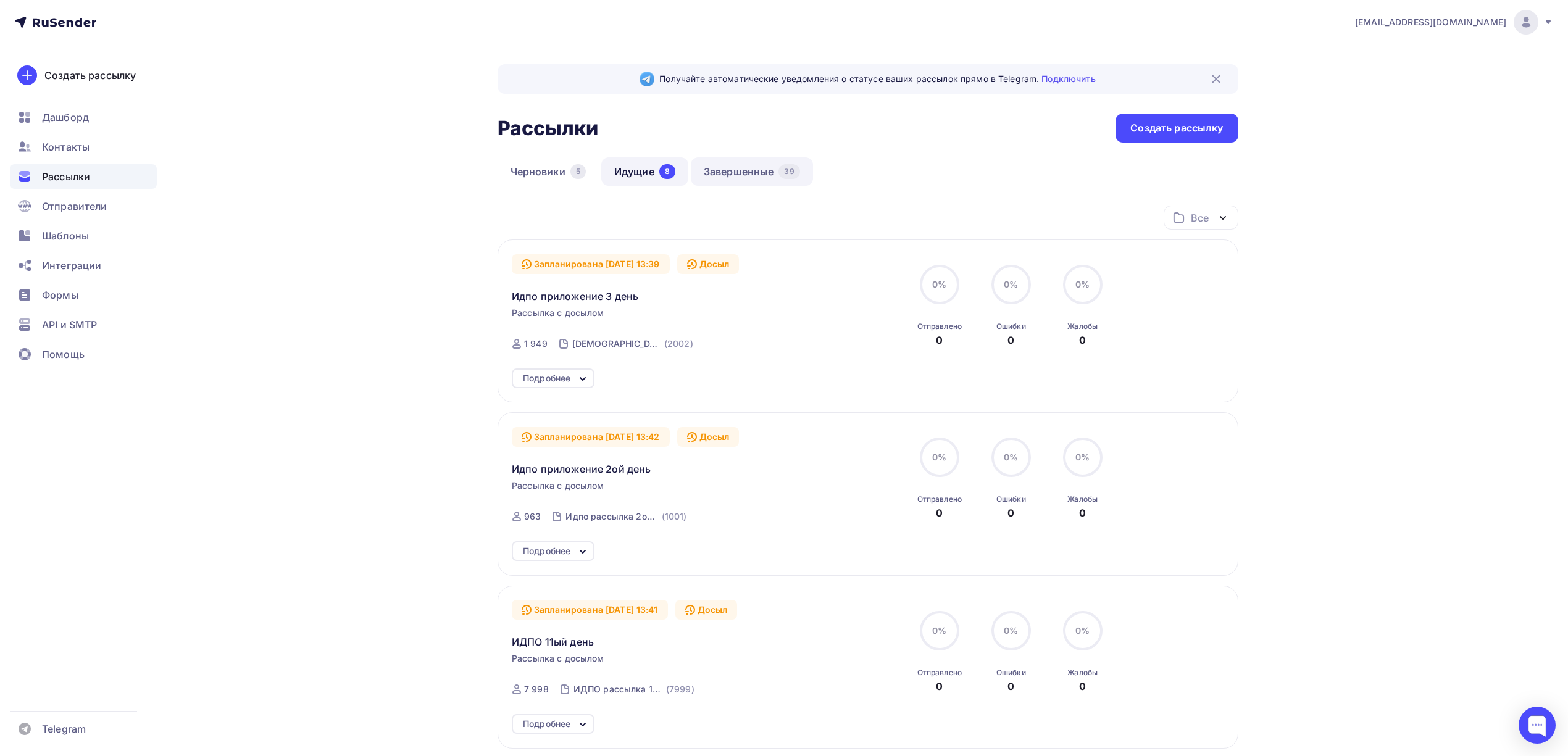
click at [730, 176] on link "Завершенные 39" at bounding box center [752, 172] width 122 height 28
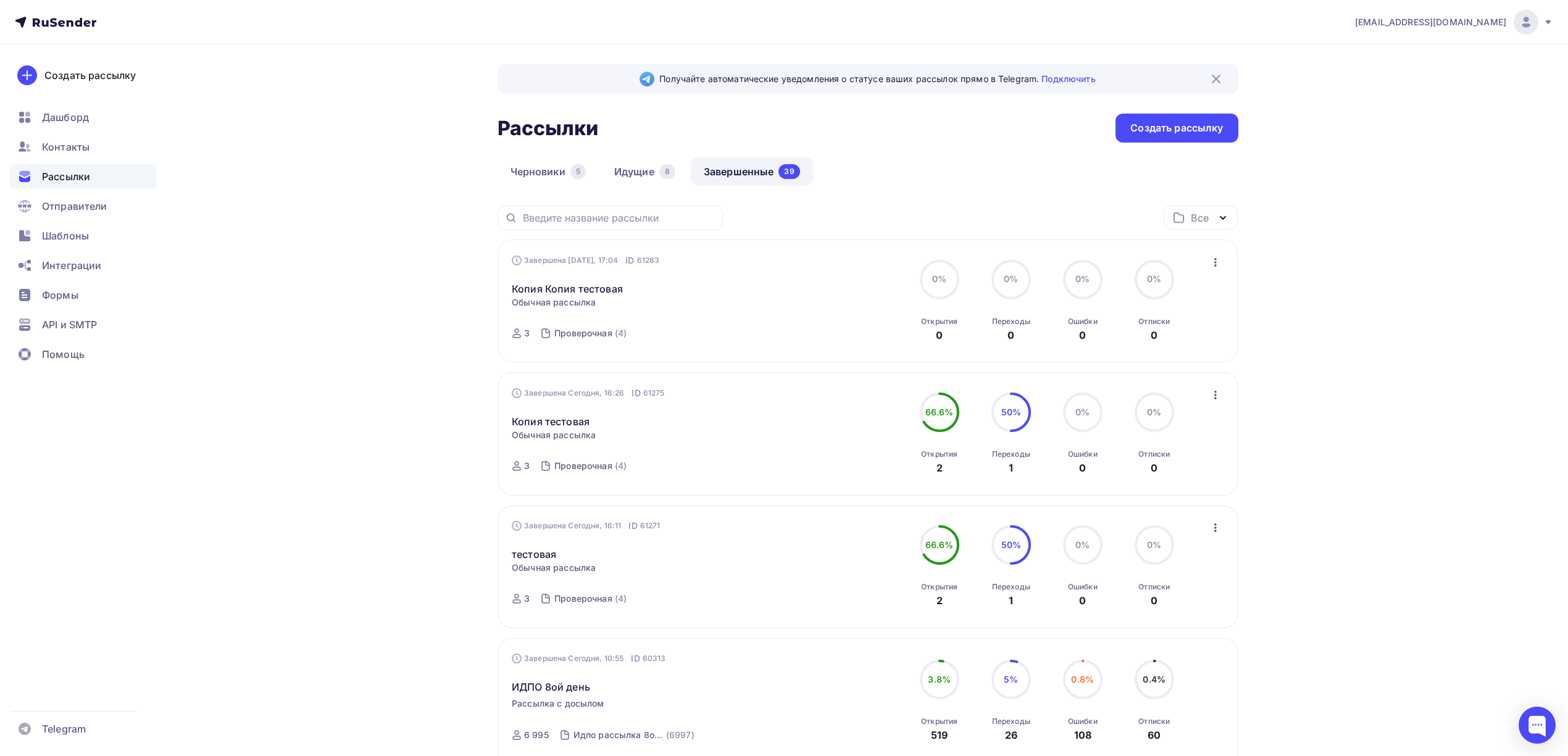
click at [1215, 264] on icon "button" at bounding box center [1215, 262] width 15 height 15
click at [1155, 346] on div "Копировать в новую" at bounding box center [1158, 344] width 127 height 15
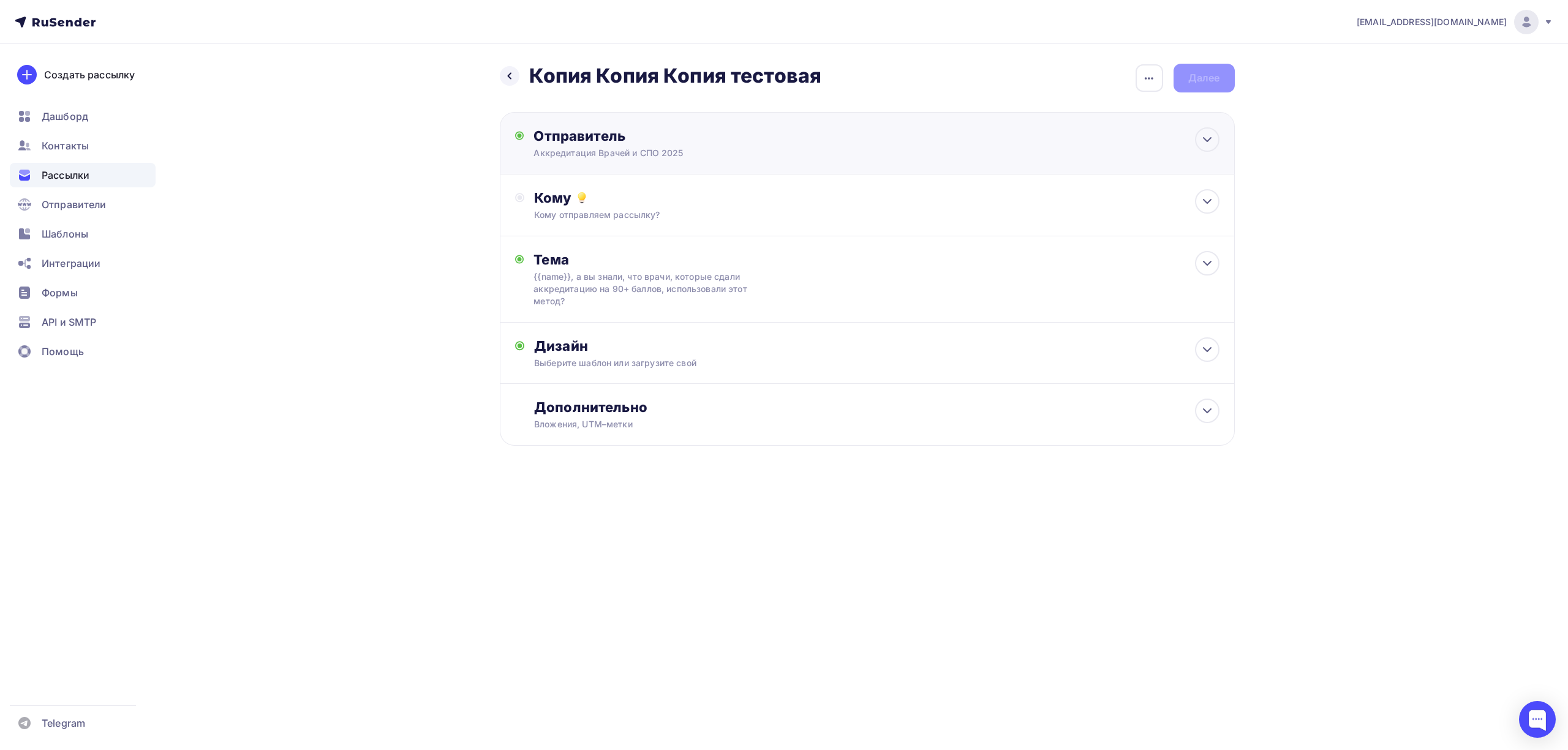
click at [721, 160] on div "Отправитель Аккредитация Врачей и СПО 2025 Email * [EMAIL_ADDRESS][DOMAIN_NAME]…" at bounding box center [867, 144] width 735 height 62
type input "Аккредитация Врачей и СПО 2025"
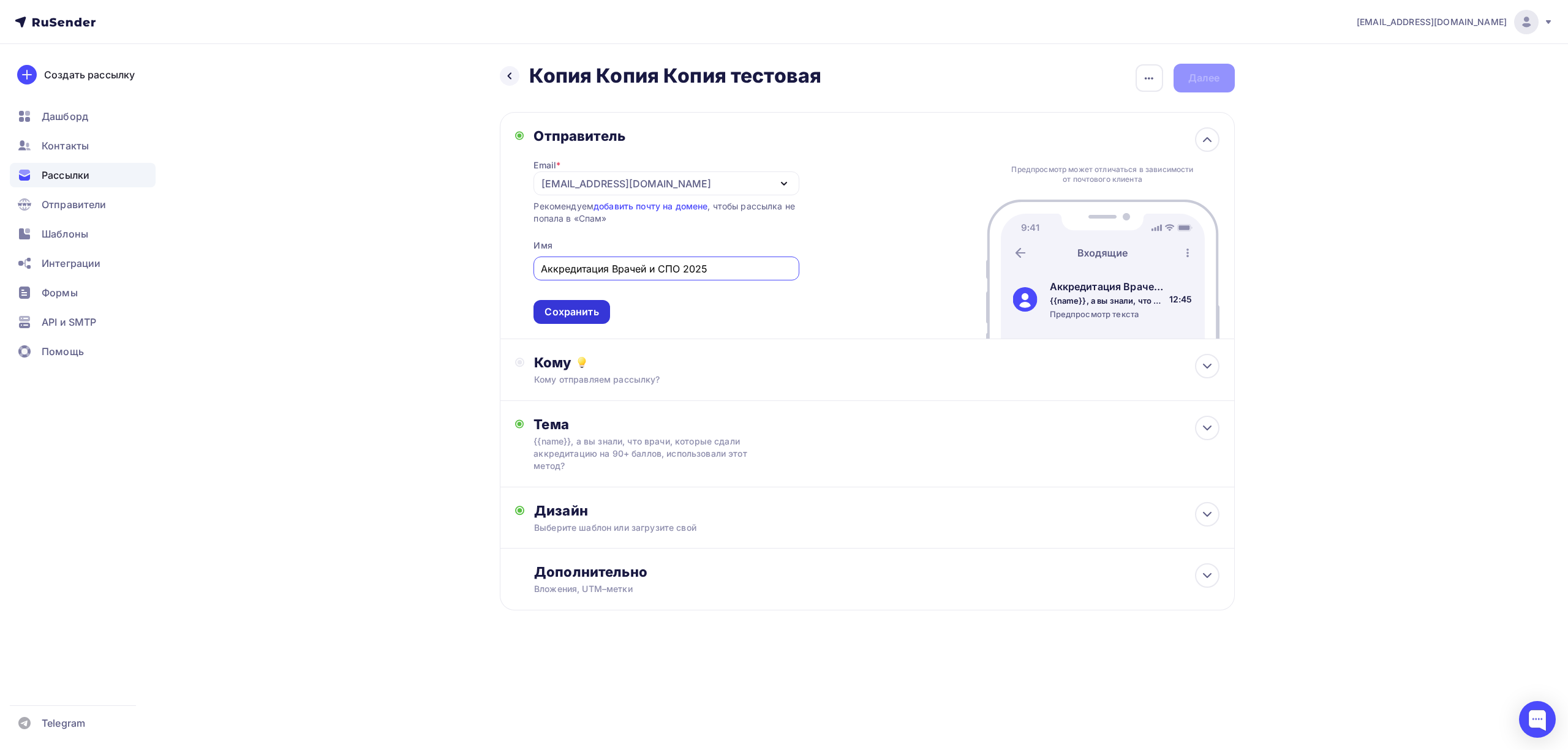
click at [579, 319] on div "Сохранить" at bounding box center [571, 312] width 54 height 14
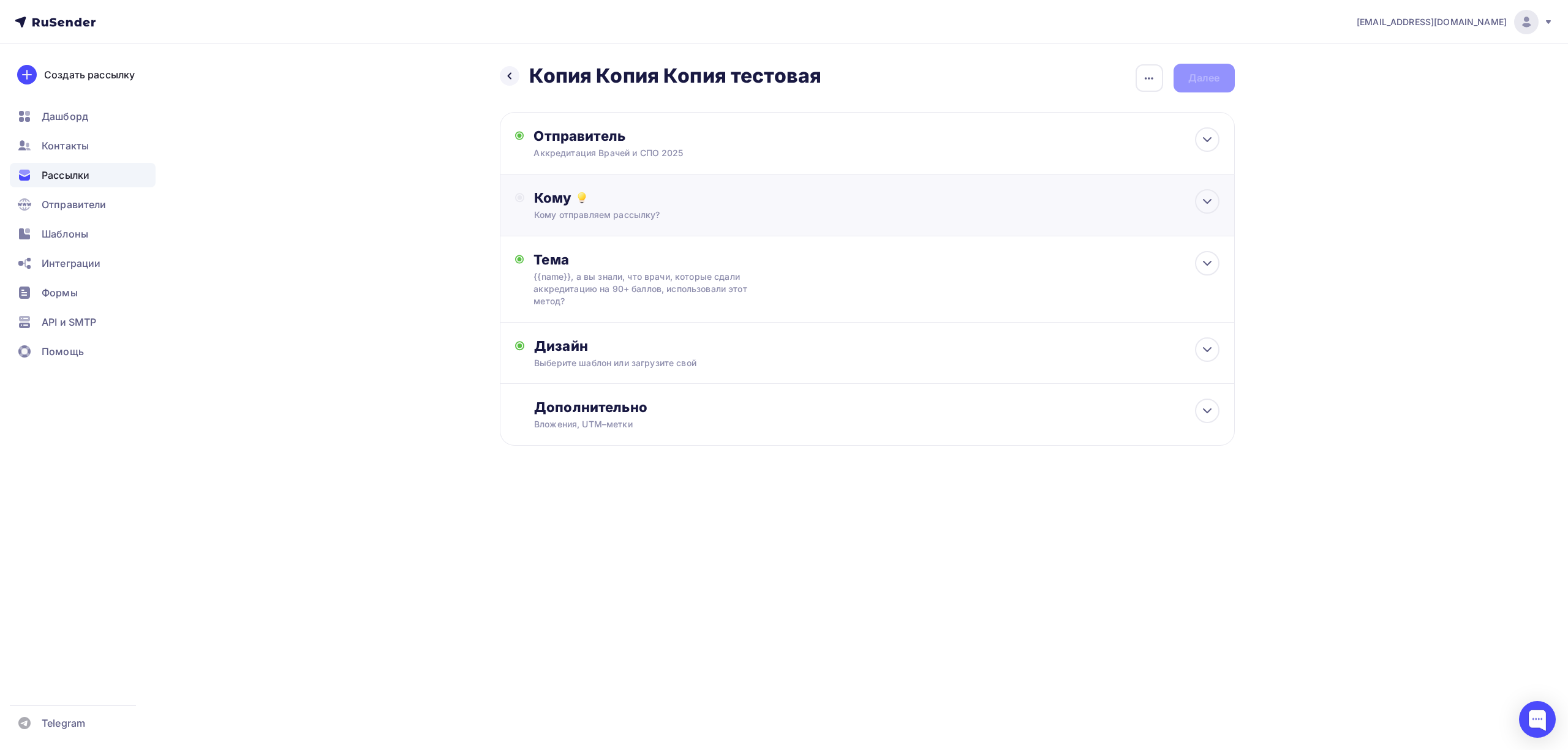
click at [654, 205] on div "Кому" at bounding box center [876, 197] width 685 height 17
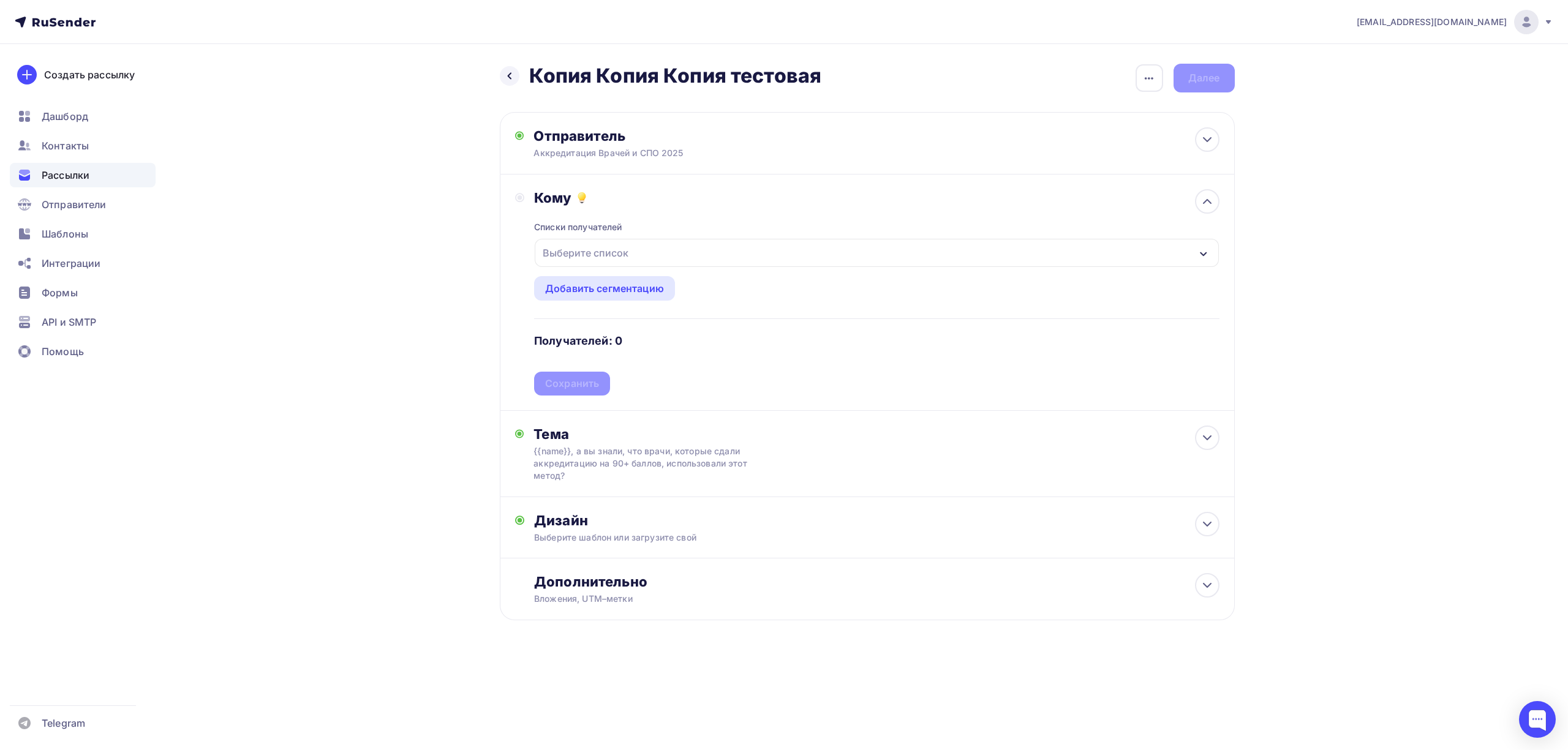
click at [666, 247] on div "Выберите список" at bounding box center [876, 253] width 683 height 28
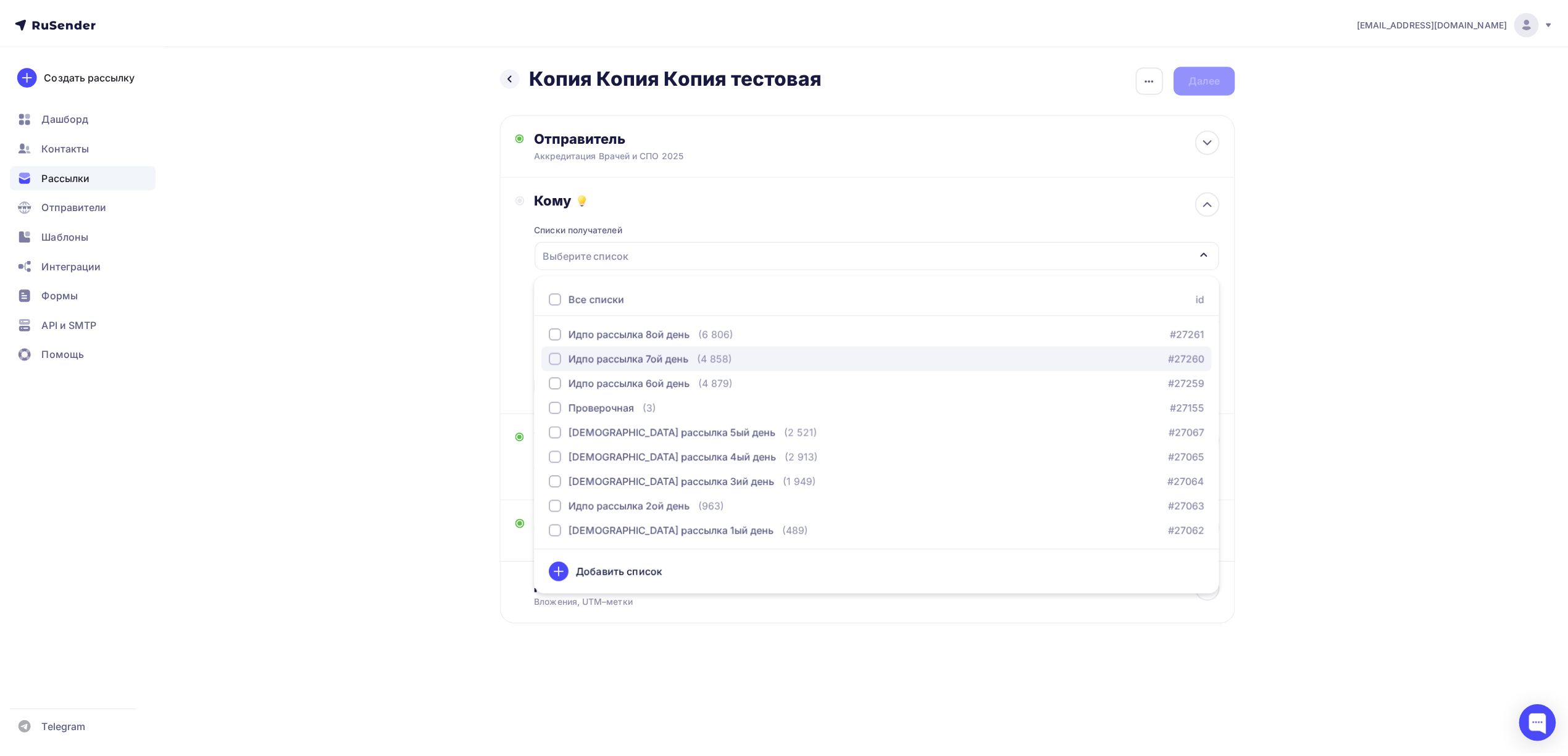
scroll to position [76, 0]
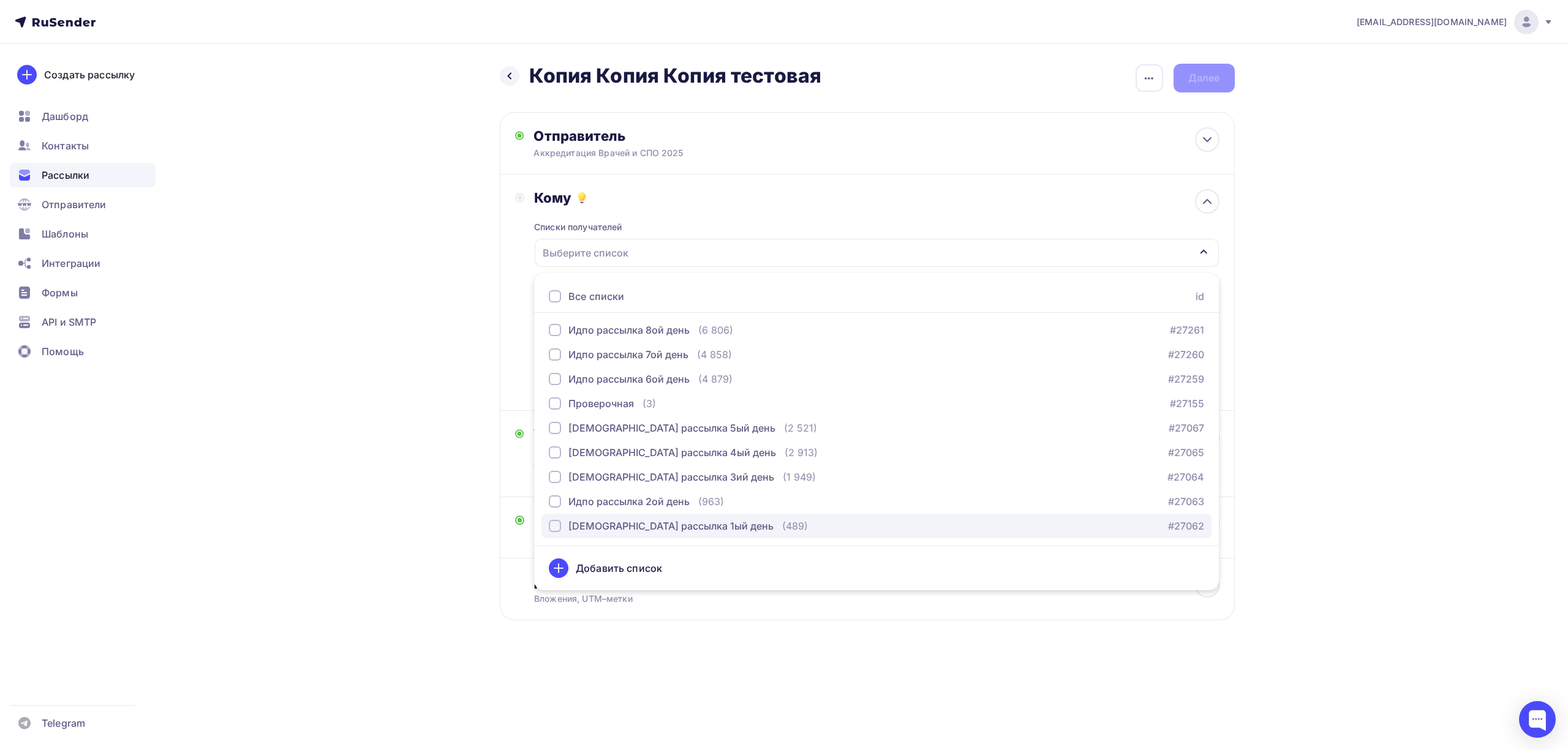
click at [628, 528] on div "[DEMOGRAPHIC_DATA] рассылка 1ый день" at bounding box center [672, 526] width 205 height 15
click at [1355, 312] on div "[EMAIL_ADDRESS][DOMAIN_NAME] Аккаунт Тарифы Выйти Создать рассылку [GEOGRAPHIC_…" at bounding box center [784, 350] width 1568 height 699
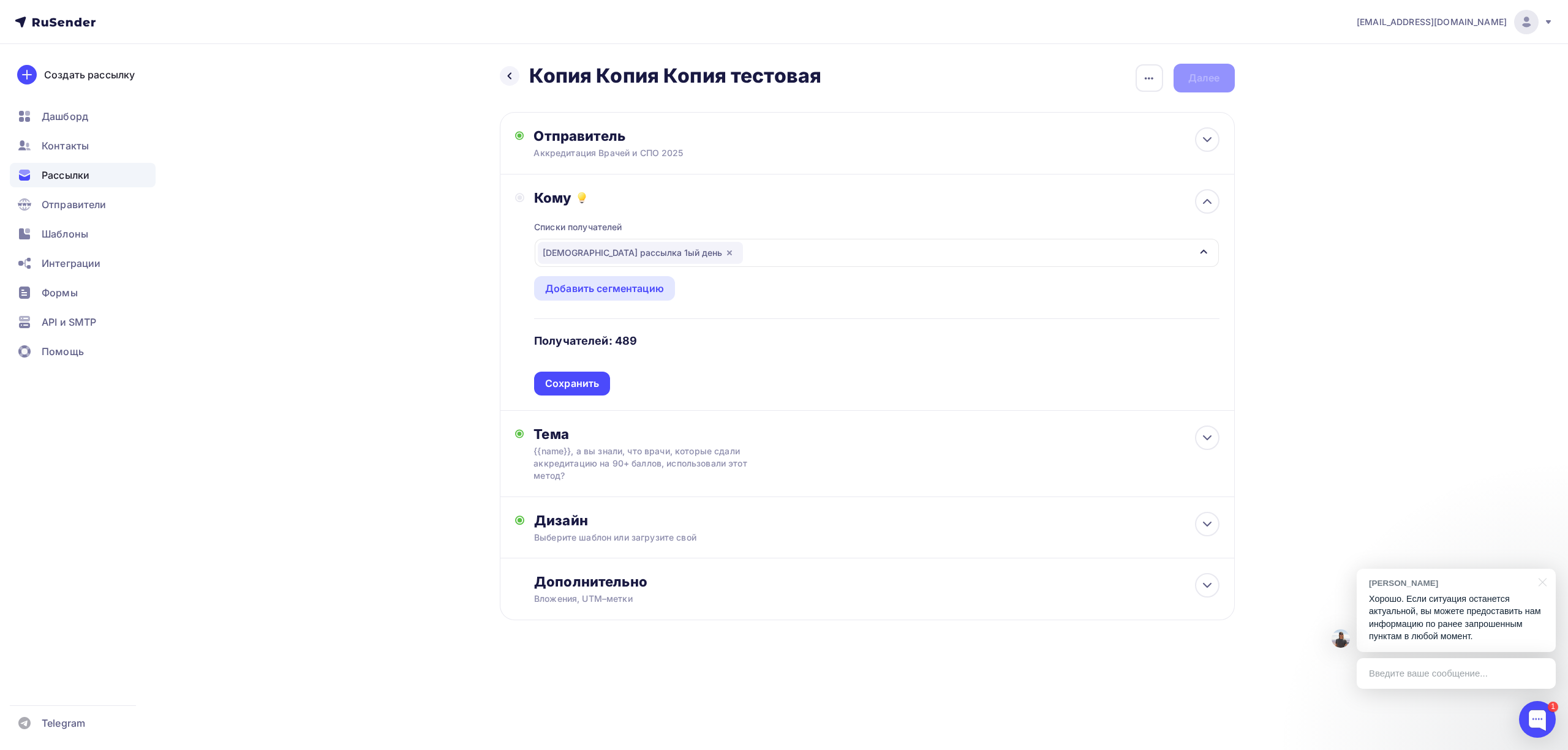
drag, startPoint x: 590, startPoint y: 392, endPoint x: 679, endPoint y: 371, distance: 91.4
click at [679, 371] on div "Списки получателей Идпо рассылка 1ый день Все списки id ИДПО рассылка 11 день (…" at bounding box center [876, 301] width 685 height 189
click at [676, 373] on div "Списки получателей Идпо рассылка 1ый день Все списки id ИДПО рассылка 11 день (…" at bounding box center [876, 301] width 685 height 189
click at [589, 385] on div "Сохранить" at bounding box center [572, 383] width 54 height 14
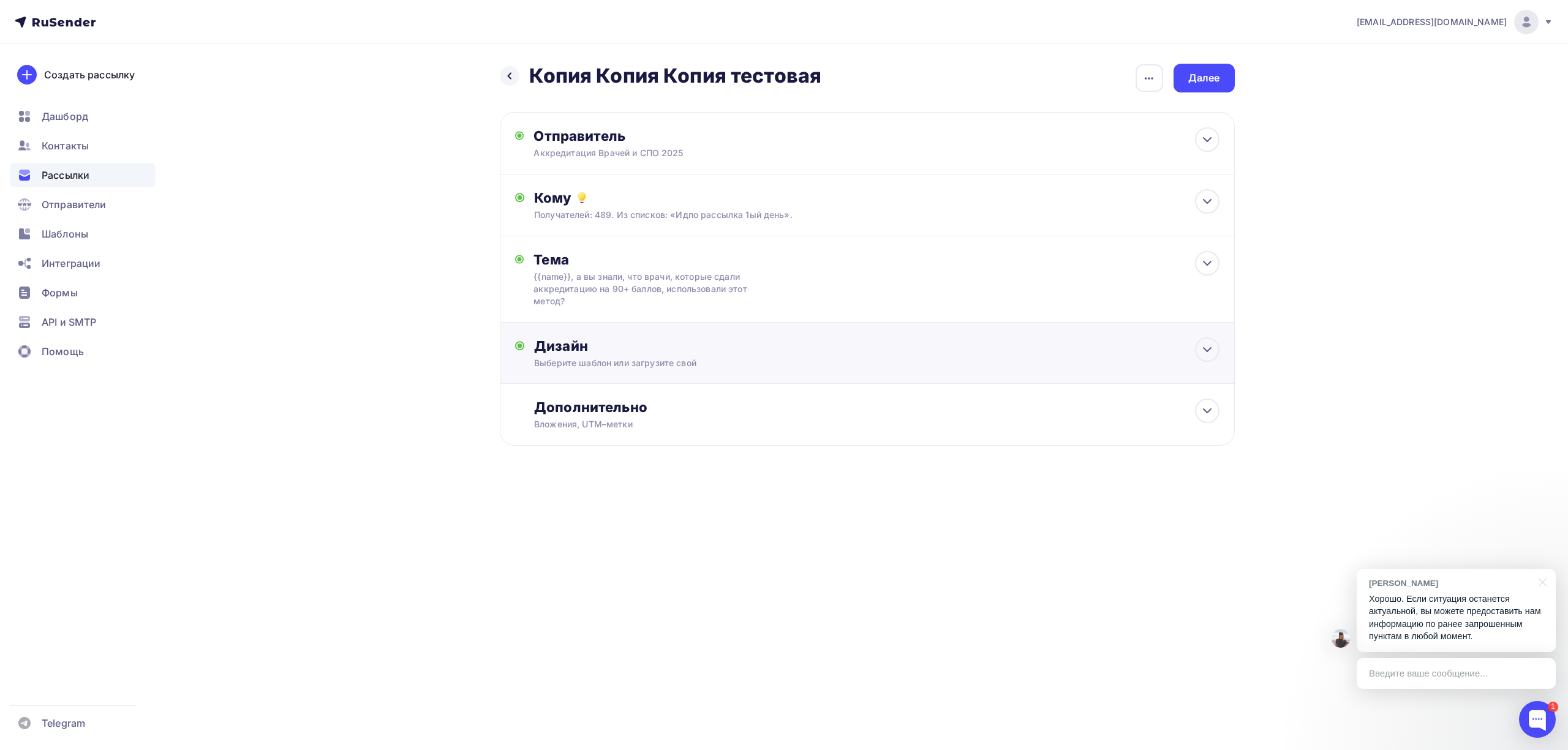
click at [668, 353] on div "Дизайн" at bounding box center [876, 345] width 685 height 17
click at [589, 467] on div "Заменить шаблон" at bounding box center [590, 462] width 90 height 15
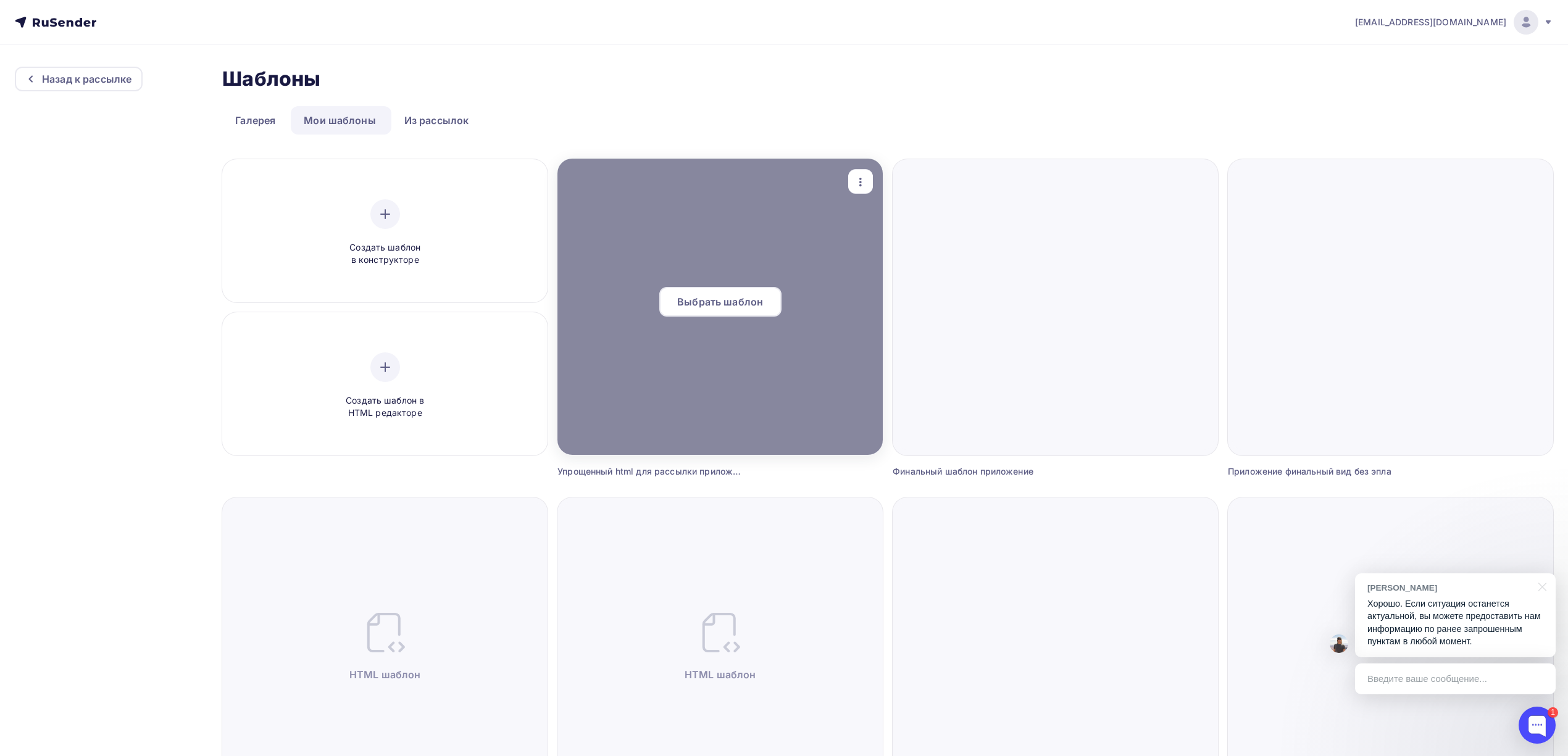
click at [731, 302] on span "Выбрать шаблон" at bounding box center [720, 302] width 86 height 15
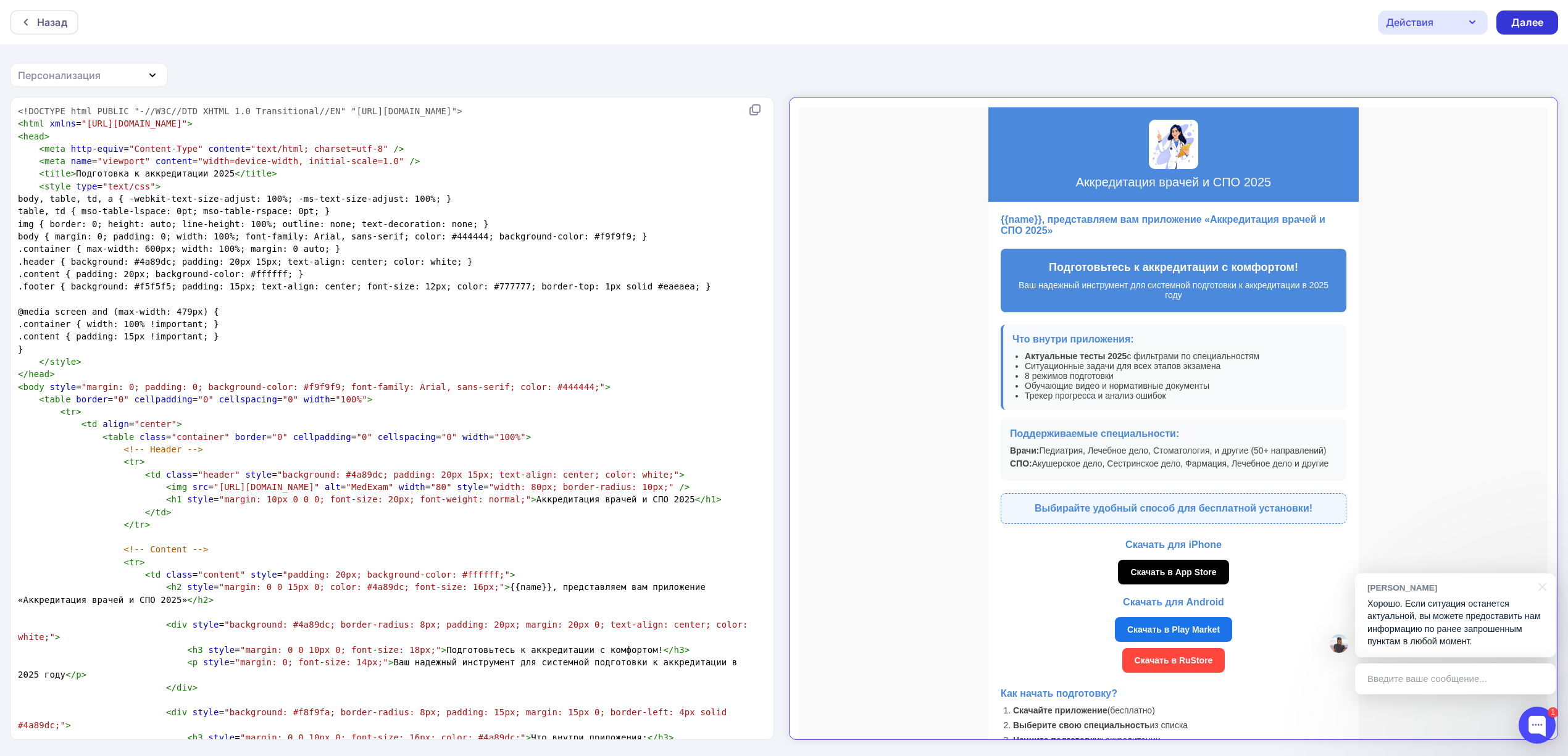
click at [1521, 27] on div "Далее" at bounding box center [1527, 22] width 32 height 14
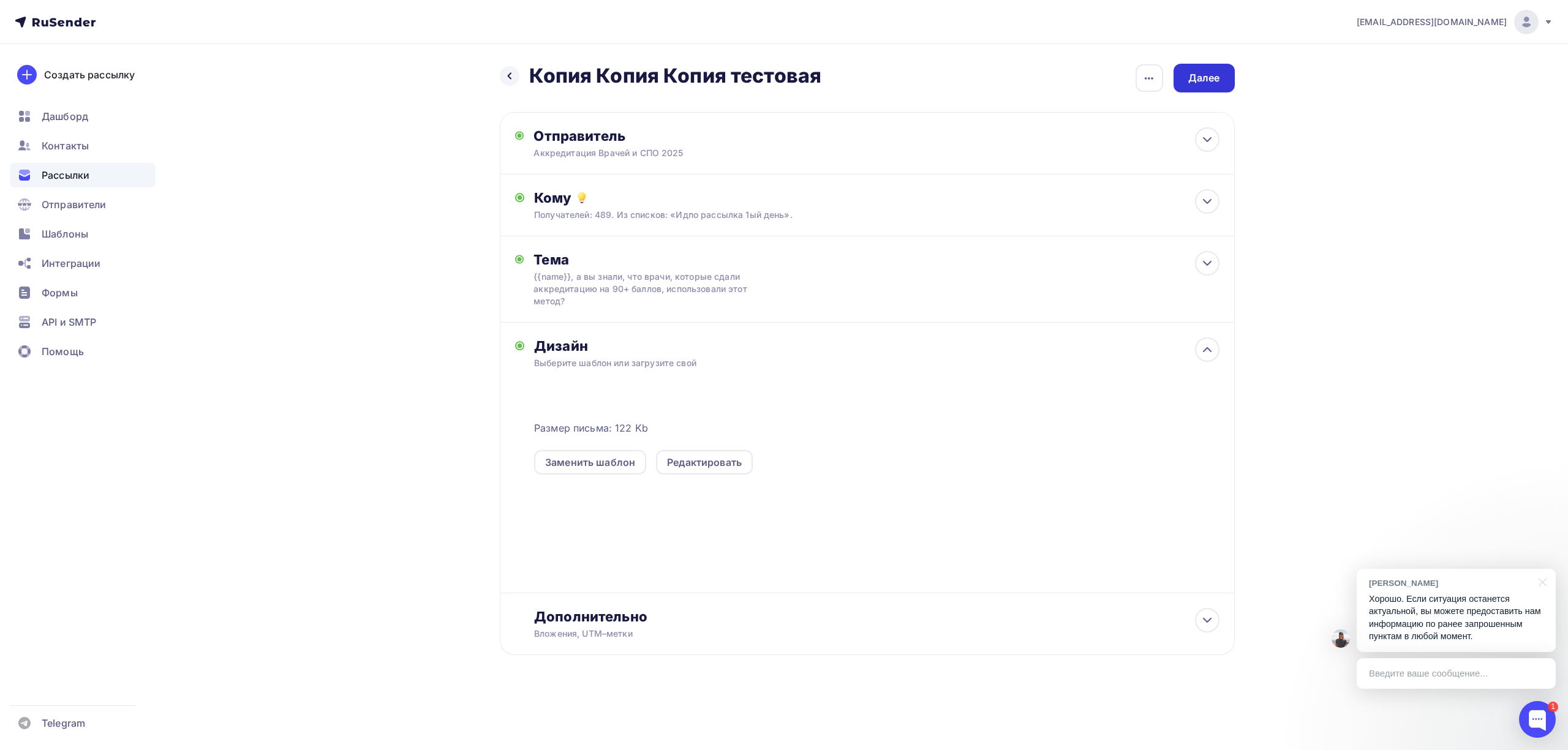
click at [1208, 87] on div "Далее" at bounding box center [1204, 78] width 61 height 29
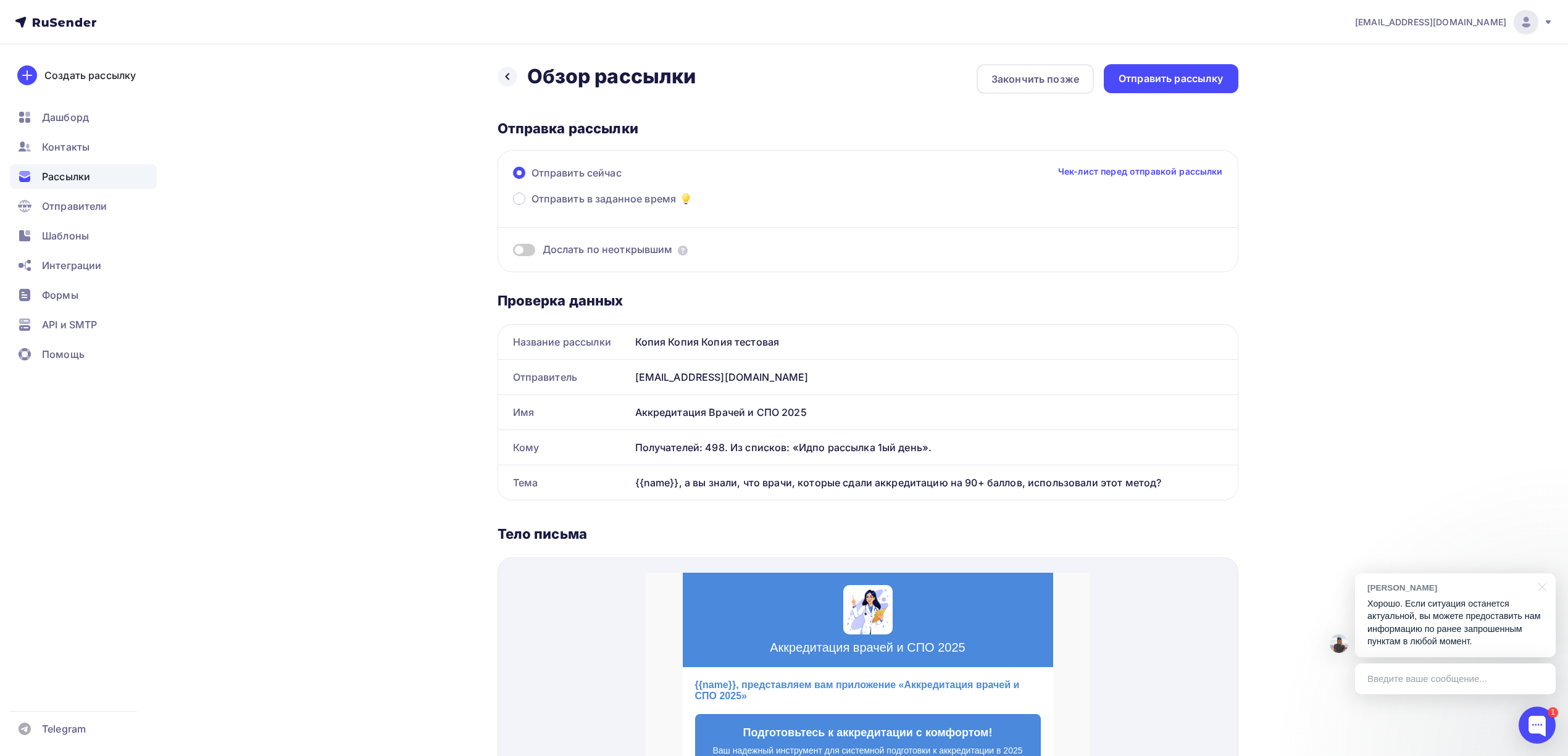
click at [99, 186] on div "Рассылки" at bounding box center [83, 176] width 147 height 25
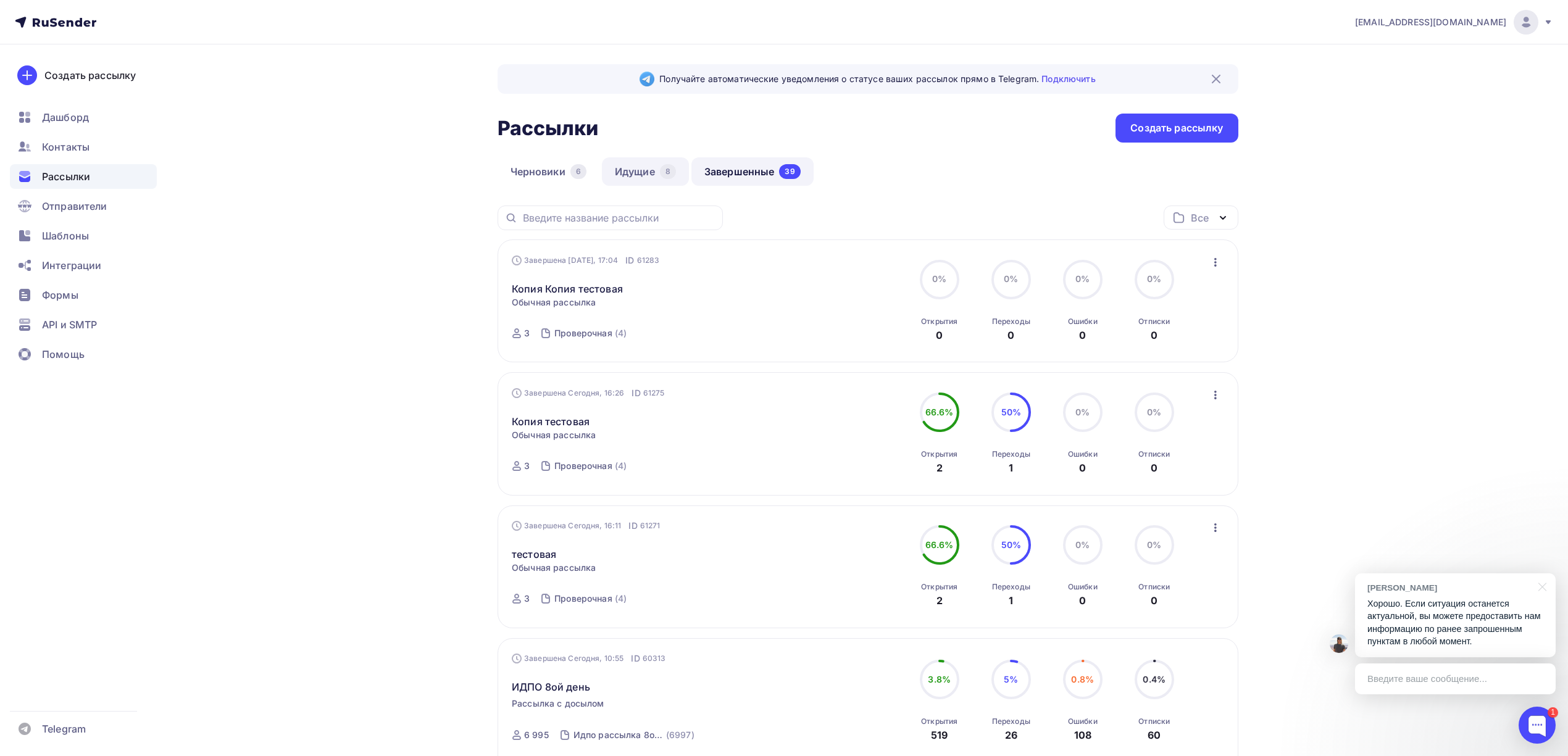
click at [653, 160] on link "Идущие 8" at bounding box center [645, 172] width 87 height 28
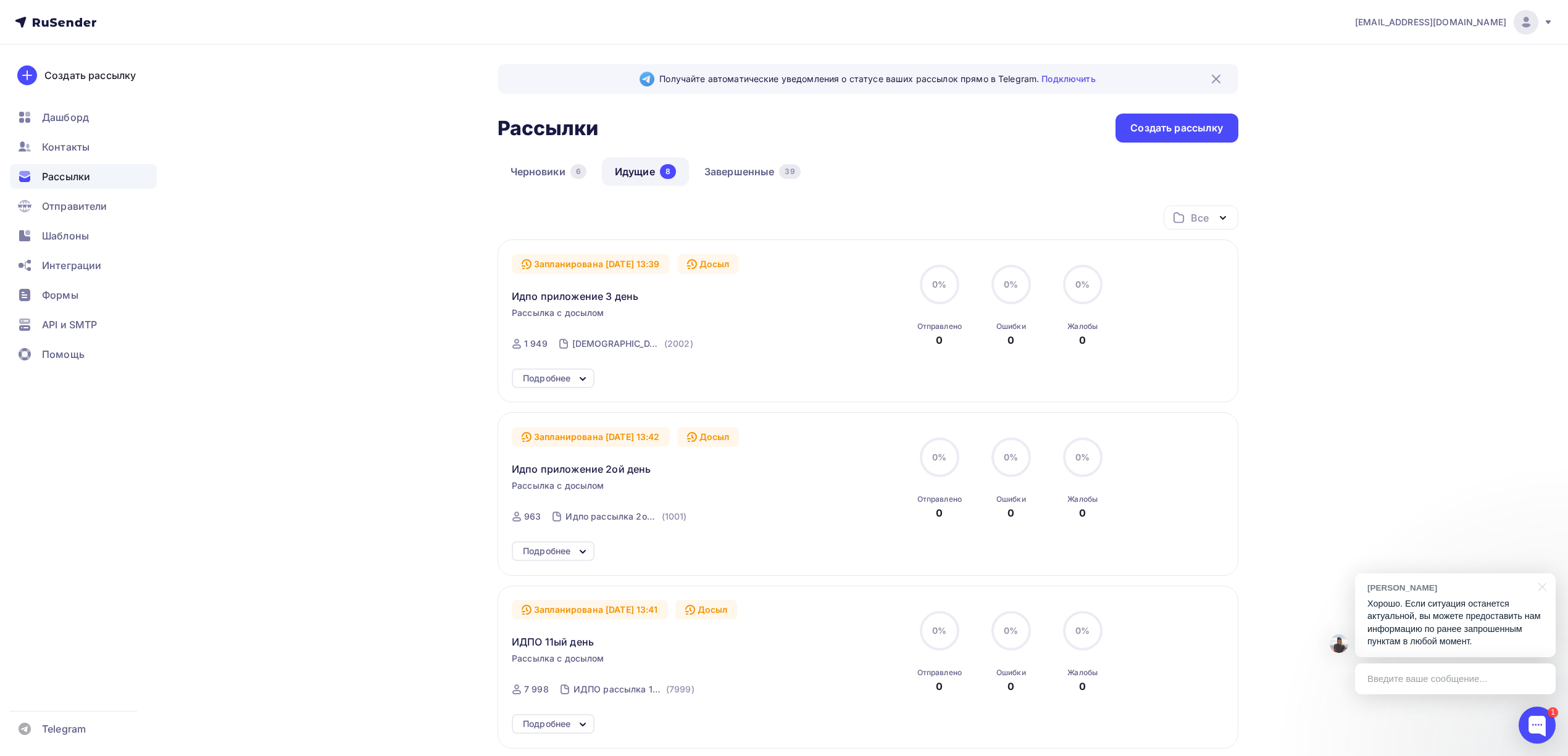
click at [640, 174] on link "Идущие 8" at bounding box center [645, 172] width 87 height 28
click at [740, 172] on link "Завершенные 39" at bounding box center [752, 172] width 122 height 28
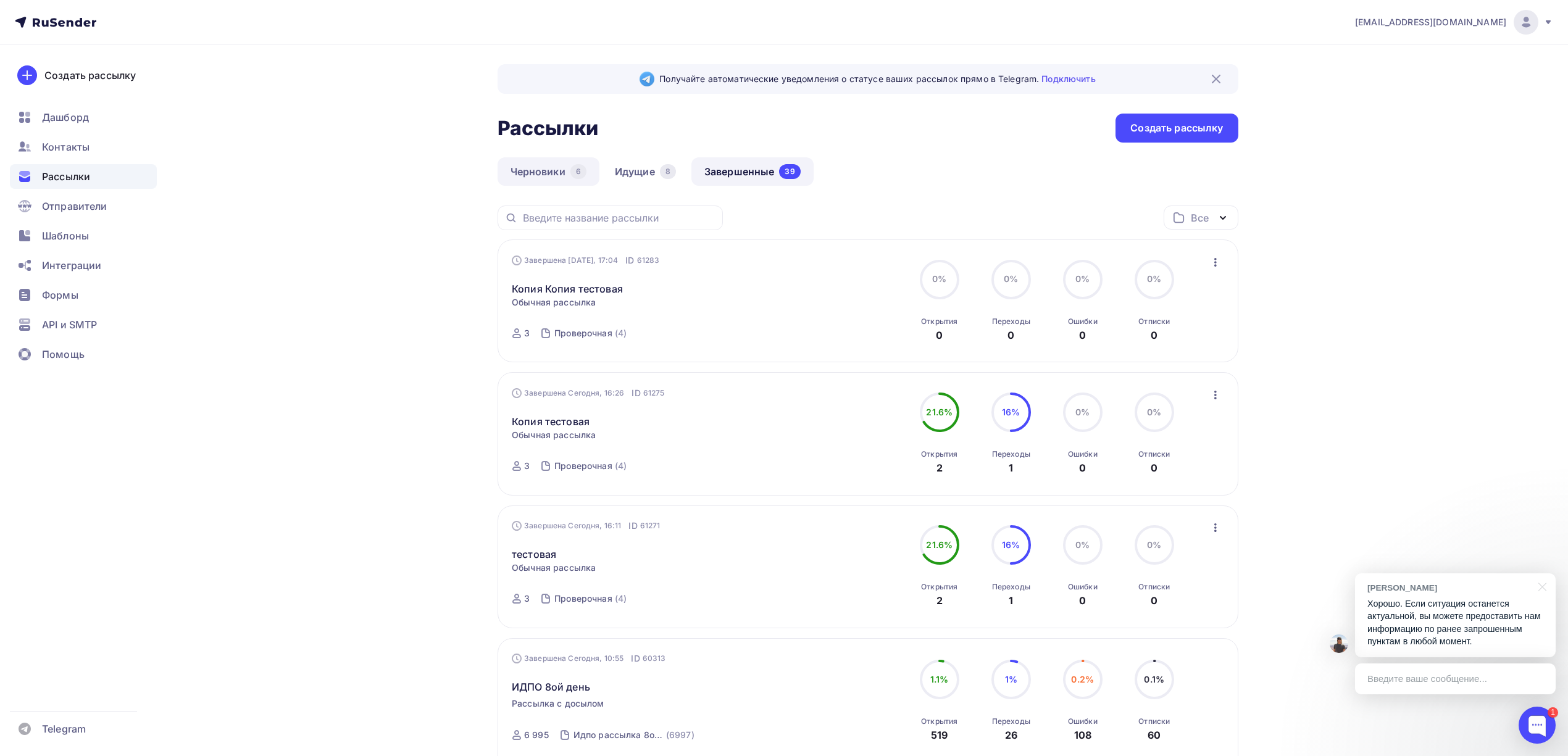
click at [530, 184] on link "Черновики 6" at bounding box center [548, 172] width 102 height 28
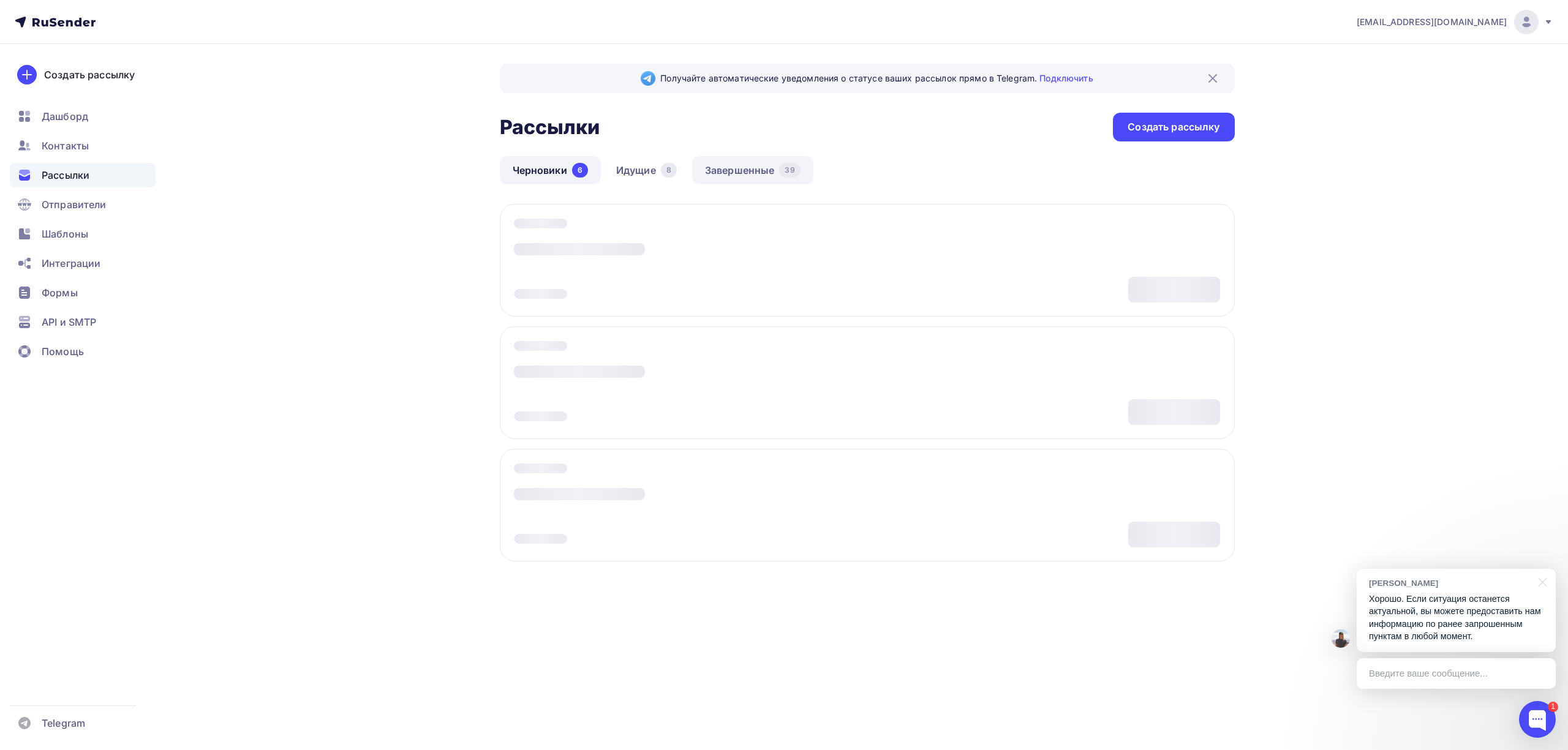
click at [731, 179] on link "Завершенные 39" at bounding box center [753, 170] width 121 height 28
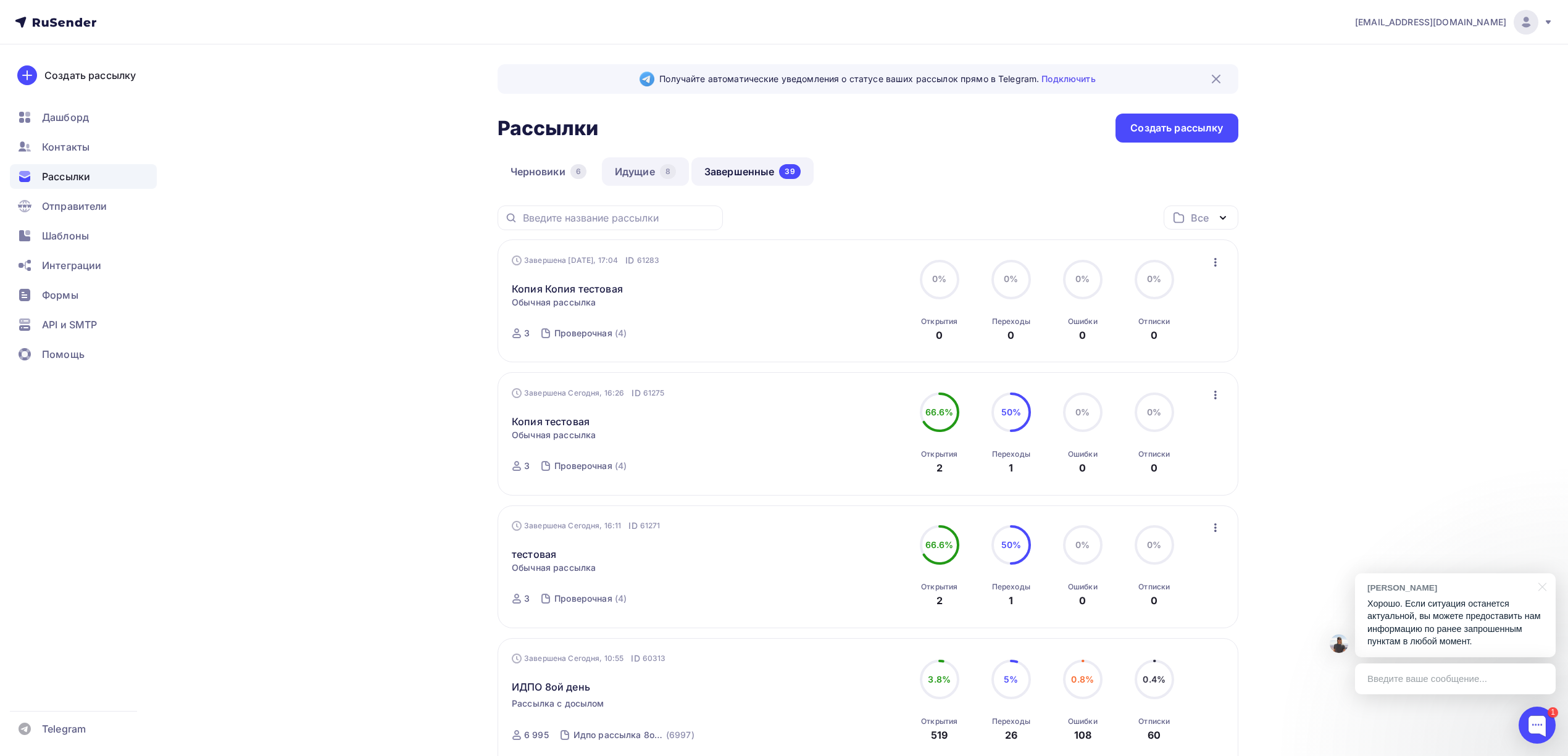
click at [650, 172] on link "Идущие 8" at bounding box center [645, 172] width 87 height 28
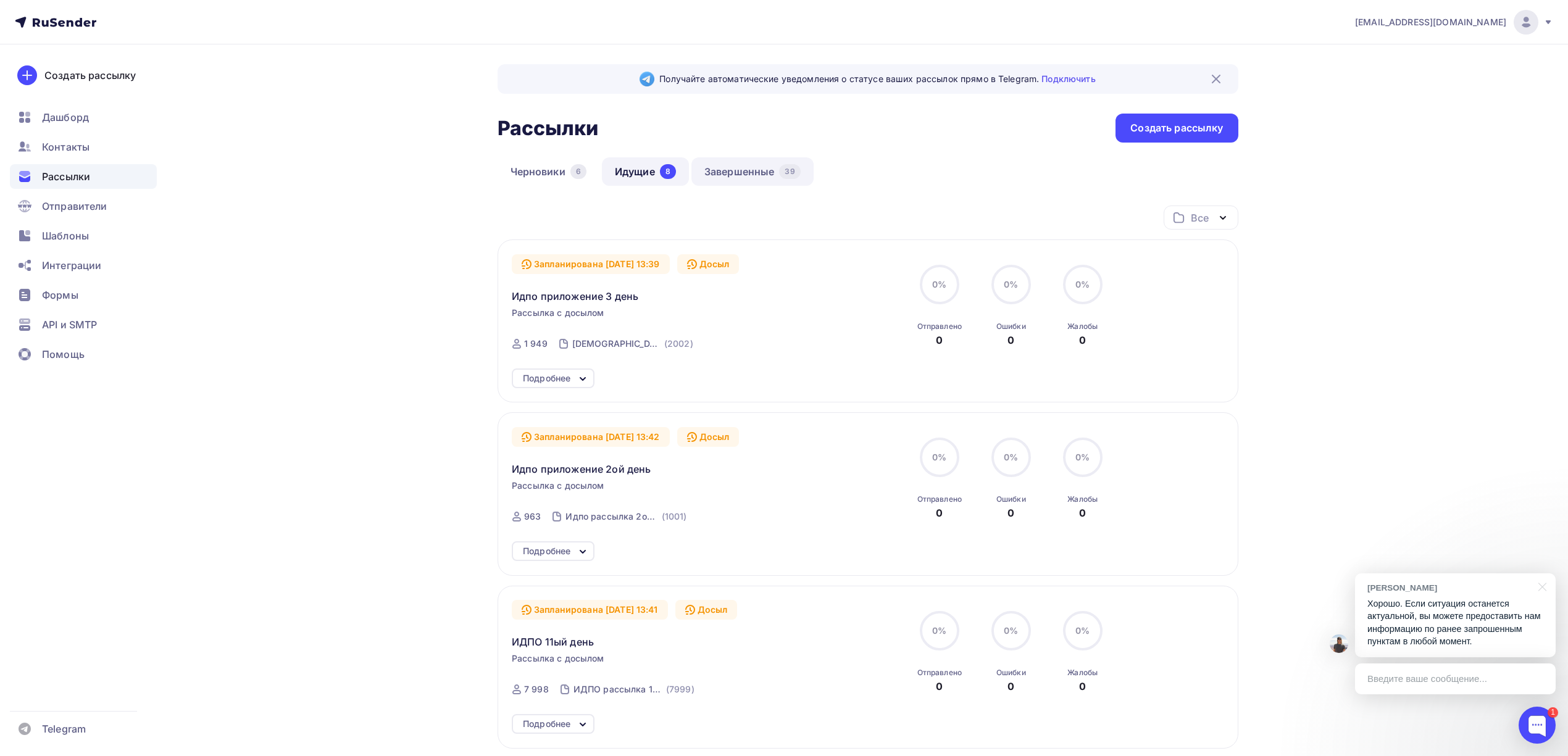
click at [758, 176] on link "Завершенные 39" at bounding box center [752, 172] width 122 height 28
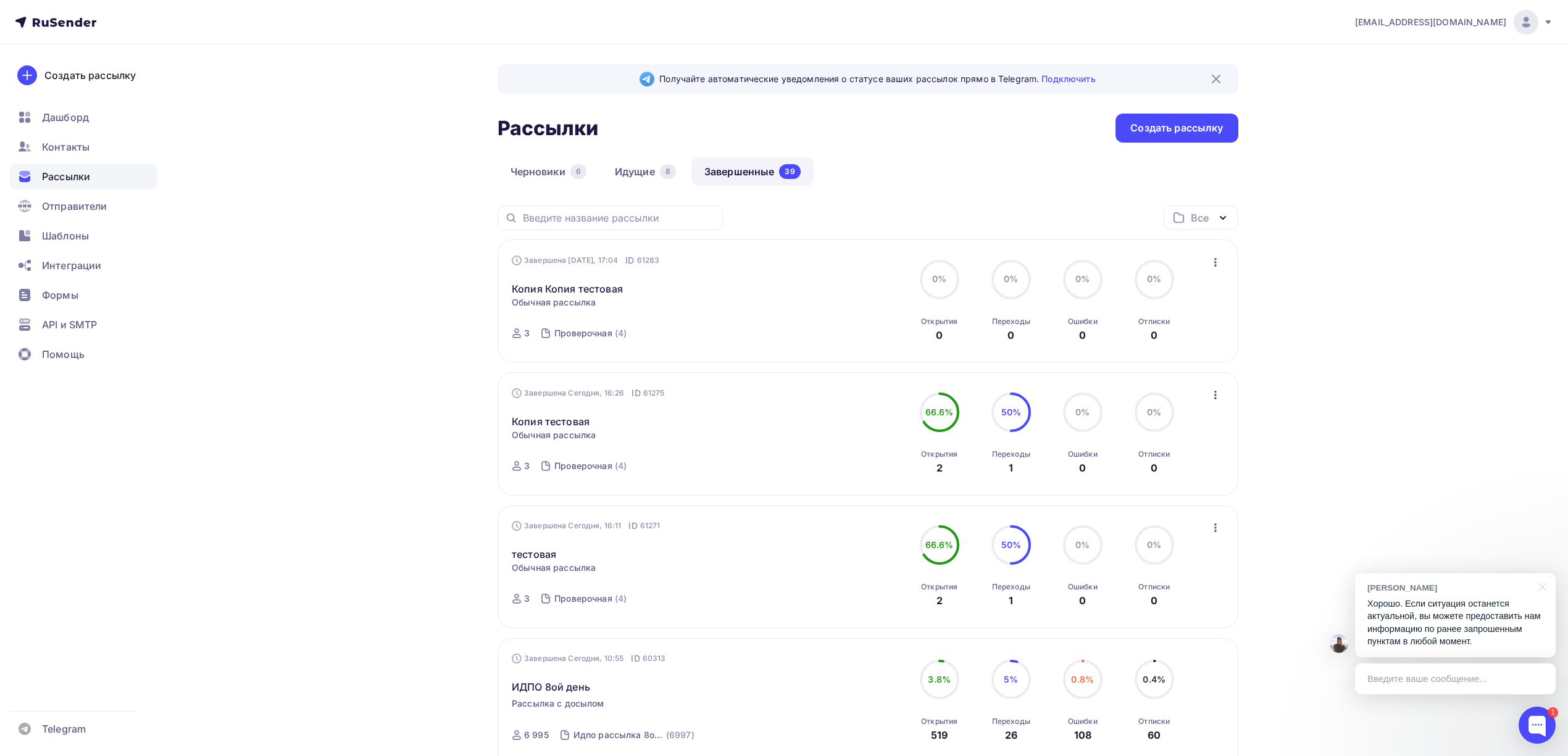
click at [1216, 262] on icon "button" at bounding box center [1215, 262] width 15 height 15
click at [1176, 346] on div "Копировать в новую" at bounding box center [1158, 344] width 127 height 15
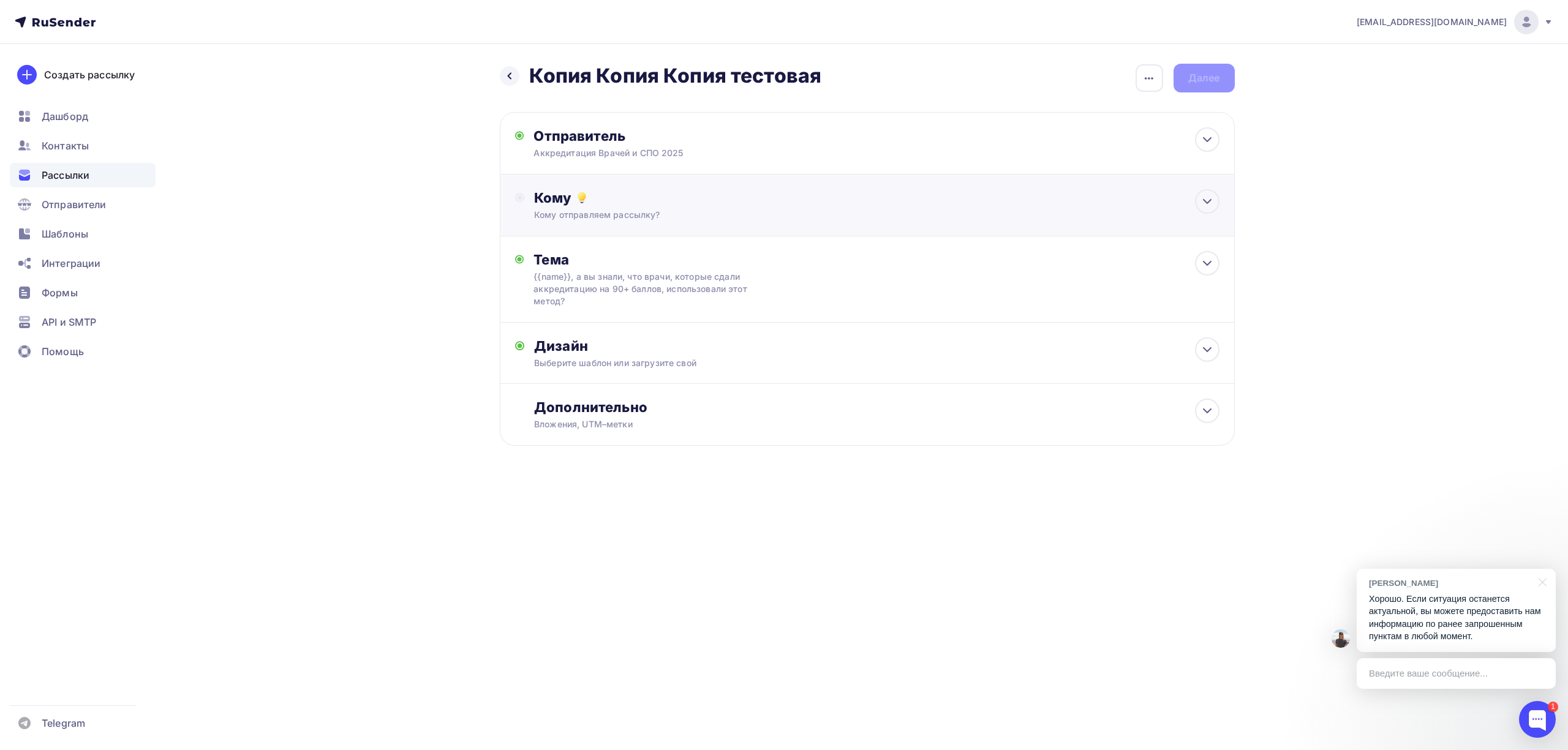
click at [727, 199] on div "Кому" at bounding box center [876, 197] width 685 height 17
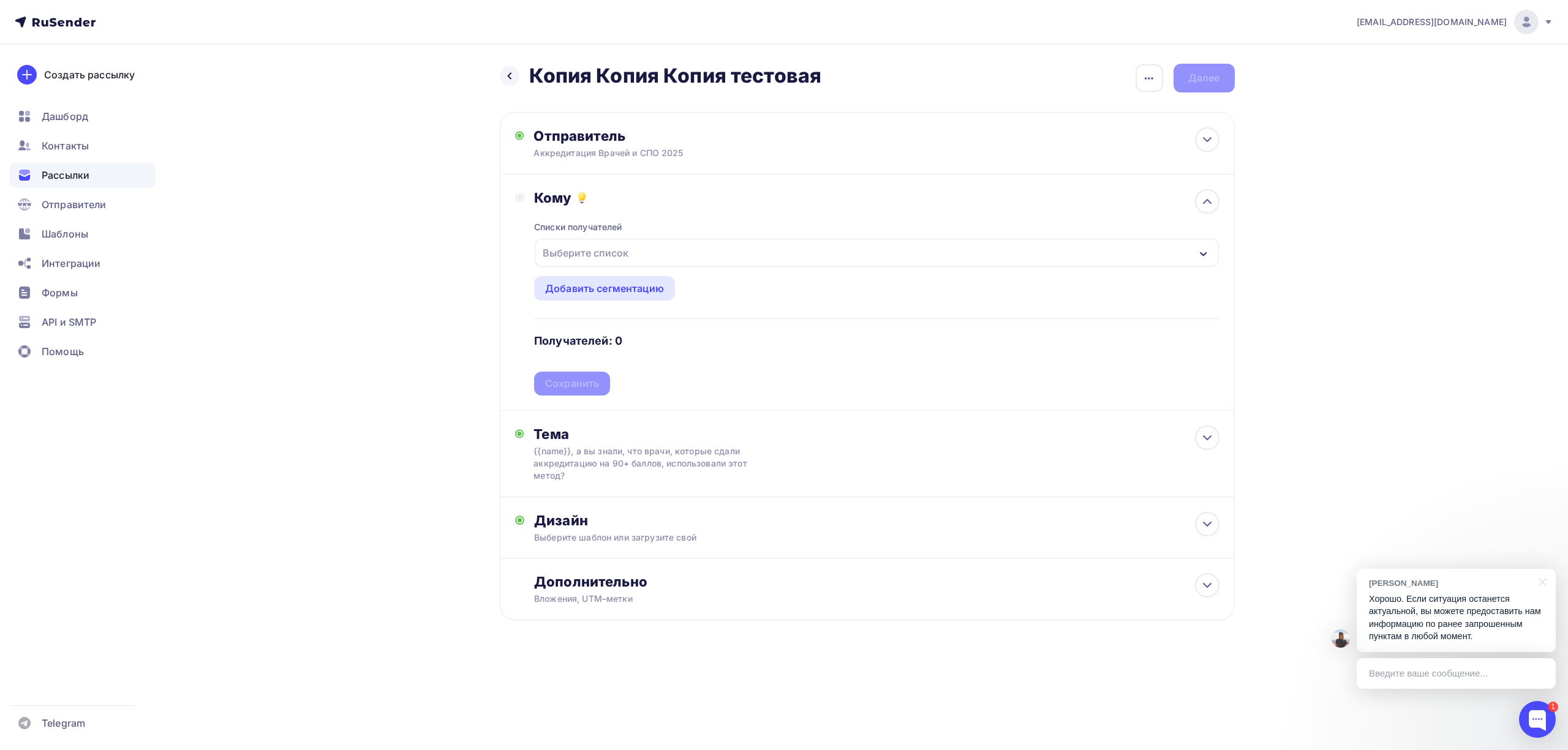
click at [672, 260] on div "Выберите список" at bounding box center [876, 253] width 683 height 28
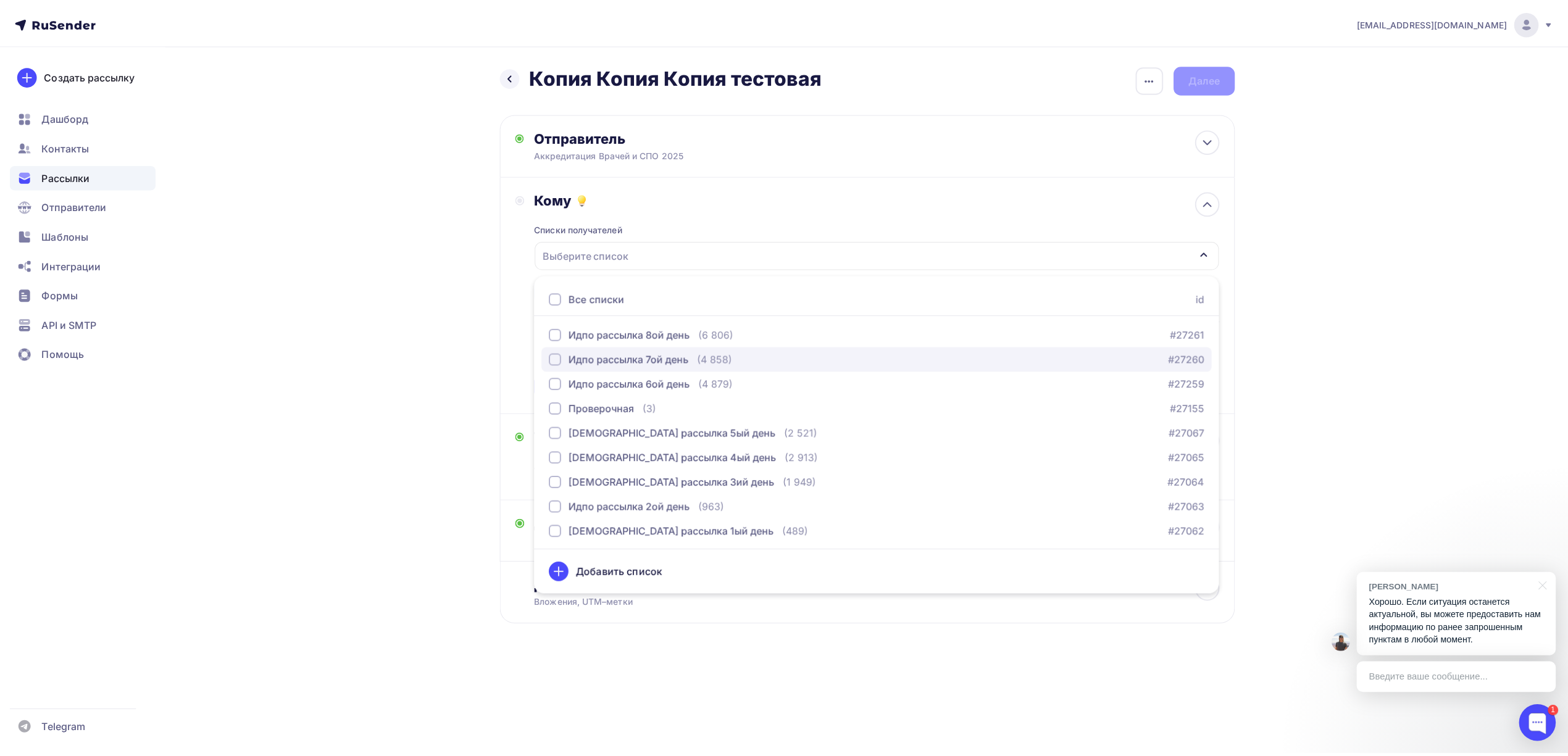
scroll to position [76, 0]
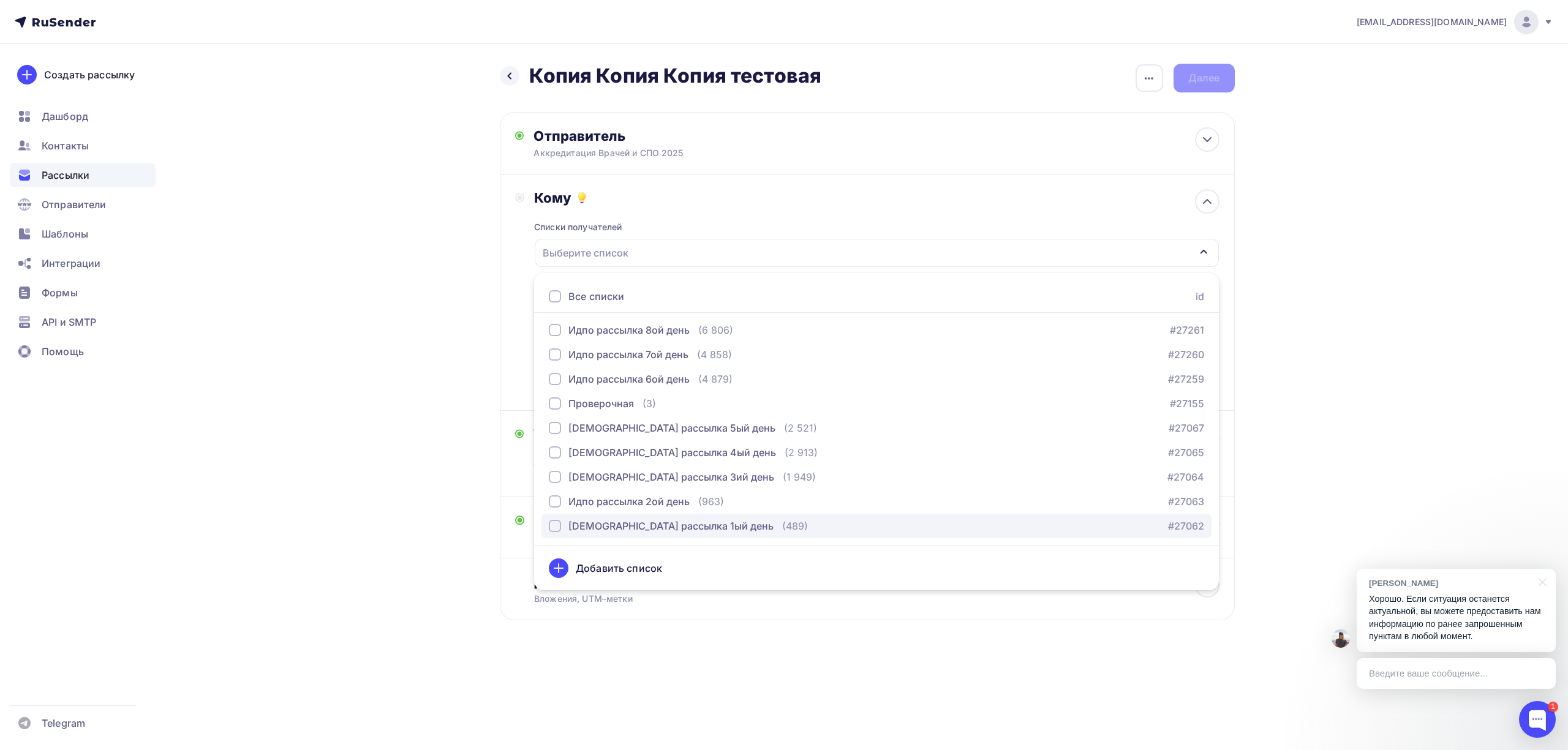
click at [643, 533] on div "[DEMOGRAPHIC_DATA] рассылка 1ый день" at bounding box center [672, 526] width 205 height 15
click at [1402, 254] on div "[EMAIL_ADDRESS][DOMAIN_NAME] Аккаунт Тарифы Выйти Создать рассылку [GEOGRAPHIC_…" at bounding box center [784, 350] width 1568 height 699
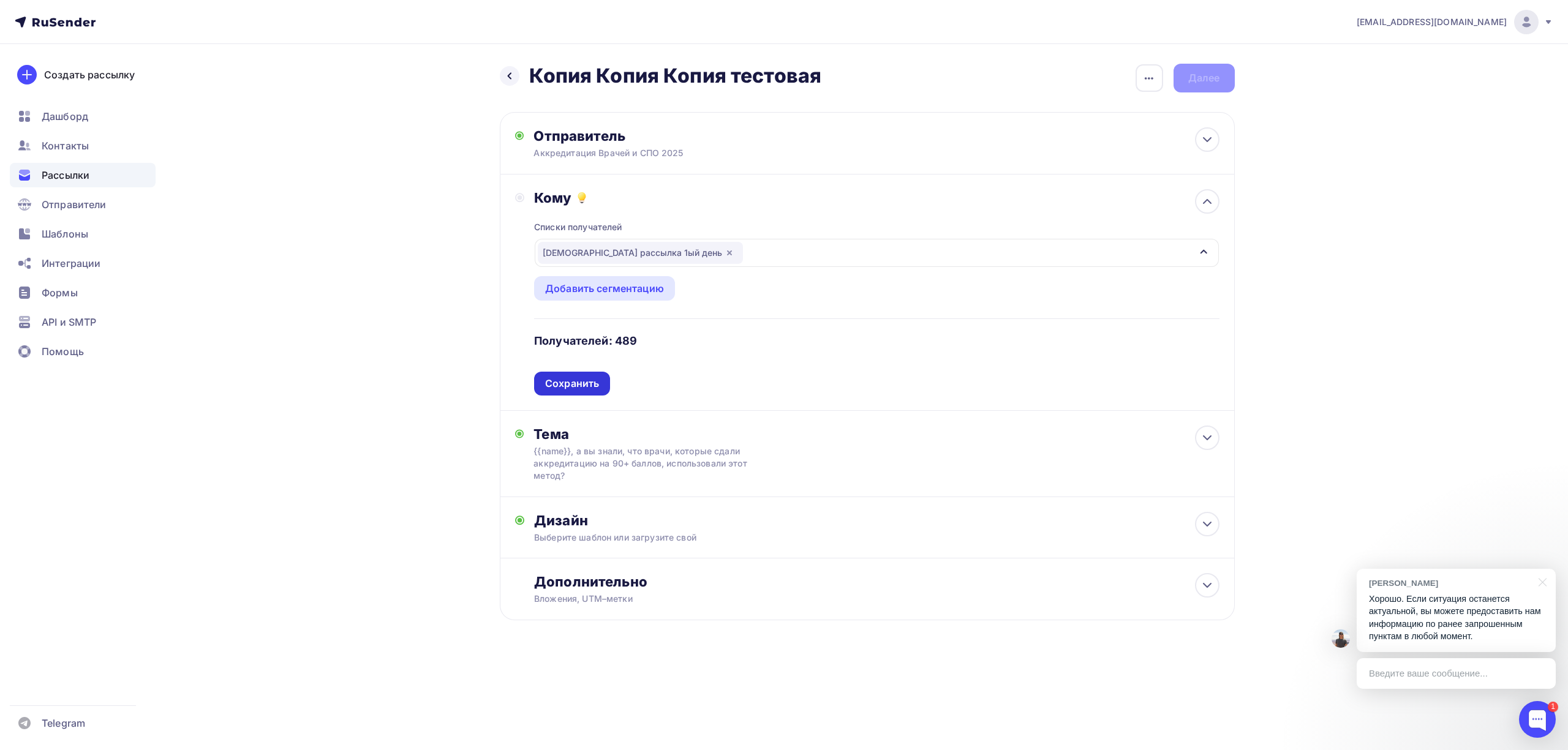
click at [576, 383] on div "Сохранить" at bounding box center [572, 383] width 54 height 14
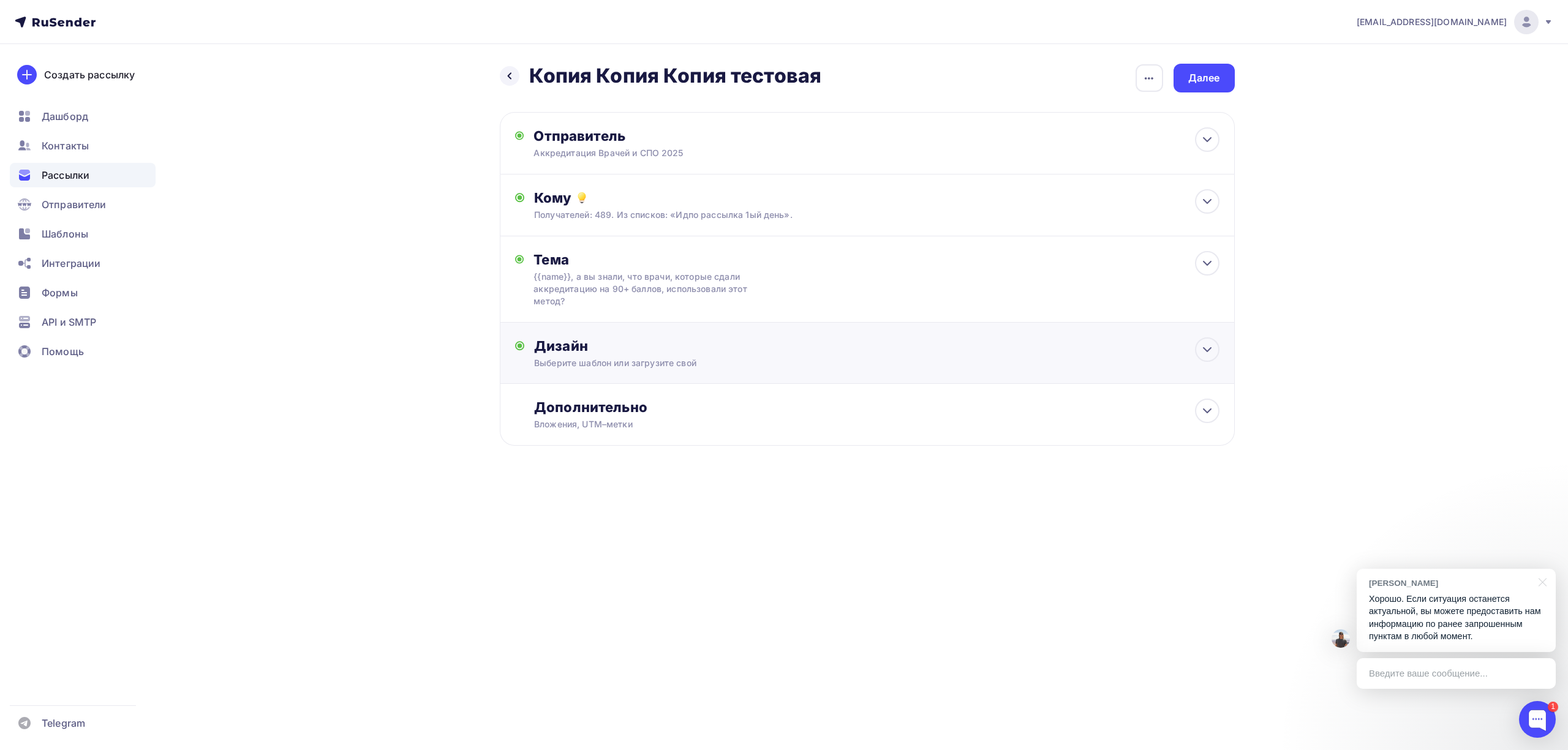
click at [827, 344] on div "Дизайн" at bounding box center [876, 345] width 685 height 17
click at [621, 468] on div "Заменить шаблон" at bounding box center [590, 462] width 90 height 15
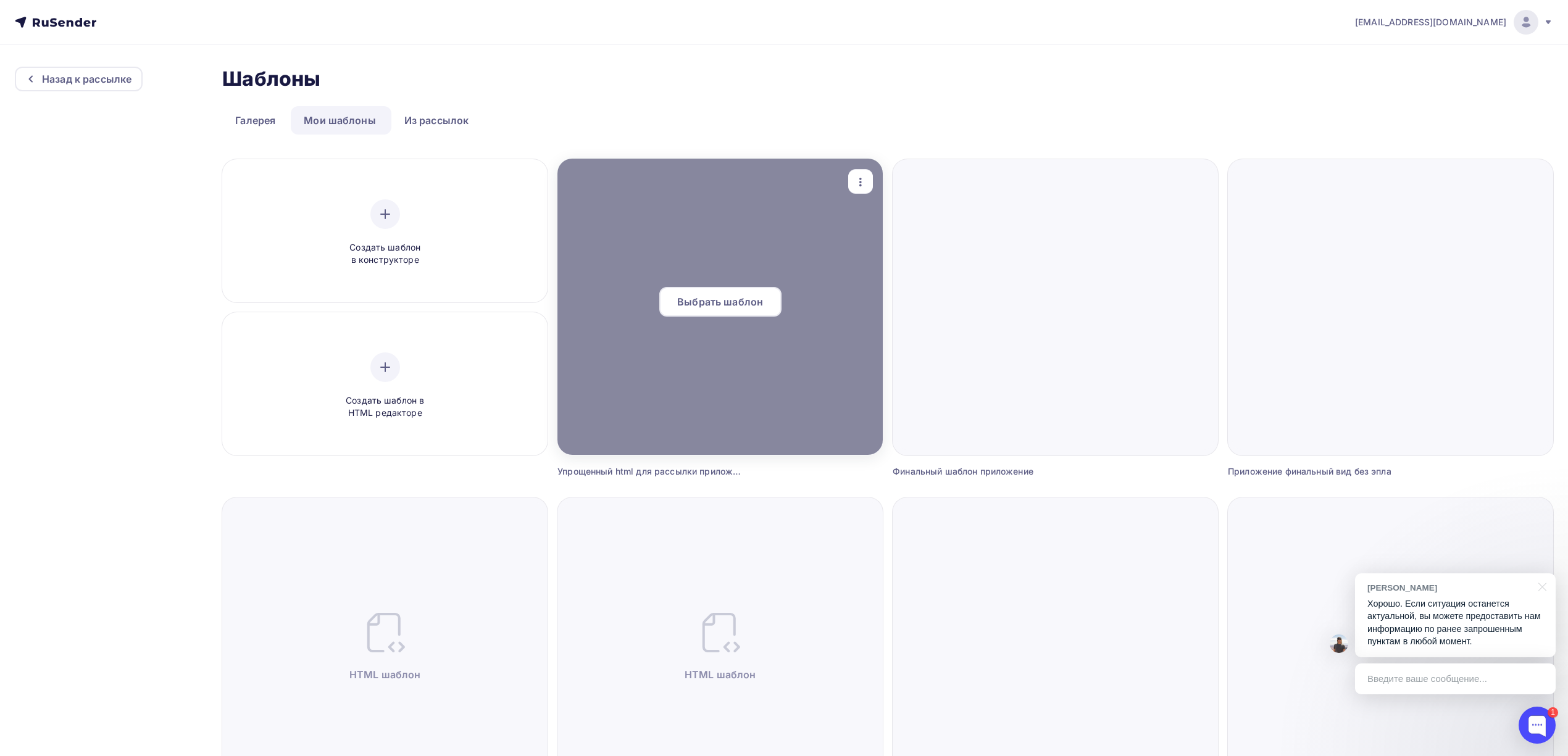
click at [742, 302] on span "Выбрать шаблон" at bounding box center [720, 302] width 86 height 15
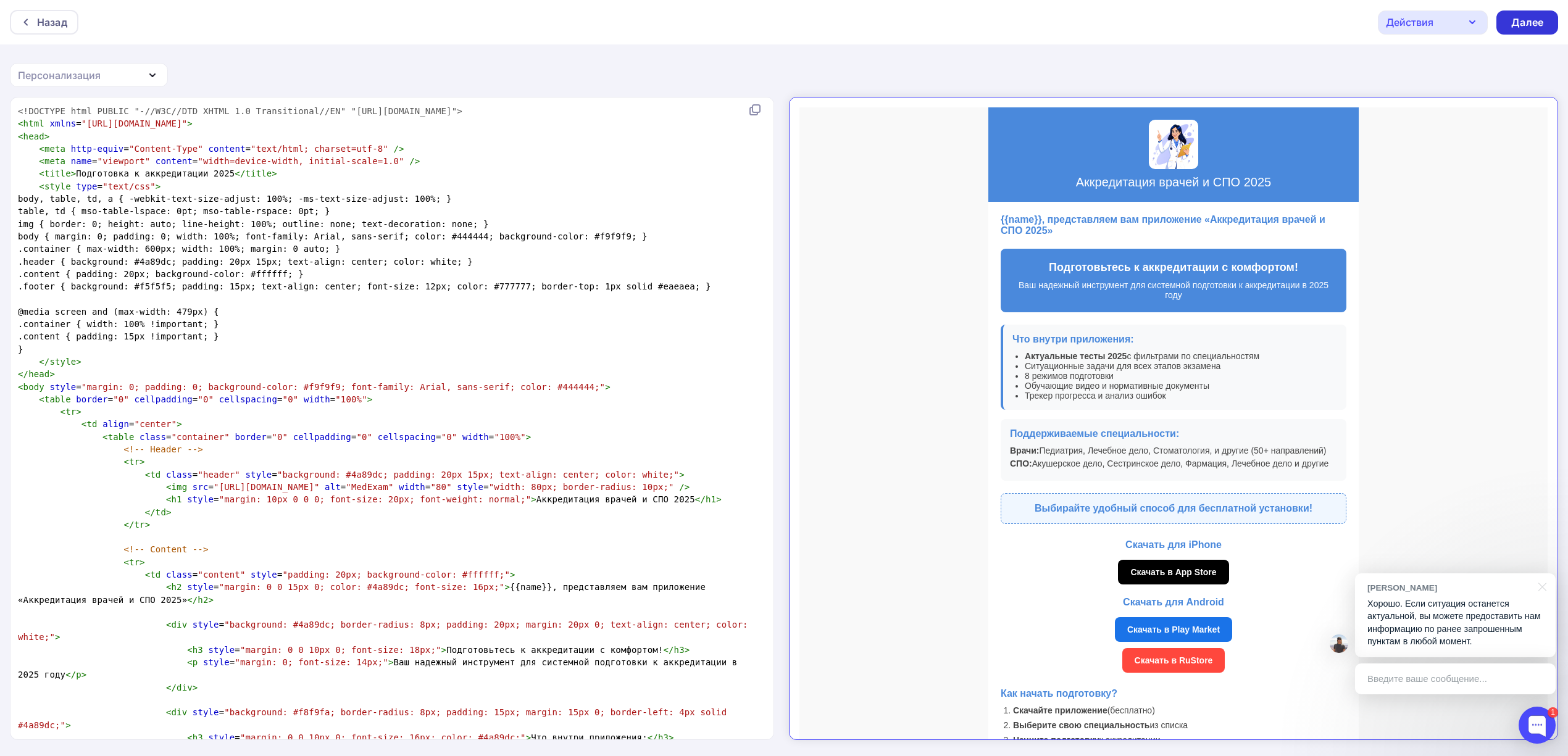
click at [1524, 22] on div "Далее" at bounding box center [1527, 22] width 32 height 14
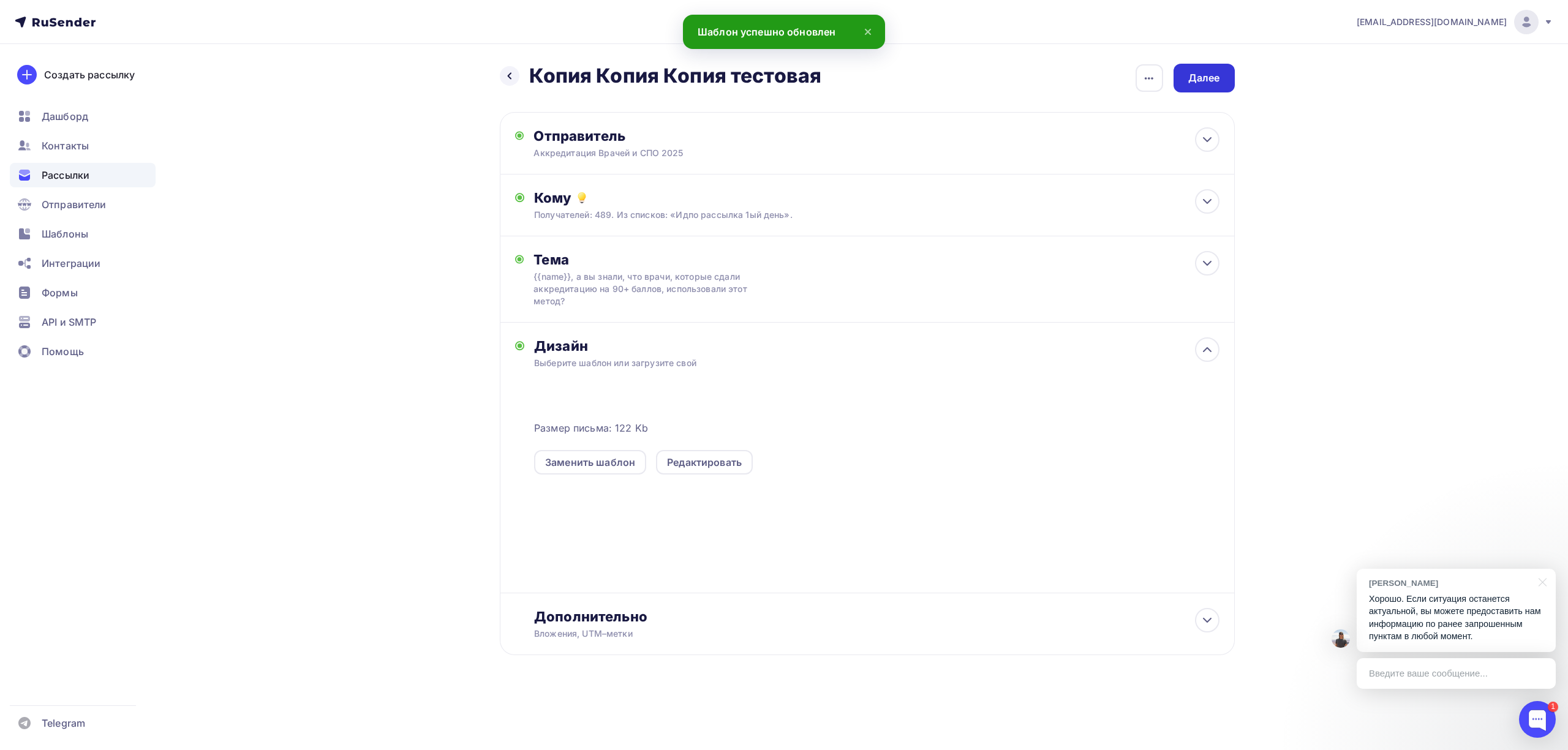
click at [1184, 77] on div "Далее" at bounding box center [1204, 78] width 61 height 29
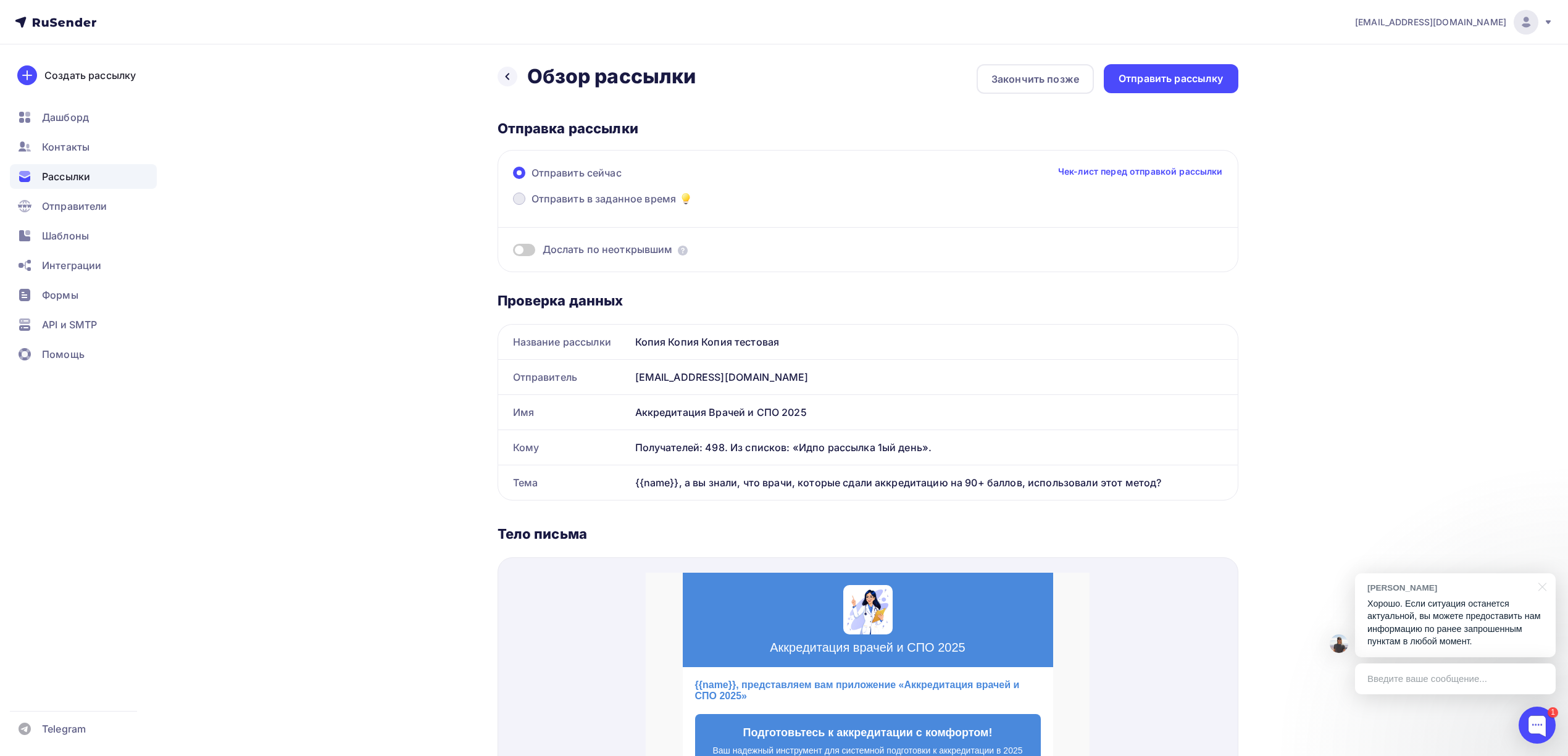
click at [628, 198] on span "Отправить в заданное время" at bounding box center [603, 199] width 145 height 15
click at [531, 206] on input "Отправить в заданное время" at bounding box center [531, 206] width 0 height 0
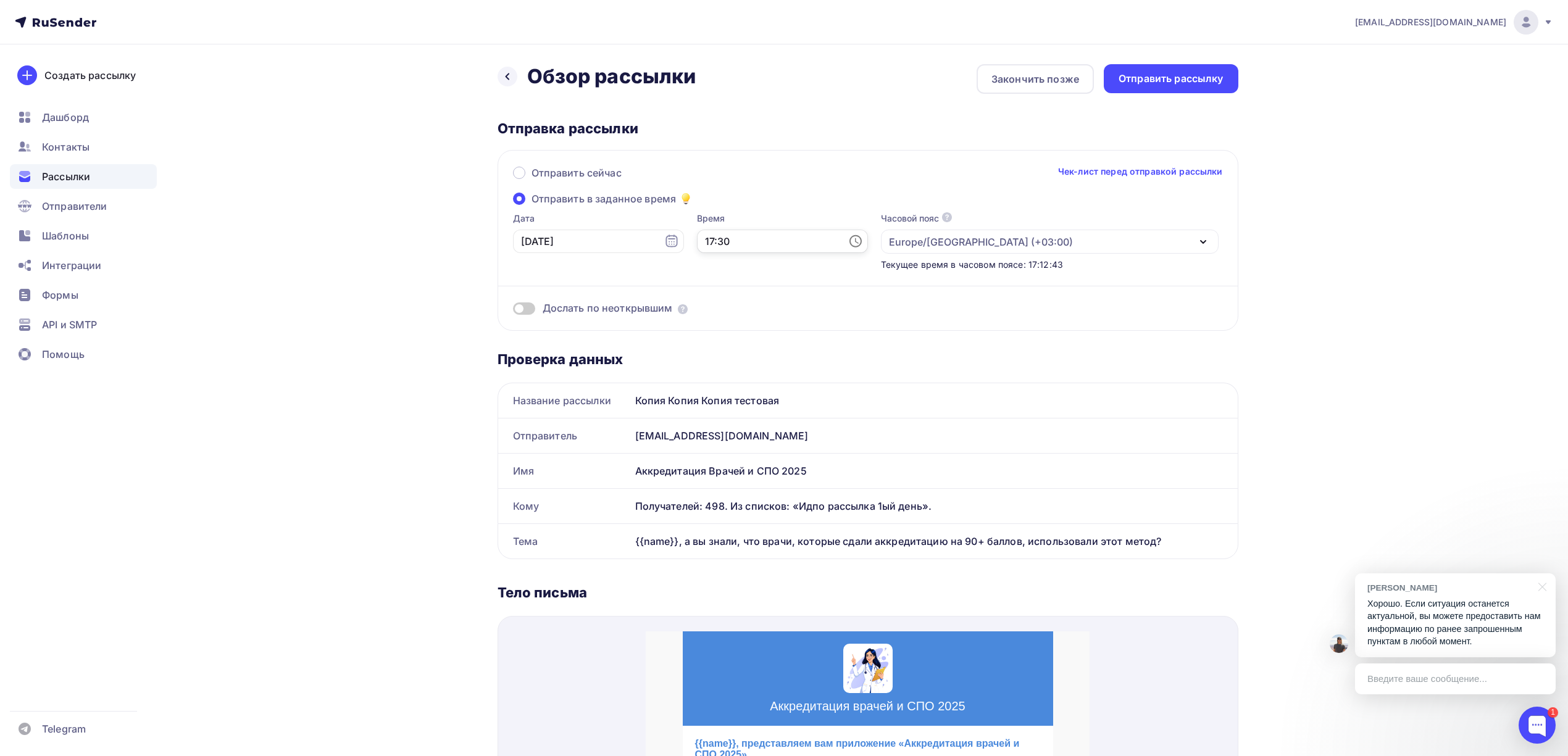
click at [722, 244] on input "17:30" at bounding box center [782, 241] width 171 height 23
click at [773, 181] on div "Отправить сейчас Чек-лист перед отправкой рассылки" at bounding box center [868, 178] width 710 height 26
click at [614, 235] on input "[DATE]" at bounding box center [599, 241] width 171 height 23
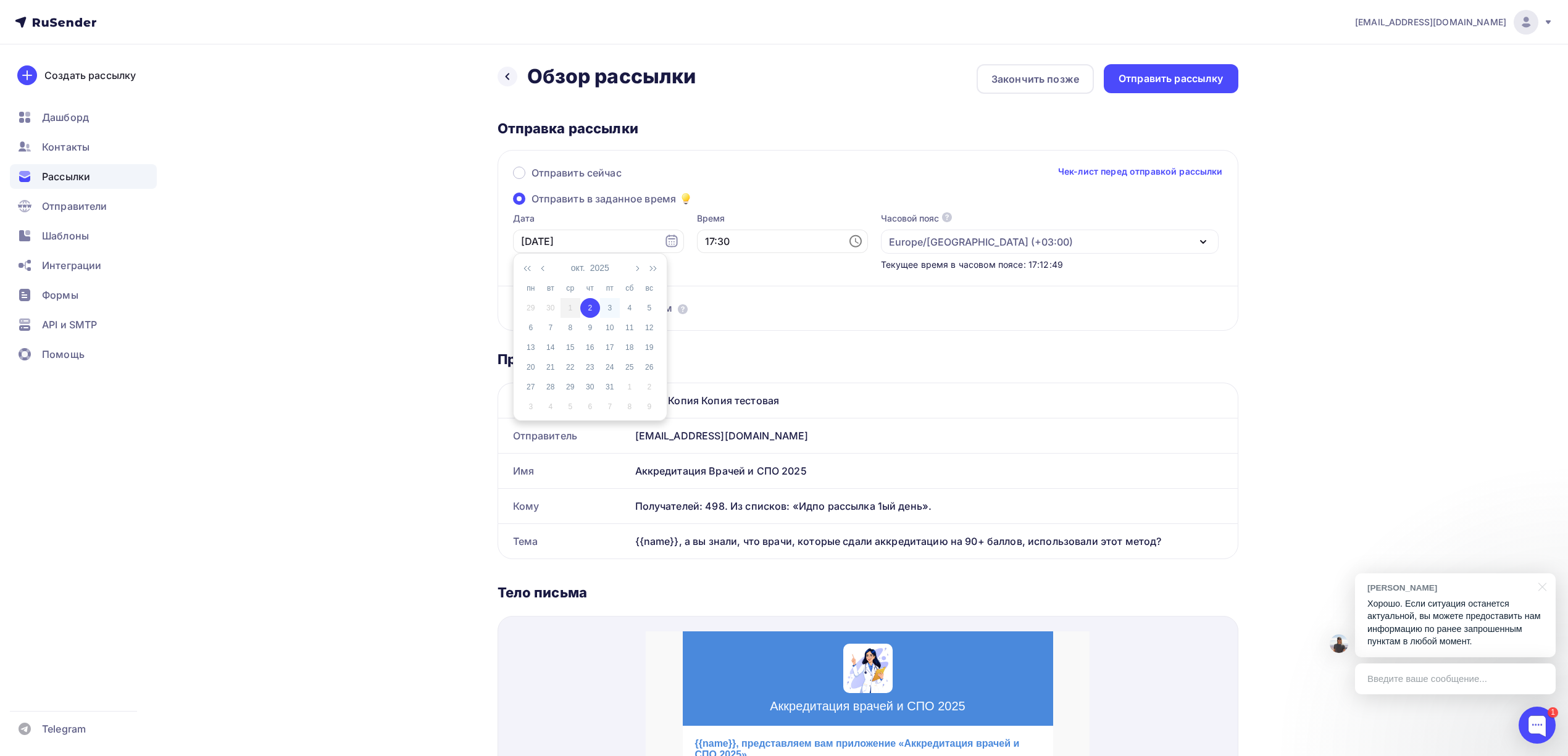
click at [605, 308] on div "3" at bounding box center [610, 308] width 20 height 11
type input "[DATE]"
click at [748, 237] on input "17:30" at bounding box center [782, 241] width 171 height 23
click at [716, 356] on li "13" at bounding box center [720, 350] width 67 height 20
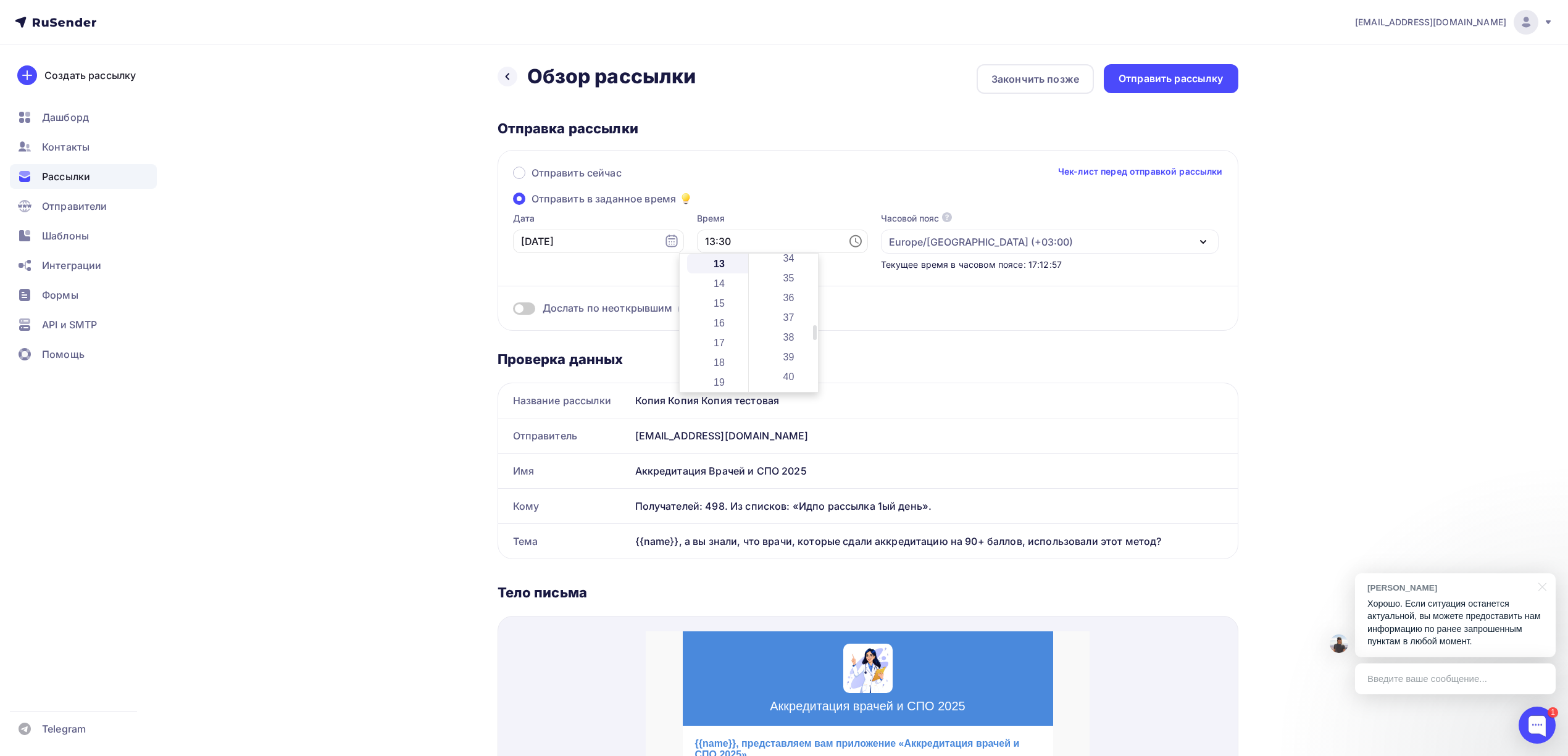
scroll to position [674, 0]
click at [789, 356] on li "39" at bounding box center [789, 359] width 67 height 20
type input "13:39"
click at [1333, 260] on div "[EMAIL_ADDRESS][DOMAIN_NAME] Аккаунт Тарифы Выйти Создать рассылку [GEOGRAPHIC_…" at bounding box center [784, 666] width 1568 height 1332
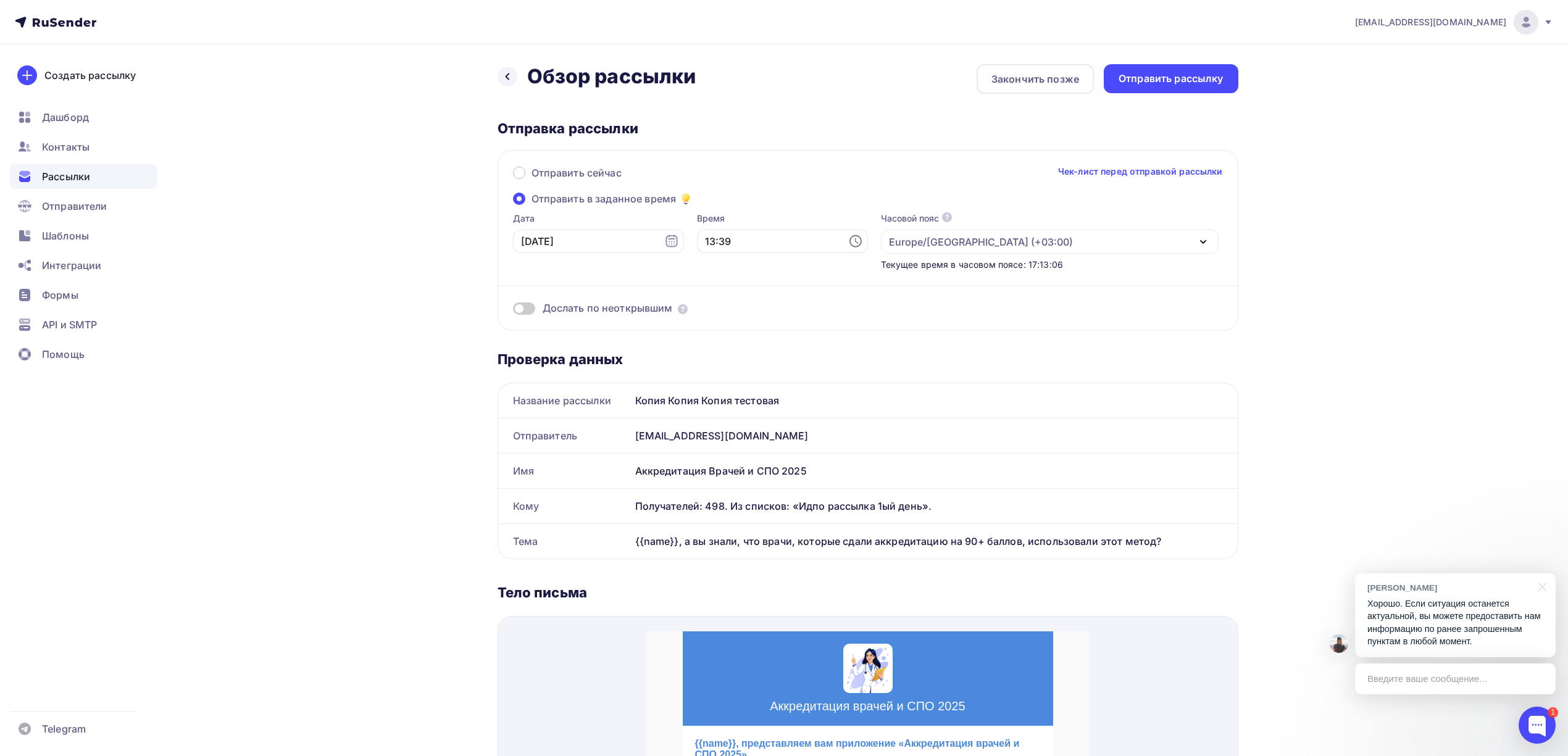
click at [528, 308] on span at bounding box center [524, 308] width 23 height 12
click at [513, 310] on input "checkbox" at bounding box center [513, 310] width 0 height 0
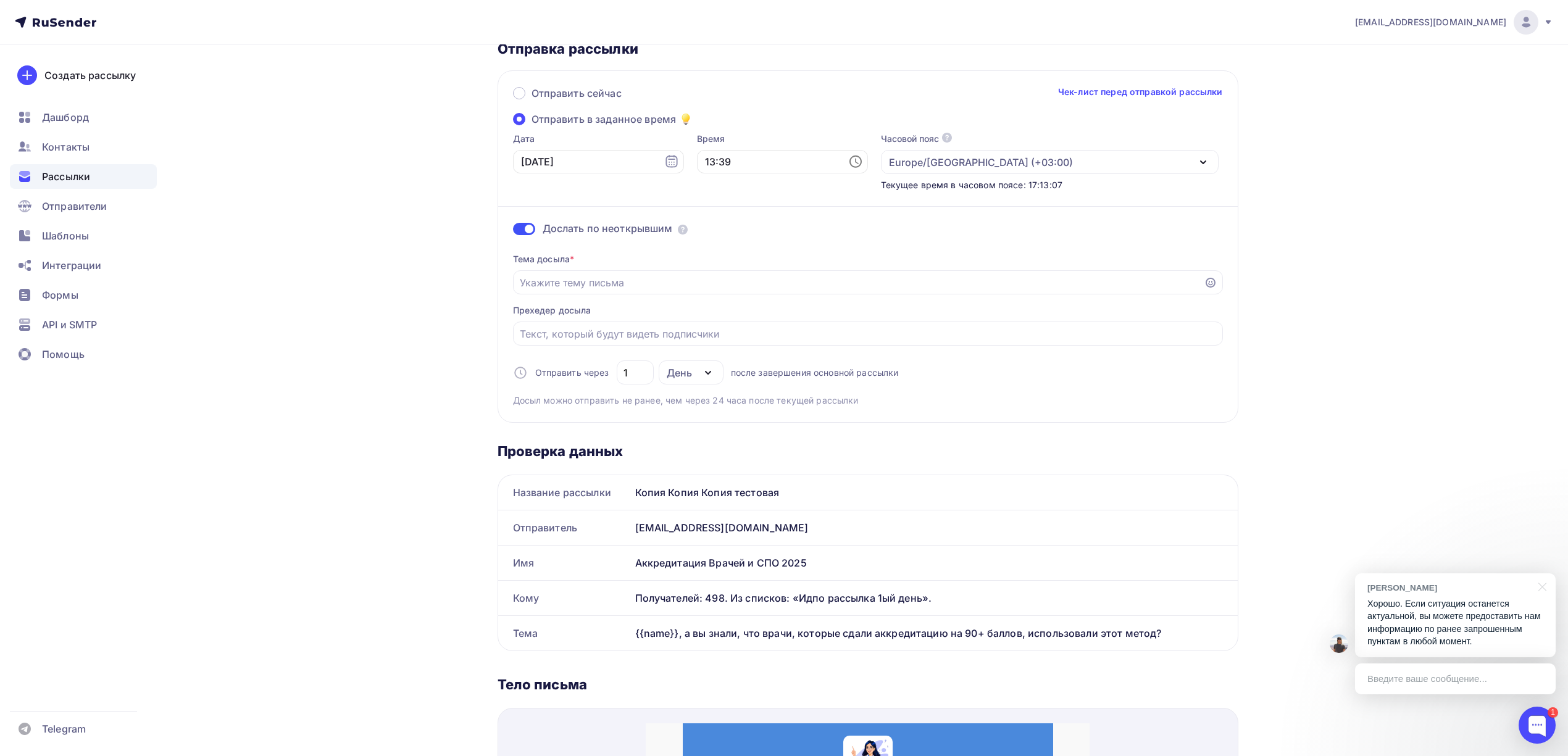
scroll to position [82, 0]
click at [758, 284] on input "Отправить в заданное время" at bounding box center [858, 280] width 677 height 15
paste input "❓ {{name}} готовы к аккредитации? Вот помощь для подготовки!"
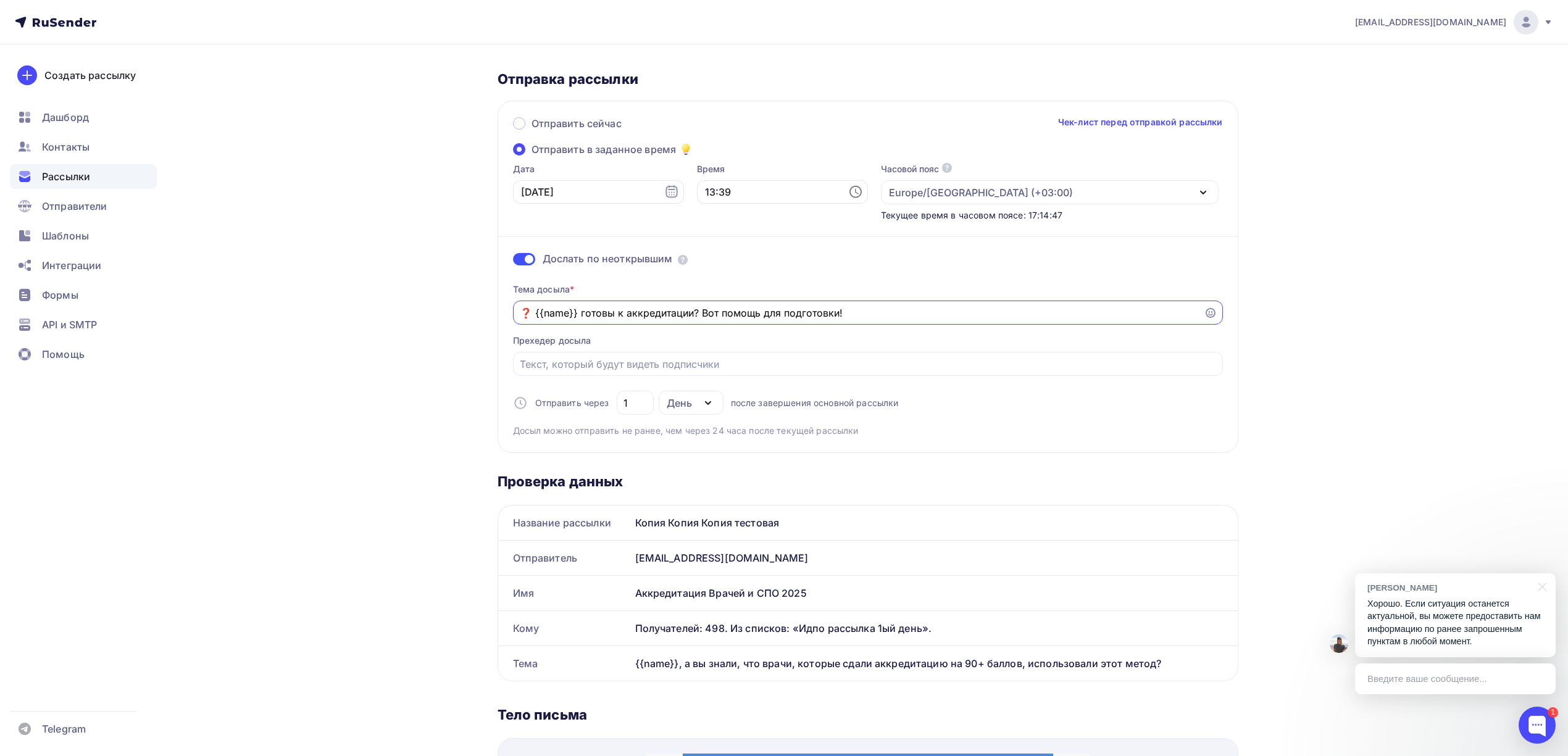
scroll to position [0, 0]
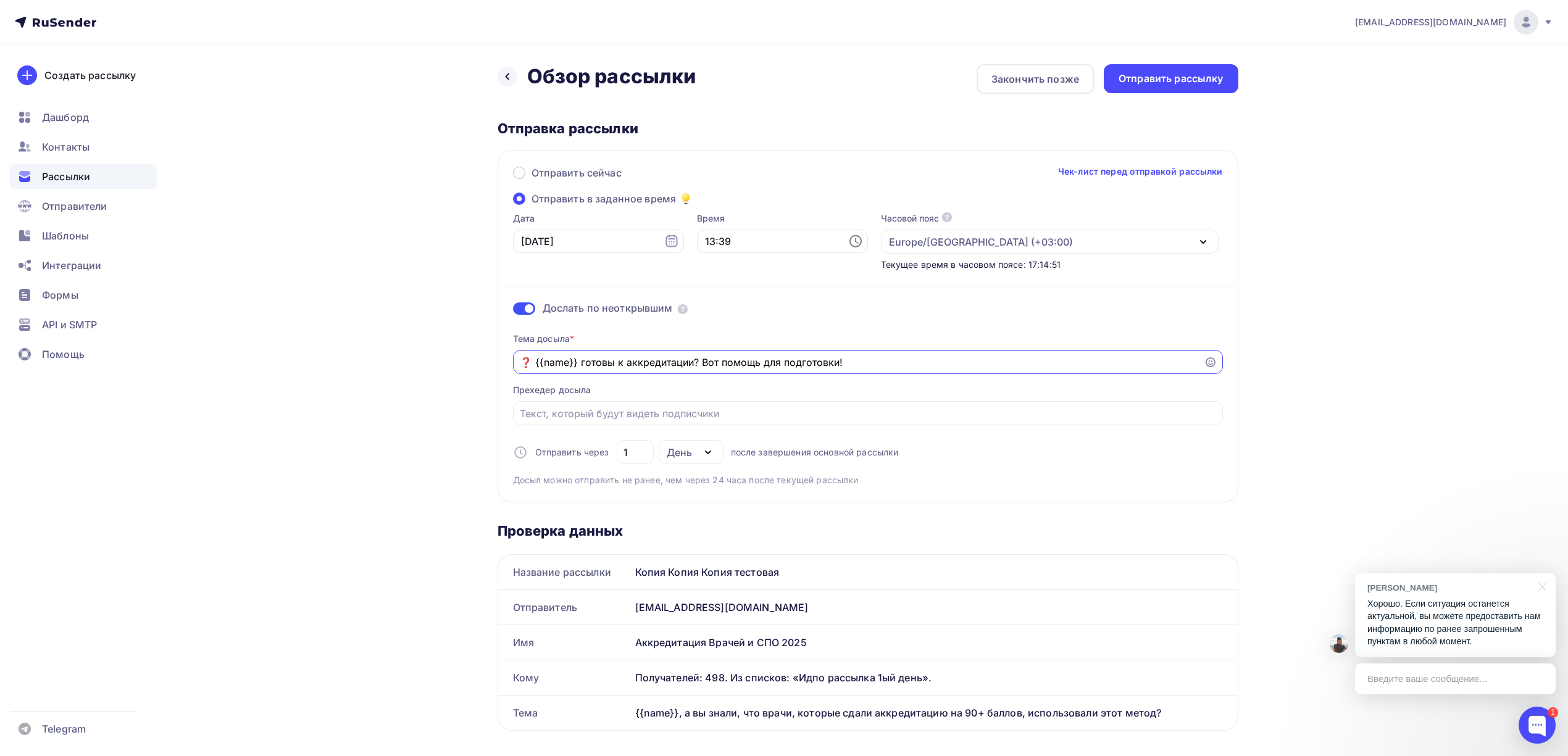
click at [682, 452] on div "День" at bounding box center [680, 452] width 26 height 15
type input "❓ {{name}} готовы к аккредитации? Вот помощь для подготовки!"
click at [645, 452] on input "1" at bounding box center [635, 452] width 23 height 15
click at [633, 447] on input "1" at bounding box center [635, 452] width 23 height 15
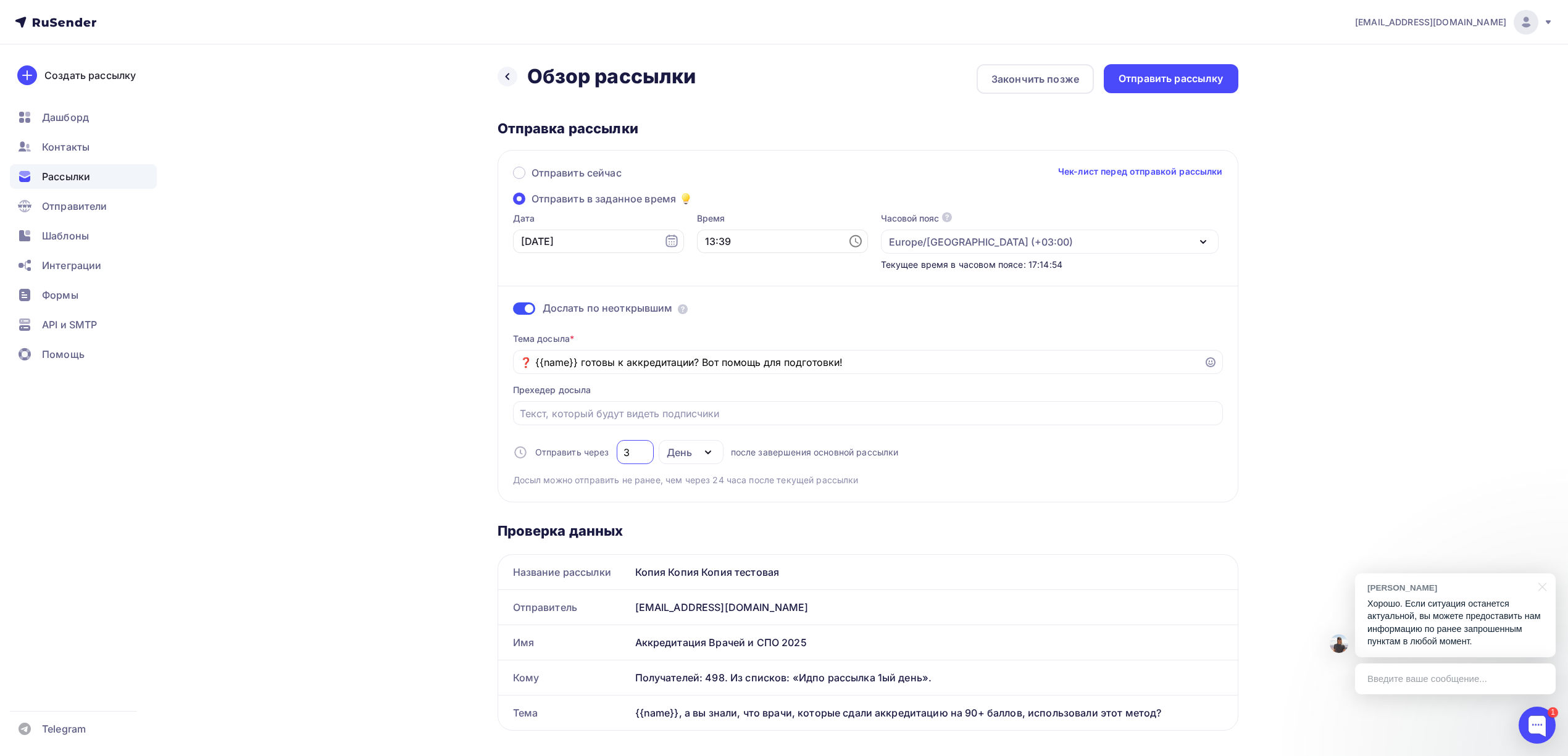
type input "3"
click at [1295, 423] on div "[EMAIL_ADDRESS][DOMAIN_NAME] Аккаунт Тарифы Выйти Создать рассылку [GEOGRAPHIC_…" at bounding box center [784, 752] width 1568 height 1504
click at [712, 568] on div "Копия Копия Копия тестовая" at bounding box center [934, 572] width 608 height 34
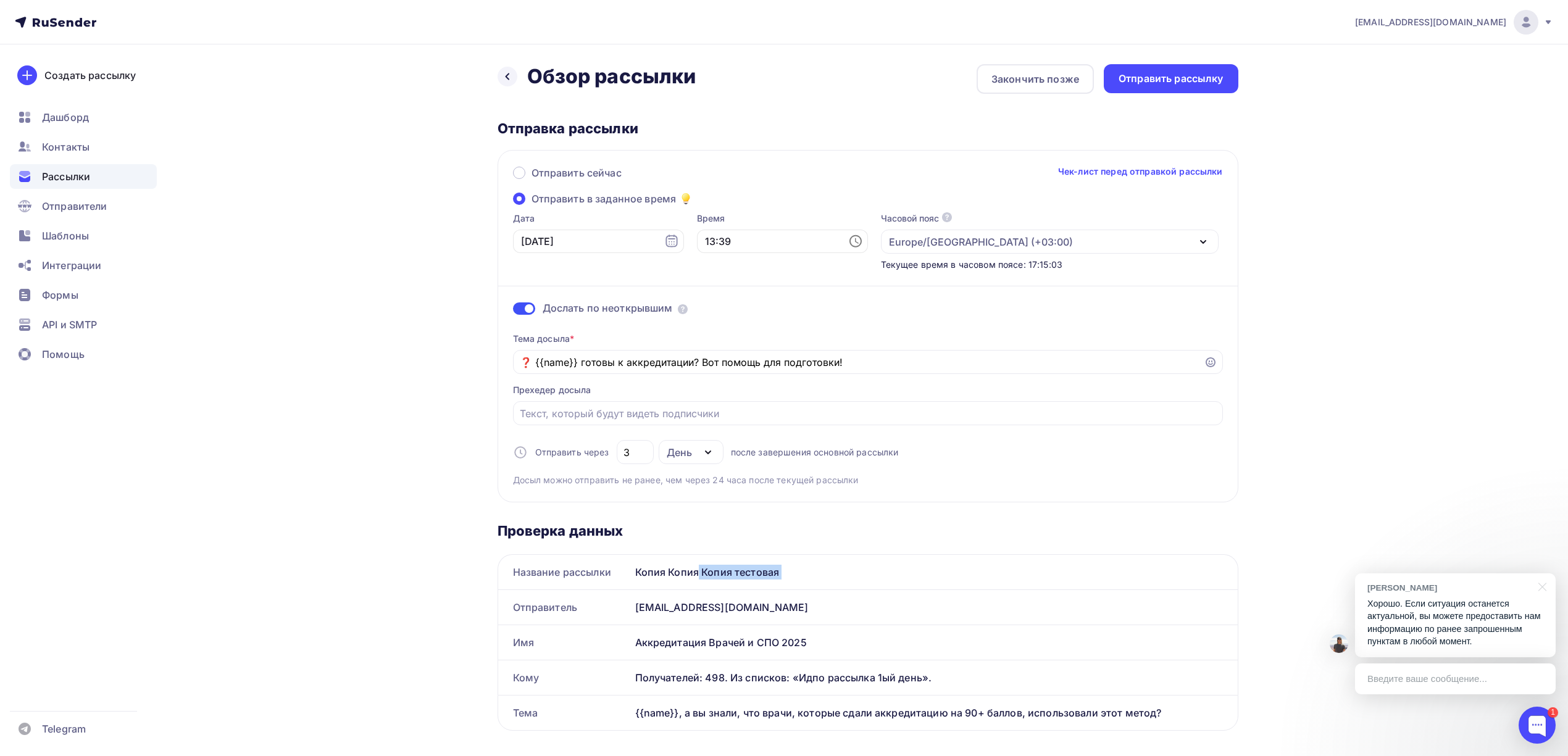
click at [712, 568] on div "Копия Копия Копия тестовая" at bounding box center [934, 572] width 608 height 34
click at [817, 361] on input "❓ {{name}} готовы к аккредитации? Вот помощь для подготовки!" at bounding box center [858, 362] width 677 height 15
click at [511, 75] on icon at bounding box center [507, 76] width 10 height 10
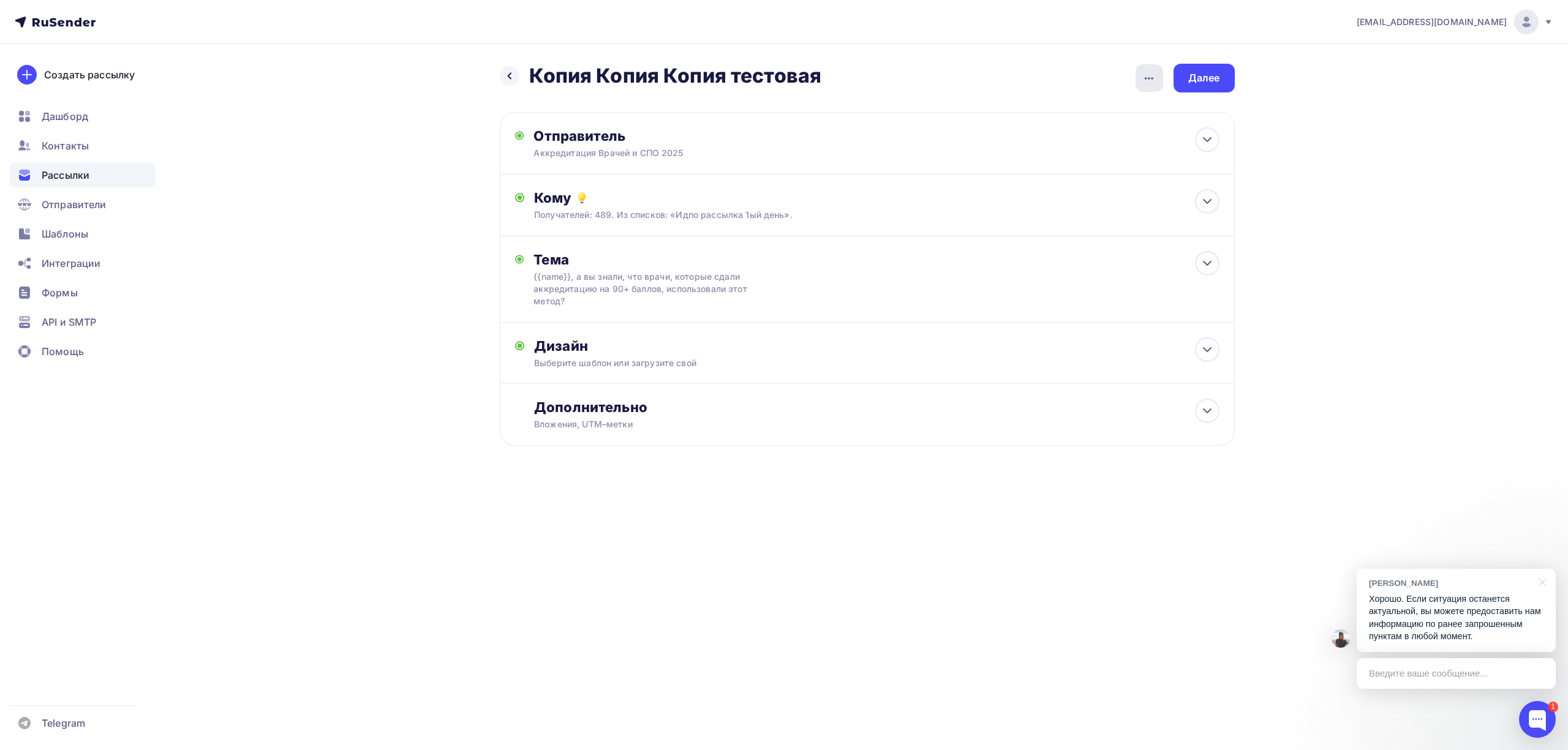
click at [1138, 77] on div "button" at bounding box center [1149, 77] width 28 height 28
click at [1087, 144] on div "Переименовать рассылку" at bounding box center [1085, 141] width 152 height 15
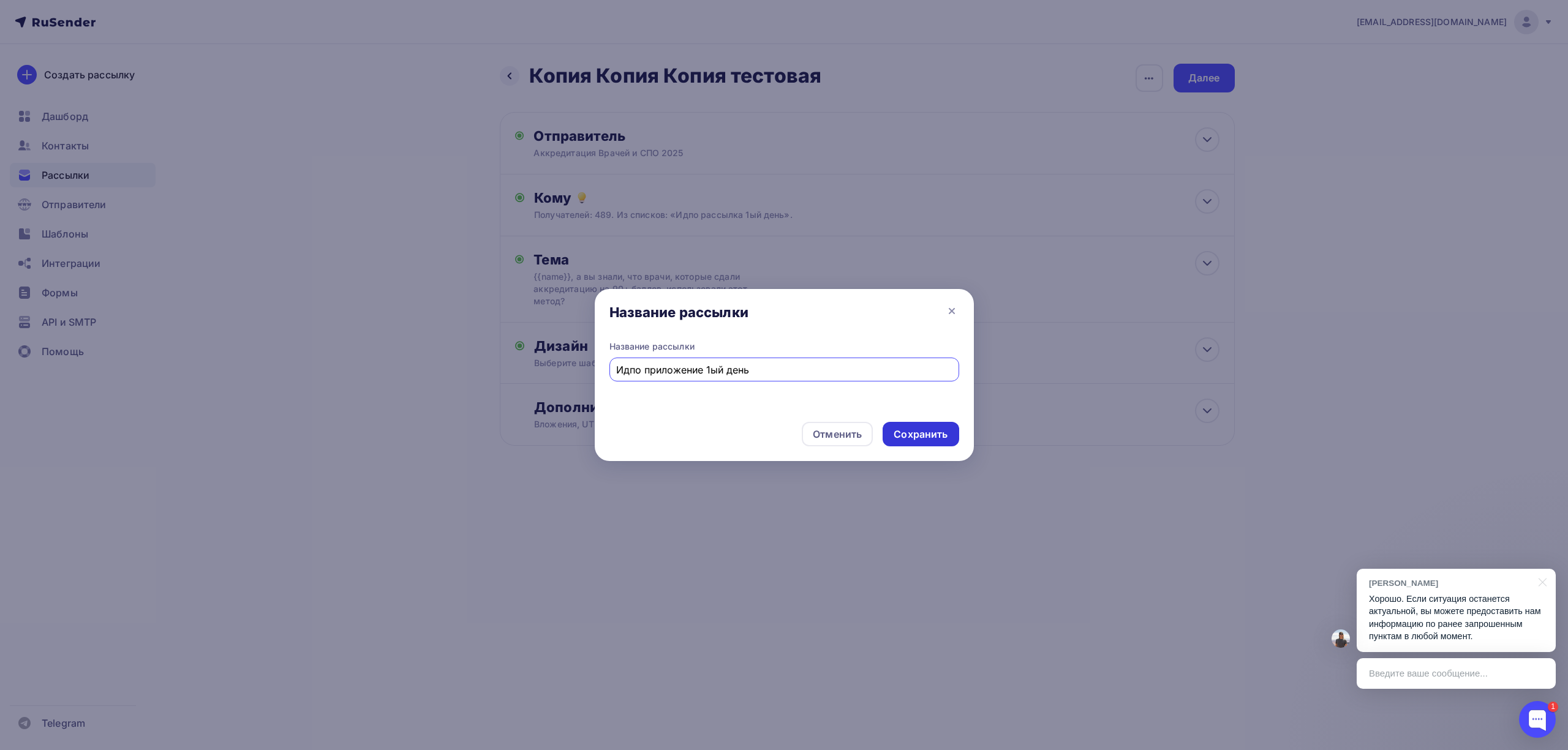
type input "Идпо приложение 1ый день"
click at [934, 425] on div "Сохранить" at bounding box center [921, 434] width 76 height 25
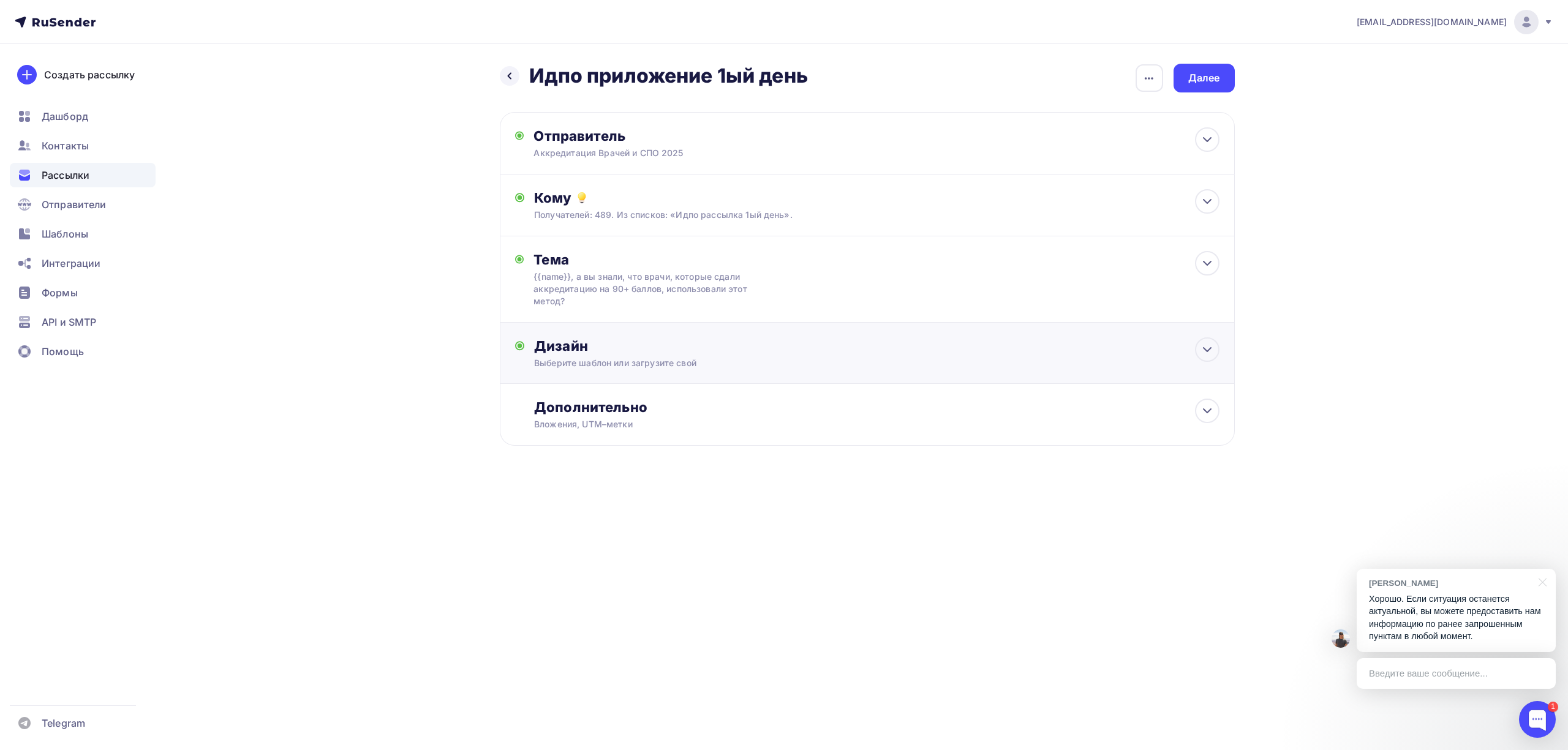
click at [777, 359] on div "Выберите шаблон или загрузите свой" at bounding box center [842, 363] width 617 height 12
click at [631, 467] on div "Заменить шаблон" at bounding box center [590, 462] width 90 height 15
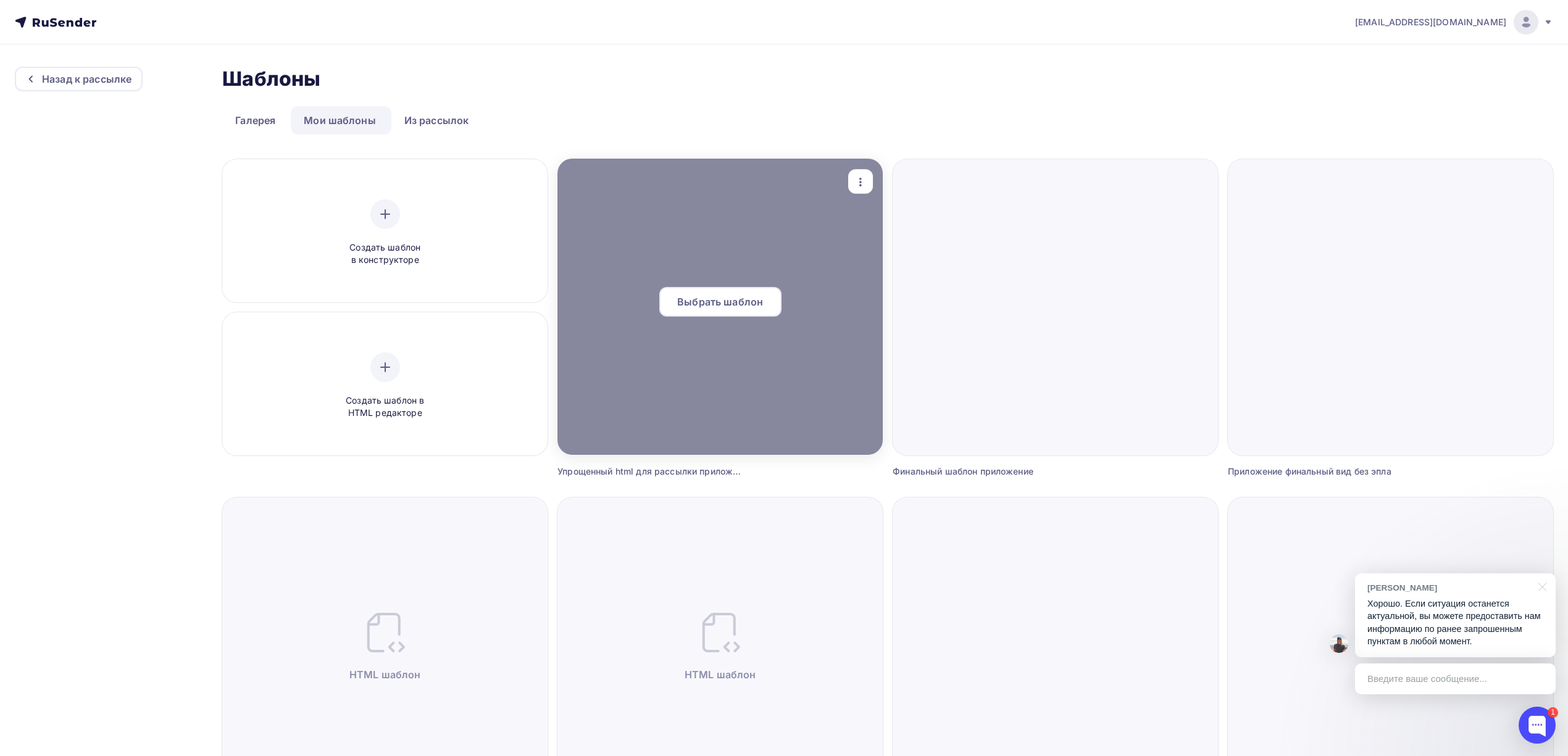
click at [739, 304] on span "Выбрать шаблон" at bounding box center [720, 302] width 86 height 15
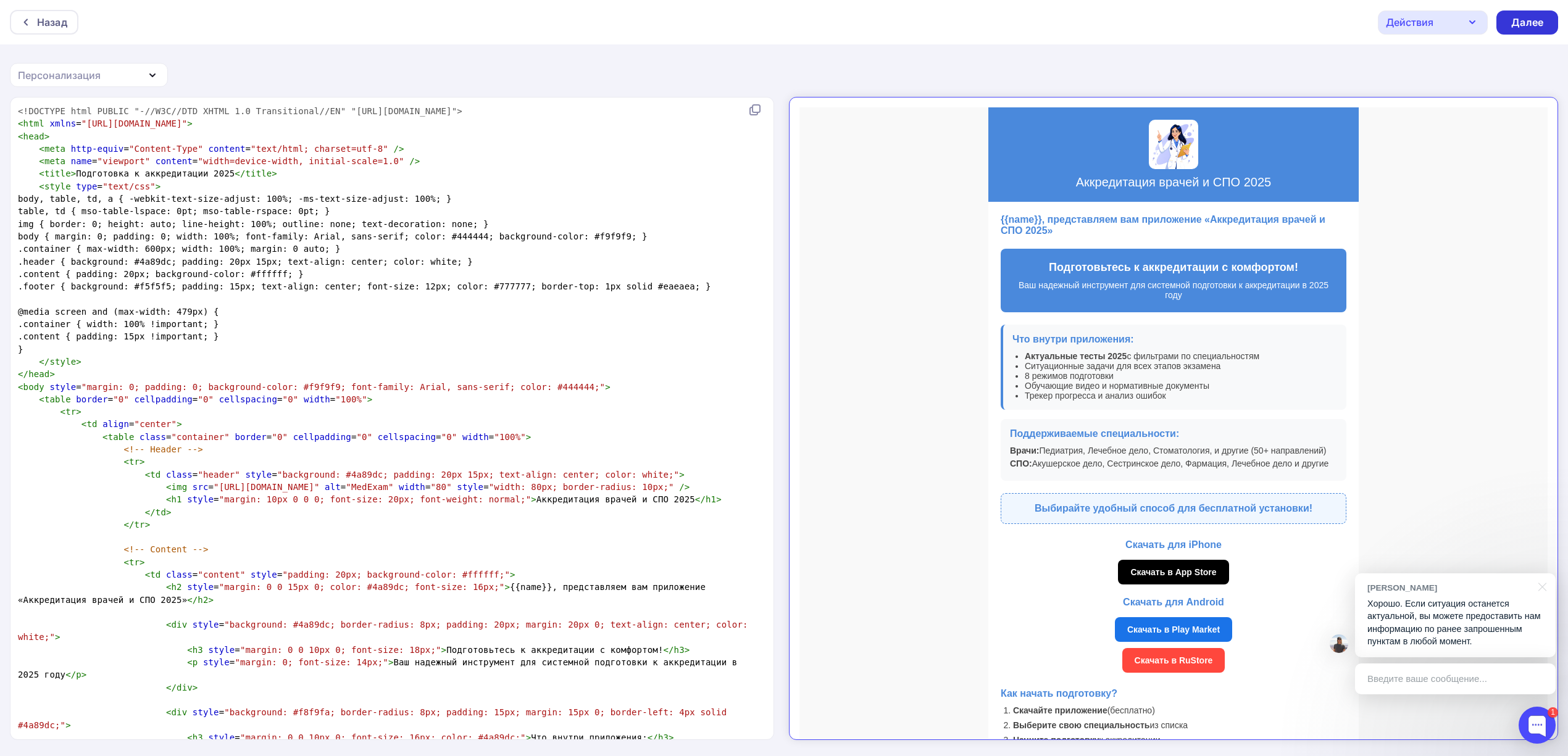
click at [1521, 23] on div "Далее" at bounding box center [1527, 22] width 32 height 14
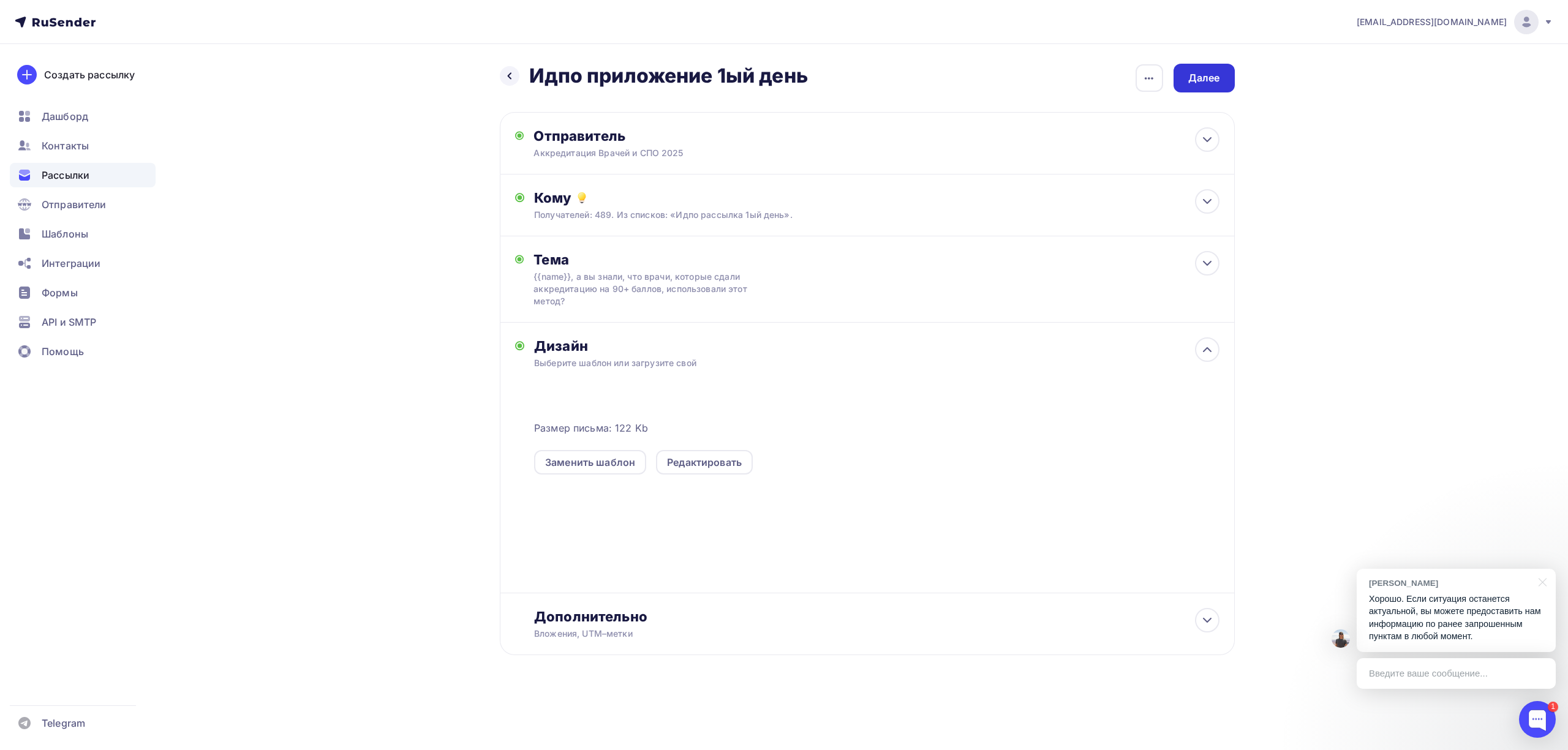
click at [1208, 83] on div "Далее" at bounding box center [1204, 77] width 32 height 14
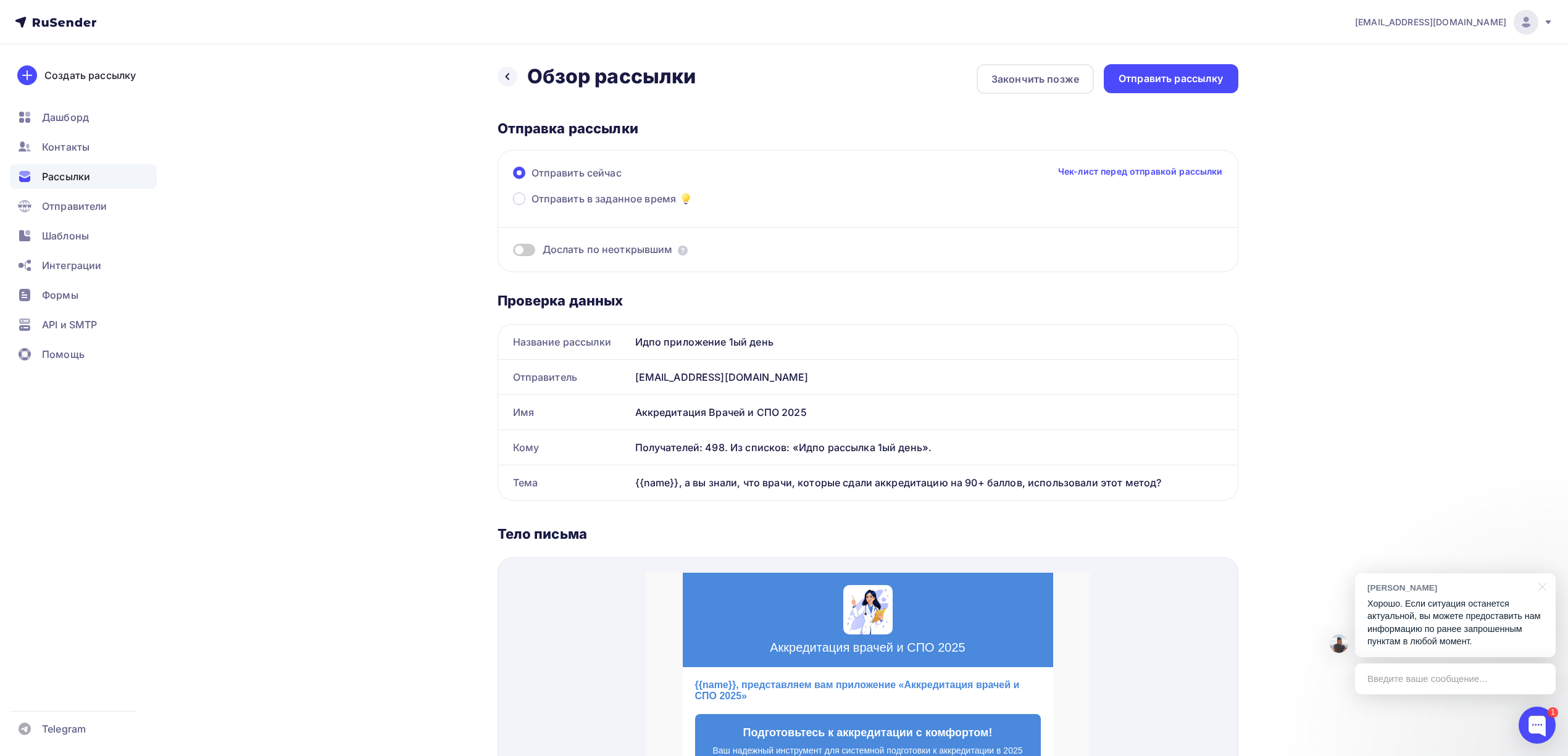
click at [524, 249] on span at bounding box center [524, 250] width 23 height 12
click at [513, 252] on input "checkbox" at bounding box center [513, 252] width 0 height 0
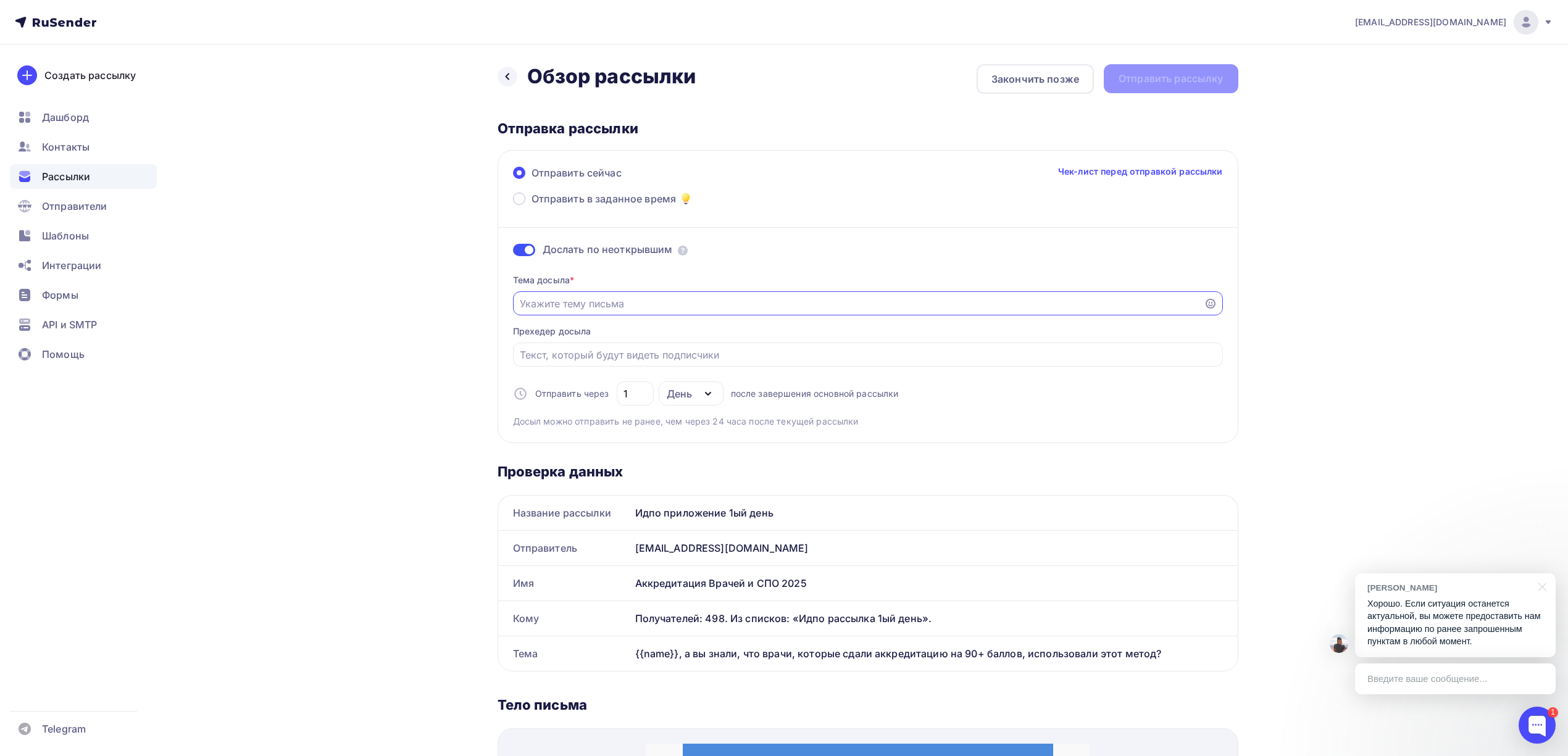
click at [685, 310] on input "Отправить в заданное время" at bounding box center [858, 304] width 677 height 15
paste input "❓ {{name}} готовы к аккредитации? Вот помощь для подготовки!"
type input "❓ {{name}} готовы к аккредитации? Вот помощь для подготовки!"
click at [632, 400] on input "1" at bounding box center [635, 394] width 23 height 15
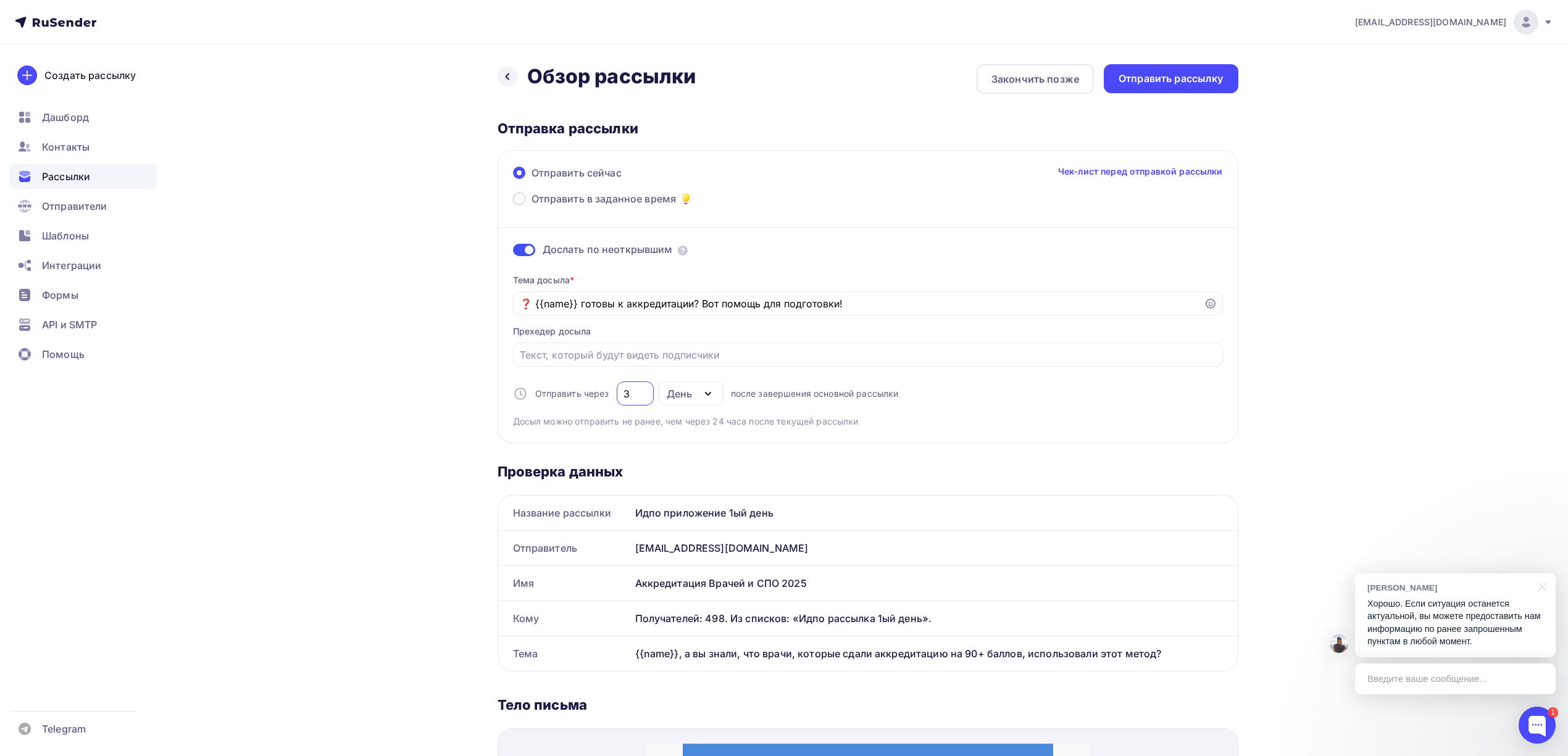
type input "3"
click at [1350, 358] on div "[EMAIL_ADDRESS][DOMAIN_NAME] Аккаунт Тарифы Выйти Создать рассылку [GEOGRAPHIC_…" at bounding box center [784, 722] width 1568 height 1444
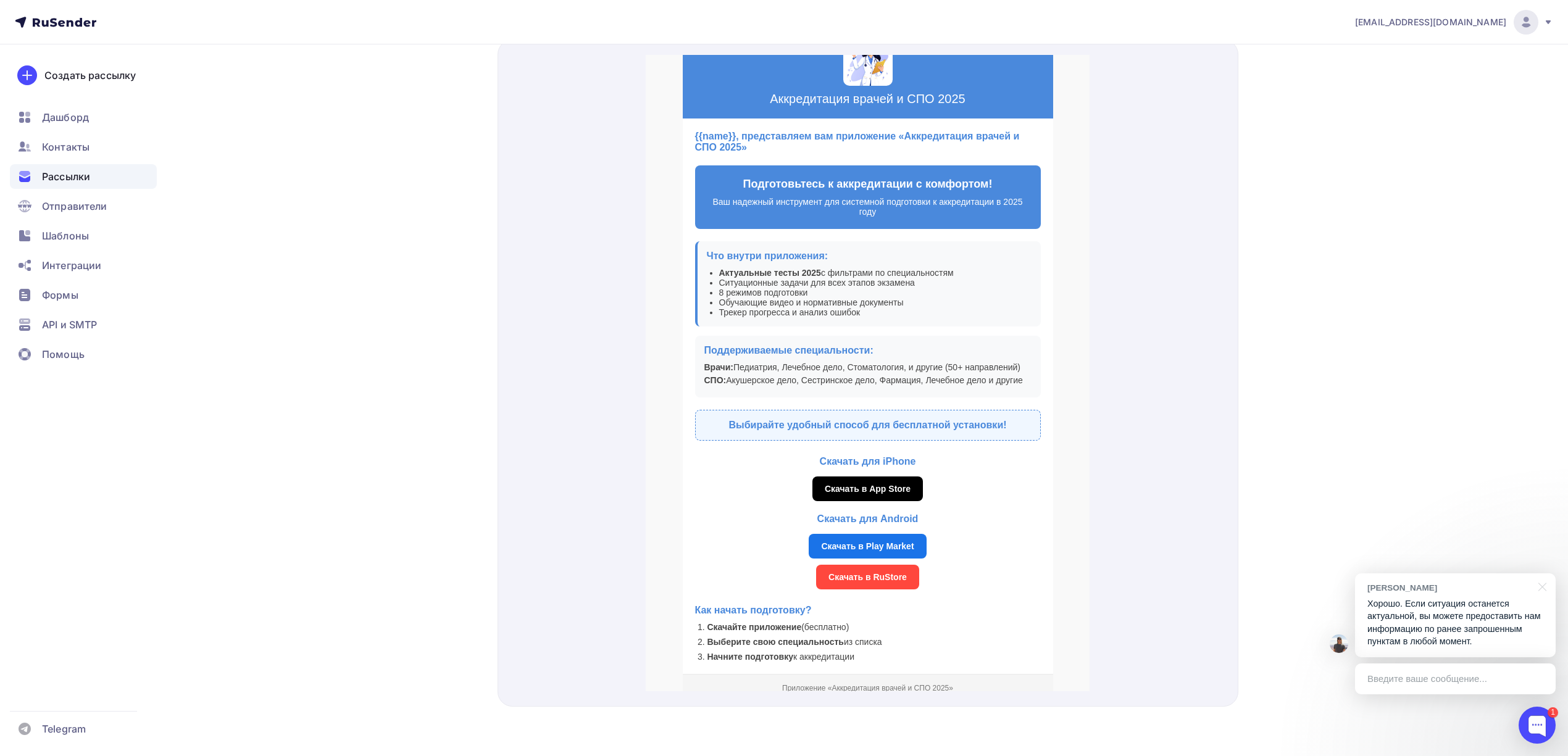
scroll to position [89, 0]
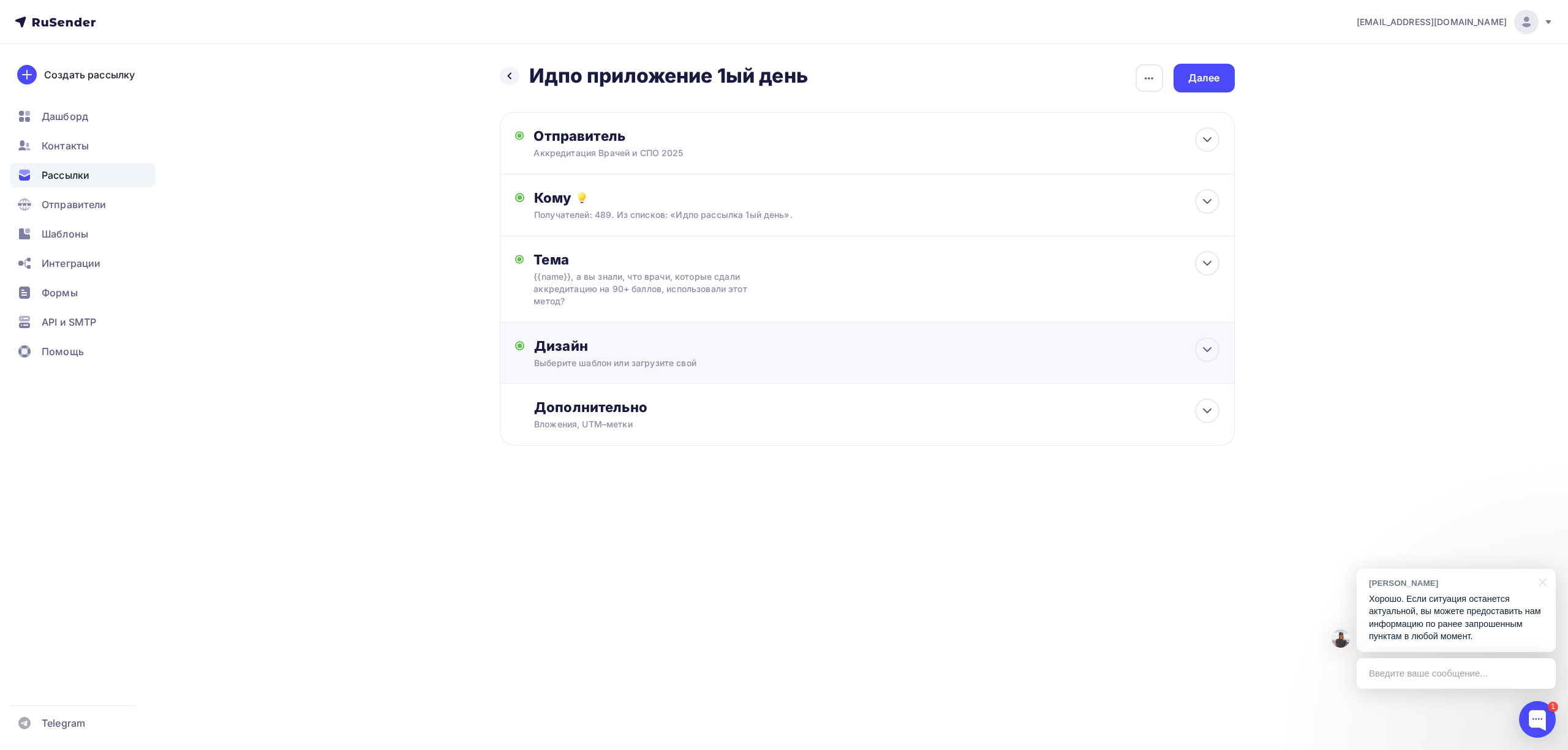
click at [668, 350] on div "Дизайн" at bounding box center [876, 345] width 685 height 17
click at [679, 468] on div "Редактировать" at bounding box center [704, 462] width 74 height 15
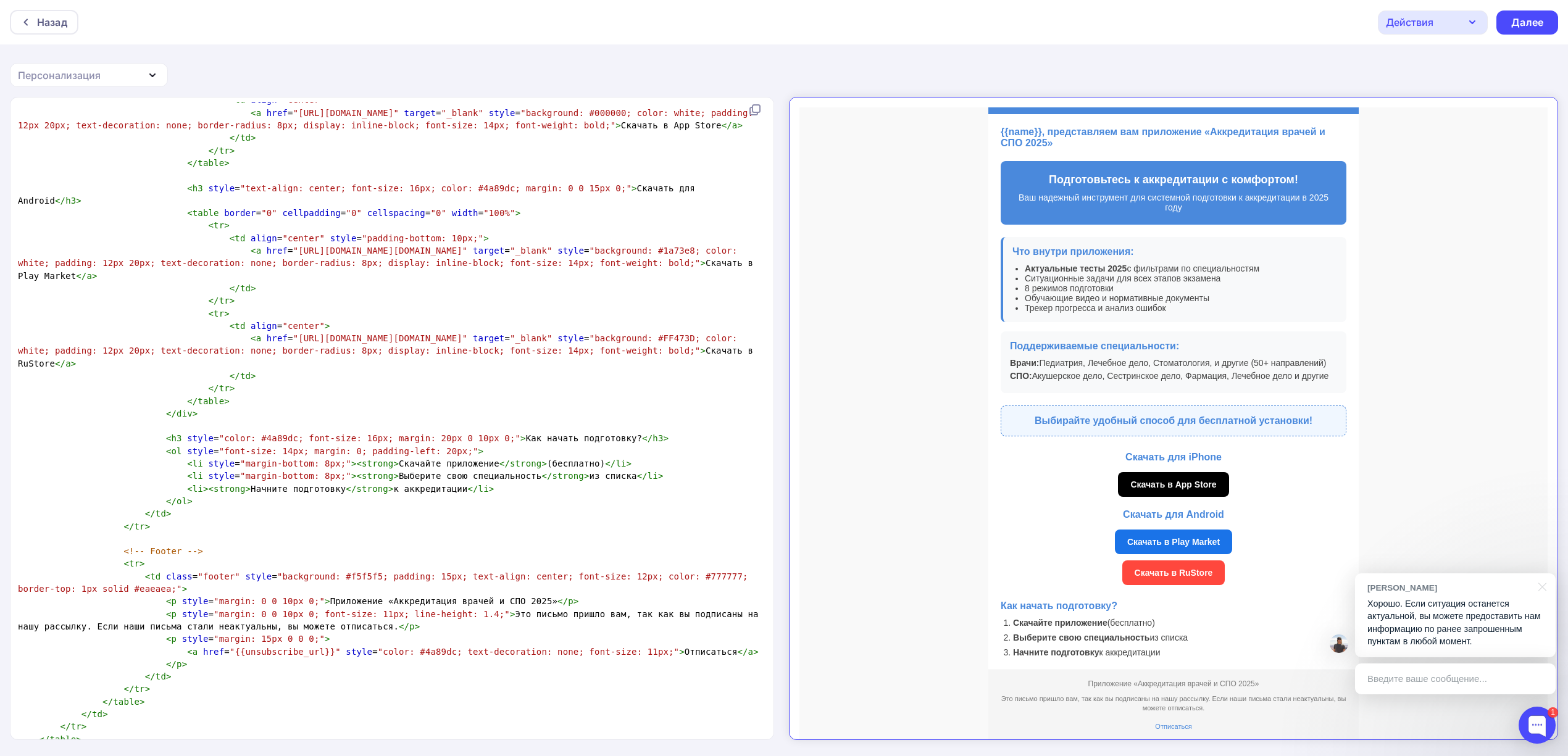
scroll to position [2, 0]
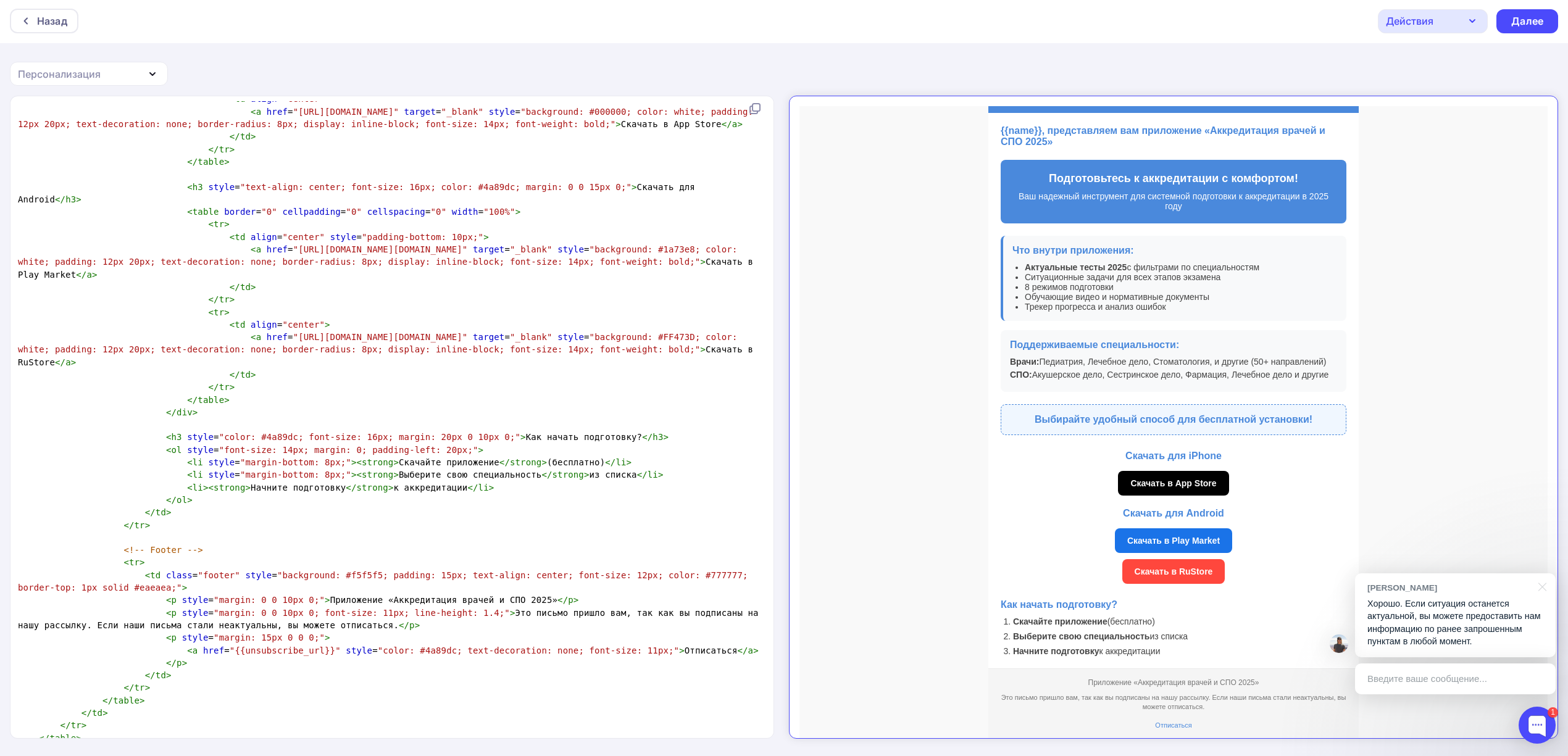
click at [519, 646] on span ""color: #4a89dc; text-decoration: none; font-size: 11px;"" at bounding box center [529, 650] width 302 height 10
click at [354, 608] on span ""margin: 0 0 10px 0; font-size: 11px; line-height: 1.4;"" at bounding box center [362, 612] width 296 height 10
click at [359, 608] on span ""margin: 0 0 10px 0; font-size: 11px; line-height: 1.4;"" at bounding box center [362, 612] width 296 height 10
type textarea "2"
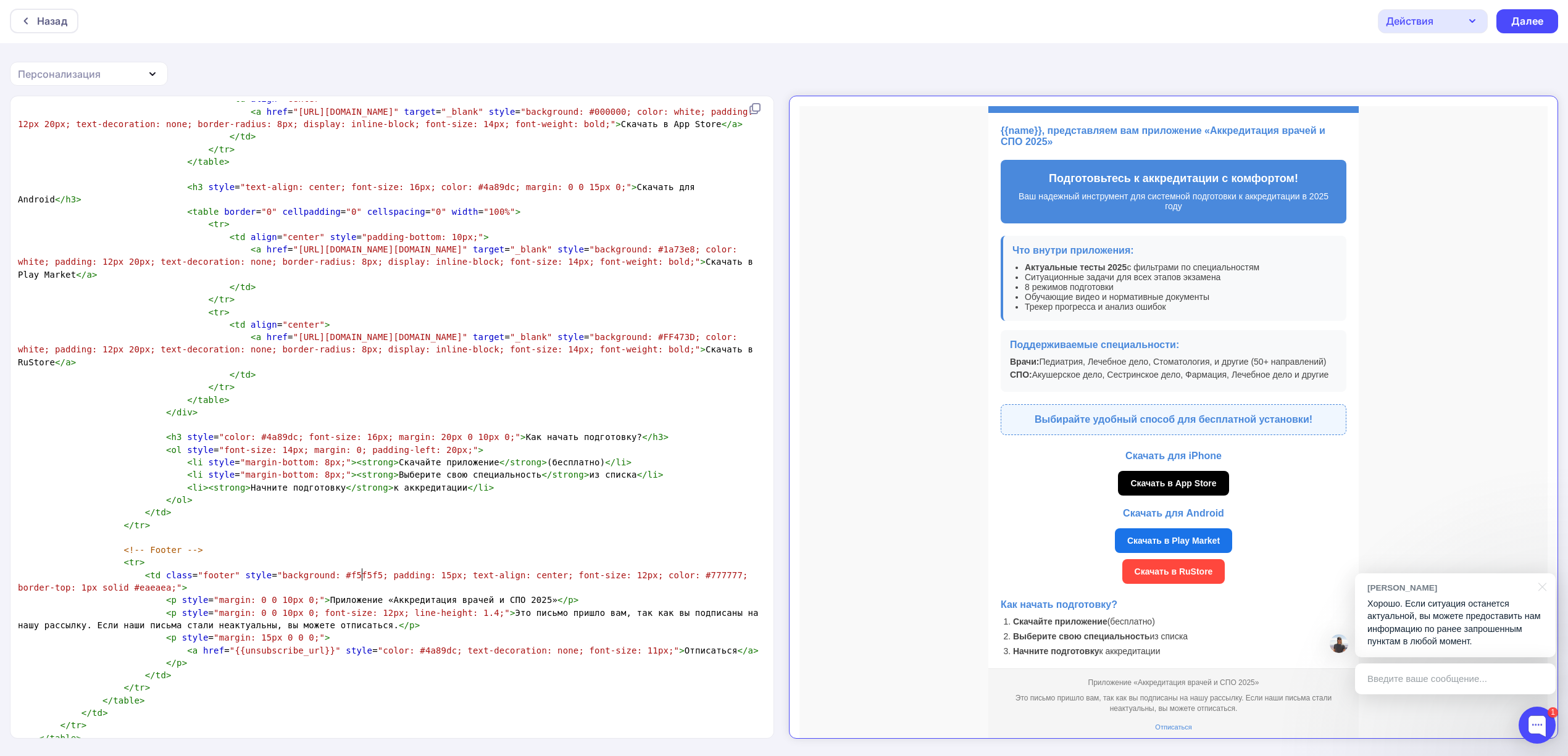
scroll to position [90, 0]
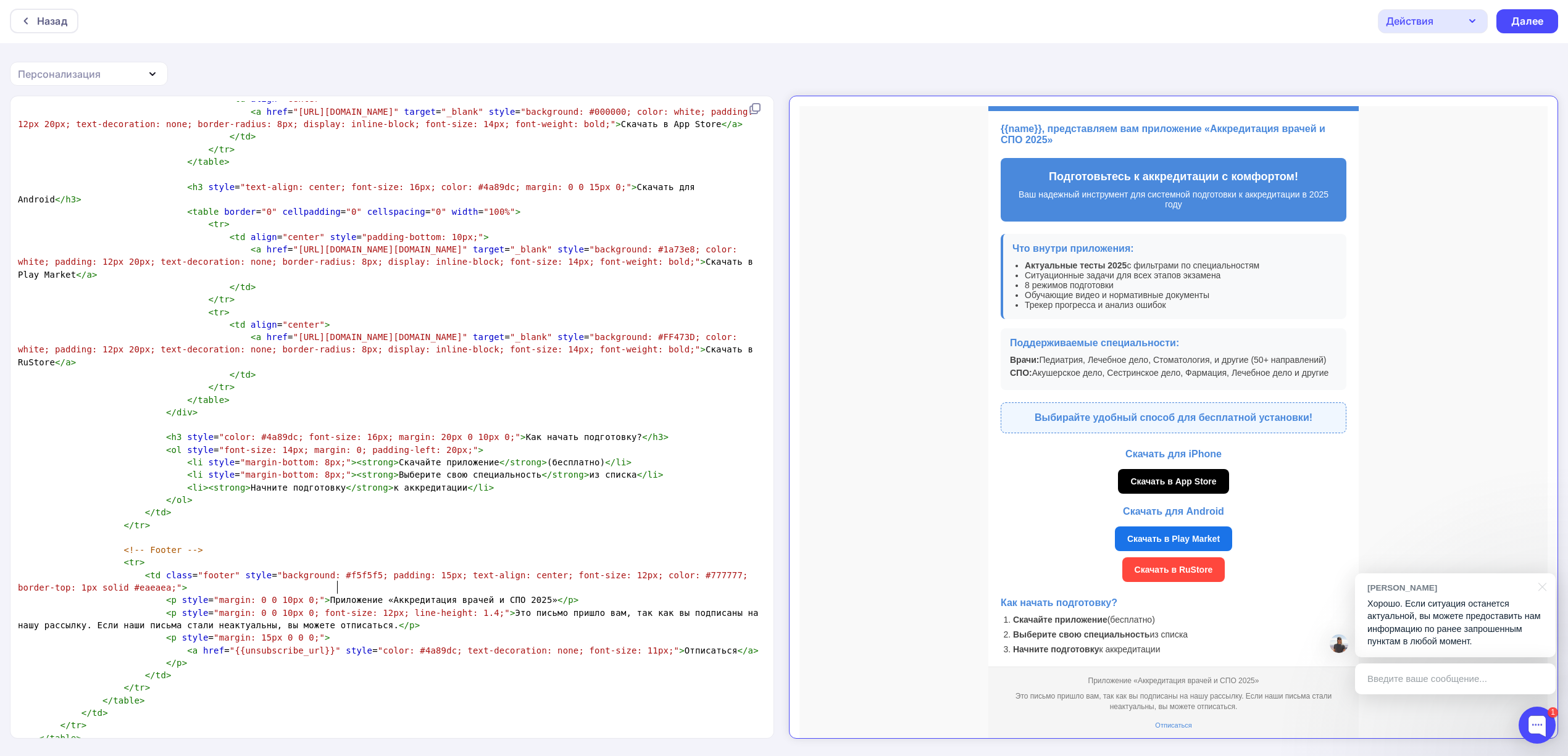
click at [337, 608] on span "< p style = "margin: 0 0 10px 0; font-size: 12px; line-height: 1.4;" > Это пись…" at bounding box center [391, 619] width 746 height 22
click at [1458, 18] on div "Действия" at bounding box center [1432, 21] width 110 height 24
type textarea "в 1 клик"
click at [1447, 94] on div "Сохранить в Мои шаблоны" at bounding box center [1480, 92] width 135 height 15
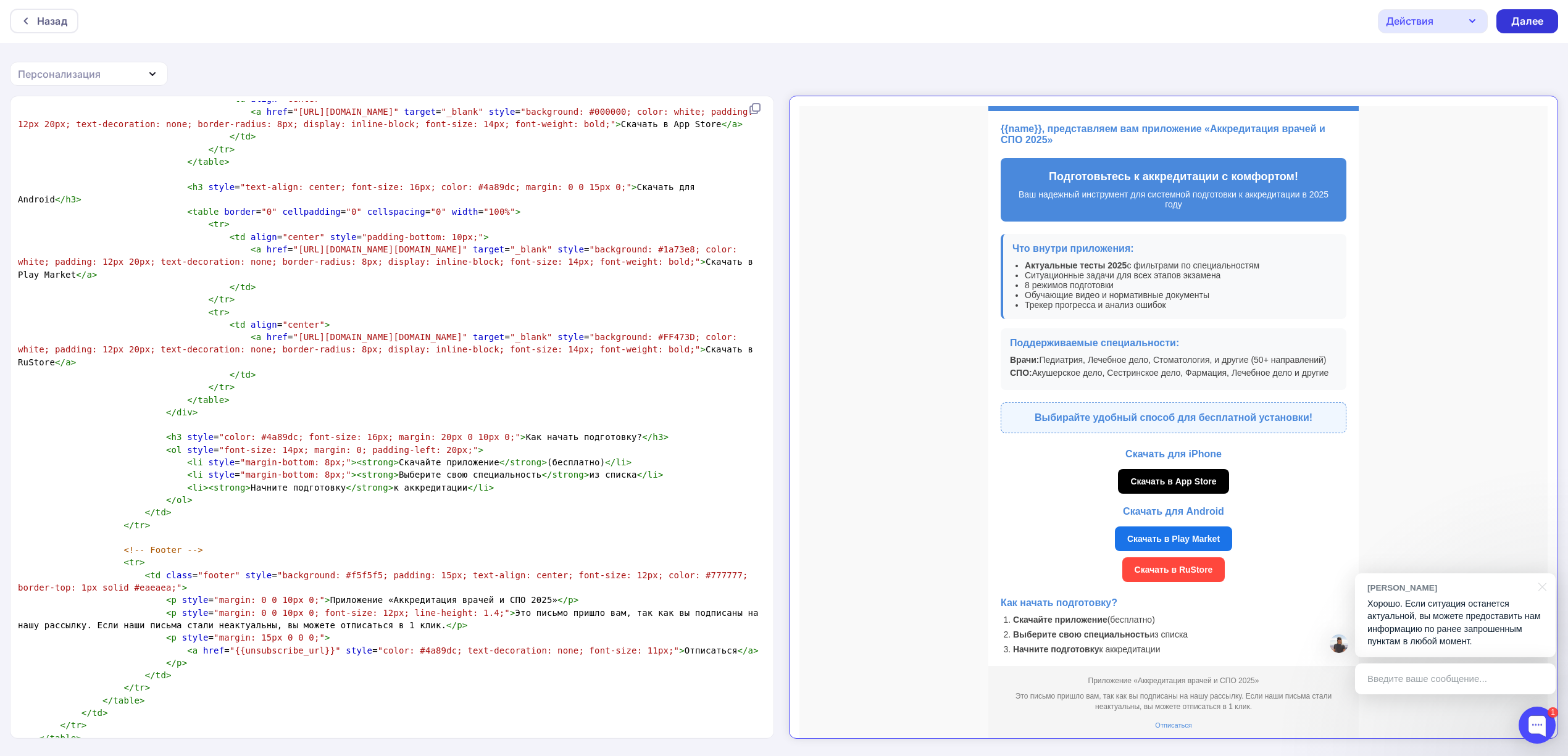
click at [1512, 26] on div "Далее" at bounding box center [1527, 21] width 32 height 14
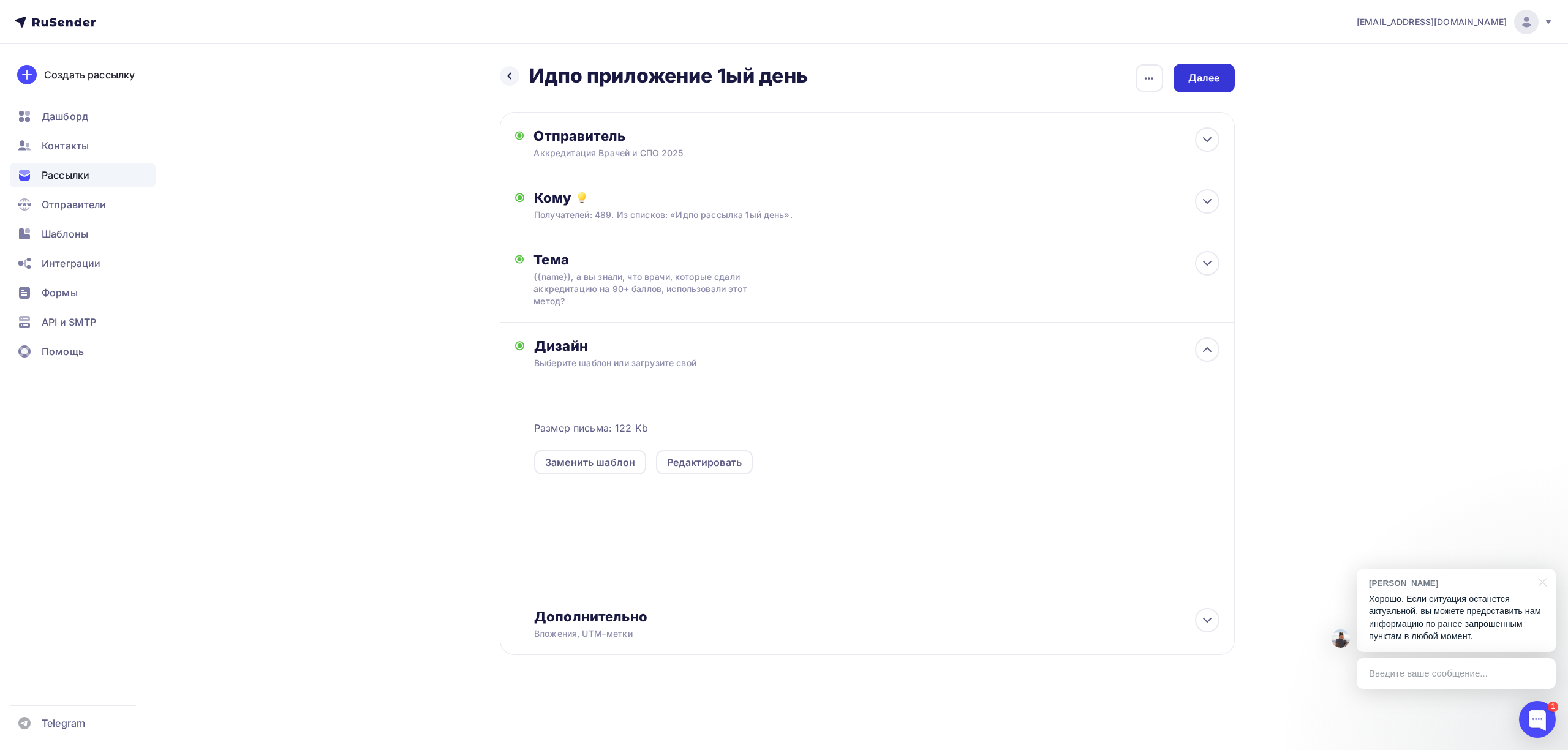
click at [1204, 70] on div "Далее" at bounding box center [1204, 78] width 61 height 29
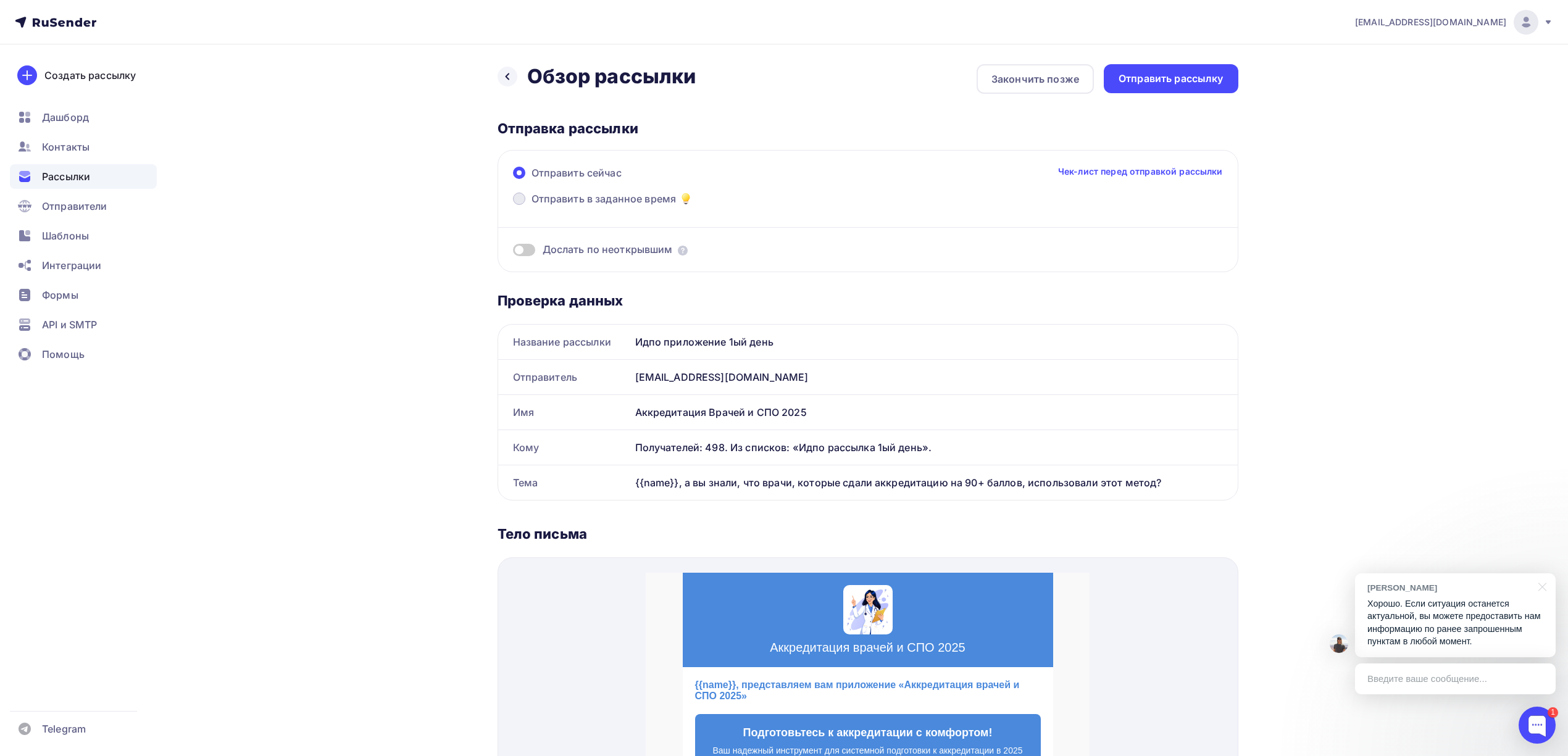
click at [573, 201] on span "Отправить в заданное время" at bounding box center [603, 199] width 145 height 15
click at [531, 206] on input "Отправить в заданное время" at bounding box center [531, 206] width 0 height 0
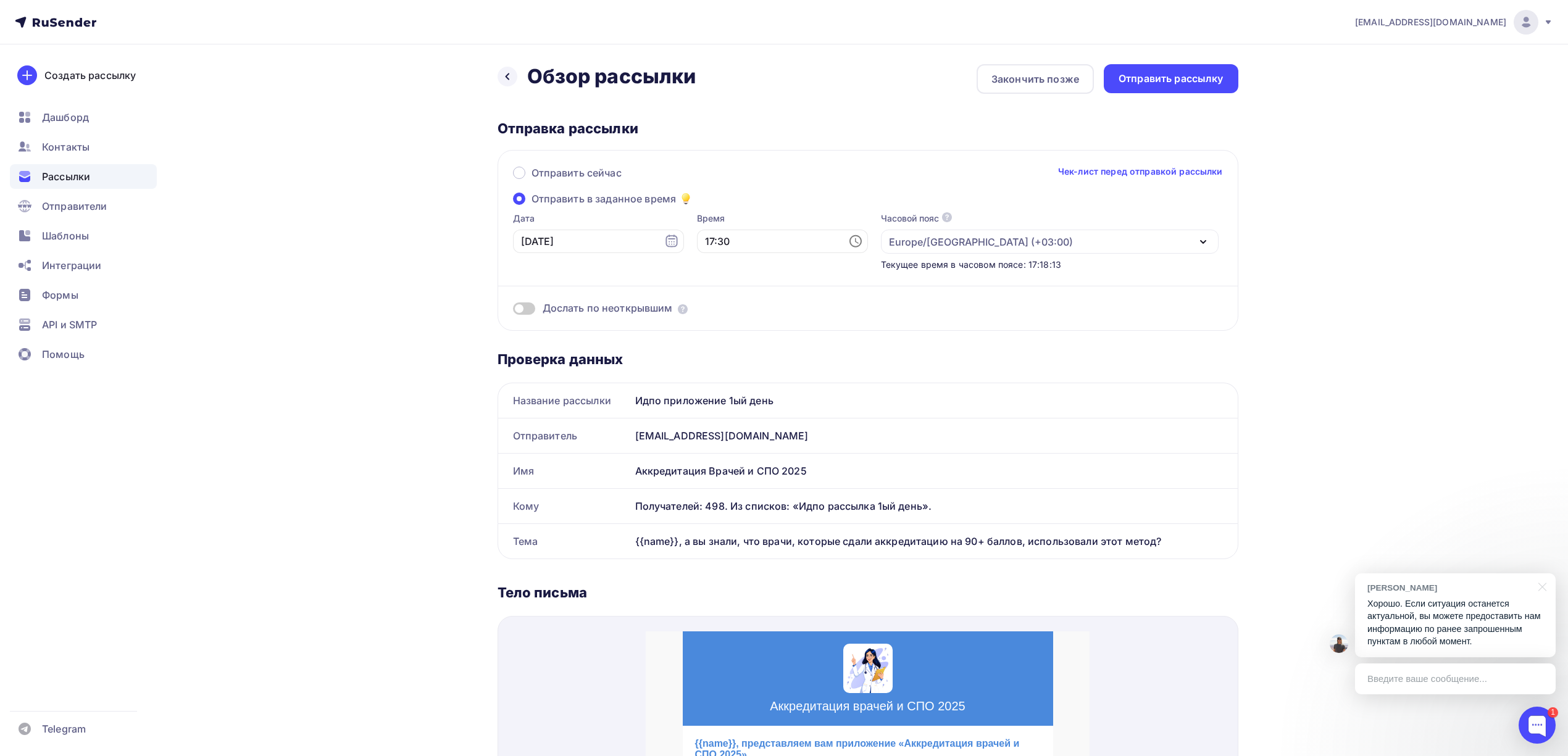
click at [569, 304] on span "Дослать по неоткрывшим" at bounding box center [608, 308] width 131 height 14
click at [510, 299] on div "Отправить сейчас Чек-лист перед отправкой рассылки Отправить в заданное время Д…" at bounding box center [867, 240] width 740 height 181
click at [527, 306] on span at bounding box center [524, 308] width 23 height 12
click at [513, 310] on input "checkbox" at bounding box center [513, 310] width 0 height 0
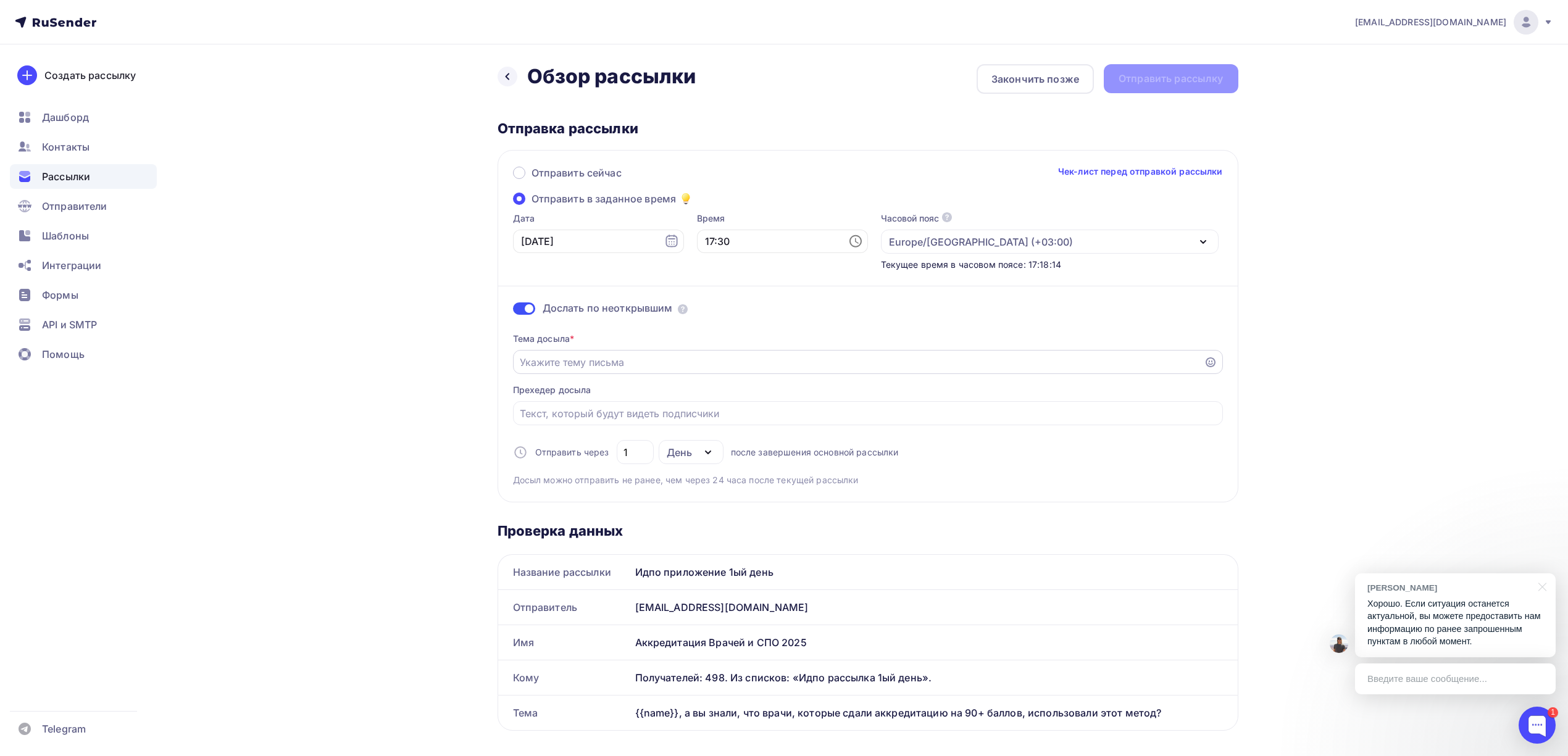
click at [618, 355] on input "Отправить в заданное время" at bounding box center [858, 362] width 677 height 15
paste input "❓ {{name}} готовы к аккредитации? Вот помощь для подготовки!"
click at [706, 452] on icon "button" at bounding box center [708, 452] width 15 height 15
type input "❓ {{name}} готовы к аккредитации? Вот помощь для подготовки!"
click at [625, 443] on div "1" at bounding box center [635, 452] width 37 height 24
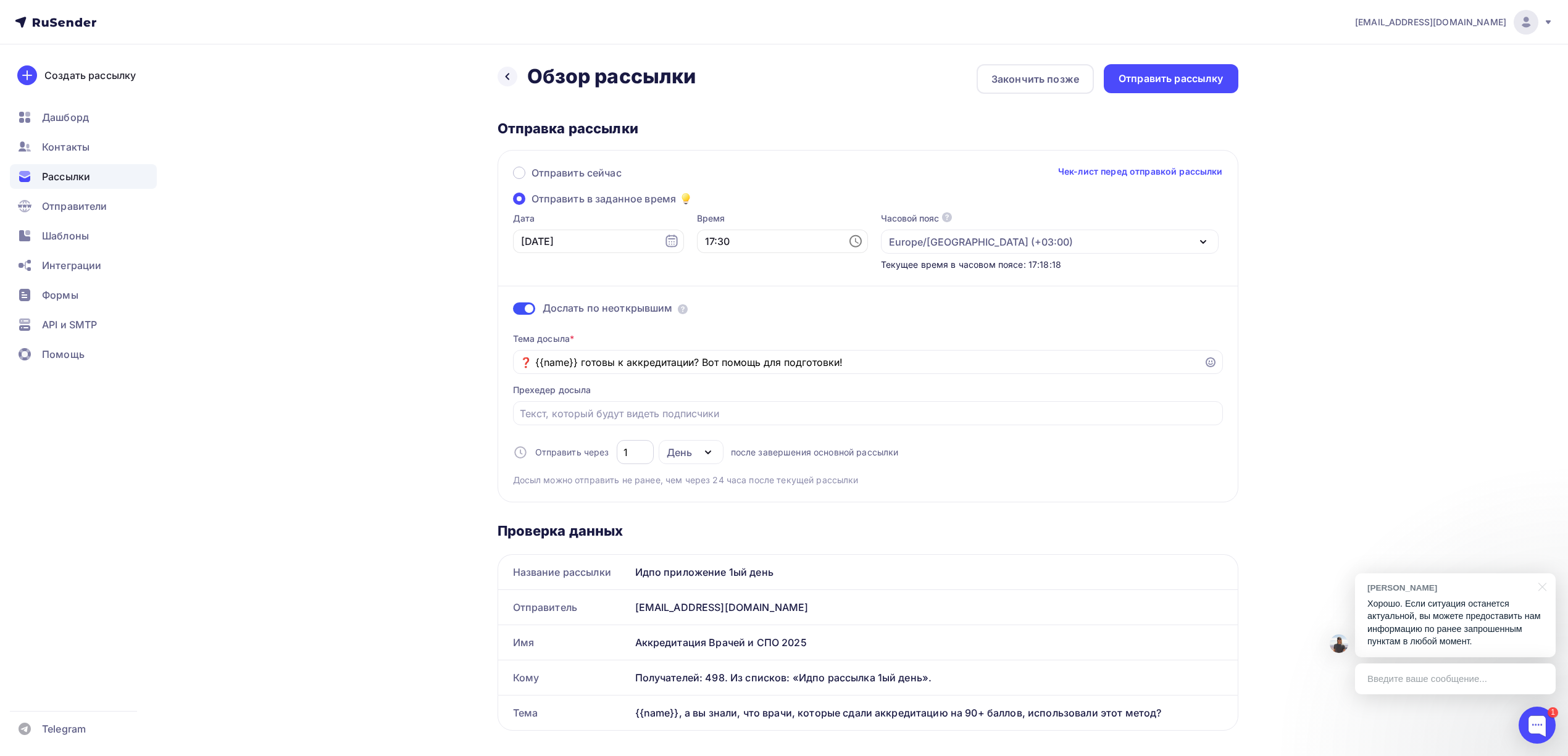
click at [630, 450] on input "1" at bounding box center [635, 452] width 23 height 15
type input "2"
click at [1346, 351] on div "[EMAIL_ADDRESS][DOMAIN_NAME] Аккаунт Тарифы Выйти Создать рассылку [GEOGRAPHIC_…" at bounding box center [784, 752] width 1568 height 1504
click at [743, 239] on input "17:30" at bounding box center [782, 241] width 171 height 23
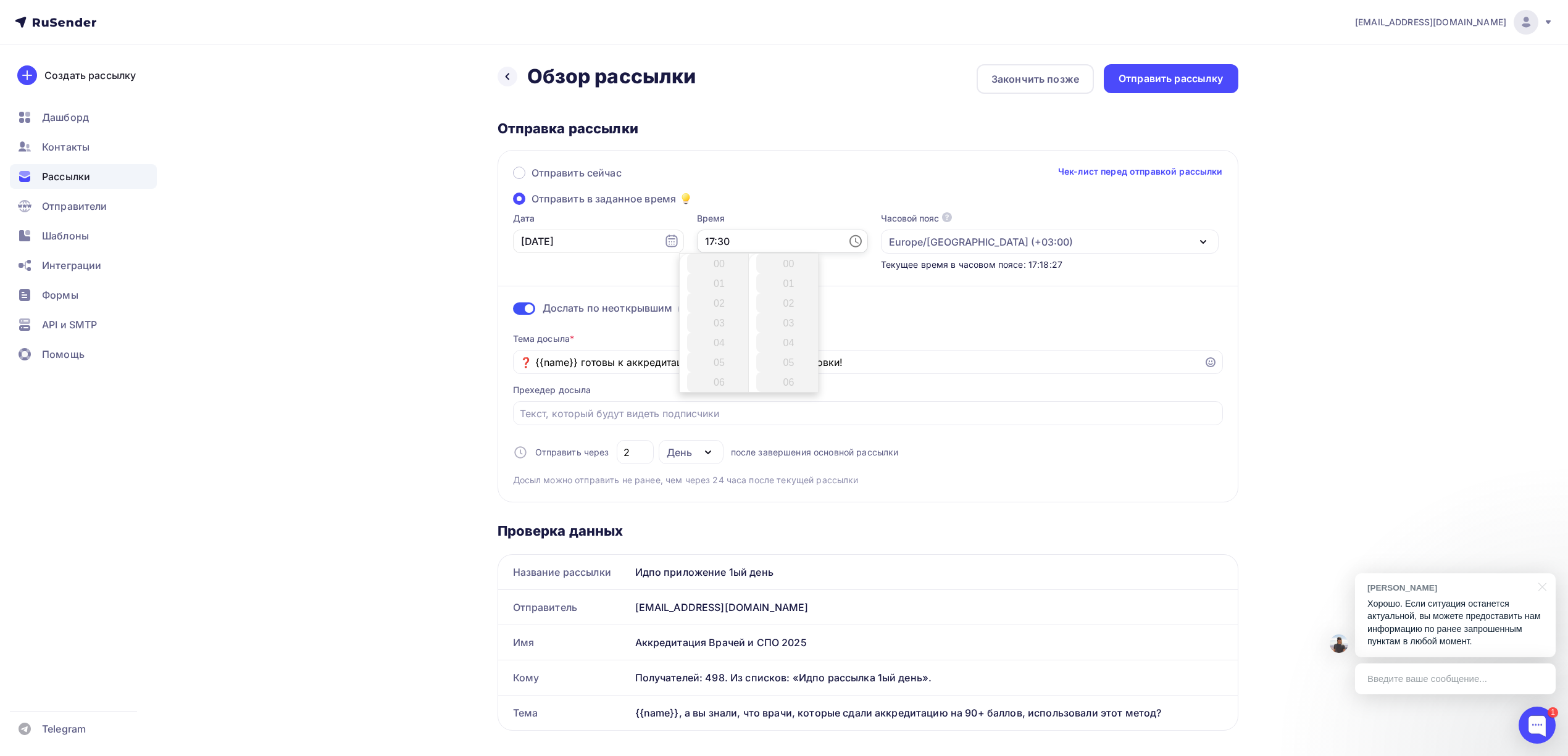
scroll to position [592, 0]
click at [743, 239] on input "17:30" at bounding box center [782, 241] width 171 height 23
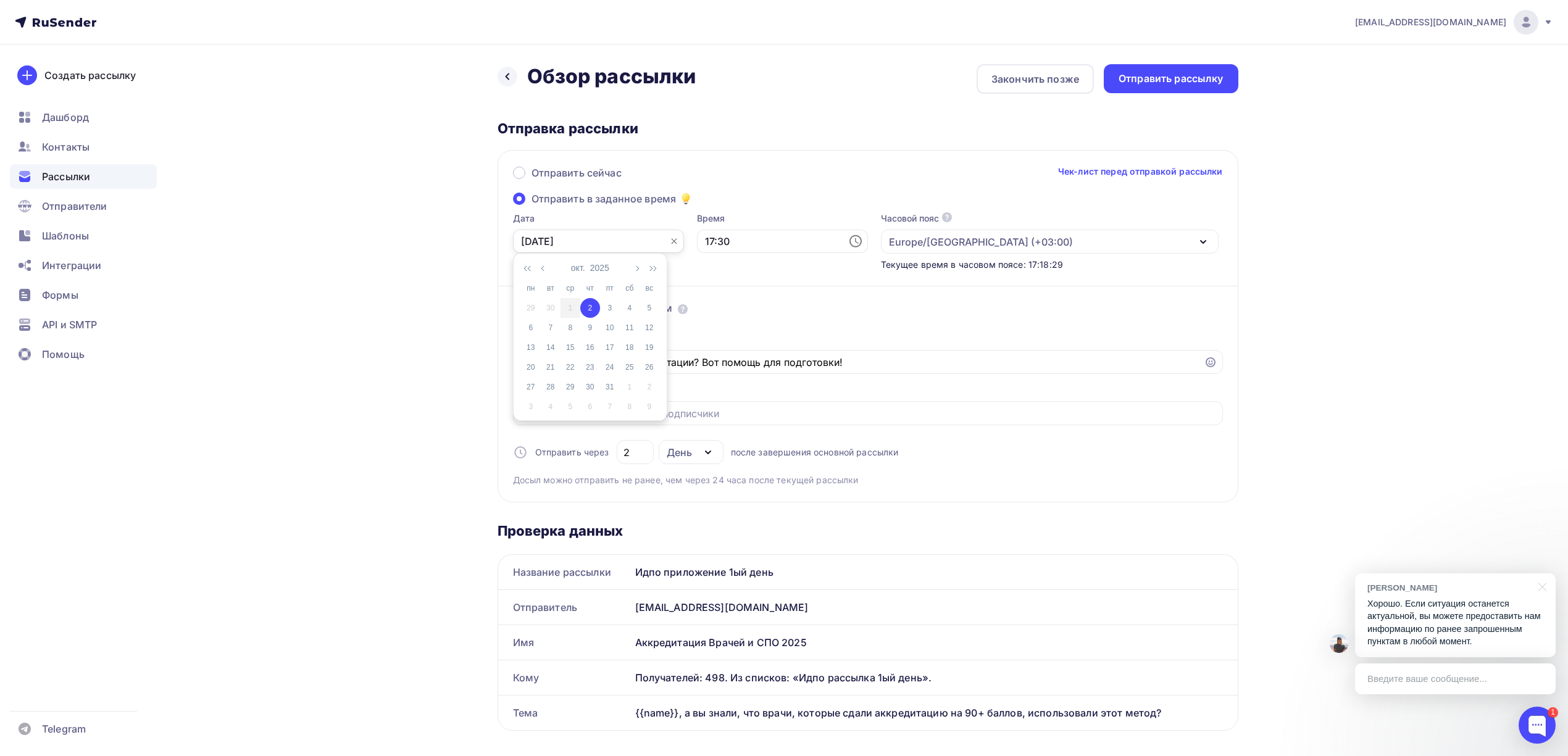
click at [618, 244] on input "[DATE]" at bounding box center [599, 241] width 171 height 23
click at [608, 314] on div "3" at bounding box center [610, 308] width 20 height 11
type input "[DATE]"
click at [741, 243] on input "17:30" at bounding box center [782, 241] width 171 height 23
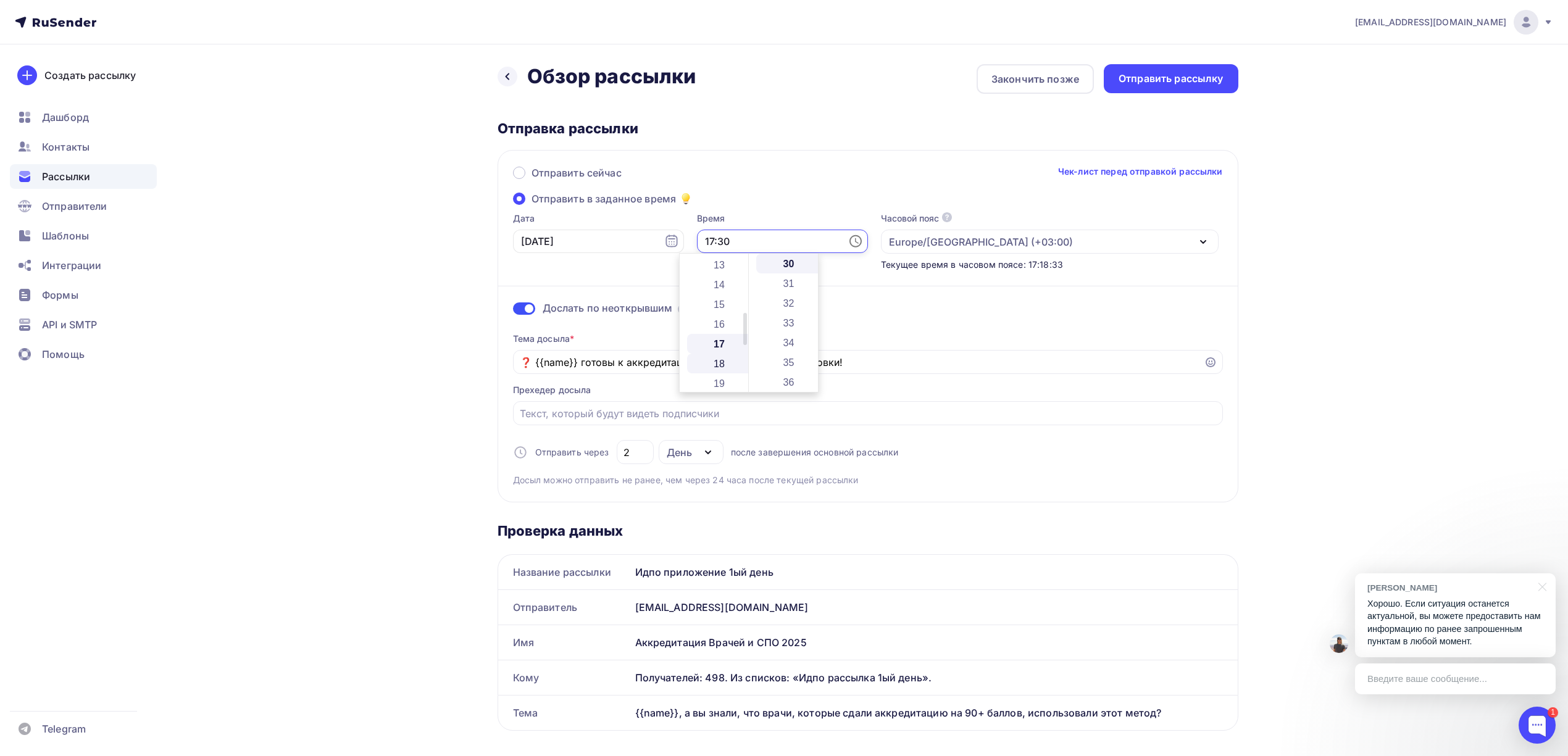
scroll to position [253, 0]
click at [1421, 277] on div "[EMAIL_ADDRESS][DOMAIN_NAME] Аккаунт Тарифы Выйти Создать рассылку [GEOGRAPHIC_…" at bounding box center [784, 752] width 1568 height 1504
click at [744, 241] on input "17:30" at bounding box center [782, 241] width 171 height 23
click at [1427, 245] on div "[EMAIL_ADDRESS][DOMAIN_NAME] Аккаунт Тарифы Выйти Создать рассылку [GEOGRAPHIC_…" at bounding box center [784, 752] width 1568 height 1504
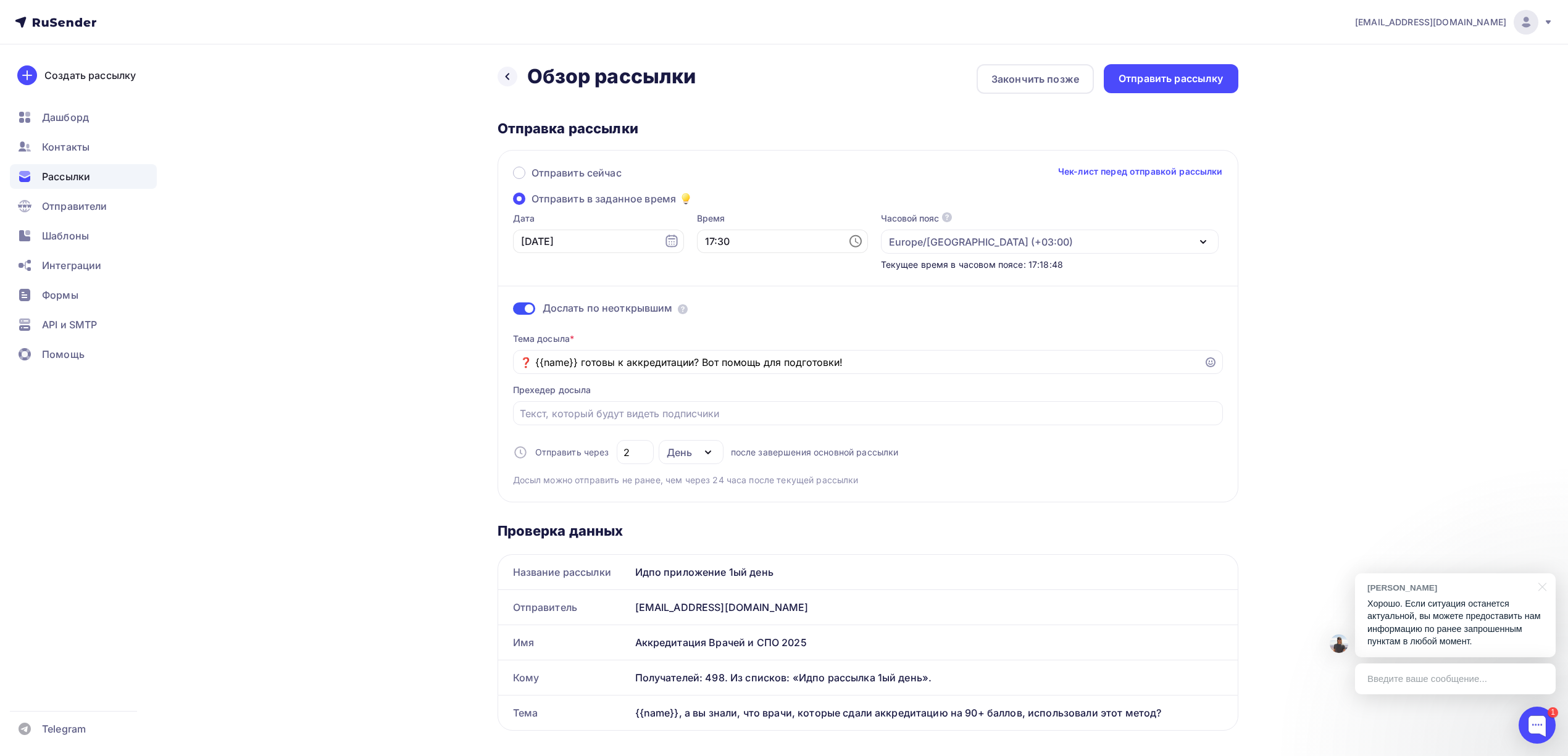
click at [848, 241] on icon at bounding box center [855, 242] width 15 height 15
click at [717, 346] on li "13" at bounding box center [720, 350] width 67 height 20
click at [786, 359] on li "39" at bounding box center [789, 359] width 67 height 20
type input "13:39"
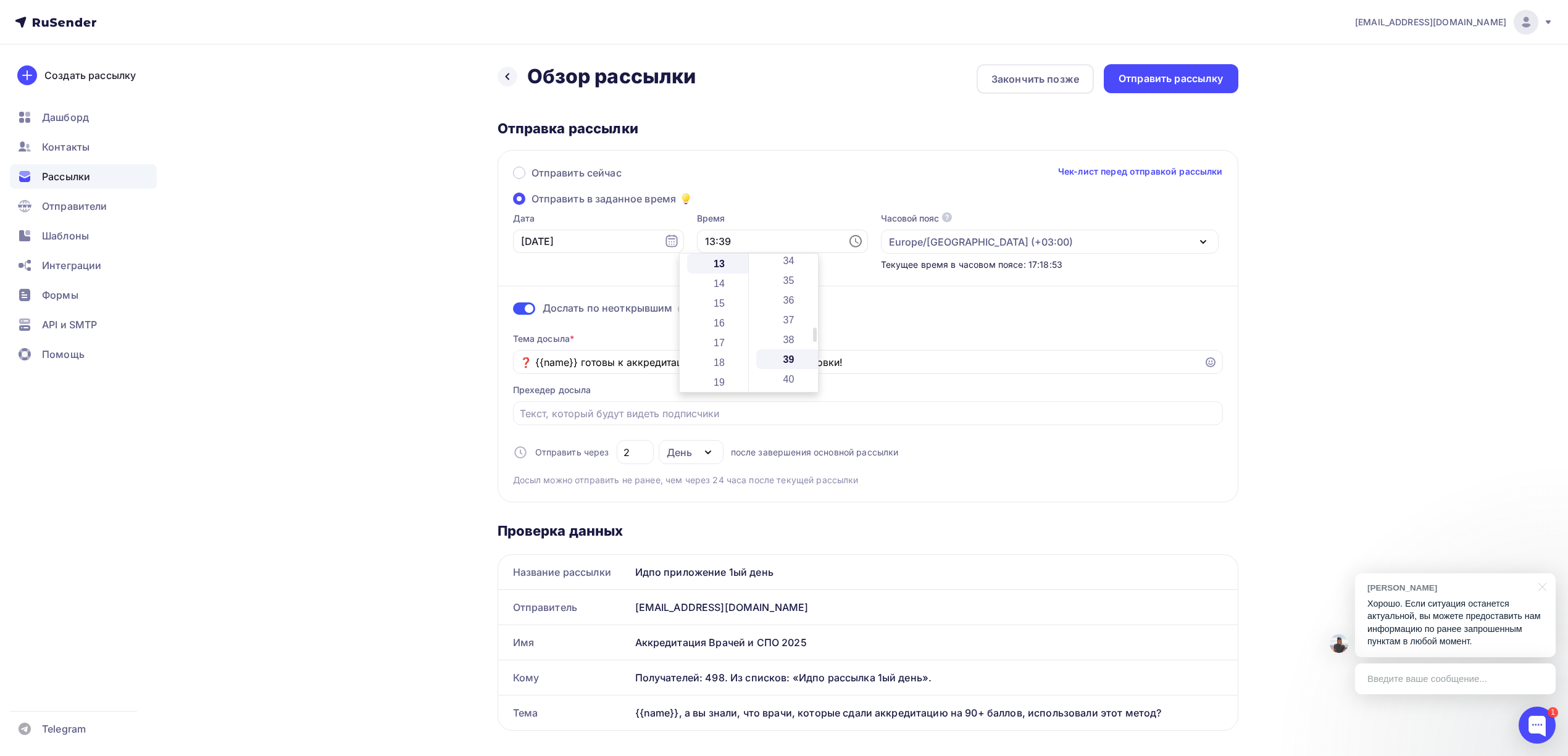
scroll to position [770, 0]
click at [1417, 270] on div "[EMAIL_ADDRESS][DOMAIN_NAME] Аккаунт Тарифы Выйти Создать рассылку [GEOGRAPHIC_…" at bounding box center [784, 752] width 1568 height 1504
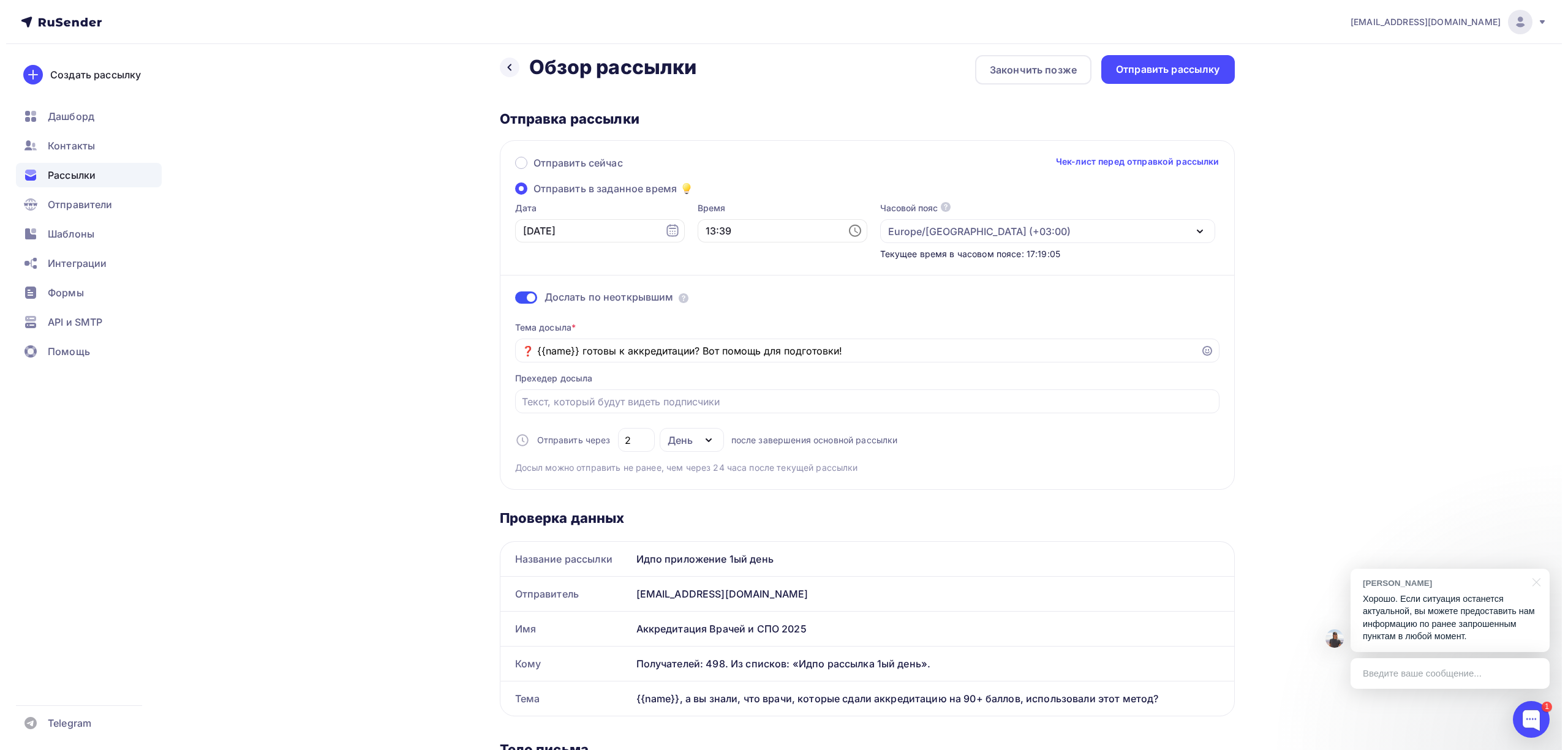
scroll to position [0, 0]
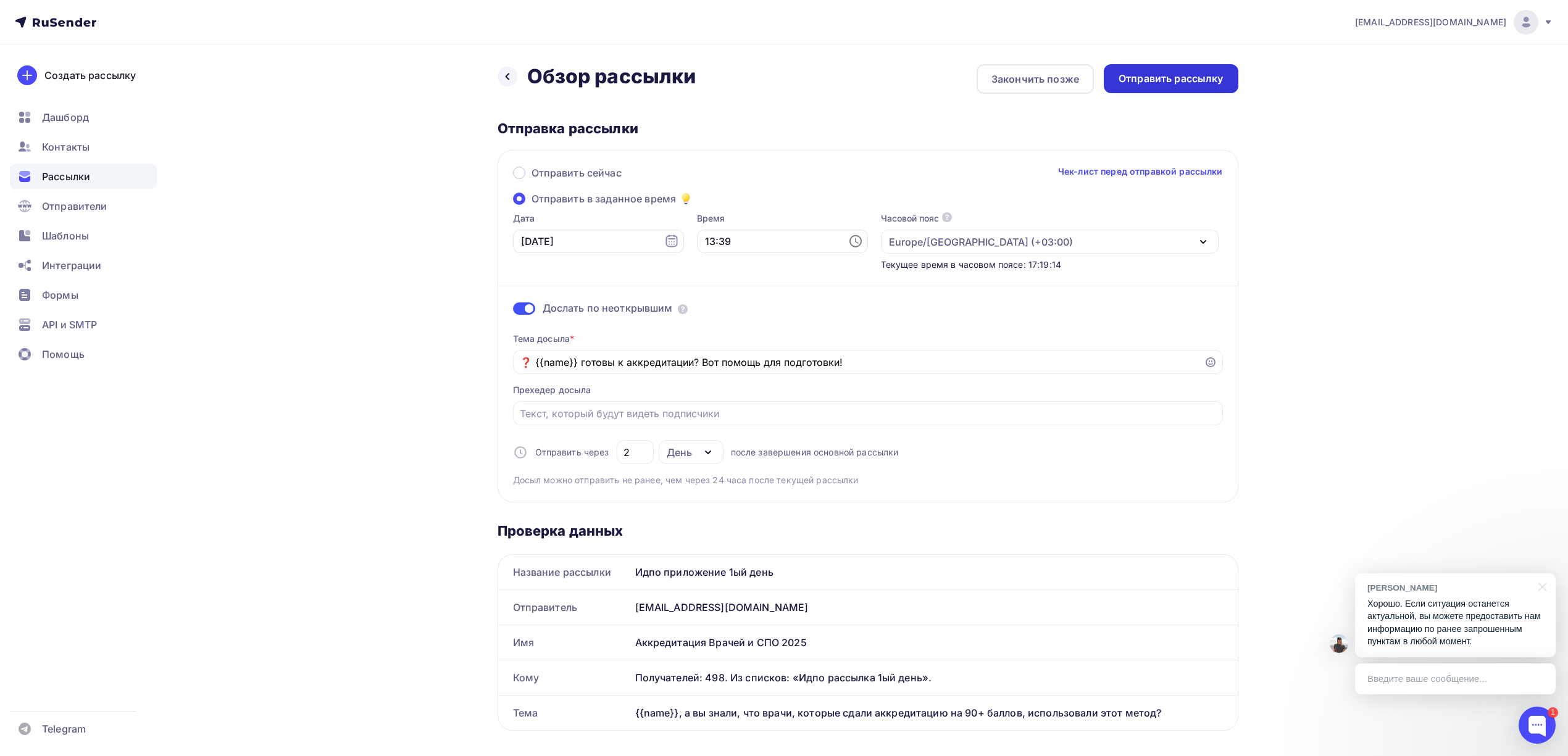
click at [1167, 82] on div "Отправить рассылку" at bounding box center [1171, 78] width 105 height 14
